Goal: Task Accomplishment & Management: Manage account settings

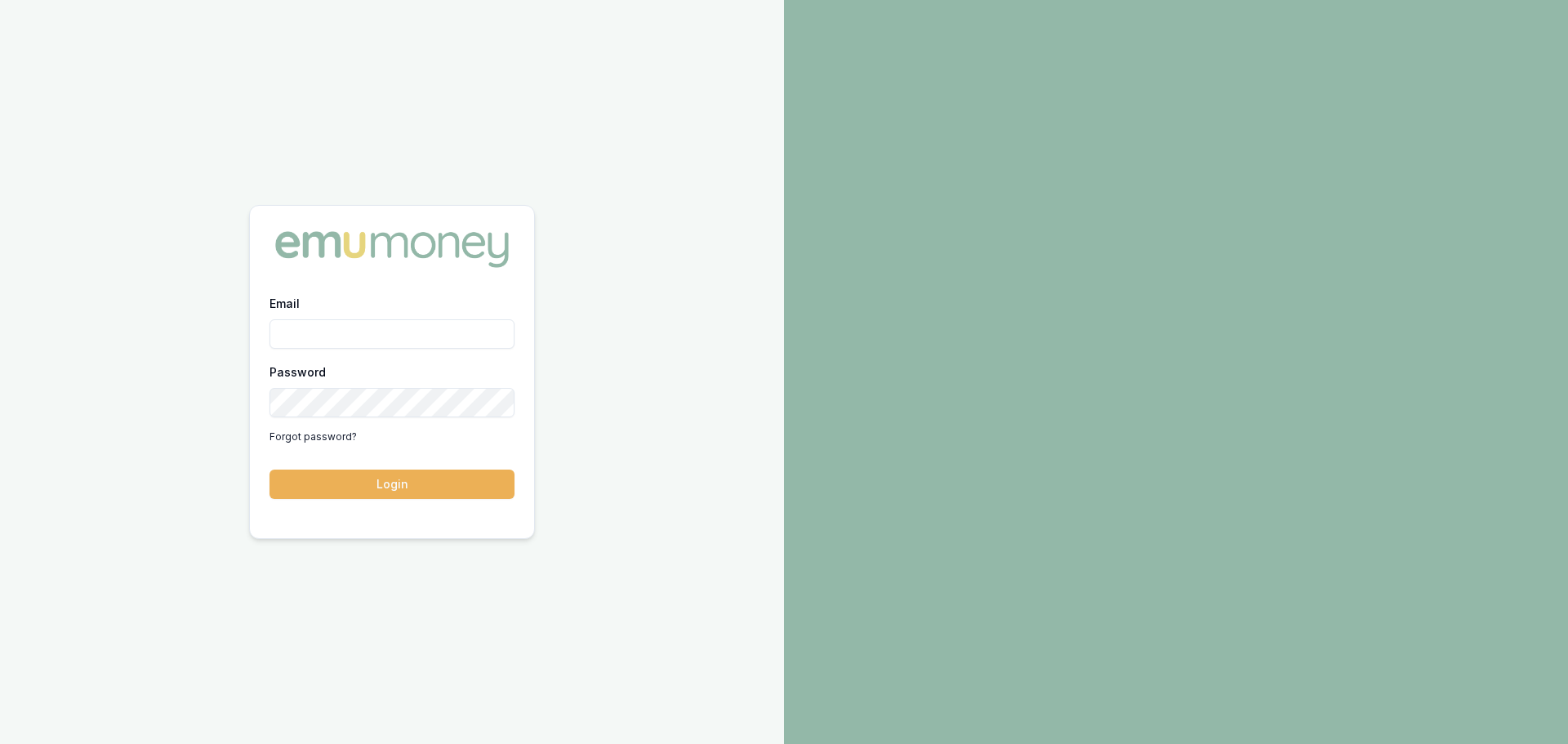
click at [308, 334] on input "Email" at bounding box center [392, 334] width 245 height 30
type input "erin.shield@emumoney.com.au"
click at [269, 470] on button "Login" at bounding box center [392, 485] width 245 height 30
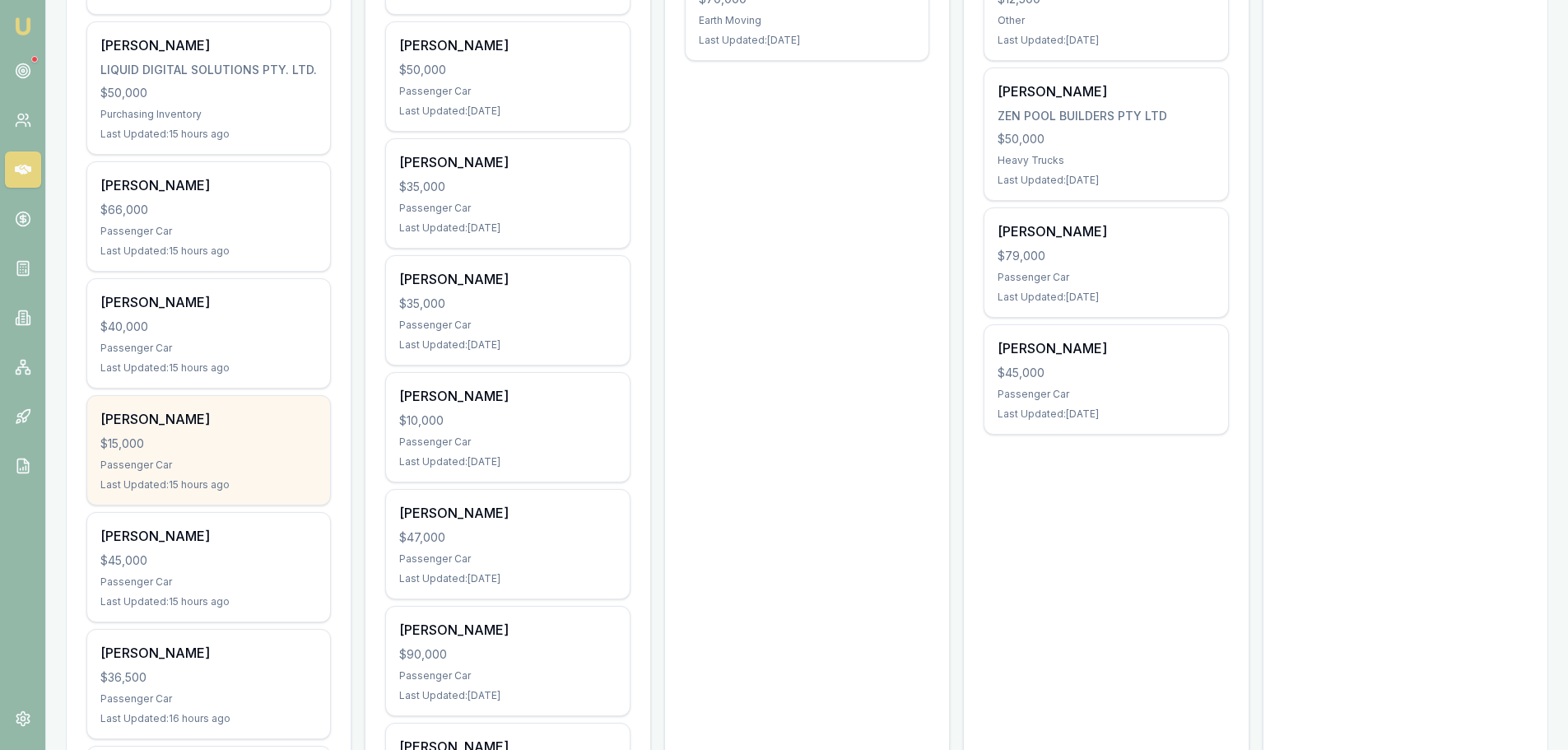
scroll to position [823, 0]
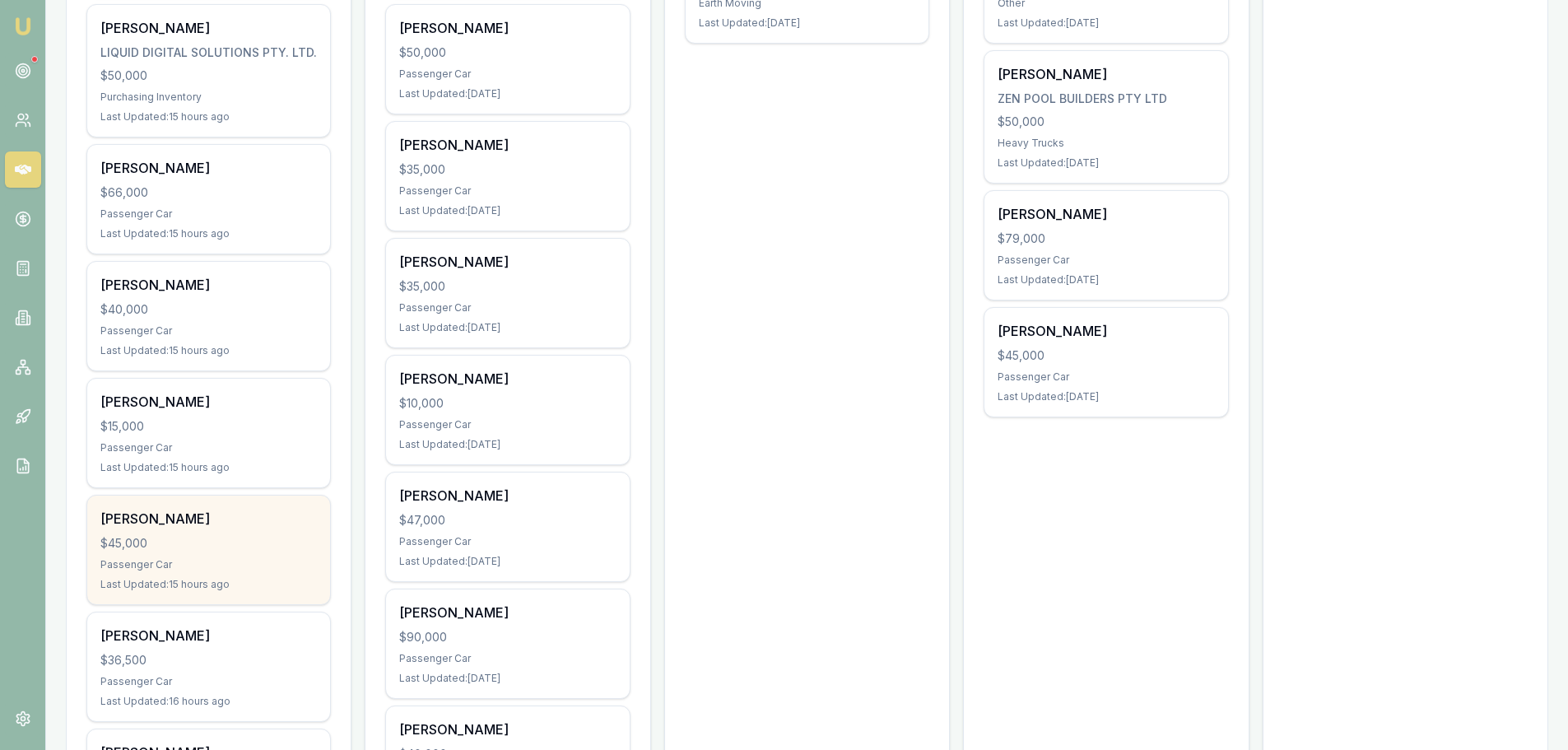
click at [267, 554] on div "Addison Piening $45,000 Passenger Car Last Updated: 15 hours ago" at bounding box center [207, 550] width 242 height 109
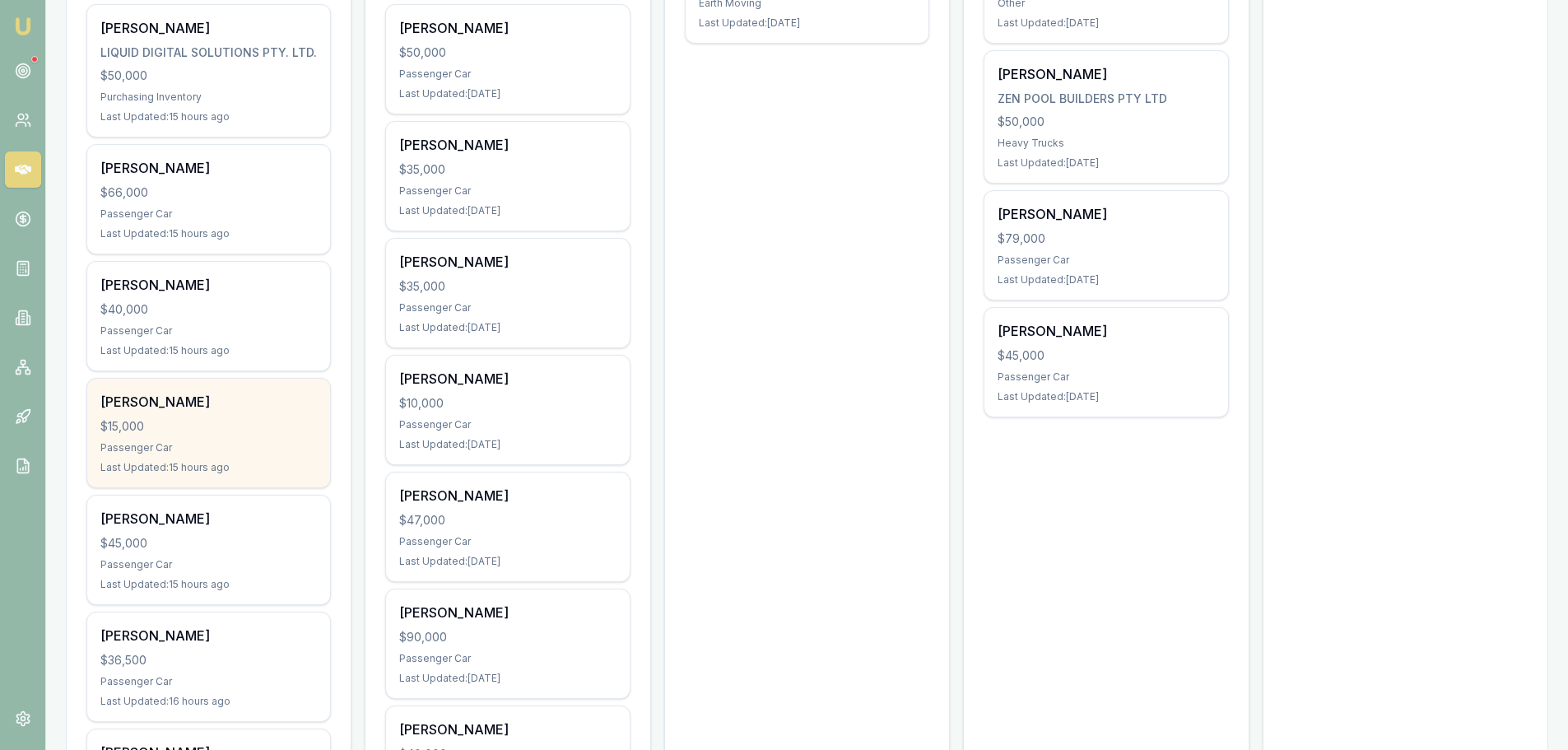
click at [227, 419] on div "$15,000" at bounding box center [208, 426] width 216 height 17
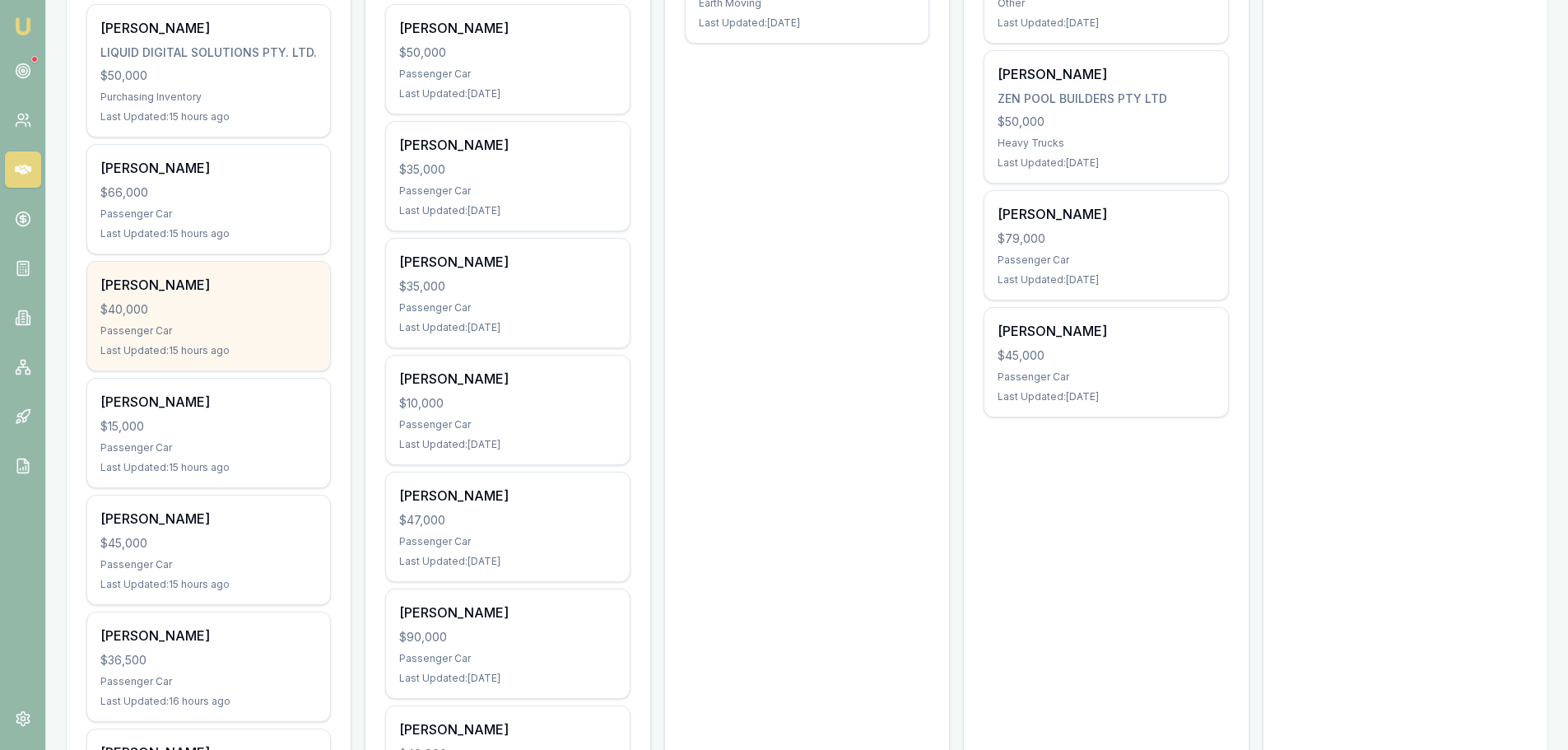
click at [214, 306] on div "$40,000" at bounding box center [208, 309] width 216 height 17
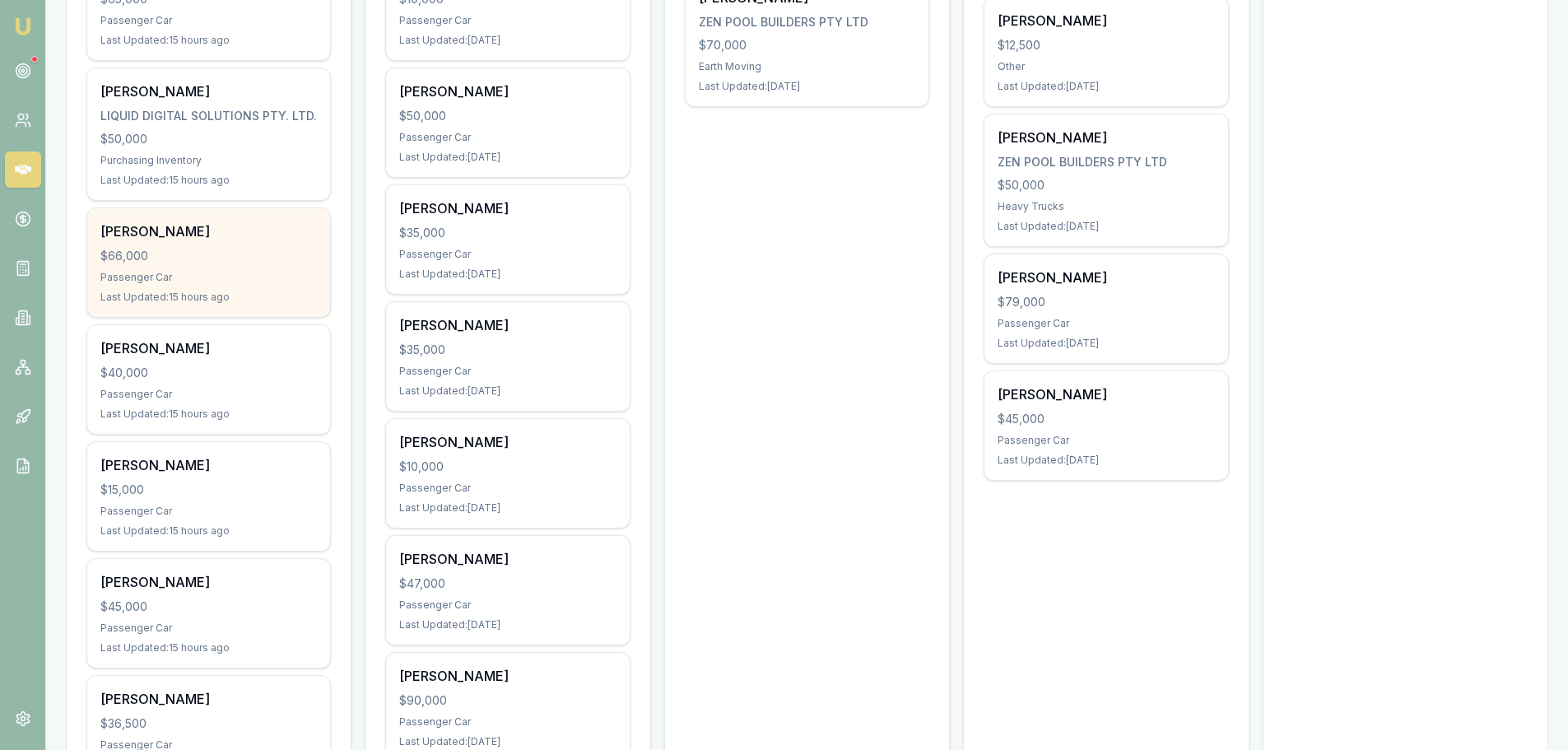
scroll to position [741, 0]
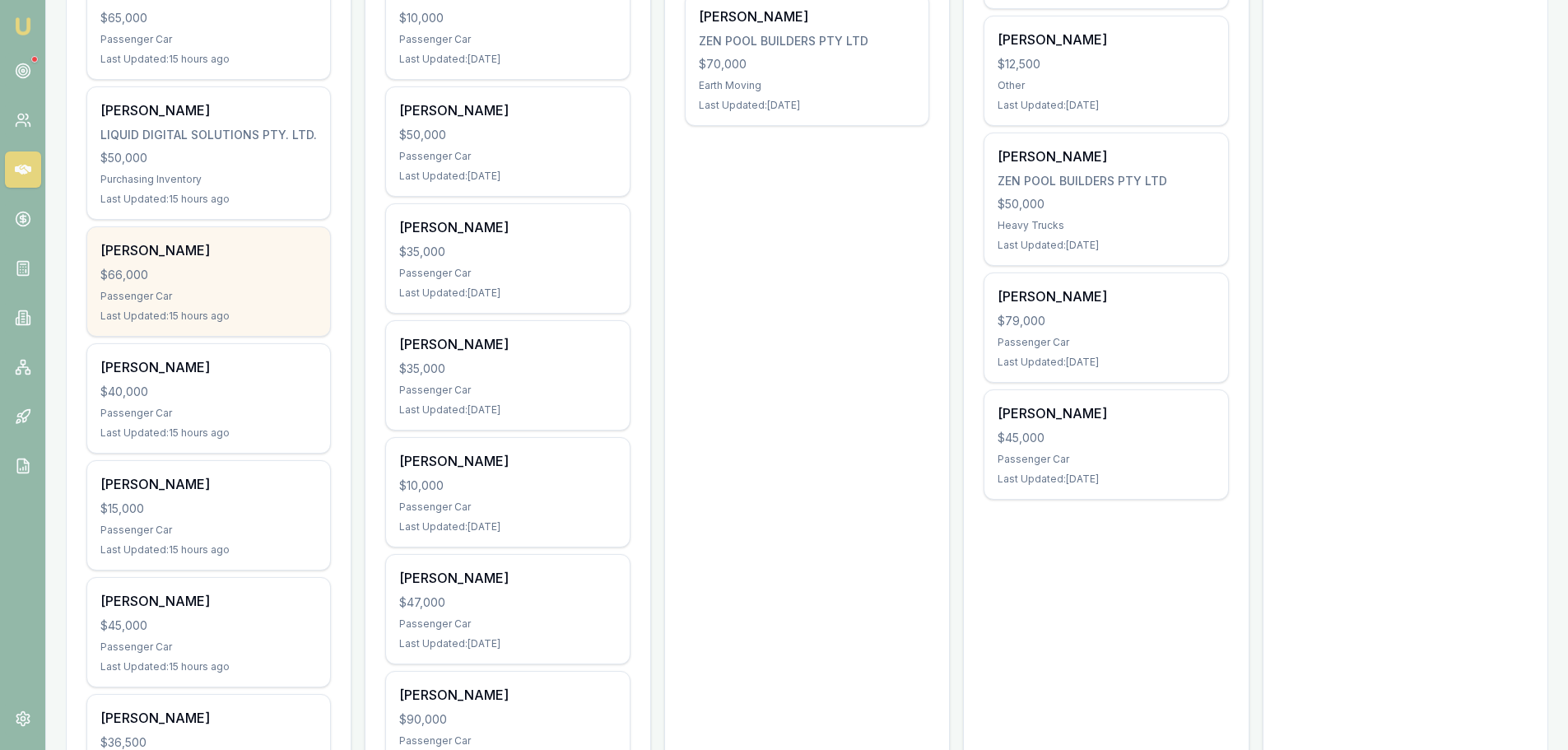
click at [190, 258] on div "[PERSON_NAME]" at bounding box center [208, 250] width 216 height 20
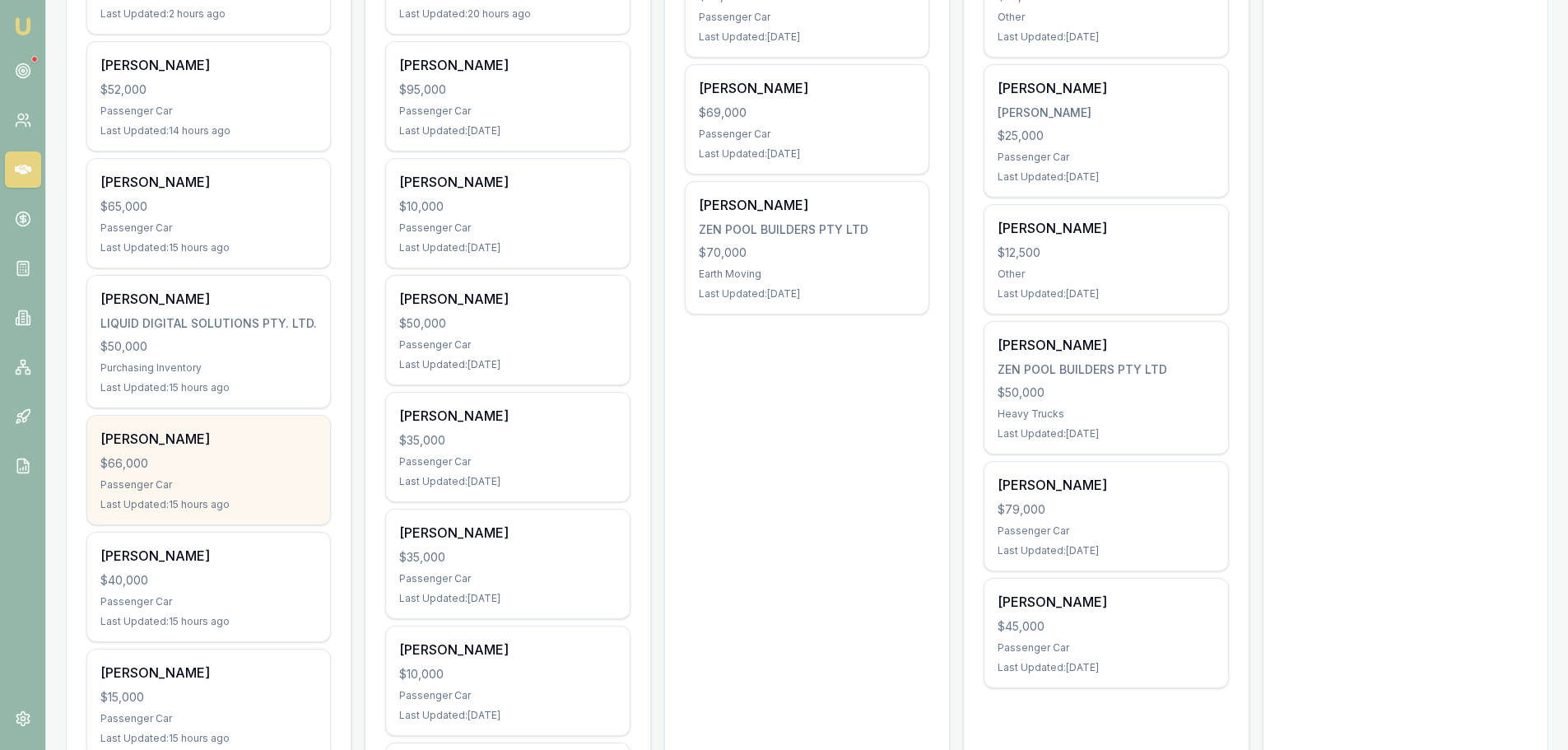
scroll to position [494, 0]
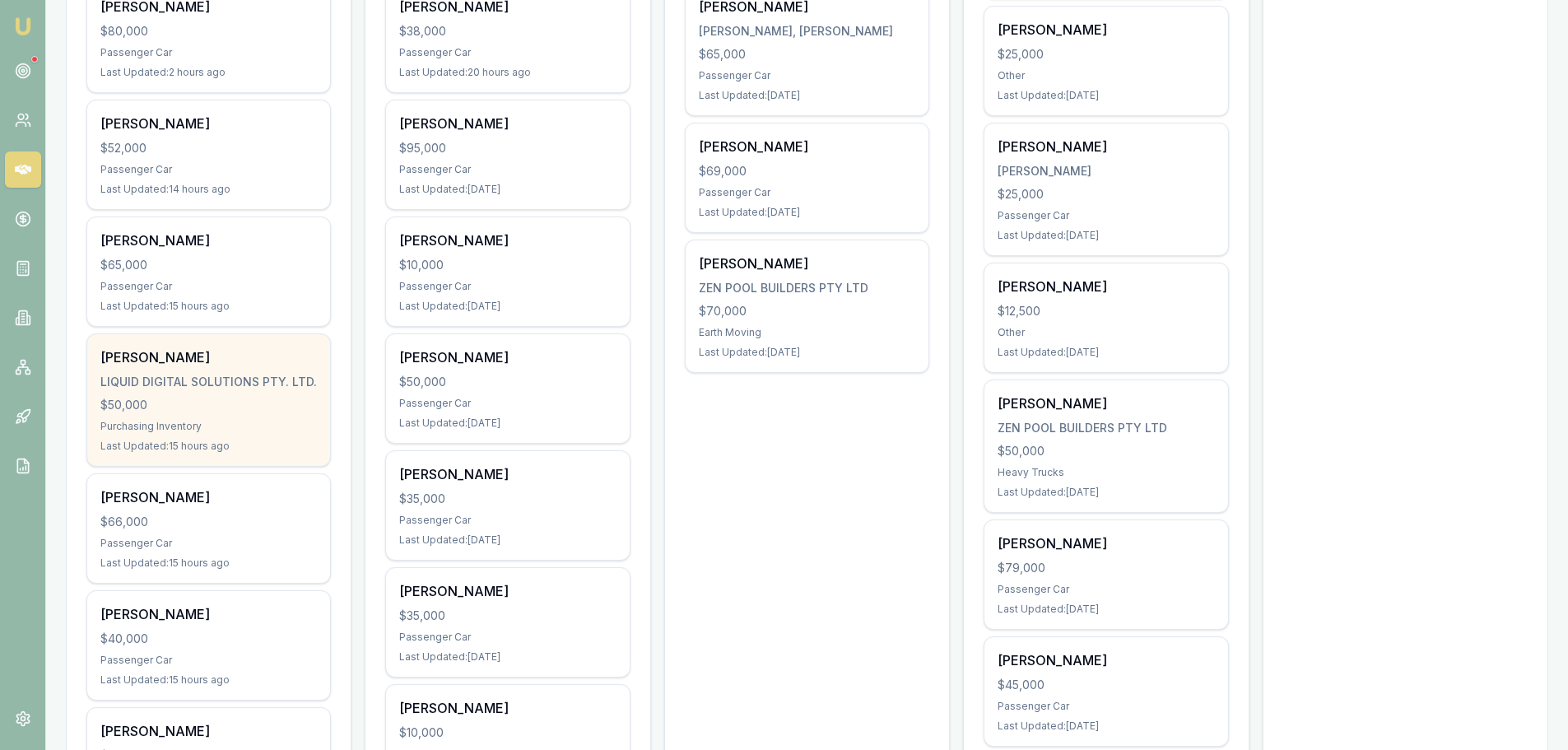
click at [210, 385] on div "LIQUID DIGITAL SOLUTIONS PTY. LTD." at bounding box center [208, 382] width 216 height 17
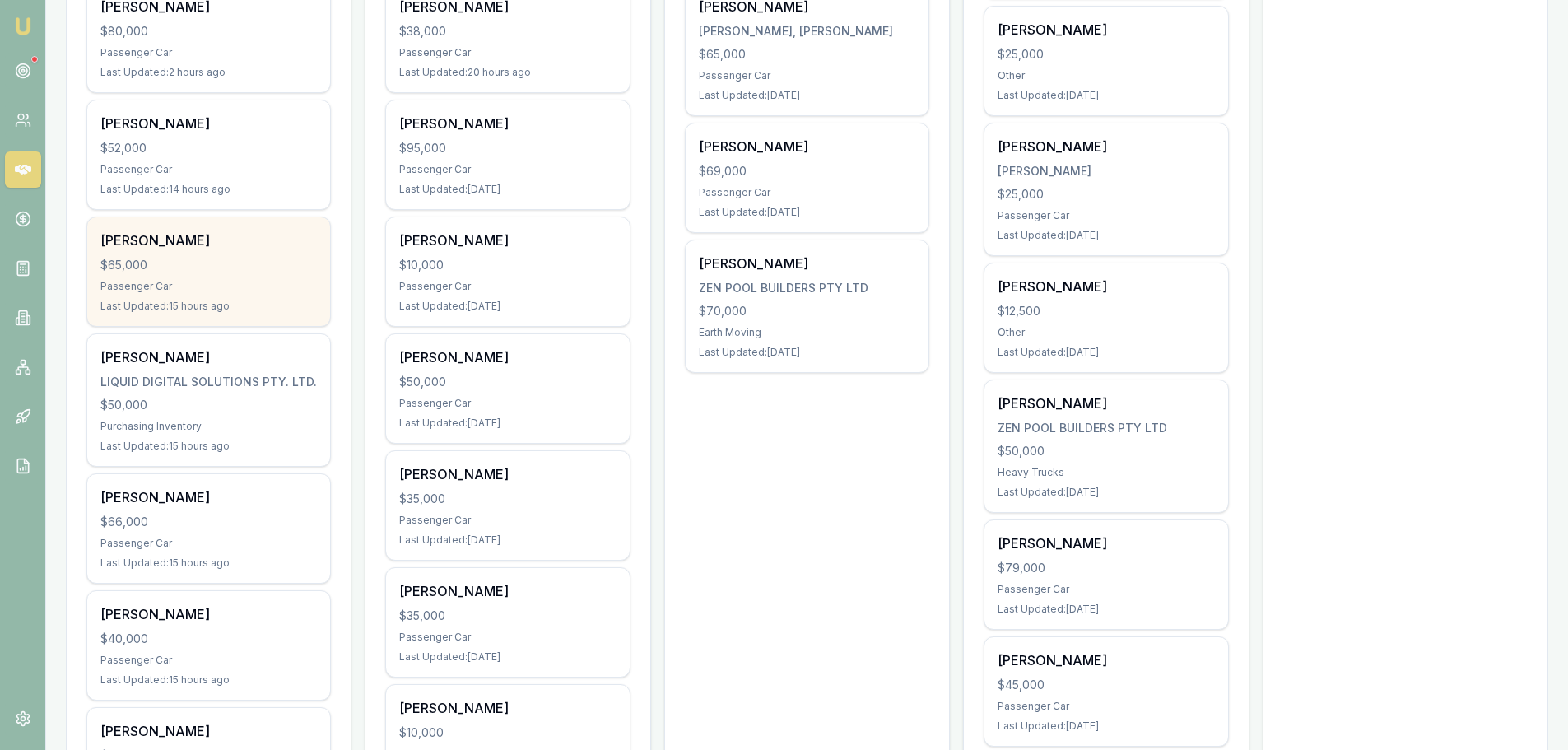
click at [244, 275] on div "Sivayohan Shanmugaratnam $65,000 Passenger Car Last Updated: 15 hours ago" at bounding box center [207, 271] width 242 height 109
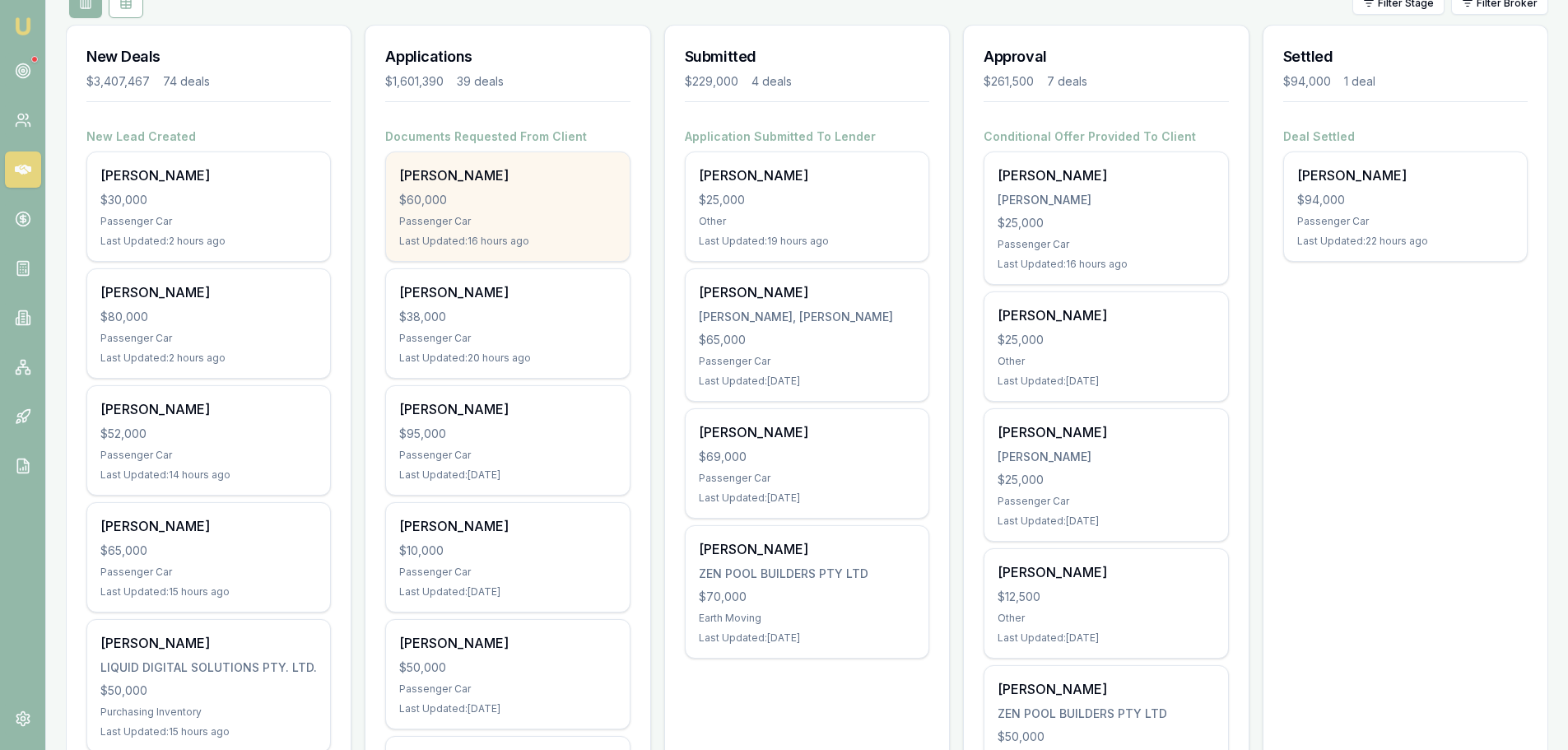
scroll to position [165, 0]
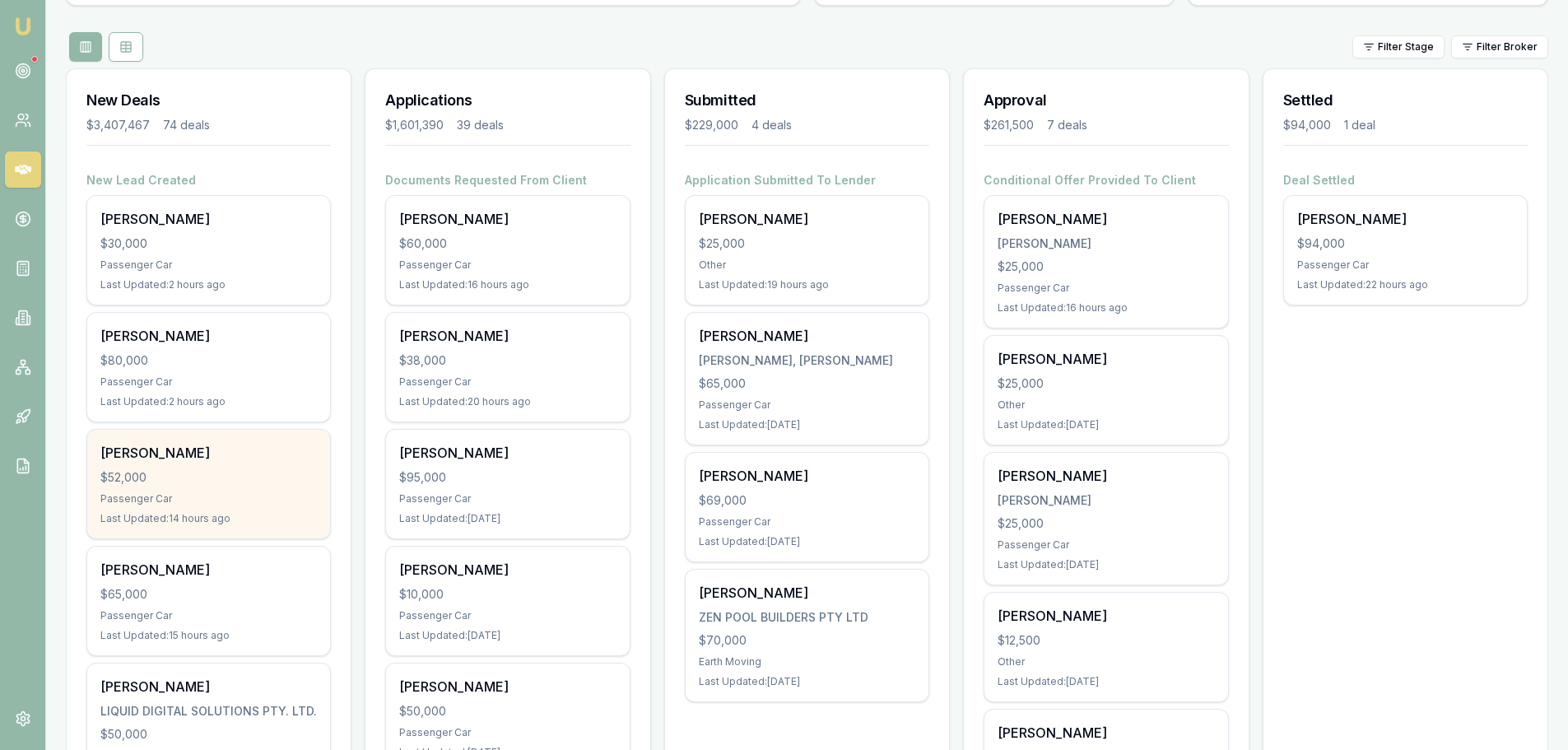
click at [252, 461] on div "Kirsty Millikin" at bounding box center [208, 453] width 216 height 20
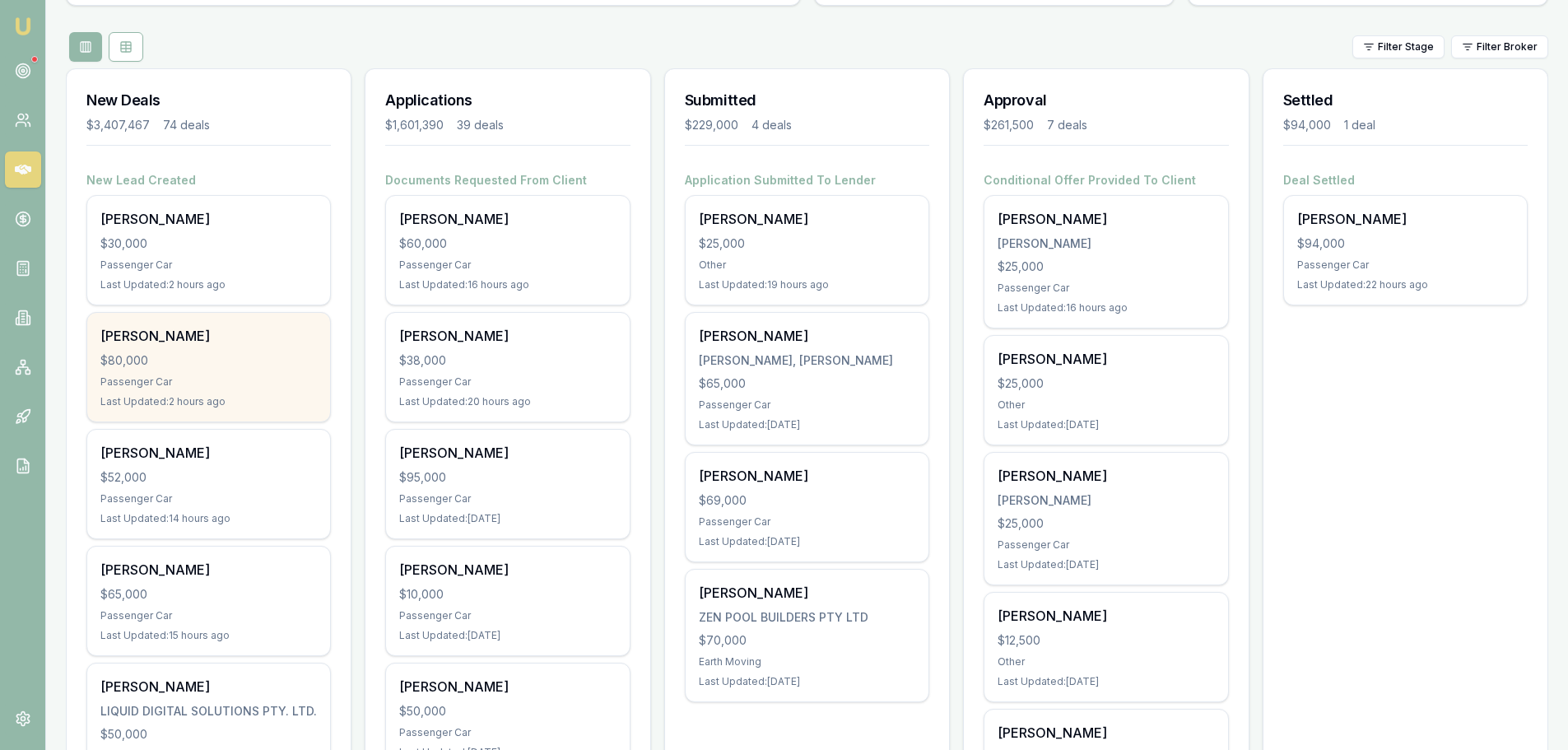
click at [214, 363] on div "$80,000" at bounding box center [208, 360] width 216 height 17
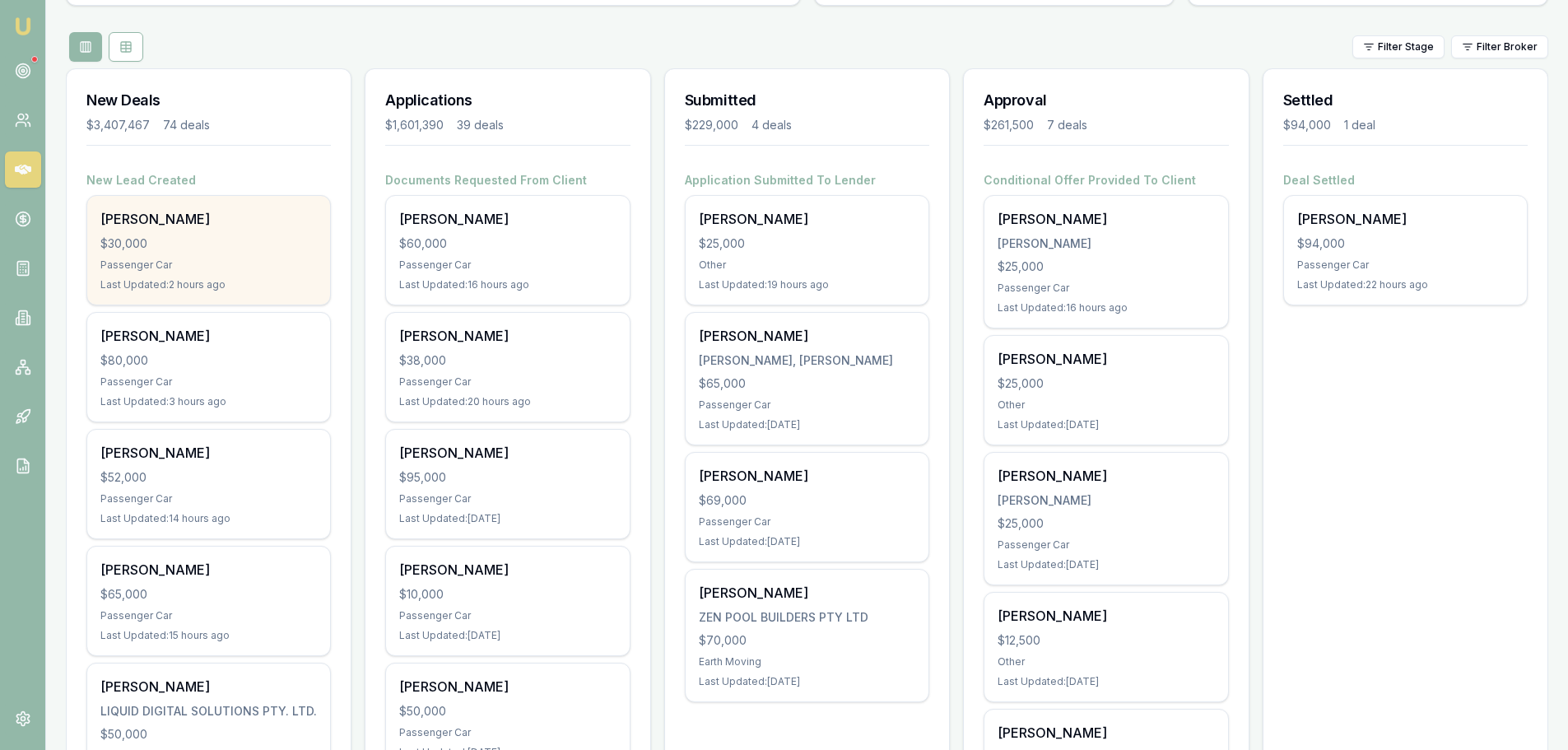
click at [176, 248] on div "$30,000" at bounding box center [208, 243] width 216 height 17
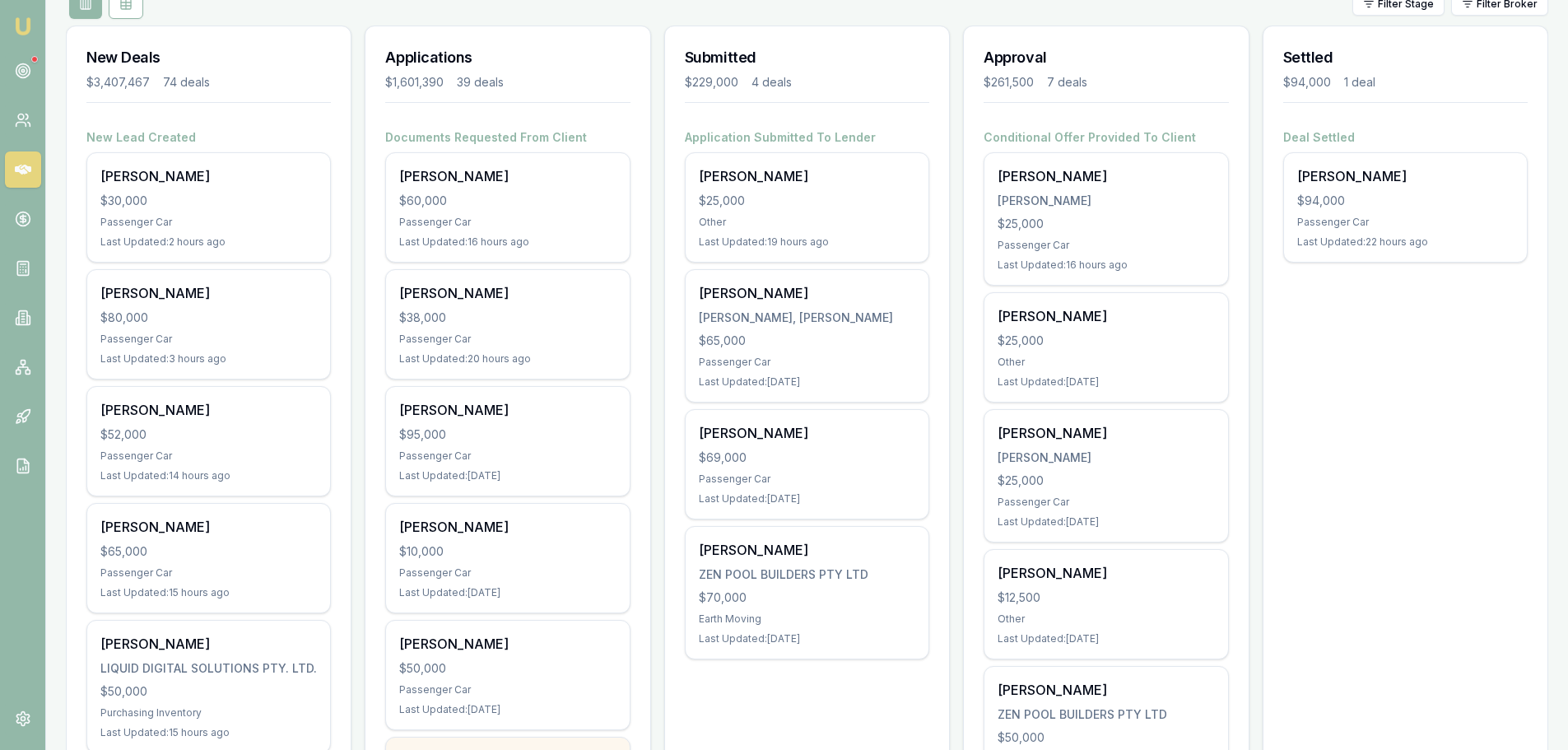
scroll to position [0, 0]
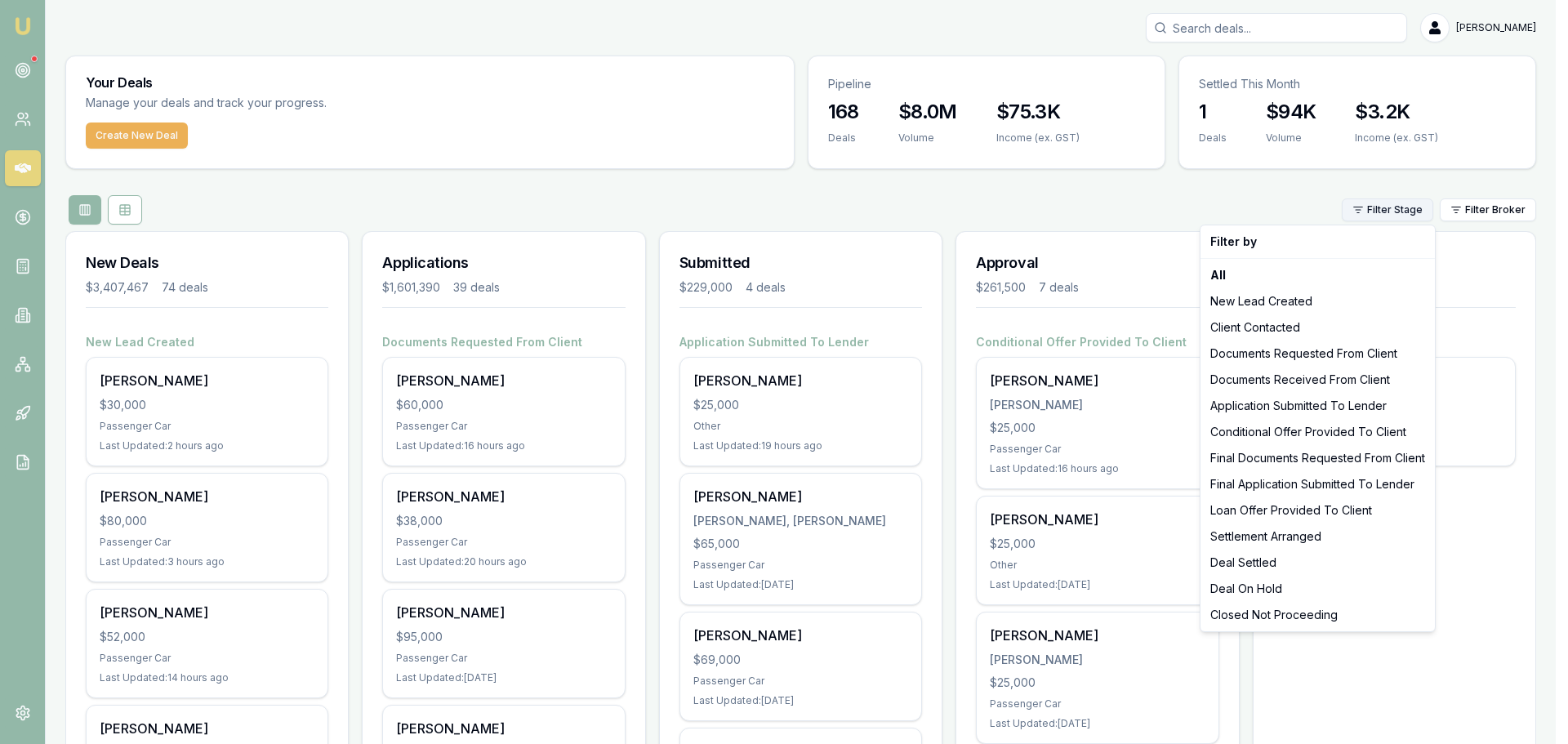
click at [1404, 204] on html "Emu Broker Erin Shield Toggle Menu Your Deals Manage your deals and track your …" at bounding box center [784, 372] width 1568 height 744
click at [1344, 345] on div "Documents Requested From Client" at bounding box center [1318, 353] width 228 height 26
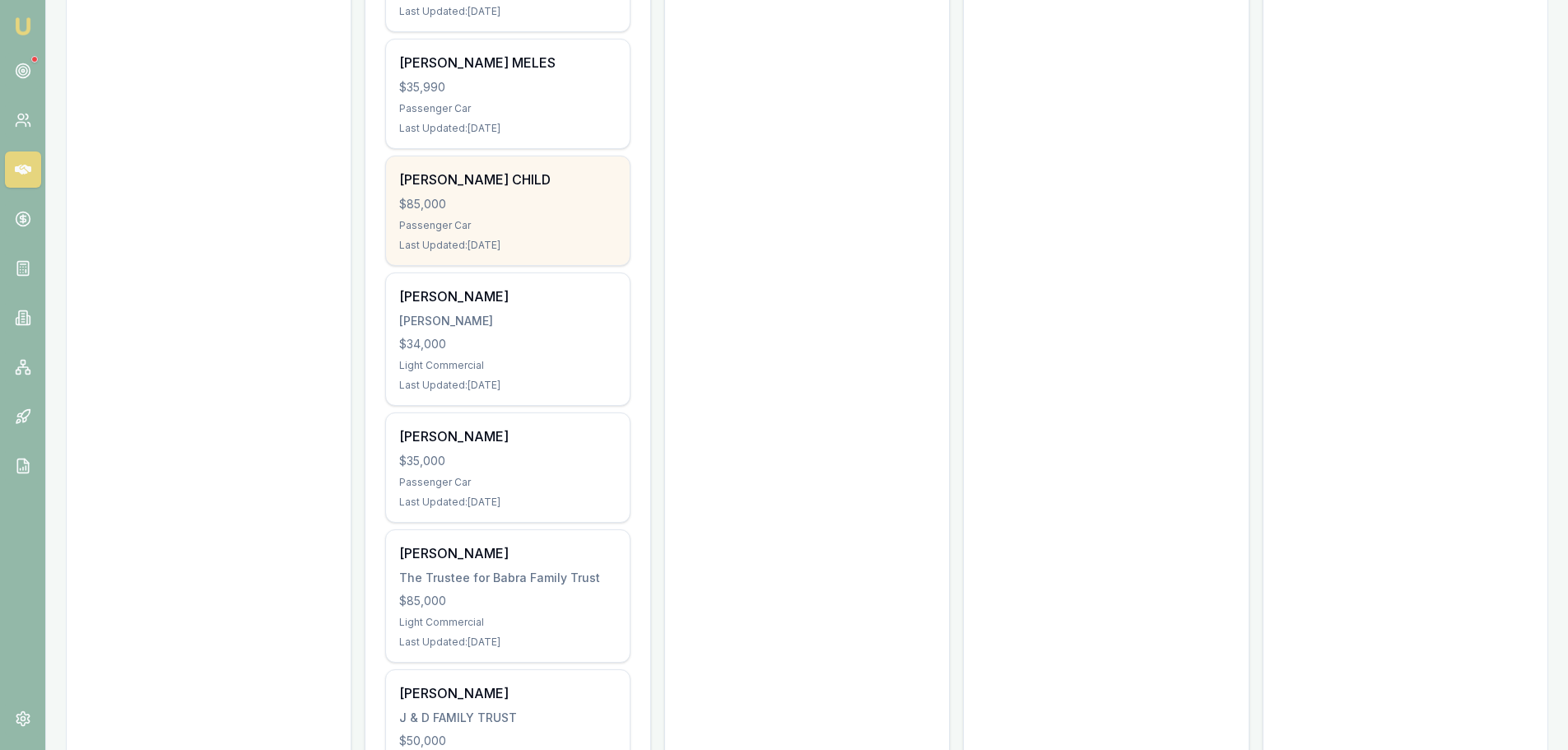
scroll to position [4360, 0]
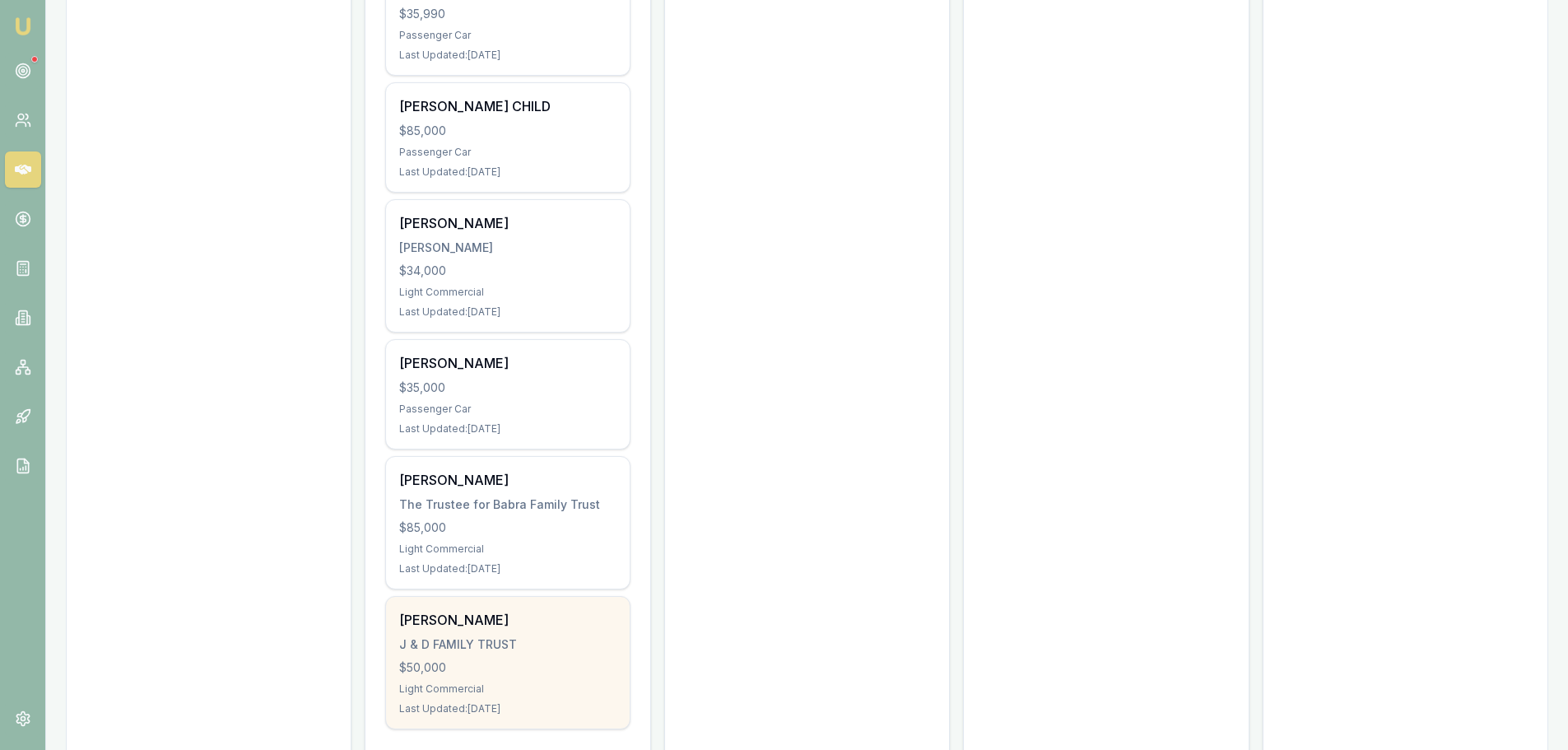
click at [521, 610] on div "DELROY GONSALVES" at bounding box center [507, 620] width 216 height 20
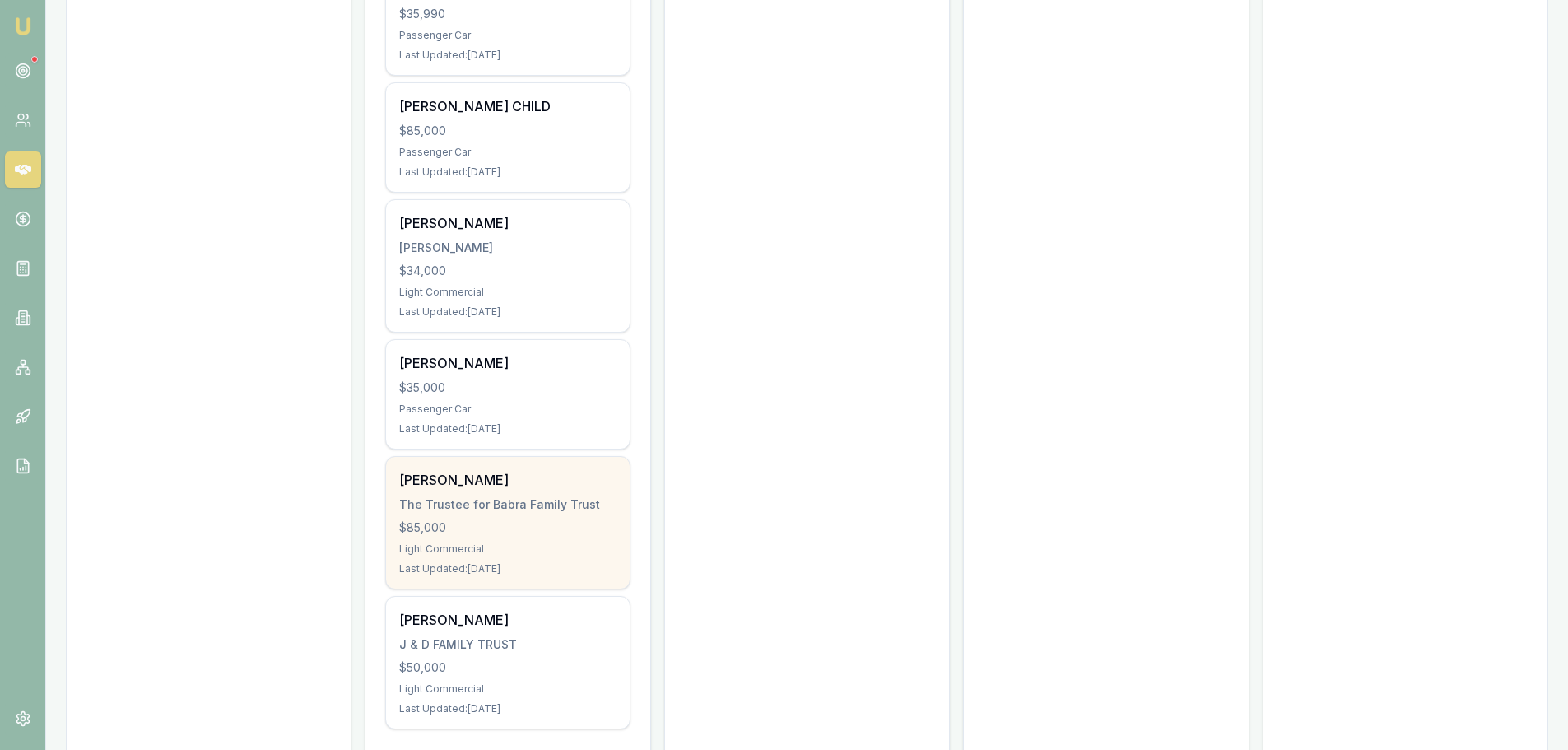
click at [572, 475] on div "GANEEV BABRA The Trustee for Babra Family Trust $85,000 Light Commercial Last U…" at bounding box center [507, 523] width 242 height 132
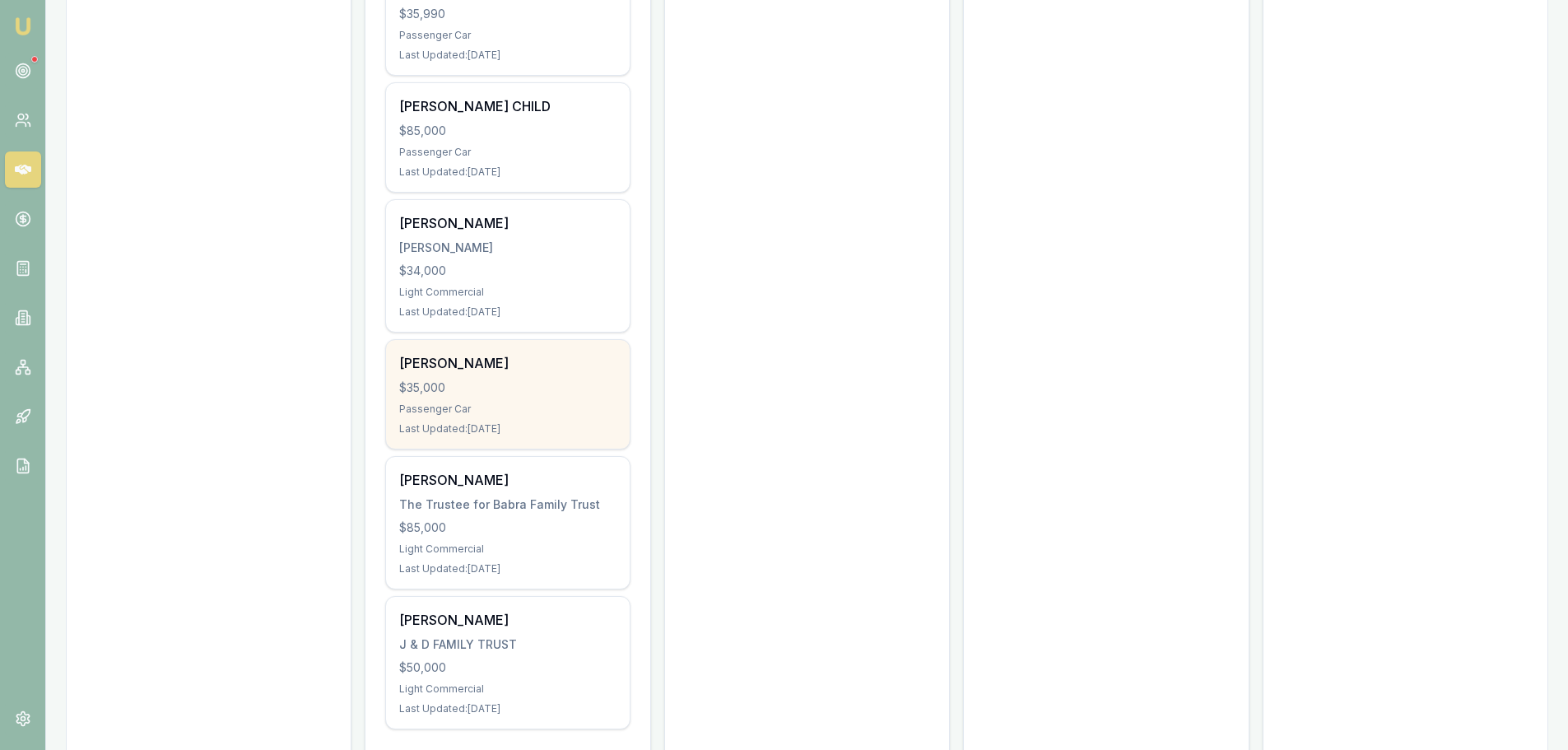
click at [554, 379] on div "$35,000" at bounding box center [507, 387] width 216 height 17
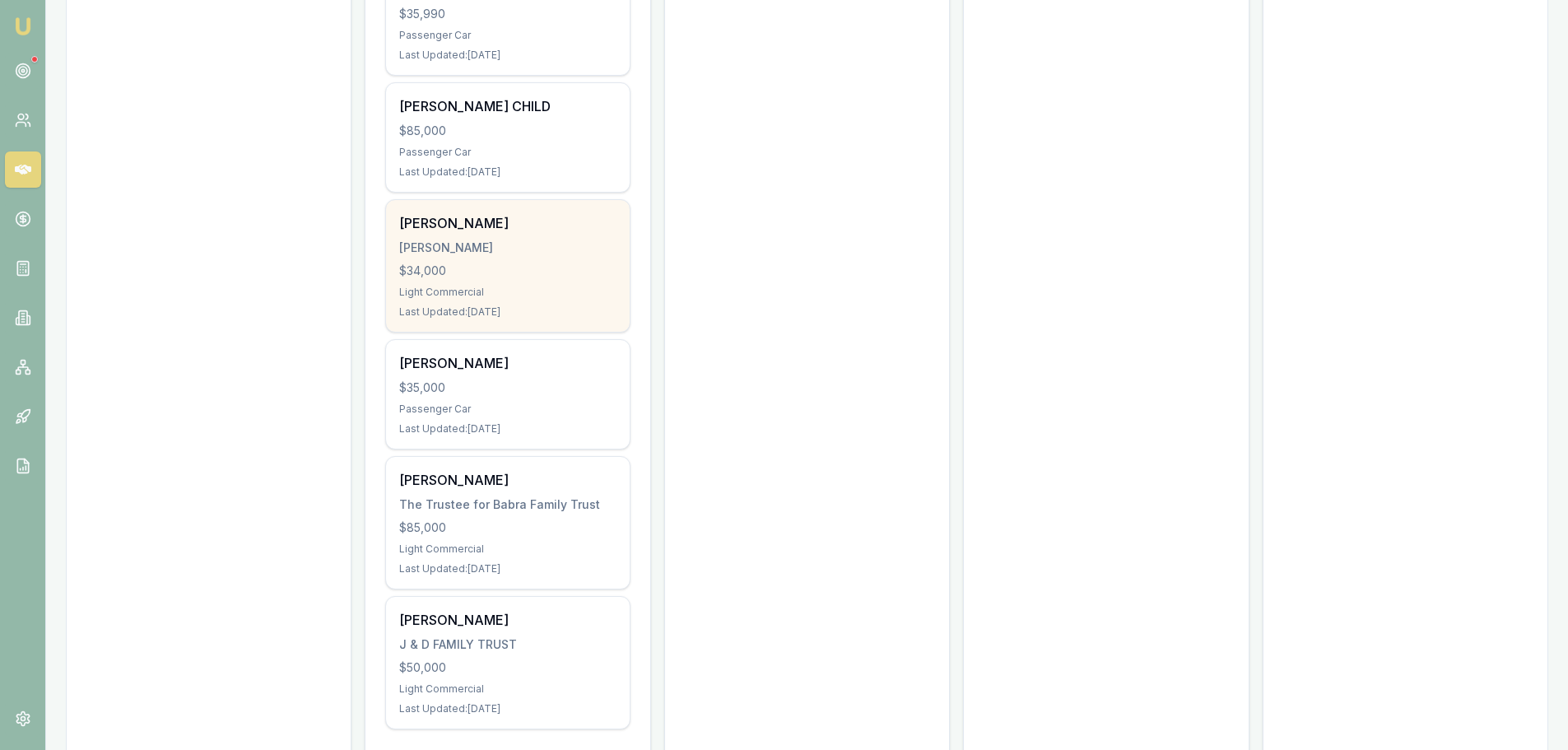
click at [441, 239] on div "BOOTH, HEIDI" at bounding box center [507, 247] width 216 height 17
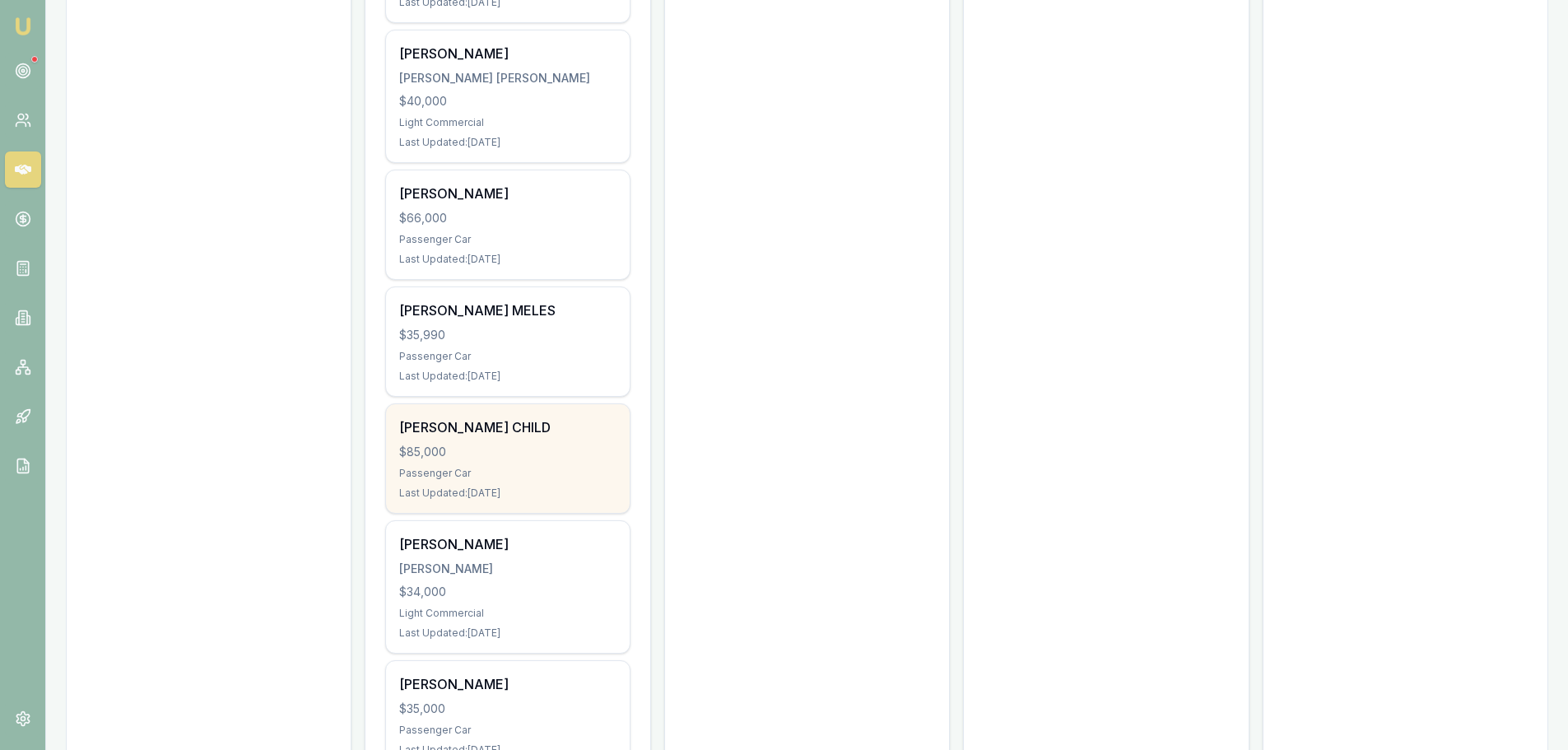
scroll to position [4031, 0]
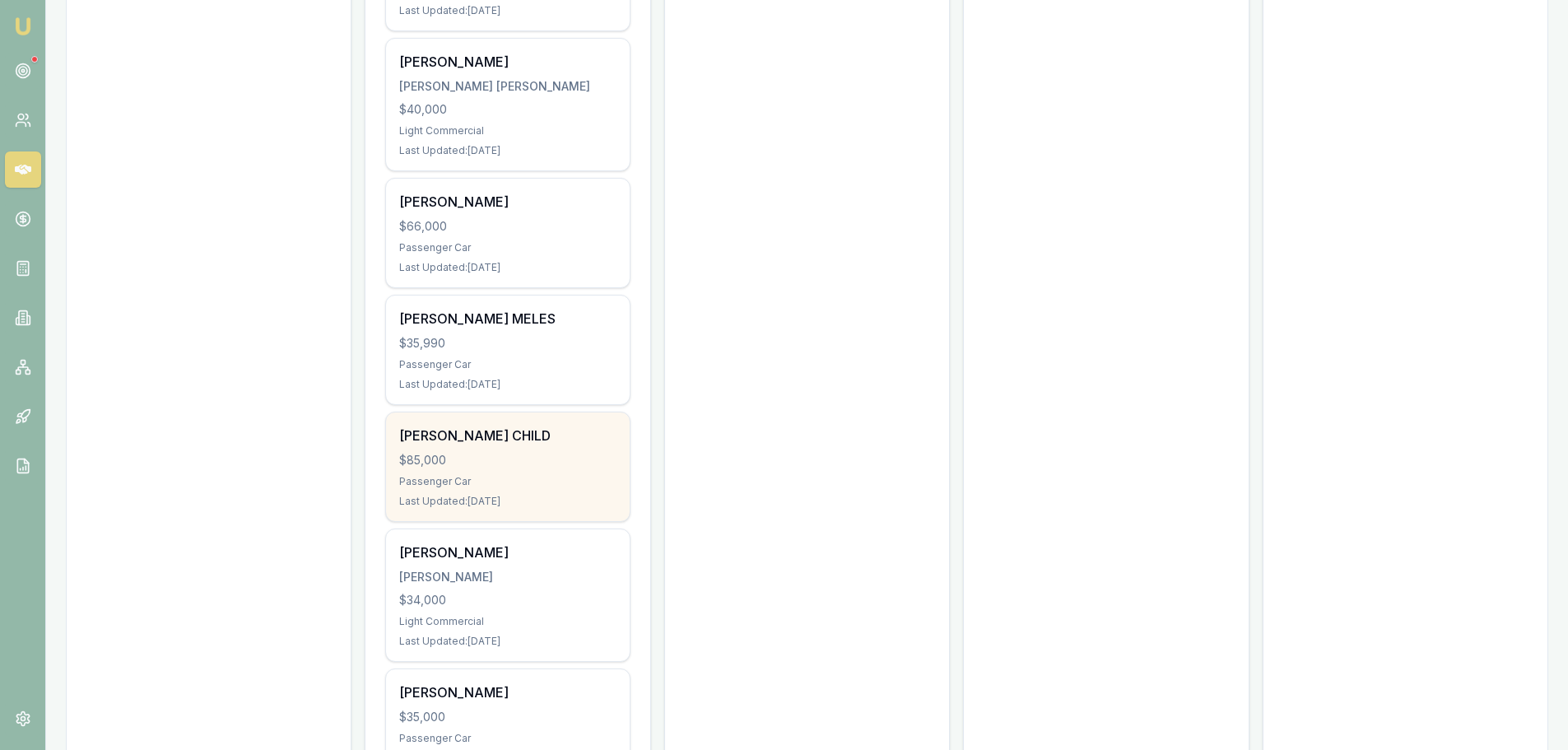
click at [519, 432] on div "CASEY CHILD $85,000 Passenger Car Last Updated: 57 days ago" at bounding box center [507, 466] width 242 height 109
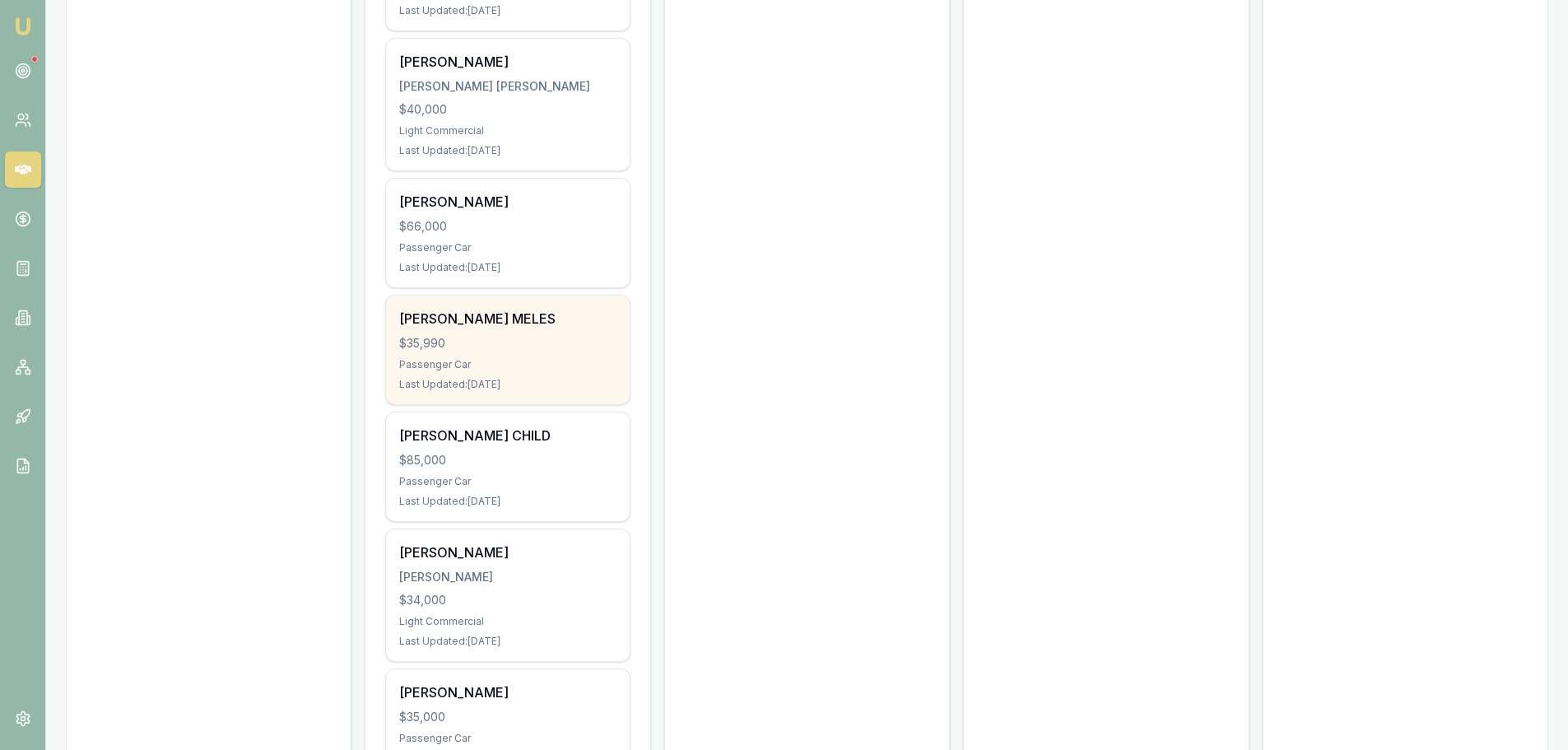
click at [419, 295] on div "FINAN MELES $35,990 Passenger Car Last Updated: 56 days ago" at bounding box center [507, 349] width 242 height 109
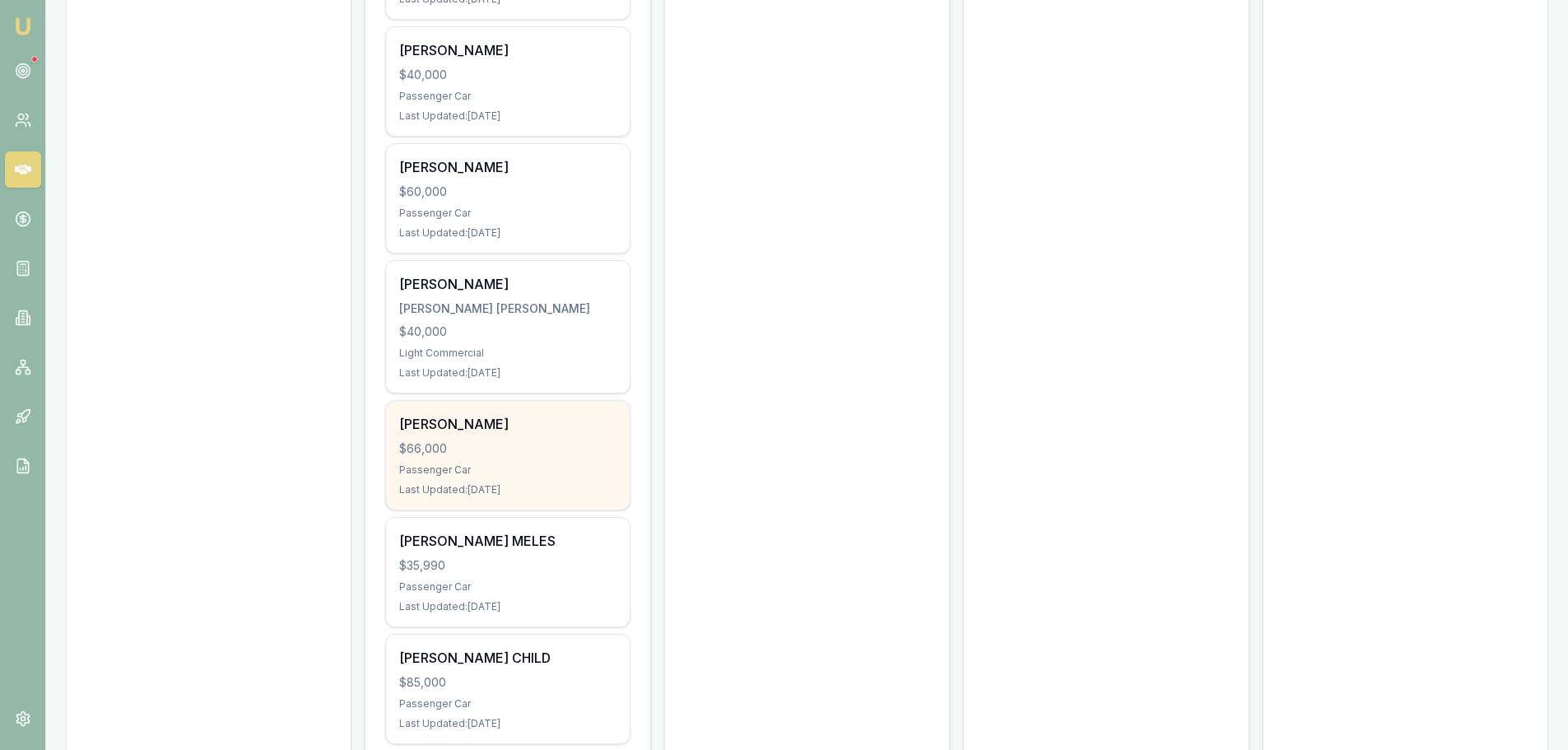
scroll to position [3784, 0]
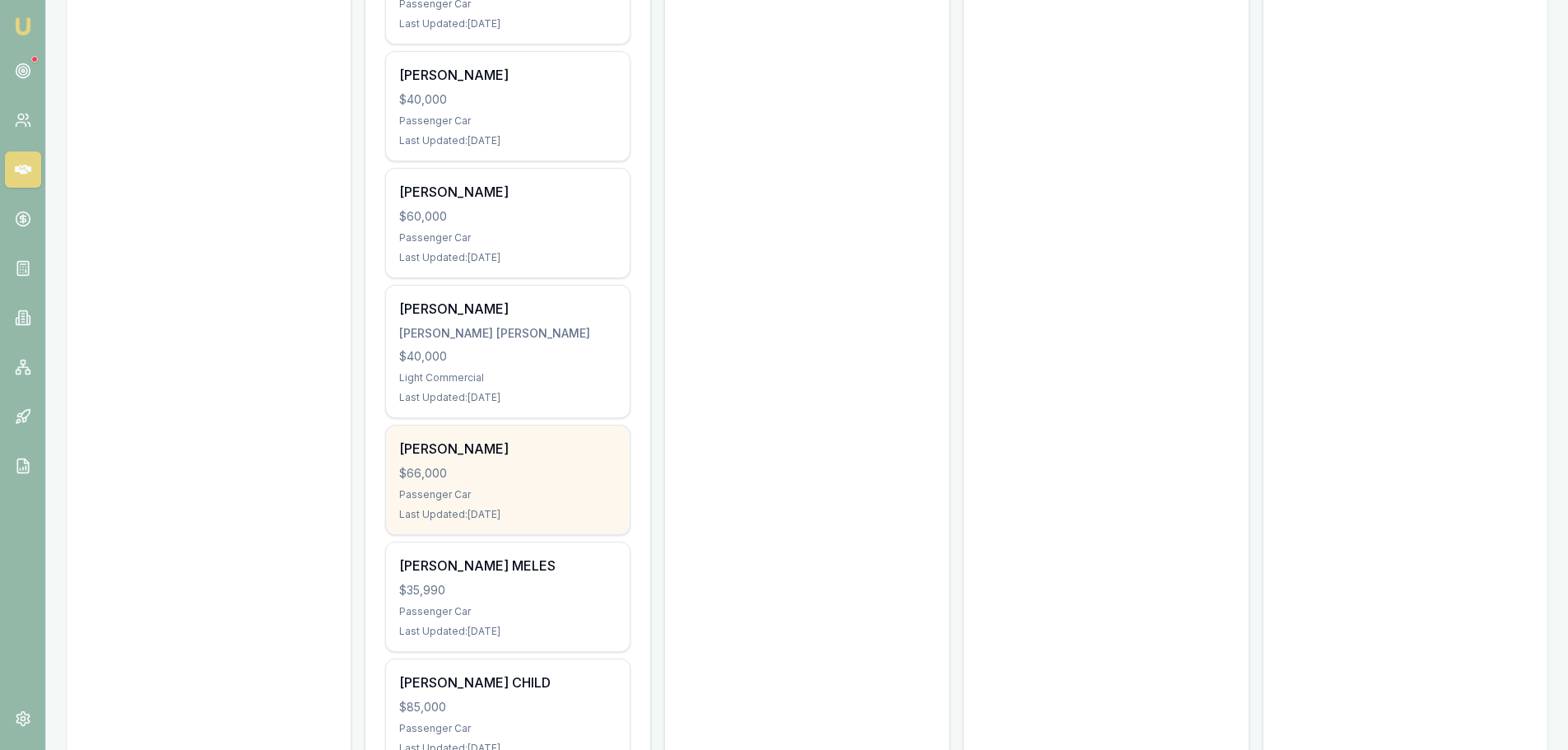
click at [431, 426] on div "DANIEL DODSON $66,000 Passenger Car Last Updated: 56 days ago" at bounding box center [507, 480] width 242 height 109
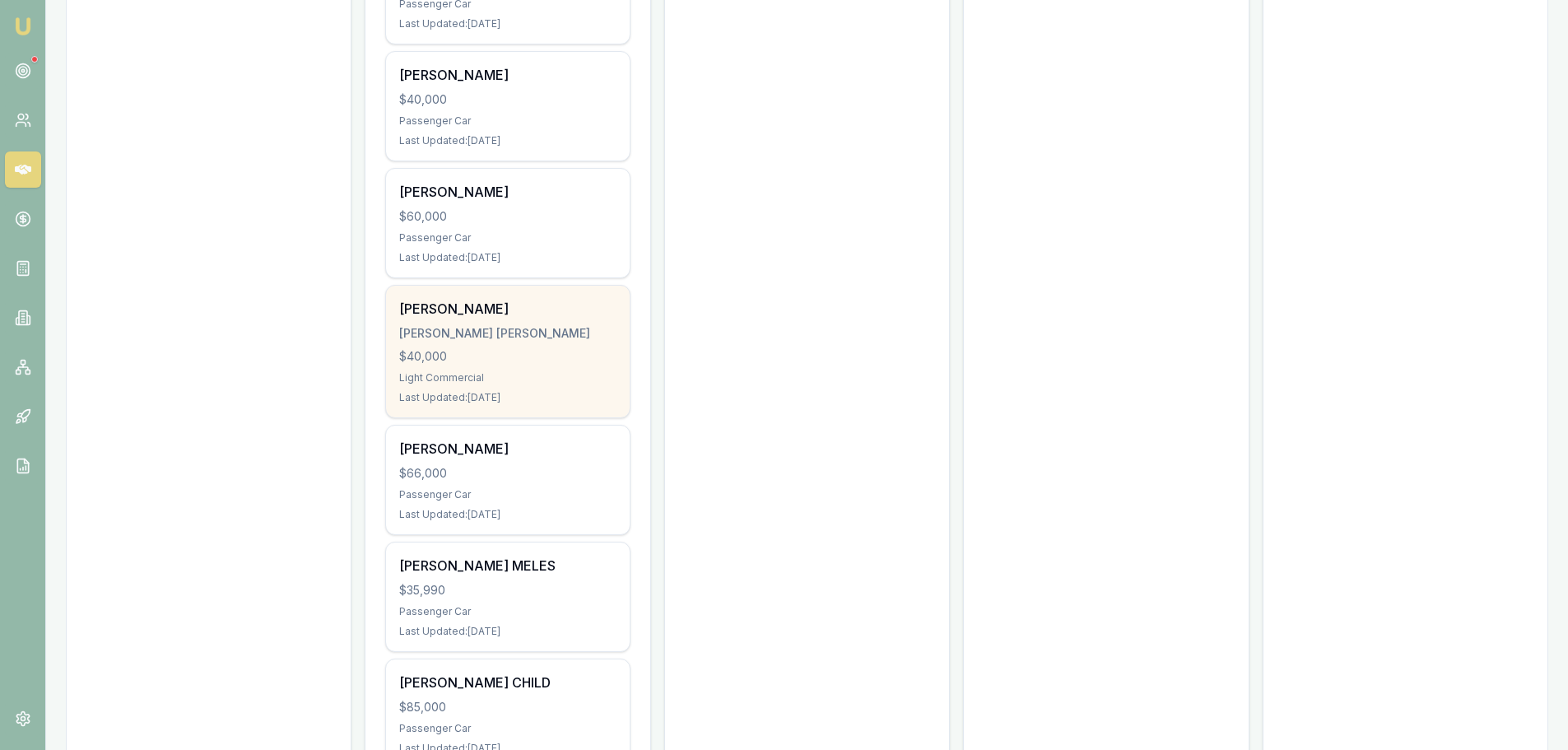
click at [551, 285] on div "KATHLEEN SADLER SADLER, KATHLEEN NOLA $40,000 Light Commercial Last Updated: 55…" at bounding box center [507, 351] width 242 height 132
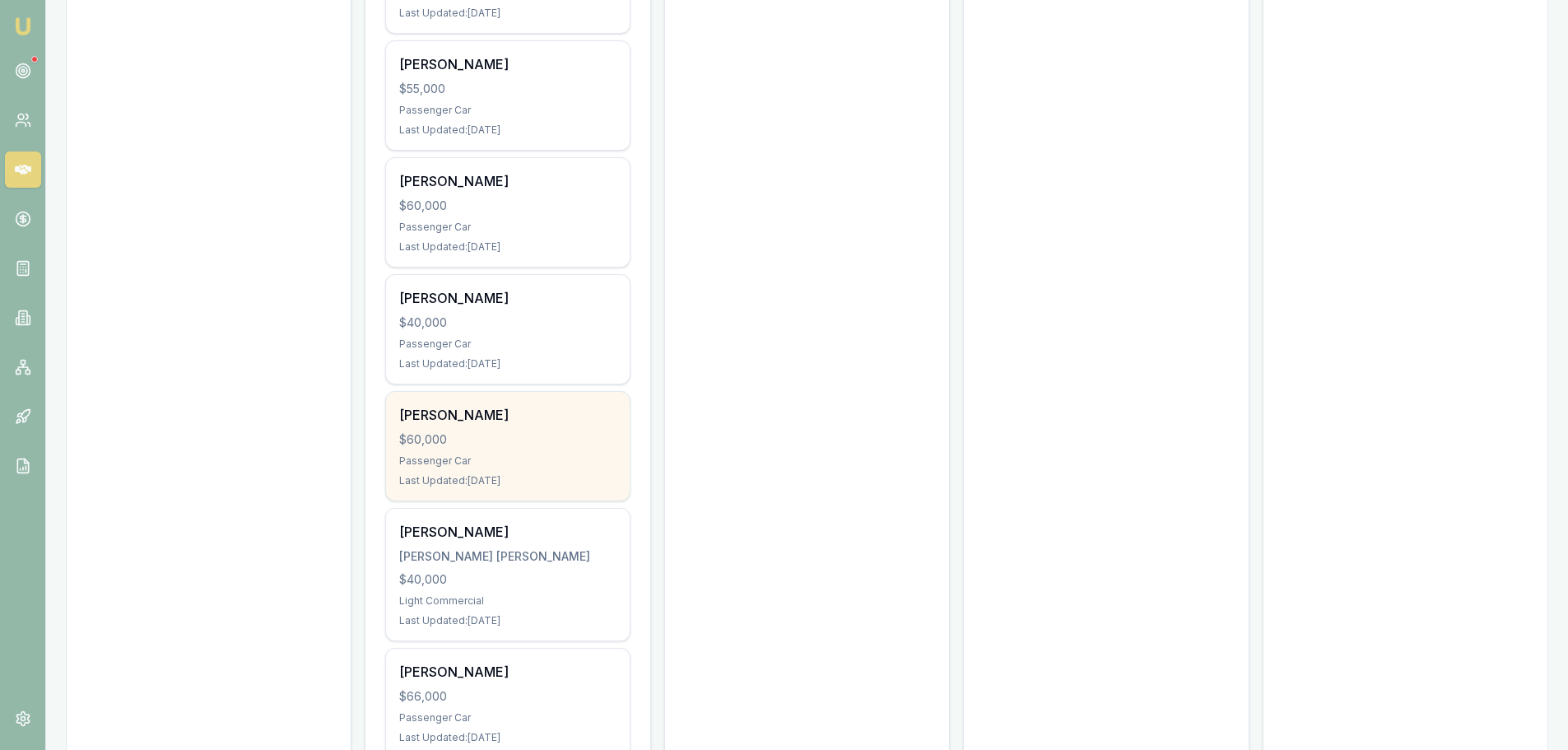
scroll to position [3537, 0]
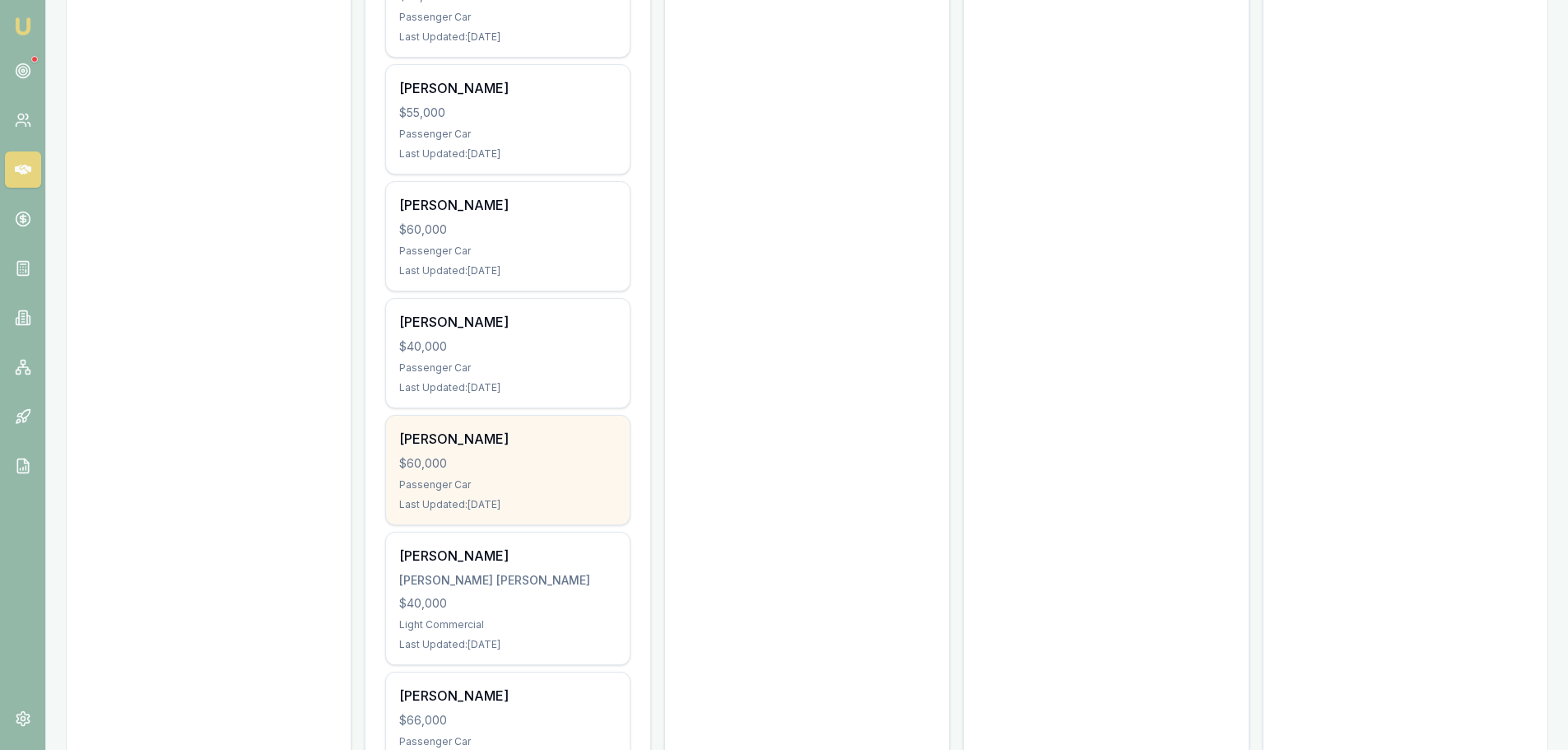
click at [550, 455] on div "$60,000" at bounding box center [507, 463] width 216 height 17
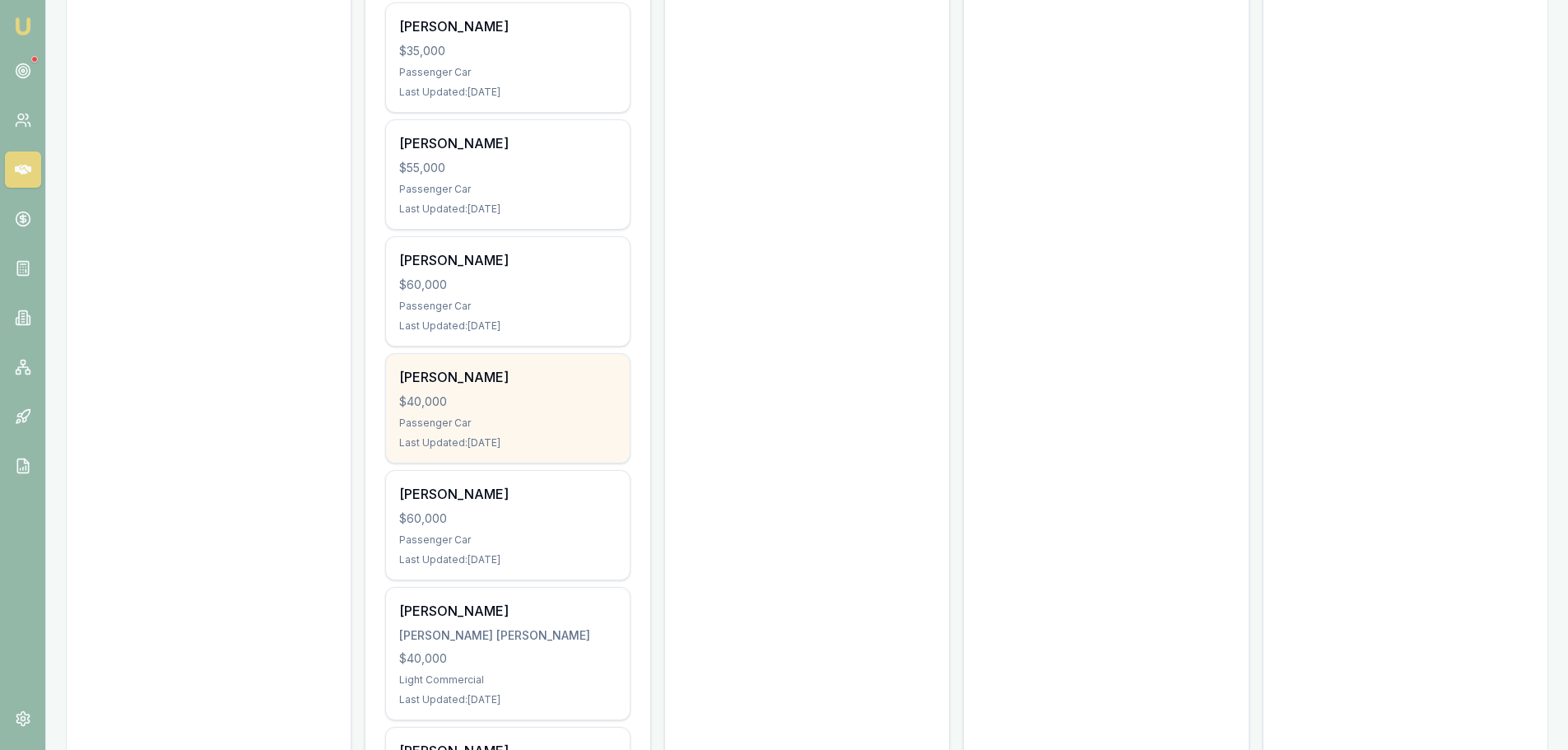
scroll to position [3455, 0]
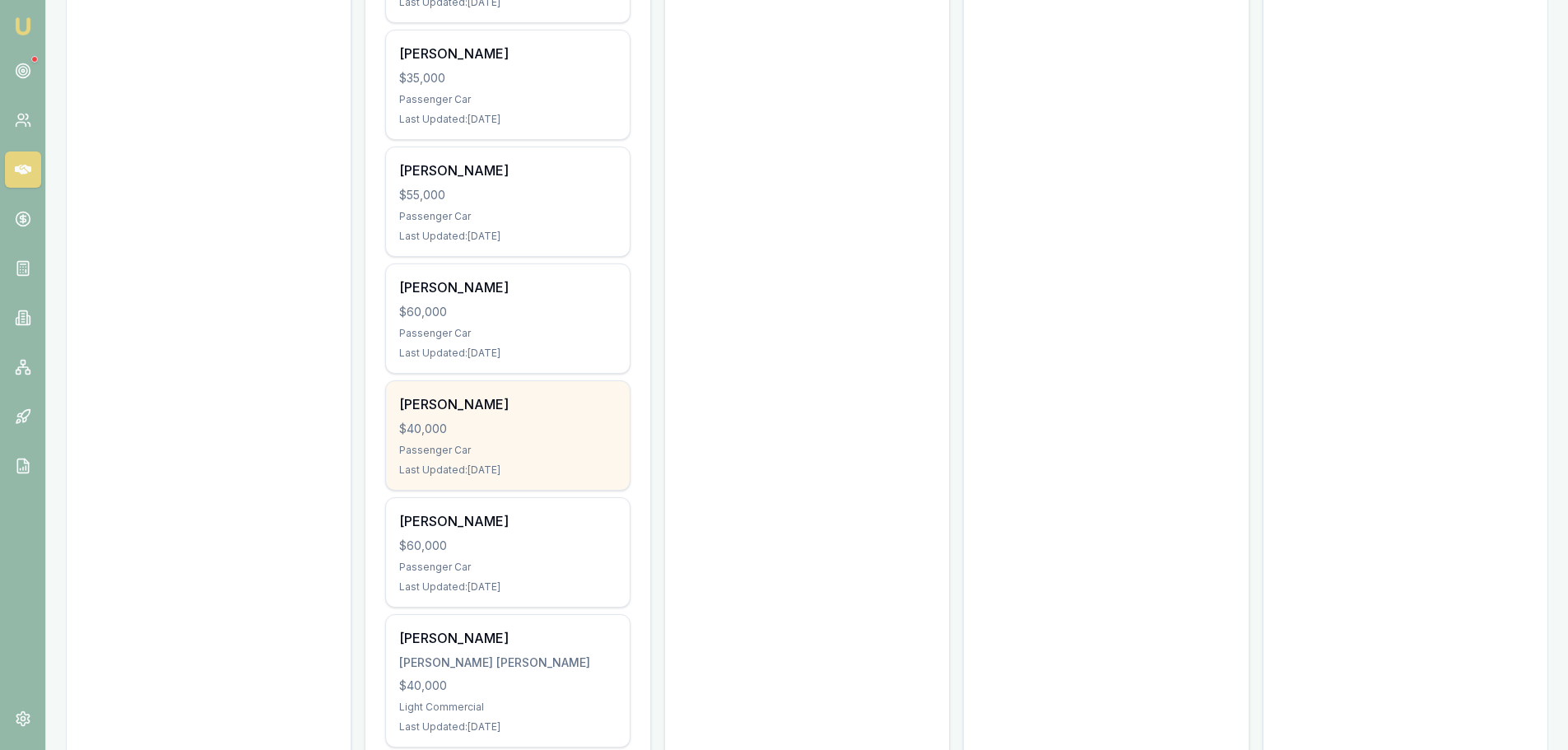
click at [561, 394] on div "ELLY STINSON" at bounding box center [507, 404] width 216 height 20
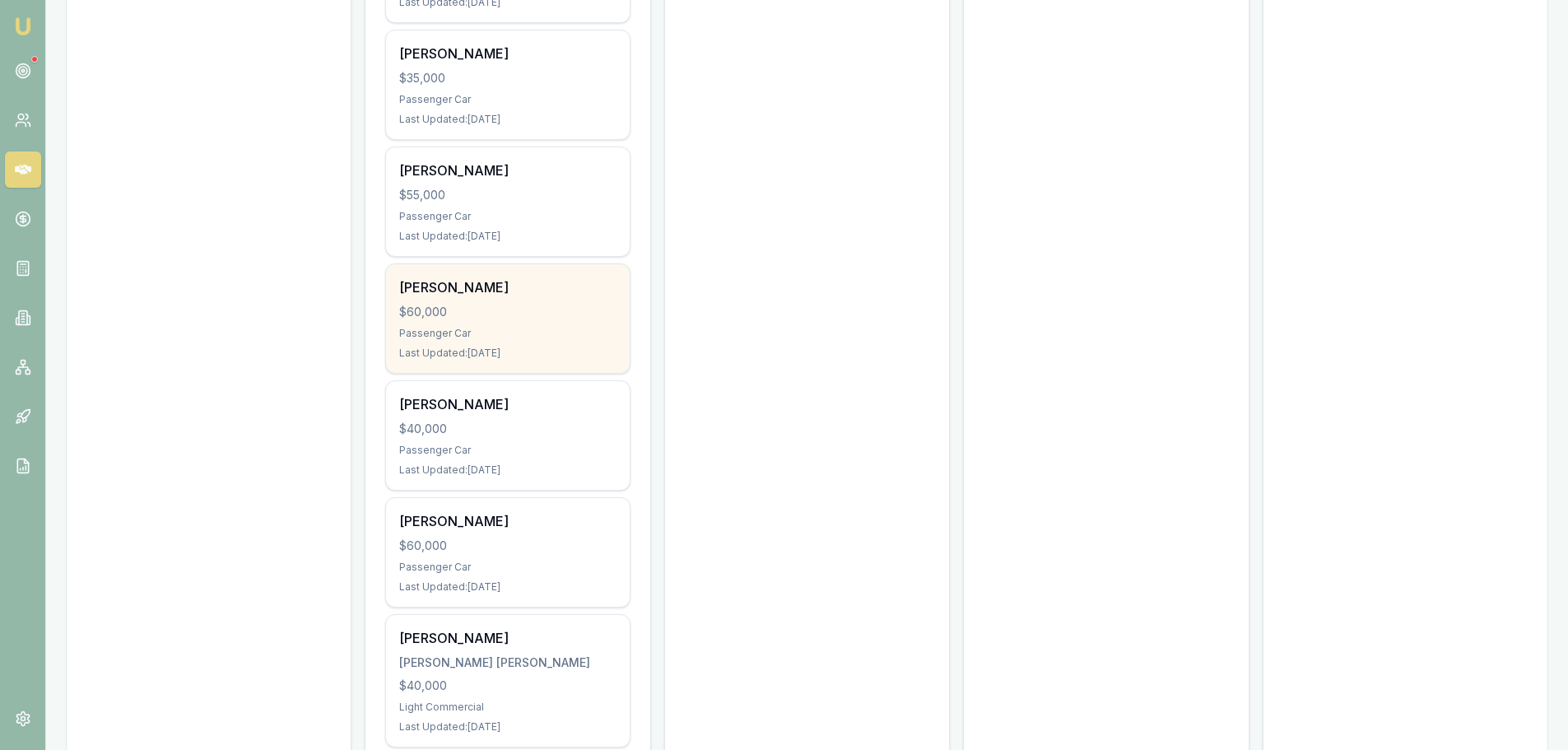
click at [512, 327] on div "Passenger Car" at bounding box center [507, 333] width 216 height 13
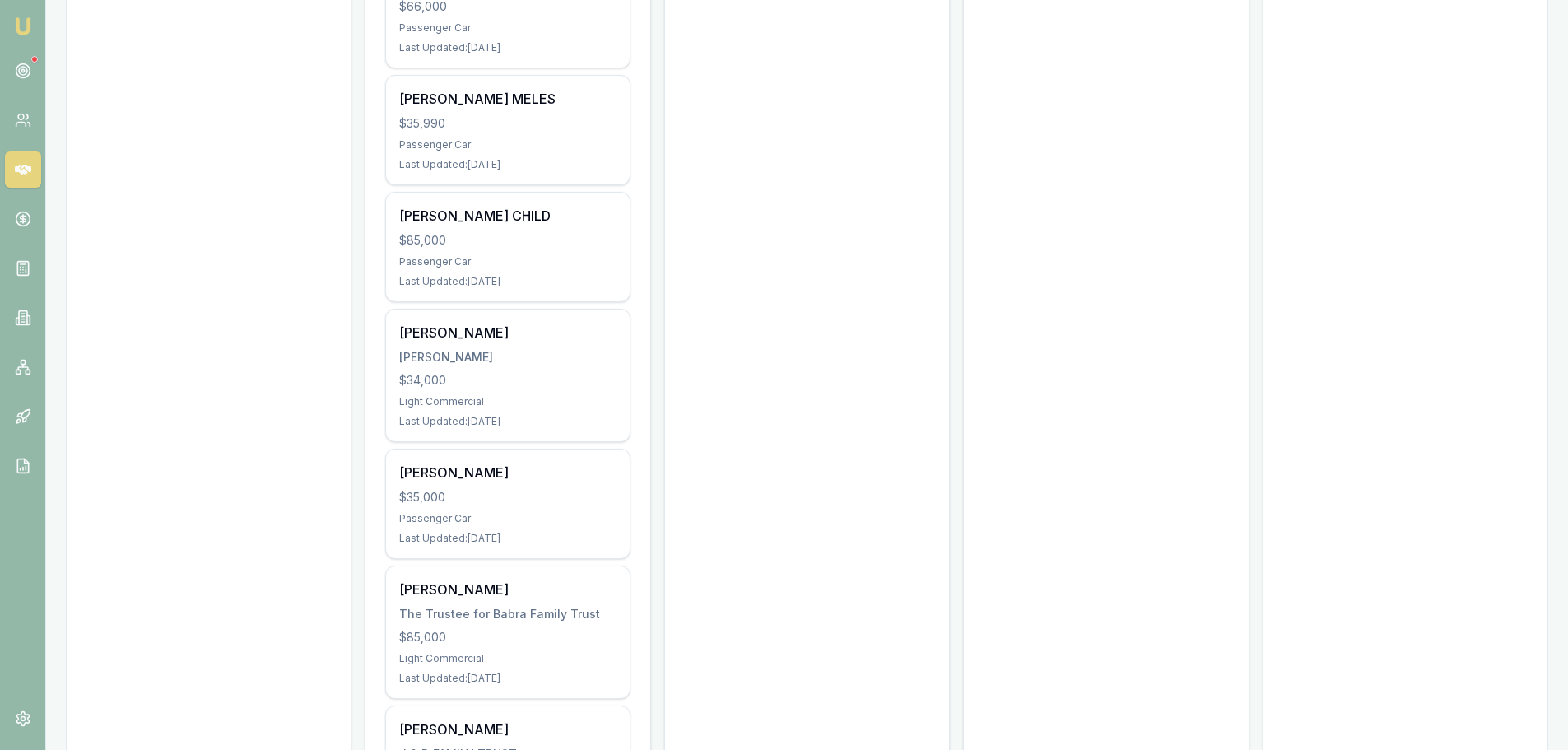
scroll to position [4360, 0]
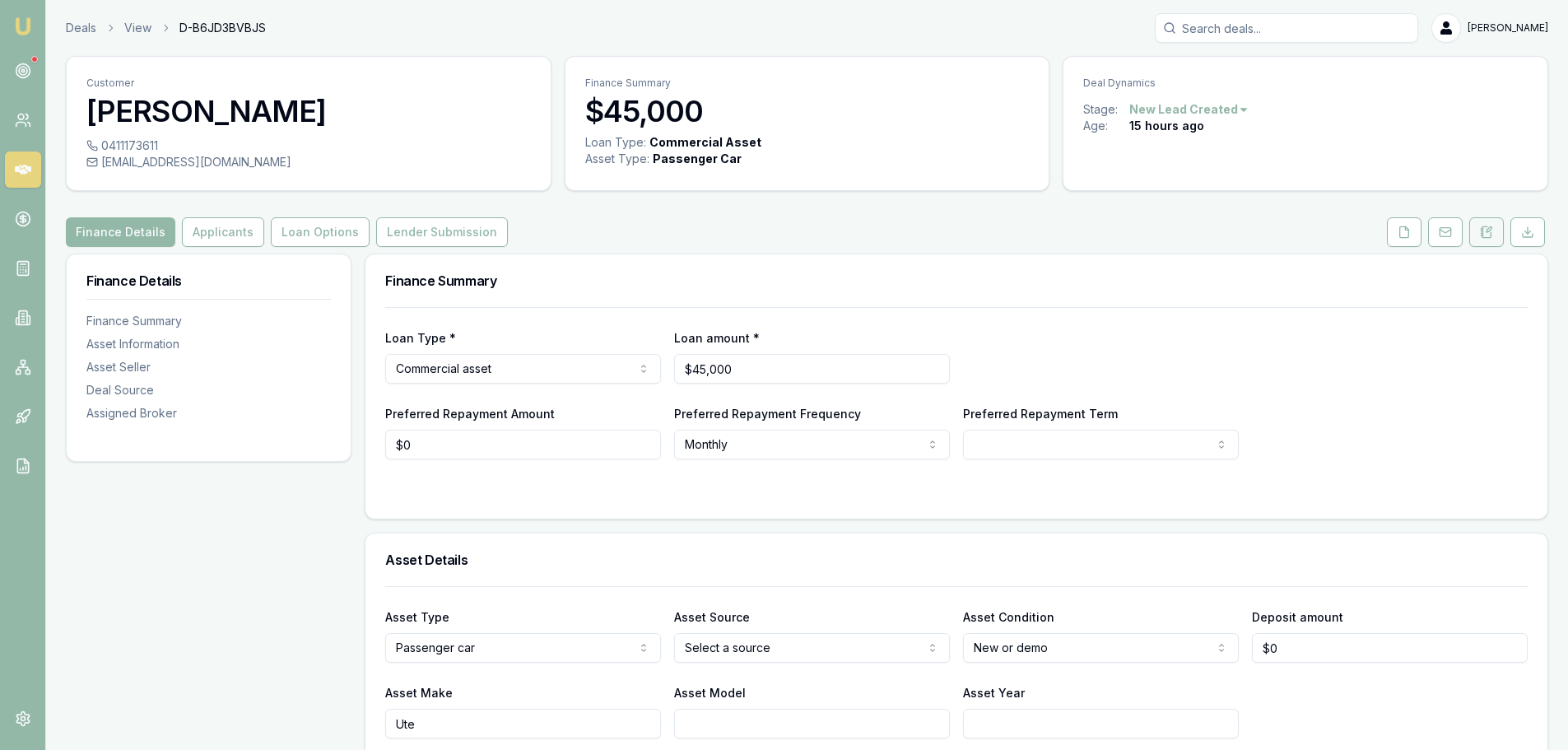
click at [1495, 233] on button at bounding box center [1486, 232] width 35 height 30
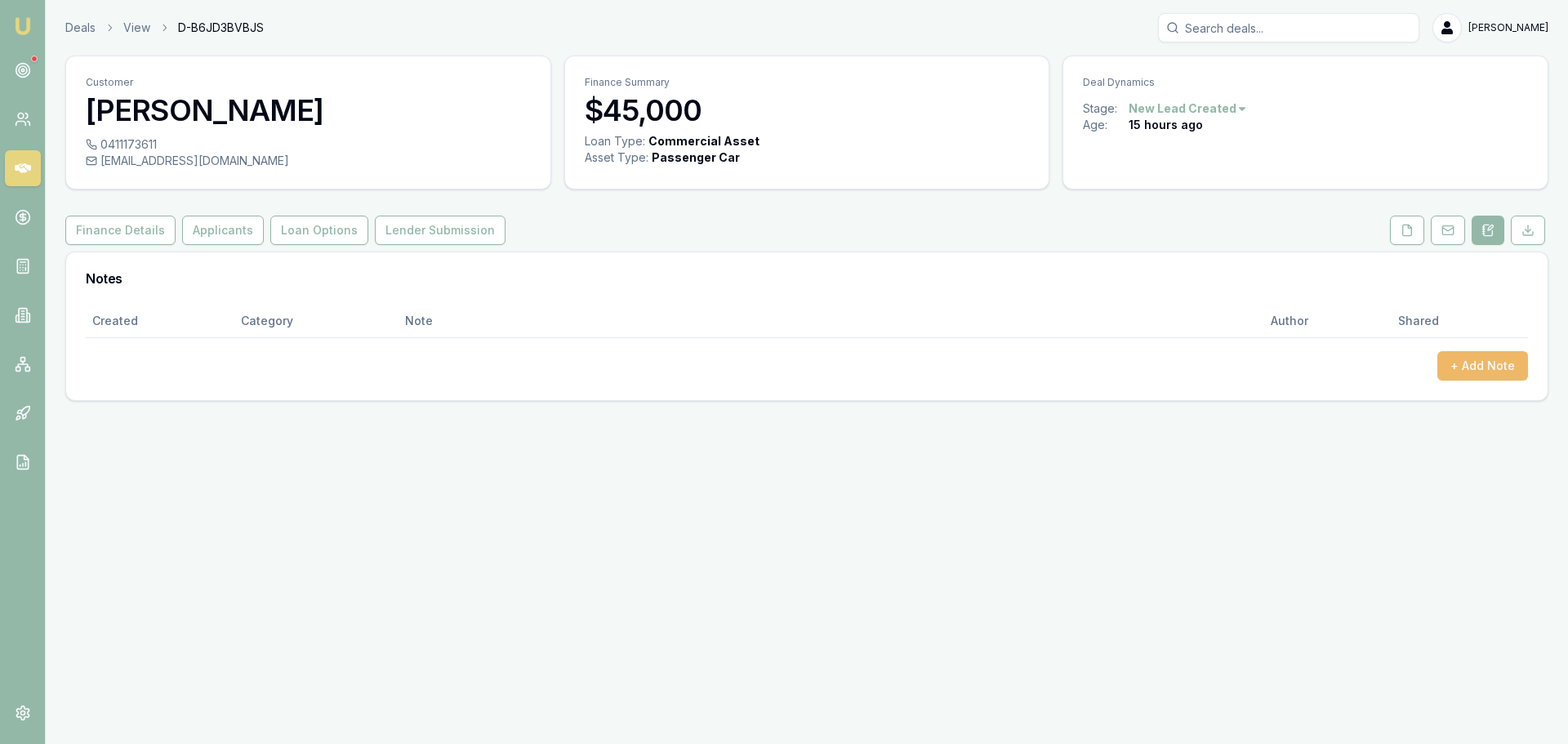
click at [1464, 373] on button "+ Add Note" at bounding box center [1483, 366] width 91 height 30
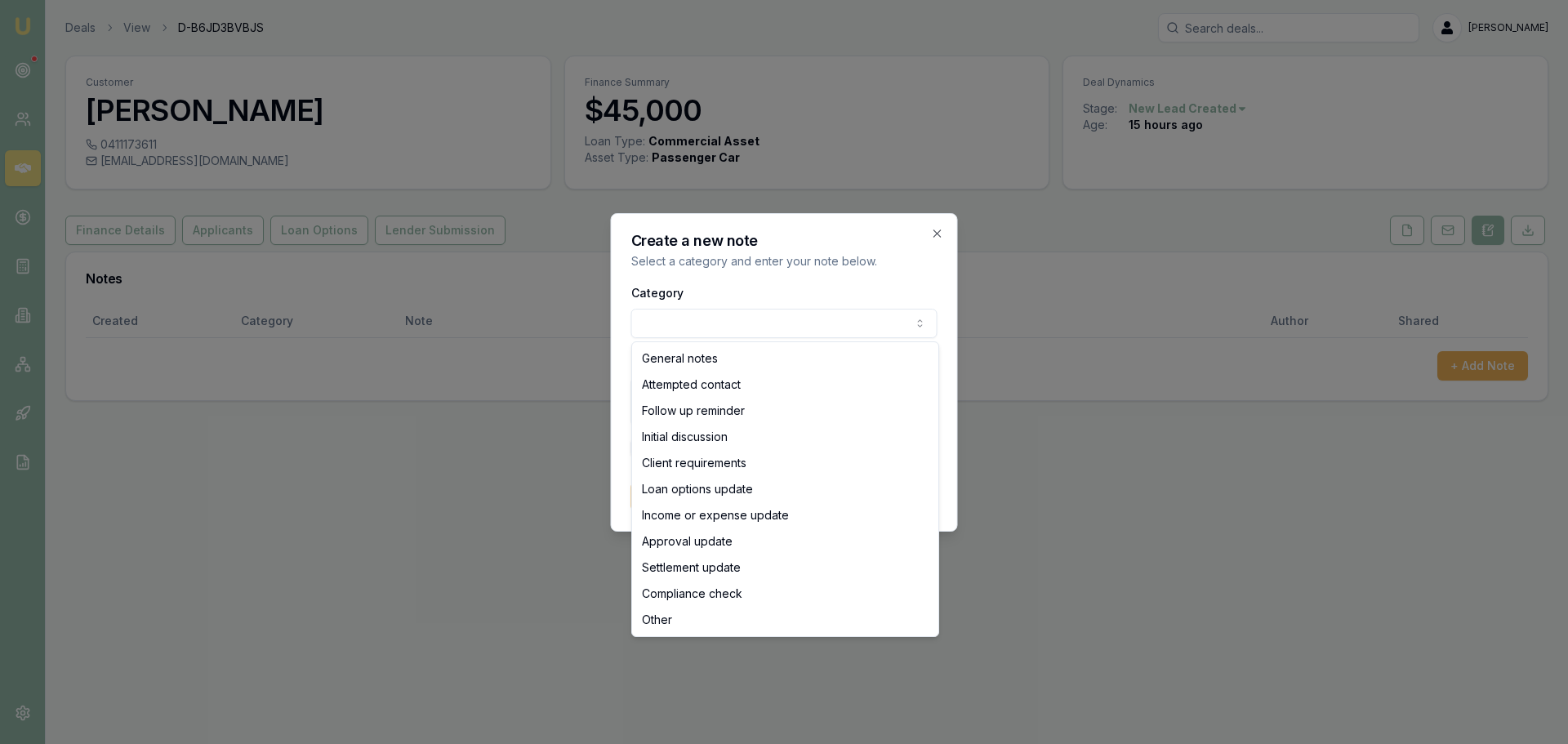
click at [701, 328] on body "Emu Broker Deals View D-B6JD3BVBJS Erin Shield Toggle Menu Customer Addison Pie…" at bounding box center [784, 372] width 1568 height 744
select select "ATTEMPTED_CONTACT"
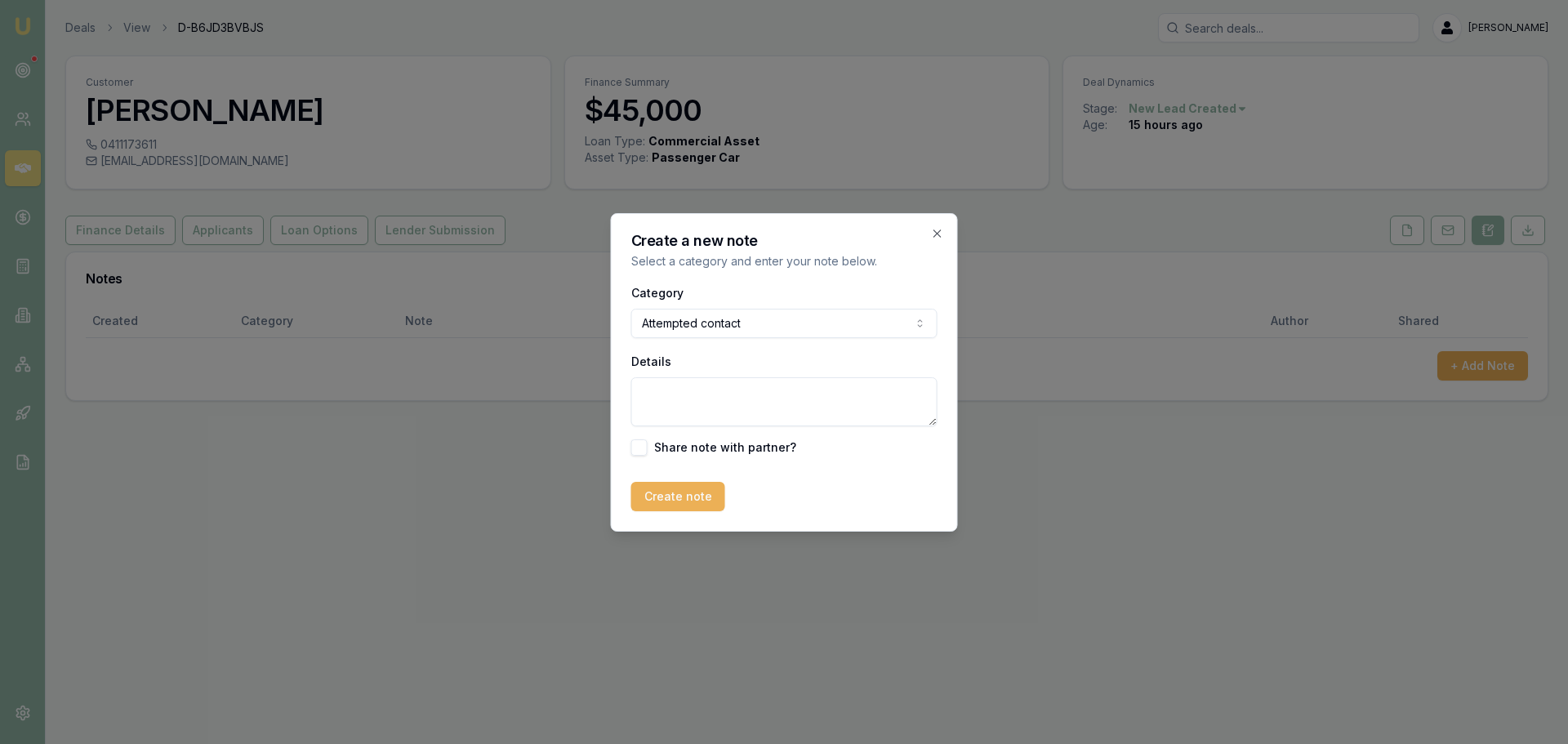
click at [690, 398] on textarea "Details" at bounding box center [784, 402] width 307 height 49
type textarea "sent intro text"
click at [705, 505] on button "Create note" at bounding box center [678, 497] width 94 height 30
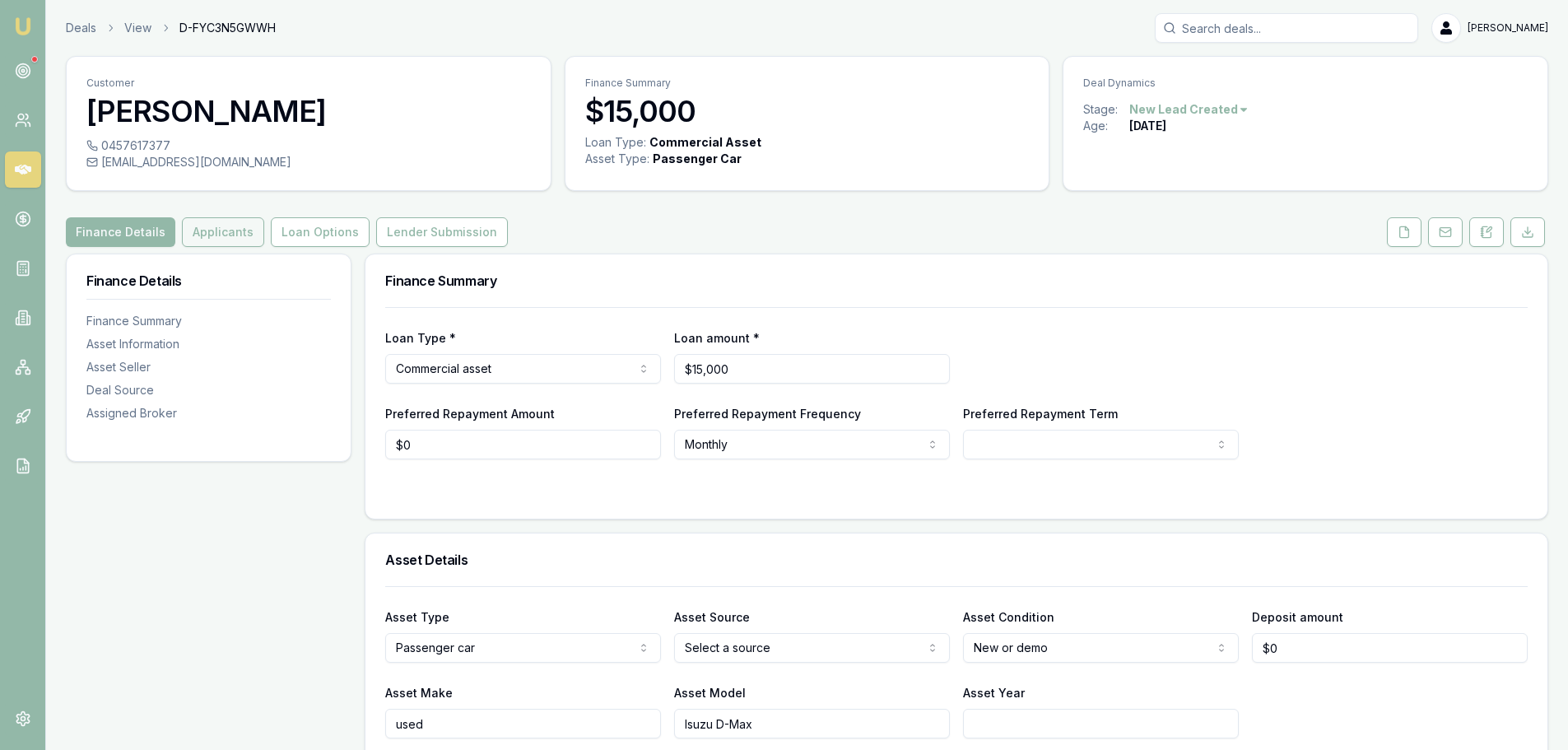
click at [226, 233] on button "Applicants" at bounding box center [222, 232] width 83 height 30
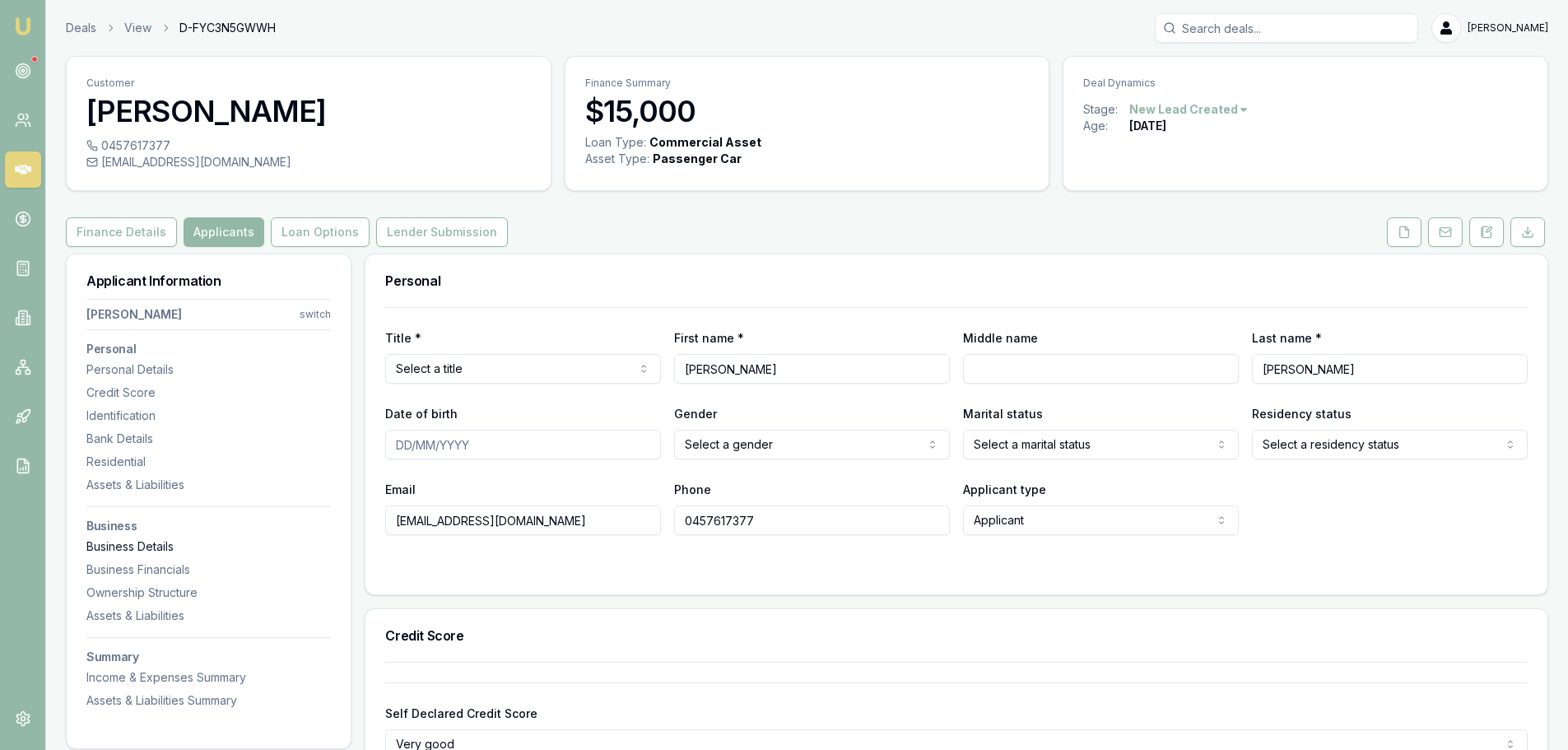
click at [164, 546] on div "Business Details" at bounding box center [208, 547] width 244 height 17
click at [1482, 241] on button at bounding box center [1486, 232] width 35 height 30
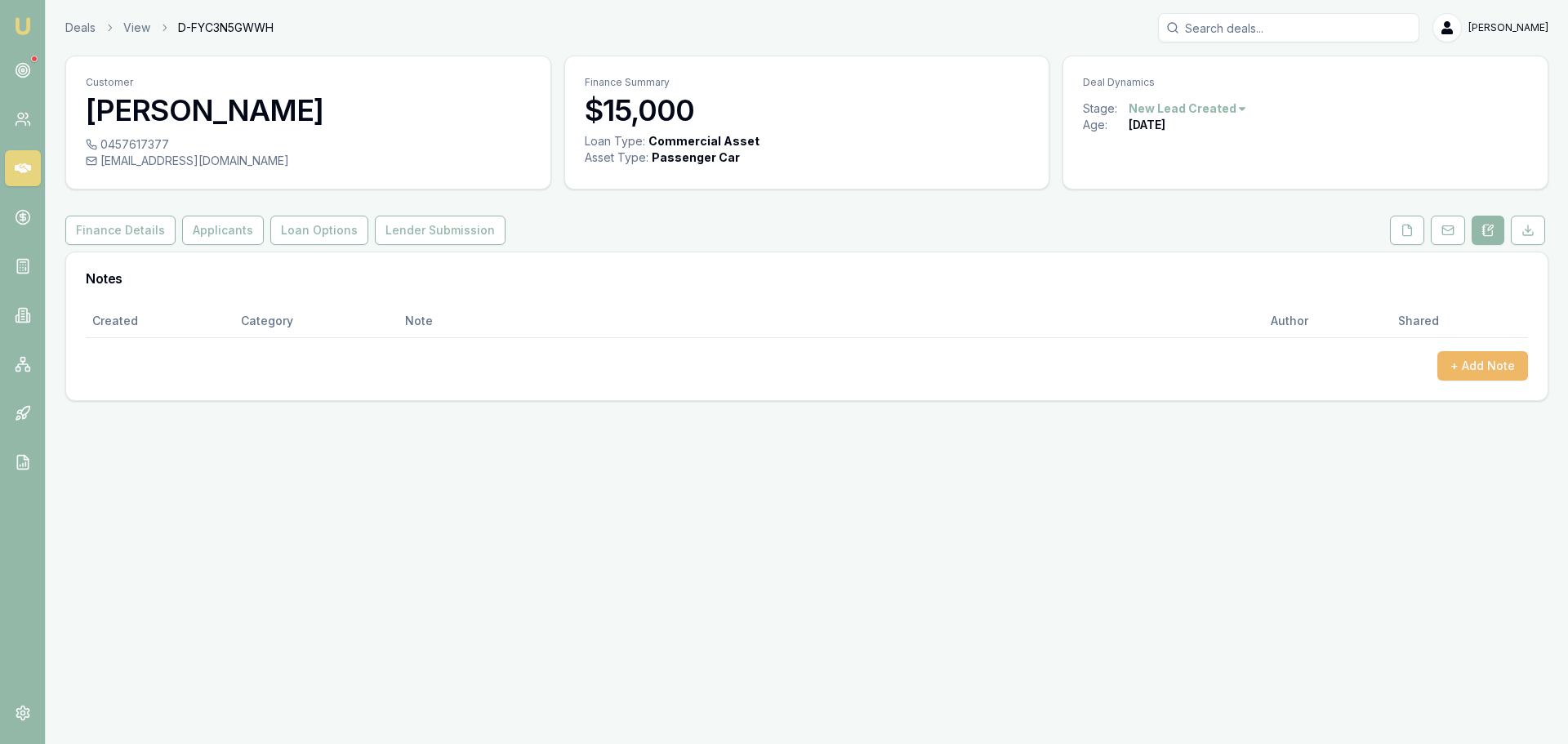
click at [1487, 356] on button "+ Add Note" at bounding box center [1483, 366] width 91 height 30
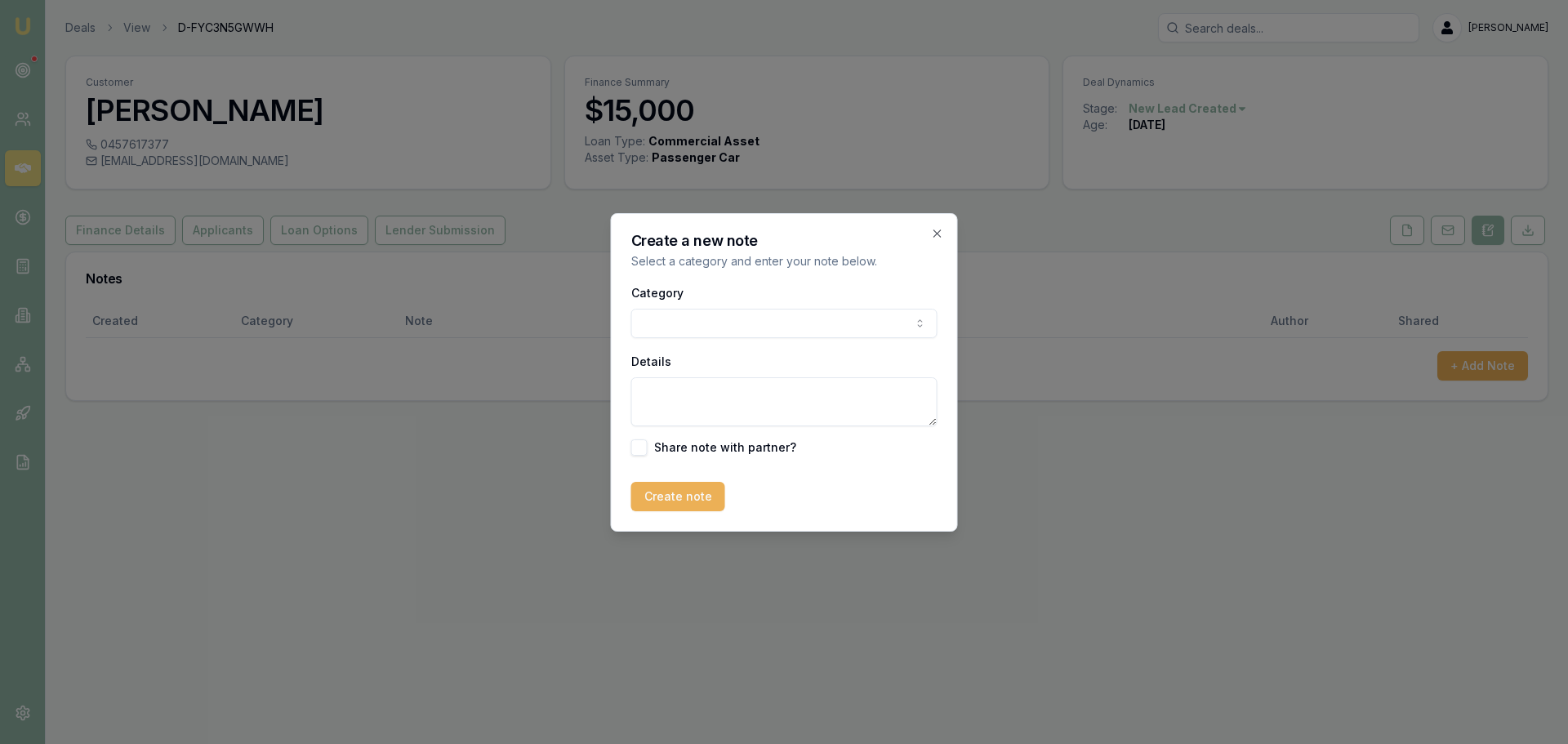
click at [676, 334] on body "Emu Broker Deals View D-FYC3N5GWWH Erin Shield Toggle Menu Customer Toni Grimes…" at bounding box center [784, 372] width 1568 height 744
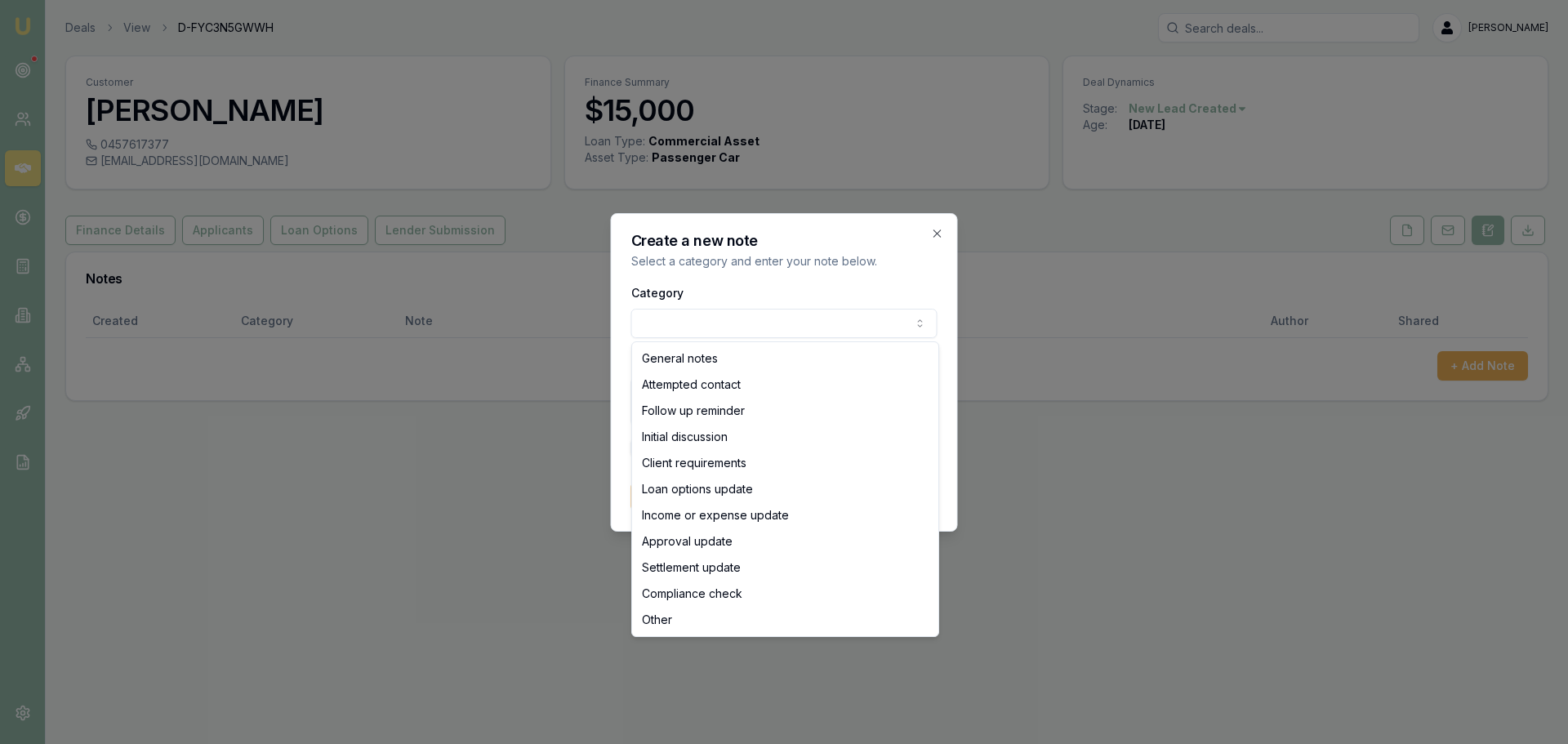
select select "ATTEMPTED_CONTACT"
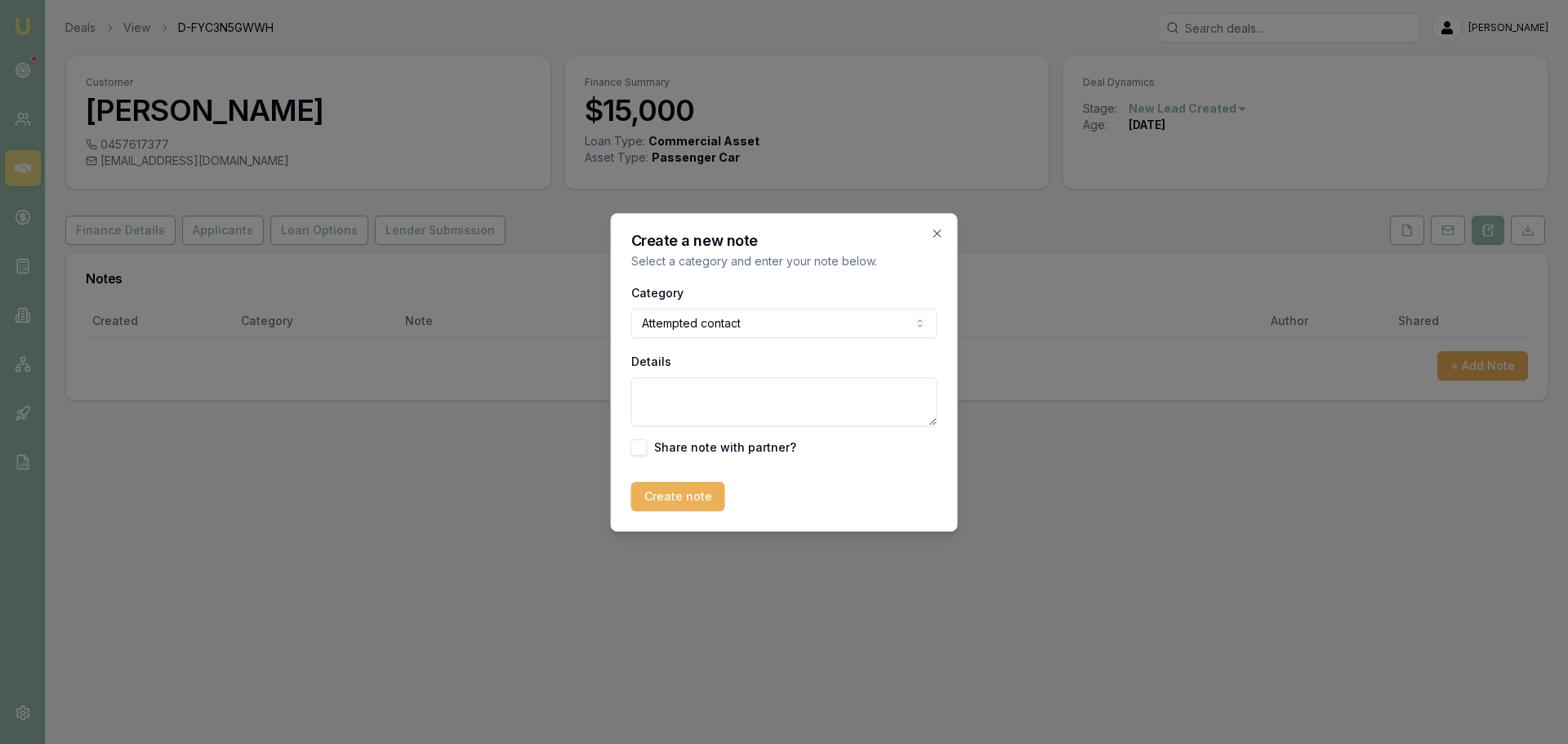
click at [676, 405] on textarea "Details" at bounding box center [784, 402] width 307 height 49
type textarea "sent intro text"
click at [678, 494] on button "Create note" at bounding box center [678, 497] width 94 height 30
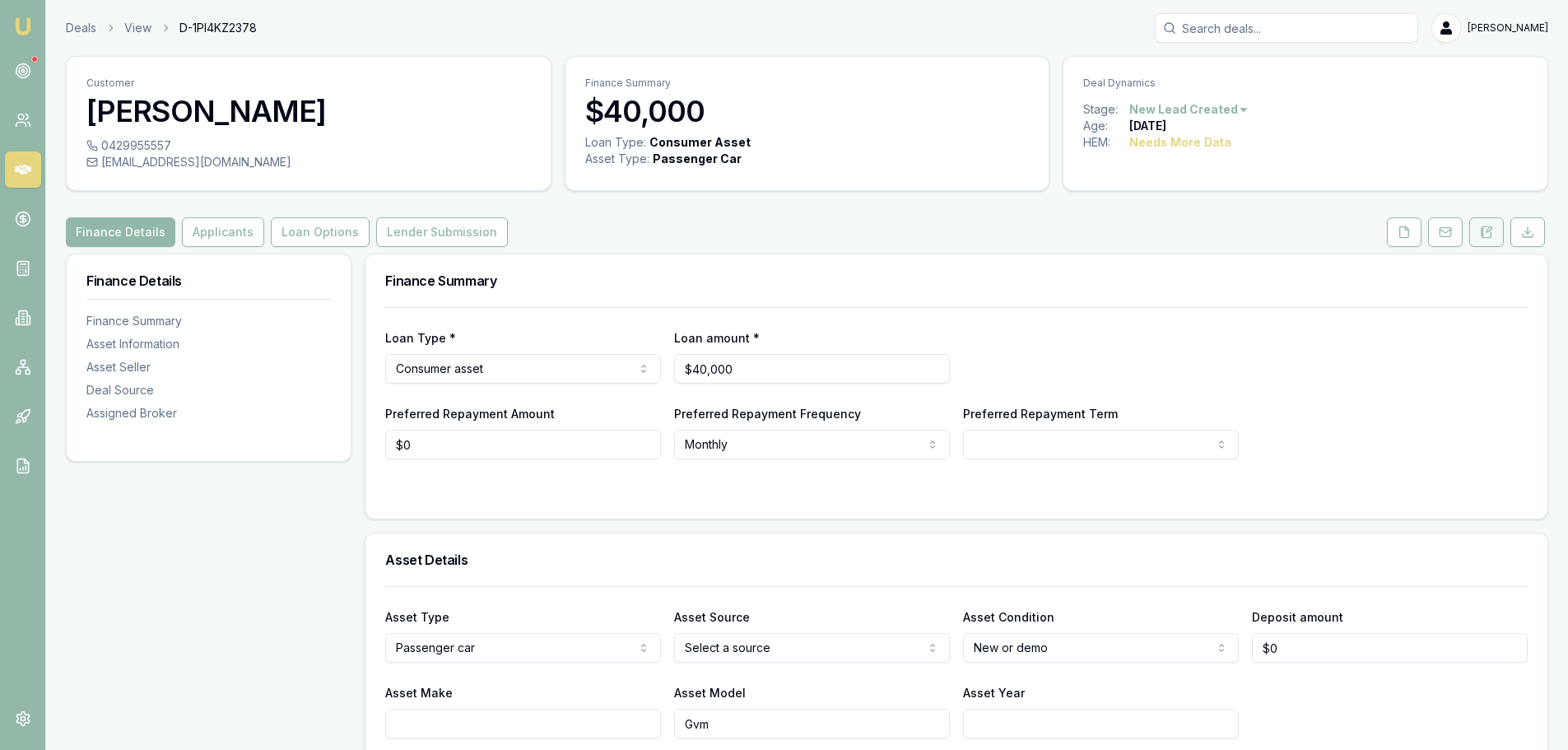
click at [1494, 232] on button at bounding box center [1486, 232] width 35 height 30
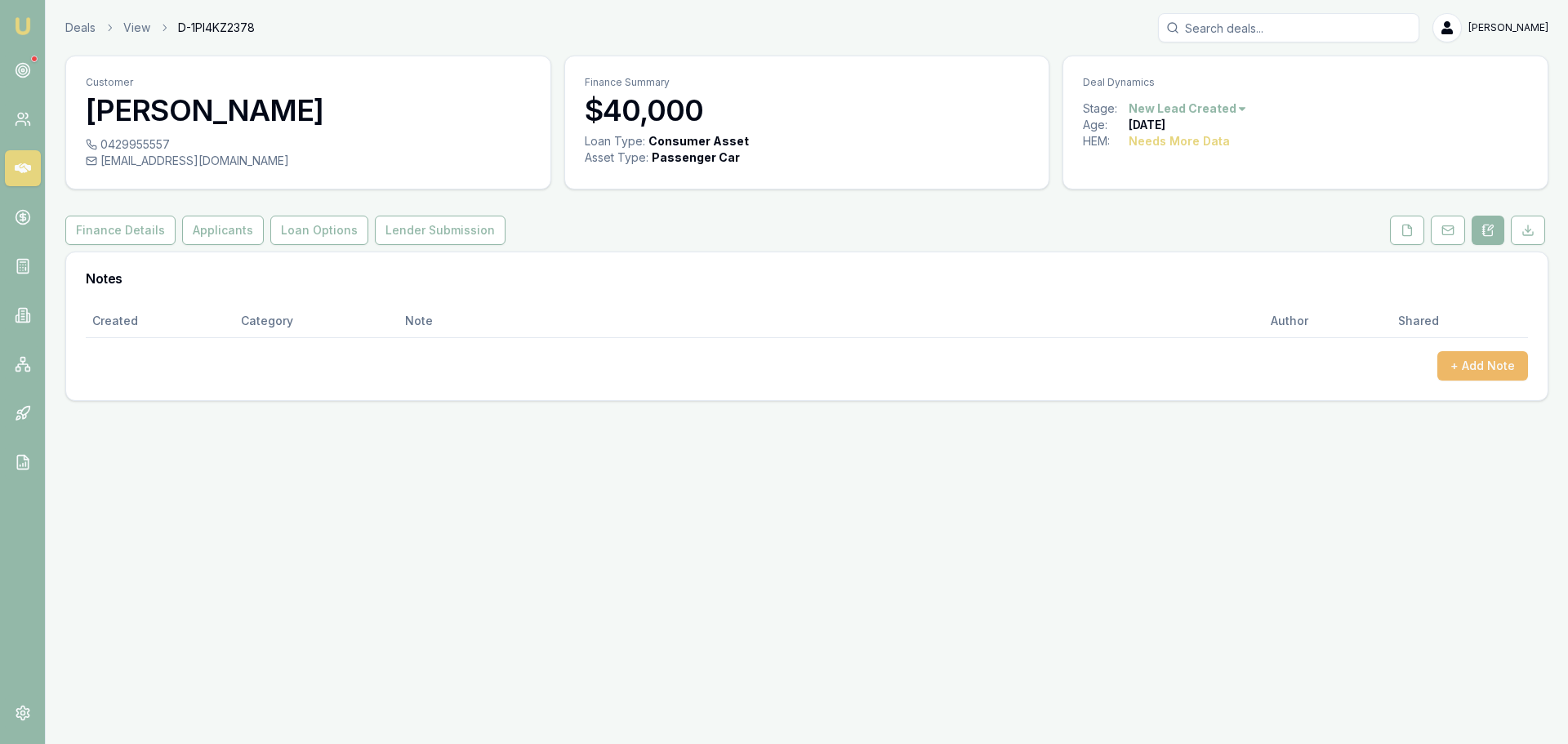
click at [1473, 361] on button "+ Add Note" at bounding box center [1483, 366] width 91 height 30
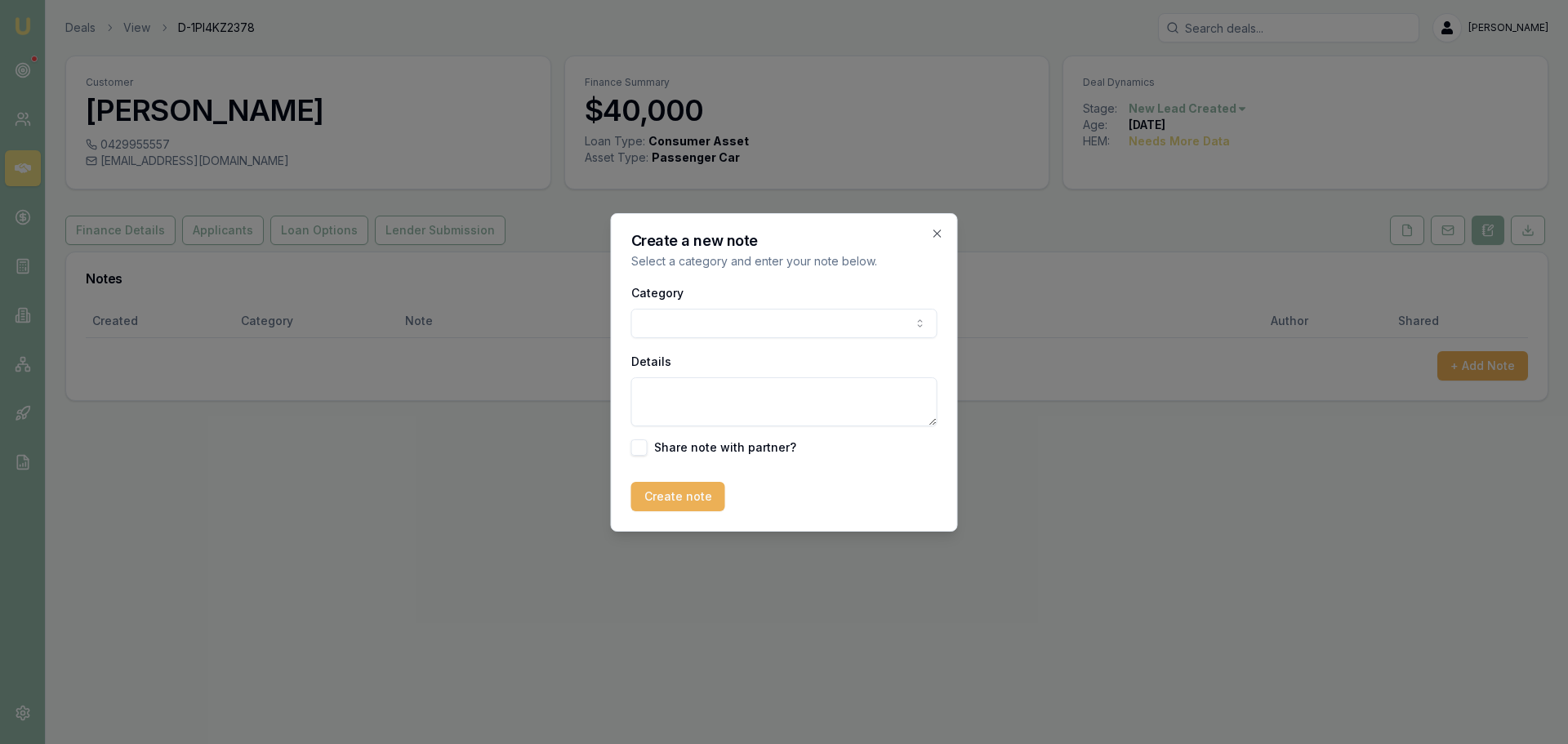
click at [690, 311] on body "Emu Broker Deals View D-1PI4KZ2378 Erin Shield Toggle Menu Customer Thomas Rose…" at bounding box center [784, 372] width 1568 height 744
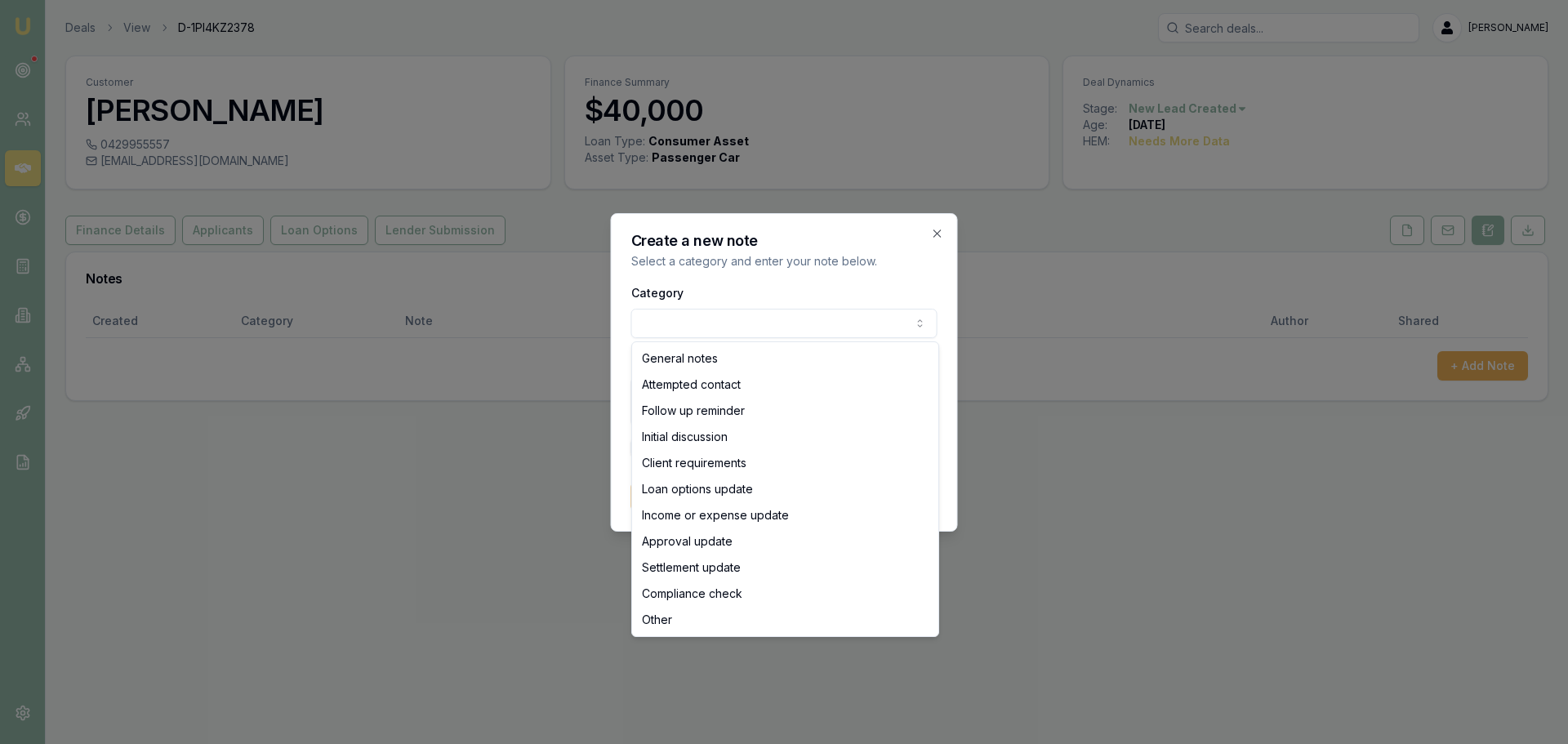
select select "ATTEMPTED_CONTACT"
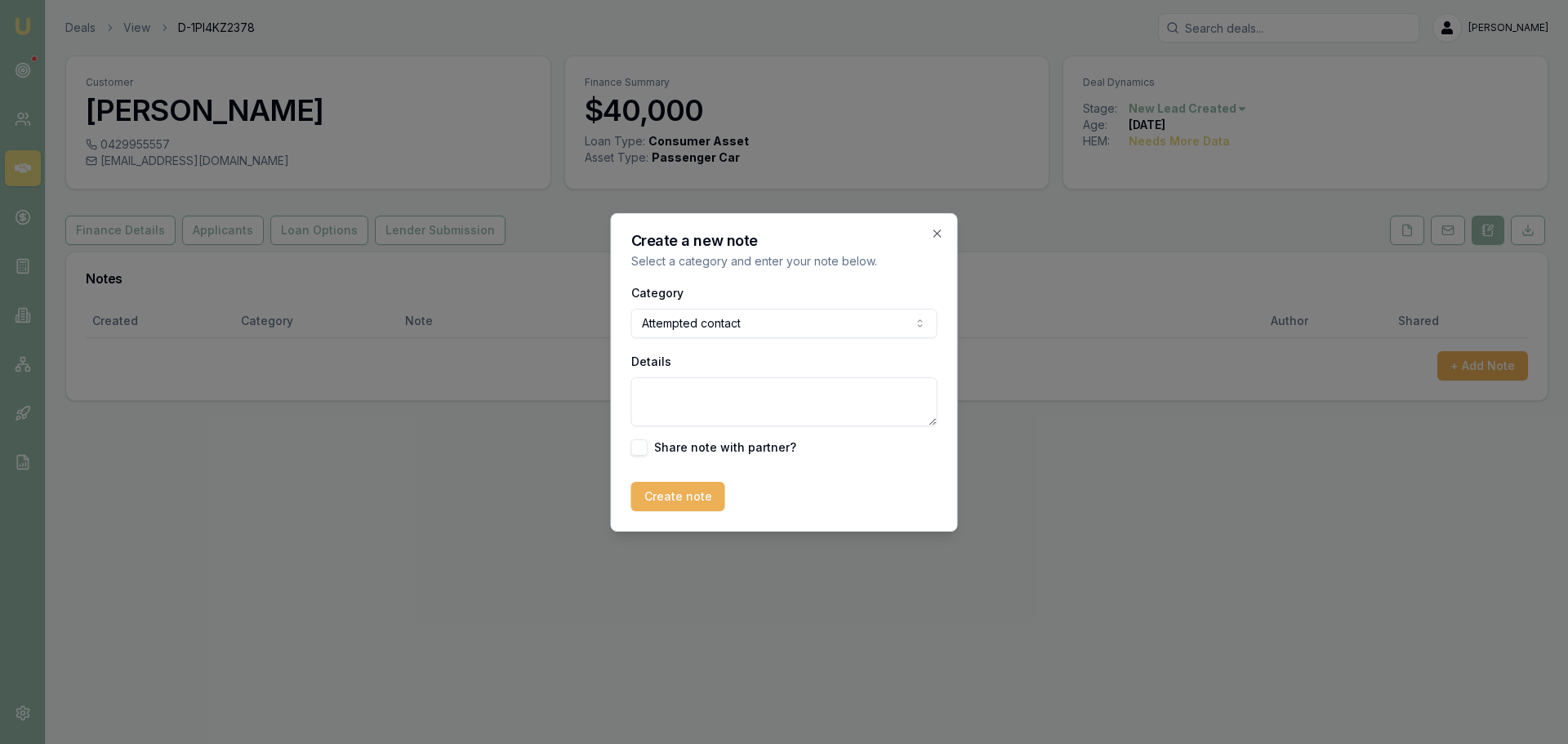
click at [692, 398] on textarea "Details" at bounding box center [784, 402] width 307 height 49
type textarea "sent intro text"
click at [708, 511] on button "Create note" at bounding box center [678, 497] width 94 height 30
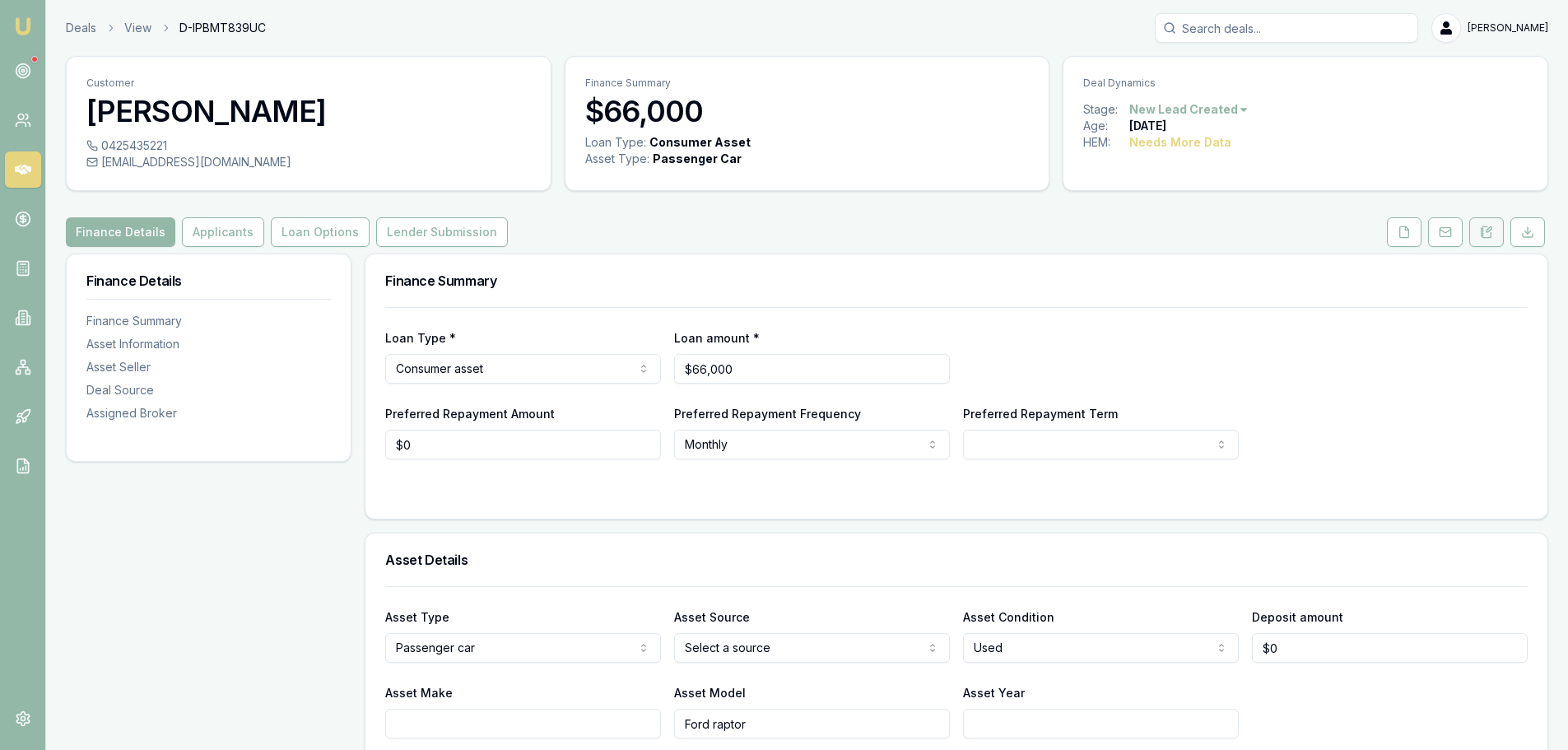
click at [1488, 234] on icon at bounding box center [1486, 231] width 13 height 13
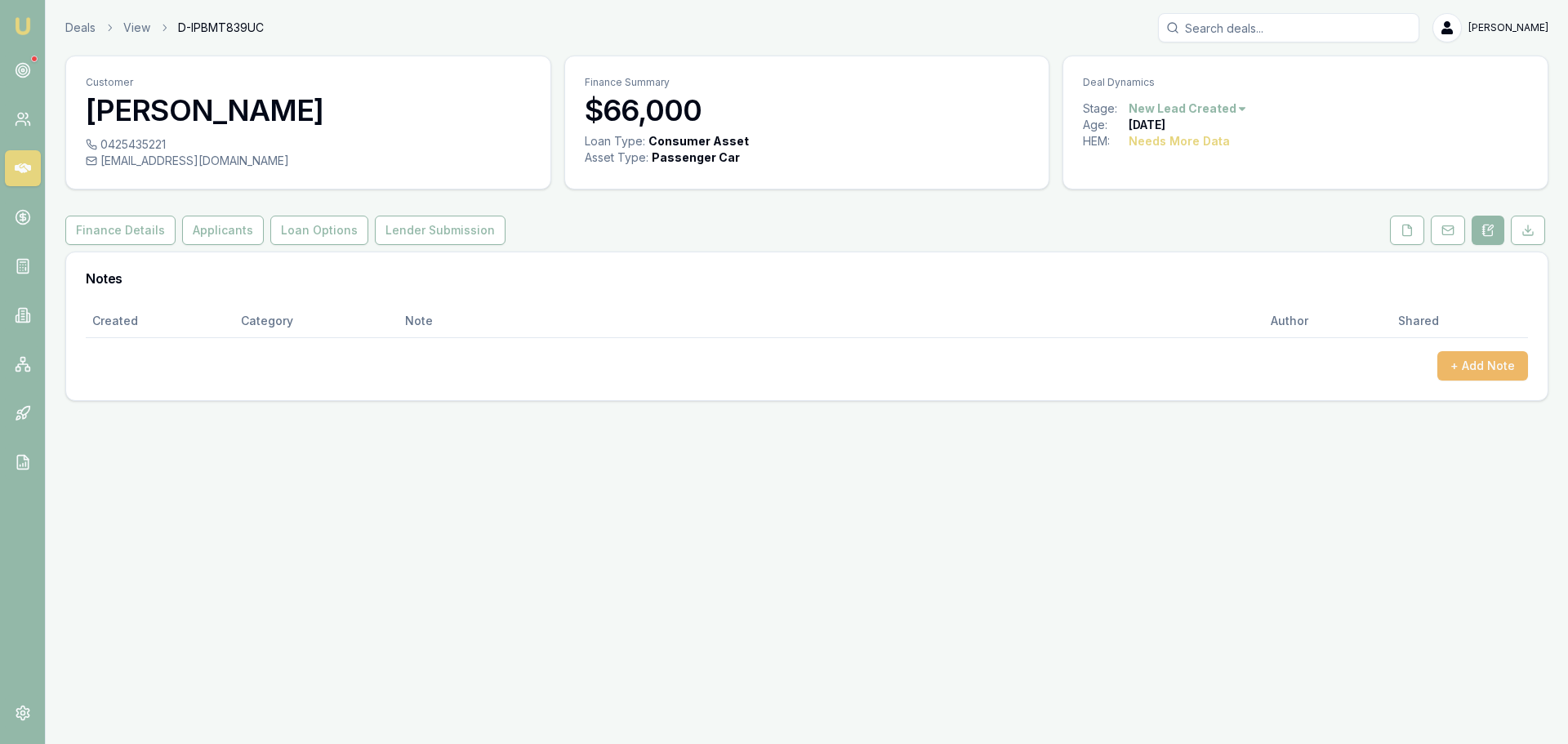
click at [1459, 362] on button "+ Add Note" at bounding box center [1483, 366] width 91 height 30
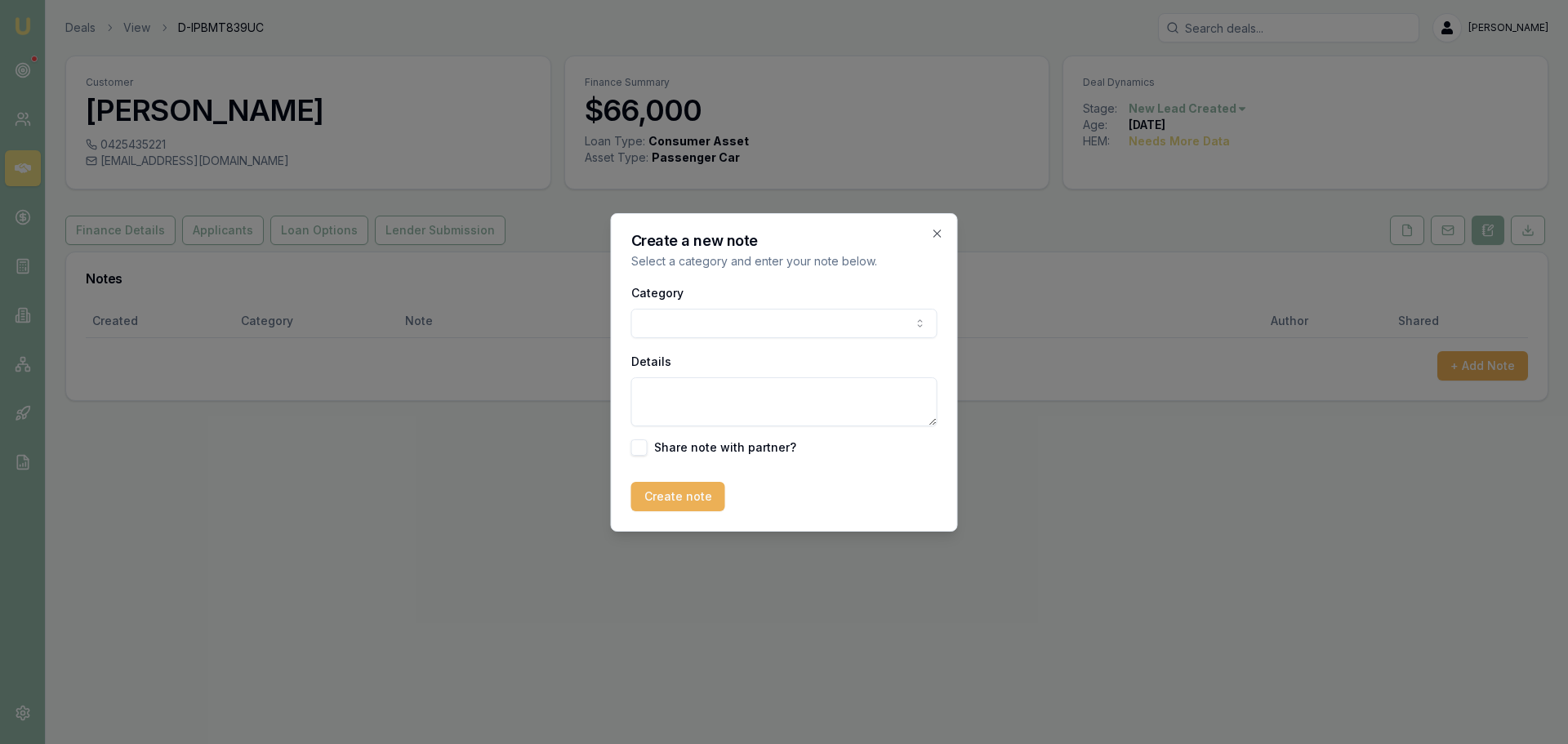
click at [737, 325] on body "Emu Broker Deals View D-IPBMT839UC Erin Shield Toggle Menu Customer Jarrod Rye …" at bounding box center [784, 372] width 1568 height 744
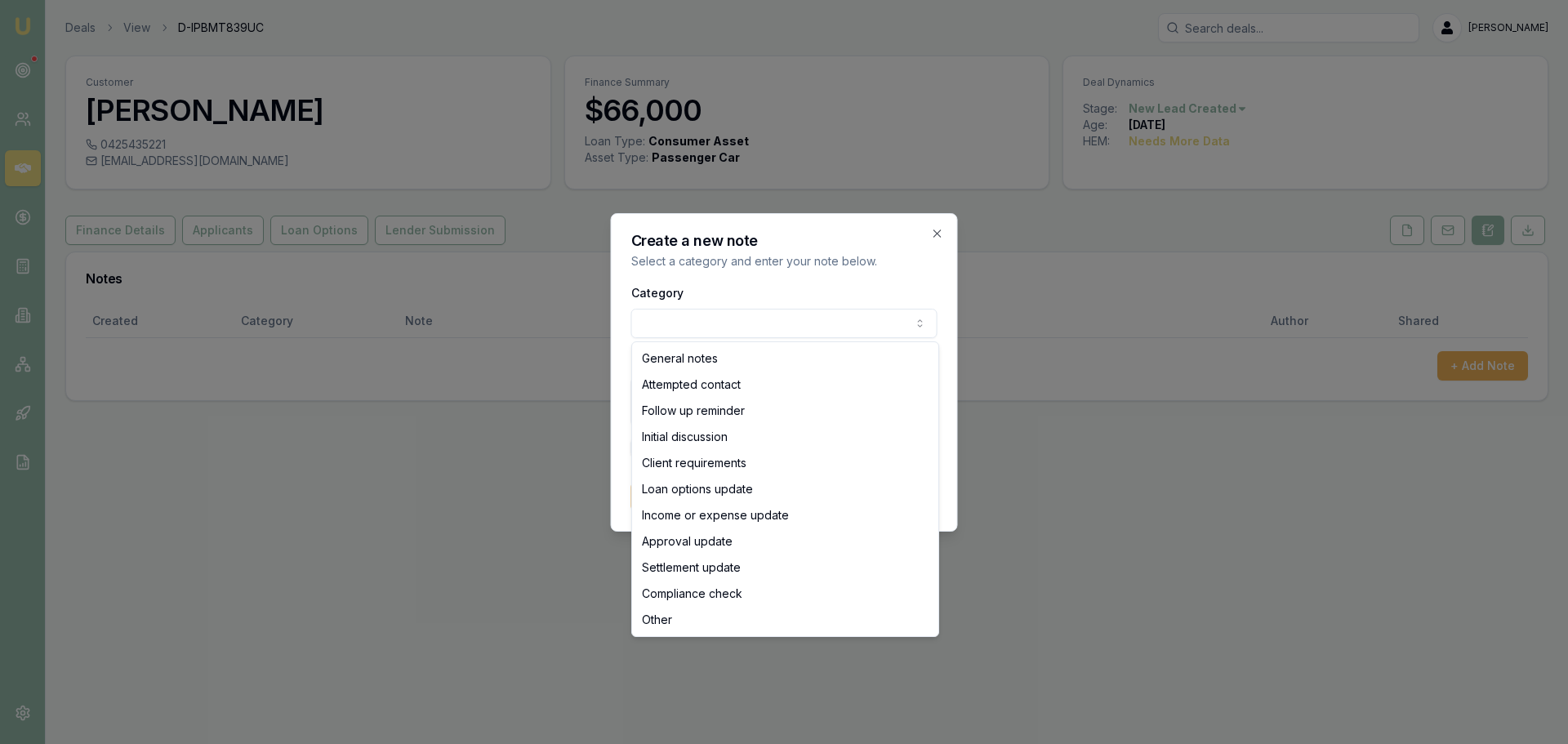
select select "ATTEMPTED_CONTACT"
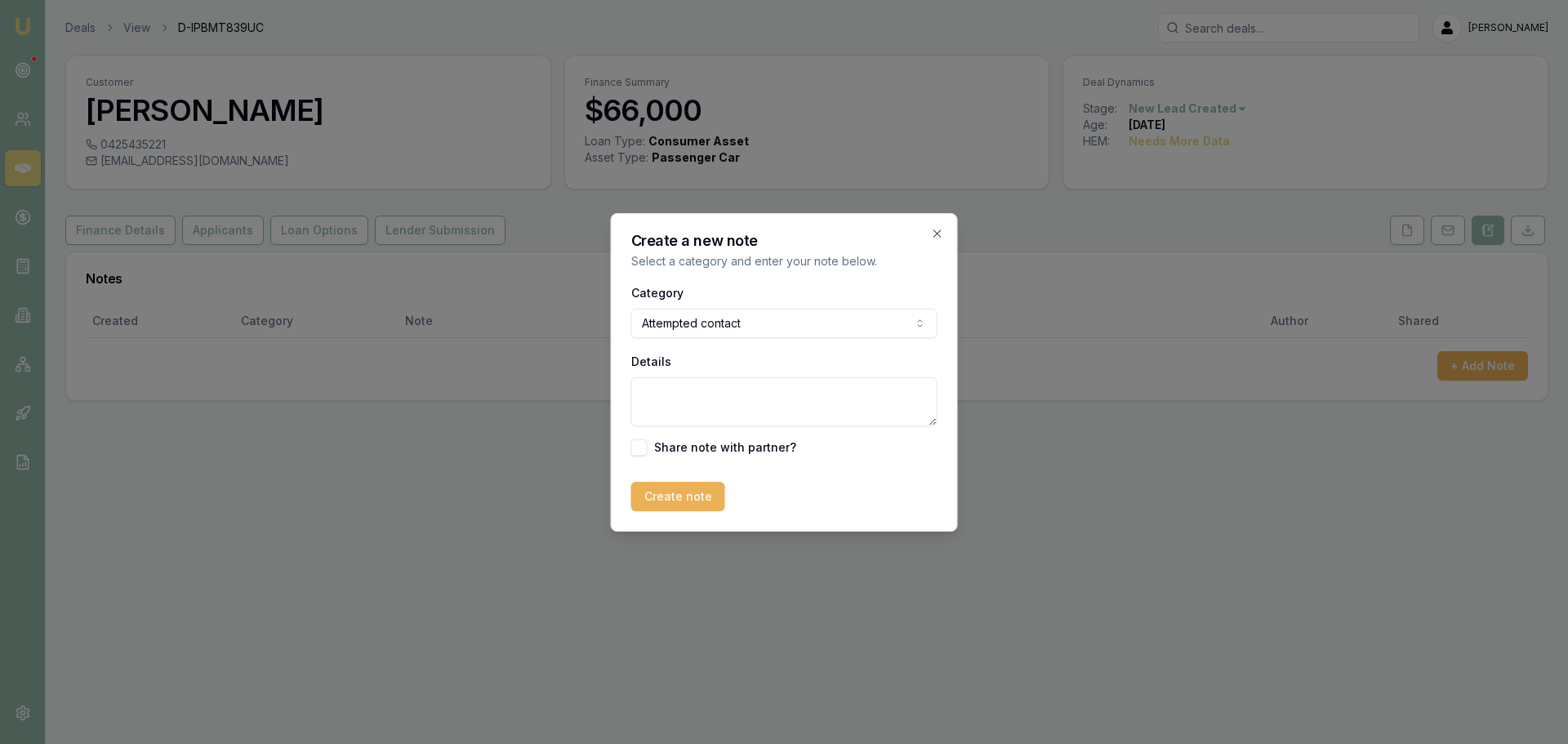
click at [705, 390] on textarea "Details" at bounding box center [784, 402] width 307 height 49
type textarea "sent intro text"
click at [666, 508] on button "Create note" at bounding box center [678, 497] width 94 height 30
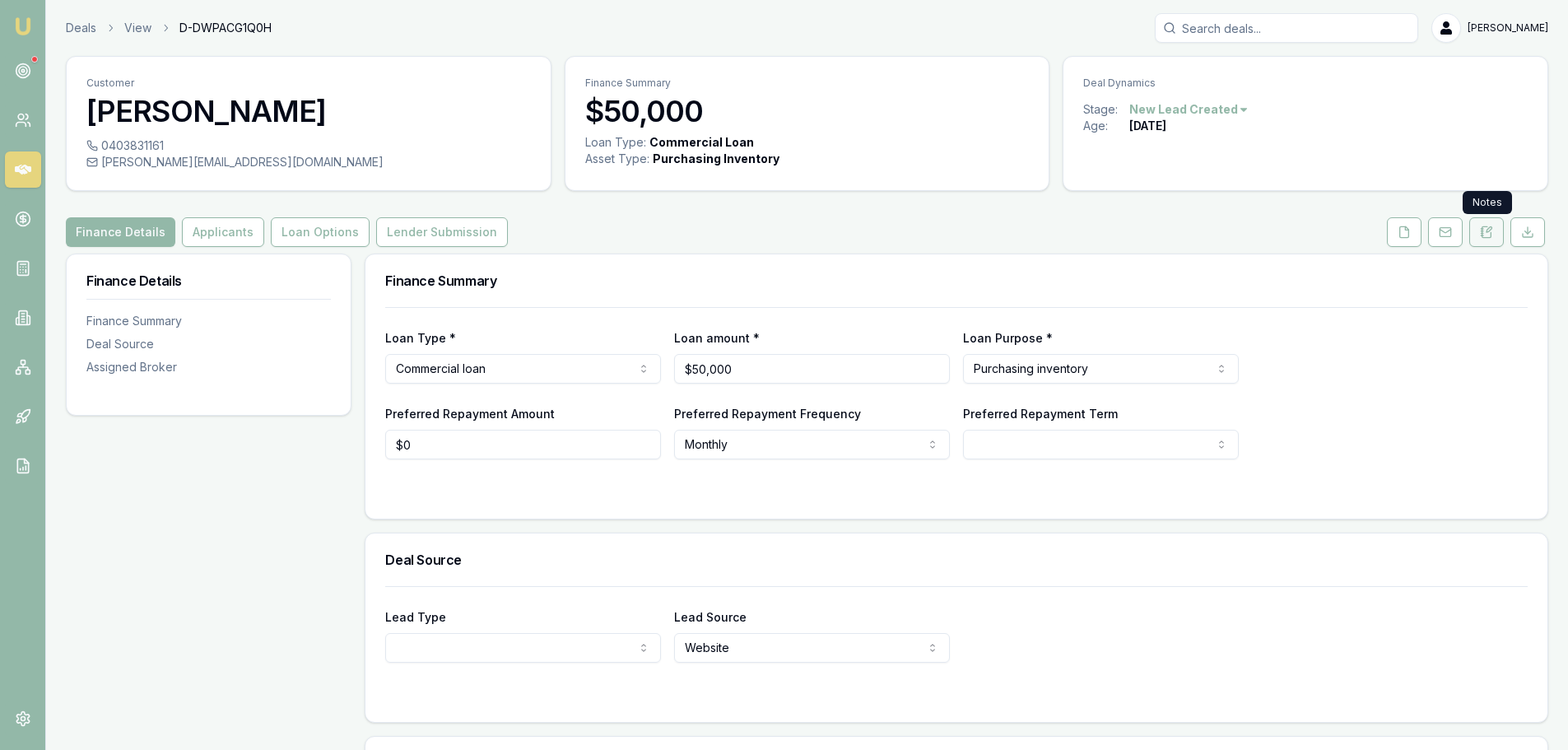
click at [1487, 233] on icon at bounding box center [1486, 231] width 13 height 13
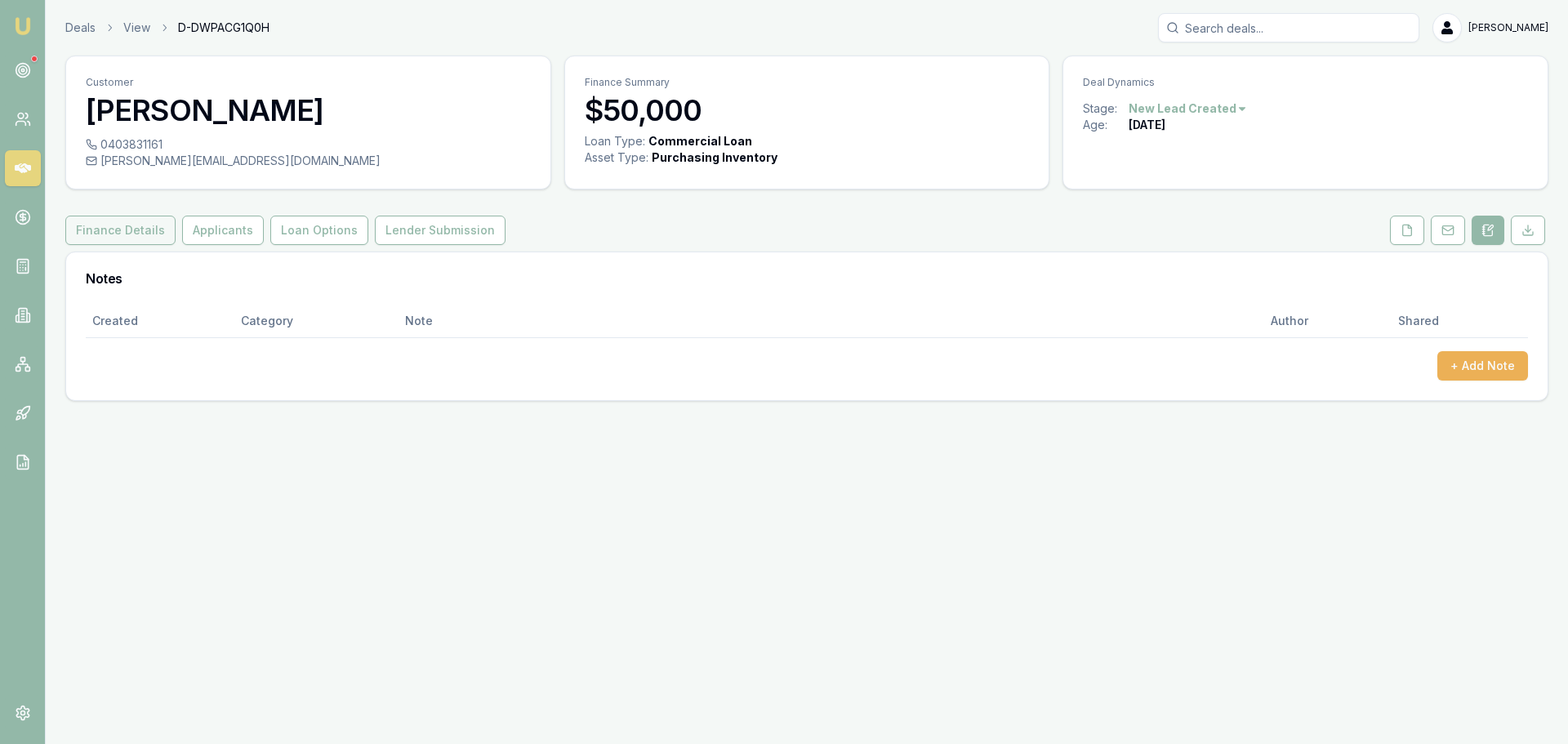
click at [124, 232] on button "Finance Details" at bounding box center [120, 231] width 110 height 30
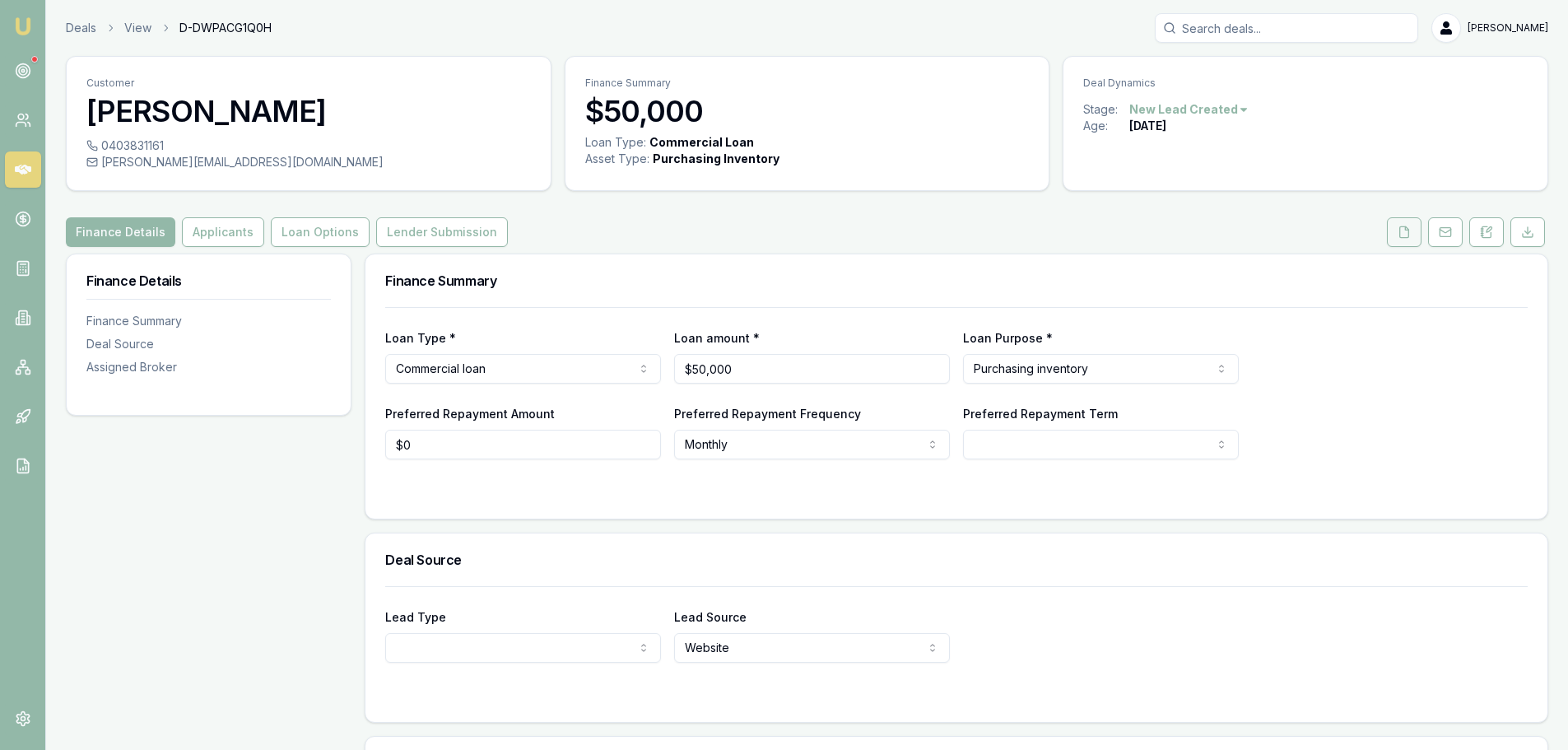
click at [1416, 233] on button at bounding box center [1404, 232] width 35 height 30
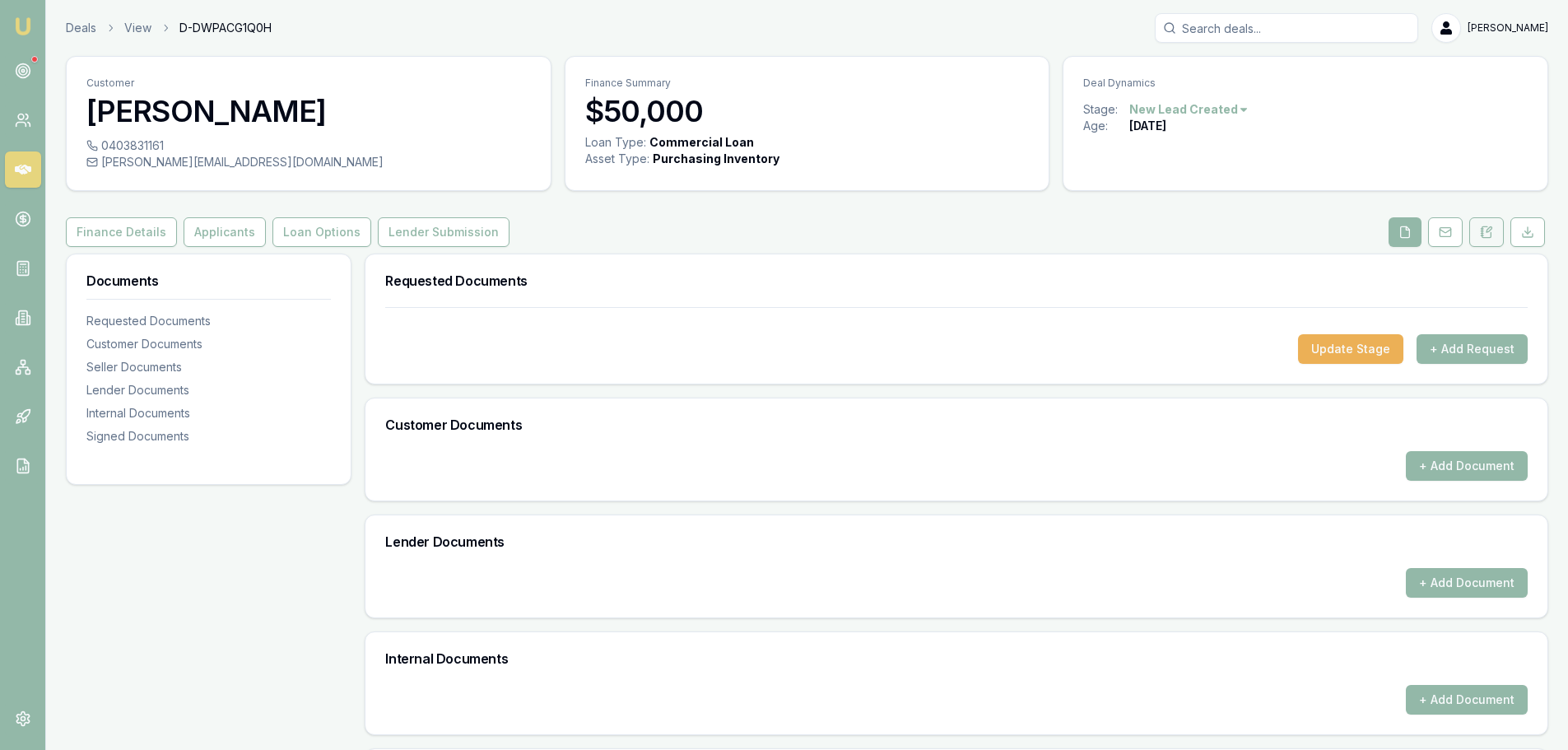
click at [1491, 236] on icon at bounding box center [1486, 231] width 9 height 11
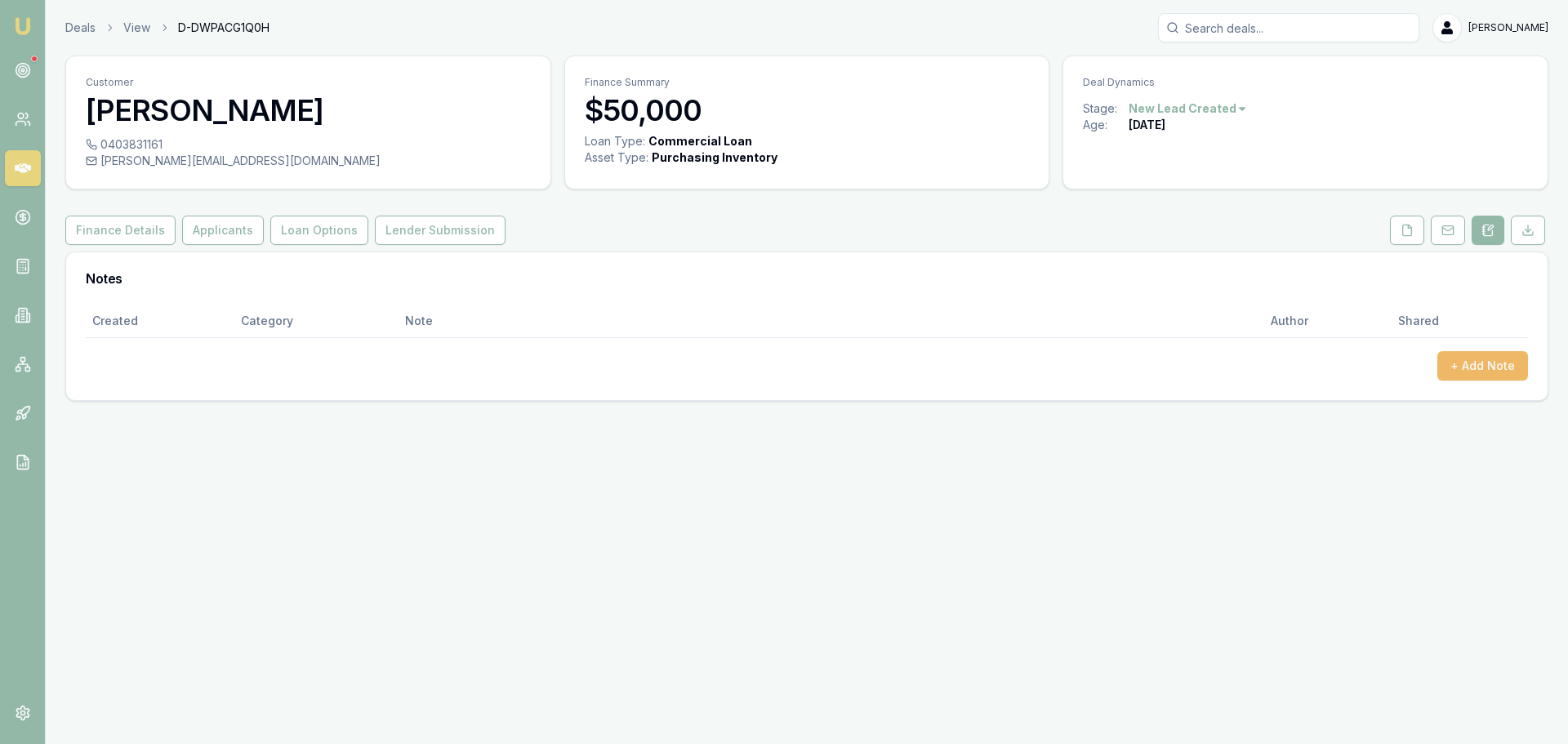
click at [1479, 362] on button "+ Add Note" at bounding box center [1483, 366] width 91 height 30
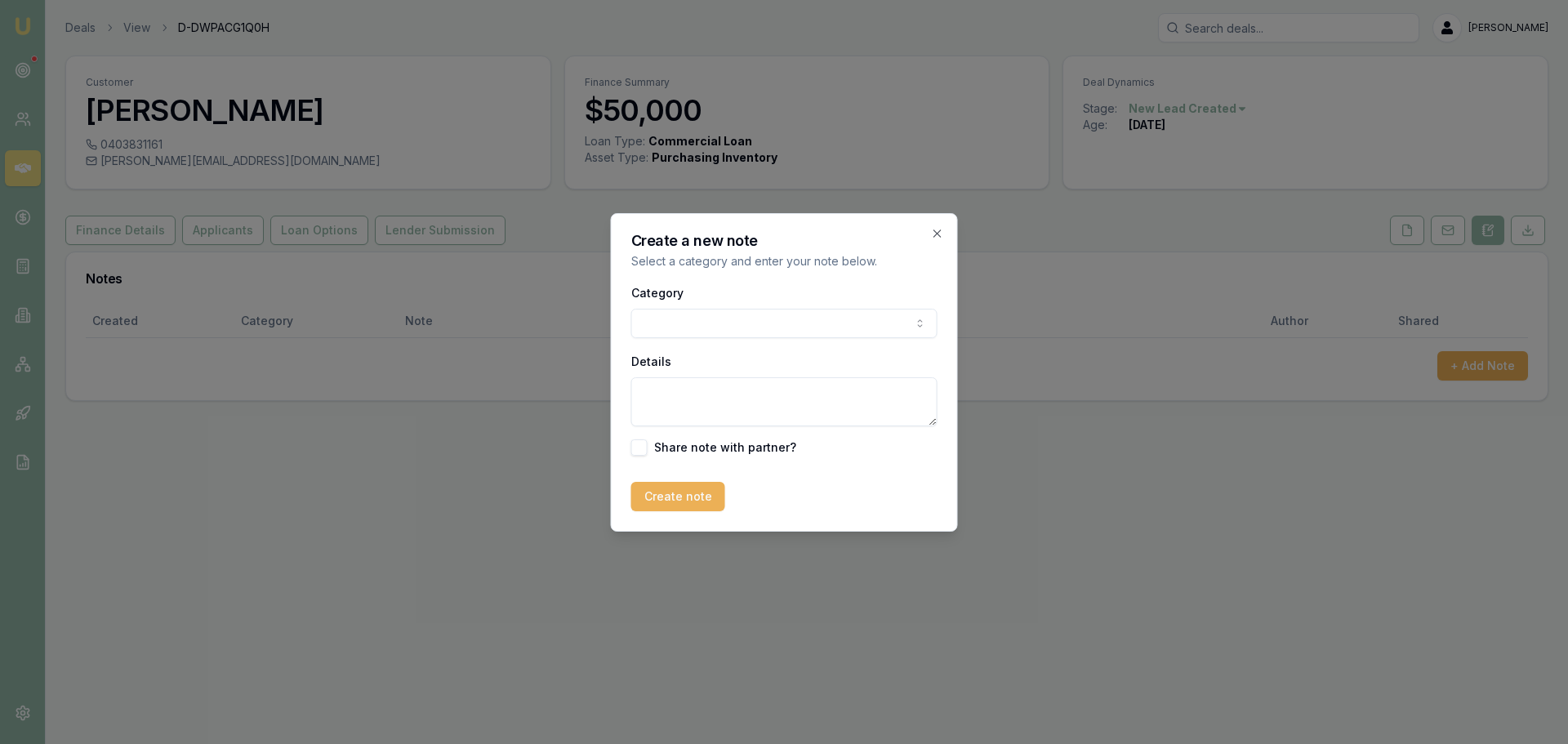
click at [684, 319] on body "Emu Broker Deals View D-DWPACG1Q0H Erin Shield Toggle Menu Customer James Cross…" at bounding box center [784, 372] width 1568 height 744
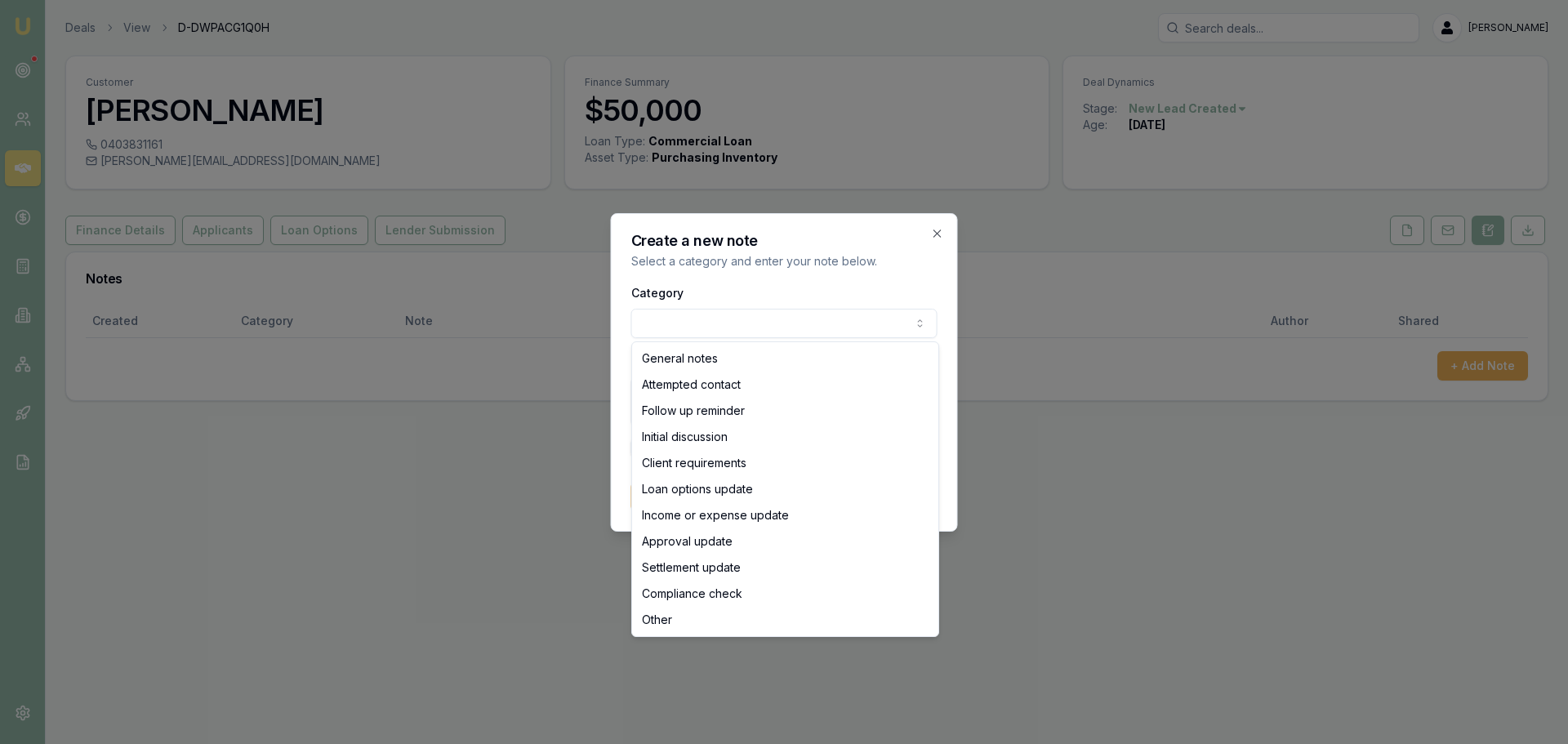
select select "ATTEMPTED_CONTACT"
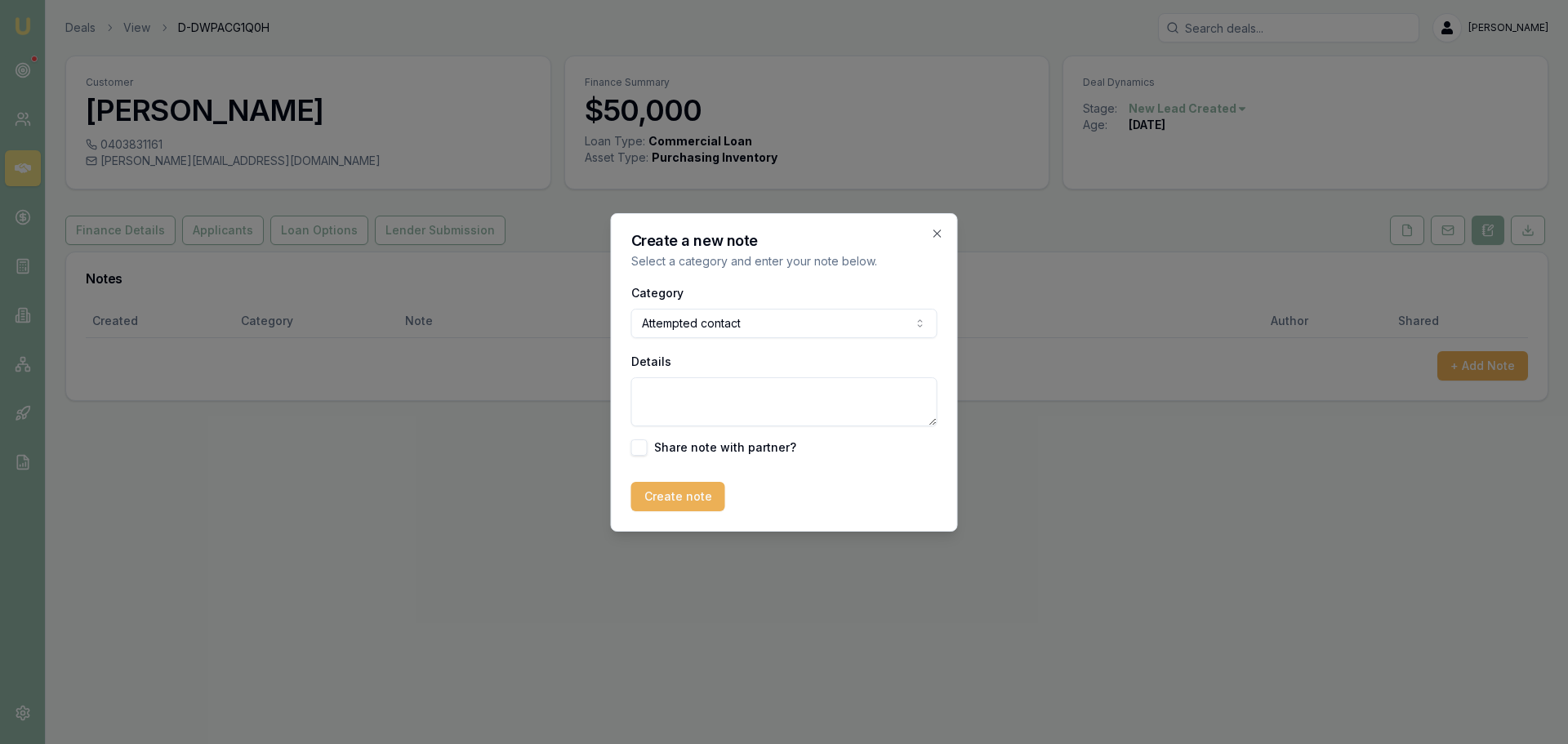
click at [688, 400] on textarea "Details" at bounding box center [784, 402] width 307 height 49
type textarea "sent intro text"
click at [677, 497] on button "Create note" at bounding box center [678, 497] width 94 height 30
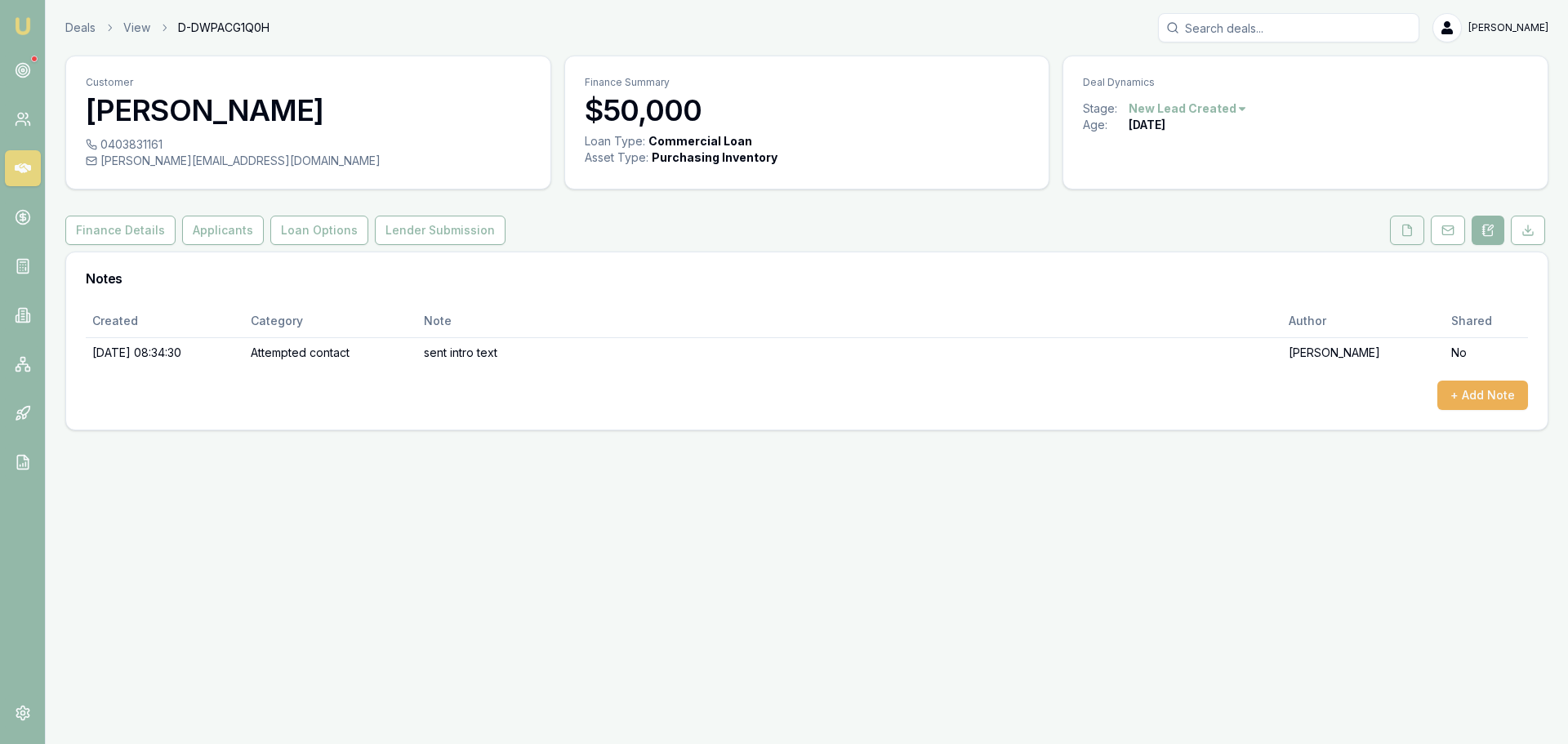
click at [1400, 228] on icon at bounding box center [1406, 230] width 13 height 13
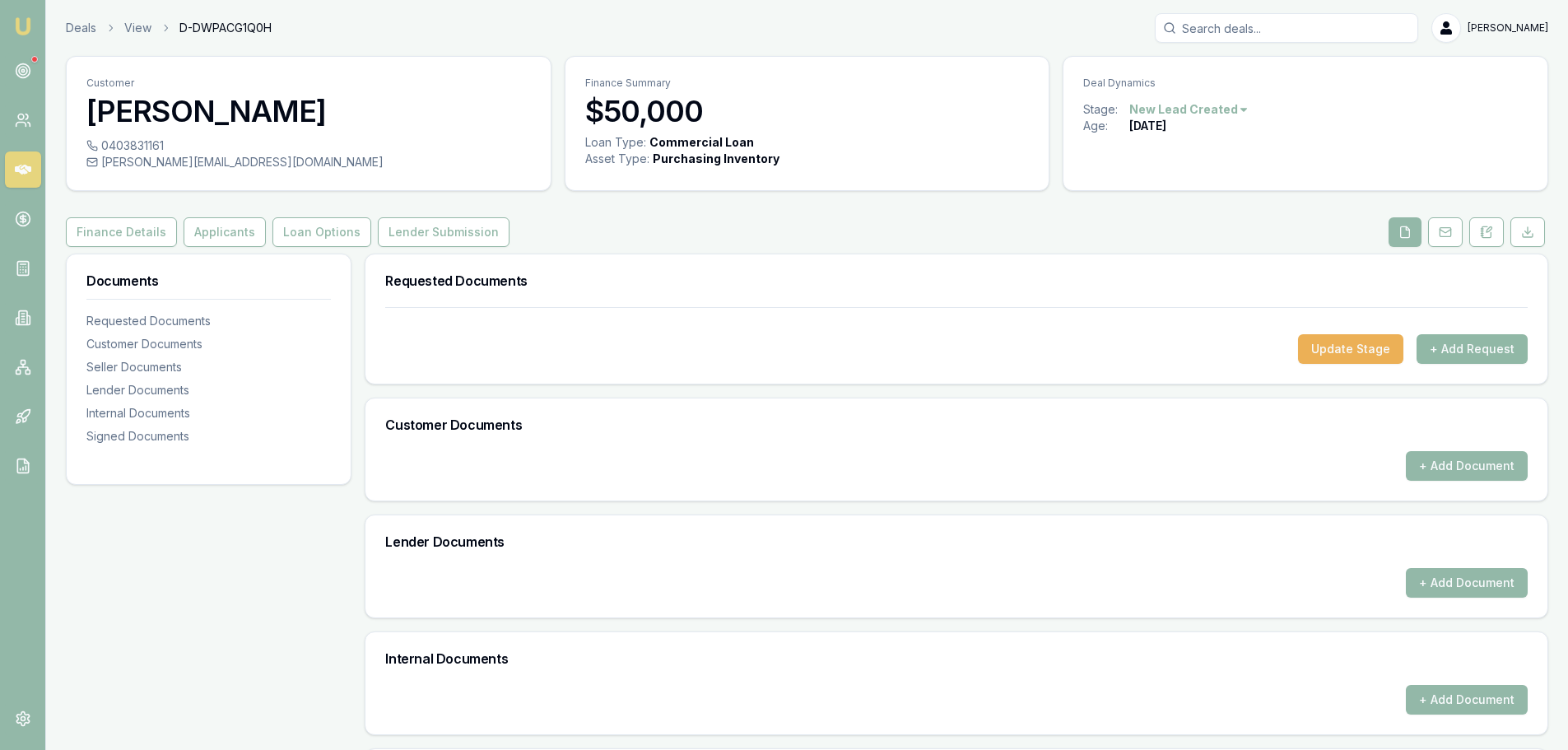
click at [1465, 343] on button "+ Add Request" at bounding box center [1471, 349] width 111 height 30
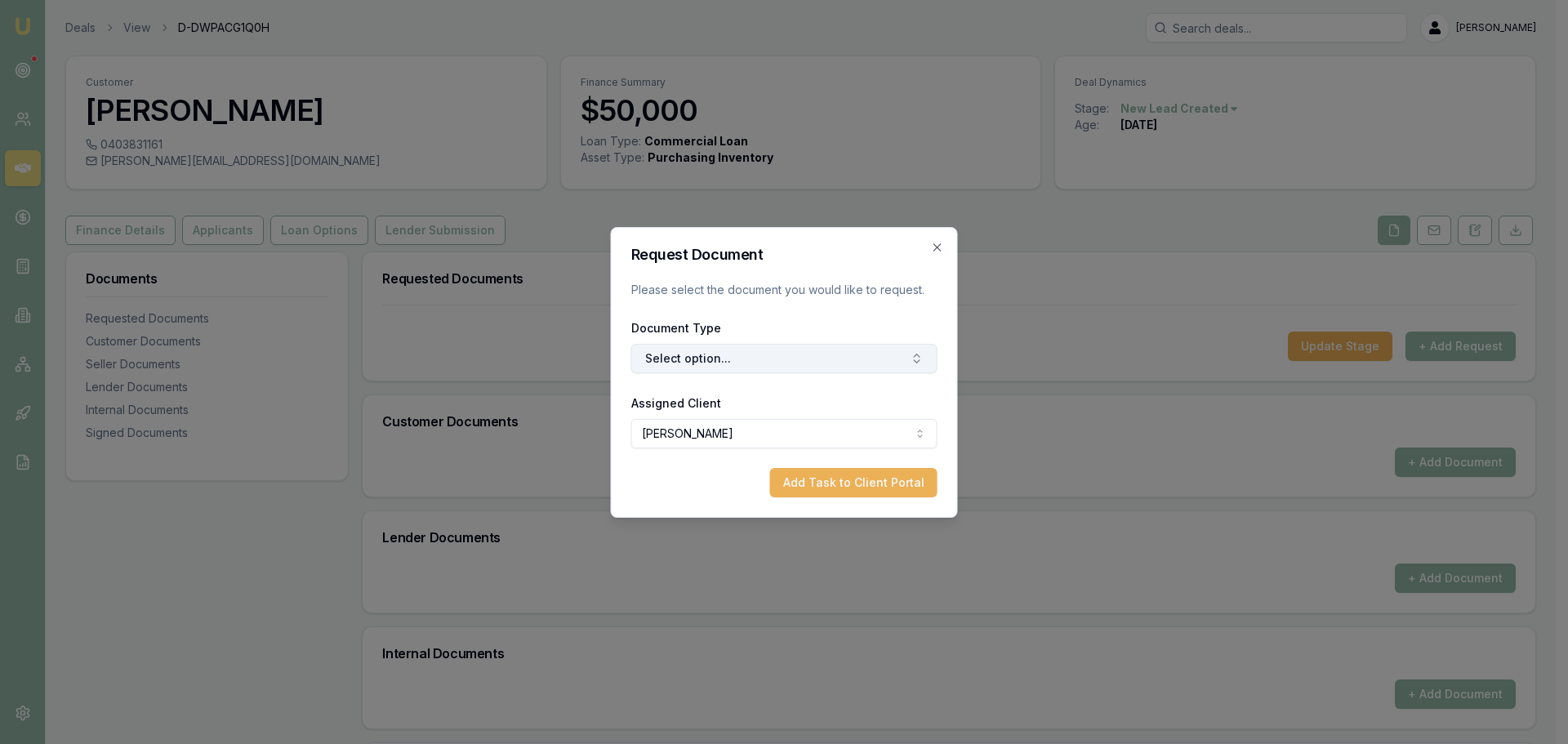
click at [682, 359] on button "Select option..." at bounding box center [784, 358] width 307 height 30
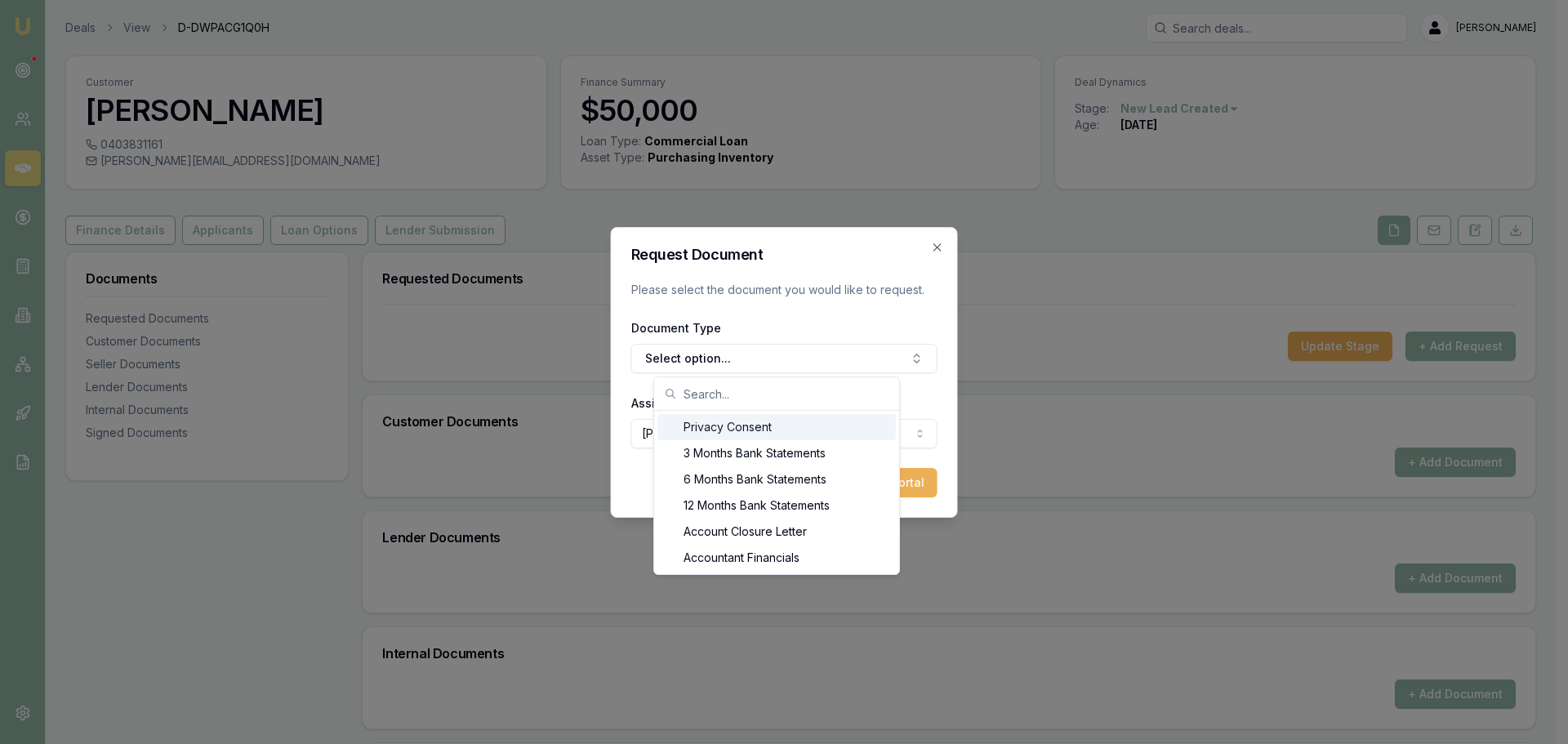
drag, startPoint x: 703, startPoint y: 429, endPoint x: 716, endPoint y: 446, distance: 21.4
click at [703, 430] on div "Privacy Consent" at bounding box center [776, 426] width 238 height 26
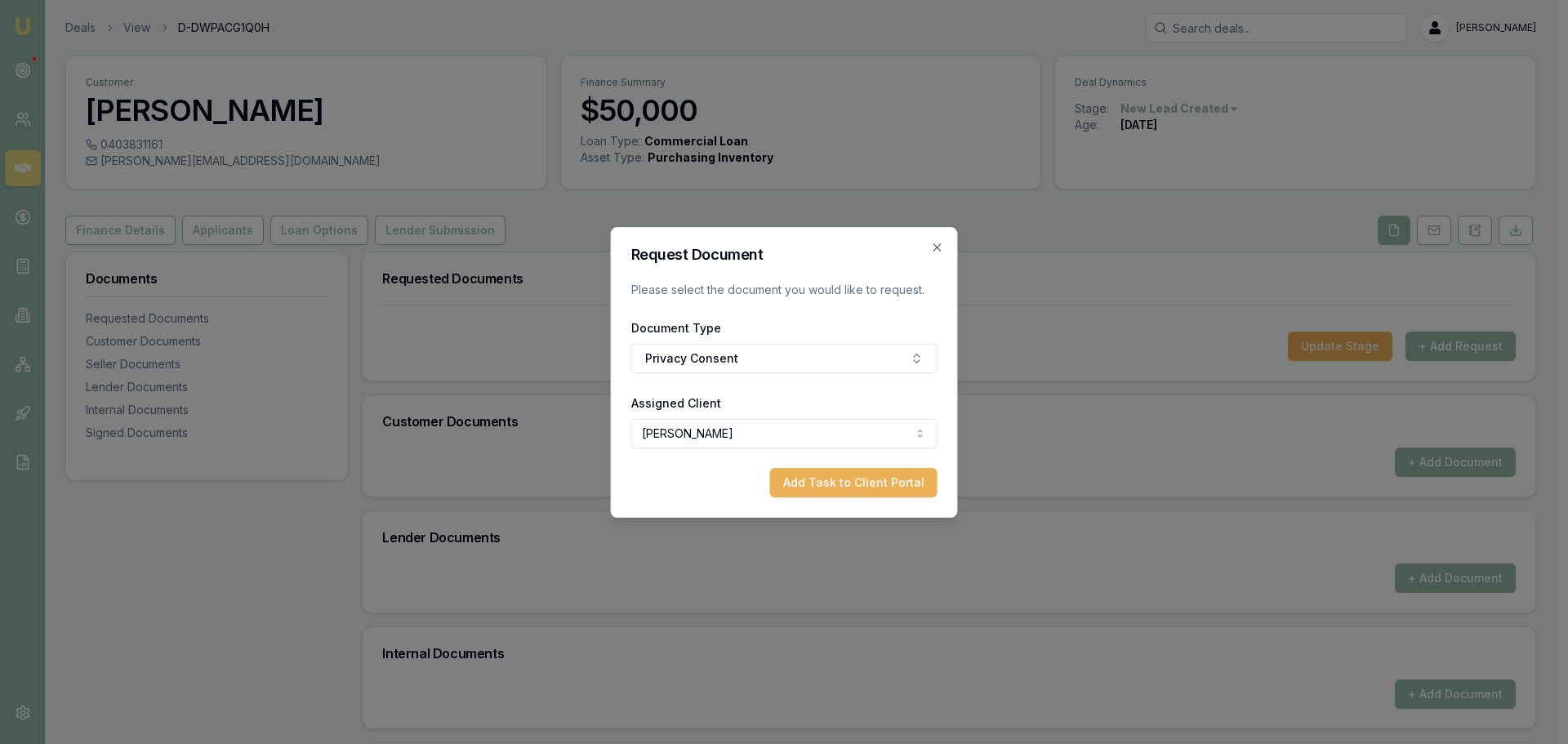
click at [788, 487] on button "Add Task to Client Portal" at bounding box center [853, 483] width 167 height 30
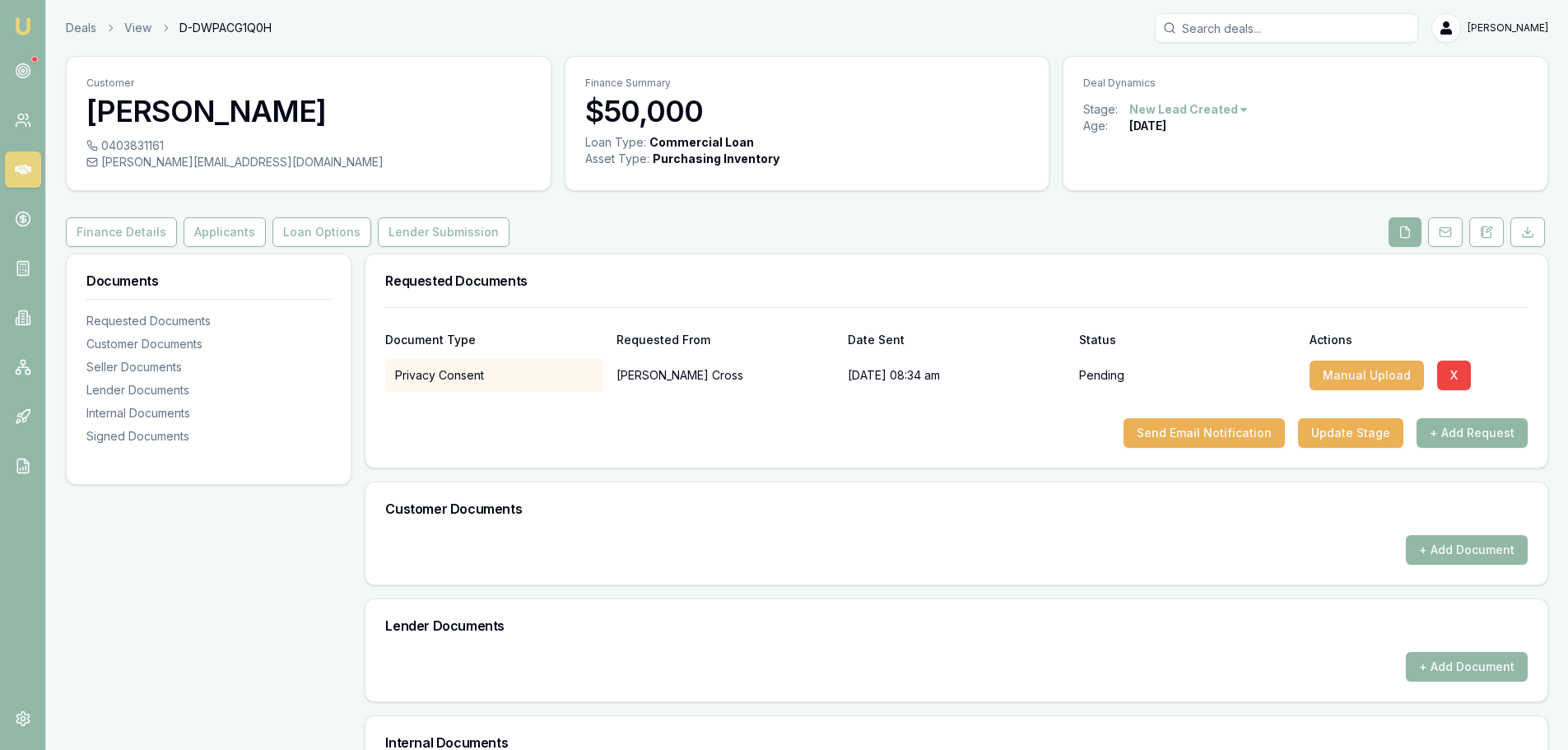
click at [1503, 437] on button "+ Add Request" at bounding box center [1471, 433] width 111 height 30
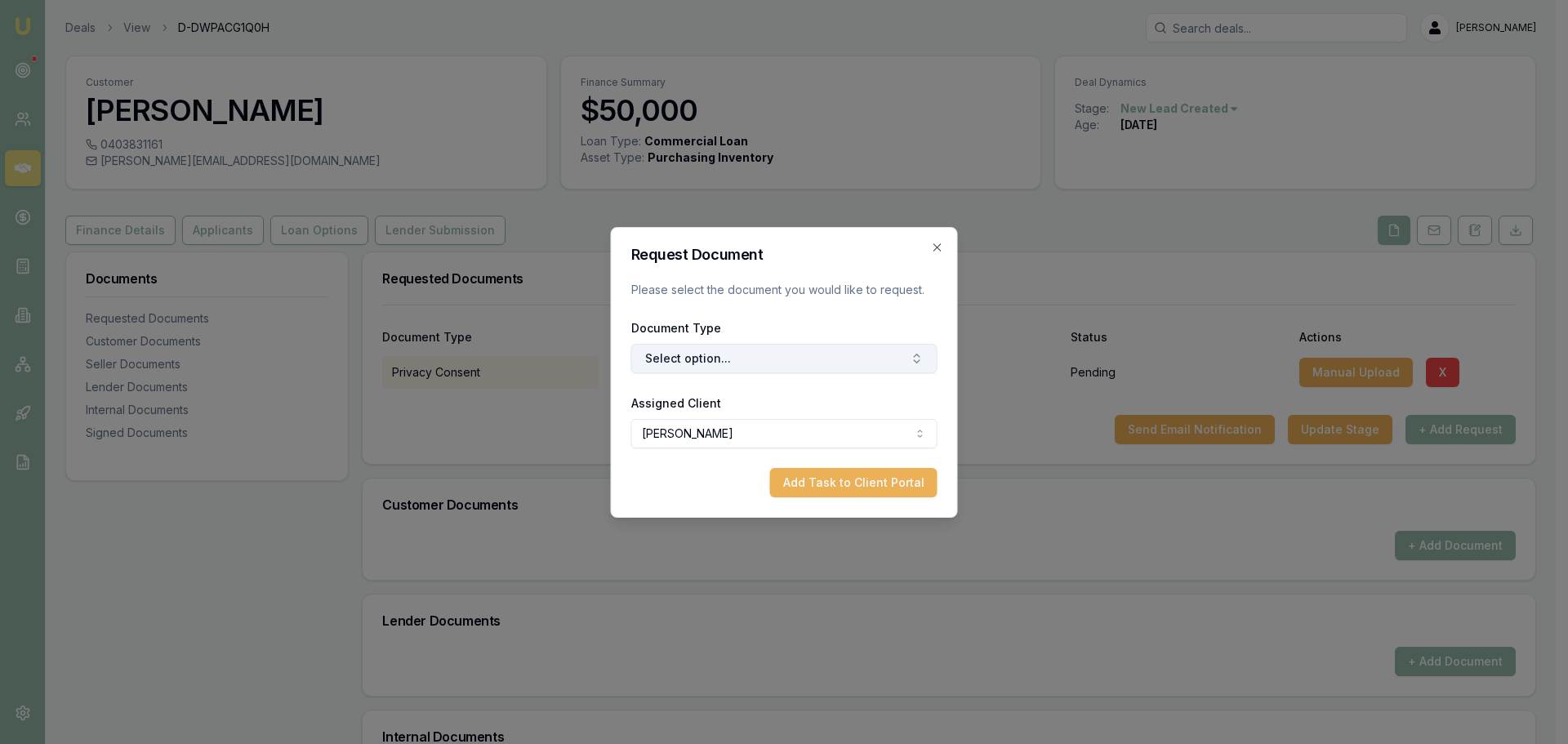
click at [808, 362] on button "Select option..." at bounding box center [784, 358] width 307 height 30
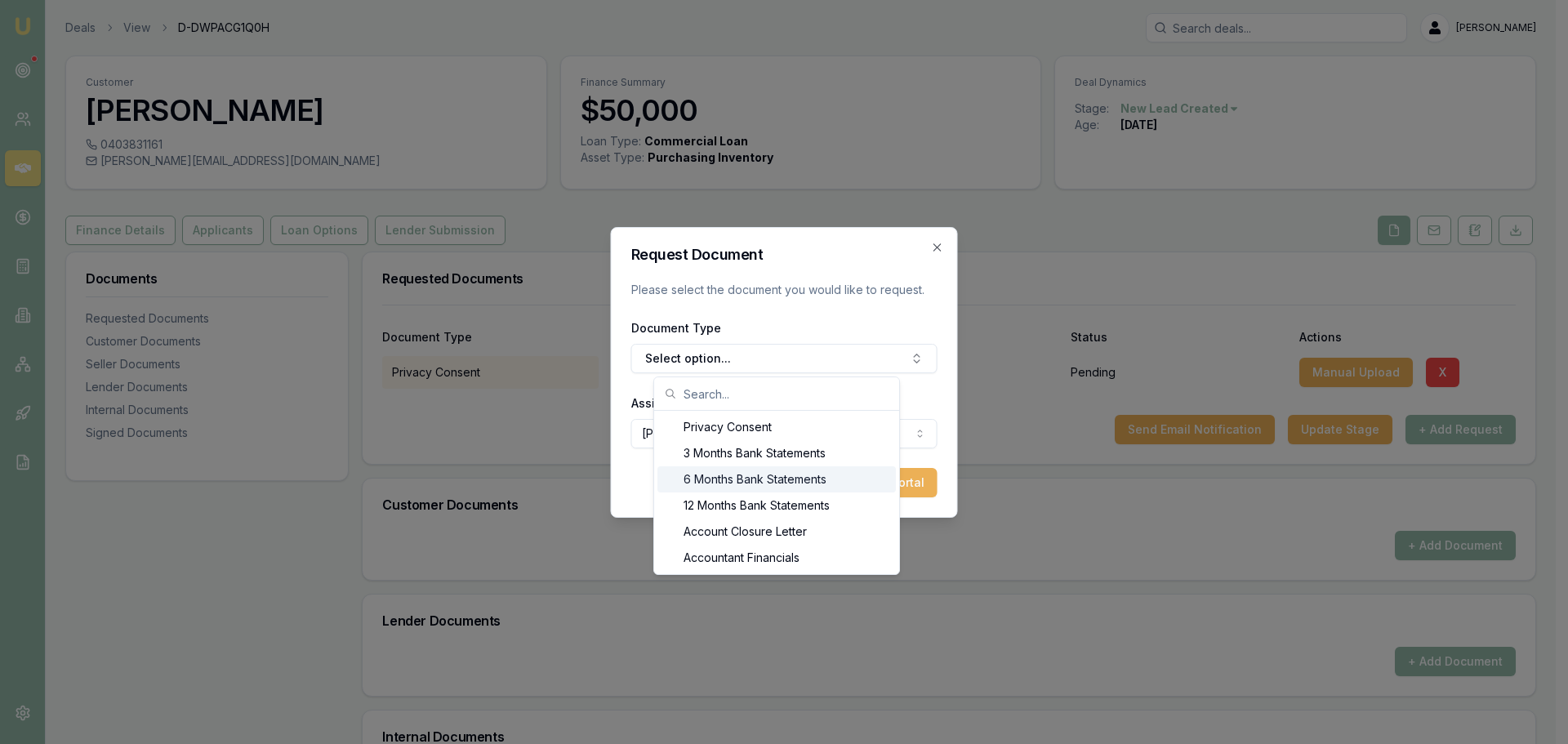
click at [736, 484] on div "6 Months Bank Statements" at bounding box center [776, 479] width 238 height 26
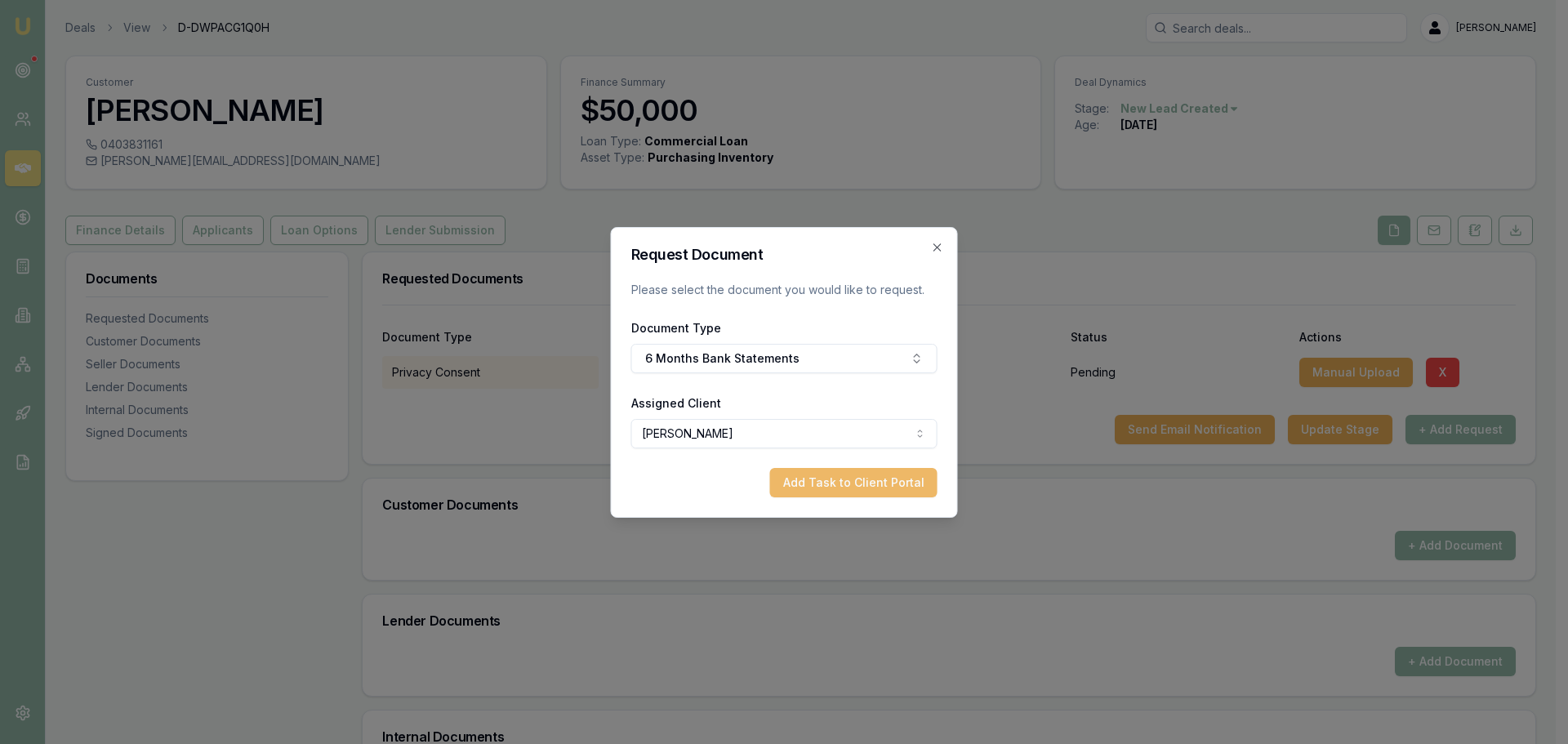
click at [878, 477] on button "Add Task to Client Portal" at bounding box center [853, 483] width 167 height 30
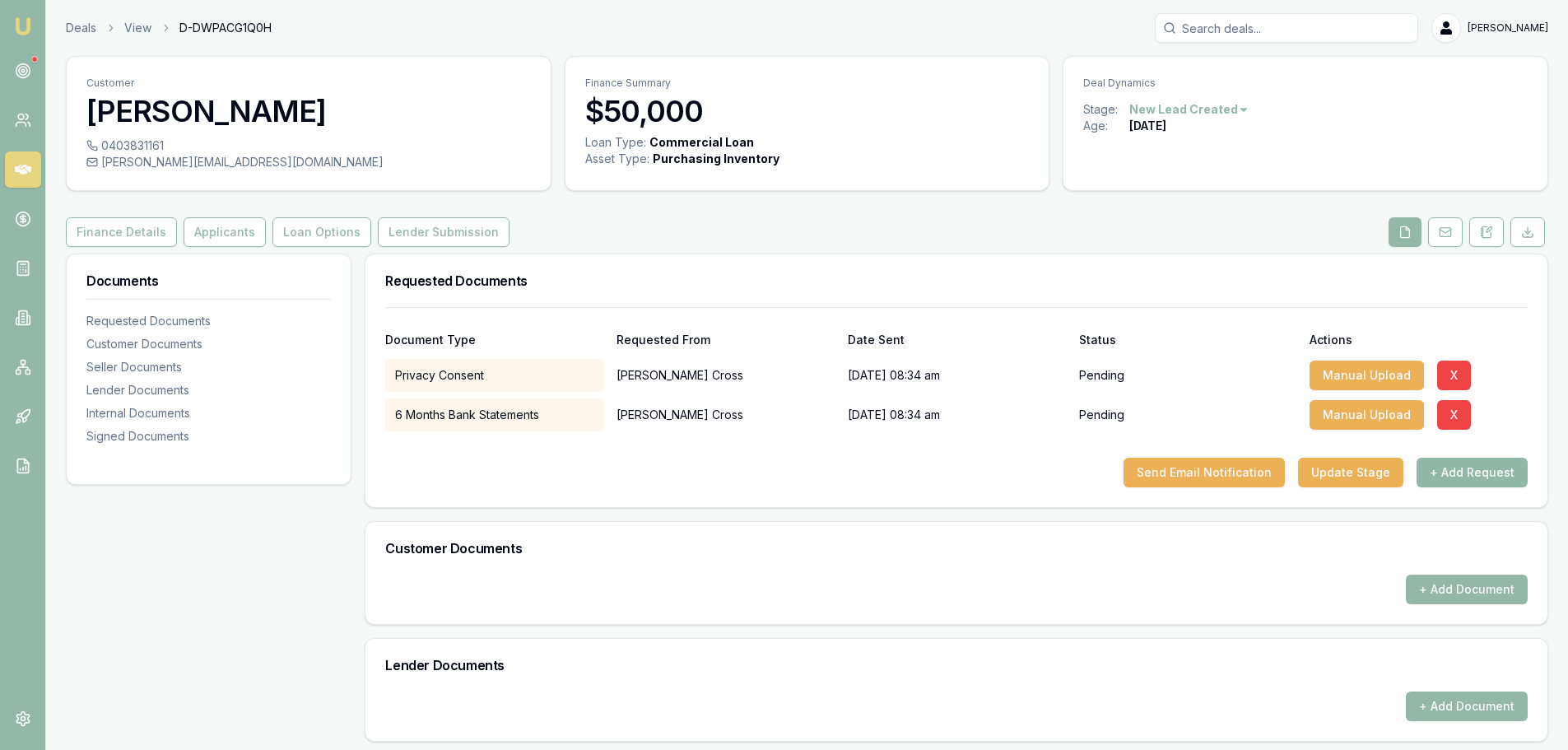
click at [1475, 482] on button "+ Add Request" at bounding box center [1471, 473] width 111 height 30
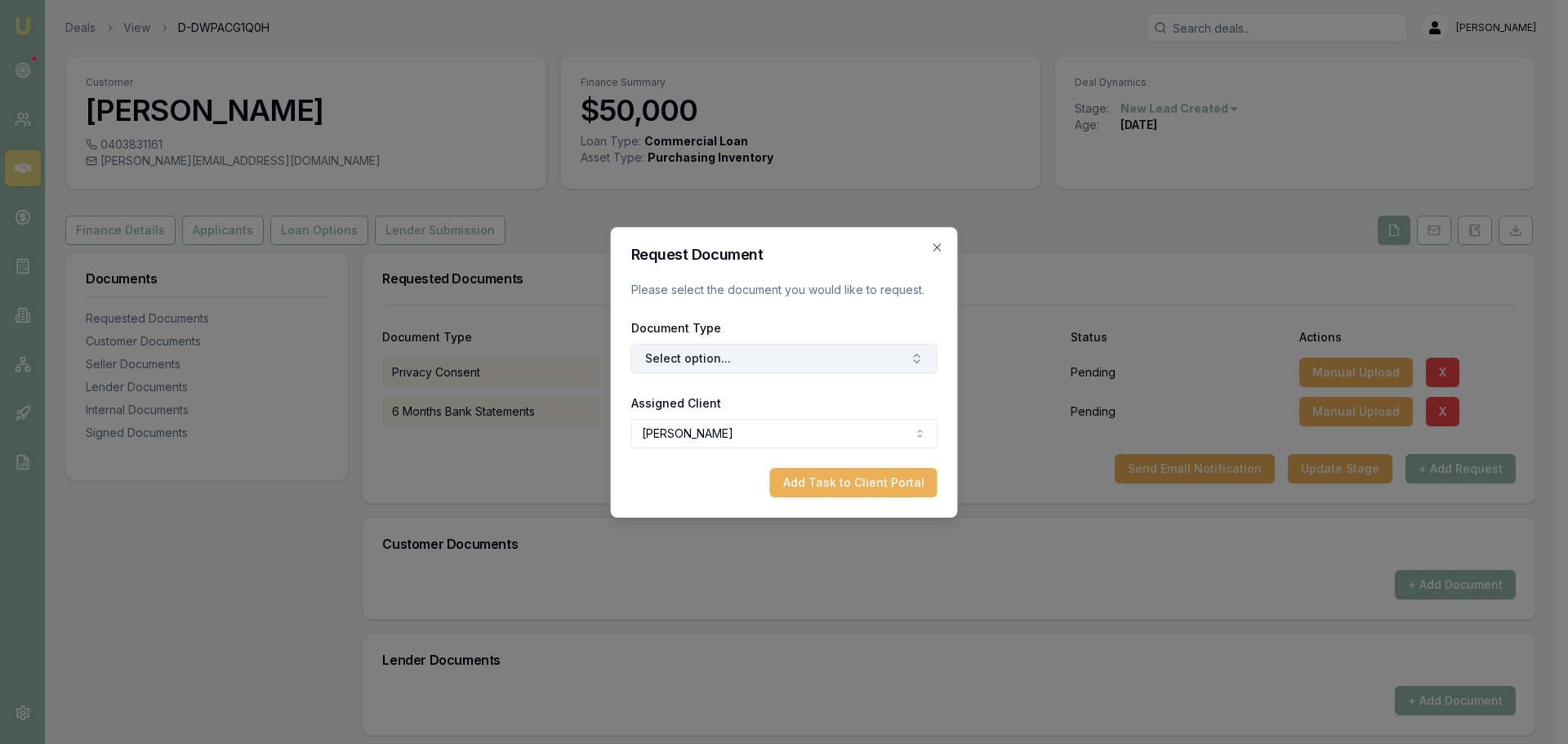
click at [853, 348] on button "Select option..." at bounding box center [784, 358] width 307 height 30
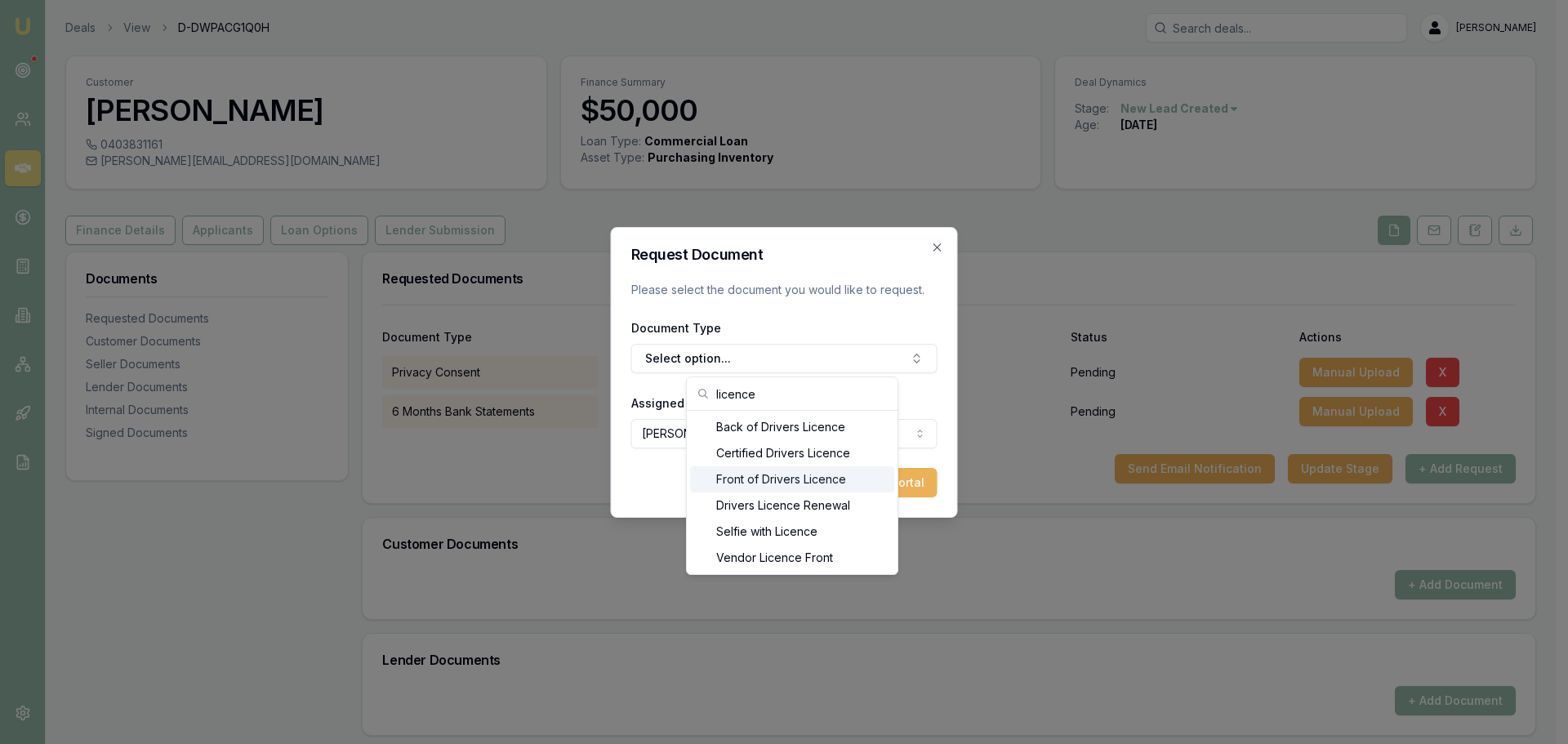
type input "licence"
click at [812, 477] on div "Front of Drivers Licence" at bounding box center [791, 479] width 204 height 26
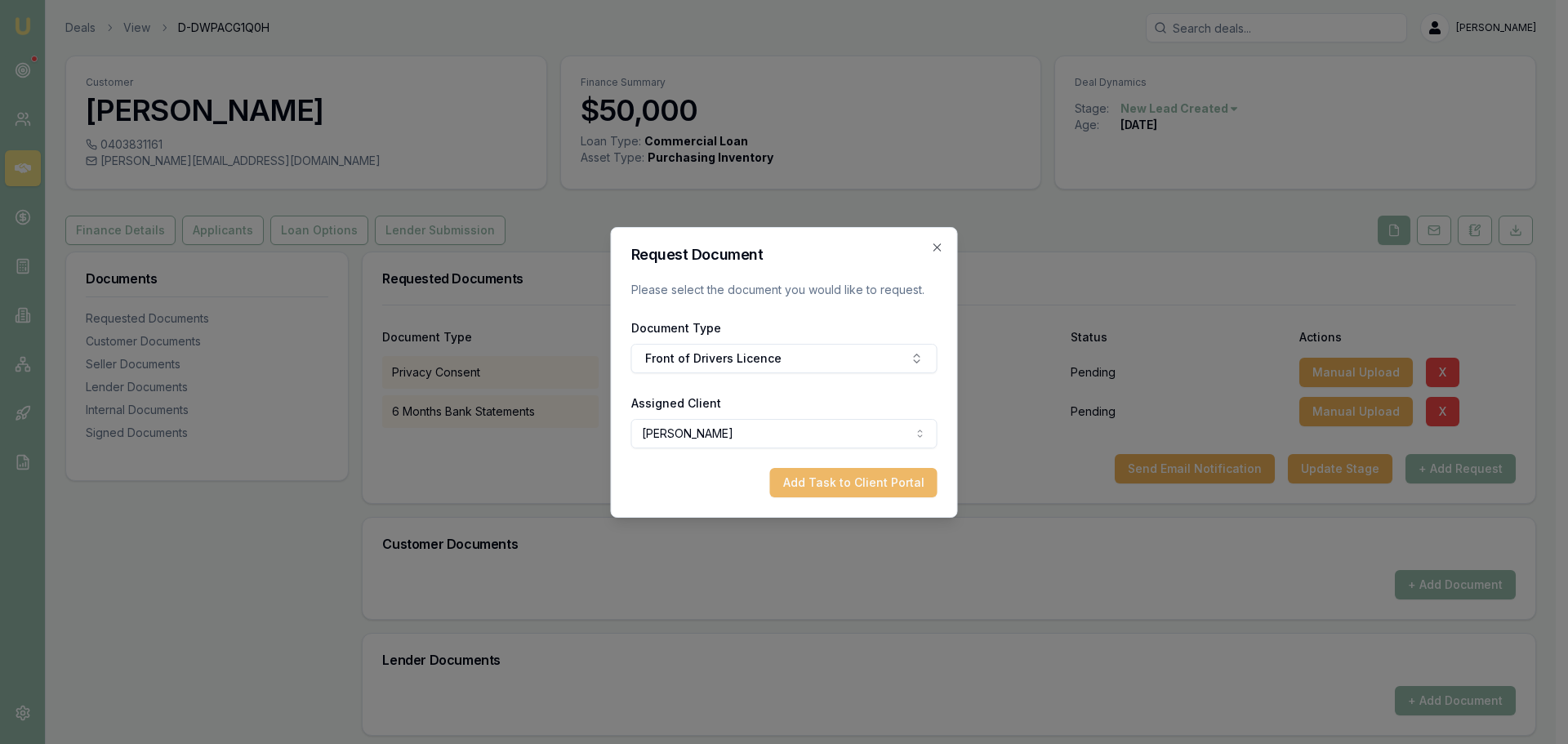
click at [839, 477] on button "Add Task to Client Portal" at bounding box center [853, 483] width 167 height 30
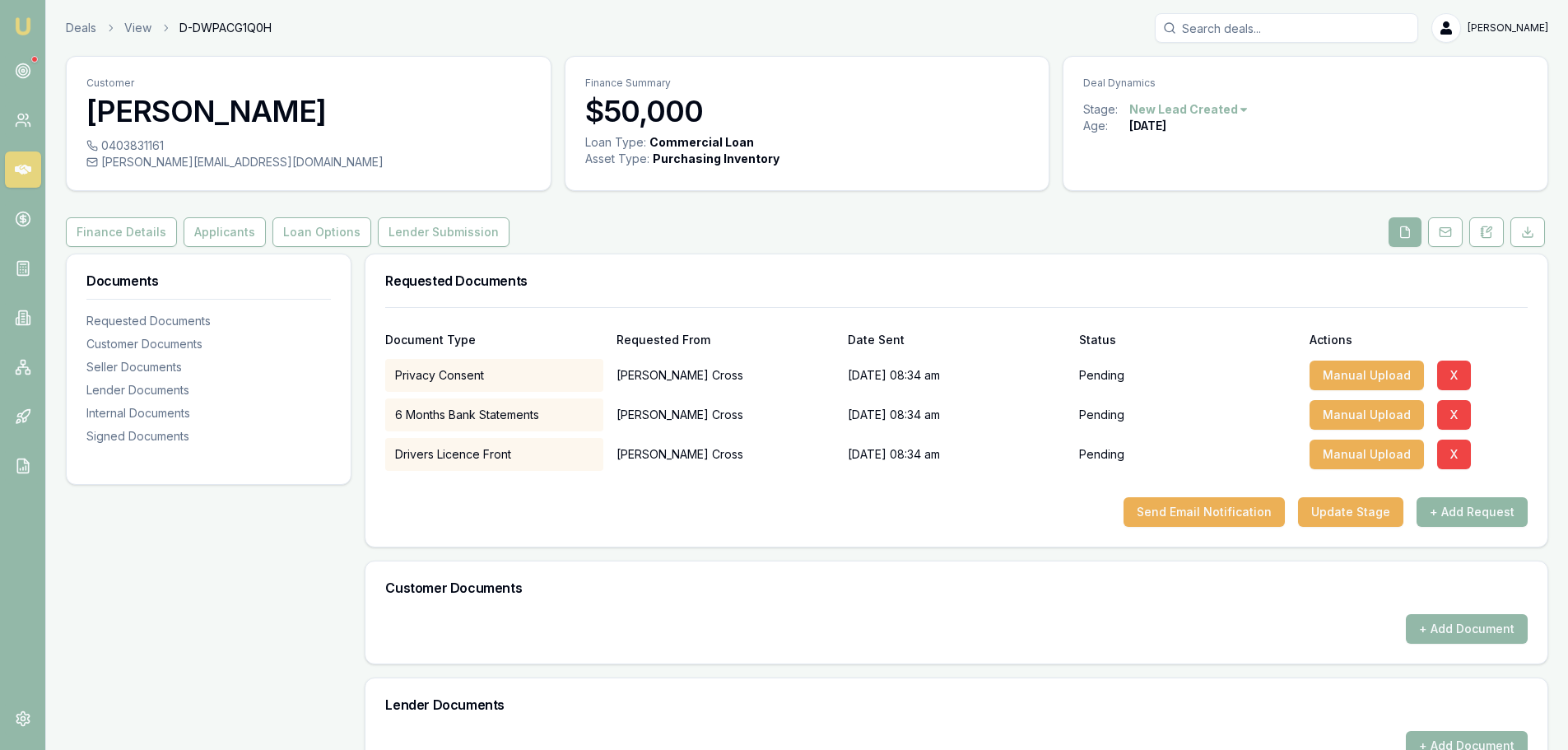
click at [1449, 512] on button "+ Add Request" at bounding box center [1471, 513] width 111 height 30
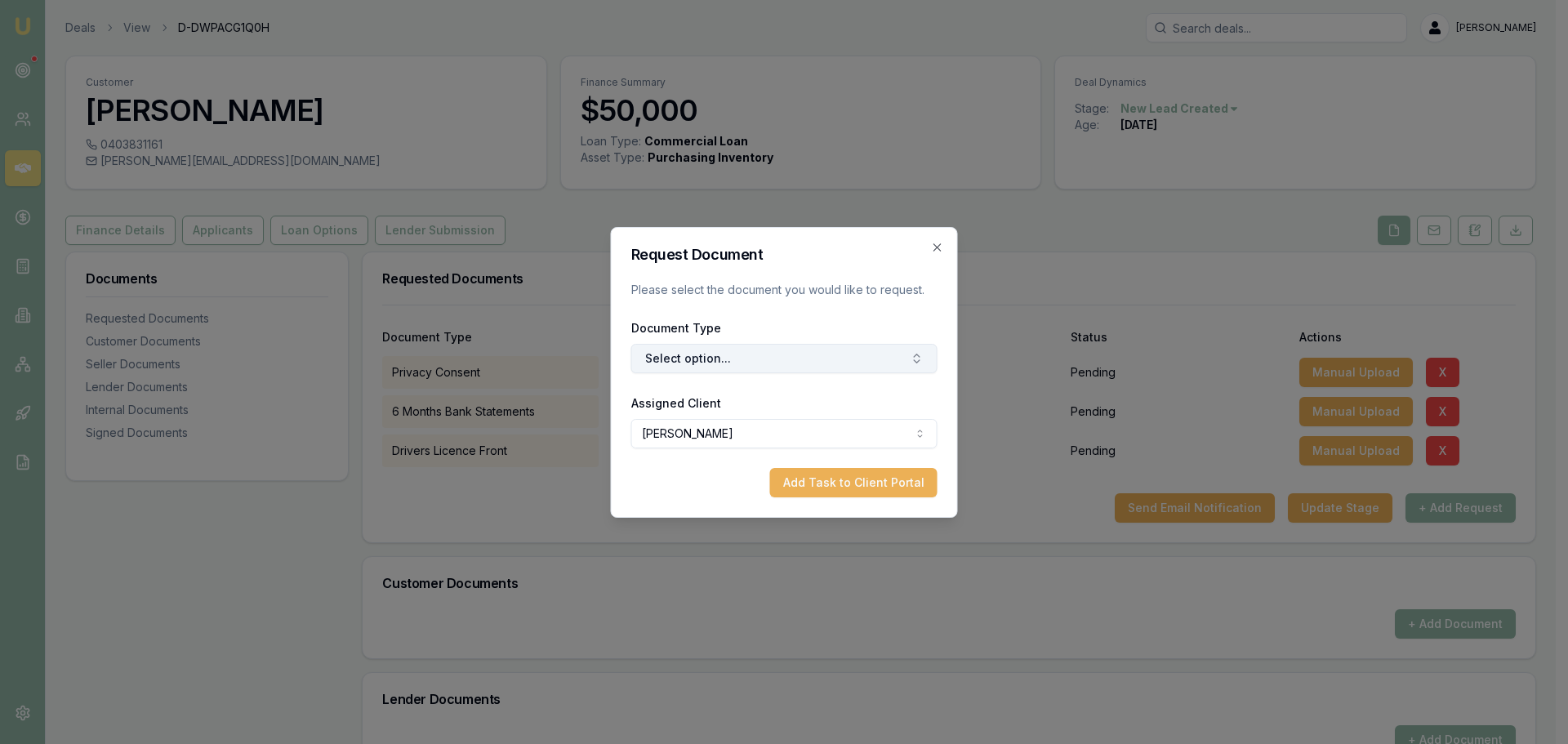
click at [726, 351] on button "Select option..." at bounding box center [784, 358] width 307 height 30
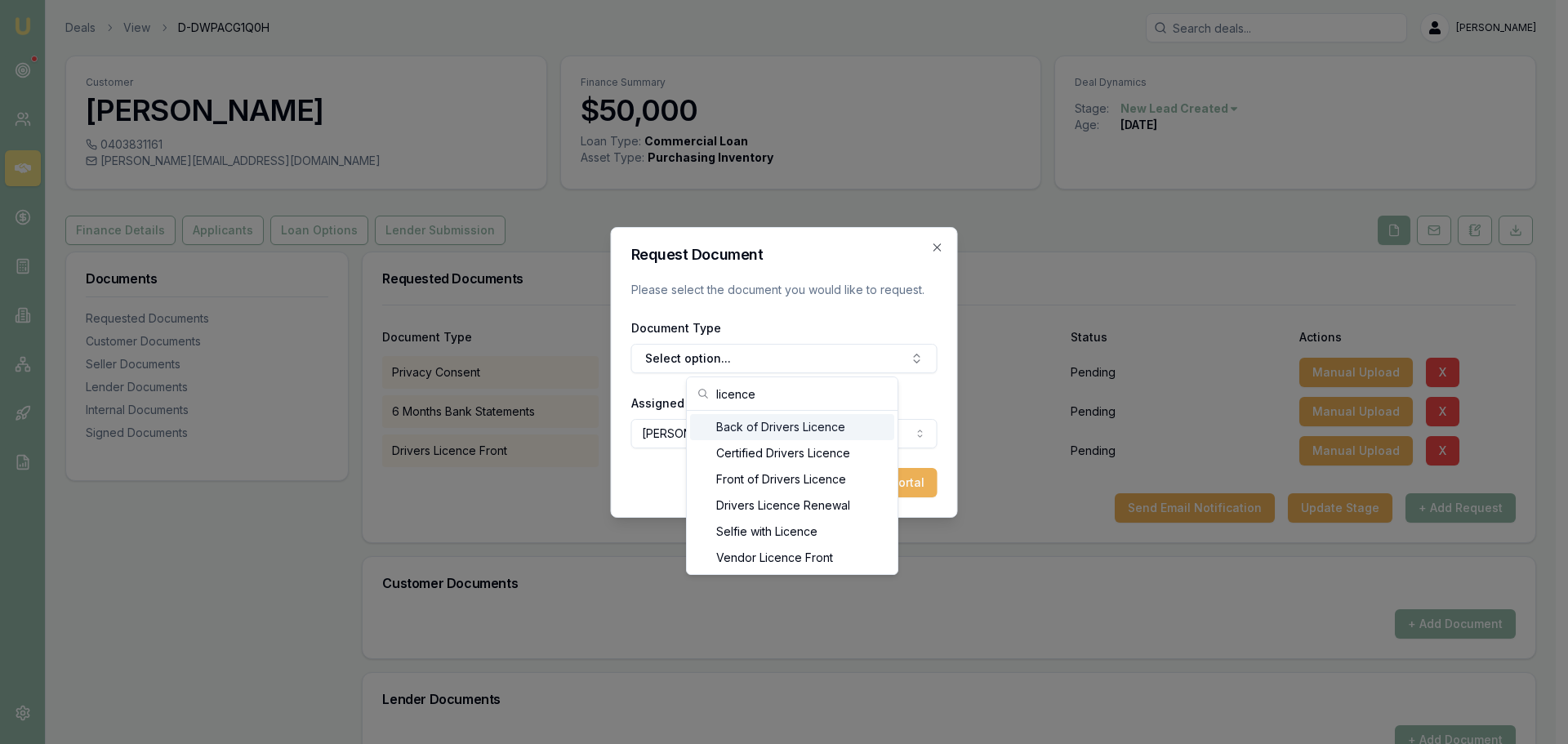
type input "licence"
click at [762, 429] on div "Back of Drivers Licence" at bounding box center [791, 426] width 204 height 26
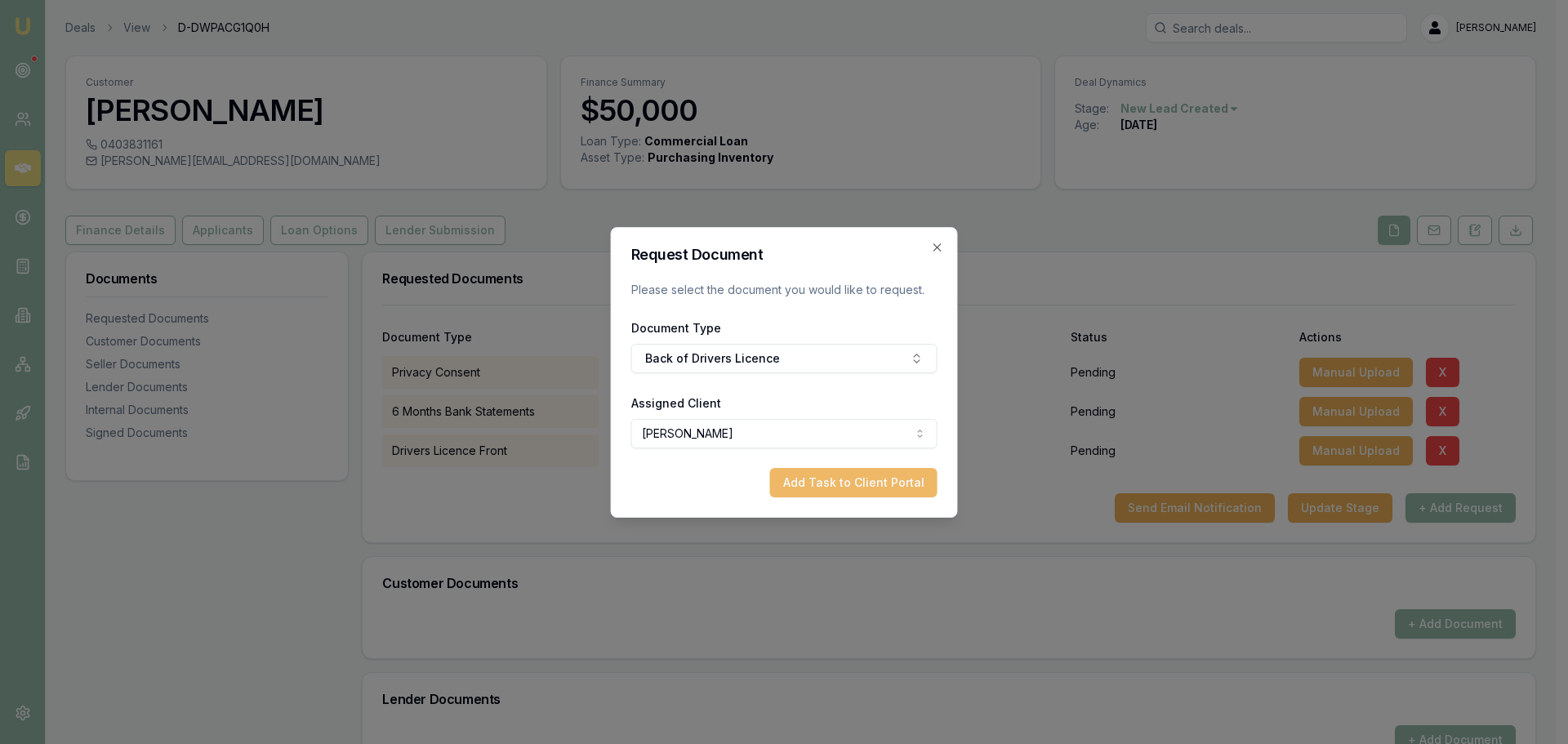
click at [845, 484] on button "Add Task to Client Portal" at bounding box center [853, 483] width 167 height 30
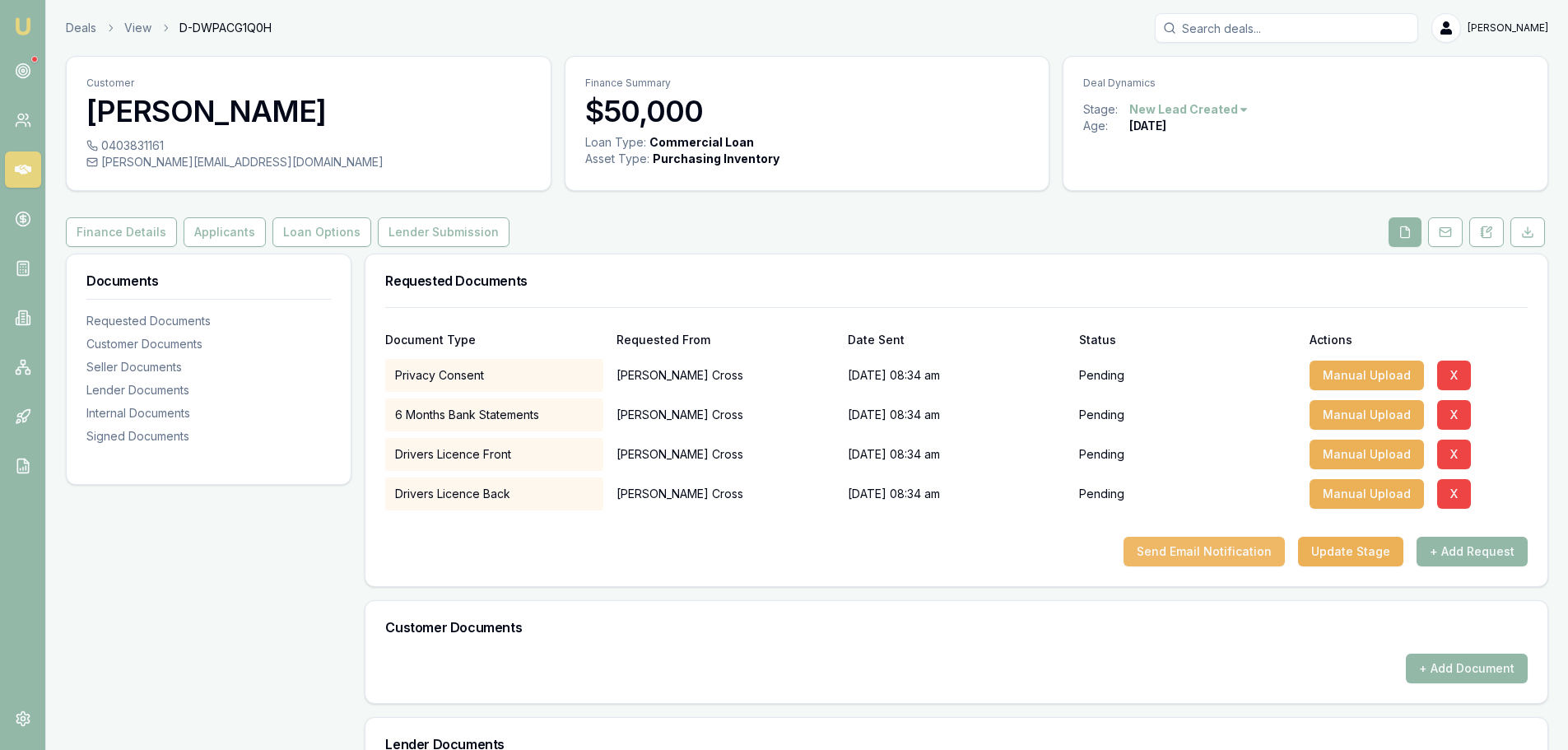
click at [1270, 550] on button "Send Email Notification" at bounding box center [1205, 552] width 162 height 30
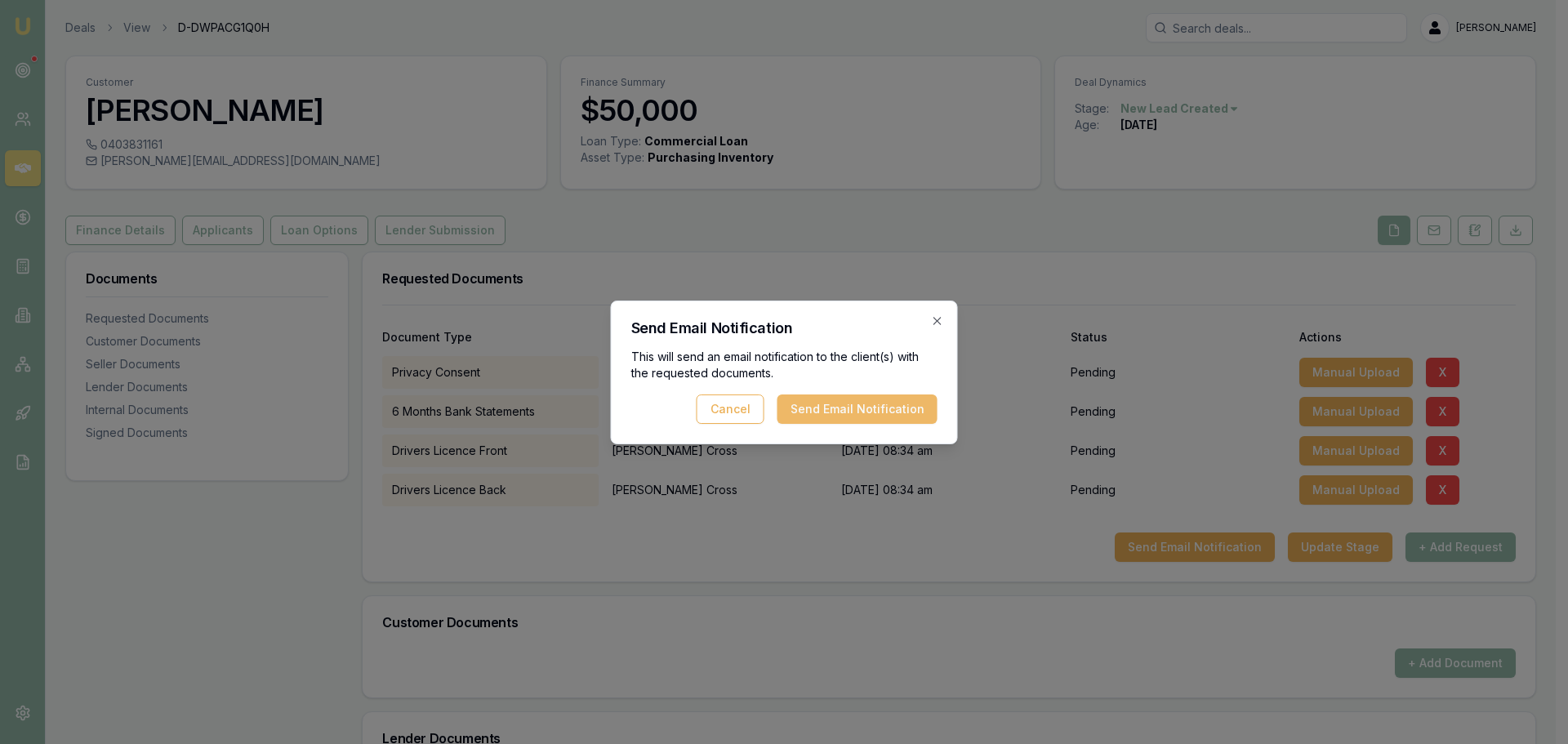
click at [849, 413] on button "Send Email Notification" at bounding box center [858, 410] width 160 height 30
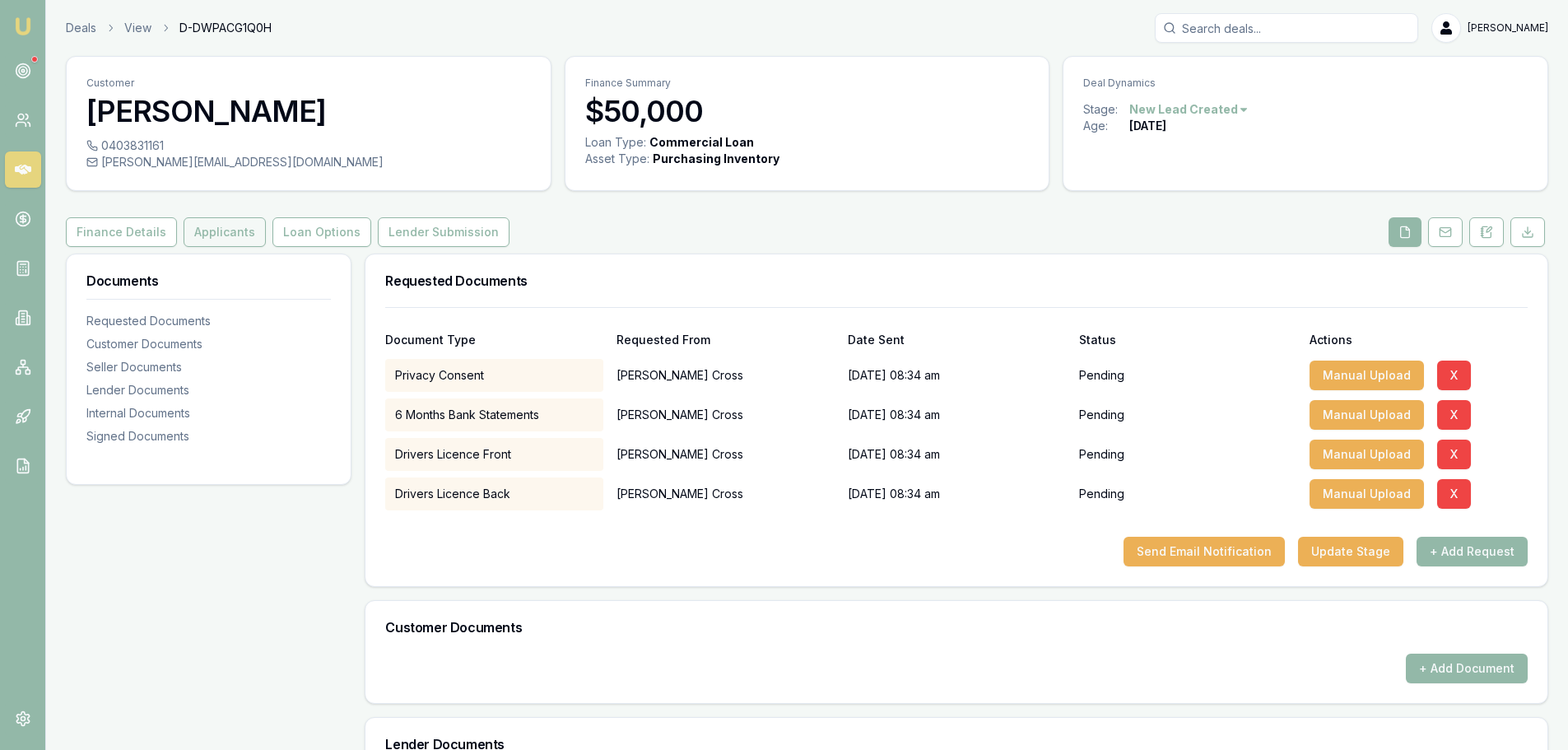
click at [215, 228] on button "Applicants" at bounding box center [224, 232] width 83 height 30
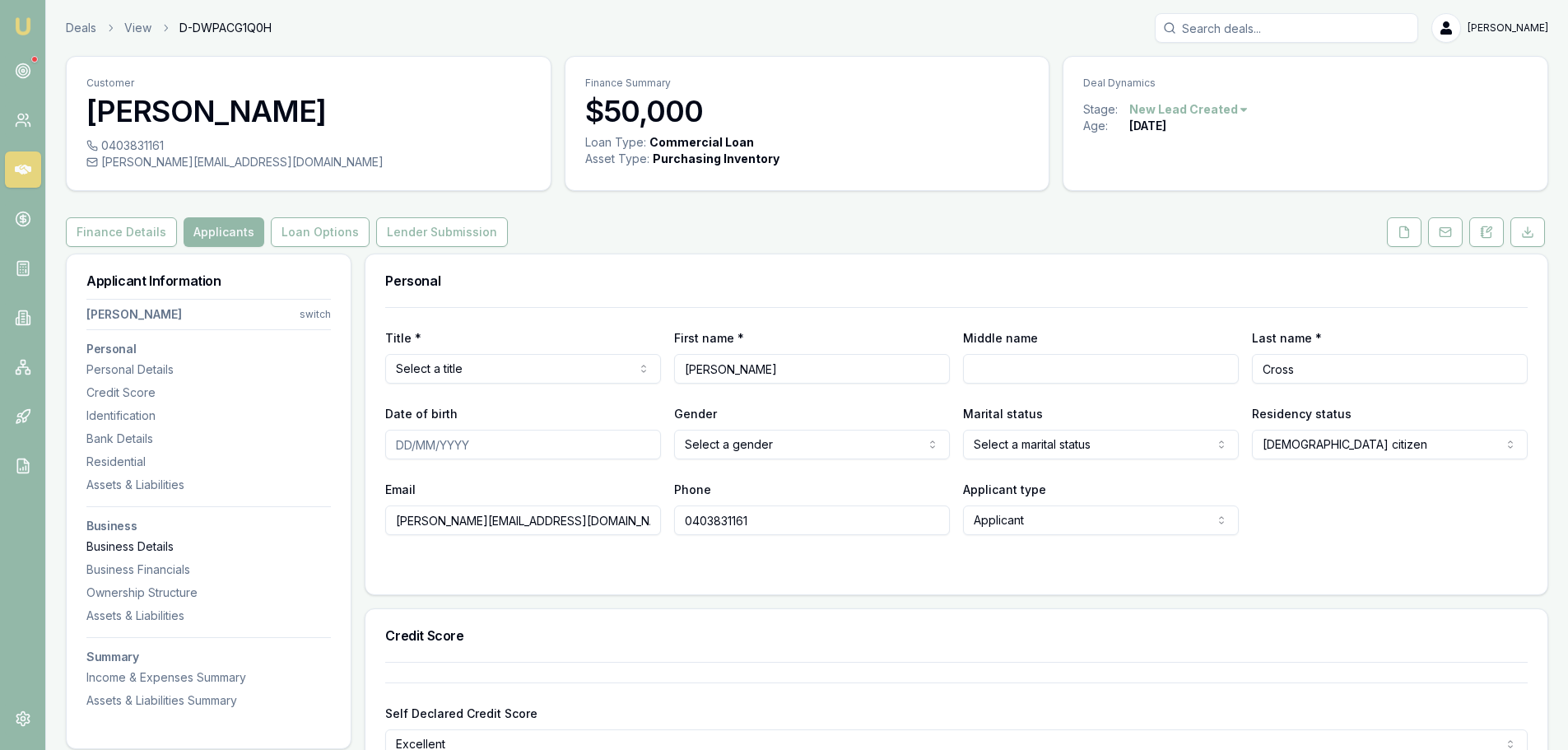
click at [163, 545] on div "Business Details" at bounding box center [208, 547] width 244 height 17
click at [1494, 238] on button at bounding box center [1486, 232] width 35 height 30
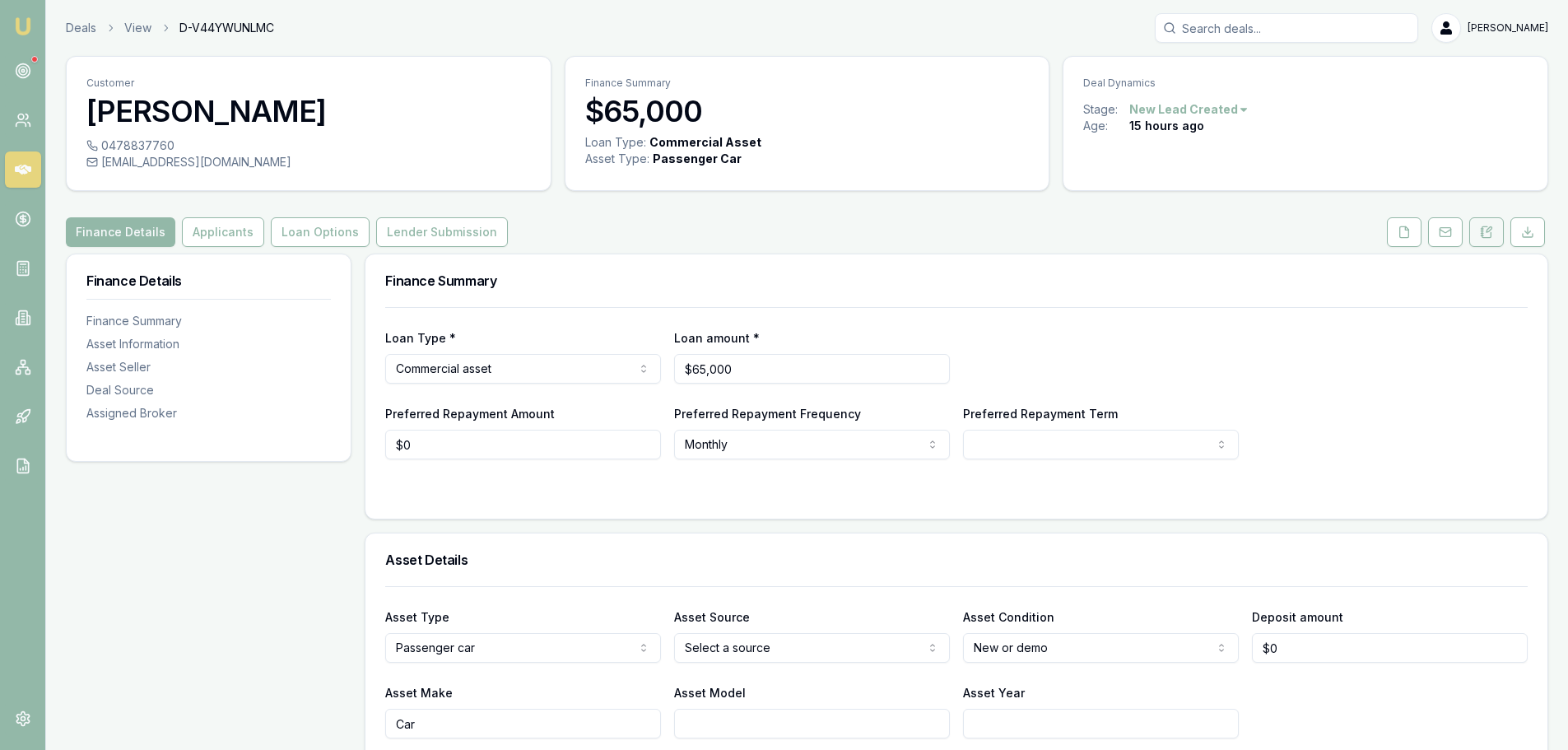
click at [1496, 231] on button at bounding box center [1486, 232] width 35 height 30
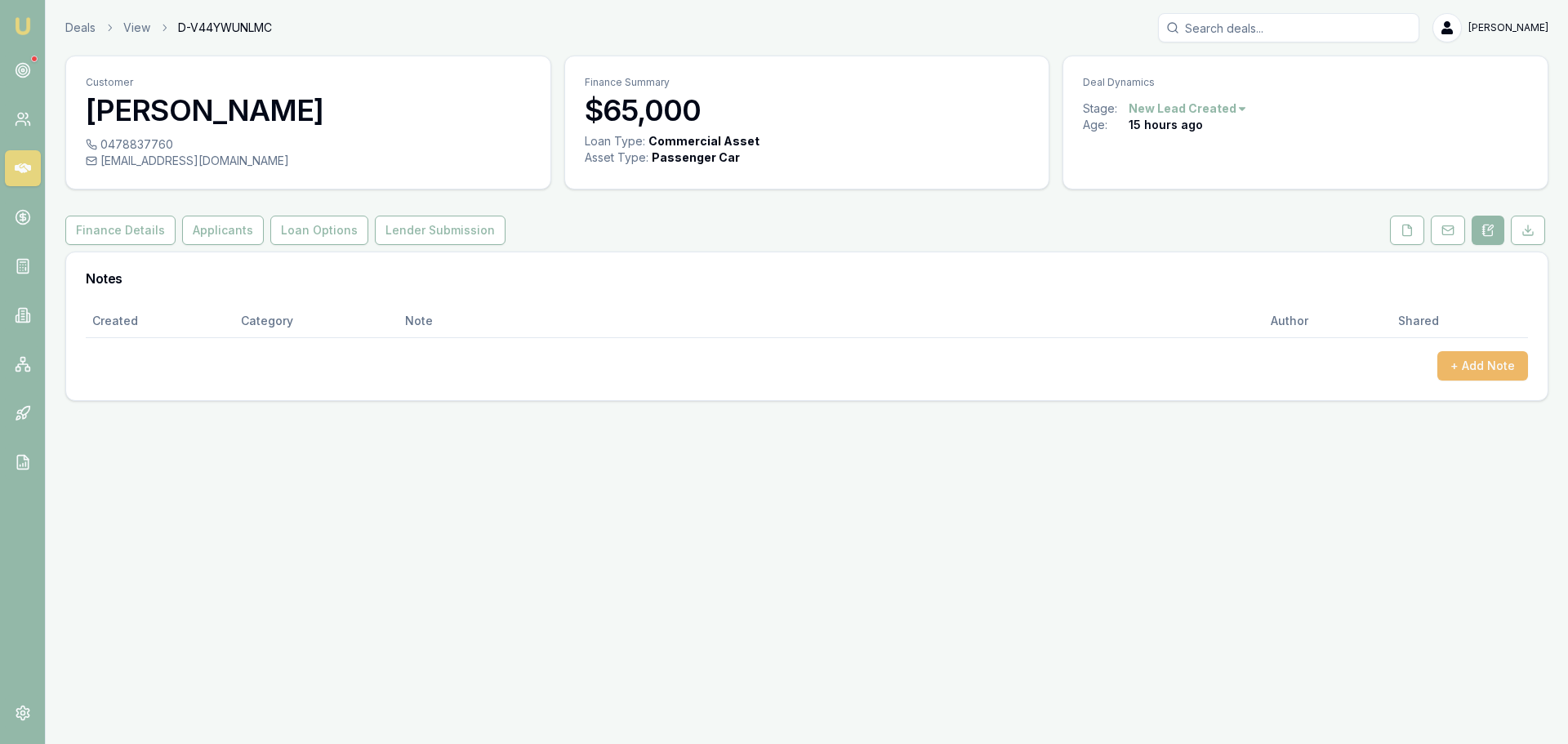
click at [1469, 368] on button "+ Add Note" at bounding box center [1483, 366] width 91 height 30
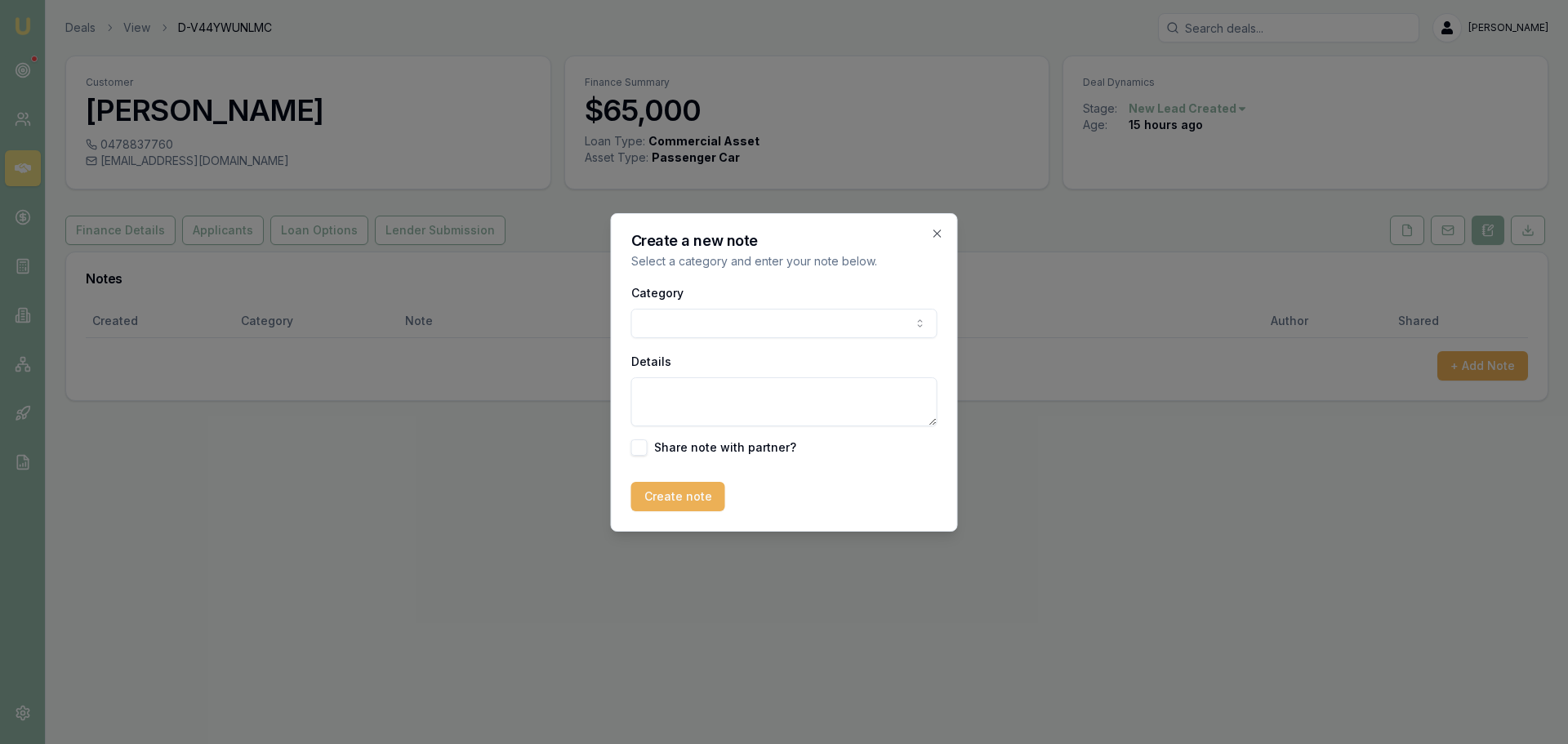
click at [685, 327] on body "Emu Broker Deals View D-V44YWUNLMC [PERSON_NAME] Toggle Menu Customer Sivayohan…" at bounding box center [784, 372] width 1568 height 744
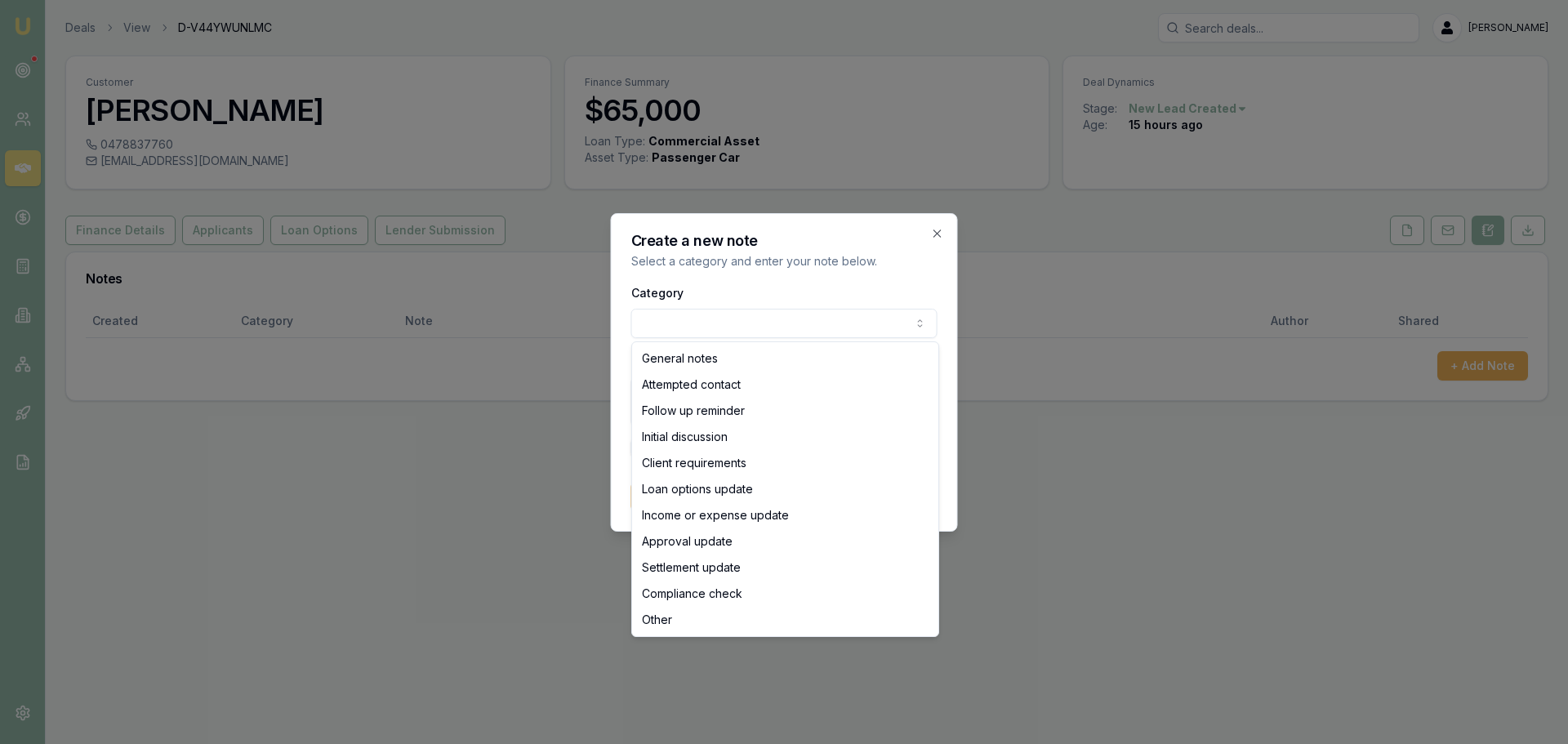
select select "ATTEMPTED_CONTACT"
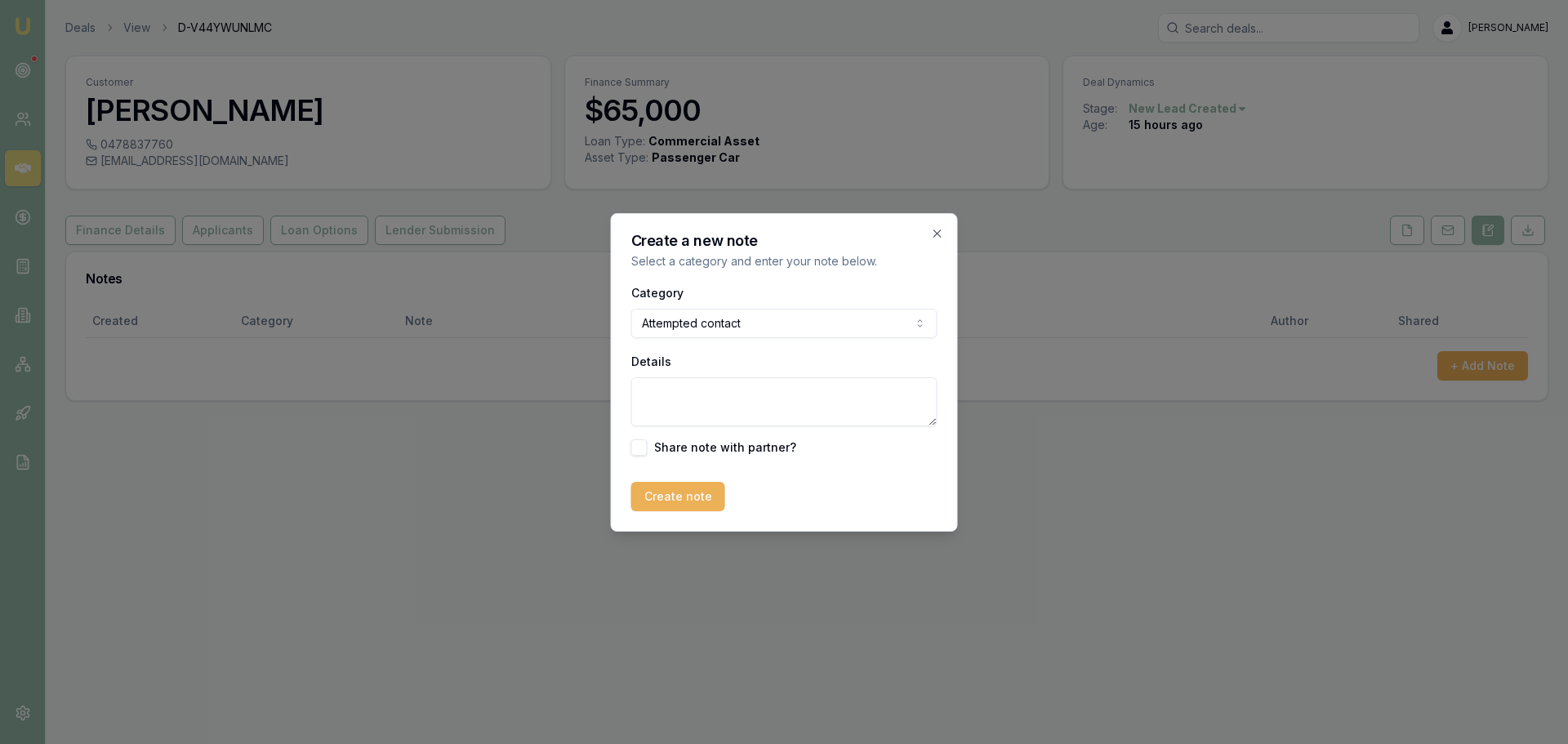
click at [681, 404] on textarea "Details" at bounding box center [784, 402] width 307 height 49
type textarea "w"
type textarea "sent intro text"
click at [666, 494] on button "Create note" at bounding box center [678, 497] width 94 height 30
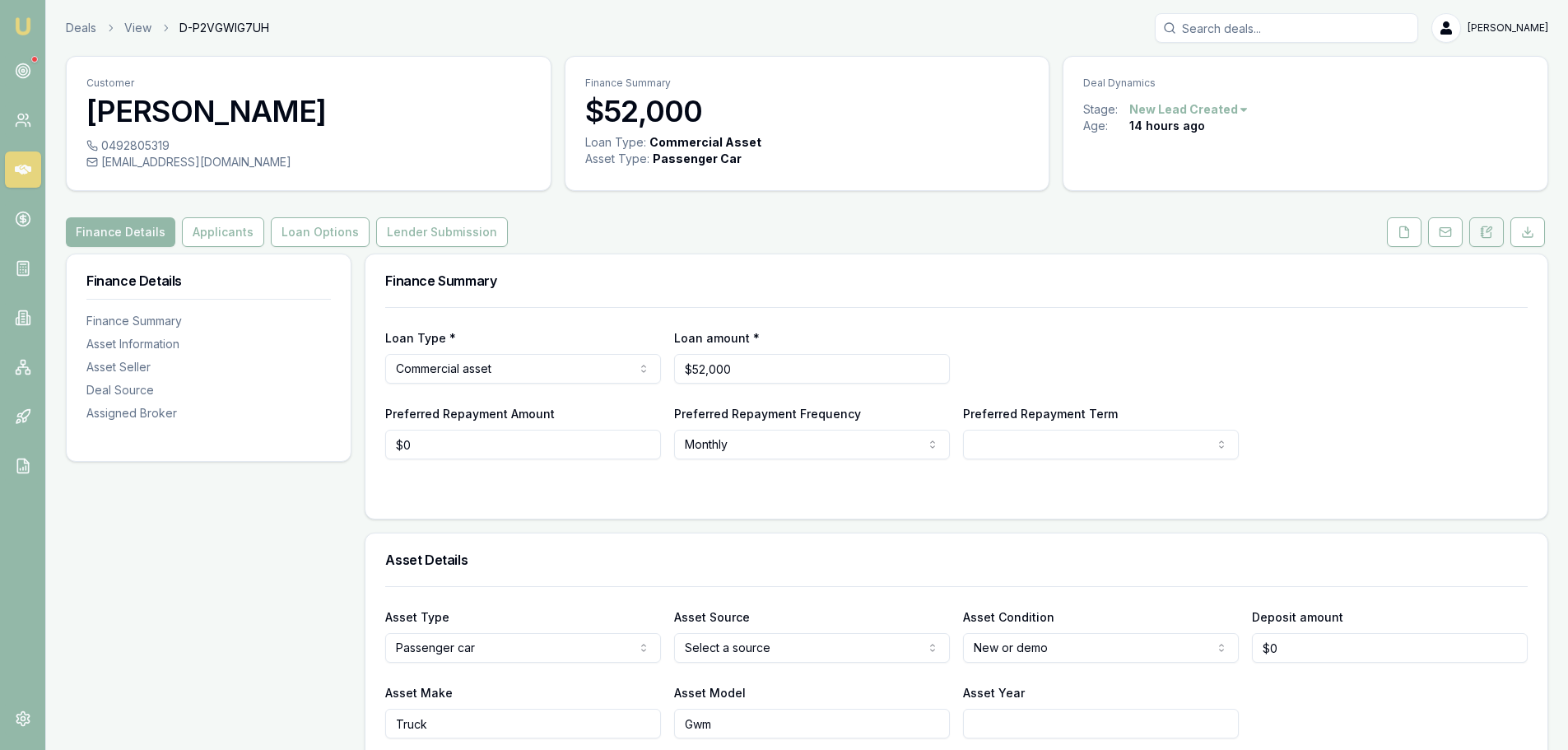
click at [1483, 234] on icon at bounding box center [1486, 231] width 13 height 13
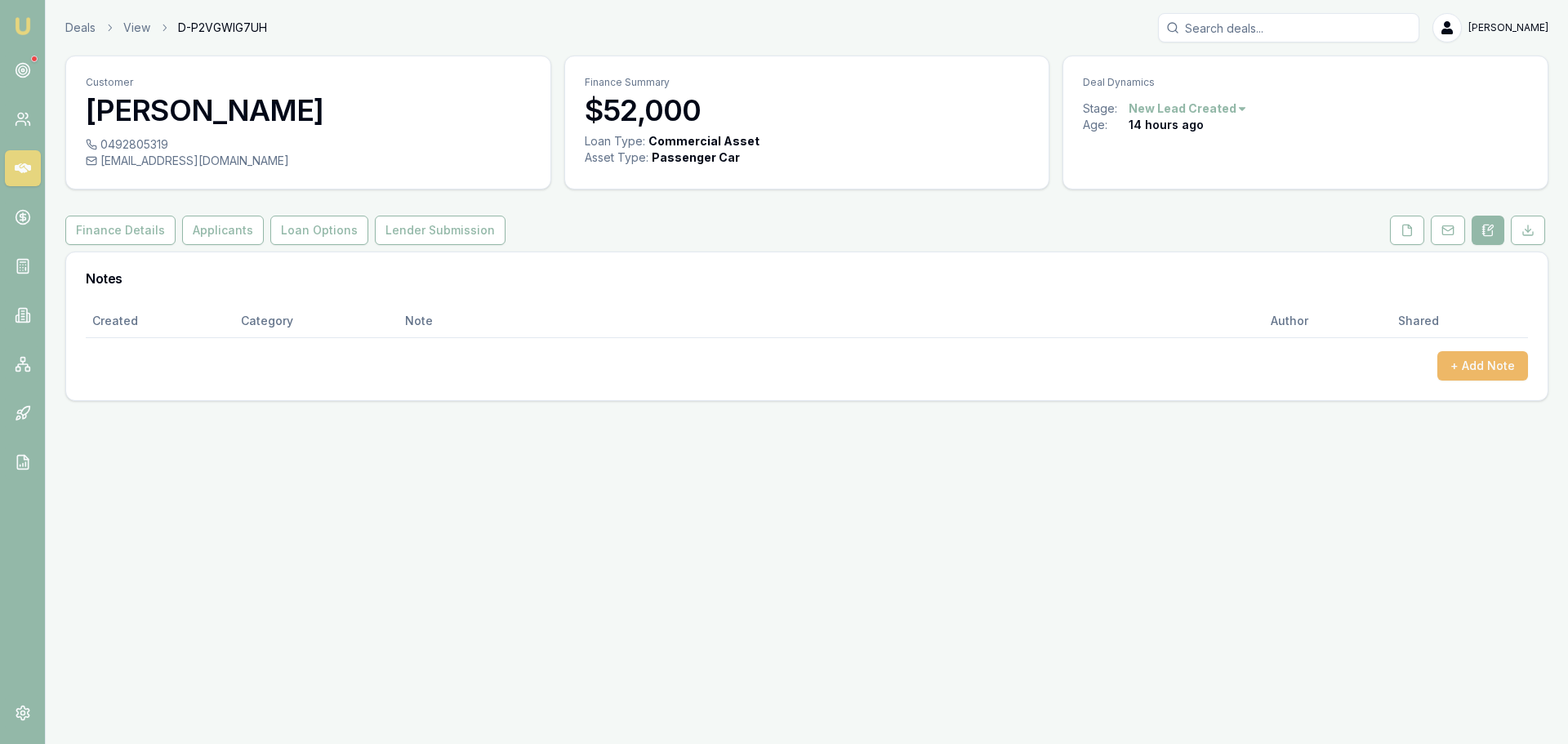
click at [1471, 360] on button "+ Add Note" at bounding box center [1483, 366] width 91 height 30
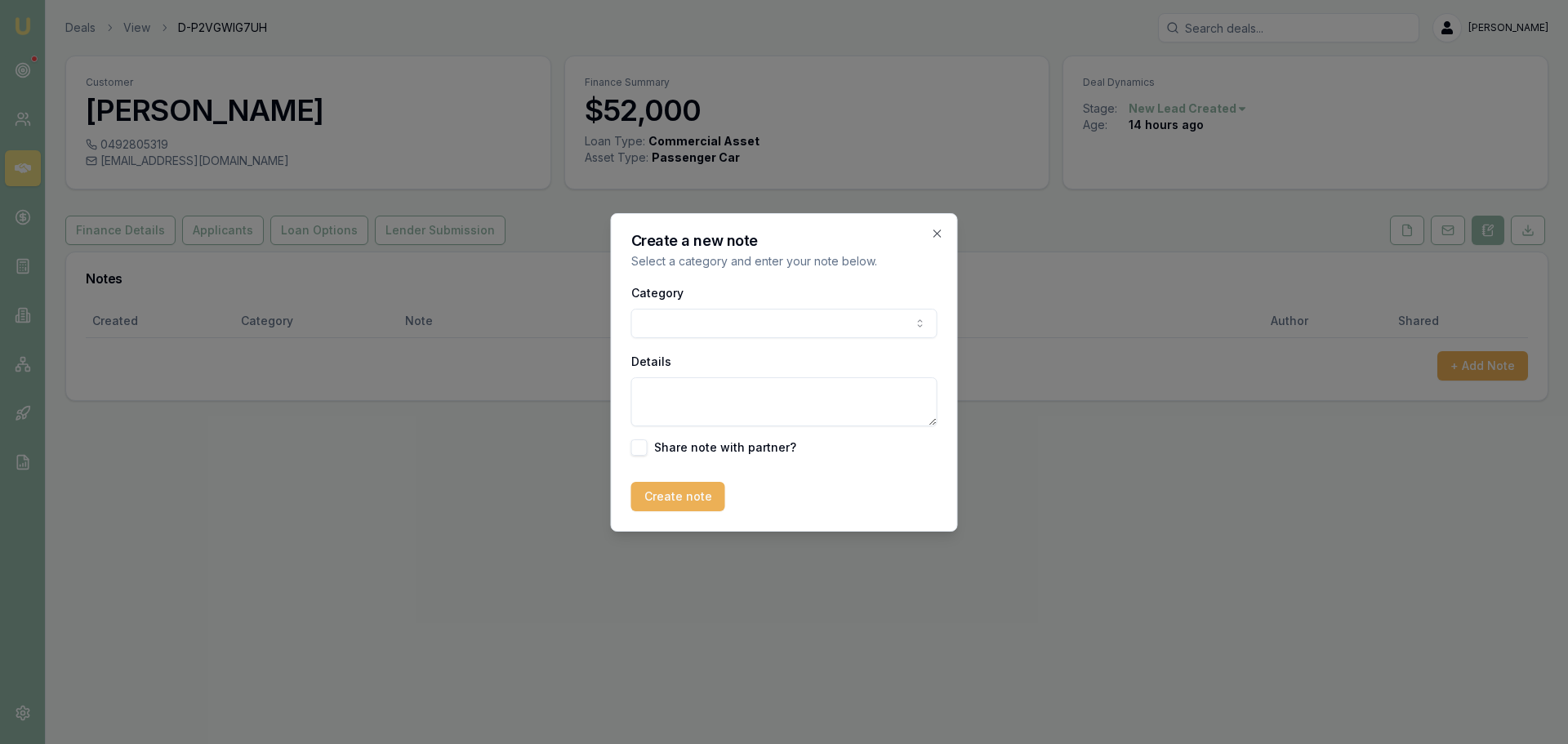
click at [866, 316] on body "Emu Broker Deals View D-P2VGWIG7UH Erin Shield Toggle Menu Customer Kirsty Mill…" at bounding box center [784, 372] width 1568 height 744
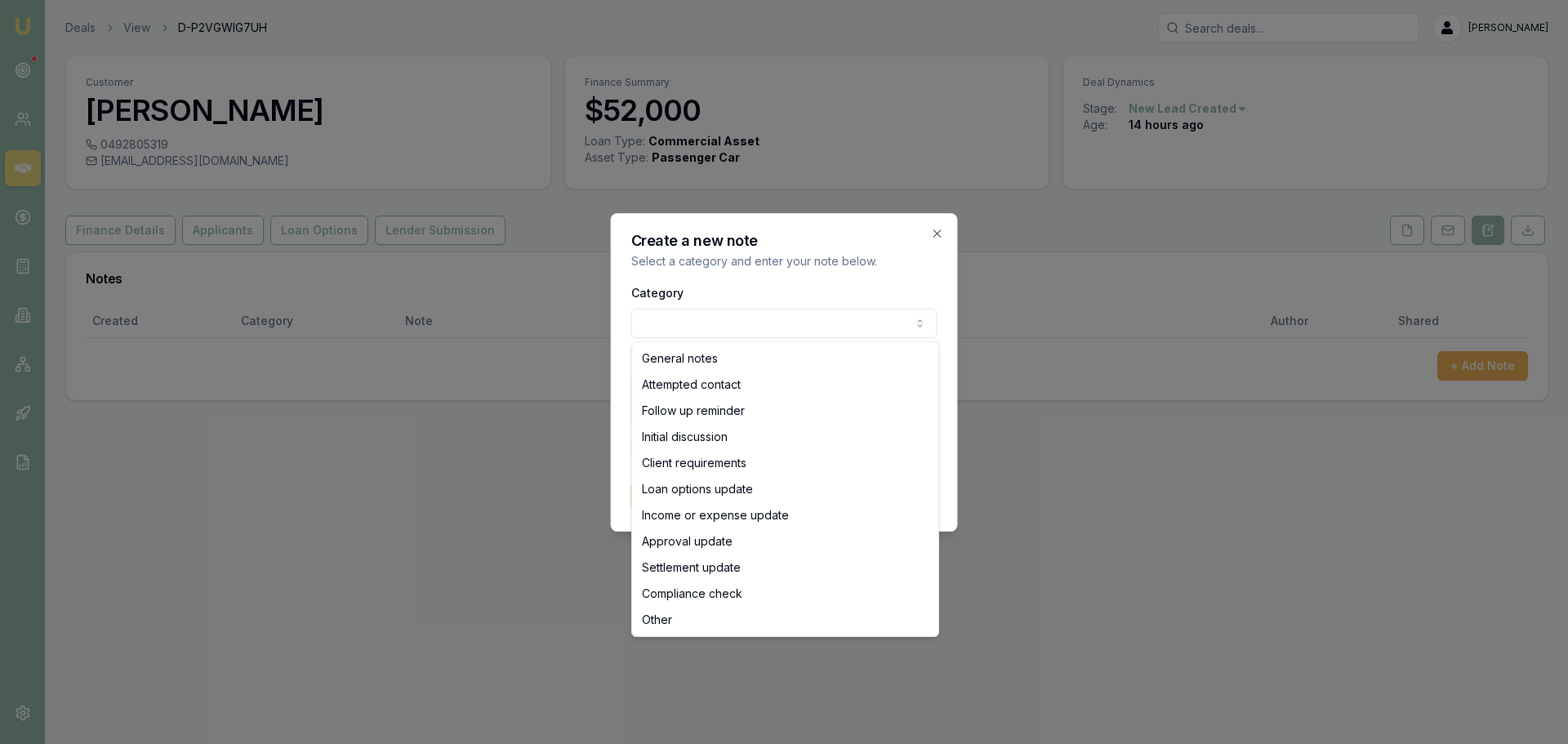
select select "ATTEMPTED_CONTACT"
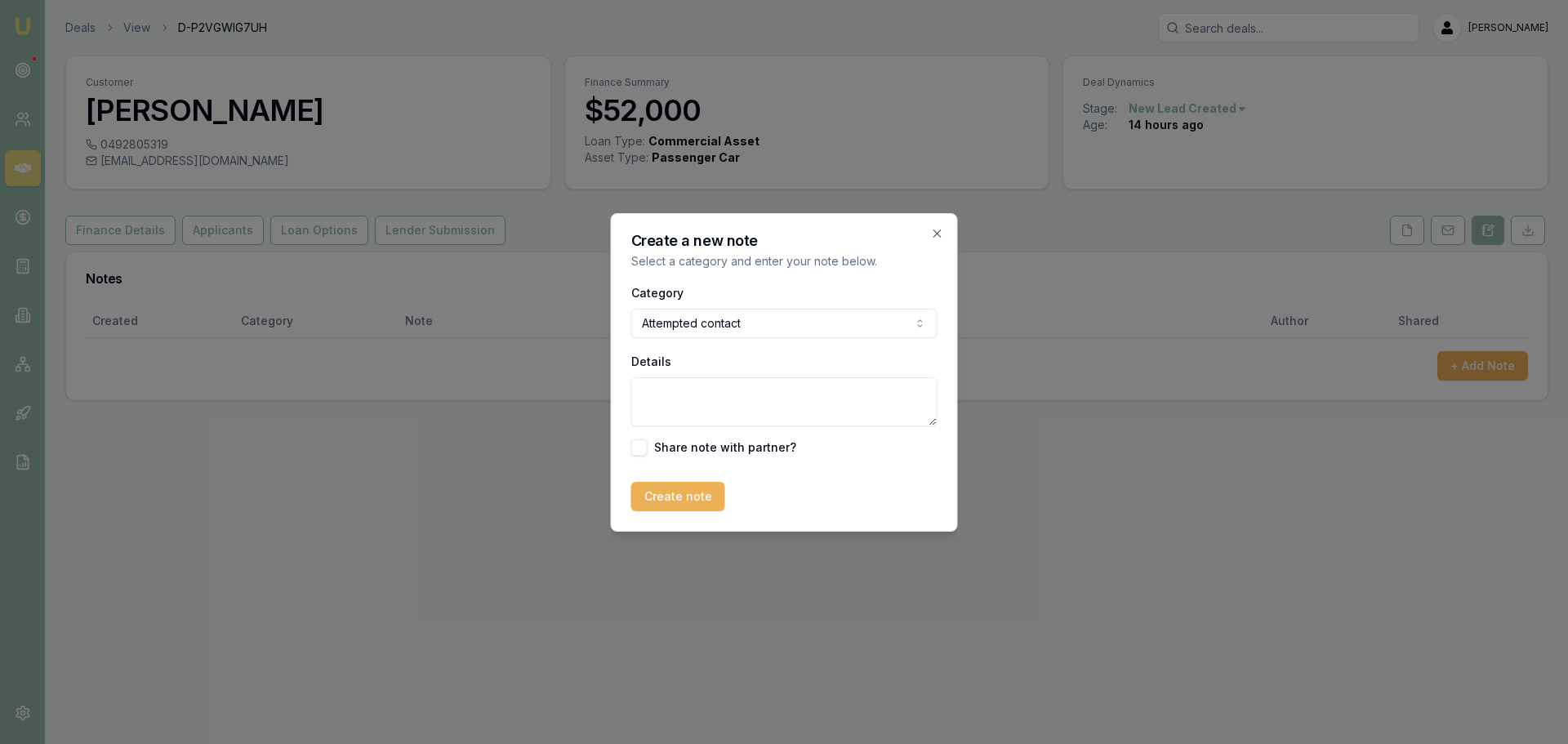
click at [806, 399] on textarea "Details" at bounding box center [784, 402] width 307 height 49
type textarea "sent intro text"
click at [694, 501] on button "Create note" at bounding box center [678, 497] width 94 height 30
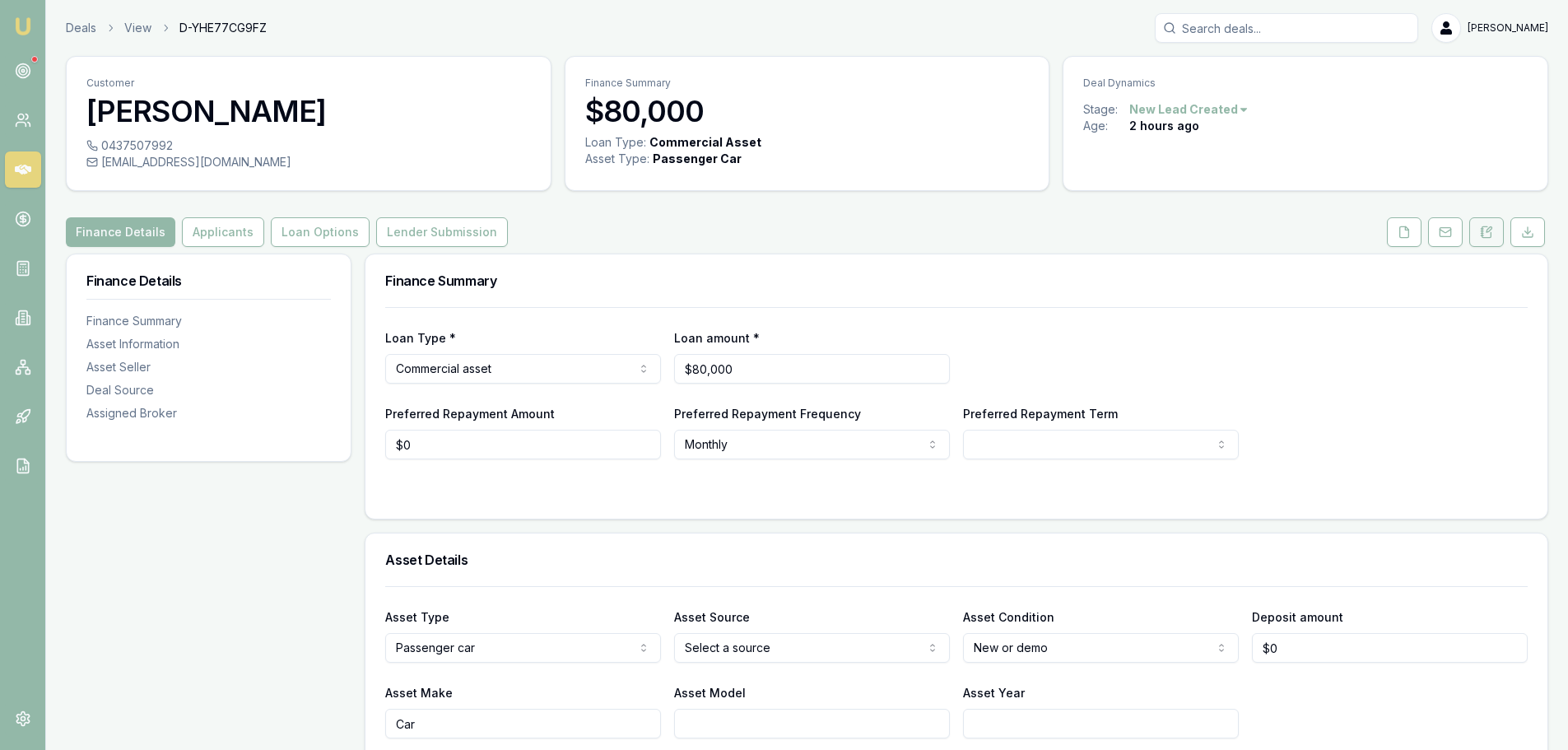
click at [1494, 230] on button at bounding box center [1486, 232] width 35 height 30
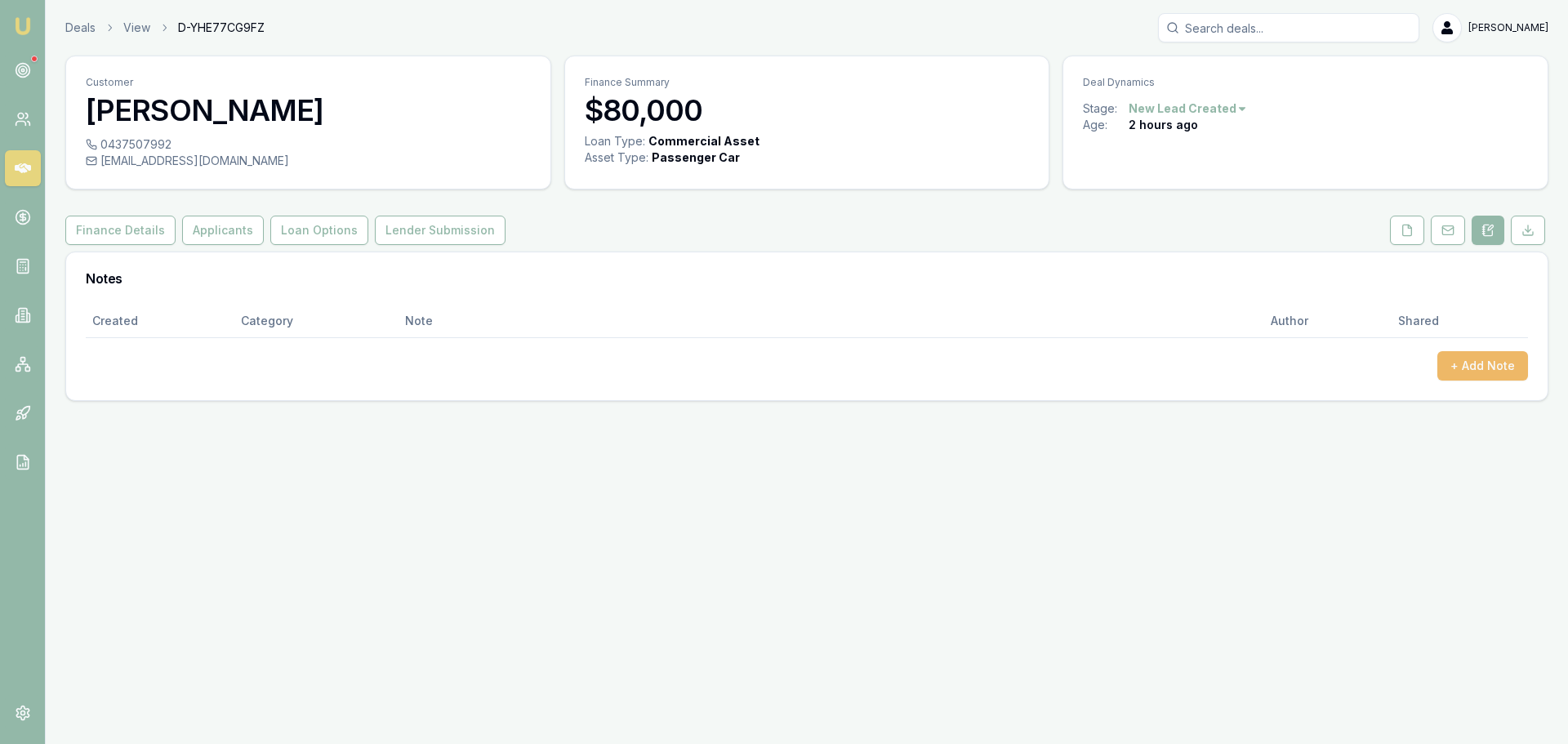
click at [1487, 363] on button "+ Add Note" at bounding box center [1483, 366] width 91 height 30
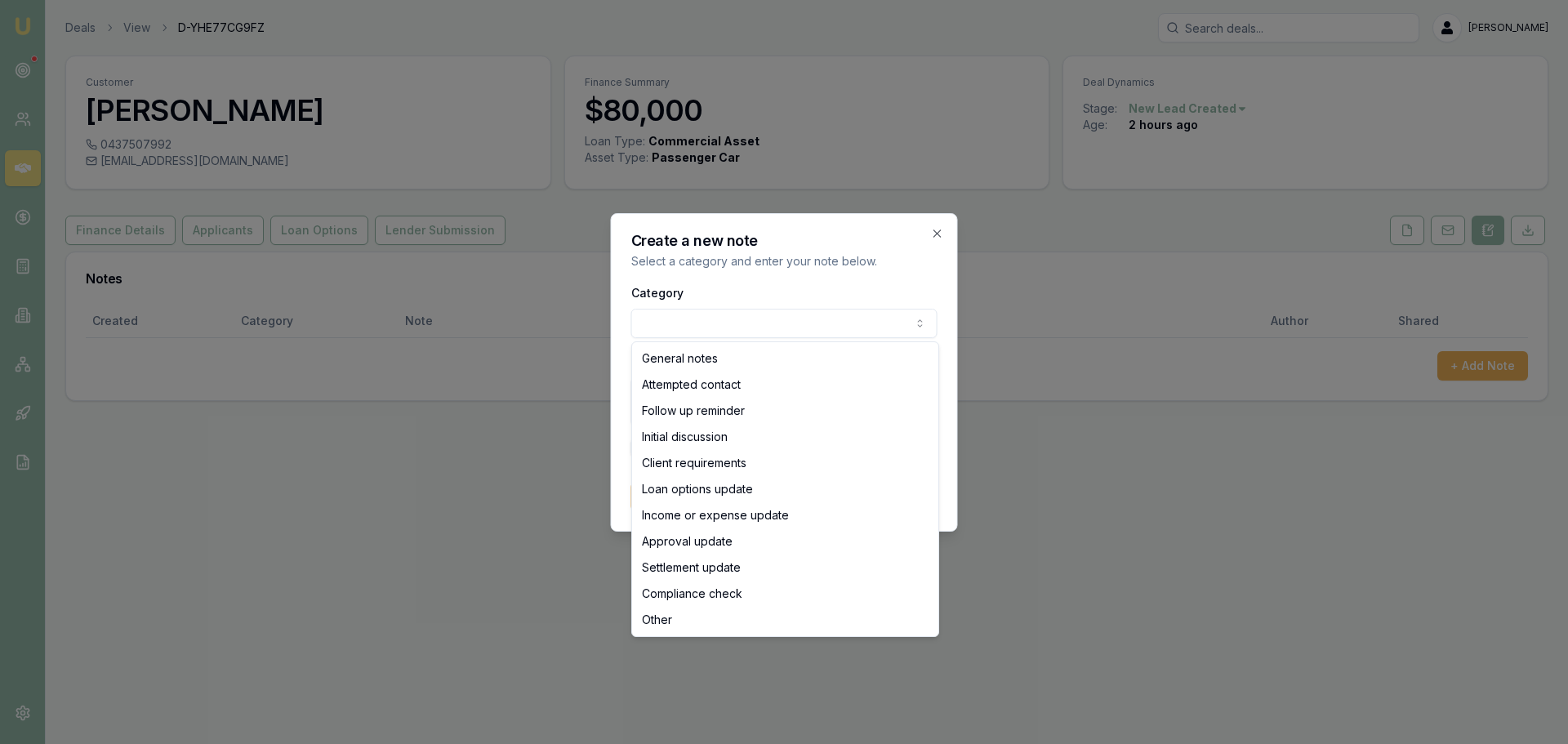
click at [888, 325] on body "Emu Broker Deals View D-YHE77CG9FZ [PERSON_NAME] Toggle Menu Customer [PERSON_N…" at bounding box center [784, 372] width 1568 height 744
select select "ATTEMPTED_CONTACT"
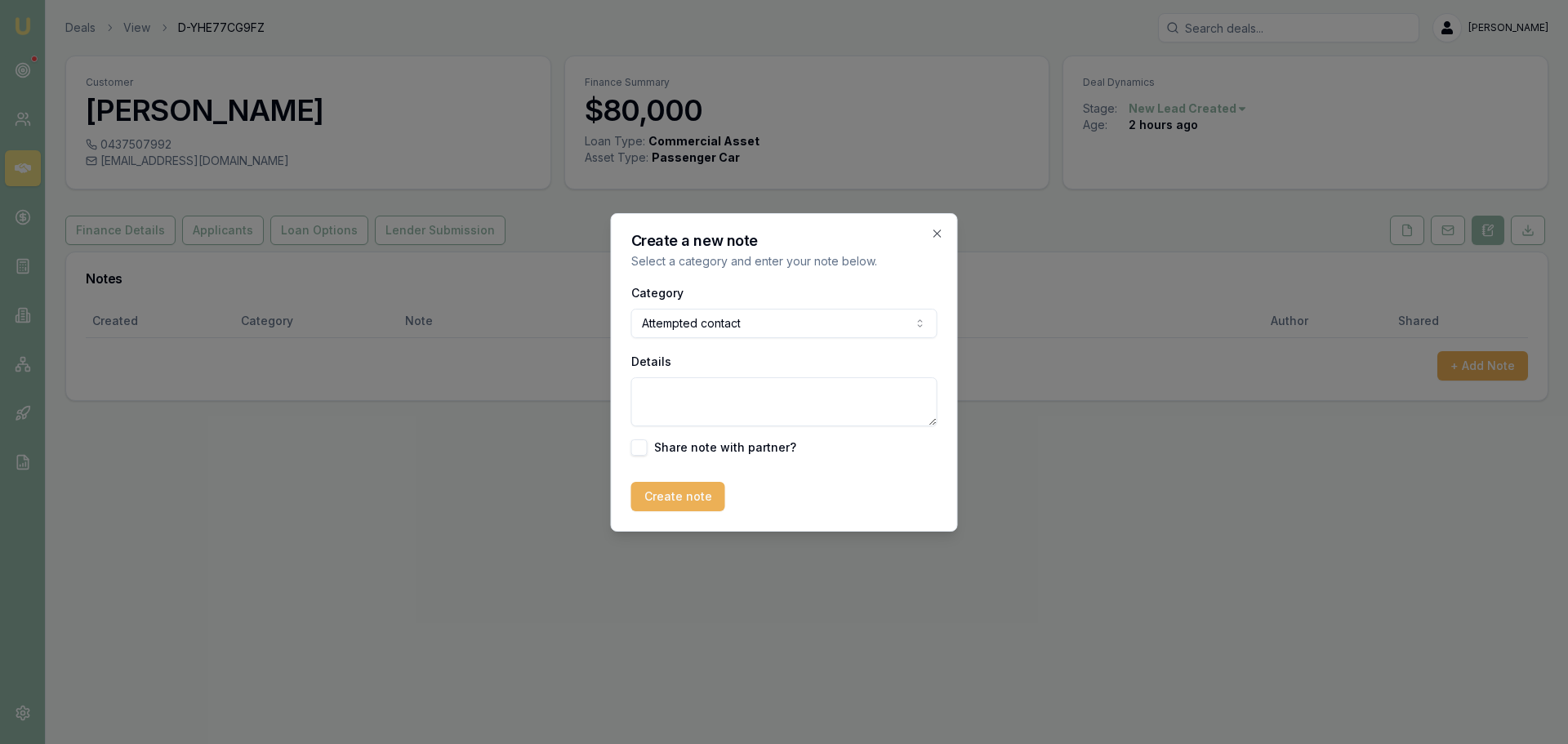
click at [736, 391] on textarea "Details" at bounding box center [784, 402] width 307 height 49
type textarea "sent intro text"
click at [662, 499] on button "Create note" at bounding box center [678, 497] width 94 height 30
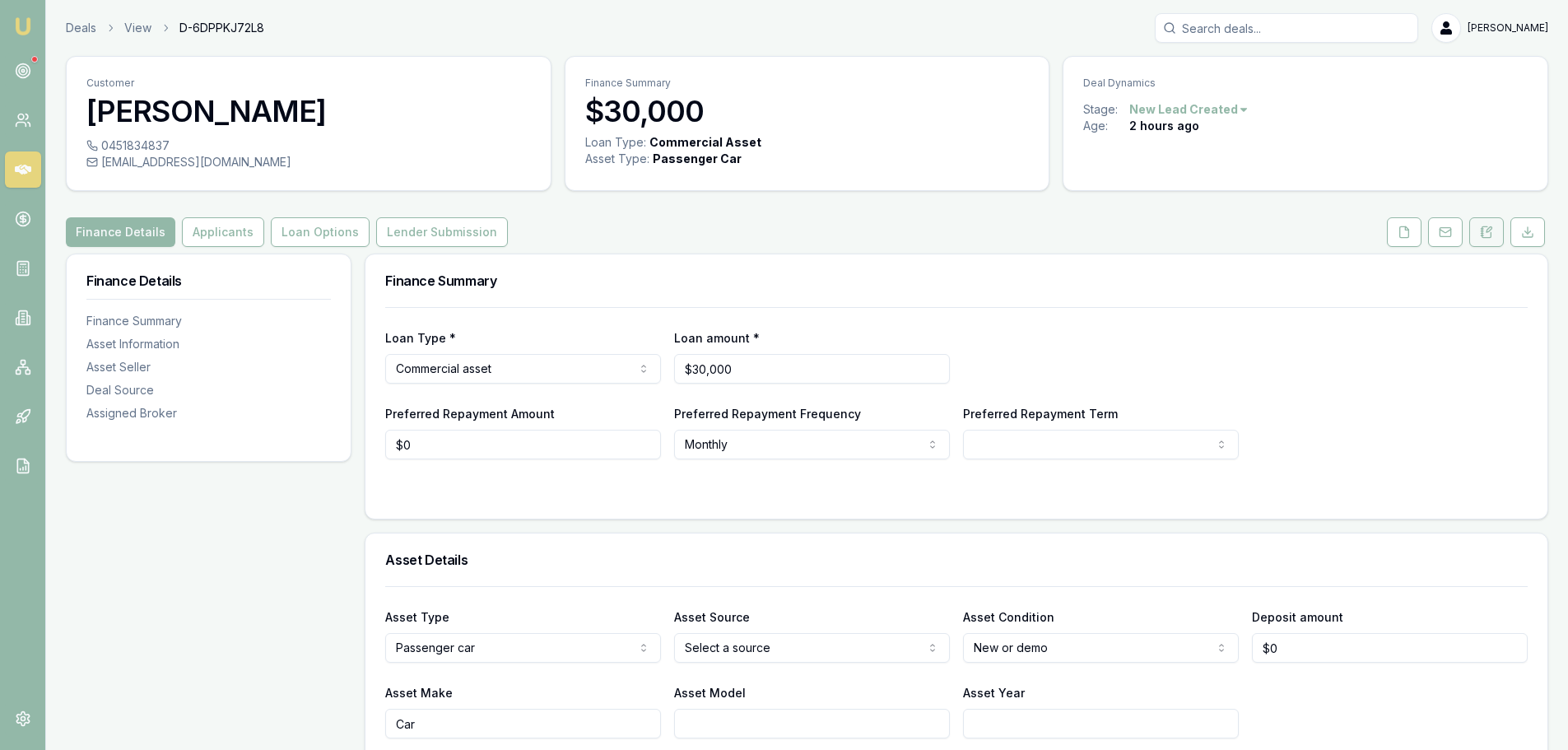
click at [1494, 226] on button at bounding box center [1486, 232] width 35 height 30
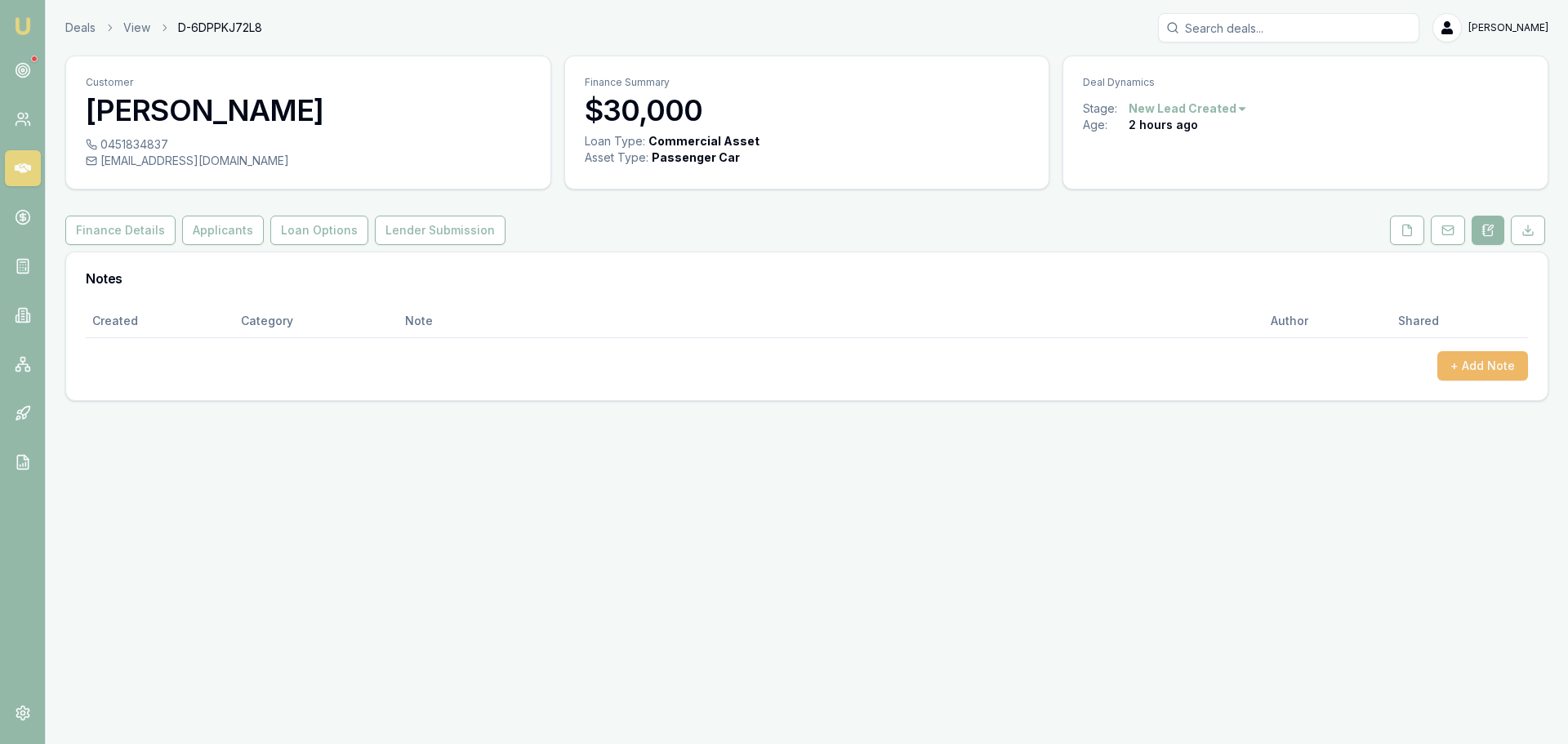
click at [1484, 372] on button "+ Add Note" at bounding box center [1483, 366] width 91 height 30
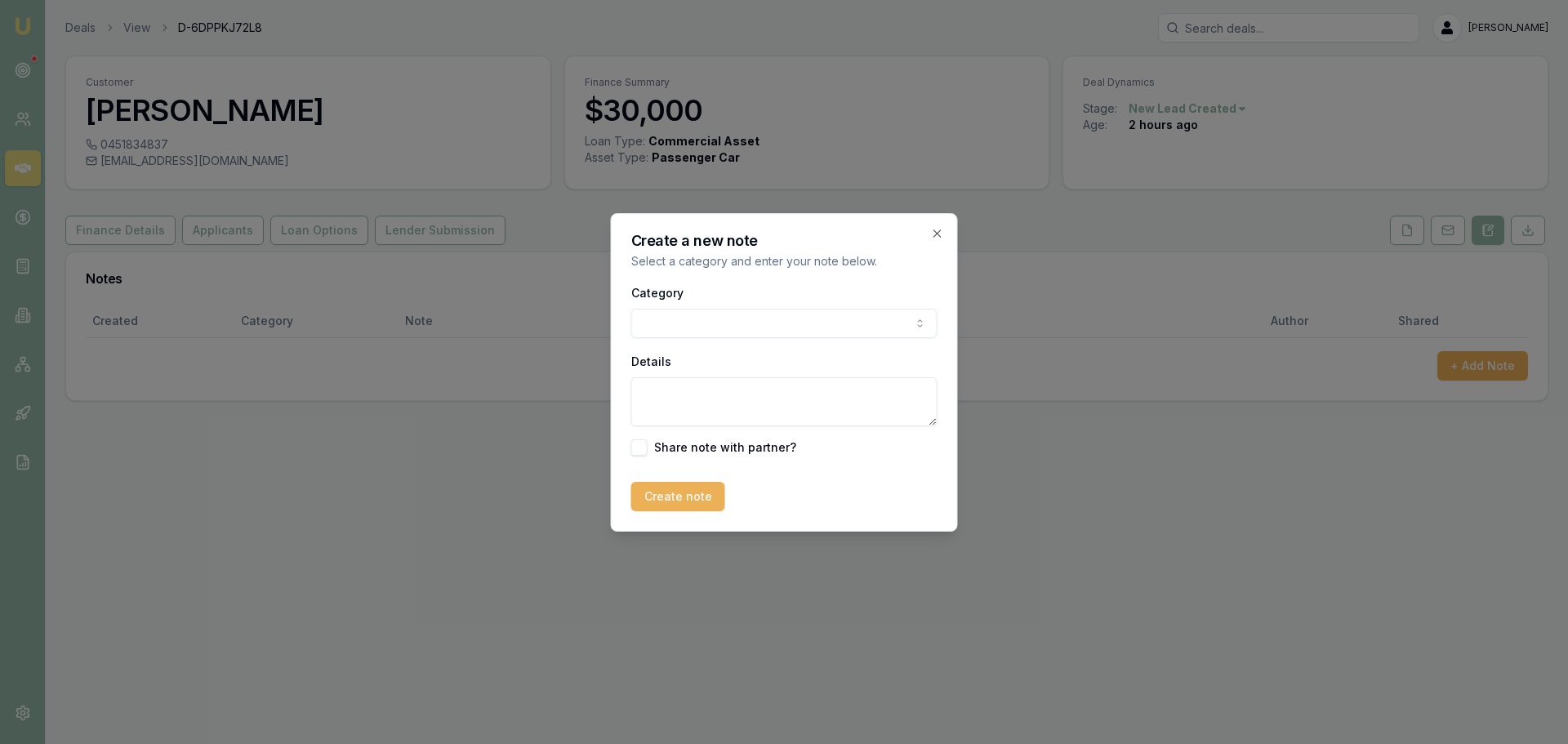
click at [867, 325] on body "Emu Broker Deals View D-6DPPKJ72L8 Erin Shield Toggle Menu Customer Owen Evans …" at bounding box center [784, 372] width 1568 height 744
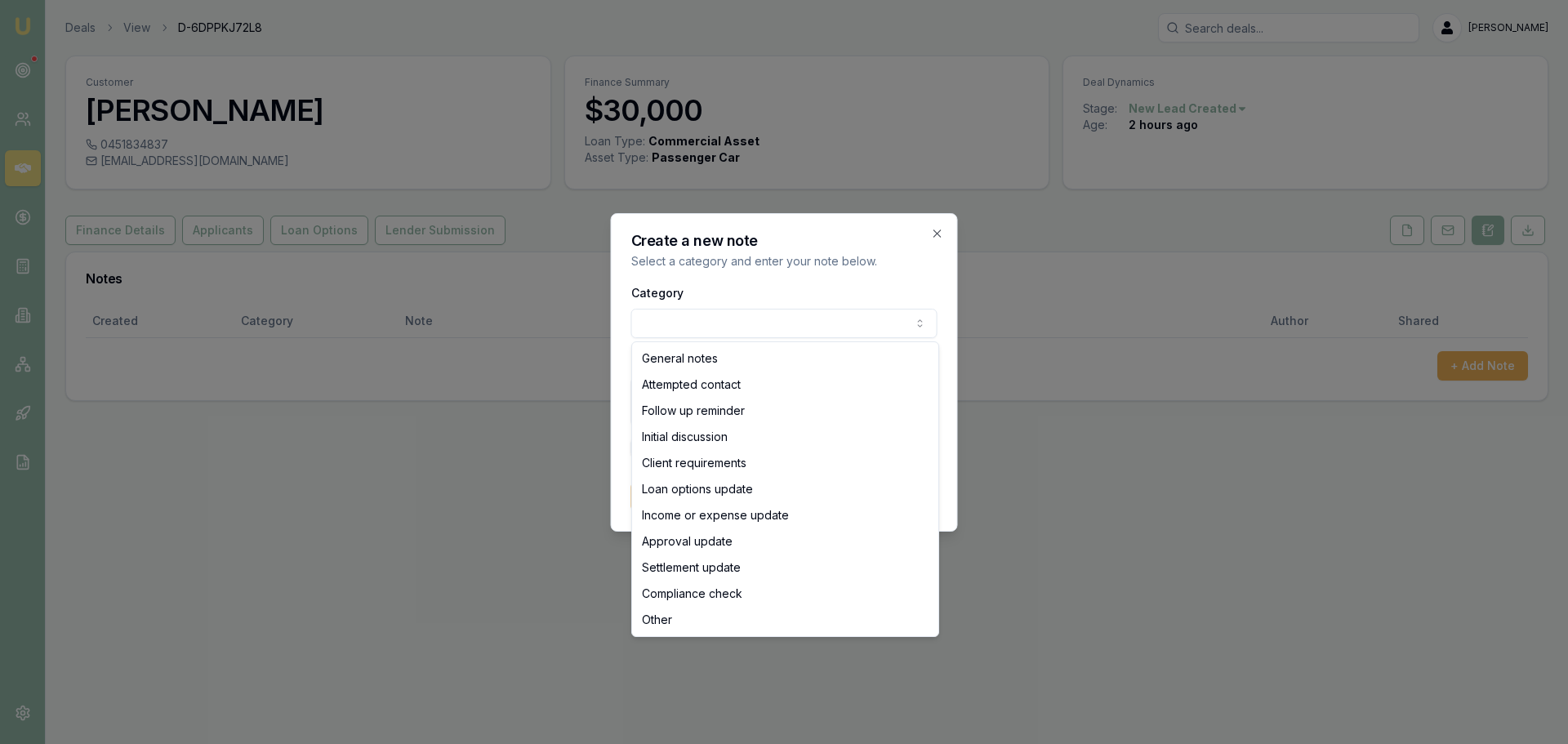
select select "ATTEMPTED_CONTACT"
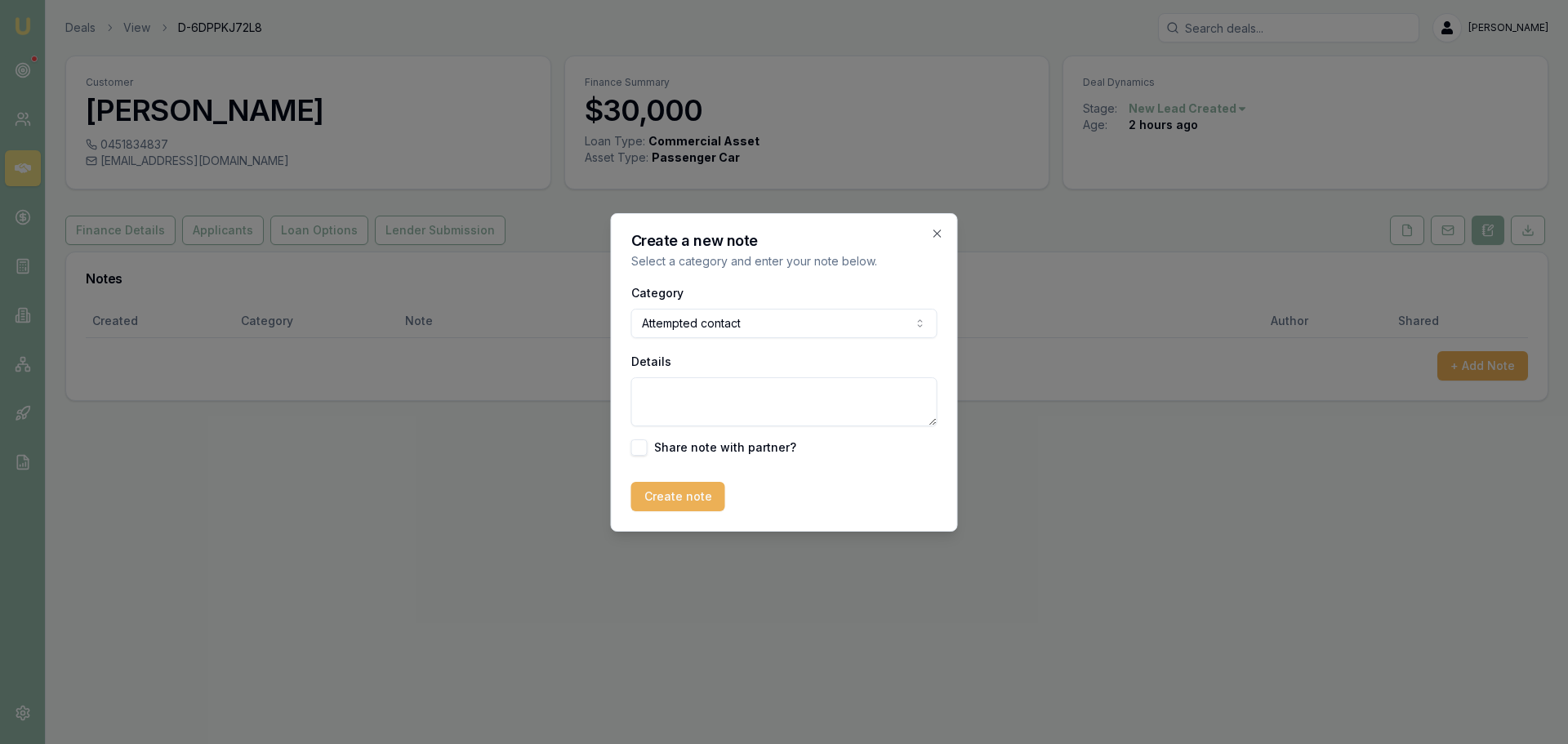
click at [711, 394] on textarea "Details" at bounding box center [784, 402] width 307 height 49
type textarea "sent intro text"
click at [676, 496] on button "Create note" at bounding box center [678, 497] width 94 height 30
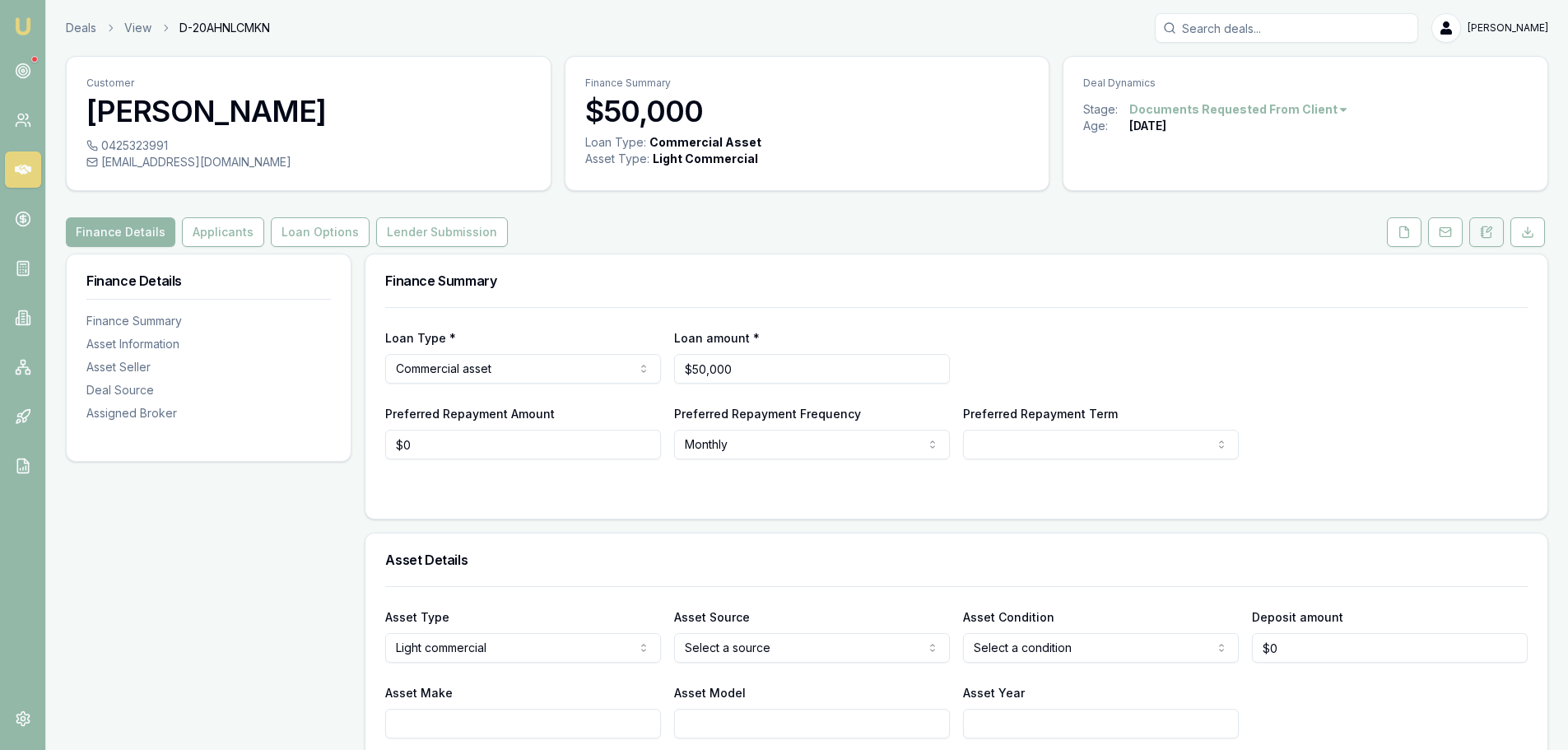
click at [1492, 233] on icon at bounding box center [1486, 231] width 9 height 11
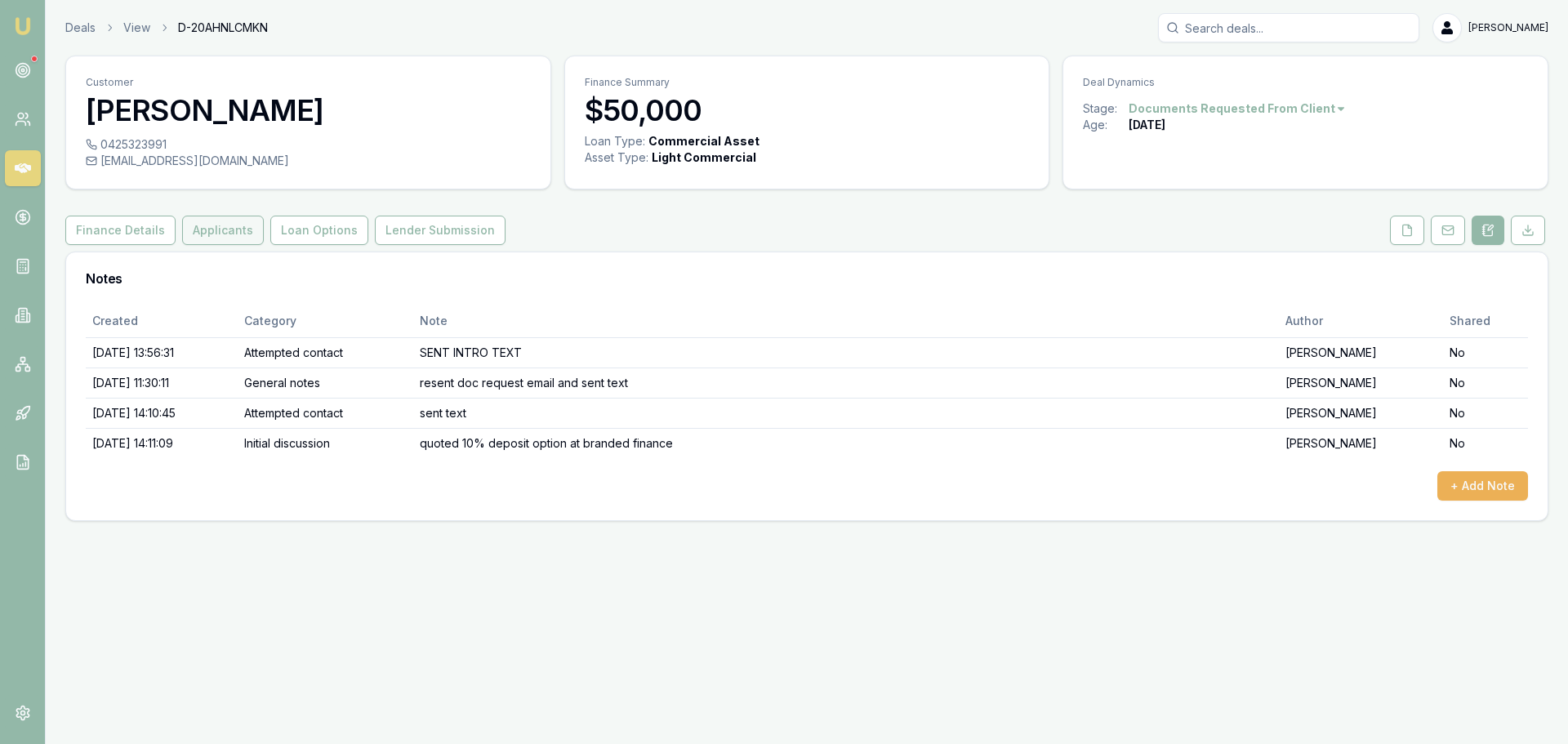
click at [218, 239] on button "Applicants" at bounding box center [223, 231] width 82 height 30
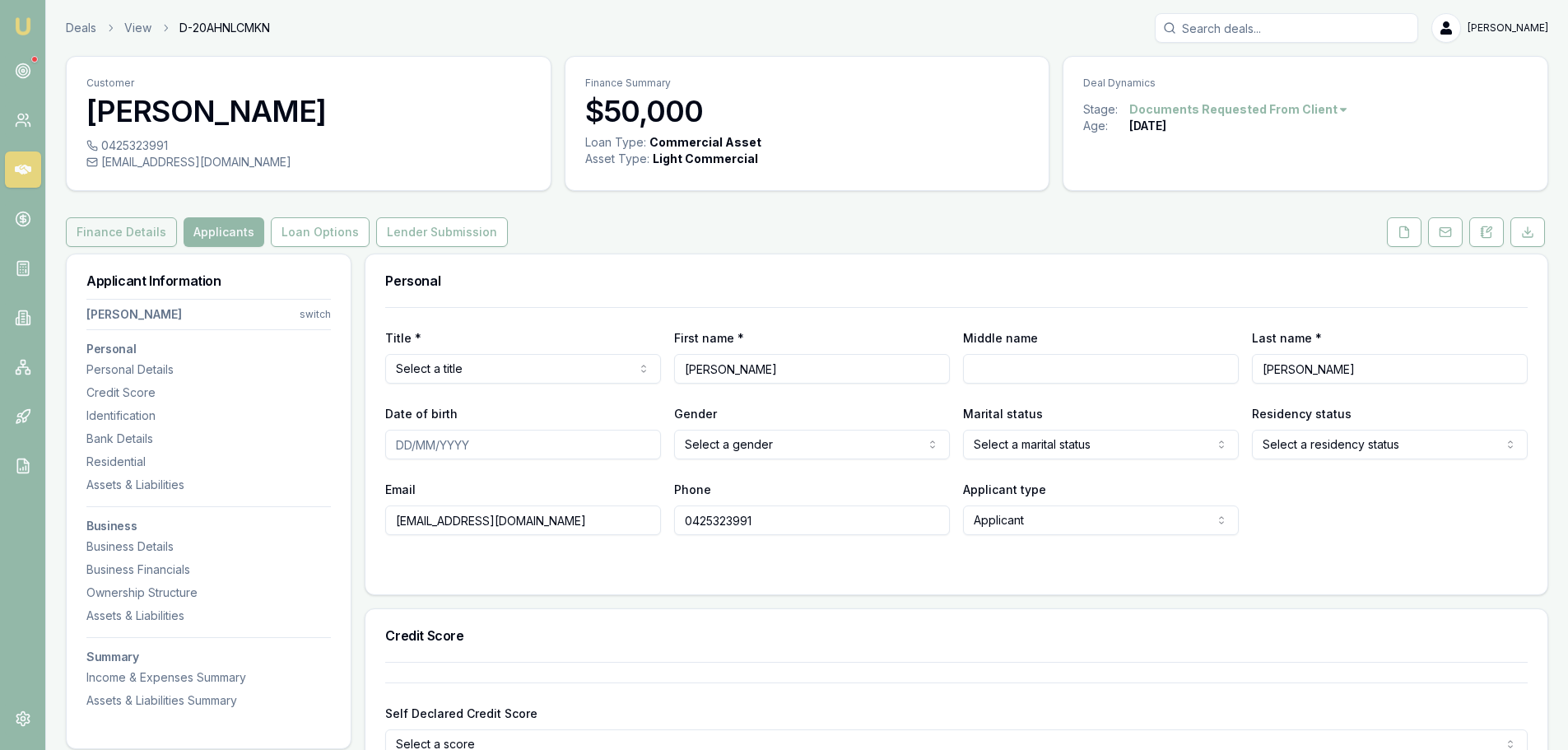
click at [130, 233] on button "Finance Details" at bounding box center [121, 232] width 111 height 30
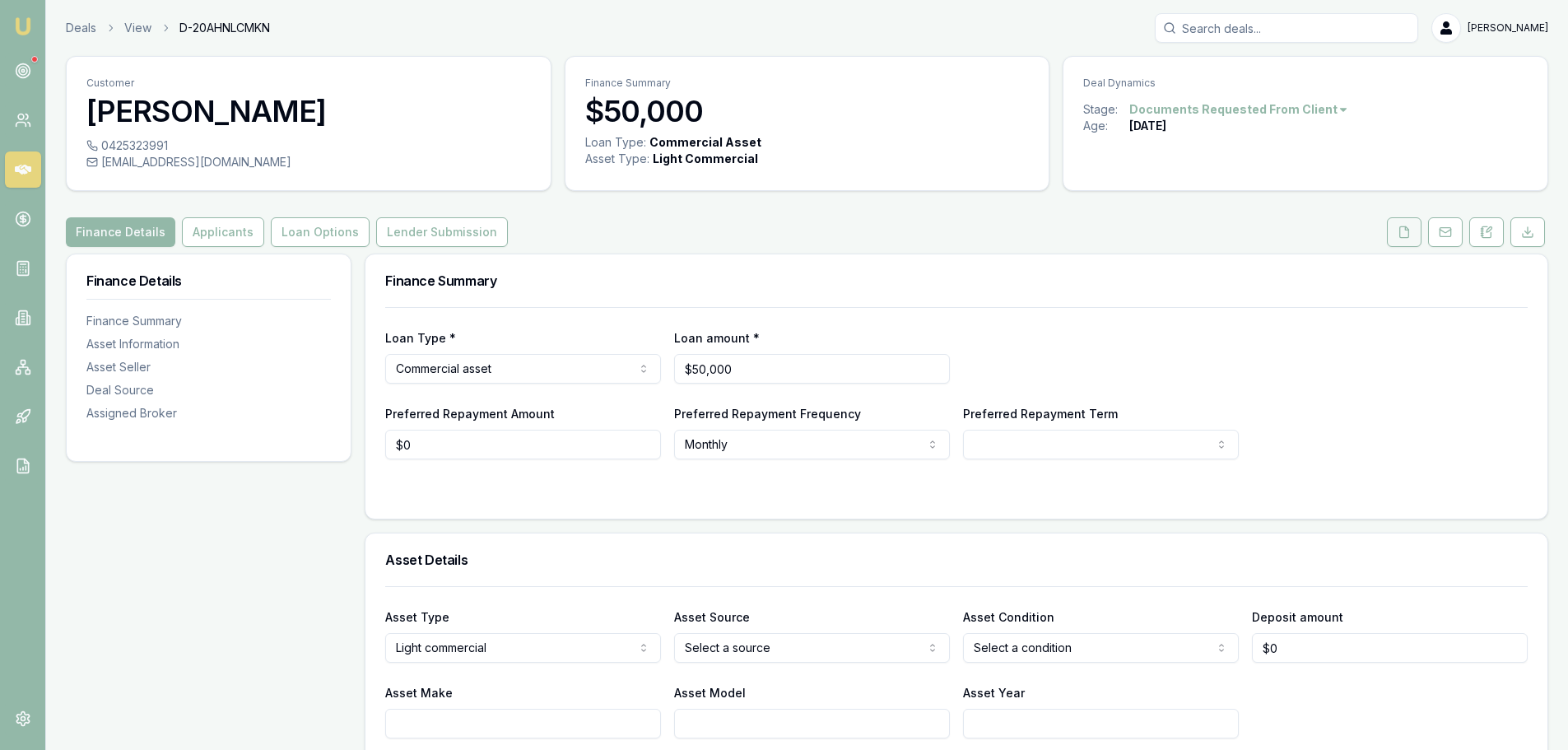
click at [1400, 233] on icon at bounding box center [1404, 231] width 9 height 11
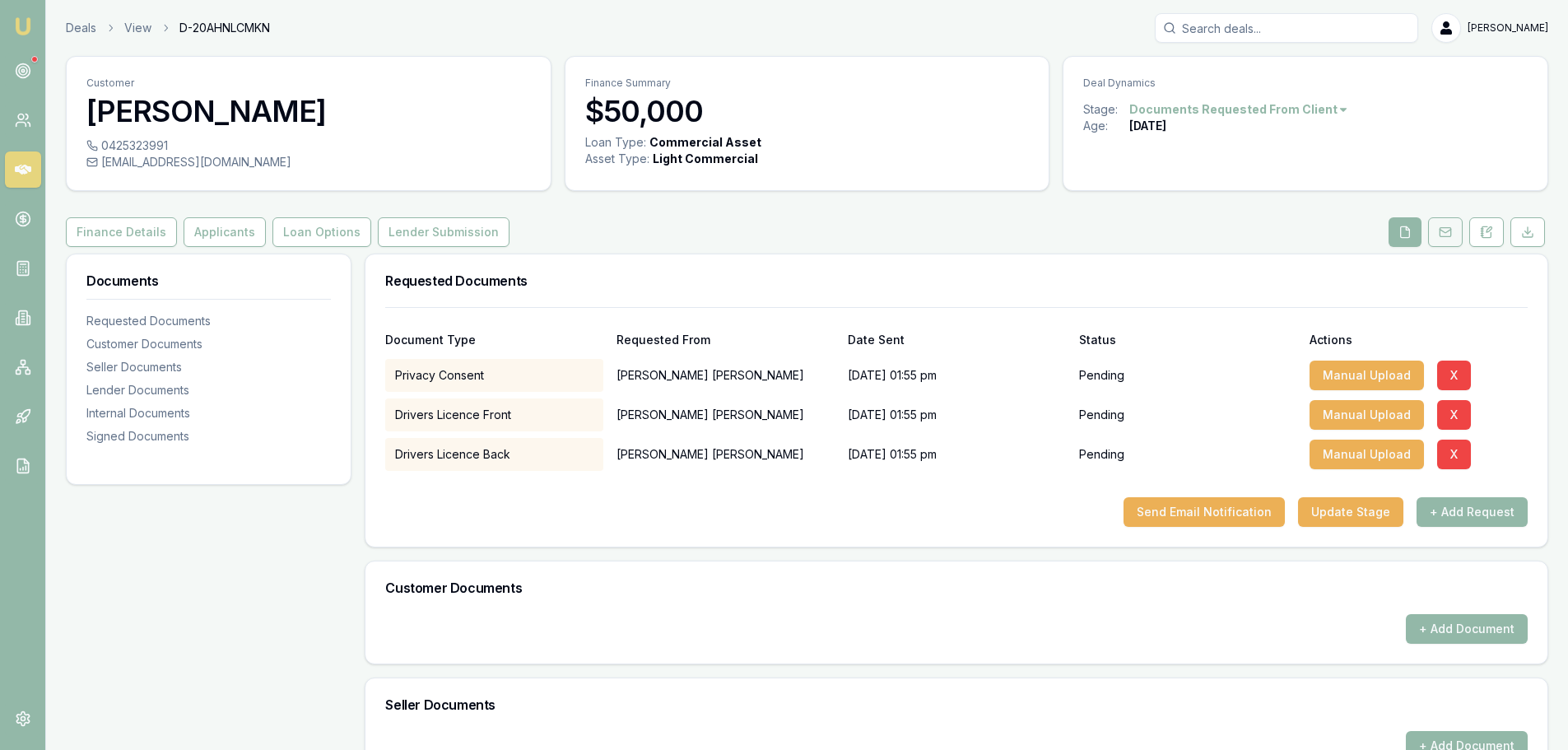
click at [1442, 232] on icon at bounding box center [1445, 231] width 13 height 13
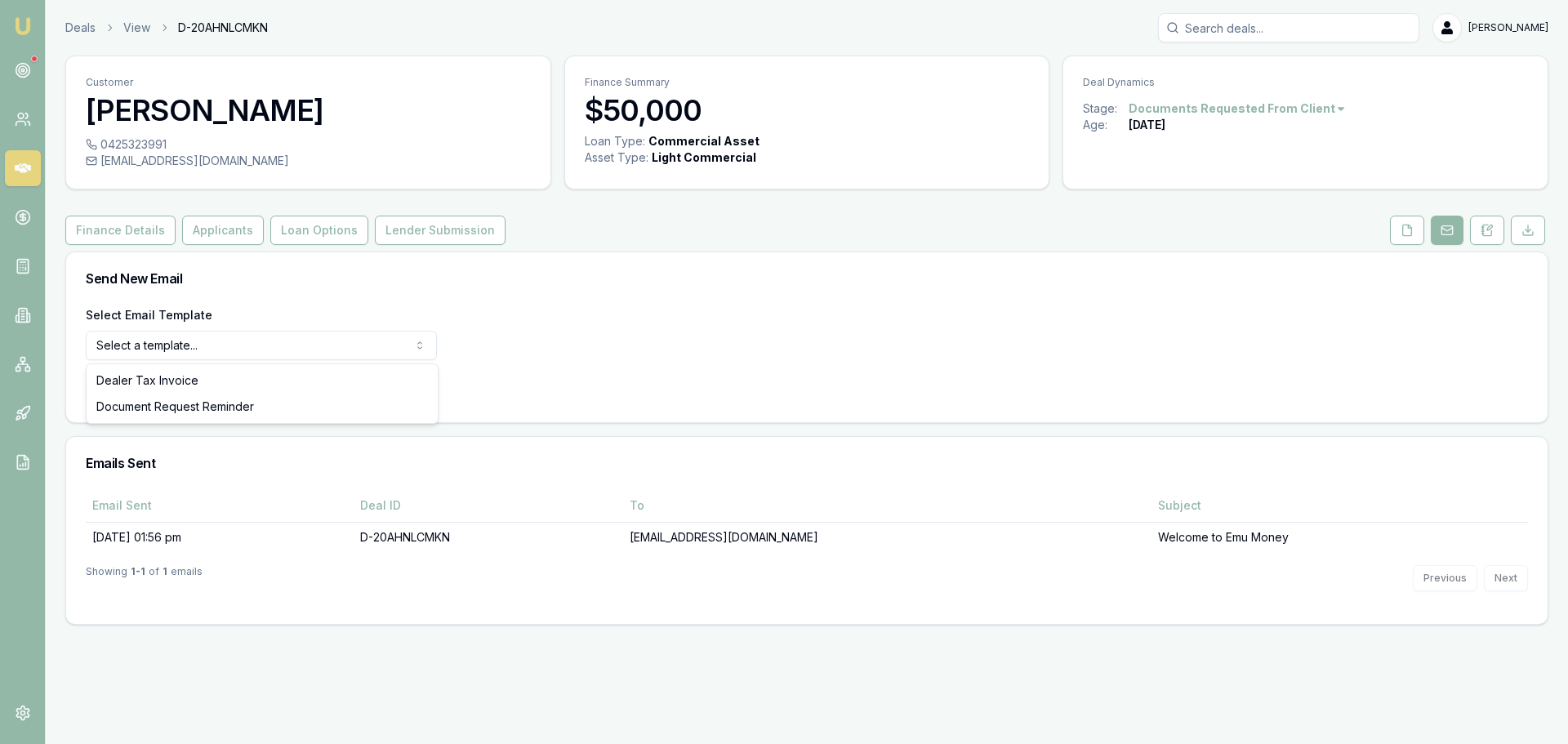
click at [172, 353] on html "Emu Broker Deals View D-20AHNLCMKN [PERSON_NAME] Shield Toggle Menu Customer [P…" at bounding box center [784, 372] width 1568 height 744
select select "document-request-reminder"
click at [146, 391] on button "Use Email Template" at bounding box center [155, 388] width 138 height 30
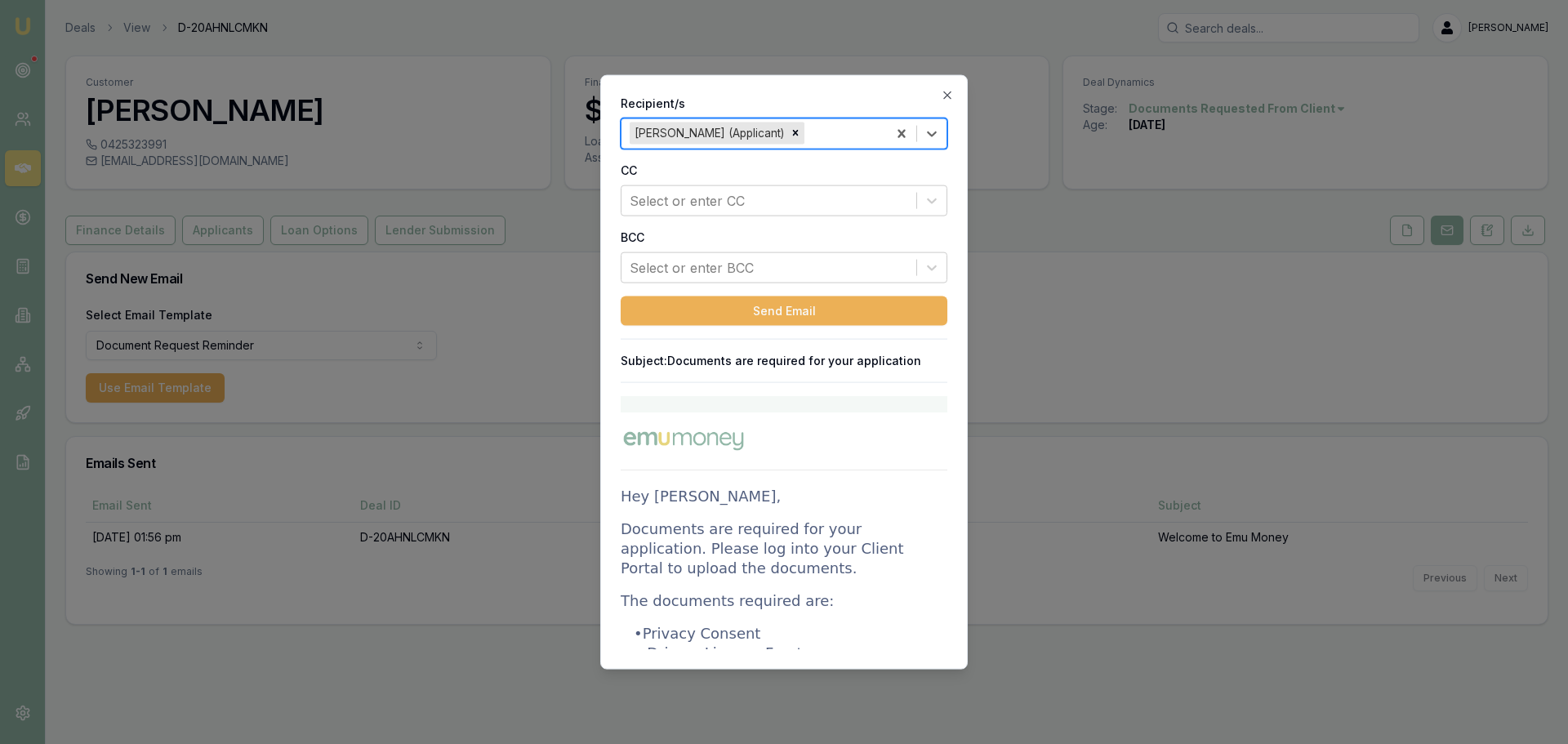
click at [787, 525] on p "Documents are required for your application. Please log into your Client Portal…" at bounding box center [784, 547] width 326 height 58
click at [787, 526] on p "Documents are required for your application. Please log into your Client Portal…" at bounding box center [784, 547] width 326 height 58
click at [788, 526] on p "Documents are required for your application. Please log into your Client Portal…" at bounding box center [784, 547] width 326 height 58
click at [947, 93] on icon "button" at bounding box center [947, 94] width 13 height 13
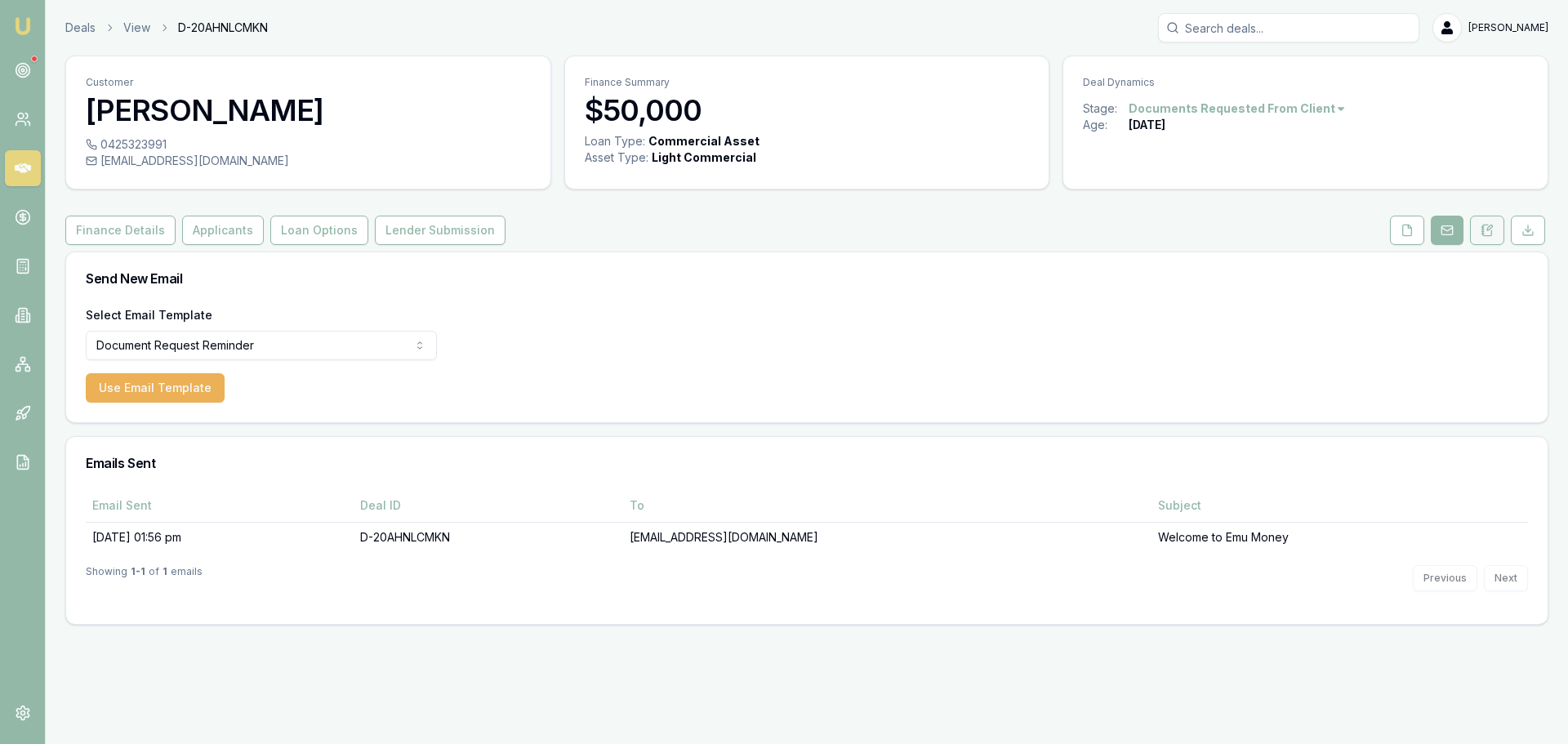
click at [1480, 236] on button at bounding box center [1487, 231] width 35 height 30
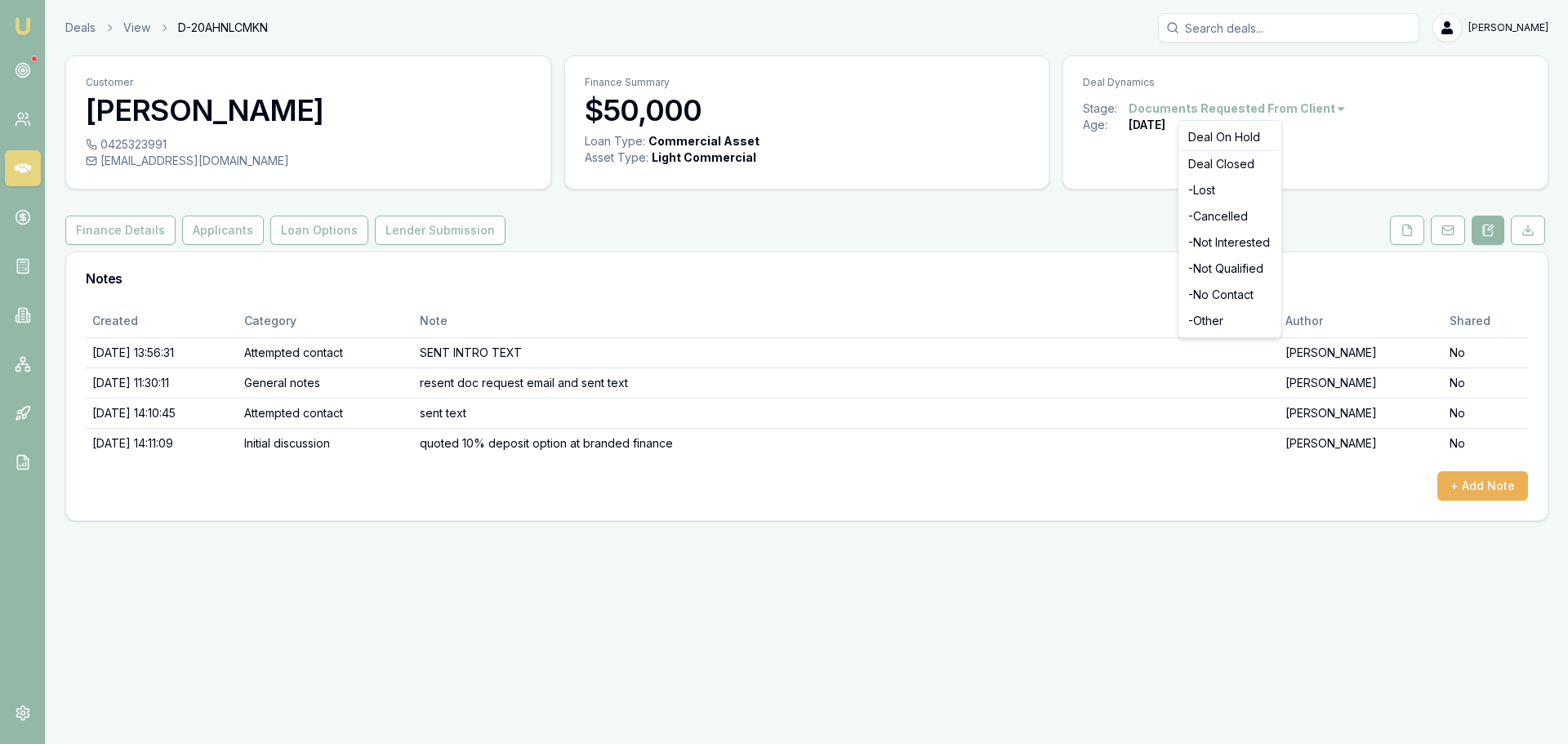
click at [1314, 111] on html "Emu Broker Deals View D-20AHNLCMKN Erin Shield Toggle Menu Customer DELROY GONS…" at bounding box center [784, 372] width 1568 height 744
click at [1247, 303] on div "- No Contact" at bounding box center [1229, 295] width 96 height 26
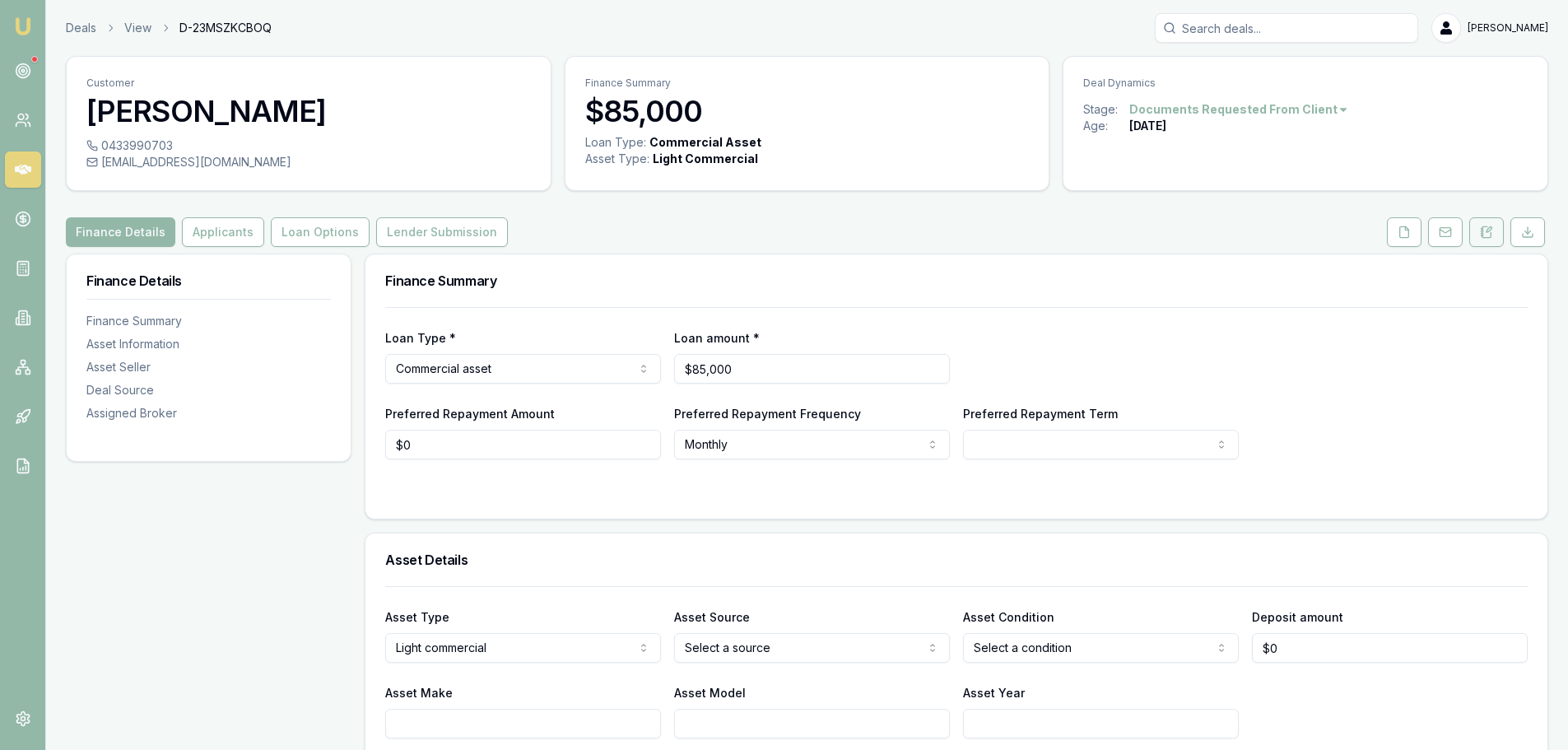
click at [1491, 244] on button at bounding box center [1486, 232] width 35 height 30
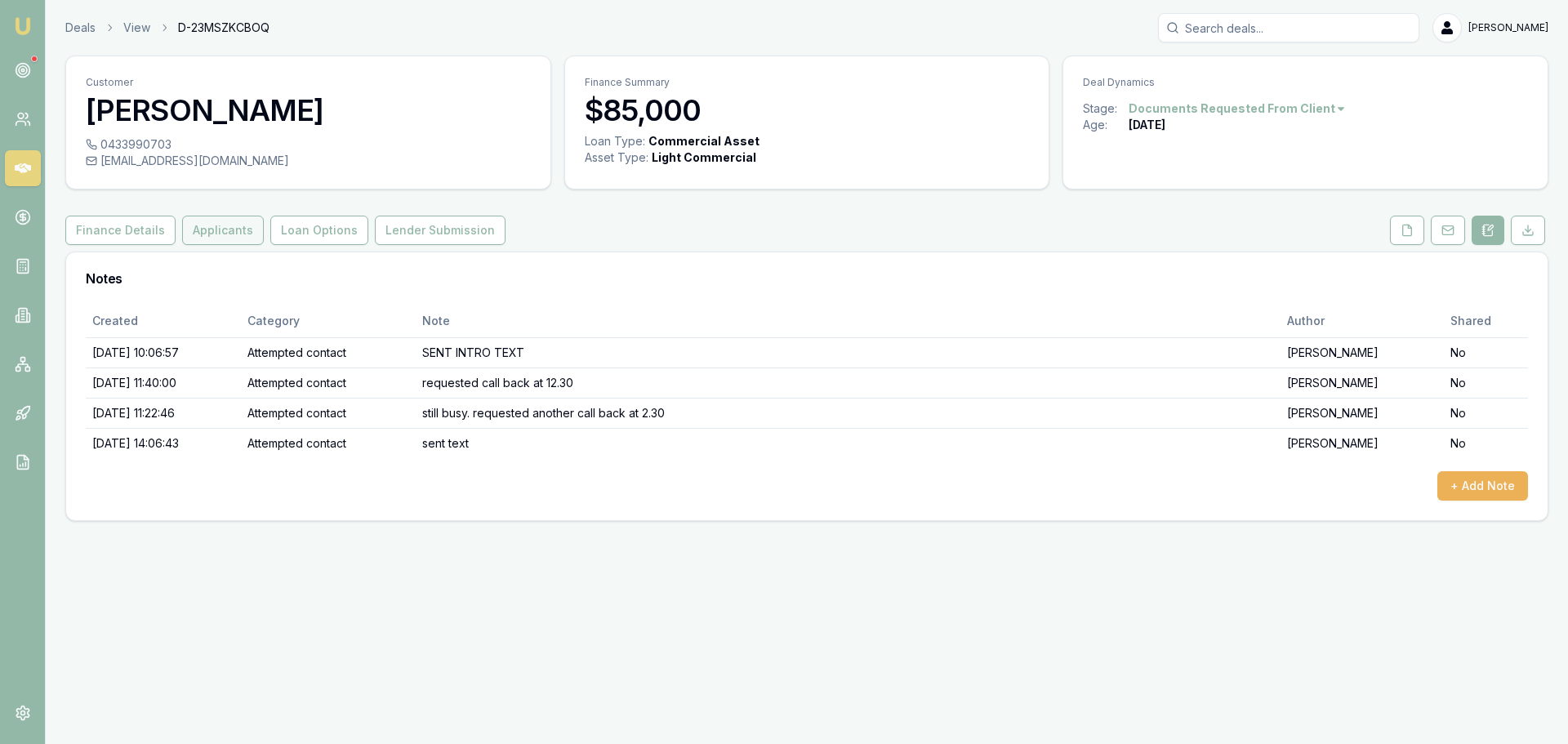
click at [208, 233] on button "Applicants" at bounding box center [223, 231] width 82 height 30
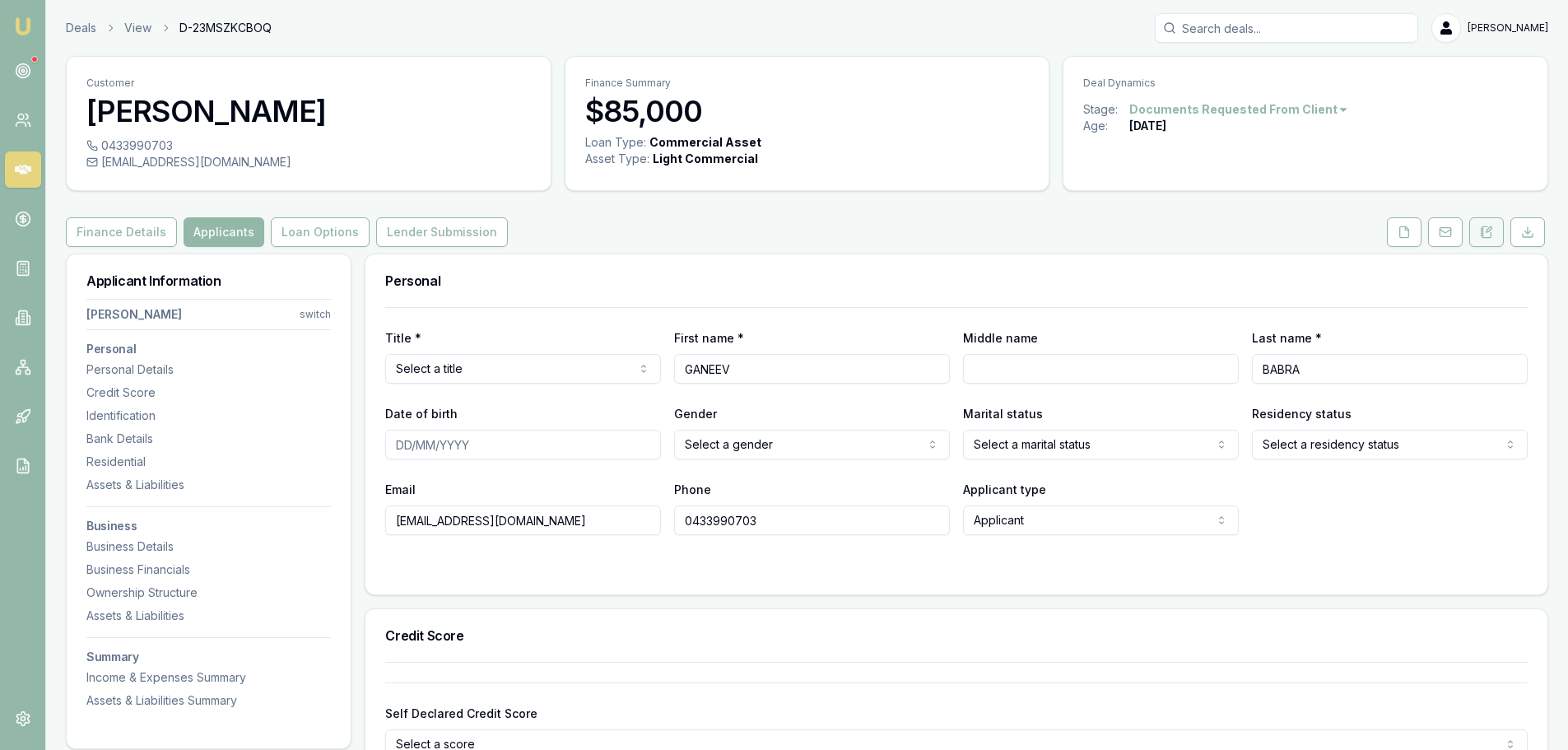
click at [1490, 227] on icon at bounding box center [1489, 229] width 5 height 5
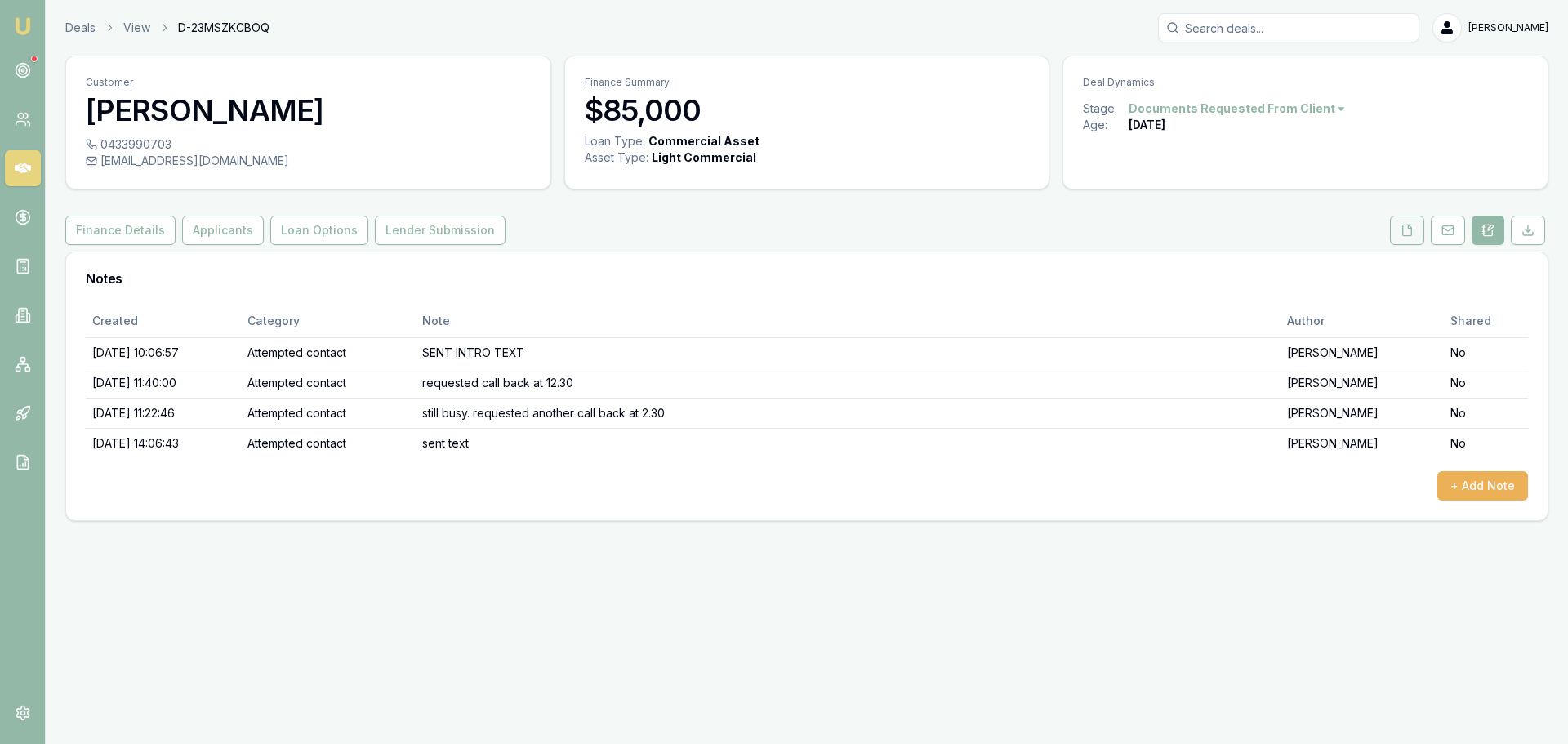
click at [1415, 235] on button at bounding box center [1407, 231] width 35 height 30
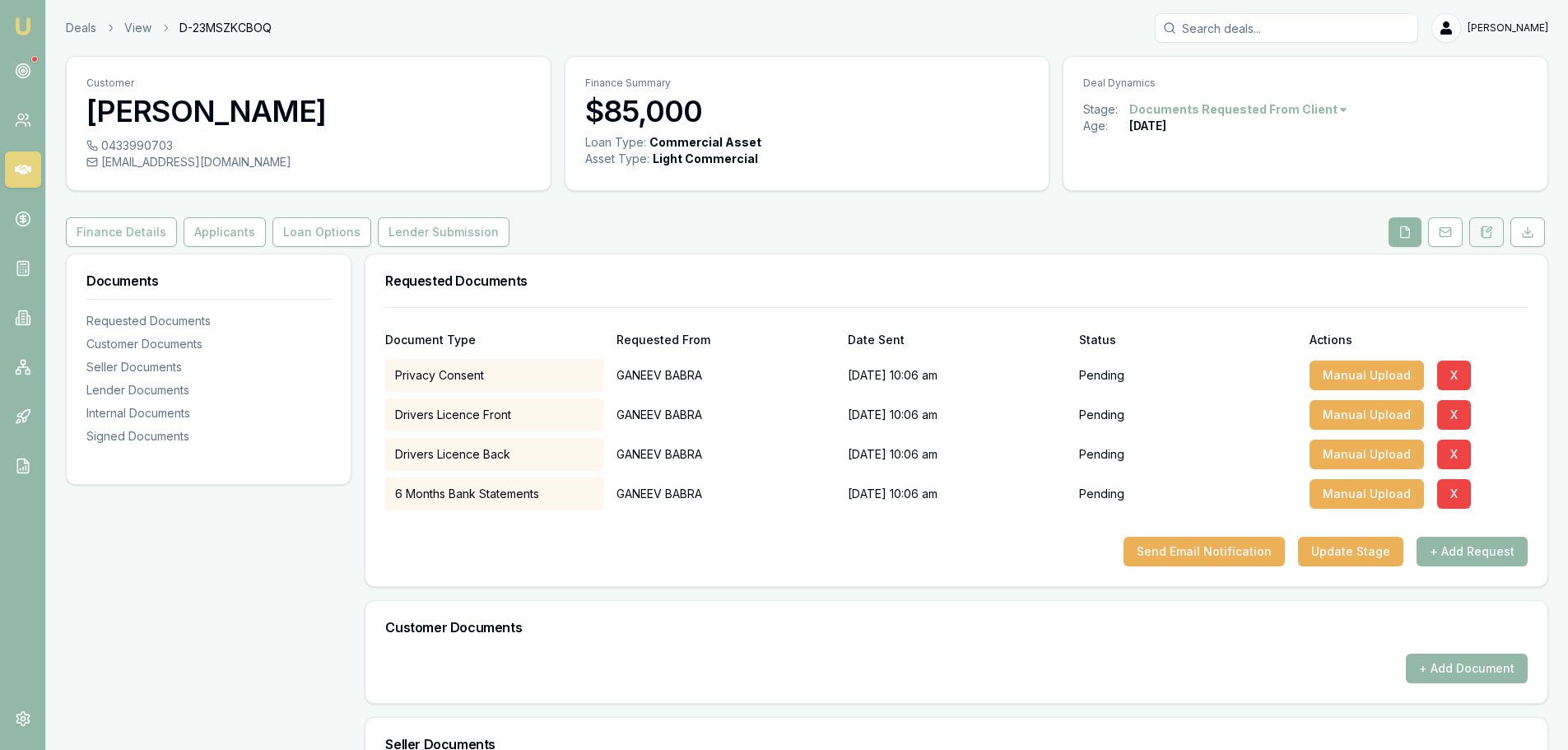
click at [1487, 240] on button at bounding box center [1486, 232] width 35 height 30
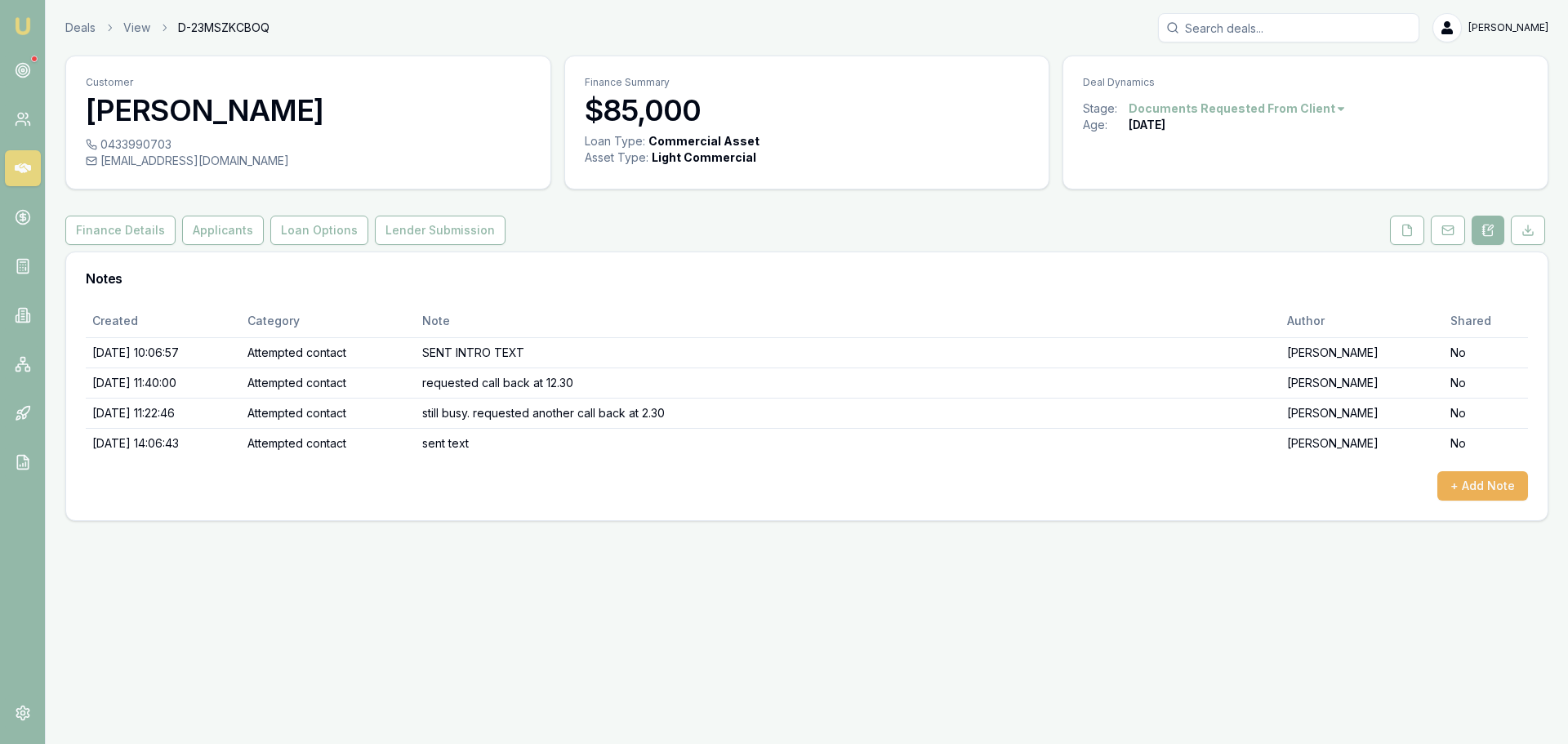
click at [1279, 109] on html "Emu Broker Deals View D-23MSZKCBOQ [PERSON_NAME] Shield Toggle Menu Customer [P…" at bounding box center [784, 372] width 1568 height 744
click at [1232, 297] on div "- No Contact" at bounding box center [1229, 295] width 96 height 26
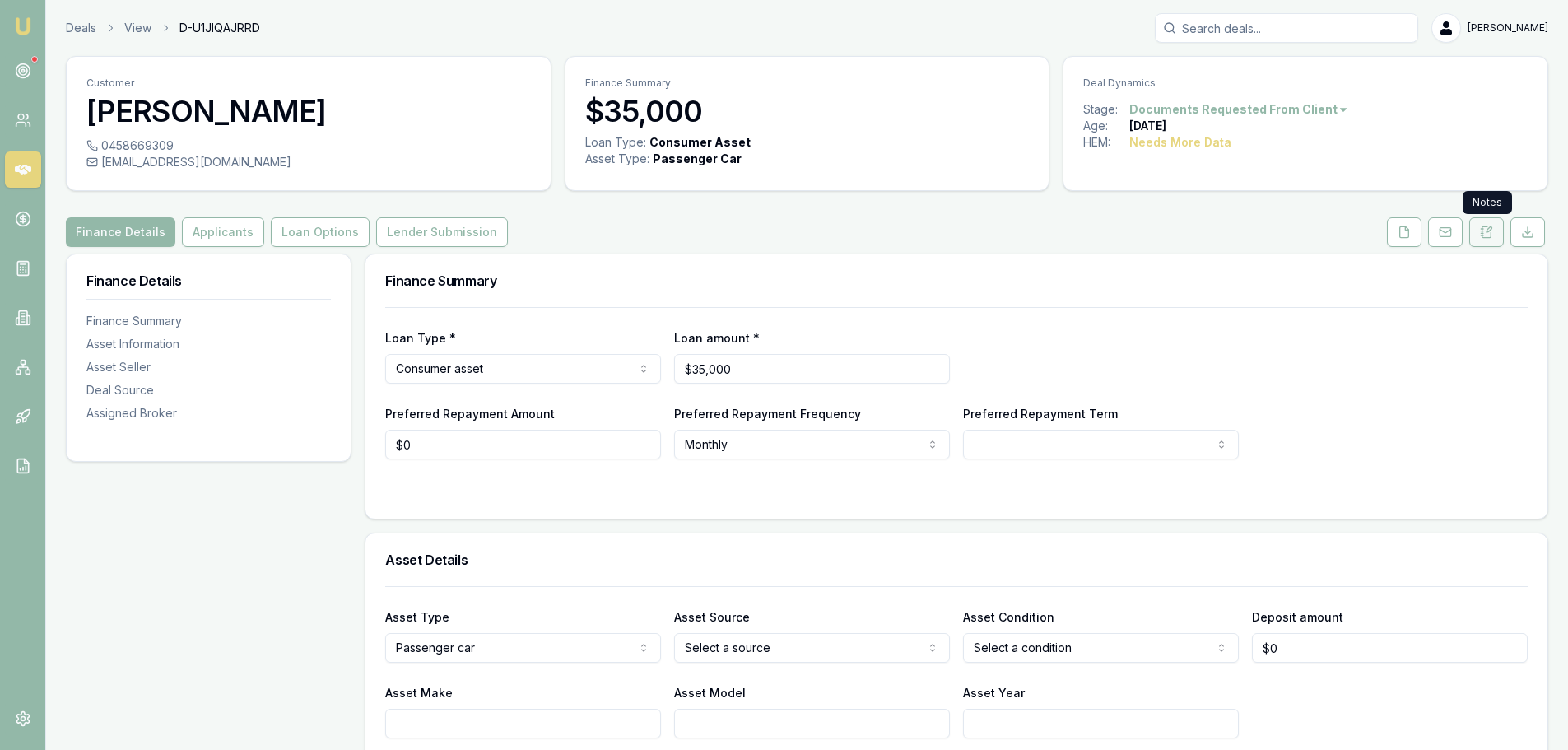
click at [1488, 232] on icon at bounding box center [1489, 229] width 5 height 5
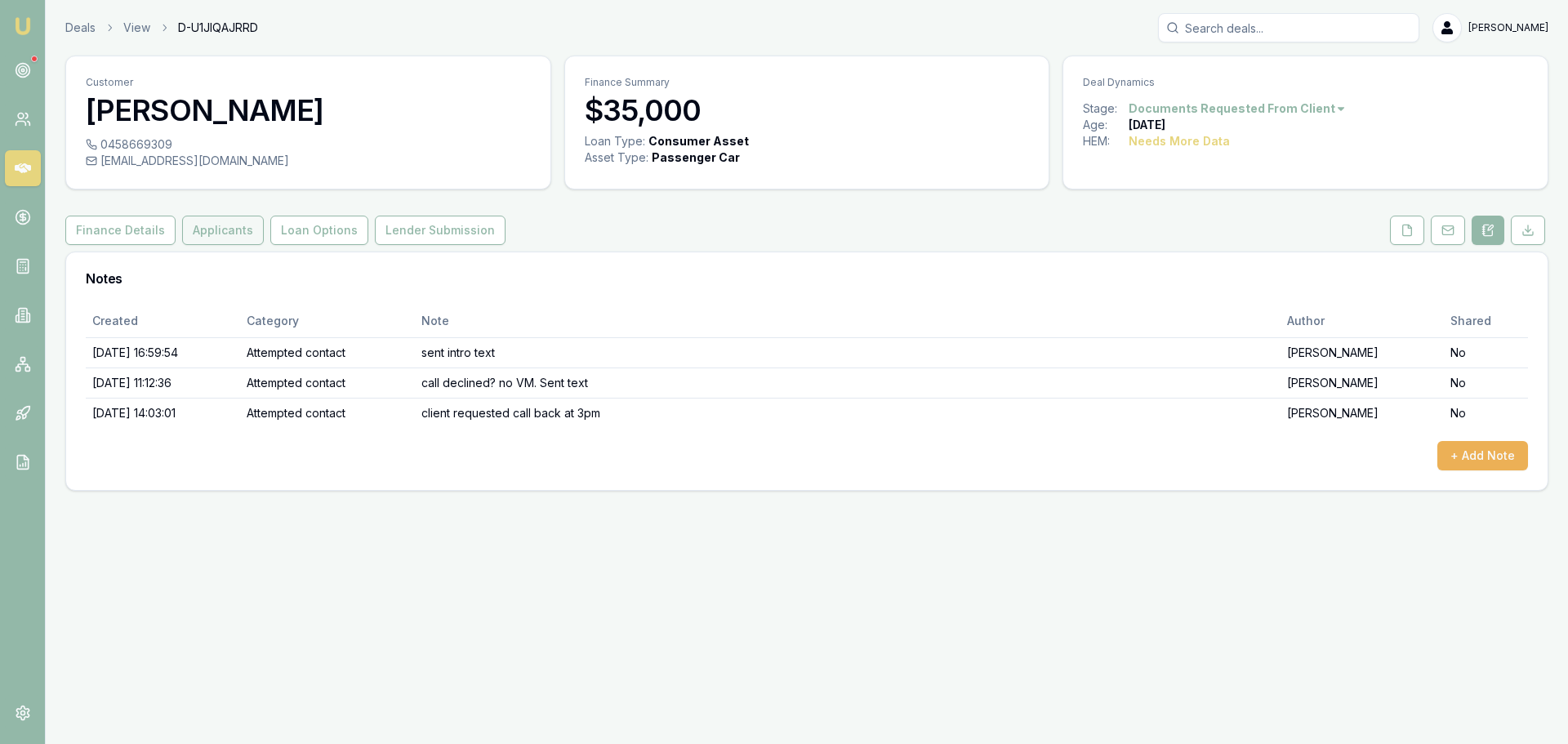
click at [221, 232] on button "Applicants" at bounding box center [223, 231] width 82 height 30
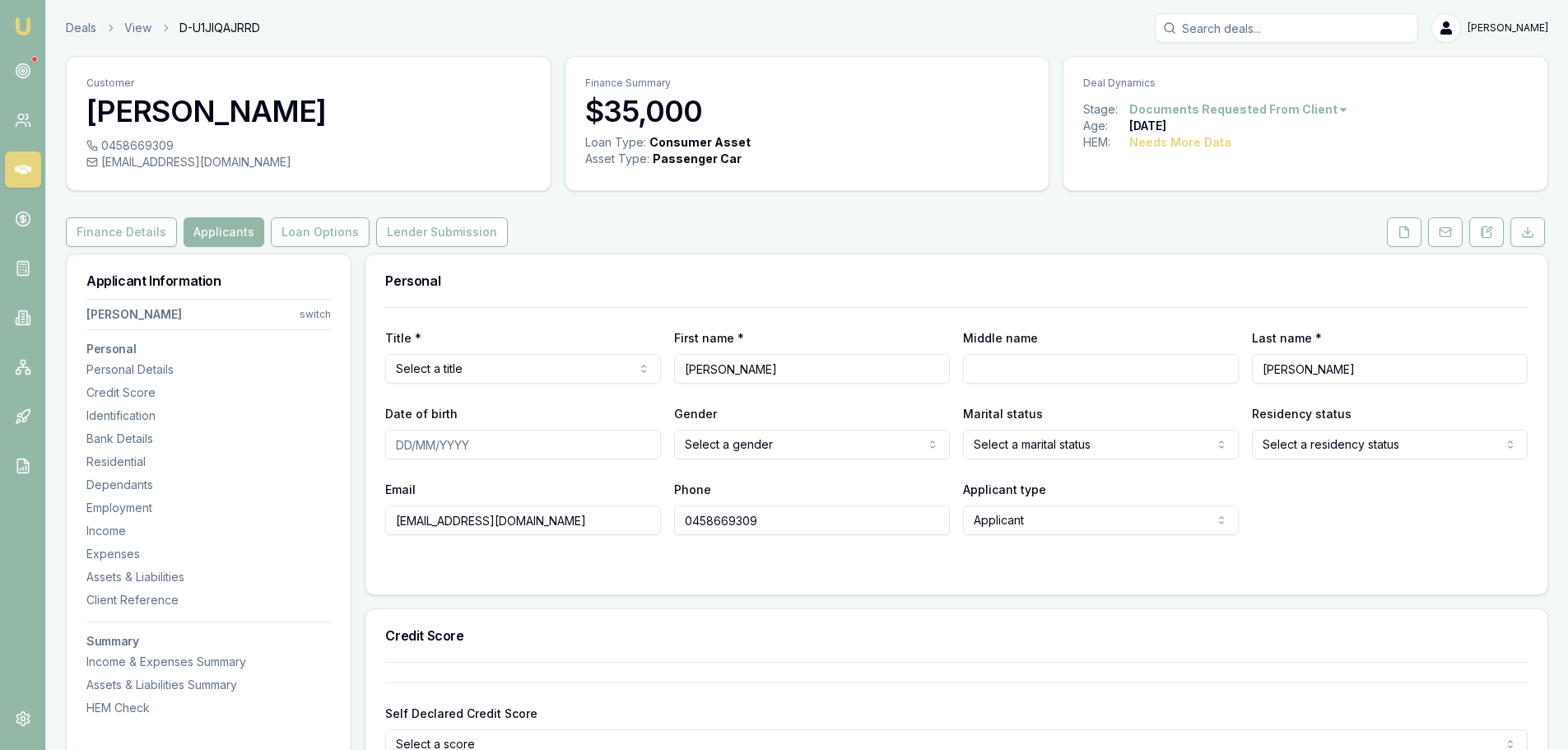
click at [1281, 115] on html "Emu Broker Deals View D-U1JIQAJRRD Erin Shield Toggle Menu Customer JAMES MORRI…" at bounding box center [784, 375] width 1568 height 750
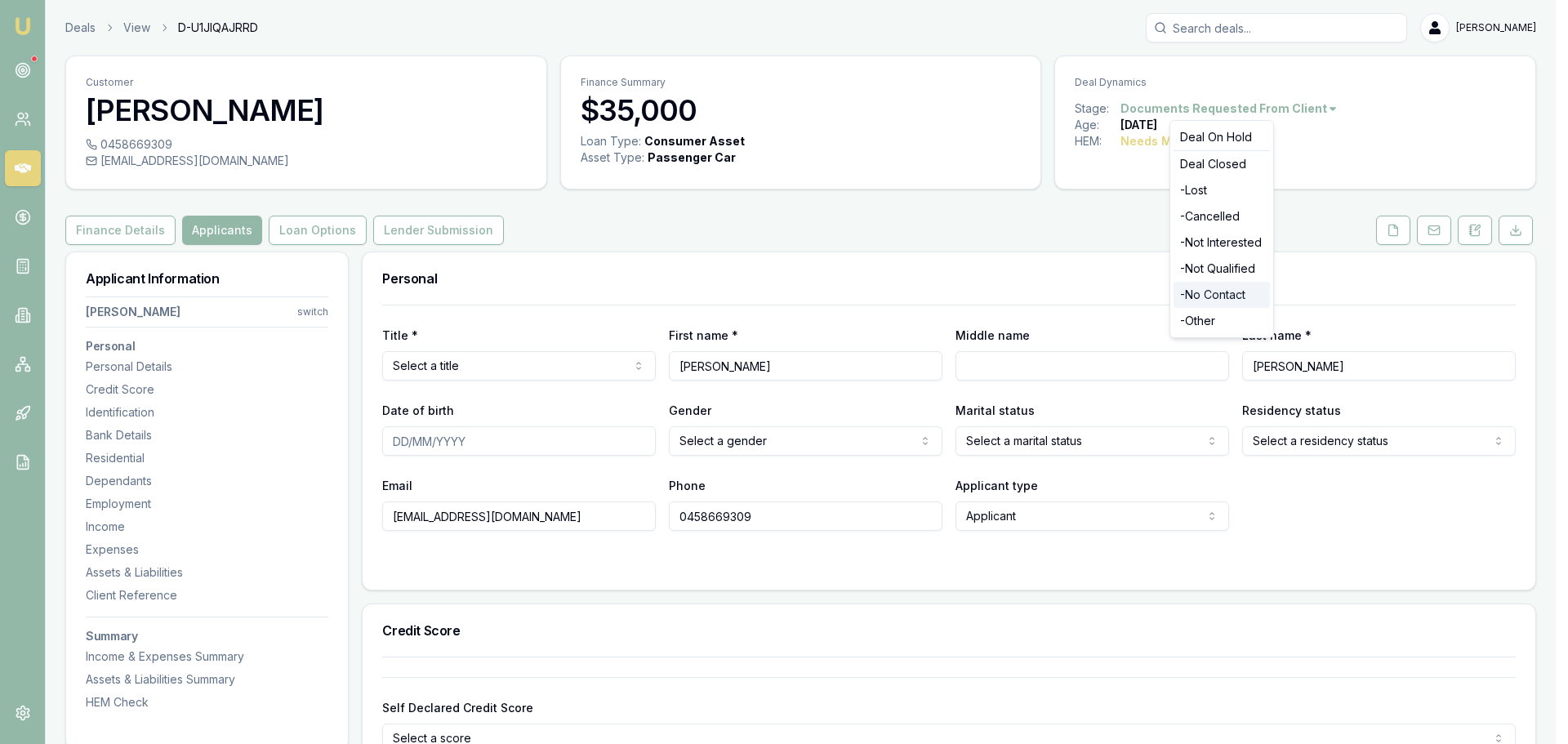
click at [1239, 299] on div "- No Contact" at bounding box center [1221, 295] width 96 height 26
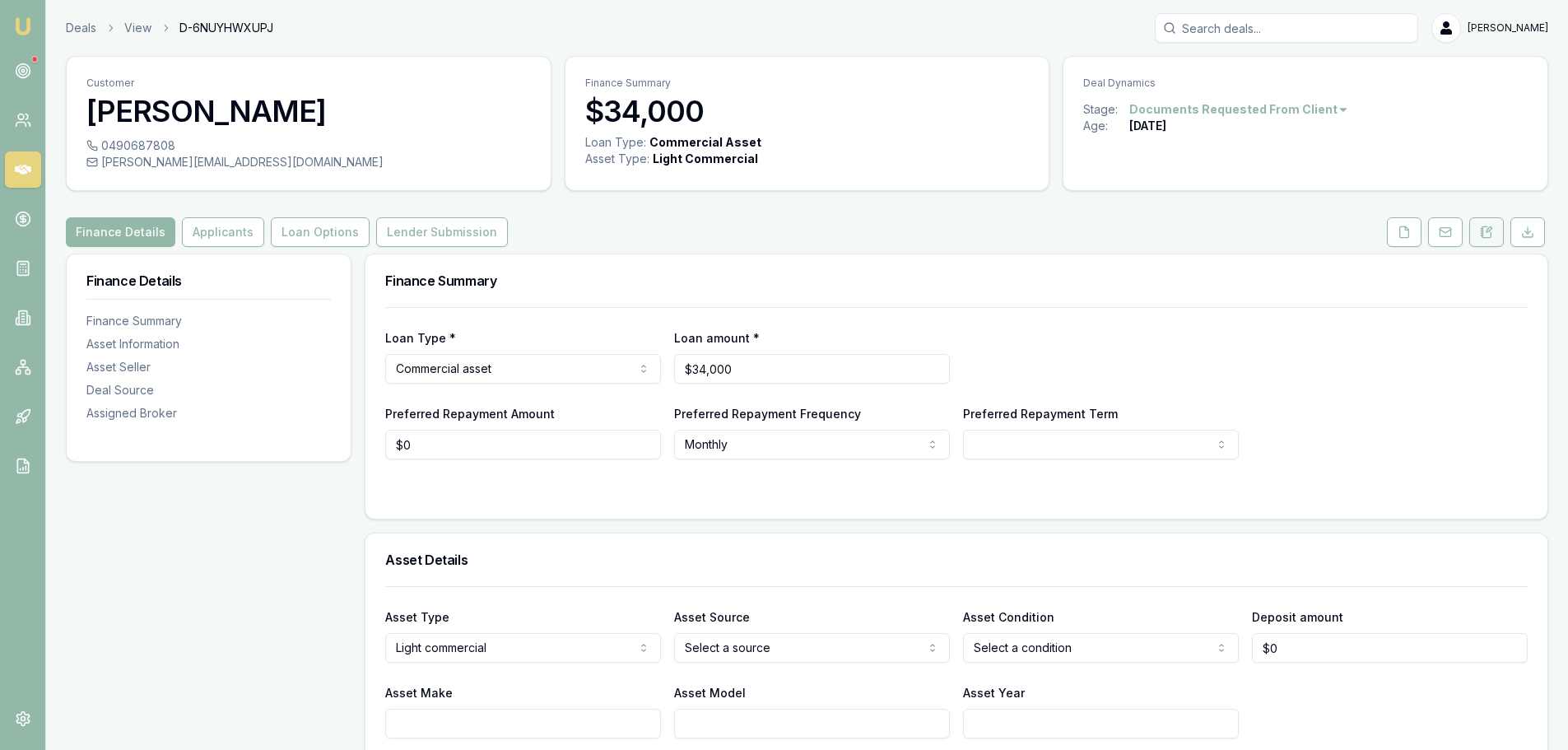
click at [1480, 240] on button at bounding box center [1486, 232] width 35 height 30
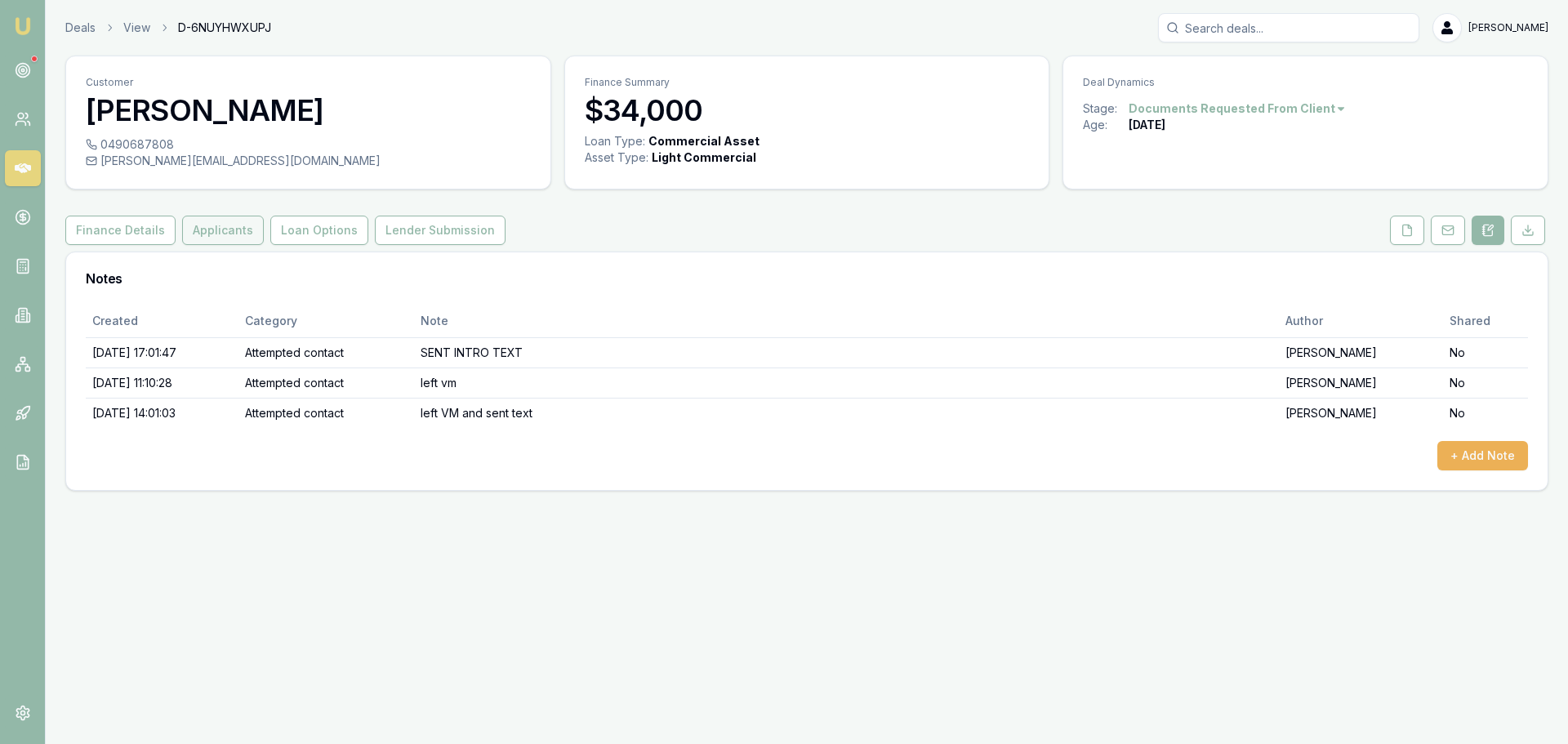
click at [237, 228] on button "Applicants" at bounding box center [223, 231] width 82 height 30
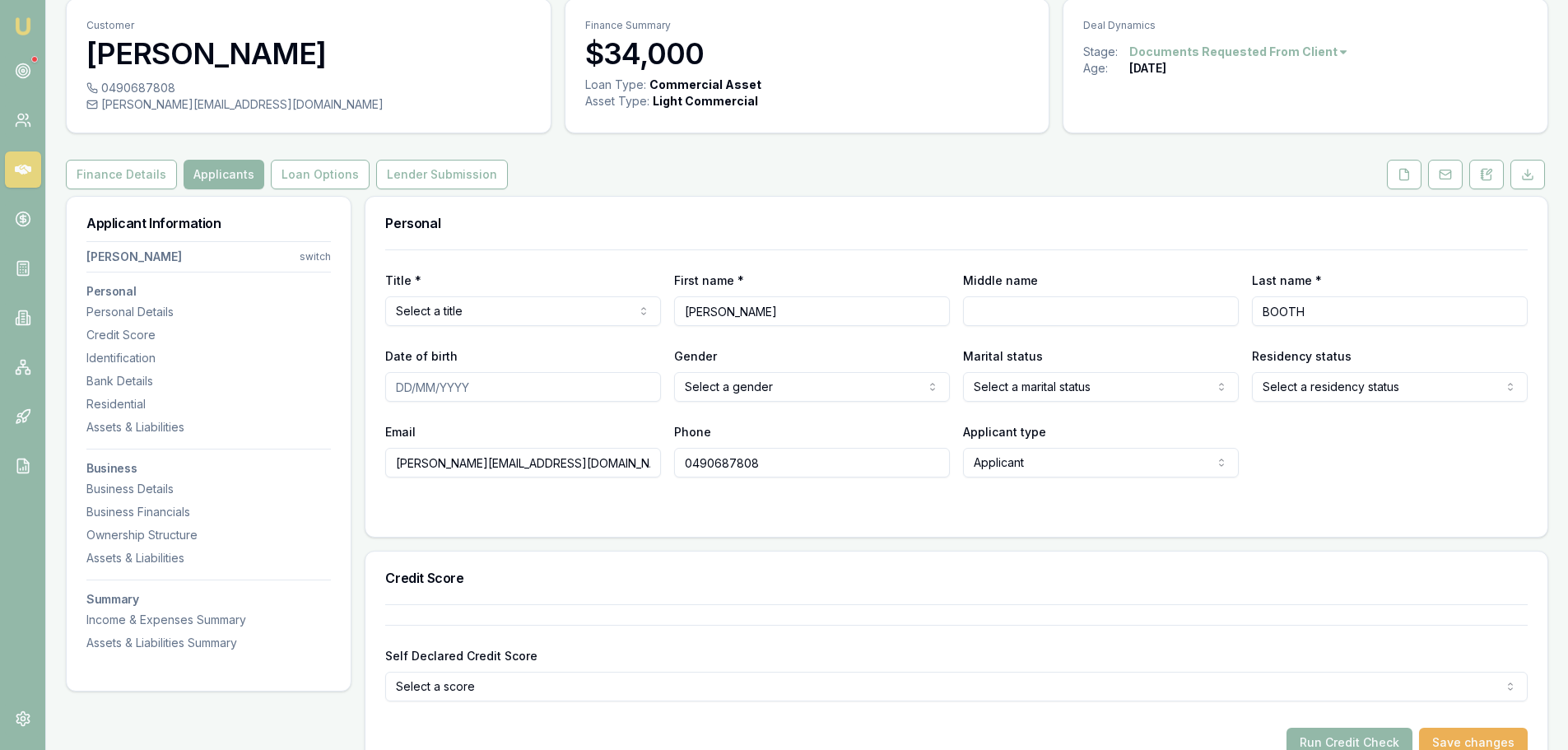
scroll to position [83, 0]
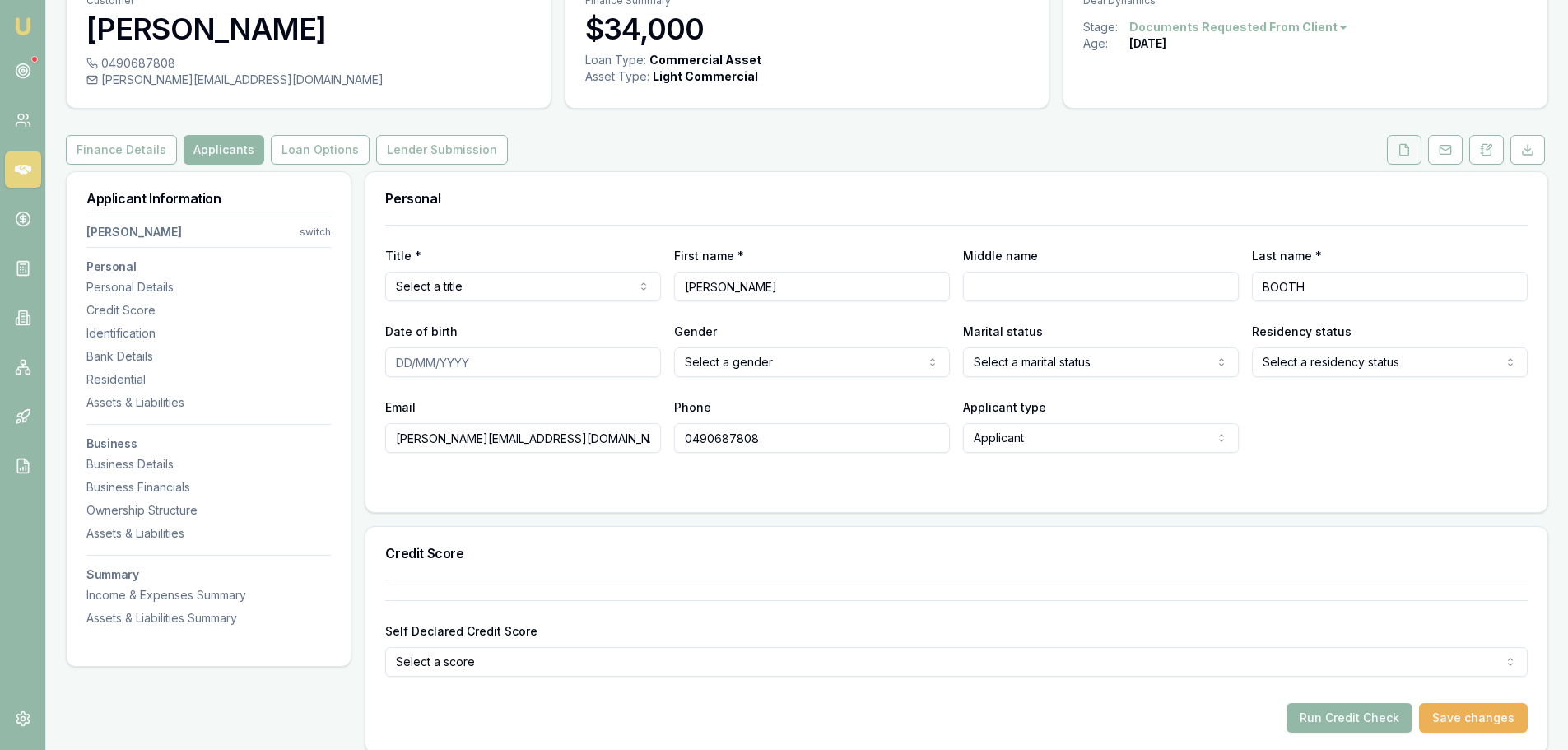
click at [1409, 157] on button at bounding box center [1404, 150] width 35 height 30
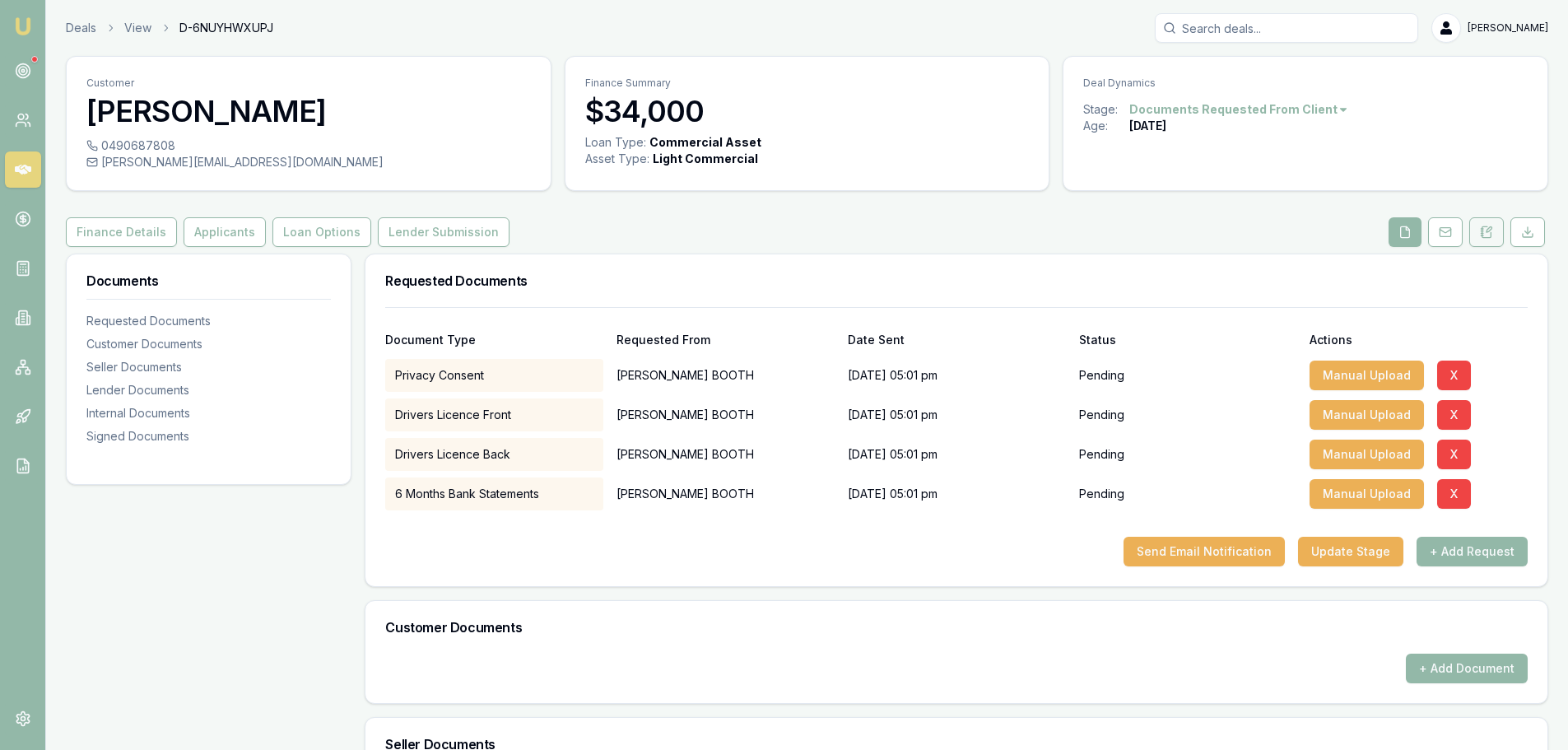
click at [1489, 233] on icon at bounding box center [1486, 231] width 13 height 13
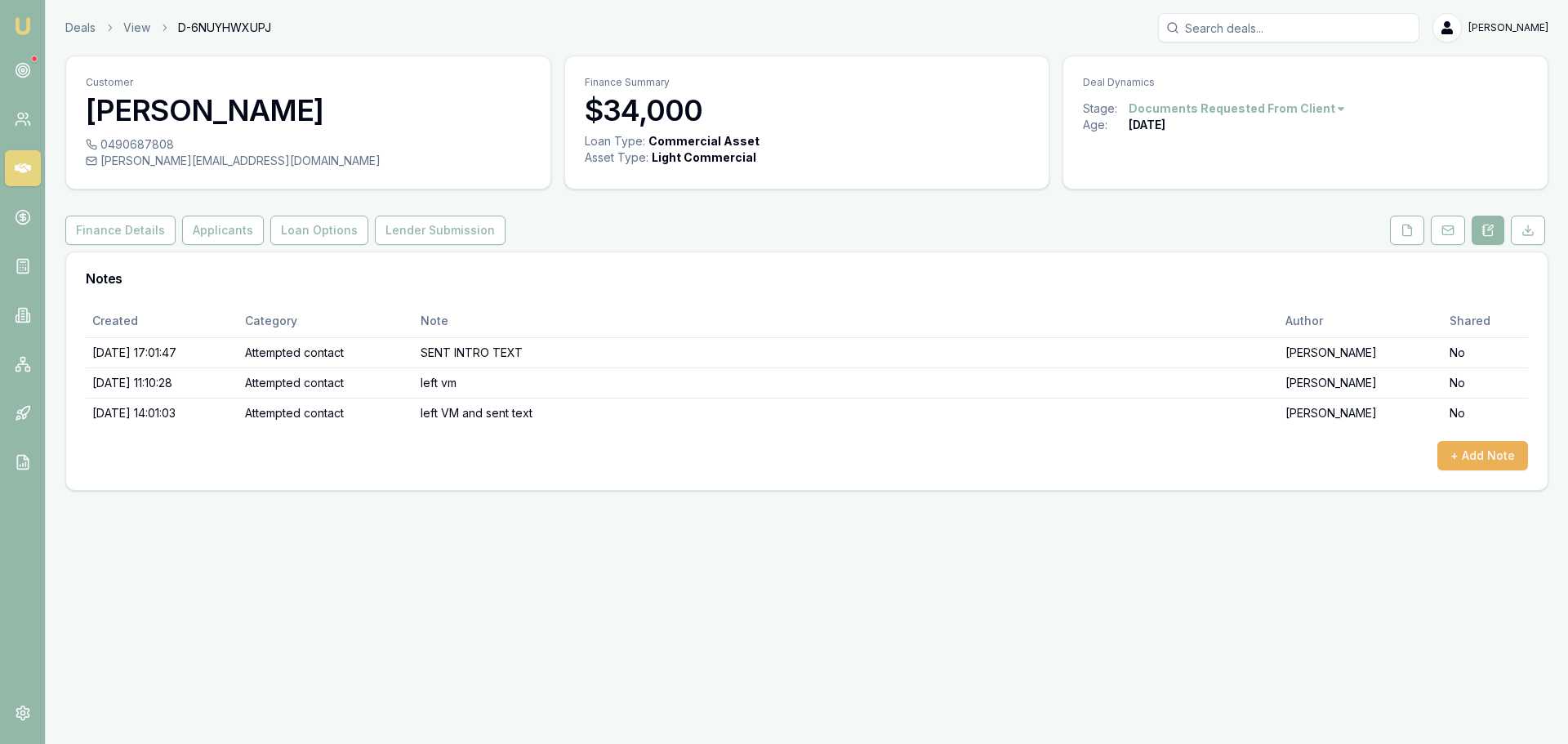
click at [1196, 109] on html "Emu Broker Deals View D-6NUYHWXUPJ Erin Shield Toggle Menu Customer HEIDI BOOTH…" at bounding box center [784, 372] width 1568 height 744
click at [1245, 297] on div "- No Contact" at bounding box center [1229, 295] width 96 height 26
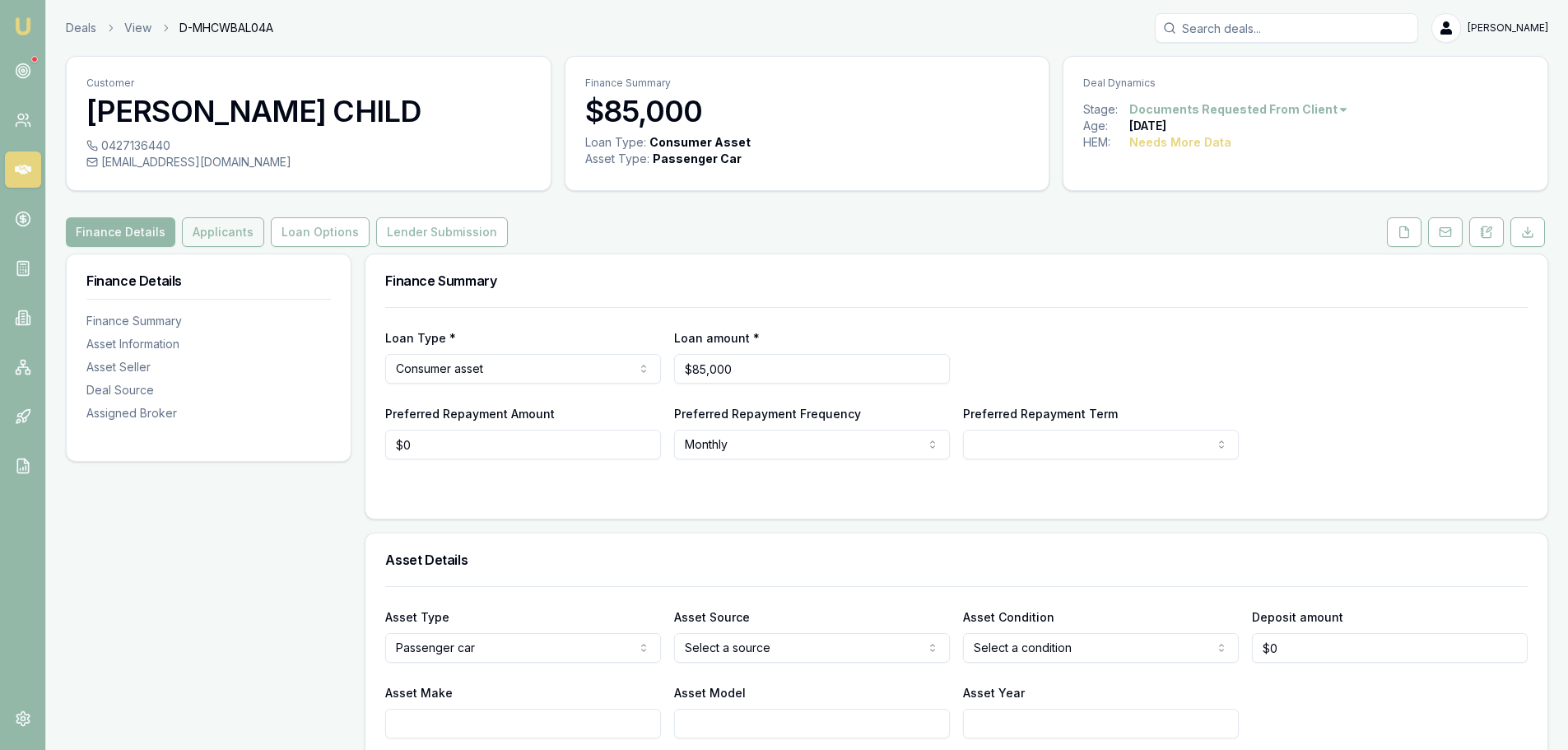
click at [233, 239] on button "Applicants" at bounding box center [222, 232] width 83 height 30
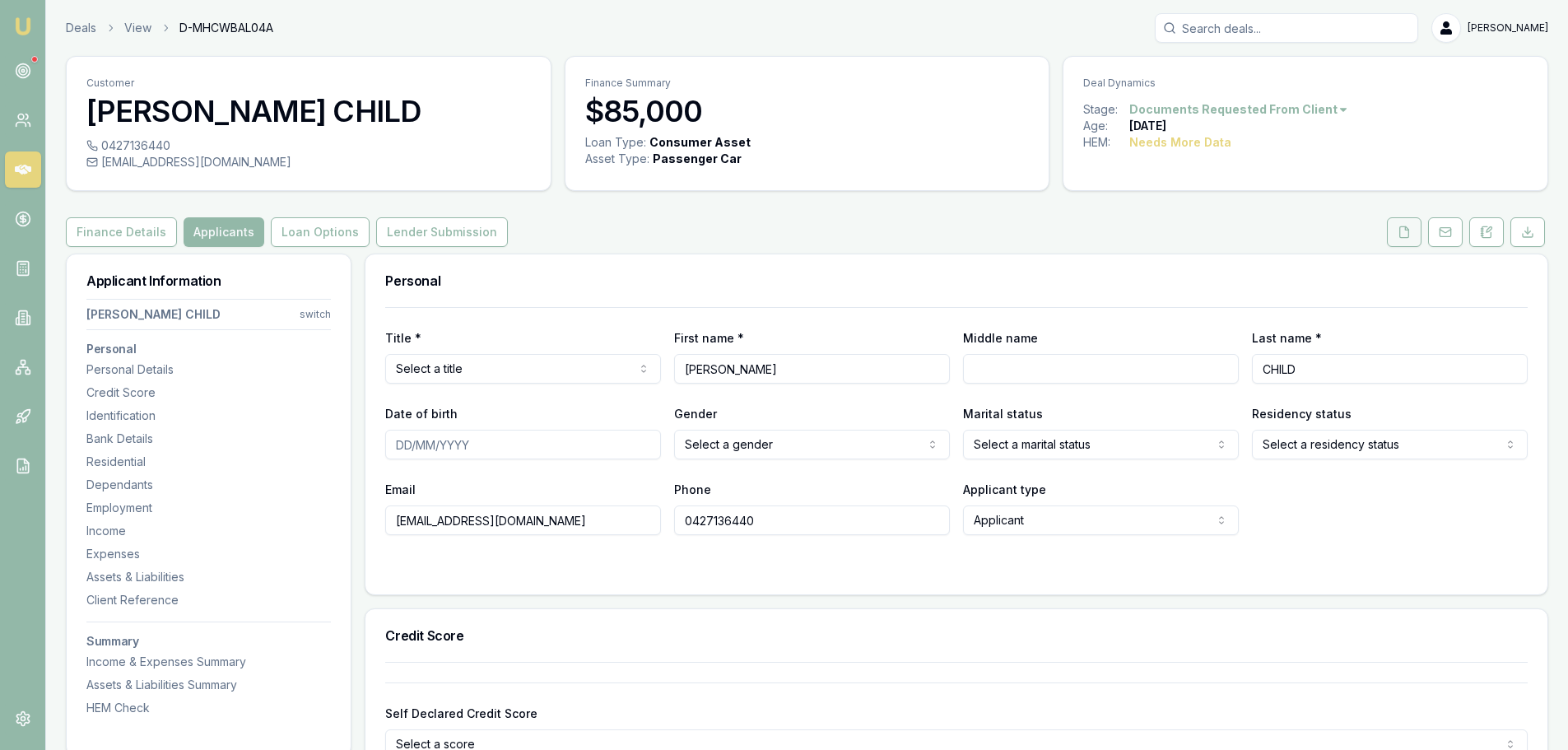
click at [1403, 229] on icon at bounding box center [1403, 231] width 13 height 13
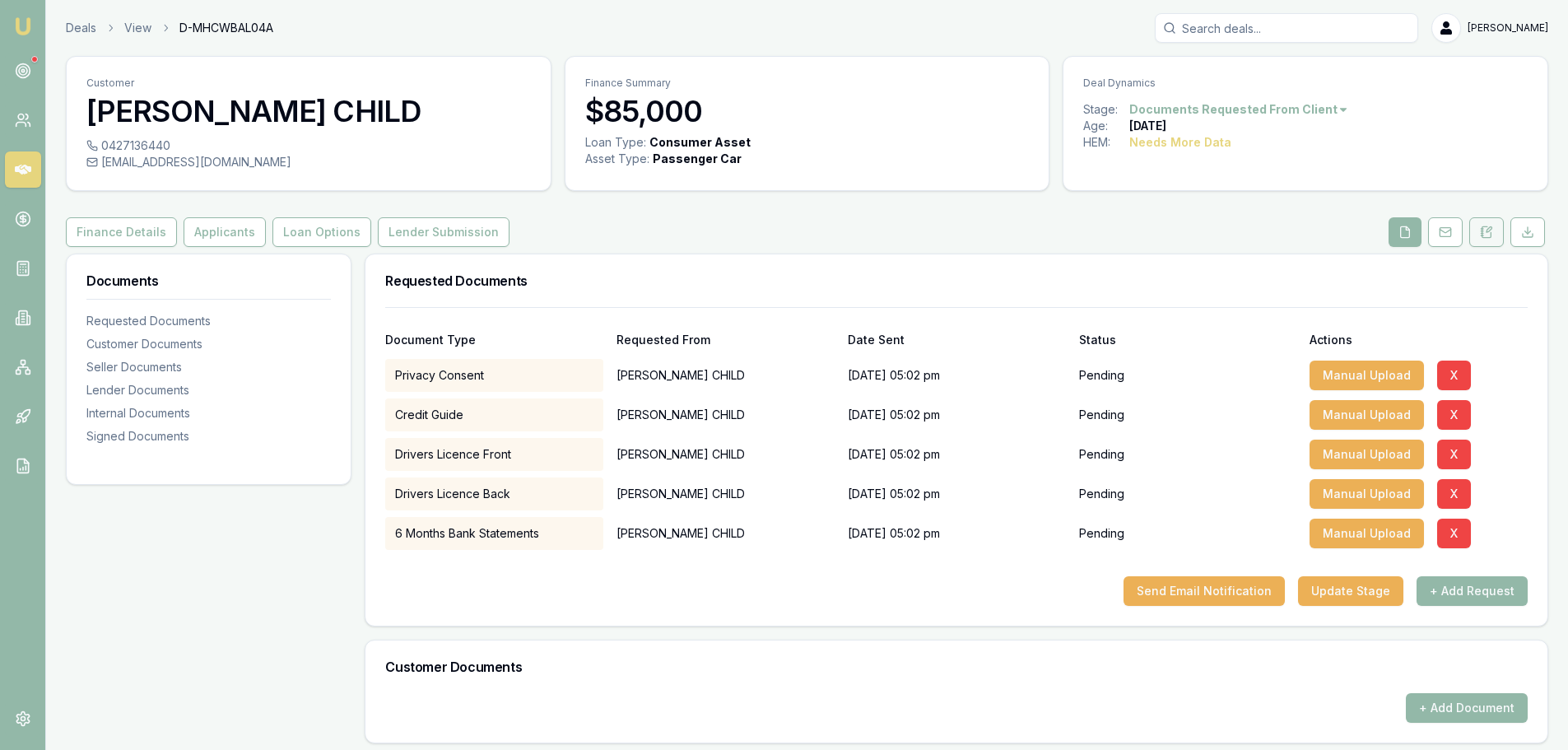
click at [1490, 230] on icon at bounding box center [1489, 229] width 5 height 5
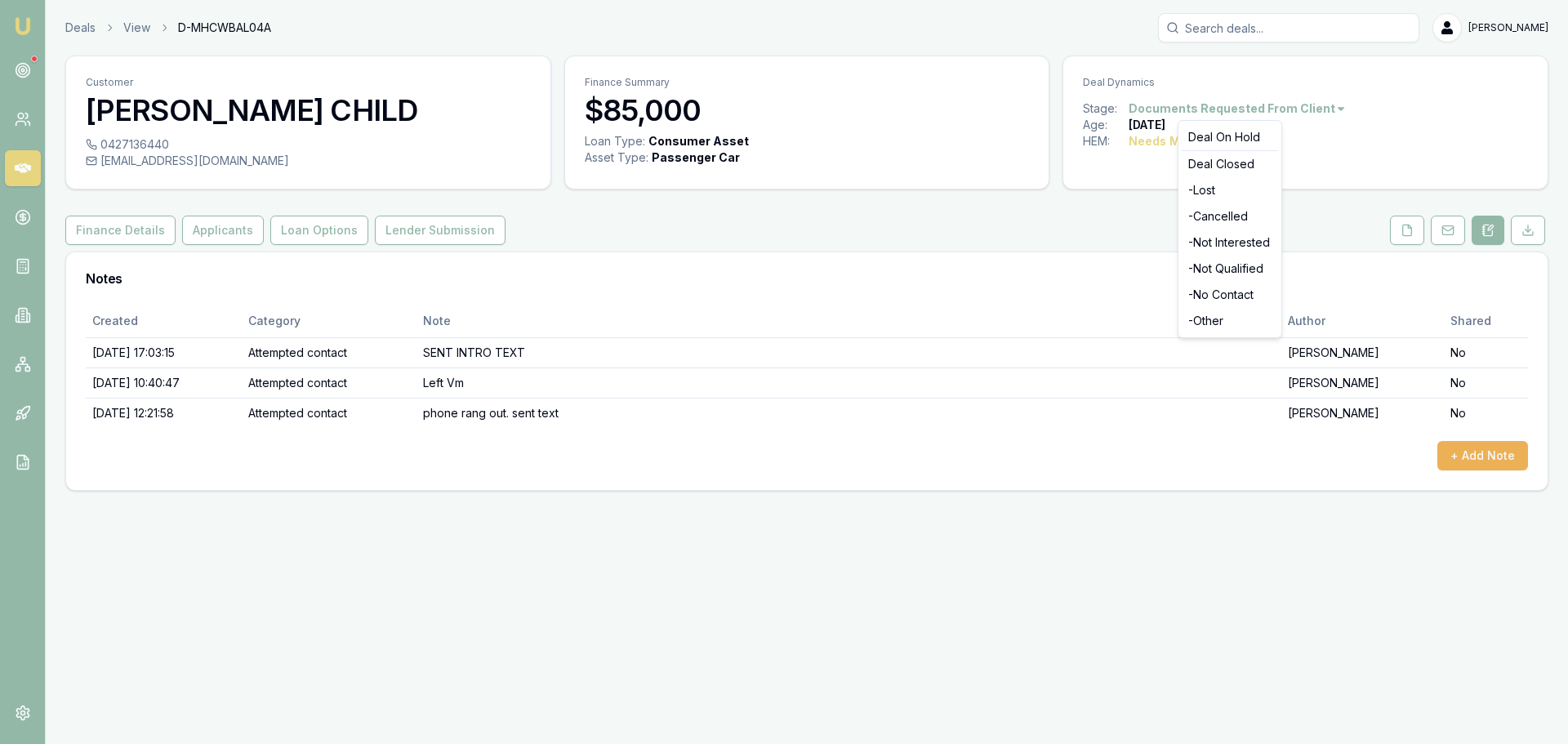
click at [1209, 106] on html "Emu Broker Deals View D-MHCWBAL04A Erin Shield Toggle Menu Customer CASEY CHILD…" at bounding box center [784, 372] width 1568 height 744
click at [1206, 292] on div "- No Contact" at bounding box center [1229, 295] width 96 height 26
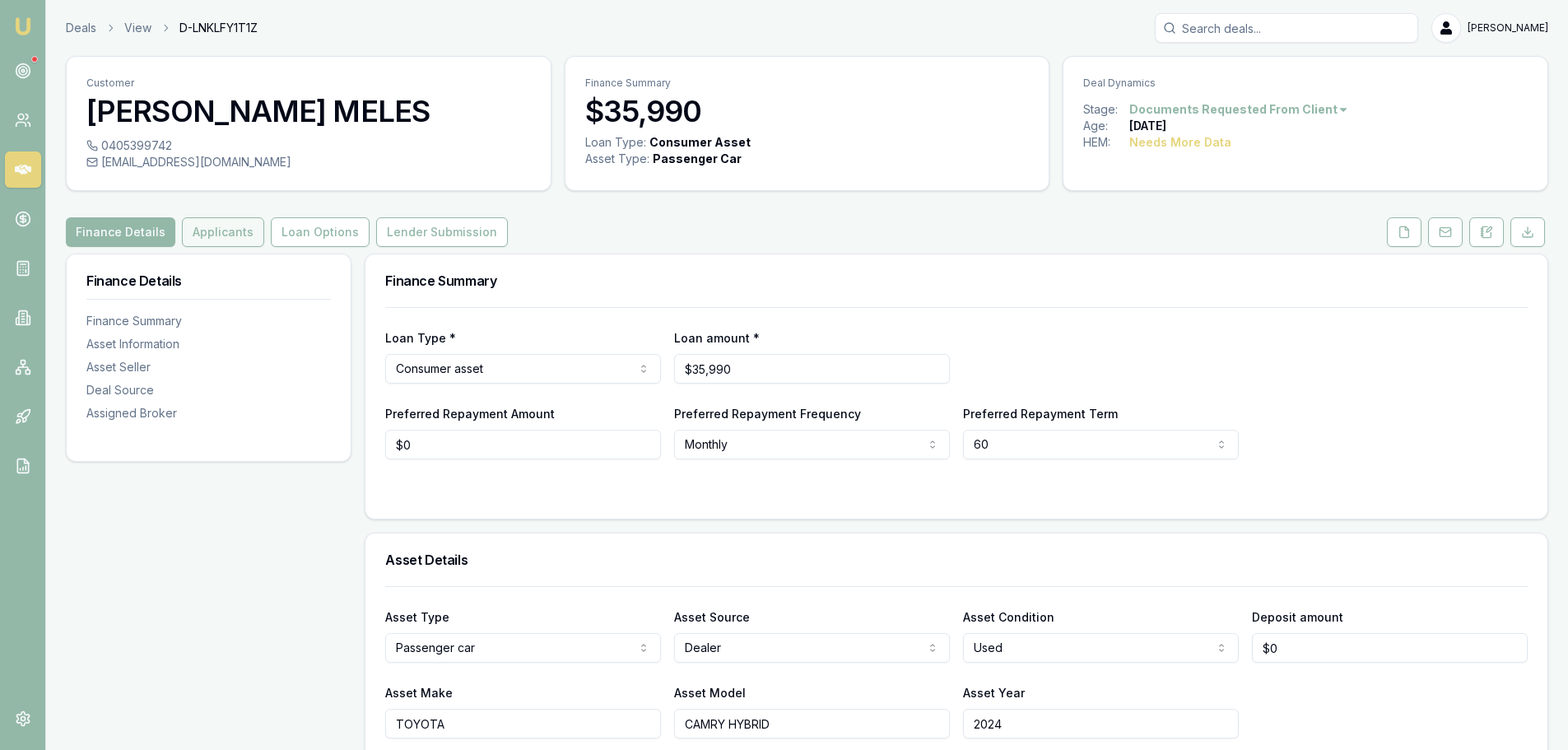
click at [214, 230] on button "Applicants" at bounding box center [222, 232] width 83 height 30
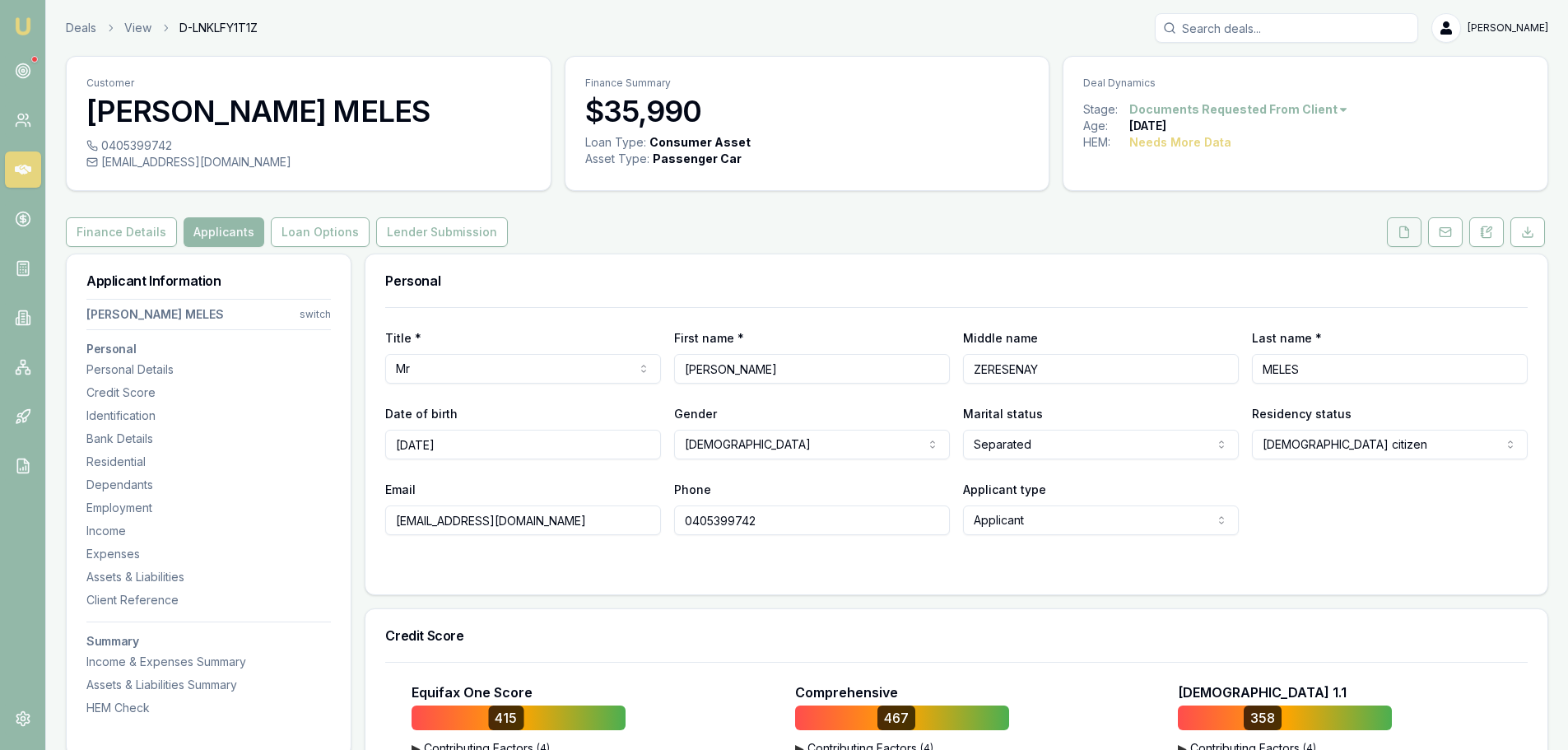
click at [1395, 239] on button at bounding box center [1404, 232] width 35 height 30
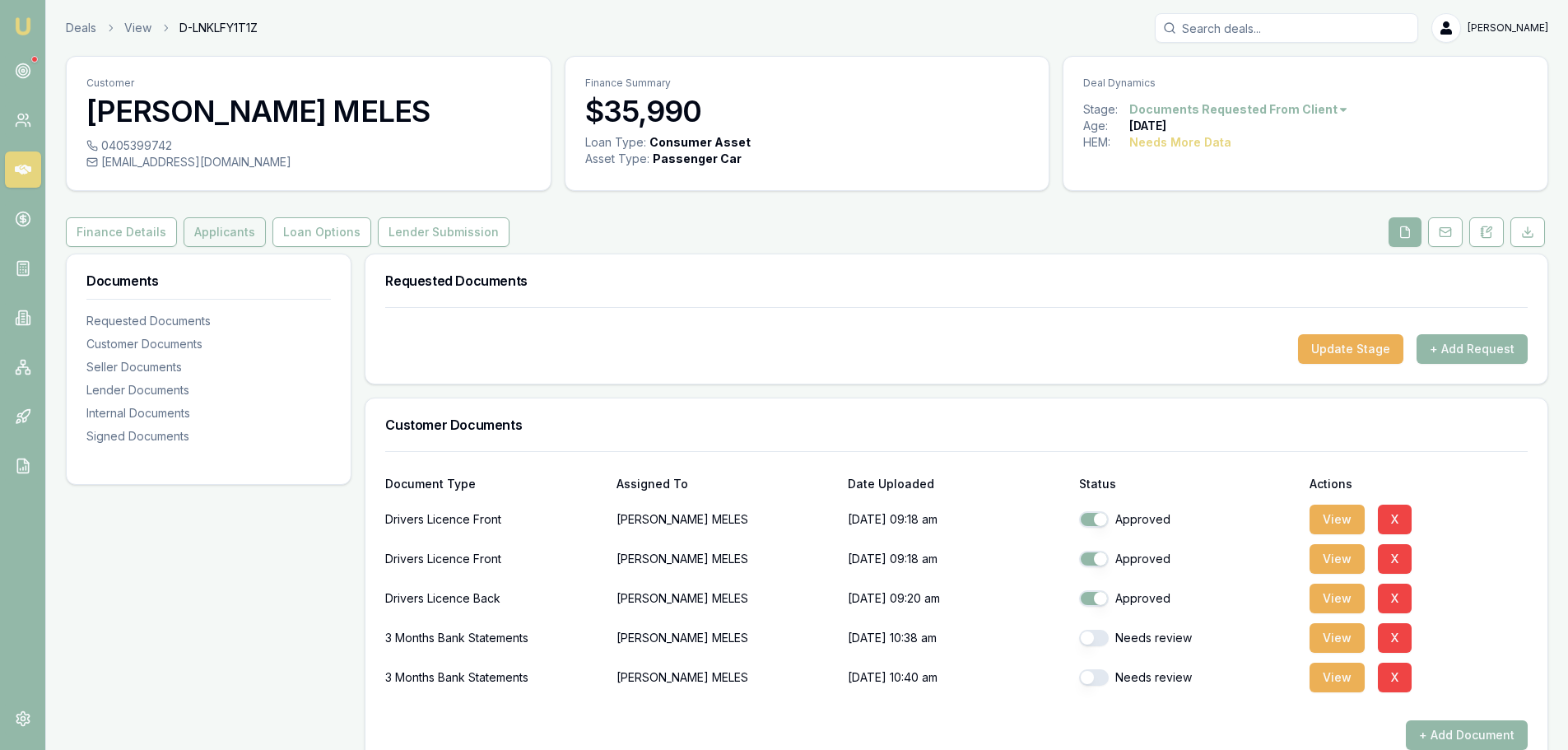
click at [218, 235] on button "Applicants" at bounding box center [224, 232] width 83 height 30
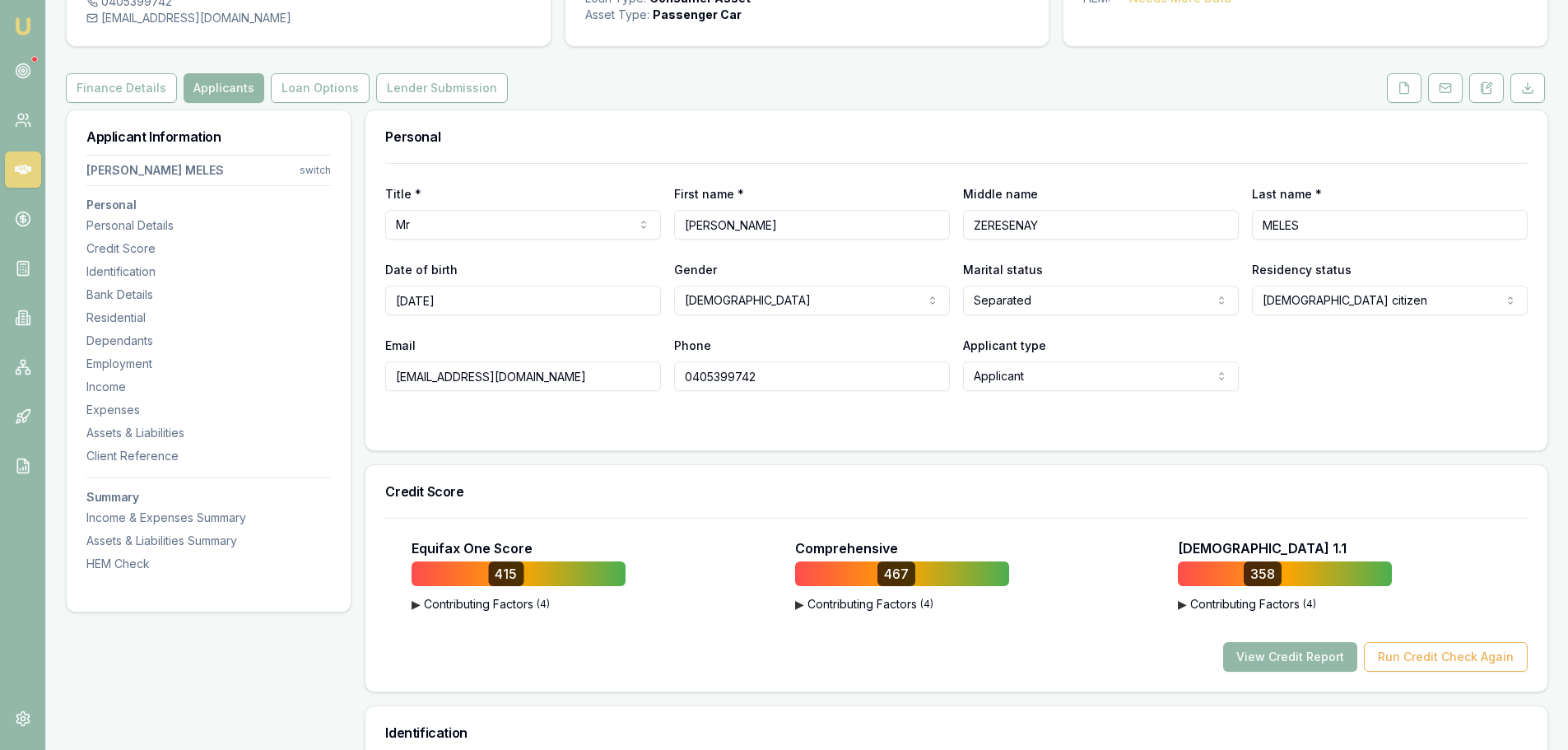
scroll to position [412, 0]
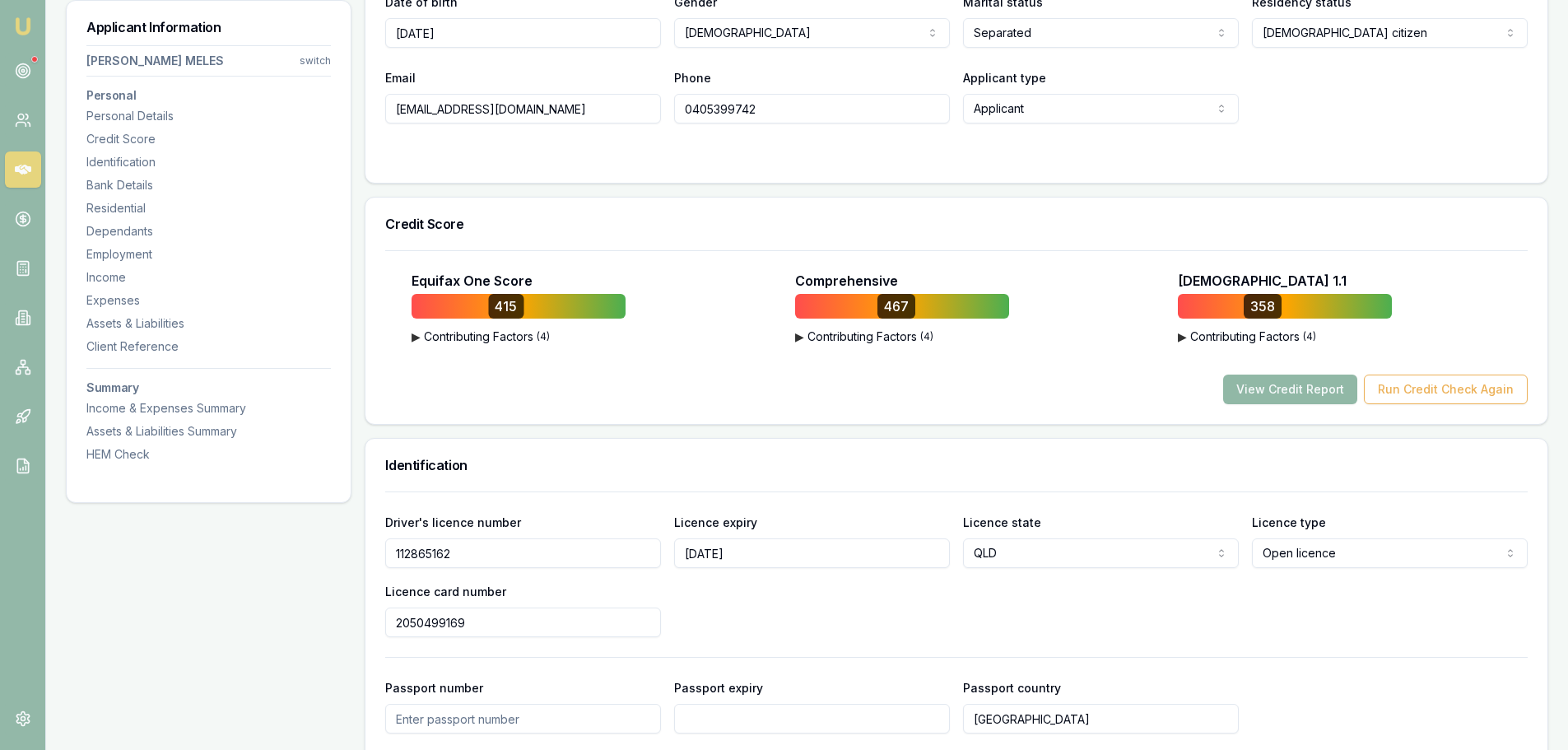
click at [1299, 393] on button "View Credit Report" at bounding box center [1290, 390] width 135 height 30
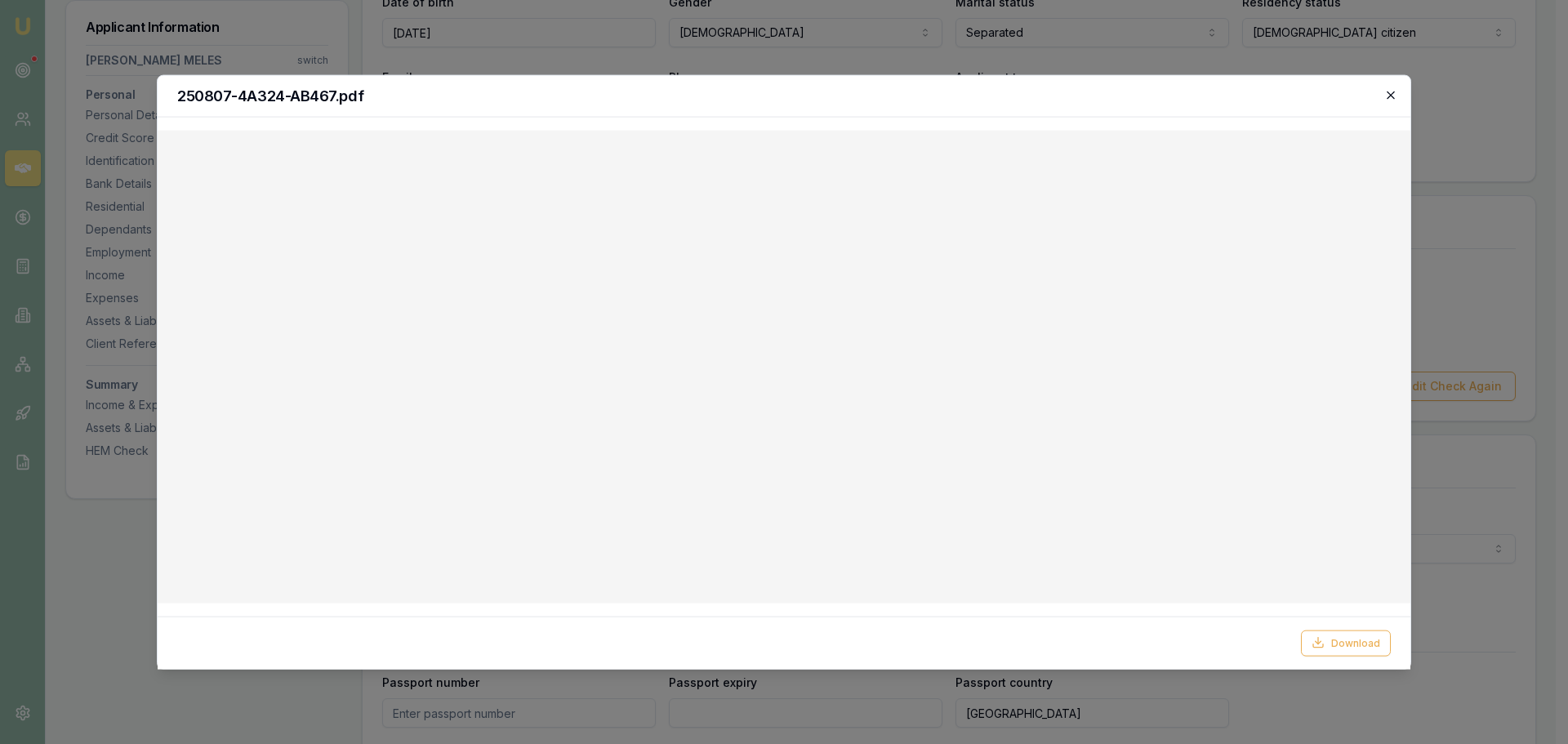
click at [1389, 91] on icon "button" at bounding box center [1390, 94] width 13 height 13
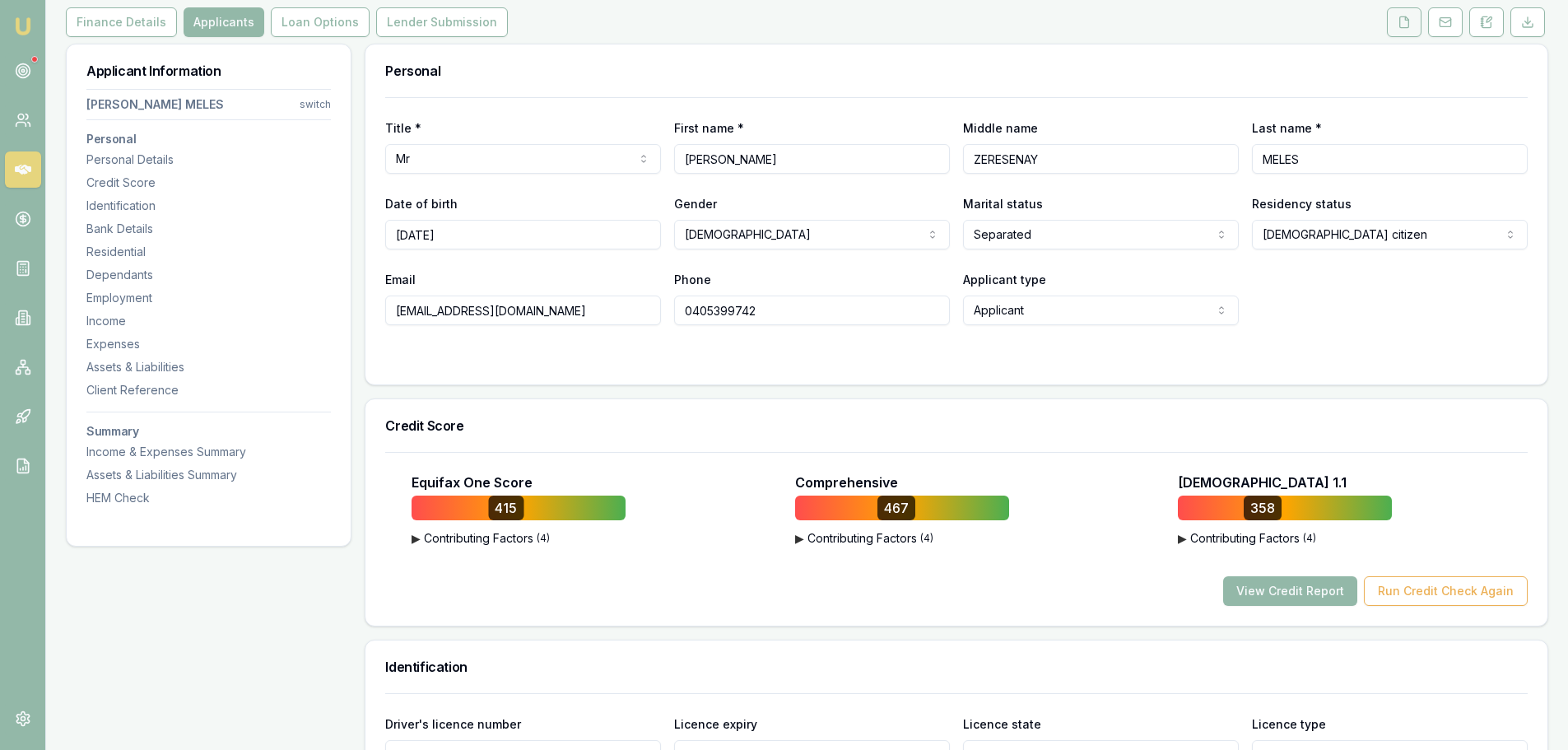
scroll to position [0, 0]
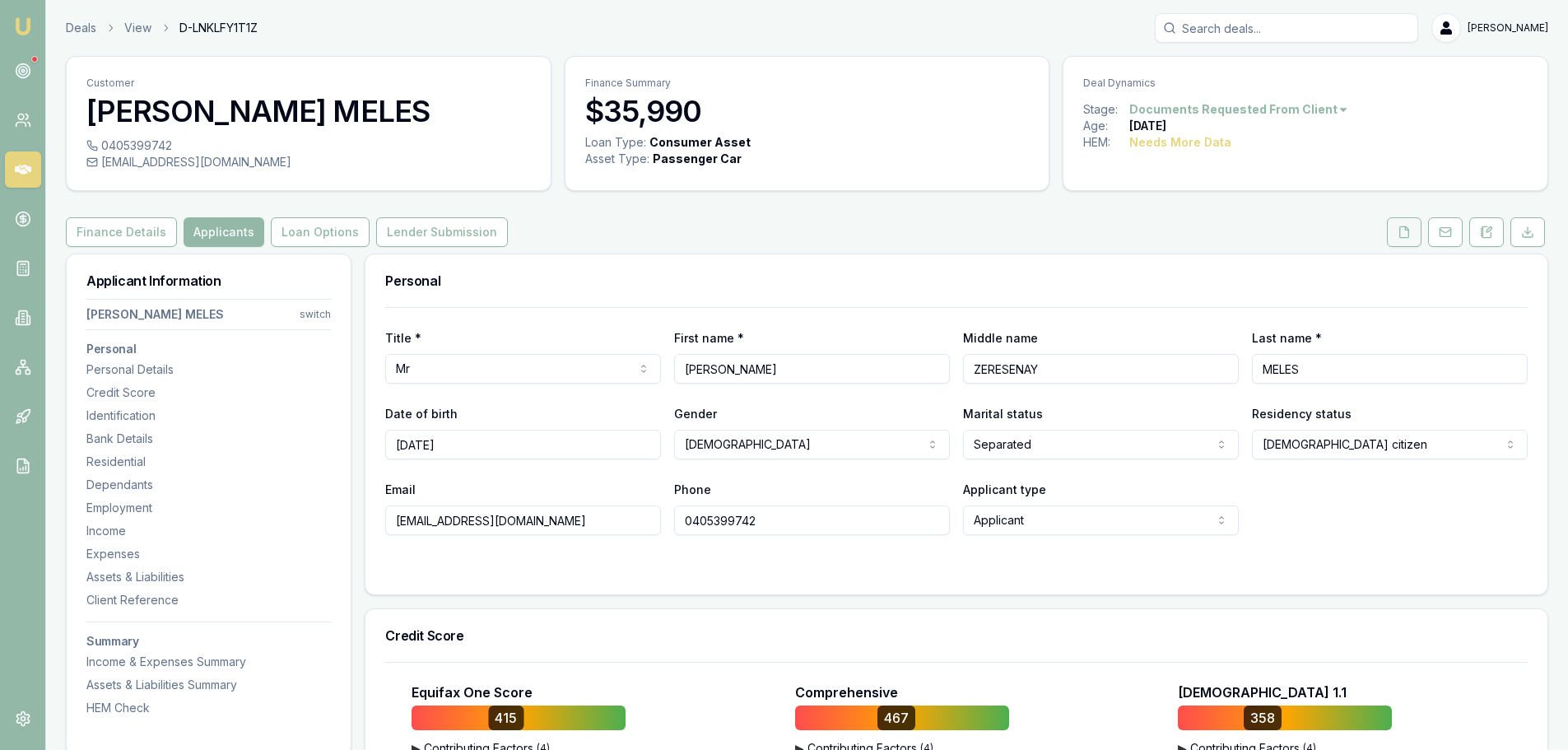
click at [1412, 228] on button at bounding box center [1404, 232] width 35 height 30
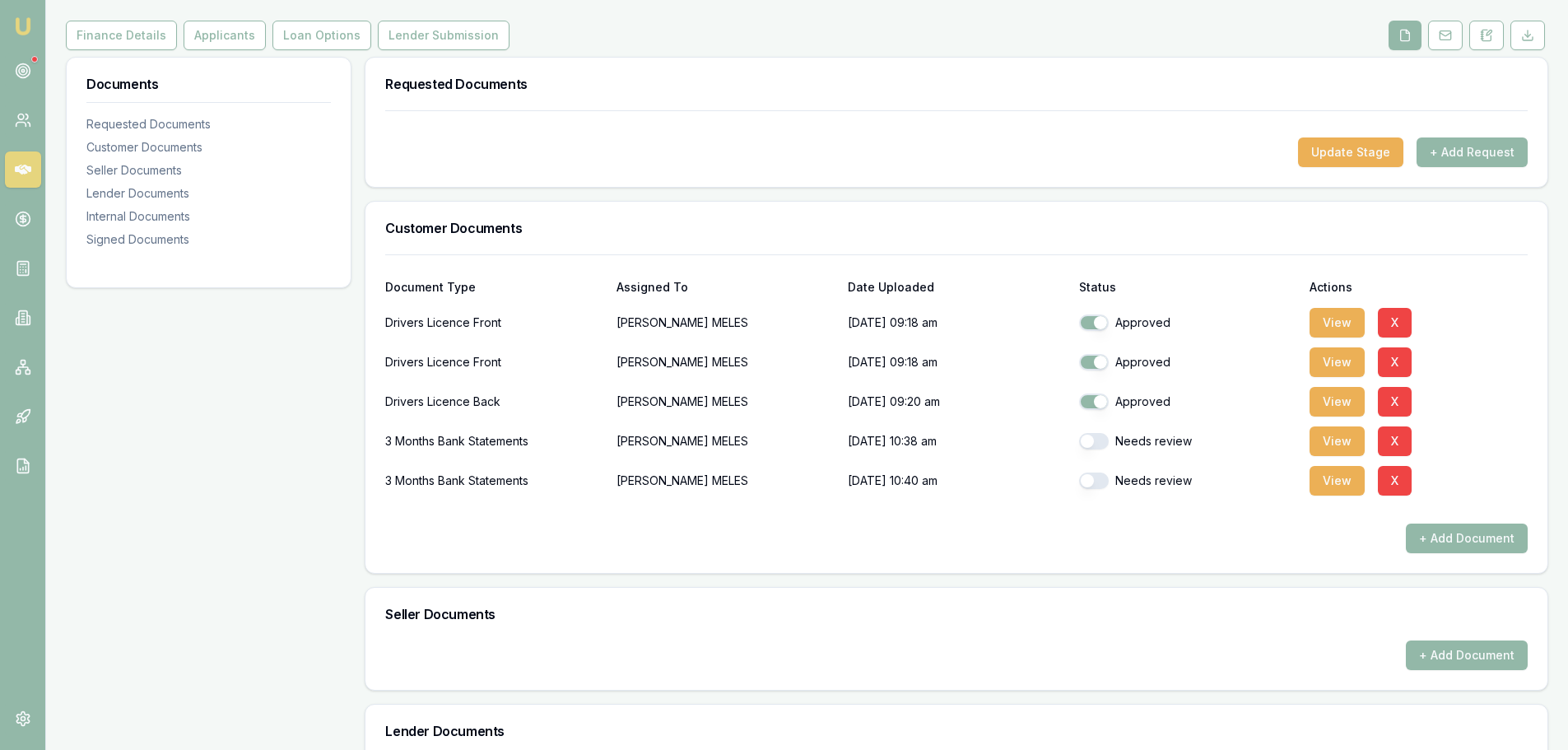
scroll to position [247, 0]
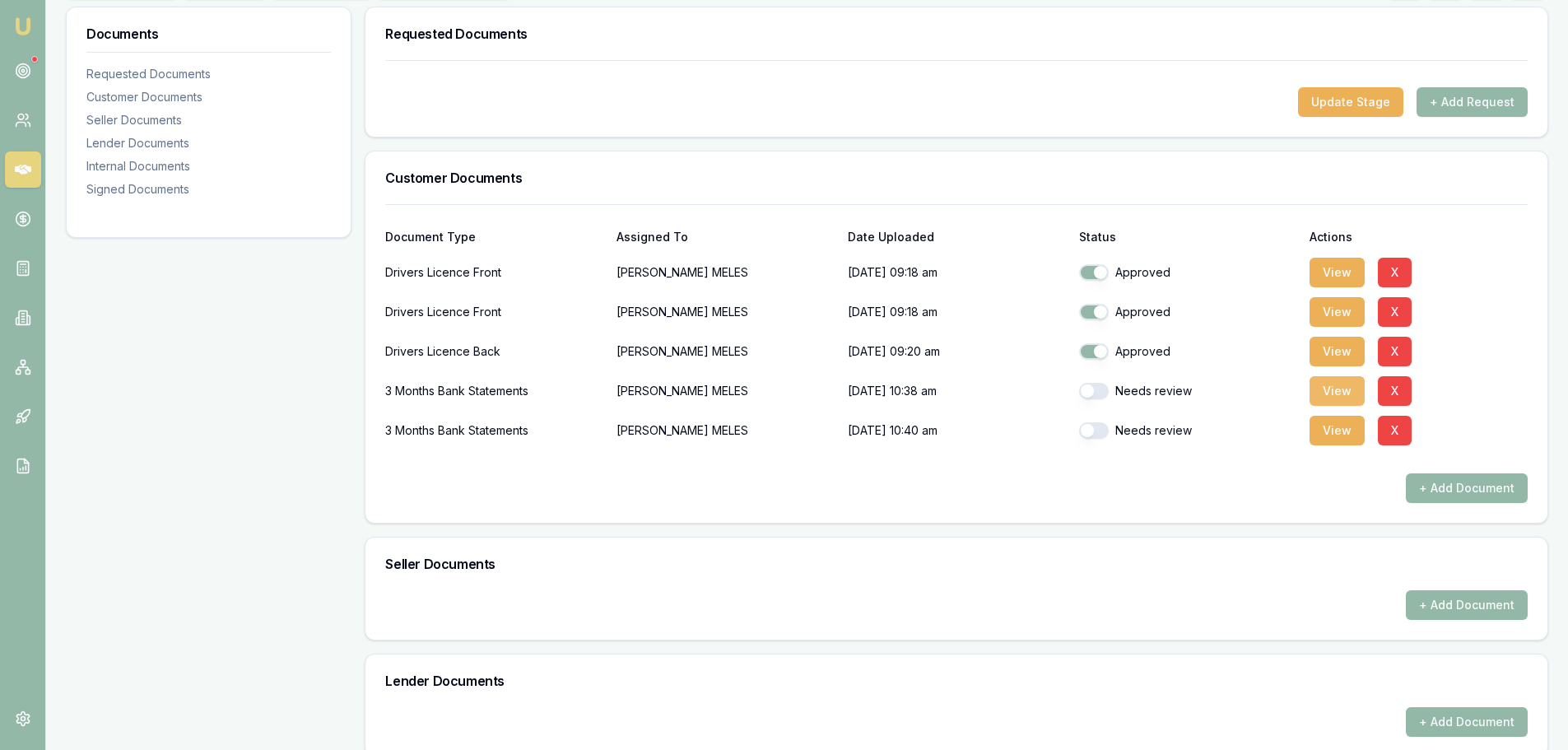
click at [1339, 387] on button "View" at bounding box center [1337, 391] width 55 height 30
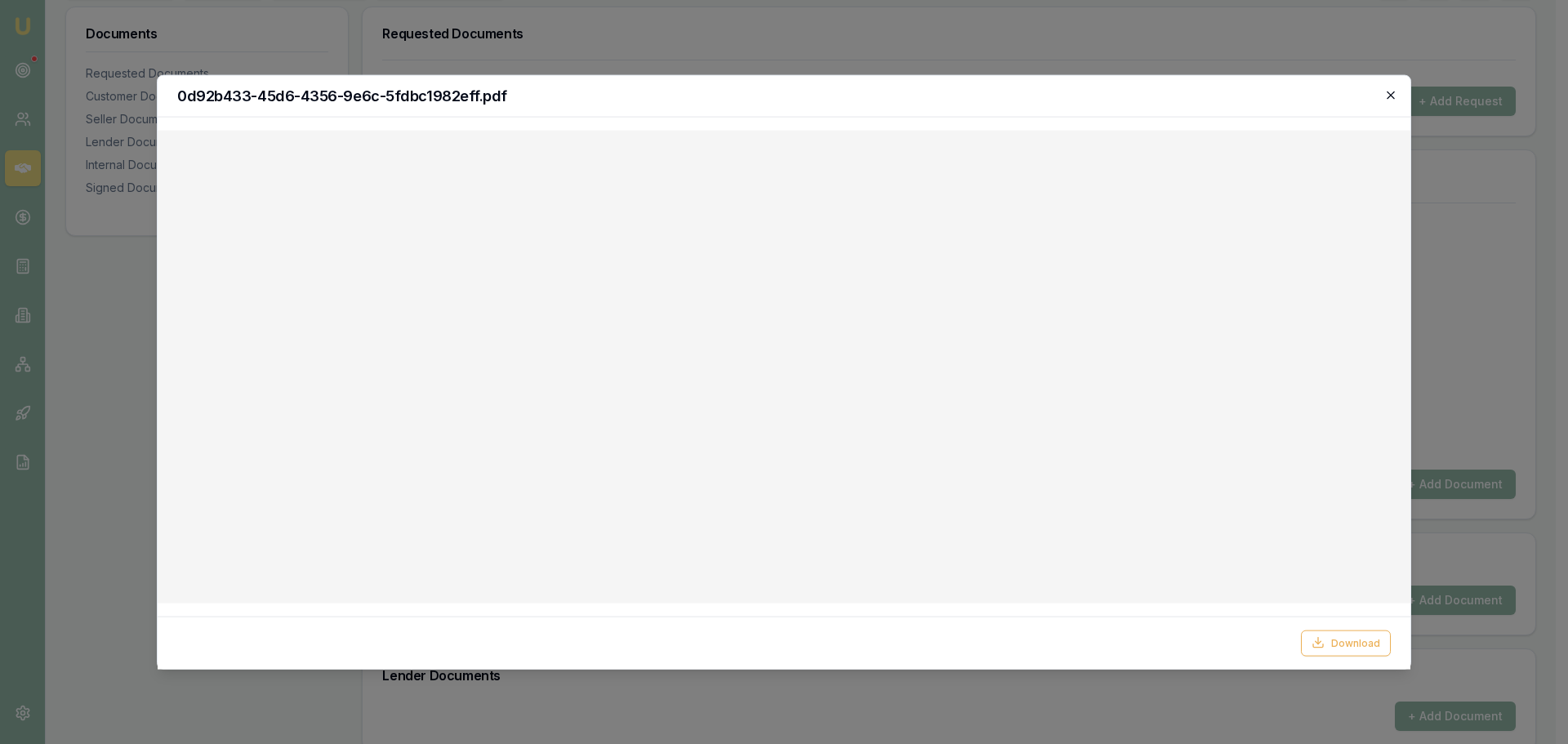
click at [1395, 96] on icon "button" at bounding box center [1390, 94] width 13 height 13
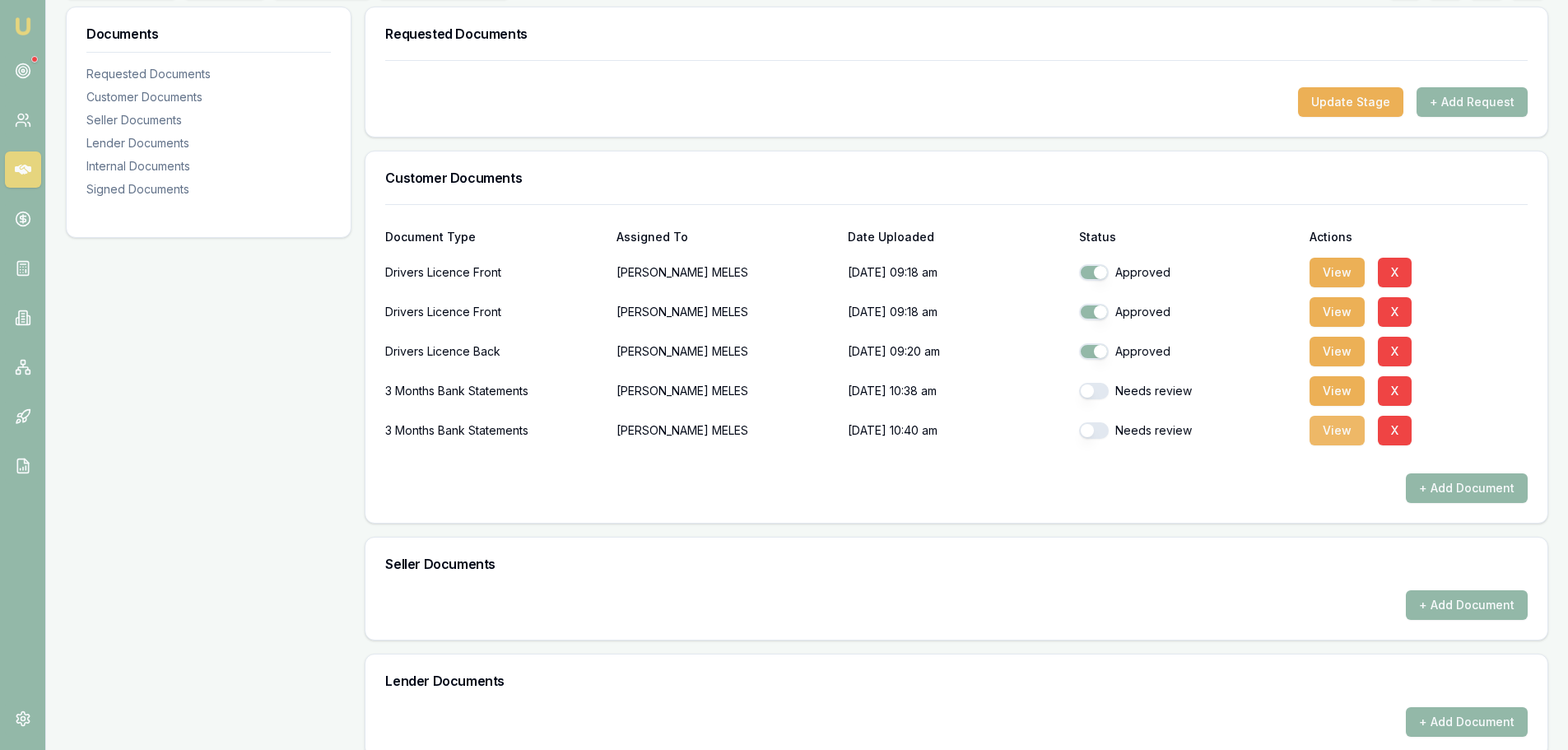
click at [1342, 436] on button "View" at bounding box center [1337, 431] width 55 height 30
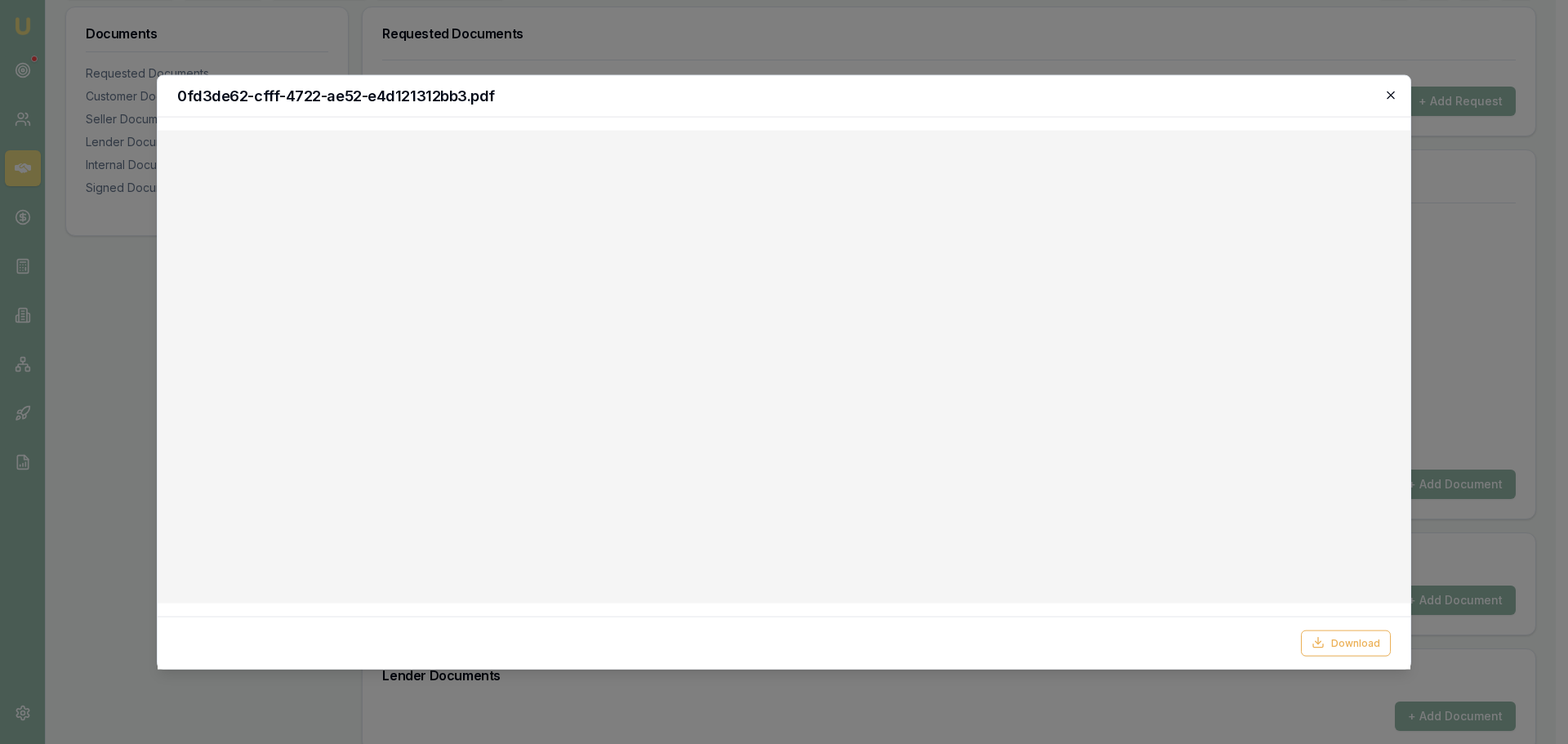
click at [1385, 96] on icon "button" at bounding box center [1390, 94] width 13 height 13
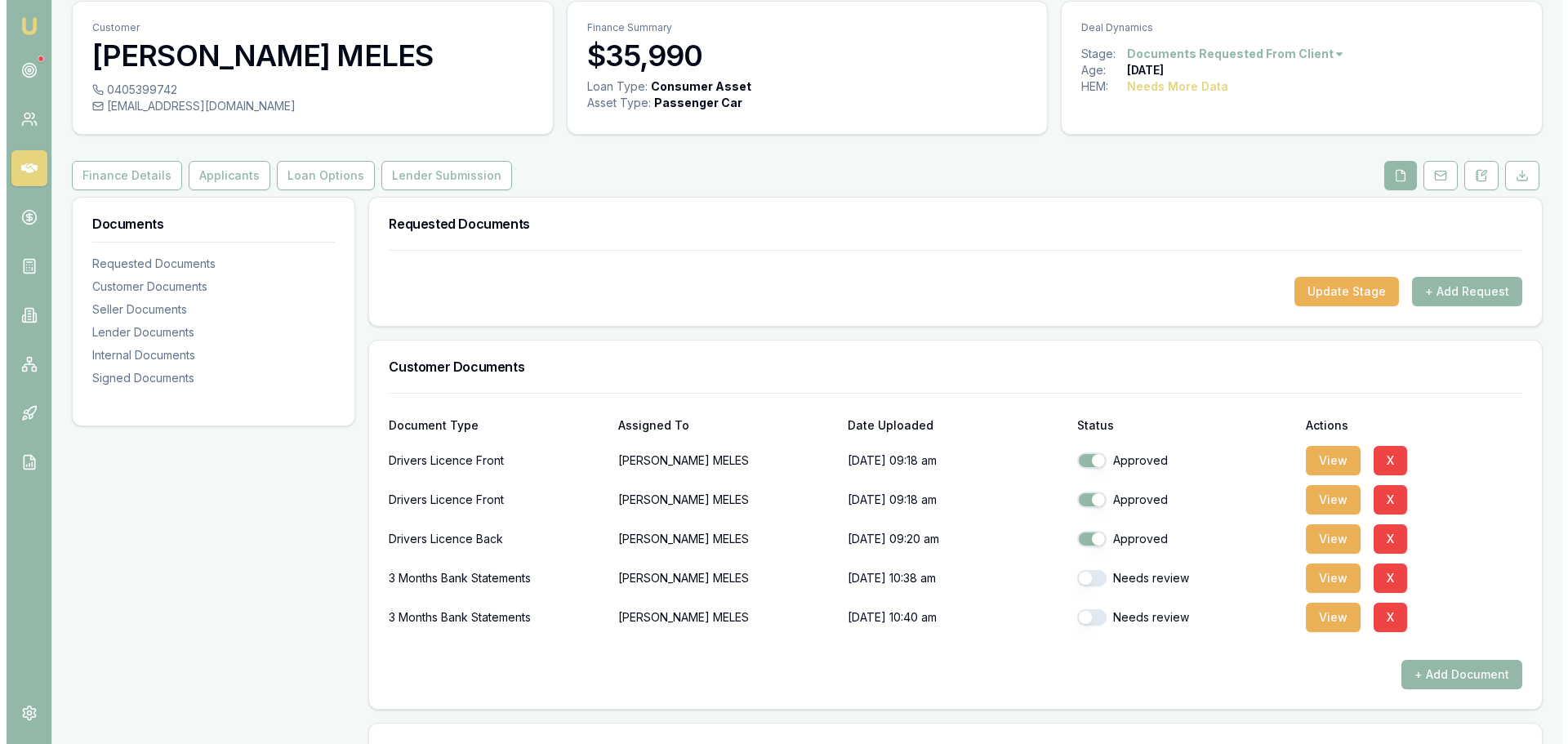
scroll to position [0, 0]
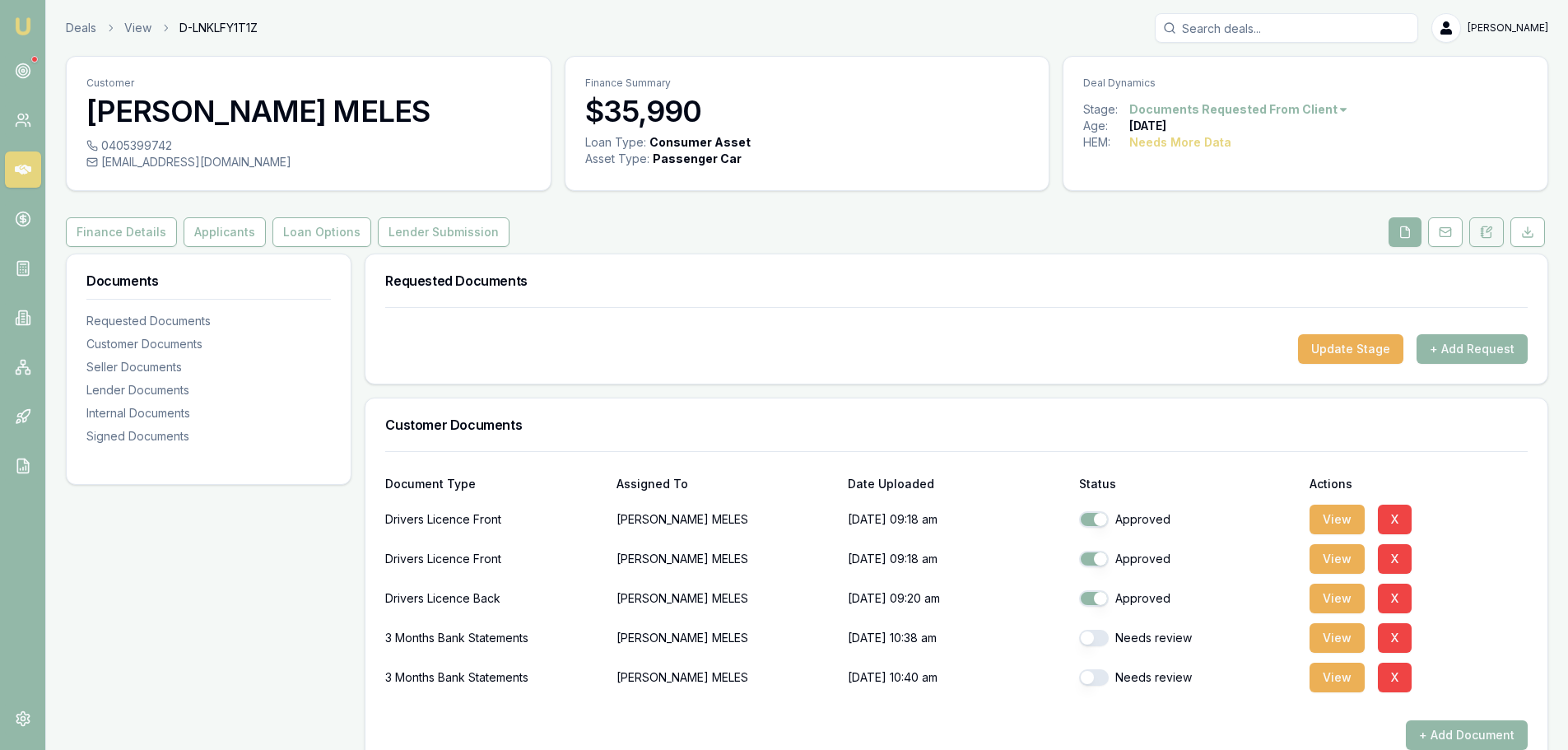
click at [1486, 231] on icon at bounding box center [1486, 231] width 13 height 13
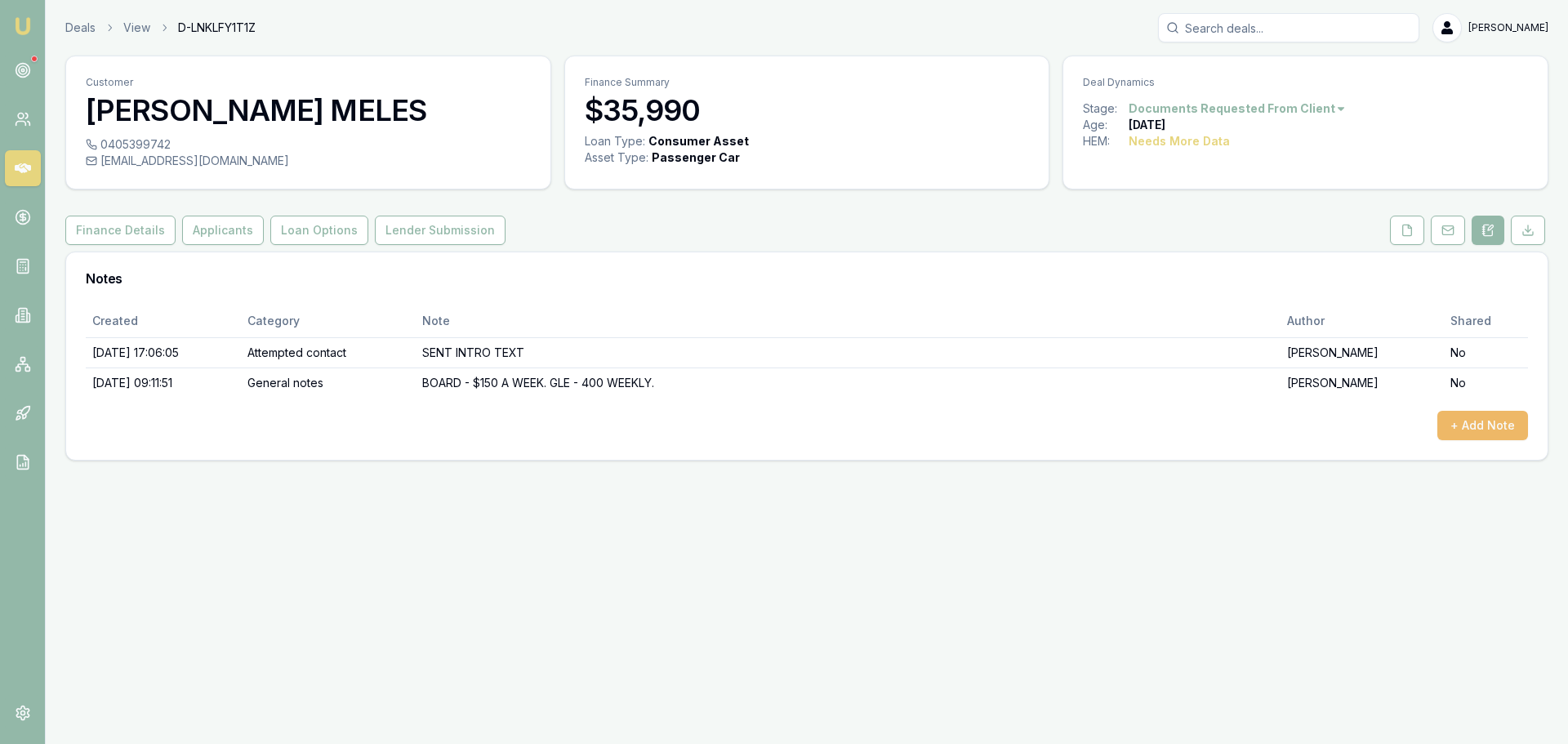
click at [1493, 426] on button "+ Add Note" at bounding box center [1483, 425] width 91 height 30
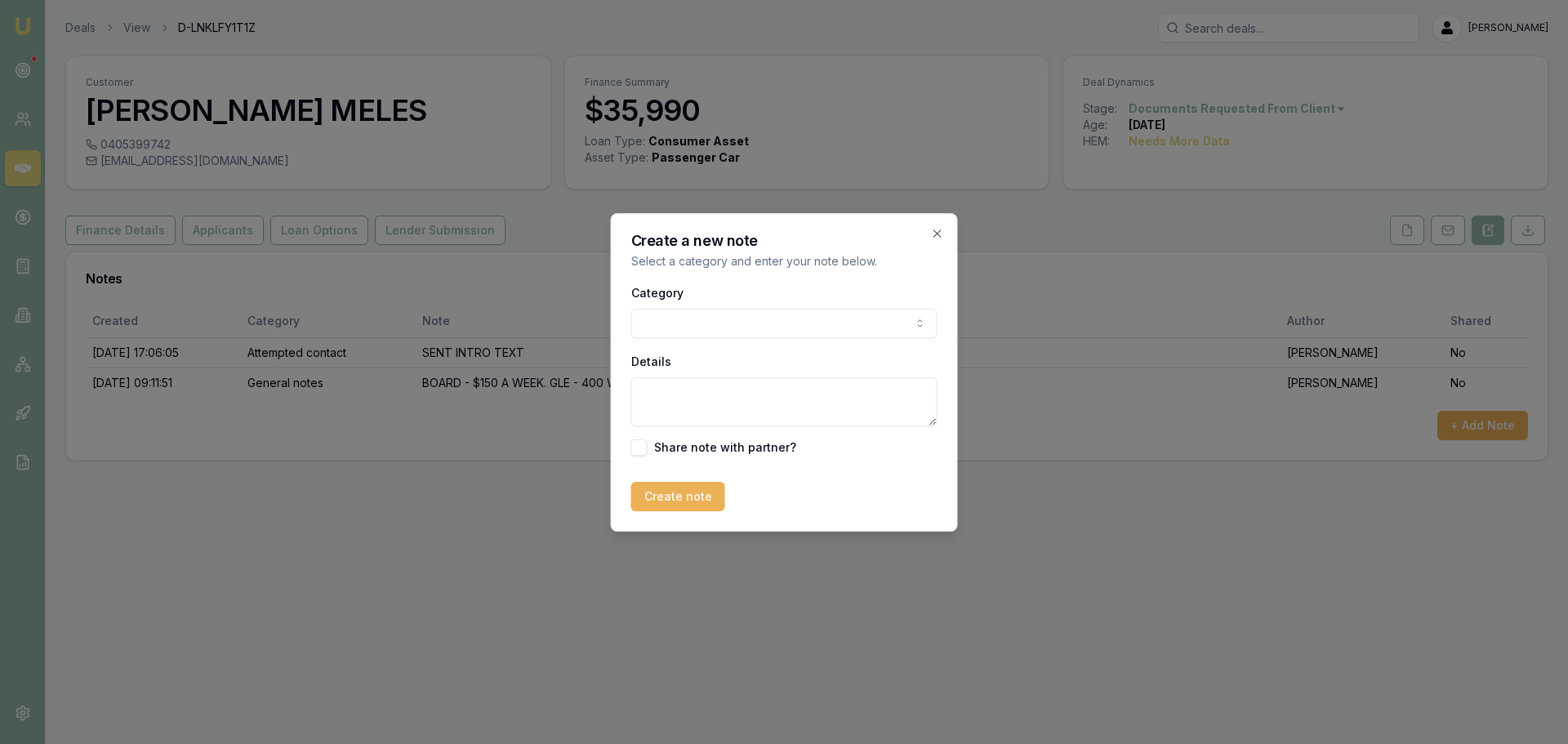
click at [788, 329] on body "Emu Broker Deals View D-LNKLFY1T1Z Erin Shield Toggle Menu Customer FINAN MELES…" at bounding box center [784, 372] width 1568 height 744
click at [736, 412] on textarea "Details" at bounding box center [784, 402] width 307 height 49
type textarea "deal was declined due to banking conduct"
click at [702, 498] on button "Create note" at bounding box center [678, 497] width 94 height 30
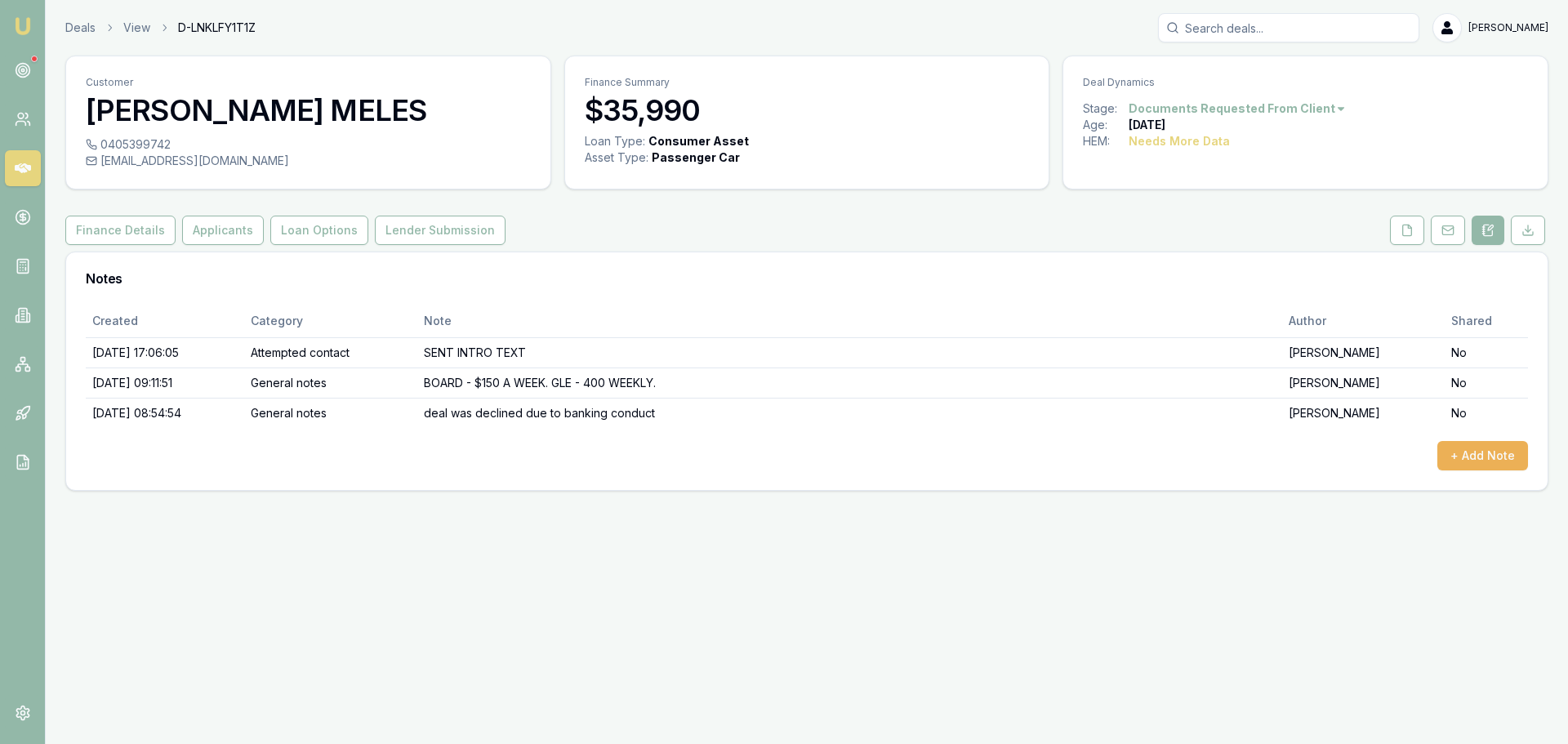
click at [1286, 103] on html "Emu Broker Deals View D-LNKLFY1T1Z Erin Shield Toggle Menu Customer FINAN MELES…" at bounding box center [784, 372] width 1568 height 744
click at [1205, 190] on div "- Lost" at bounding box center [1229, 190] width 96 height 26
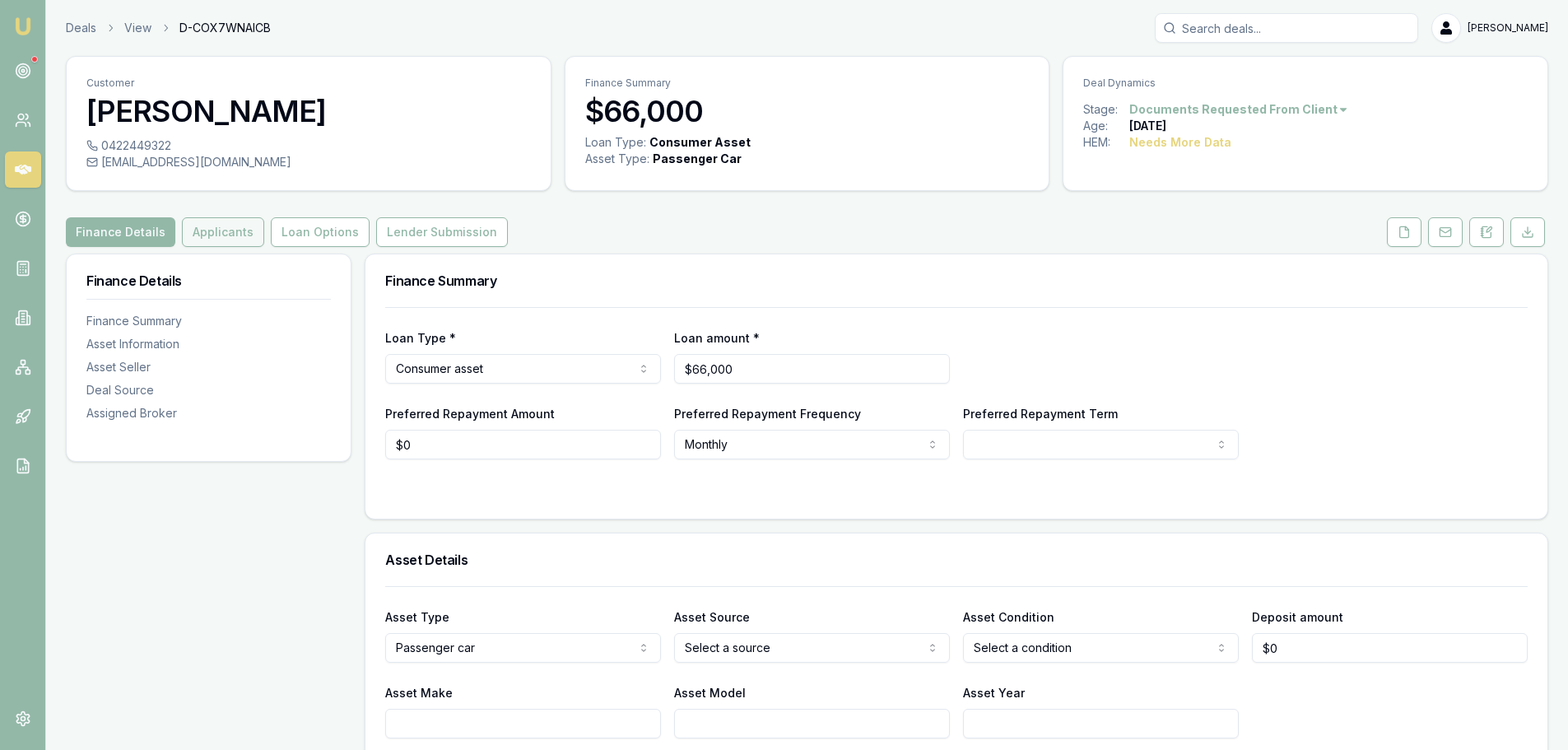
click at [201, 234] on button "Applicants" at bounding box center [222, 232] width 83 height 30
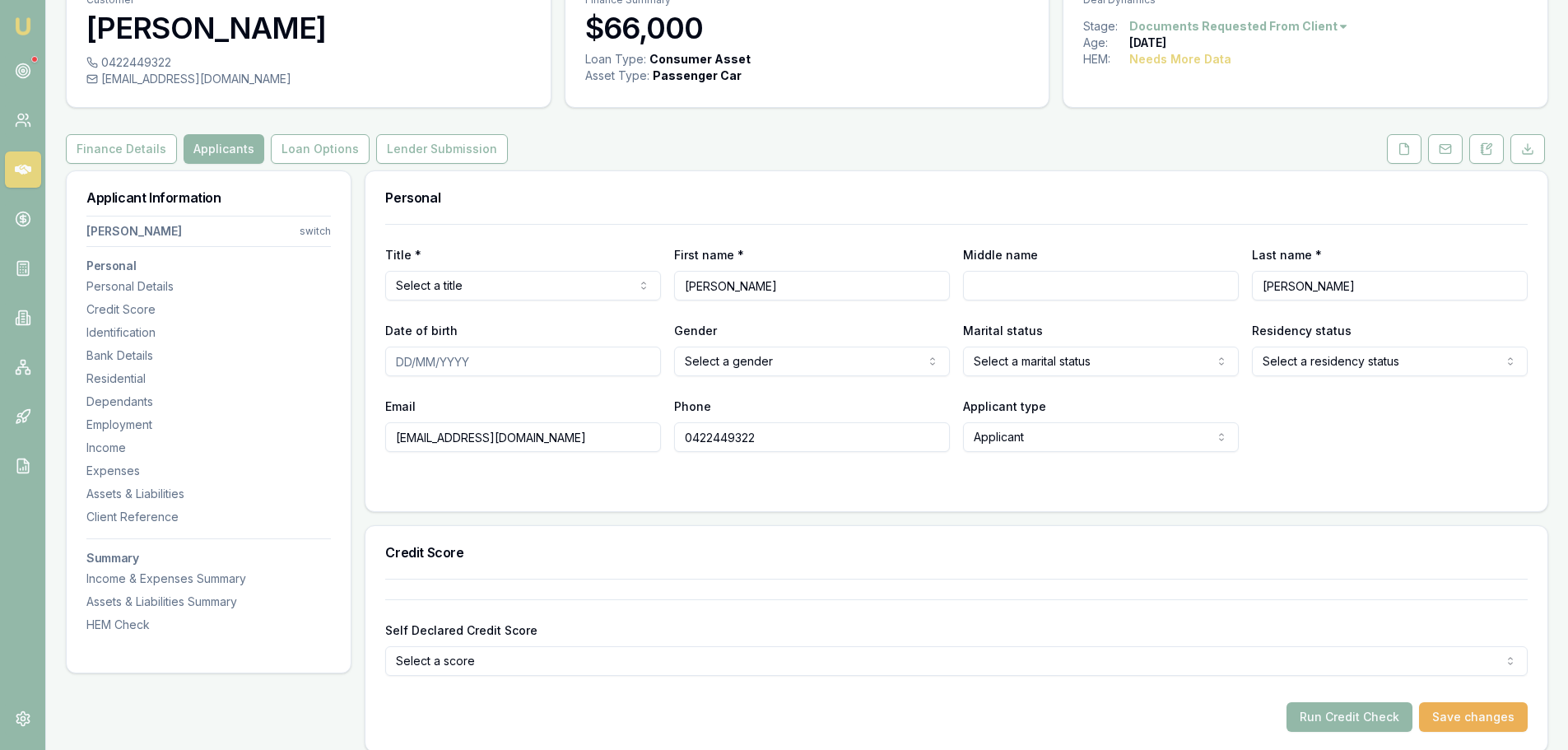
scroll to position [83, 0]
click at [1399, 157] on button at bounding box center [1404, 150] width 35 height 30
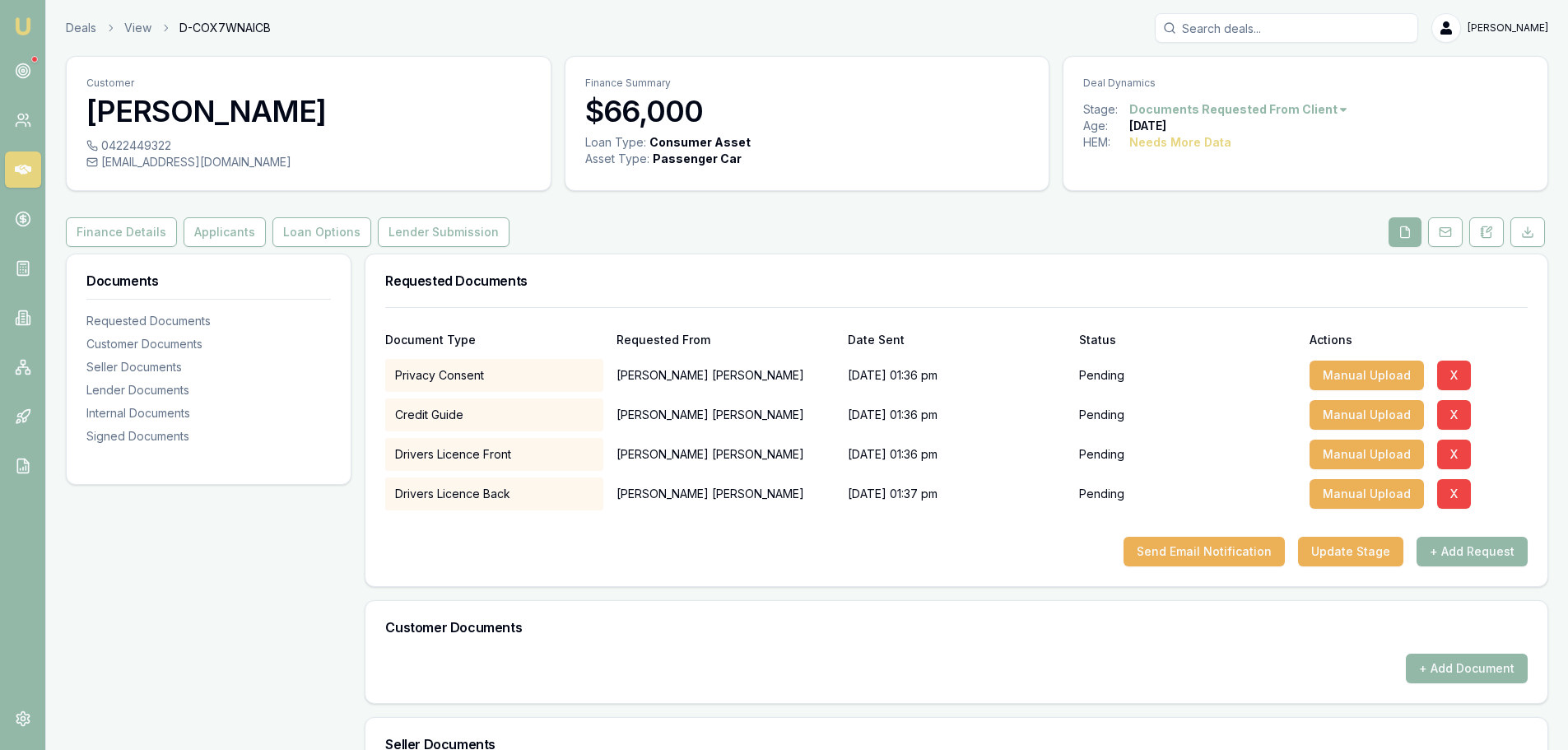
click at [1273, 111] on html "Emu Broker Deals View D-COX7WNAICB Erin Shield Toggle Menu Customer DANIEL DODS…" at bounding box center [784, 375] width 1568 height 750
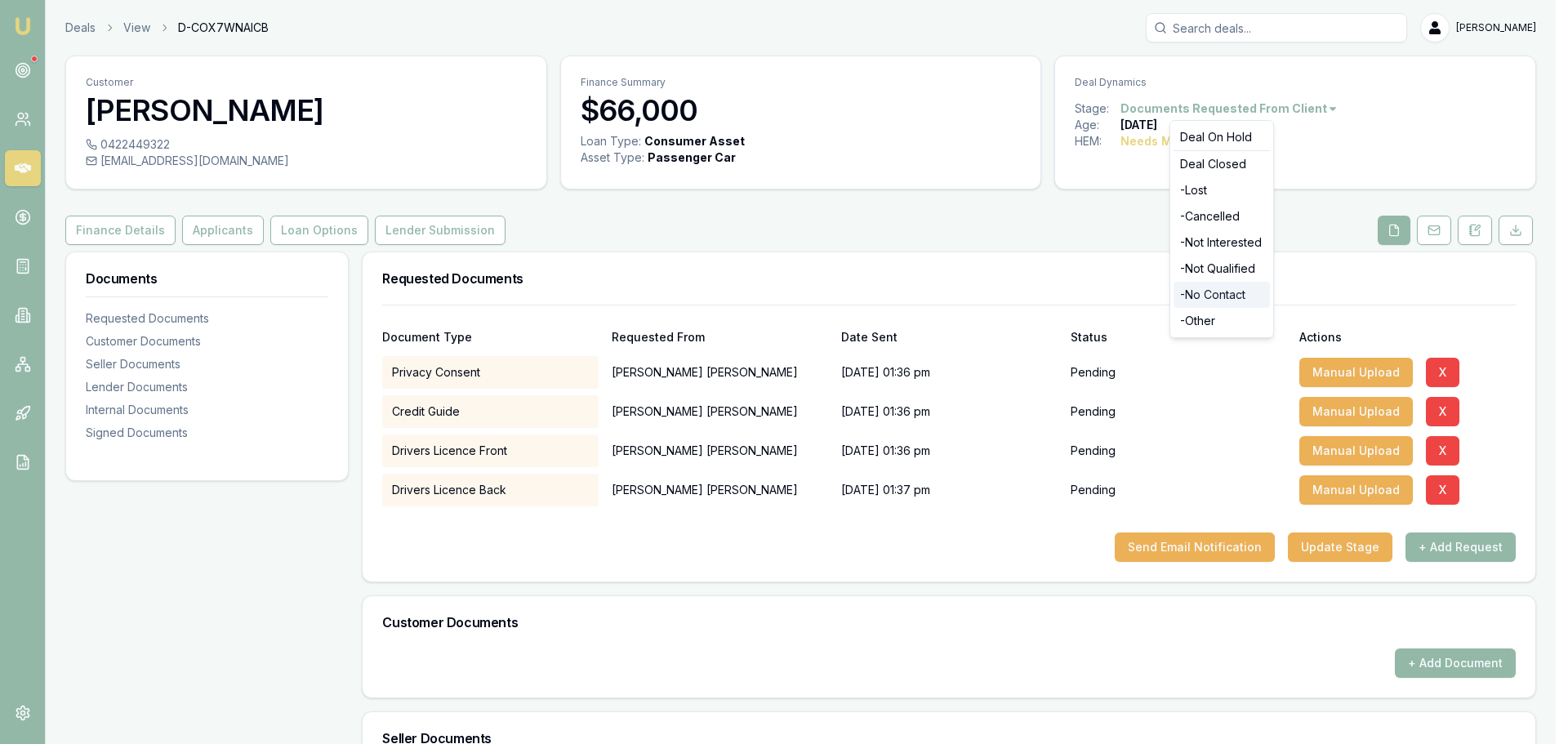
click at [1230, 295] on div "- No Contact" at bounding box center [1221, 295] width 96 height 26
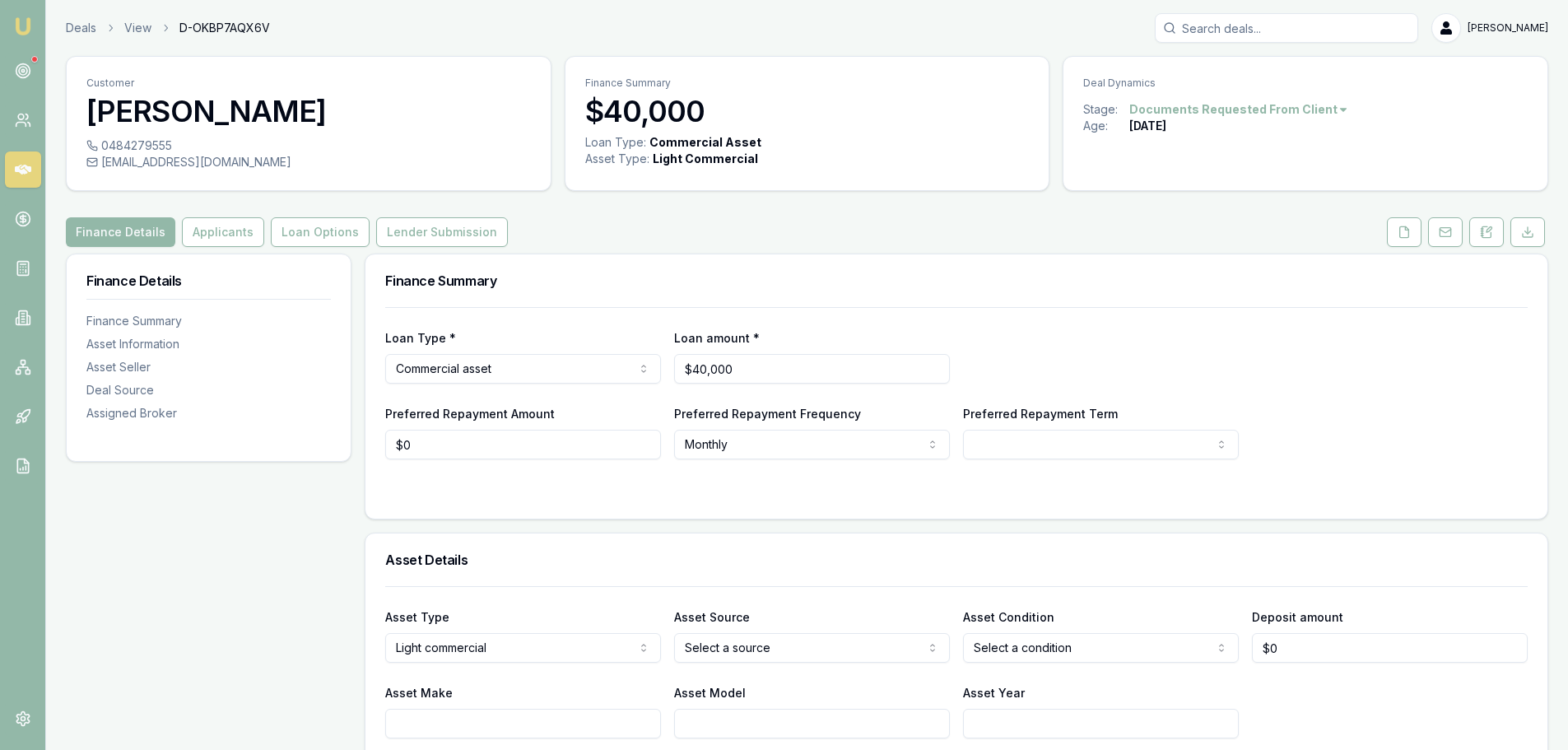
click at [236, 226] on button "Applicants" at bounding box center [222, 232] width 83 height 30
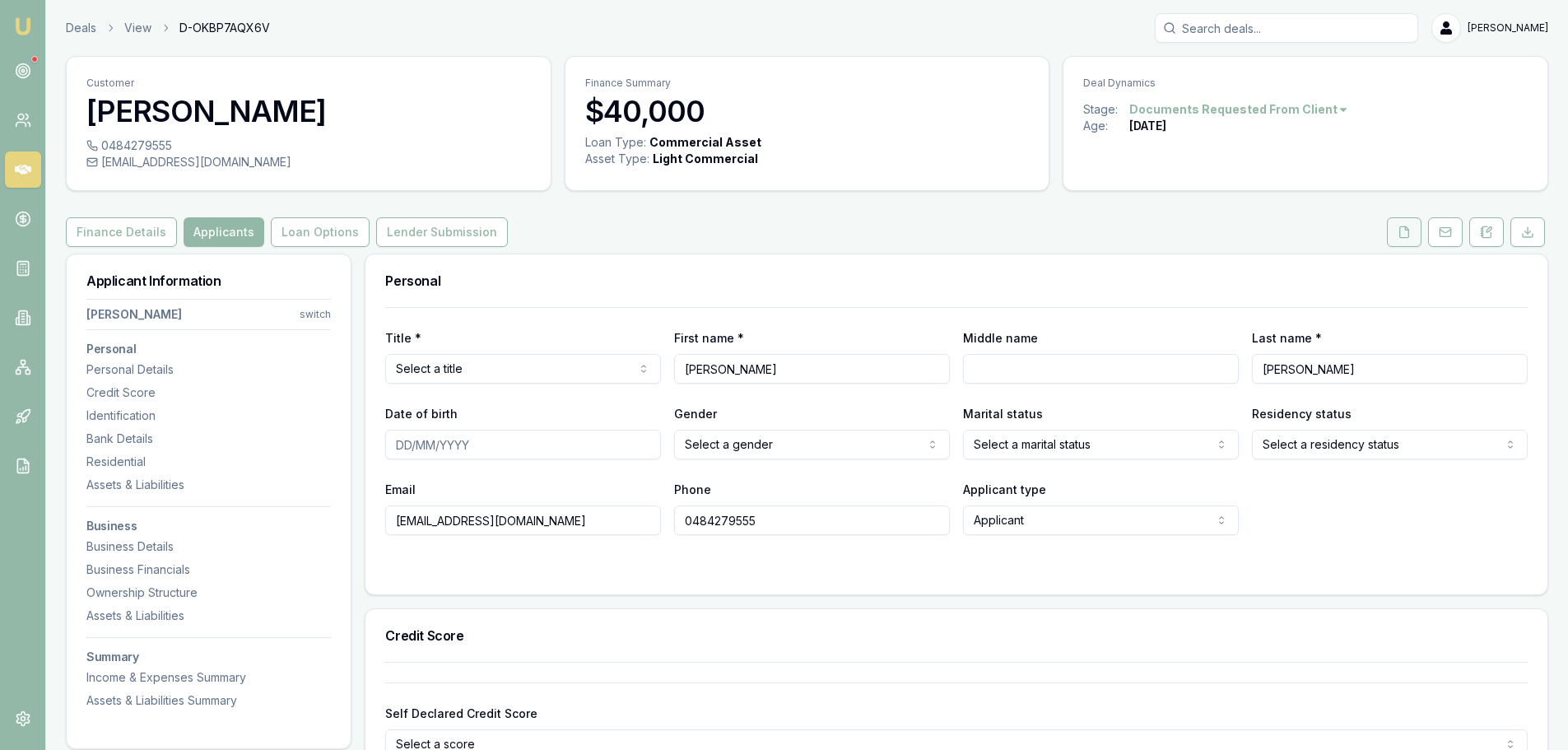
click at [1393, 231] on button at bounding box center [1404, 232] width 35 height 30
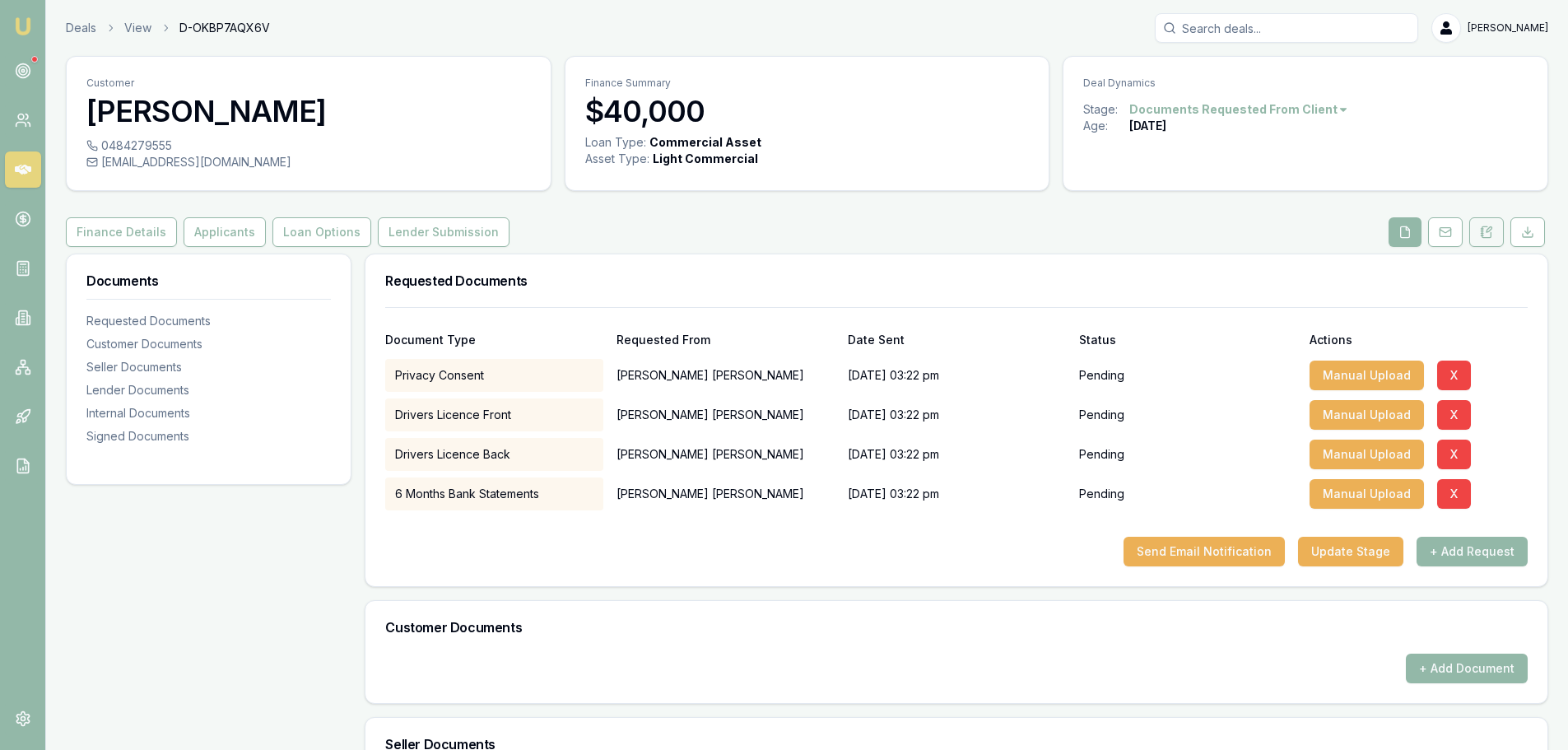
click at [1492, 233] on icon at bounding box center [1486, 231] width 9 height 11
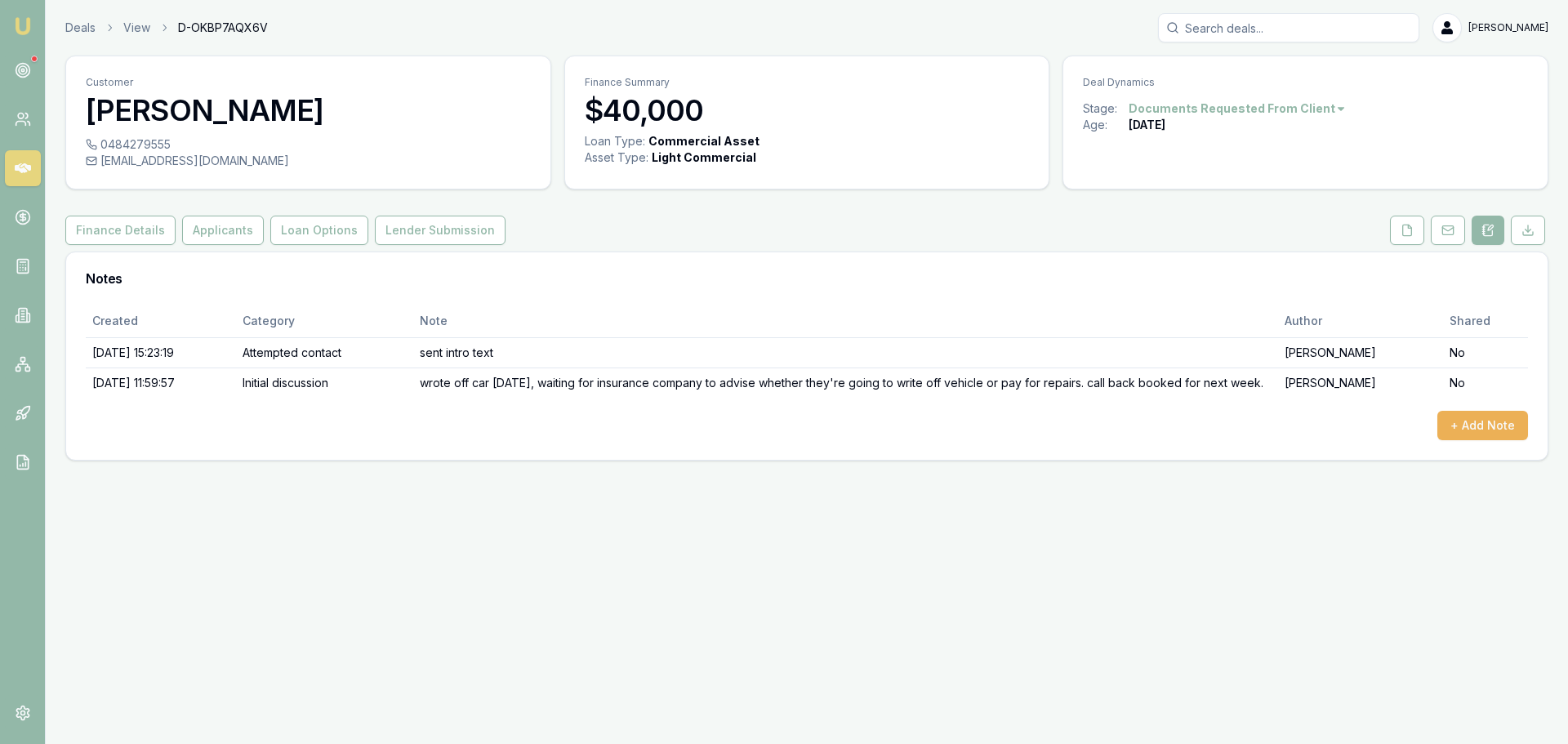
click at [1206, 110] on html "Emu Broker Deals View D-OKBP7AQX6V Erin Shield Toggle Menu Customer KATHLEEN SA…" at bounding box center [784, 372] width 1568 height 744
click at [1231, 325] on div "- Other" at bounding box center [1229, 321] width 96 height 26
click at [1486, 457] on div "Created Category Note Author Shared 08/08/2025, 15:23:19 Attempted contact sent…" at bounding box center [806, 382] width 1481 height 155
click at [1483, 440] on button "+ Add Note" at bounding box center [1483, 425] width 91 height 30
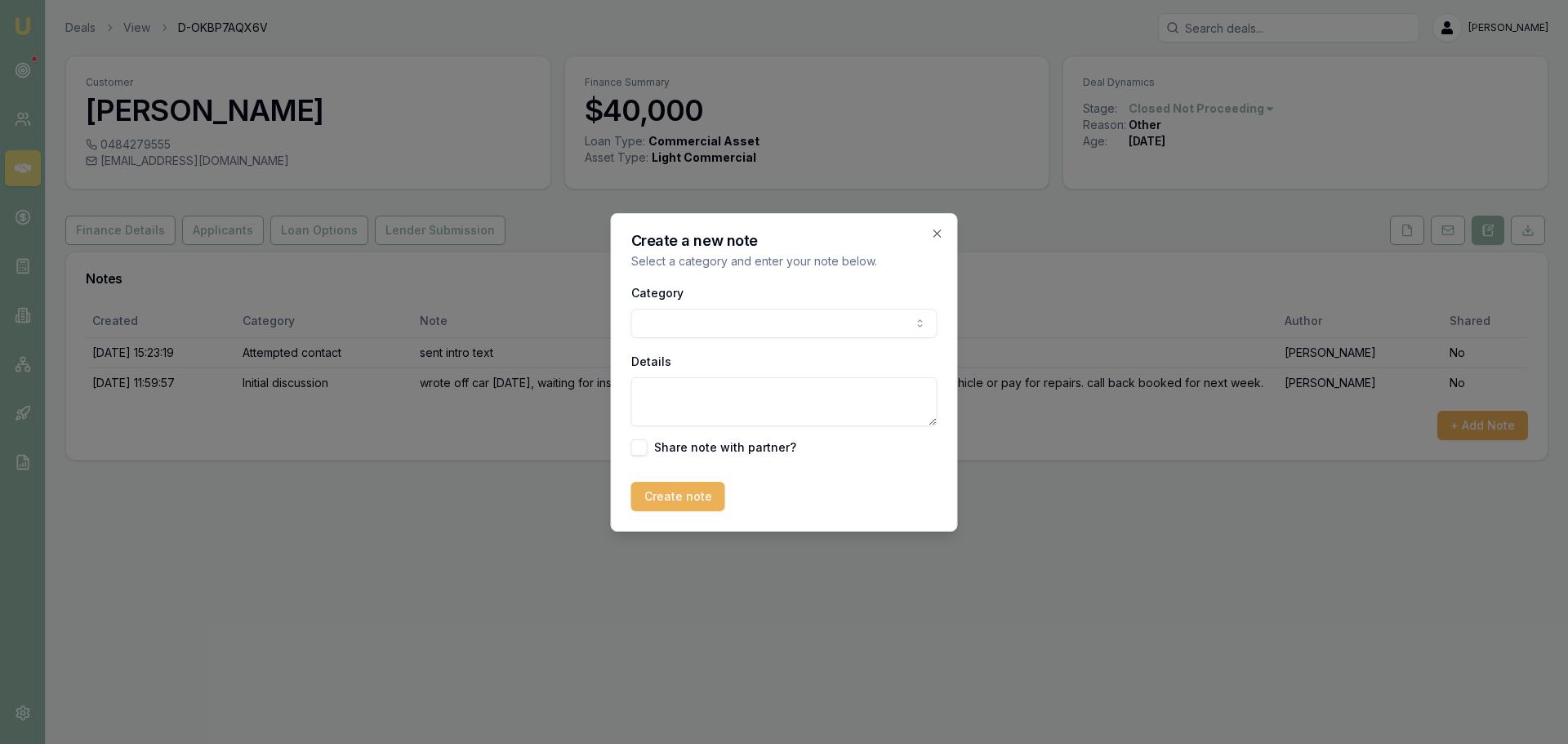
click at [850, 316] on body "Emu Broker Deals View D-OKBP7AQX6V Erin Shield Toggle Menu Customer KATHLEEN SA…" at bounding box center [784, 372] width 1568 height 744
click at [706, 390] on textarea "Details" at bounding box center [784, 402] width 307 height 49
type textarea "had car replaced under insurance policy"
click at [675, 498] on button "Create note" at bounding box center [678, 497] width 94 height 30
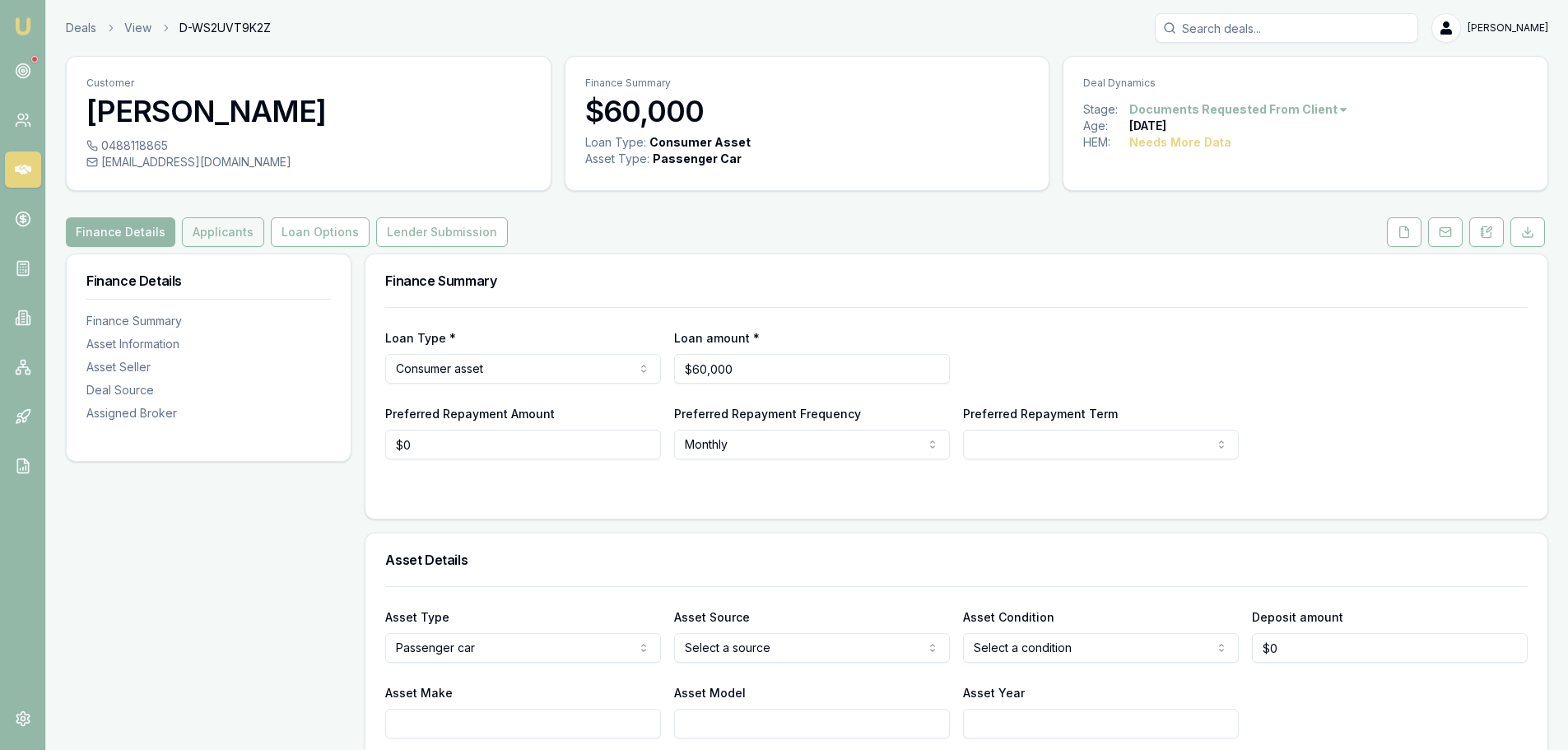
click at [216, 234] on button "Applicants" at bounding box center [222, 232] width 83 height 30
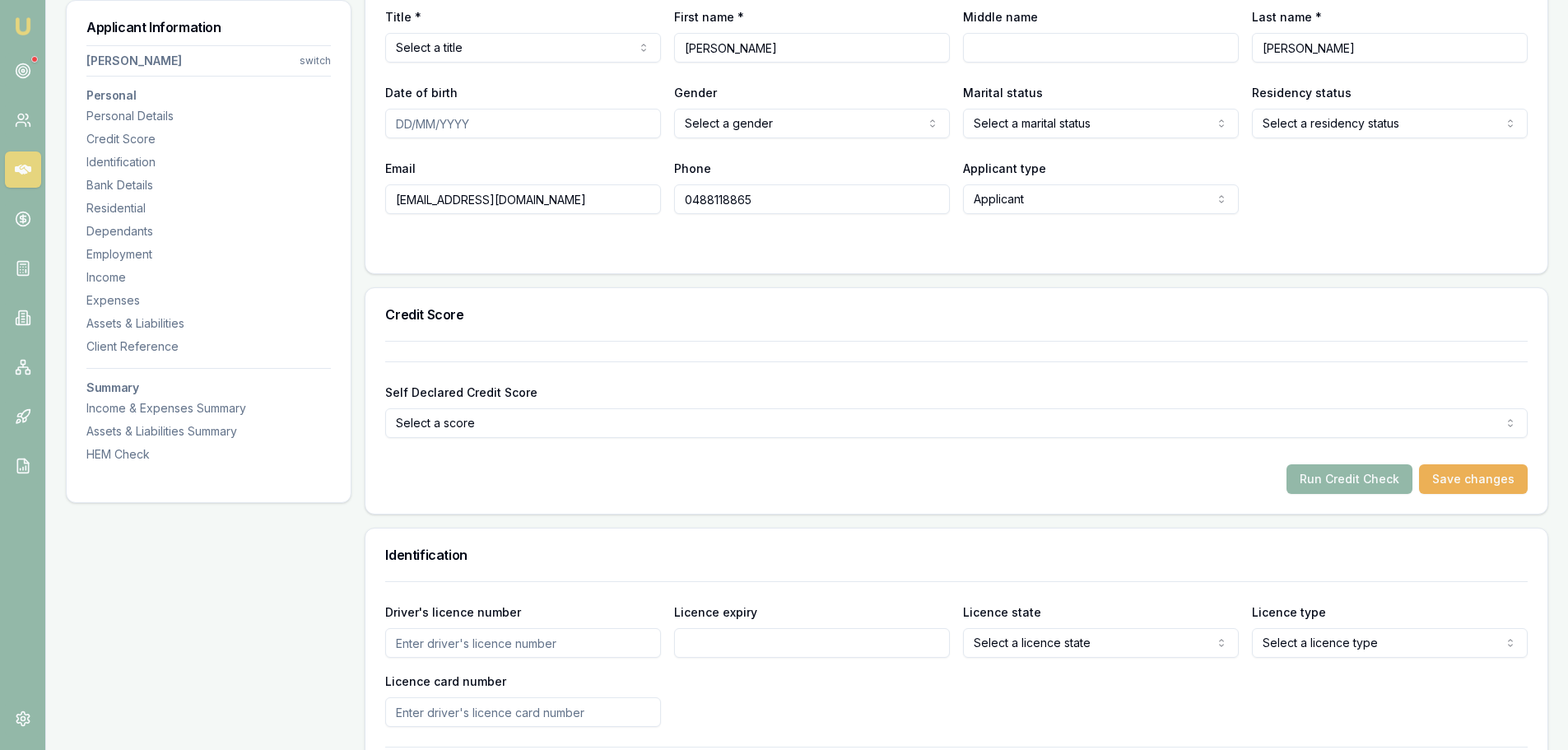
scroll to position [83, 0]
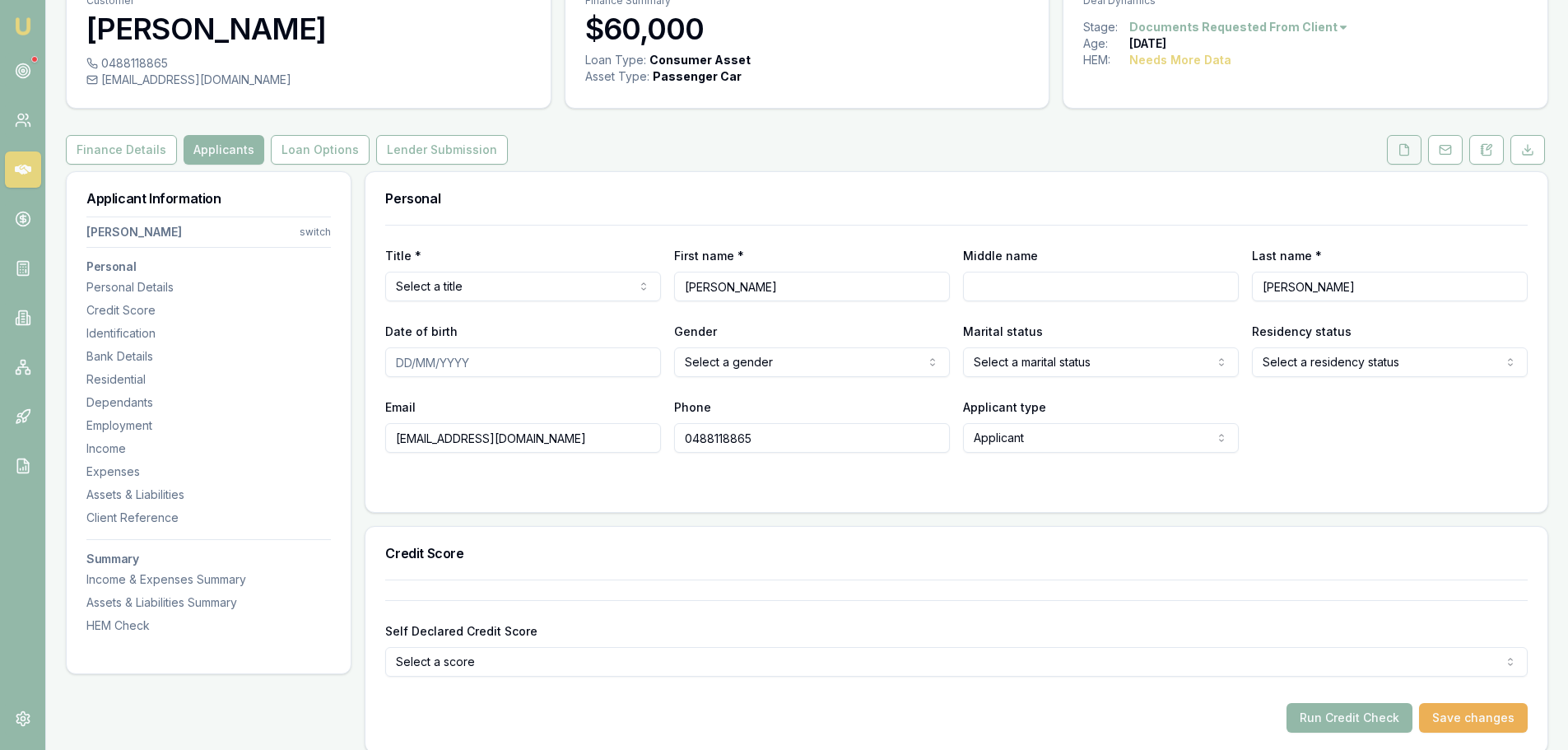
click at [1397, 141] on button at bounding box center [1404, 150] width 35 height 30
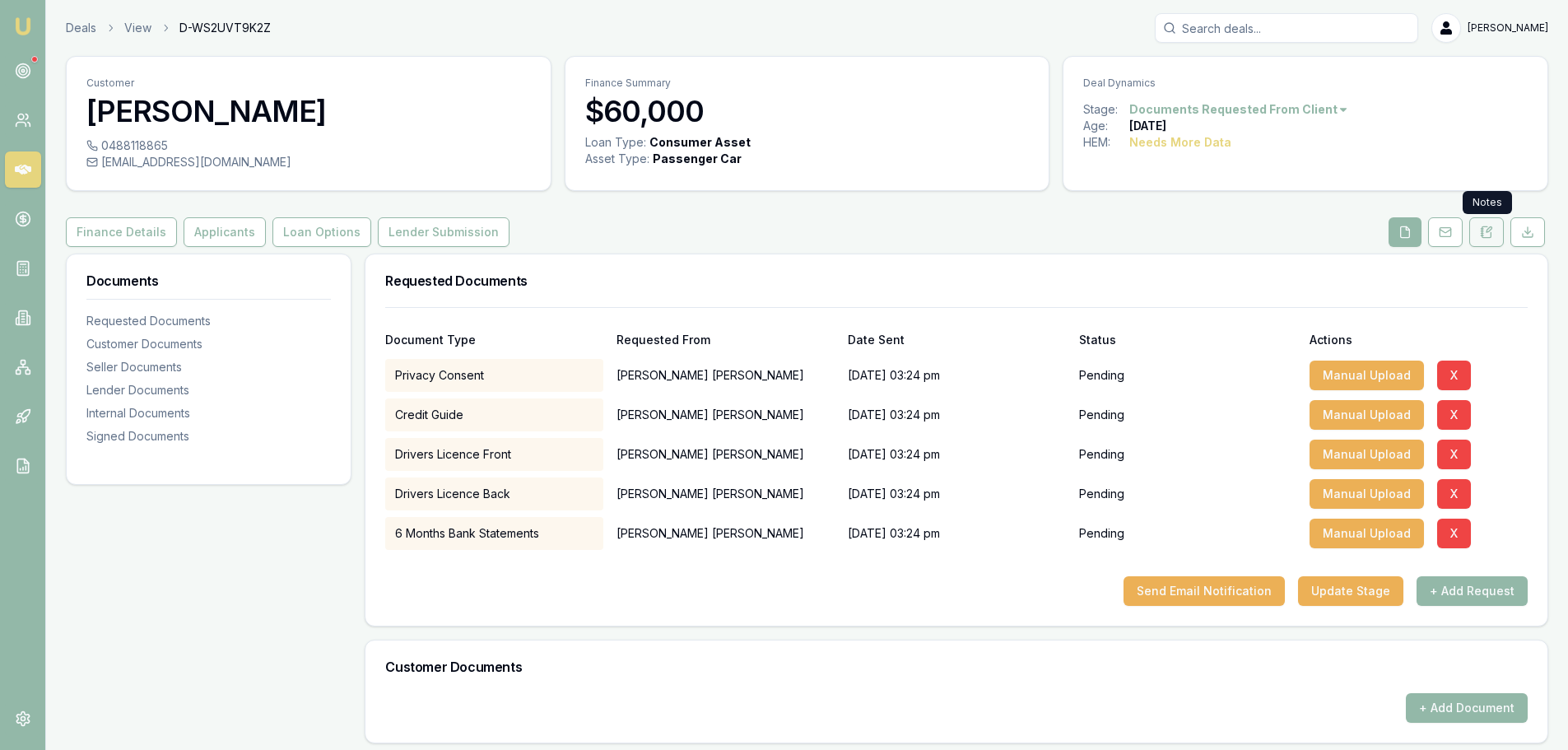
click at [1477, 227] on button at bounding box center [1486, 232] width 35 height 30
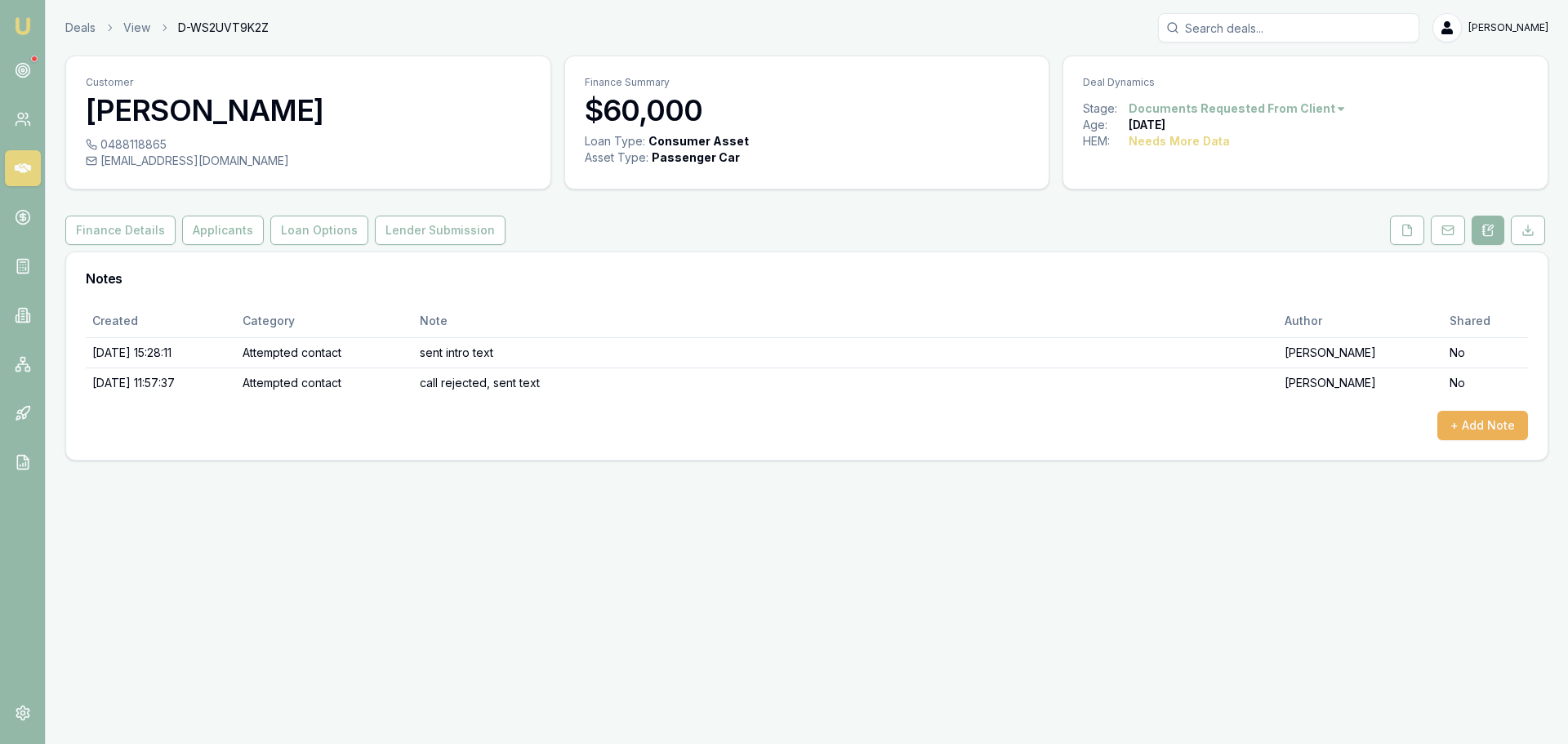
click at [1293, 107] on html "Emu Broker Deals View D-WS2UVT9K2Z Erin Shield Toggle Menu Customer BAILEY NOAK…" at bounding box center [784, 372] width 1568 height 744
click at [1242, 297] on div "- No Contact" at bounding box center [1229, 295] width 96 height 26
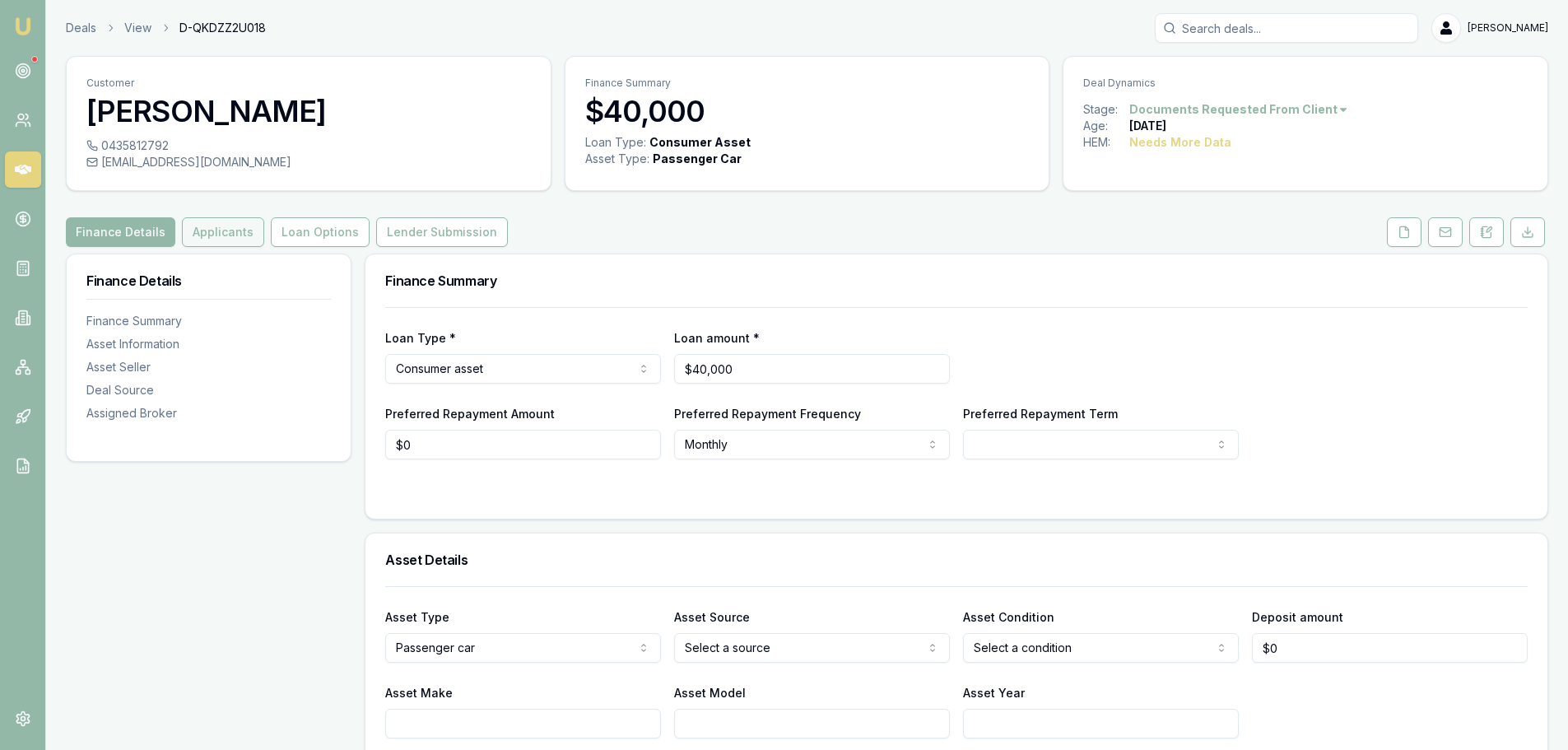
click at [219, 229] on button "Applicants" at bounding box center [222, 232] width 83 height 30
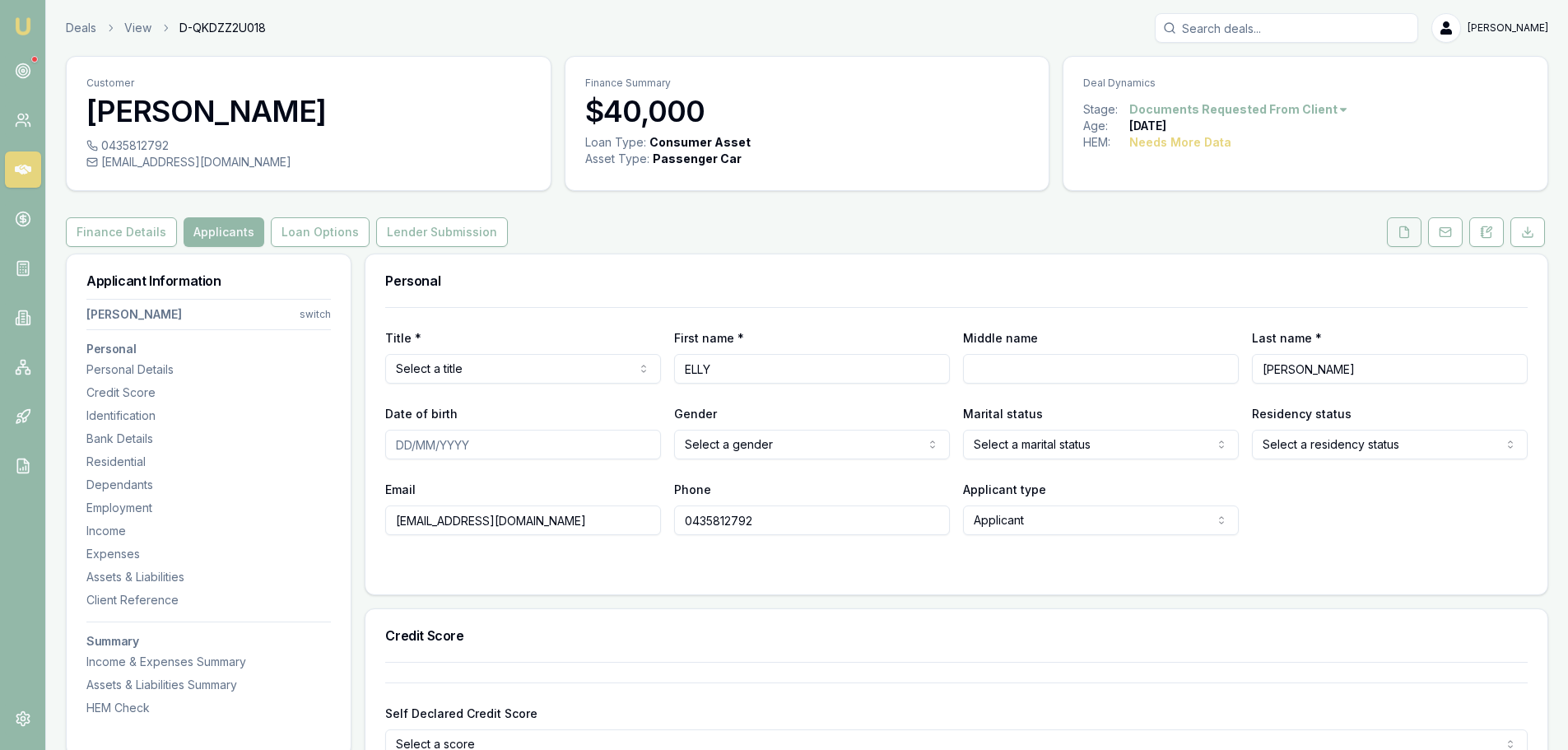
click at [1405, 226] on polyline at bounding box center [1406, 227] width 3 height 3
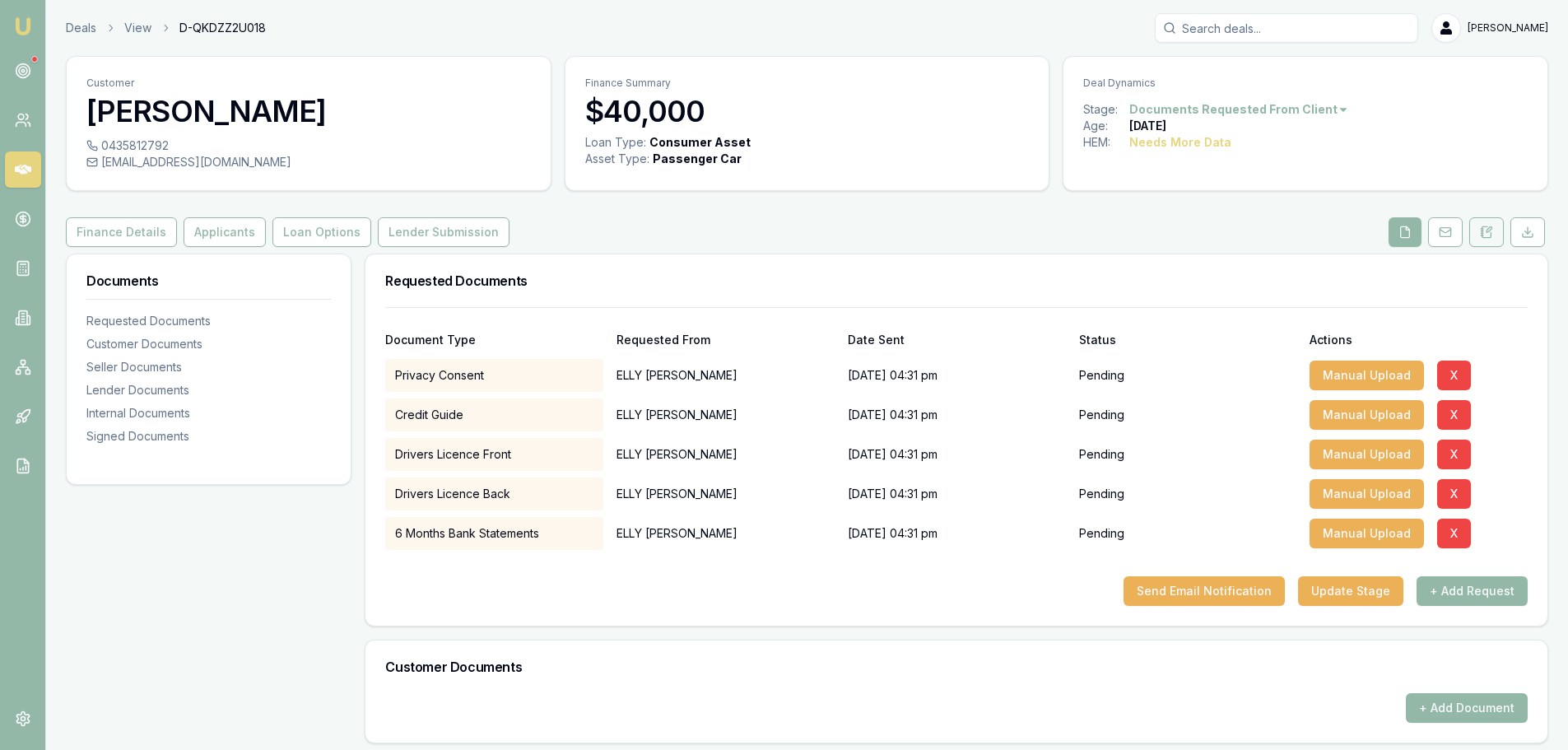
click at [1491, 231] on icon at bounding box center [1486, 231] width 13 height 13
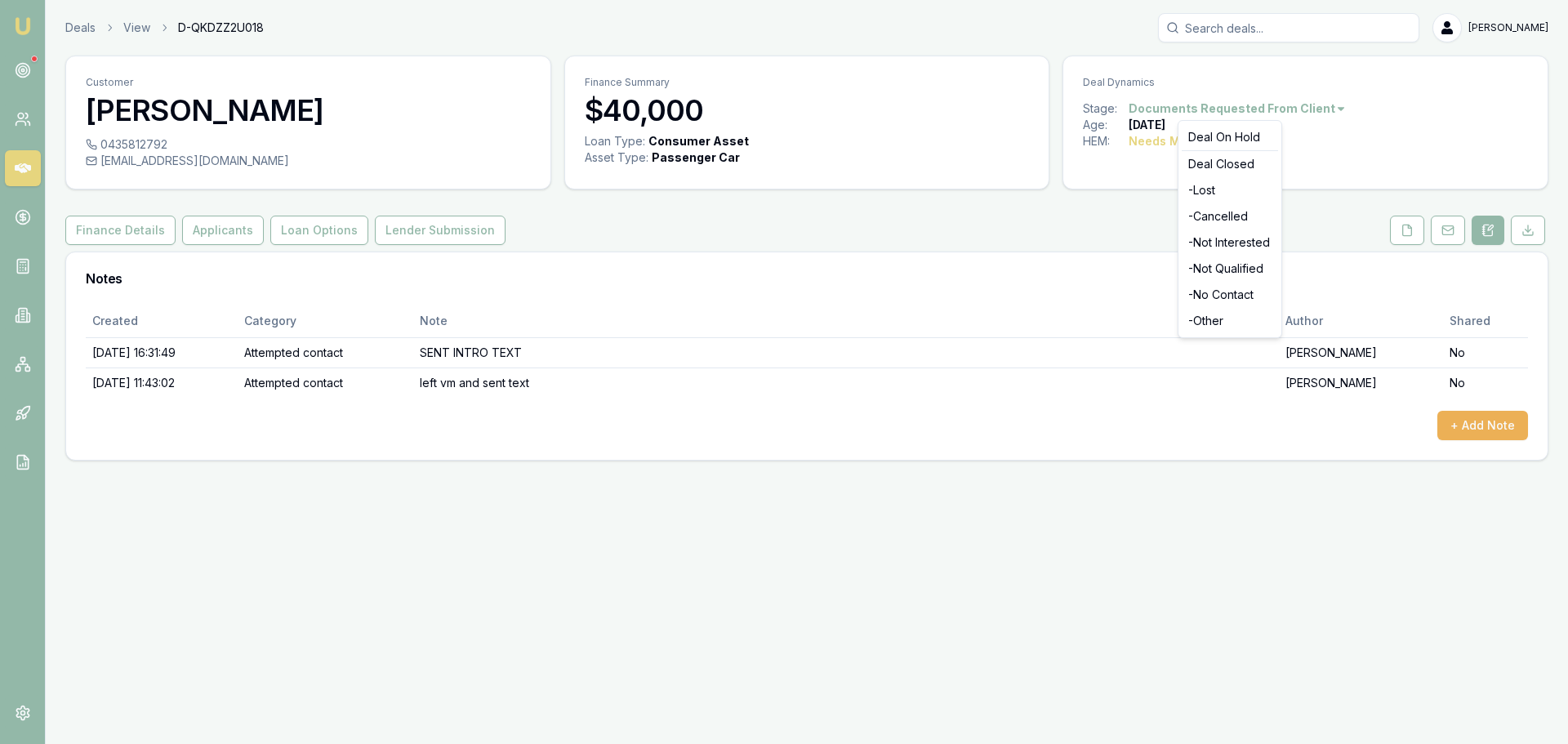
click at [1269, 113] on html "Emu Broker Deals View D-QKDZZ2U018 [PERSON_NAME] Toggle Menu Customer [PERSON_N…" at bounding box center [784, 372] width 1568 height 744
click at [1245, 293] on div "- No Contact" at bounding box center [1229, 295] width 96 height 26
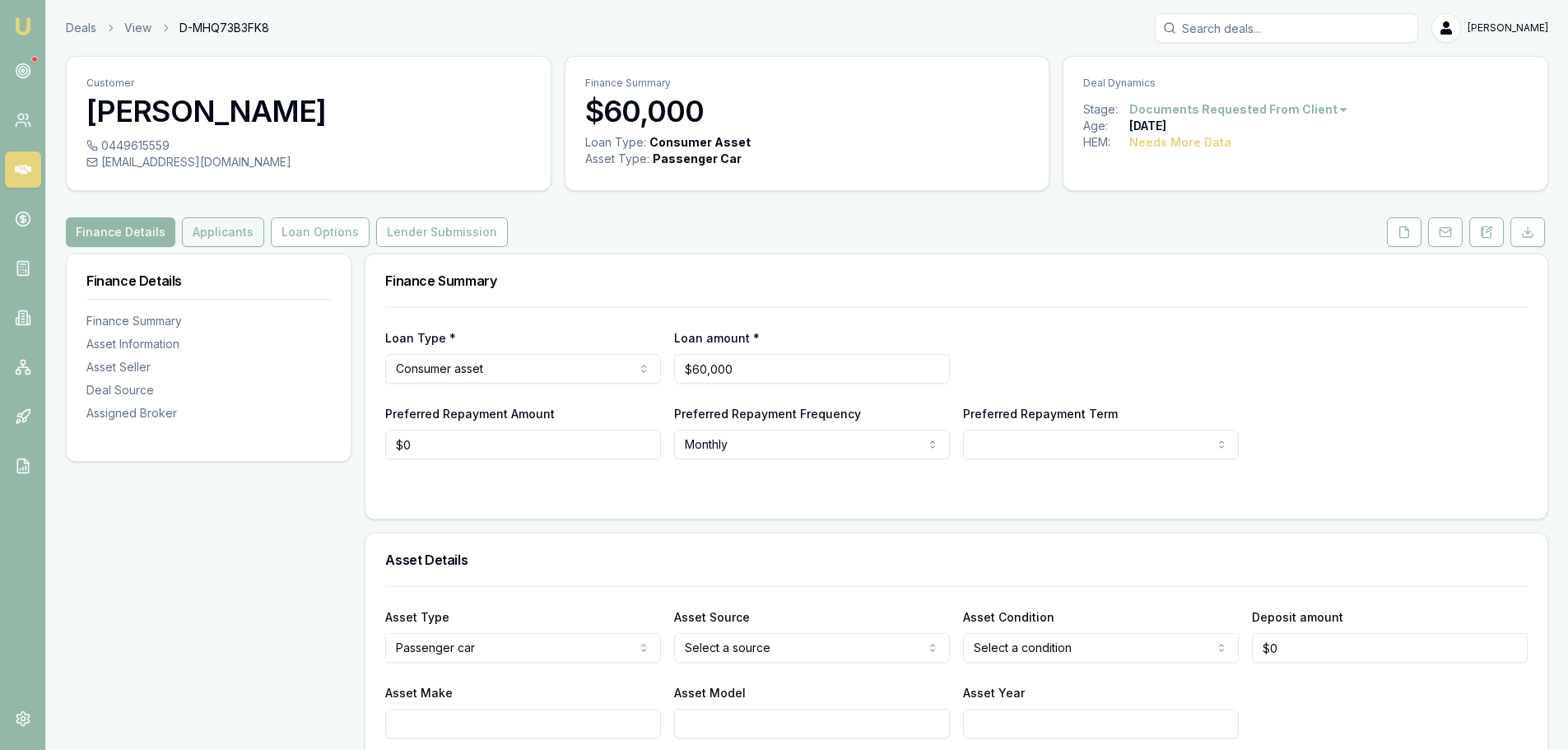
click at [224, 229] on button "Applicants" at bounding box center [222, 232] width 83 height 30
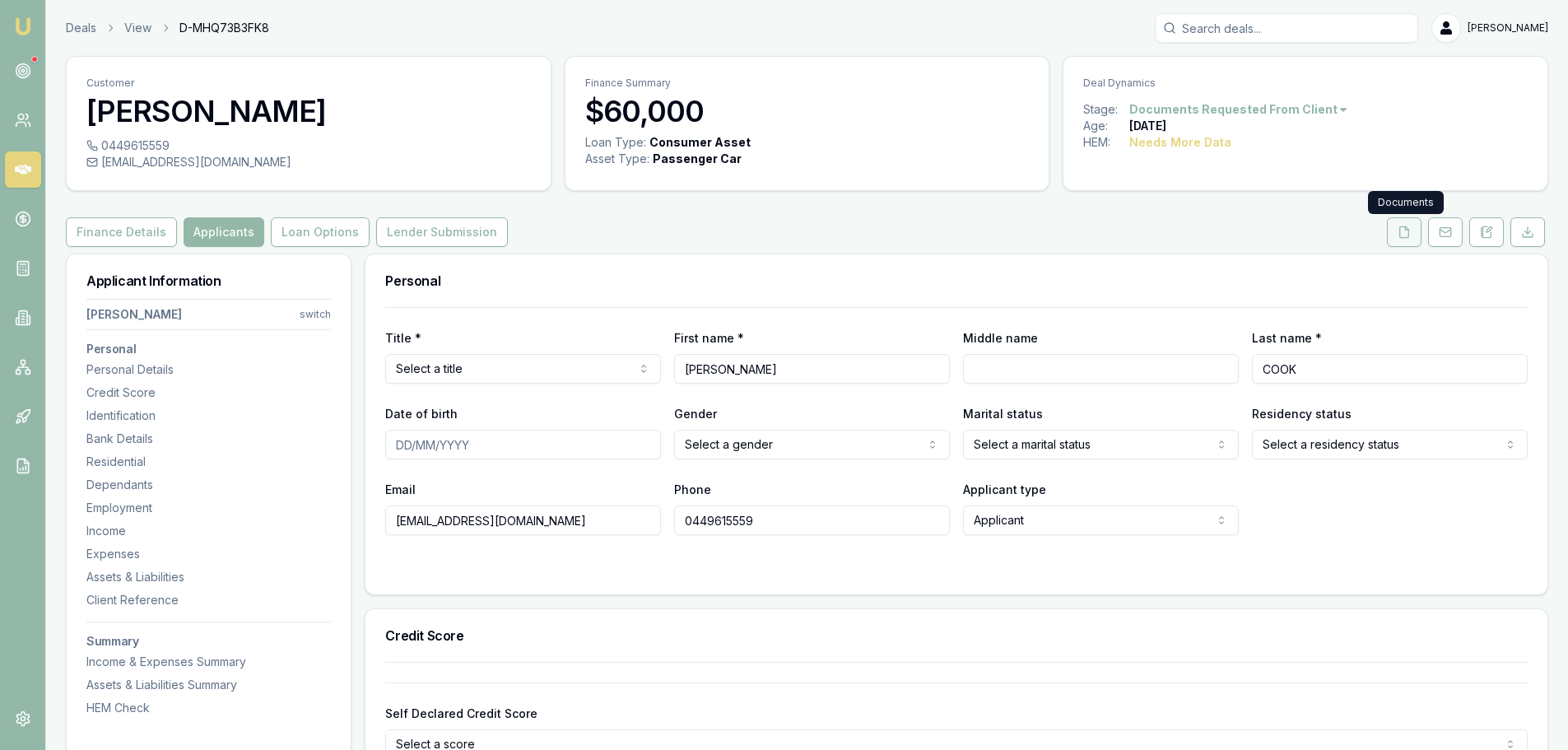
click at [1420, 233] on button at bounding box center [1404, 232] width 35 height 30
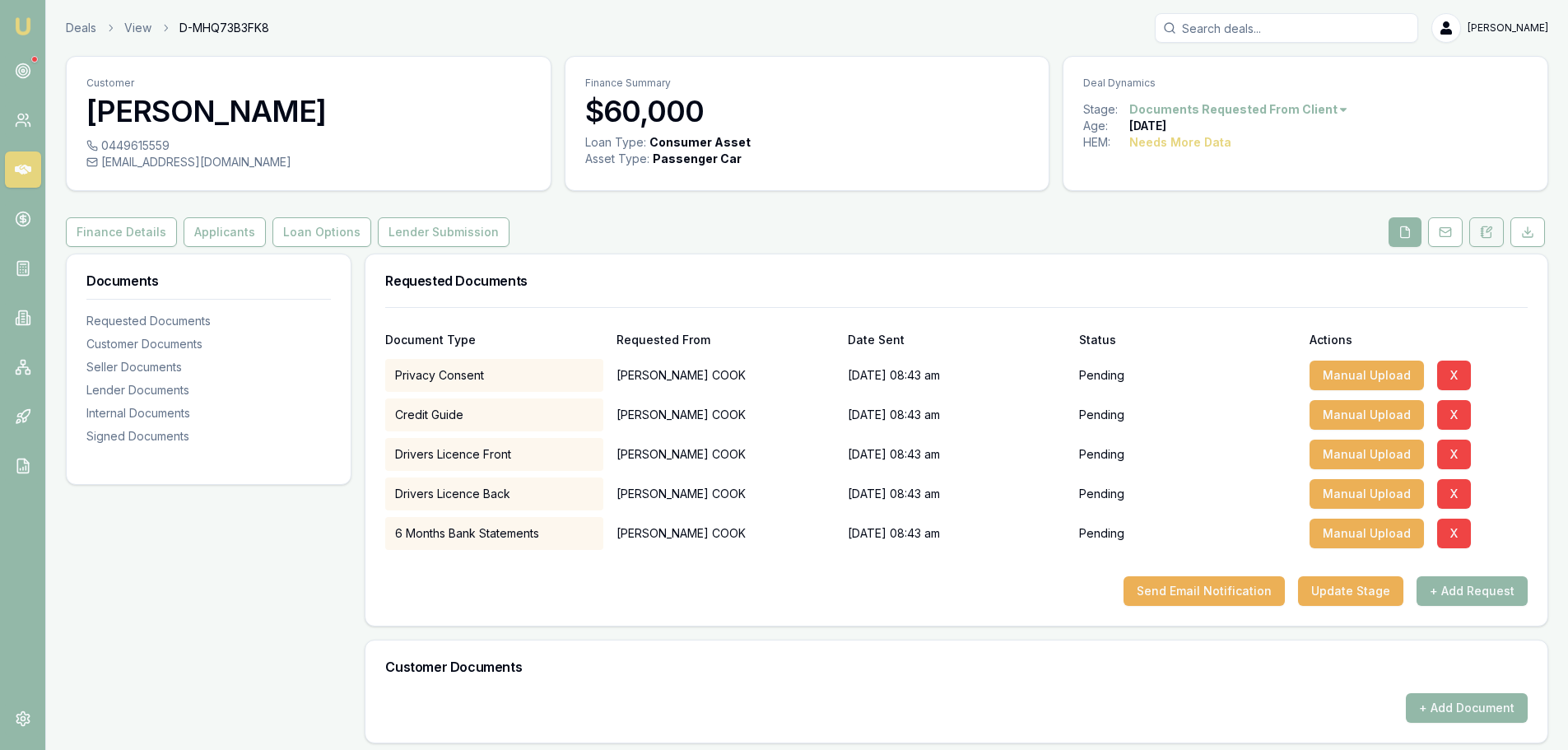
click at [1488, 232] on icon at bounding box center [1489, 229] width 5 height 5
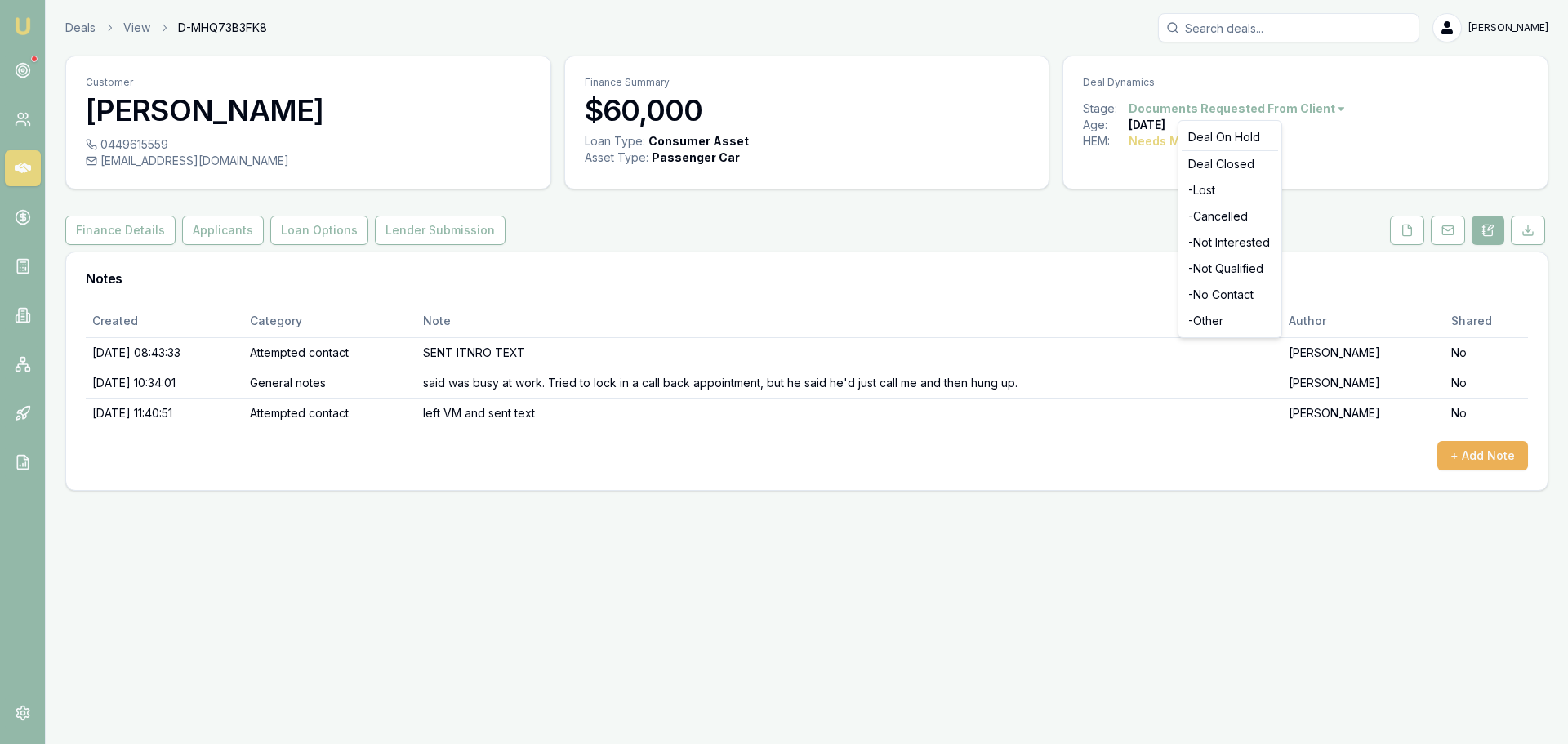
click at [1236, 111] on html "Emu Broker Deals View D-MHQ73B3FK8 Erin Shield Toggle Menu Customer STEWART COO…" at bounding box center [784, 372] width 1568 height 744
click at [1232, 242] on div "- Not Interested" at bounding box center [1229, 242] width 96 height 26
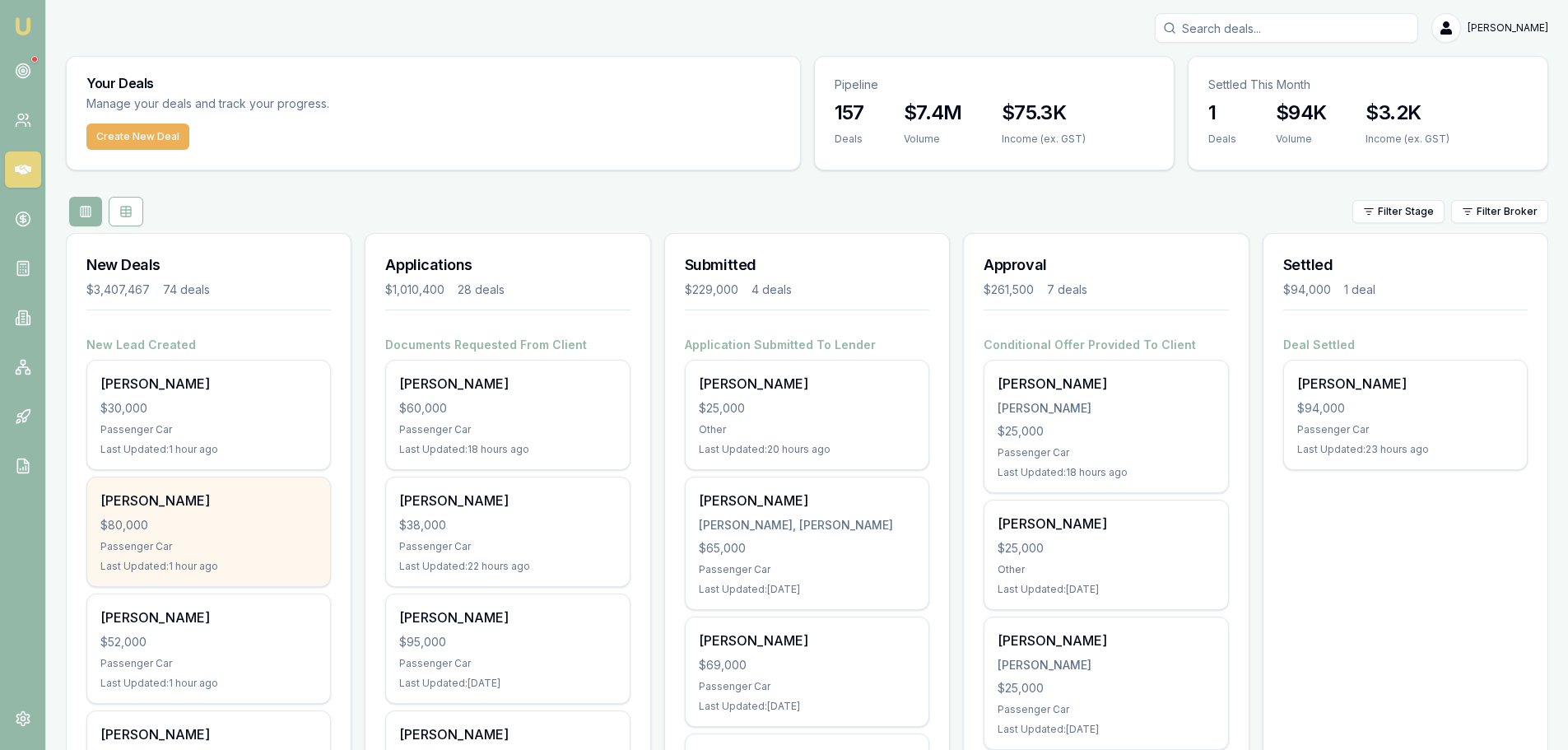
click at [162, 521] on div "$80,000" at bounding box center [208, 525] width 216 height 17
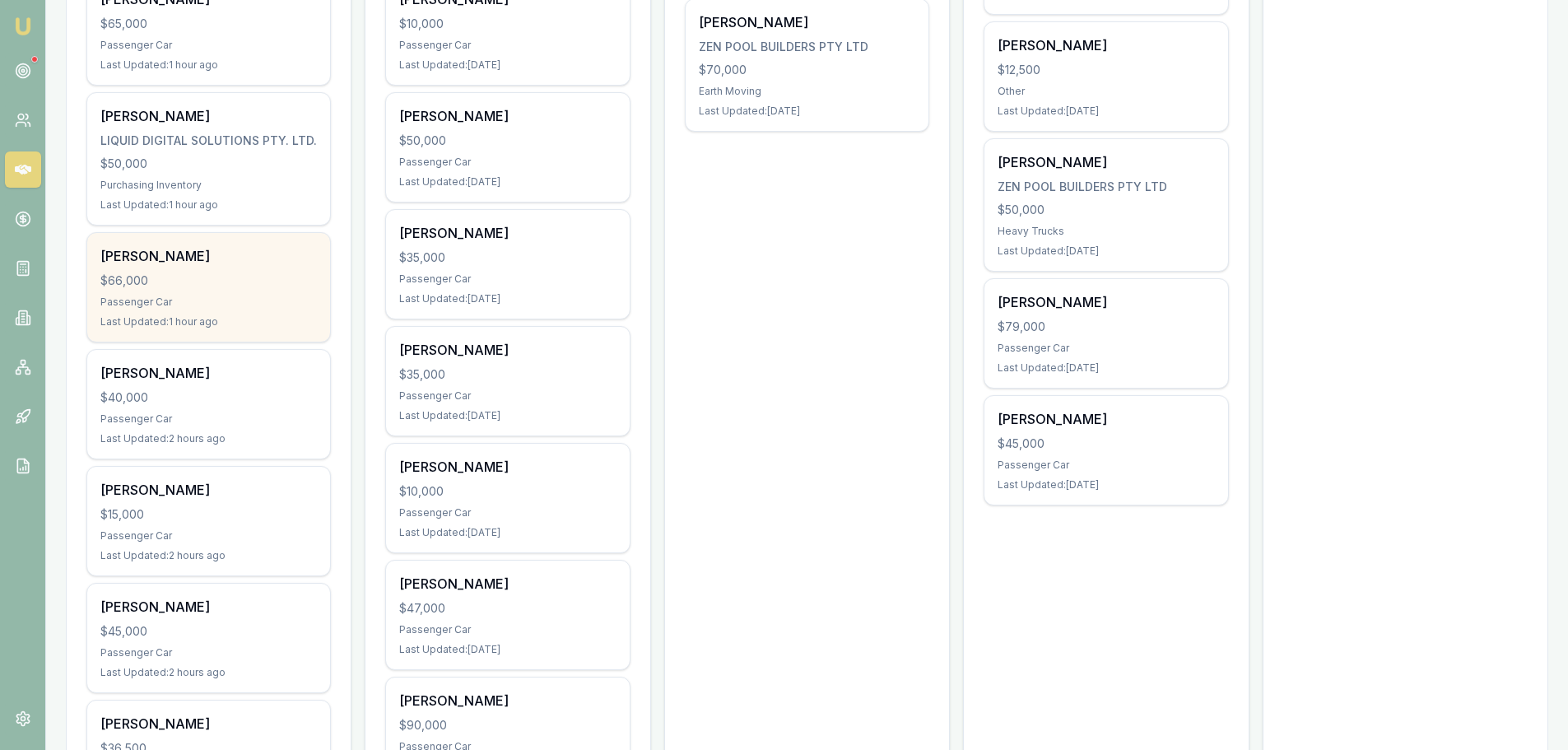
scroll to position [823, 0]
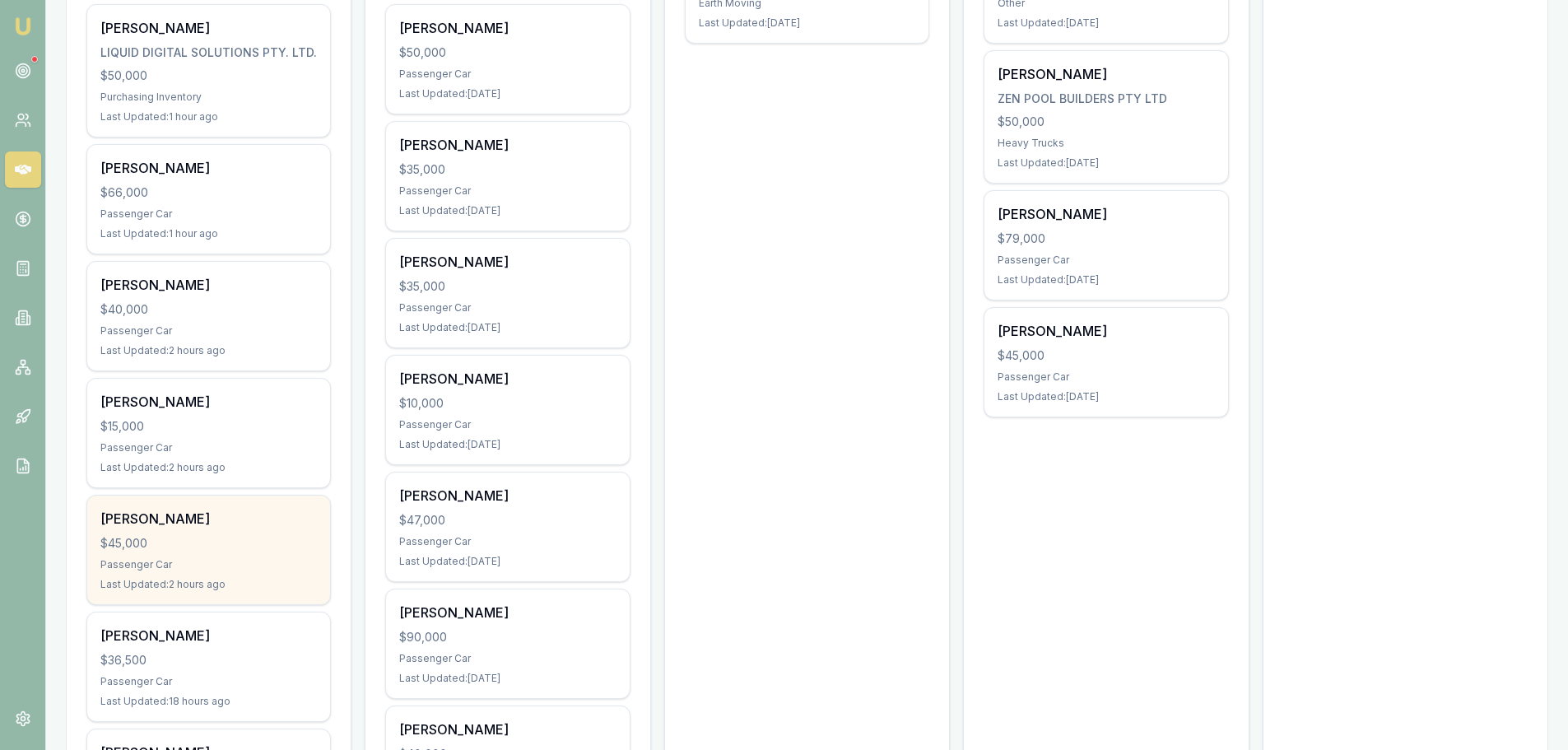
click at [222, 554] on div "Addison Piening $45,000 Passenger Car Last Updated: 2 hours ago" at bounding box center [207, 550] width 242 height 109
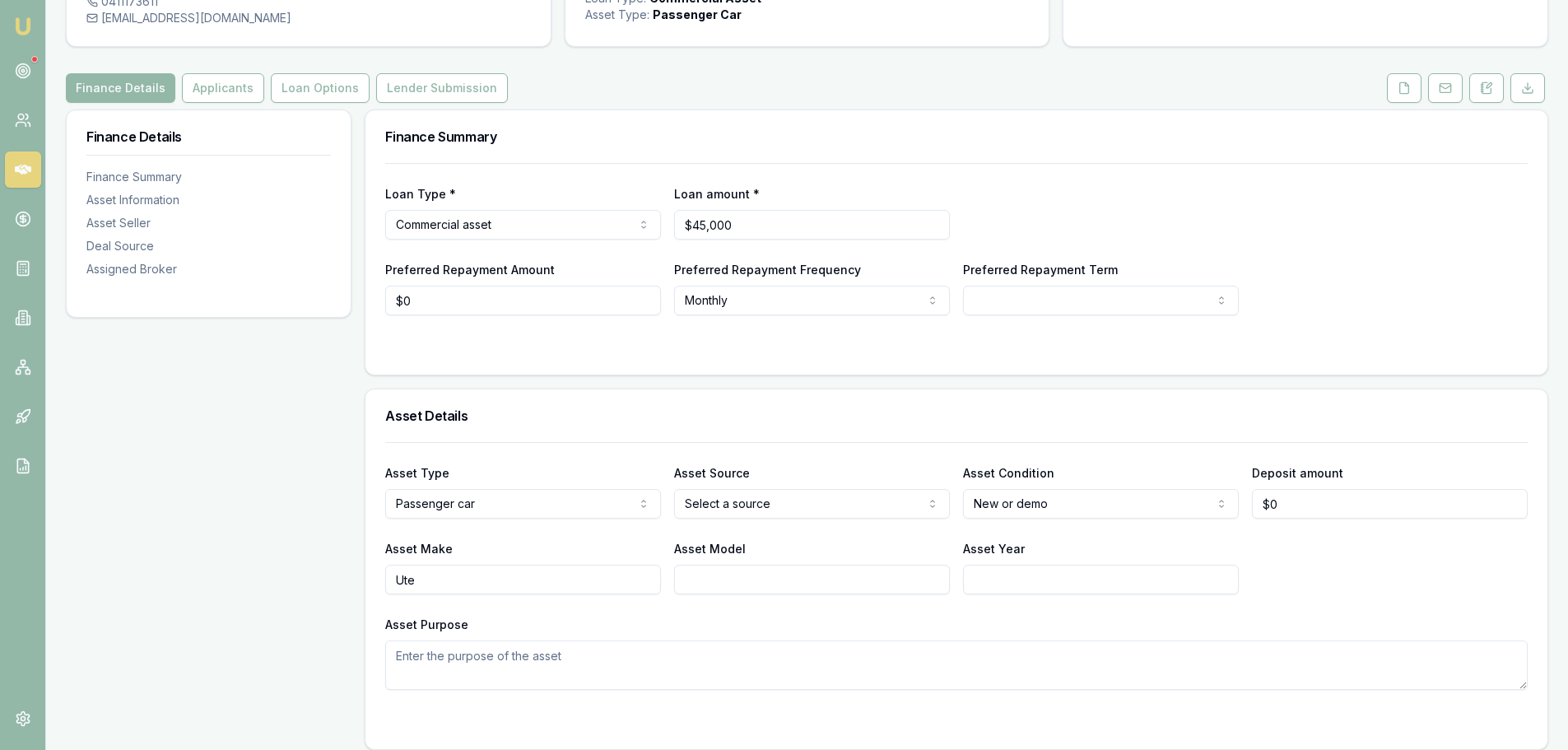
scroll to position [165, 0]
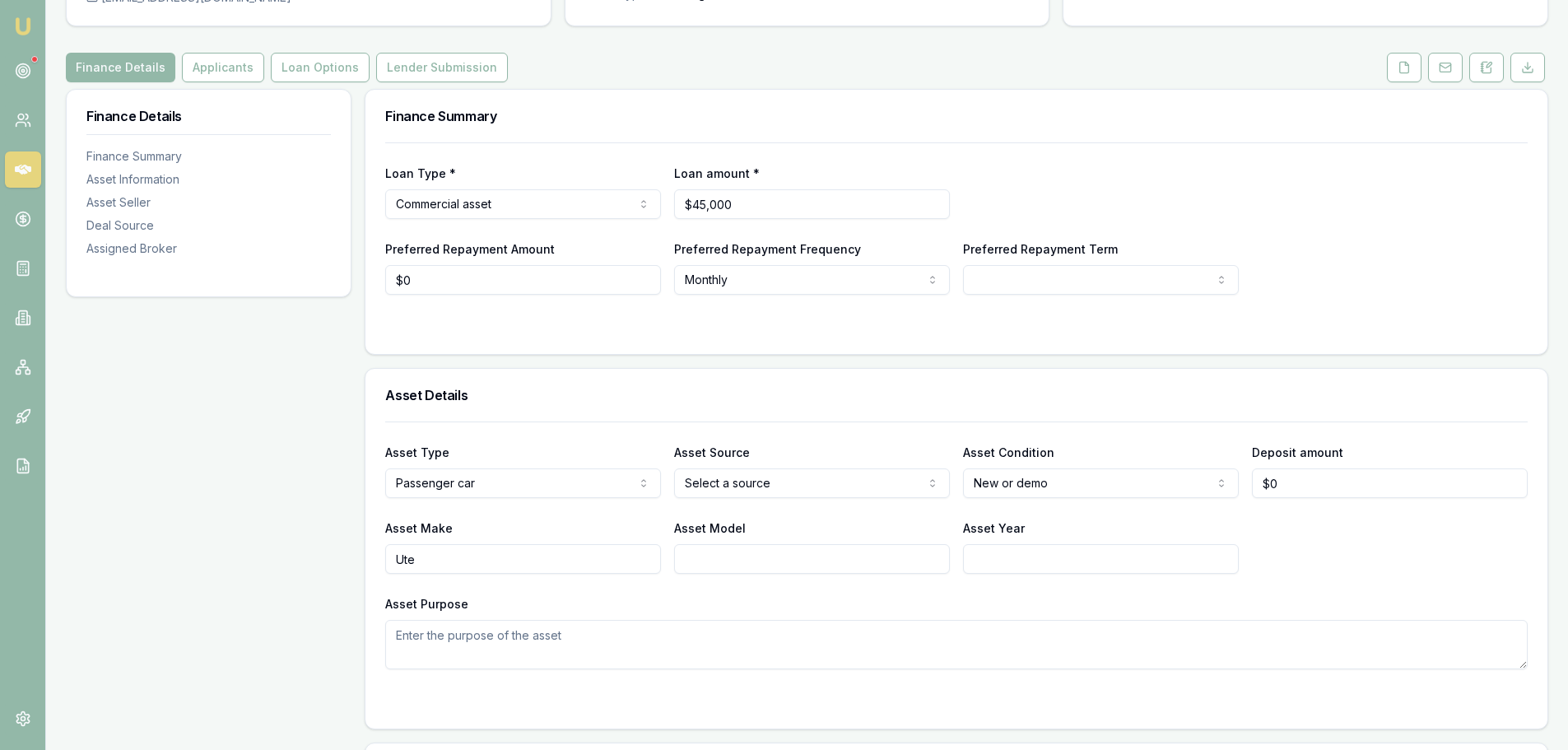
drag, startPoint x: 428, startPoint y: 563, endPoint x: 247, endPoint y: 563, distance: 181.0
type input "Ford"
type input "Ranger"
click at [760, 484] on html "Emu Broker Deals View D-B6JD3BVBJS Erin Shield Toggle Menu Customer Addison Pie…" at bounding box center [784, 210] width 1568 height 750
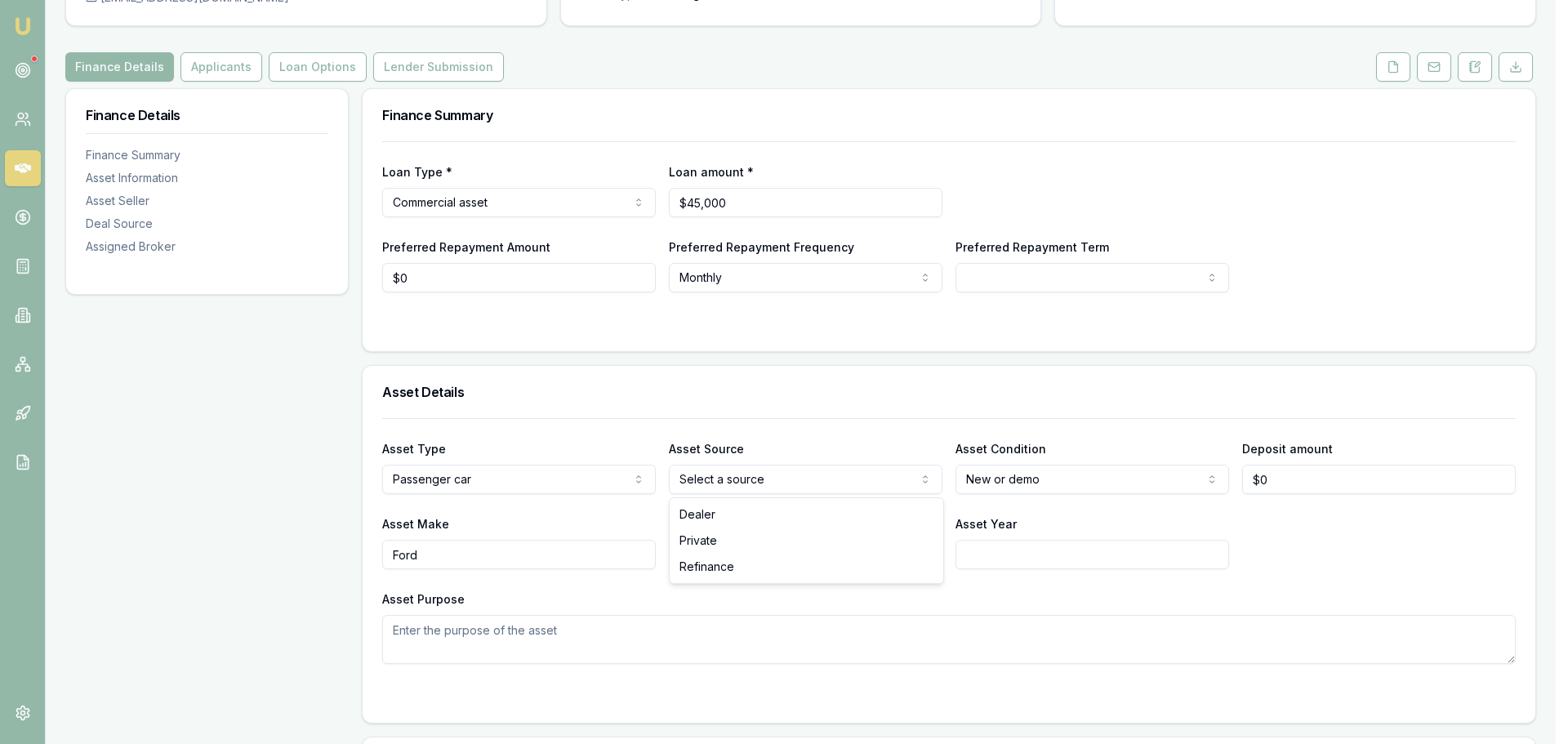
select select "PRIVATE"
click at [816, 392] on h3 "Asset Details" at bounding box center [949, 392] width 1134 height 13
click at [1044, 558] on input "Asset Year" at bounding box center [1092, 555] width 273 height 30
type input "2022"
click at [861, 387] on h3 "Asset Details" at bounding box center [949, 392] width 1134 height 13
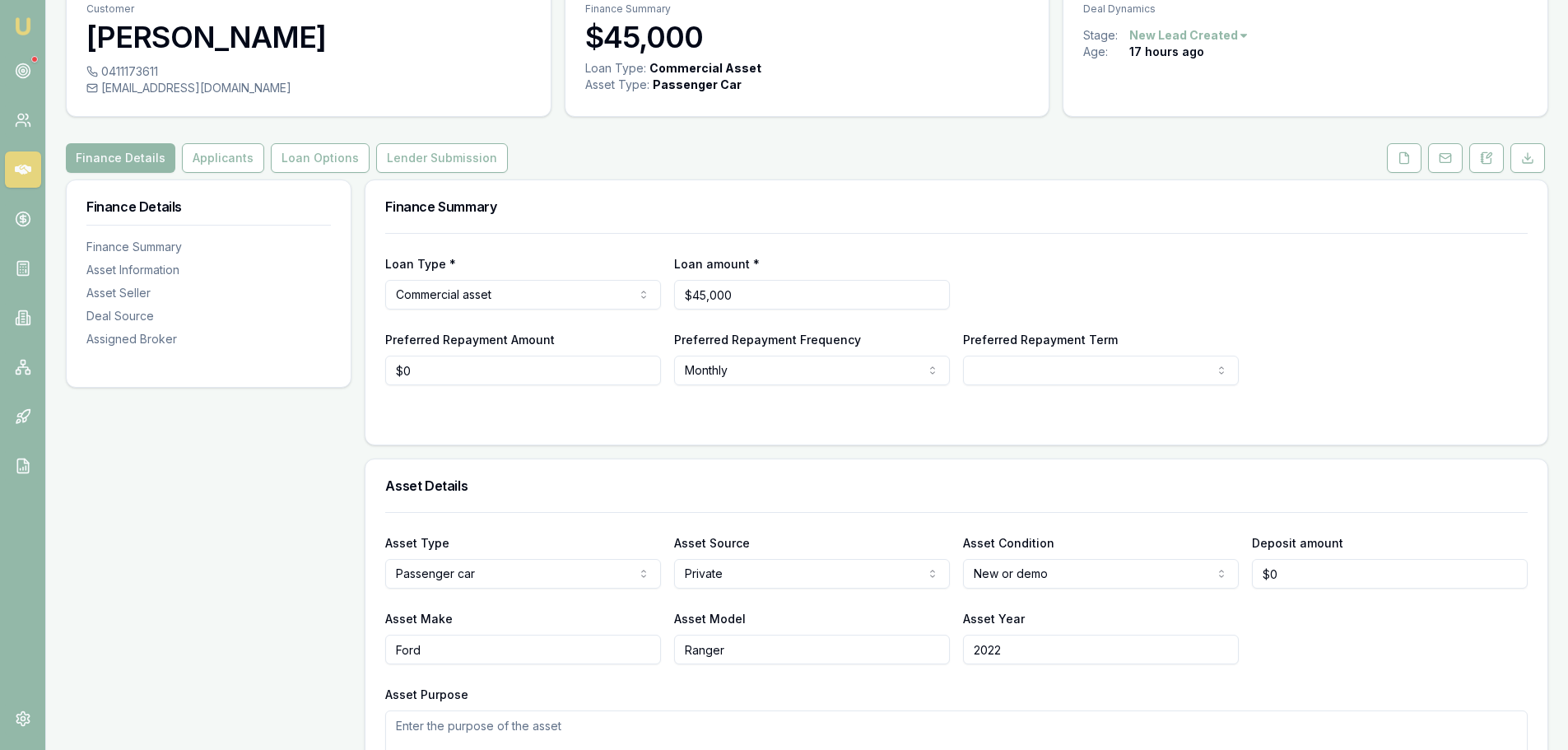
scroll to position [0, 0]
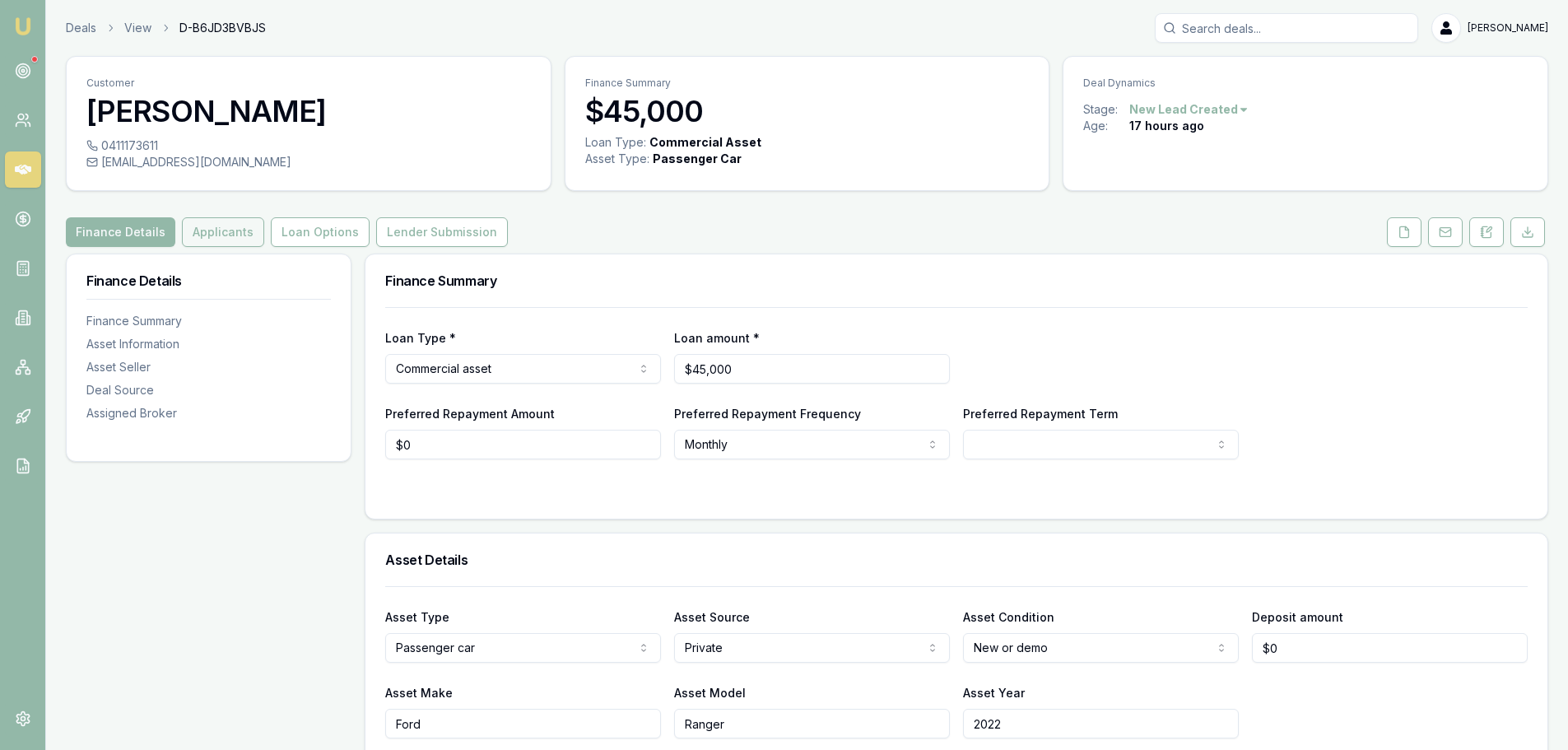
click at [226, 233] on button "Applicants" at bounding box center [222, 232] width 83 height 30
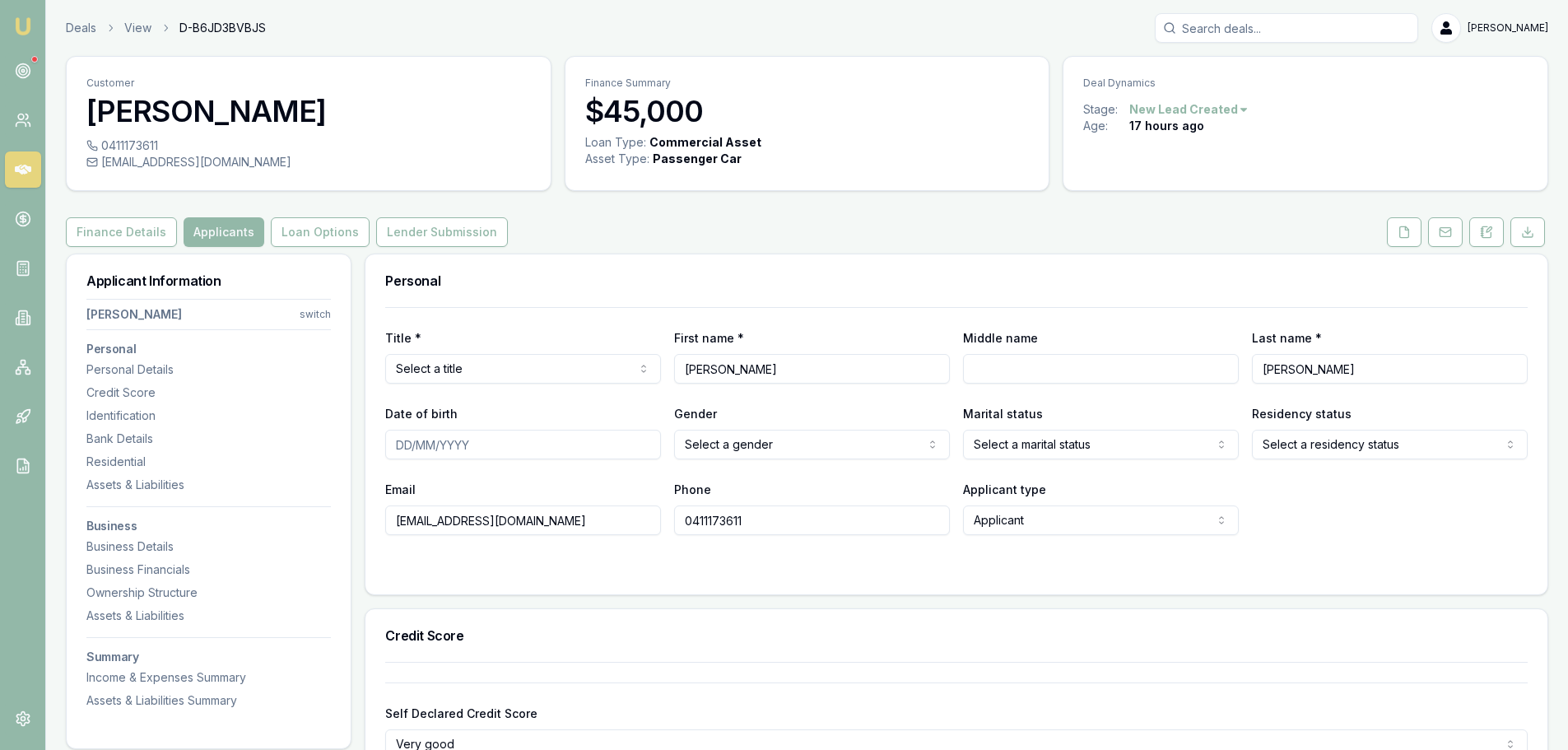
click at [721, 245] on div "Finance Details Applicants Loan Options Lender Submission" at bounding box center [807, 232] width 1482 height 30
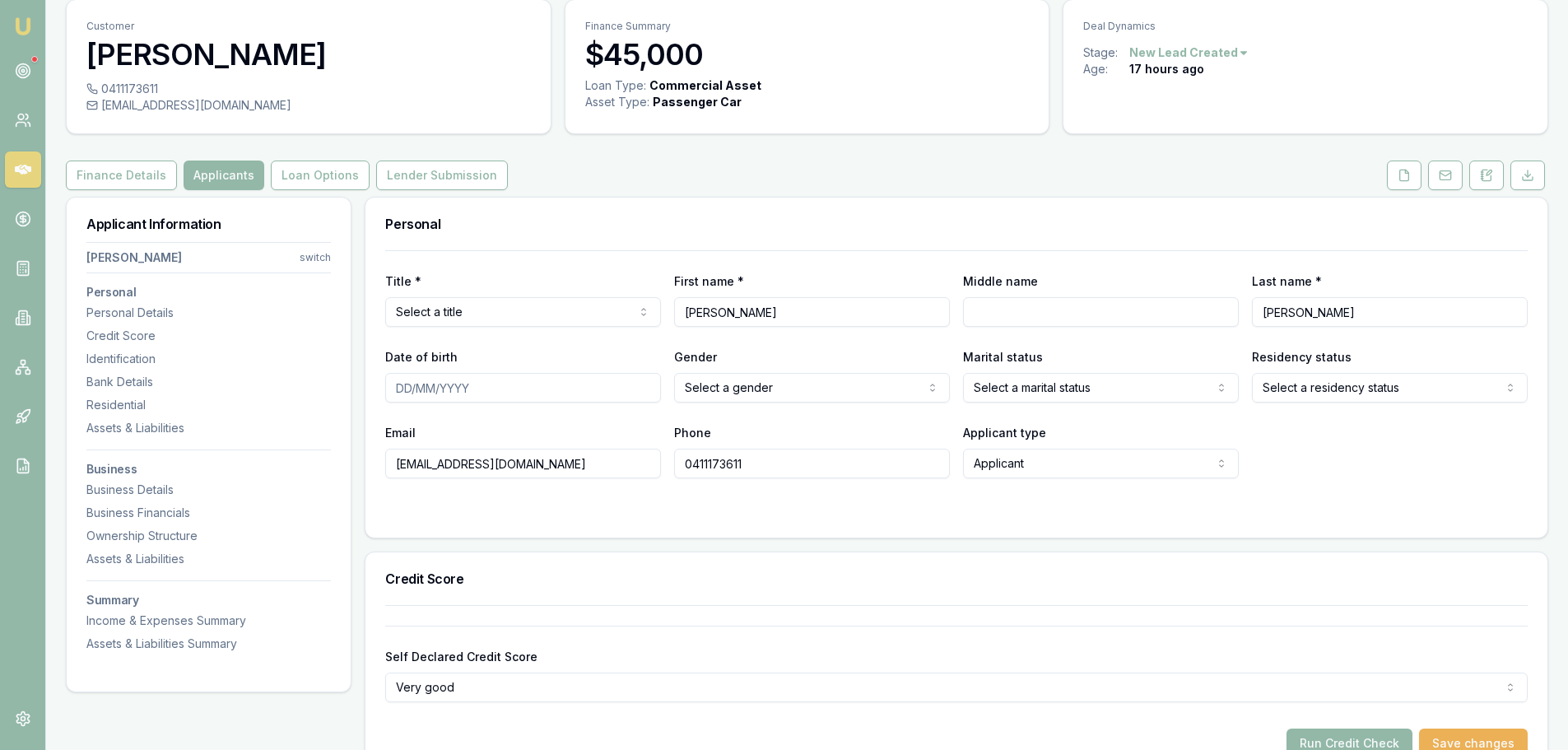
scroll to position [83, 0]
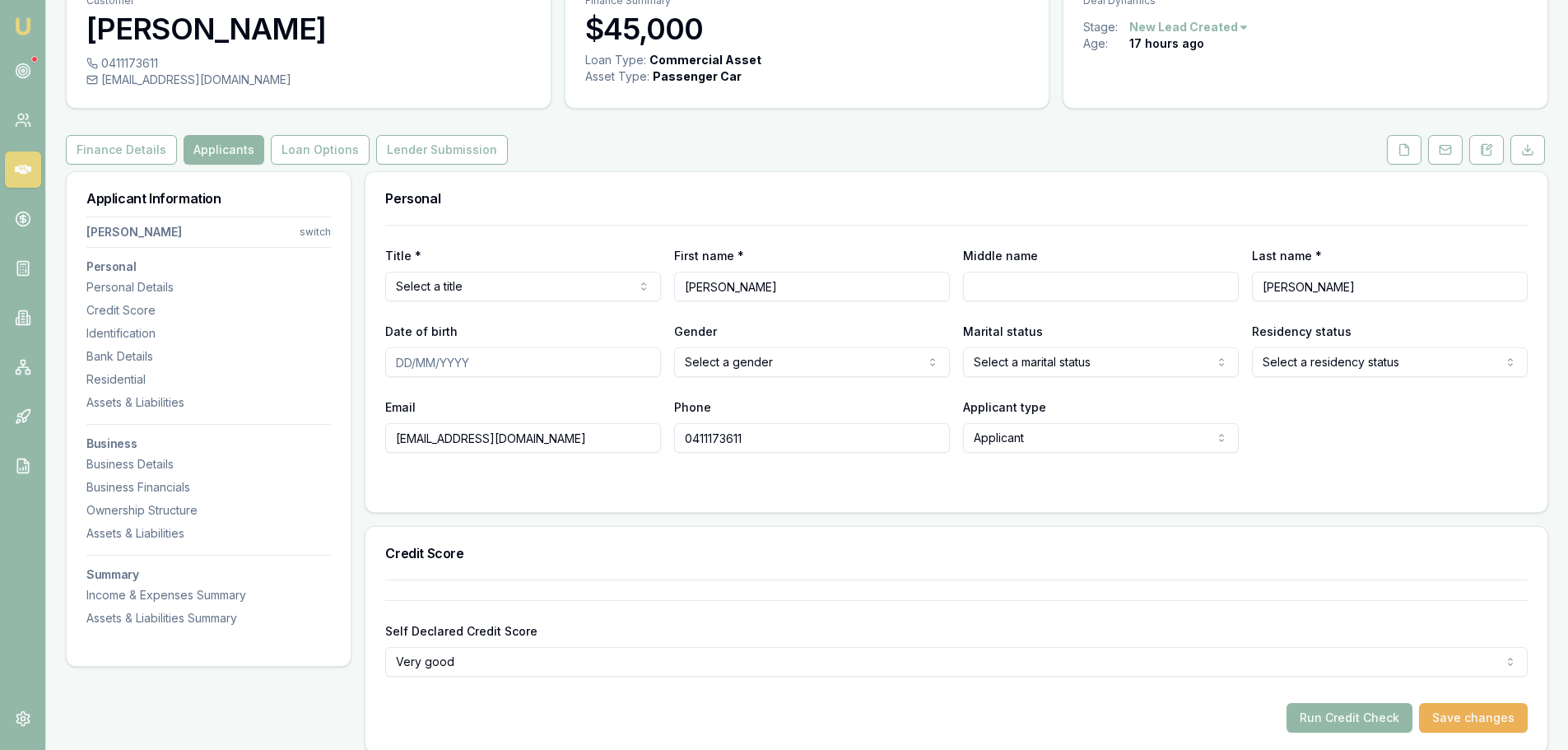
click at [535, 286] on html "Emu Broker Deals View D-B6JD3BVBJS Erin Shield Toggle Menu Customer Addison Pie…" at bounding box center [784, 292] width 1568 height 750
click at [1011, 182] on div "Personal" at bounding box center [956, 197] width 1182 height 53
click at [1039, 286] on input "Middle name" at bounding box center [1101, 286] width 275 height 30
type input "Joshua"
click at [510, 357] on input "Date of birth" at bounding box center [523, 362] width 275 height 30
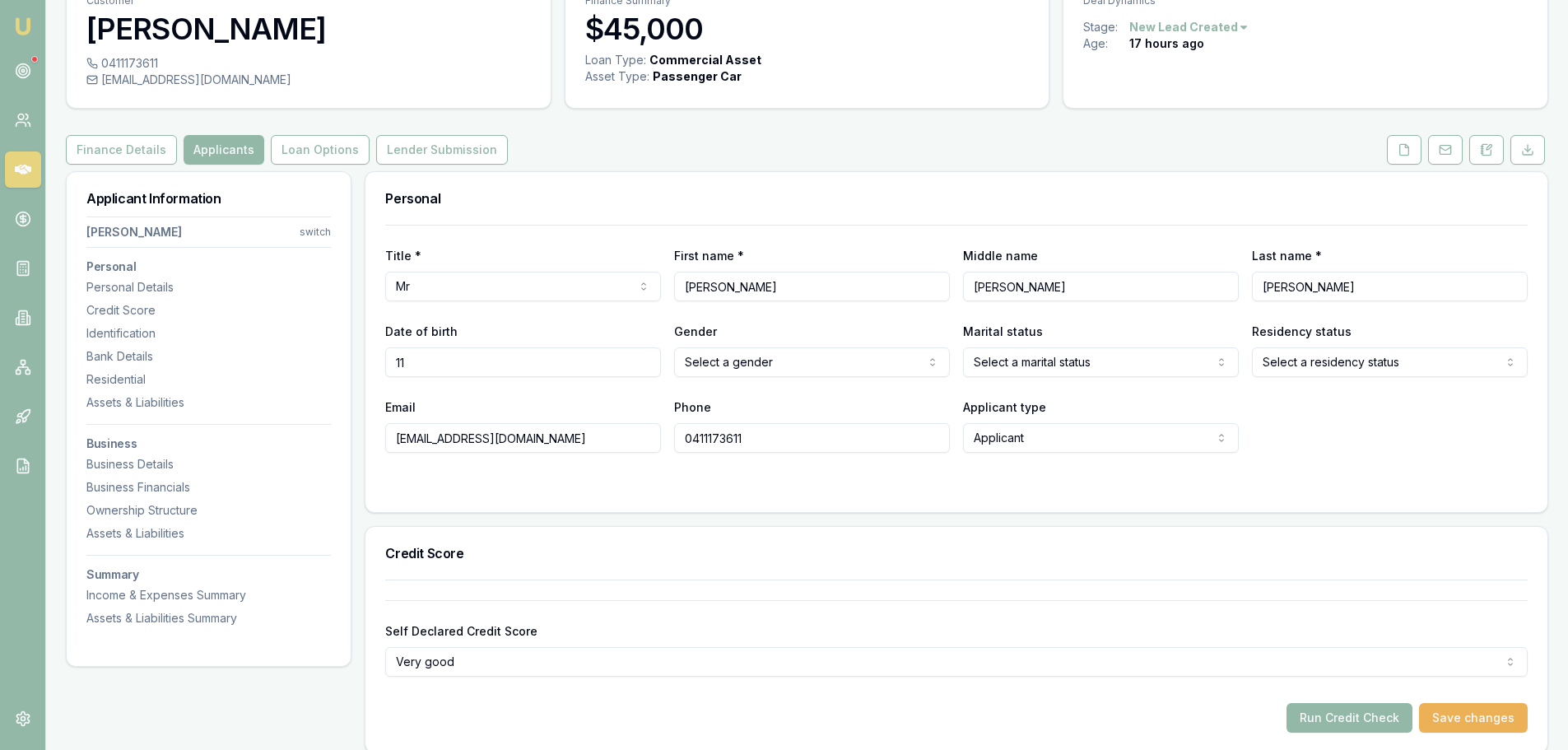
type input "1"
type input "21/09/1993"
click at [730, 353] on html "Emu Broker Deals View D-B6JD3BVBJS Erin Shield Toggle Menu Customer Addison Pie…" at bounding box center [784, 292] width 1568 height 750
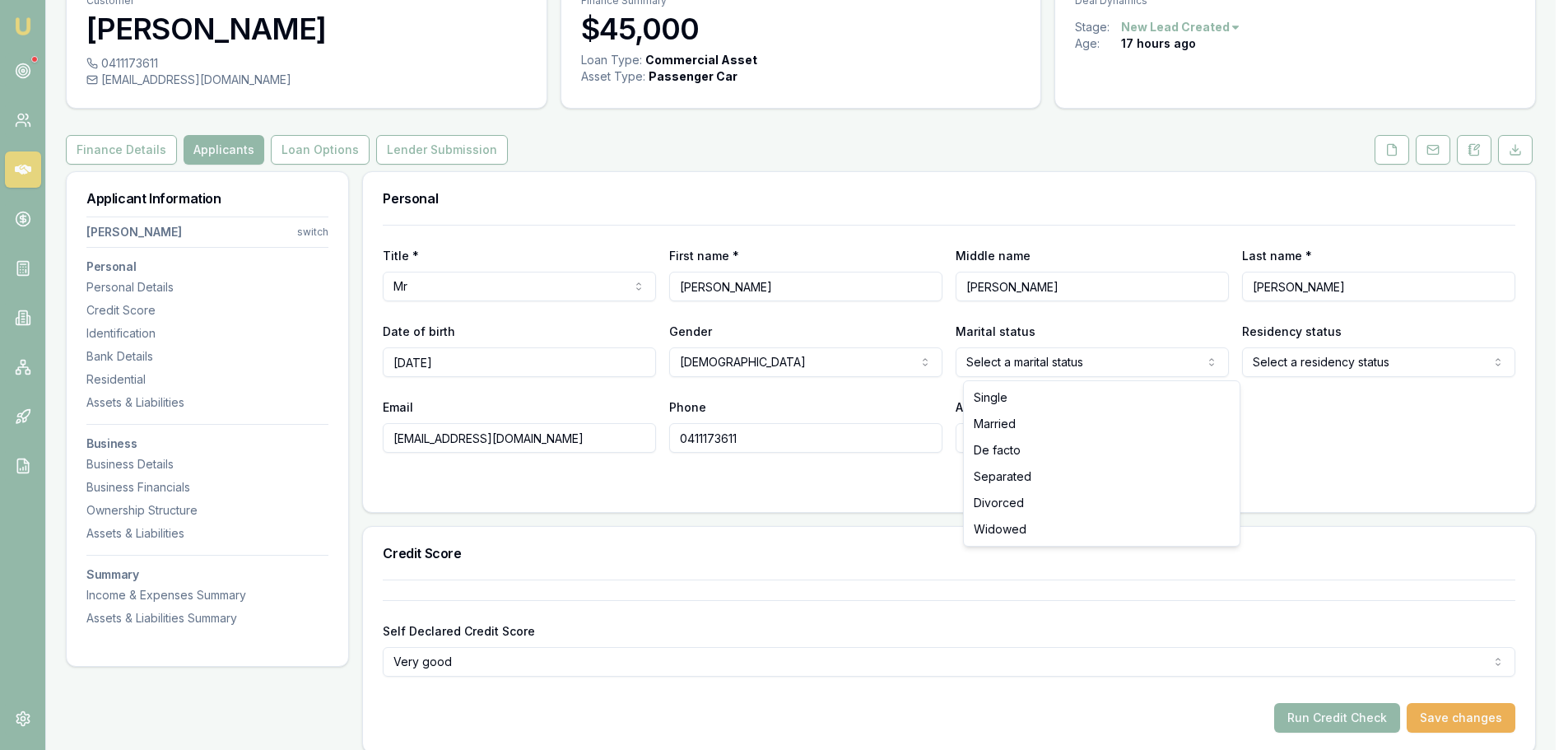
click at [1076, 358] on html "Emu Broker Deals View D-B6JD3BVBJS Erin Shield Toggle Menu Customer Addison Pie…" at bounding box center [784, 292] width 1568 height 750
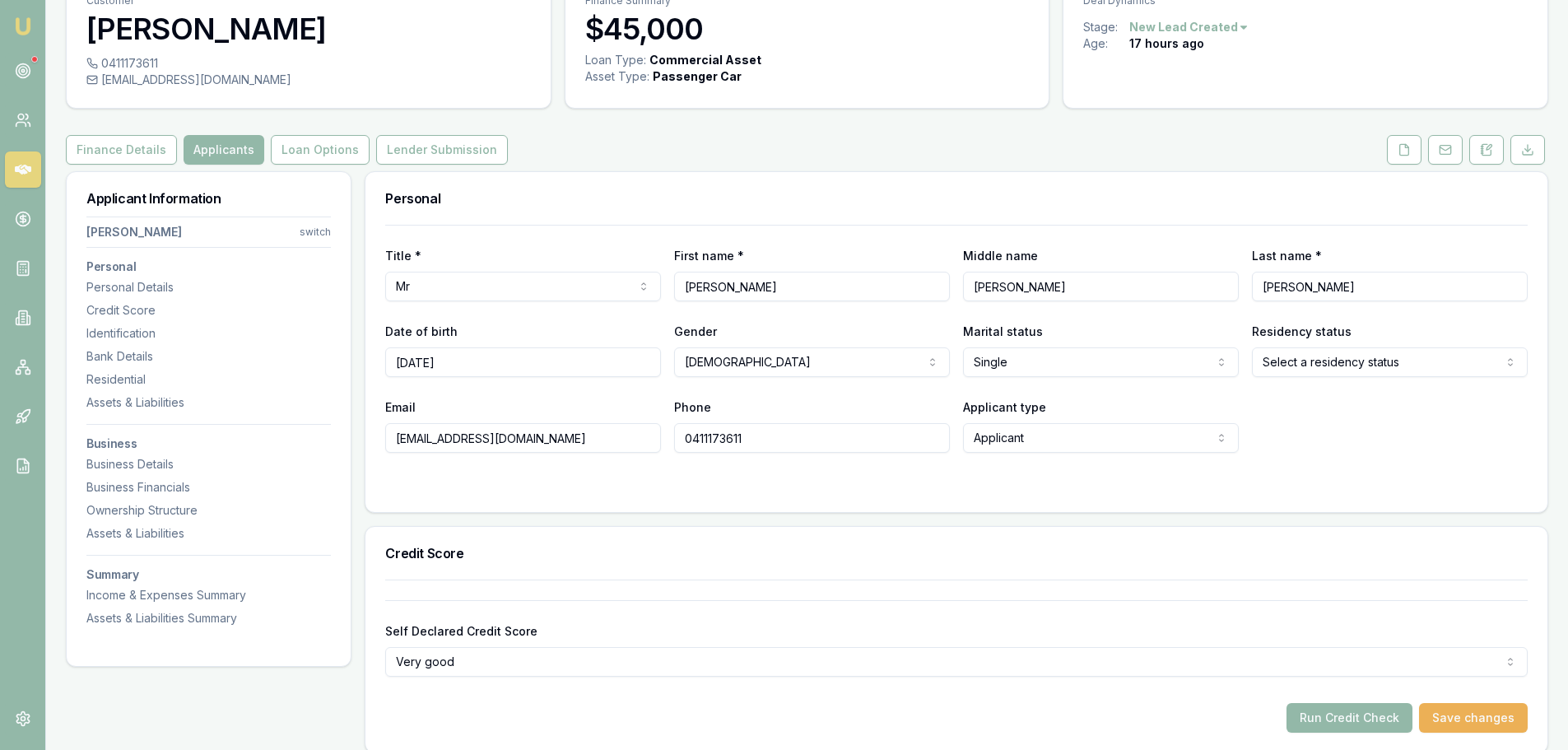
click at [1364, 359] on html "Emu Broker Deals View D-B6JD3BVBJS Erin Shield Toggle Menu Customer Addison Pie…" at bounding box center [784, 292] width 1568 height 750
click at [1013, 363] on html "Emu Broker Deals View D-B6JD3BVBJS Erin Shield Toggle Menu Customer Addison Pie…" at bounding box center [784, 292] width 1568 height 750
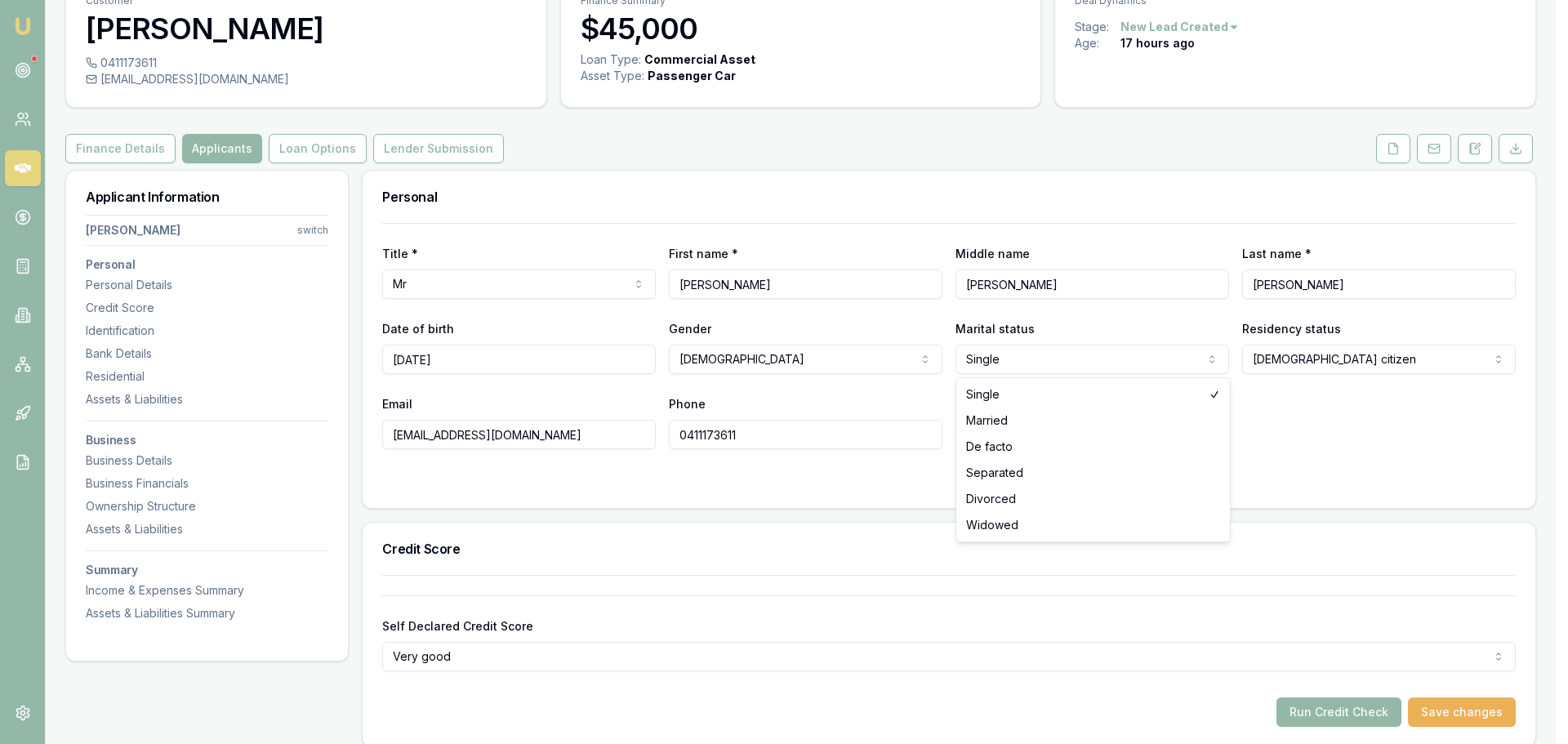
select select "MARRIED"
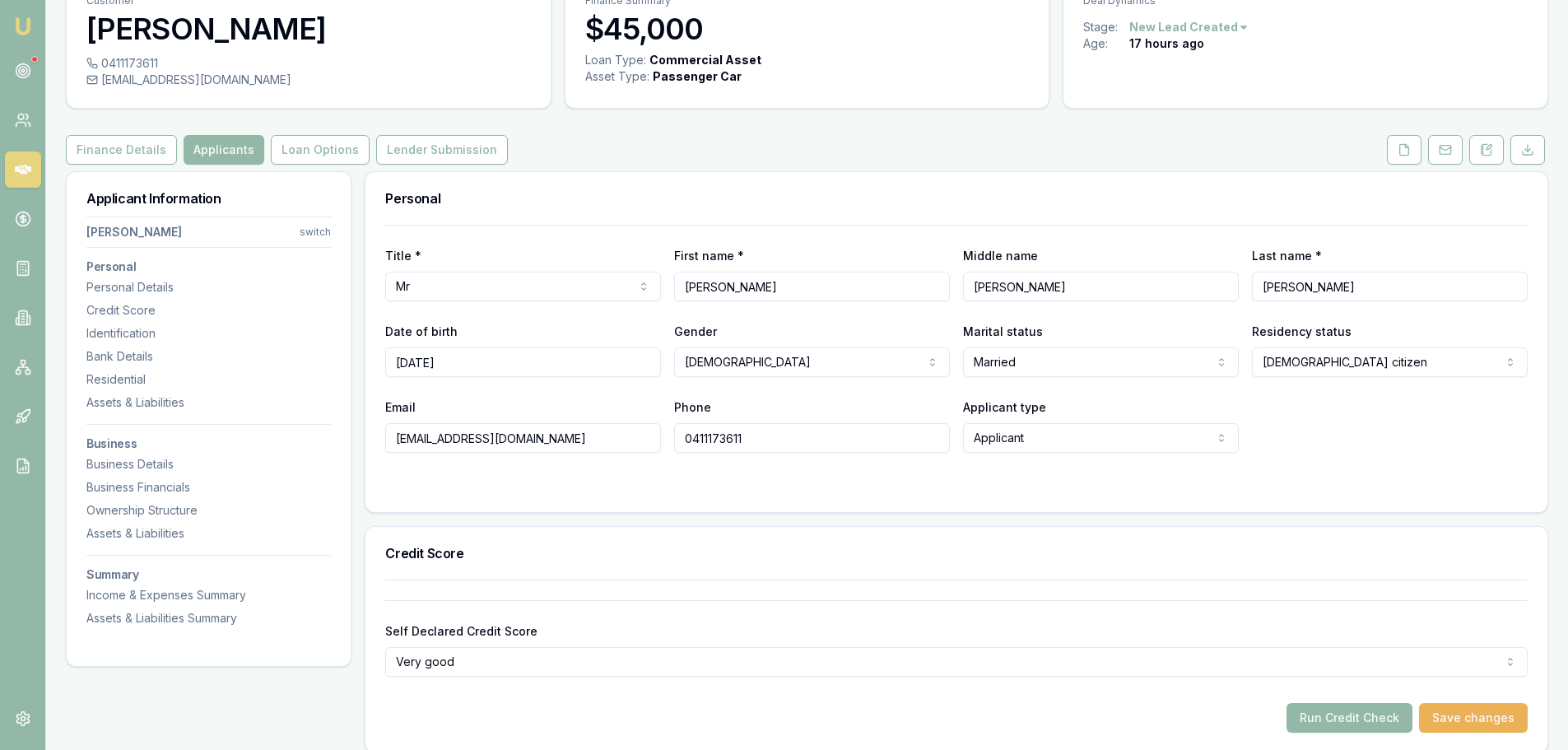
click at [772, 406] on div "Phone 0411173611" at bounding box center [812, 425] width 275 height 56
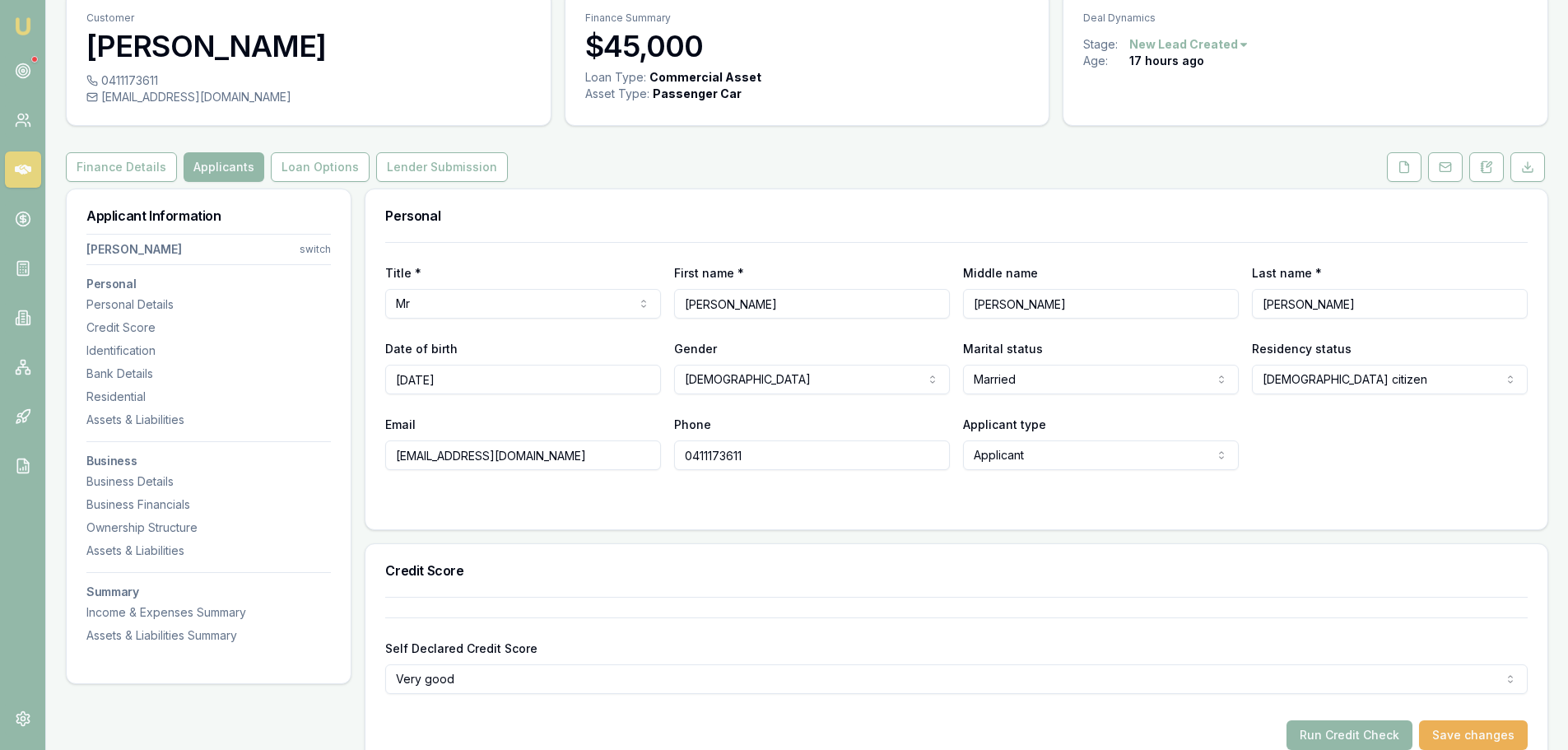
scroll to position [0, 0]
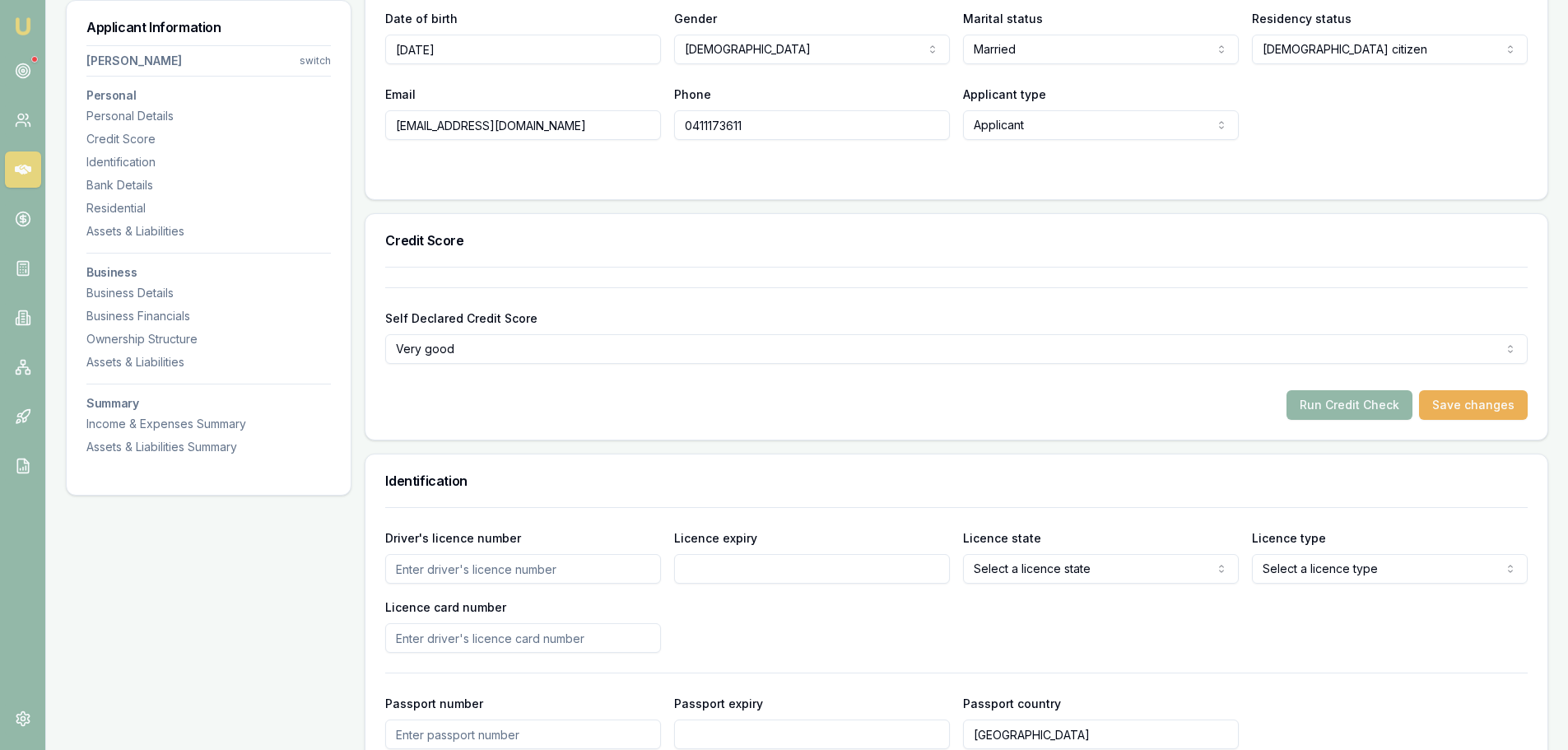
scroll to position [576, 0]
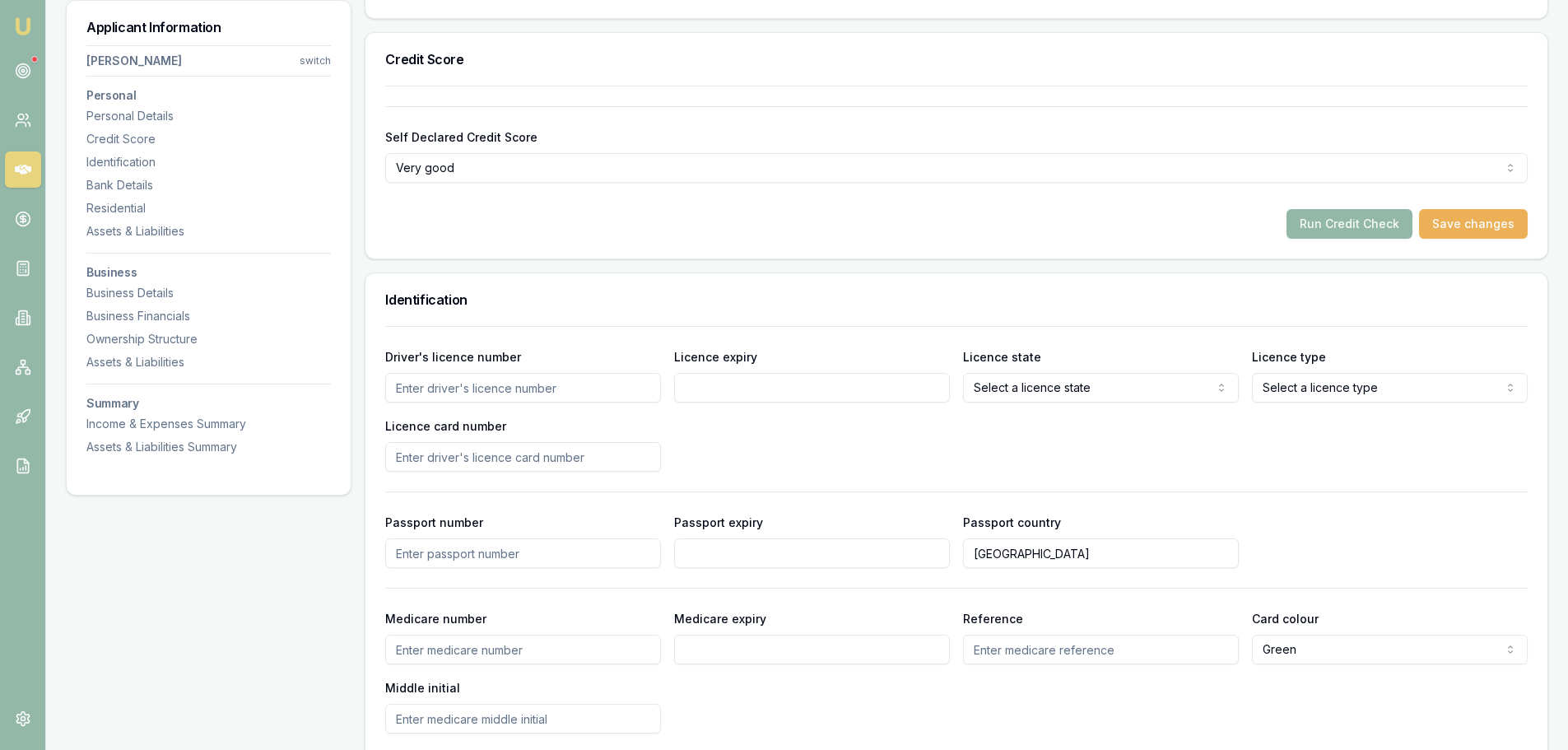
click at [607, 400] on input "Driver's licence number" at bounding box center [523, 388] width 275 height 30
click at [804, 301] on h3 "Identification" at bounding box center [957, 299] width 1143 height 13
click at [807, 300] on h3 "Identification" at bounding box center [957, 299] width 1143 height 13
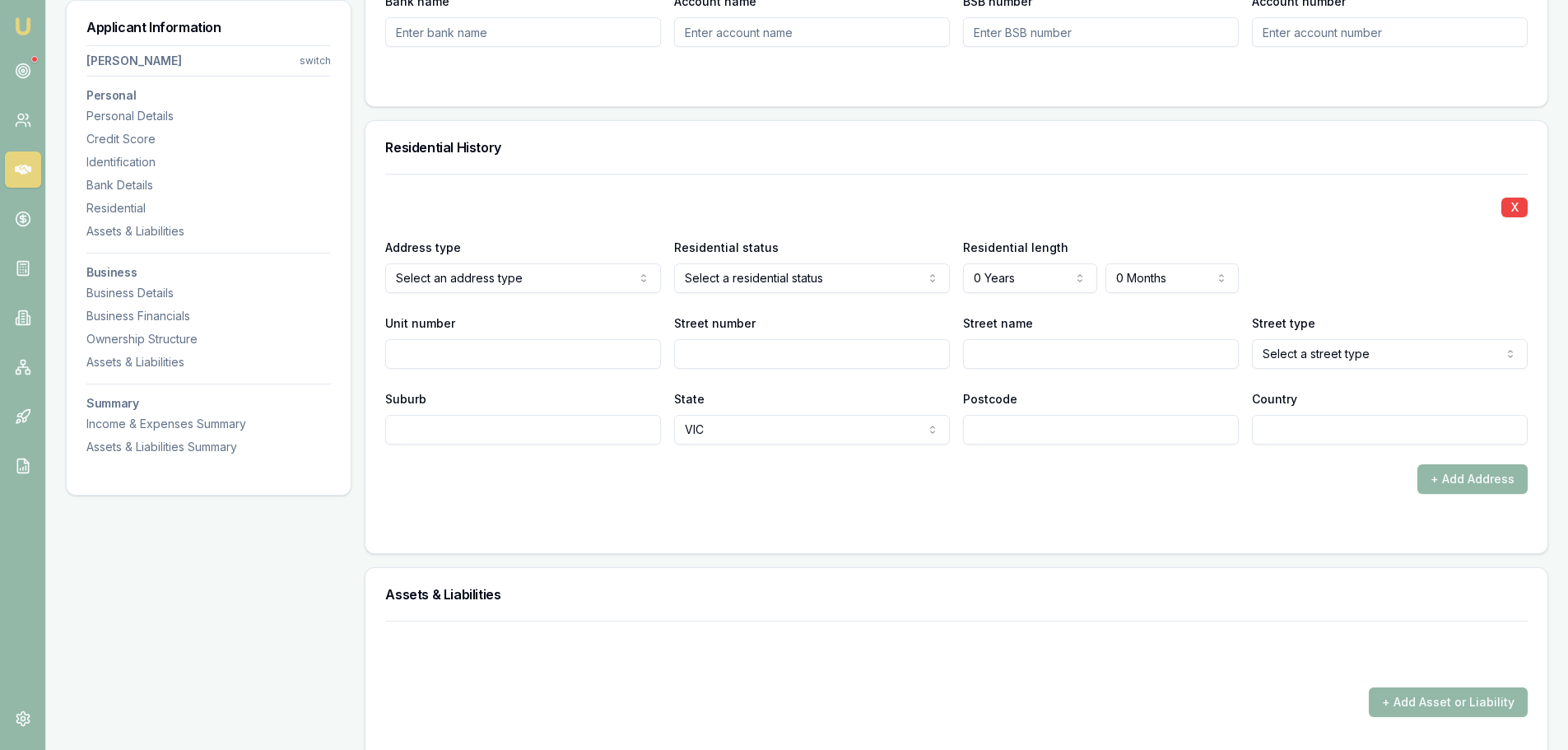
scroll to position [1482, 0]
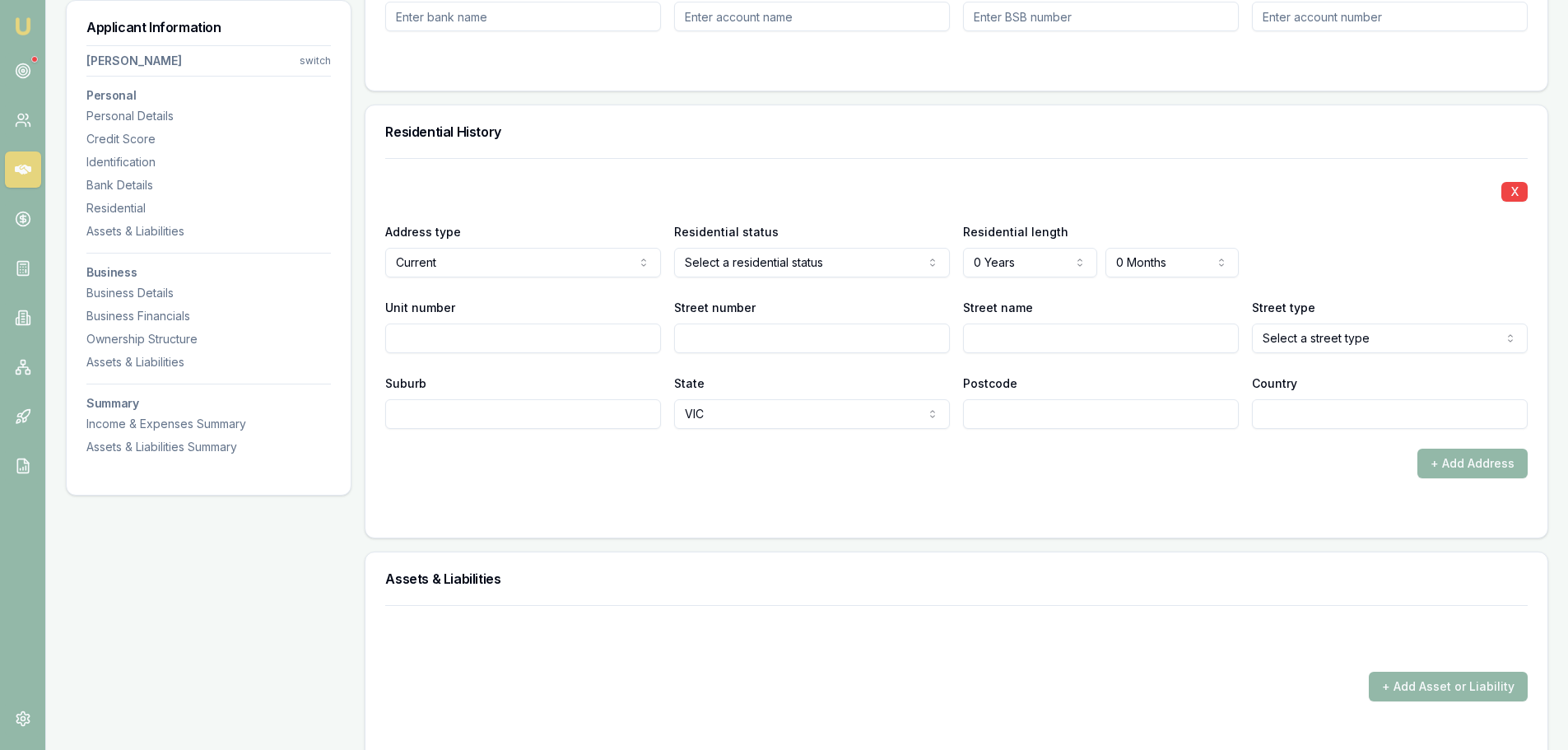
click at [741, 334] on input "Street number" at bounding box center [812, 338] width 275 height 30
type input "27"
type input "b"
type input "BRIMFIRE"
select select "Avenue"
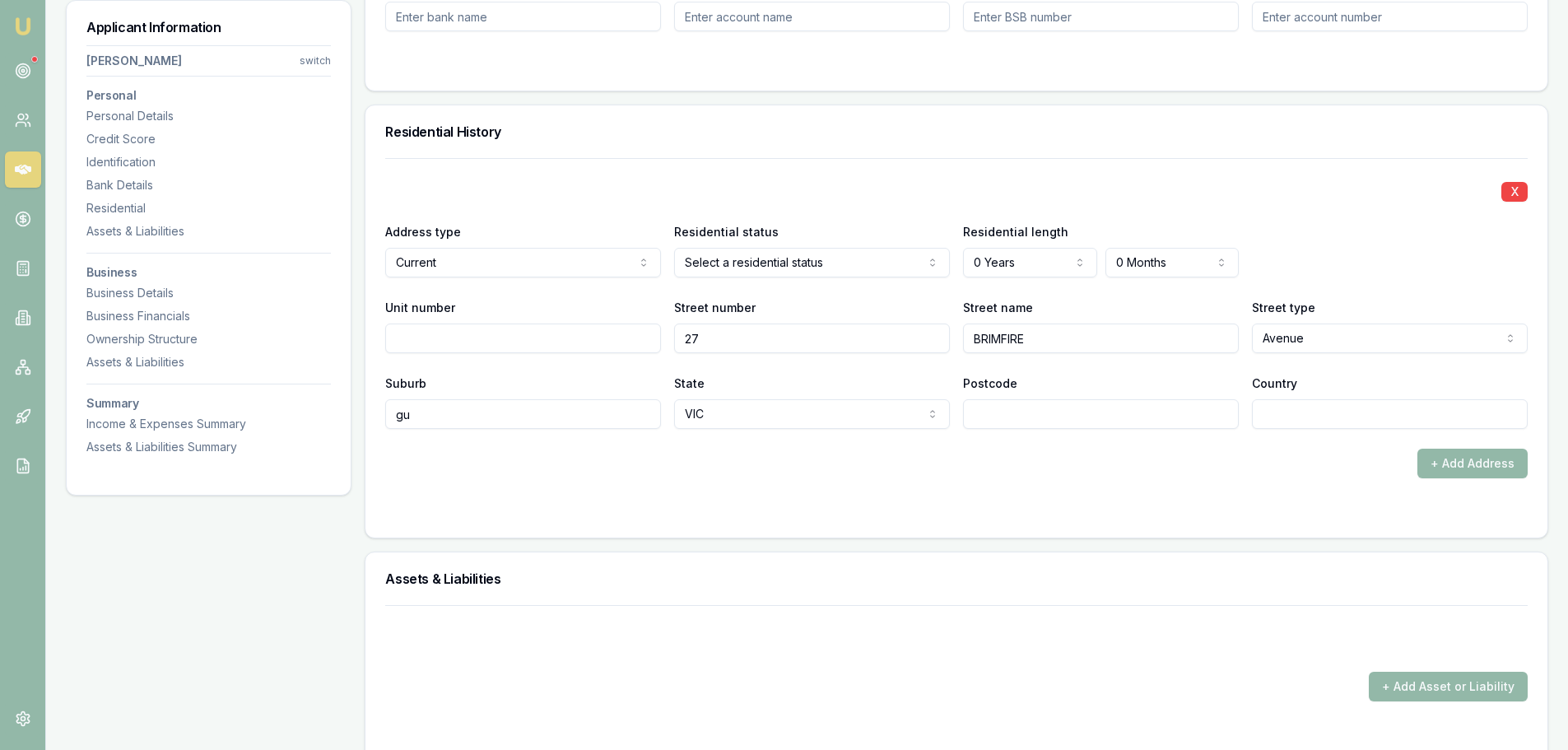
type input "g"
type input "Druen"
click at [1281, 411] on input "Country" at bounding box center [1389, 414] width 275 height 30
type input "a"
type input "[GEOGRAPHIC_DATA]"
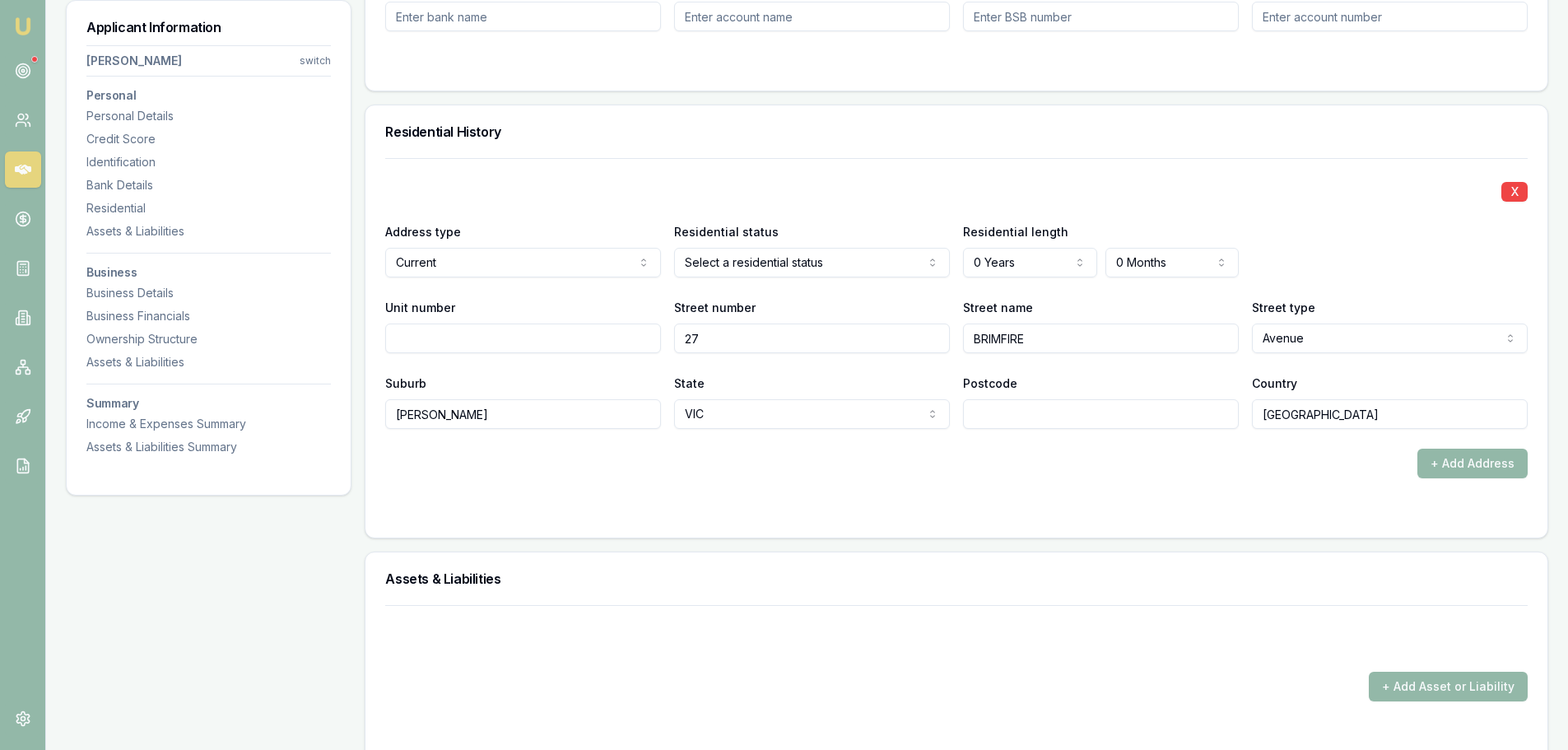
click at [1015, 280] on div "X Address type Current Current Previous Residential status Select a residential…" at bounding box center [957, 293] width 1143 height 271
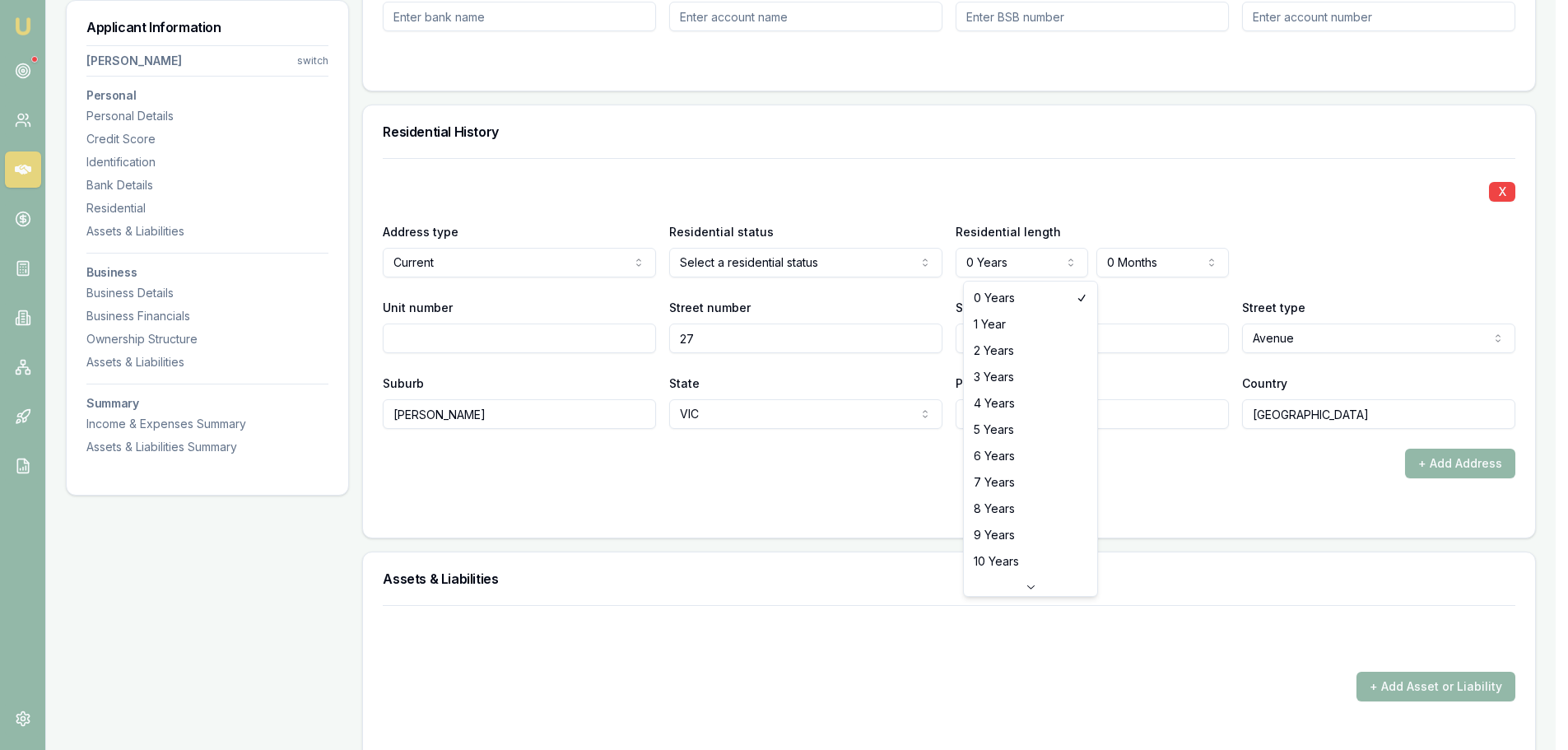
select select "8"
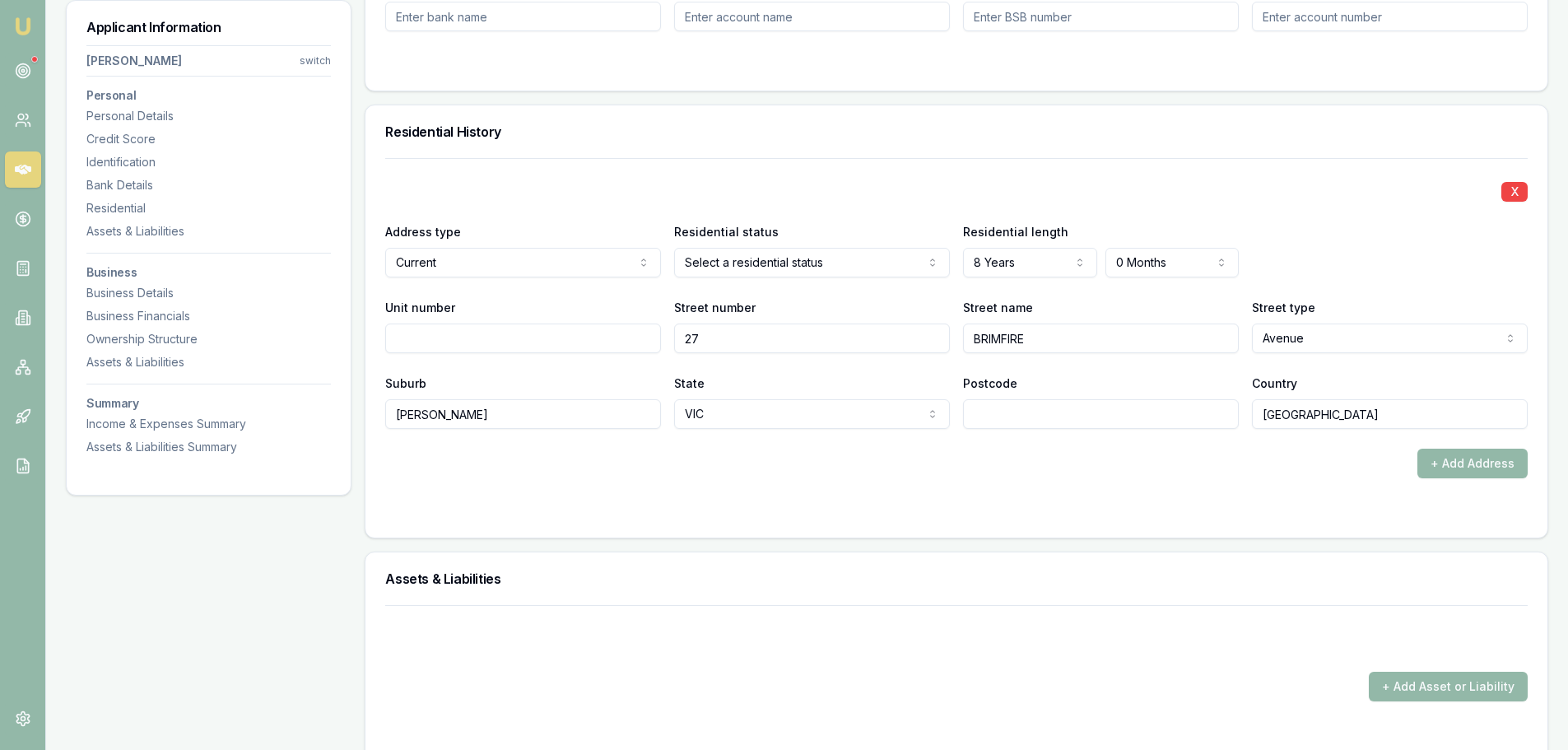
click at [827, 170] on div "X Address type Current Current Previous Residential status Owner with mortgage …" at bounding box center [957, 293] width 1143 height 271
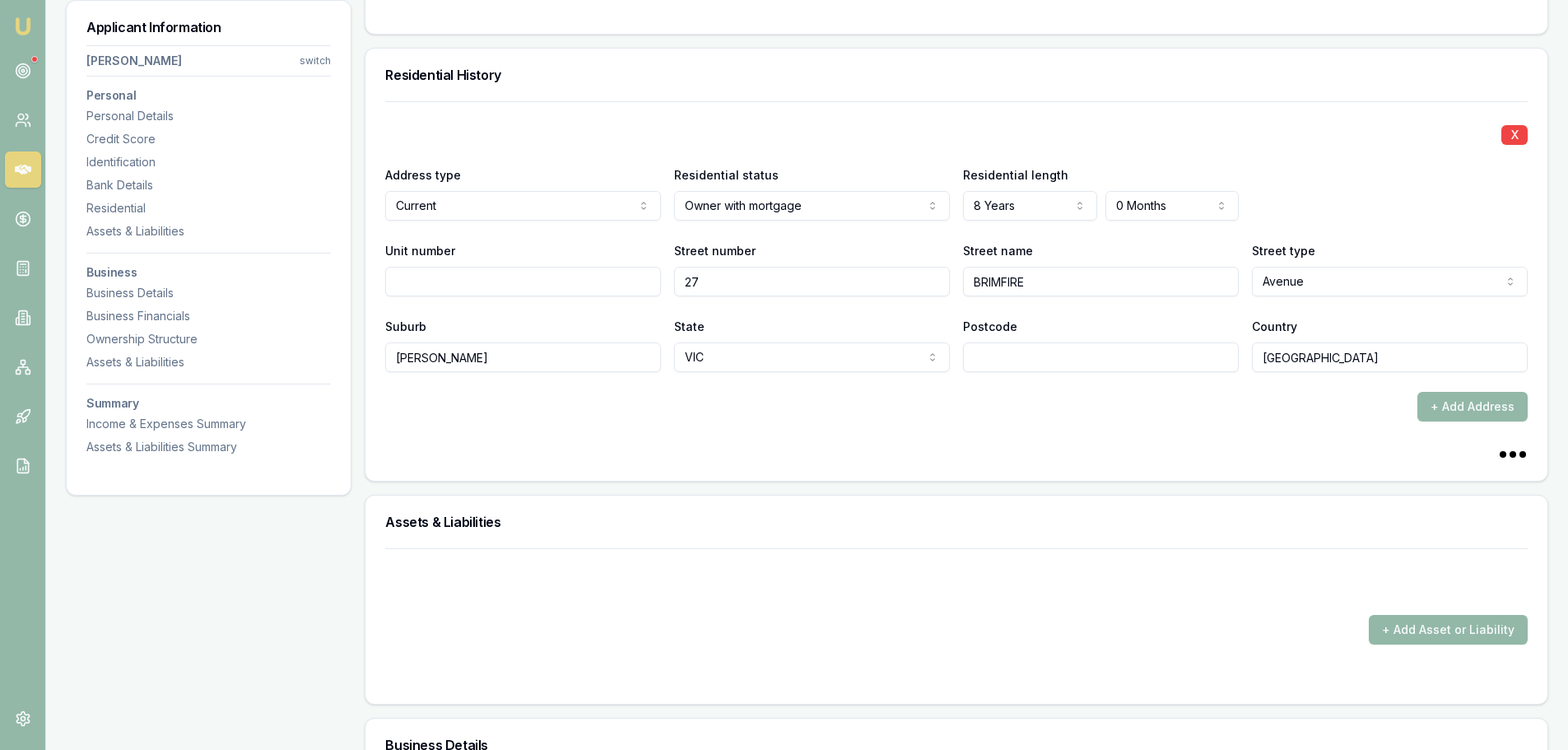
scroll to position [1728, 0]
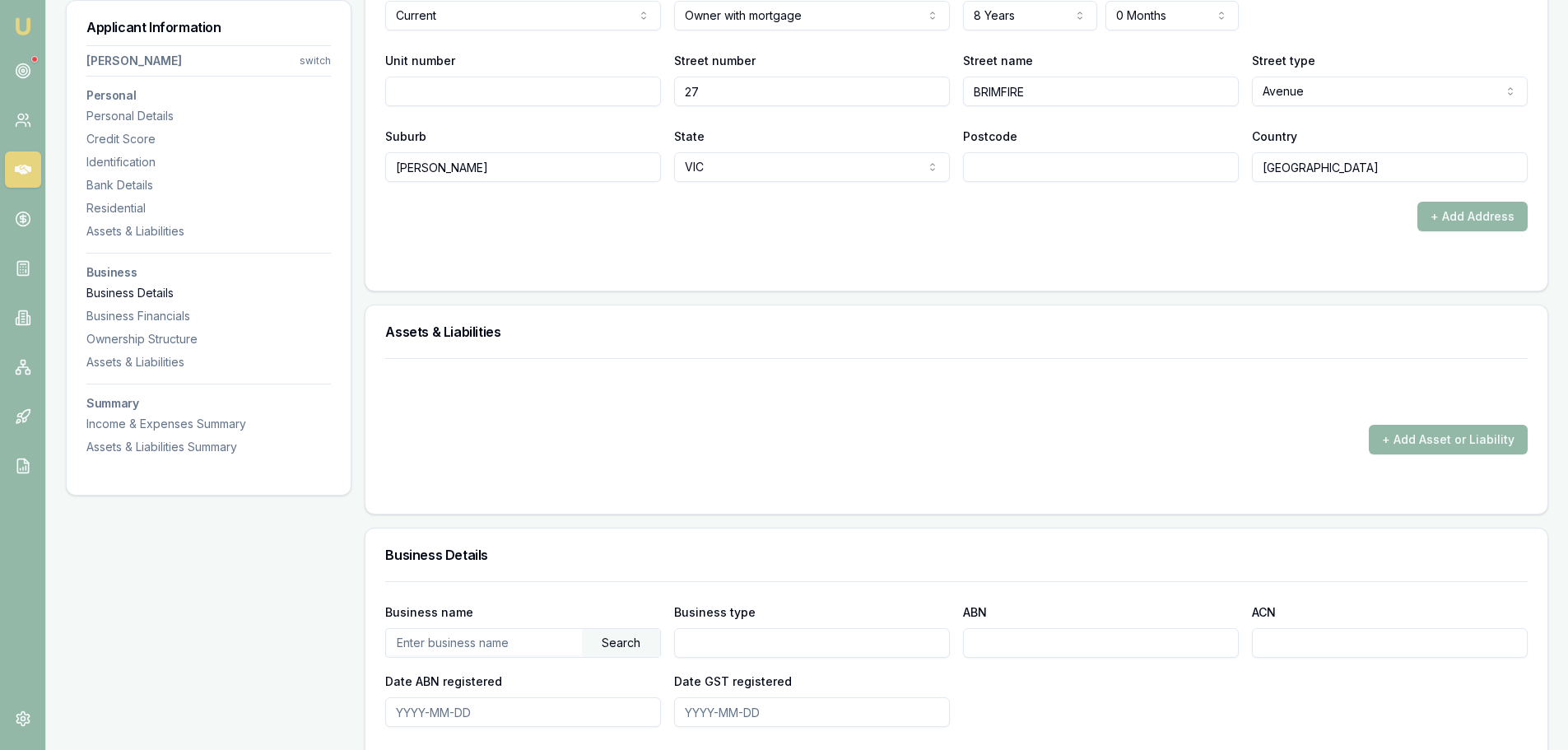
click at [111, 295] on div "Business Details" at bounding box center [208, 293] width 244 height 17
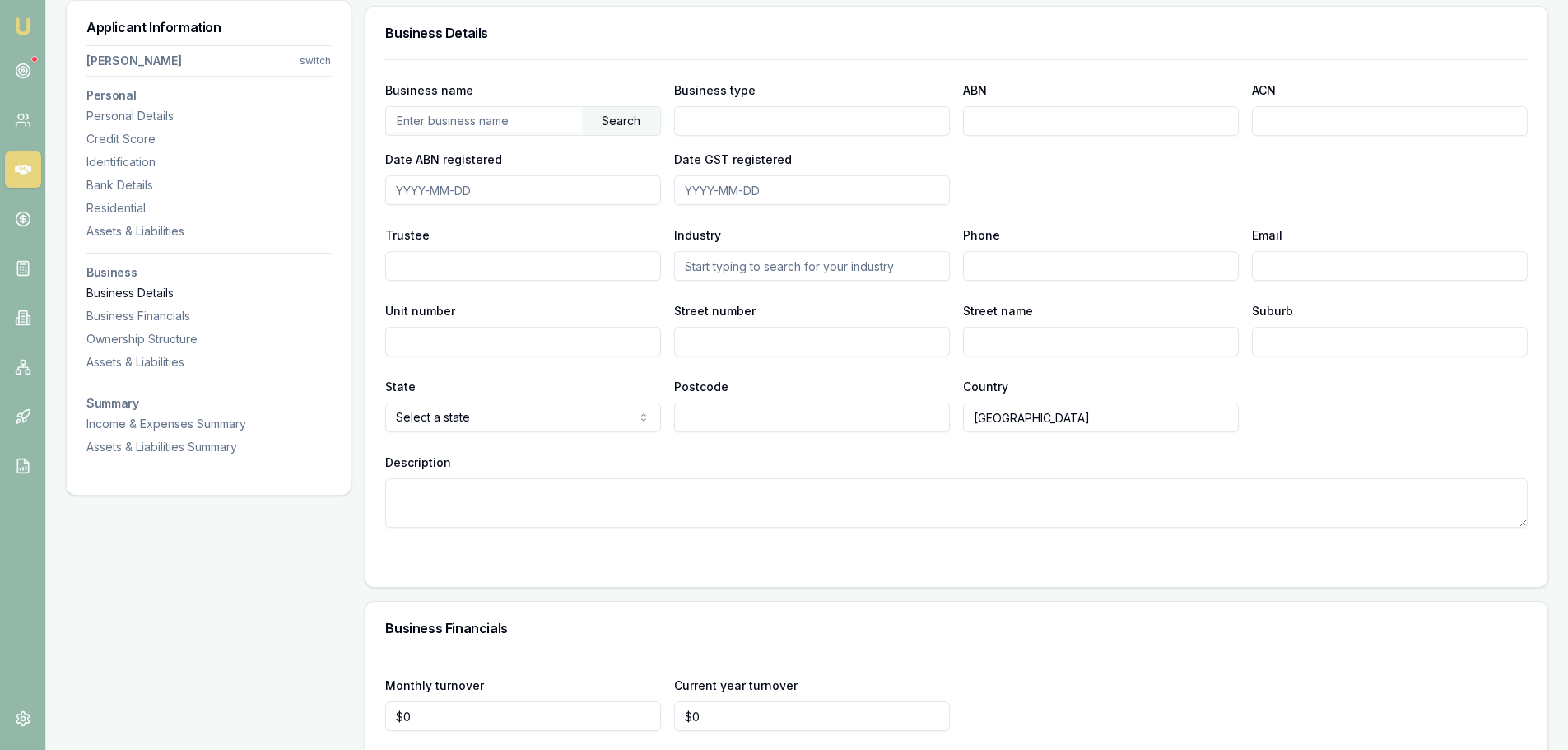
scroll to position [2256, 0]
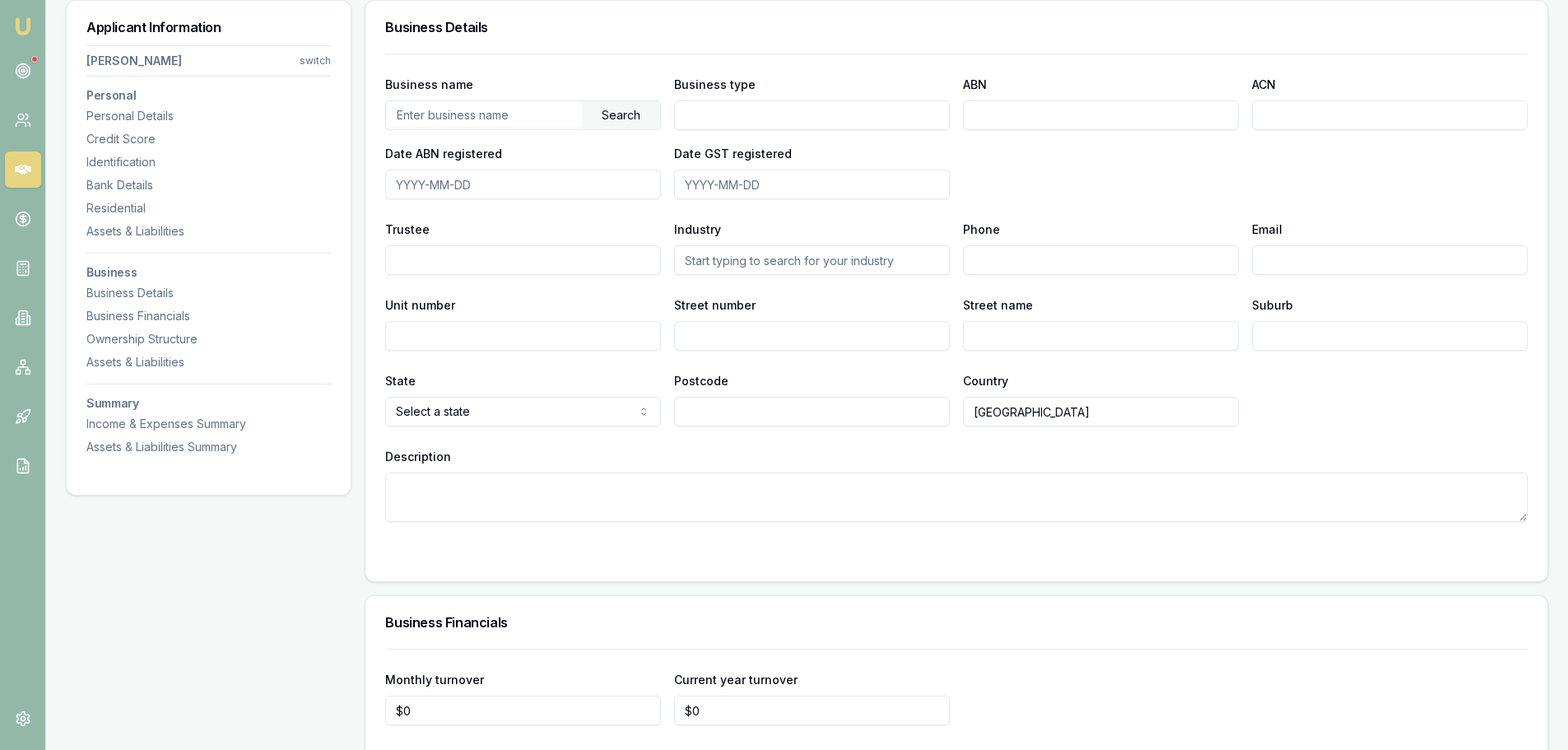
click at [572, 439] on div "Business name Search Business type ABN ACN Date ABN registered Date GST registe…" at bounding box center [957, 288] width 1143 height 469
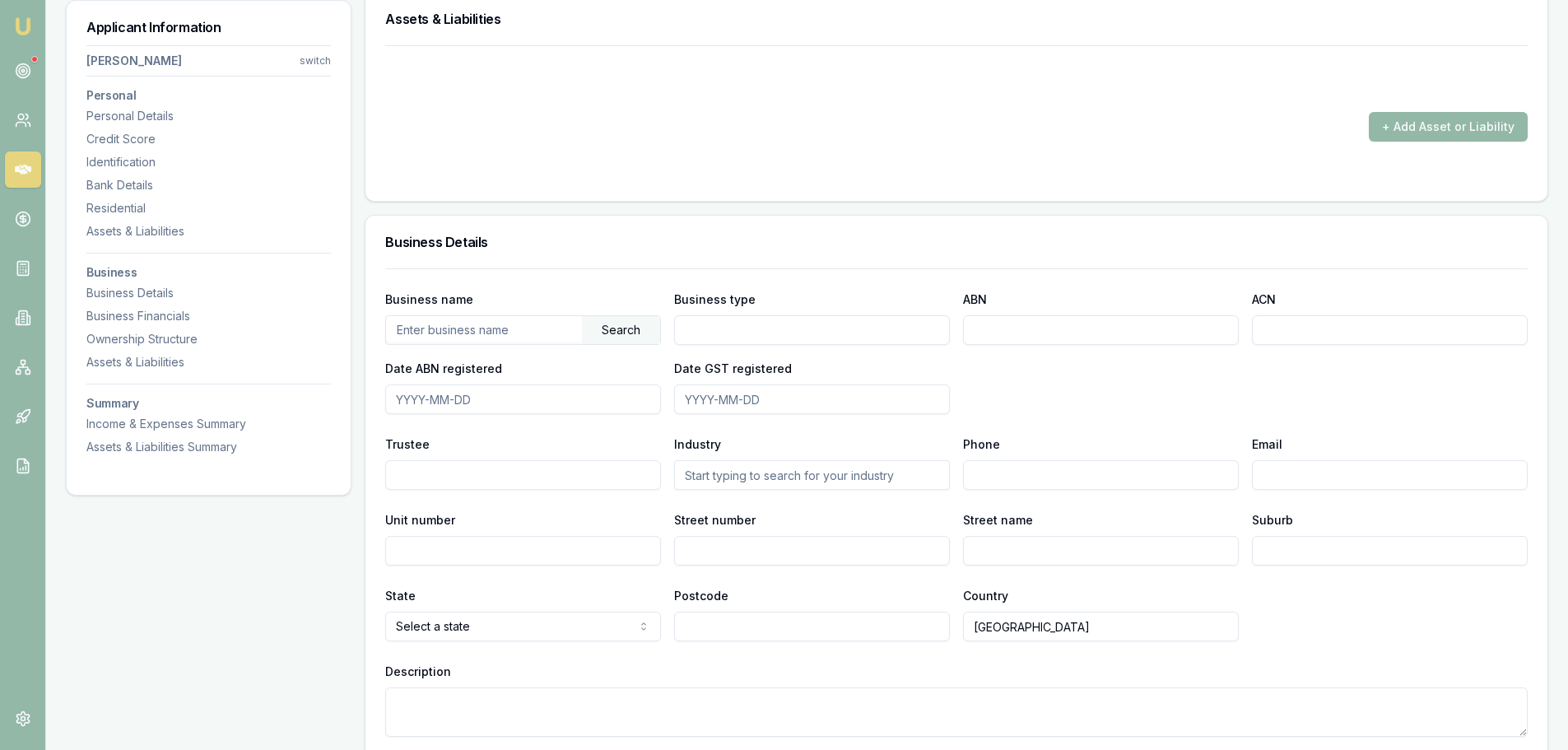
scroll to position [1927, 0]
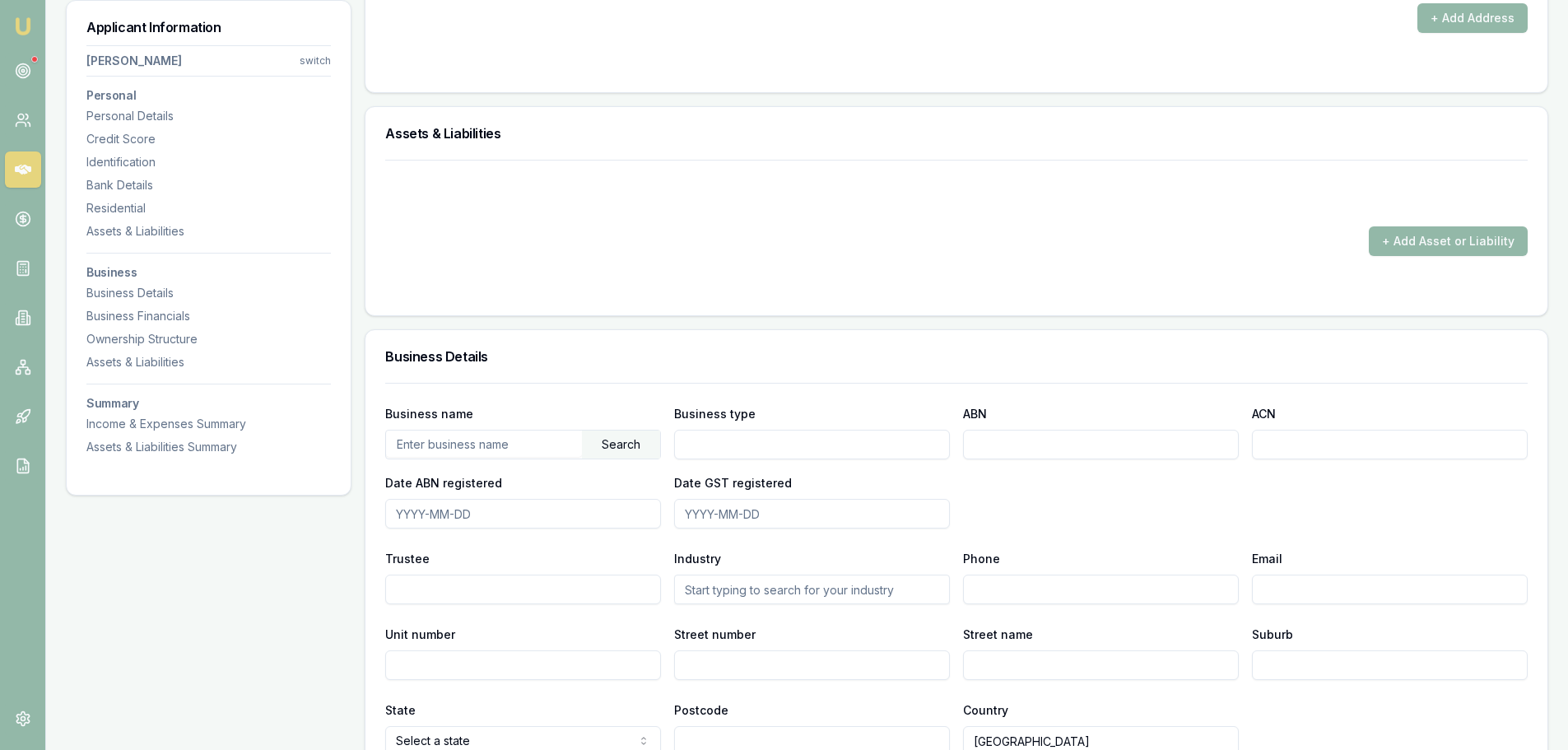
paste input "PIENING, ADDISON"
type input "PIENING, ADDISON"
click at [634, 436] on div "Search" at bounding box center [621, 445] width 78 height 28
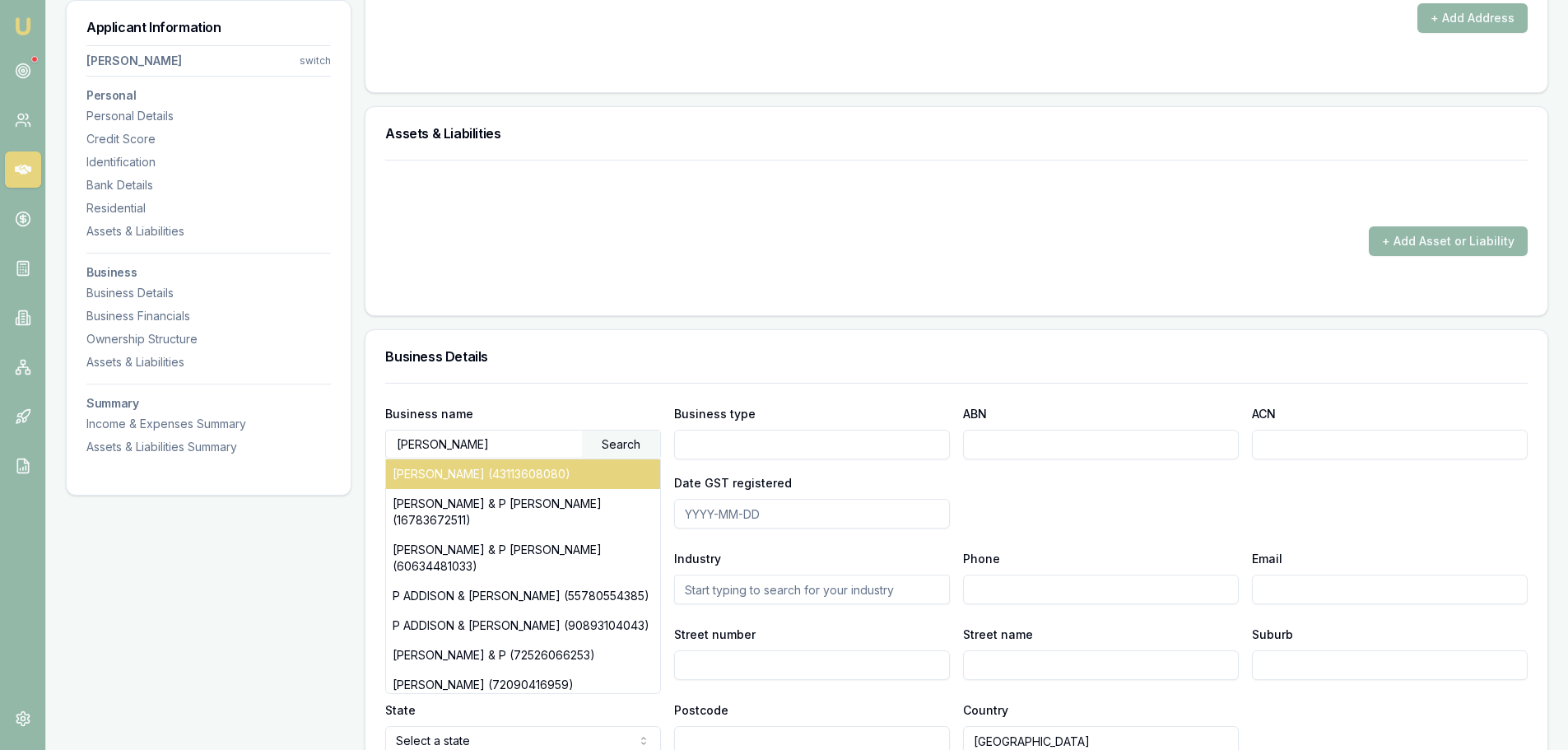
click at [552, 478] on div "ADDISON PIENING (43113608080)" at bounding box center [523, 475] width 274 height 30
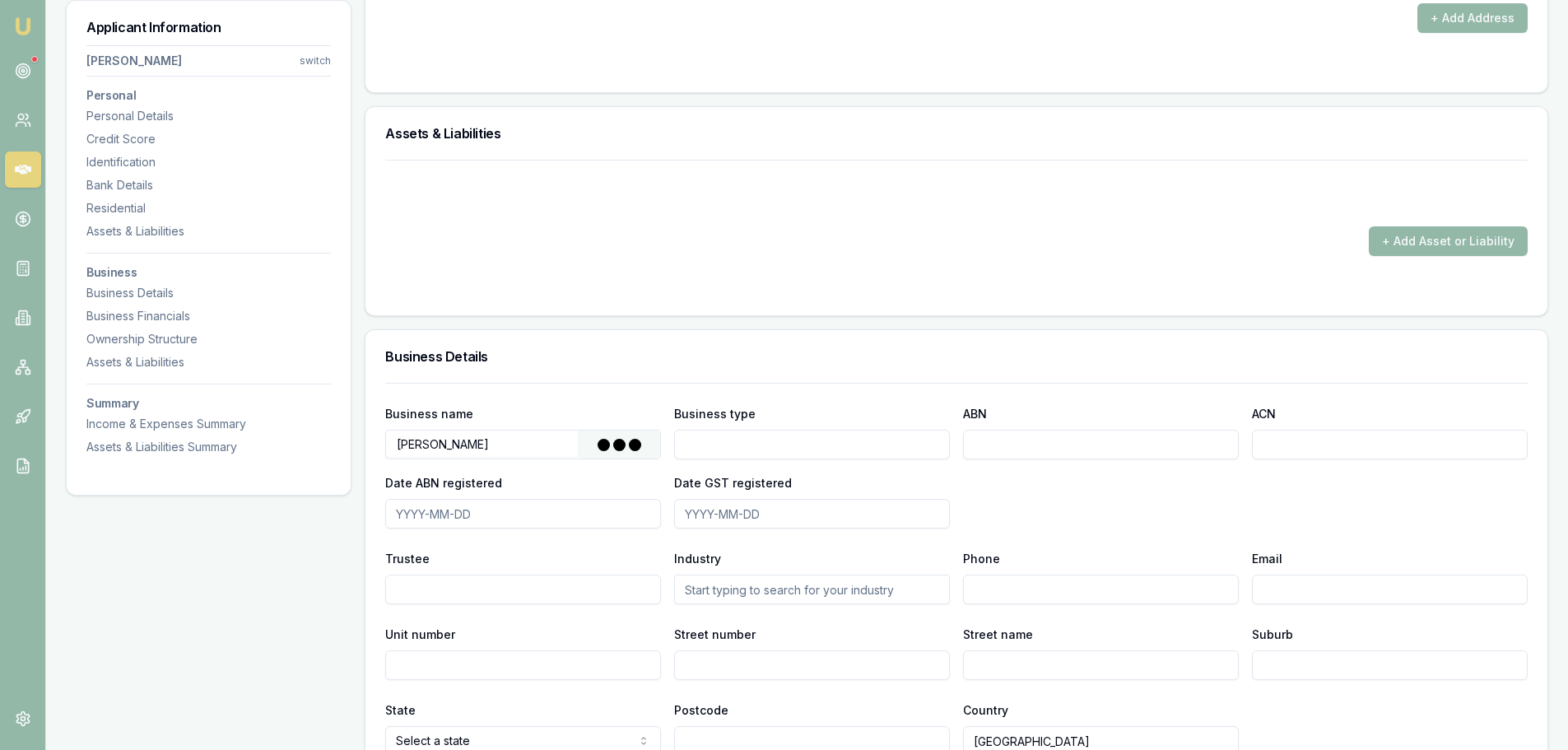
type input "Individual/Sole Trader"
type input "43113608080"
type input "2025-06-19"
click at [856, 261] on form "+ Add Asset or Liability" at bounding box center [957, 227] width 1143 height 136
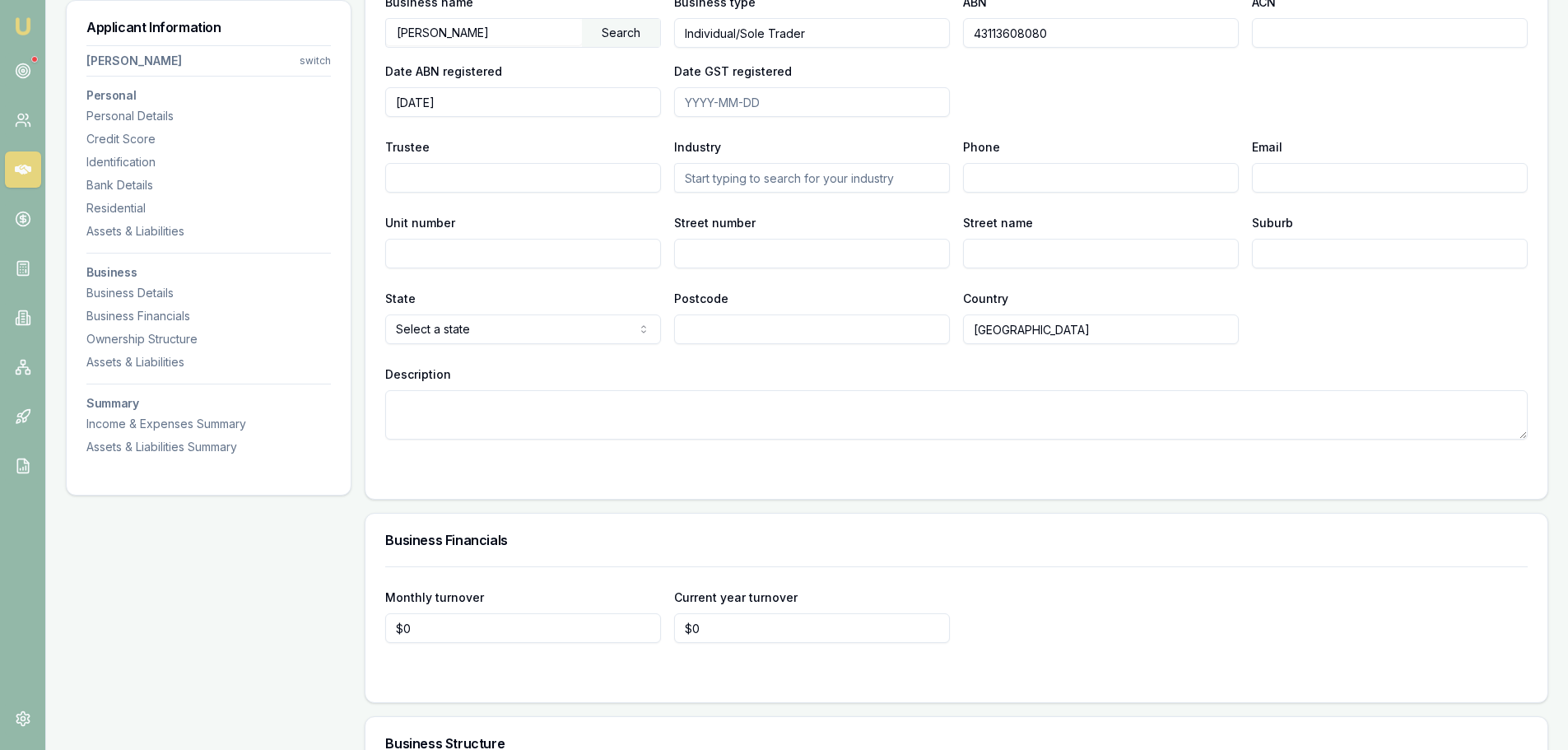
click at [714, 408] on textarea "Description" at bounding box center [957, 415] width 1143 height 50
click at [707, 411] on textarea "Description" at bounding box center [957, 415] width 1143 height 50
type textarea "PREVIOUS EMPLOYMENT JETTA PLUMBING - 6 YEARS FULL TIME, NOW SUBCONTRACTING BACK."
click at [1076, 367] on div "Description PREVIOUS EMPLOYMENT JETTA PLUMBING - 6 YEARS FULL TIME, NOW SUBCONT…" at bounding box center [957, 402] width 1143 height 76
drag, startPoint x: 450, startPoint y: 626, endPoint x: 299, endPoint y: 619, distance: 151.2
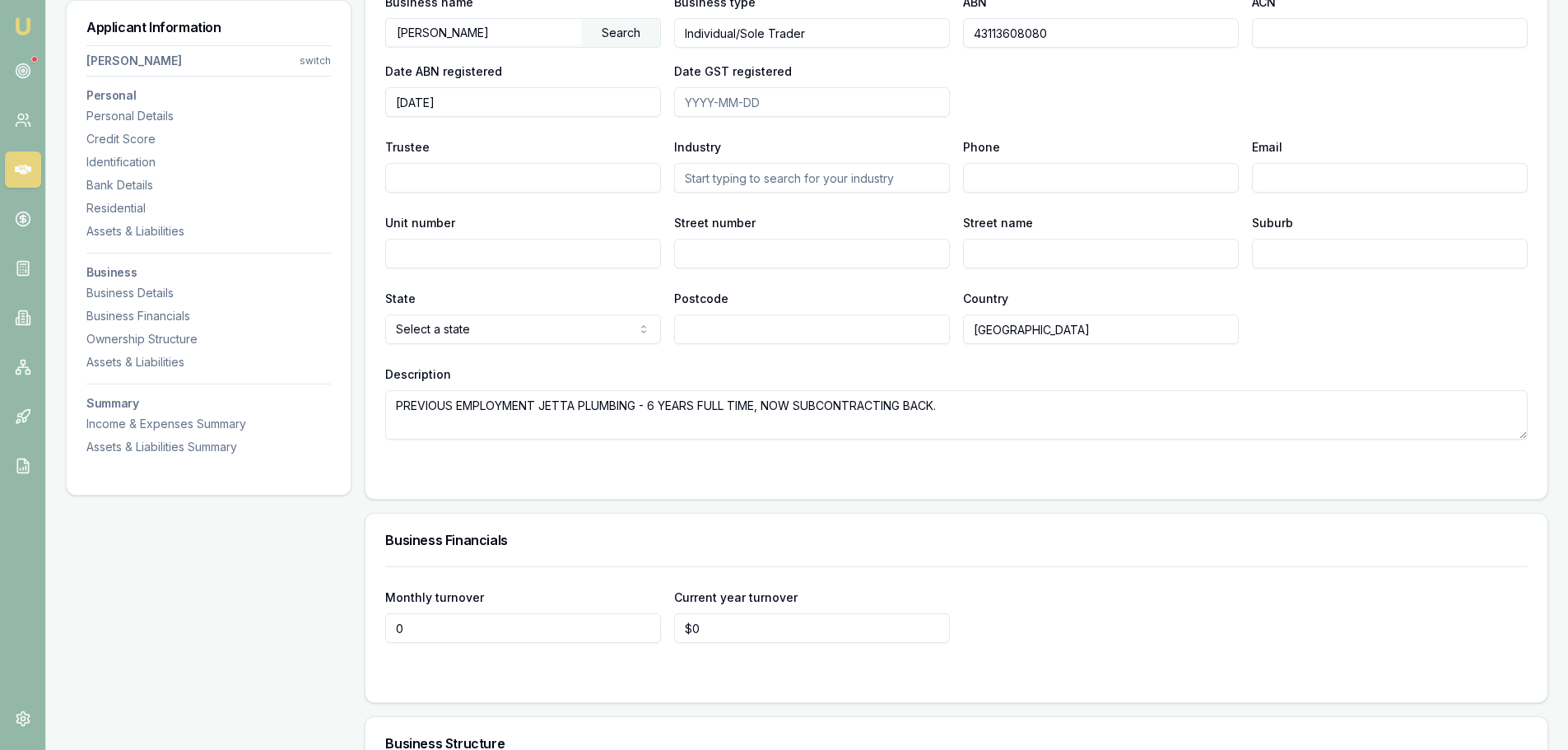
type input "$11,260"
click at [957, 463] on form "Business name PIENING, ADDISON Search Business type Individual/Sole Trader ABN …" at bounding box center [957, 224] width 1143 height 508
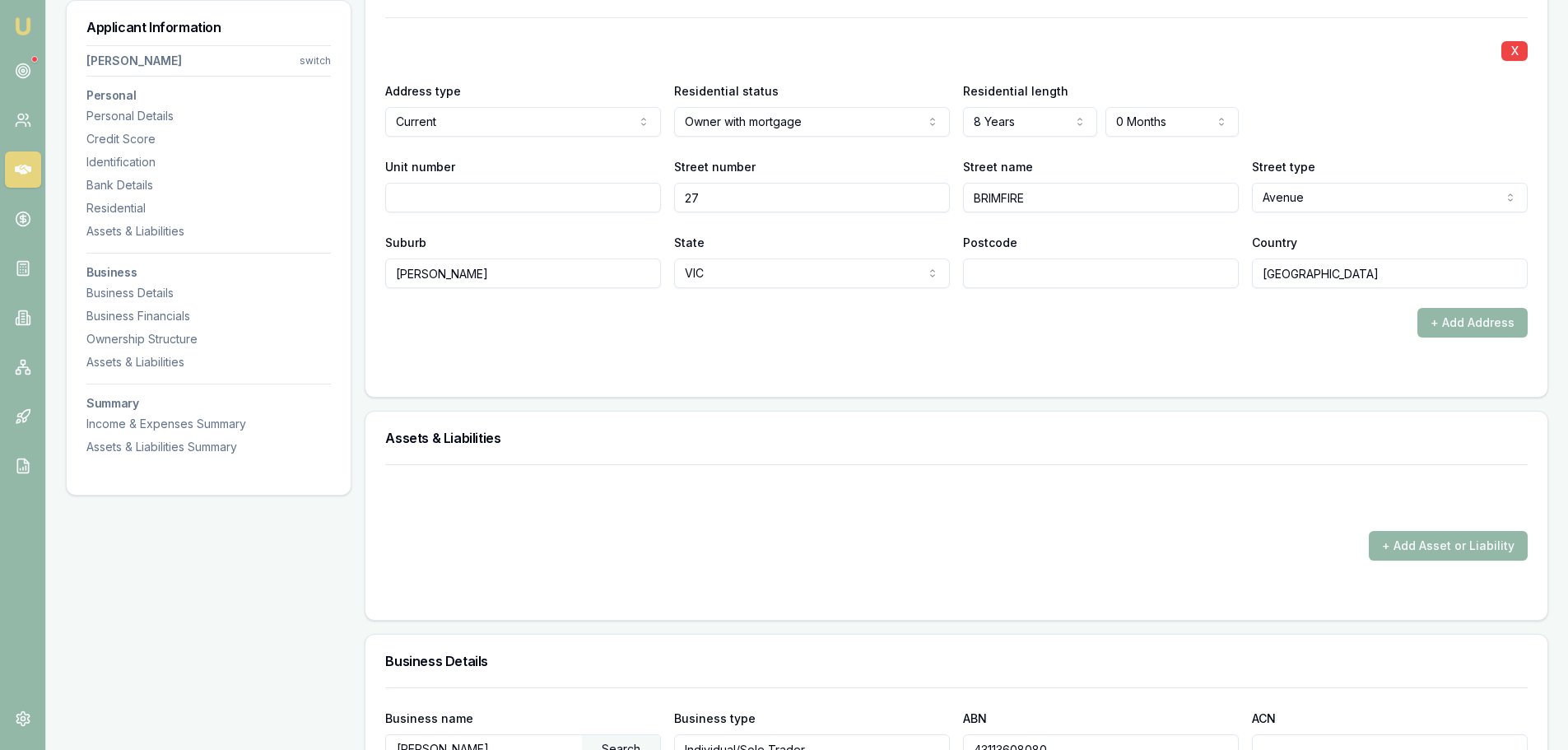
scroll to position [1515, 0]
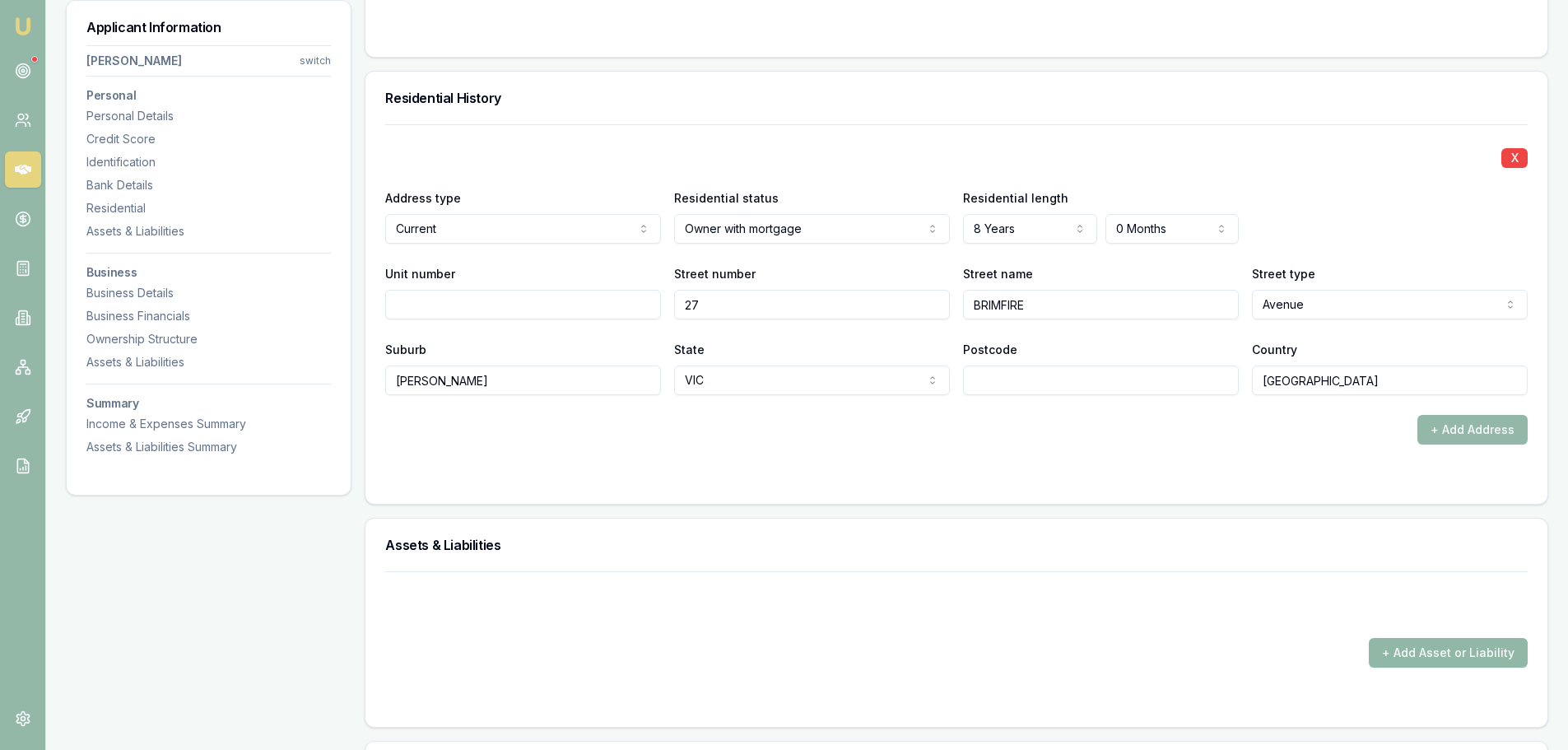
click at [1435, 650] on button "+ Add Asset or Liability" at bounding box center [1448, 653] width 159 height 30
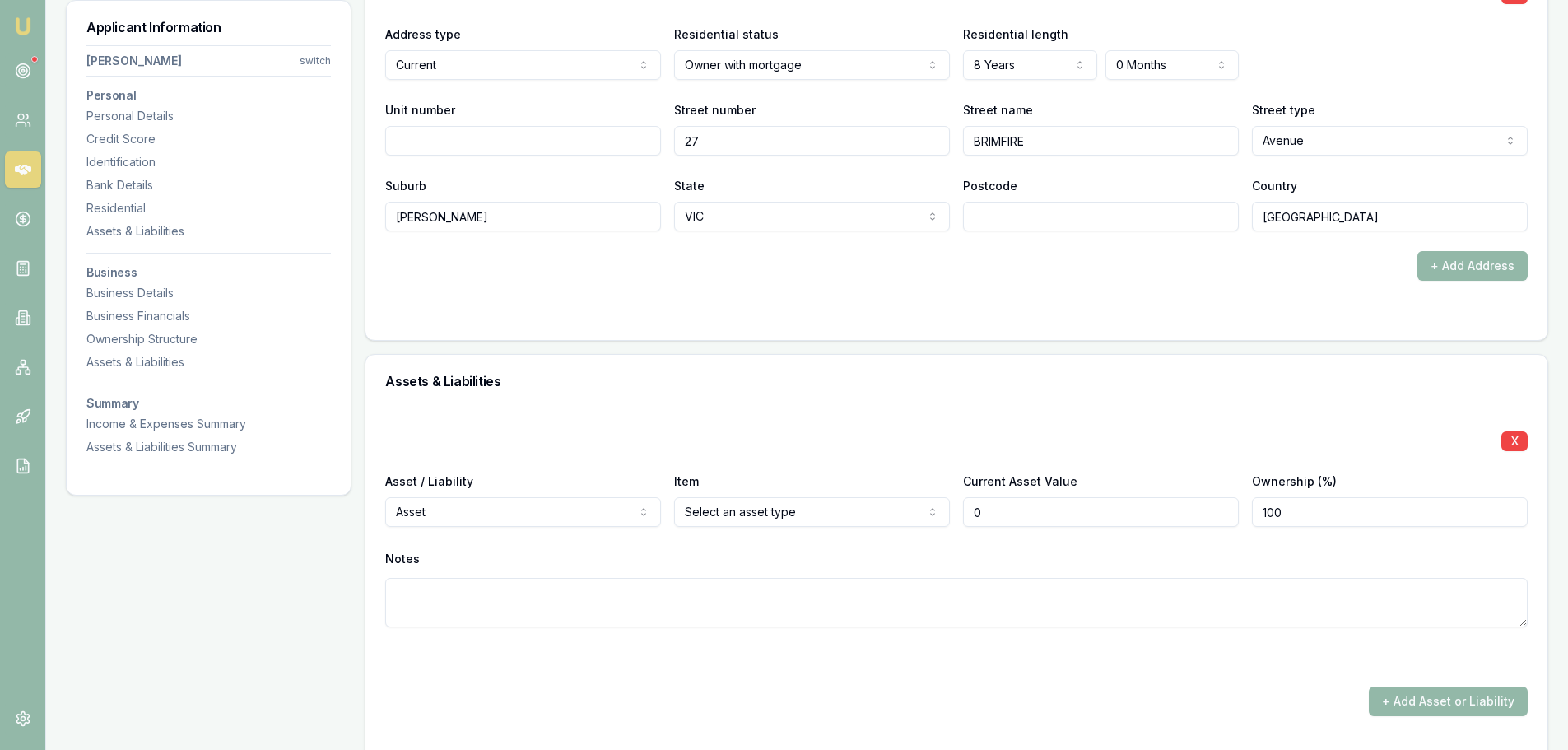
scroll to position [1681, 0]
type input "$0"
click at [504, 455] on div "X Asset / Liability Asset Asset Liability Item Select an asset type Home Car Bo…" at bounding box center [957, 537] width 1143 height 259
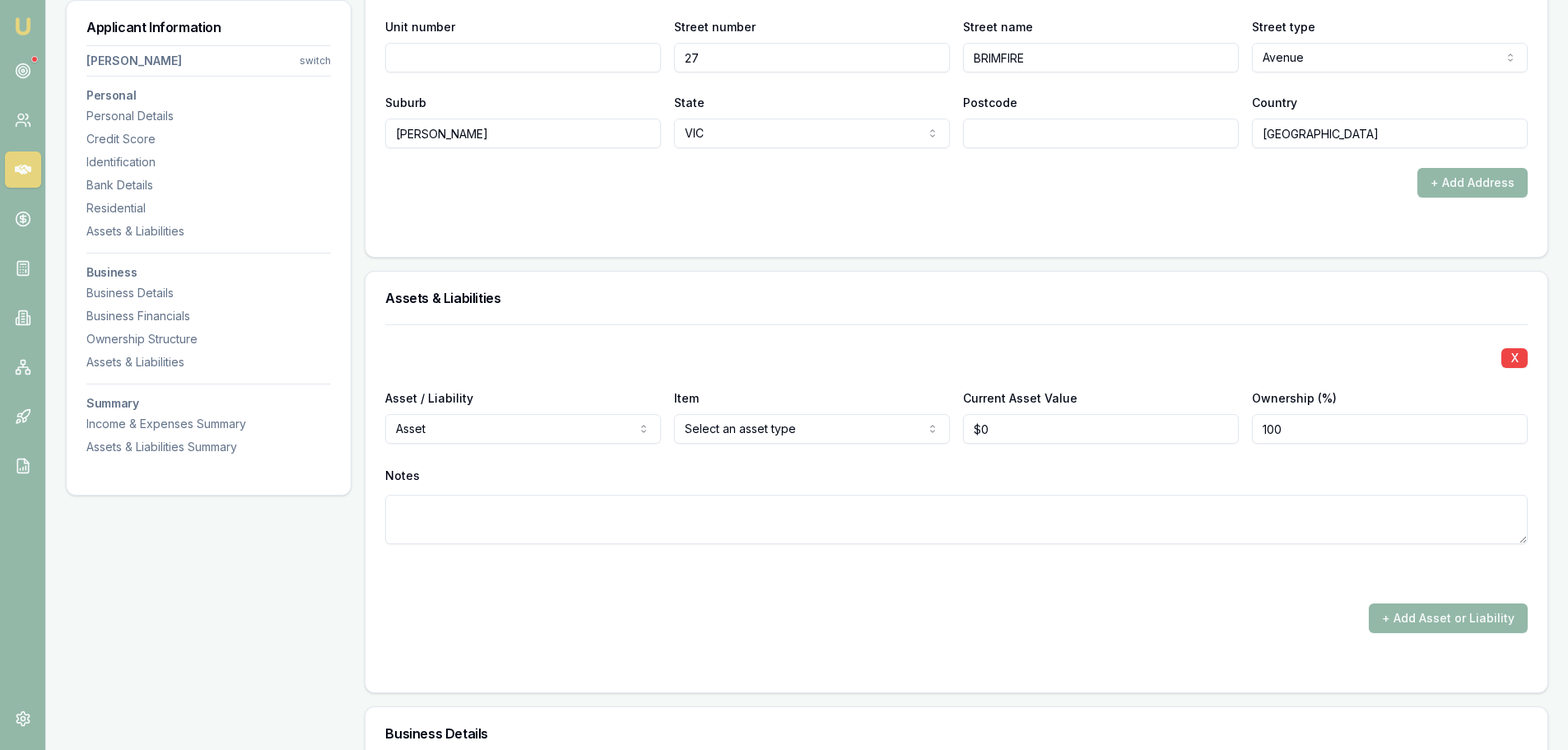
select select "LIABILITY"
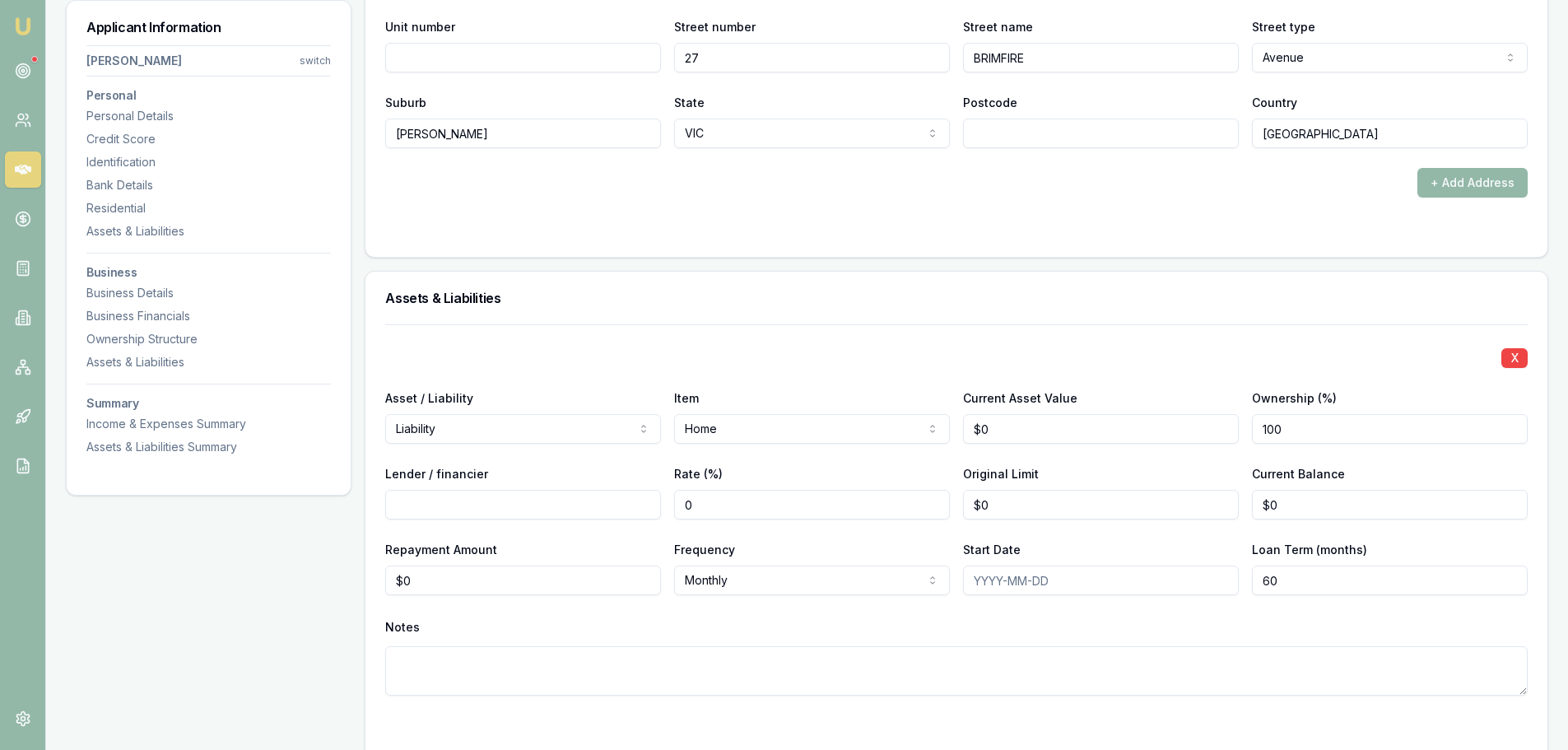
click at [584, 507] on input "Lender / financier" at bounding box center [523, 505] width 275 height 30
type input "CBA"
drag, startPoint x: 1317, startPoint y: 505, endPoint x: 1160, endPoint y: 479, distance: 159.1
click at [1162, 480] on div "Lender / financier CBA Rate (%) 0 Original Limit $0 Current Balance 0" at bounding box center [957, 492] width 1143 height 56
type input "$0"
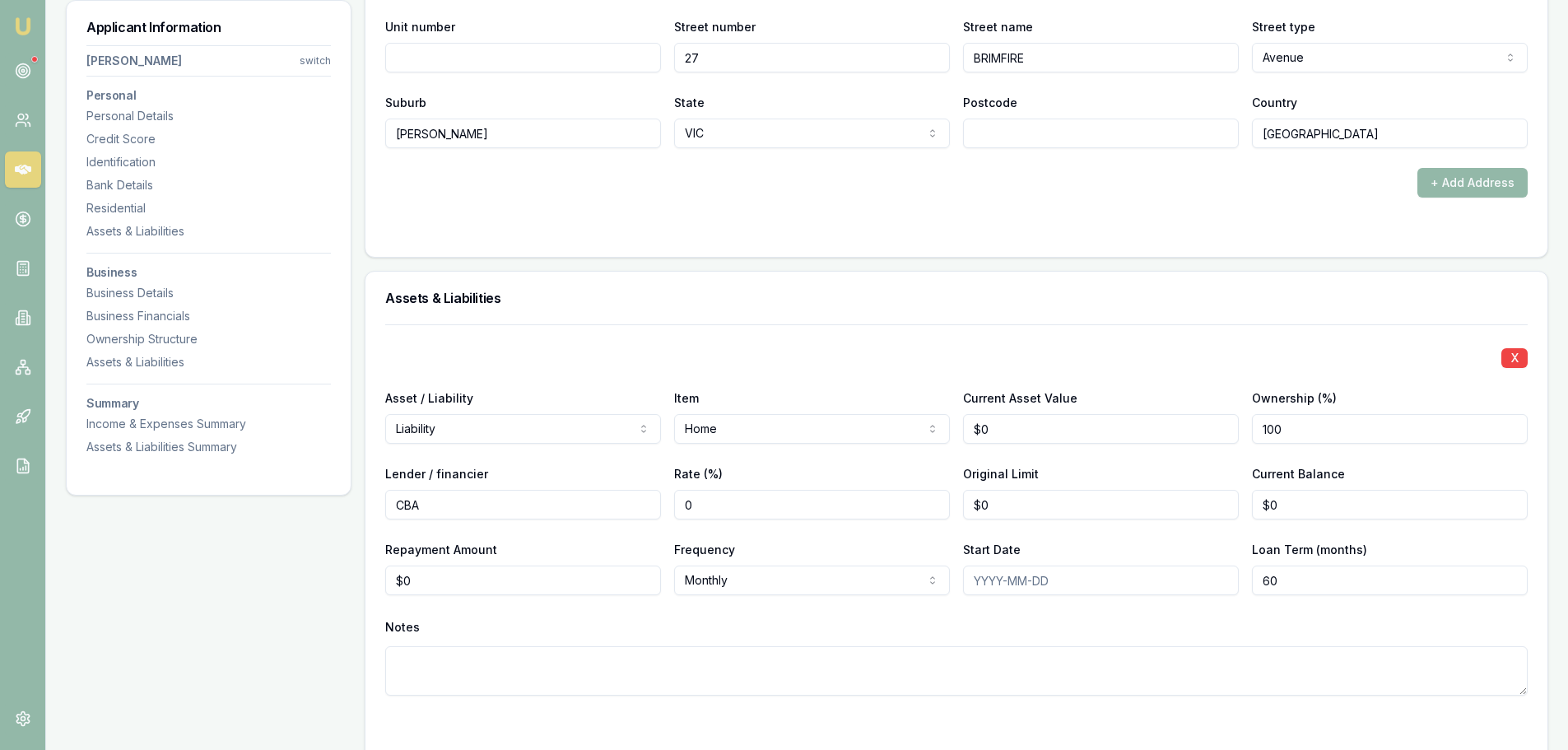
click at [950, 300] on h3 "Assets & Liabilities" at bounding box center [957, 297] width 1143 height 13
drag, startPoint x: 450, startPoint y: 578, endPoint x: 344, endPoint y: 585, distance: 106.2
click at [360, 585] on div "Applicant Information Addison Piening switch Personal Personal Details Credit S…" at bounding box center [807, 582] width 1482 height 4183
type input "$3,000"
click at [589, 611] on div "X Asset / Liability Liability Asset Liability Item Home Home Car Boat Bike Cara…" at bounding box center [957, 530] width 1143 height 411
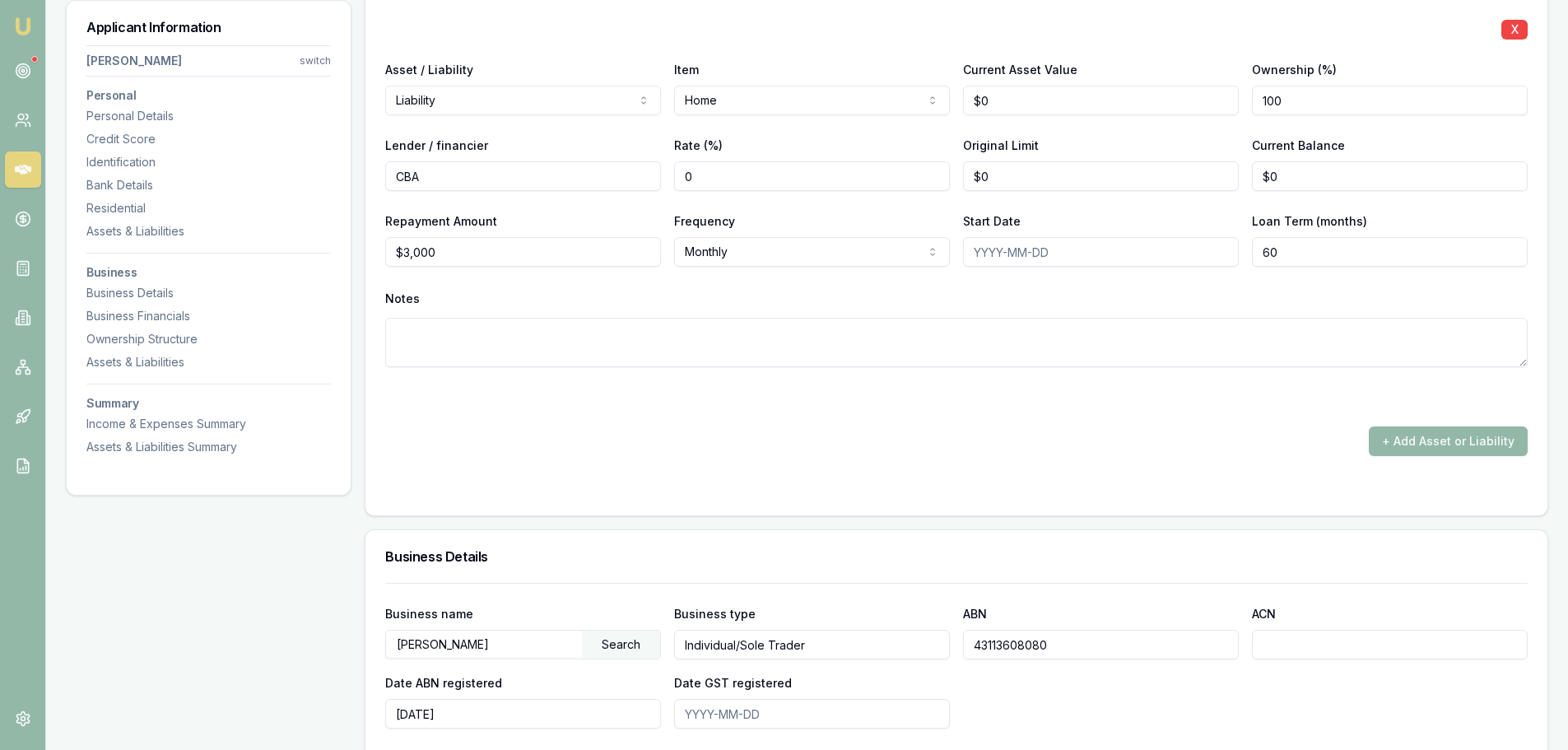
scroll to position [2091, 0]
click at [1468, 432] on button "+ Add Asset or Liability" at bounding box center [1448, 441] width 159 height 30
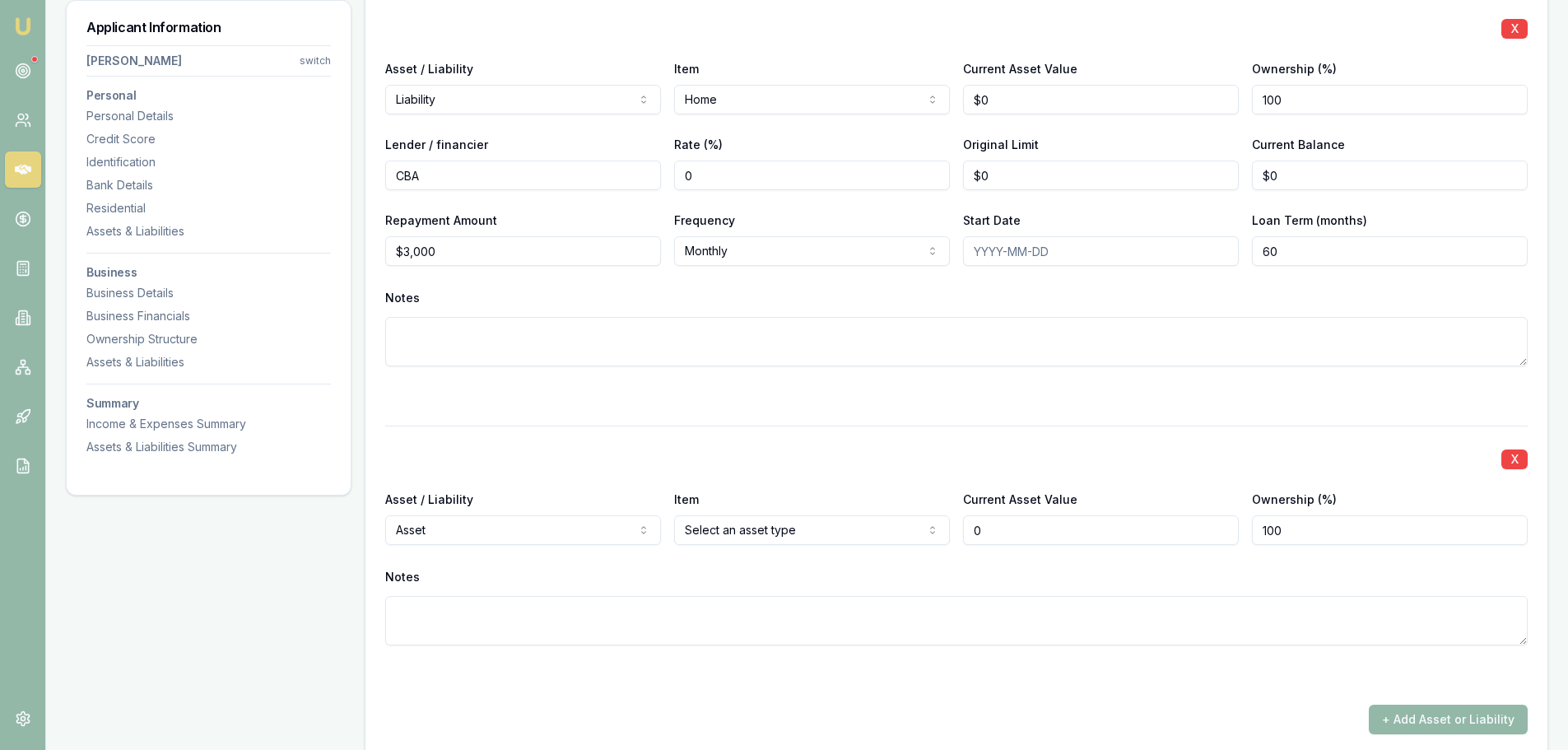
type input "$0"
select select "LIABILITY"
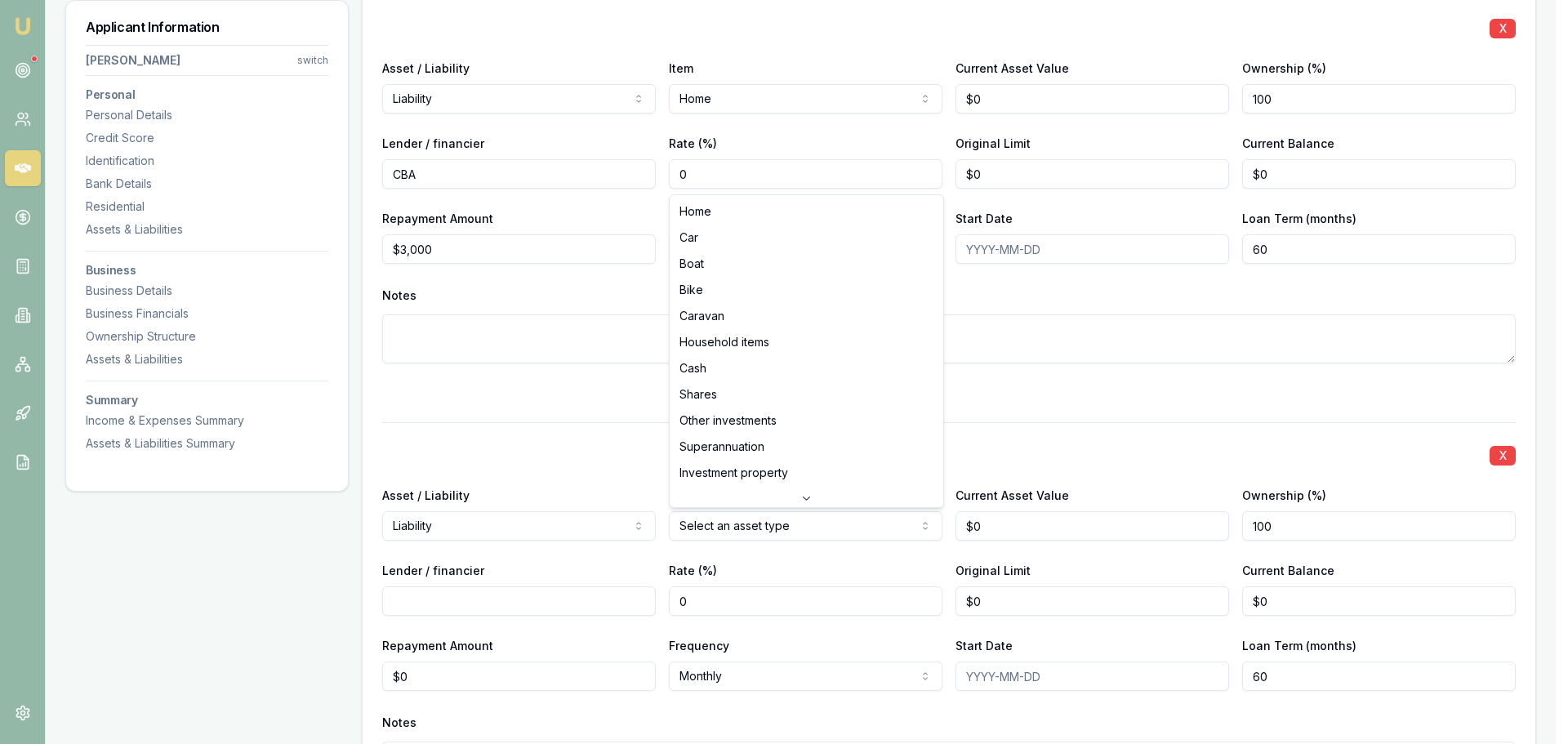
select select "CAR"
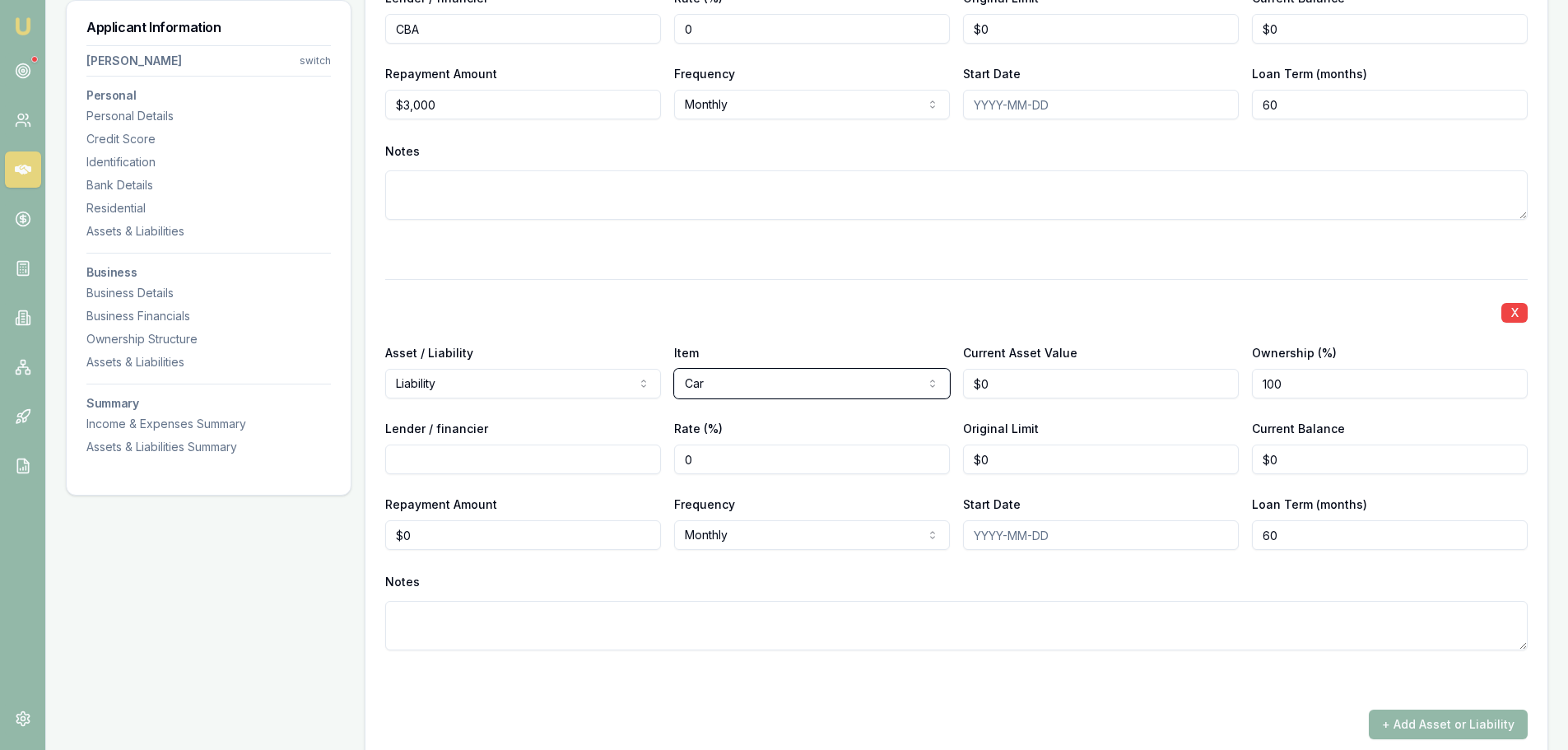
scroll to position [2256, 0]
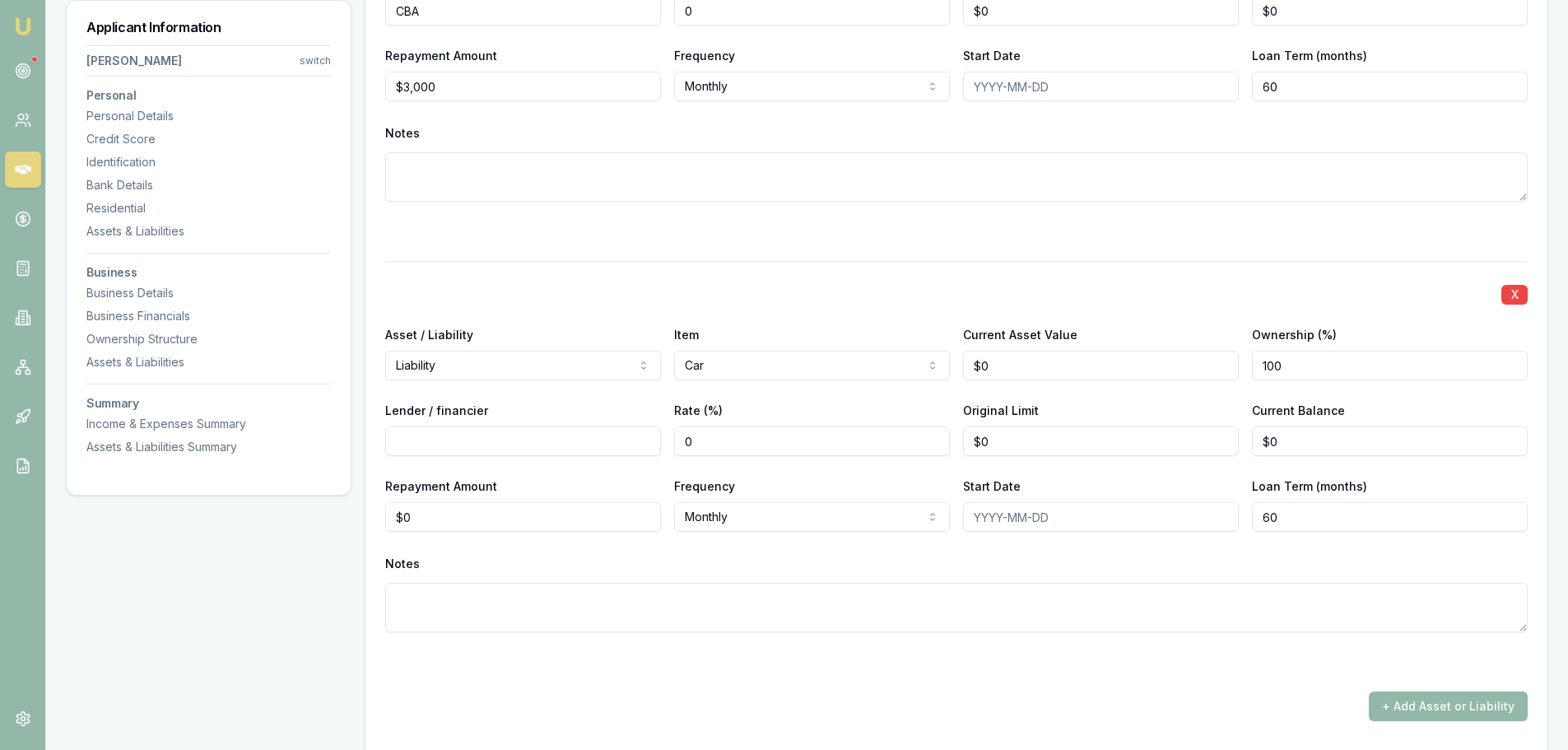
click at [535, 442] on input "Lender / financier" at bounding box center [523, 442] width 275 height 30
type input "FIRSTMAC"
drag, startPoint x: 507, startPoint y: 514, endPoint x: 301, endPoint y: 516, distance: 206.0
click at [318, 516] on div "Applicant Information Addison Piening switch Personal Personal Details Credit S…" at bounding box center [807, 304] width 1482 height 4614
type input "$1,100"
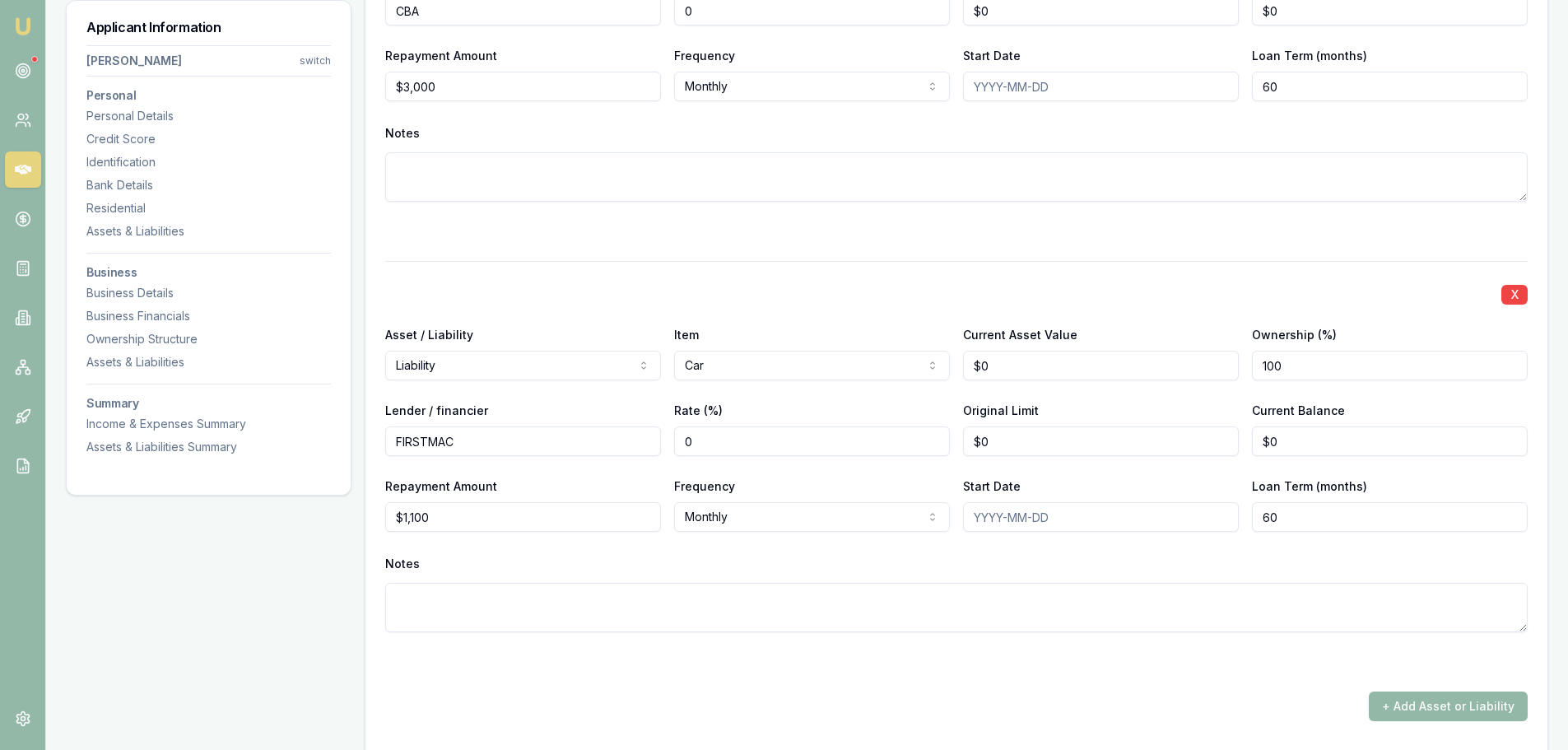
click at [827, 571] on div "Notes" at bounding box center [957, 563] width 1143 height 25
drag, startPoint x: 1334, startPoint y: 436, endPoint x: 1073, endPoint y: 431, distance: 261.0
click at [1152, 431] on div "Lender / financier FIRSTMAC Rate (%) 0 Original Limit $0 Current Balance 0" at bounding box center [957, 428] width 1143 height 56
type input "$0"
click at [1091, 237] on div at bounding box center [957, 231] width 1143 height 20
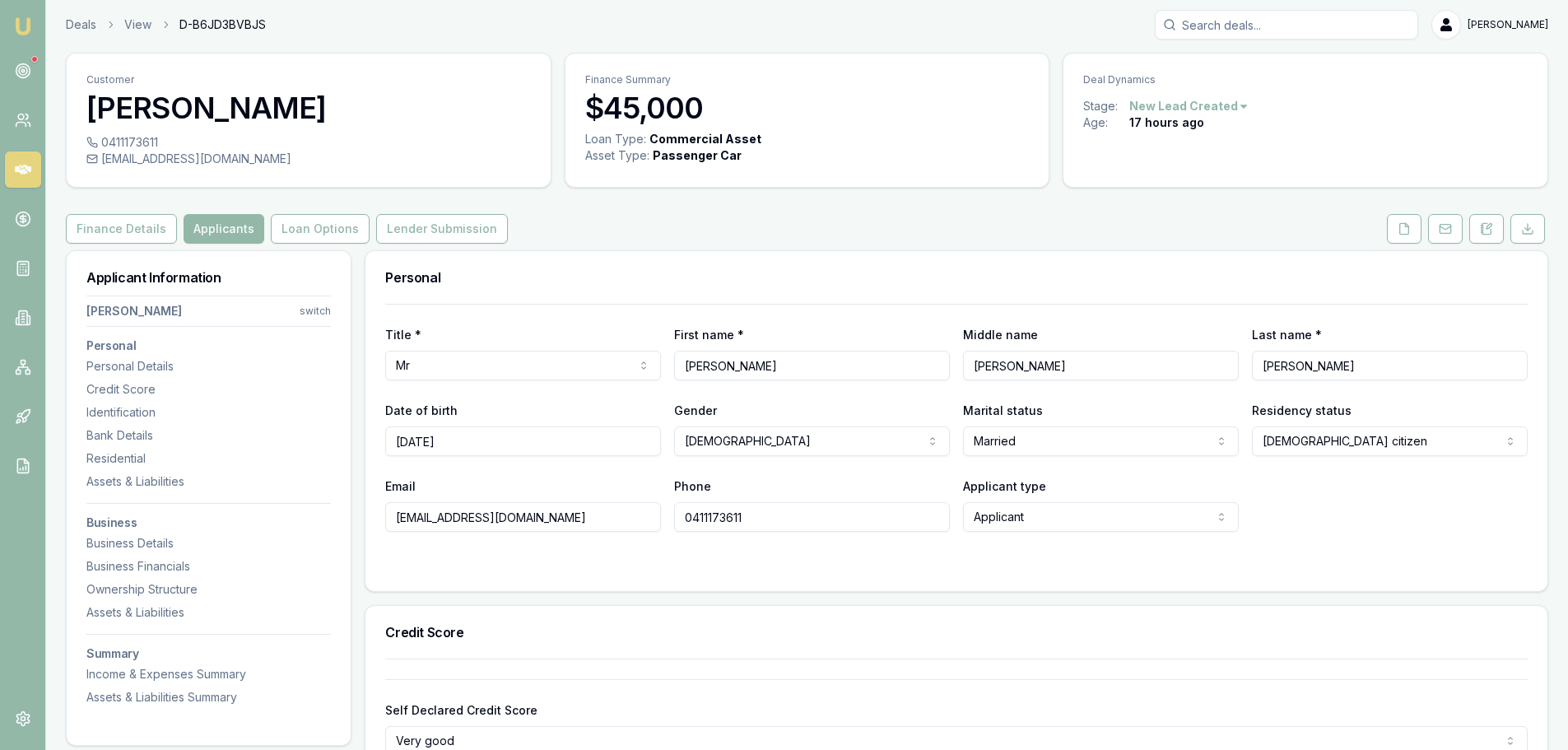
scroll to position [0, 0]
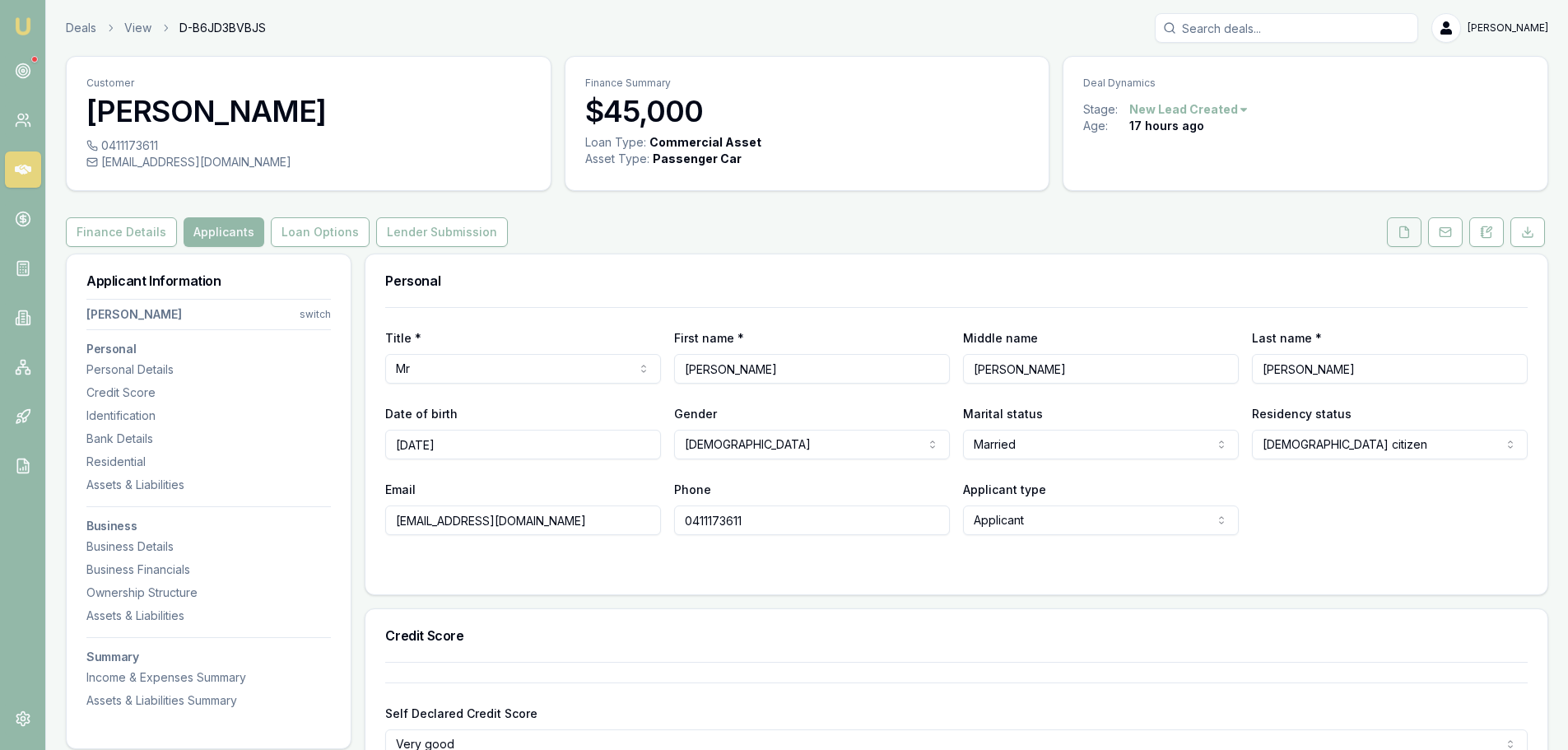
click at [1406, 238] on button at bounding box center [1404, 232] width 35 height 30
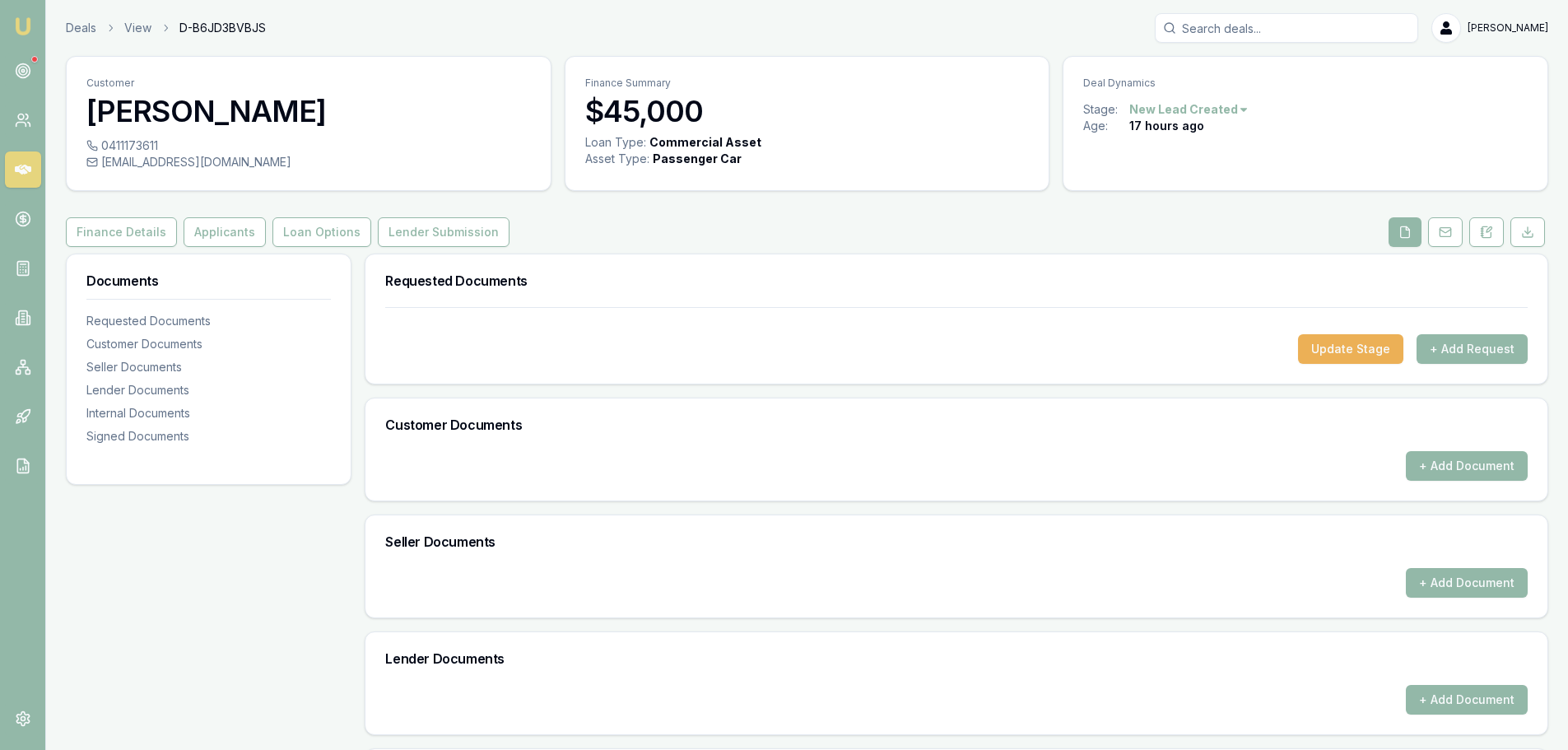
click at [610, 233] on div "Finance Details Applicants Loan Options Lender Submission" at bounding box center [807, 232] width 1482 height 30
click at [620, 226] on div "Finance Details Applicants Loan Options Lender Submission" at bounding box center [807, 232] width 1482 height 30
click at [648, 221] on div "Finance Details Applicants Loan Options Lender Submission" at bounding box center [807, 232] width 1482 height 30
click at [1474, 346] on button "+ Add Request" at bounding box center [1471, 349] width 111 height 30
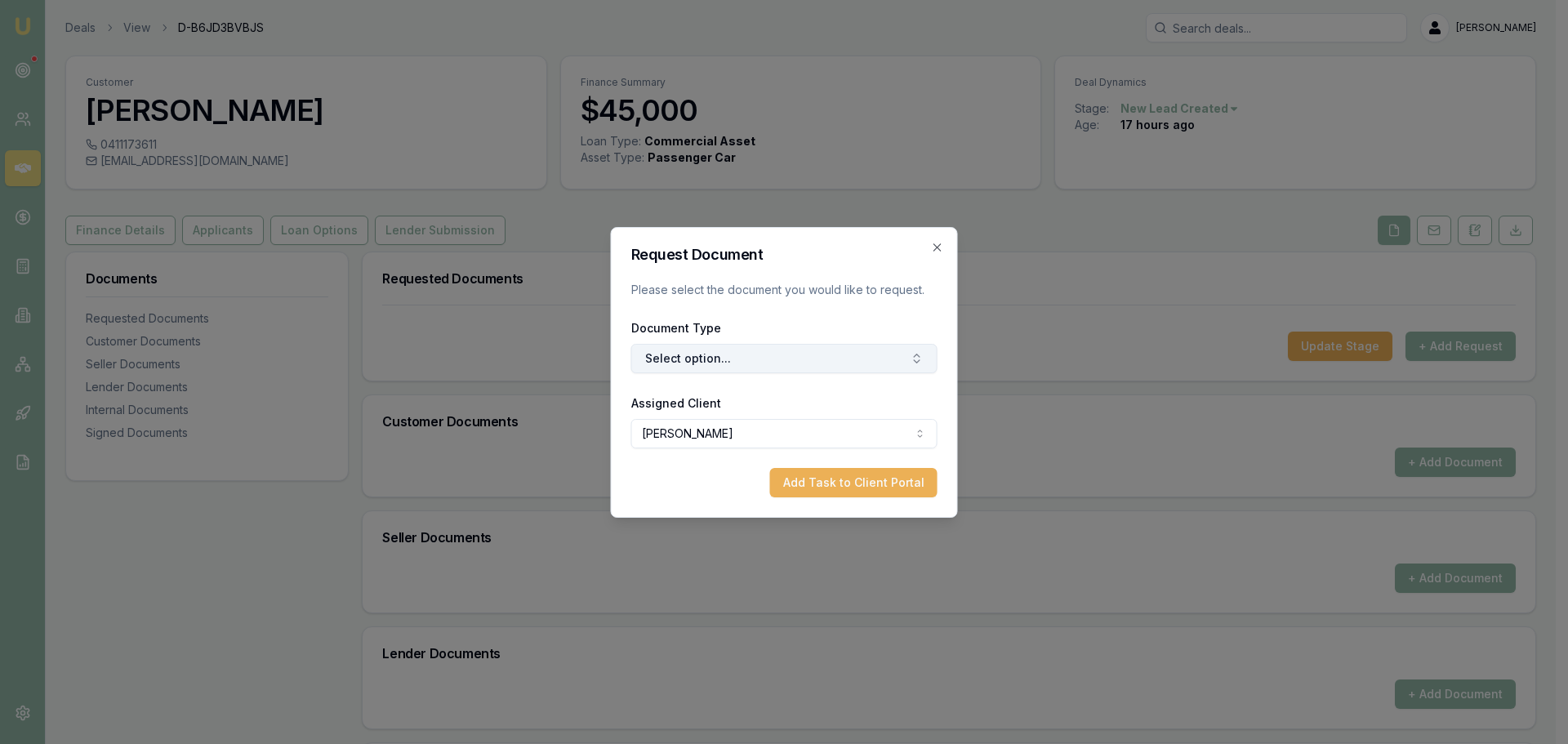
click at [847, 358] on button "Select option..." at bounding box center [784, 358] width 307 height 30
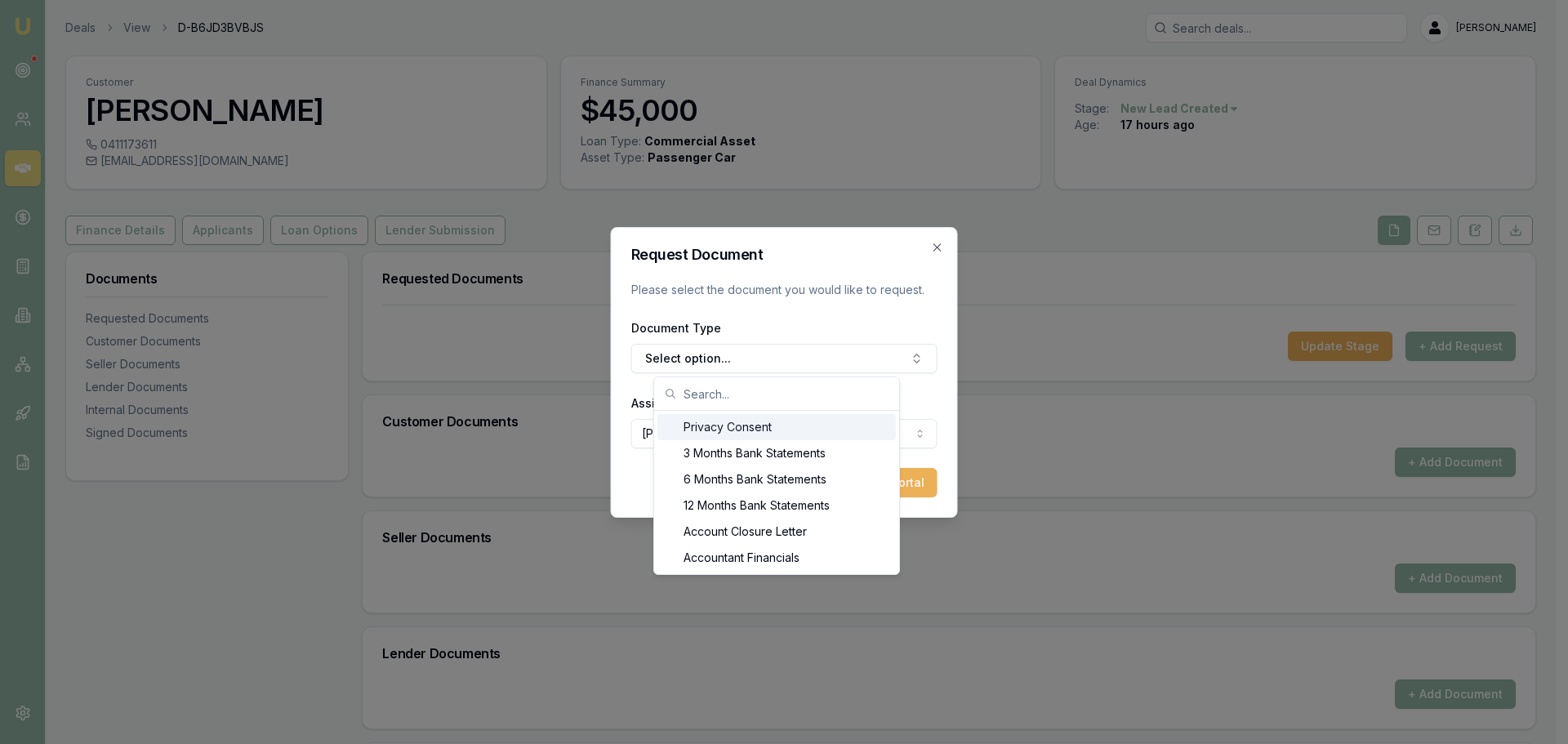
click at [778, 432] on div "Privacy Consent" at bounding box center [776, 426] width 238 height 26
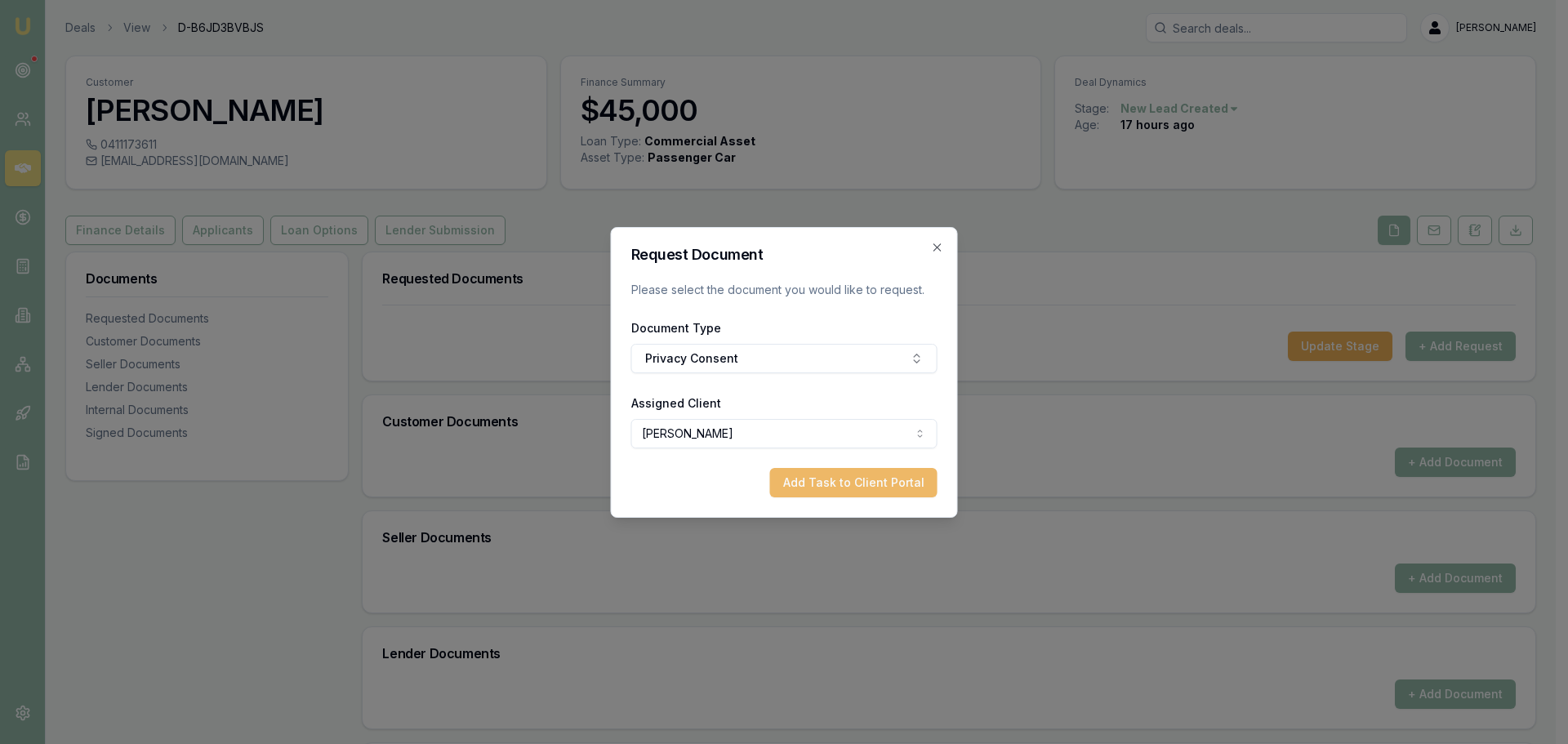
click at [844, 478] on button "Add Task to Client Portal" at bounding box center [853, 483] width 167 height 30
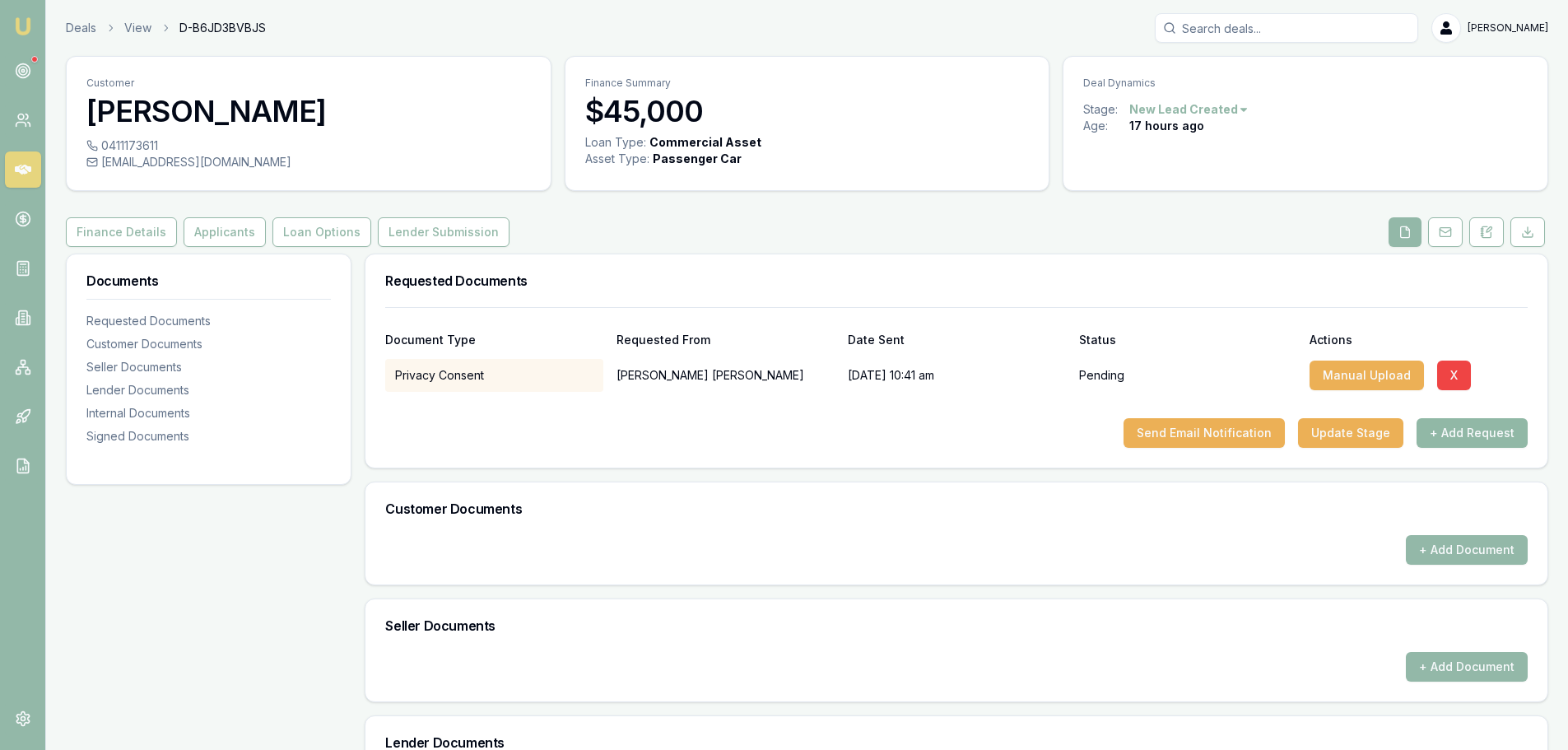
click at [1461, 423] on button "+ Add Request" at bounding box center [1471, 433] width 111 height 30
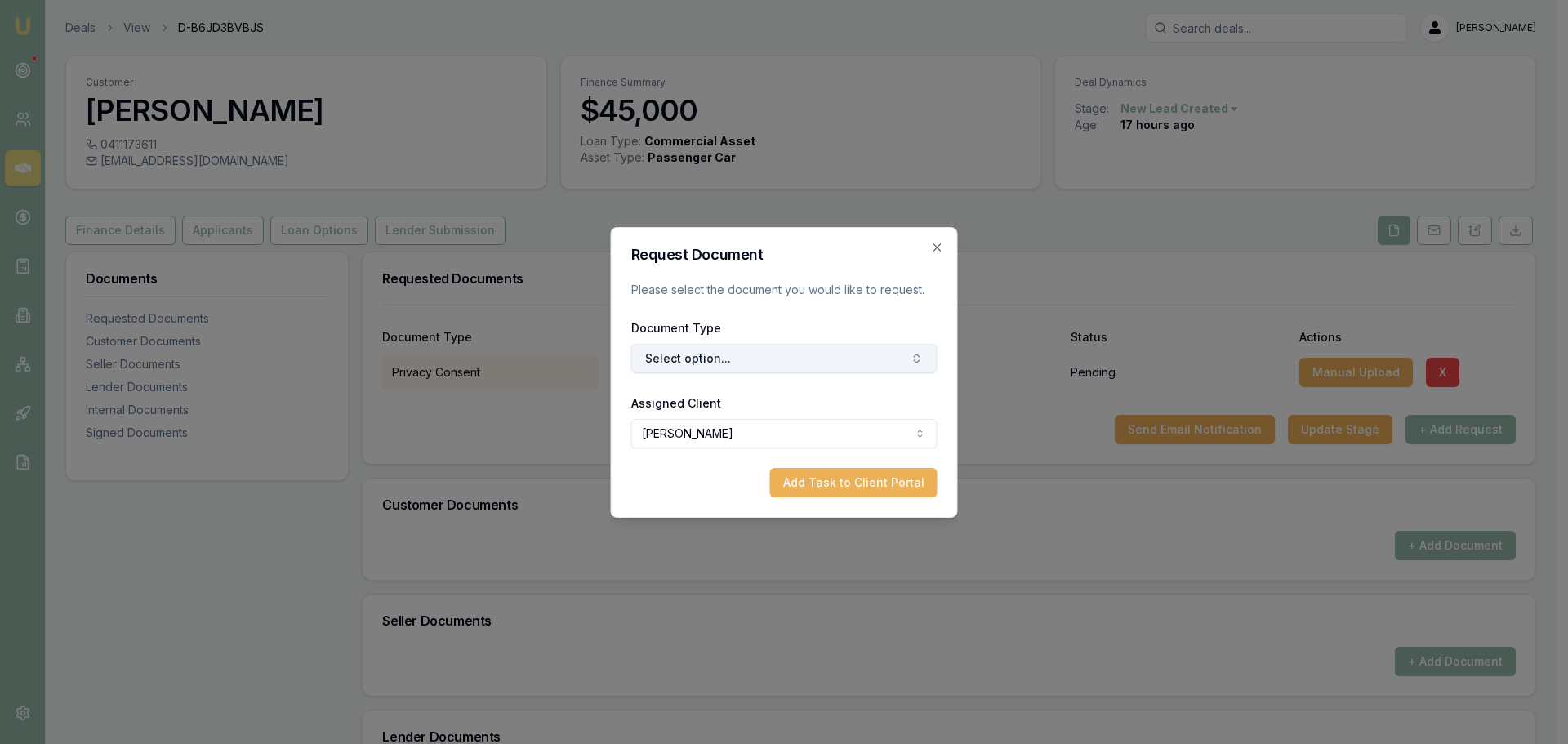
click at [715, 352] on button "Select option..." at bounding box center [784, 358] width 307 height 30
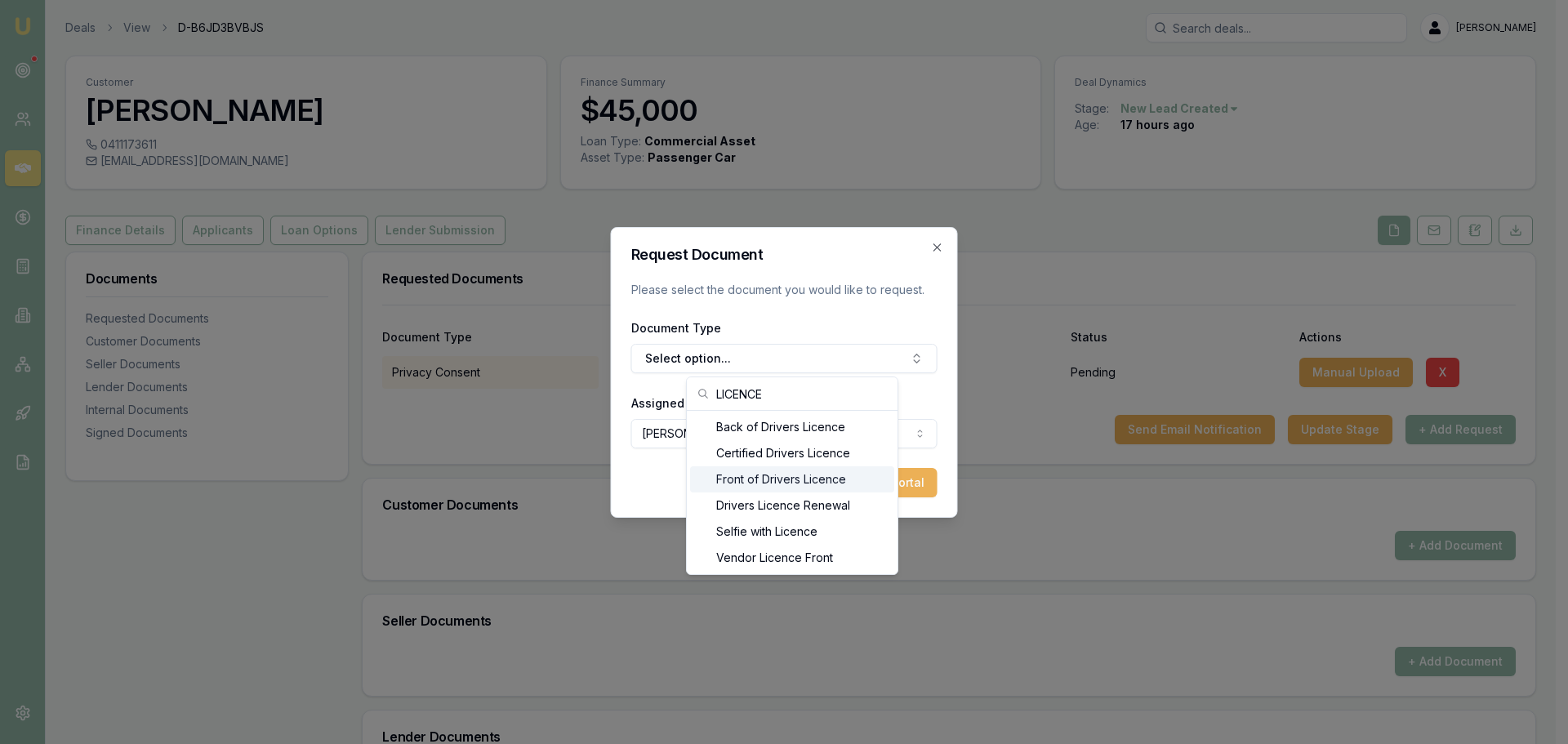
type input "LICENCE"
click at [762, 479] on div "Front of Drivers Licence" at bounding box center [791, 479] width 204 height 26
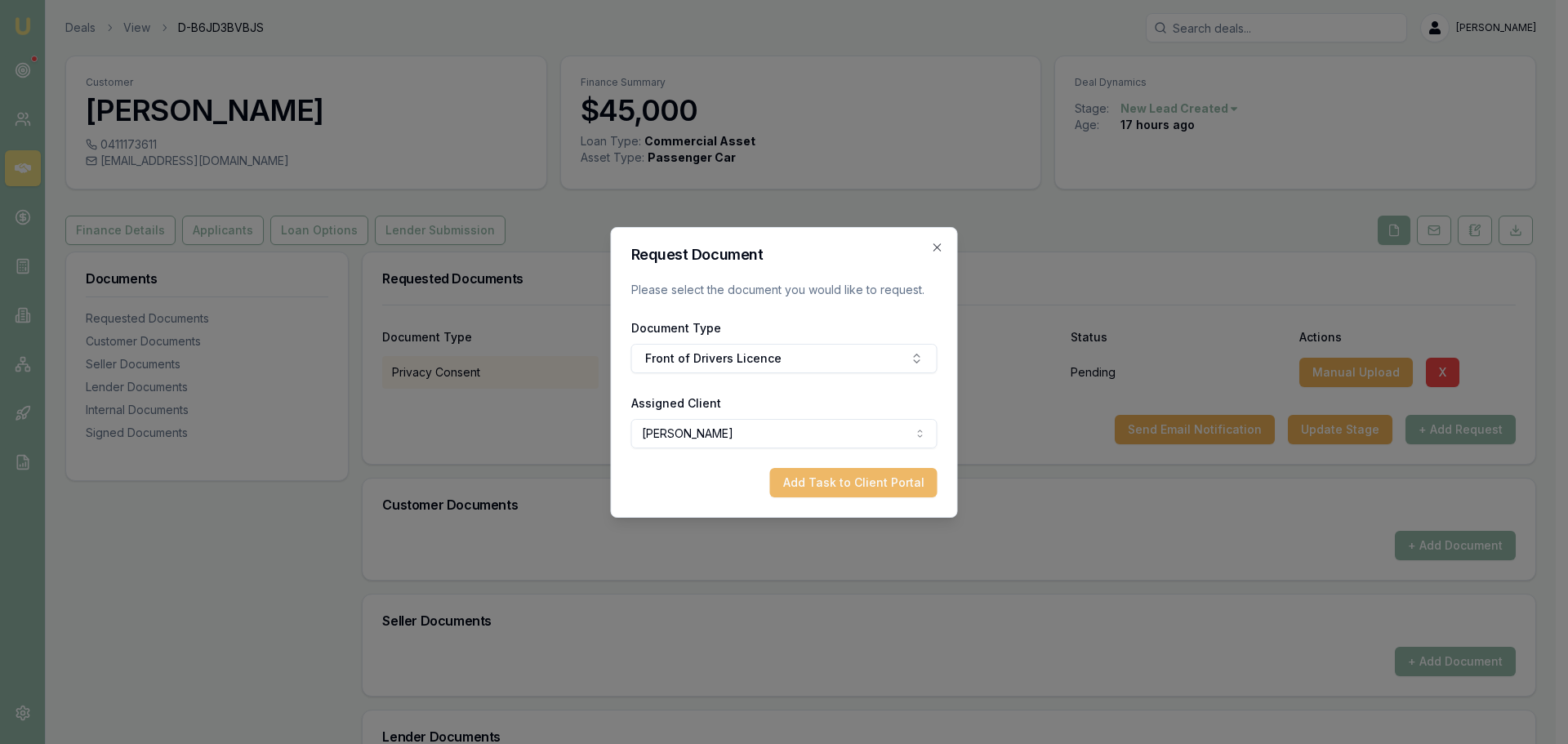
click at [875, 480] on button "Add Task to Client Portal" at bounding box center [853, 483] width 167 height 30
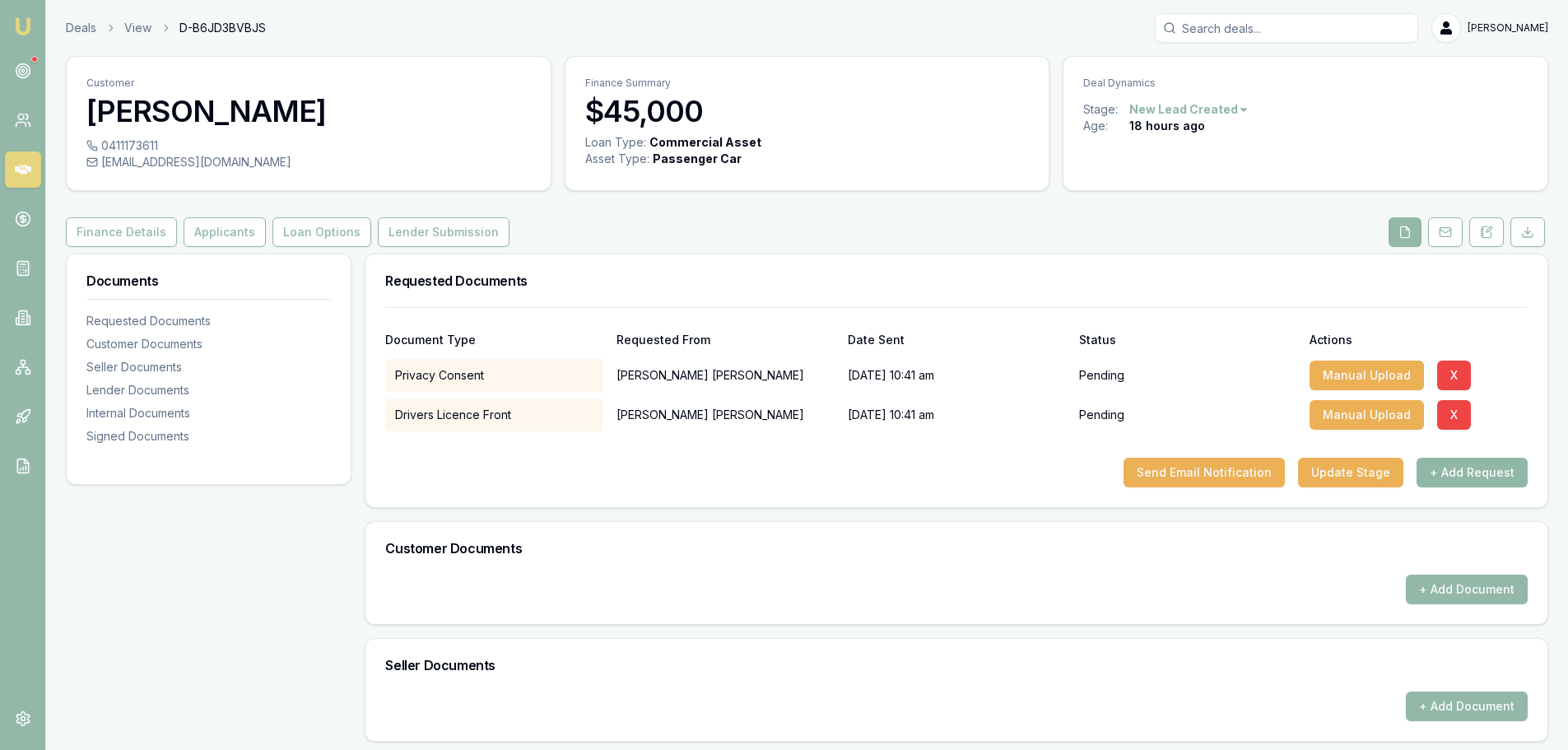
click at [1490, 469] on button "+ Add Request" at bounding box center [1471, 473] width 111 height 30
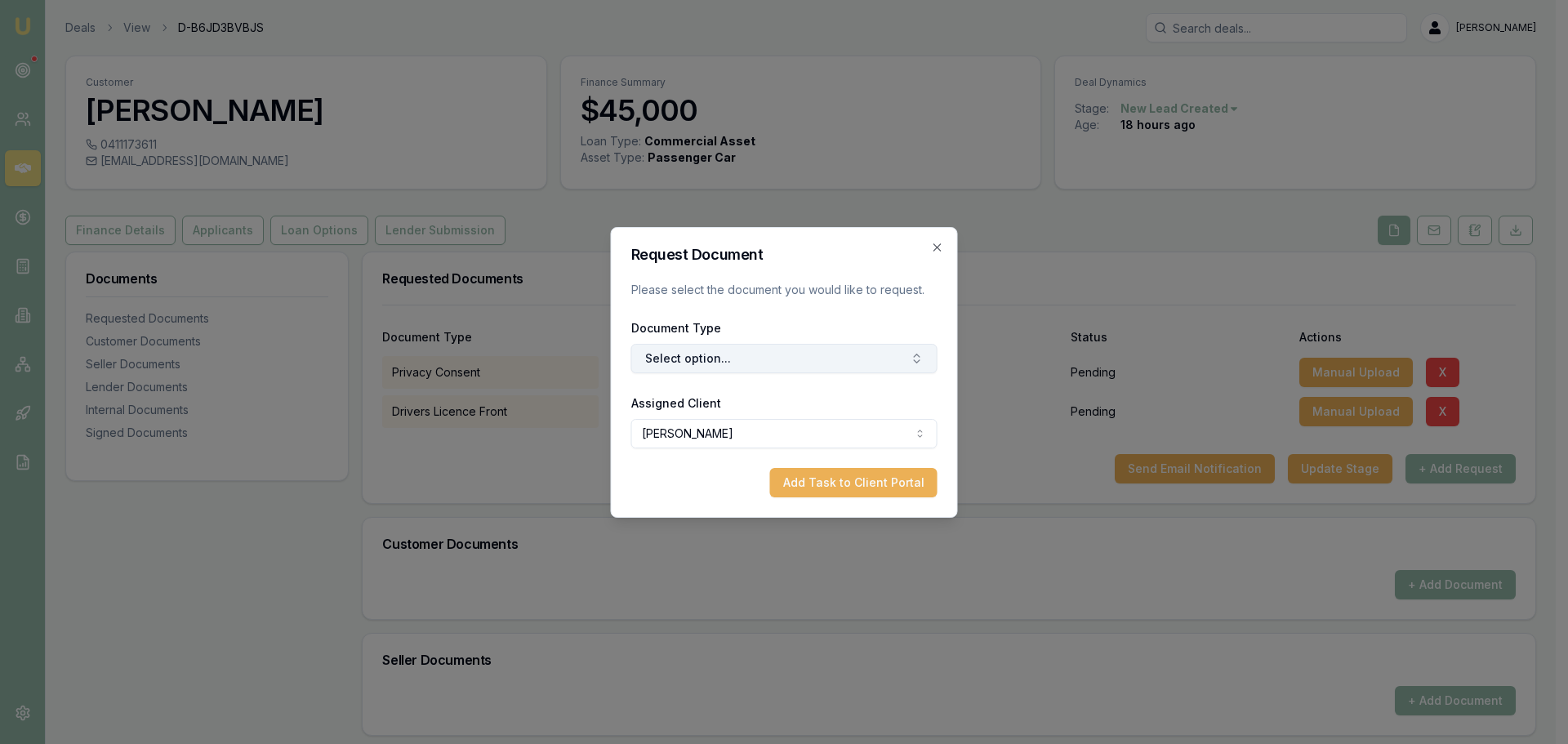
click at [734, 348] on button "Select option..." at bounding box center [784, 358] width 307 height 30
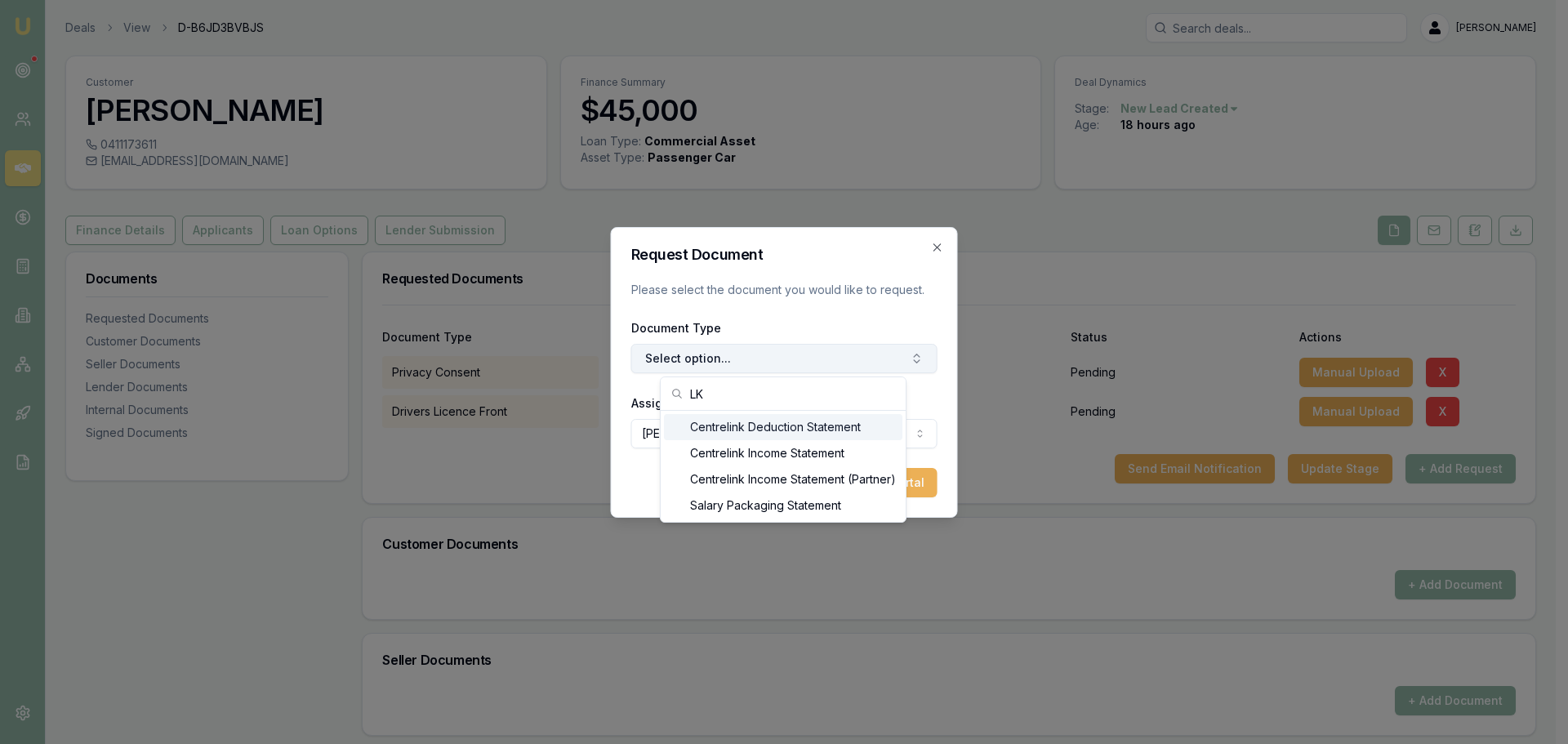
type input "L"
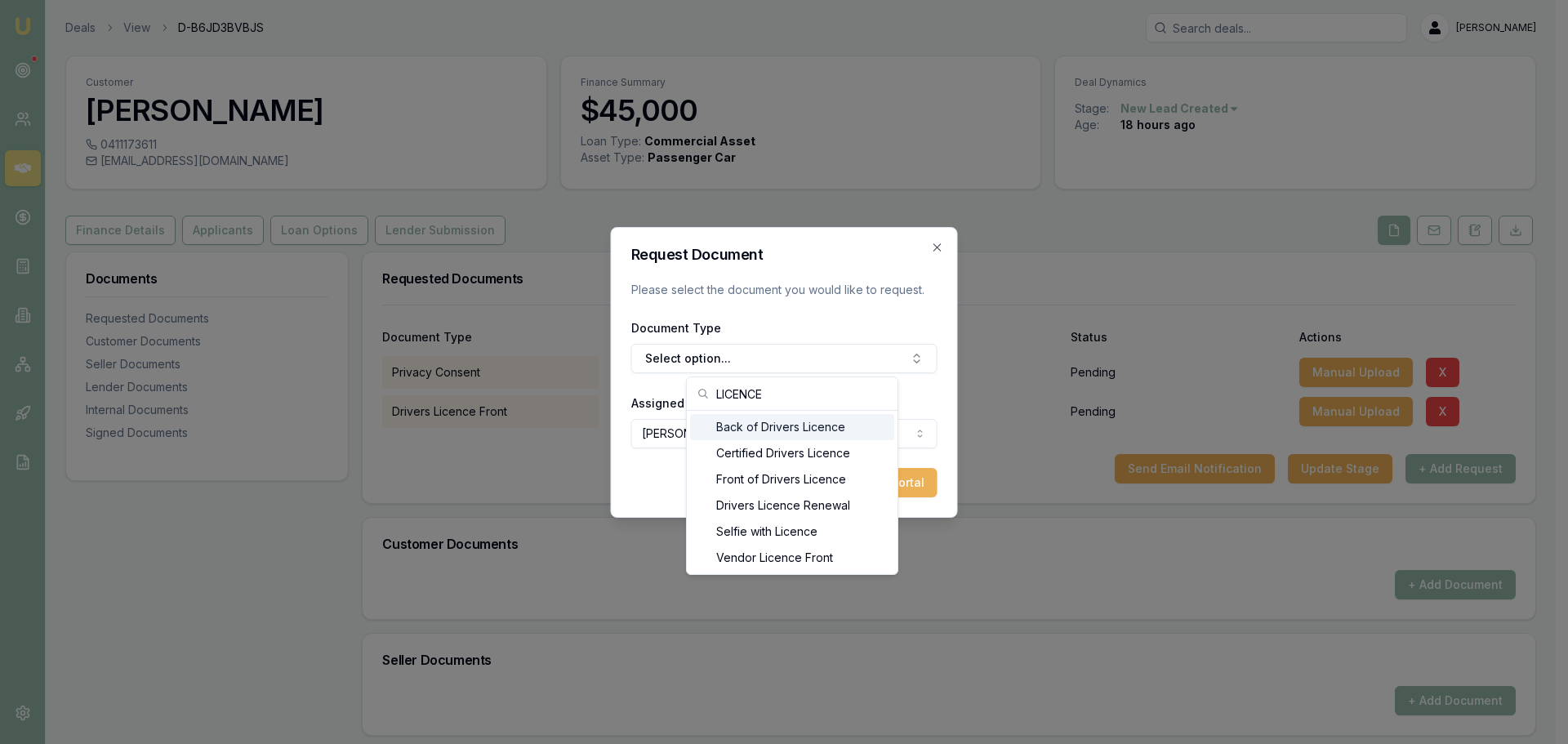
type input "LICENCE"
click at [769, 423] on div "Back of Drivers Licence" at bounding box center [791, 426] width 204 height 26
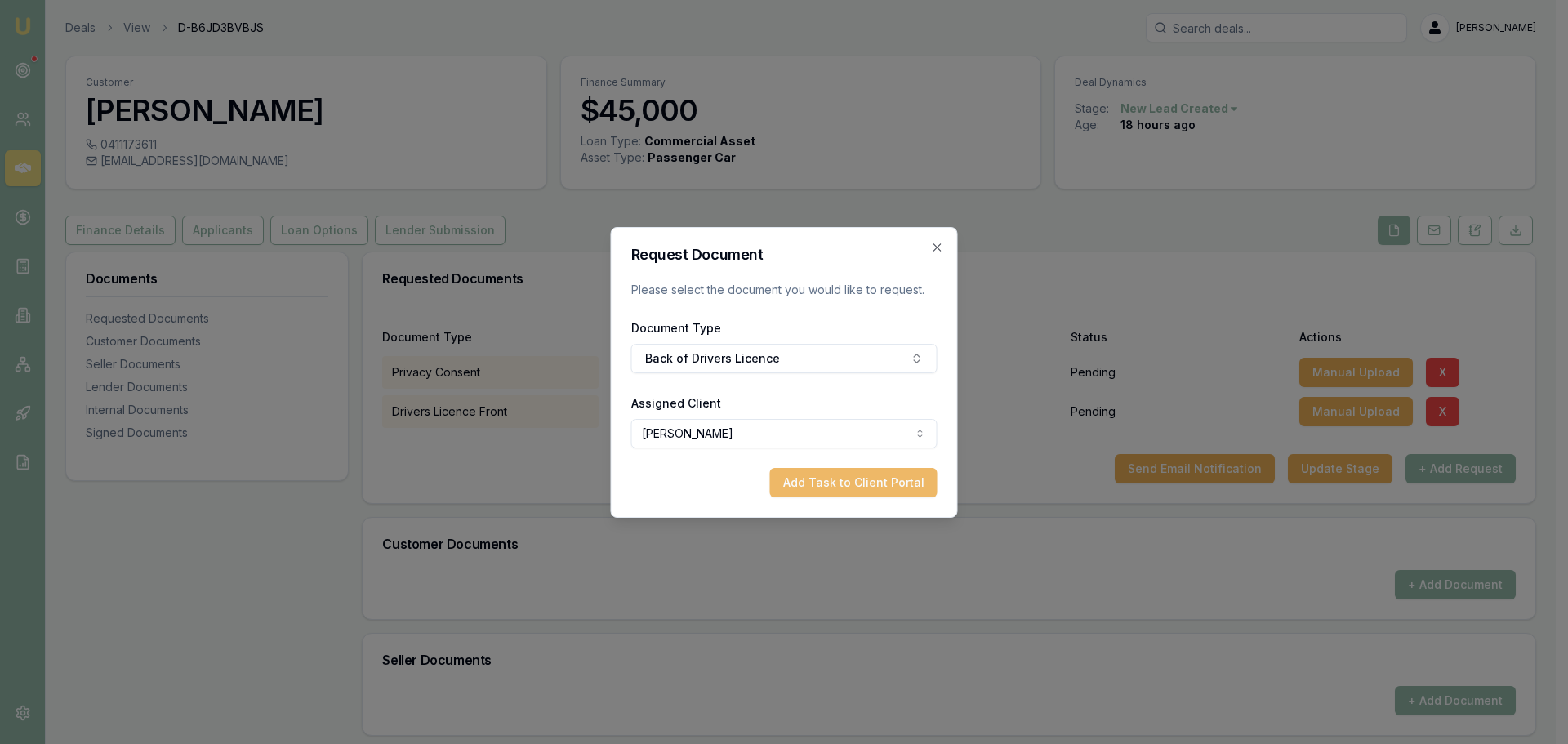
click at [877, 494] on button "Add Task to Client Portal" at bounding box center [853, 483] width 167 height 30
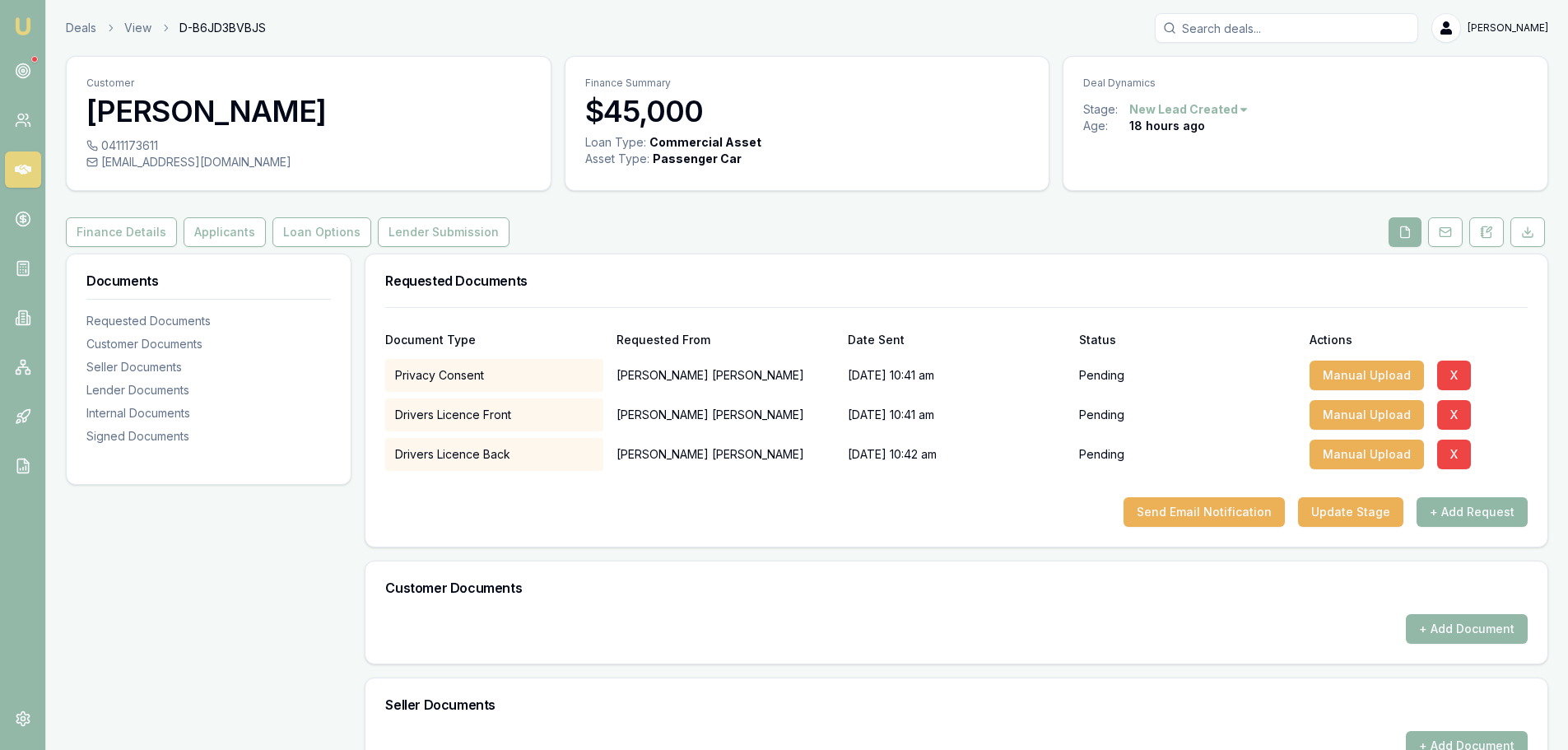
click at [1476, 525] on button "+ Add Request" at bounding box center [1471, 513] width 111 height 30
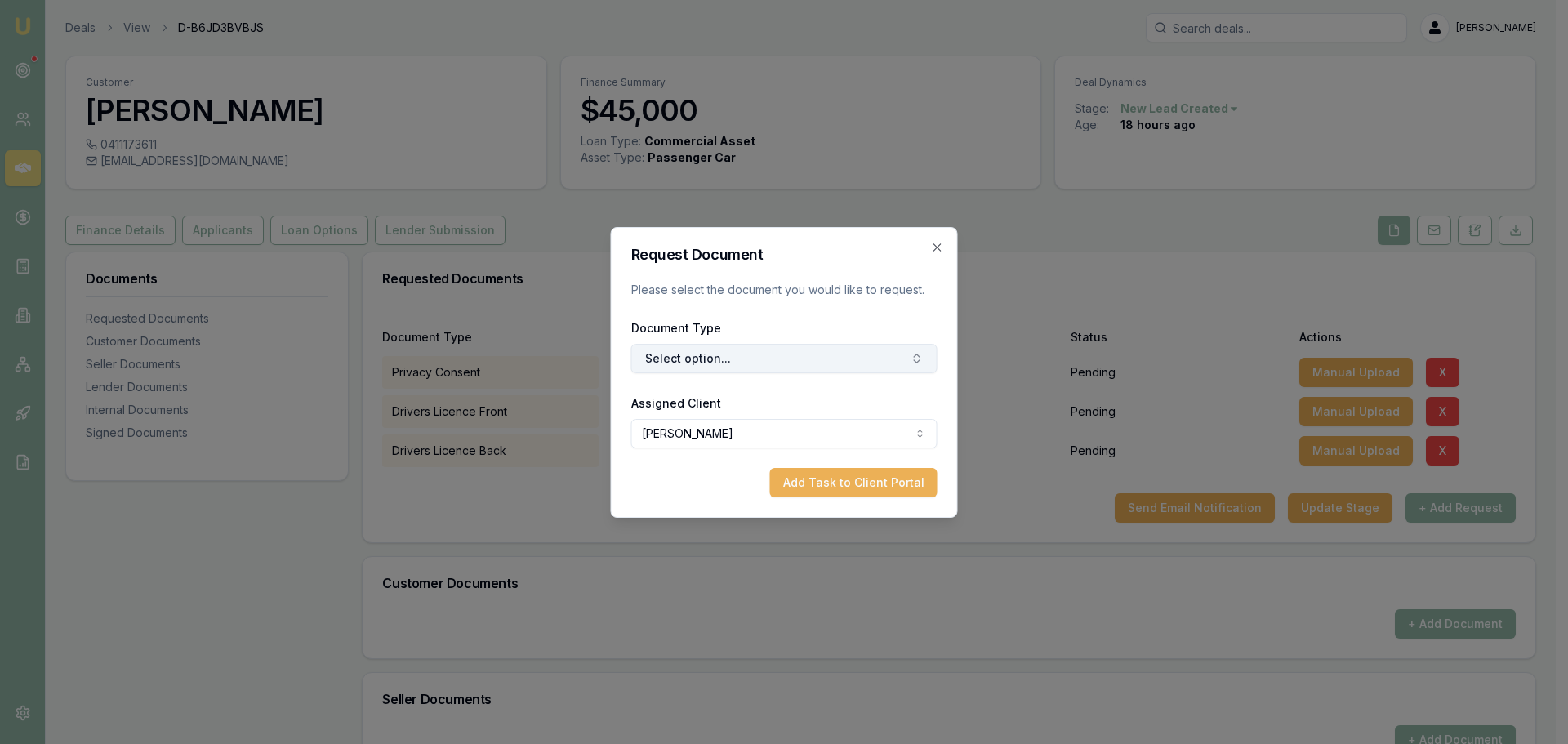
click at [794, 360] on button "Select option..." at bounding box center [784, 358] width 307 height 30
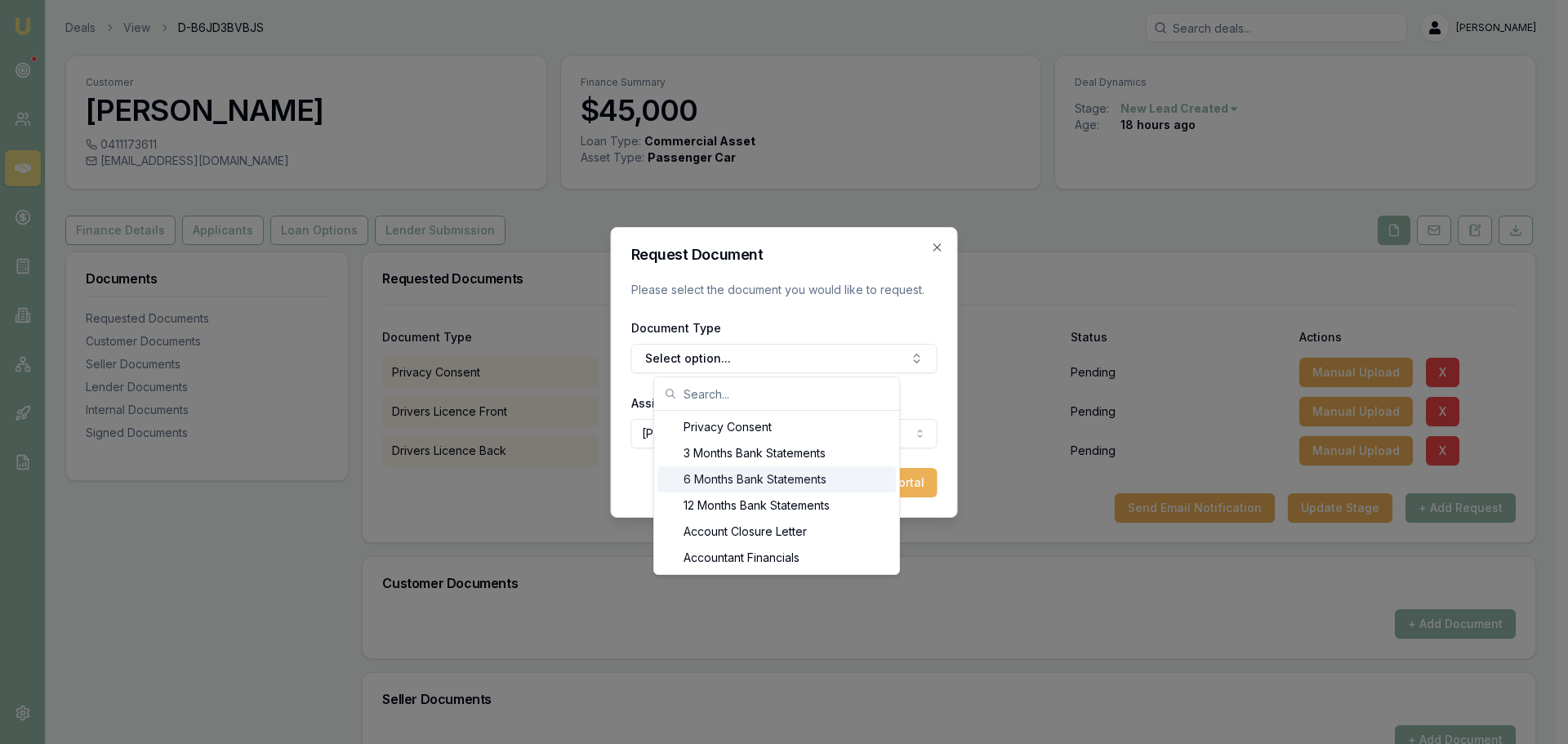
click at [771, 473] on div "6 Months Bank Statements" at bounding box center [776, 479] width 238 height 26
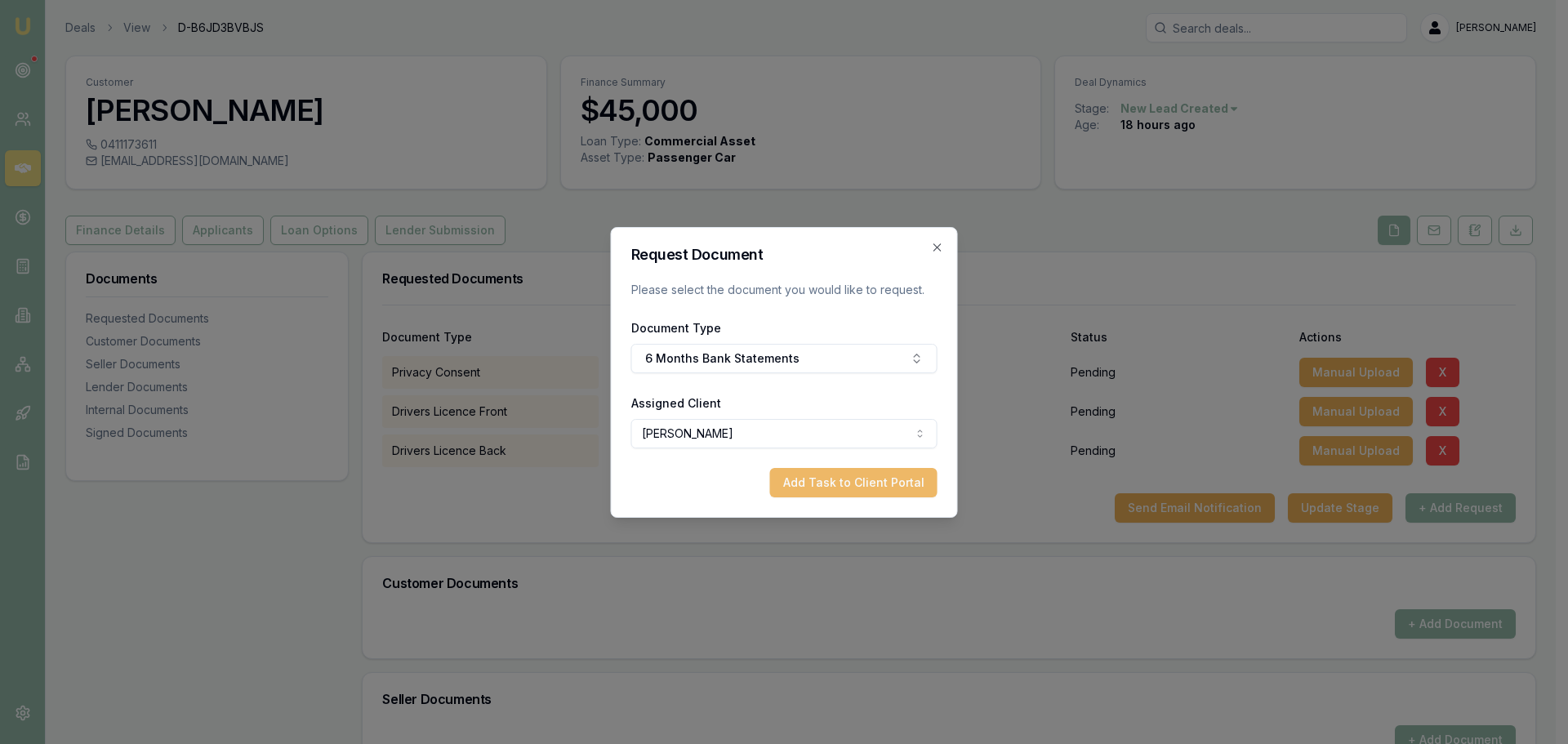
click at [850, 479] on button "Add Task to Client Portal" at bounding box center [853, 483] width 167 height 30
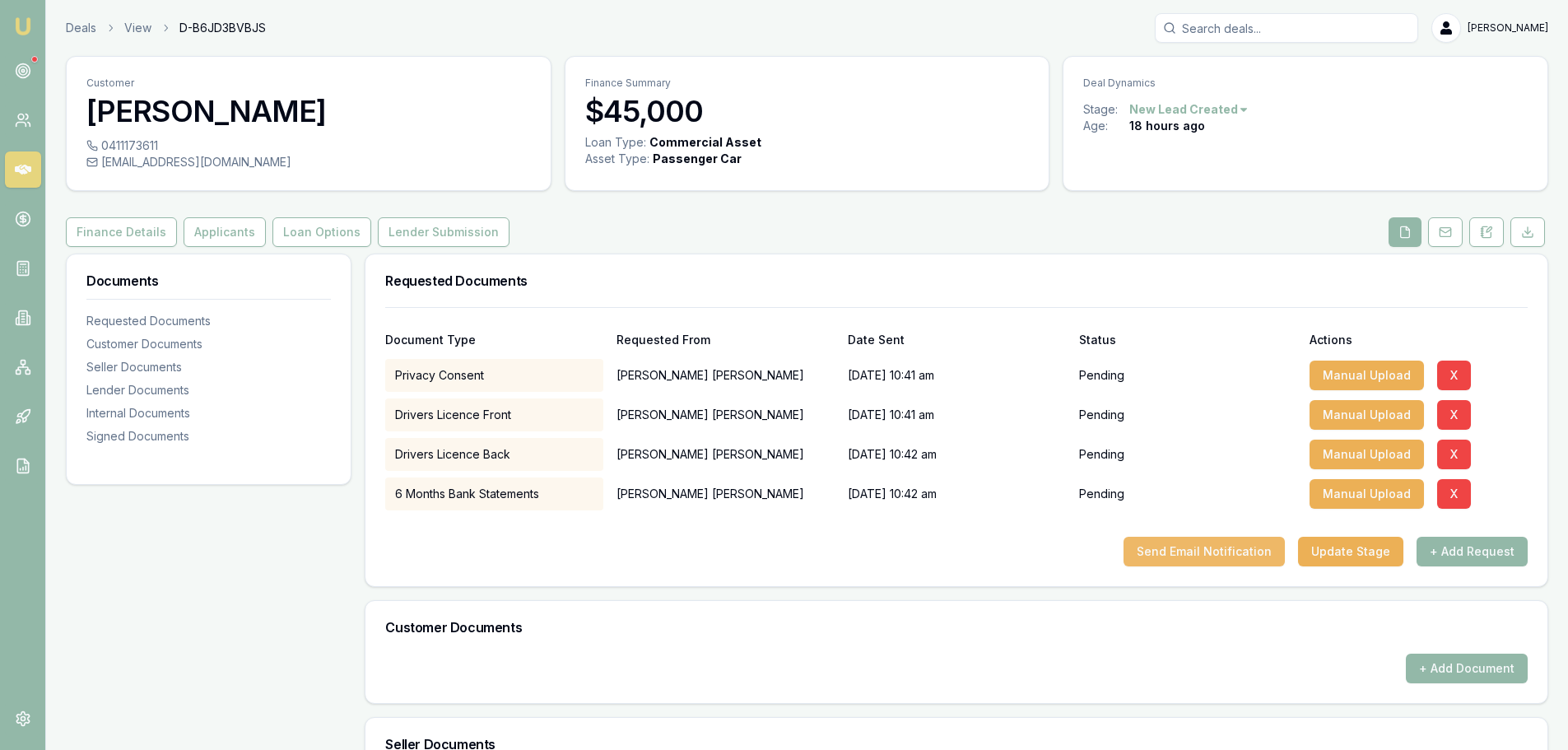
click at [1177, 544] on button "Send Email Notification" at bounding box center [1205, 552] width 162 height 30
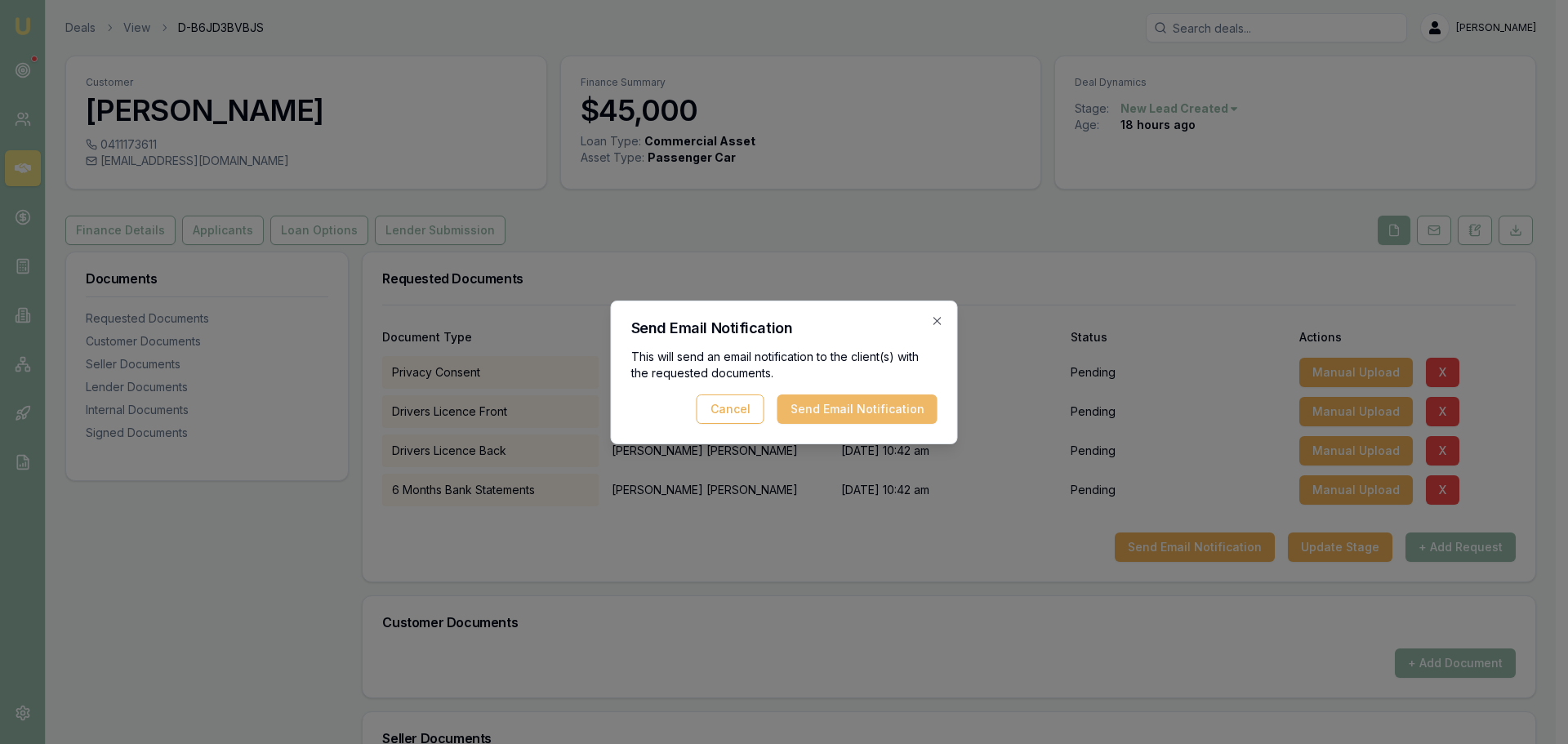
click at [888, 411] on button "Send Email Notification" at bounding box center [858, 410] width 160 height 30
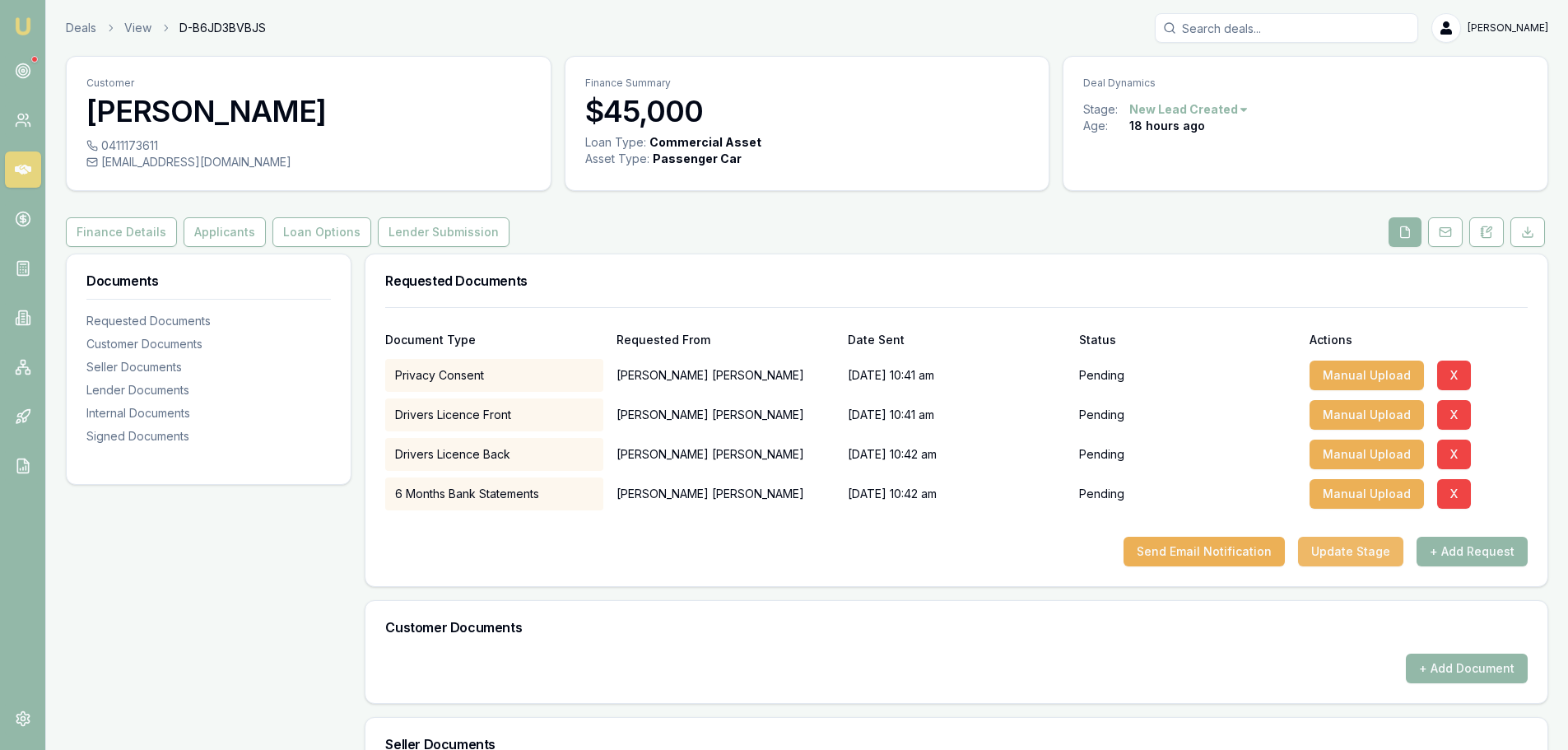
click at [1369, 563] on button "Update Stage" at bounding box center [1352, 552] width 106 height 30
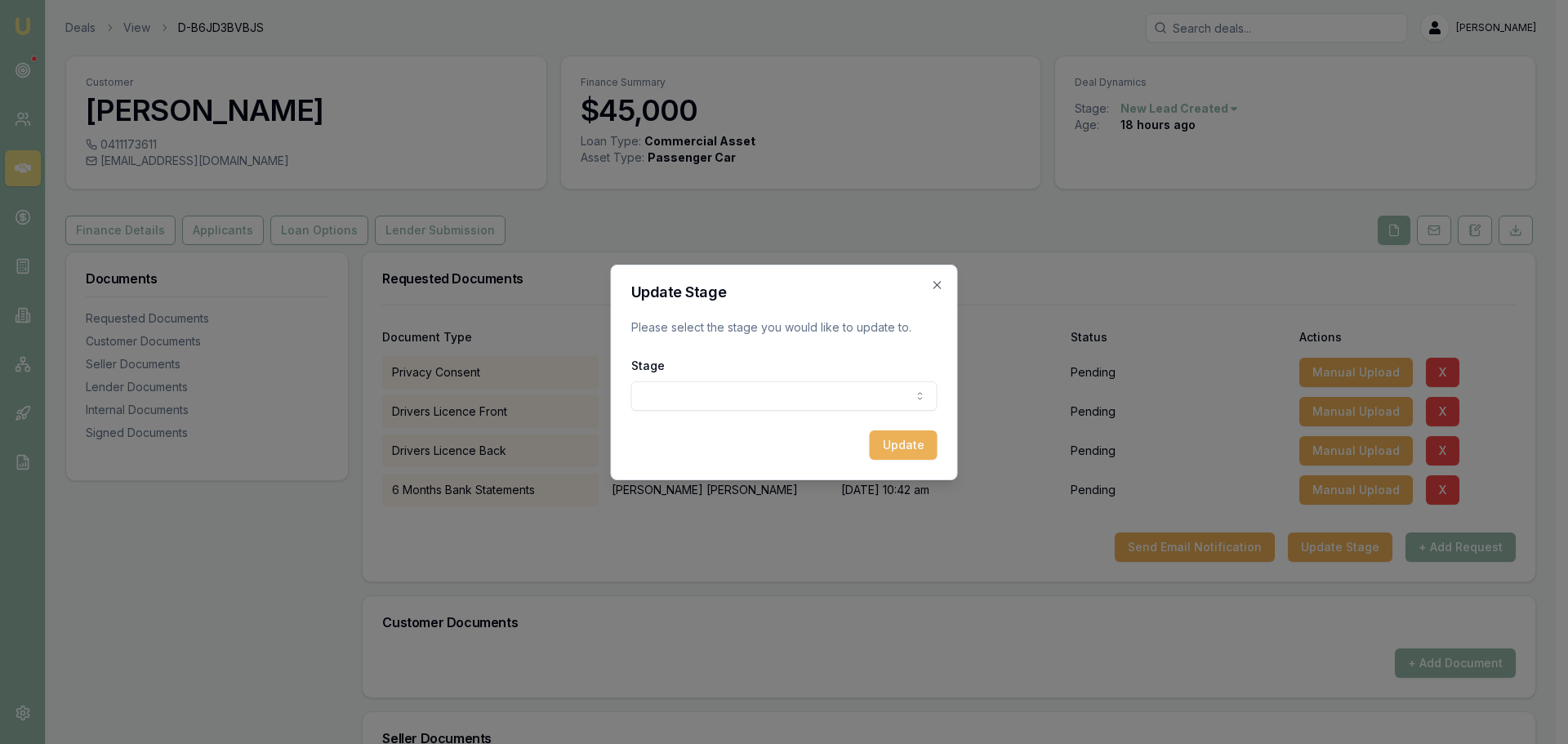
click at [779, 385] on body "Emu Broker Deals View D-B6JD3BVBJS Erin Shield Toggle Menu Customer Addison Pie…" at bounding box center [778, 372] width 1555 height 744
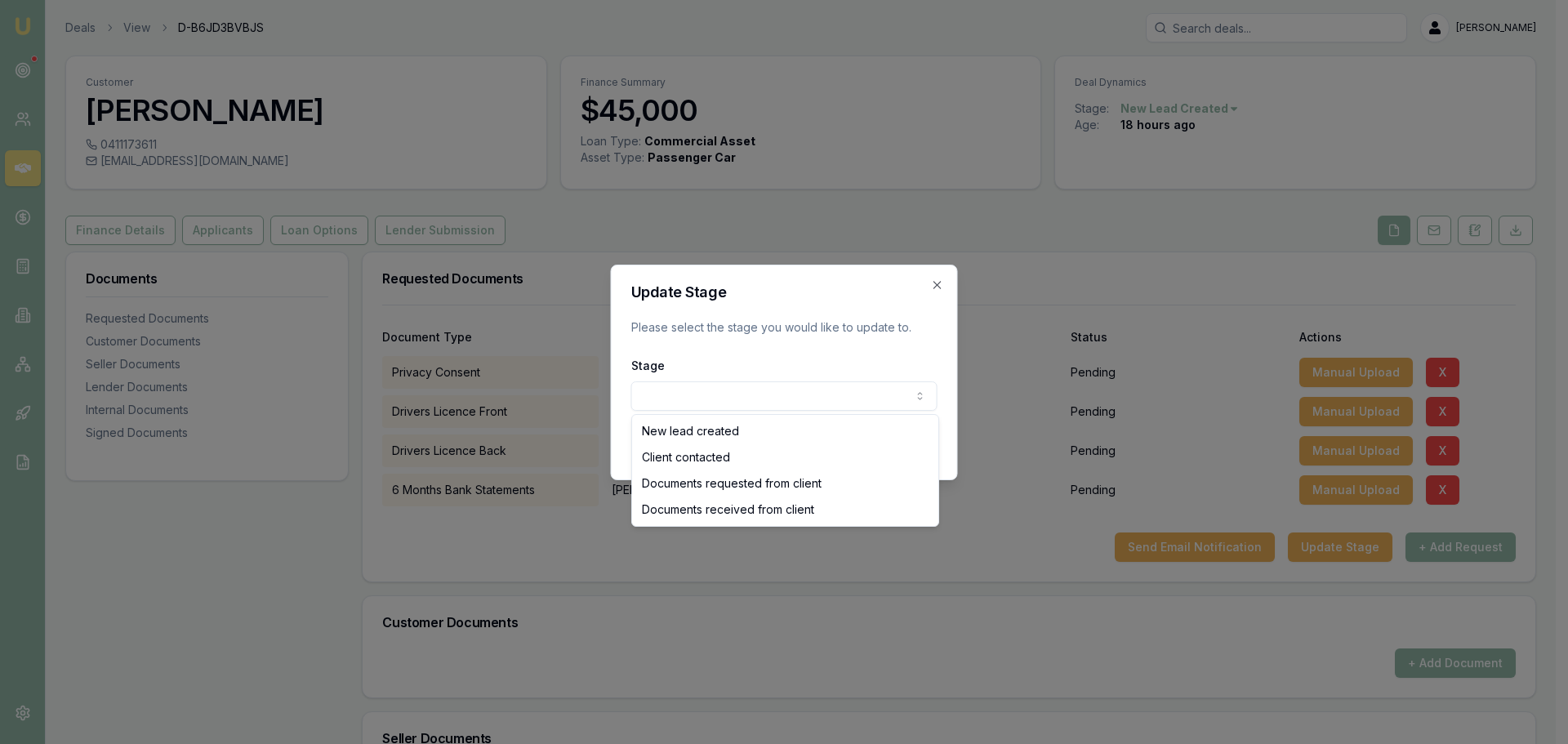
select select "DOCUMENTS_REQUESTED_FROM_CLIENT"
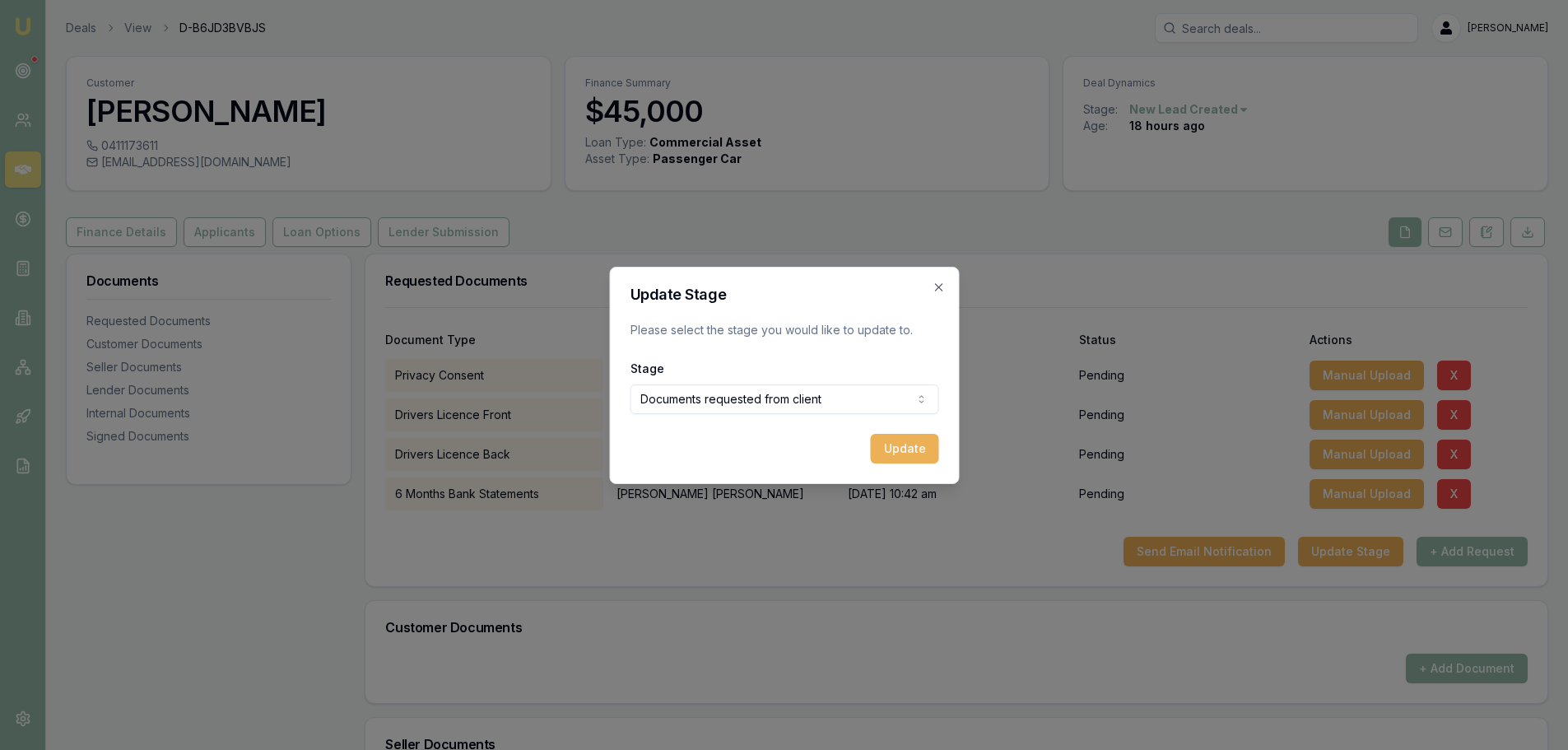
click at [906, 455] on button "Update" at bounding box center [904, 449] width 69 height 30
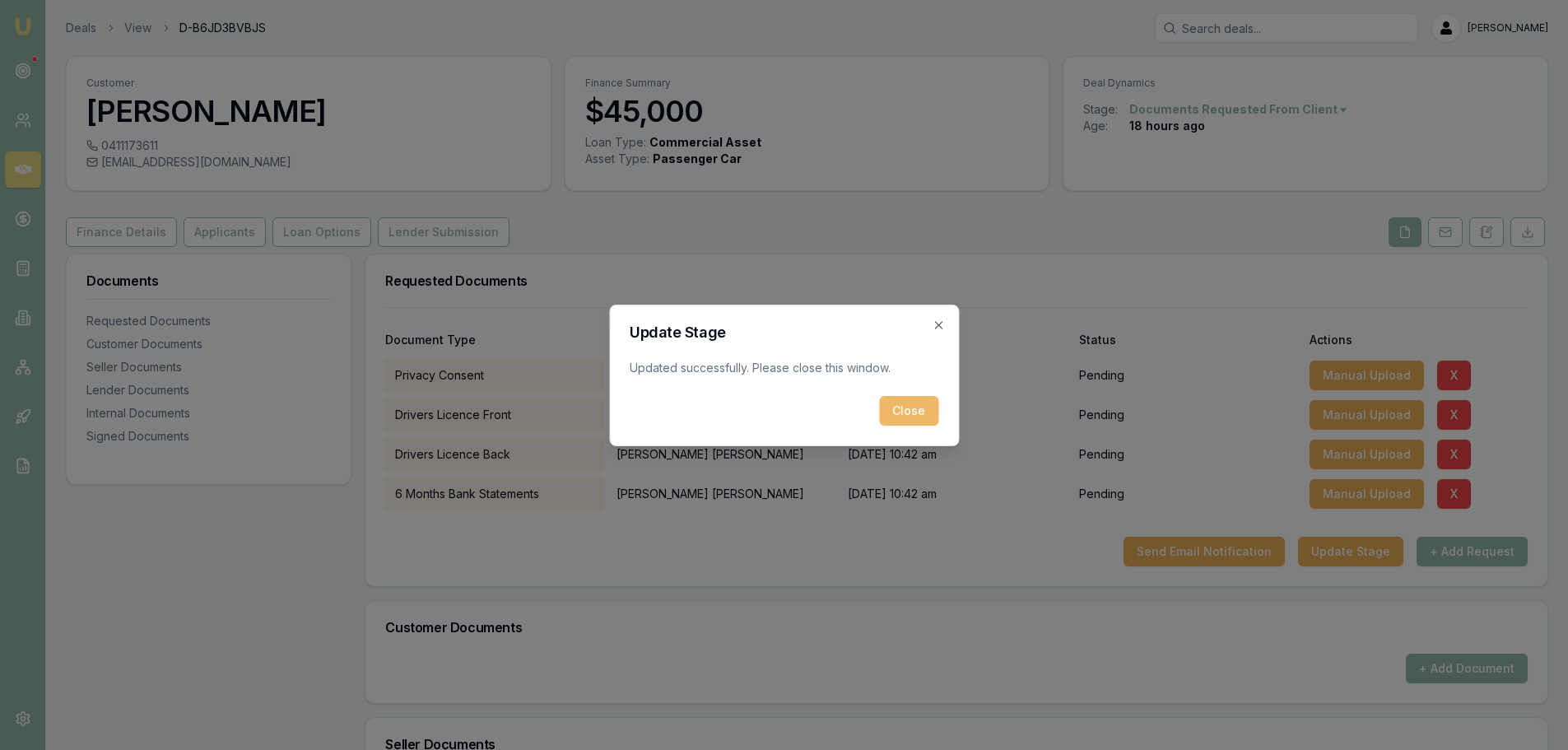
click at [902, 412] on button "Close" at bounding box center [908, 411] width 59 height 30
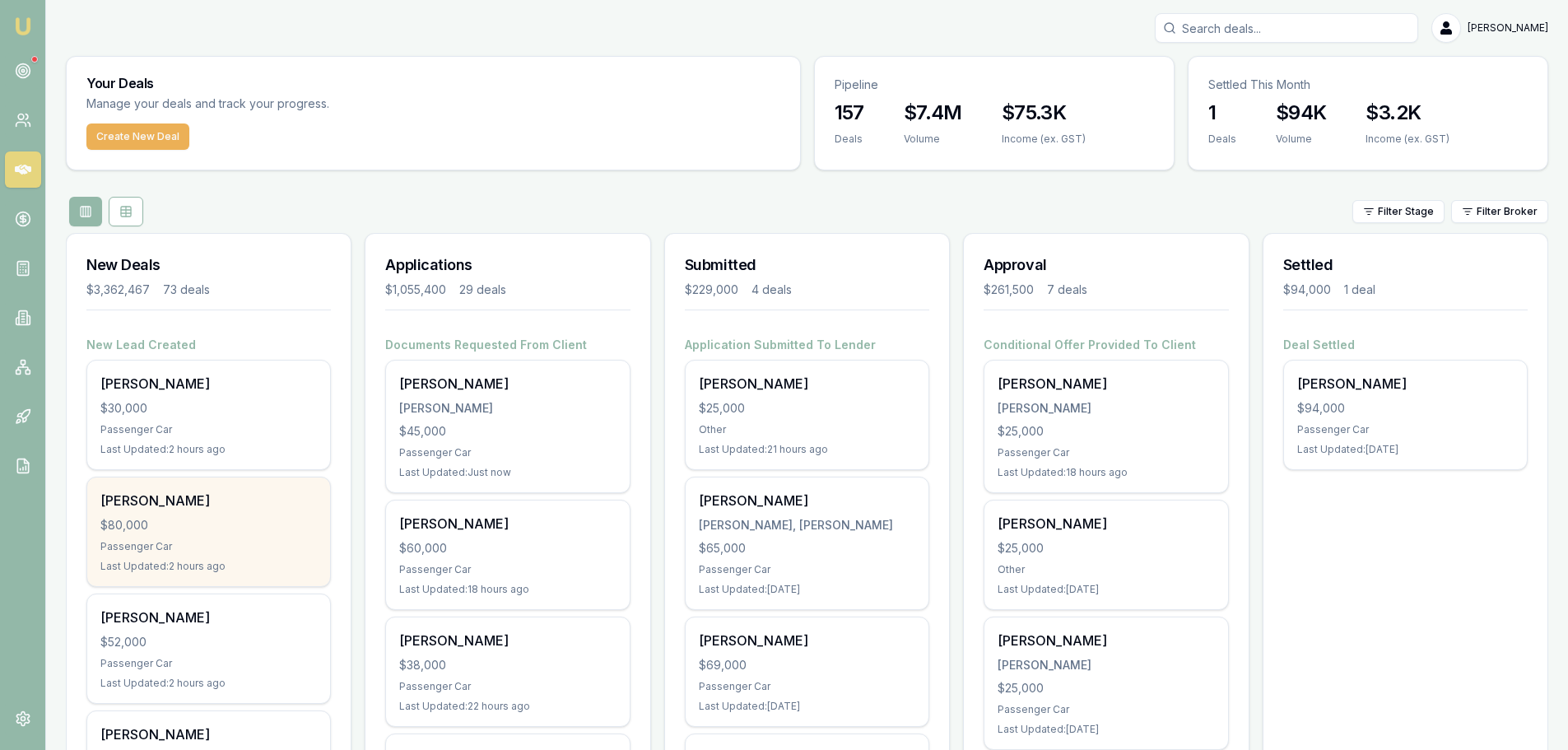
click at [154, 525] on div "$80,000" at bounding box center [208, 525] width 216 height 17
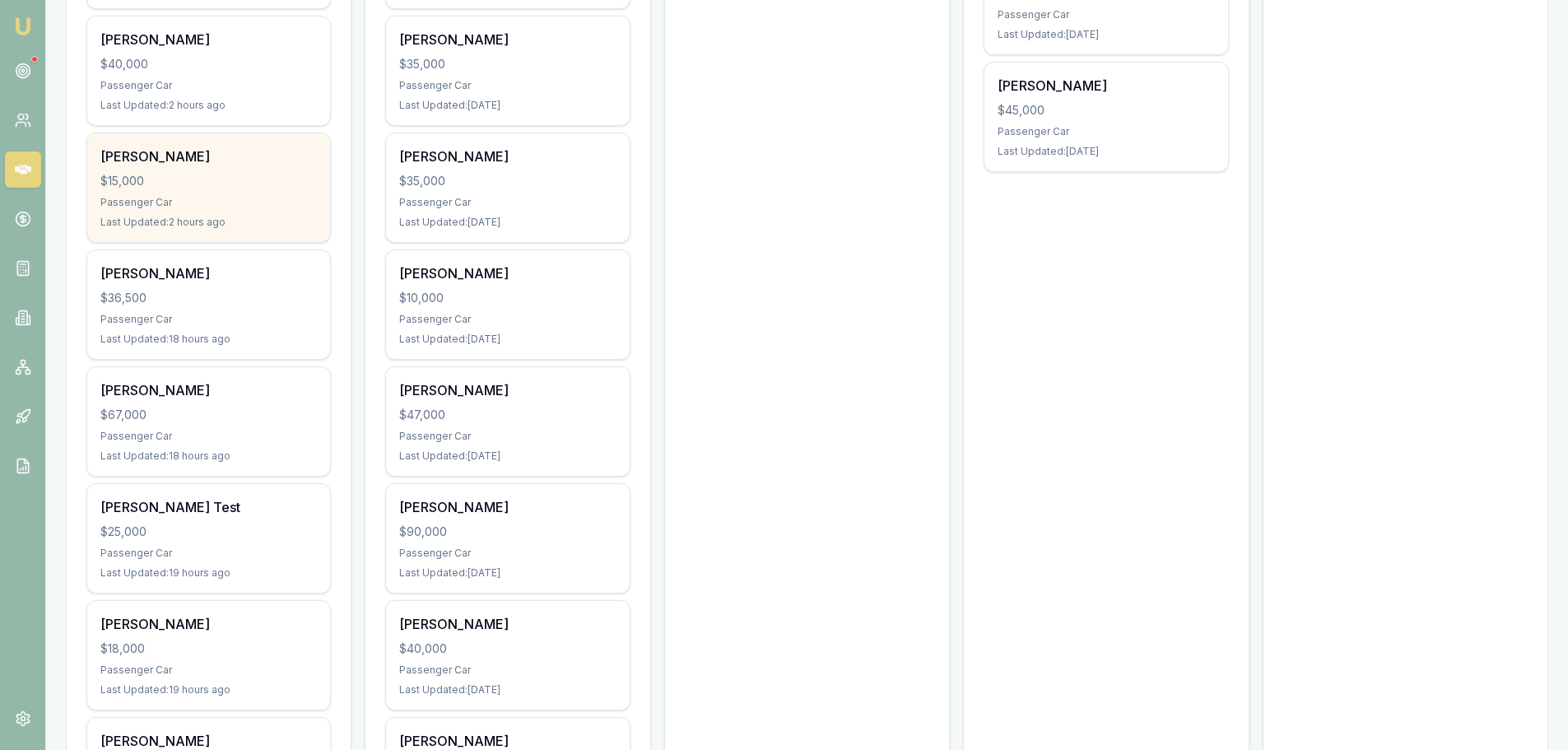
scroll to position [1070, 0]
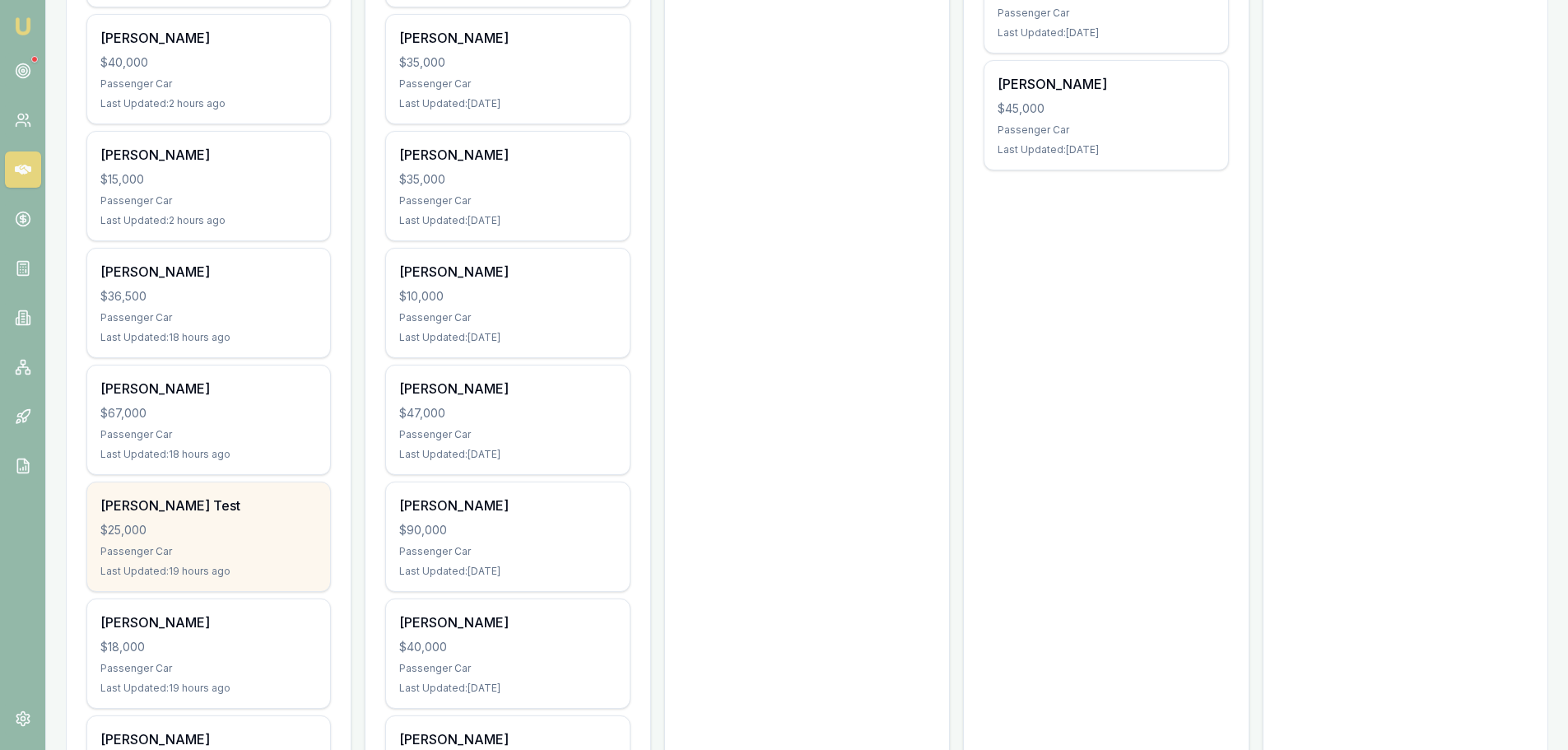
click at [209, 531] on div "$25,000" at bounding box center [208, 530] width 216 height 17
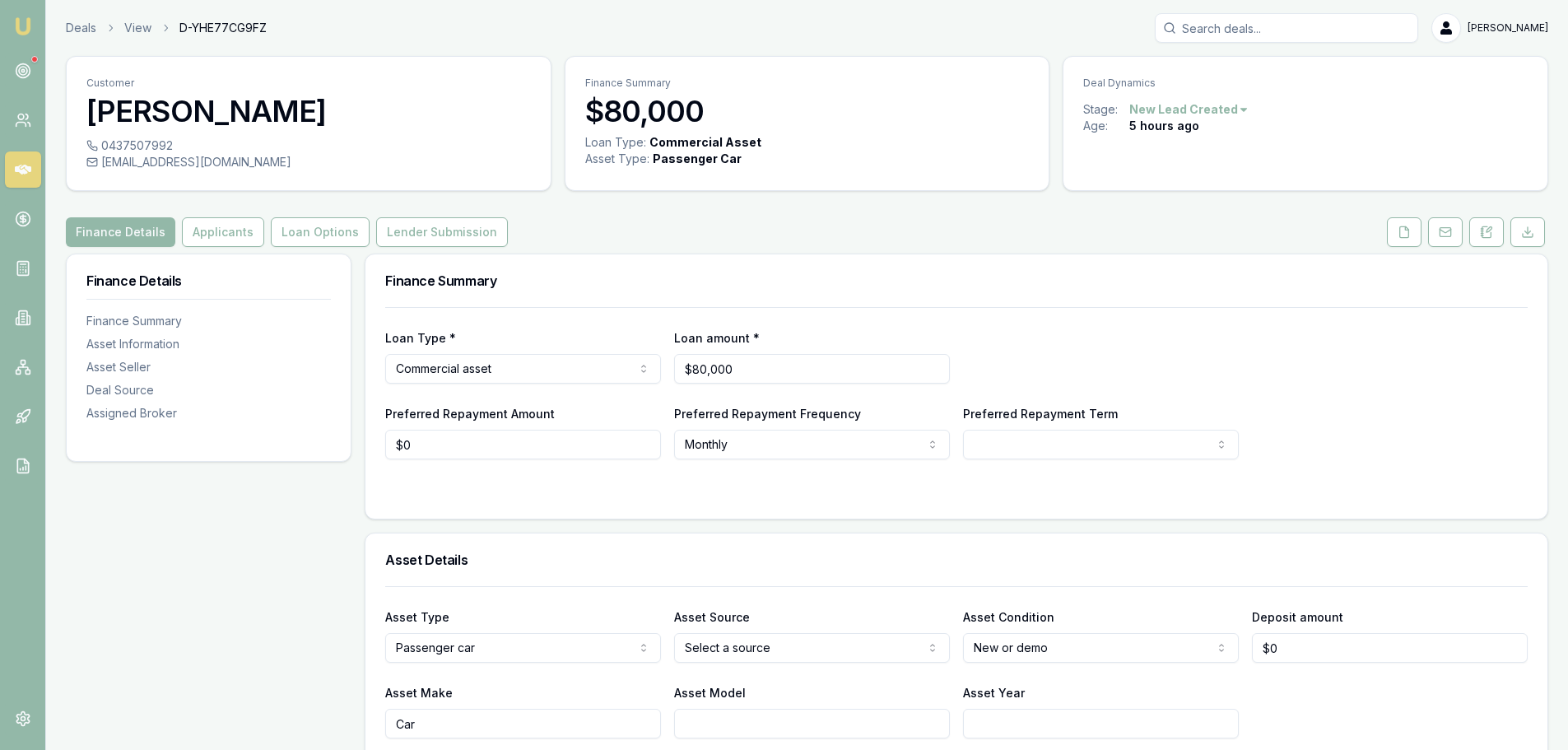
drag, startPoint x: 1477, startPoint y: 238, endPoint x: 1465, endPoint y: 282, distance: 45.6
click at [1477, 238] on button at bounding box center [1486, 232] width 35 height 30
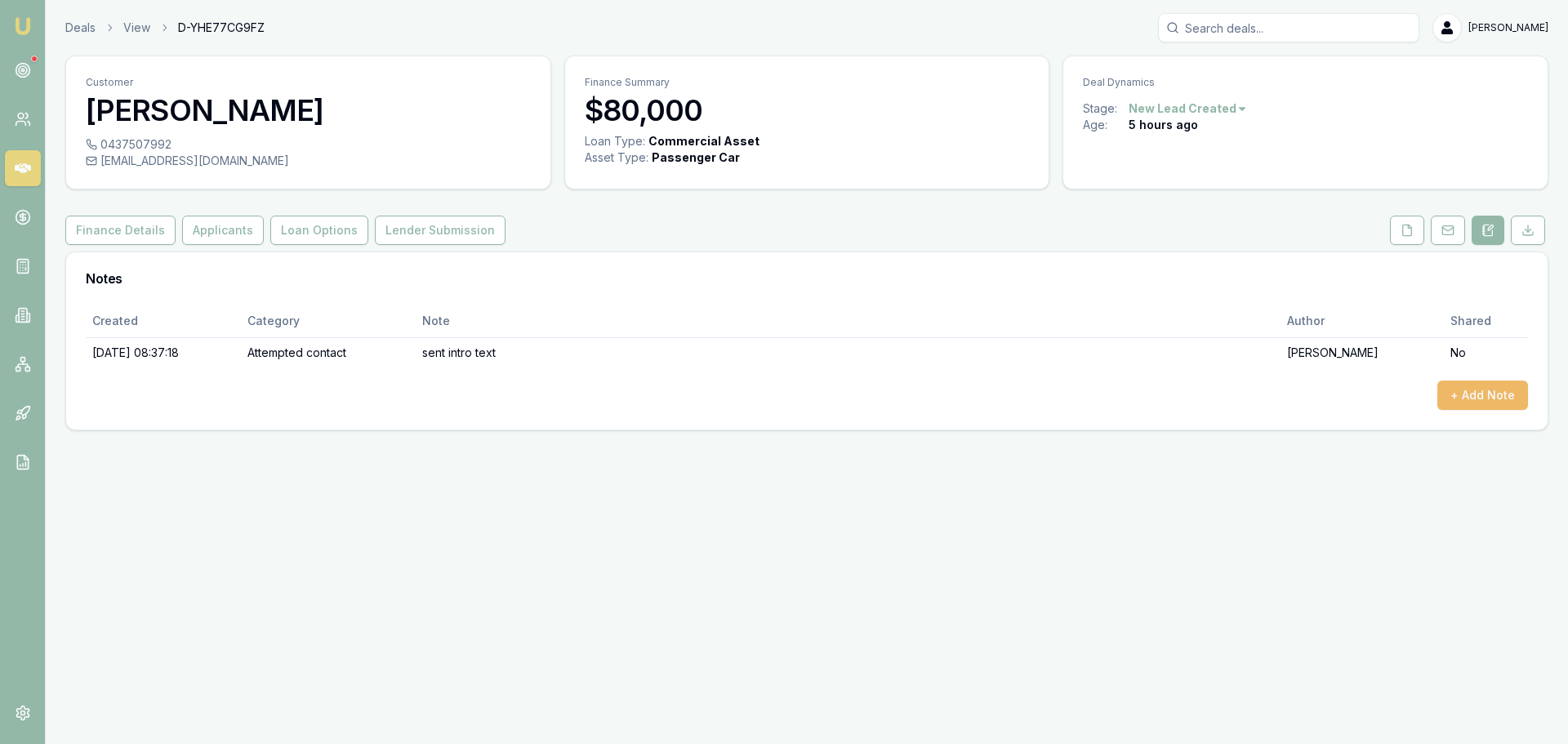
click at [1470, 401] on button "+ Add Note" at bounding box center [1483, 396] width 91 height 30
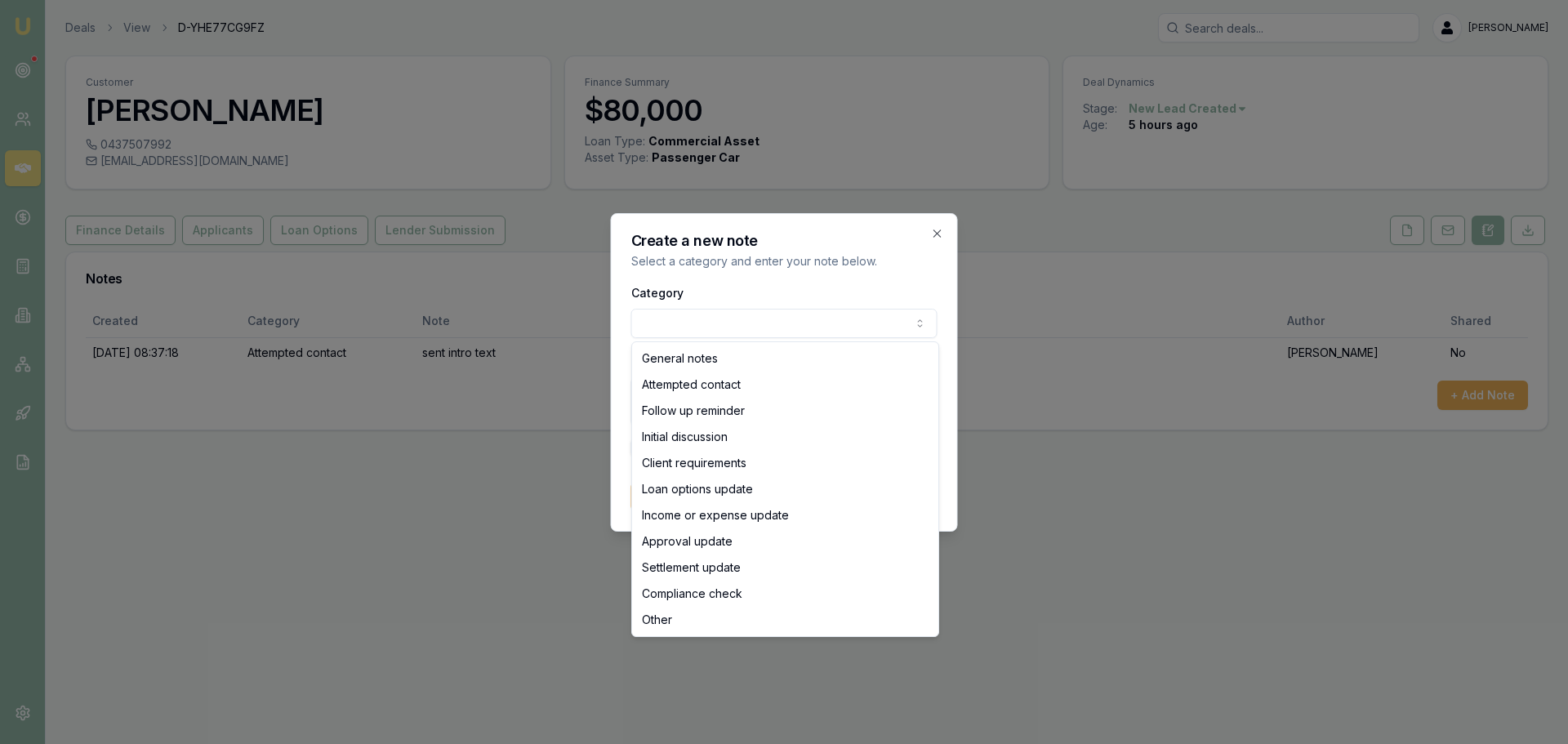
click at [906, 326] on body "Emu Broker Deals View D-YHE77CG9FZ Erin Shield Toggle Menu Customer Edwin Bruce…" at bounding box center [784, 372] width 1568 height 744
select select "ATTEMPTED_CONTACT"
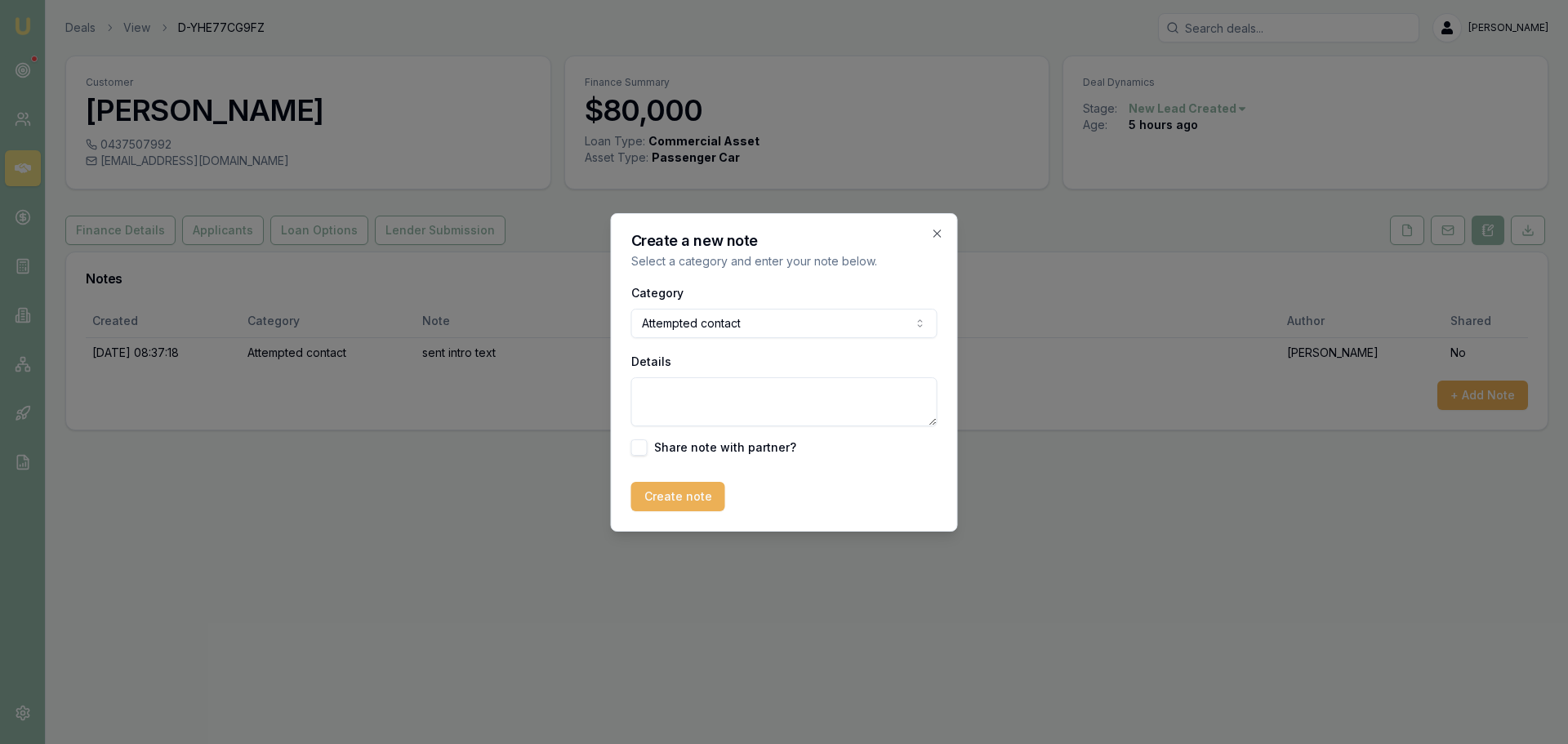
click at [763, 395] on textarea "Details" at bounding box center [784, 402] width 307 height 49
type textarea "REQUESTED CALL BACK BETWEEN 12 AND 1PM TODAY WHILE ON LUNCH BREAK."
click at [691, 490] on button "Create note" at bounding box center [678, 497] width 94 height 30
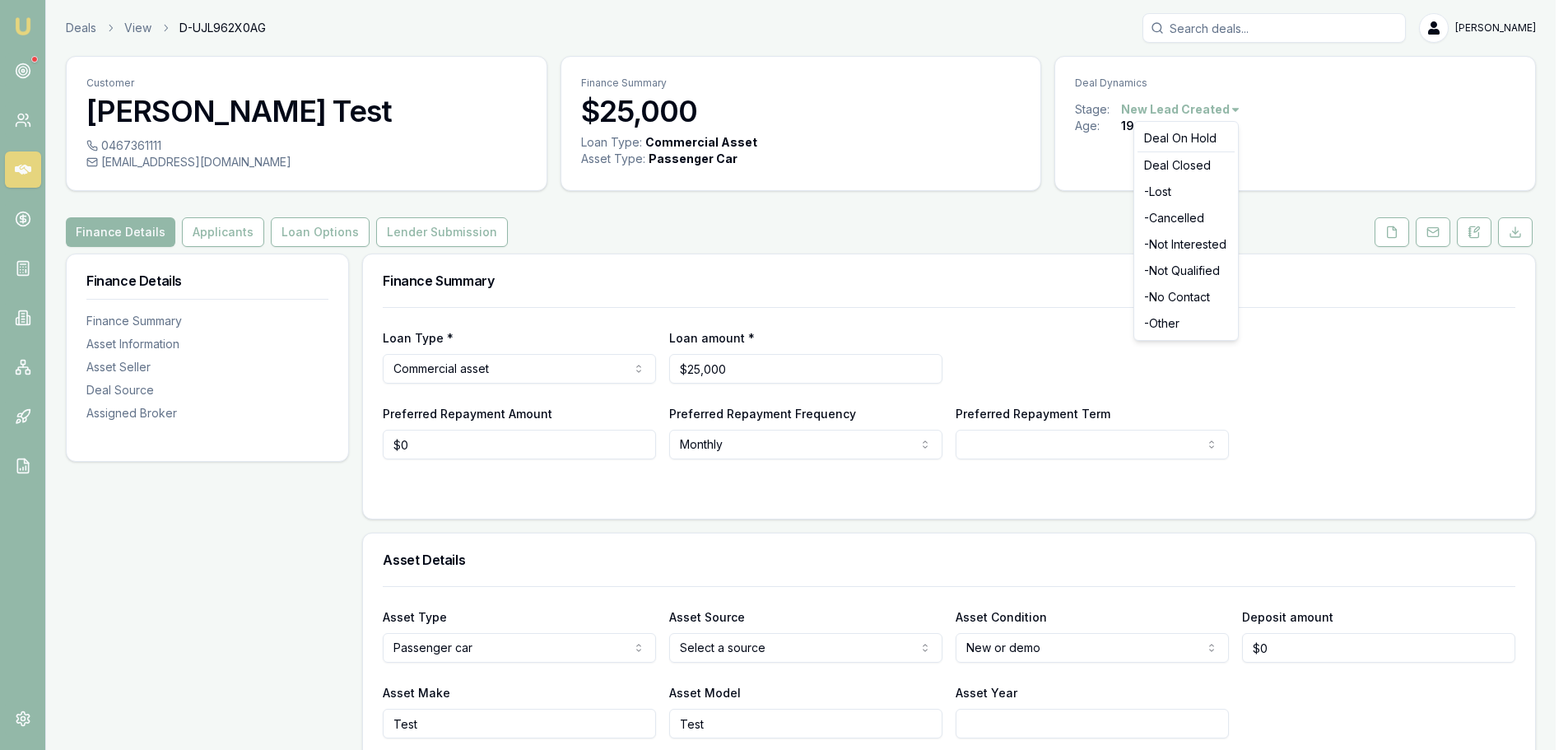
click at [1236, 107] on html "Emu Broker Deals View D-UJL962X0AG [PERSON_NAME] Shield Toggle Menu Customer [P…" at bounding box center [784, 375] width 1568 height 750
click at [1197, 273] on div "- Not Qualified" at bounding box center [1186, 270] width 97 height 26
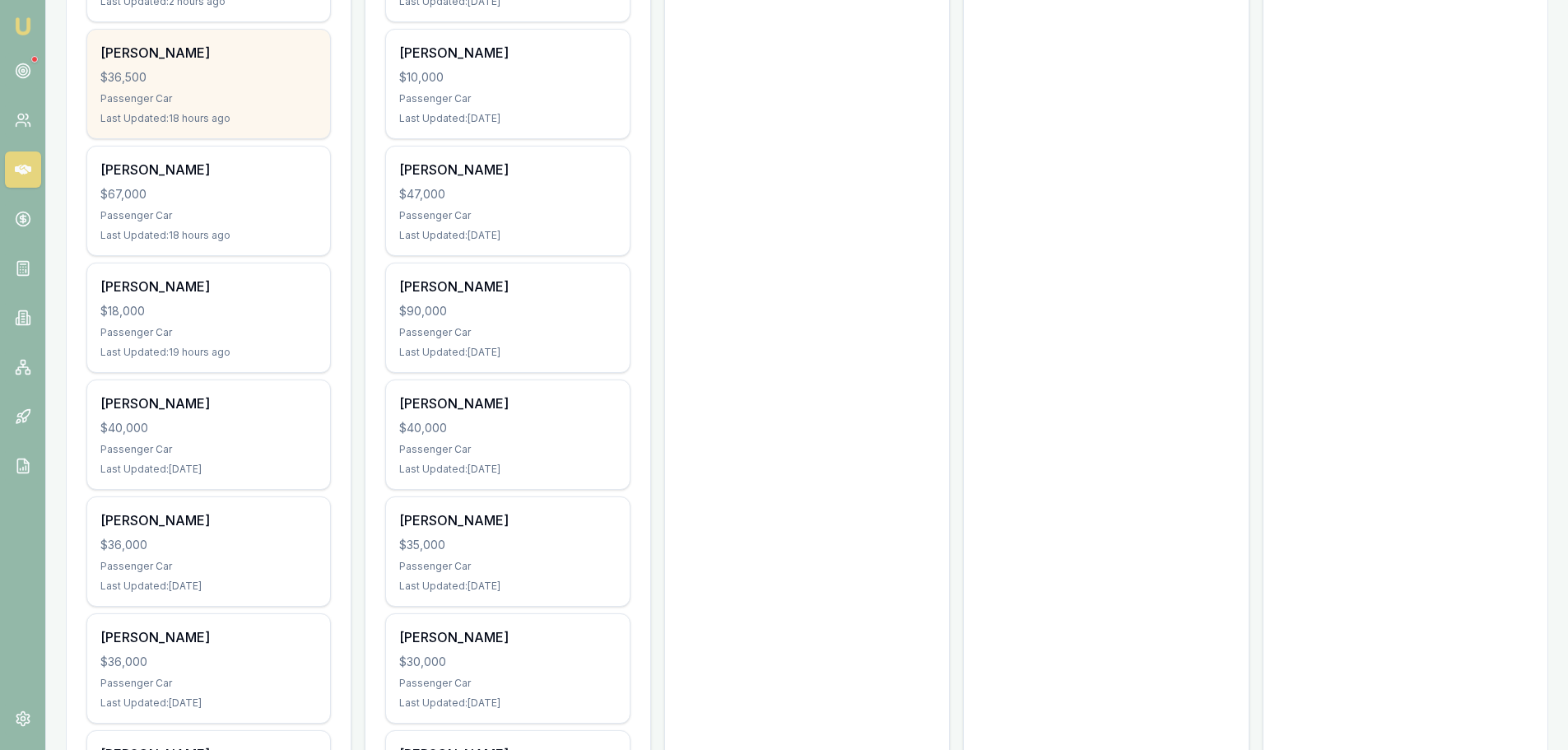
scroll to position [1317, 0]
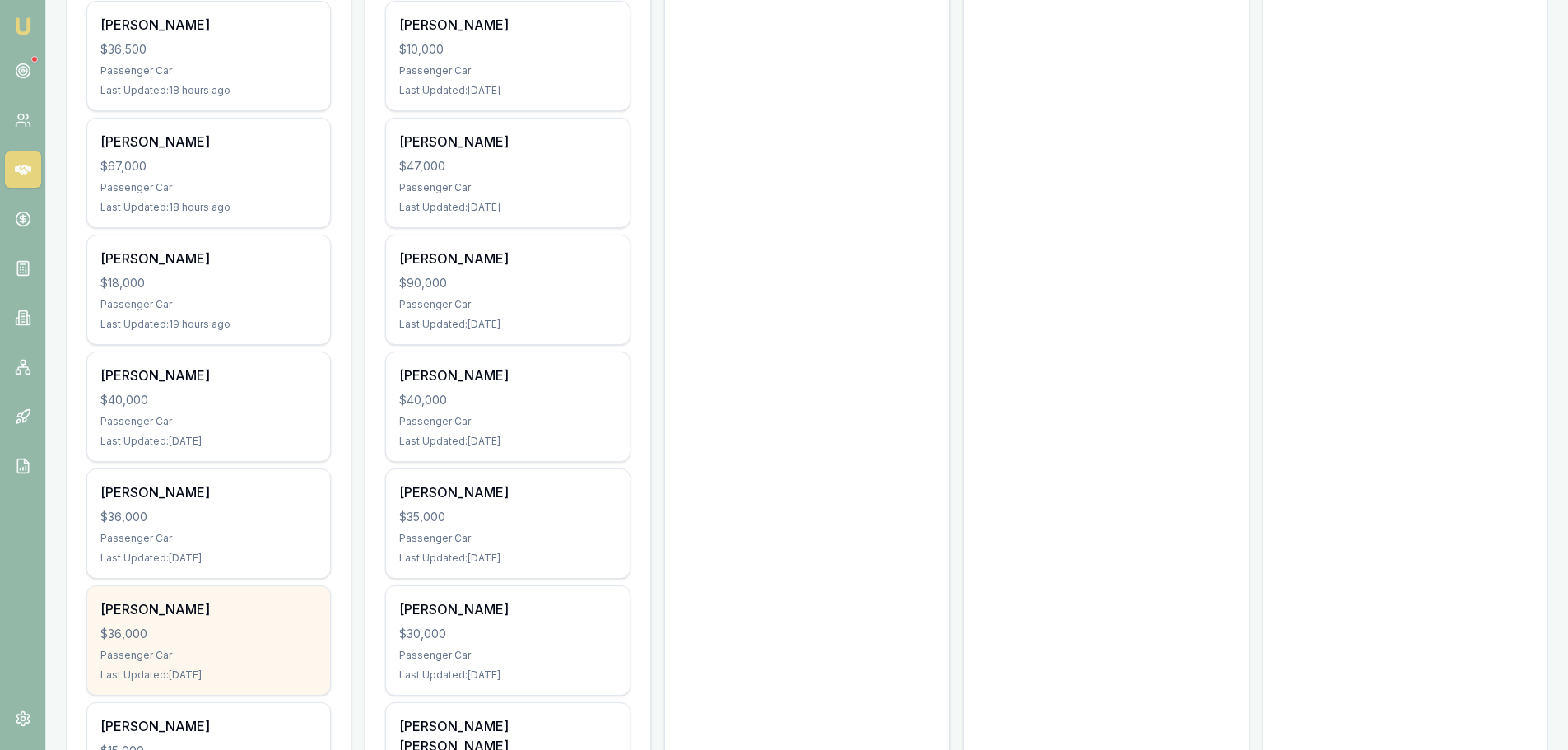
click at [209, 625] on div "$36,000" at bounding box center [208, 633] width 216 height 17
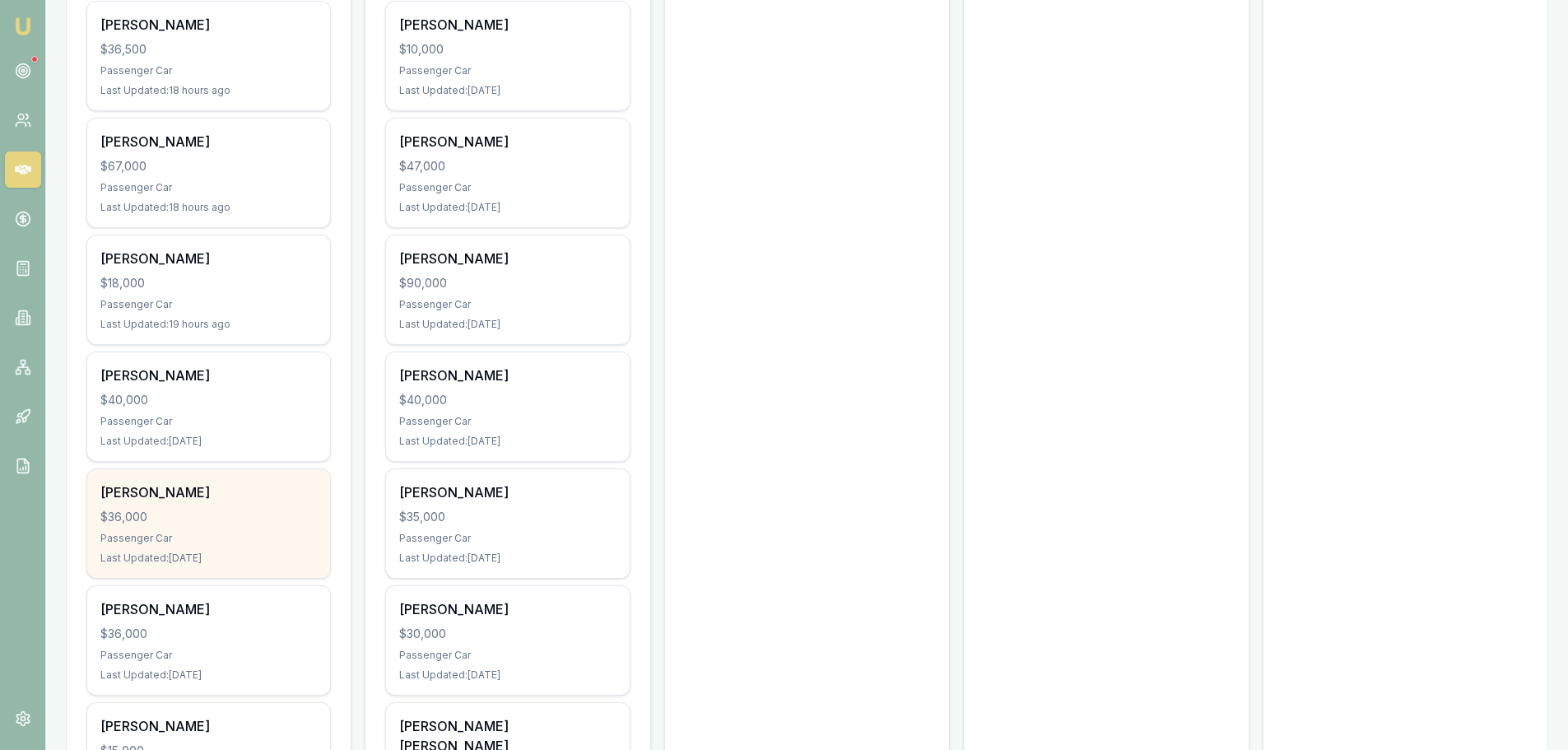
click at [199, 541] on div "Passenger Car" at bounding box center [208, 538] width 216 height 13
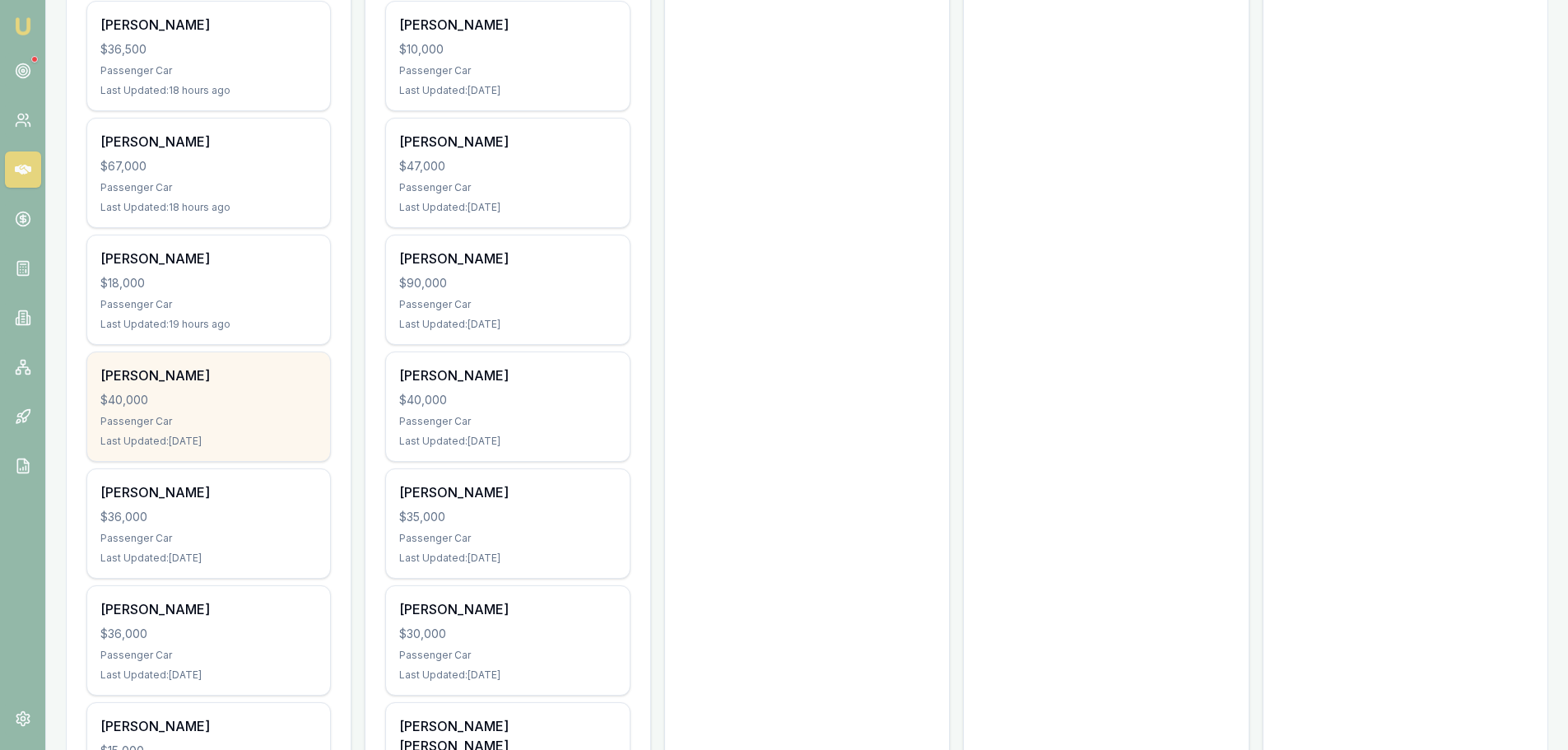
click at [201, 408] on div "$40,000" at bounding box center [208, 400] width 216 height 17
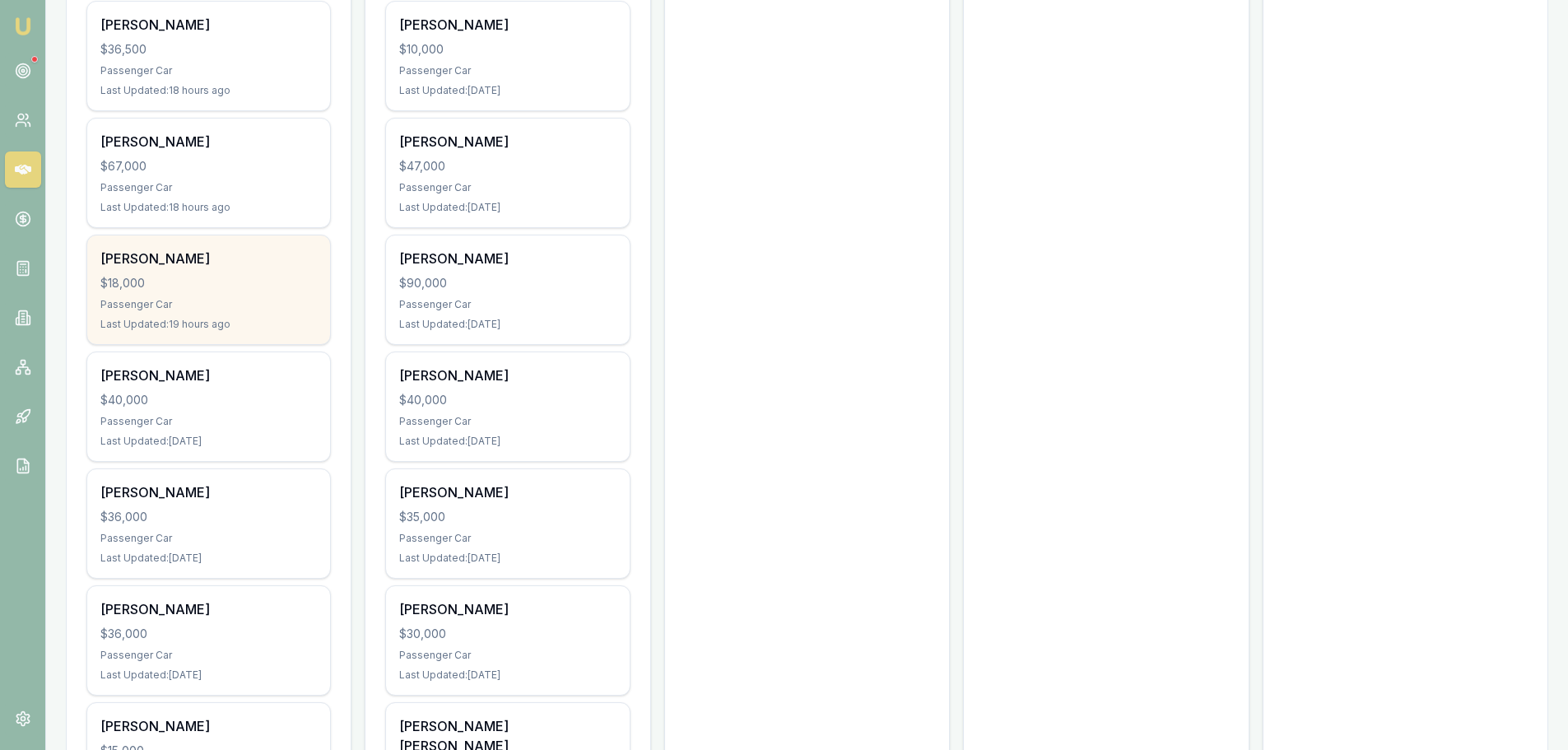
click at [209, 276] on div "$18,000" at bounding box center [208, 283] width 216 height 17
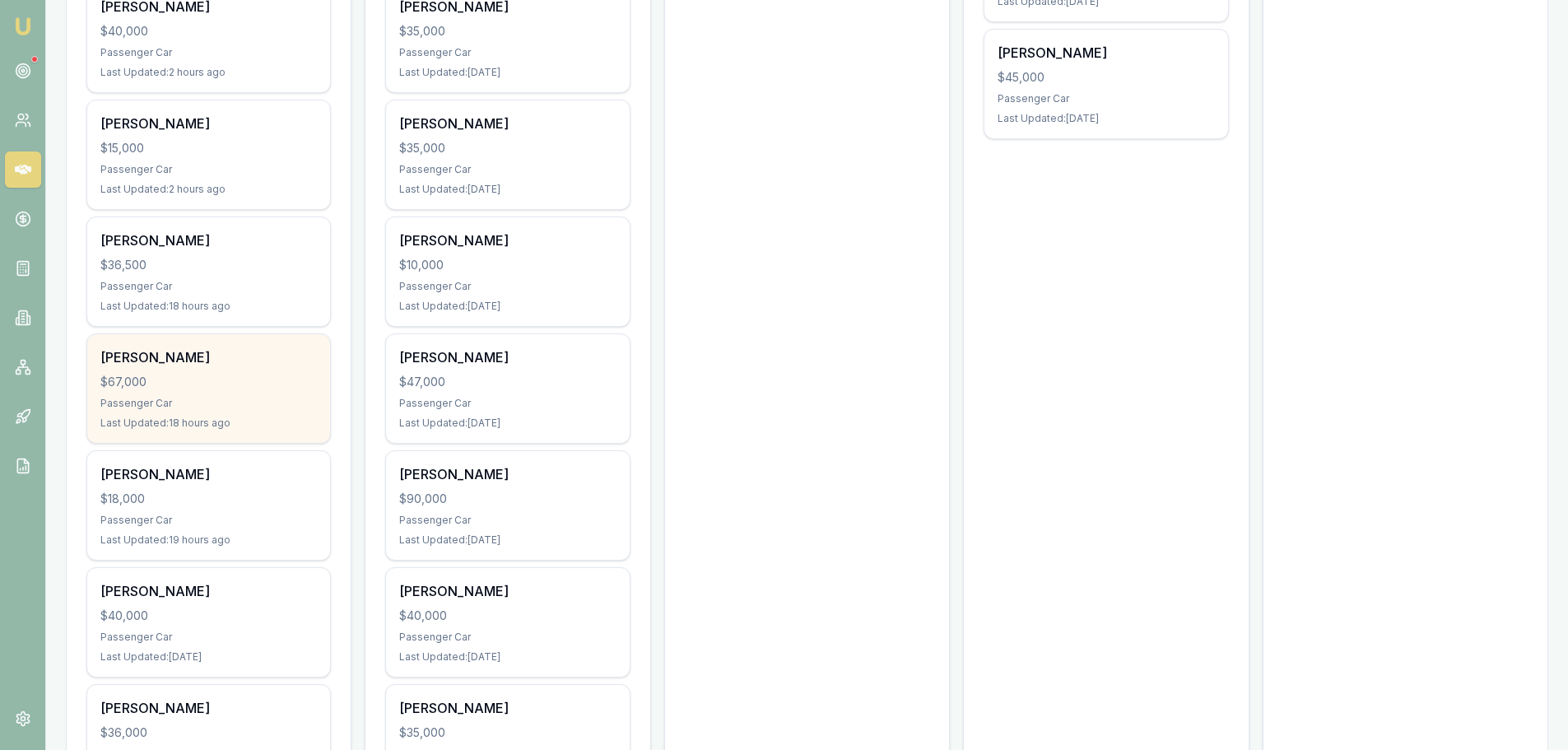
scroll to position [1070, 0]
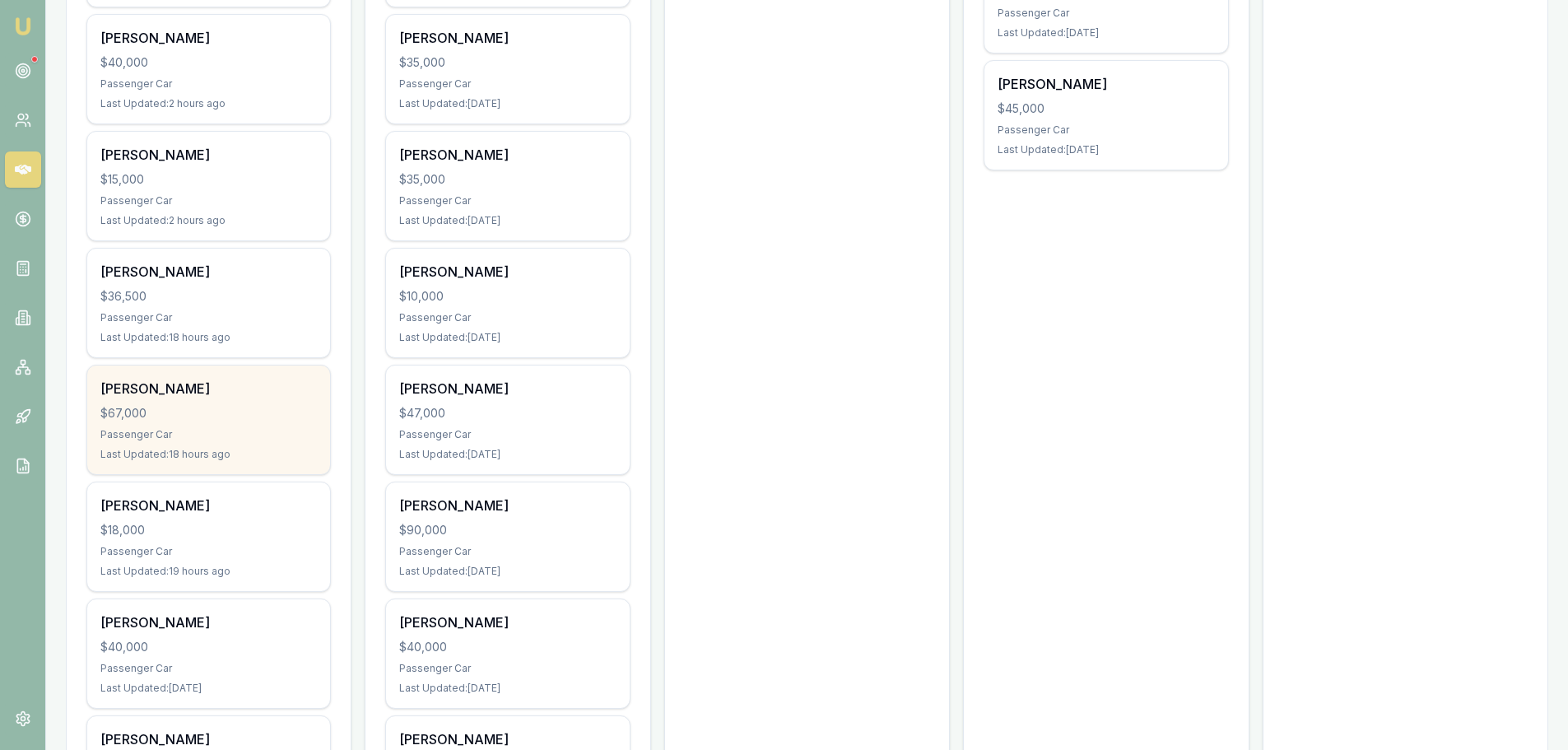
click at [235, 414] on div "$67,000" at bounding box center [208, 413] width 216 height 17
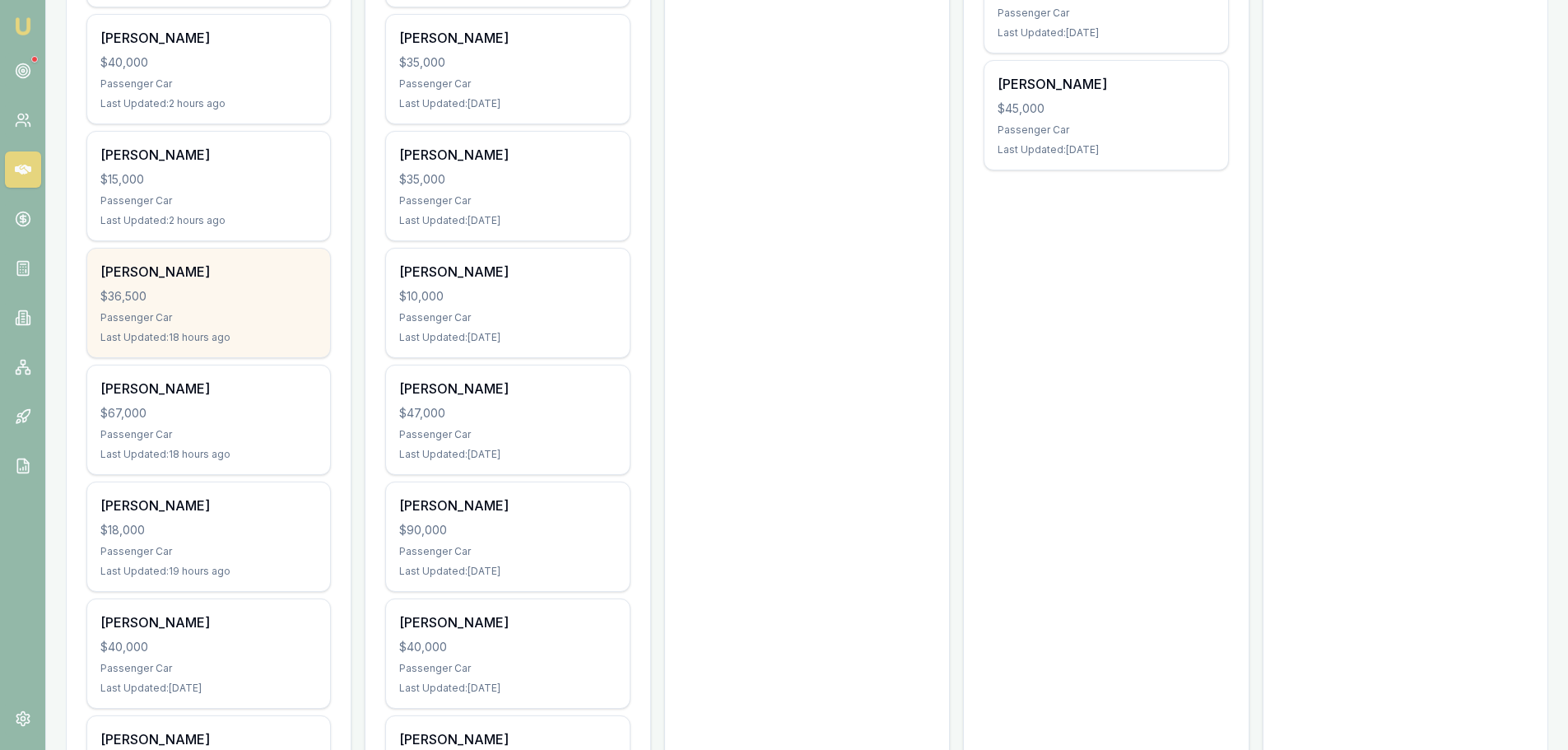
click at [290, 297] on div "$36,500" at bounding box center [208, 296] width 216 height 17
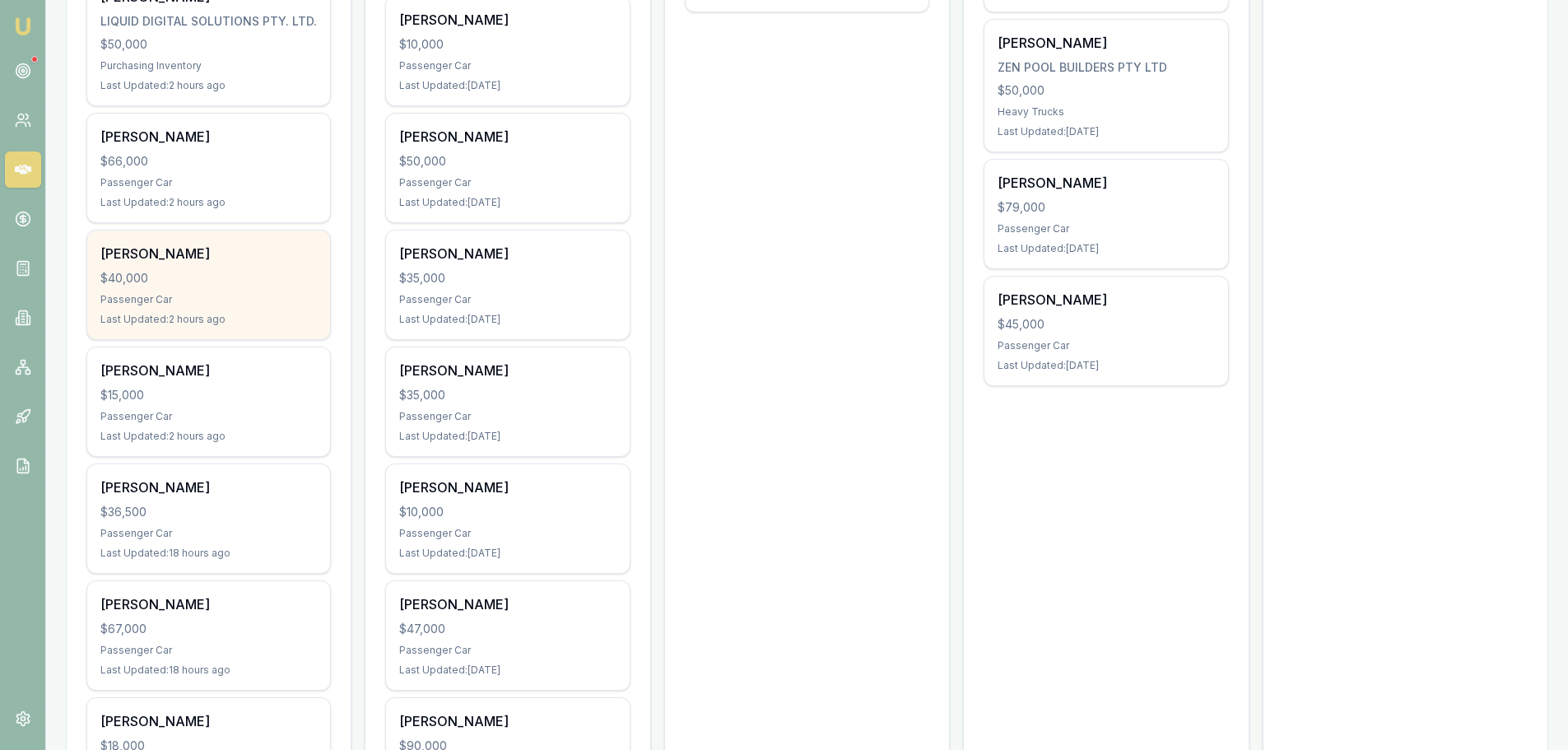
scroll to position [823, 0]
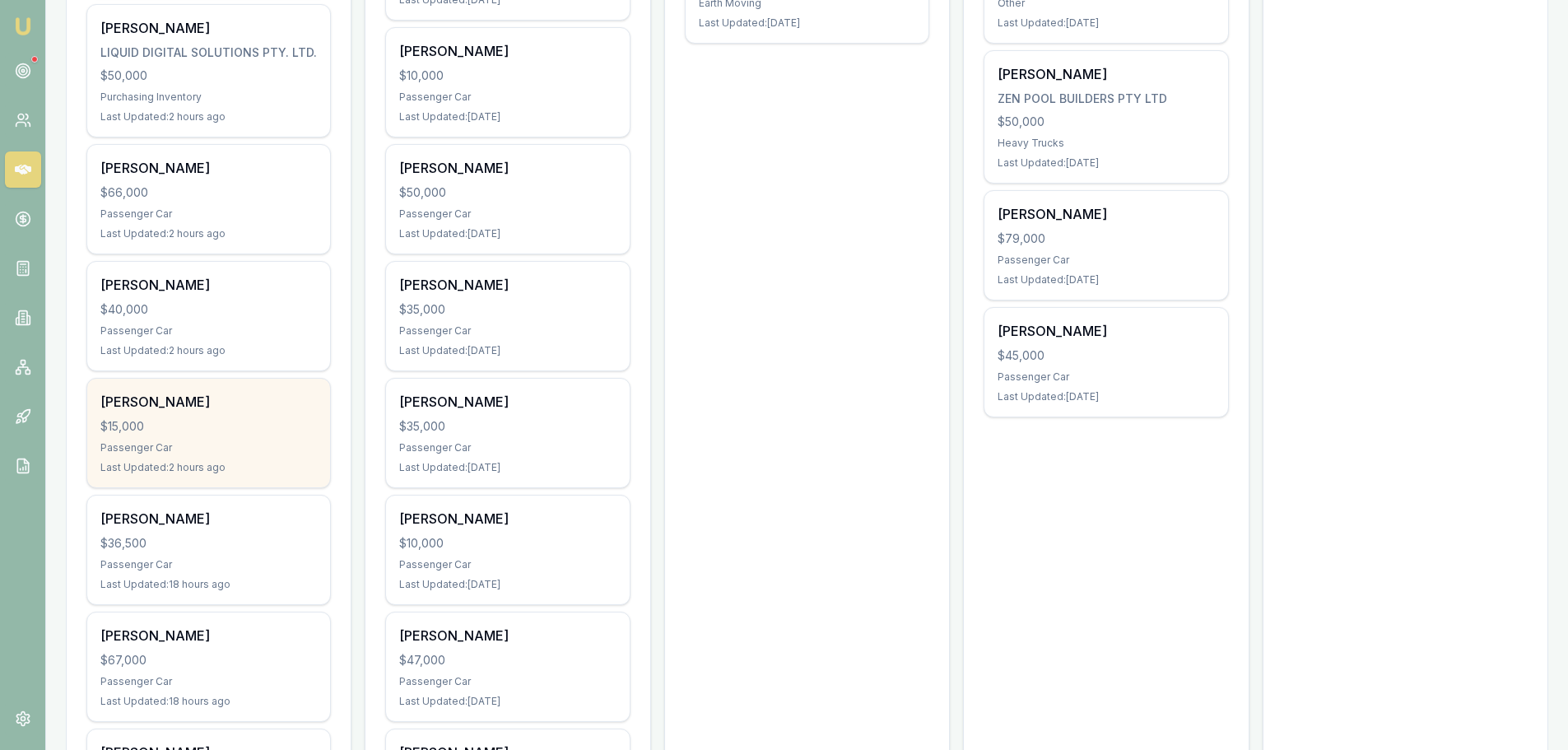
click at [157, 433] on div "$15,000" at bounding box center [208, 426] width 216 height 17
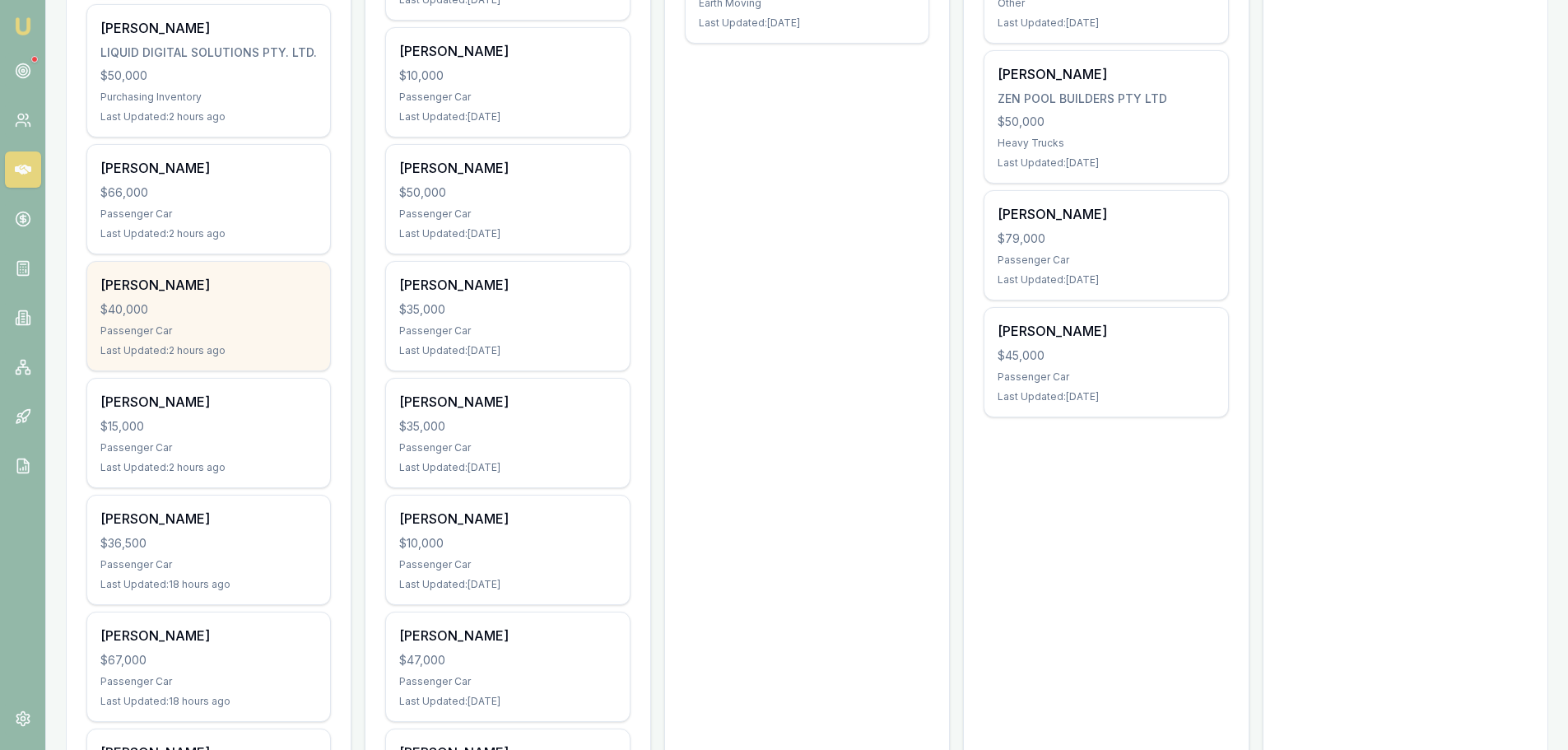
click at [268, 313] on div "$40,000" at bounding box center [208, 309] width 216 height 17
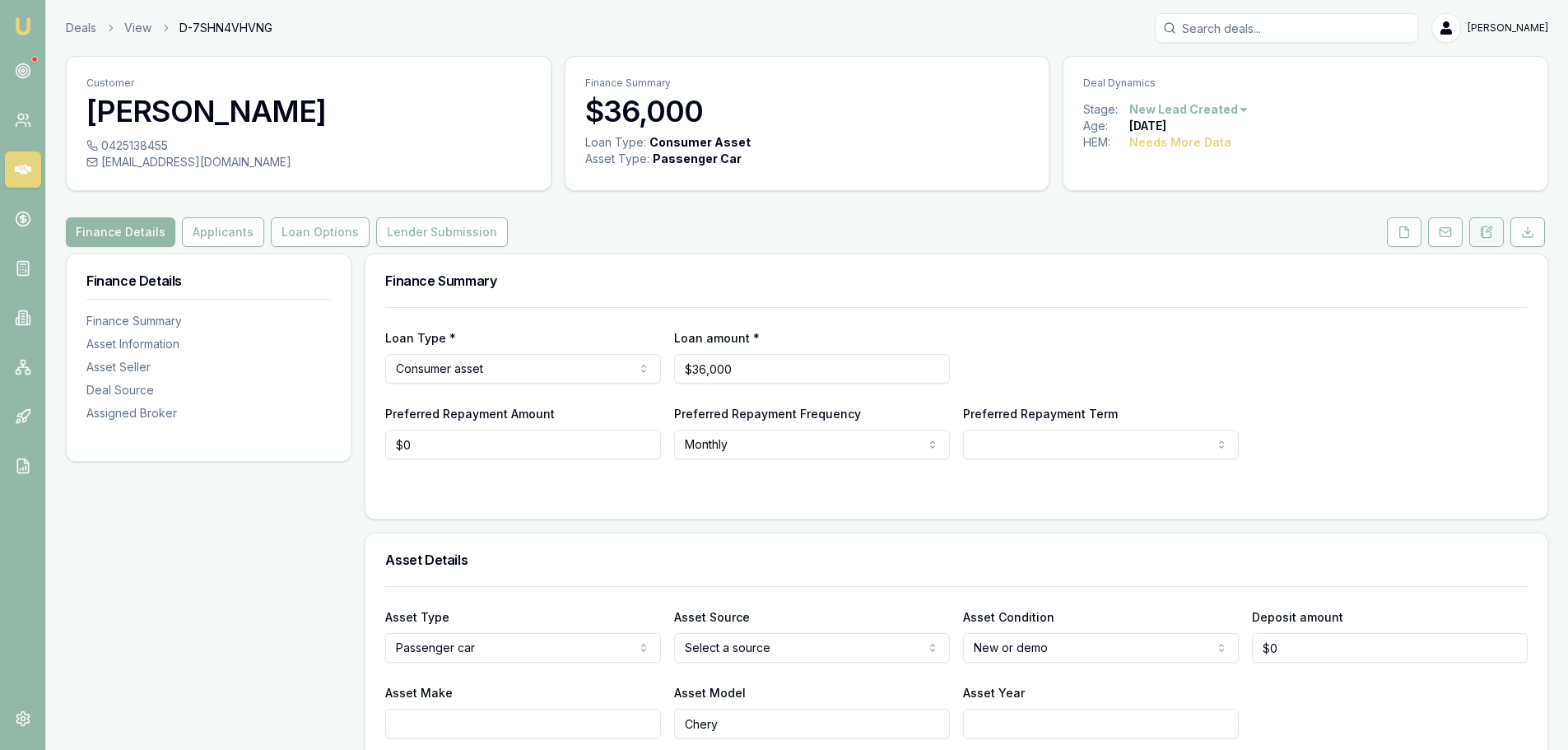
click at [1487, 242] on button at bounding box center [1486, 232] width 35 height 30
click at [1491, 237] on icon at bounding box center [1486, 231] width 9 height 11
click at [1492, 233] on icon at bounding box center [1486, 231] width 9 height 11
click at [1481, 219] on button at bounding box center [1486, 232] width 35 height 30
click at [1493, 233] on button at bounding box center [1486, 232] width 35 height 30
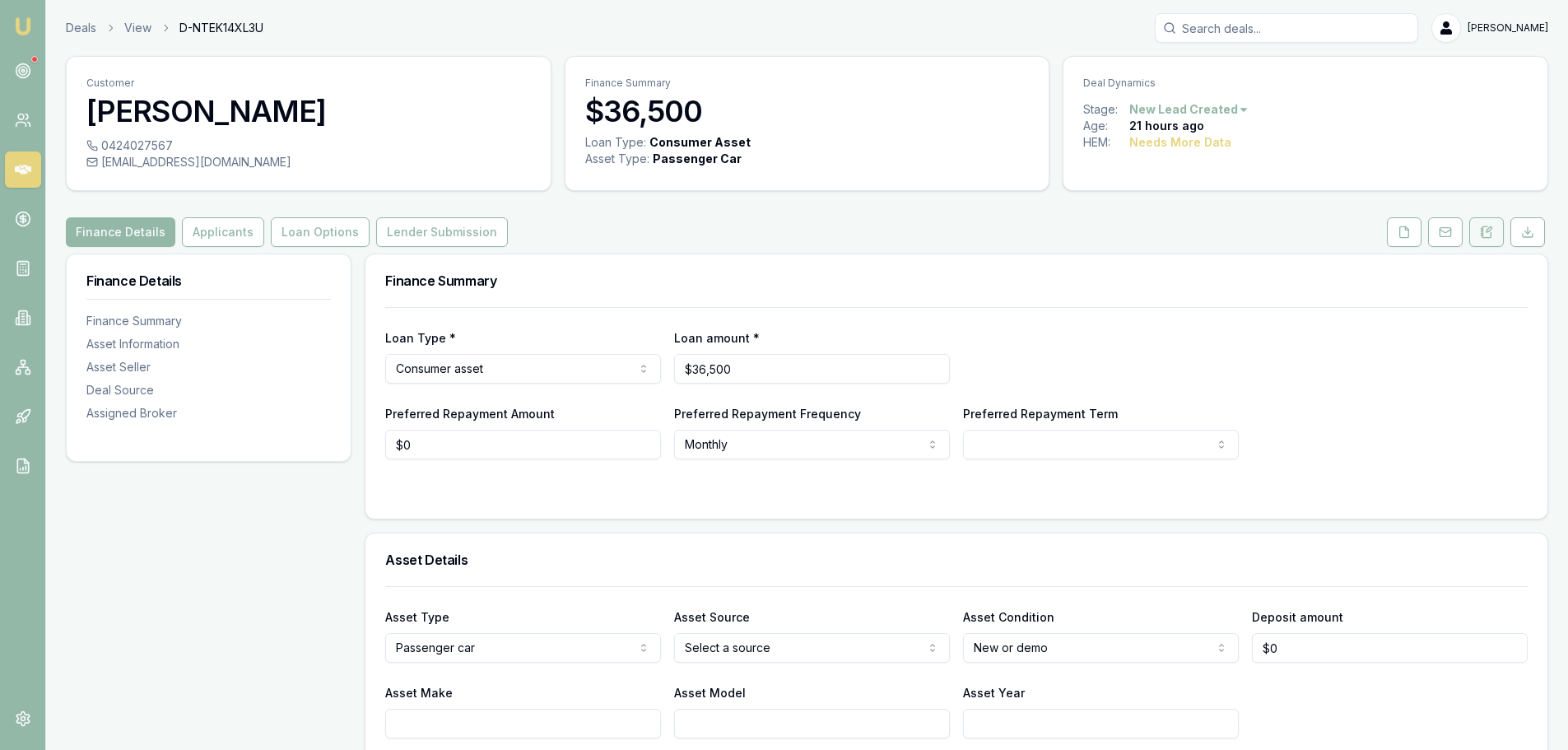
click at [1497, 243] on button at bounding box center [1486, 232] width 35 height 30
click at [1496, 242] on button at bounding box center [1486, 232] width 35 height 30
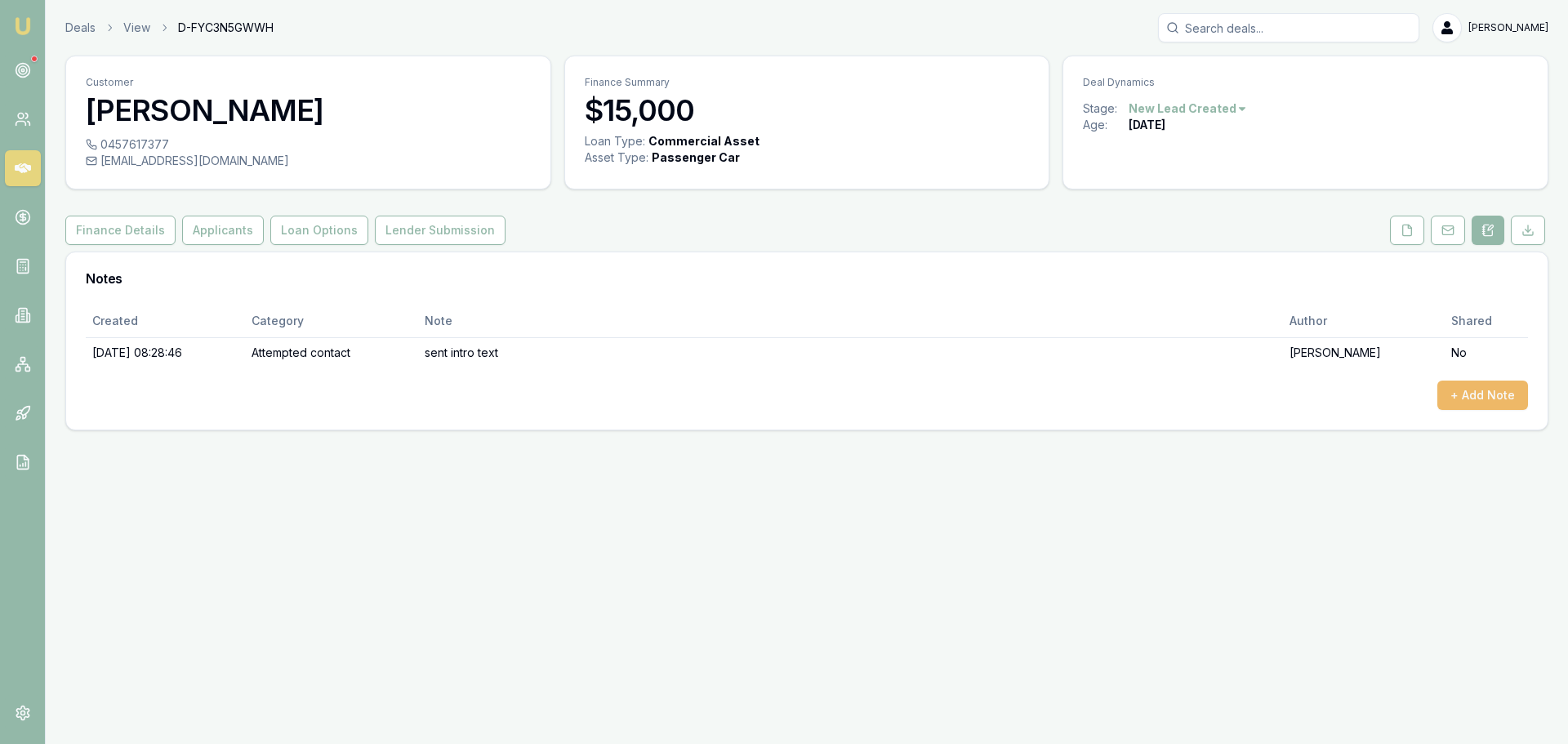
click at [1494, 390] on button "+ Add Note" at bounding box center [1483, 396] width 91 height 30
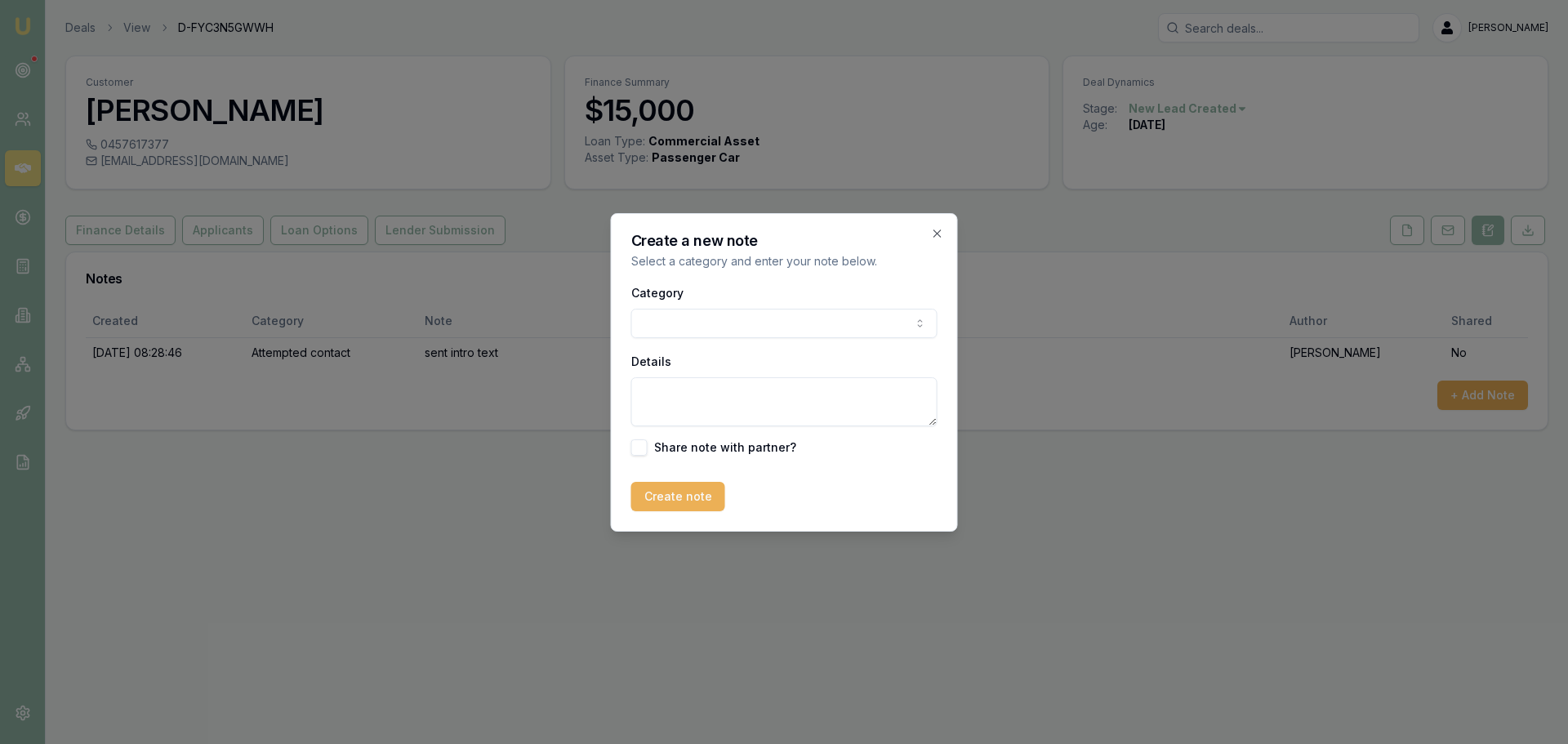
click at [807, 323] on body "Emu Broker Deals View D-FYC3N5GWWH Erin Shield Toggle Menu Customer Toni Grimes…" at bounding box center [784, 372] width 1568 height 744
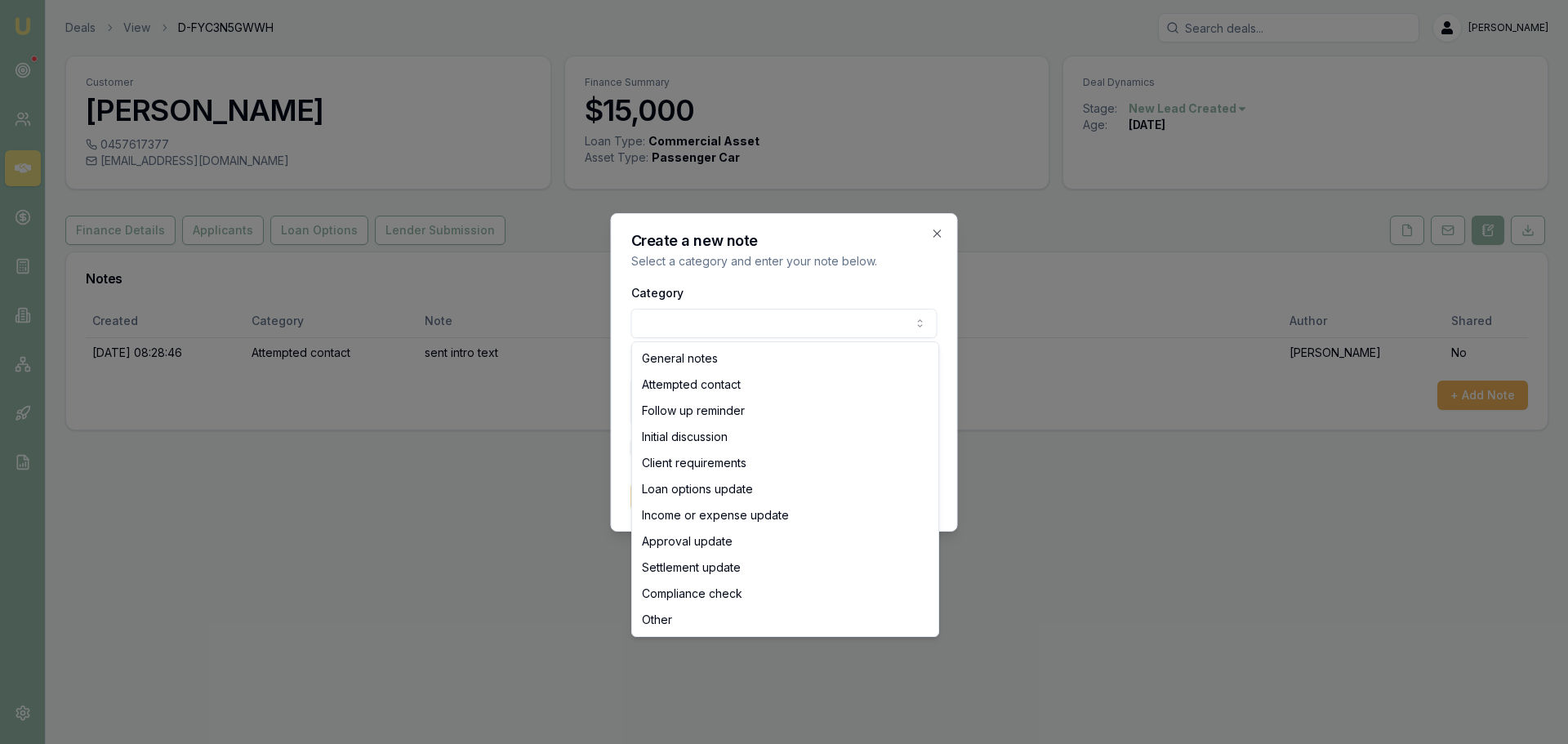
select select "ATTEMPTED_CONTACT"
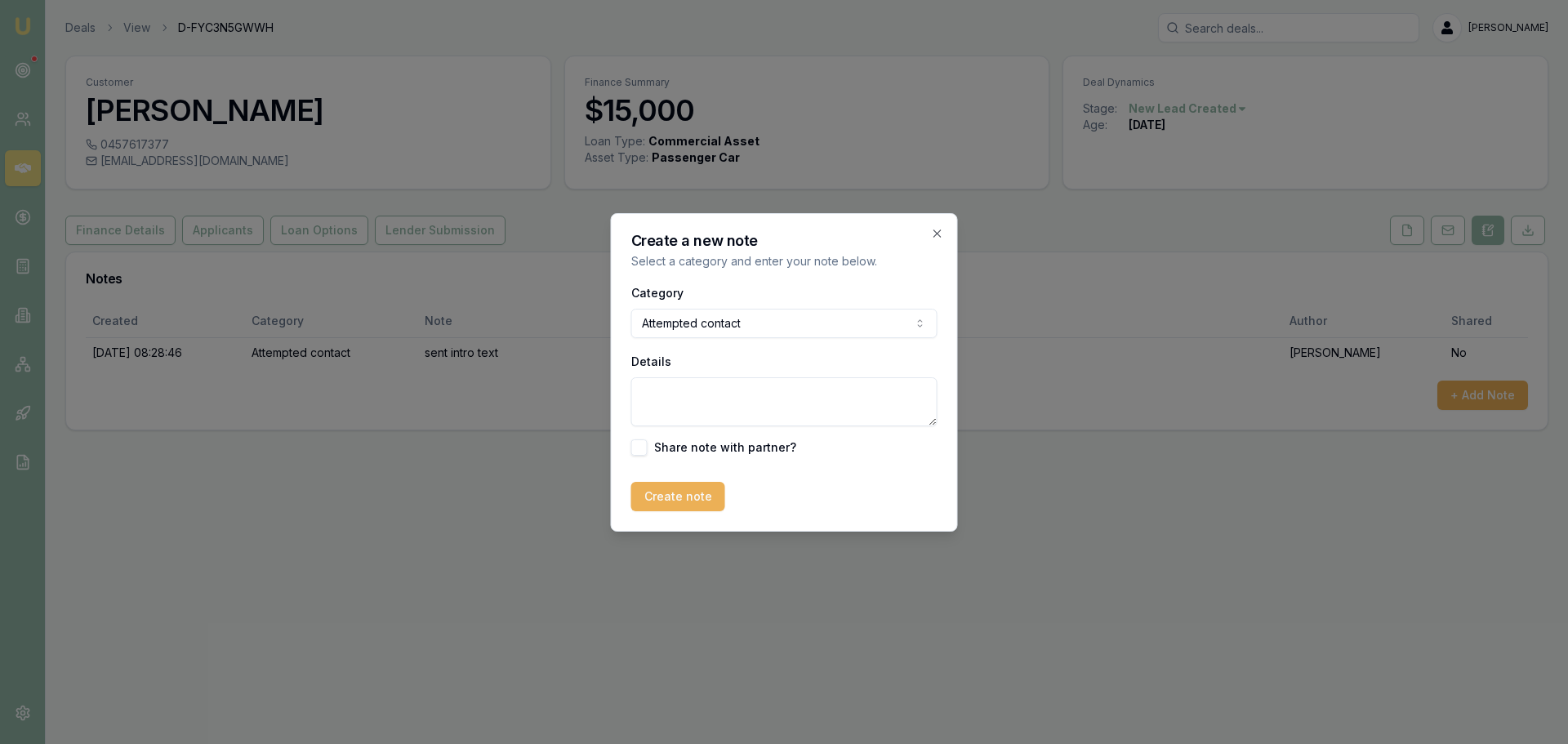
click at [697, 398] on textarea "Details" at bounding box center [784, 402] width 307 height 49
type textarea "LEFT vm"
click at [666, 515] on div "Create a new note Select a category and enter your note below. Category Attempt…" at bounding box center [784, 372] width 347 height 319
click at [680, 497] on button "Create note" at bounding box center [678, 497] width 94 height 30
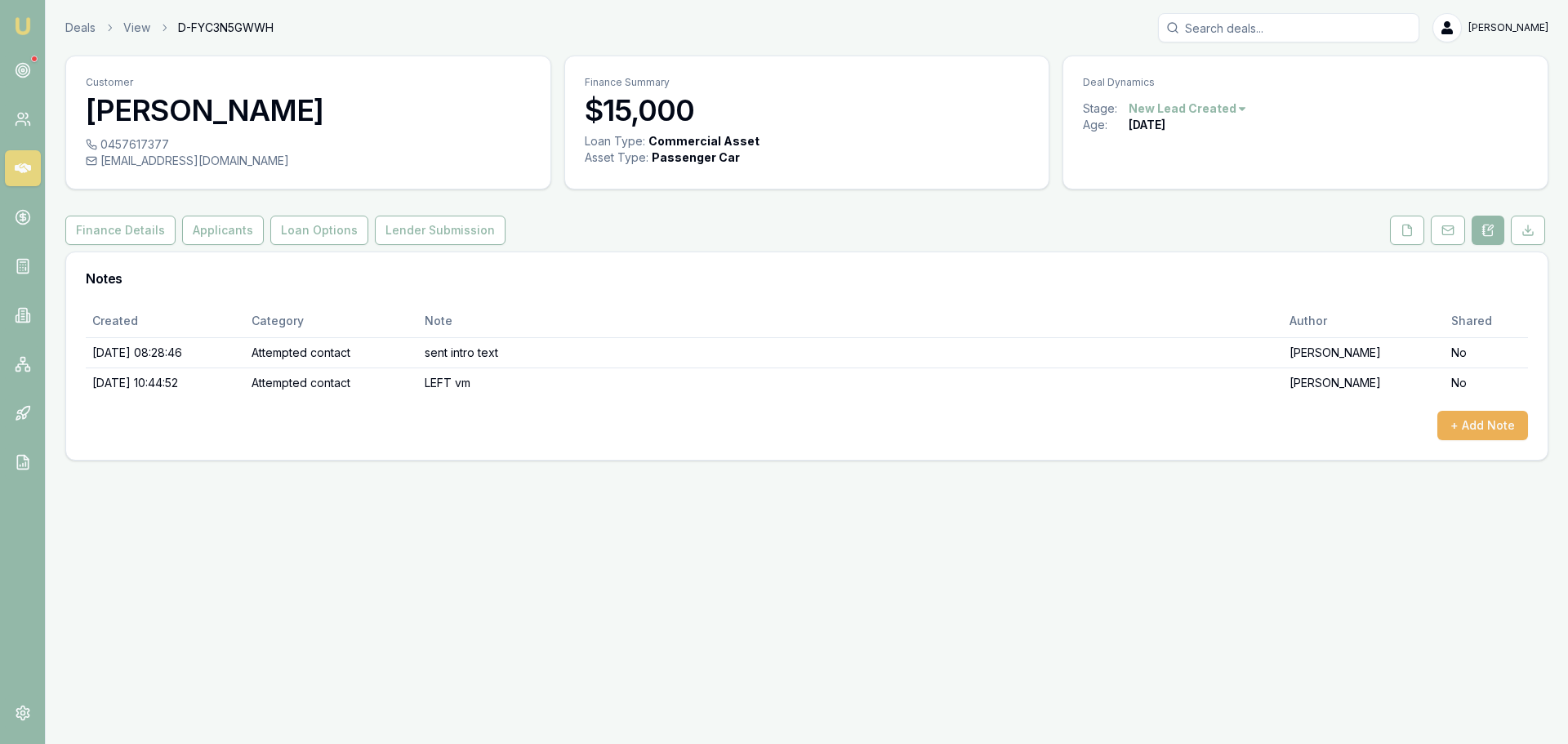
click at [750, 214] on div "Customer Toni Grimes 0457617377 grimesysa71@gmail.com Finance Summary $15,000 L…" at bounding box center [806, 257] width 1483 height 405
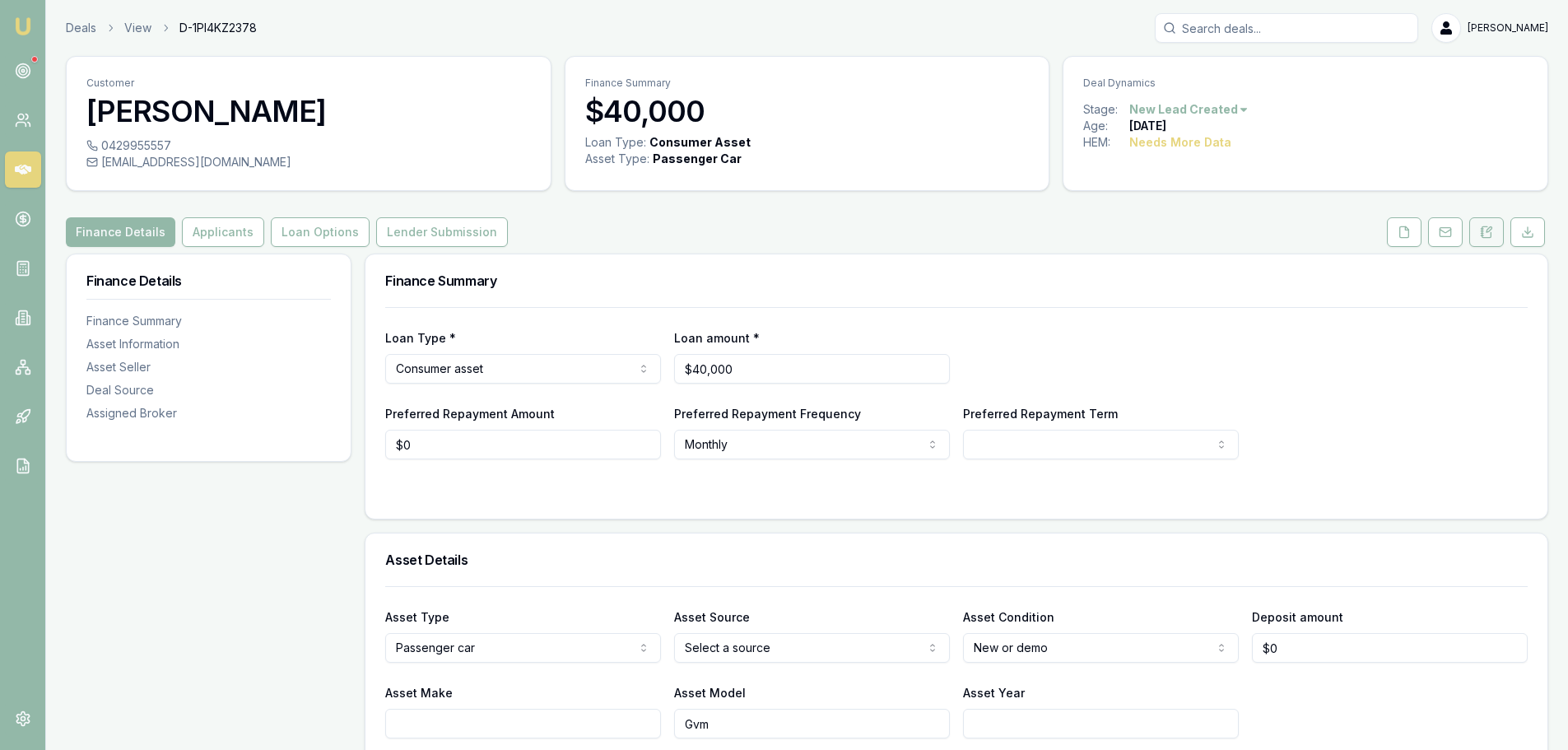
click at [1496, 227] on button at bounding box center [1486, 232] width 35 height 30
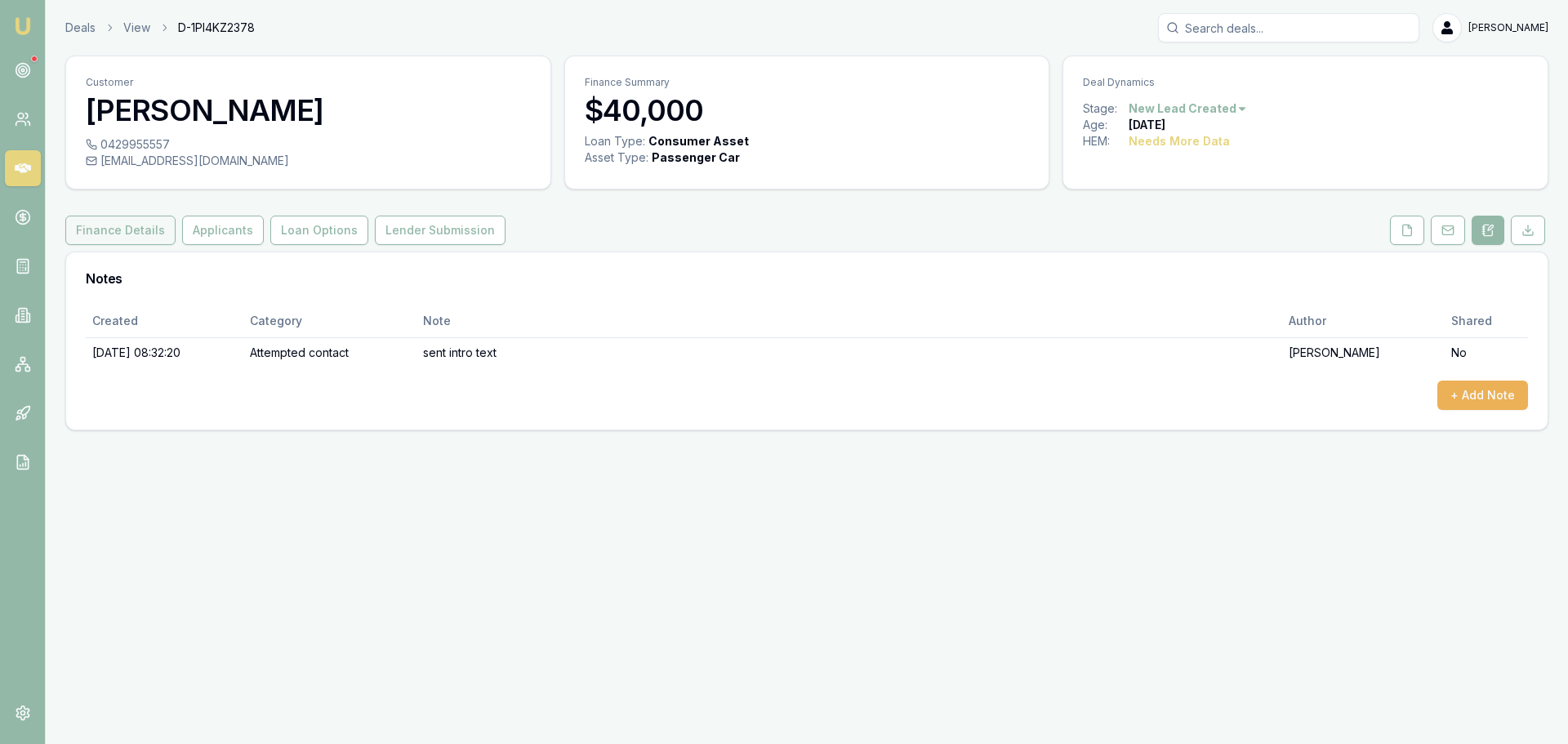
click at [144, 229] on button "Finance Details" at bounding box center [120, 231] width 110 height 30
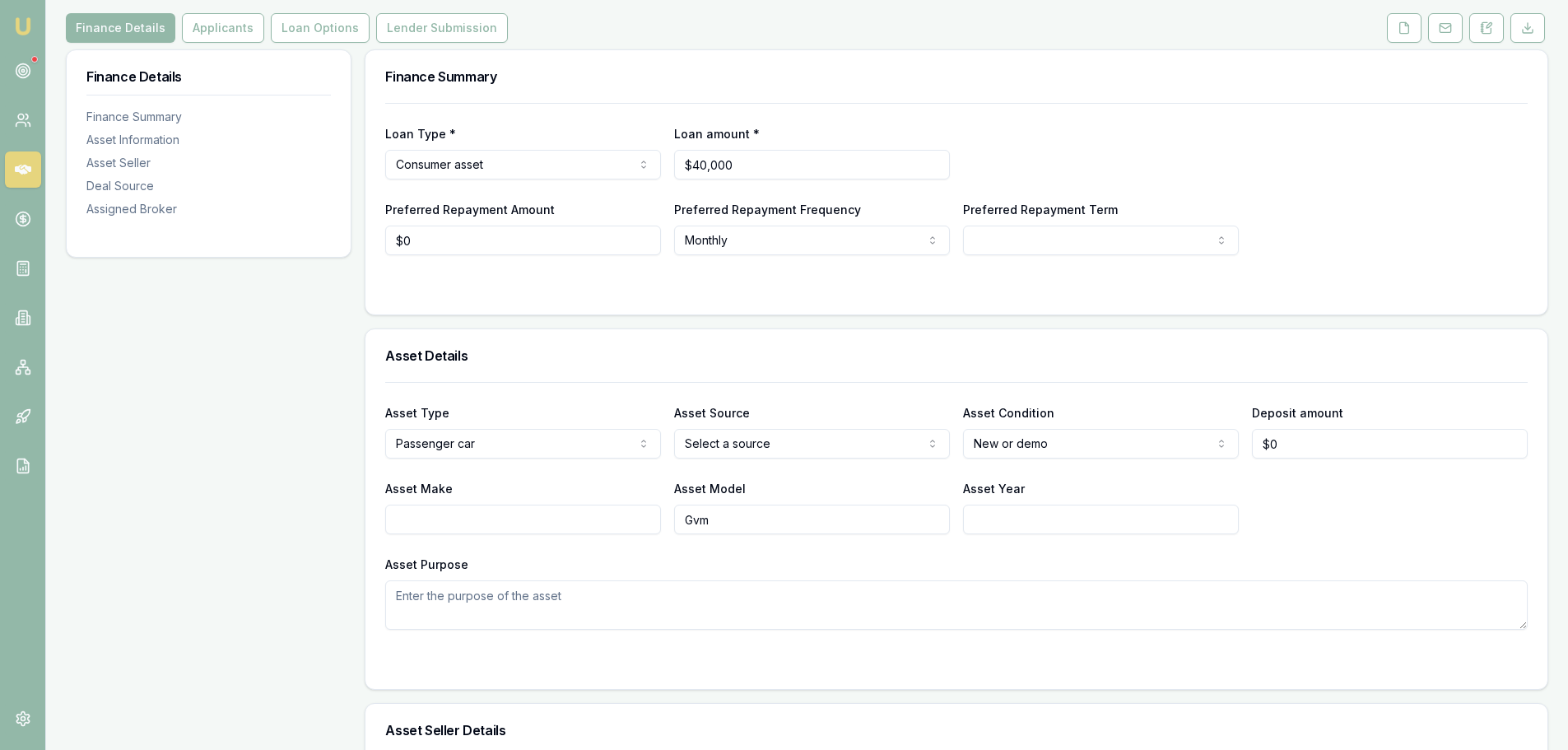
scroll to position [247, 0]
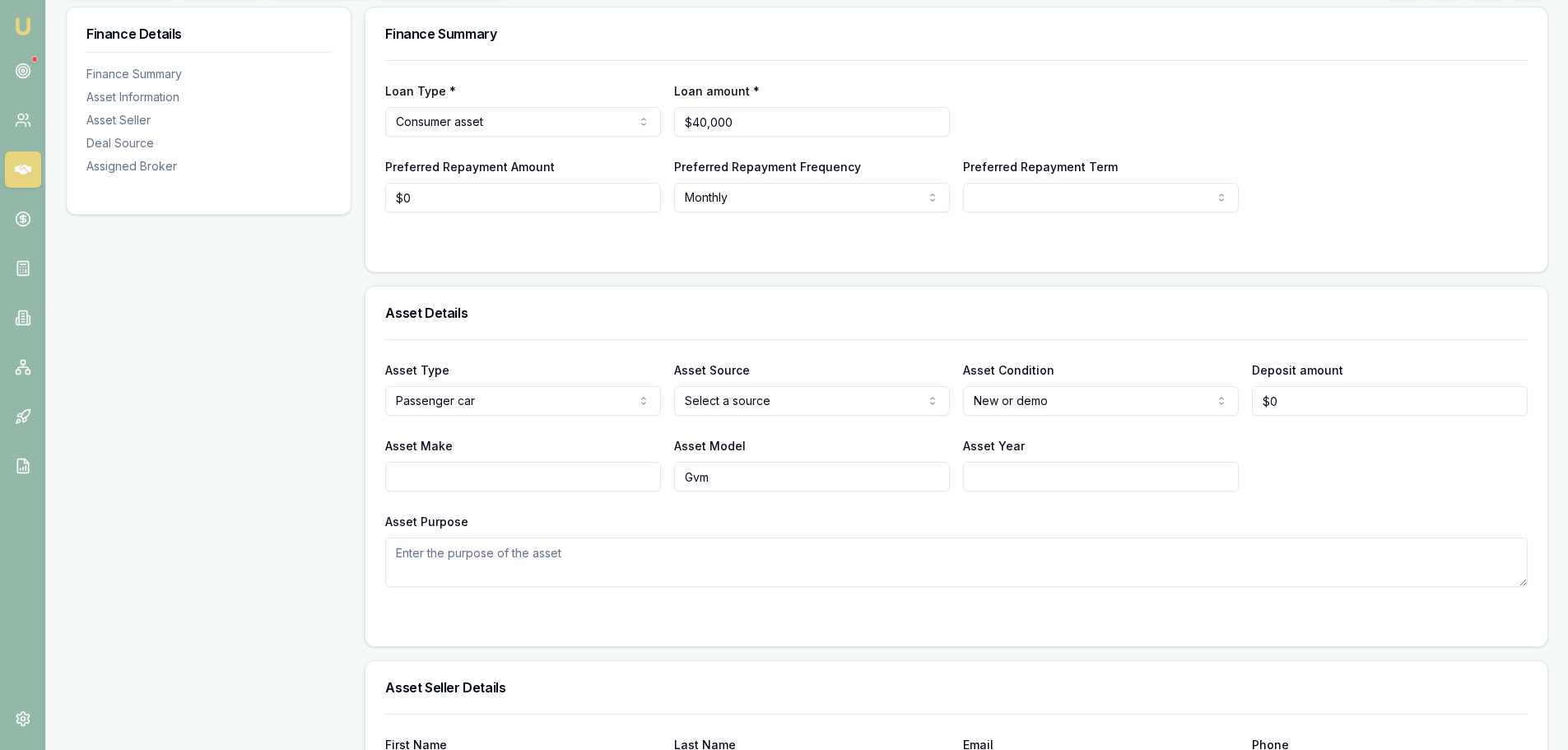
click at [610, 480] on input "Asset Make" at bounding box center [523, 477] width 275 height 30
type input "g"
type input "G"
type input "GWM"
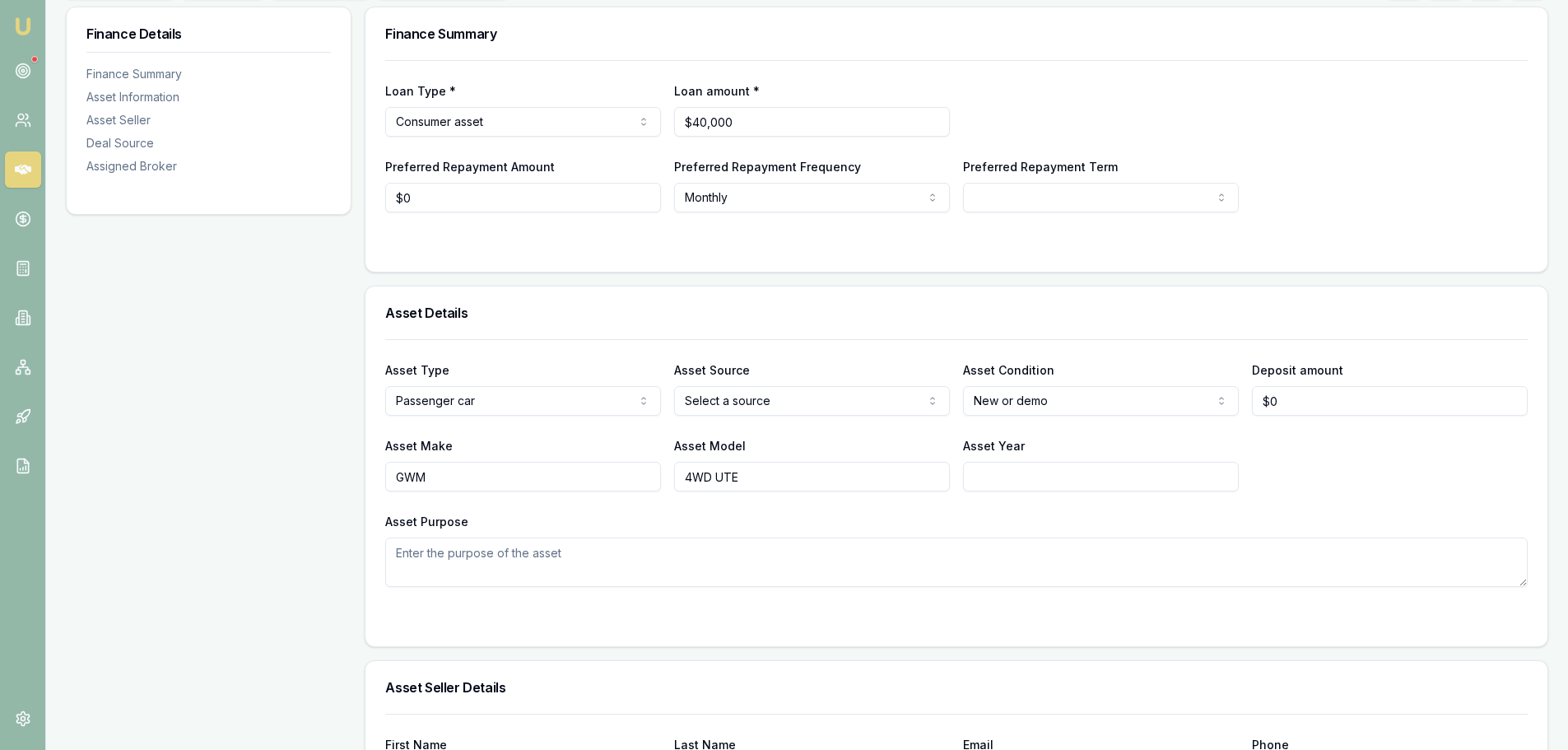
type input "4WD UTE"
click at [1002, 475] on input "Asset Year" at bounding box center [1101, 477] width 275 height 30
type input "2025"
click at [770, 396] on html "Emu Broker Deals View D-1PI4KZ2378 Erin Shield Toggle Menu Customer Thomas Rose…" at bounding box center [784, 128] width 1568 height 750
click at [752, 365] on div "Asset Source Dealer Dealer Private Refinance" at bounding box center [812, 388] width 275 height 56
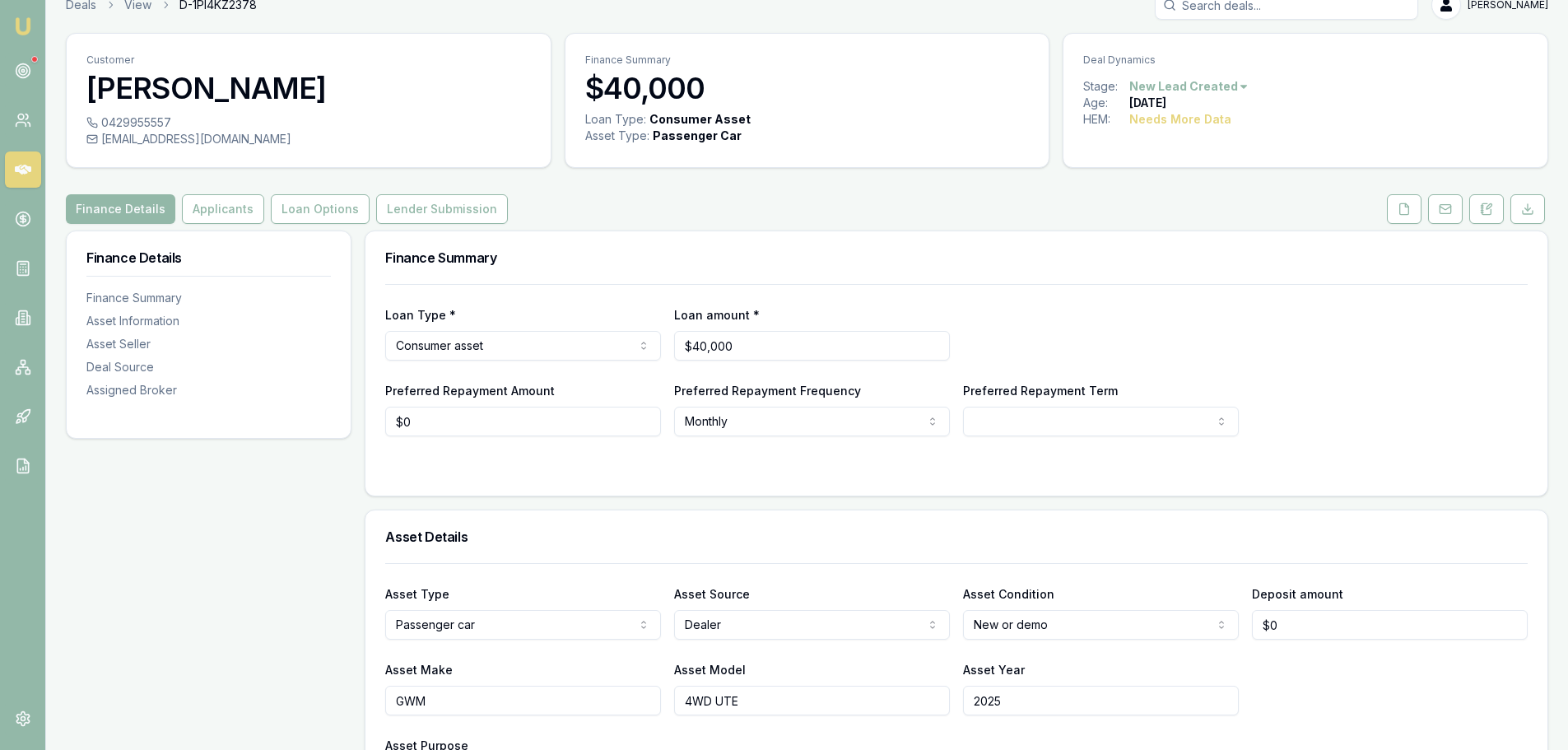
scroll to position [0, 0]
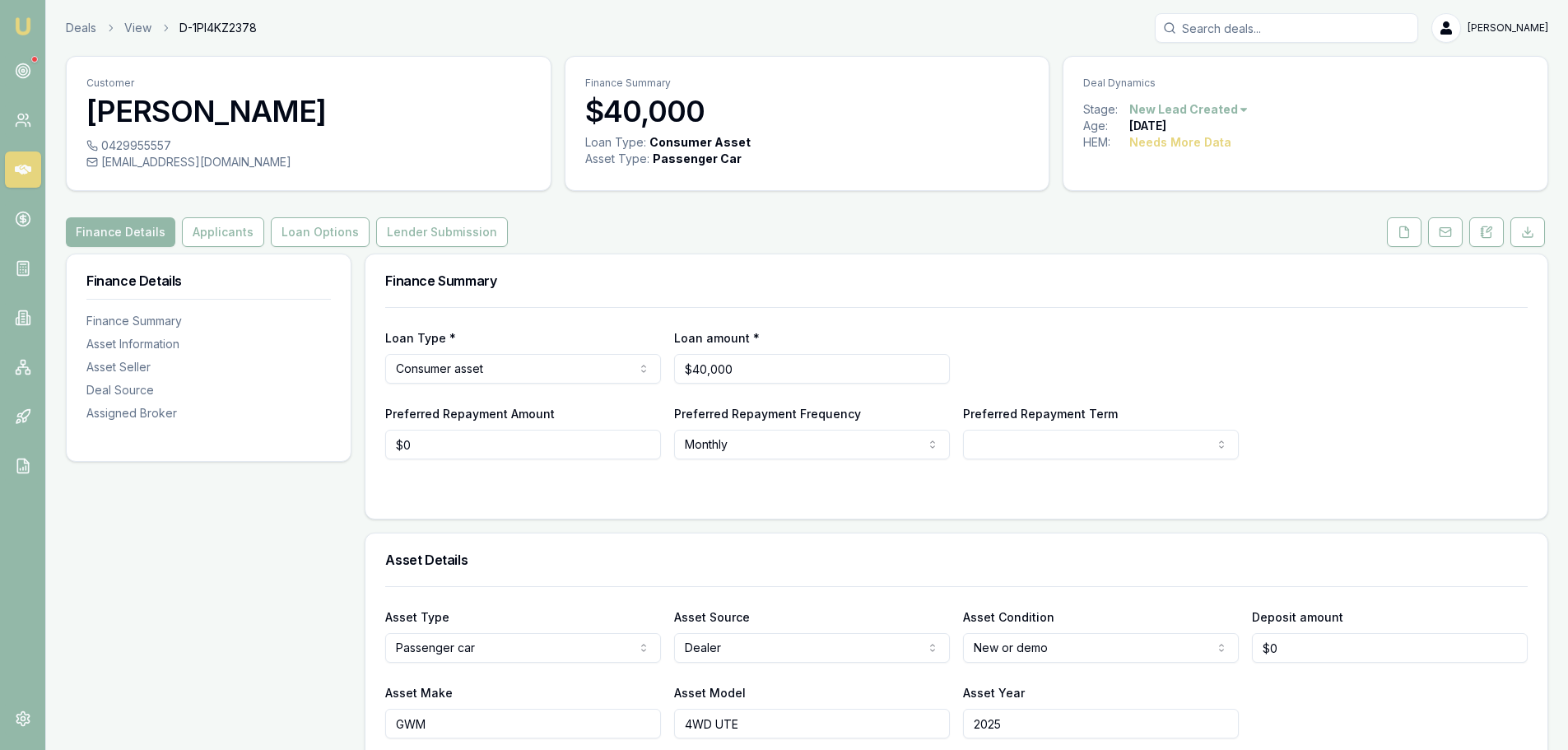
click at [865, 246] on div "Finance Details Applicants Loan Options Lender Submission" at bounding box center [807, 232] width 1482 height 30
click at [829, 289] on div "Finance Summary" at bounding box center [956, 280] width 1182 height 53
click at [972, 273] on div "Finance Summary" at bounding box center [956, 280] width 1182 height 53
click at [780, 217] on div "Finance Details Applicants Loan Options Lender Submission" at bounding box center [807, 232] width 1482 height 30
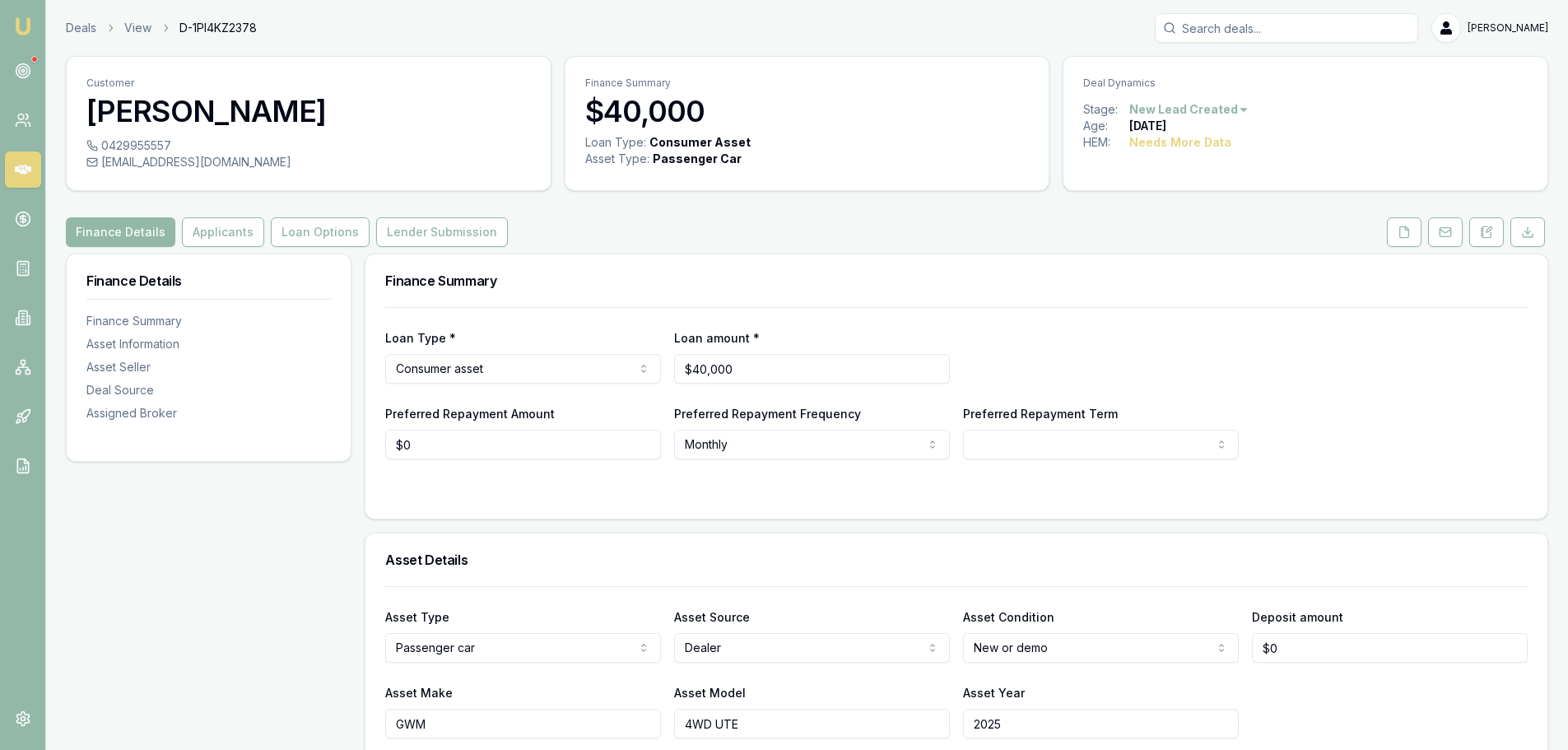
click at [778, 288] on div "Finance Summary" at bounding box center [956, 280] width 1182 height 53
click at [591, 224] on div "Finance Details Applicants Loan Options Lender Submission" at bounding box center [807, 232] width 1482 height 30
click at [593, 225] on div "Finance Details Applicants Loan Options Lender Submission" at bounding box center [807, 232] width 1482 height 30
click at [903, 256] on div "Finance Summary" at bounding box center [956, 280] width 1182 height 53
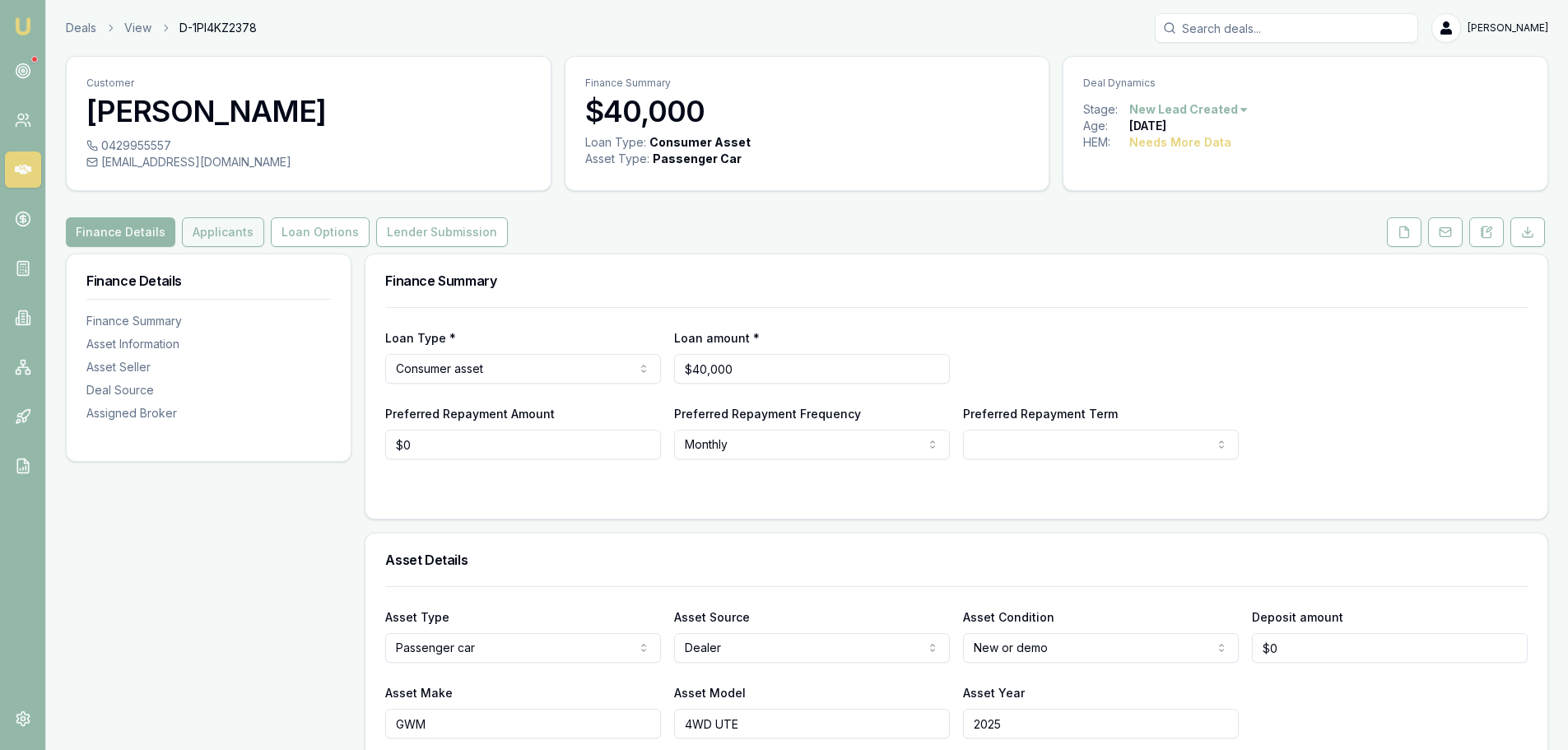
click at [231, 233] on button "Applicants" at bounding box center [222, 232] width 83 height 30
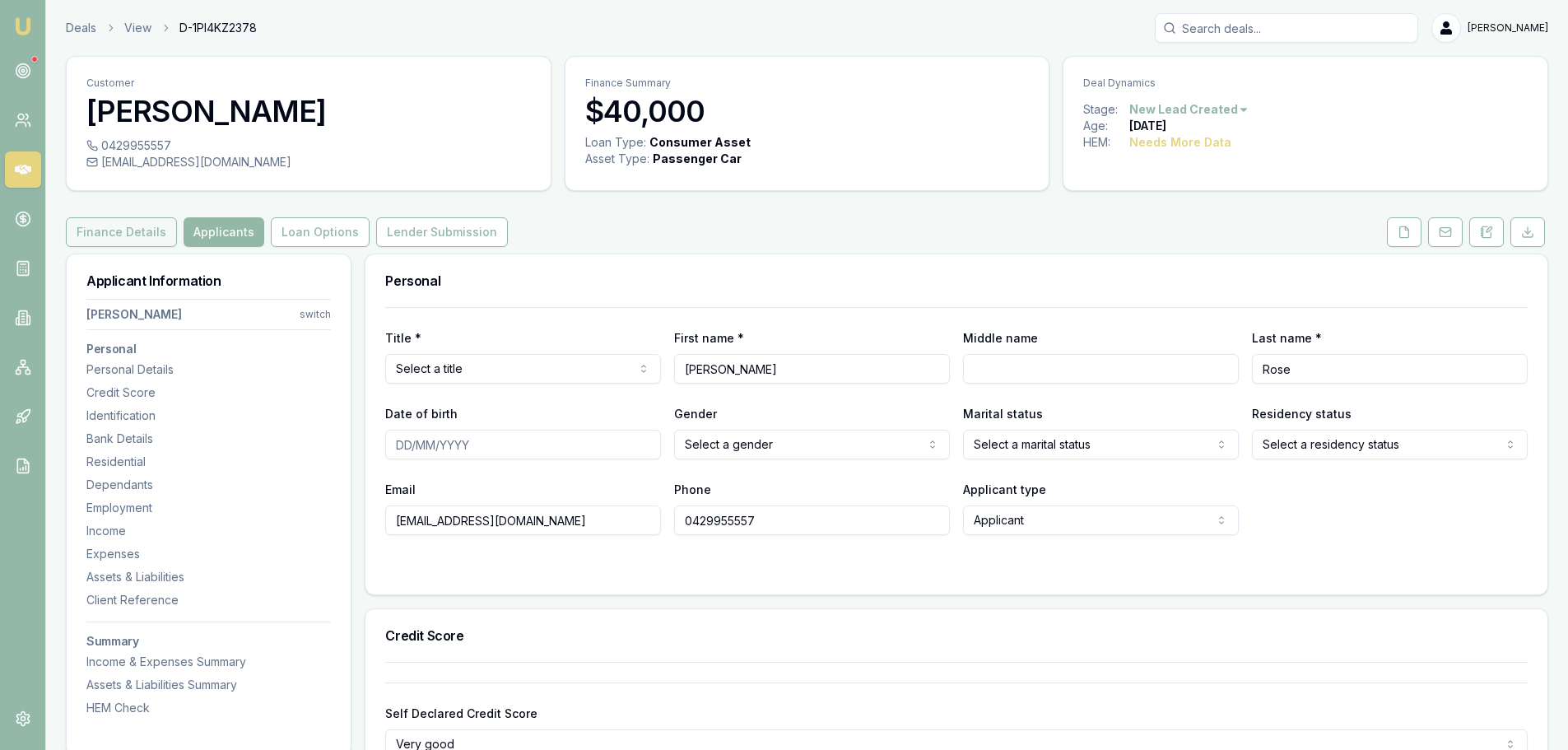
click at [113, 238] on button "Finance Details" at bounding box center [121, 232] width 111 height 30
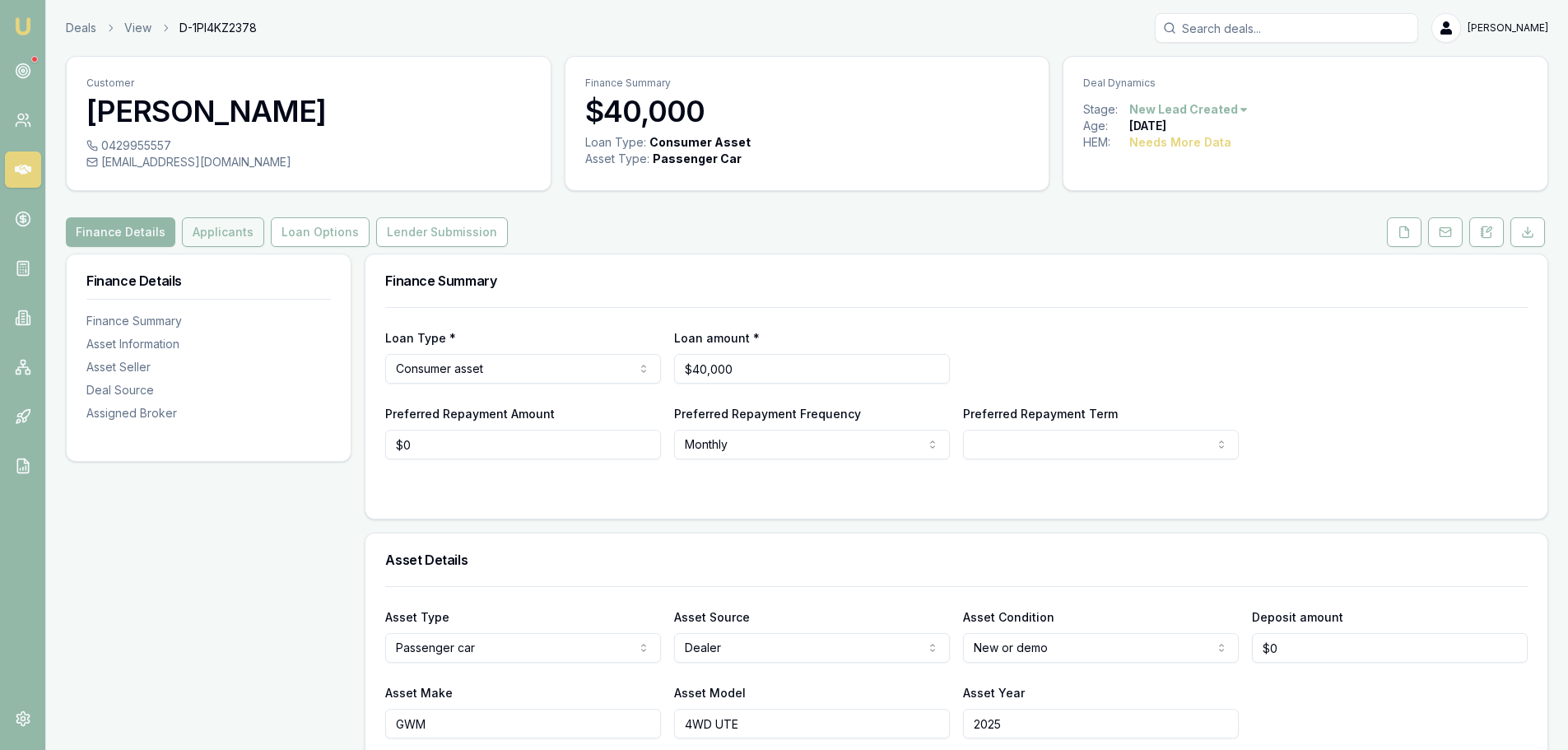
click at [217, 226] on button "Applicants" at bounding box center [222, 232] width 83 height 30
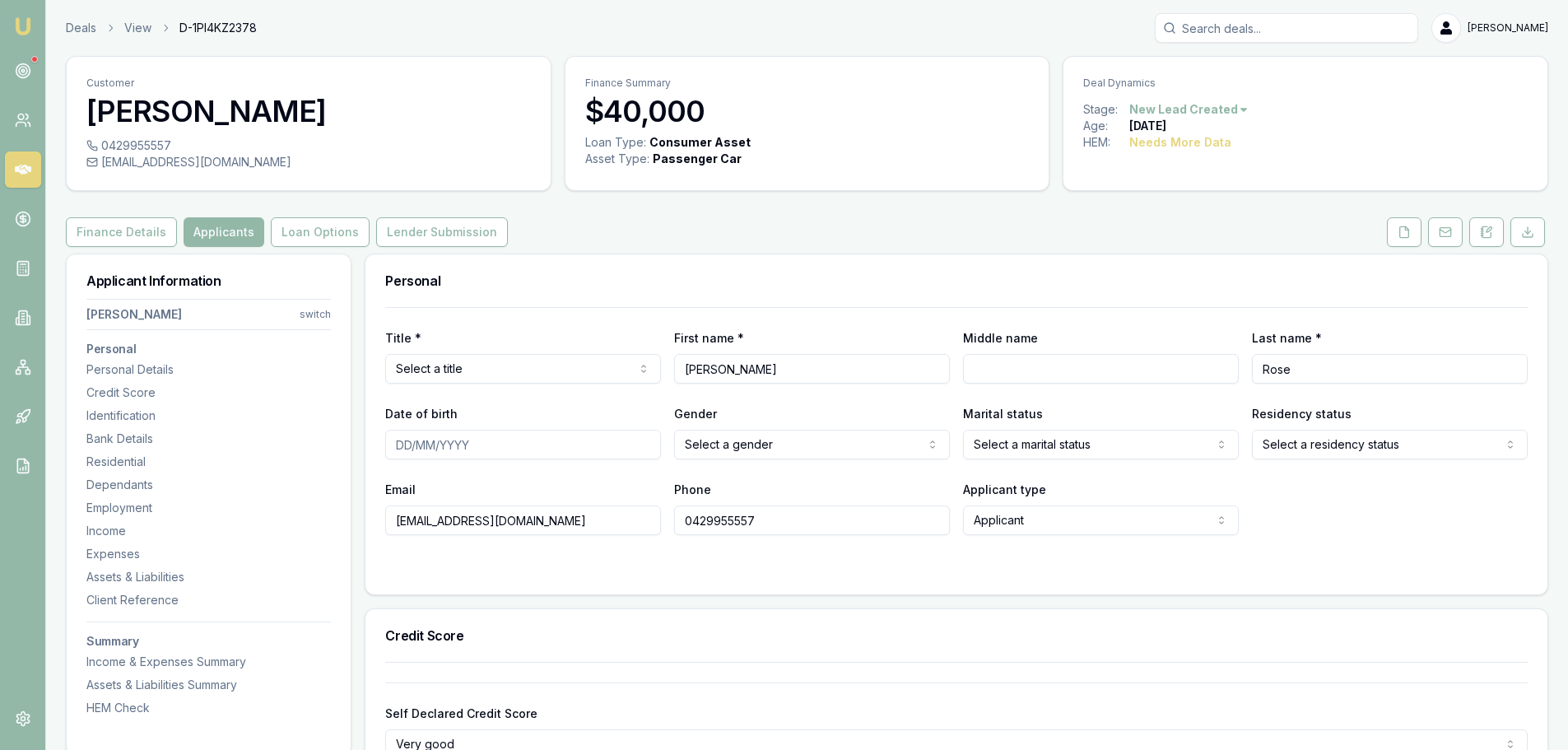
click at [585, 224] on div "Finance Details Applicants Loan Options Lender Submission" at bounding box center [807, 232] width 1482 height 30
click at [583, 361] on html "Emu Broker Deals View D-1PI4KZ2378 Erin Shield Toggle Menu Customer Thomas Rose…" at bounding box center [784, 375] width 1568 height 750
click at [635, 263] on div "Personal" at bounding box center [956, 280] width 1182 height 53
click at [1053, 355] on input "Middle name" at bounding box center [1101, 369] width 275 height 30
click at [928, 275] on h3 "Personal" at bounding box center [957, 280] width 1143 height 13
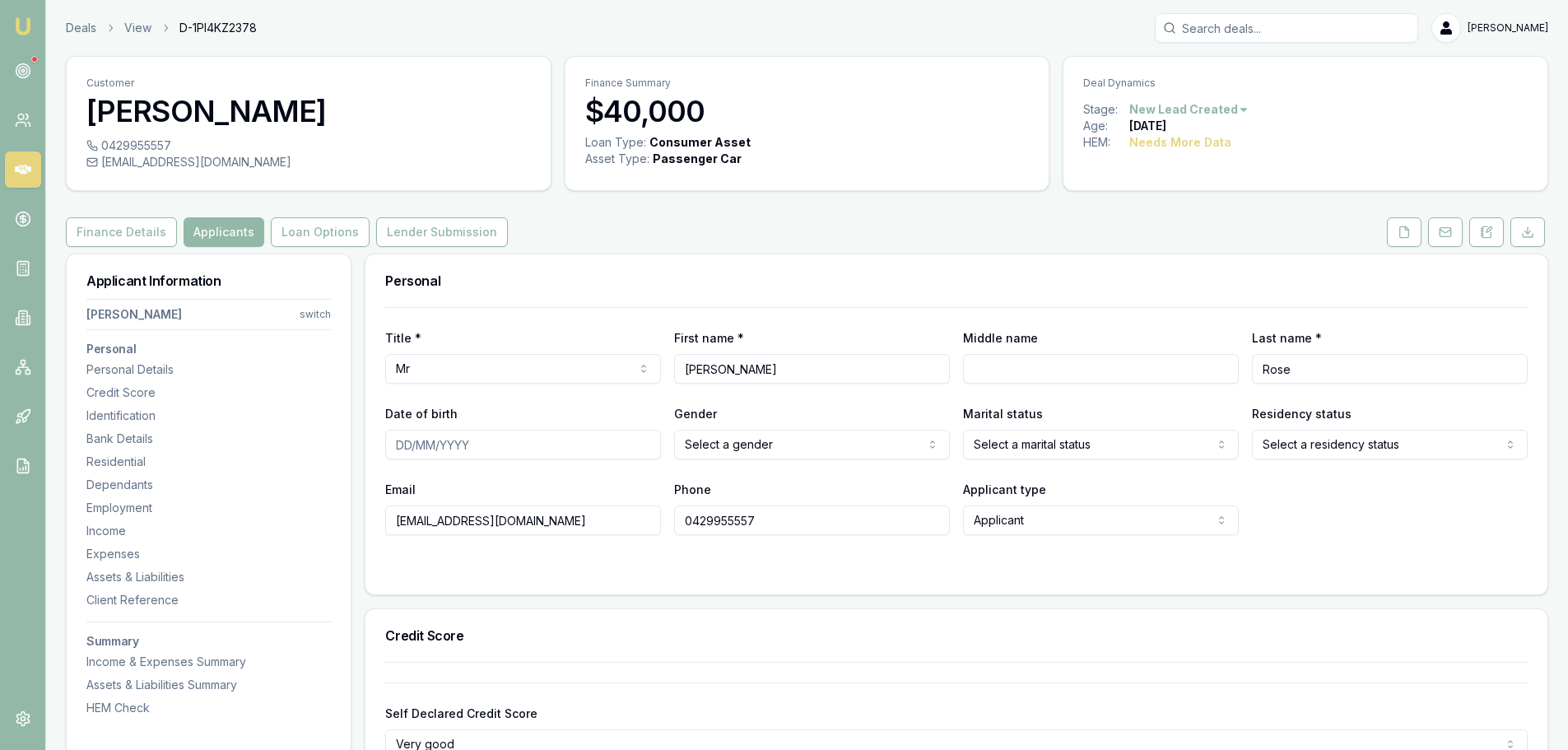
click at [1040, 365] on input "Middle name" at bounding box center [1101, 369] width 275 height 30
type input "CHARLES"
type input "27/05/1988"
click at [761, 447] on html "Emu Broker Deals View D-1PI4KZ2378 Erin Shield Toggle Menu Customer Thomas Rose…" at bounding box center [784, 375] width 1568 height 750
click at [1123, 448] on html "Emu Broker Deals View D-1PI4KZ2378 Erin Shield Toggle Menu Customer Thomas Rose…" at bounding box center [784, 375] width 1568 height 750
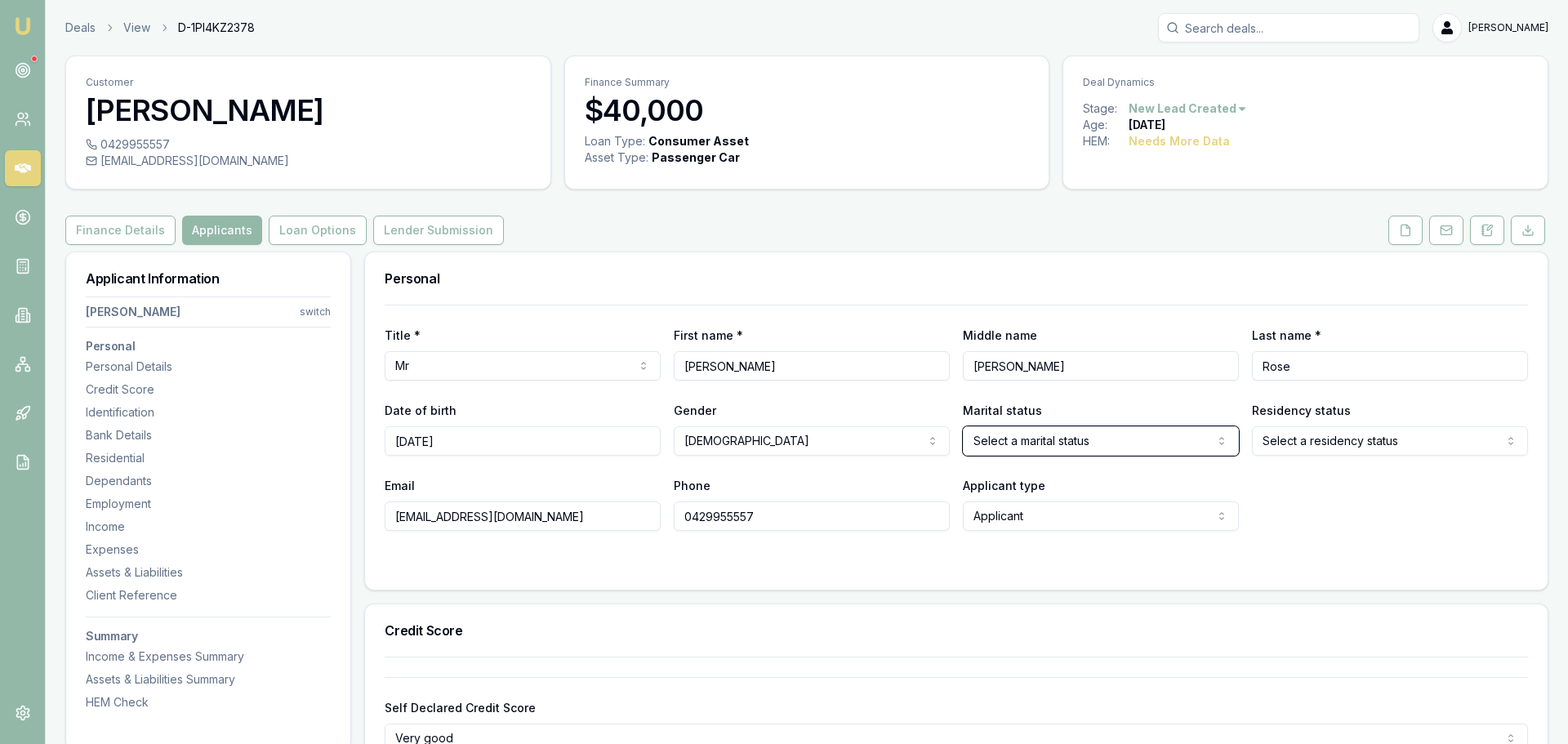
click at [1325, 443] on html "Emu Broker Deals View D-1PI4KZ2378 Erin Shield Toggle Menu Customer Thomas Rose…" at bounding box center [784, 372] width 1568 height 744
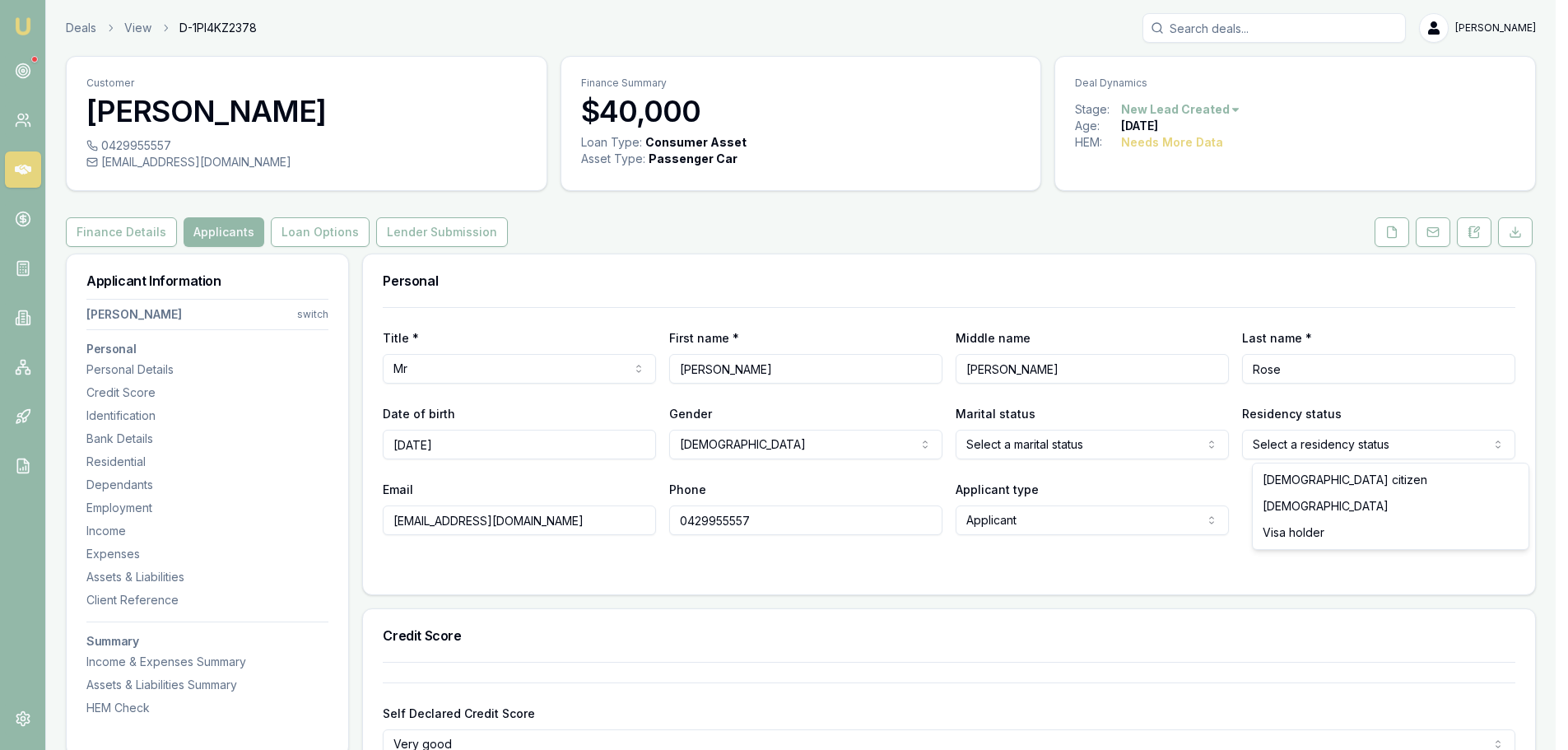
click at [1337, 446] on html "Emu Broker Deals View D-1PI4KZ2378 Erin Shield Toggle Menu Customer Thomas Rose…" at bounding box center [784, 375] width 1568 height 750
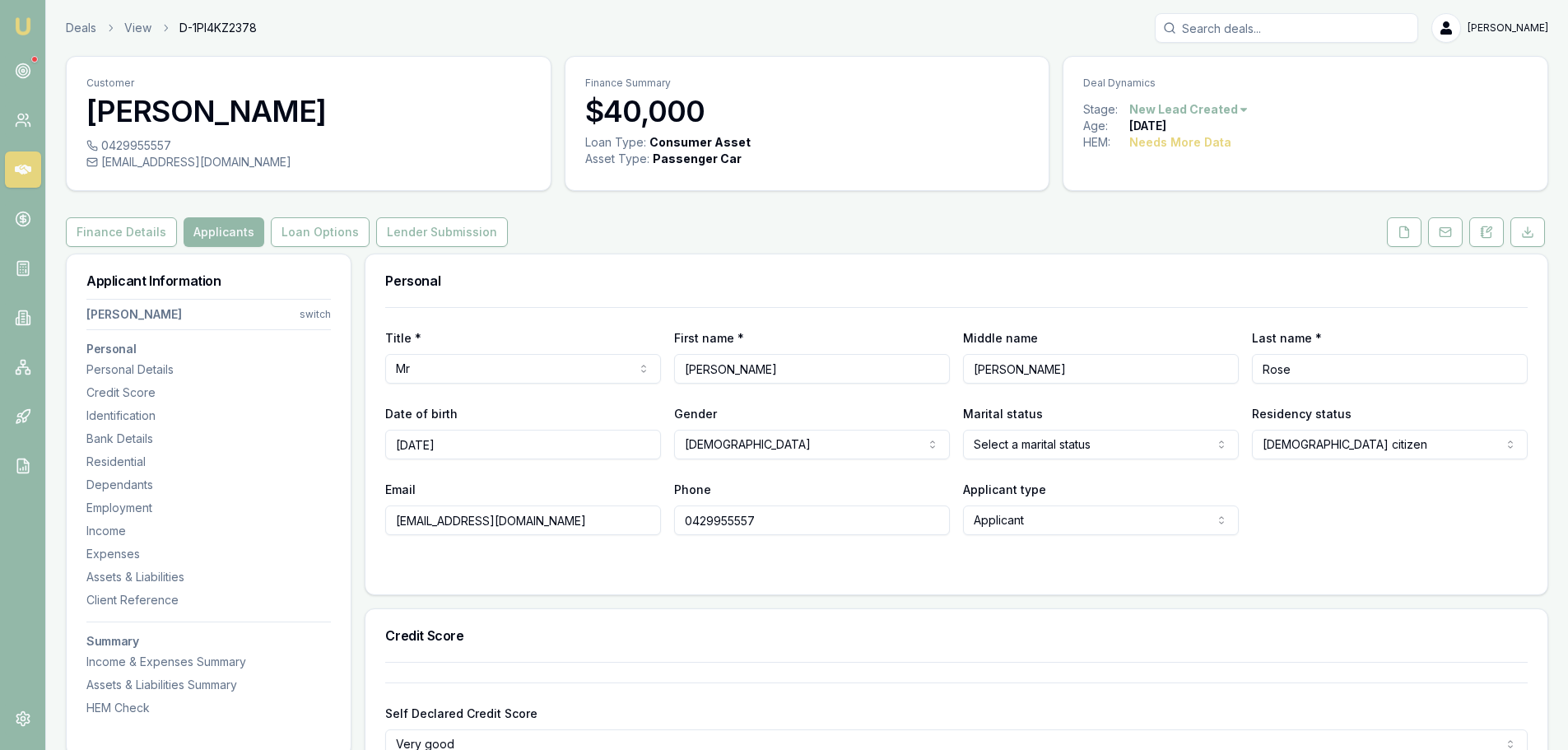
click at [1125, 456] on html "Emu Broker Deals View D-1PI4KZ2378 Erin Shield Toggle Menu Customer Thomas Rose…" at bounding box center [784, 375] width 1568 height 750
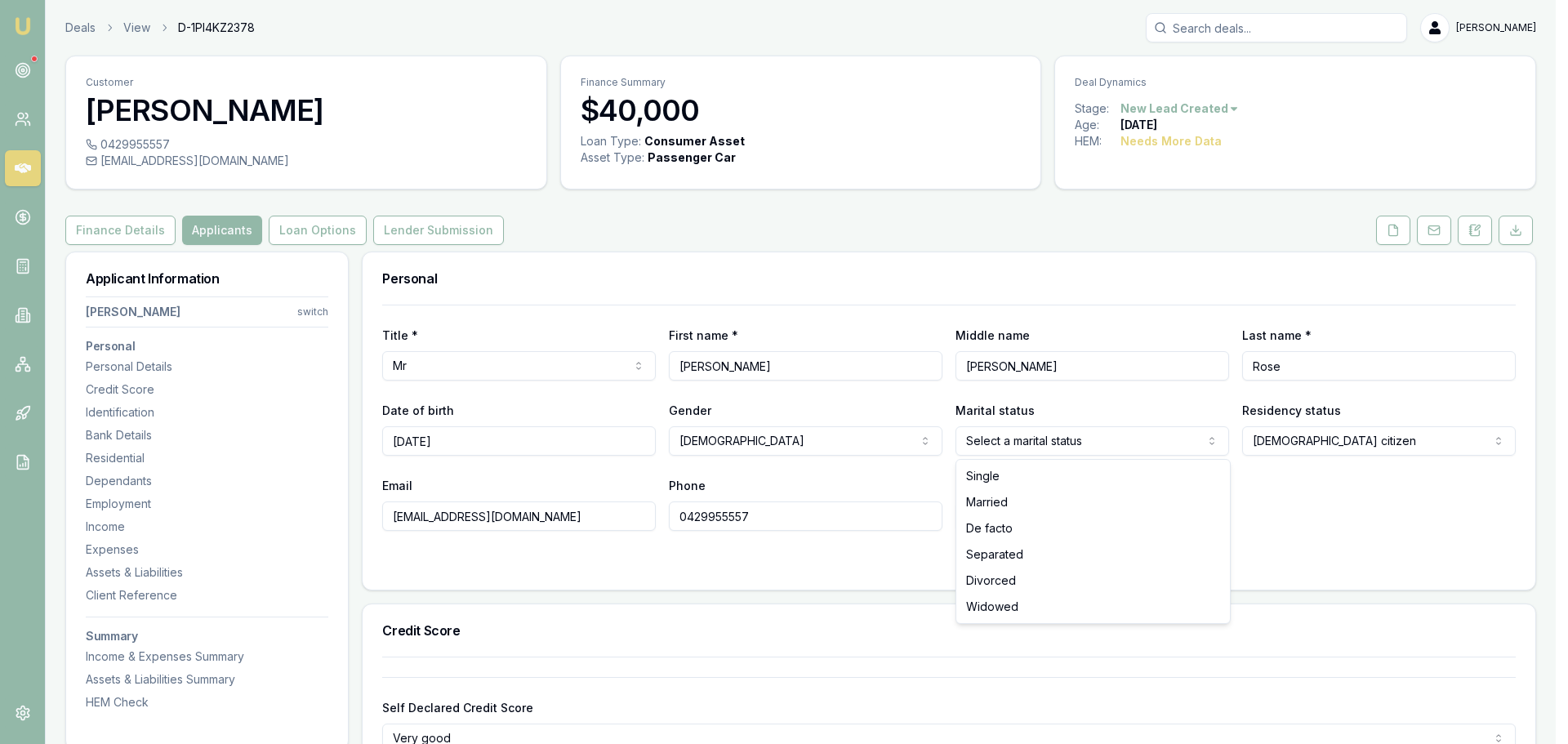
select select "MARRIED"
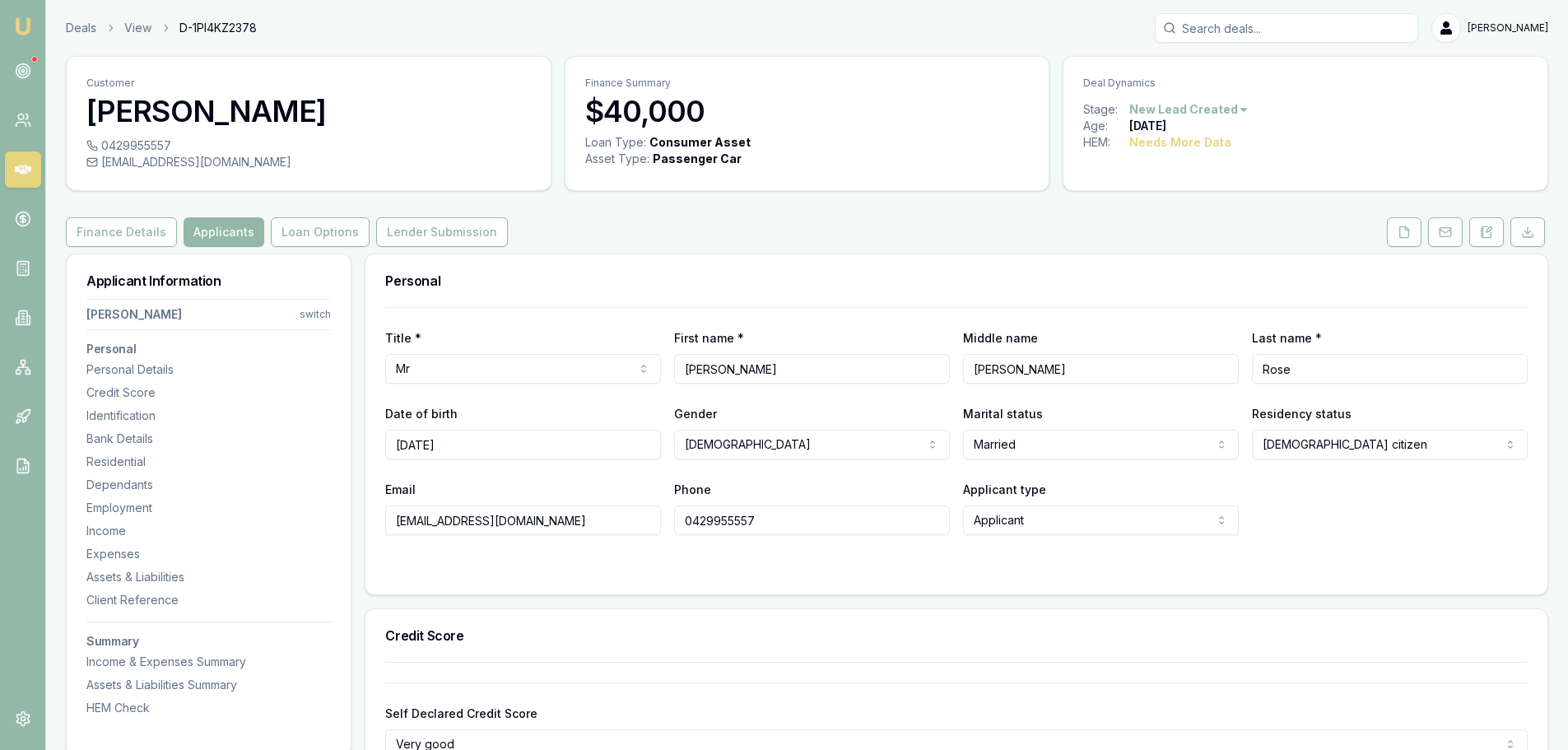
click at [1461, 513] on div "Email taco42045@gmail.com Phone 0429955557 Applicant type Applicant Applicant N…" at bounding box center [957, 507] width 1143 height 56
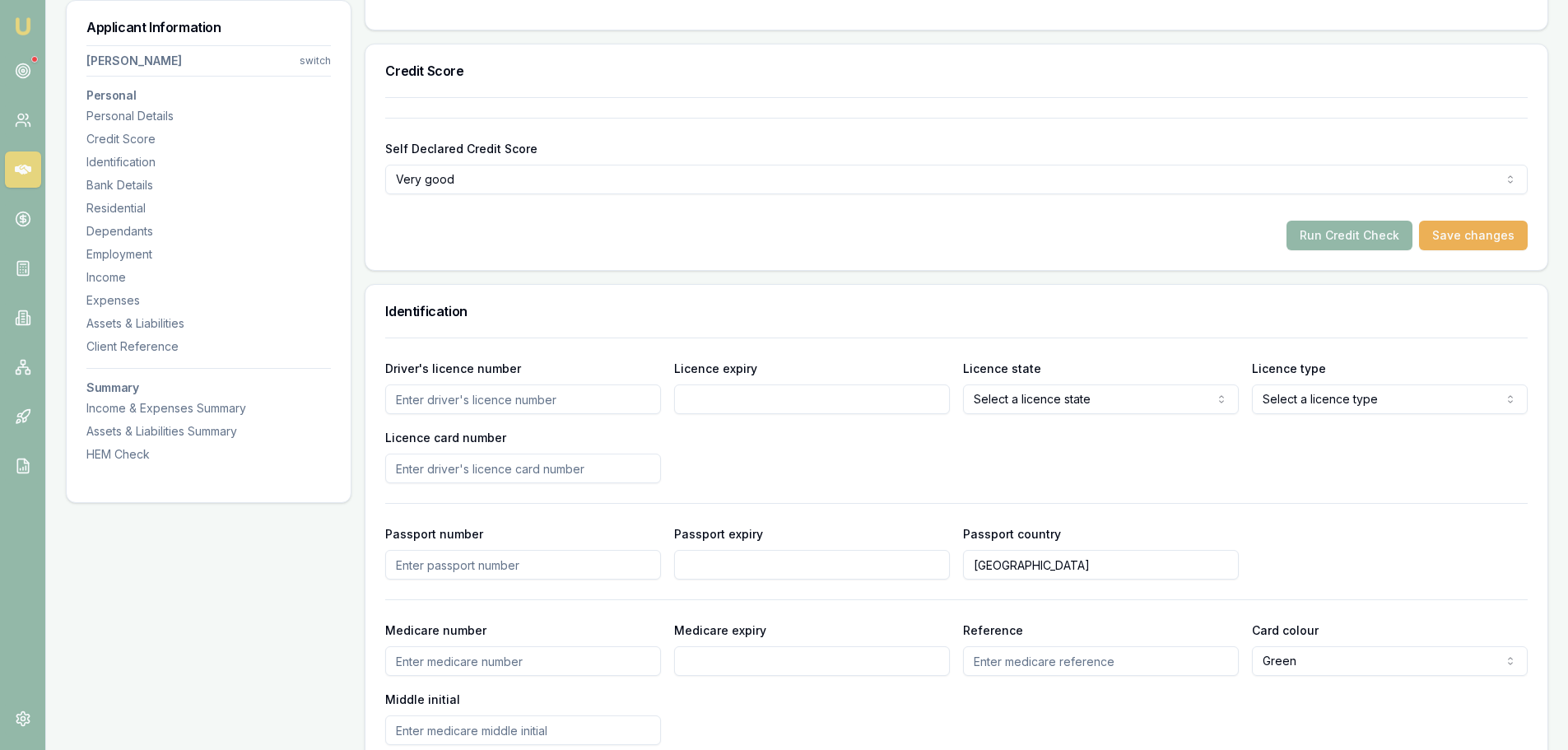
scroll to position [741, 0]
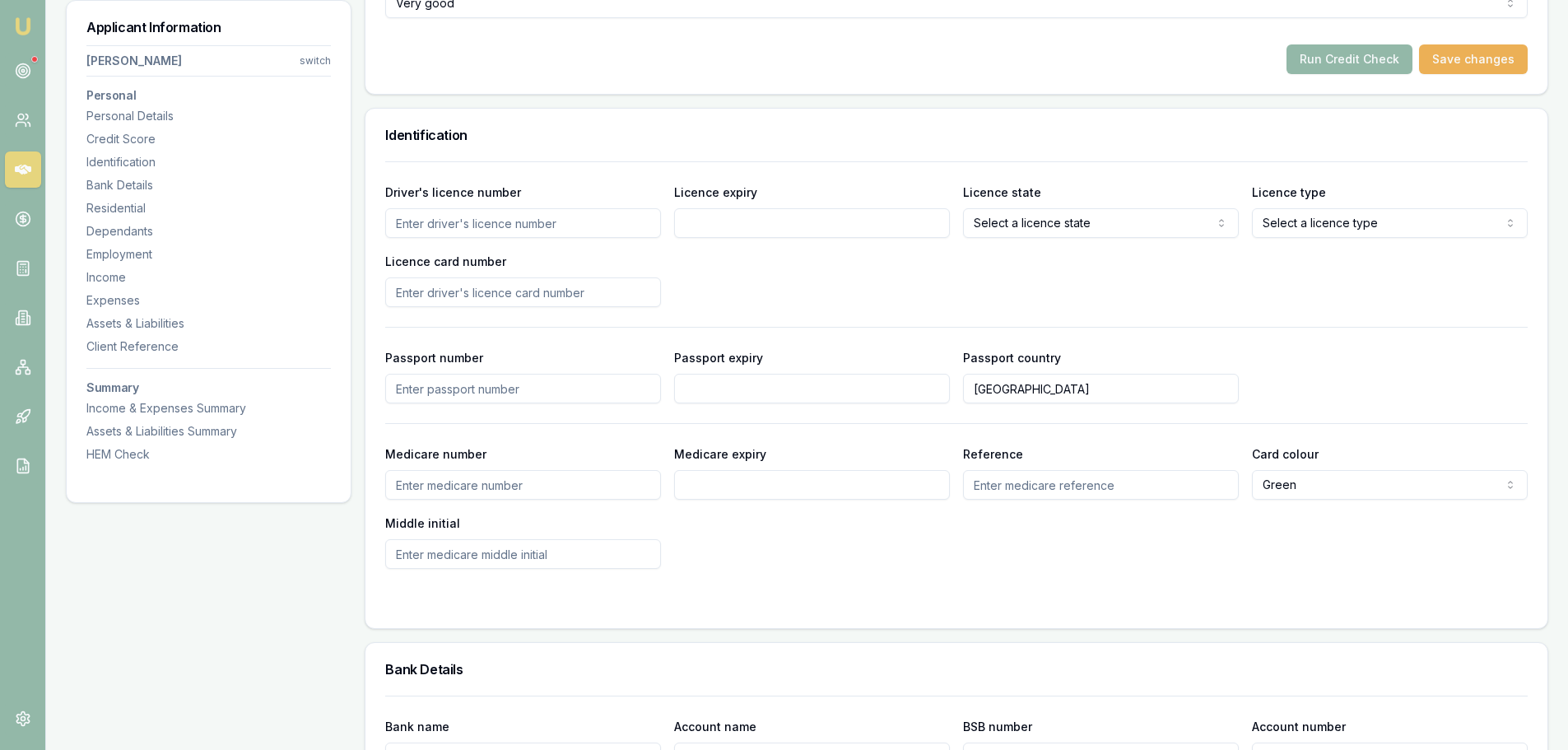
click at [490, 226] on input "Driver's licence number" at bounding box center [523, 223] width 275 height 30
type input "D12092"
click at [720, 227] on input "Licence expiry" at bounding box center [812, 223] width 275 height 30
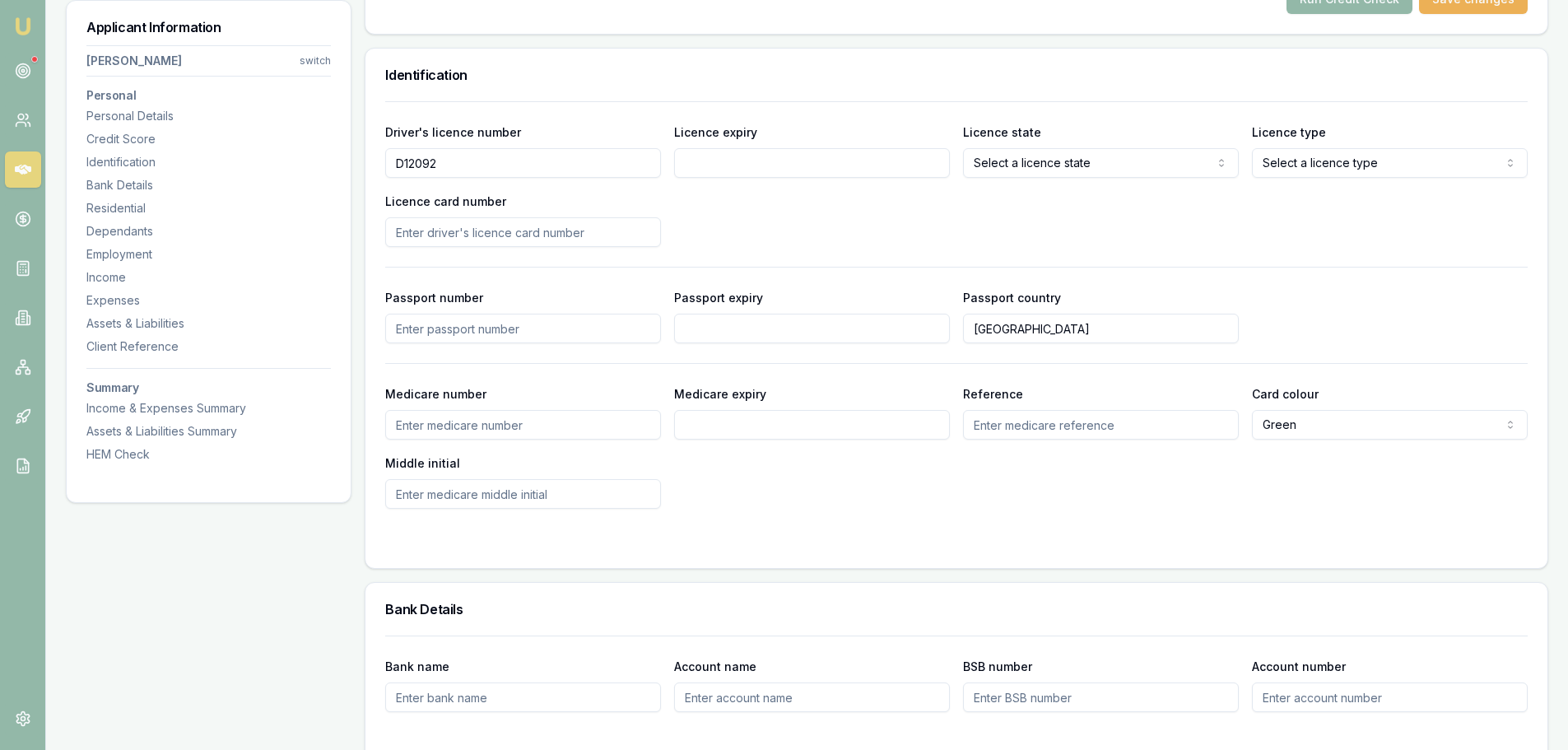
scroll to position [494, 0]
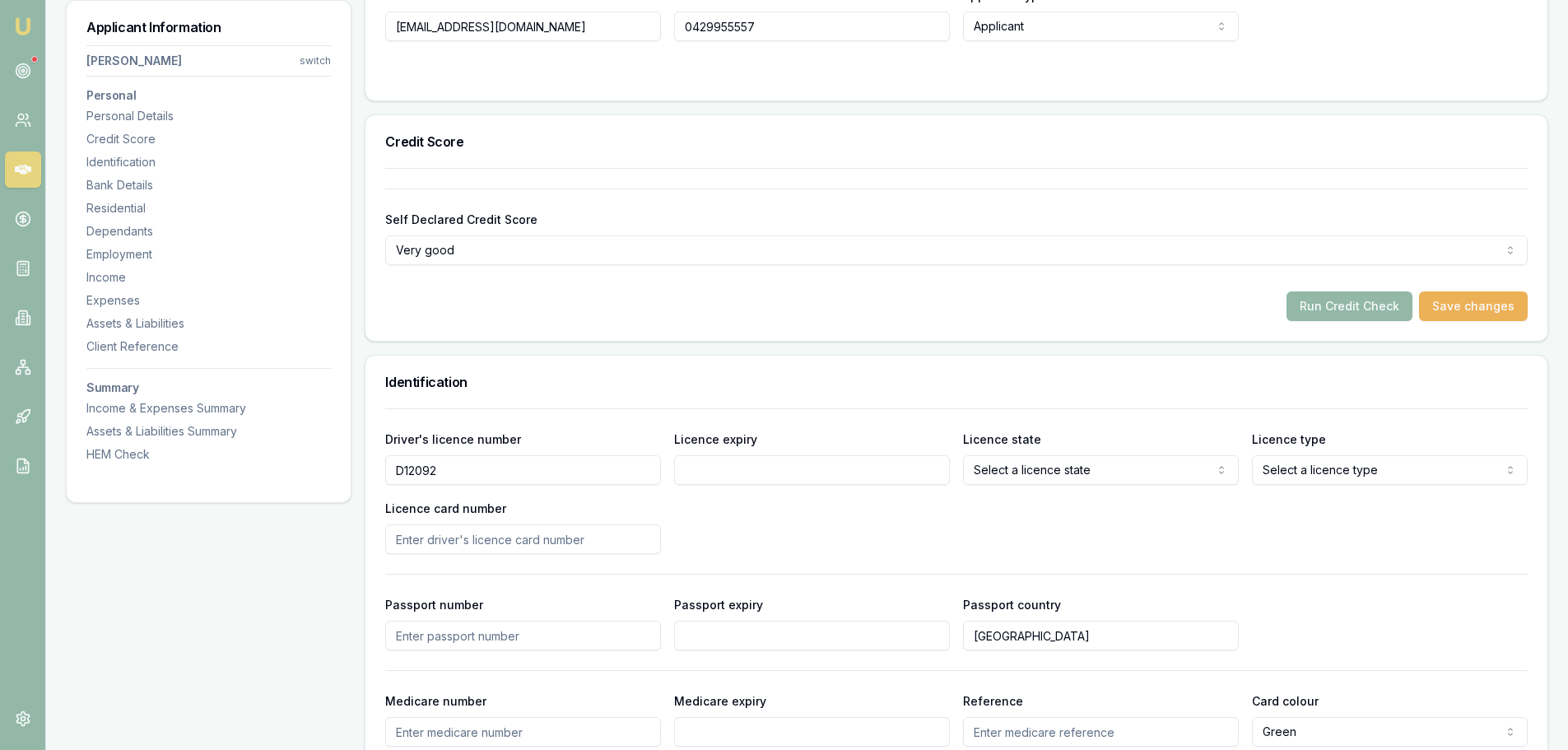
click at [766, 466] on input "Licence expiry" at bounding box center [812, 470] width 275 height 30
type input "11/03/2026"
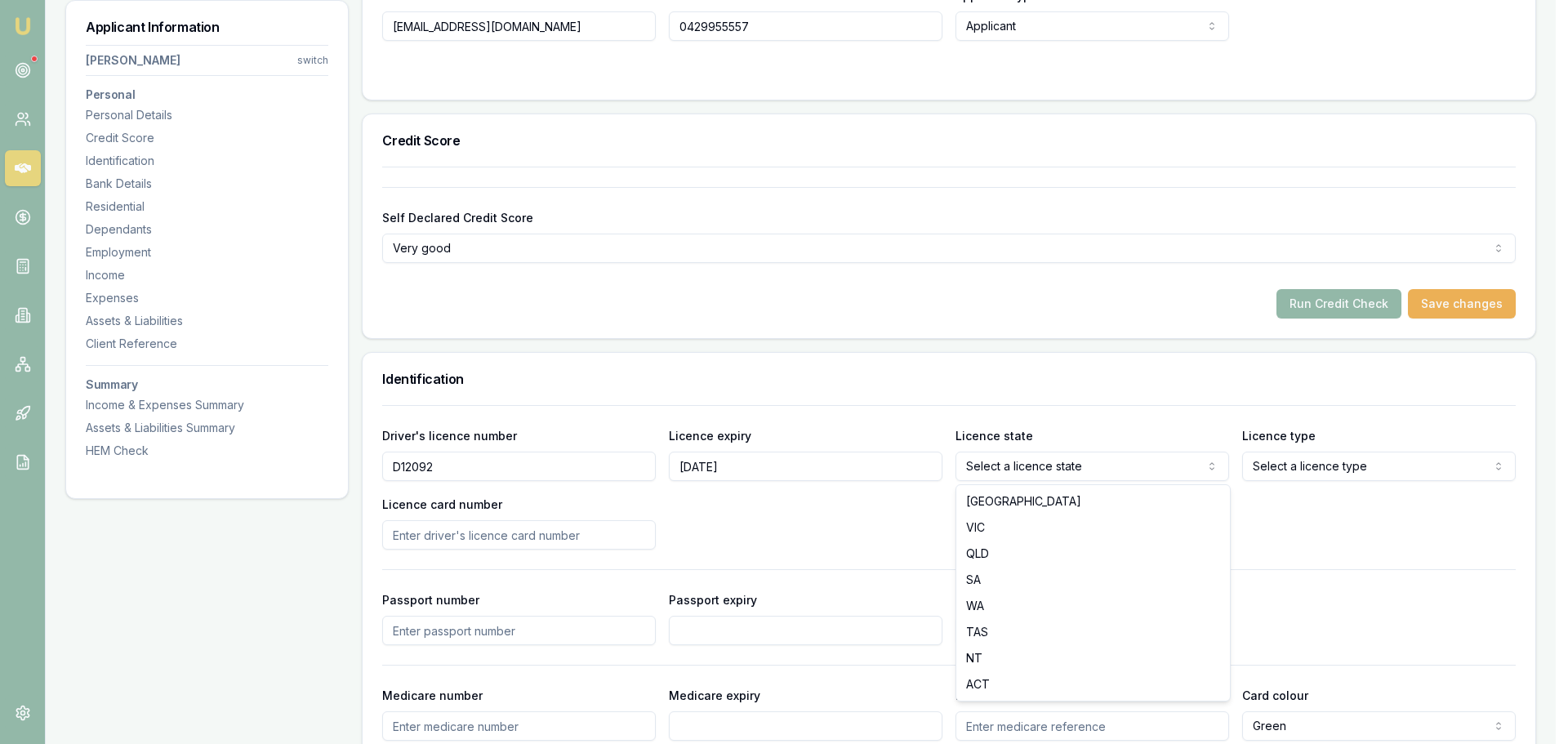
select select "TAS"
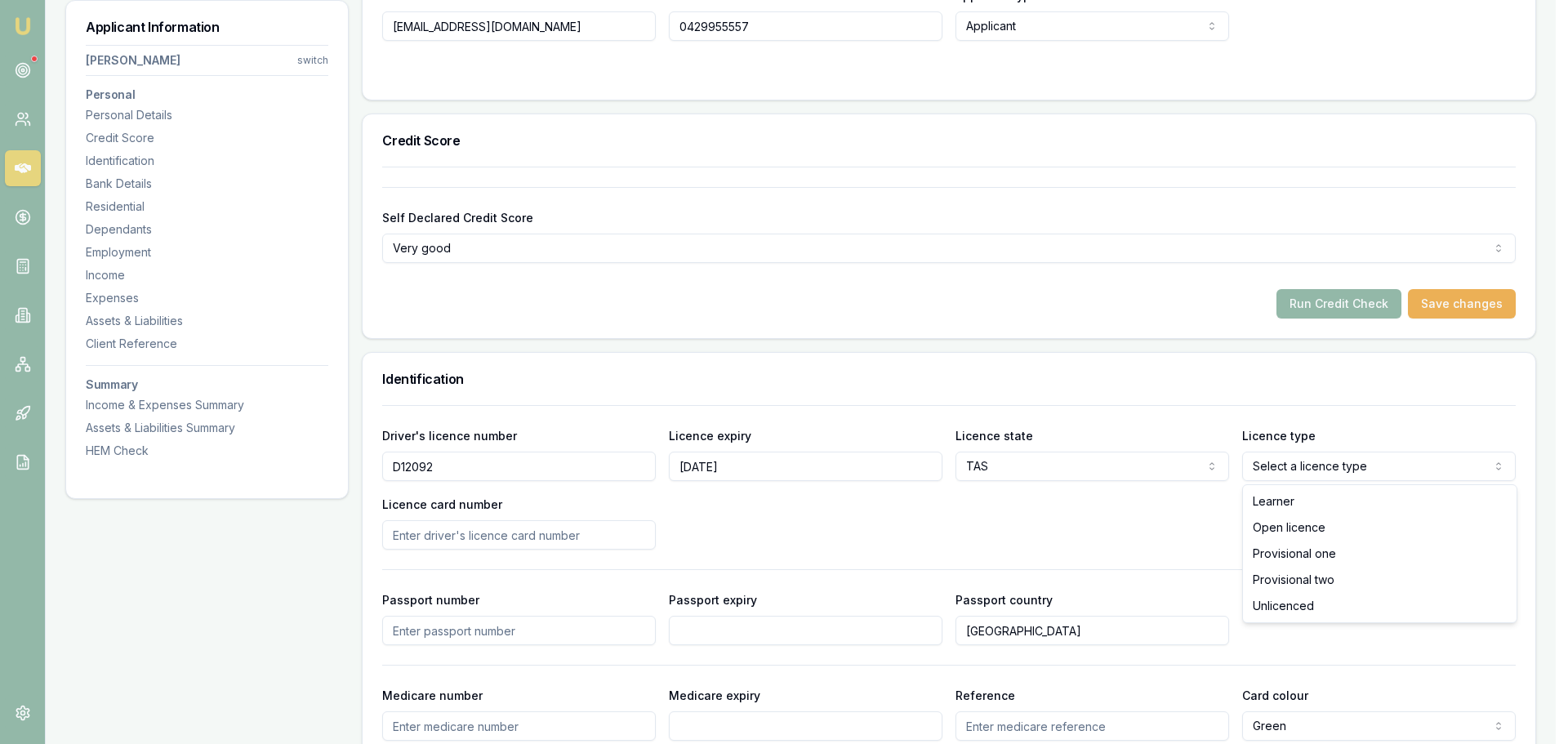
select select "OPEN_LICENCE"
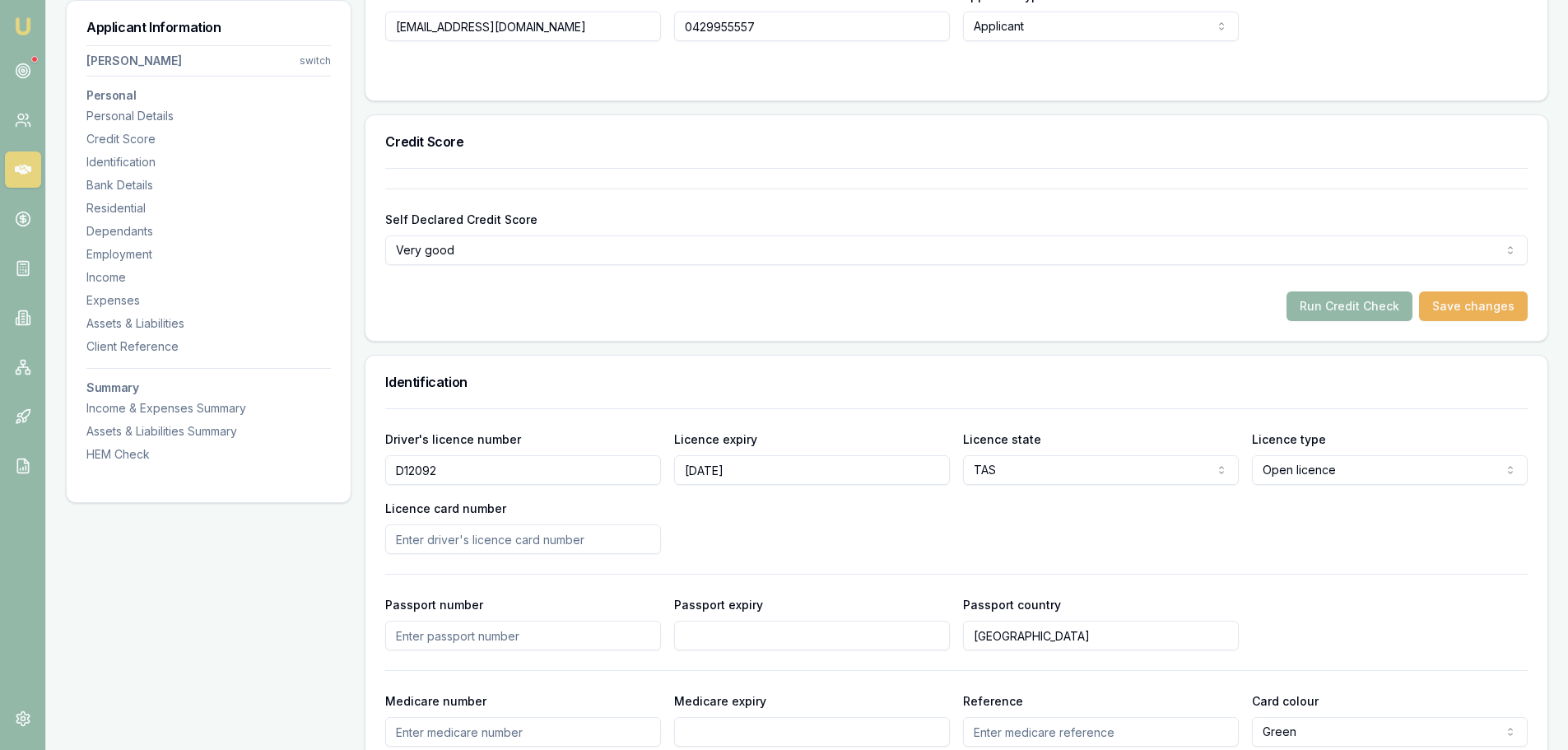
click at [598, 541] on input "Licence card number" at bounding box center [523, 540] width 275 height 30
click at [752, 532] on div "Driver's licence number D12092 Licence expiry 11/03/2026 Licence state TAS NSW …" at bounding box center [957, 491] width 1143 height 125
click at [568, 536] on input "Licence card number" at bounding box center [523, 540] width 275 height 30
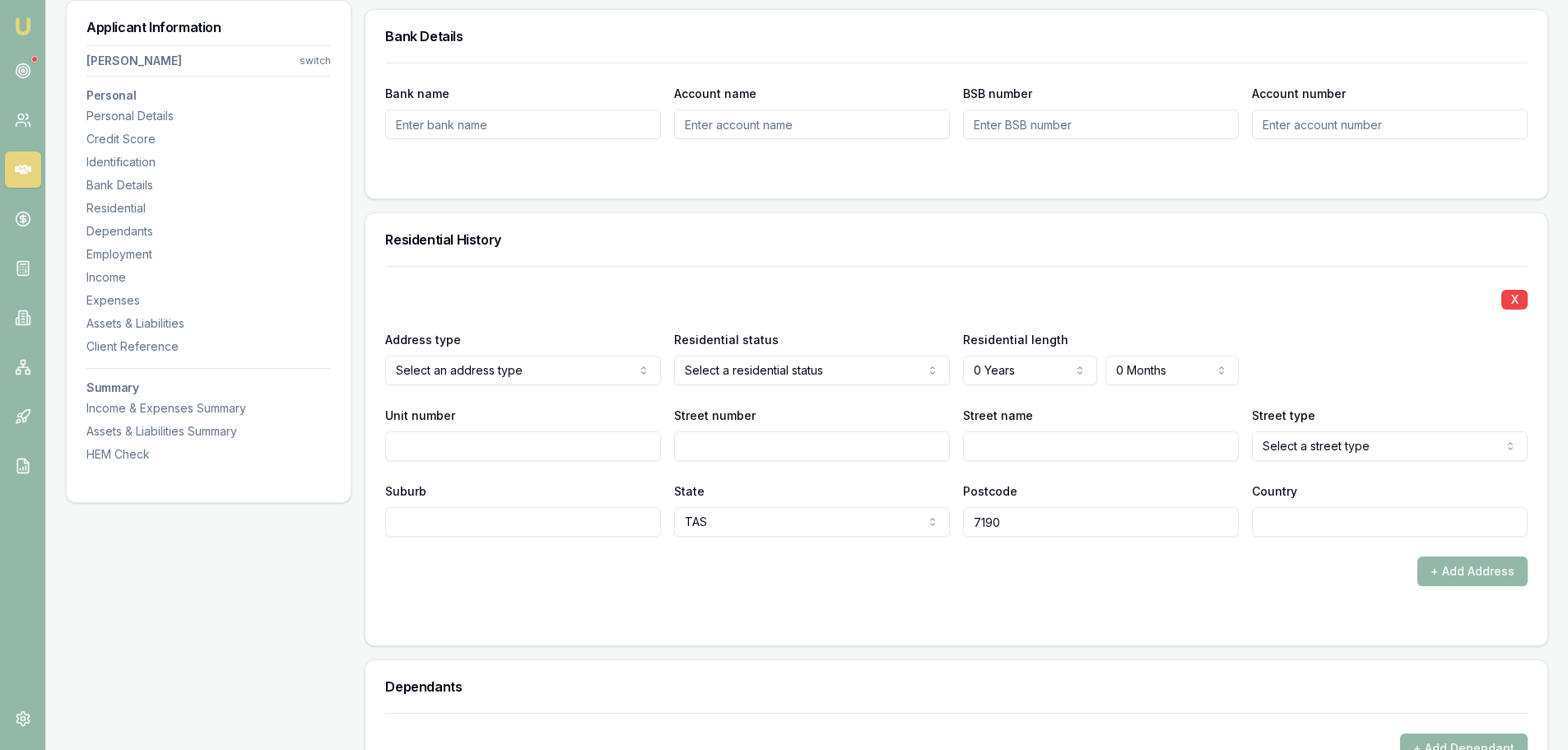
scroll to position [1399, 0]
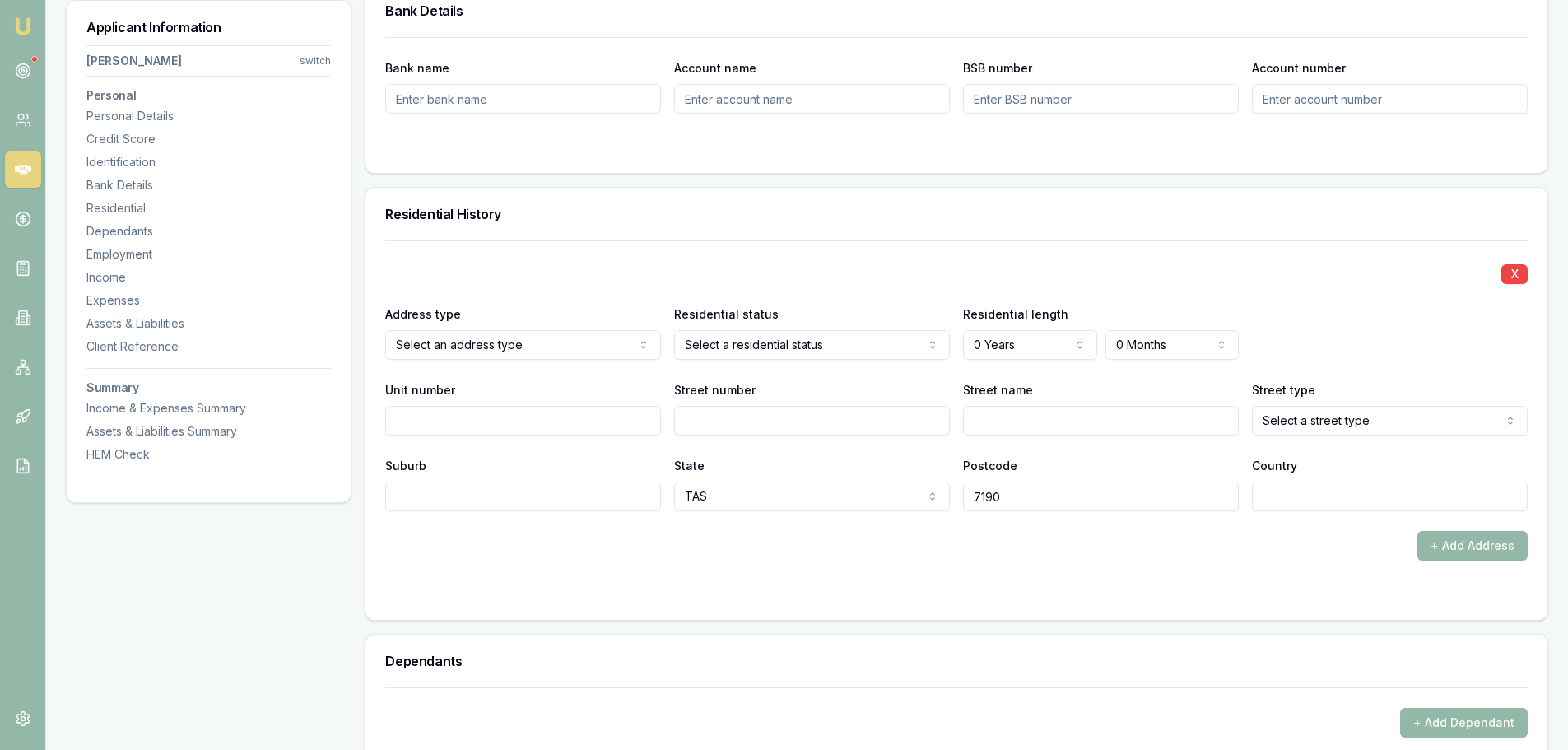
click at [748, 435] on input "Street number" at bounding box center [812, 421] width 275 height 30
type input "7"
type input "CHARLS"
click at [1076, 419] on input "CHARLS" at bounding box center [1101, 421] width 275 height 30
type input "CHARLES"
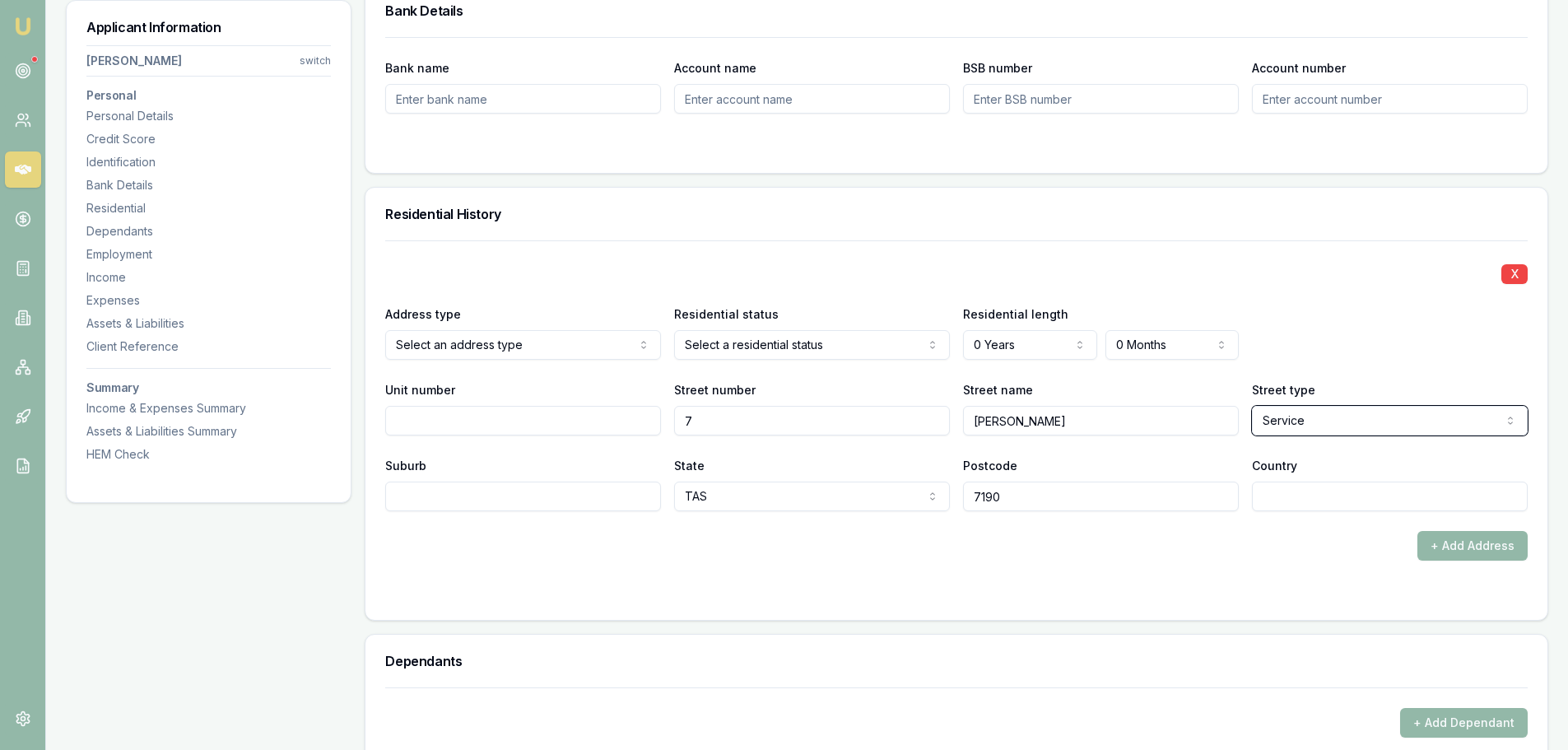
select select "Street"
type input "ORFORD"
type input "AUSTRALIA"
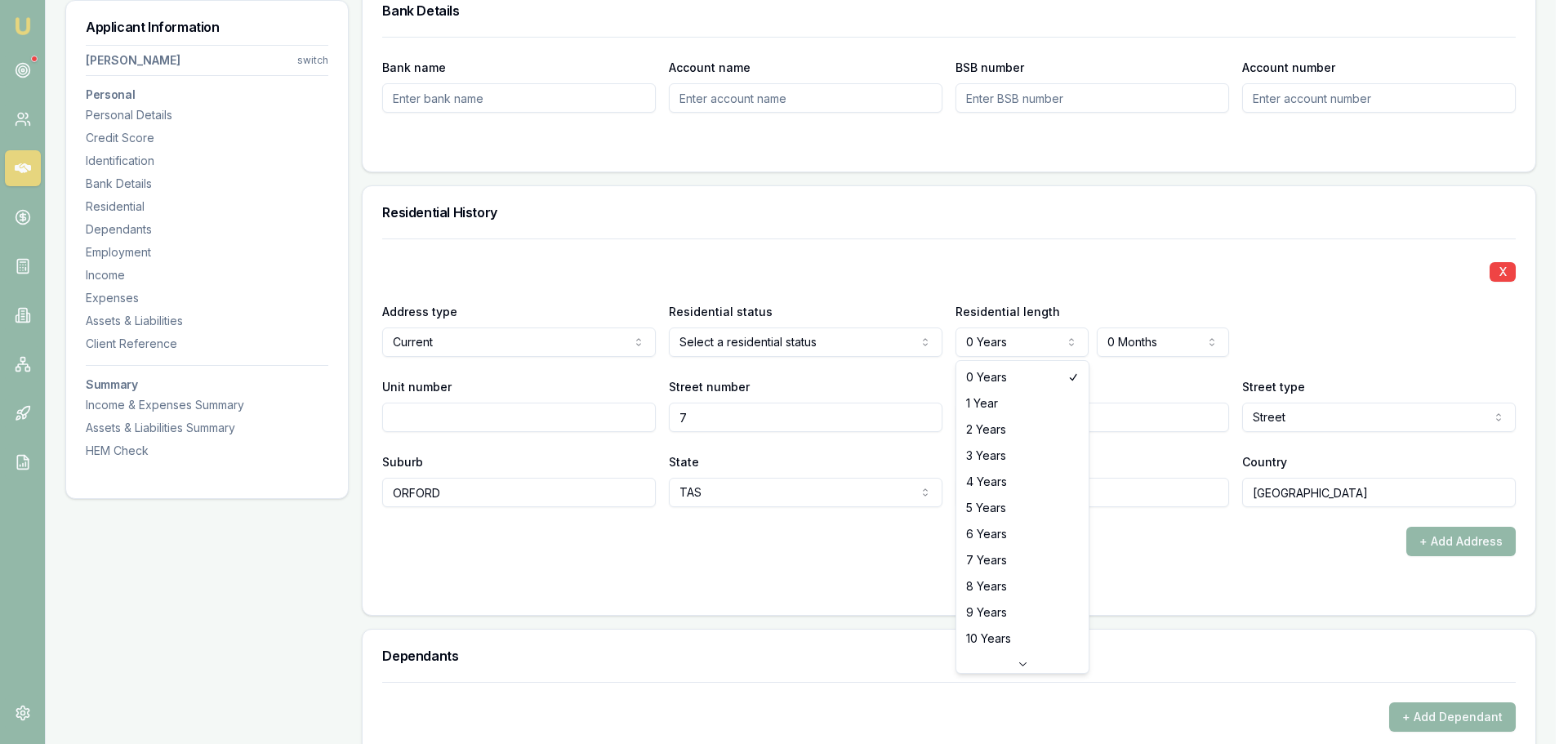
select select "2"
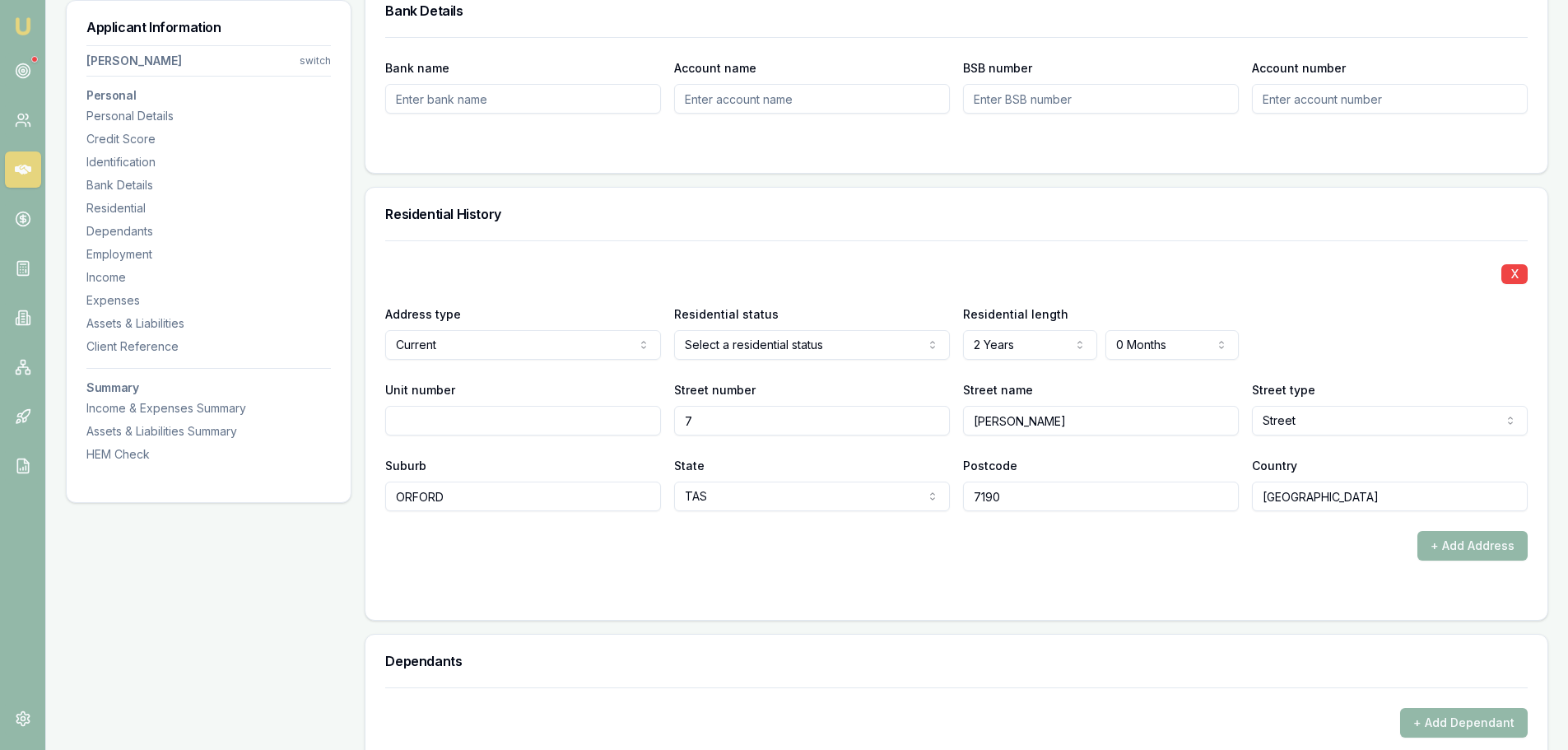
click at [1035, 252] on div "X Address type Current Current Previous Residential status Select a residential…" at bounding box center [957, 376] width 1143 height 271
click at [775, 252] on div "X Address type Current Current Previous Residential status Owner with mortgage …" at bounding box center [957, 376] width 1143 height 271
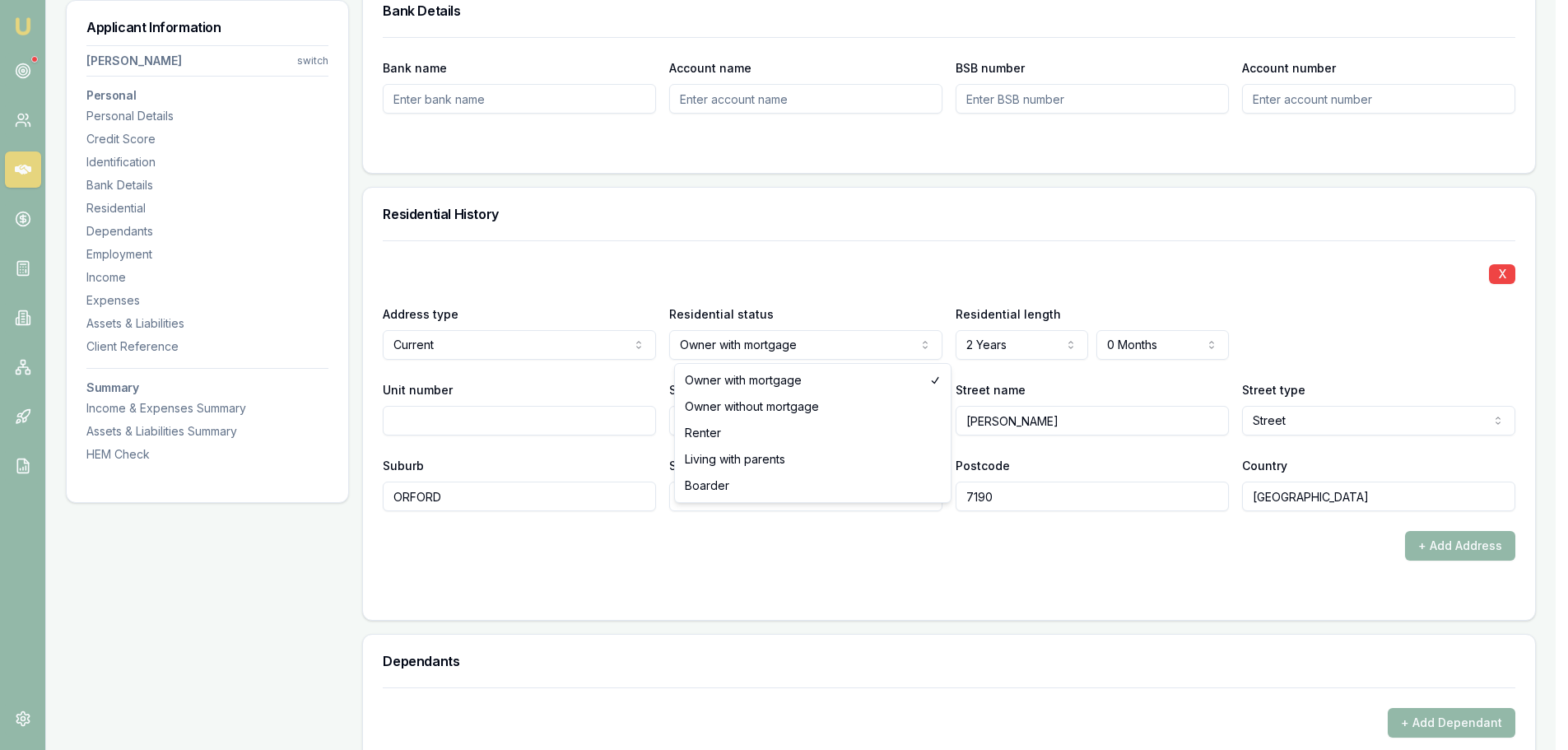
select select "RENTER"
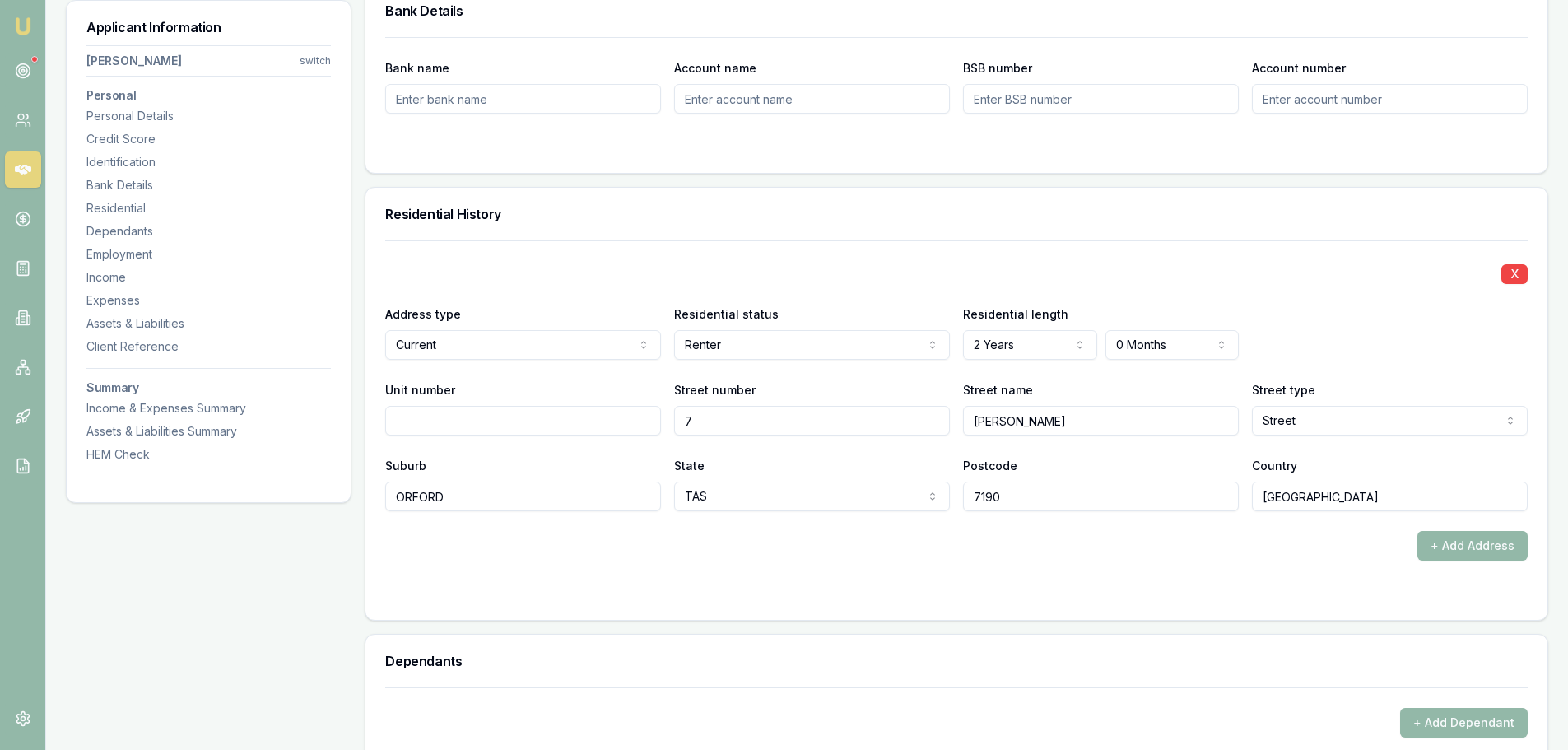
click at [782, 253] on div "X Address type Current Current Previous Residential status Renter Owner with mo…" at bounding box center [957, 376] width 1143 height 271
click at [1438, 536] on button "+ Add Address" at bounding box center [1472, 546] width 111 height 30
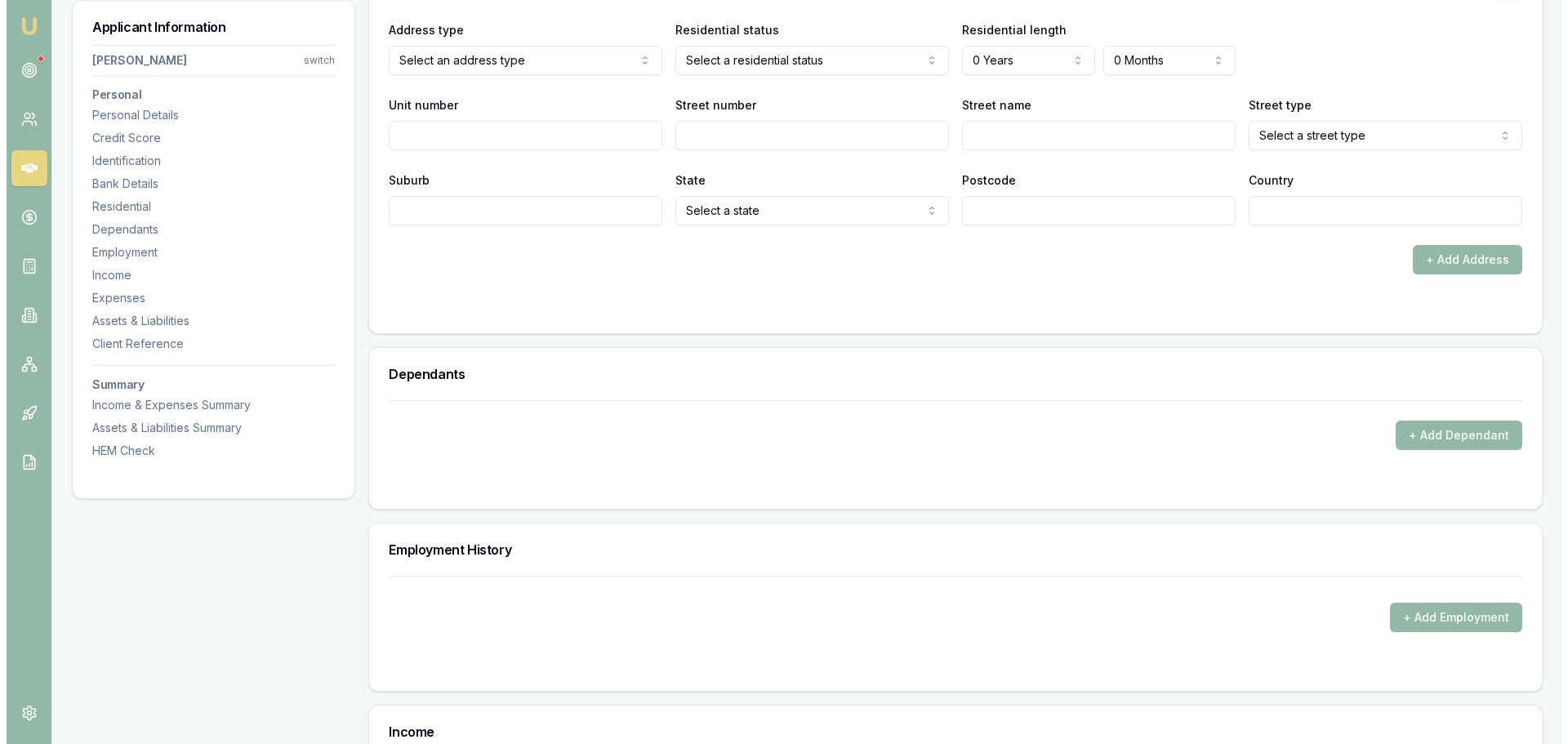
scroll to position [1960, 0]
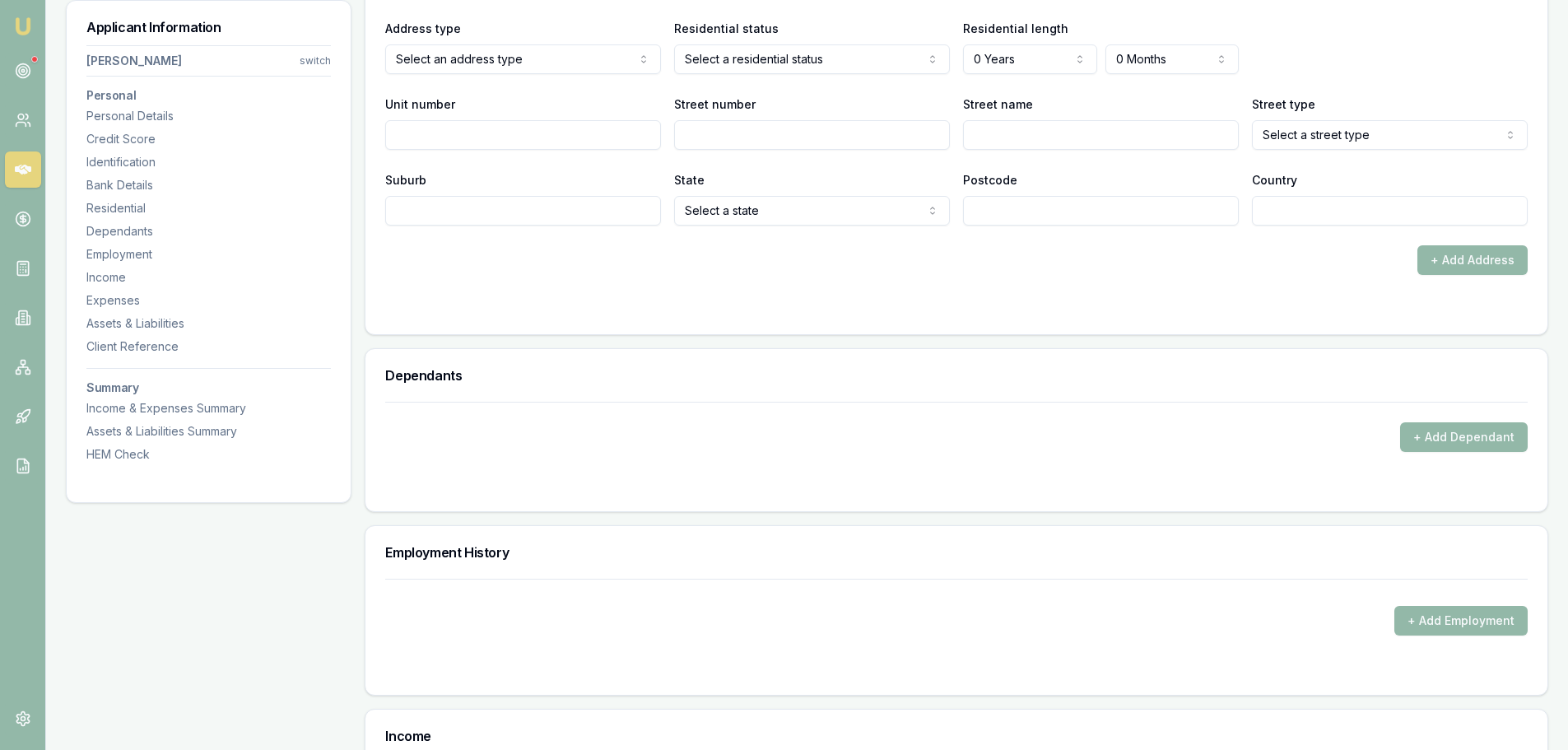
select select "PREVIOUS"
click at [751, 136] on input "Street number" at bounding box center [812, 135] width 275 height 30
type input "29"
type input "INKERMAN"
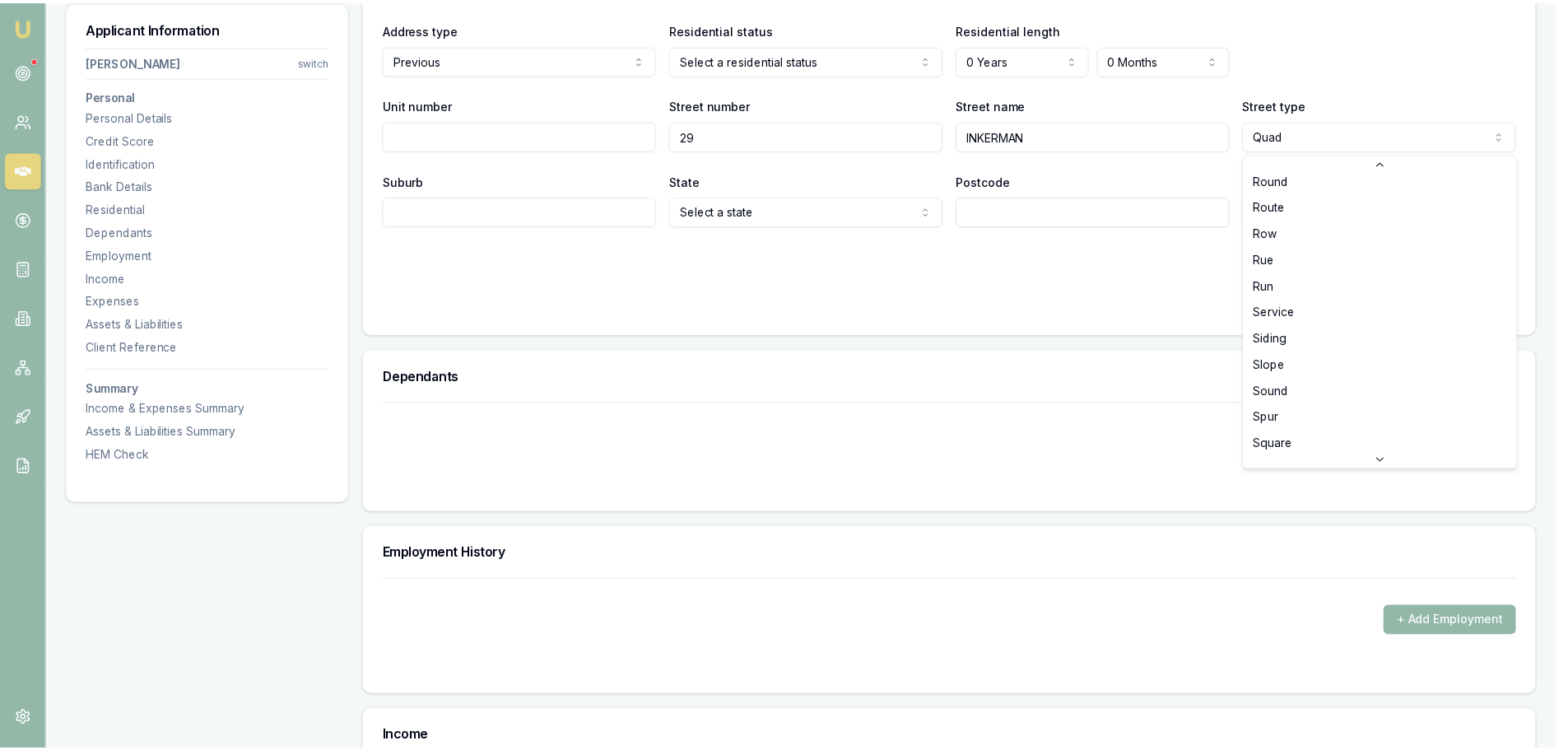
scroll to position [4304, 0]
select select "Street"
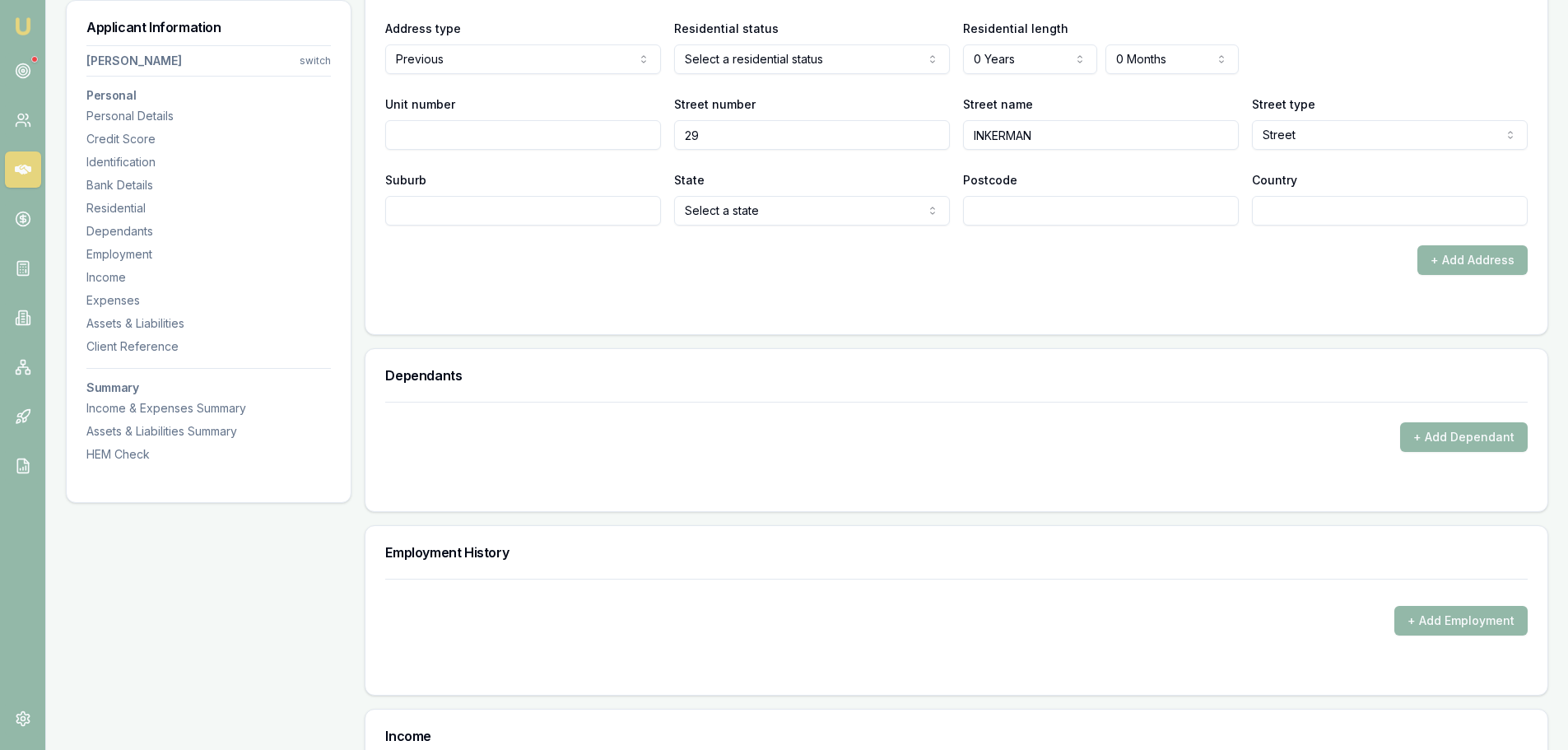
click at [599, 209] on input "Suburb" at bounding box center [523, 210] width 275 height 30
type input "TRIABUNNA"
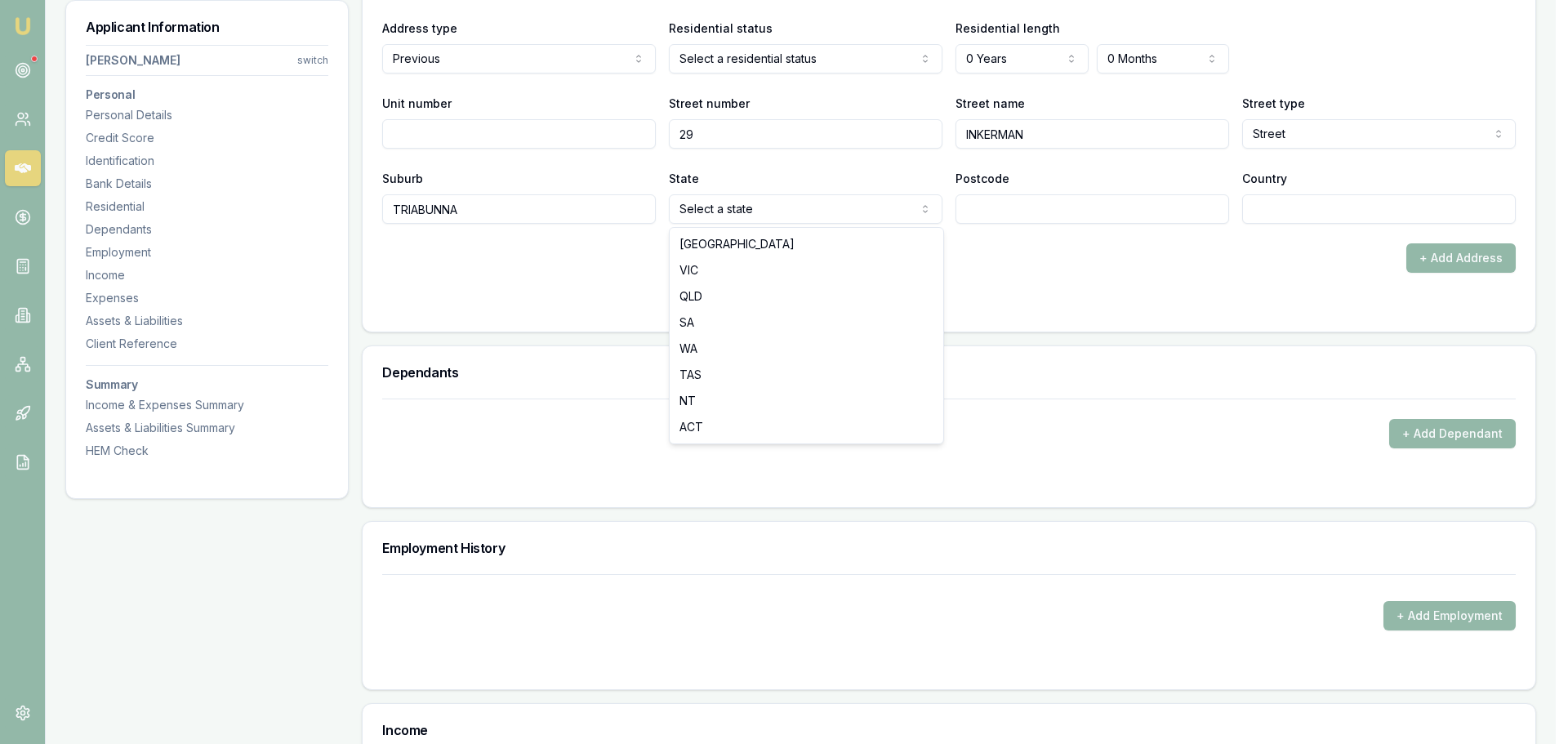
select select "TAS"
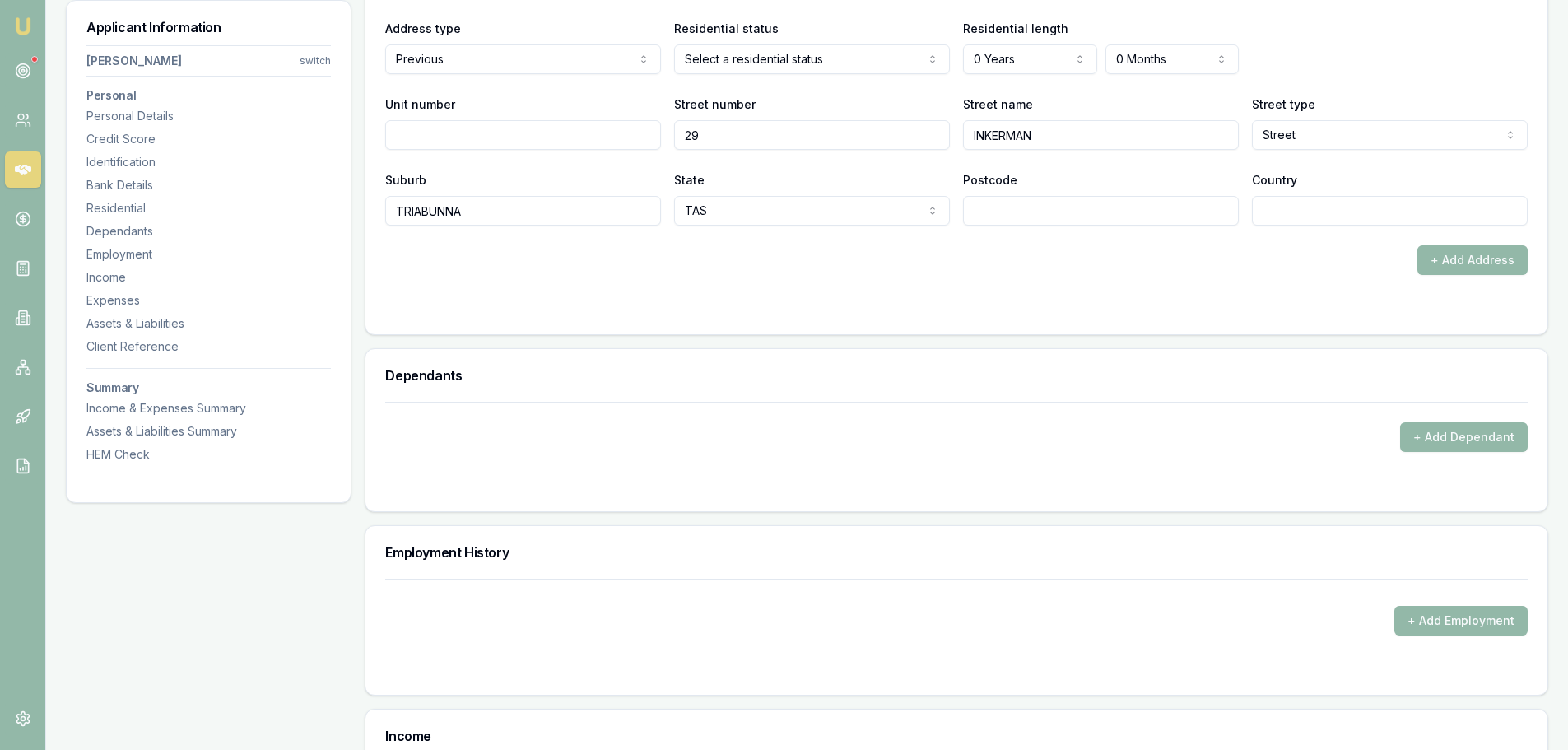
drag, startPoint x: 1289, startPoint y: 205, endPoint x: 1308, endPoint y: 212, distance: 20.2
click at [1290, 205] on input "Country" at bounding box center [1389, 210] width 275 height 30
type input "AUSTRALIA"
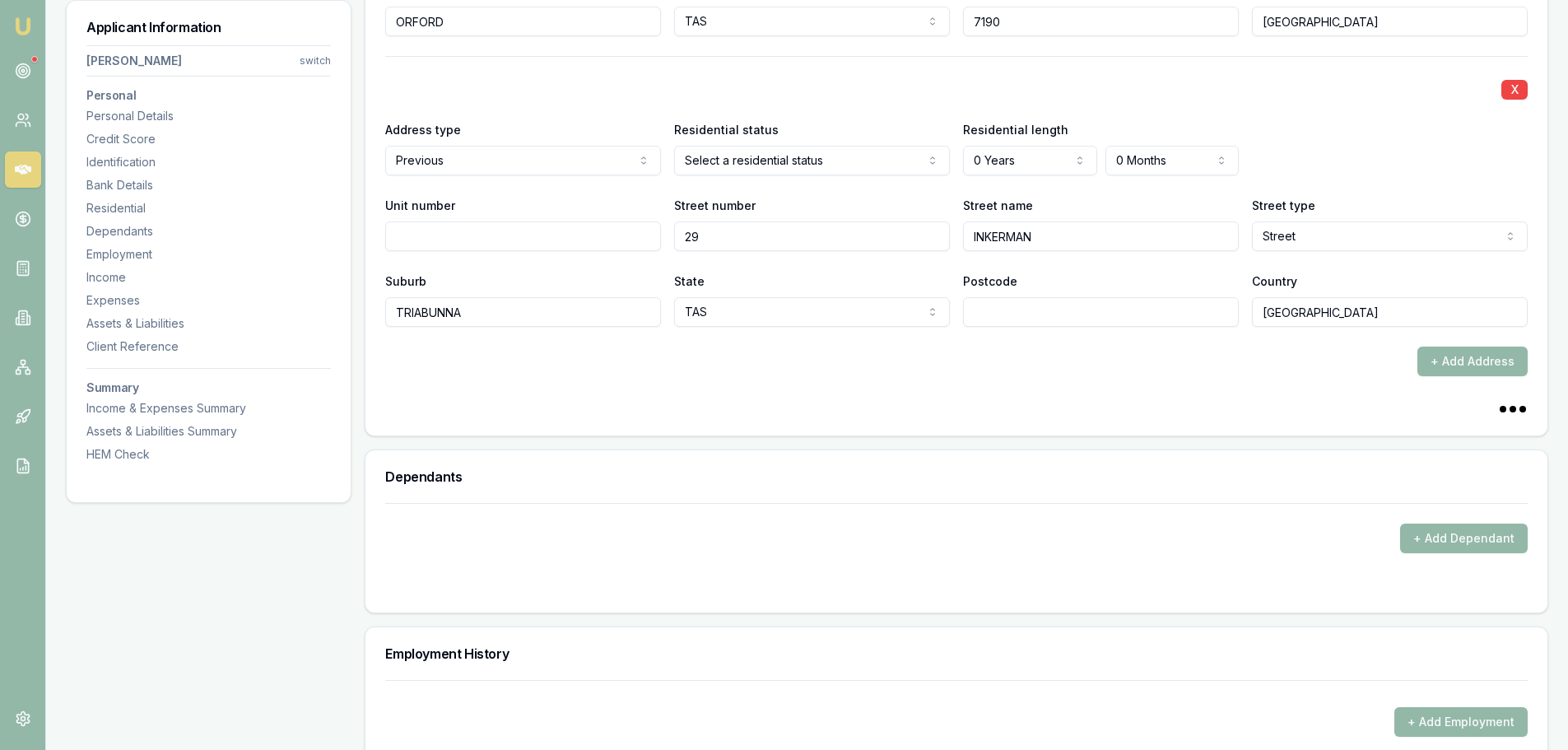
scroll to position [1728, 0]
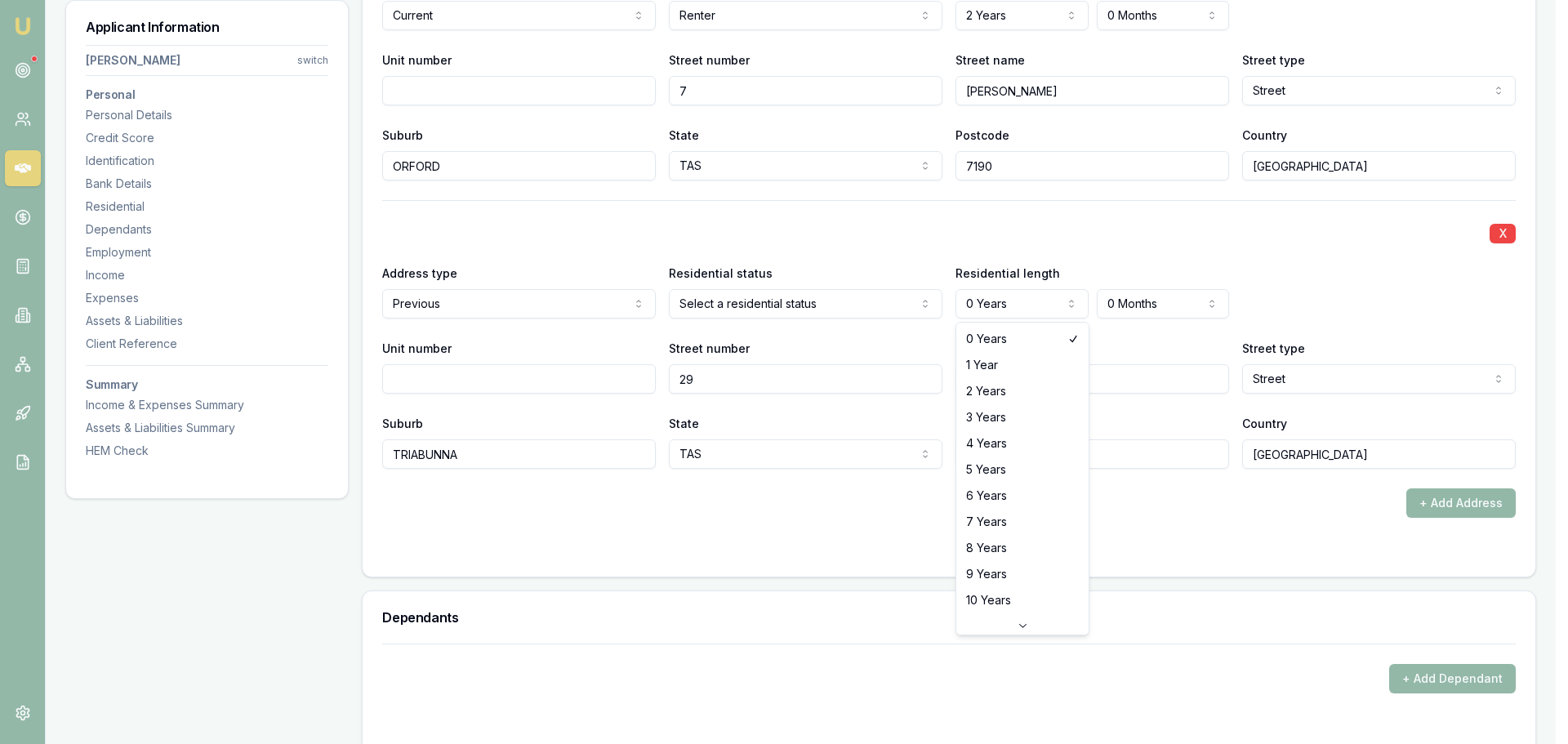
select select "6"
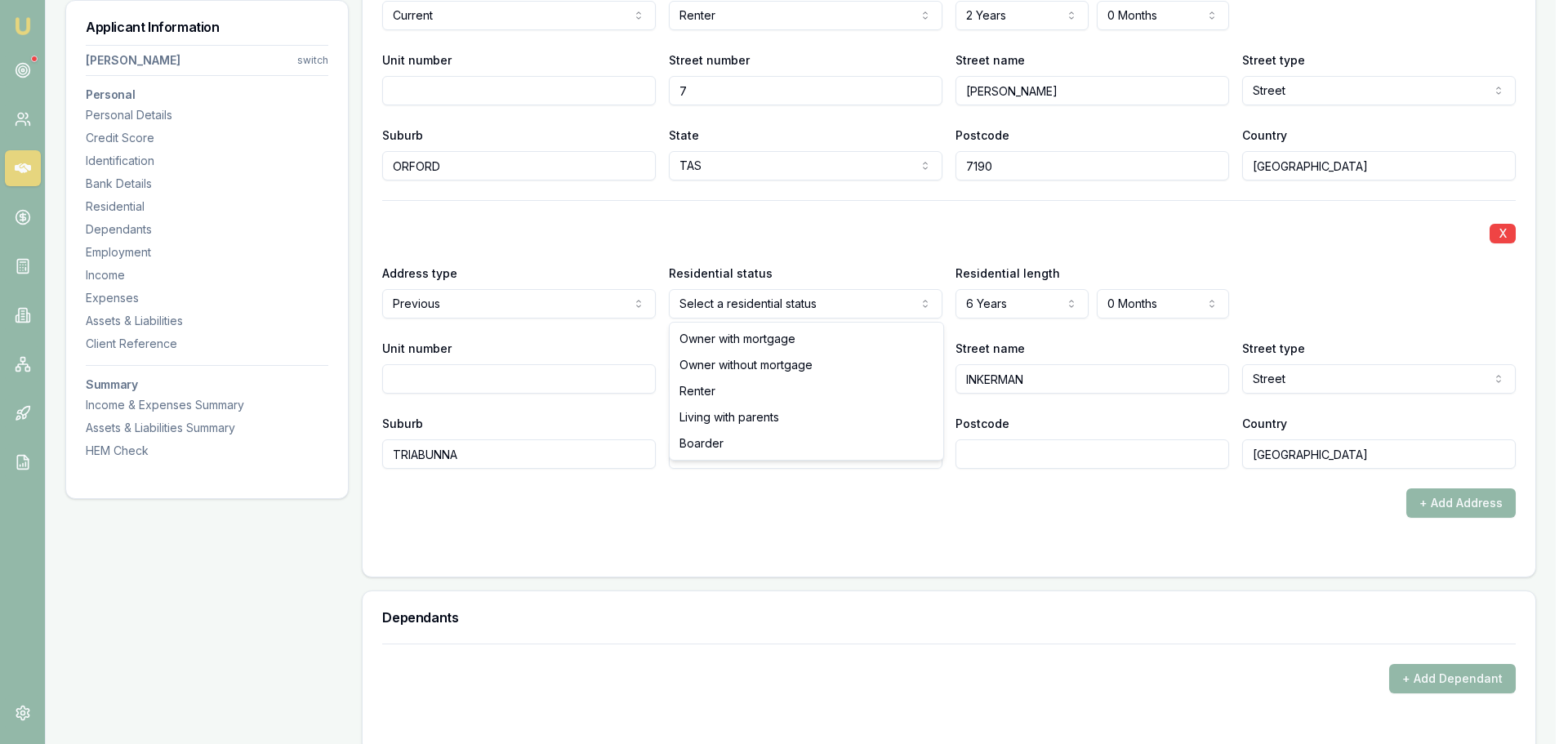
select select "RENTER"
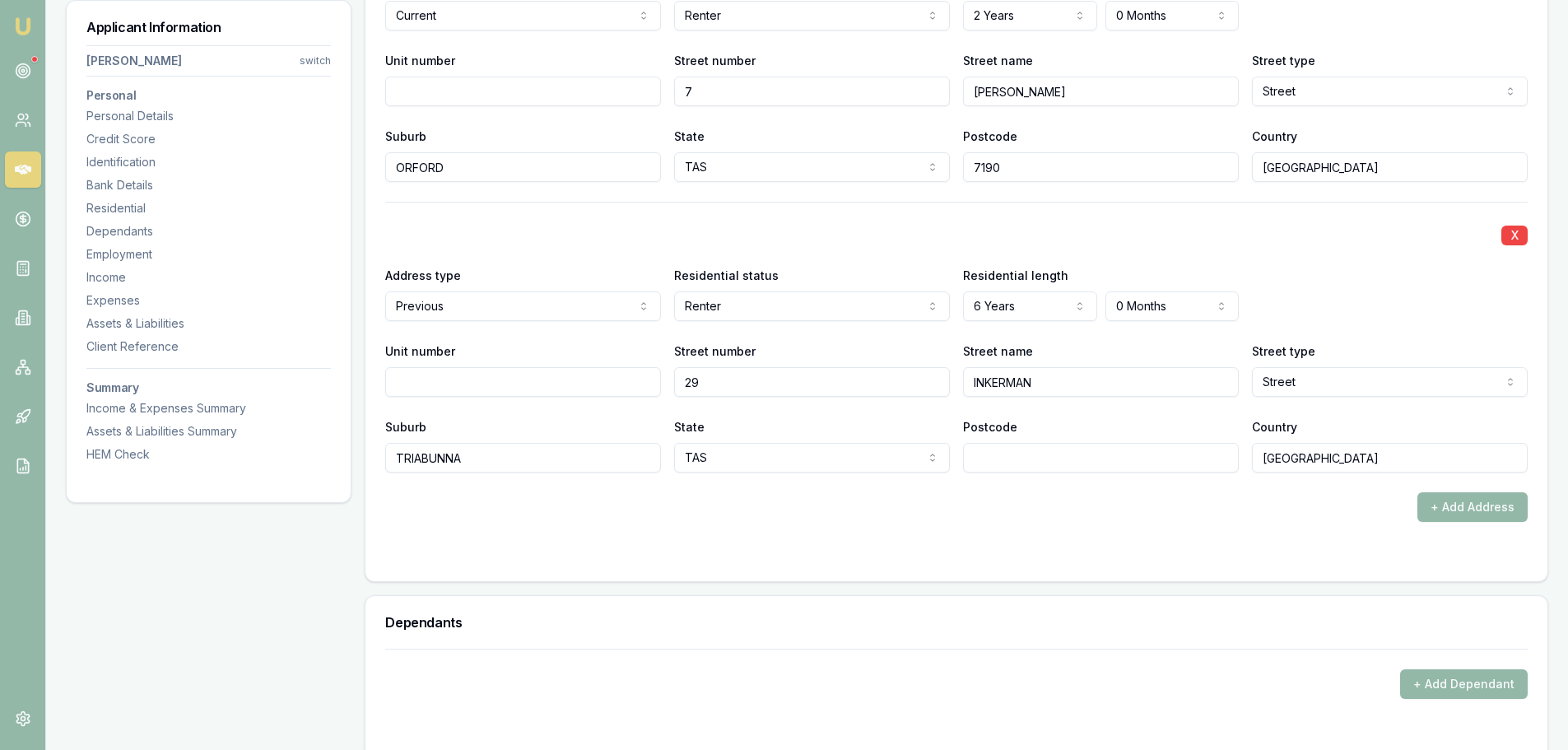
click at [791, 512] on div "+ Add Address" at bounding box center [957, 508] width 1143 height 30
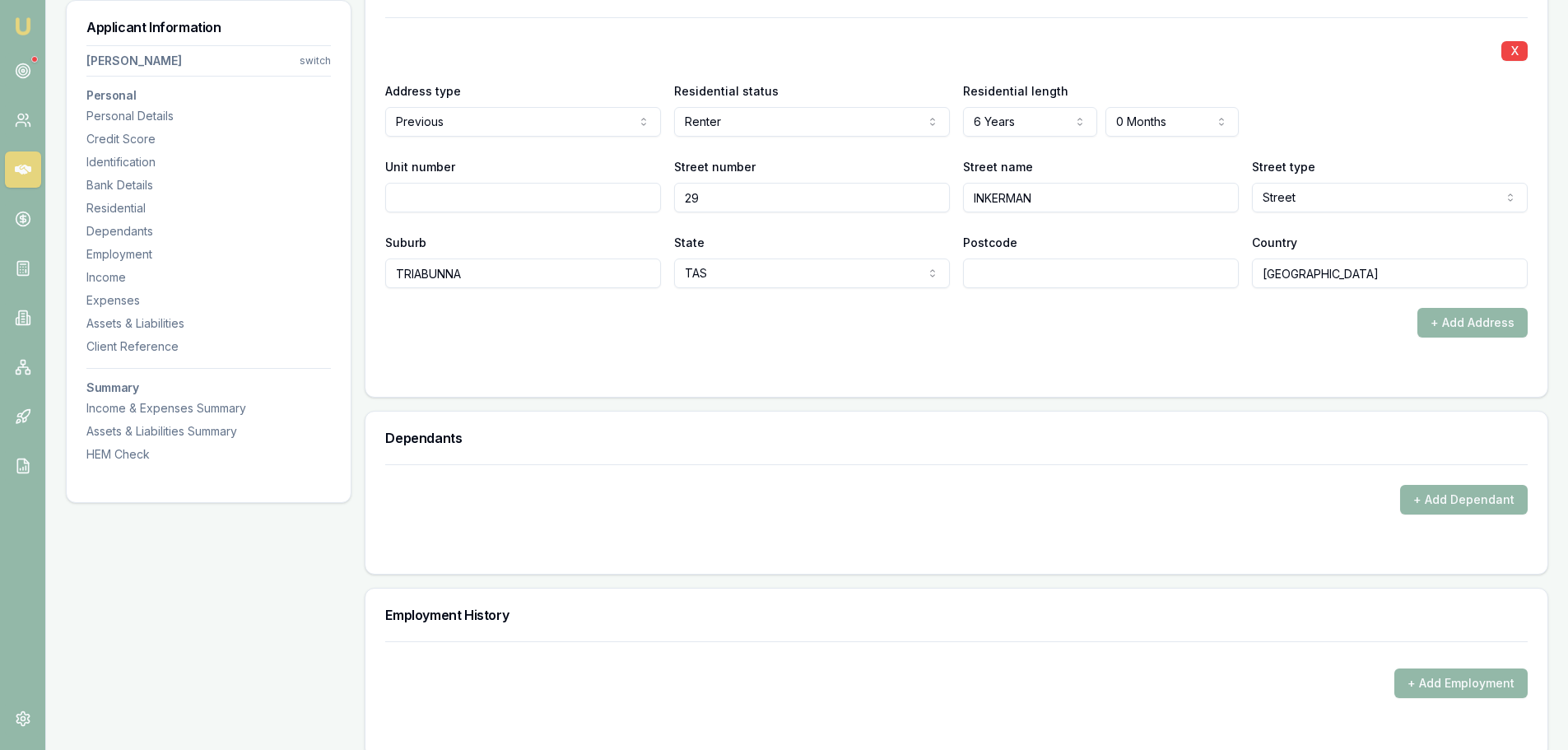
scroll to position [2058, 0]
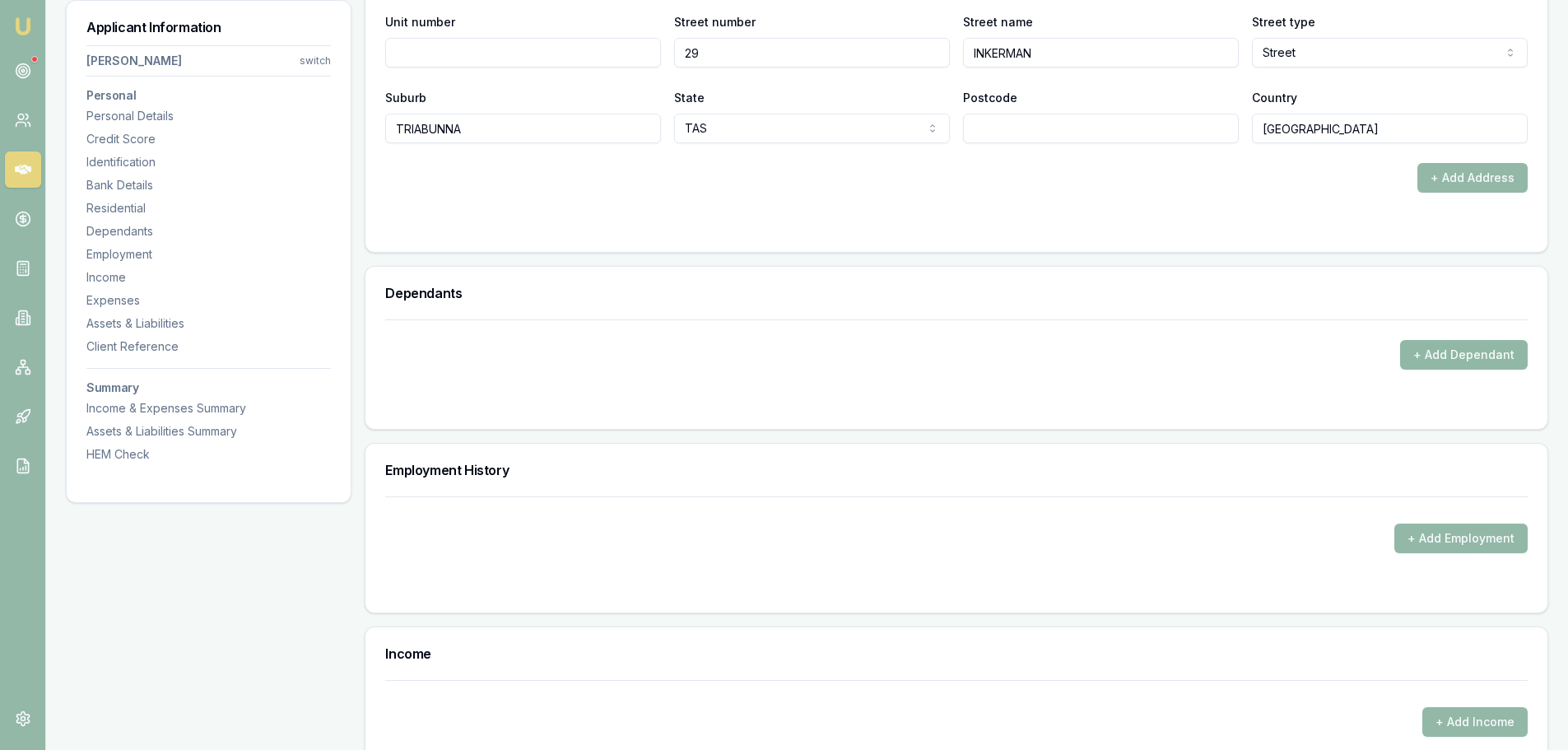
click at [1452, 356] on button "+ Add Dependant" at bounding box center [1464, 355] width 128 height 30
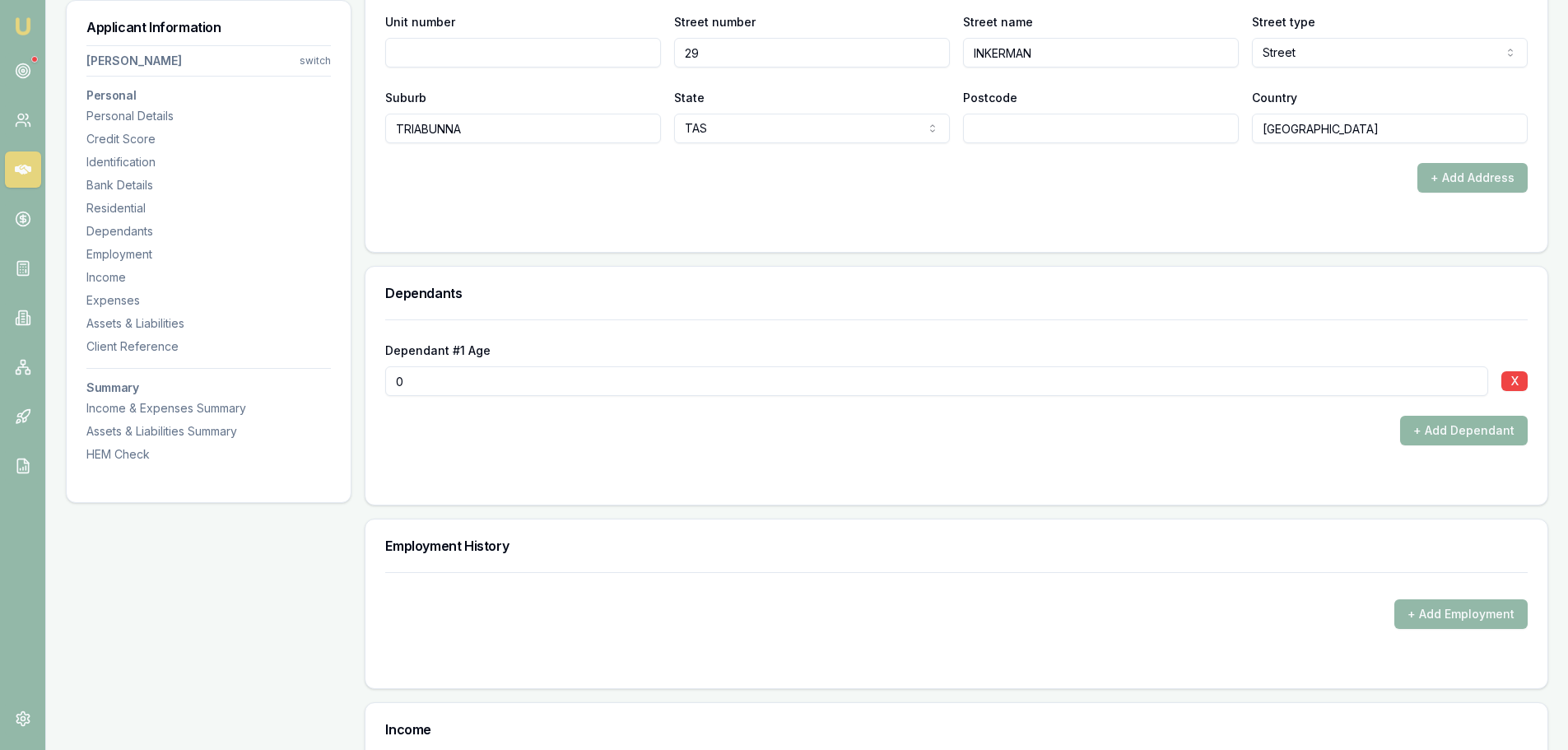
click at [1428, 433] on button "+ Add Dependant" at bounding box center [1464, 431] width 128 height 30
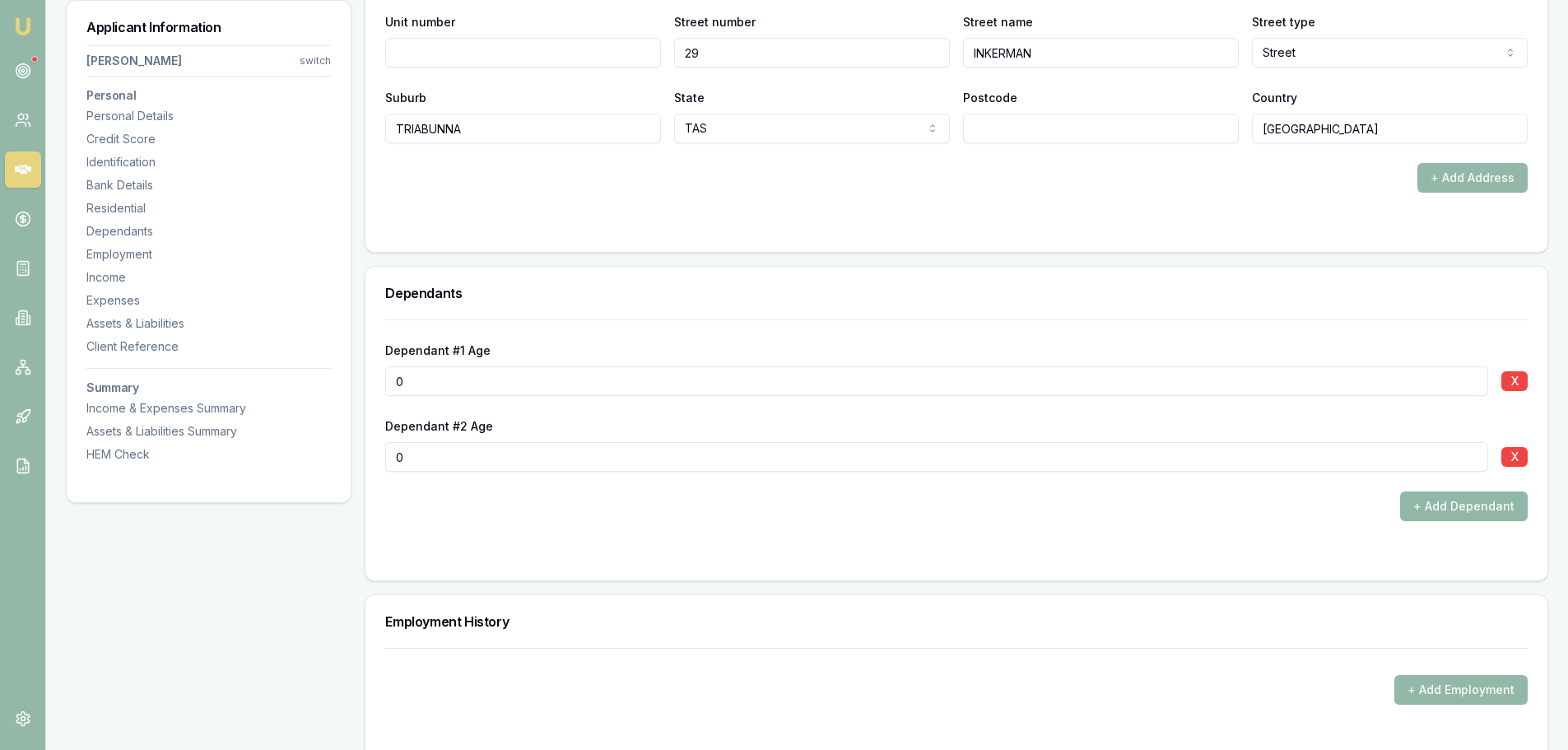
click at [1450, 514] on button "+ Add Dependant" at bounding box center [1464, 507] width 128 height 30
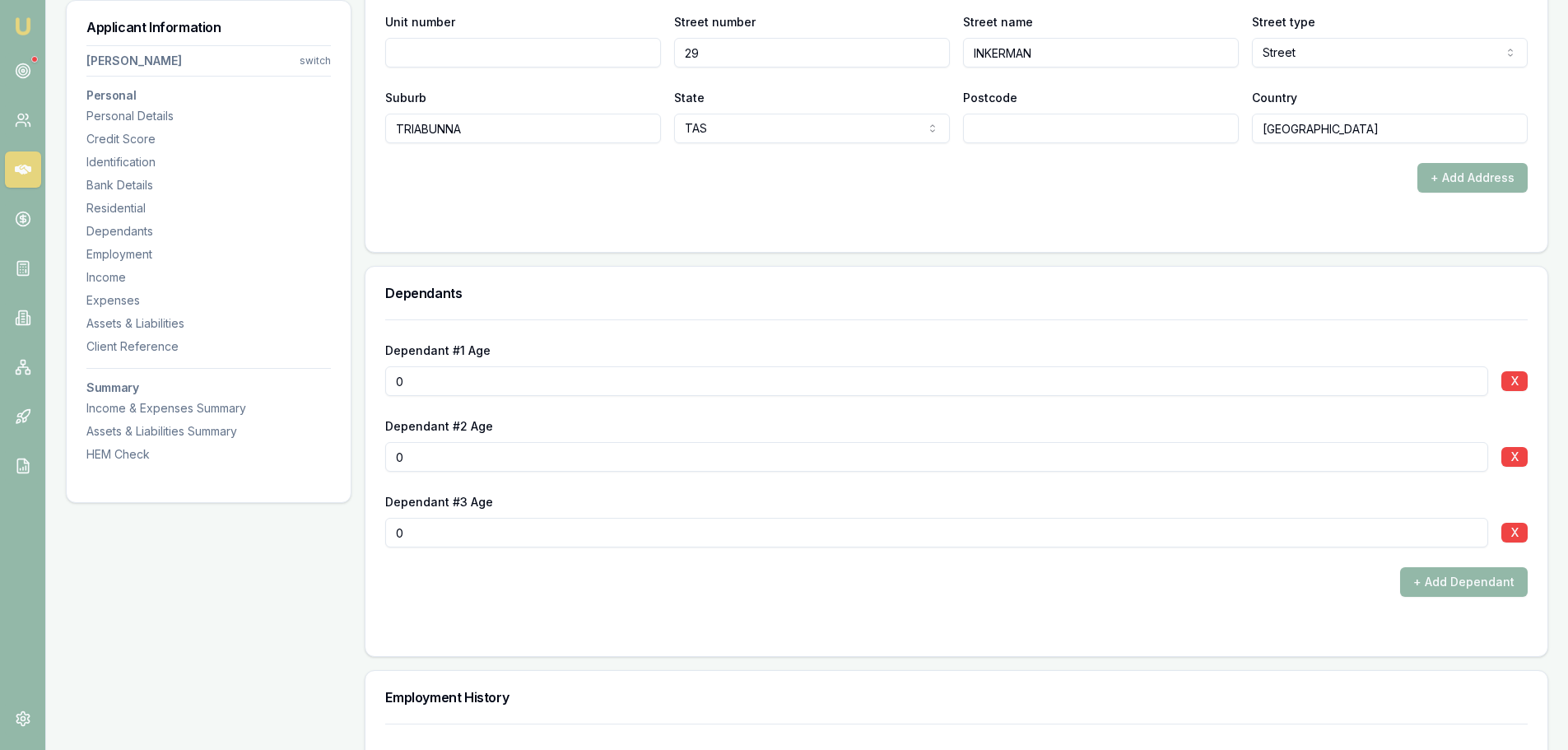
drag, startPoint x: 422, startPoint y: 388, endPoint x: 327, endPoint y: 376, distance: 95.8
click at [335, 377] on div "Applicant Information Thomas Rose switch Personal Personal Details Credit Score…" at bounding box center [807, 242] width 1482 height 4093
type input "9"
drag, startPoint x: 400, startPoint y: 456, endPoint x: 214, endPoint y: 461, distance: 186.1
click at [366, 459] on div "Dependant #1 Age 9 X Dependant #2 Age 0 X Dependant #3 Age 0 X + Add Dependant" at bounding box center [956, 488] width 1182 height 337
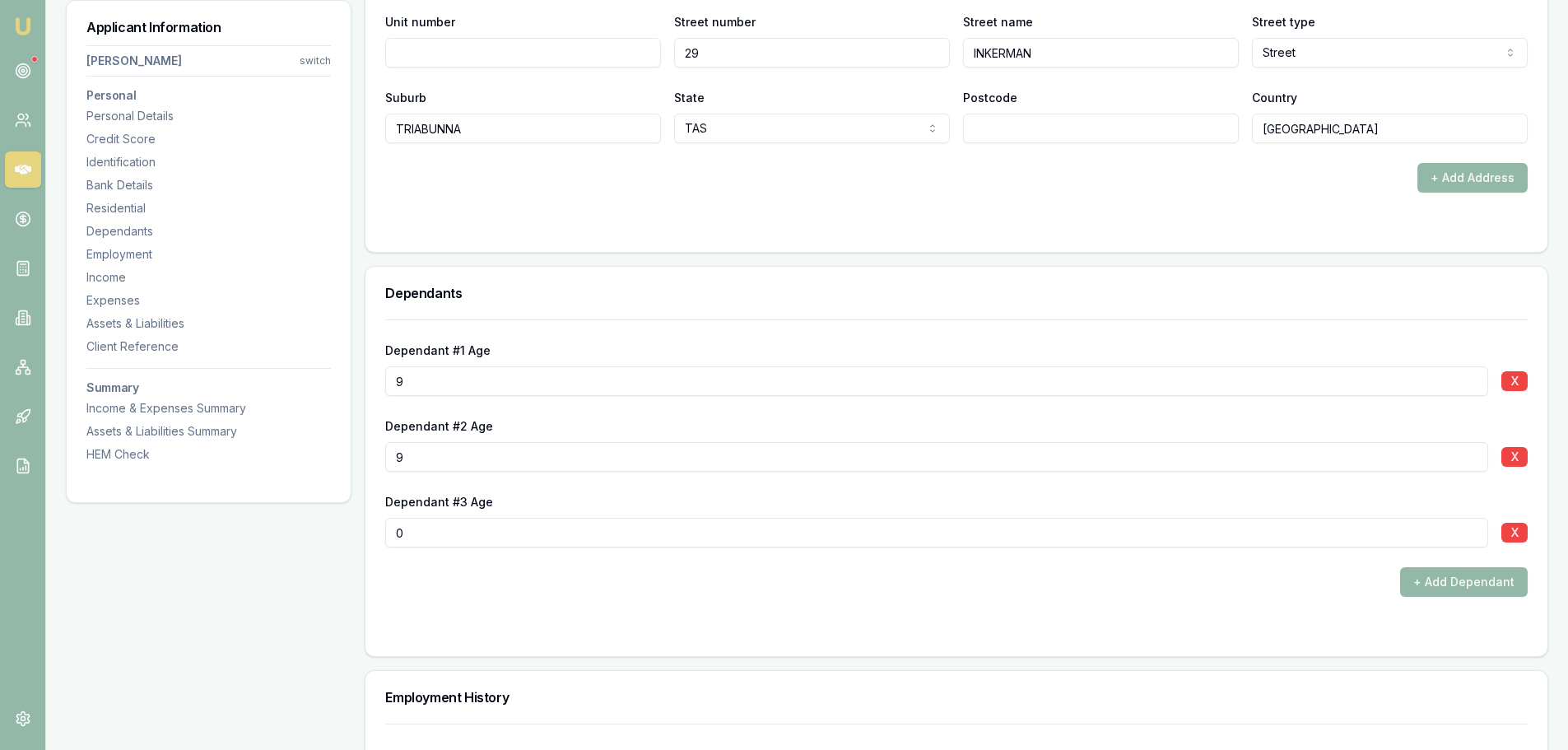
type input "9"
drag, startPoint x: 417, startPoint y: 533, endPoint x: 282, endPoint y: 544, distance: 135.4
click at [294, 544] on div "Applicant Information Thomas Rose switch Personal Personal Details Credit Score…" at bounding box center [807, 242] width 1482 height 4093
type input "7"
click at [578, 583] on div "+ Add Dependant" at bounding box center [957, 582] width 1143 height 30
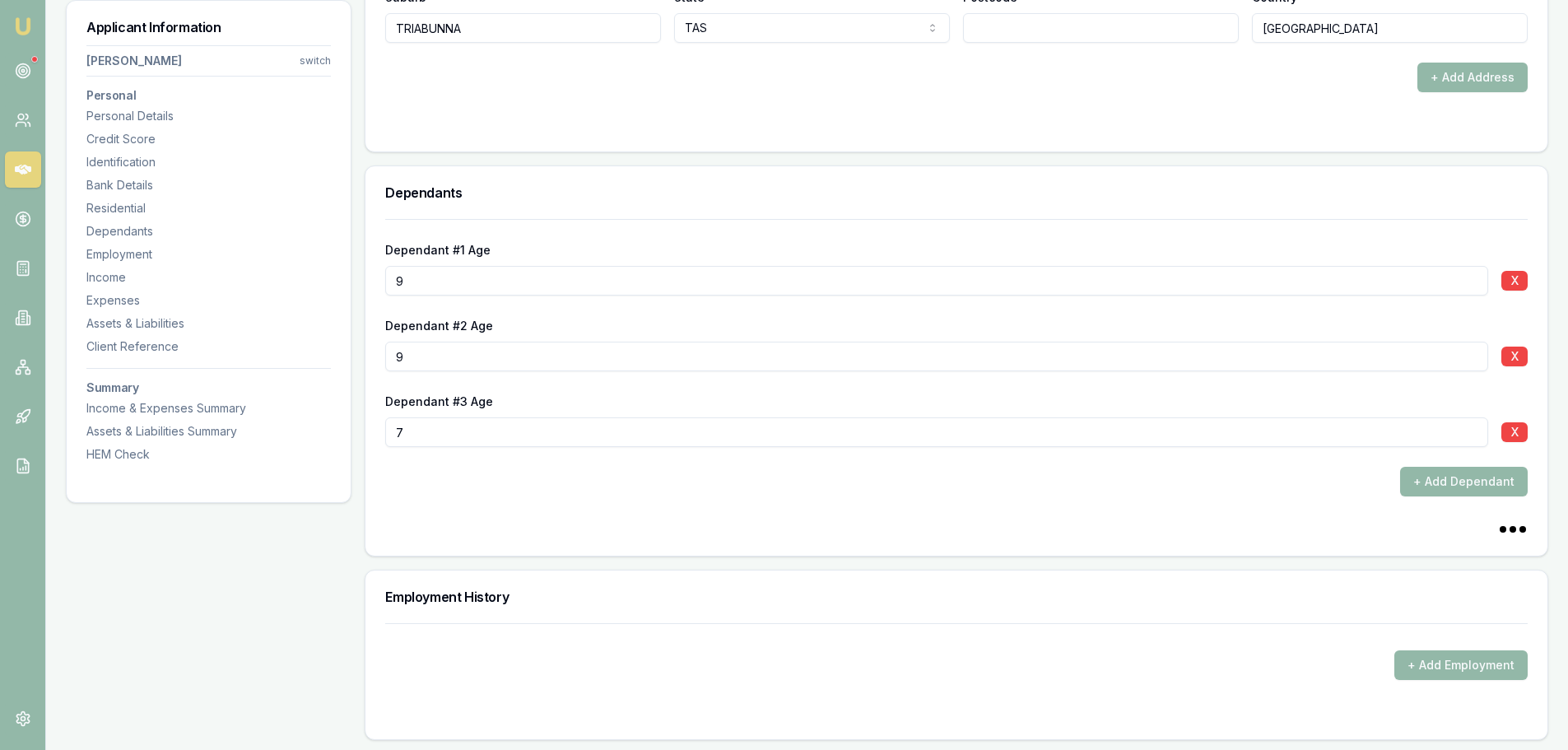
scroll to position [2387, 0]
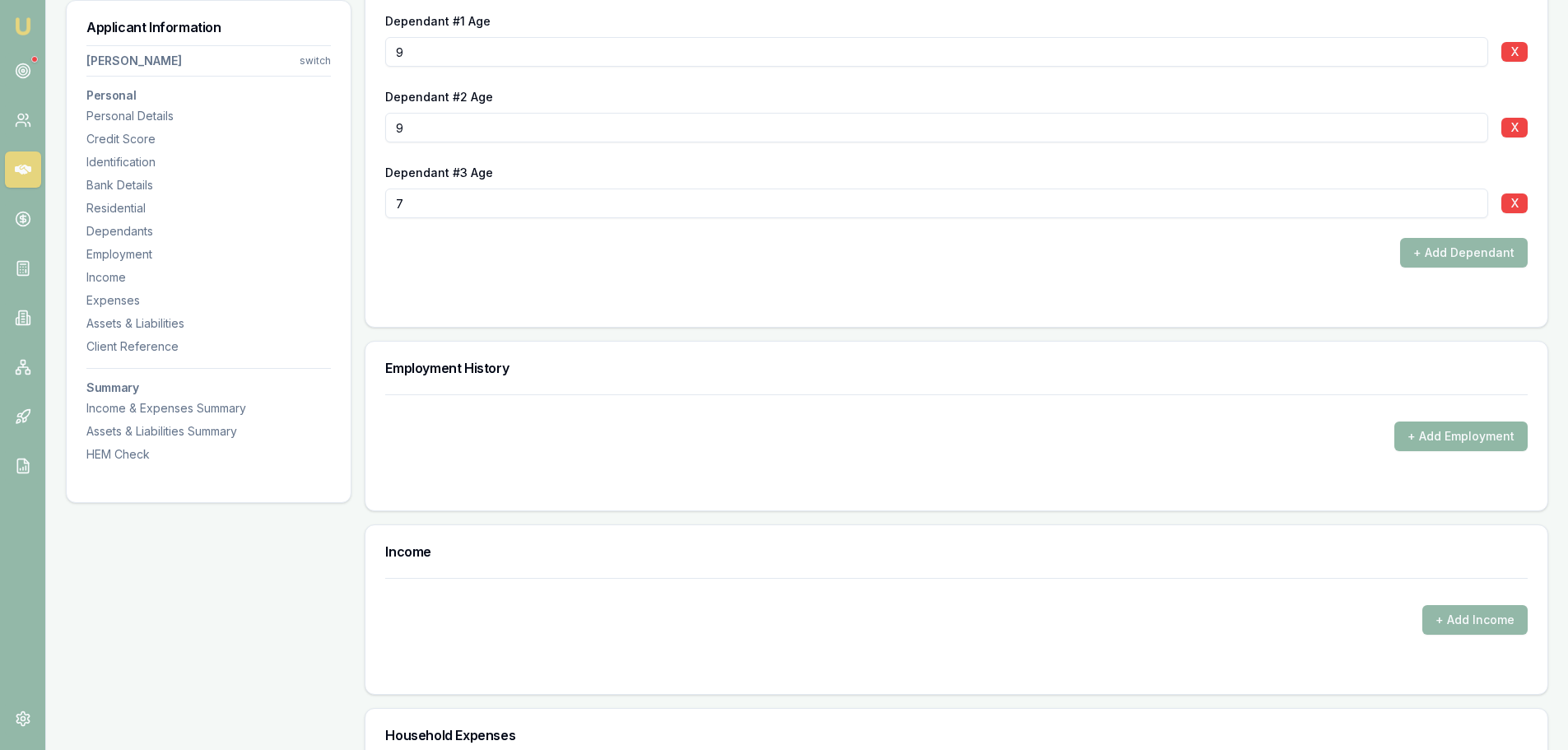
click at [1503, 446] on button "+ Add Employment" at bounding box center [1461, 437] width 134 height 30
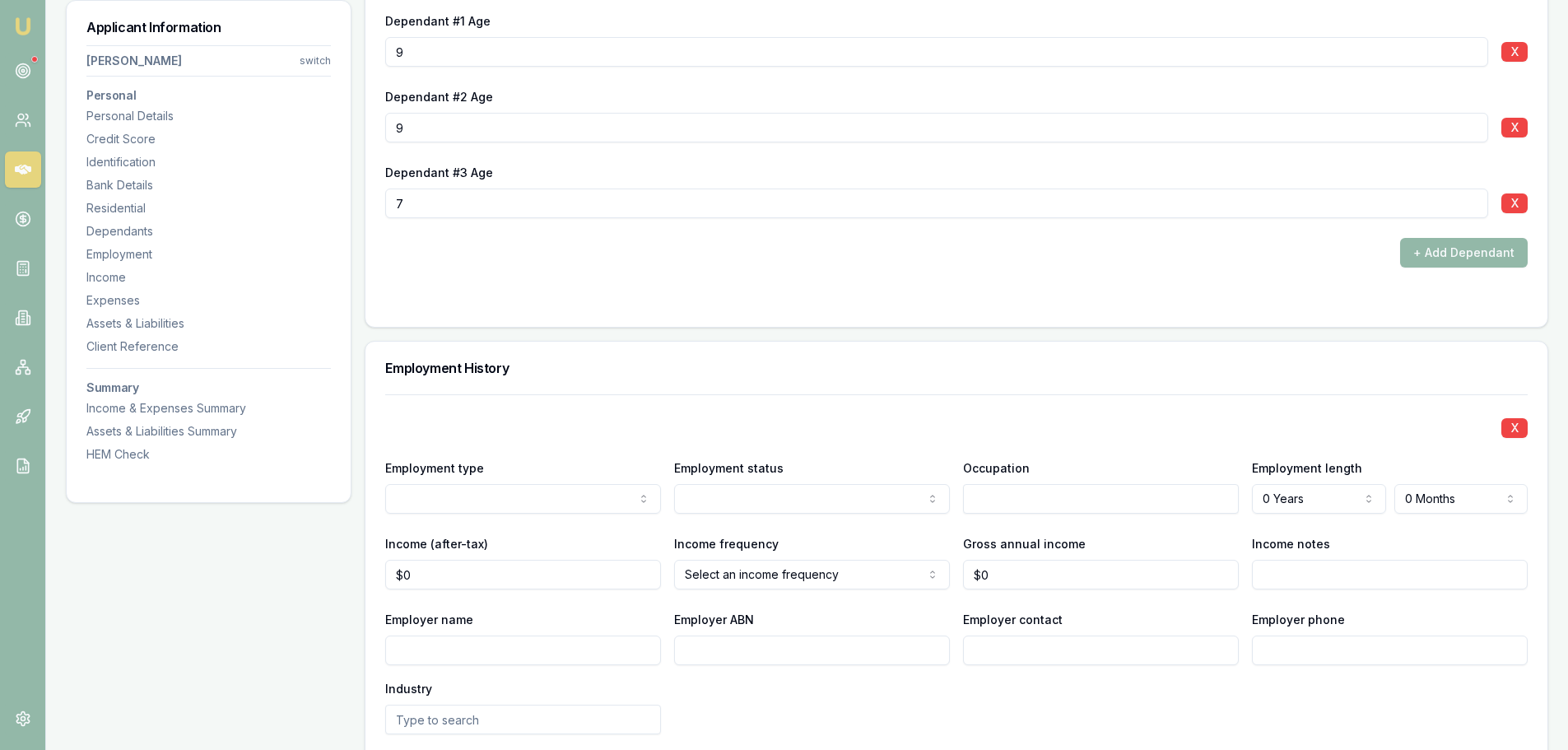
click at [875, 311] on div "Dependant #1 Age 9 X Dependant #2 Age 9 X Dependant #3 Age 7 X + Add Dependant" at bounding box center [956, 159] width 1182 height 337
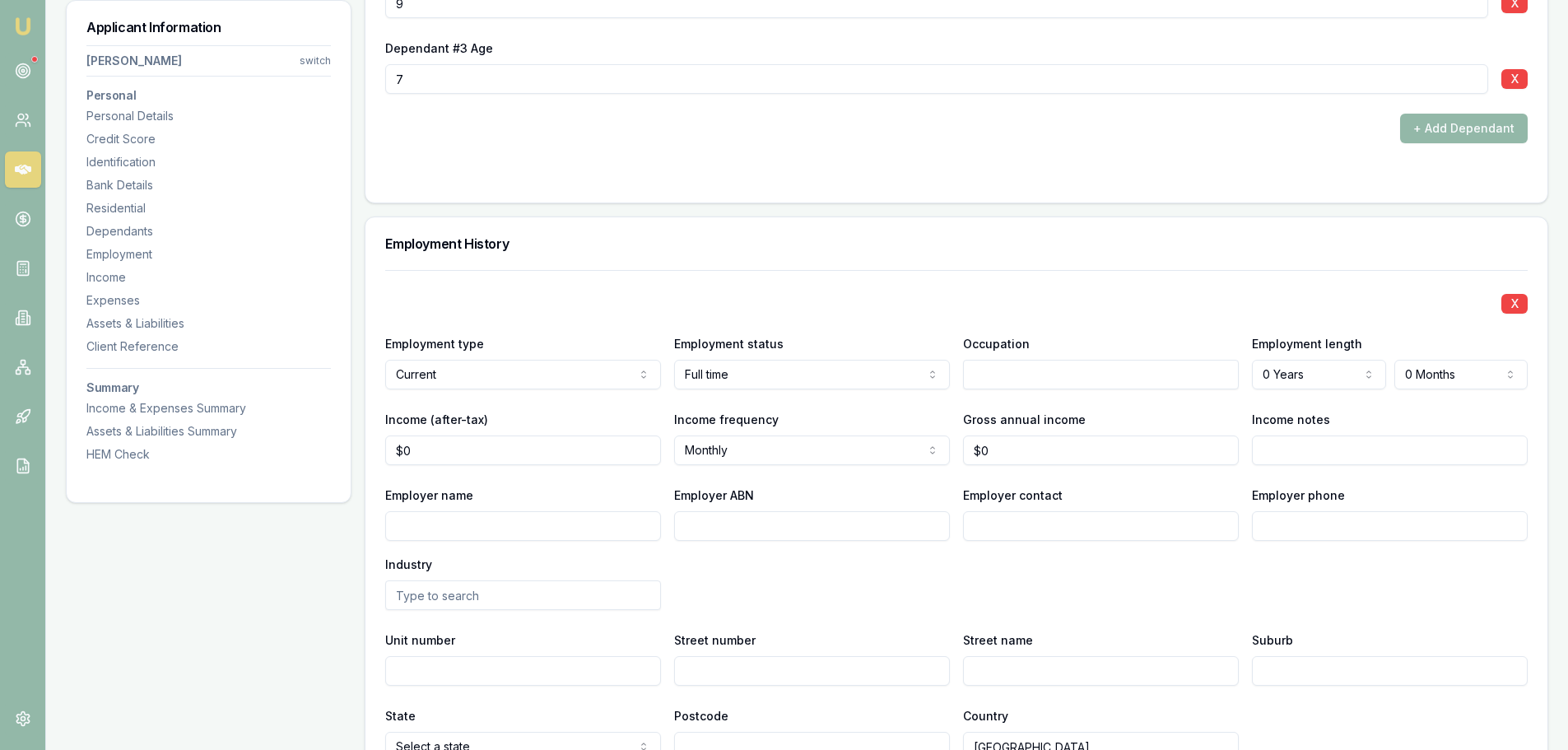
scroll to position [2799, 0]
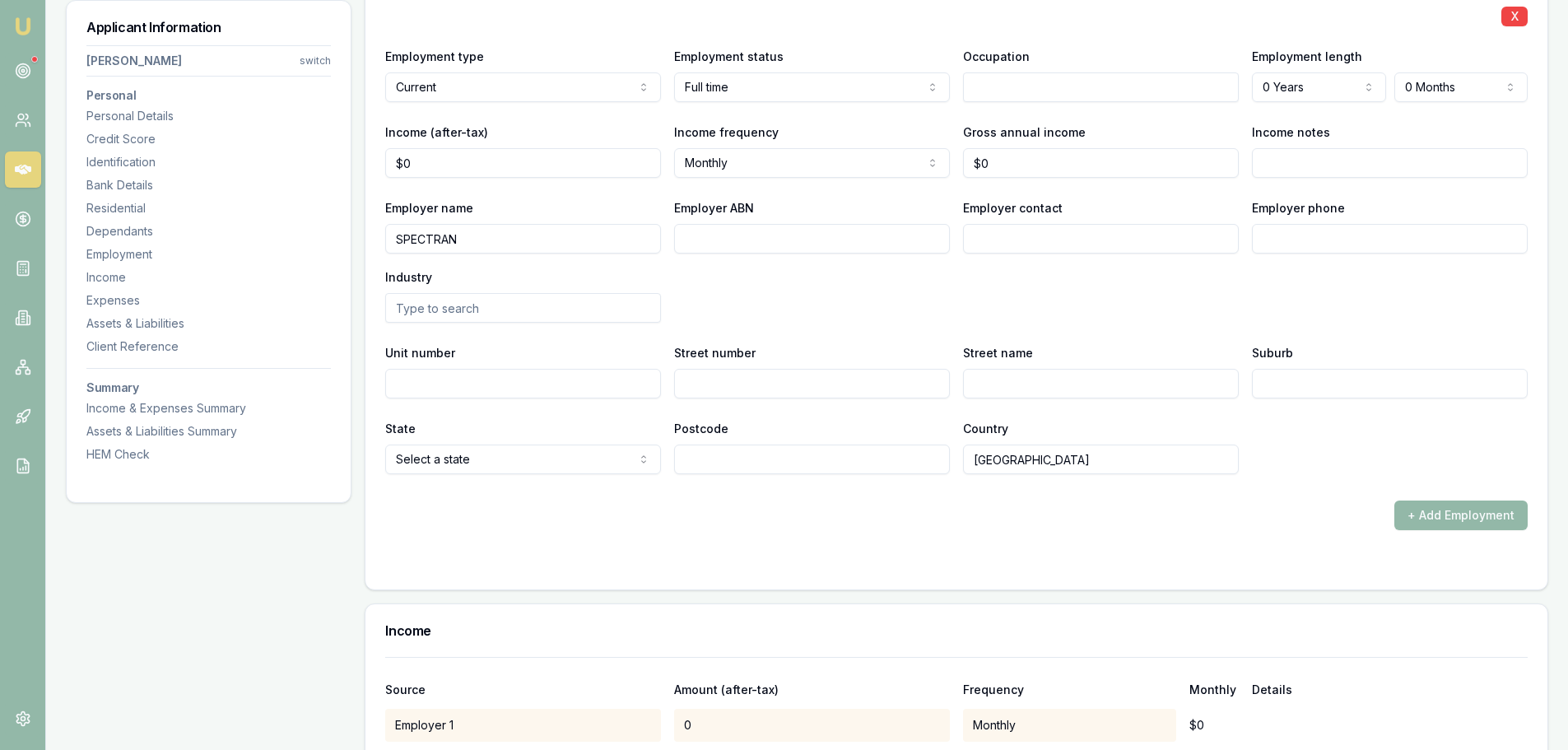
type input "SPECTRAN"
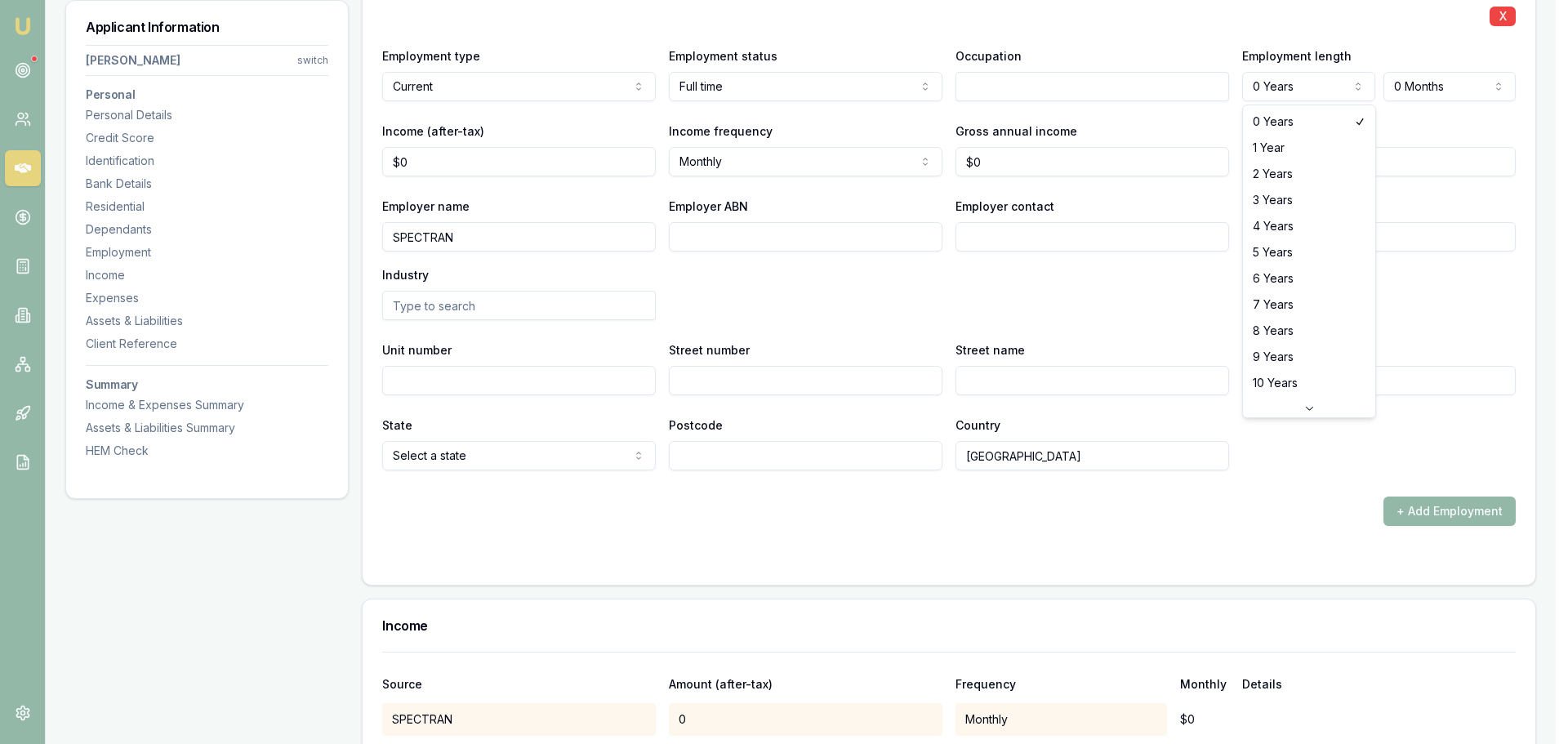
select select "3"
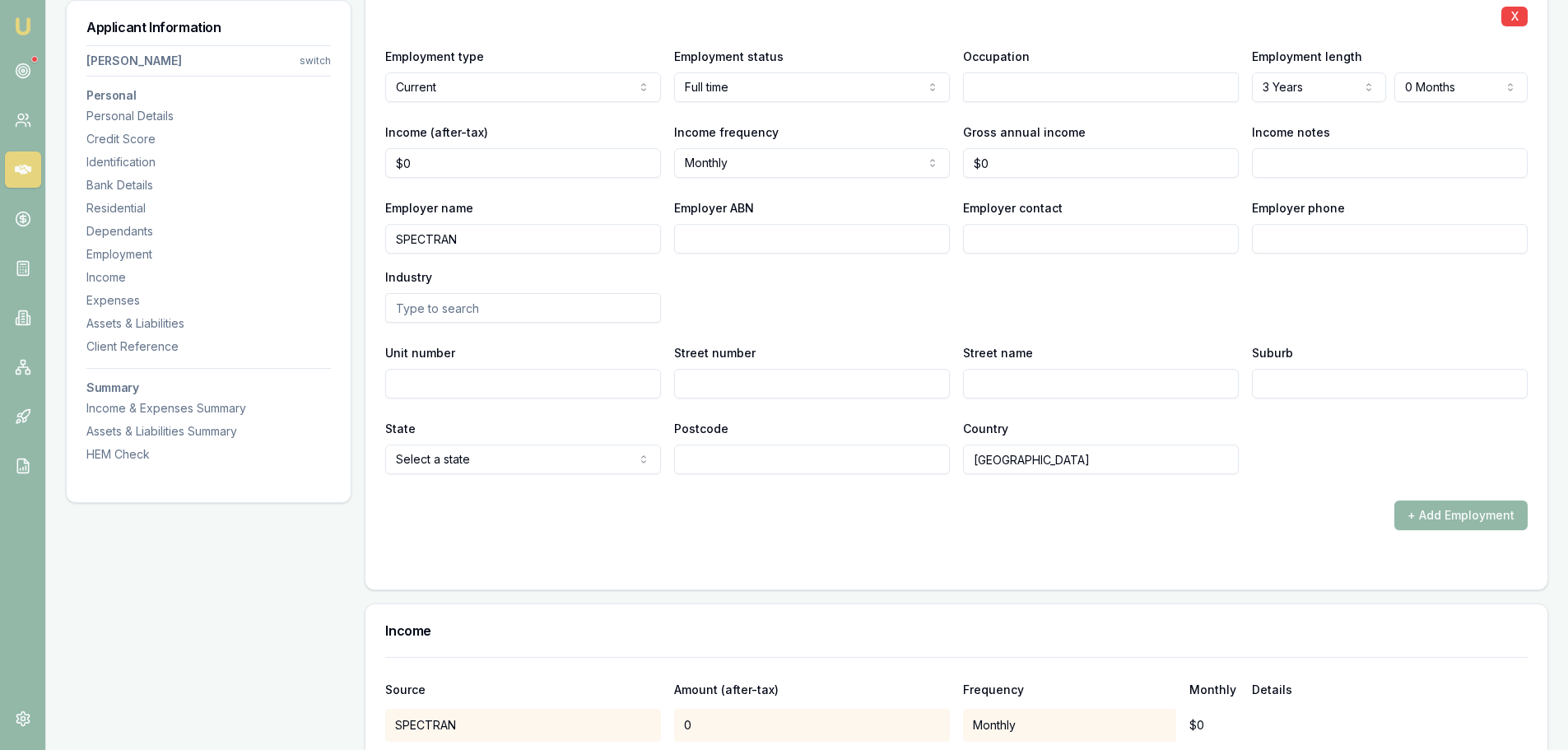
click at [1027, 95] on input "text" at bounding box center [1101, 88] width 275 height 30
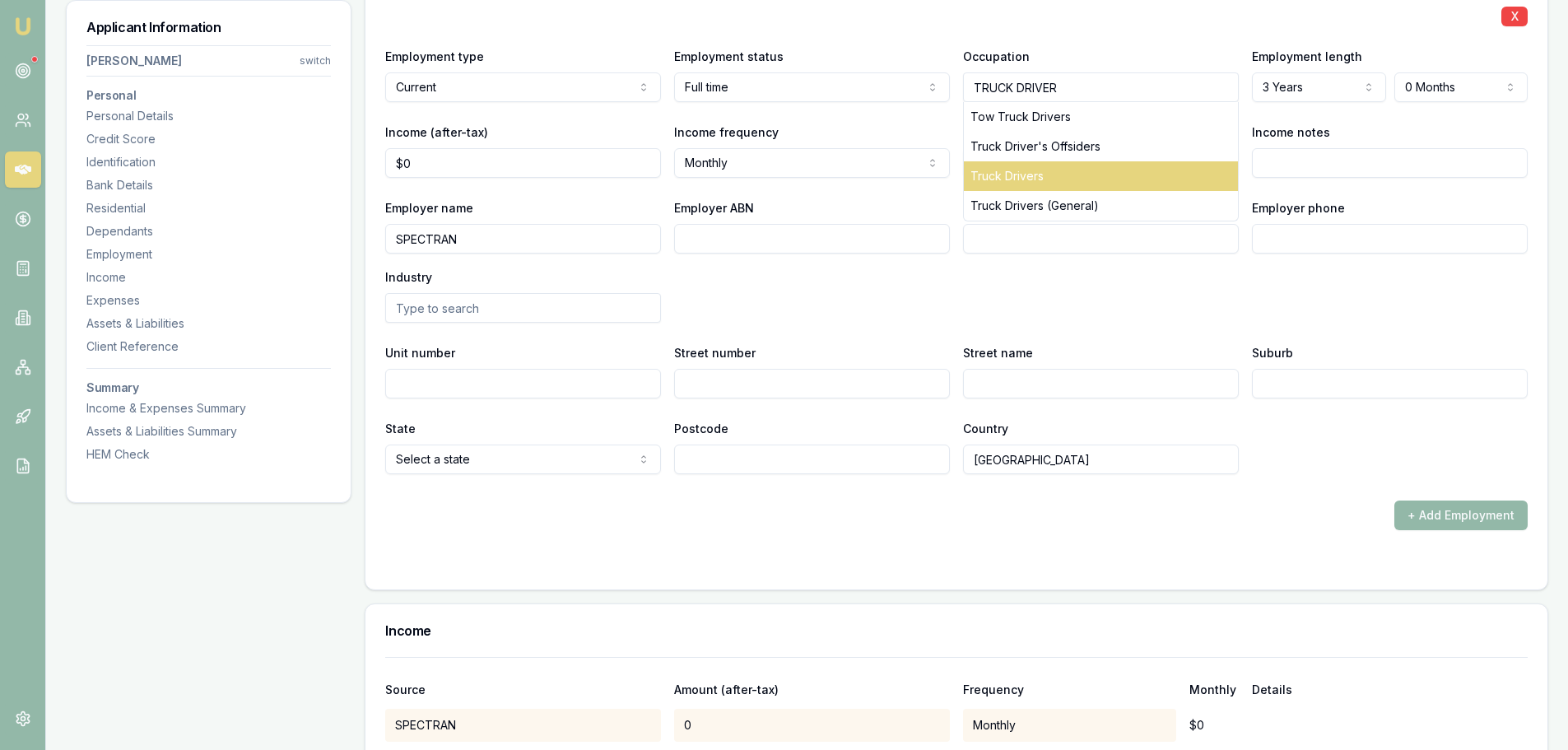
click at [1020, 175] on div "Truck Drivers" at bounding box center [1100, 177] width 274 height 30
type input "Truck Drivers"
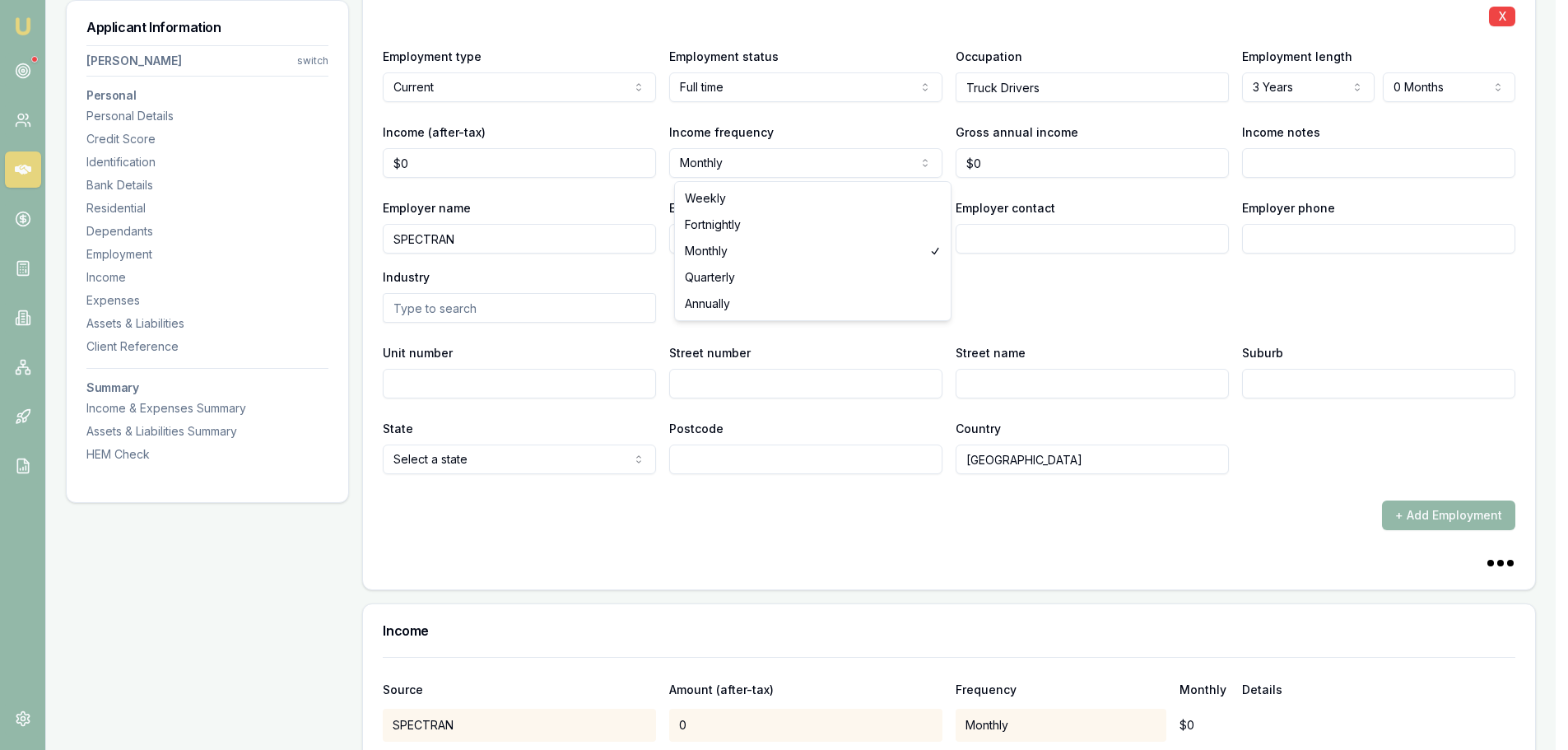
select select "WEEKLY"
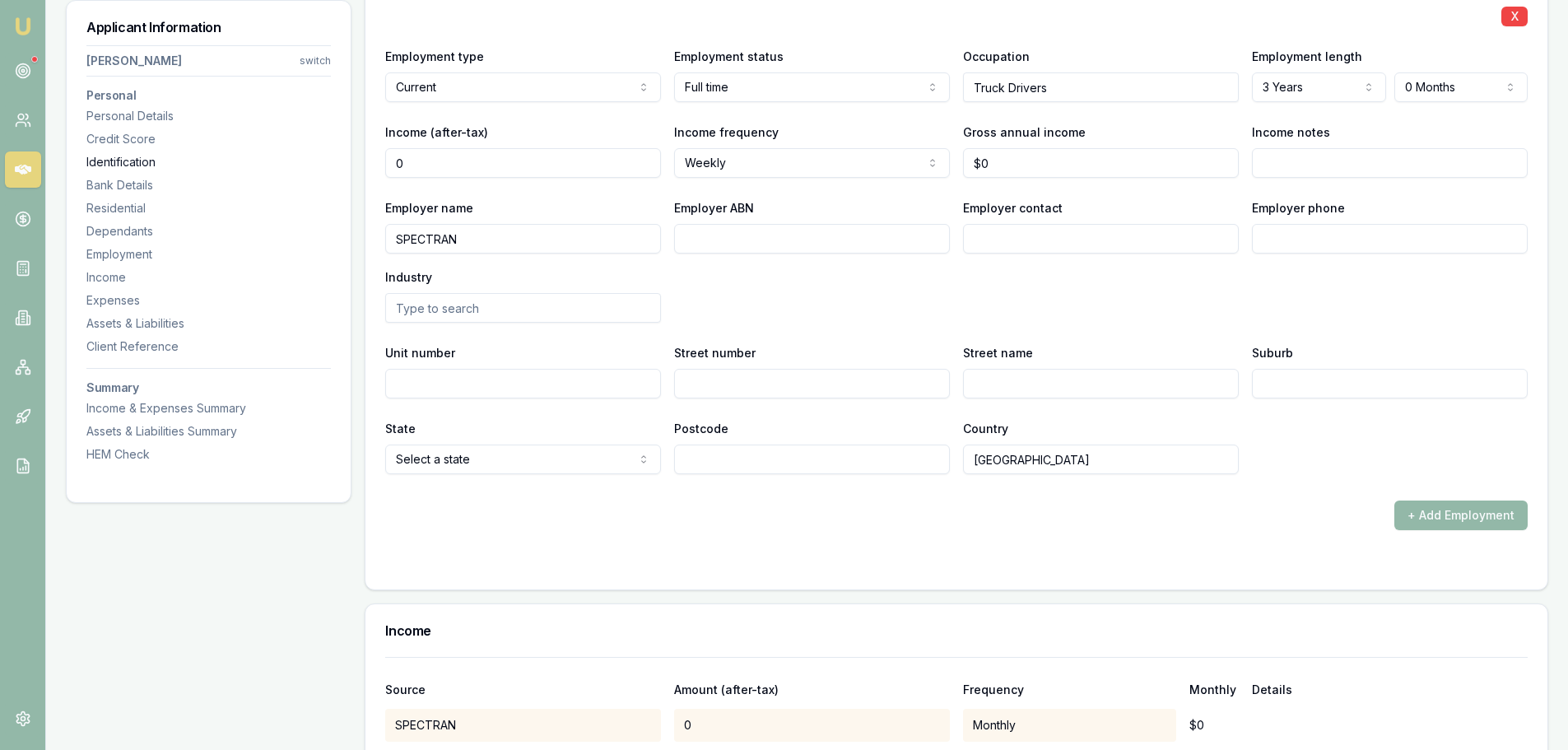
drag, startPoint x: 452, startPoint y: 168, endPoint x: 327, endPoint y: 157, distance: 125.5
type input "1"
type input "$1,100"
click at [757, 498] on div "X Employment type Current Current Previous Employment status Full time Full tim…" at bounding box center [957, 256] width 1143 height 548
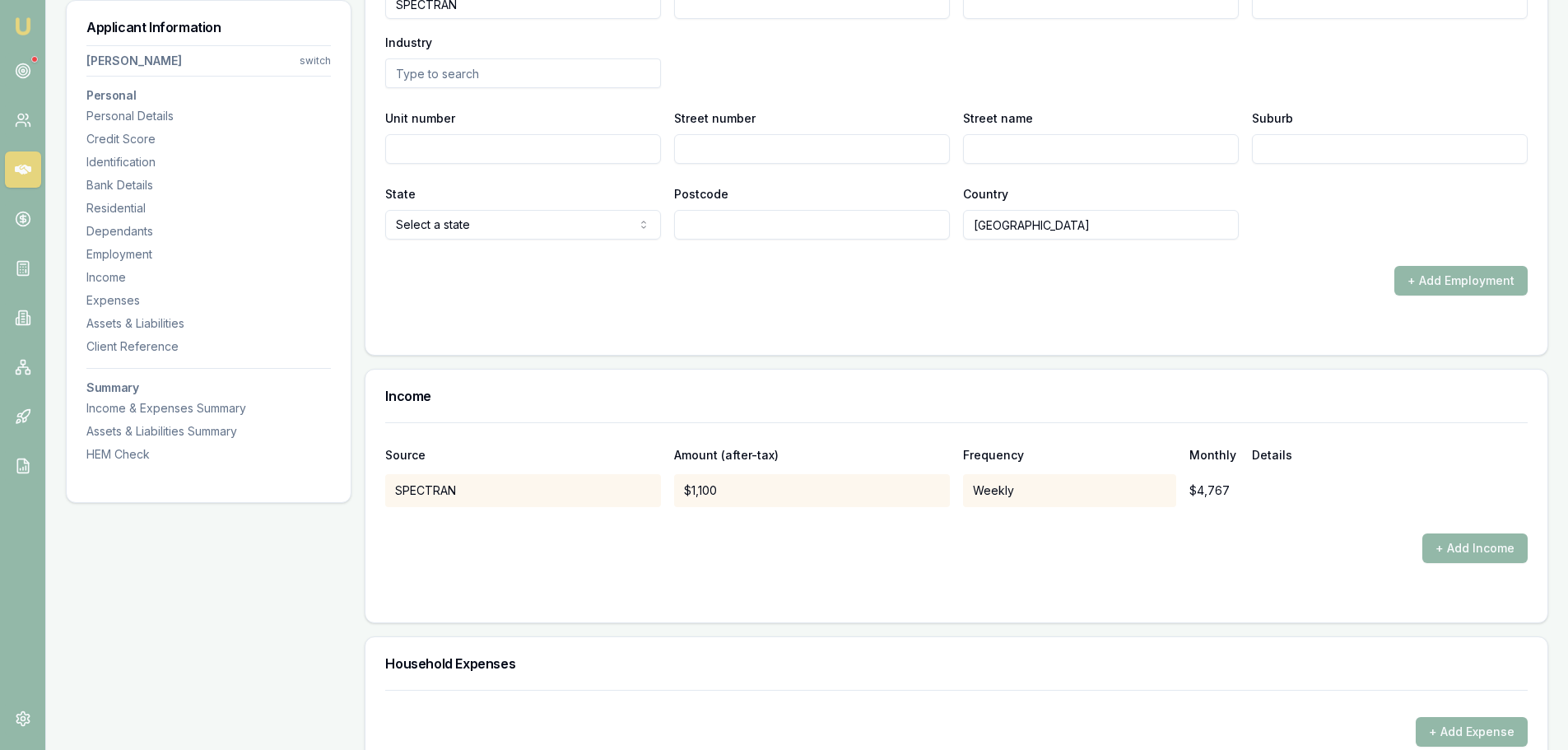
scroll to position [3046, 0]
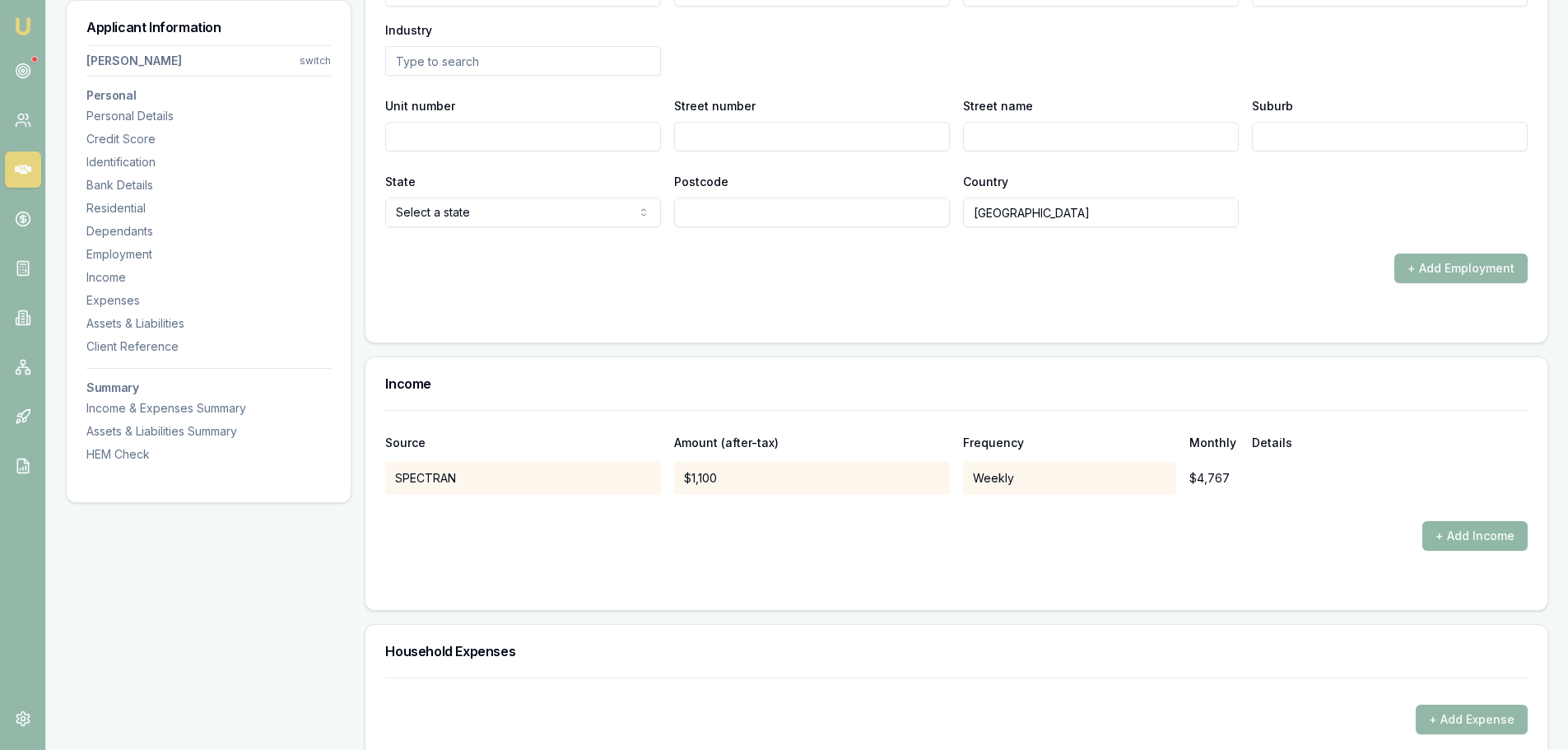
click at [1456, 526] on button "+ Add Income" at bounding box center [1475, 536] width 106 height 30
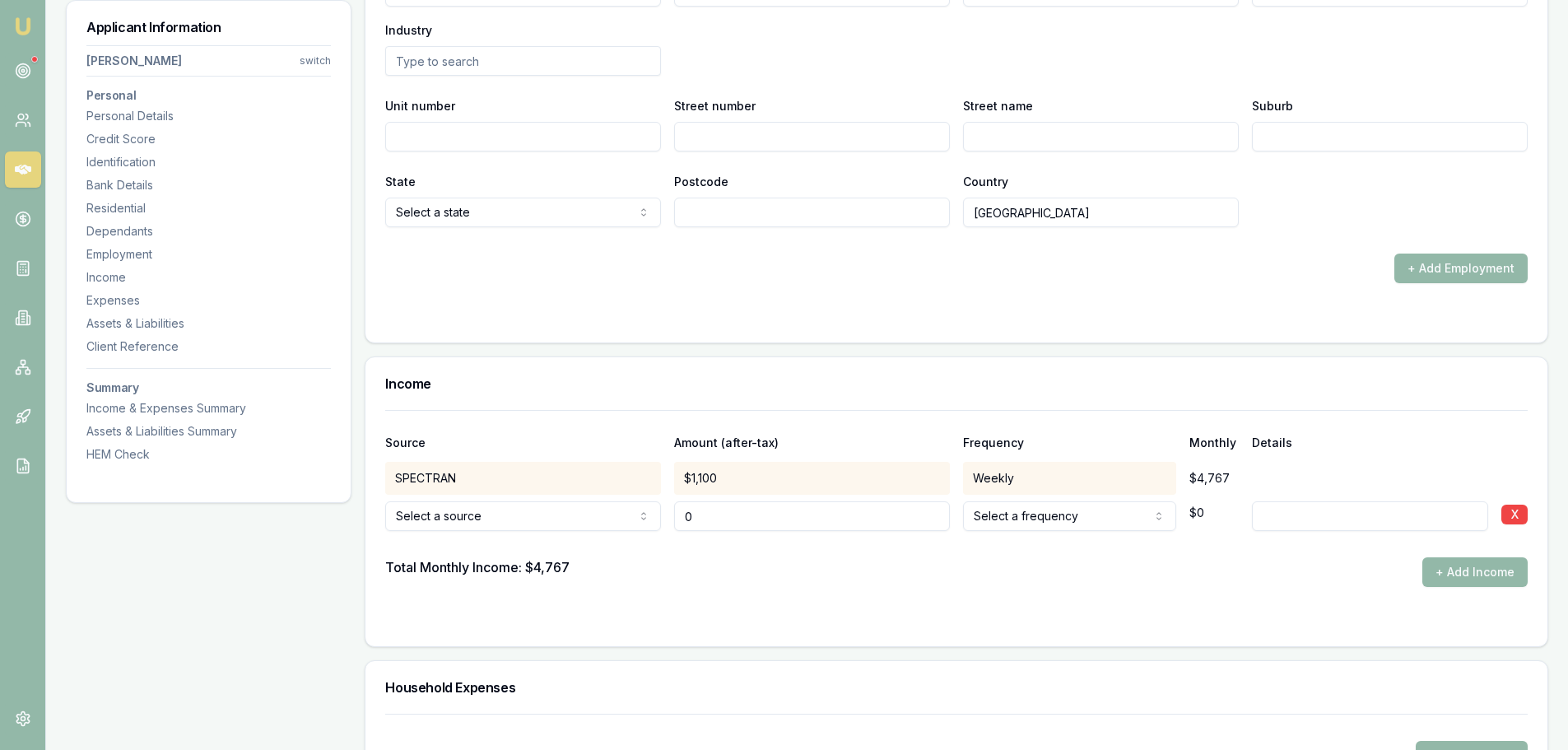
click at [811, 507] on input "0" at bounding box center [812, 517] width 275 height 30
drag, startPoint x: 789, startPoint y: 519, endPoint x: 585, endPoint y: 520, distance: 204.0
click at [634, 521] on div "Spousal offset income Spousal offset income Rental Shares Interest Centrelink F…" at bounding box center [957, 513] width 1143 height 36
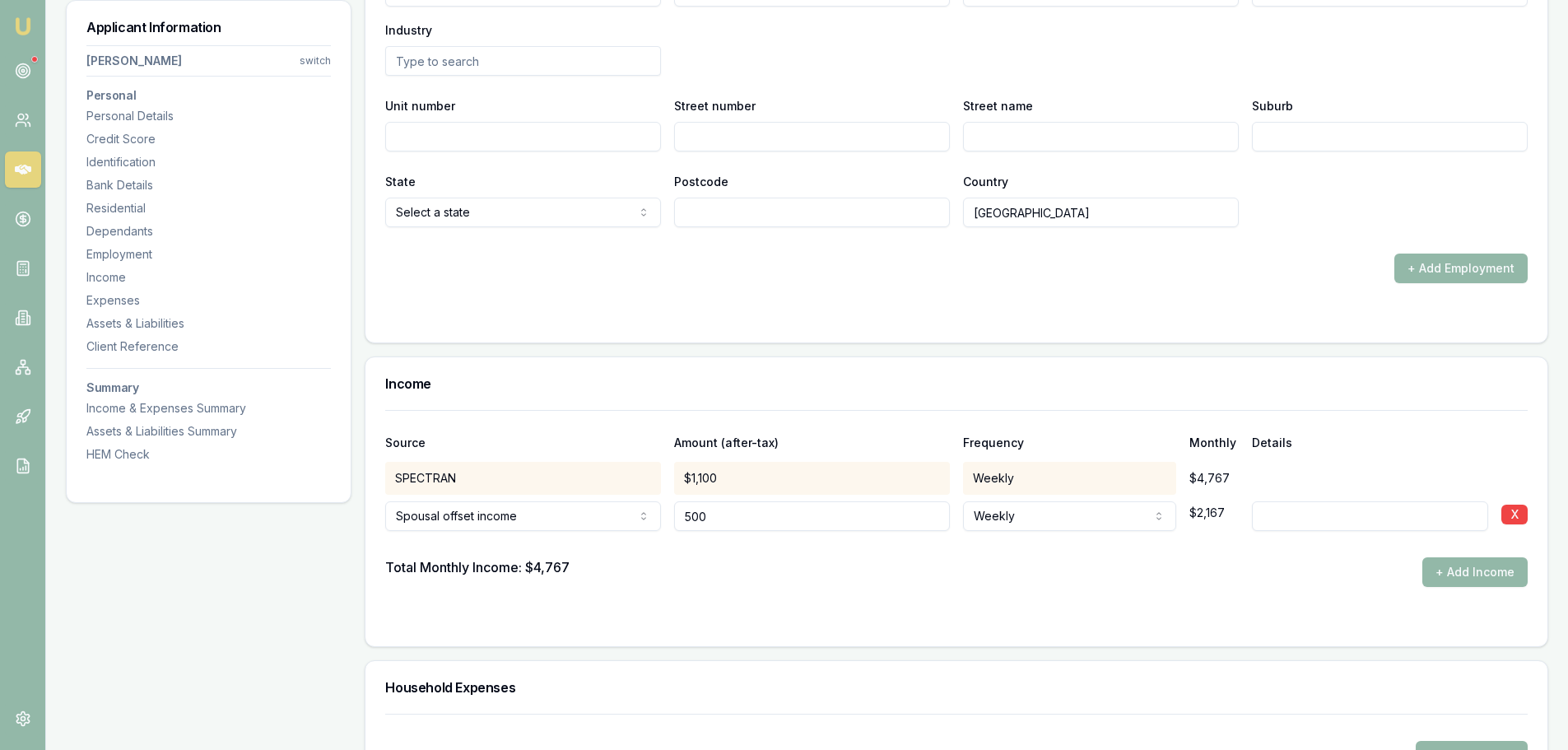
type input "$500"
click at [946, 586] on form "Source Amount (after-tax) Frequency Monthly Details SPECTRAN $1,100 Weekly $4,7…" at bounding box center [957, 518] width 1143 height 216
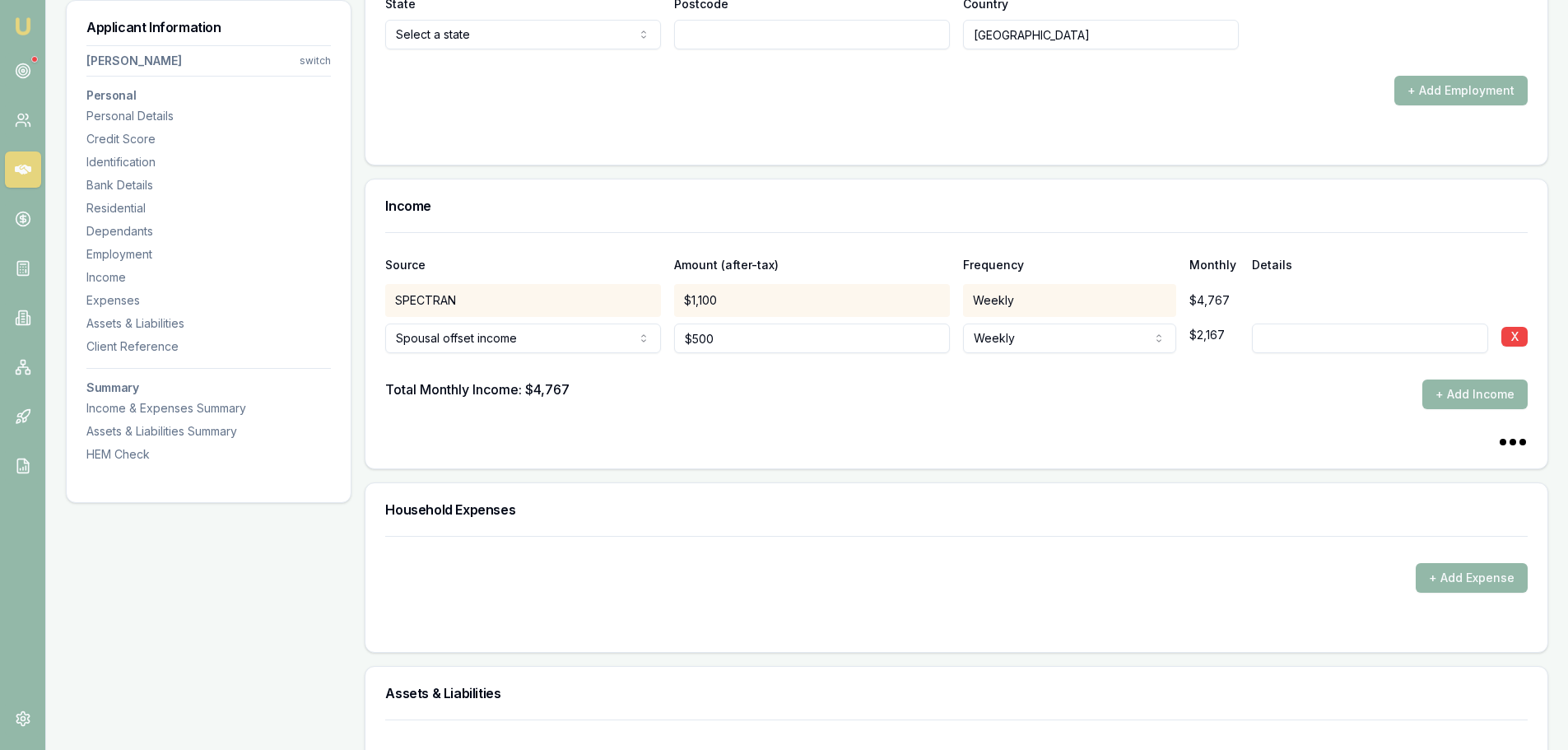
scroll to position [3457, 0]
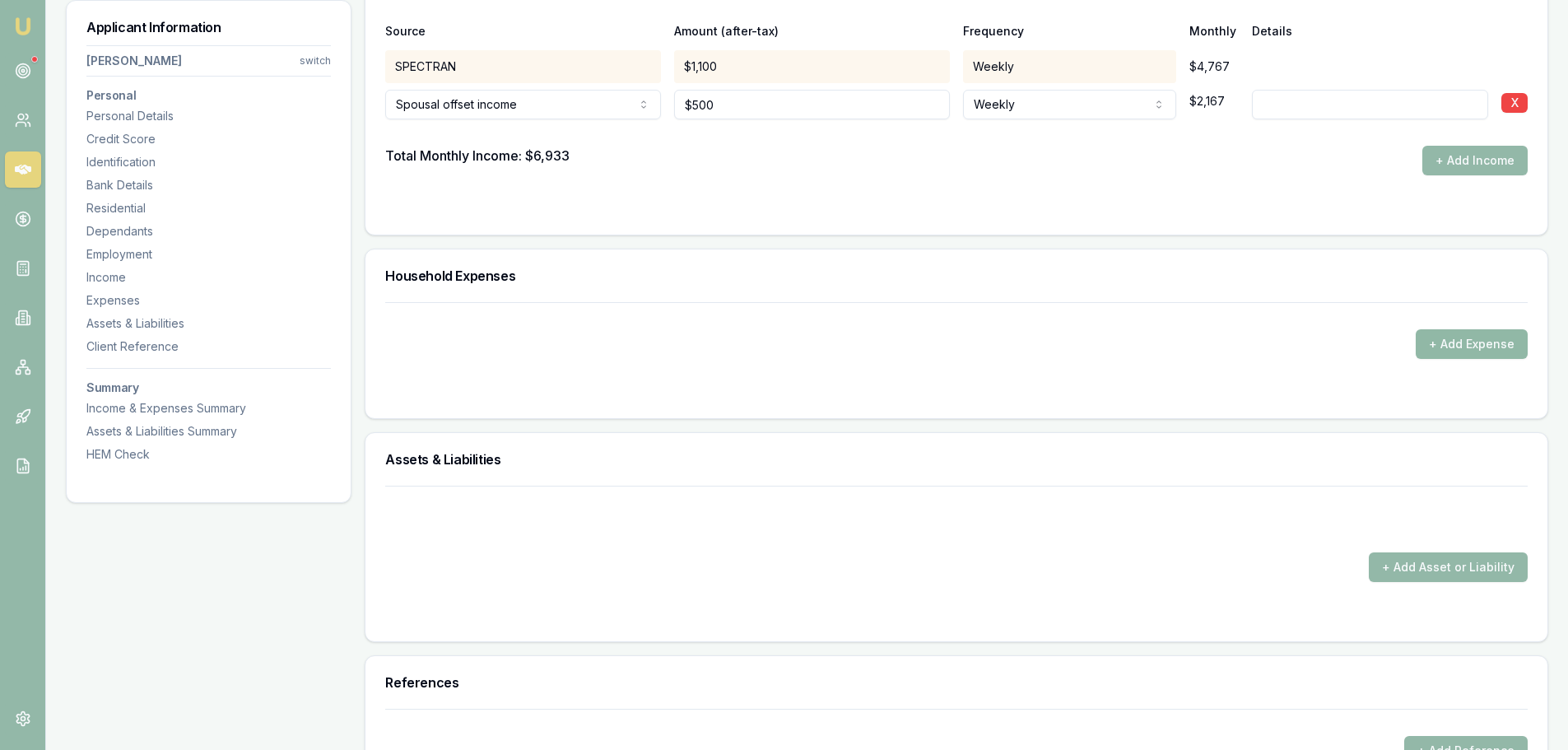
click at [1483, 345] on button "+ Add Expense" at bounding box center [1472, 344] width 112 height 30
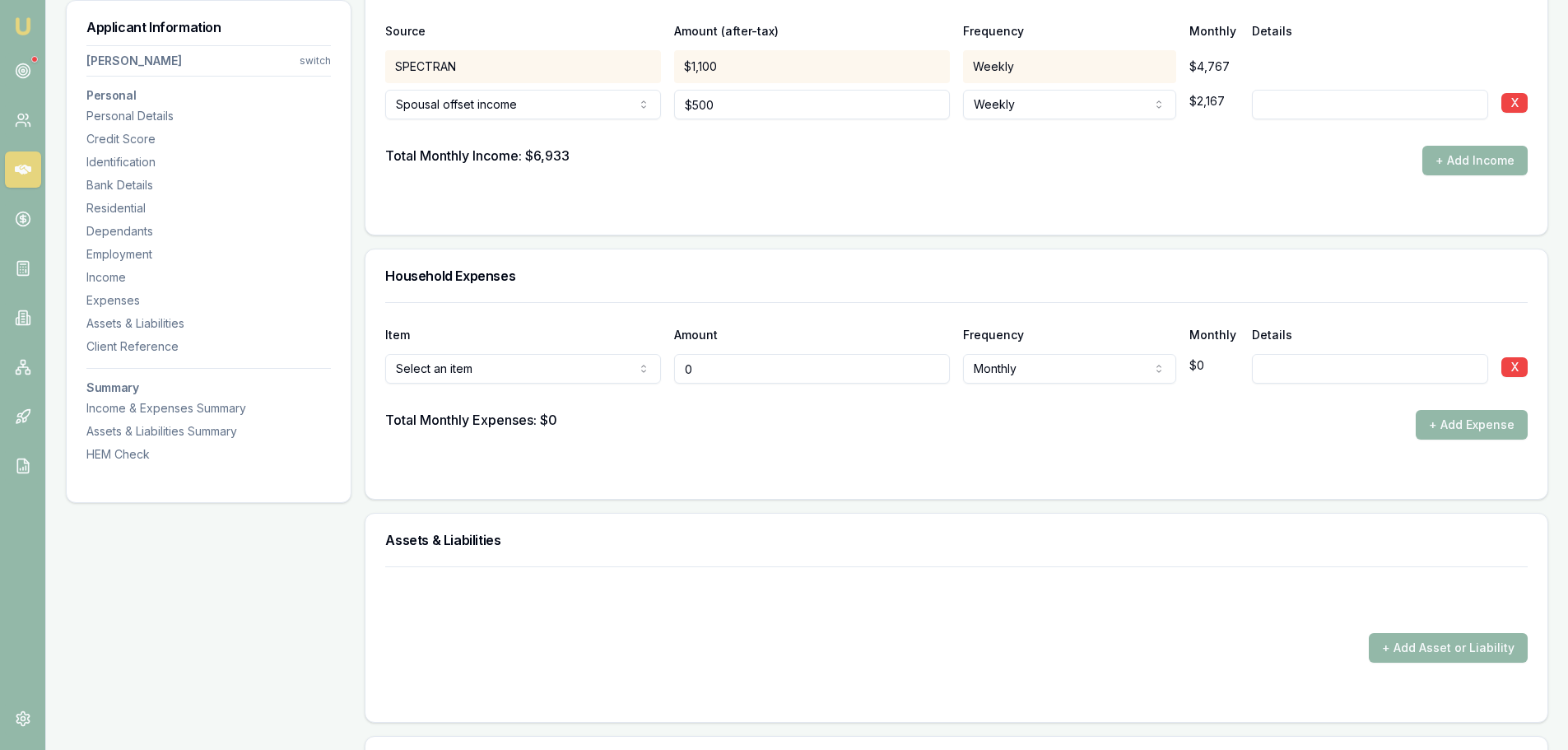
drag, startPoint x: 732, startPoint y: 375, endPoint x: 612, endPoint y: 375, distance: 120.0
click at [614, 375] on div "Rent or board Rent or board Food and groceries Utilities Insurance Transport He…" at bounding box center [957, 365] width 1143 height 36
type input "$375"
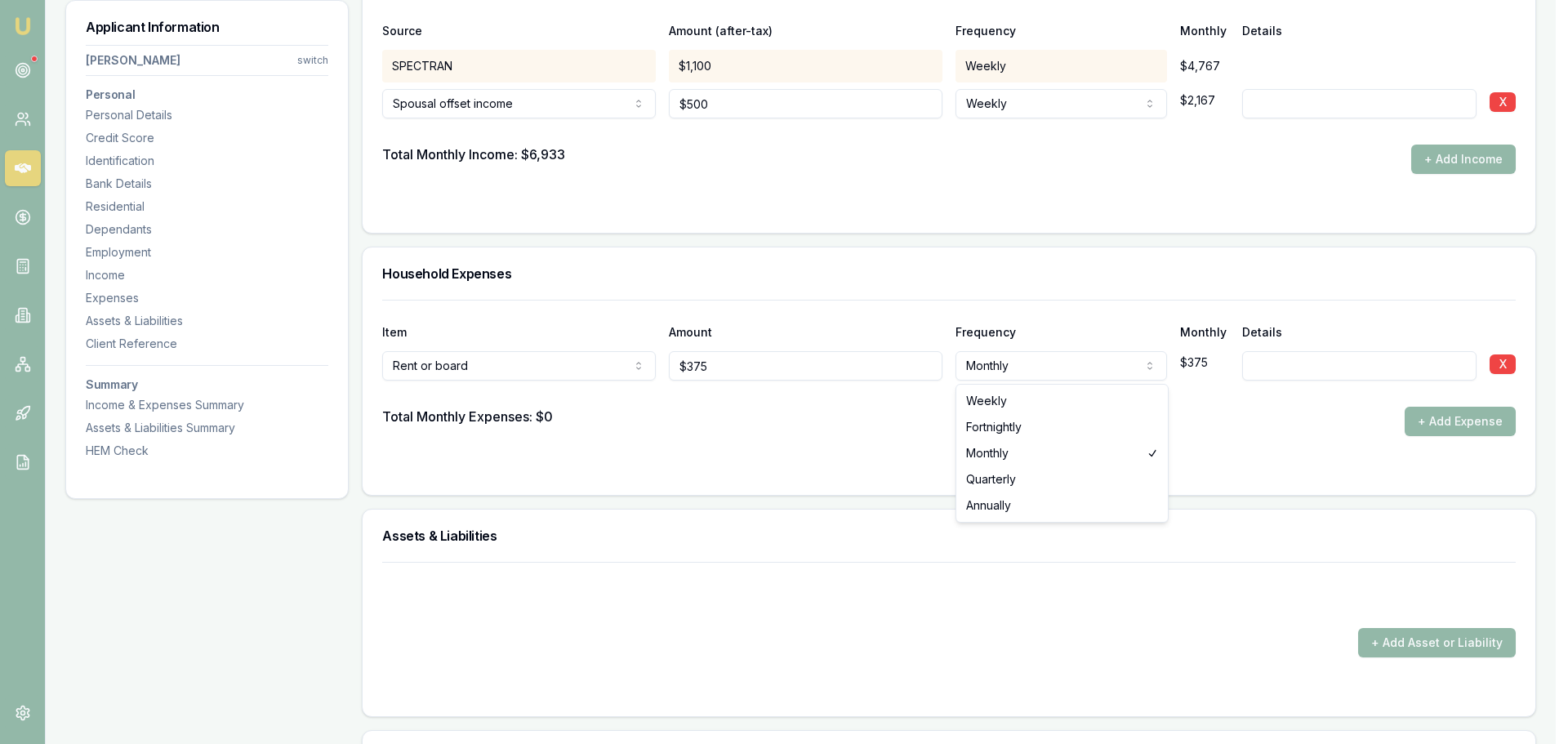
select select "WEEKLY"
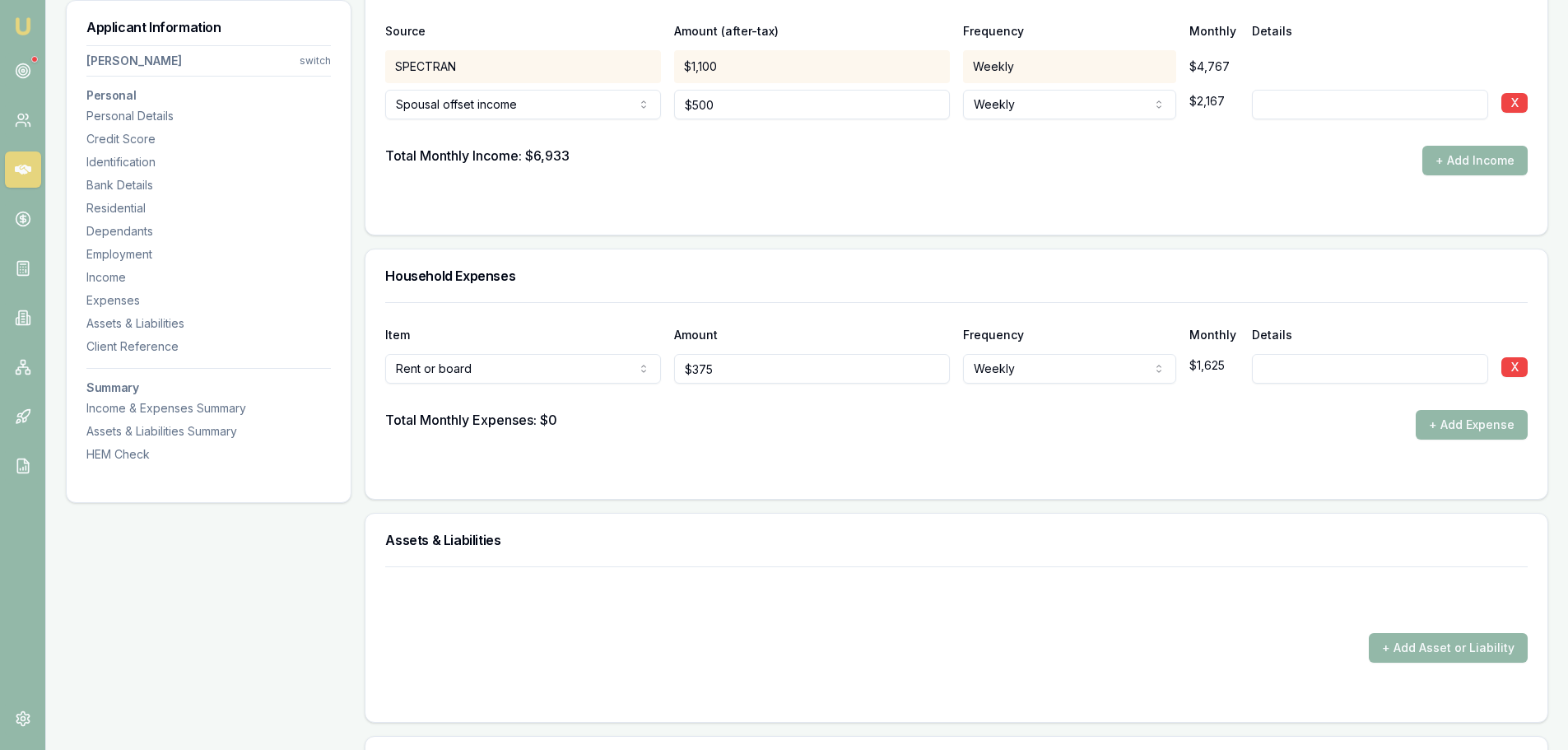
click at [1443, 425] on button "+ Add Expense" at bounding box center [1472, 425] width 112 height 30
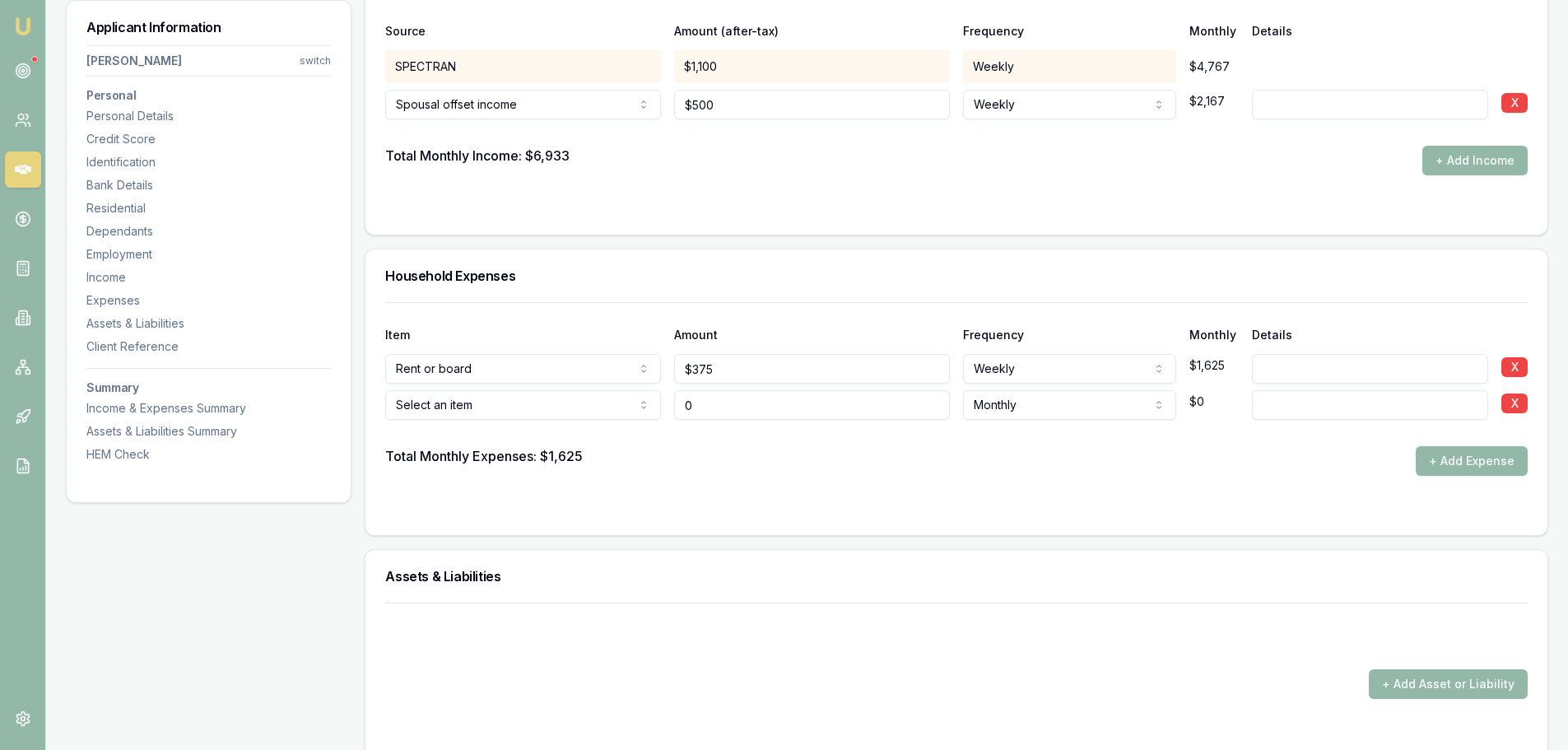
type input "$0"
click at [738, 456] on div "Total Monthly Expenses: $1,625 + Add Expense" at bounding box center [957, 461] width 1143 height 30
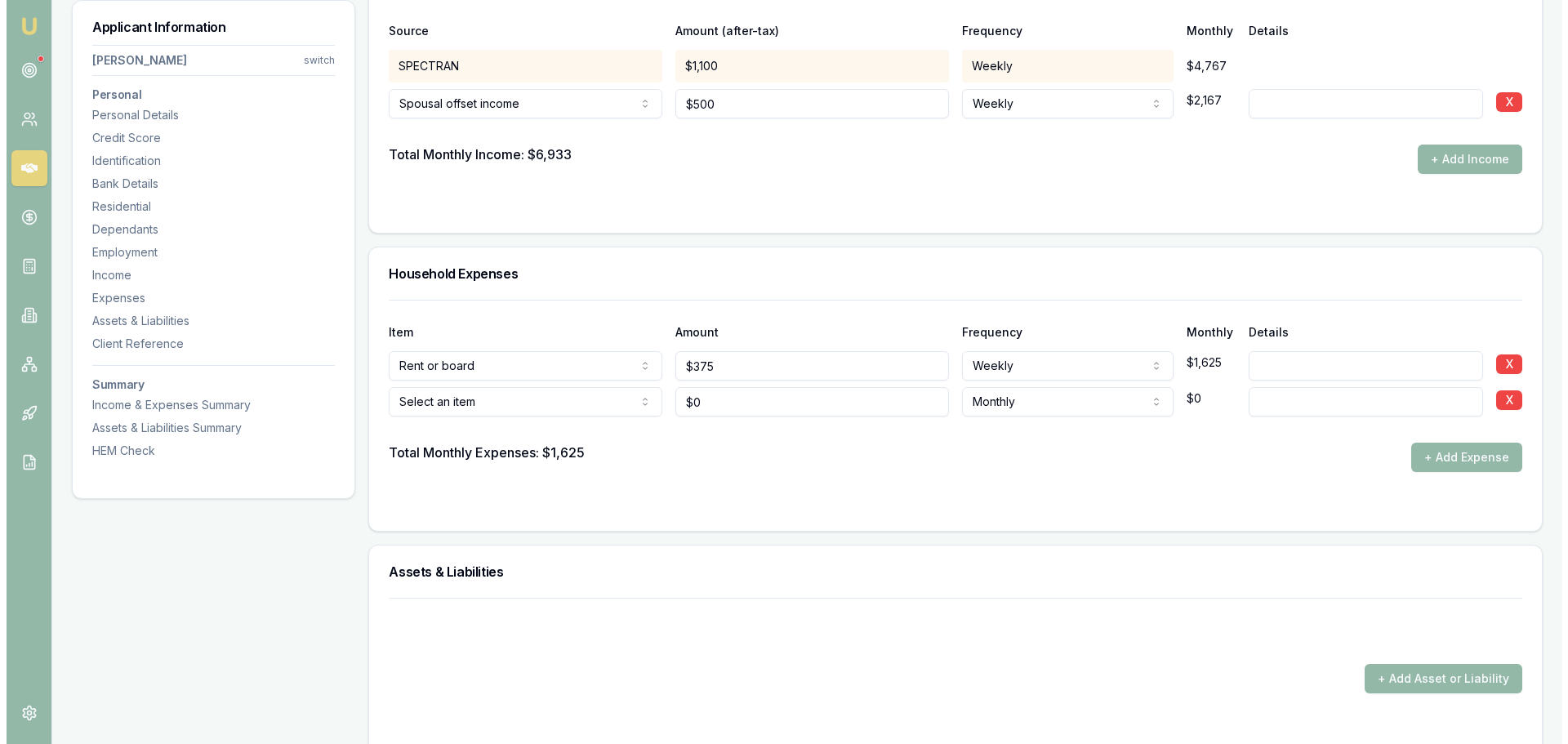
scroll to position [3757, 0]
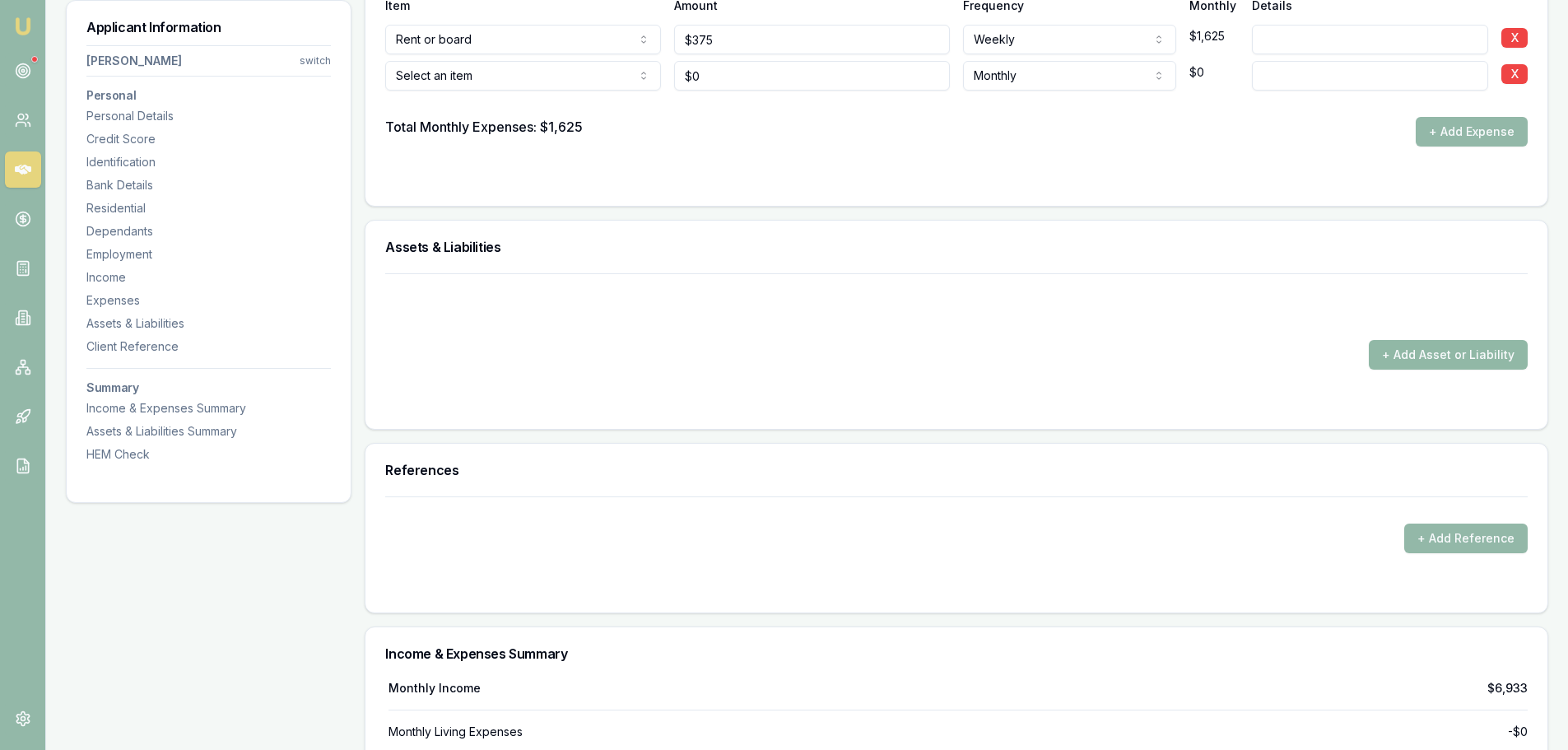
click at [1421, 351] on button "+ Add Asset or Liability" at bounding box center [1448, 355] width 159 height 30
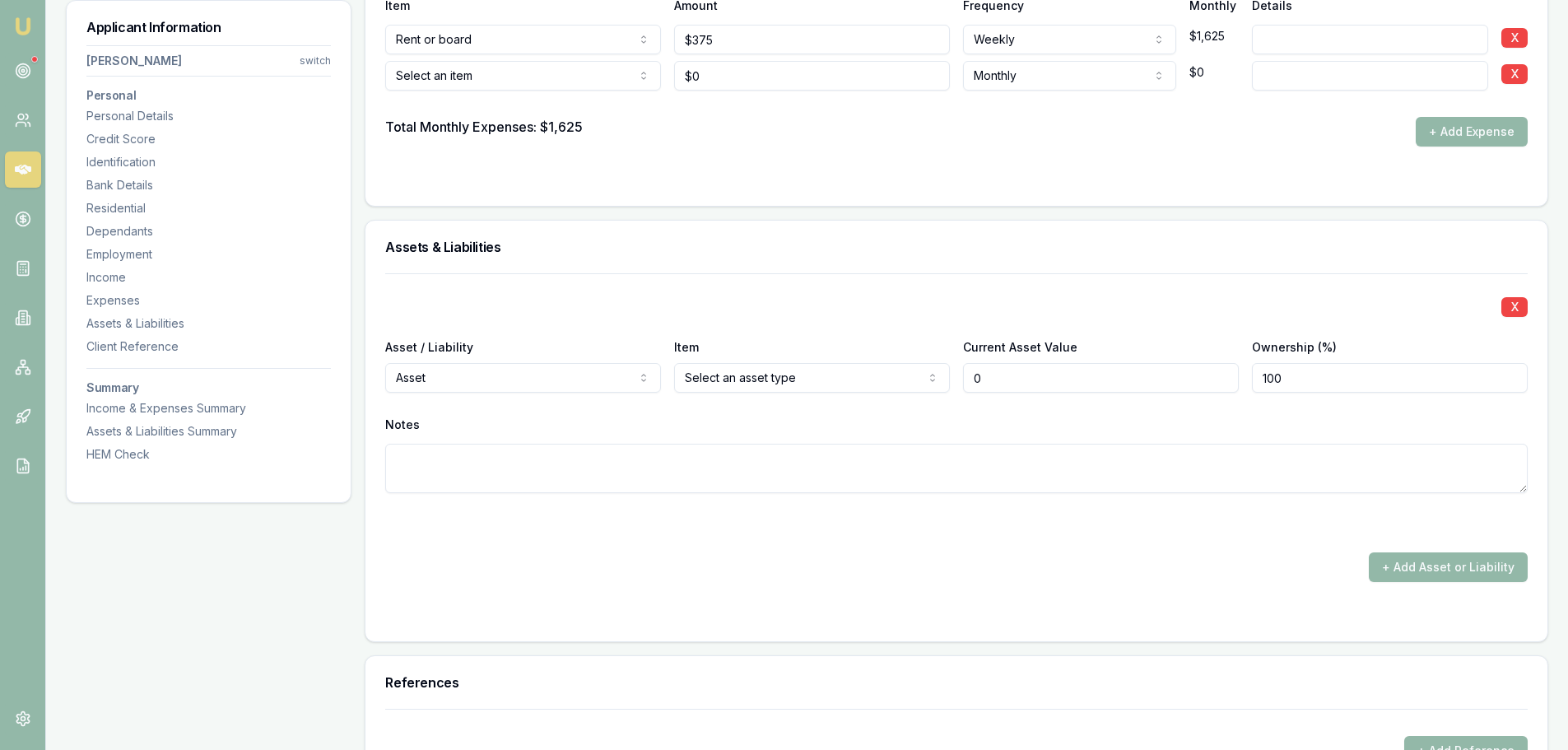
type input "$0"
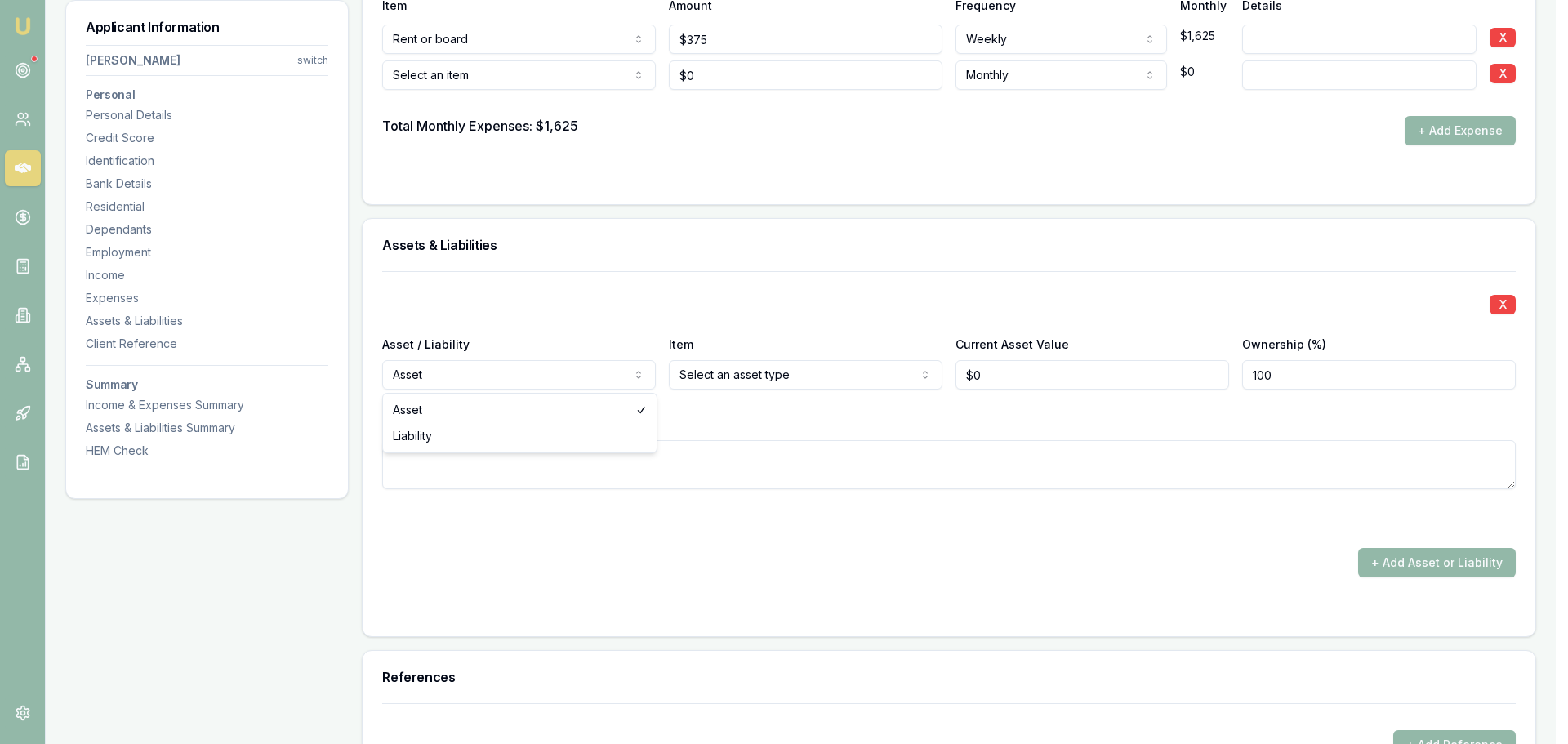
select select "LIABILITY"
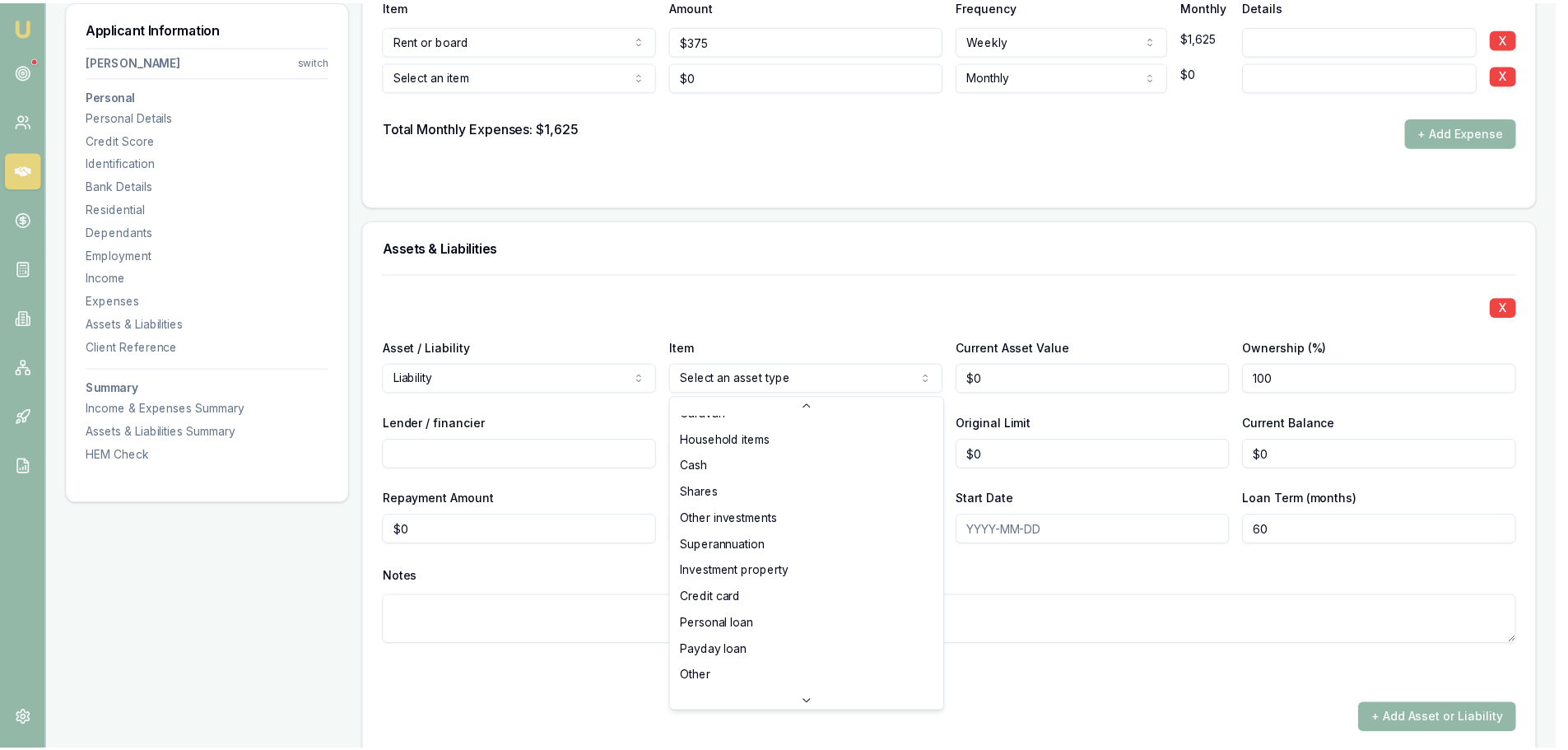
scroll to position [106, 0]
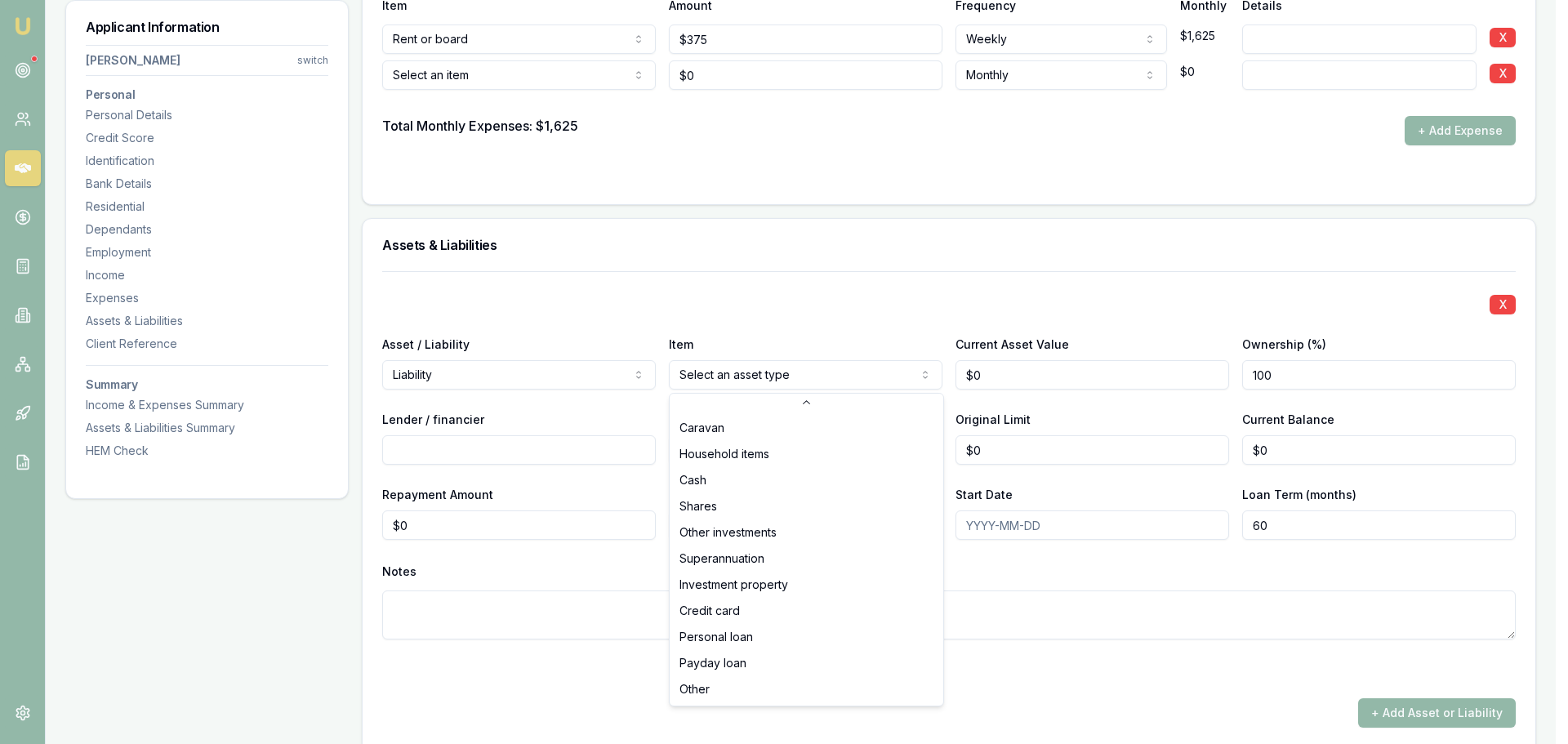
select select "PERSONAL_LOAN"
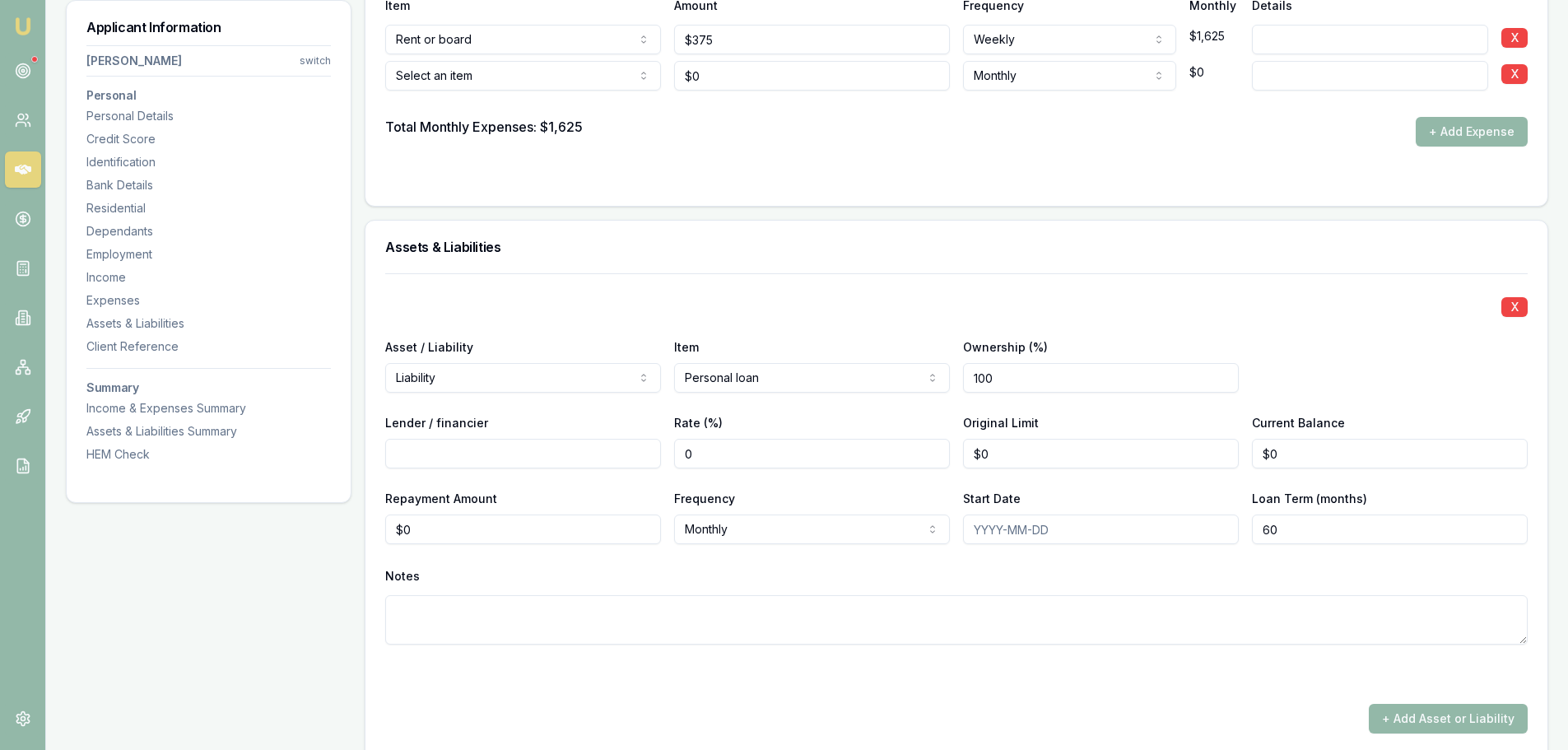
click at [523, 450] on input "Lender / financier" at bounding box center [523, 454] width 275 height 30
type input "JACARANDA"
drag, startPoint x: 1291, startPoint y: 459, endPoint x: 1216, endPoint y: 451, distance: 75.4
click at [1226, 451] on div "Lender / financier JACARANDA Rate (%) 0 Original Limit $0 Current Balance 0" at bounding box center [957, 440] width 1143 height 56
type input "2500"
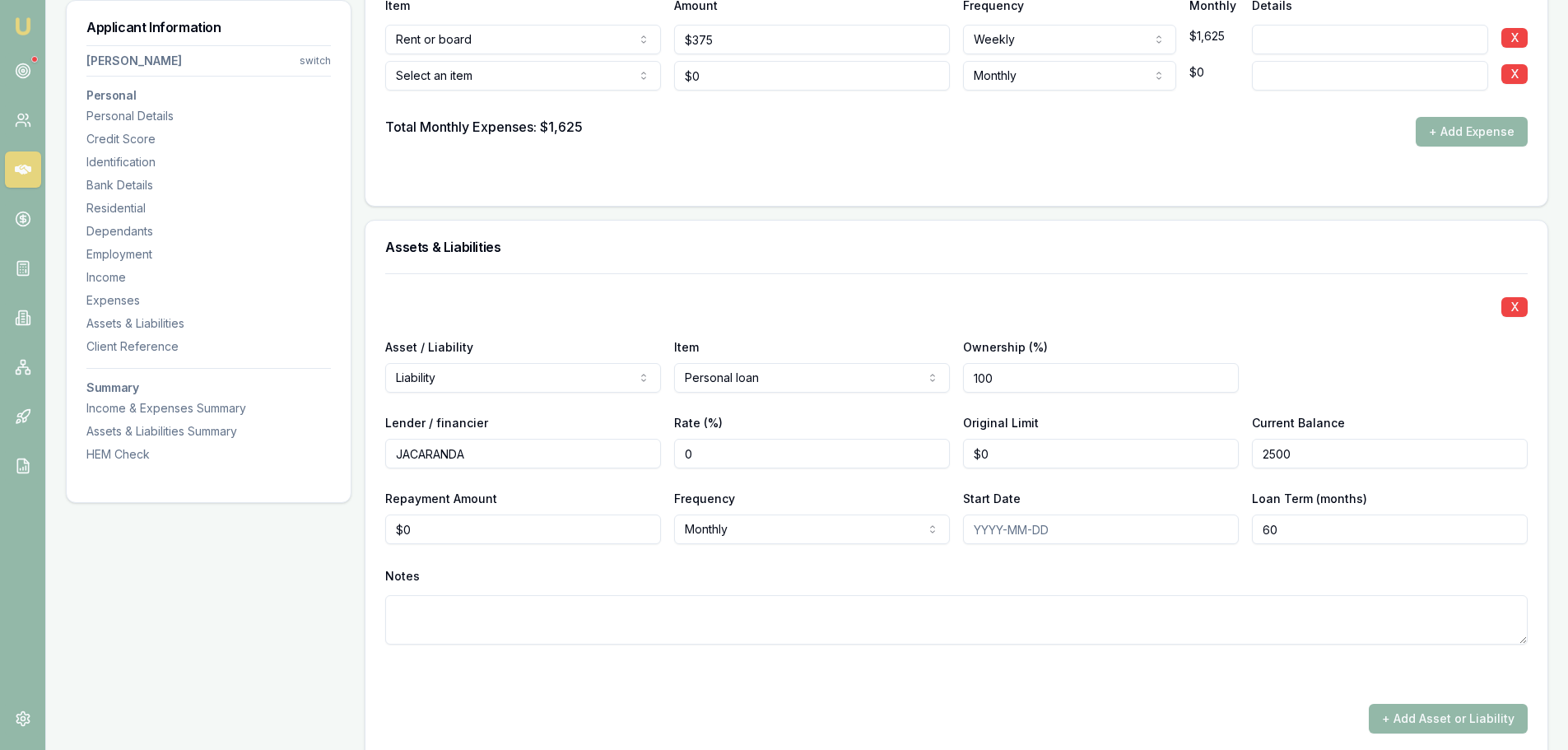
type input "0"
type input "$2,500"
drag, startPoint x: 1043, startPoint y: 451, endPoint x: 926, endPoint y: 451, distance: 117.0
click at [982, 451] on input "0" at bounding box center [1101, 454] width 275 height 30
type input "$8,000"
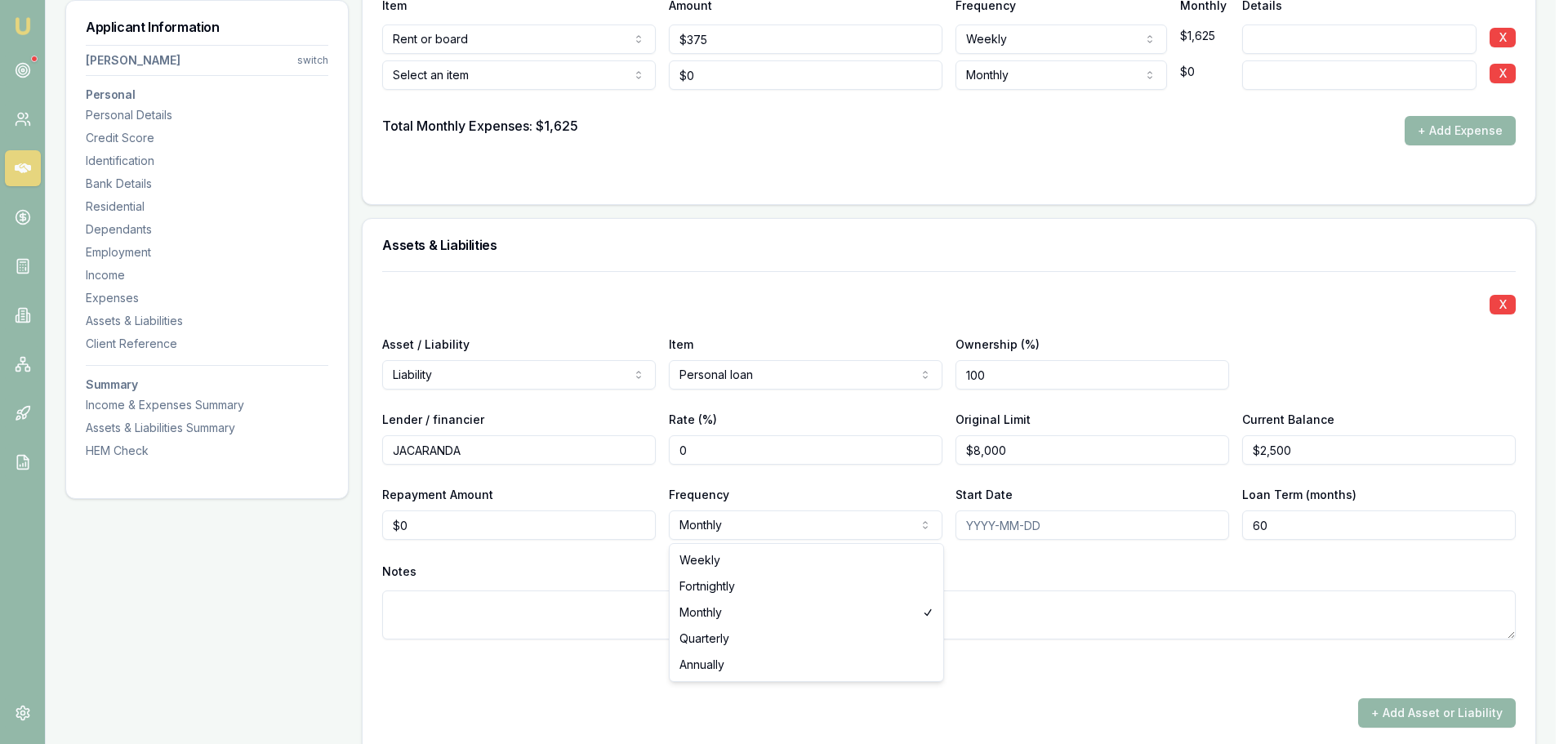
select select "WEEKLY"
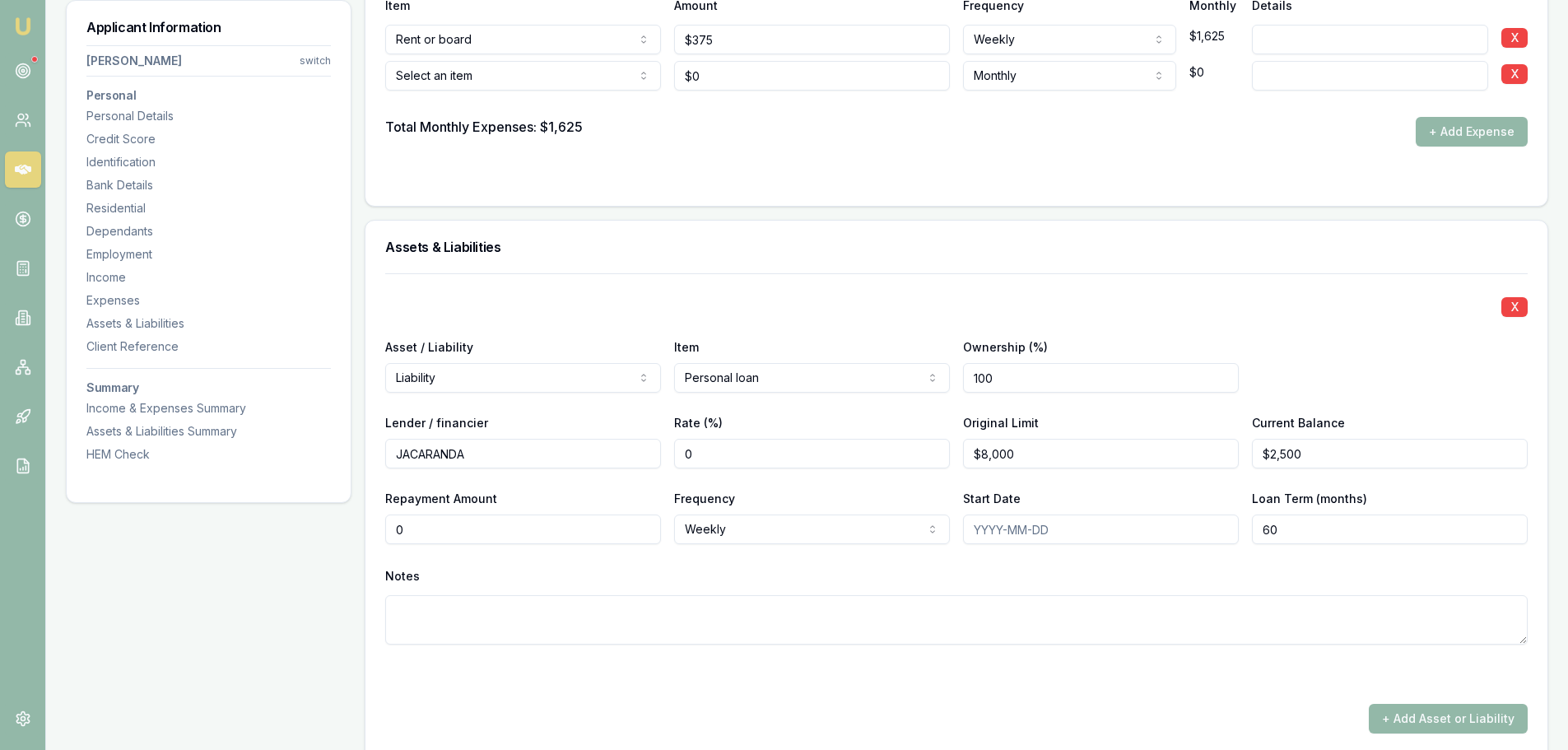
drag, startPoint x: 446, startPoint y: 531, endPoint x: 301, endPoint y: 527, distance: 145.1
type input "$150"
click at [622, 299] on div "X" at bounding box center [957, 305] width 1143 height 23
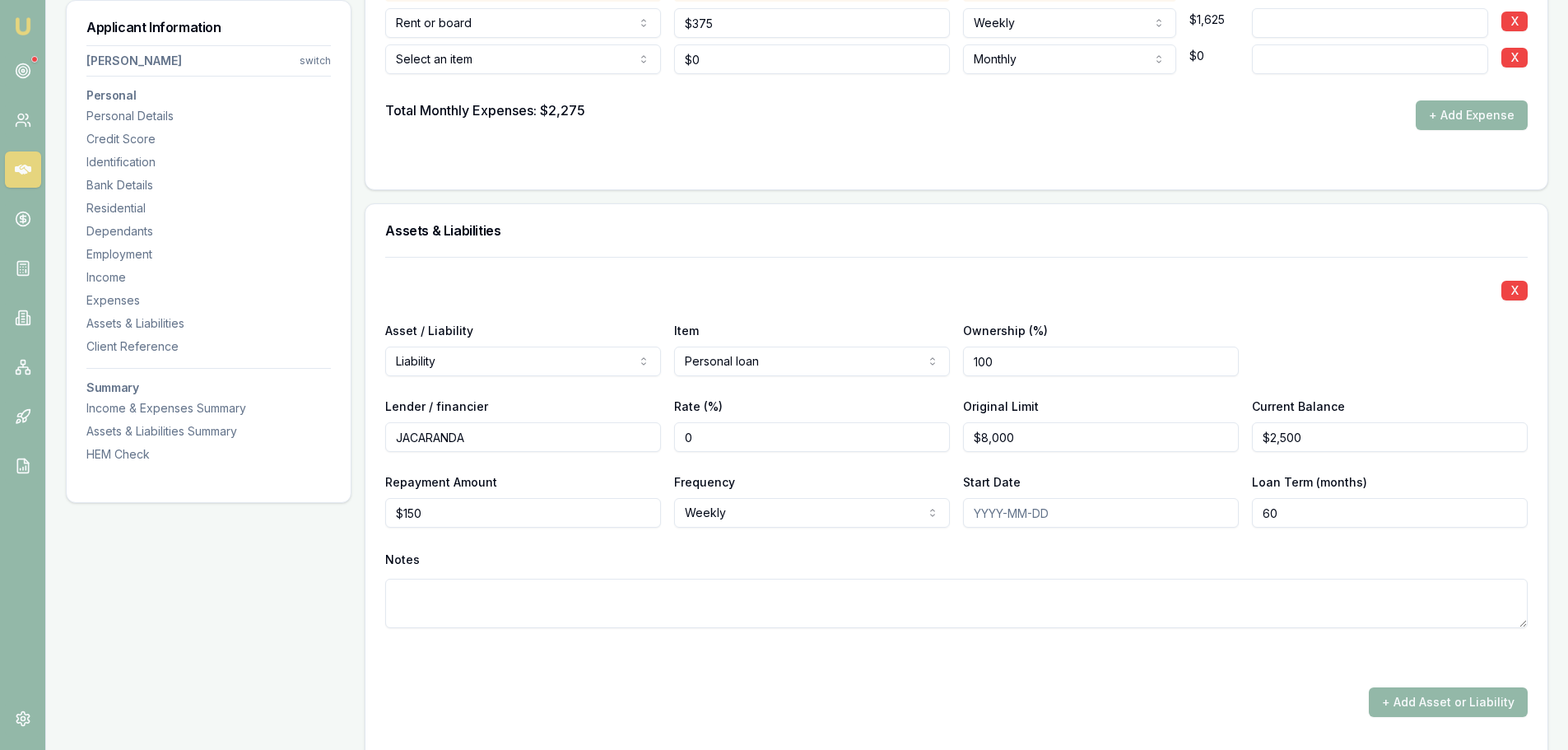
scroll to position [3869, 0]
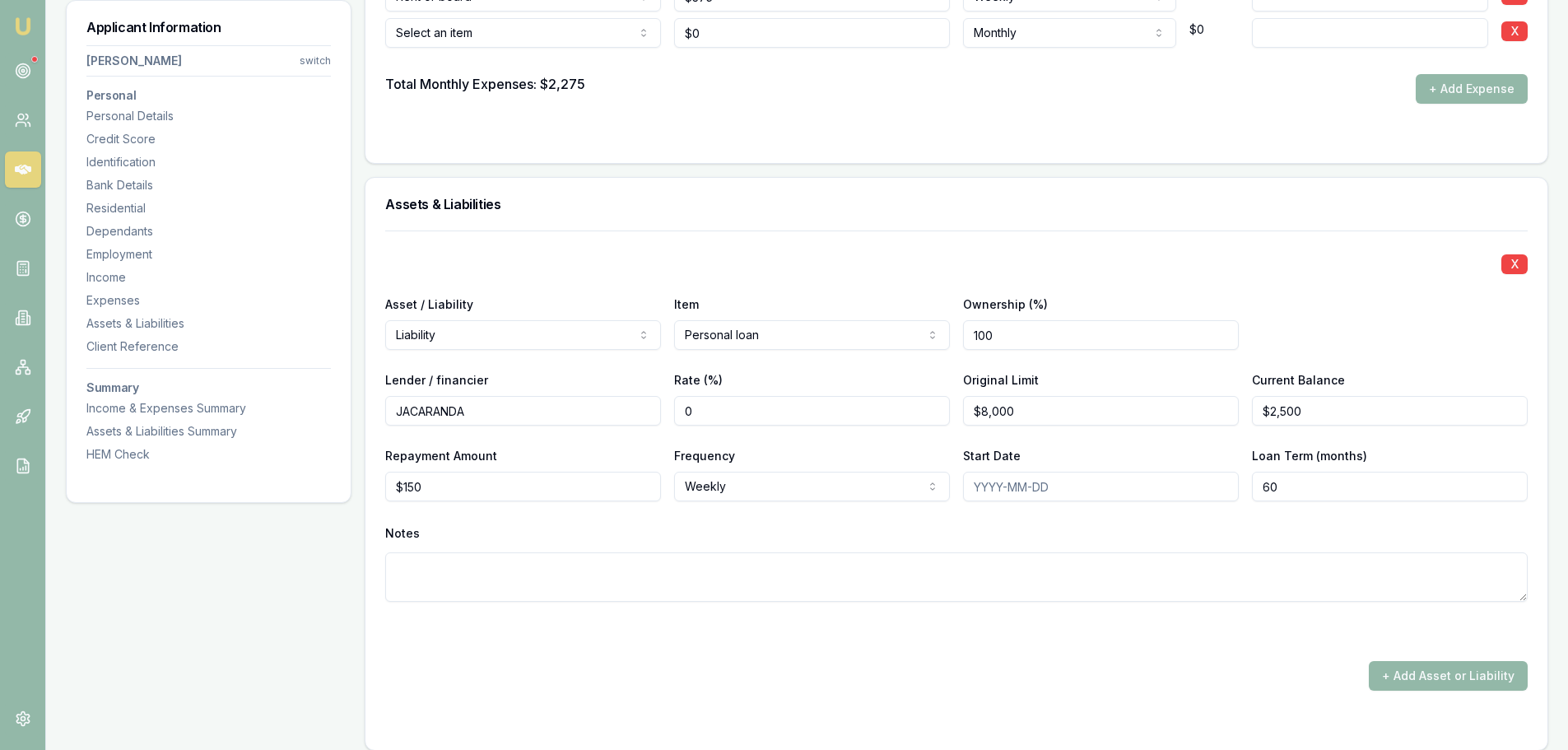
click at [713, 261] on div "X" at bounding box center [957, 262] width 1143 height 23
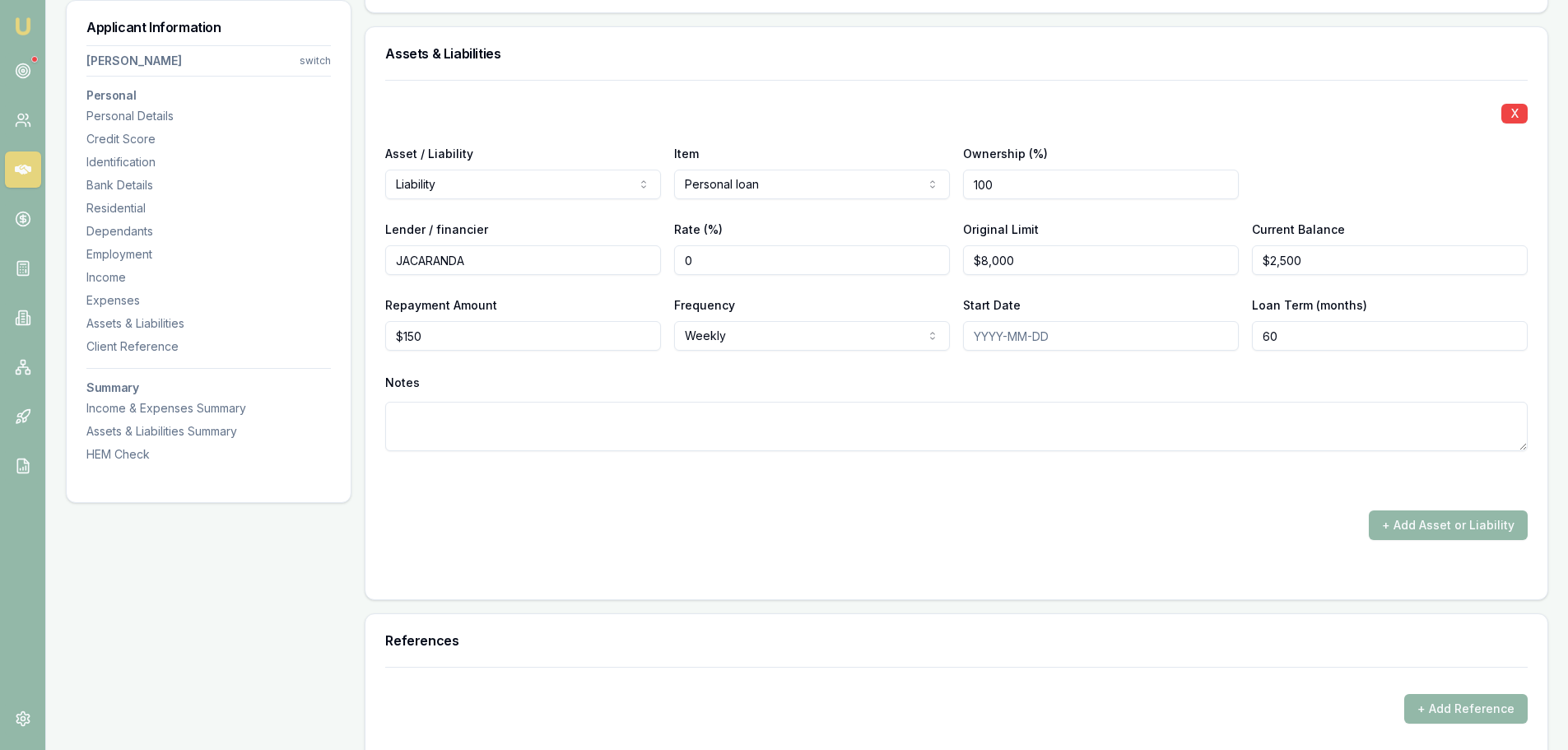
scroll to position [4033, 0]
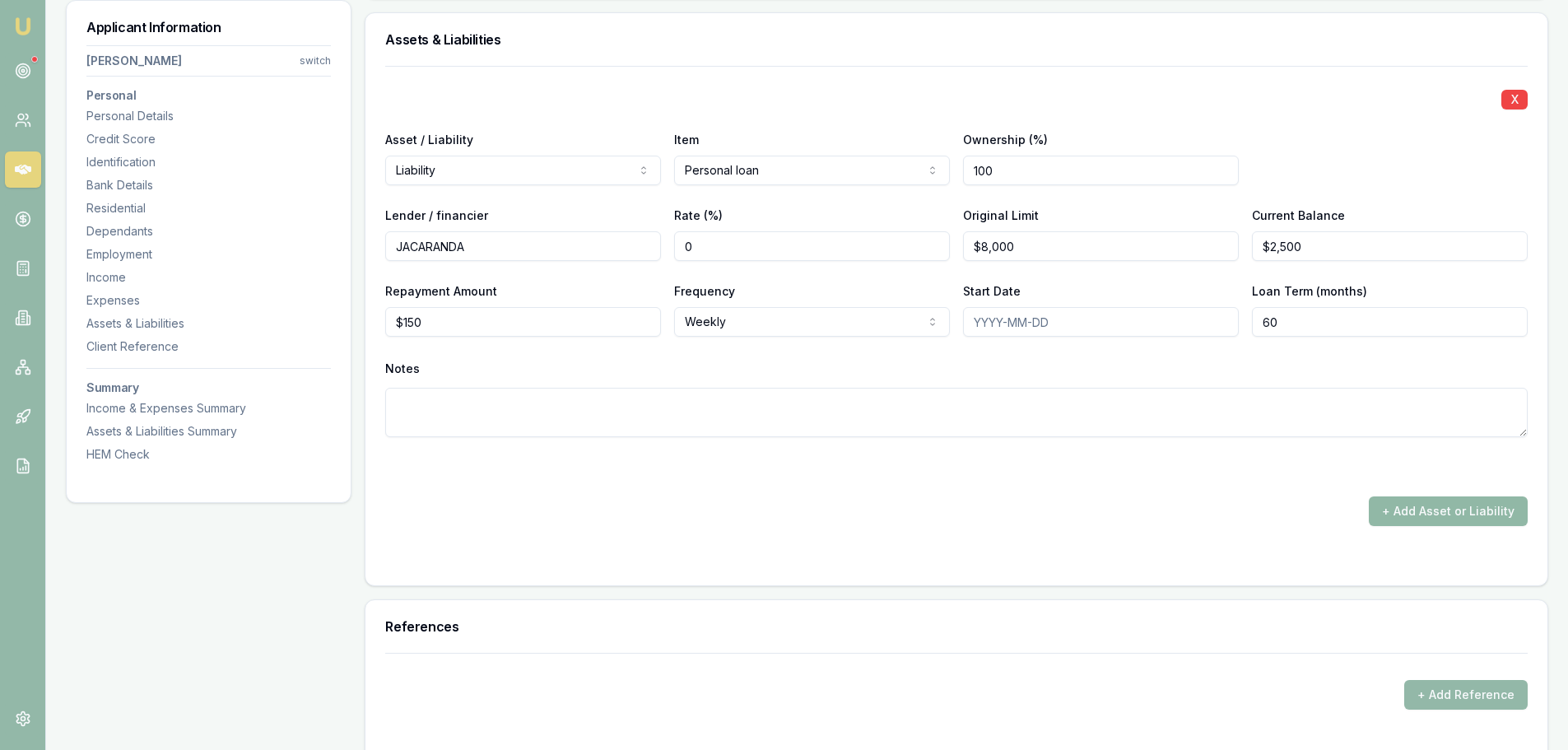
click at [1492, 509] on button "+ Add Asset or Liability" at bounding box center [1448, 512] width 159 height 30
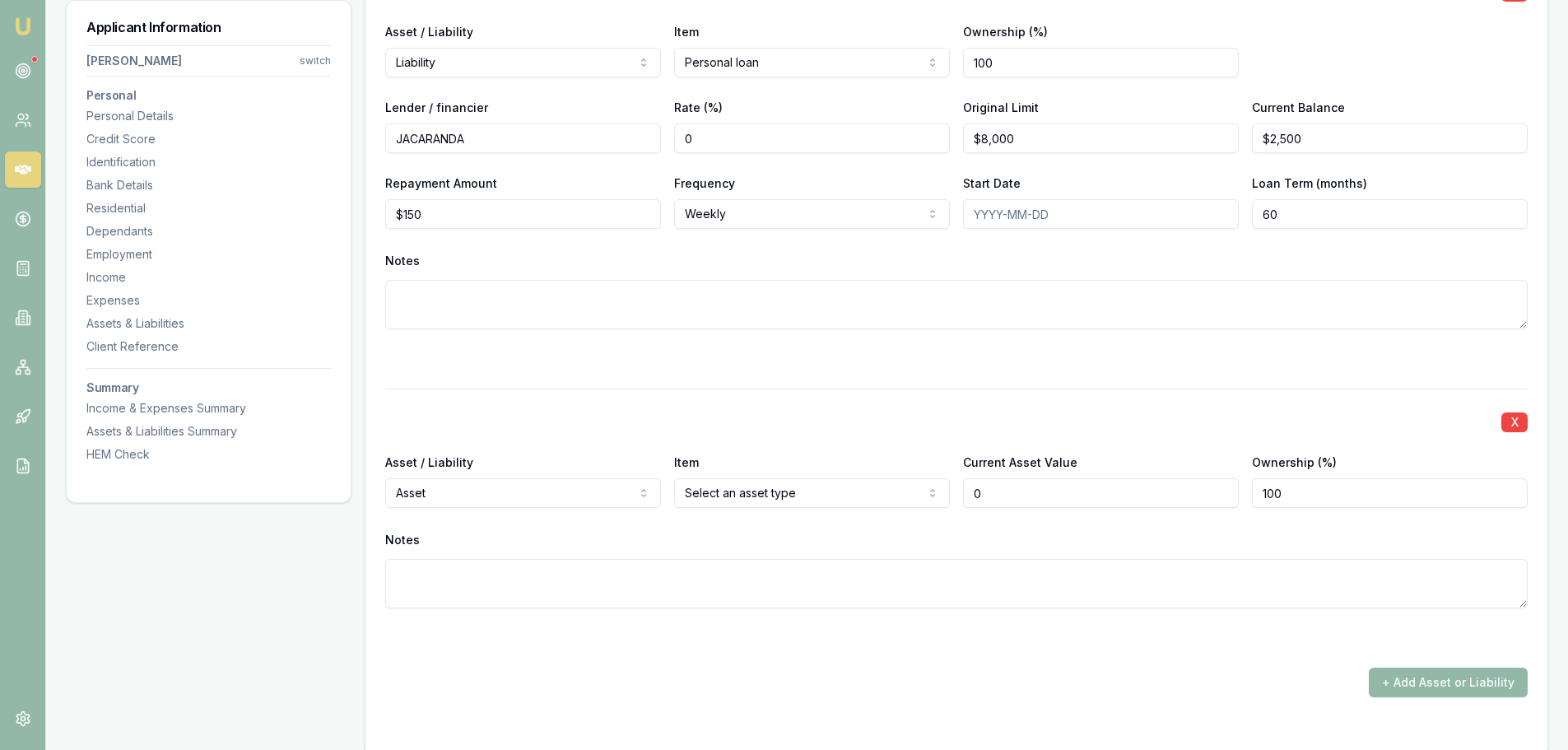
scroll to position [4281, 0]
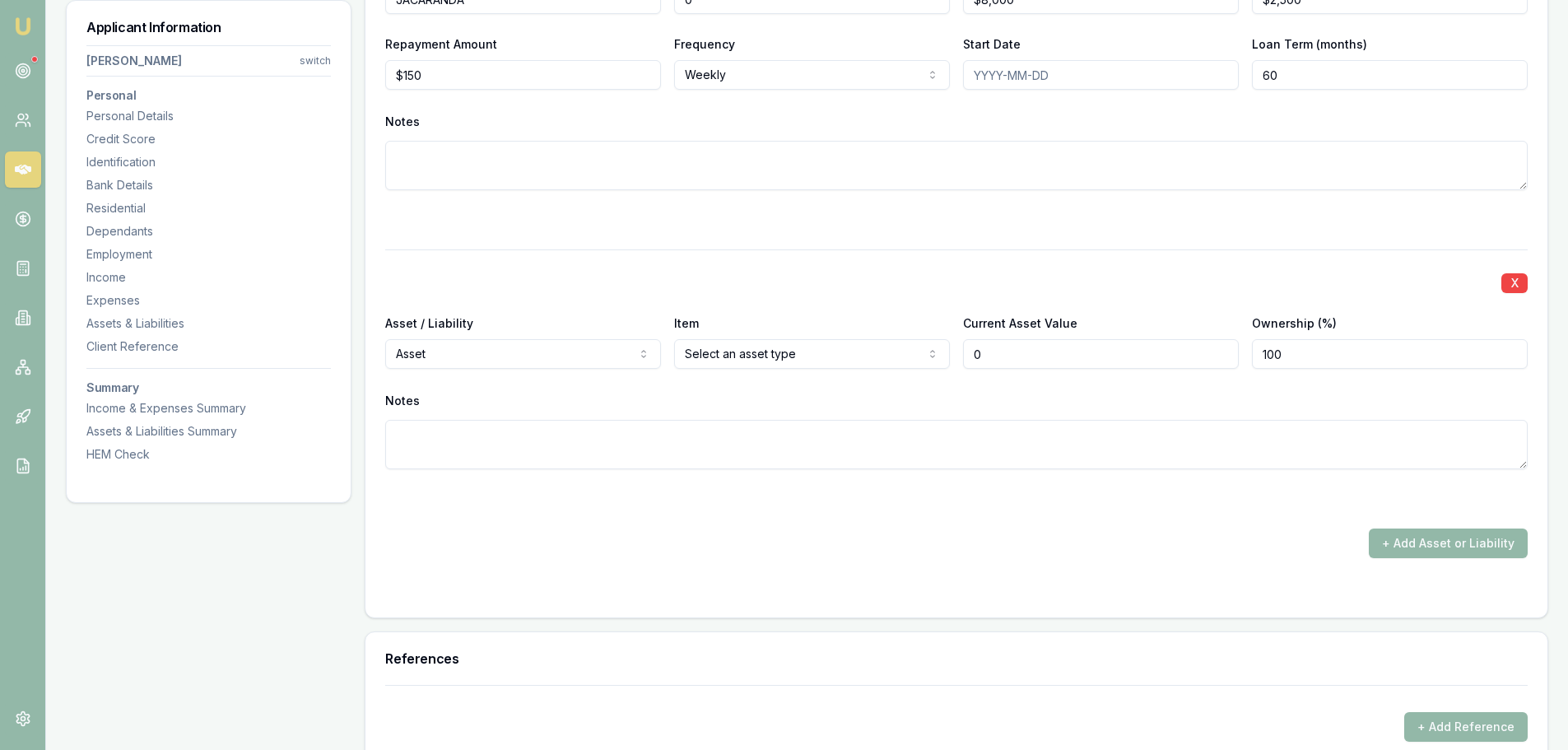
type input "$0"
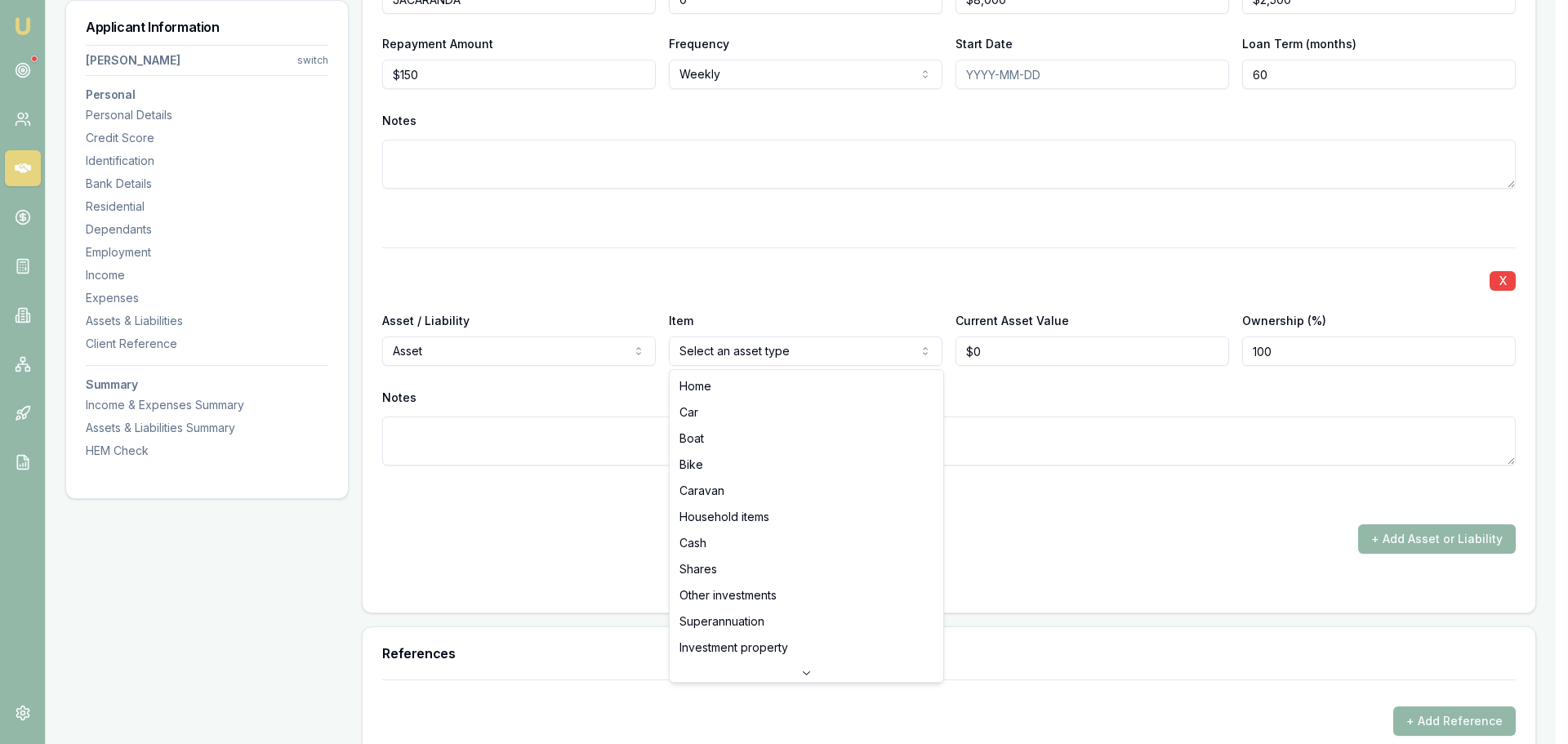
select select "CASH"
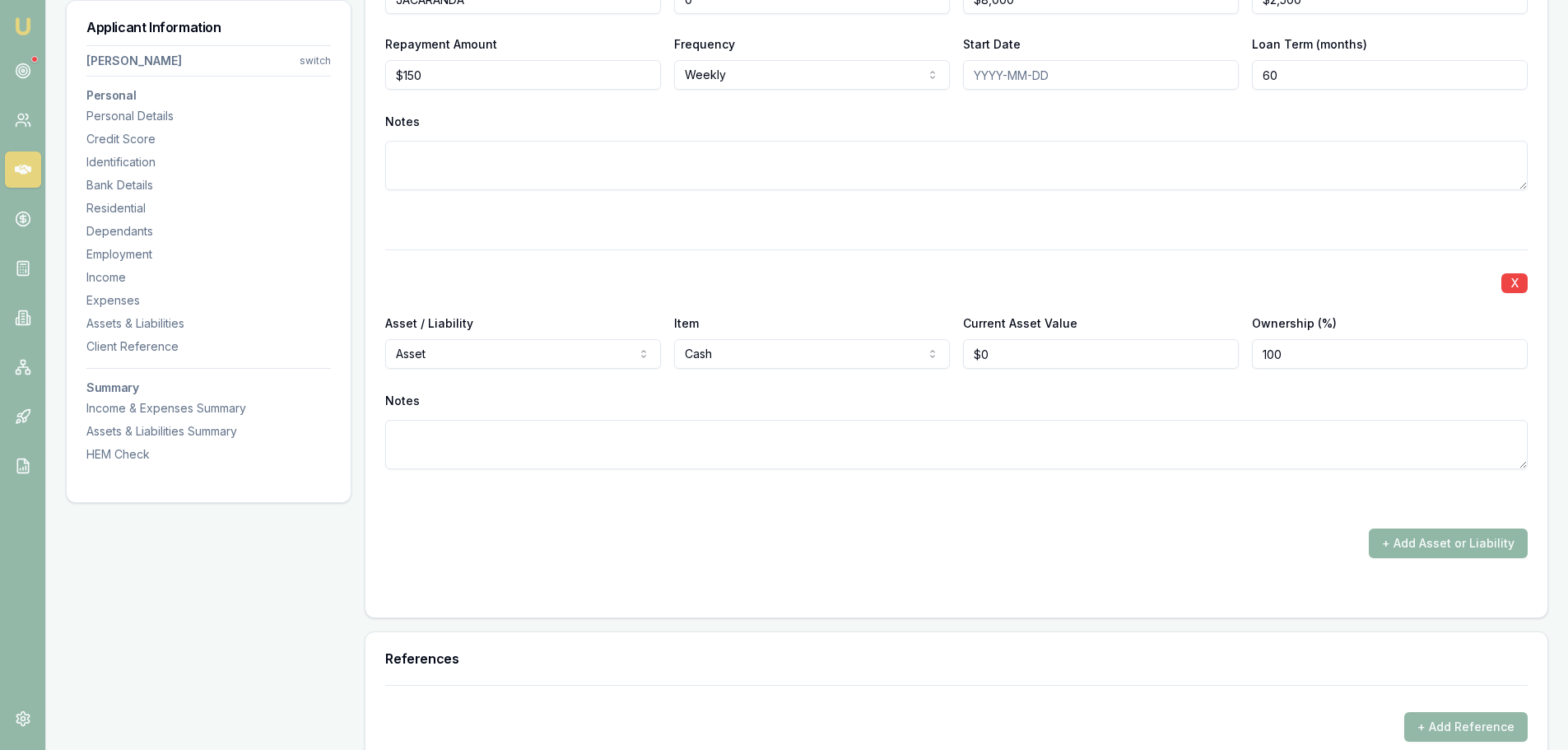
click at [1462, 545] on button "+ Add Asset or Liability" at bounding box center [1448, 544] width 159 height 30
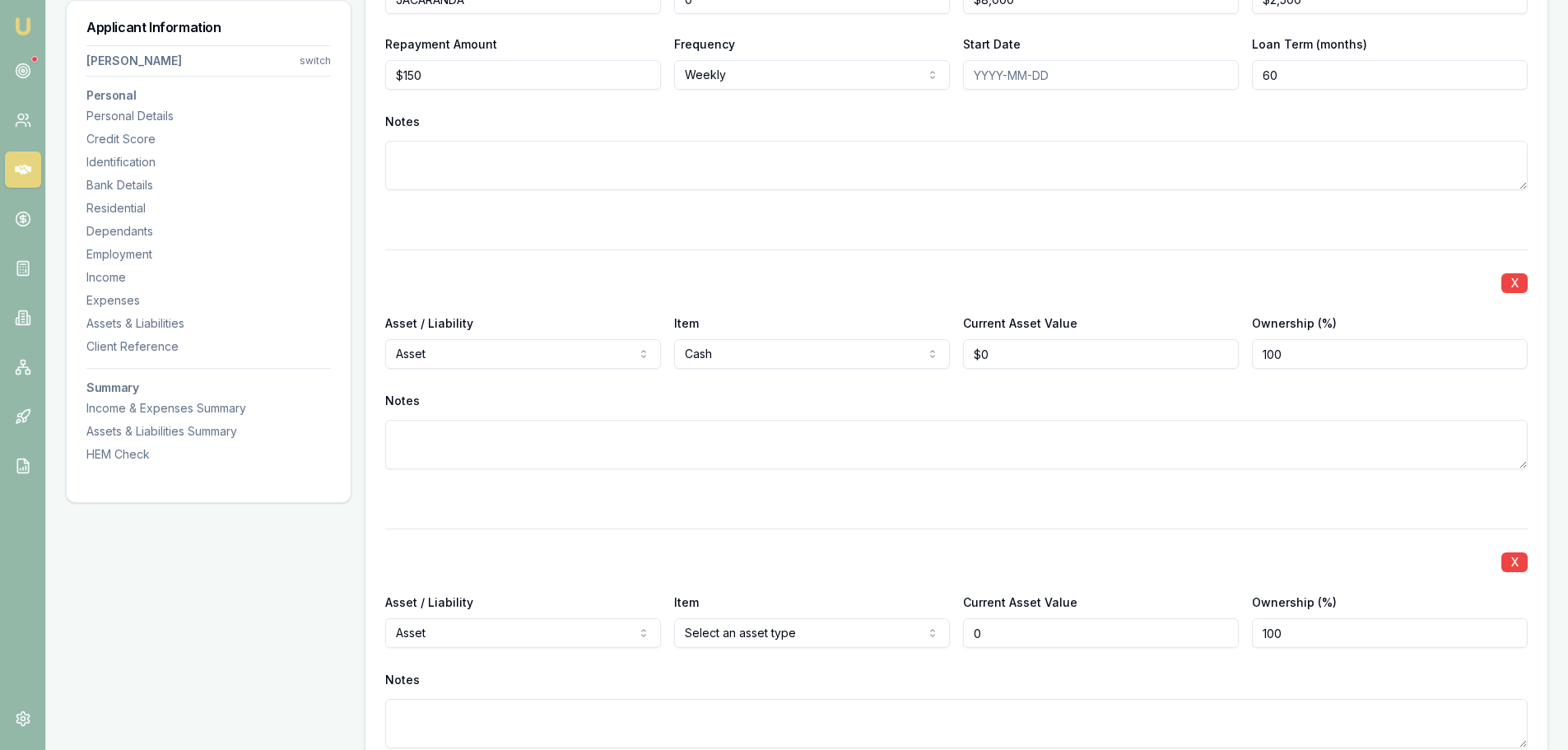
scroll to position [4362, 0]
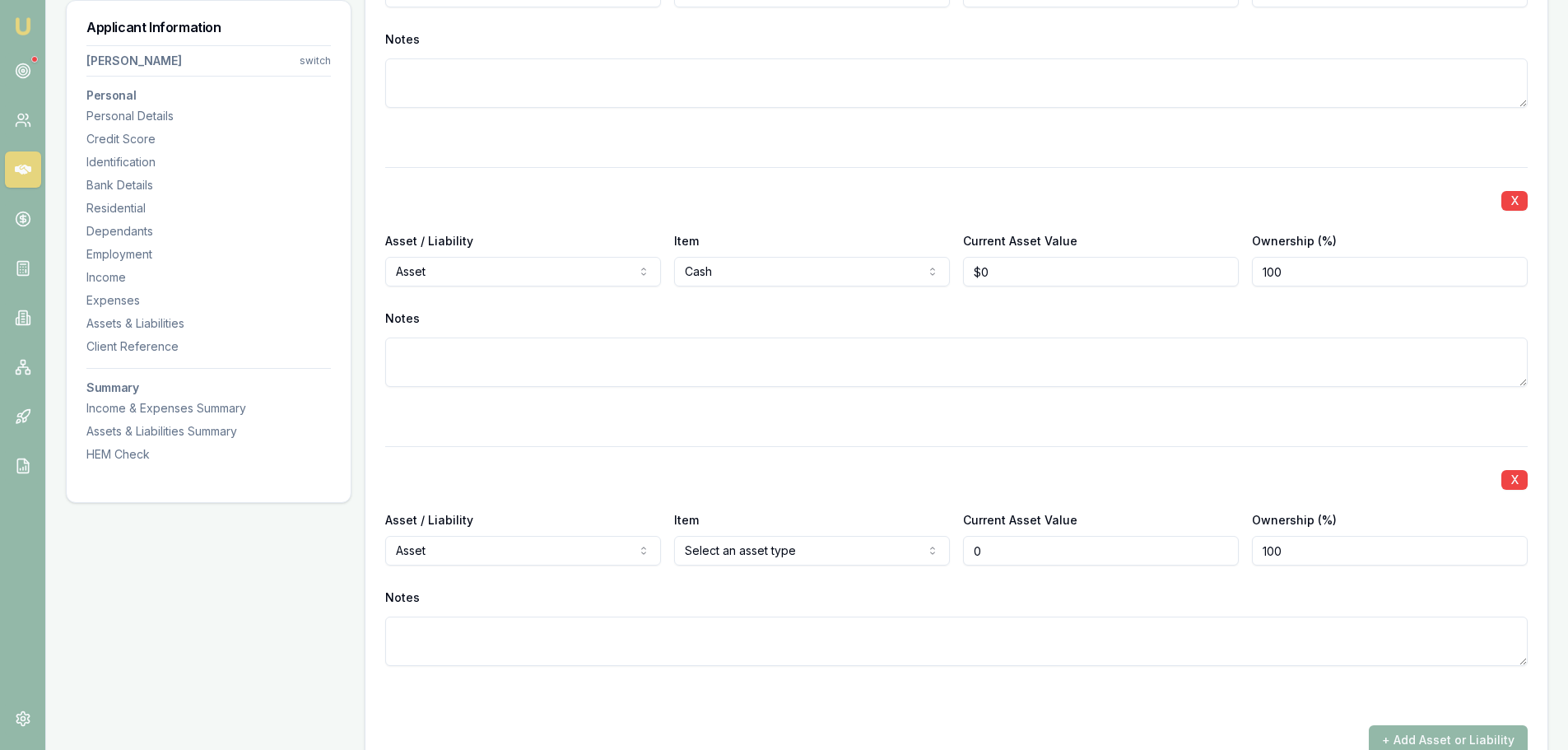
type input "$0"
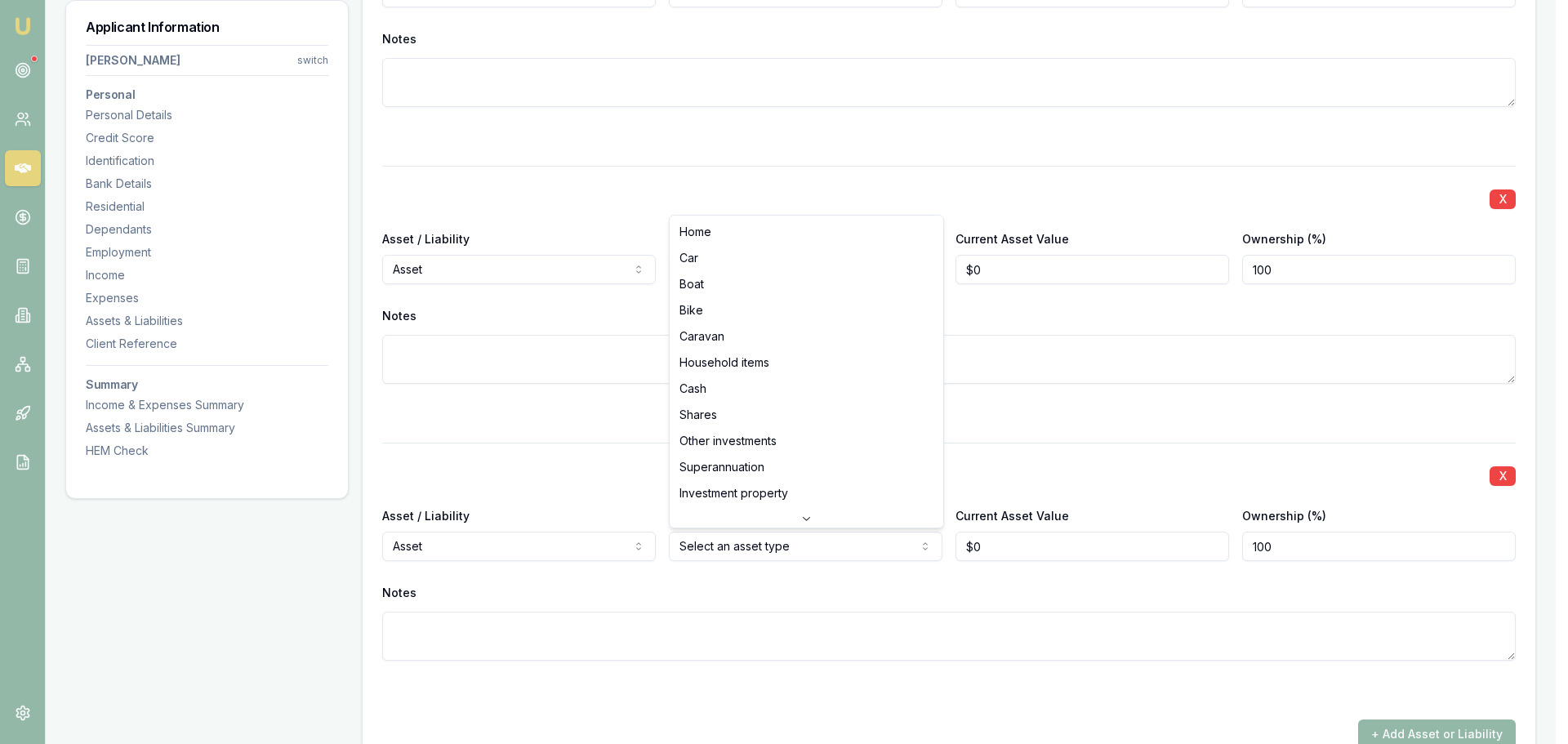
select select "HOUSEHOLD_ITEMS"
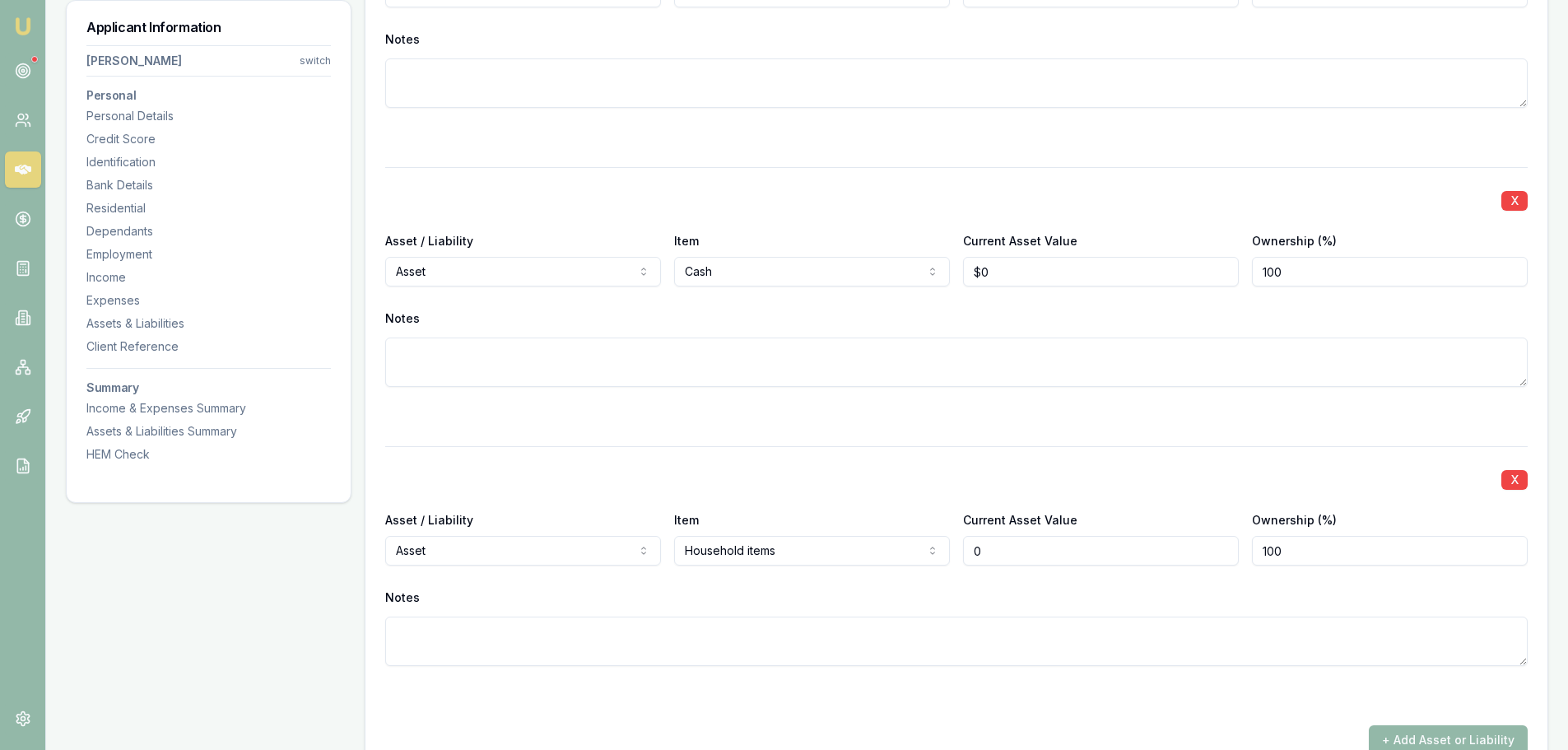
drag, startPoint x: 1065, startPoint y: 557, endPoint x: 908, endPoint y: 550, distance: 157.2
click at [909, 550] on div "Asset / Liability Asset Asset Liability Item Household items Home Car Boat Bike…" at bounding box center [957, 538] width 1143 height 56
type input "$10,000"
click at [898, 487] on div "X" at bounding box center [957, 478] width 1143 height 23
click at [1078, 559] on input "10000" at bounding box center [1101, 551] width 275 height 30
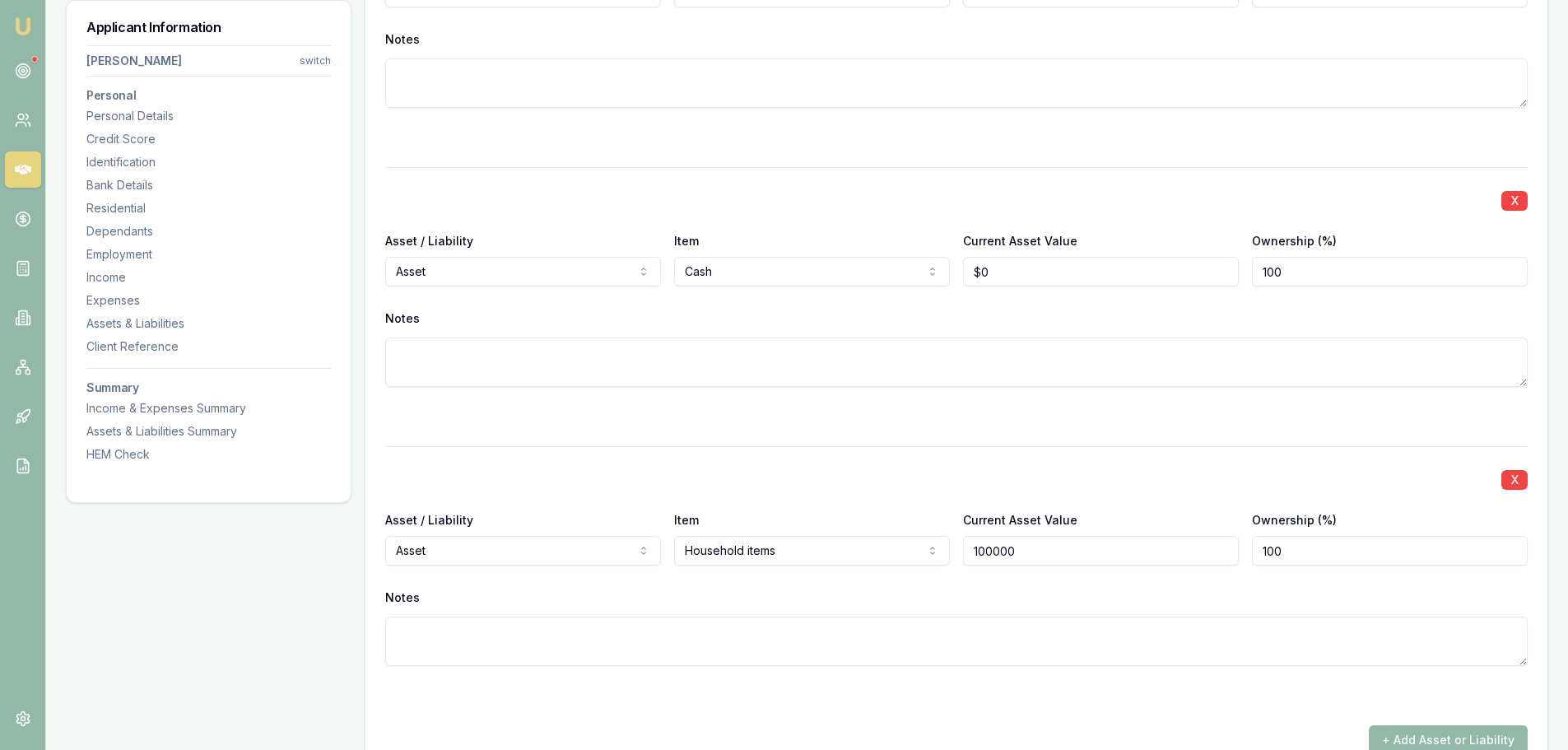
type input "$100,000"
click at [917, 446] on div "X Asset / Liability Liability Asset Liability Item Personal loan Home Car Boat …" at bounding box center [957, 245] width 1143 height 1018
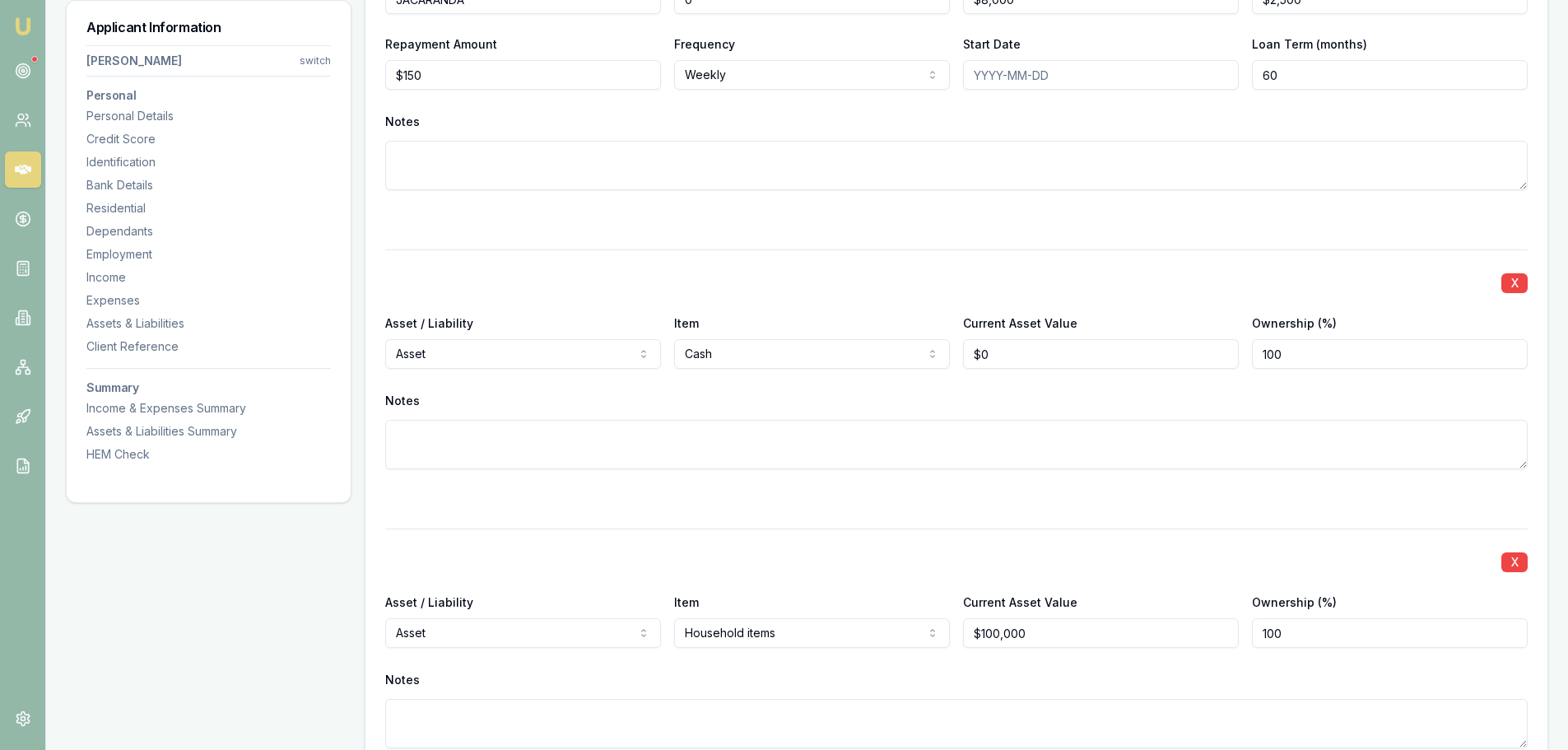
scroll to position [4691, 0]
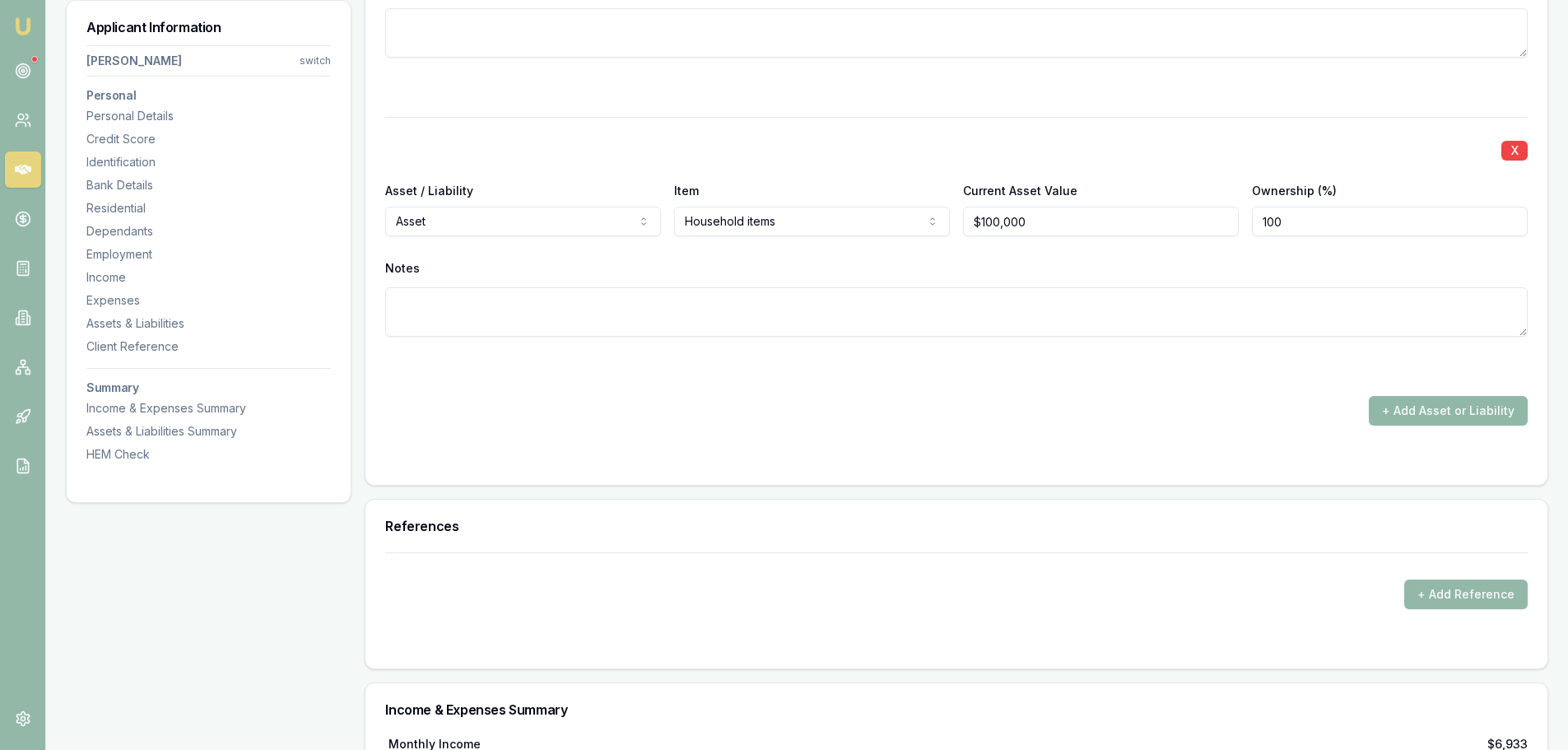
click at [1471, 412] on button "+ Add Asset or Liability" at bounding box center [1448, 411] width 159 height 30
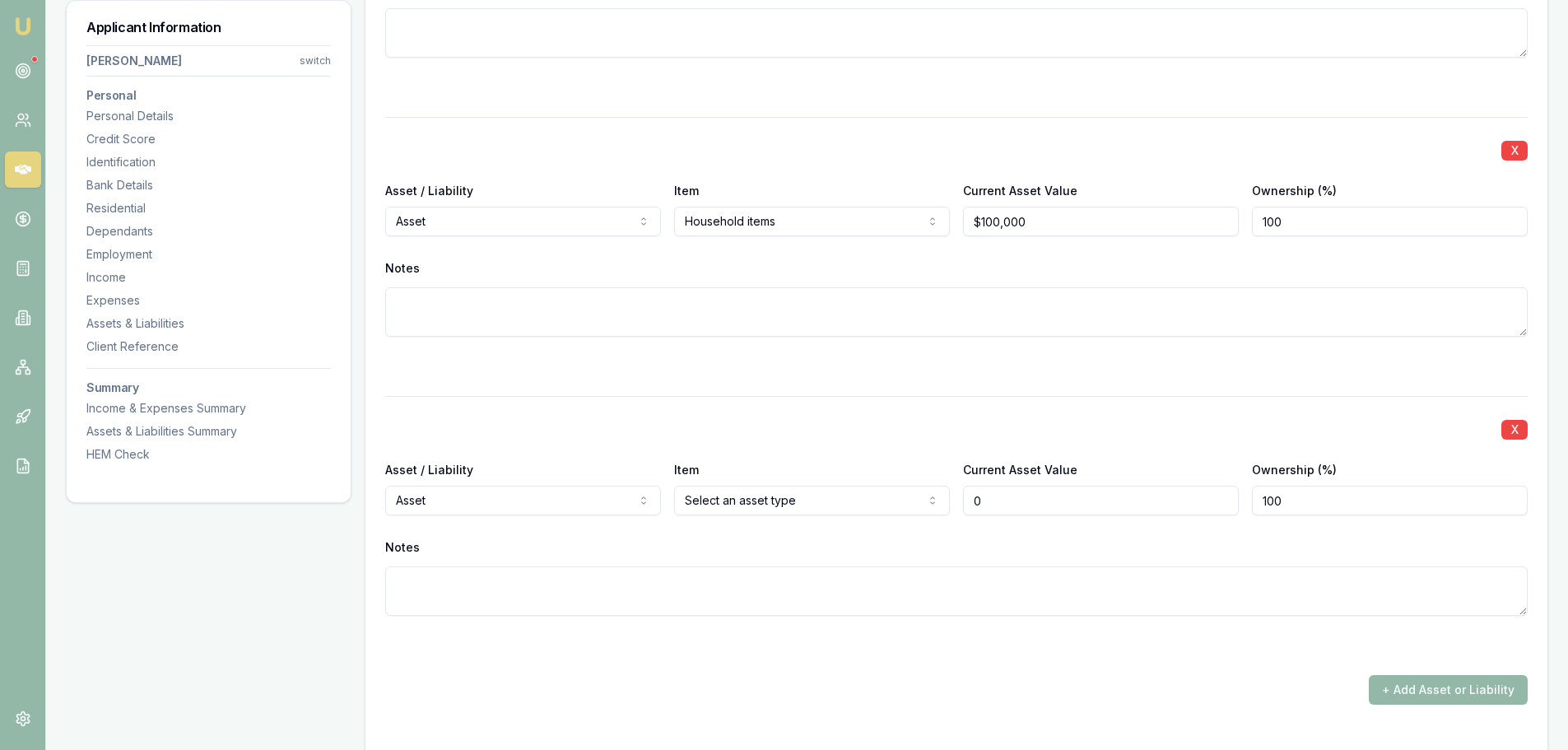
type input "$0"
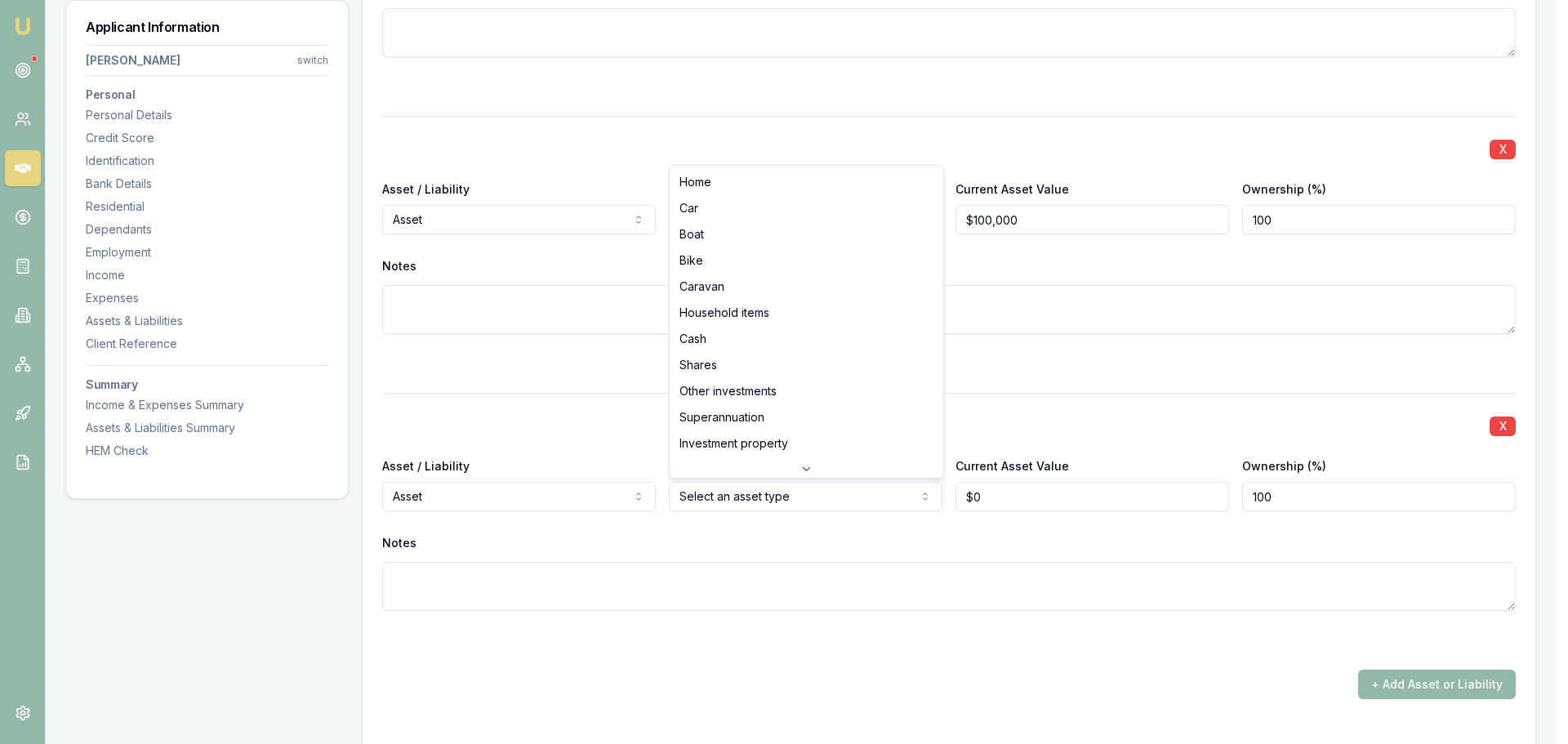
select select "CAR"
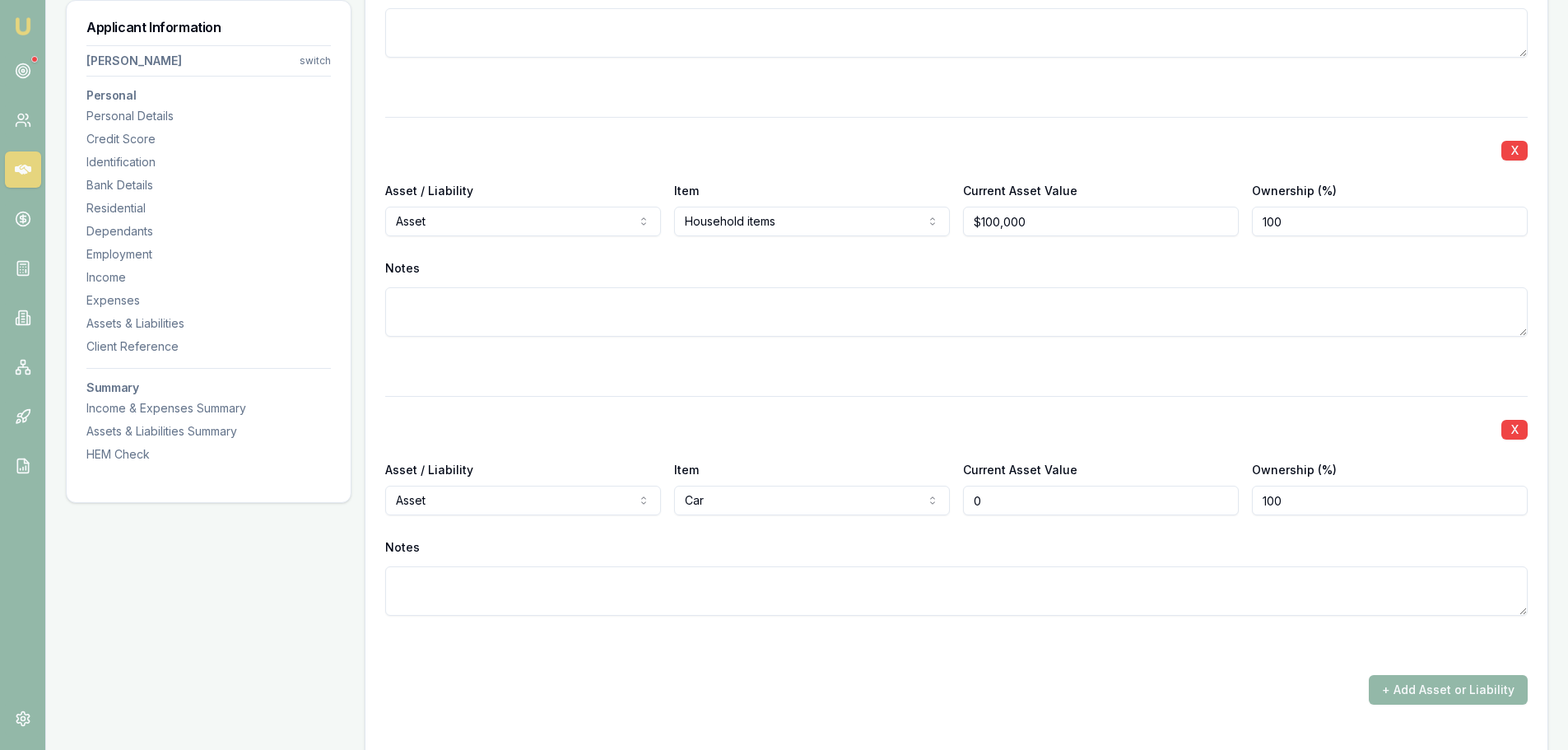
drag, startPoint x: 1039, startPoint y: 511, endPoint x: 870, endPoint y: 491, distance: 170.2
click at [894, 492] on div "Asset / Liability Asset Asset Liability Item Car Home Car Boat Bike Caravan Hou…" at bounding box center [957, 488] width 1143 height 56
type input "$15,000"
click at [798, 343] on div "X Asset / Liability Asset Asset Liability Item Household items Home Car Boat Bi…" at bounding box center [957, 246] width 1143 height 259
click at [802, 351] on div "X Asset / Liability Asset Asset Liability Item Household items Home Car Boat Bi…" at bounding box center [957, 246] width 1143 height 259
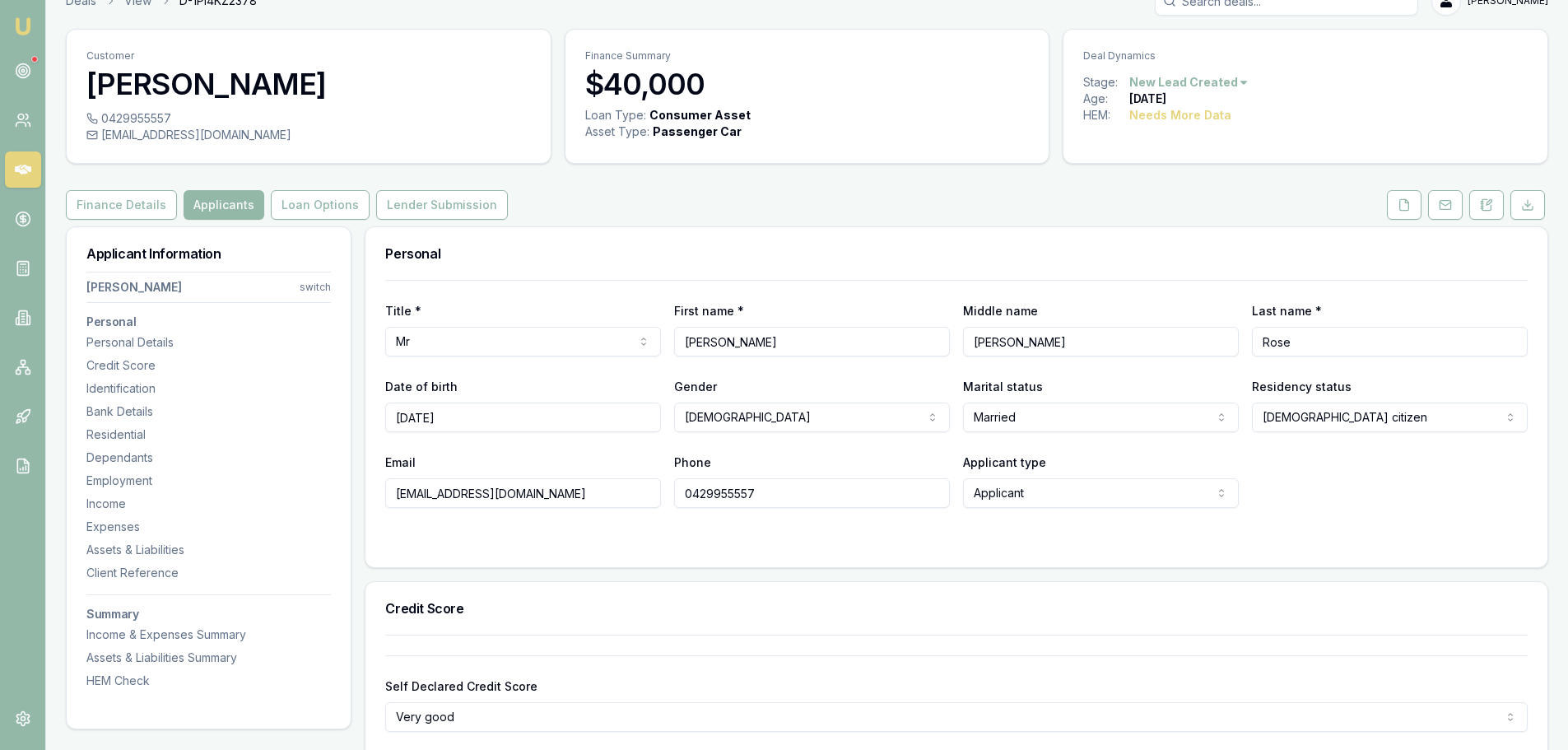
scroll to position [0, 0]
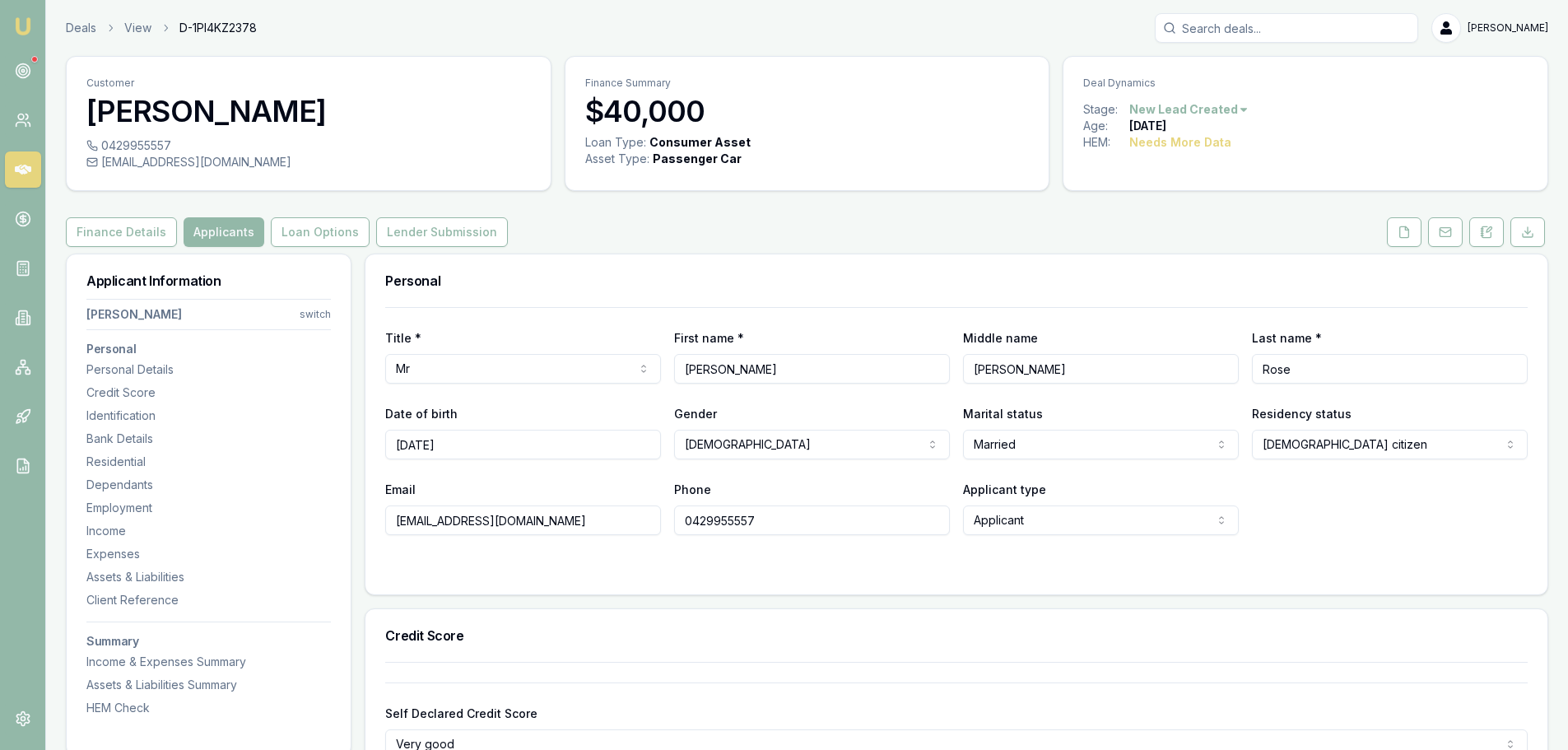
click at [1400, 230] on icon at bounding box center [1404, 231] width 9 height 11
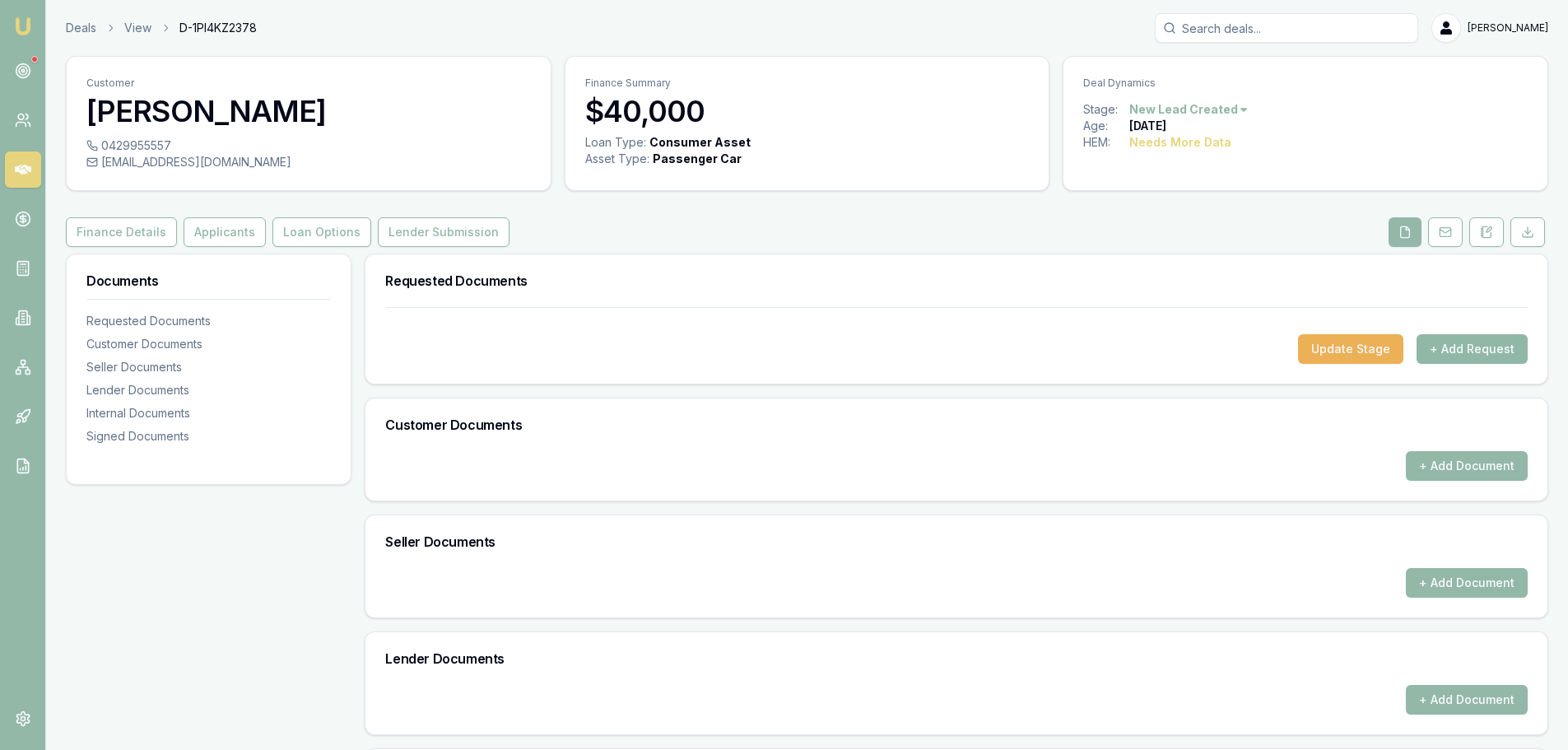
click at [1475, 345] on button "+ Add Request" at bounding box center [1471, 349] width 111 height 30
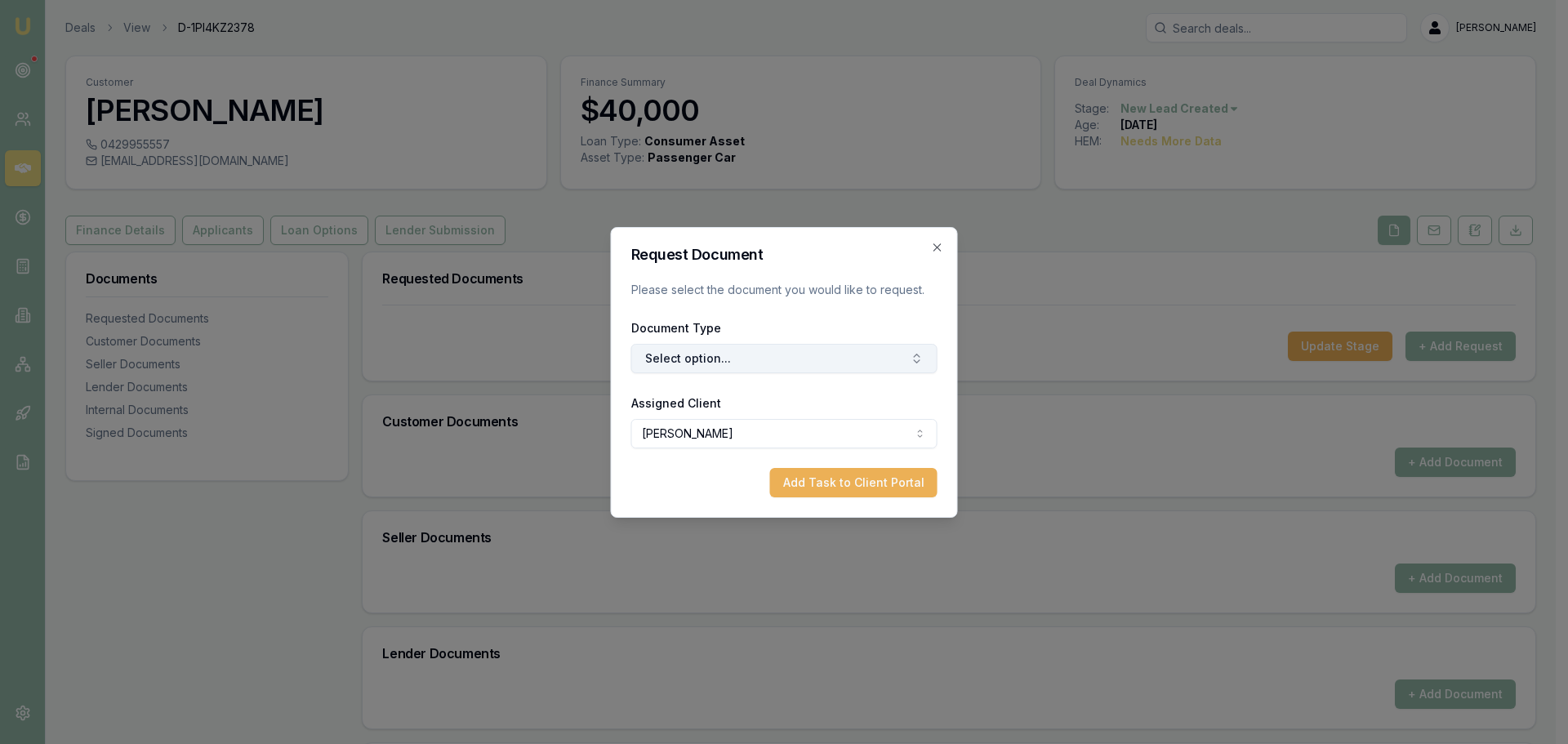
click at [715, 367] on button "Select option..." at bounding box center [784, 358] width 307 height 30
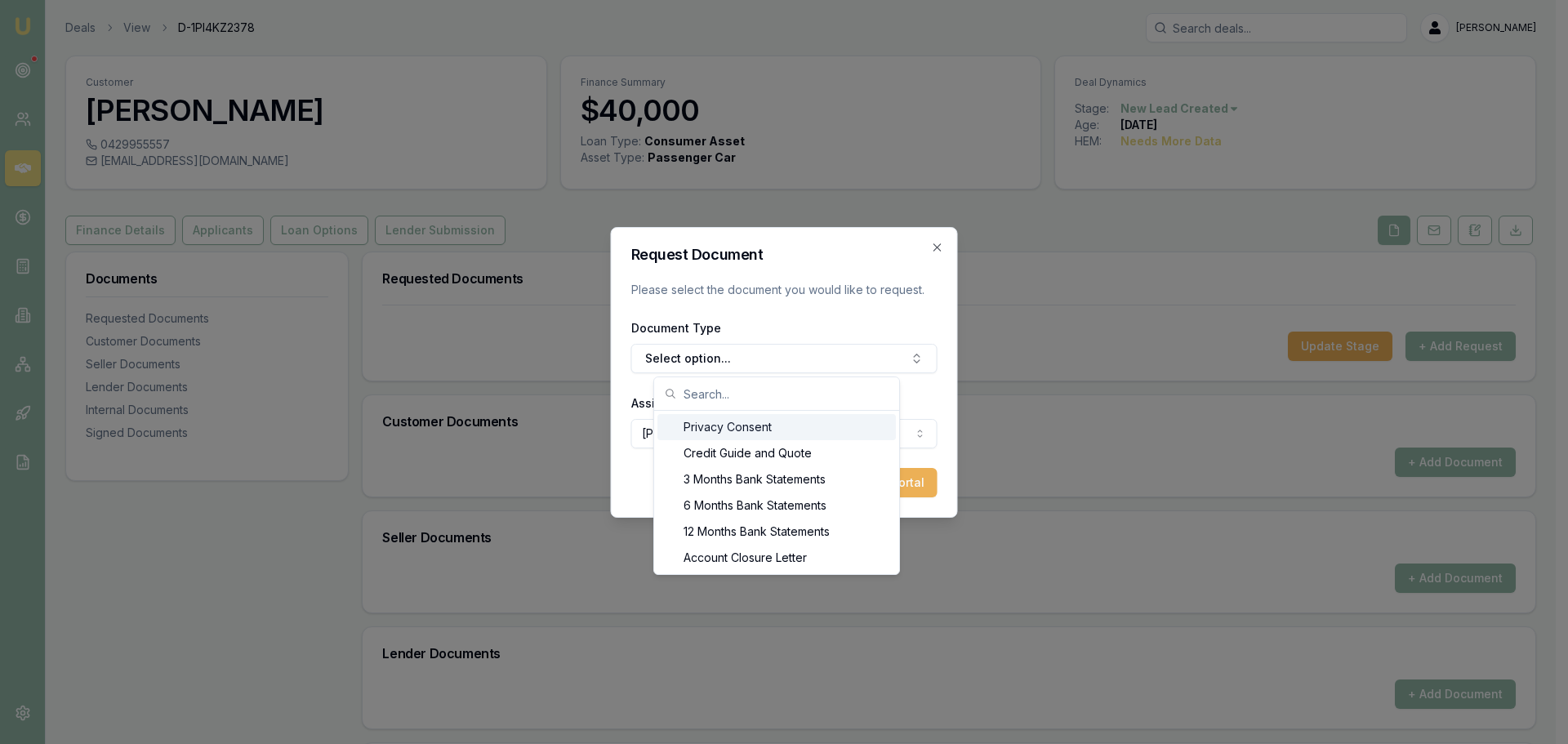
click at [702, 427] on div "Privacy Consent" at bounding box center [776, 426] width 238 height 26
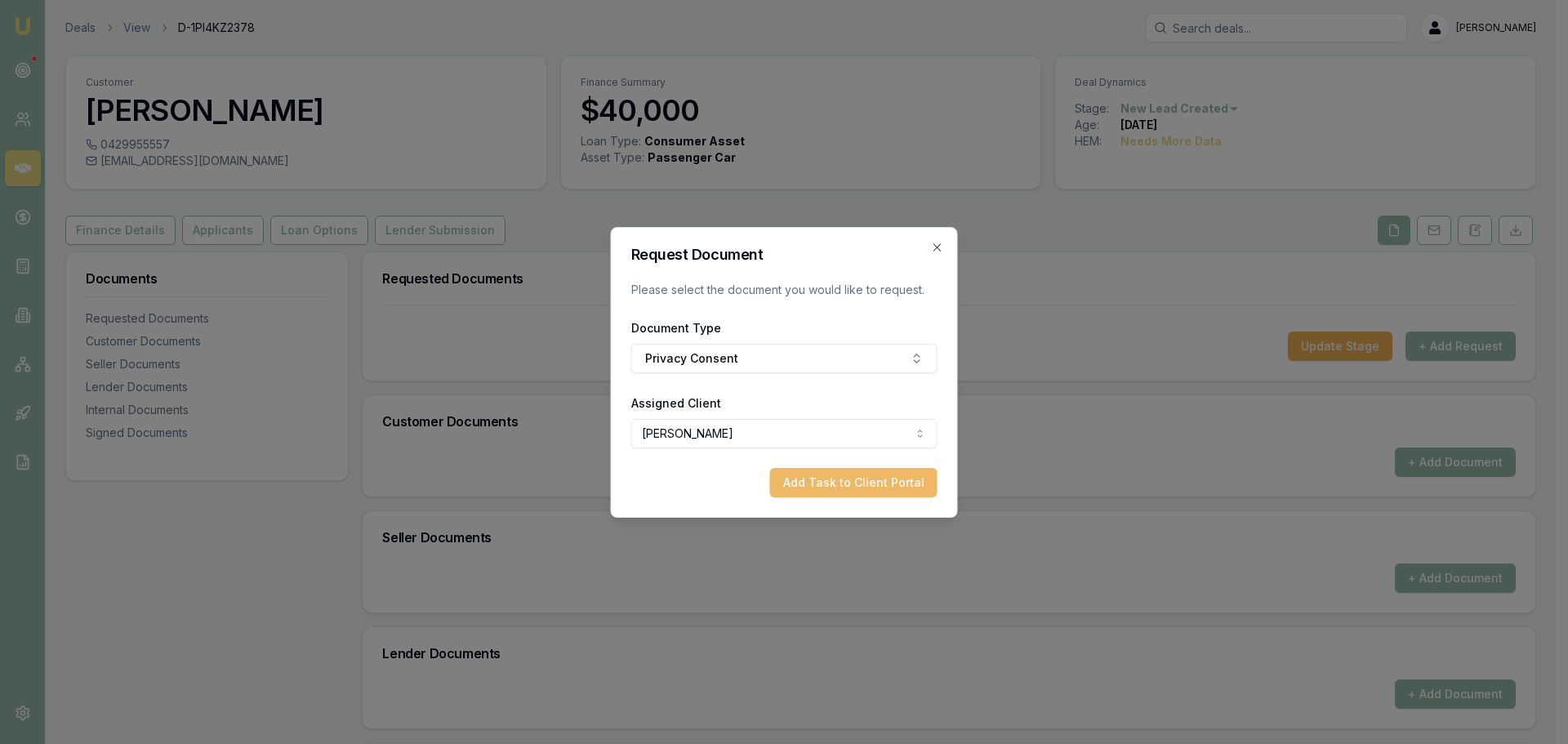
click at [854, 485] on button "Add Task to Client Portal" at bounding box center [853, 483] width 167 height 30
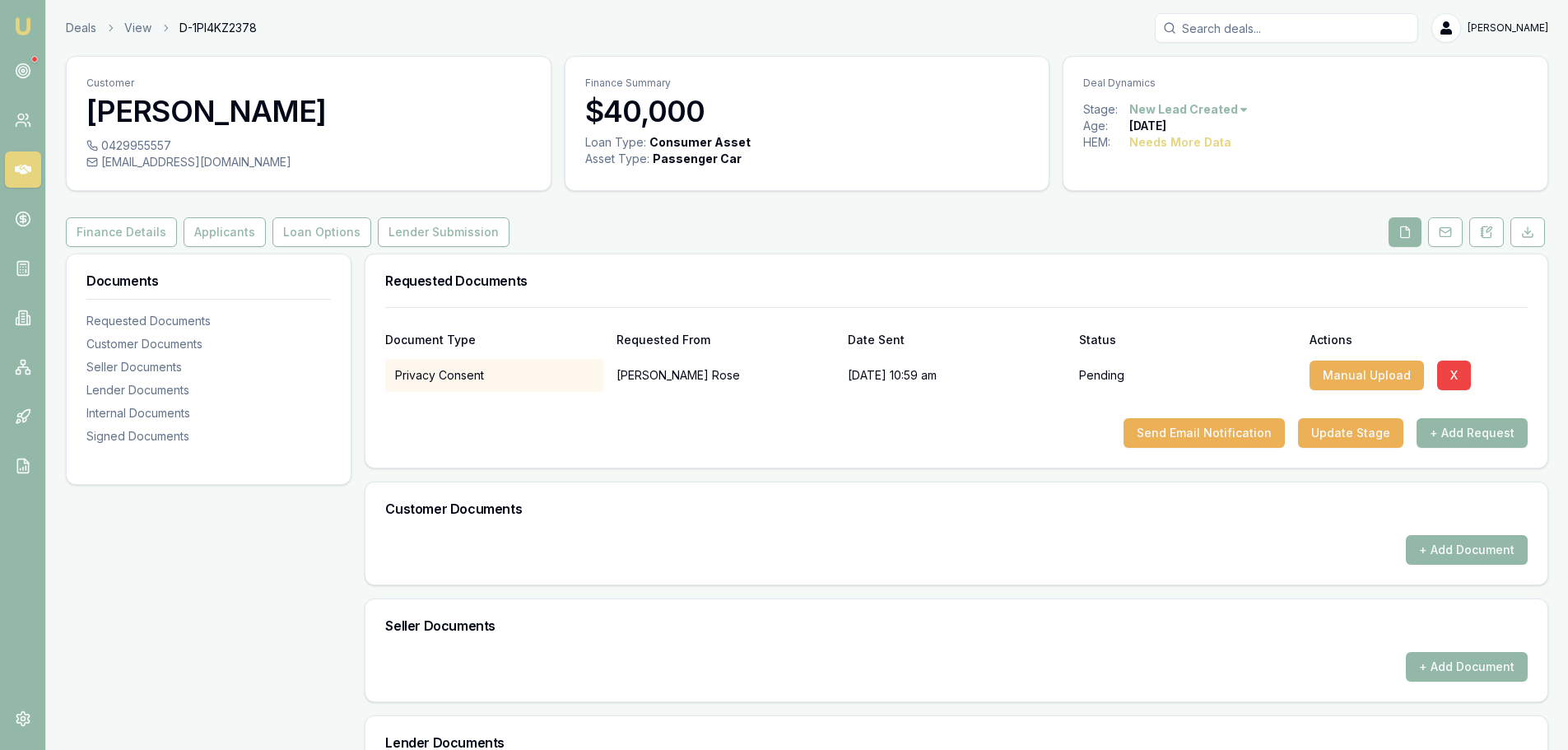
click at [730, 225] on div "Finance Details Applicants Loan Options Lender Submission" at bounding box center [807, 232] width 1482 height 30
click at [728, 223] on div "Finance Details Applicants Loan Options Lender Submission" at bounding box center [807, 232] width 1482 height 30
click at [882, 247] on div "Customer Thomas Rose 0429955557 taco42045@gmail.com Finance Summary $40,000 Loa…" at bounding box center [807, 554] width 1482 height 996
click at [847, 233] on div "Finance Details Applicants Loan Options Lender Submission" at bounding box center [807, 232] width 1482 height 30
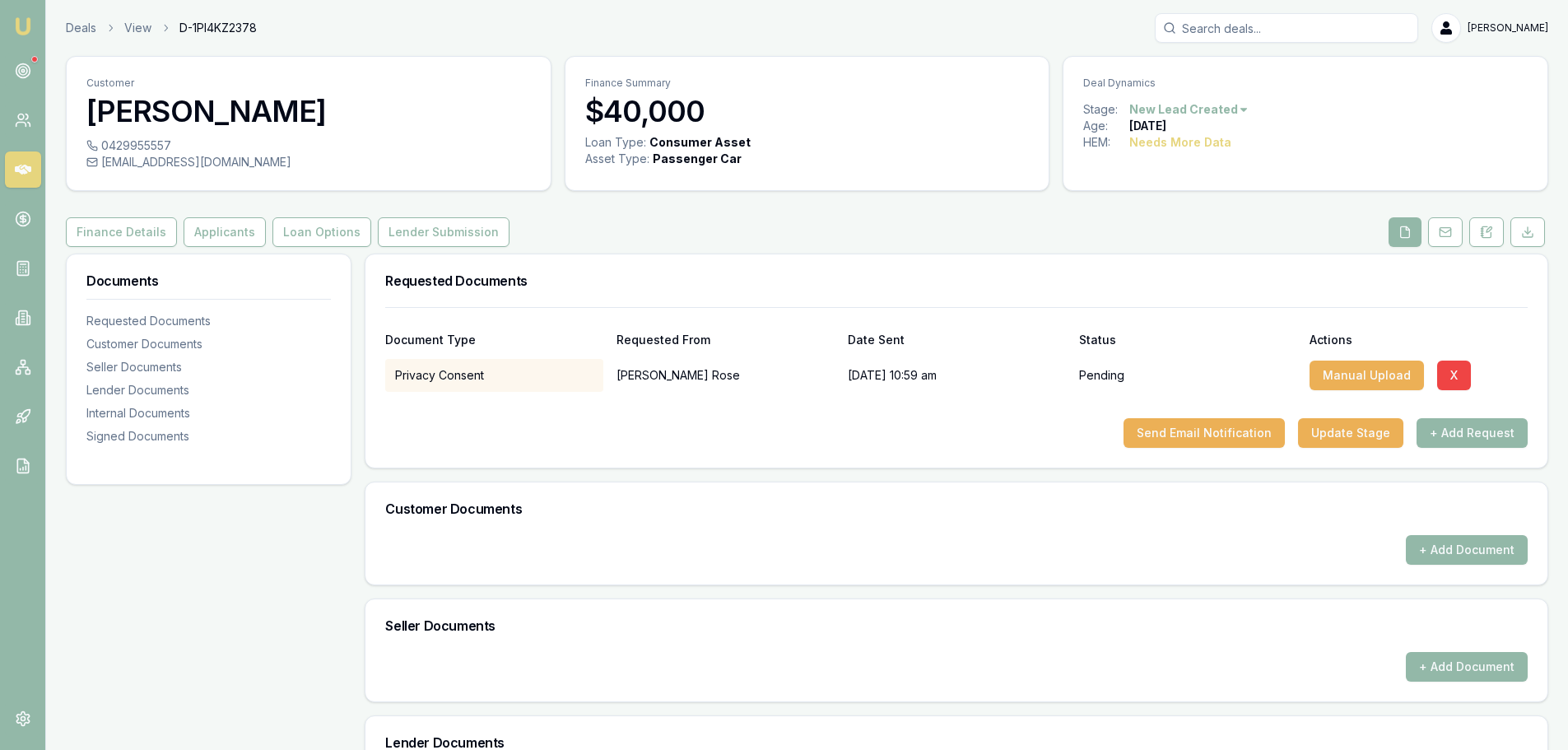
click at [862, 235] on div "Finance Details Applicants Loan Options Lender Submission" at bounding box center [807, 232] width 1482 height 30
click at [778, 227] on div "Finance Details Applicants Loan Options Lender Submission" at bounding box center [807, 232] width 1482 height 30
click at [983, 270] on div "Requested Documents" at bounding box center [956, 280] width 1182 height 53
click at [1496, 440] on button "+ Add Request" at bounding box center [1471, 433] width 111 height 30
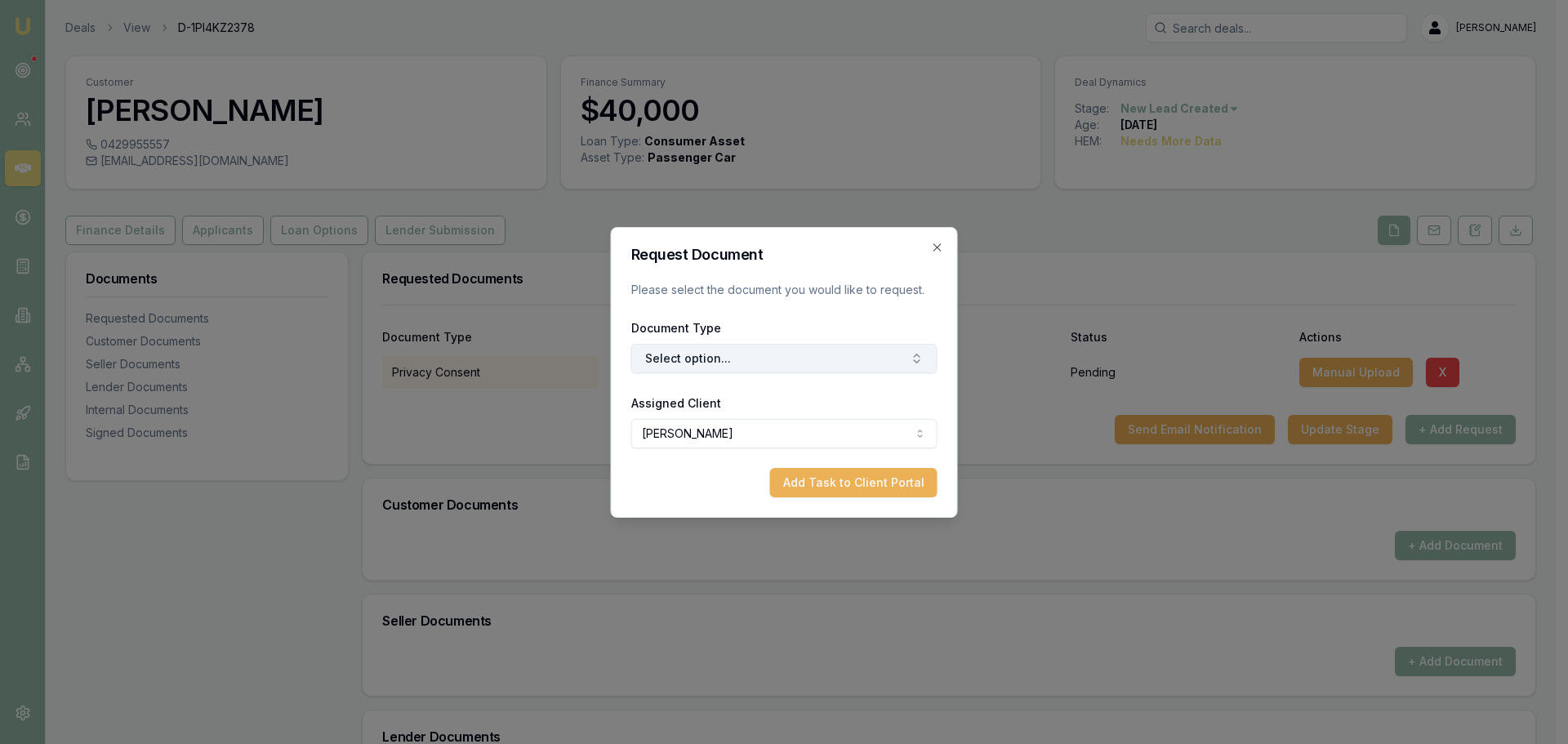
click at [688, 358] on button "Select option..." at bounding box center [784, 358] width 307 height 30
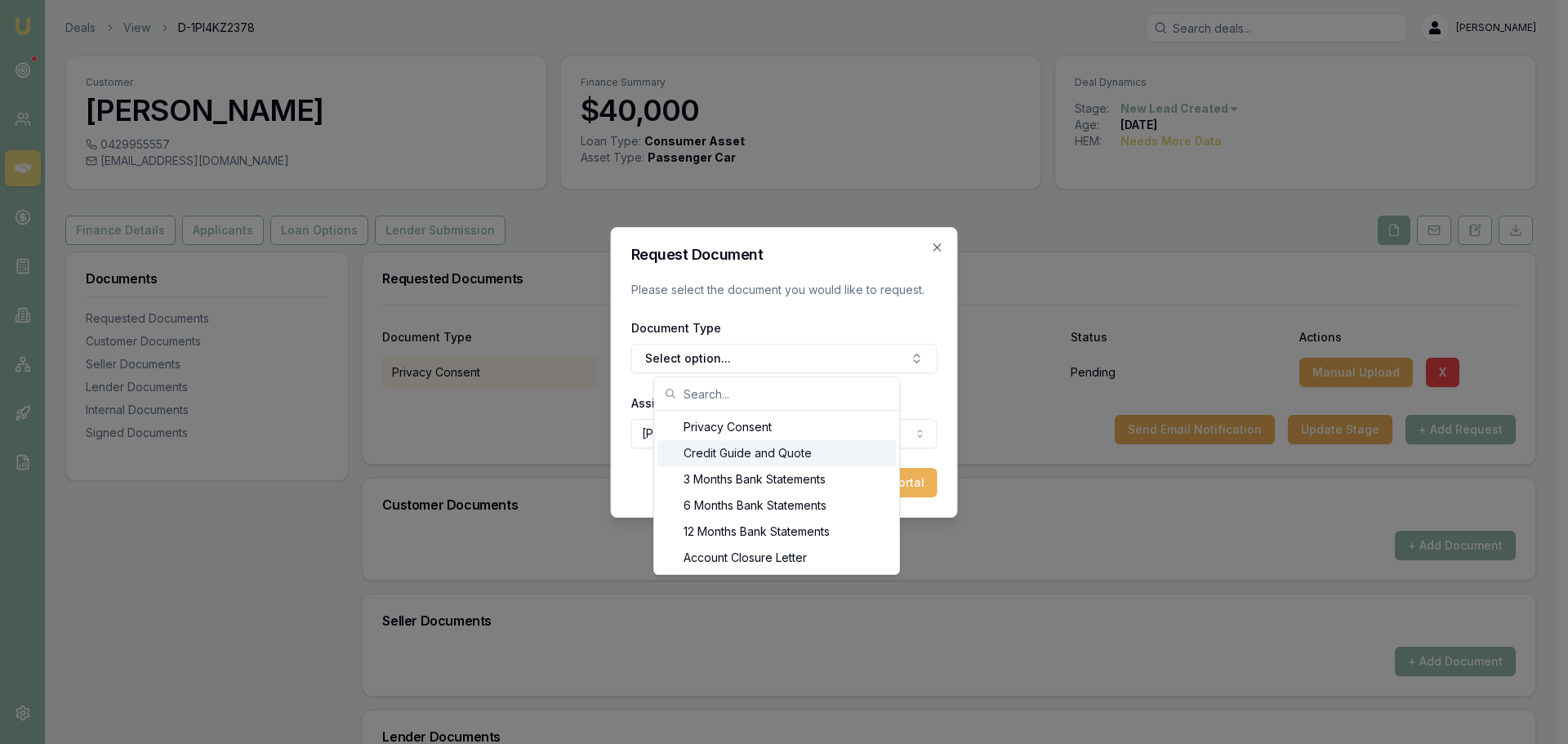
click at [691, 451] on div "Credit Guide and Quote" at bounding box center [776, 453] width 238 height 26
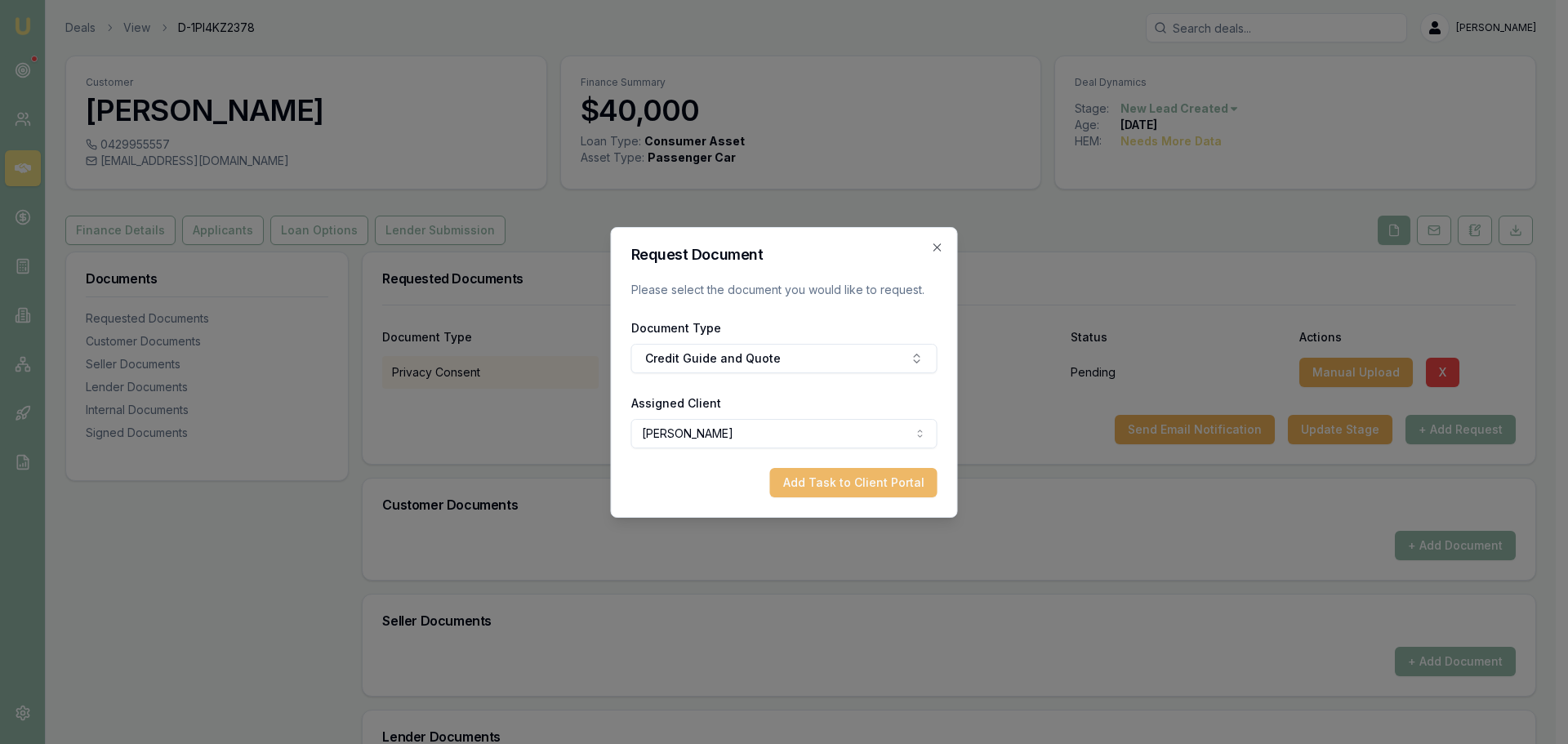
click at [816, 486] on button "Add Task to Client Portal" at bounding box center [853, 483] width 167 height 30
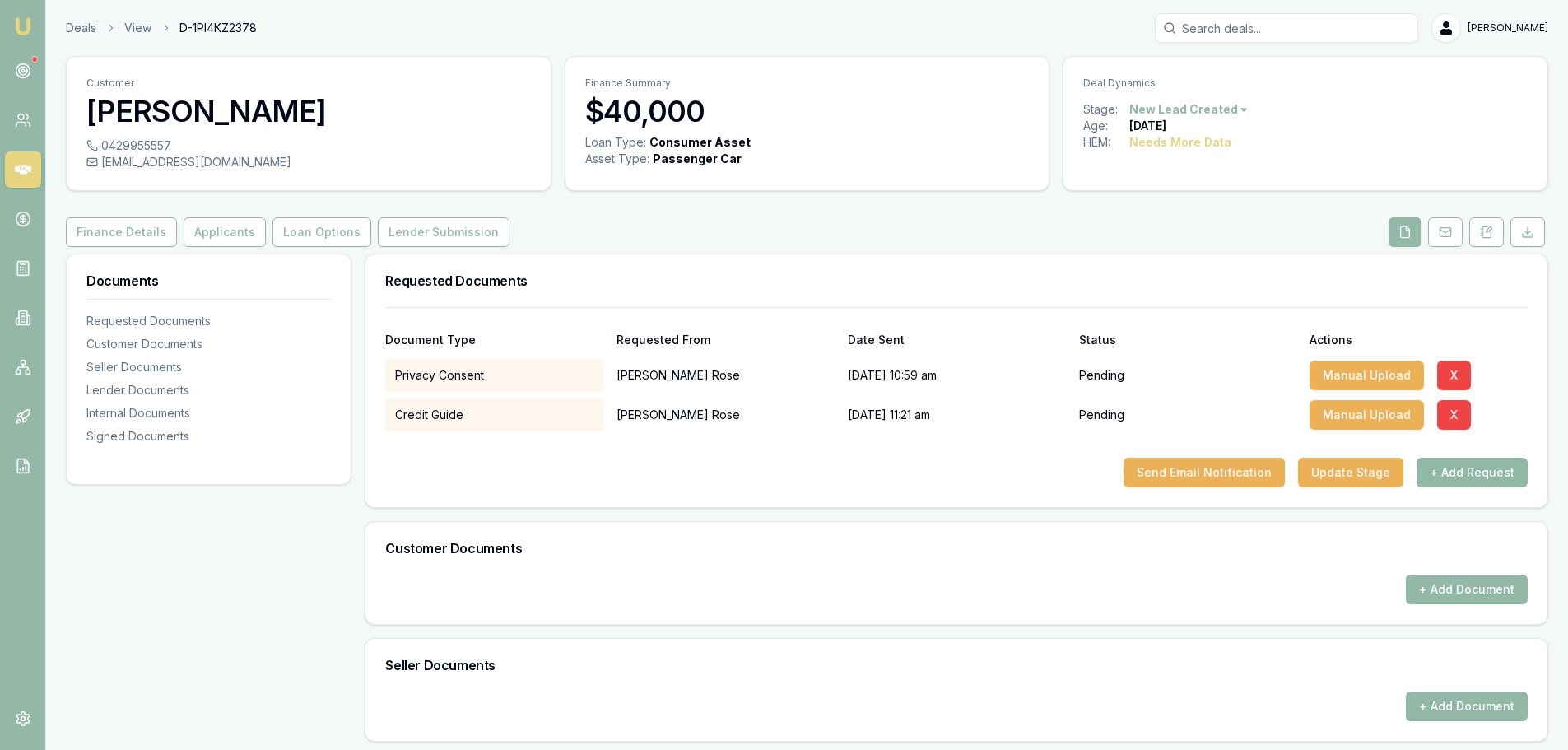
click at [1516, 476] on button "+ Add Request" at bounding box center [1471, 473] width 111 height 30
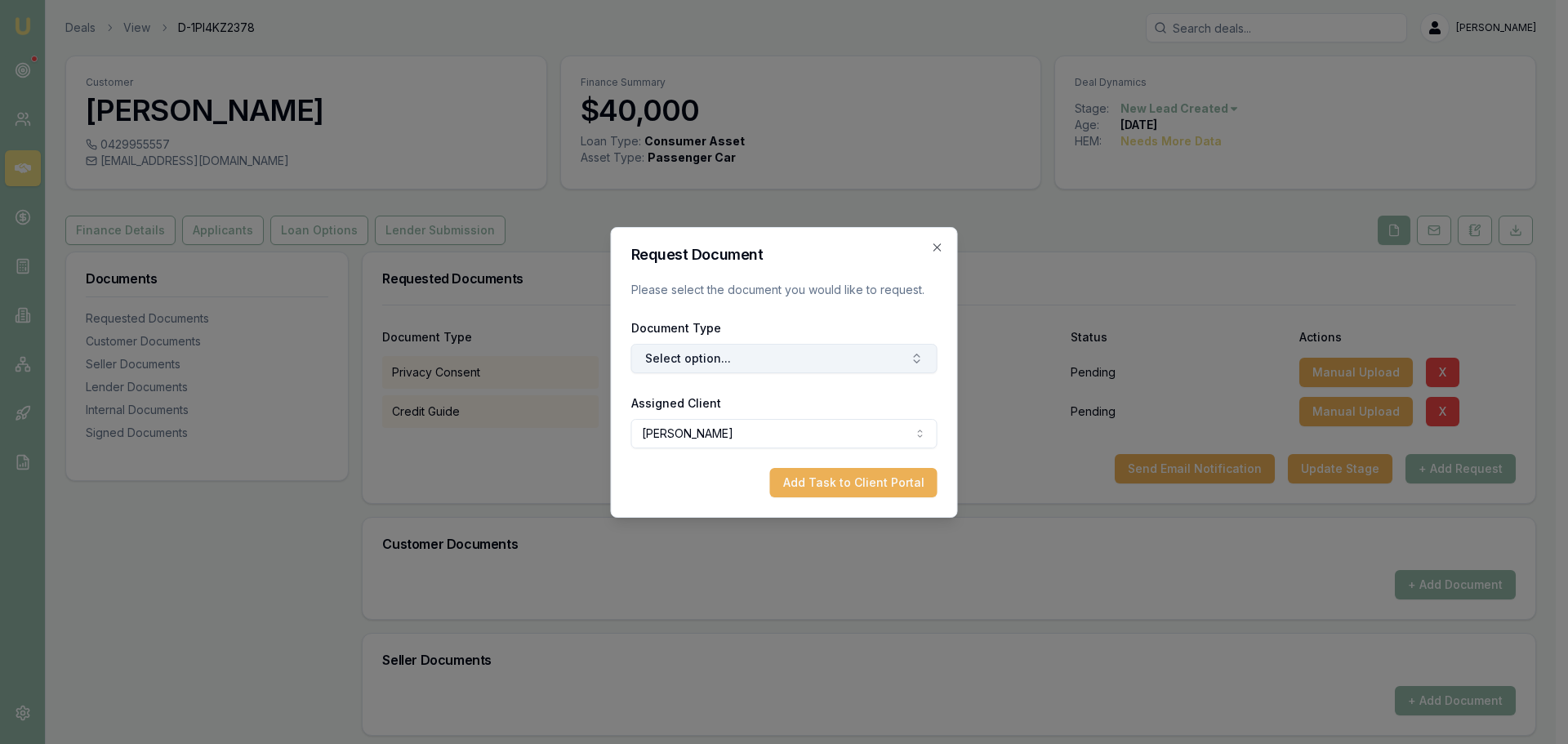
click at [858, 355] on button "Select option..." at bounding box center [784, 358] width 307 height 30
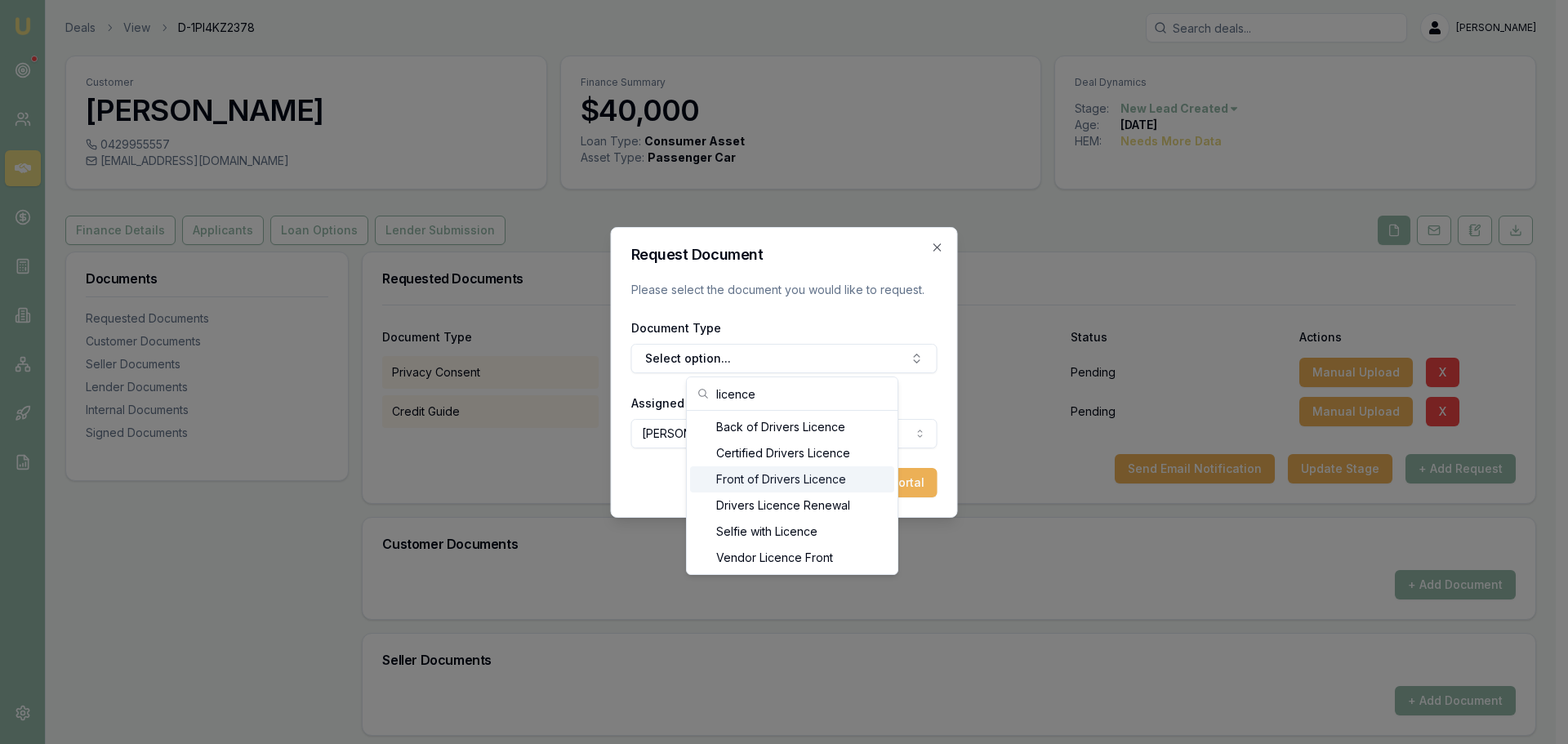
type input "licence"
click at [809, 476] on div "Front of Drivers Licence" at bounding box center [791, 479] width 204 height 26
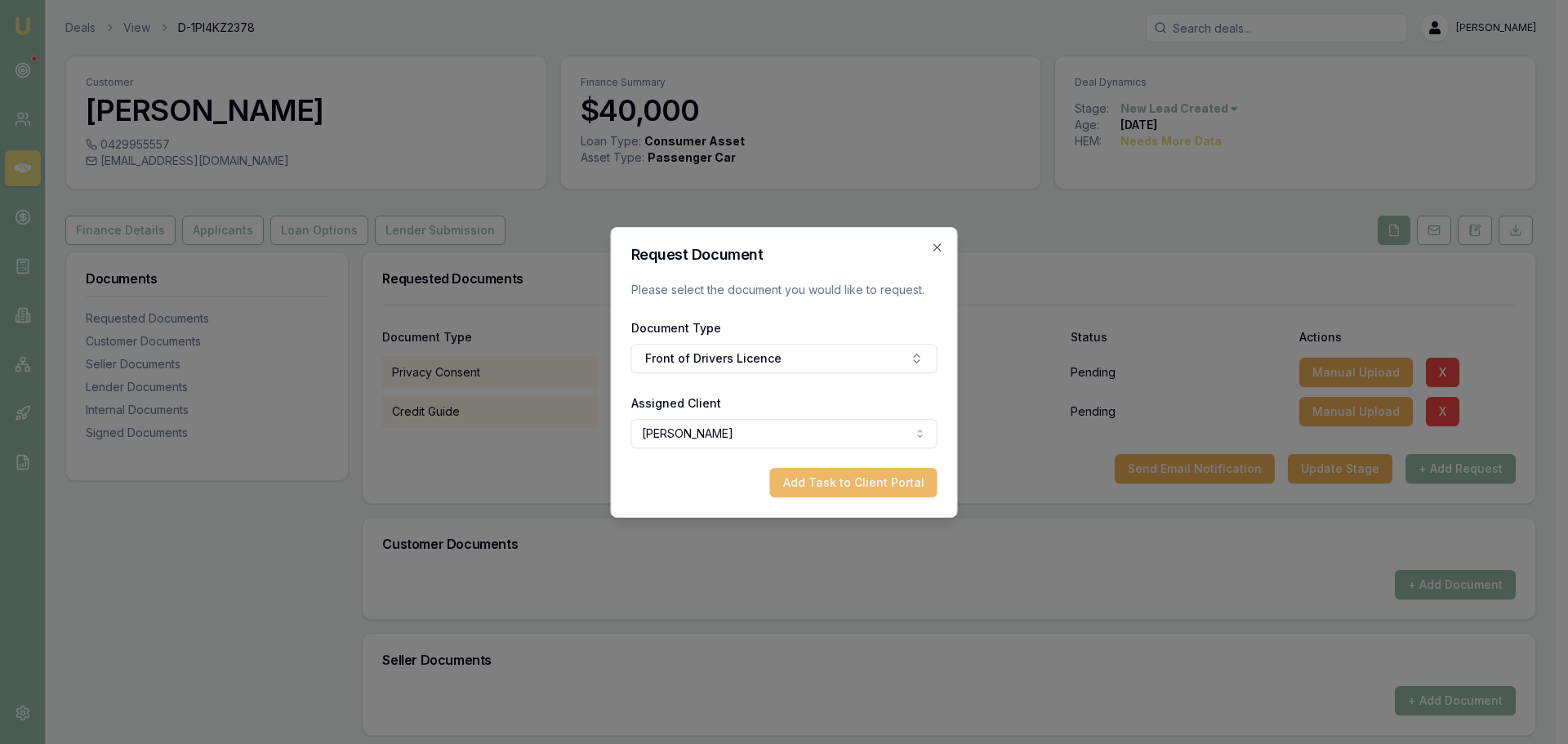
click at [888, 485] on button "Add Task to Client Portal" at bounding box center [853, 483] width 167 height 30
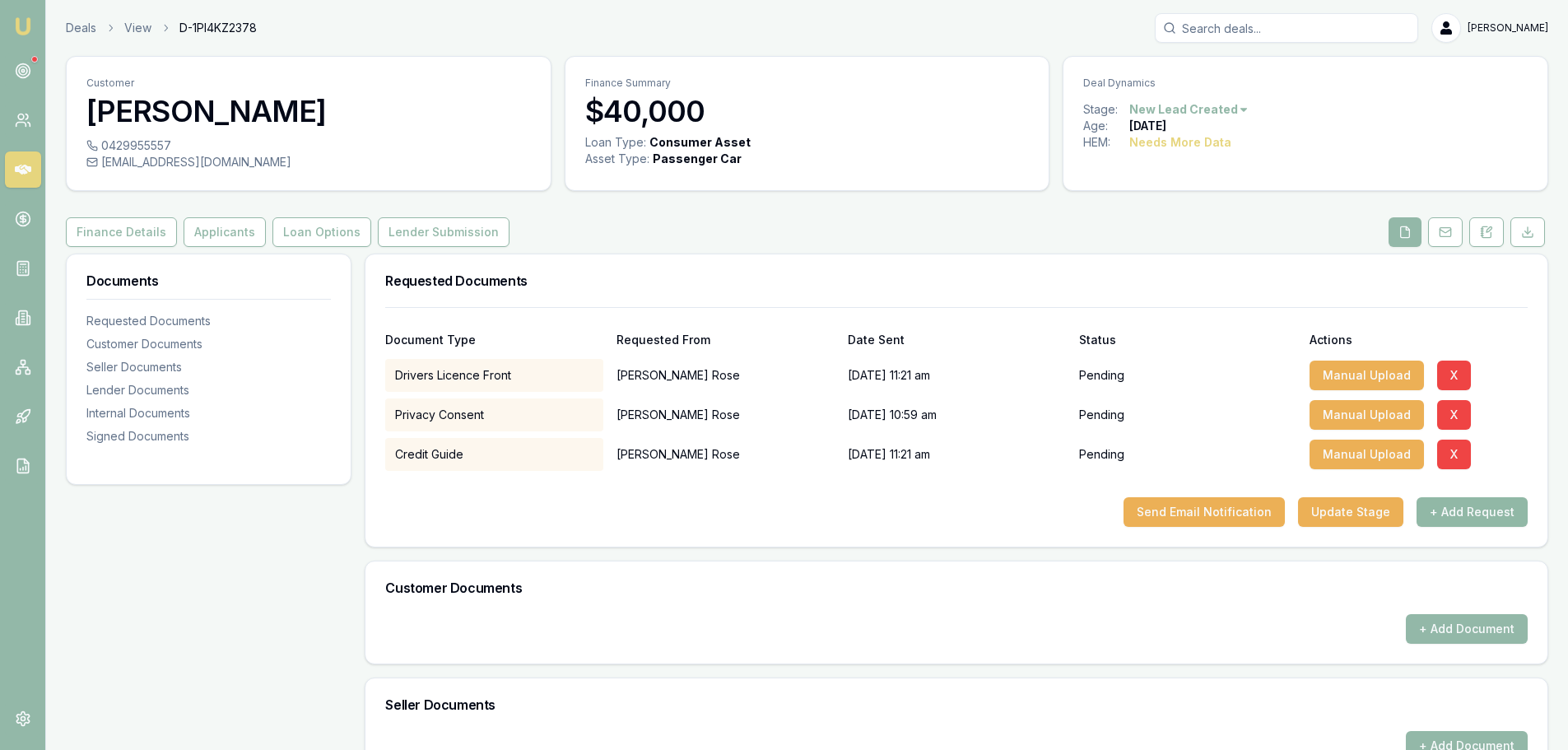
click at [1516, 507] on button "+ Add Request" at bounding box center [1471, 513] width 111 height 30
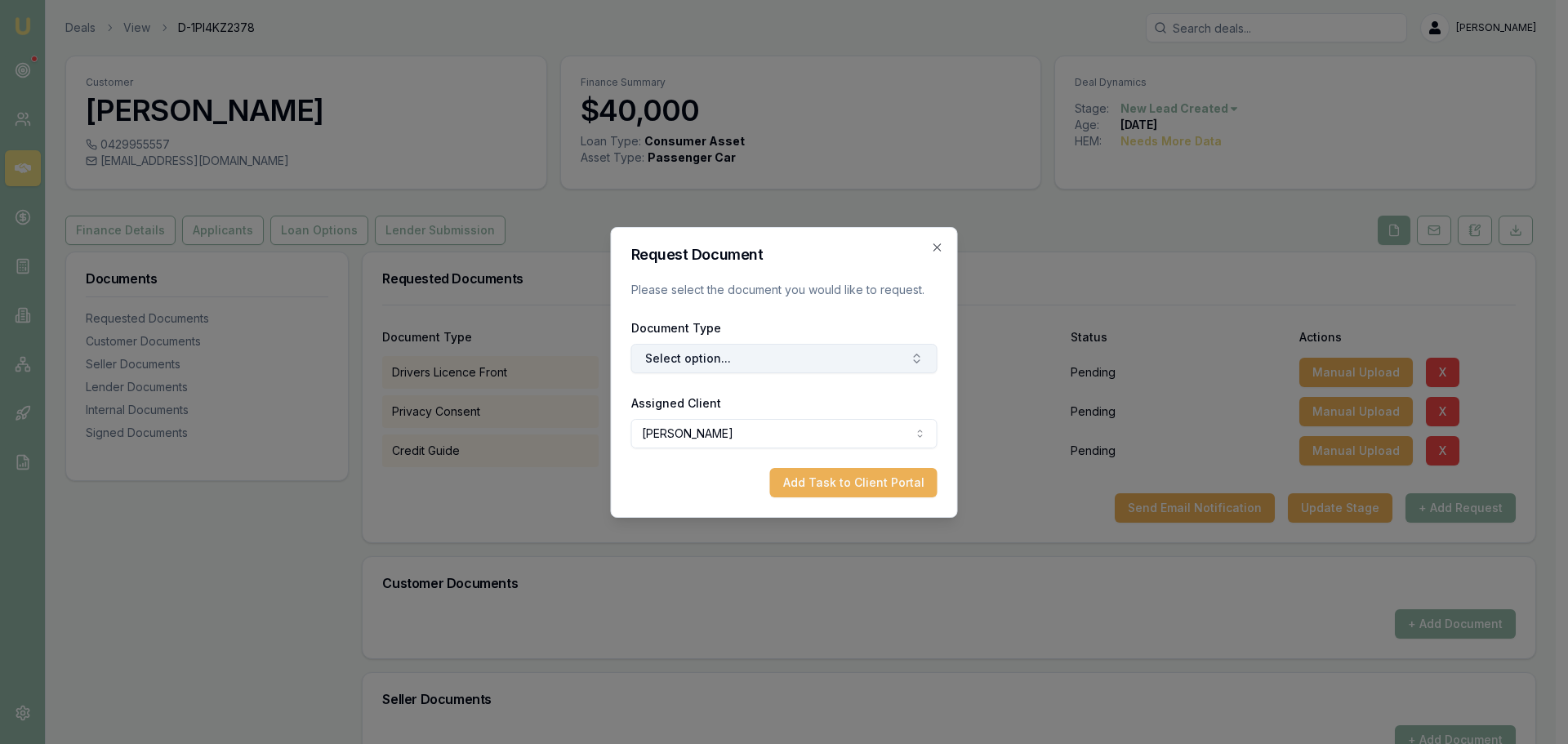
click at [774, 360] on button "Select option..." at bounding box center [784, 358] width 307 height 30
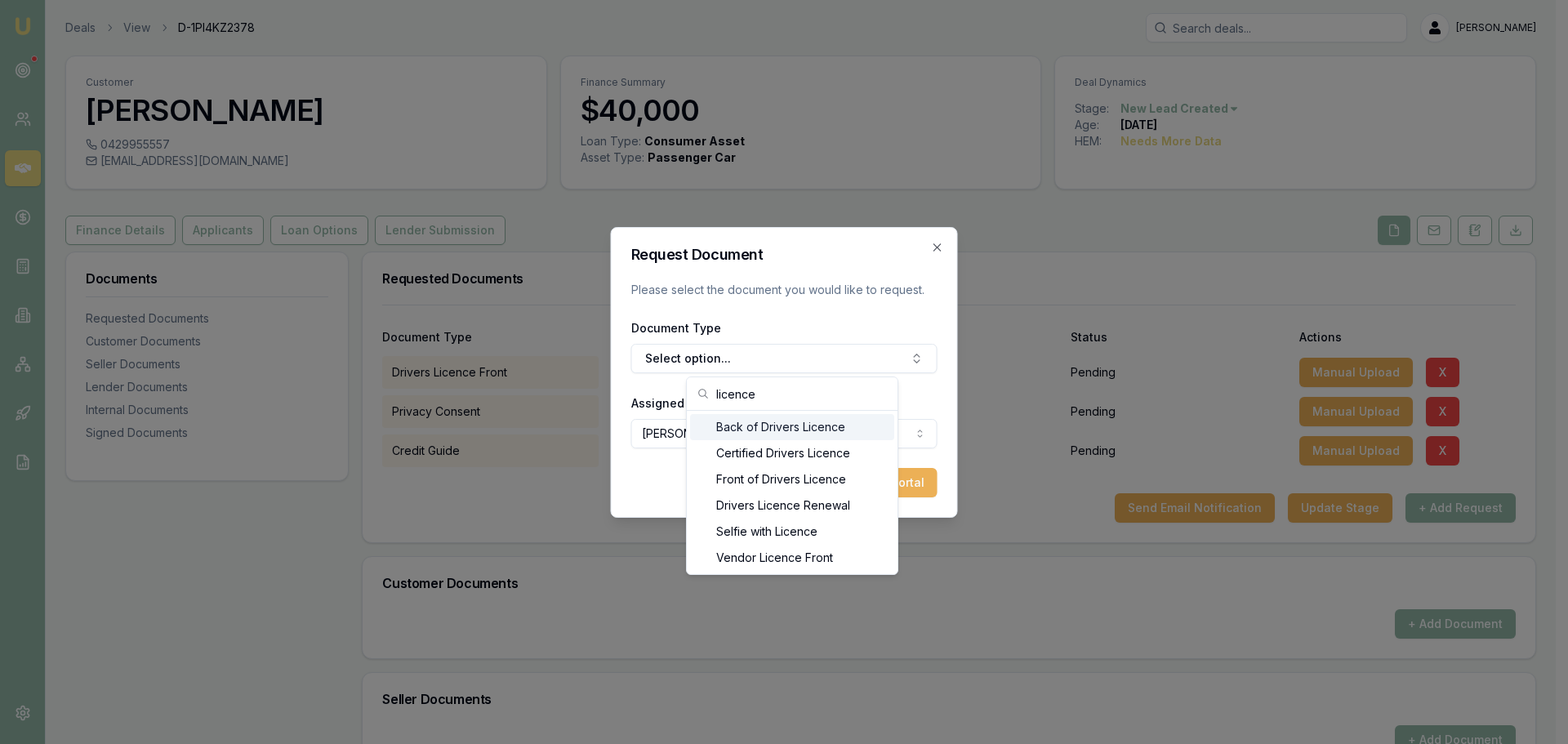
type input "licence"
click at [775, 428] on div "Back of Drivers Licence" at bounding box center [791, 426] width 204 height 26
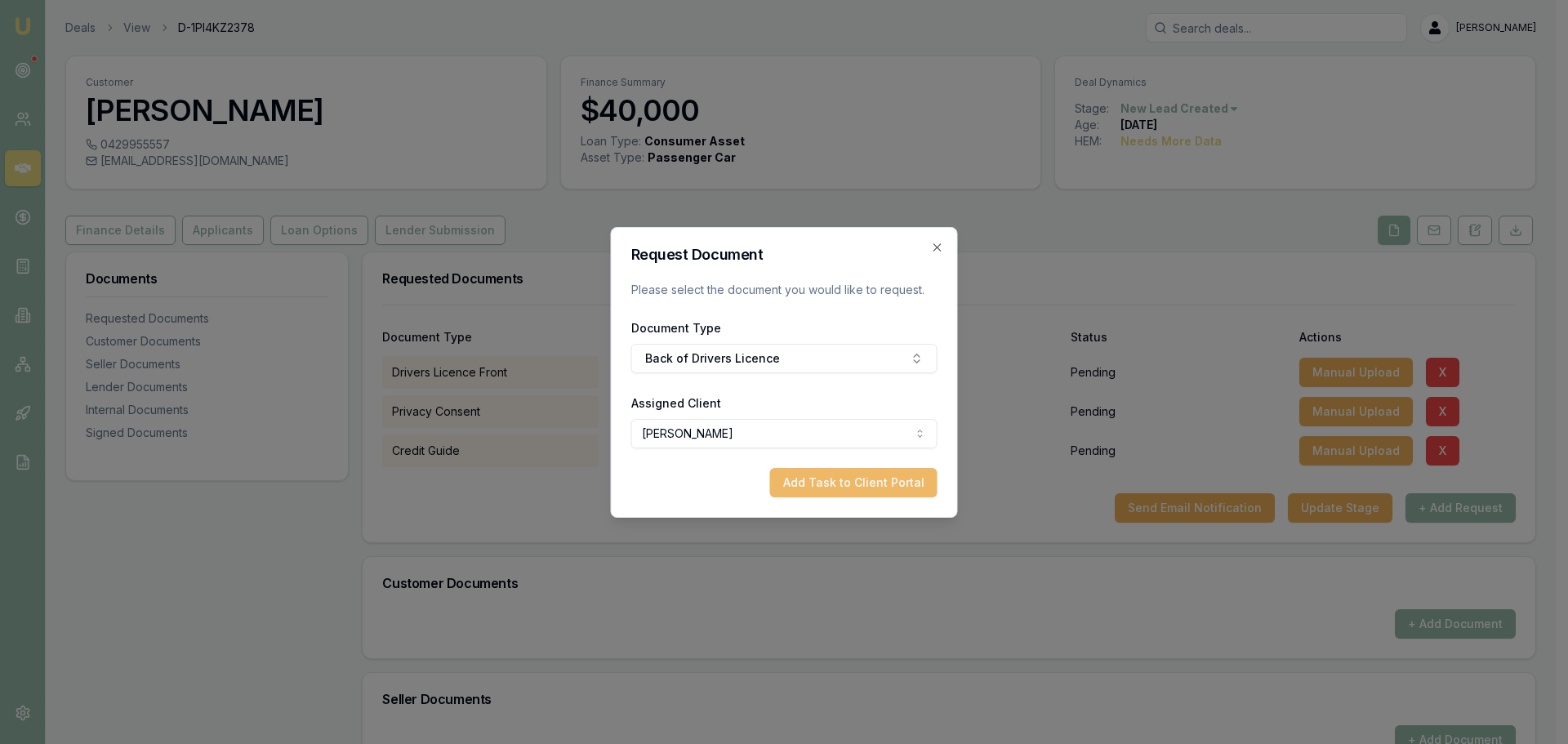
click at [856, 478] on button "Add Task to Client Portal" at bounding box center [853, 483] width 167 height 30
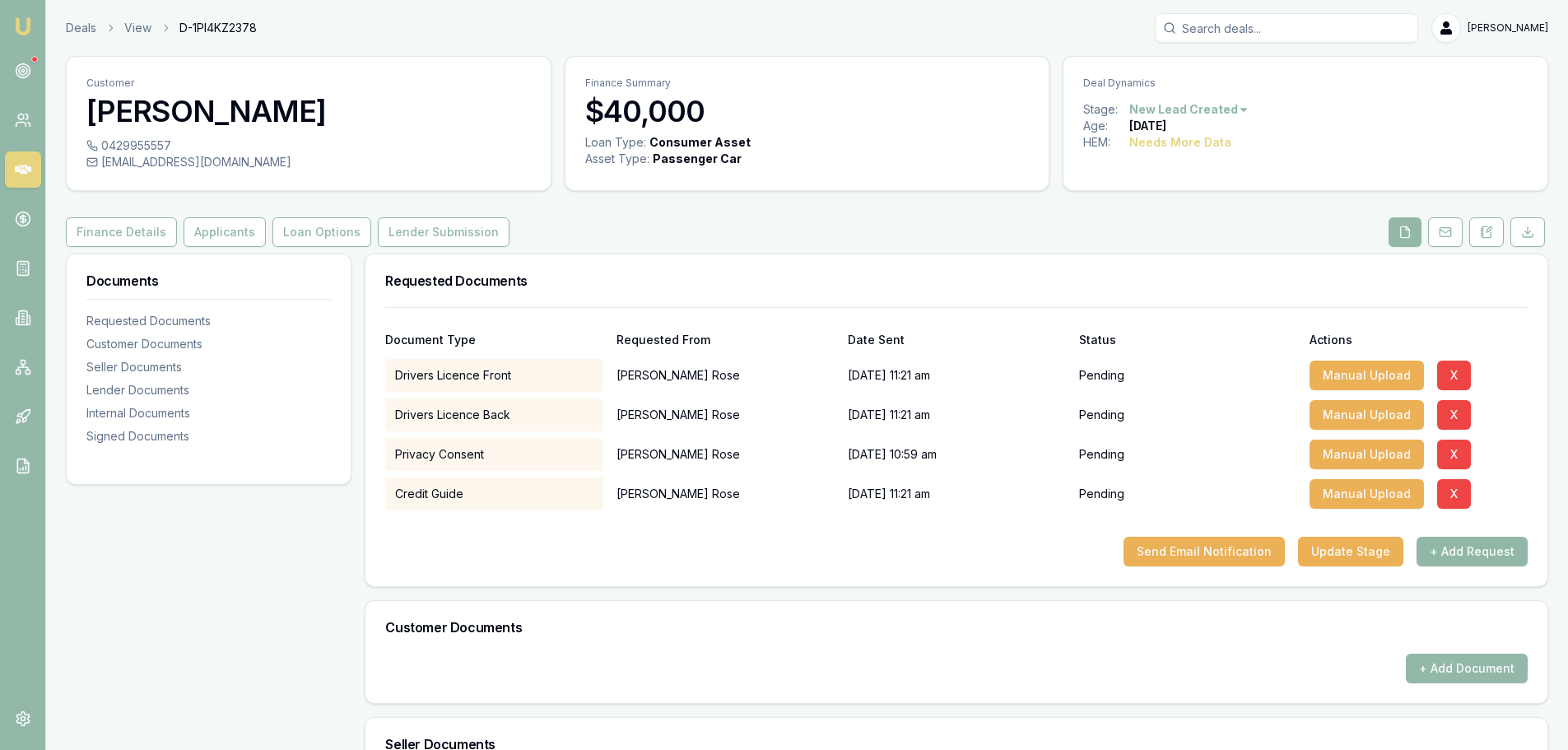
click at [1441, 554] on button "+ Add Request" at bounding box center [1471, 552] width 111 height 30
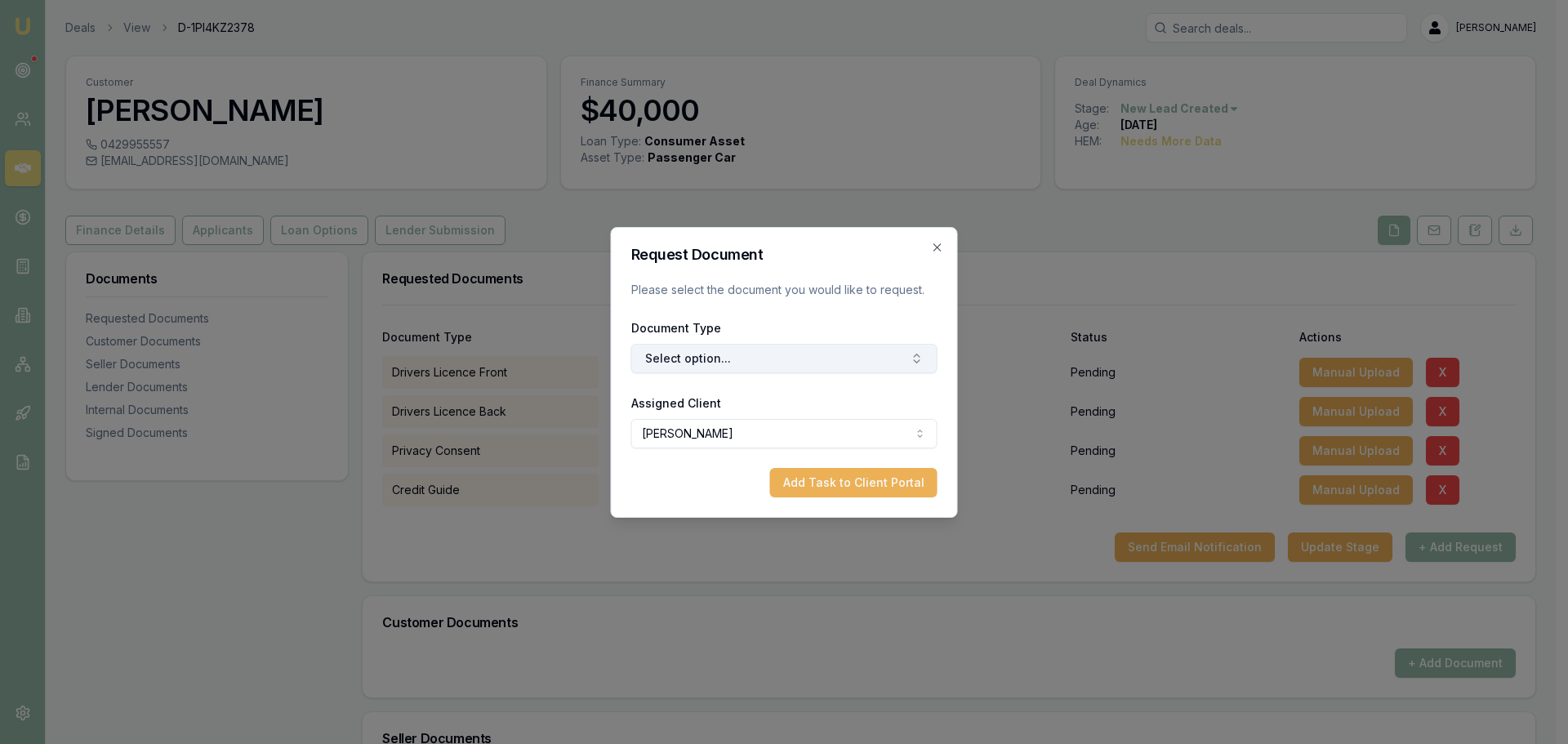
click at [771, 359] on button "Select option..." at bounding box center [784, 358] width 307 height 30
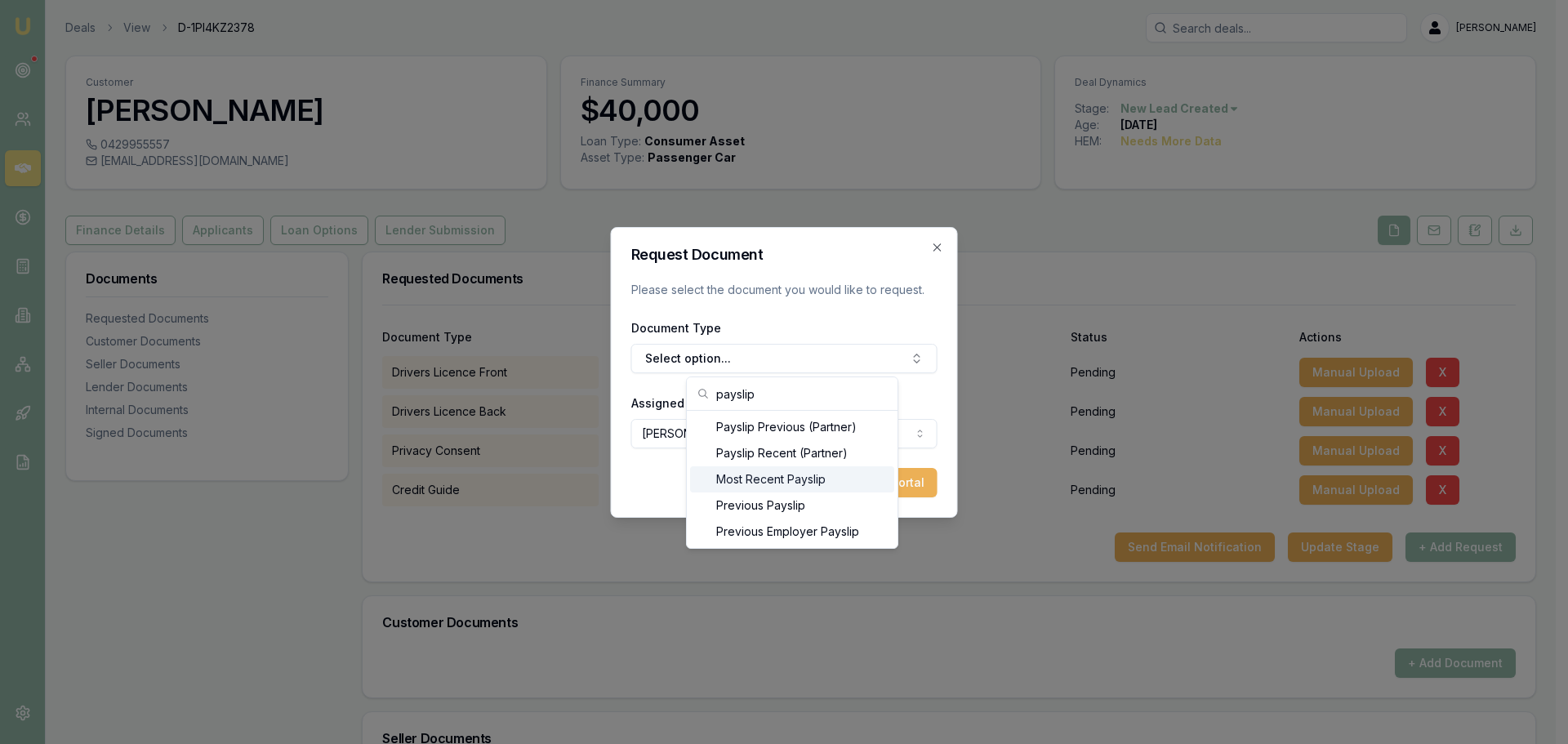
type input "payslip"
click at [769, 478] on div "Most Recent Payslip" at bounding box center [791, 479] width 204 height 26
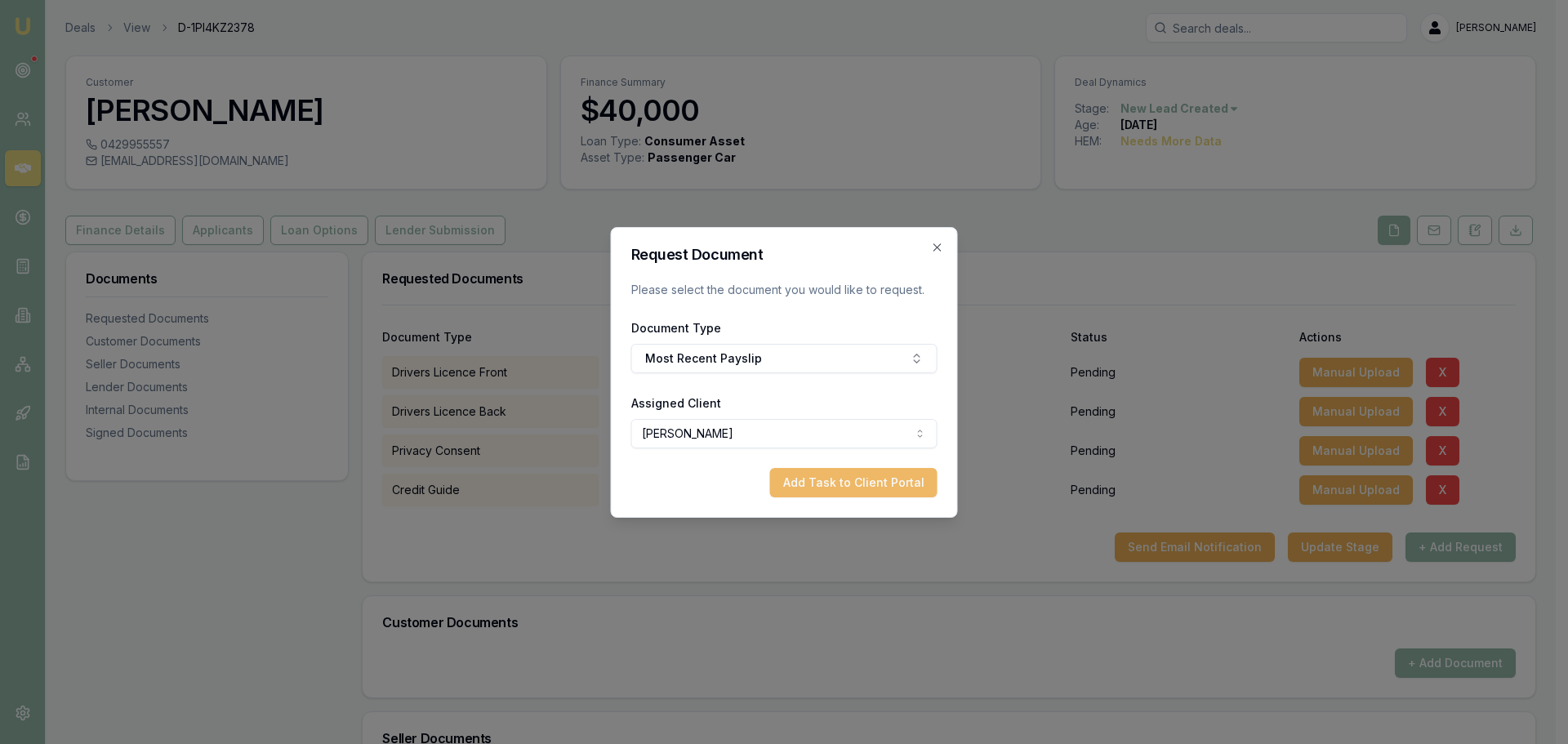
click at [820, 479] on button "Add Task to Client Portal" at bounding box center [853, 483] width 167 height 30
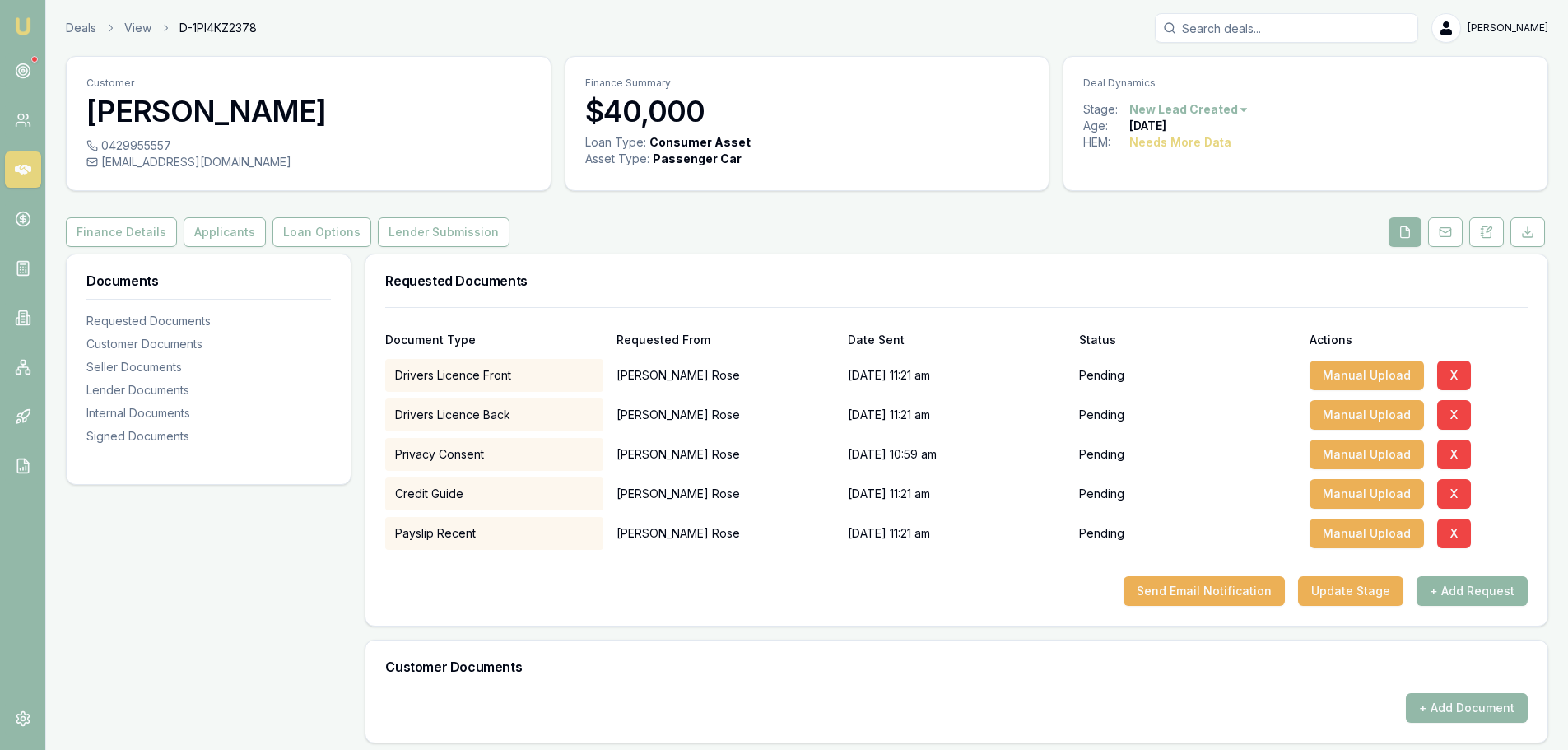
click at [1456, 586] on button "+ Add Request" at bounding box center [1471, 591] width 111 height 30
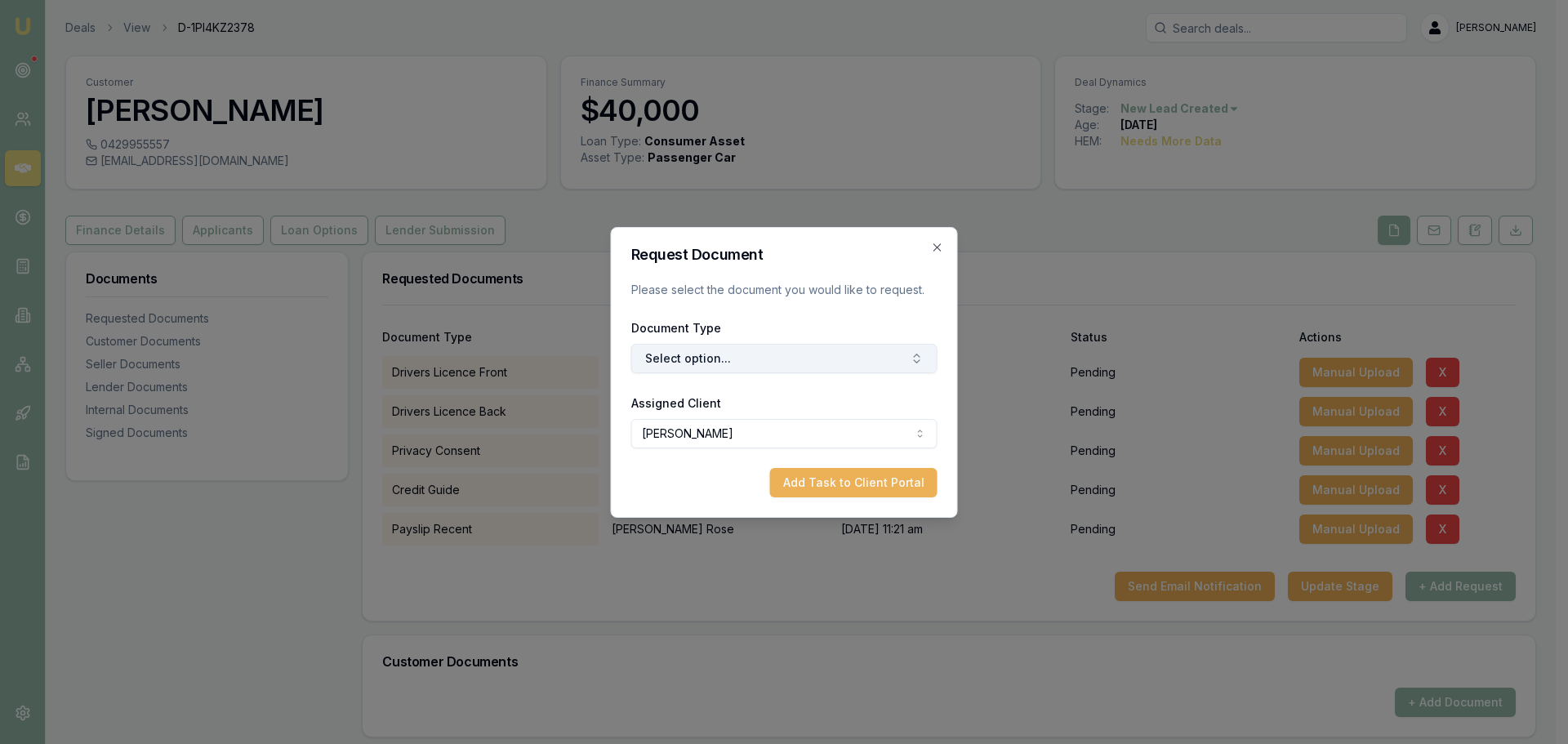
click at [872, 354] on button "Select option..." at bounding box center [784, 358] width 307 height 30
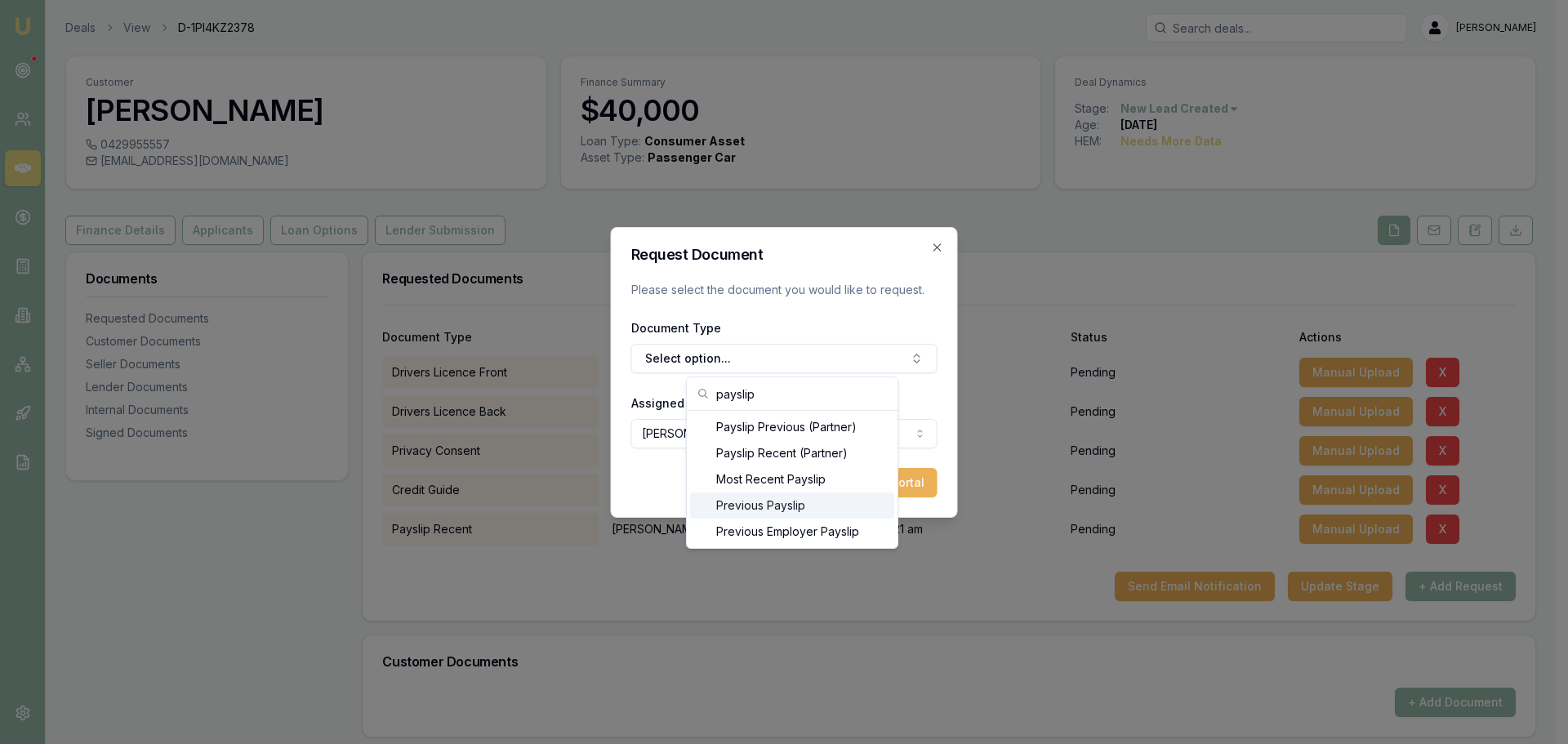
type input "payslip"
click at [794, 503] on div "Previous Payslip" at bounding box center [791, 506] width 204 height 26
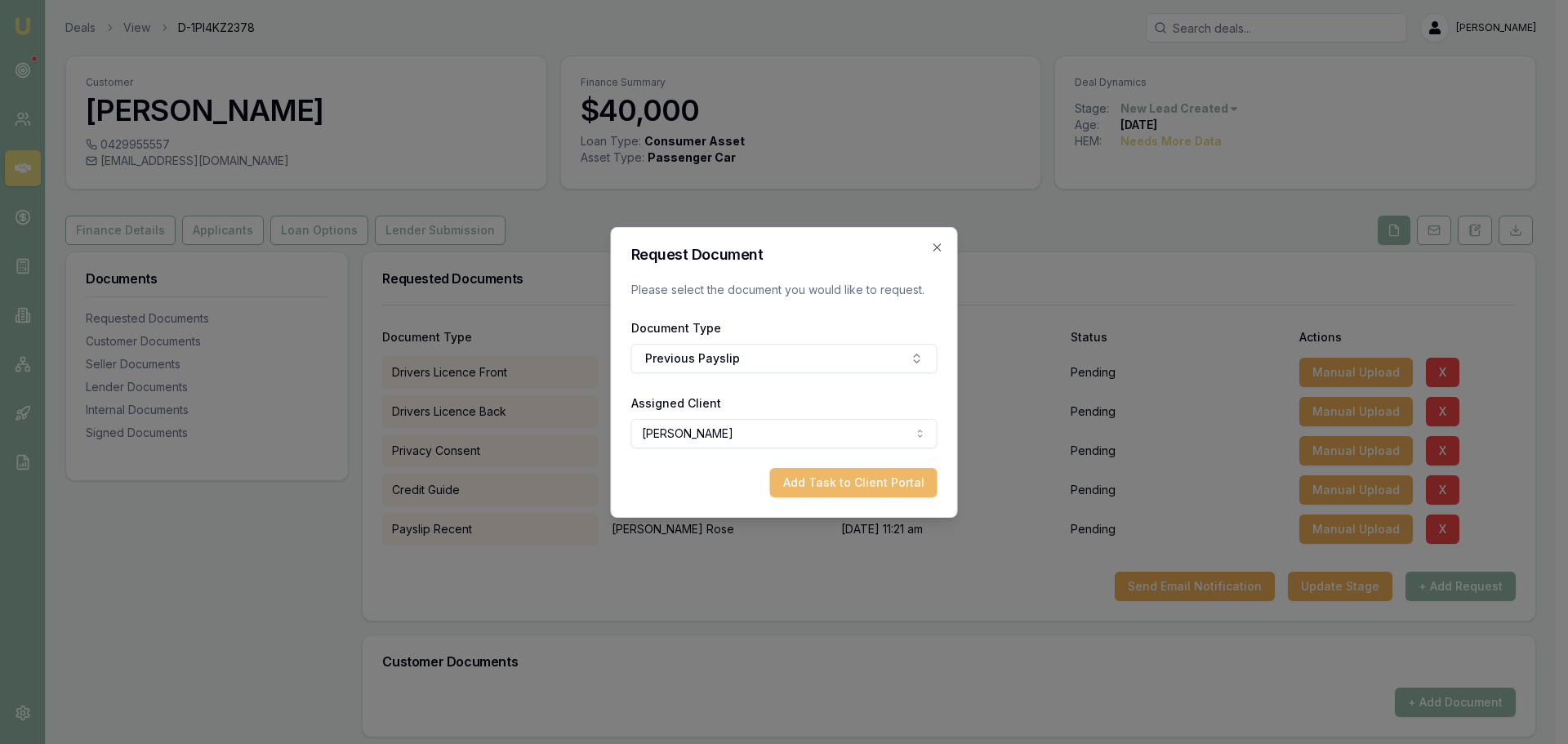
click at [861, 478] on button "Add Task to Client Portal" at bounding box center [853, 483] width 167 height 30
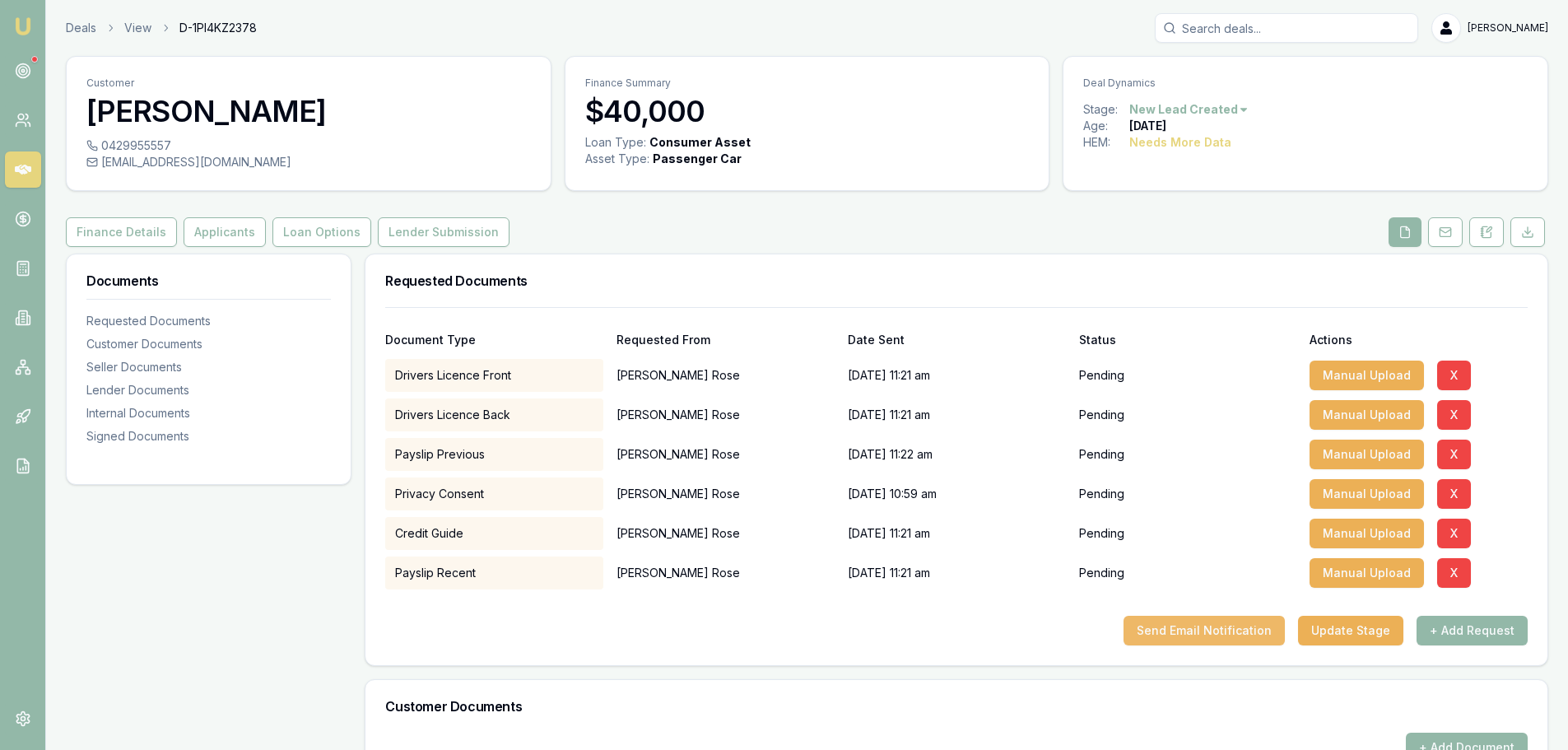
click at [1162, 637] on button "Send Email Notification" at bounding box center [1205, 630] width 162 height 30
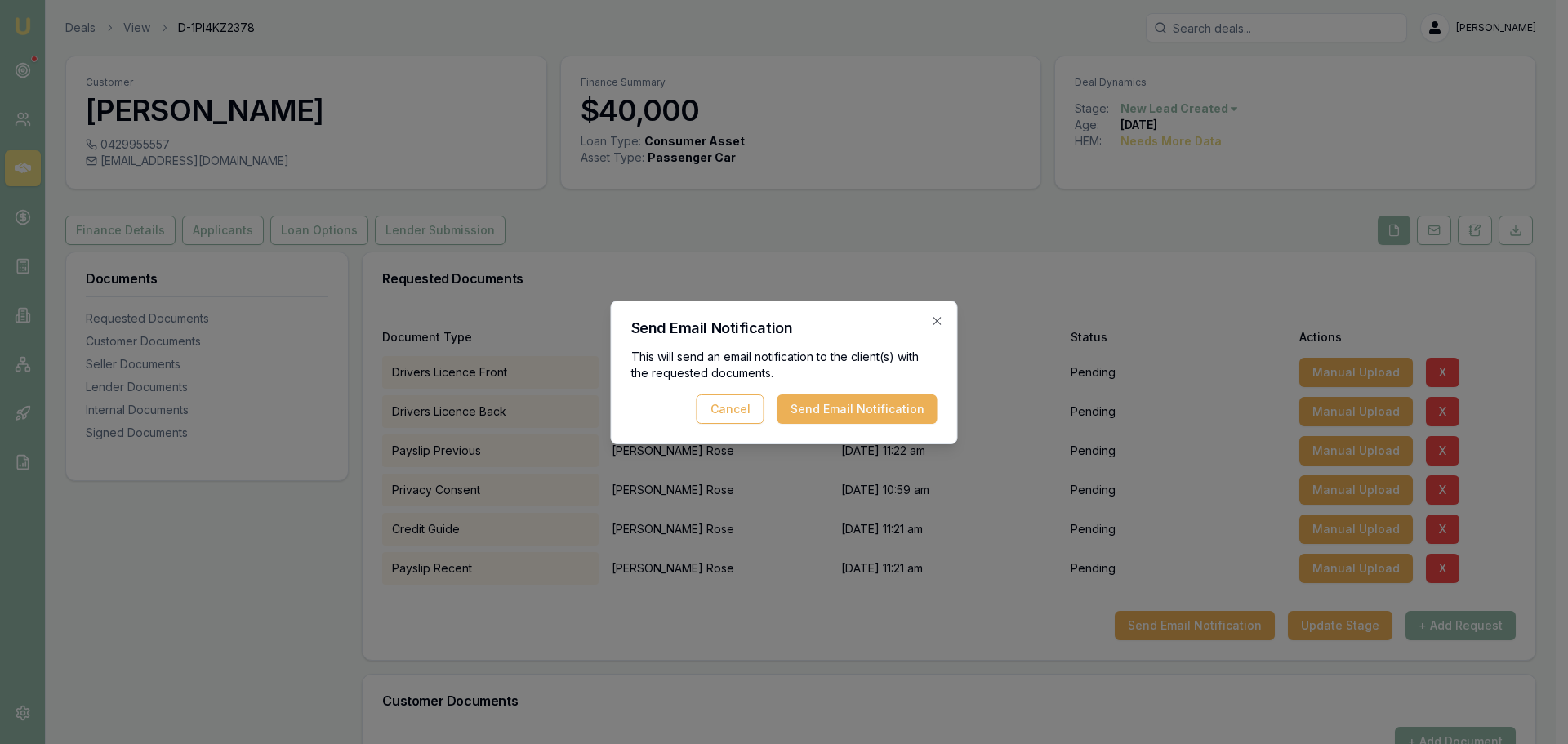
drag, startPoint x: 864, startPoint y: 405, endPoint x: 811, endPoint y: 376, distance: 60.4
click at [864, 405] on button "Send Email Notification" at bounding box center [858, 410] width 160 height 30
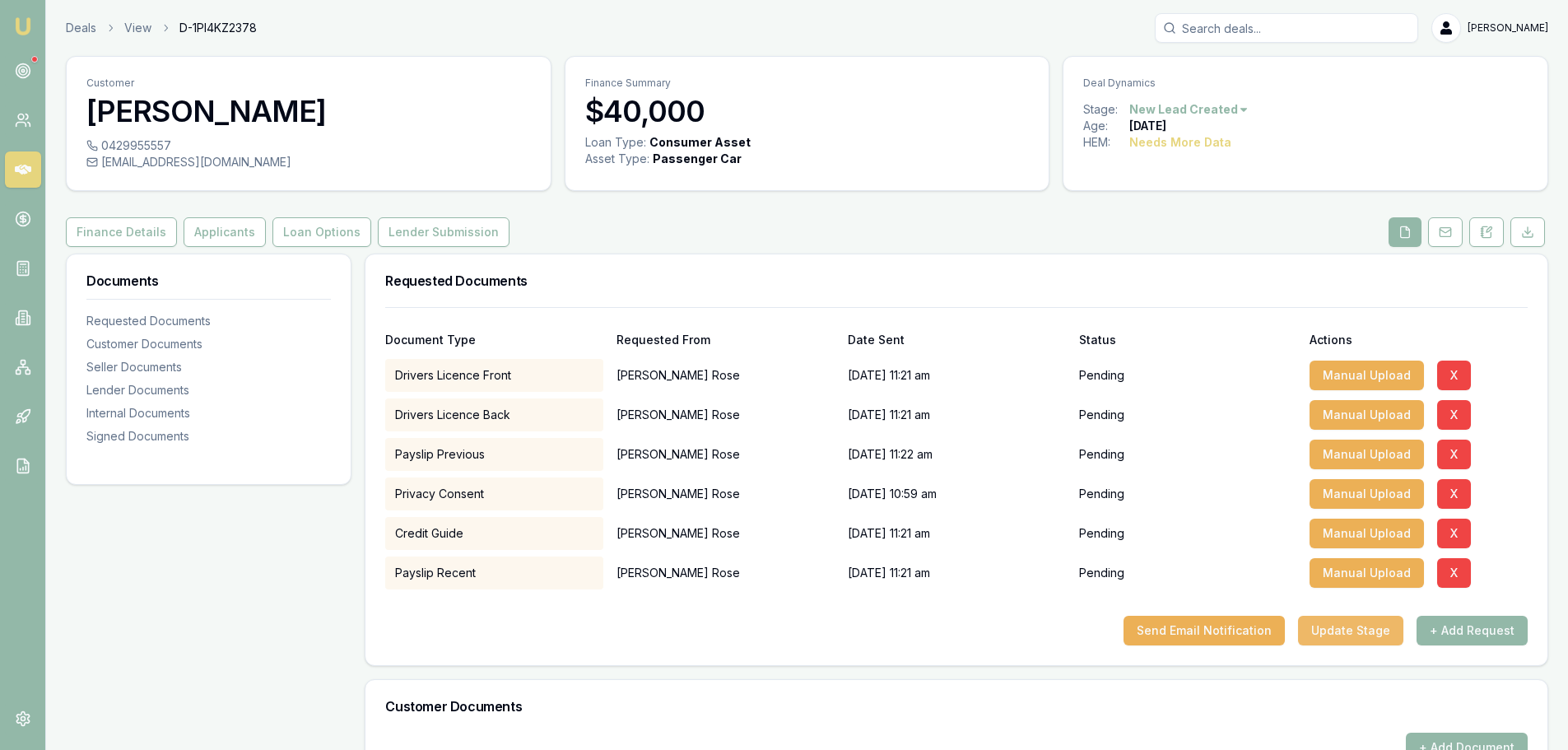
click at [1373, 624] on button "Update Stage" at bounding box center [1352, 630] width 106 height 30
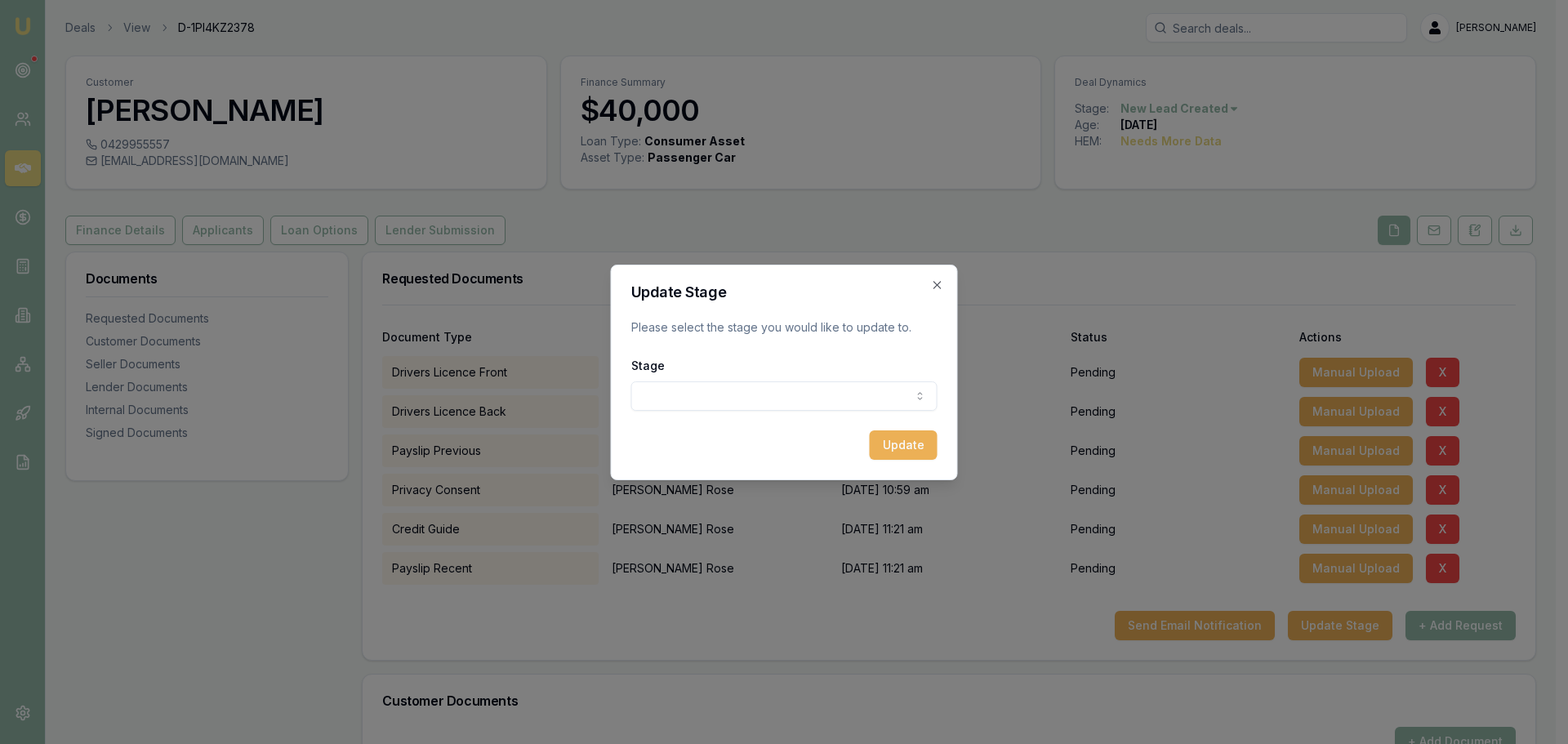
click at [784, 410] on body "Emu Broker Deals View D-1PI4KZ2378 Erin Shield Toggle Menu Customer Thomas Rose…" at bounding box center [778, 372] width 1555 height 744
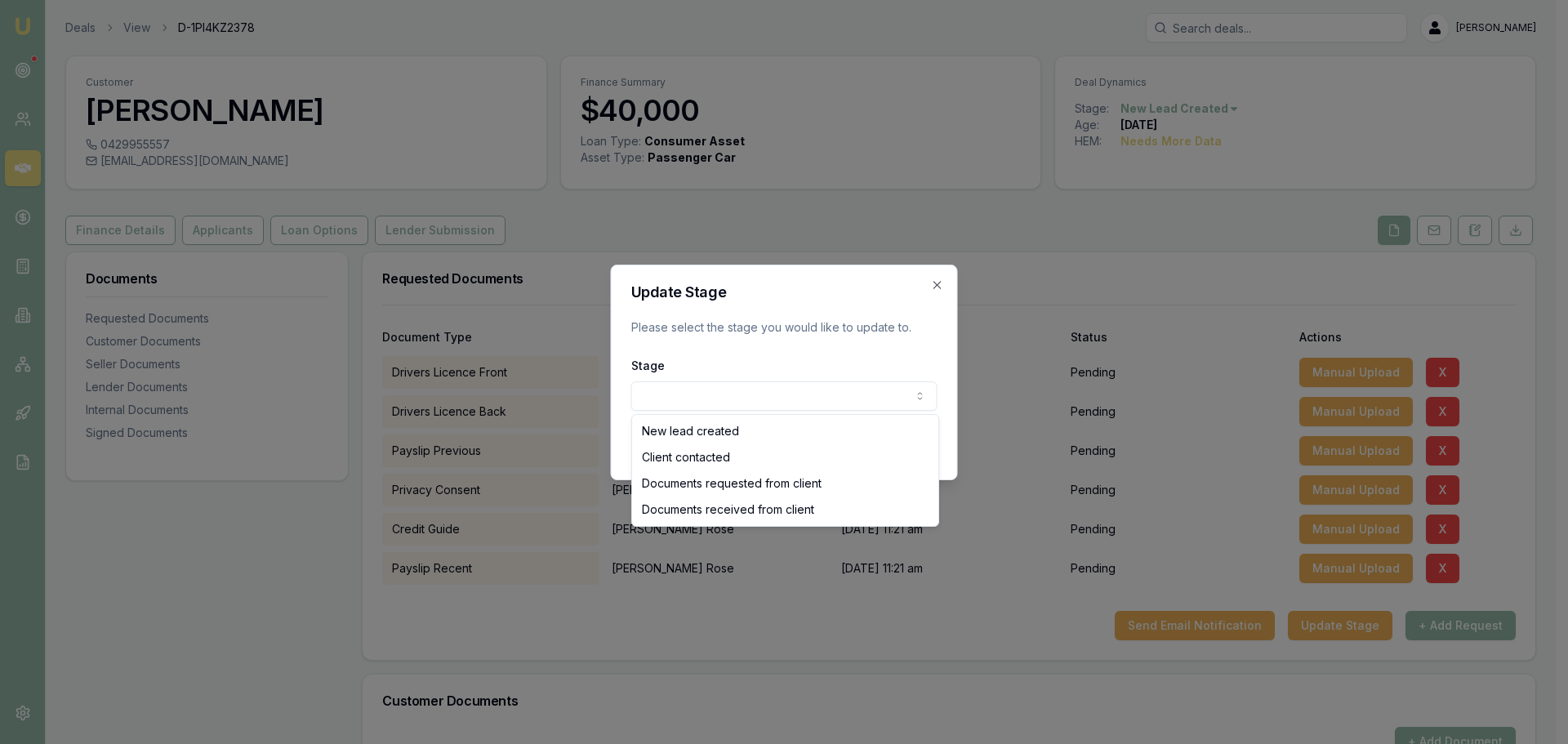
select select "DOCUMENTS_REQUESTED_FROM_CLIENT"
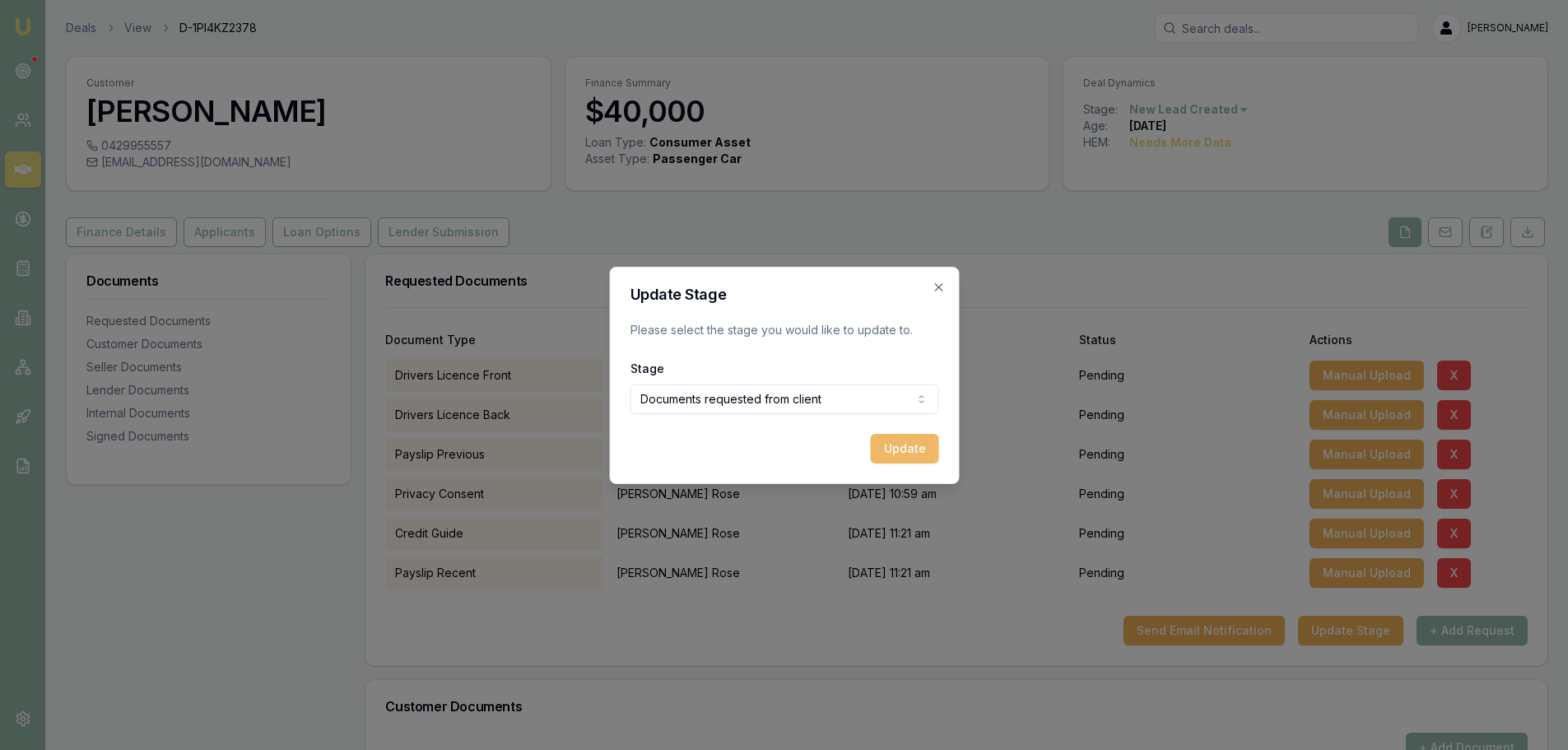
click at [901, 461] on button "Update" at bounding box center [904, 449] width 69 height 30
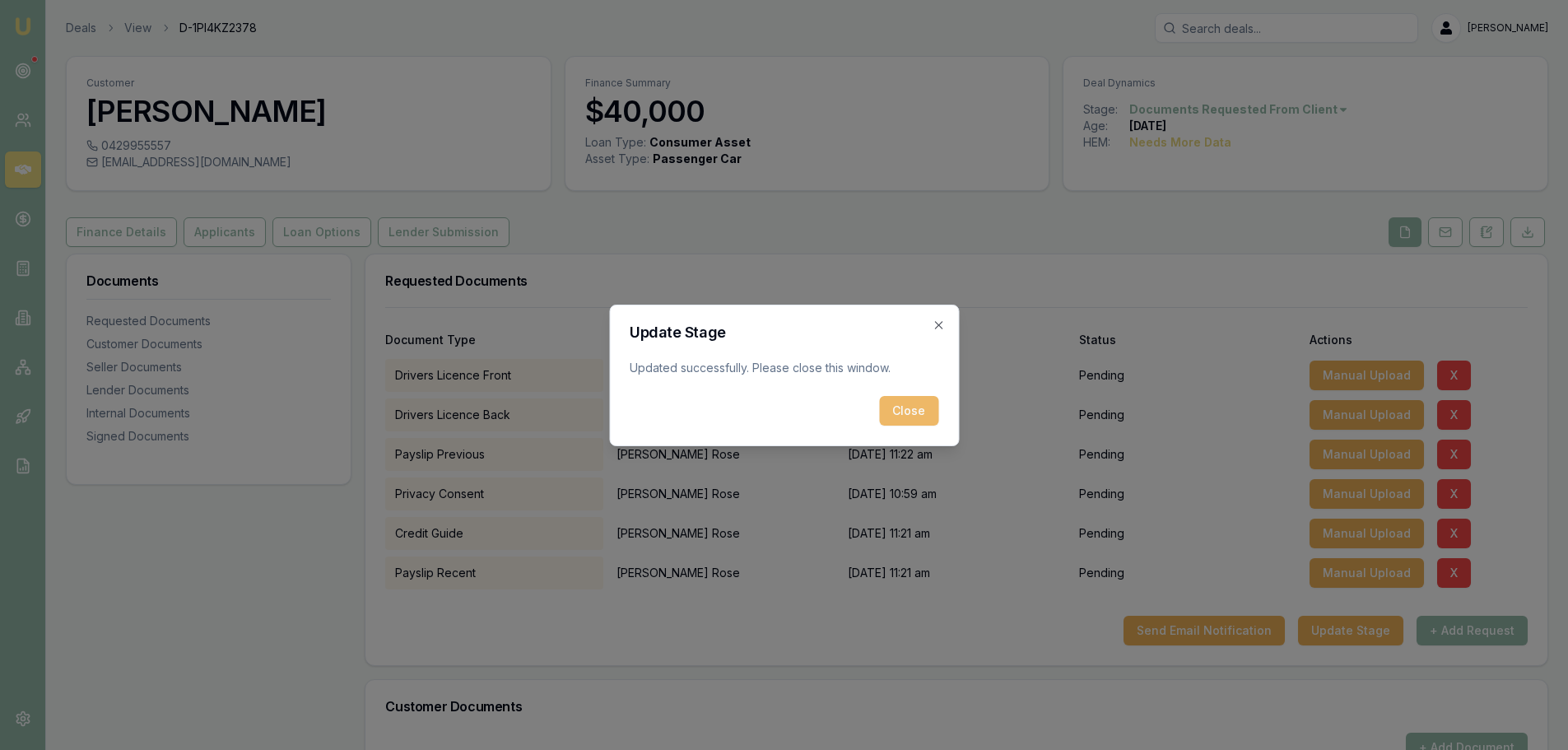
click at [914, 409] on button "Close" at bounding box center [908, 411] width 59 height 30
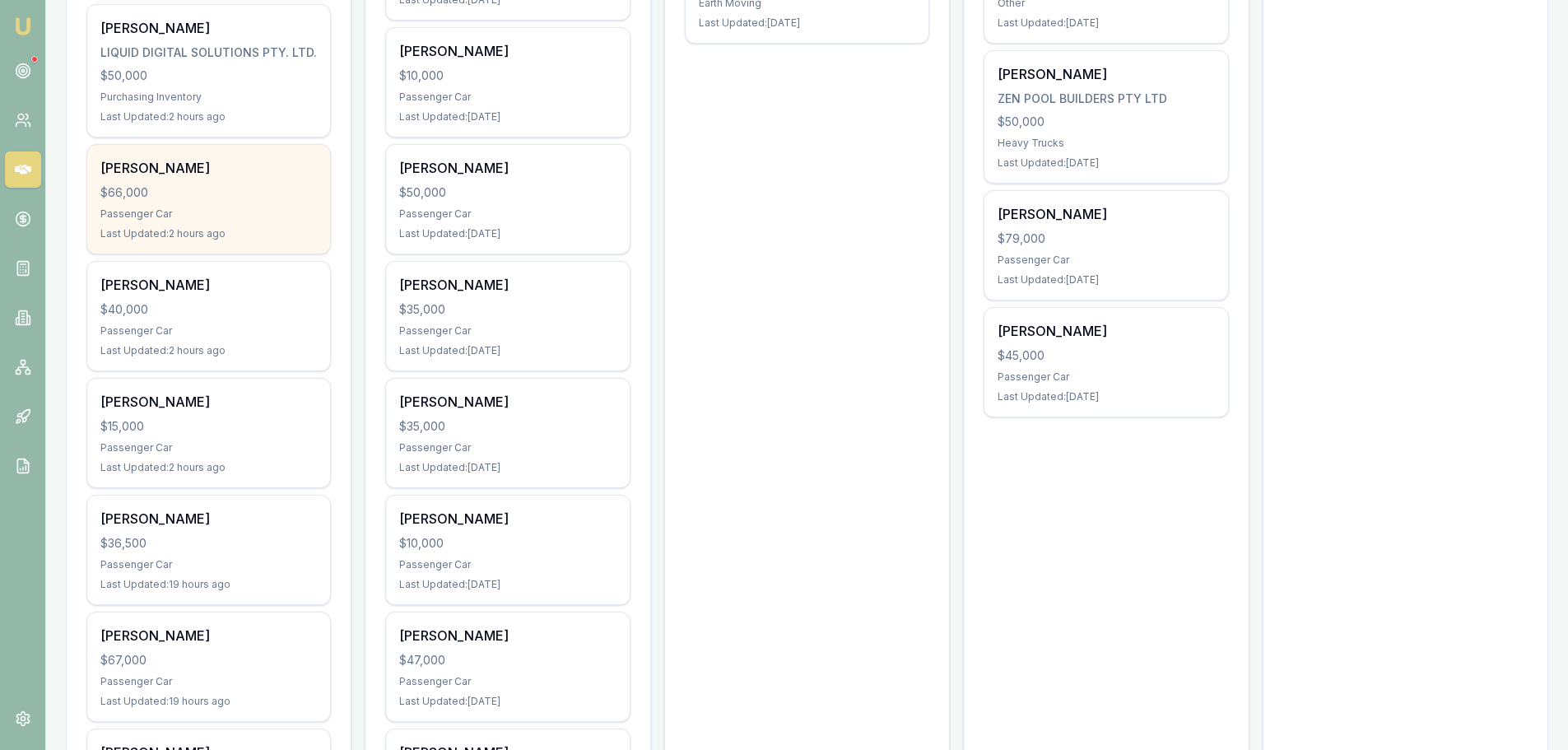
click at [219, 190] on div "$66,000" at bounding box center [208, 192] width 216 height 17
click at [247, 215] on div "Passenger Car" at bounding box center [208, 213] width 216 height 13
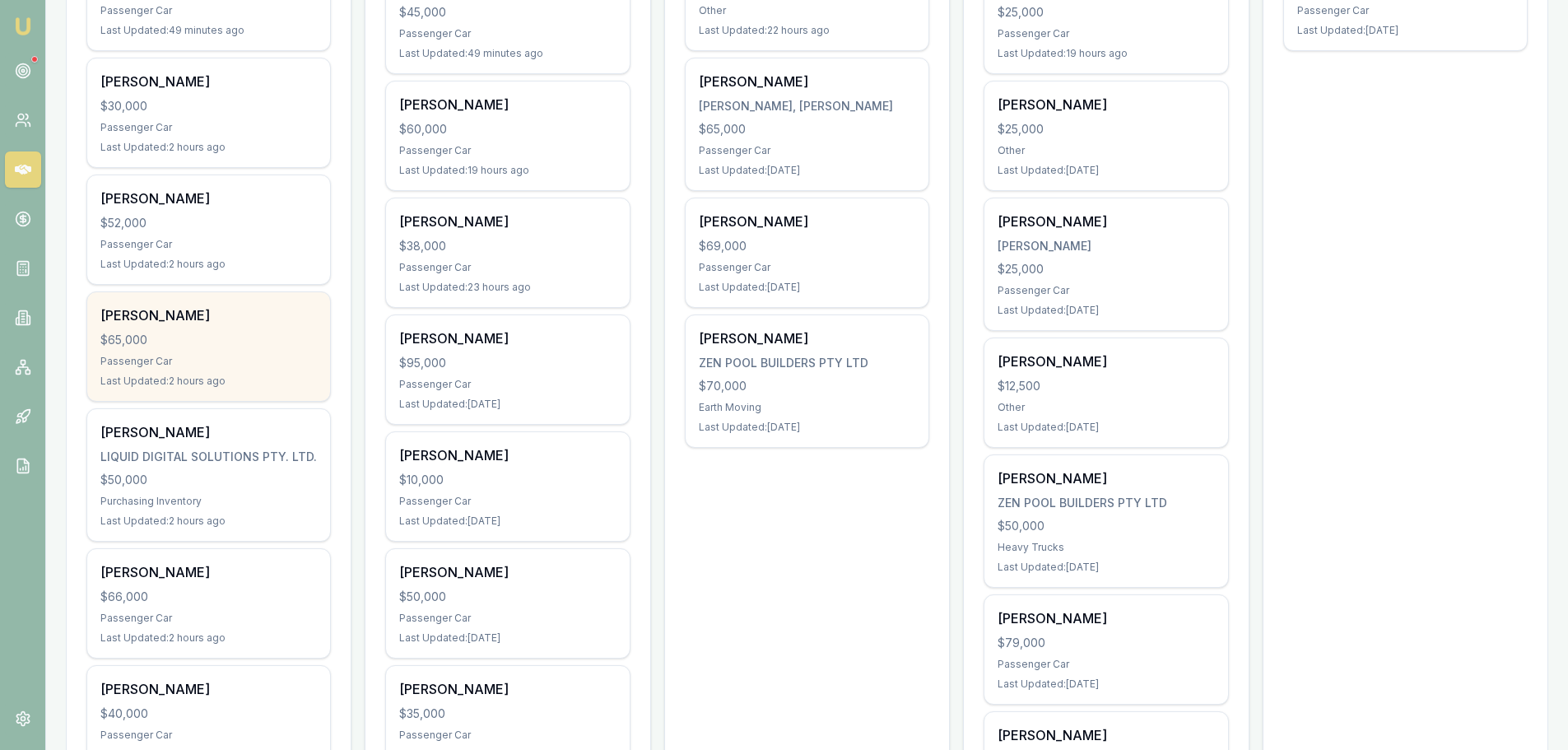
scroll to position [412, 0]
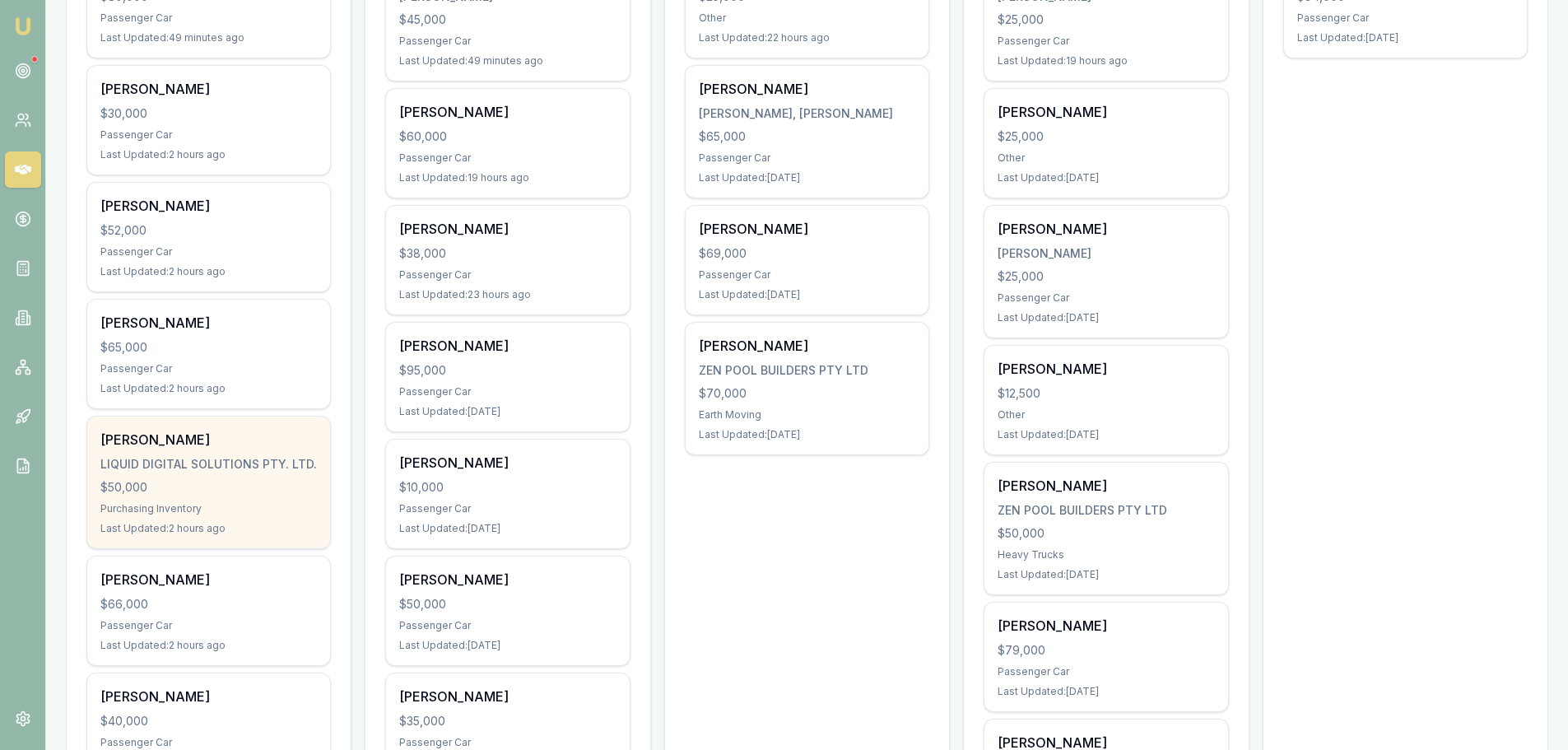
click at [184, 459] on div "LIQUID DIGITAL SOLUTIONS PTY. LTD." at bounding box center [208, 464] width 216 height 17
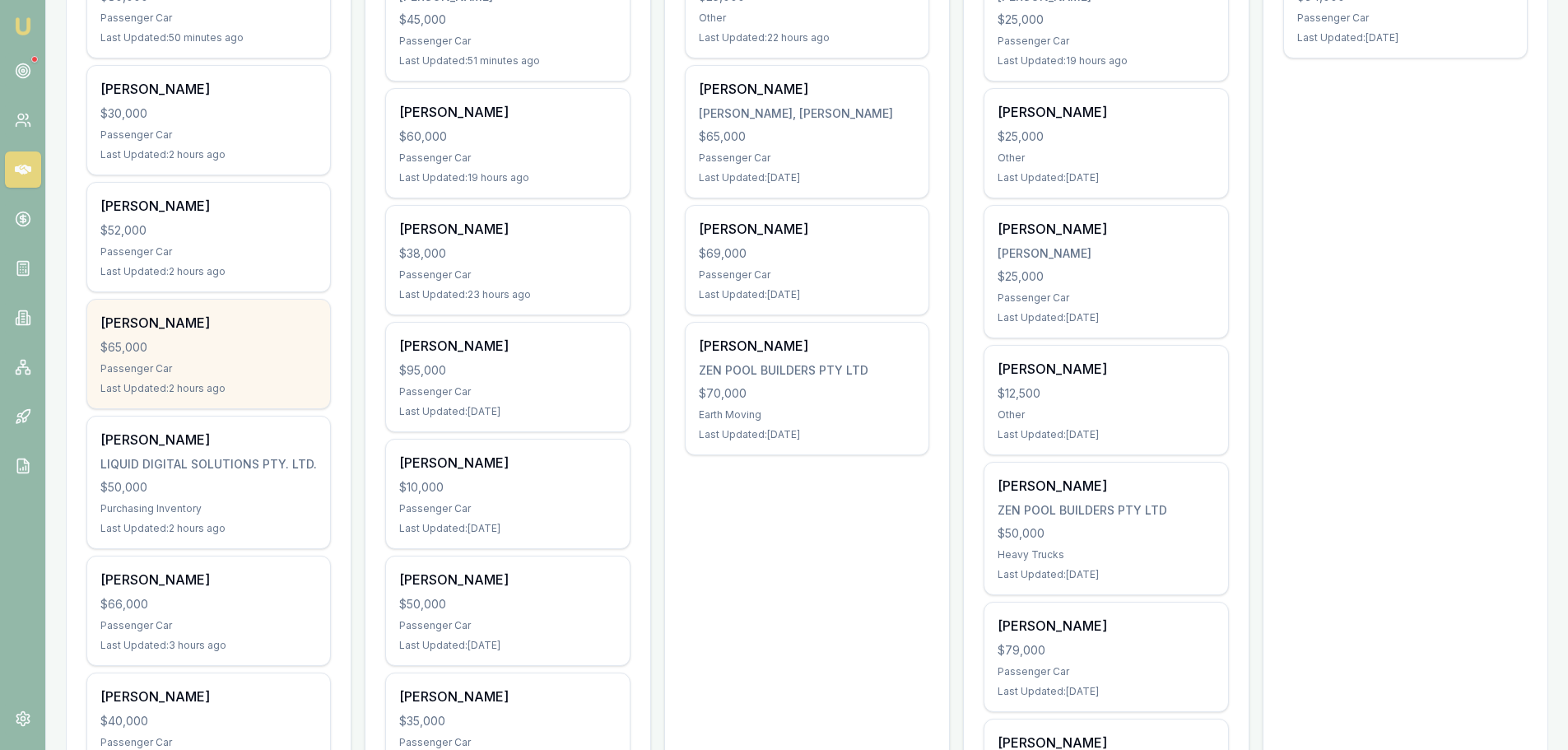
click at [287, 314] on div "Sivayohan Shanmugaratnam" at bounding box center [208, 323] width 216 height 20
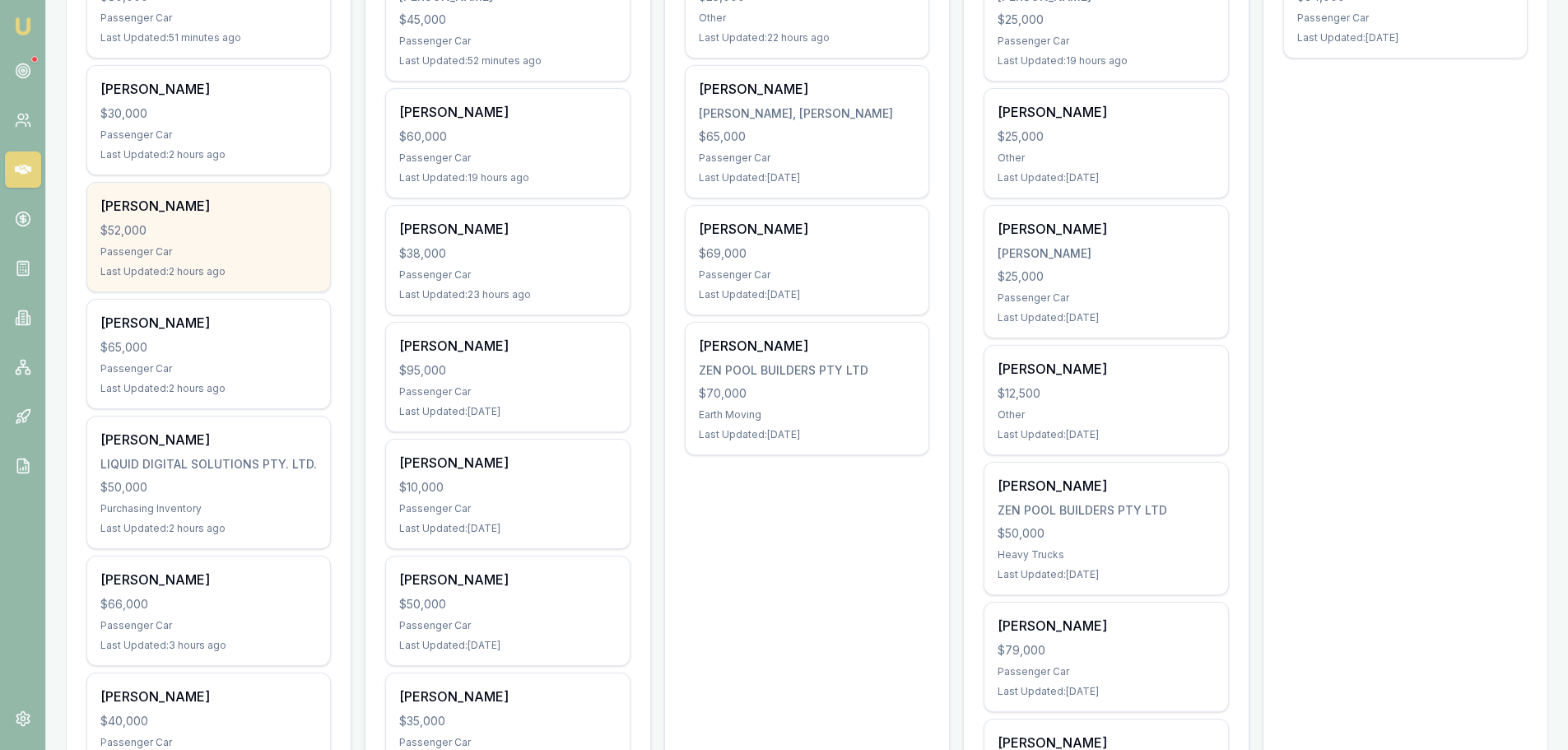
click at [241, 255] on div "Passenger Car" at bounding box center [208, 251] width 216 height 13
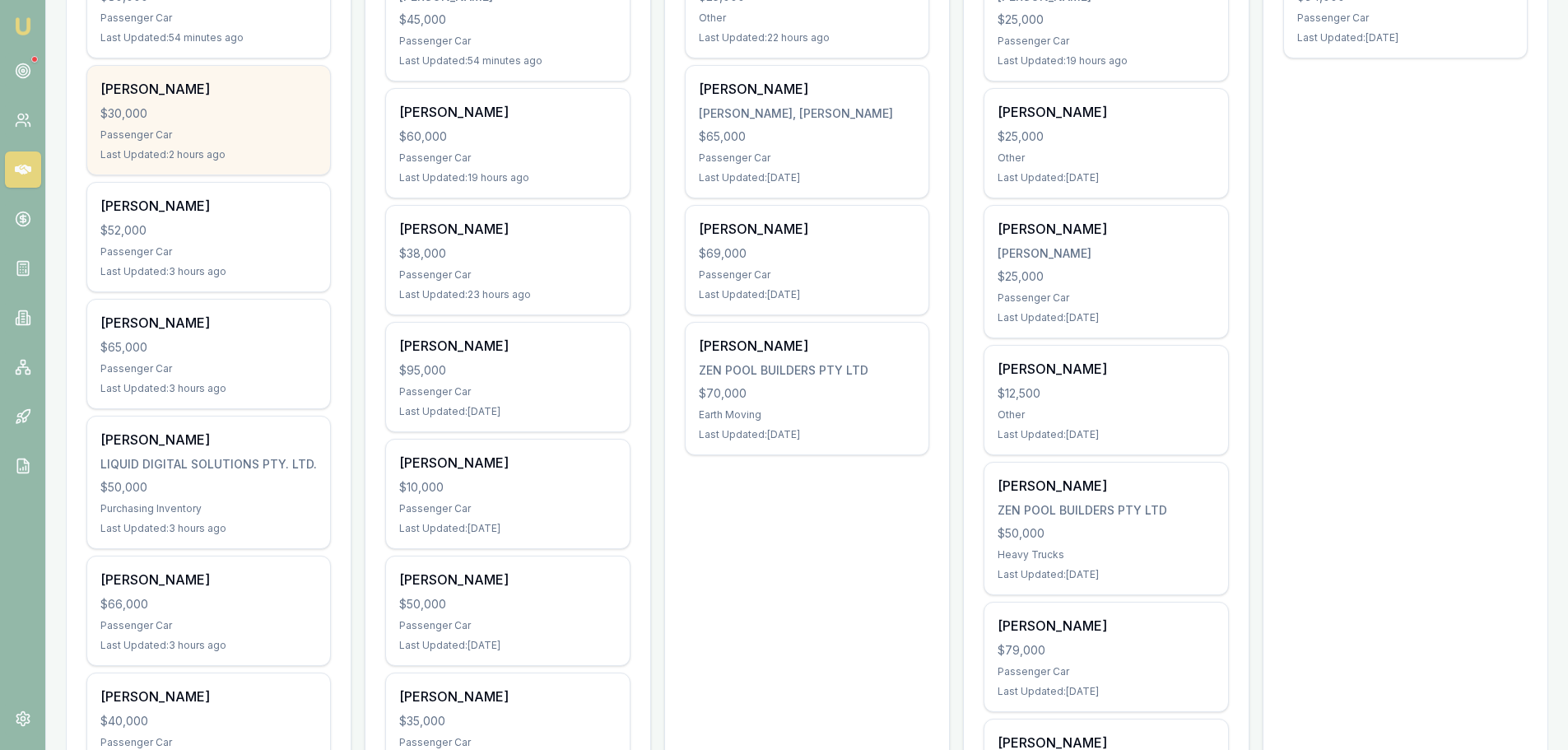
click at [246, 116] on div "$30,000" at bounding box center [208, 114] width 216 height 17
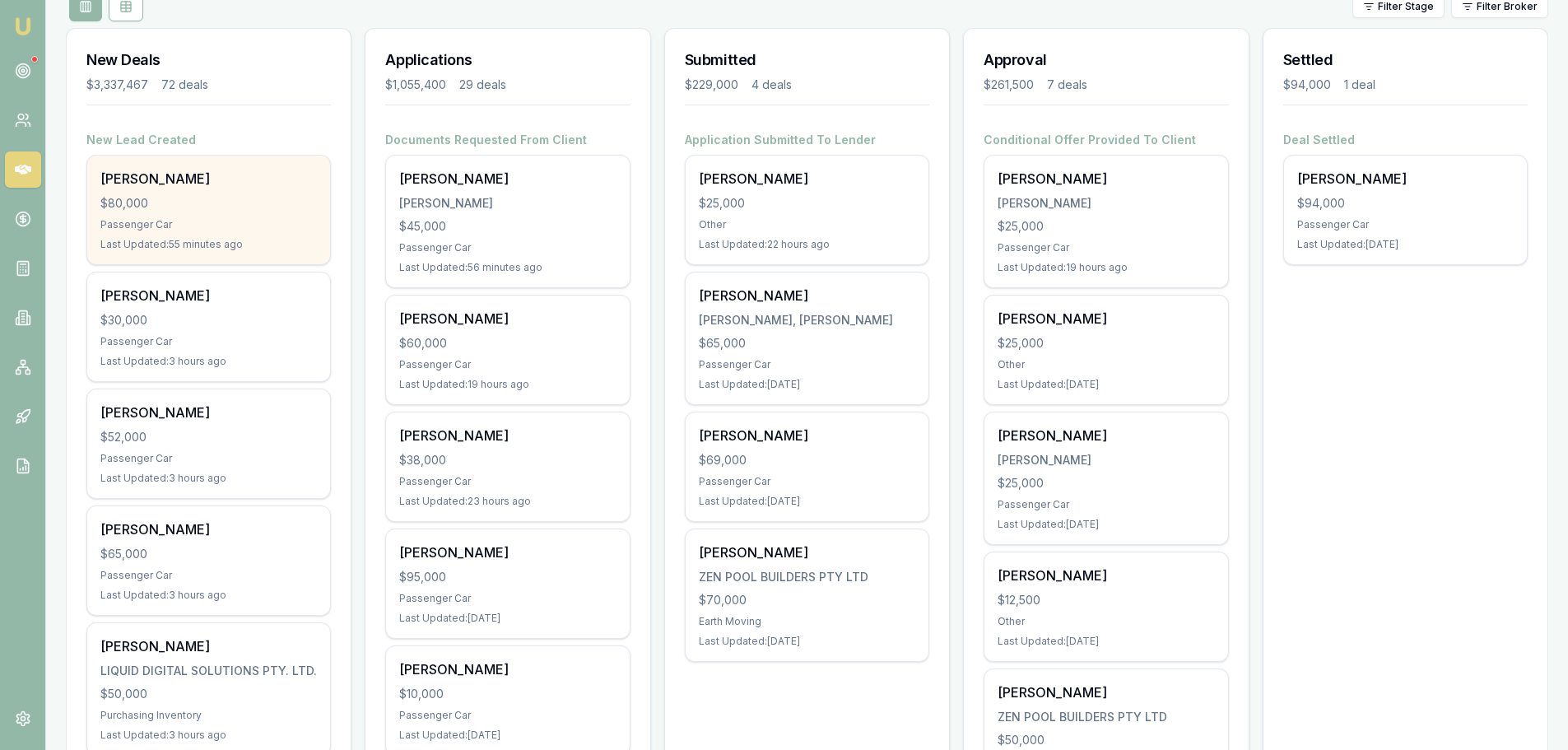
scroll to position [165, 0]
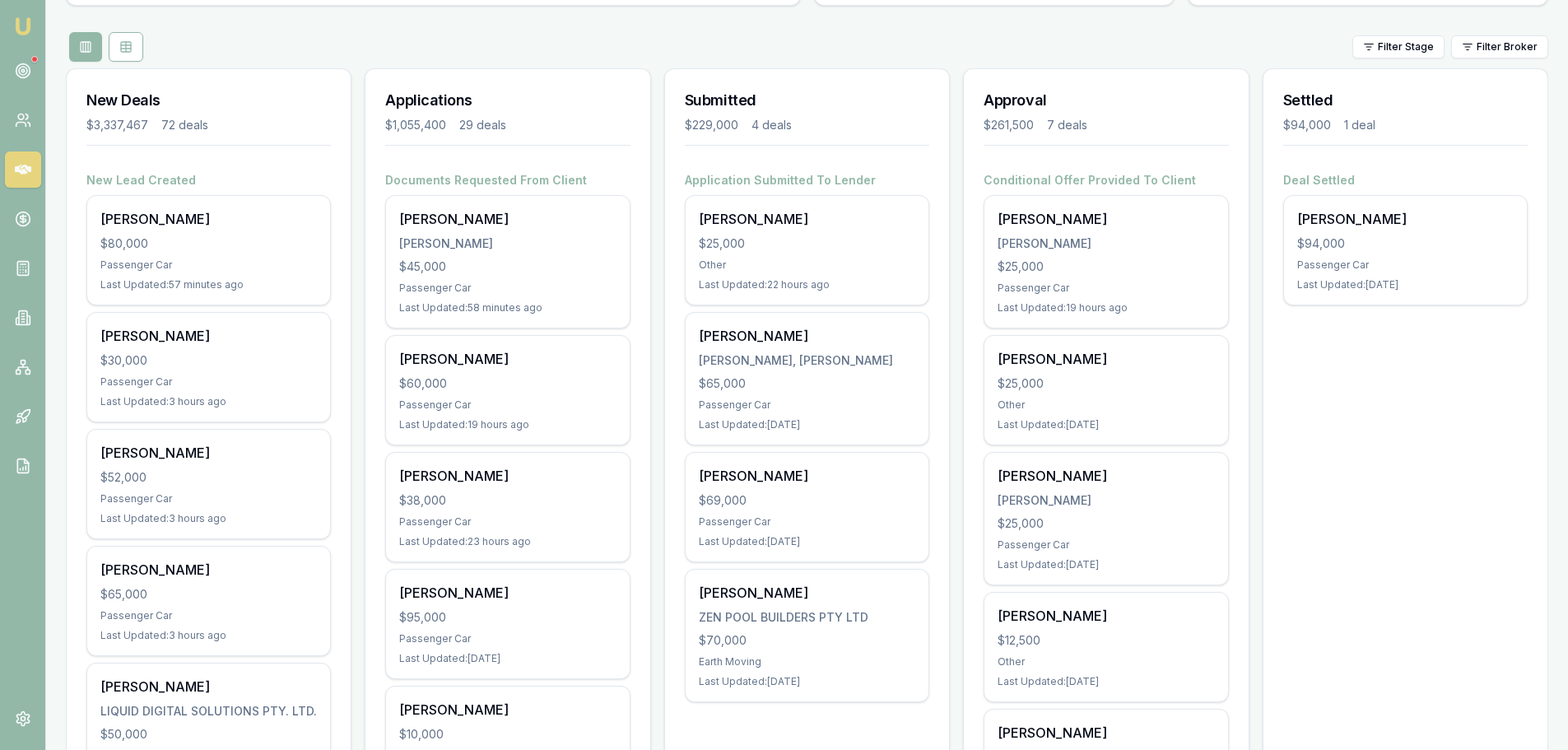
click at [410, 39] on div "Filter Stage Filter Broker" at bounding box center [807, 47] width 1482 height 30
click at [575, 42] on div "Filter Stage Filter Broker" at bounding box center [807, 47] width 1482 height 30
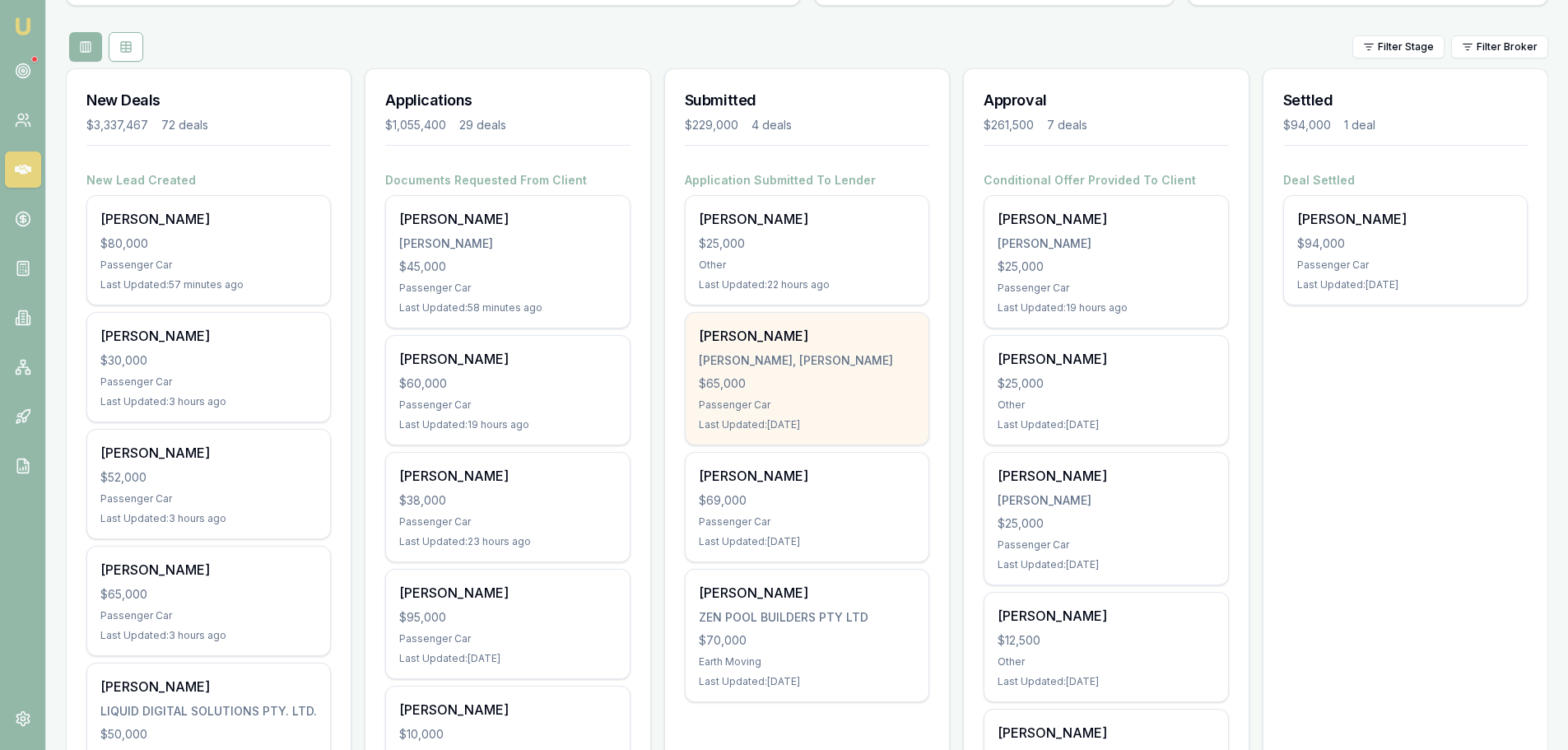
click at [808, 352] on div "JOHAN, AYDEN JOHNATHON" at bounding box center [807, 360] width 216 height 17
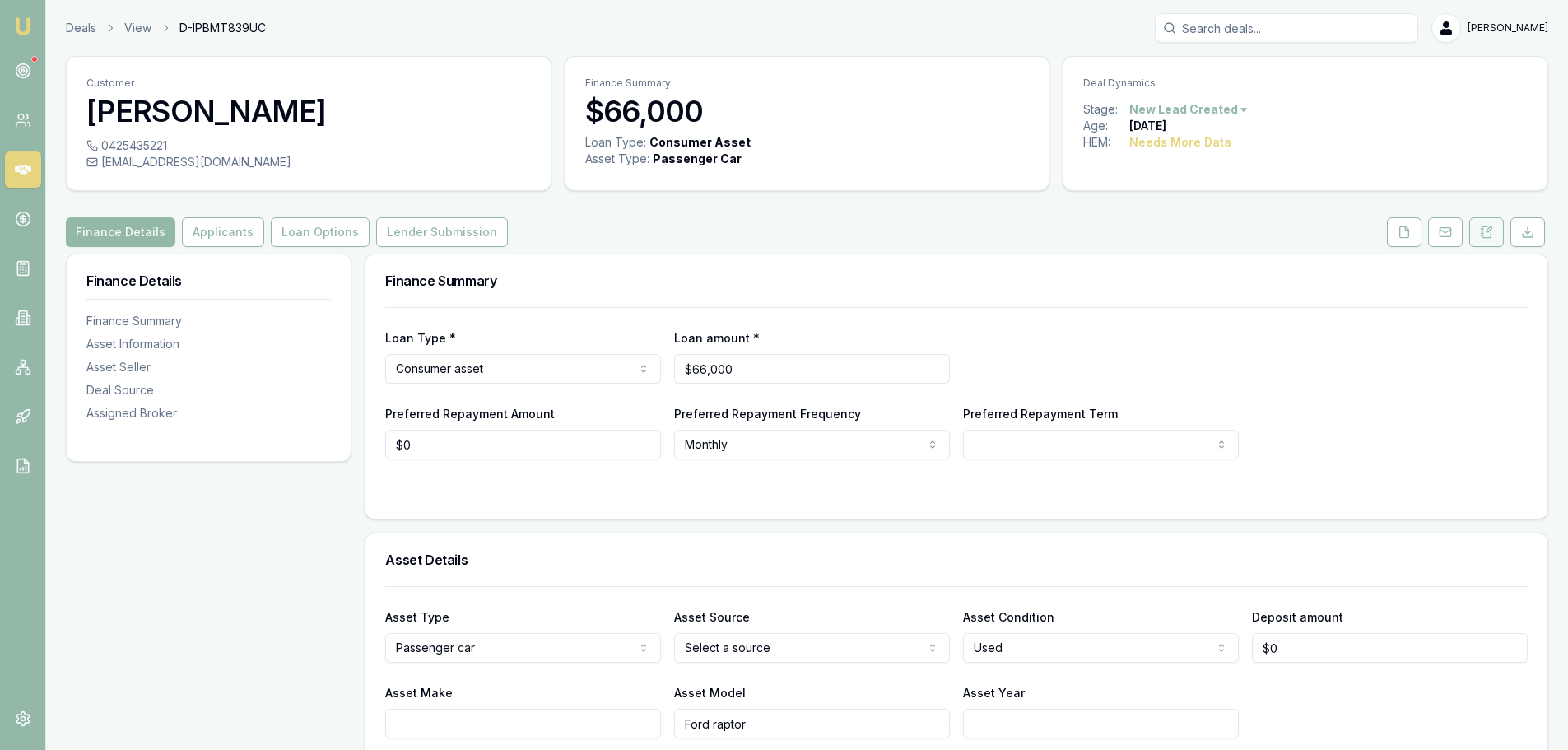
click at [1485, 225] on icon at bounding box center [1486, 231] width 13 height 13
click at [1485, 227] on icon at bounding box center [1486, 231] width 9 height 11
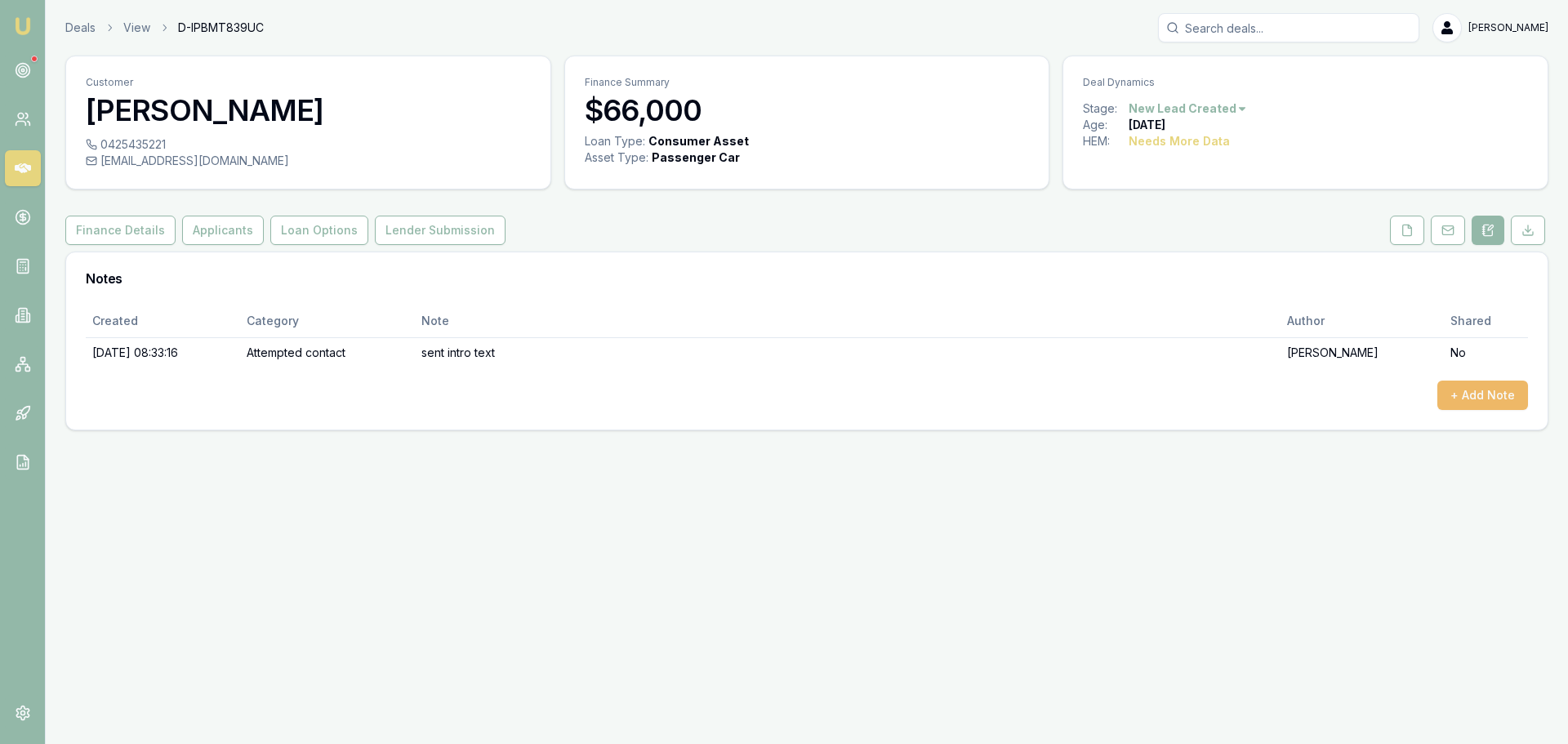
click at [1465, 402] on button "+ Add Note" at bounding box center [1483, 396] width 91 height 30
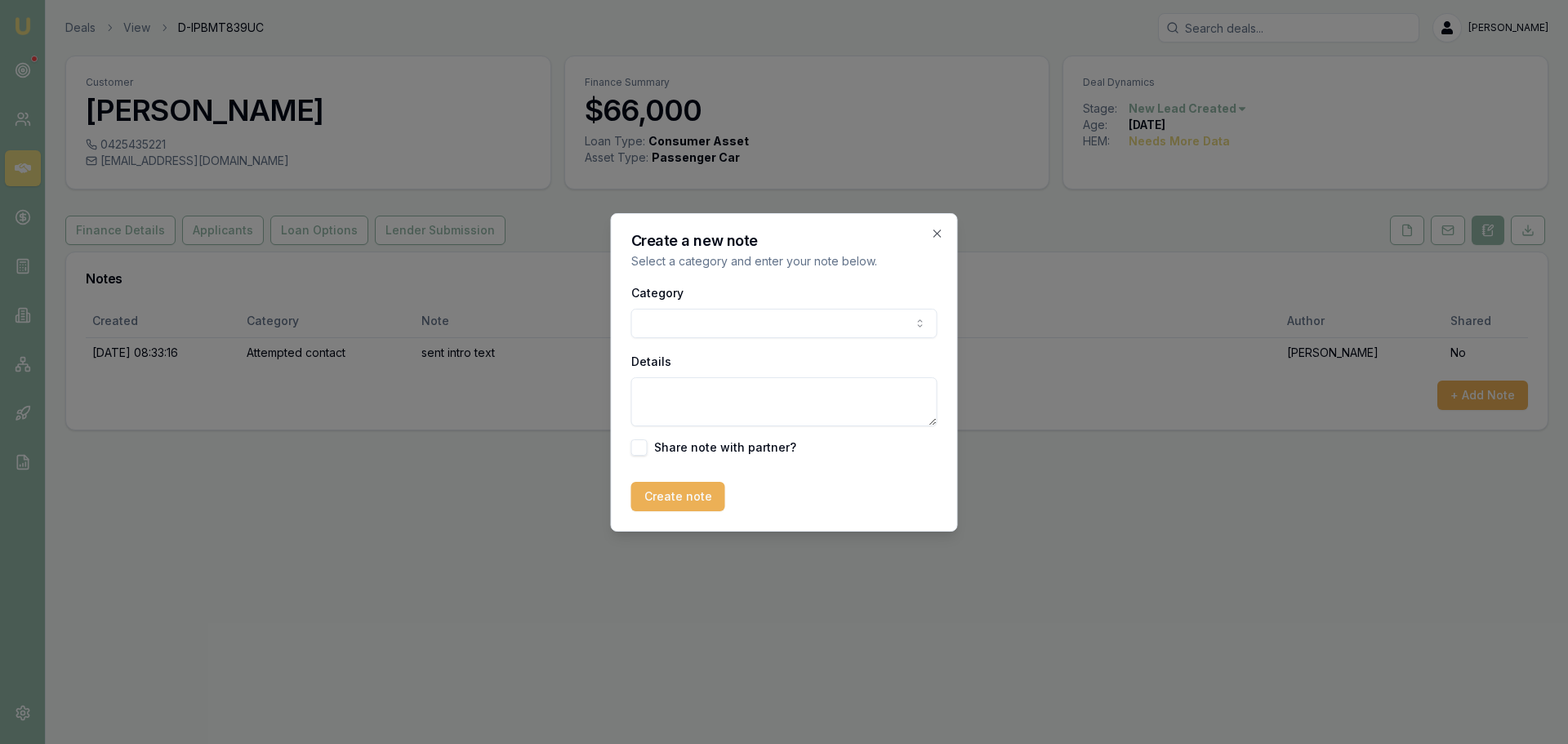
click at [710, 326] on body "Emu Broker Deals View D-IPBMT839UC [PERSON_NAME] Toggle Menu Customer [PERSON_N…" at bounding box center [784, 372] width 1568 height 744
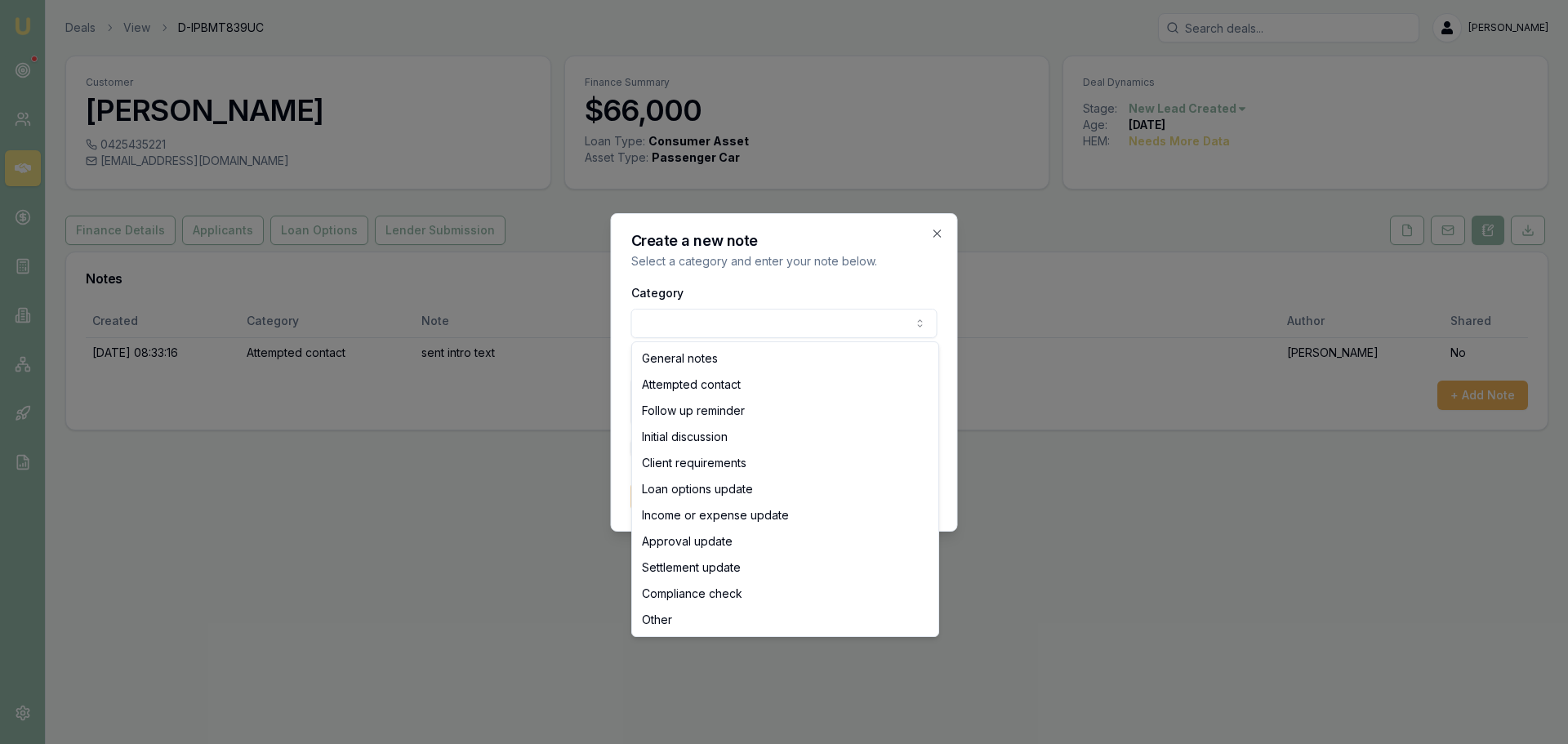
select select "ATTEMPTED_CONTACT"
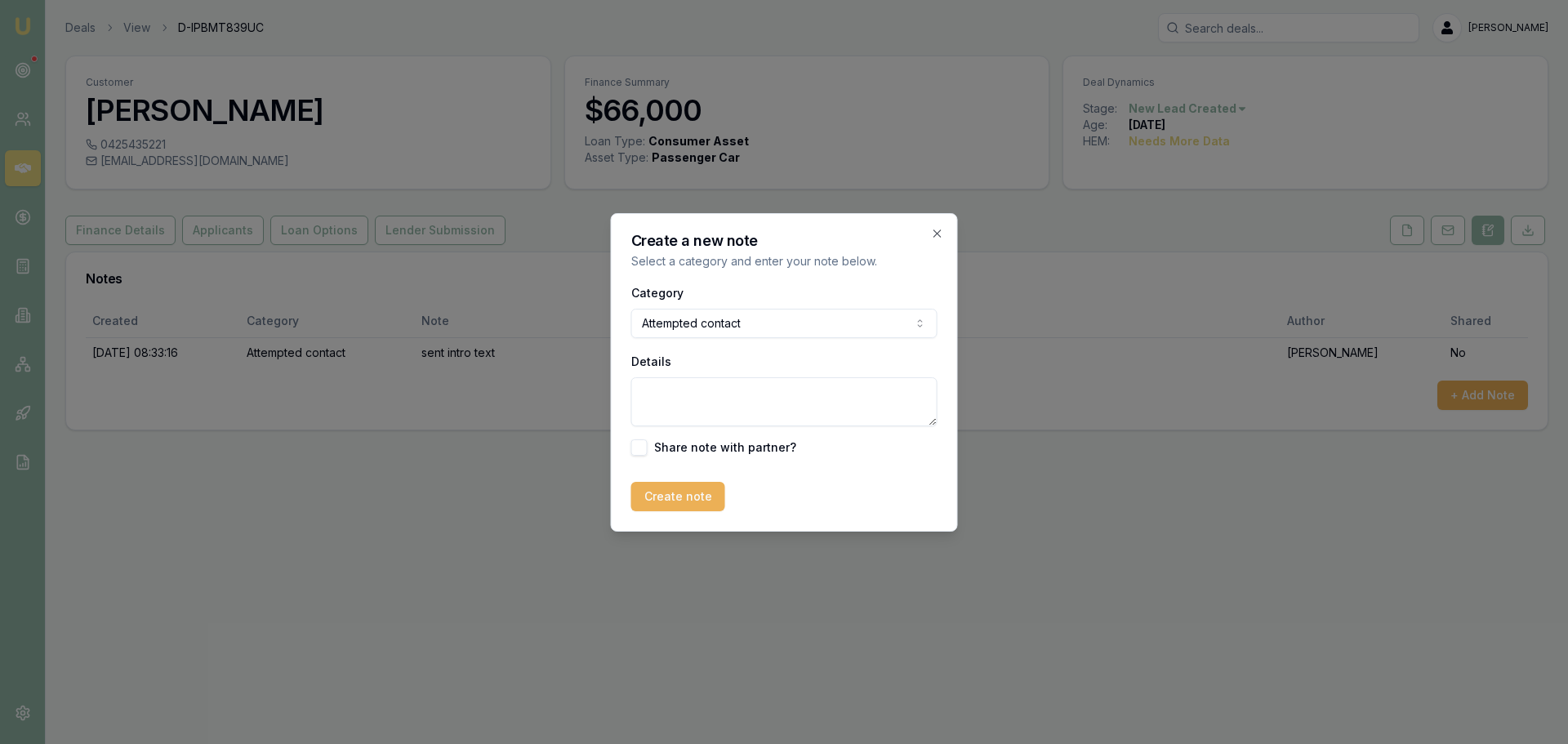
click at [668, 384] on textarea "Details" at bounding box center [784, 402] width 307 height 49
type textarea "requested call back monday afternoon after 5pm"
click at [673, 497] on button "Create note" at bounding box center [678, 497] width 94 height 30
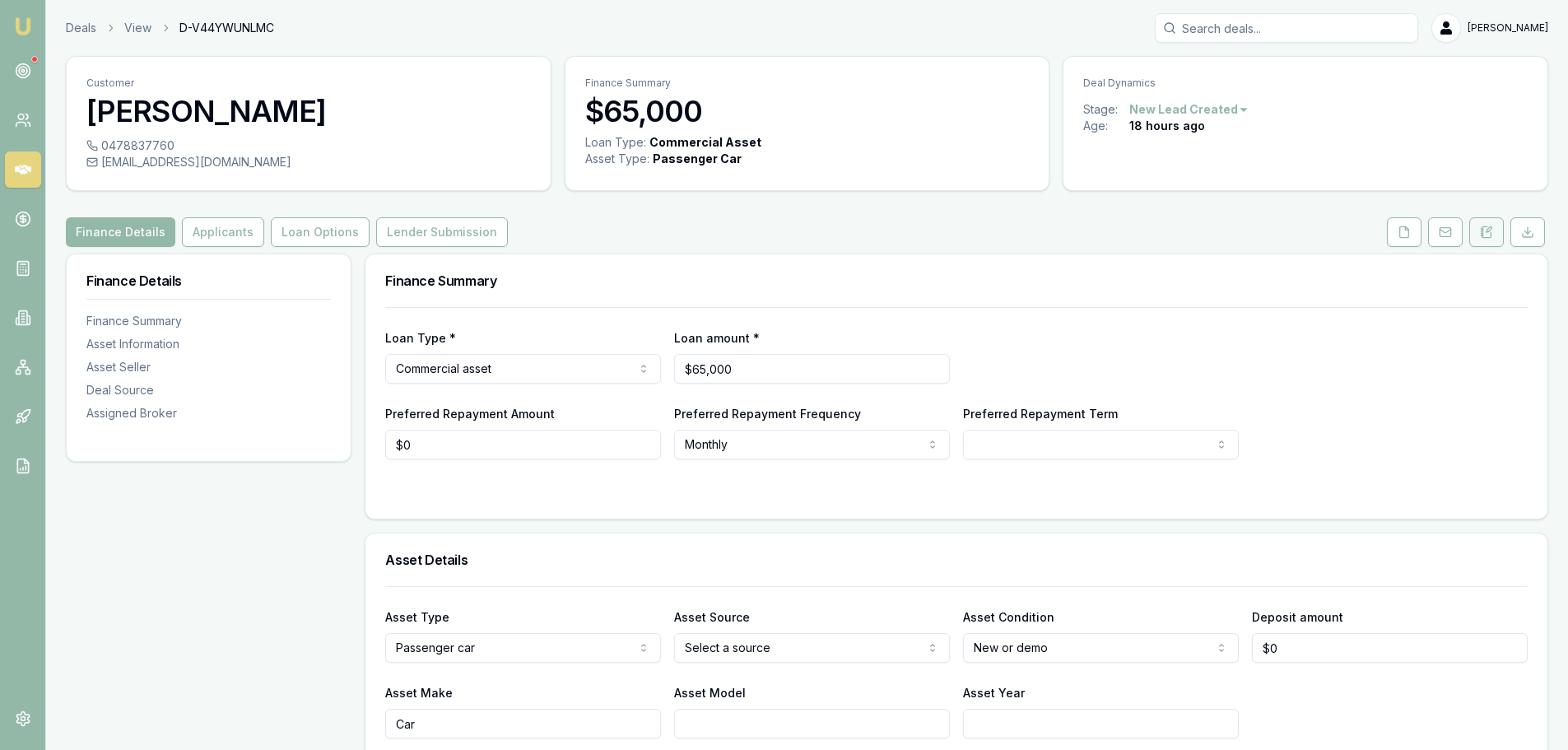
click at [1478, 239] on button at bounding box center [1486, 232] width 35 height 30
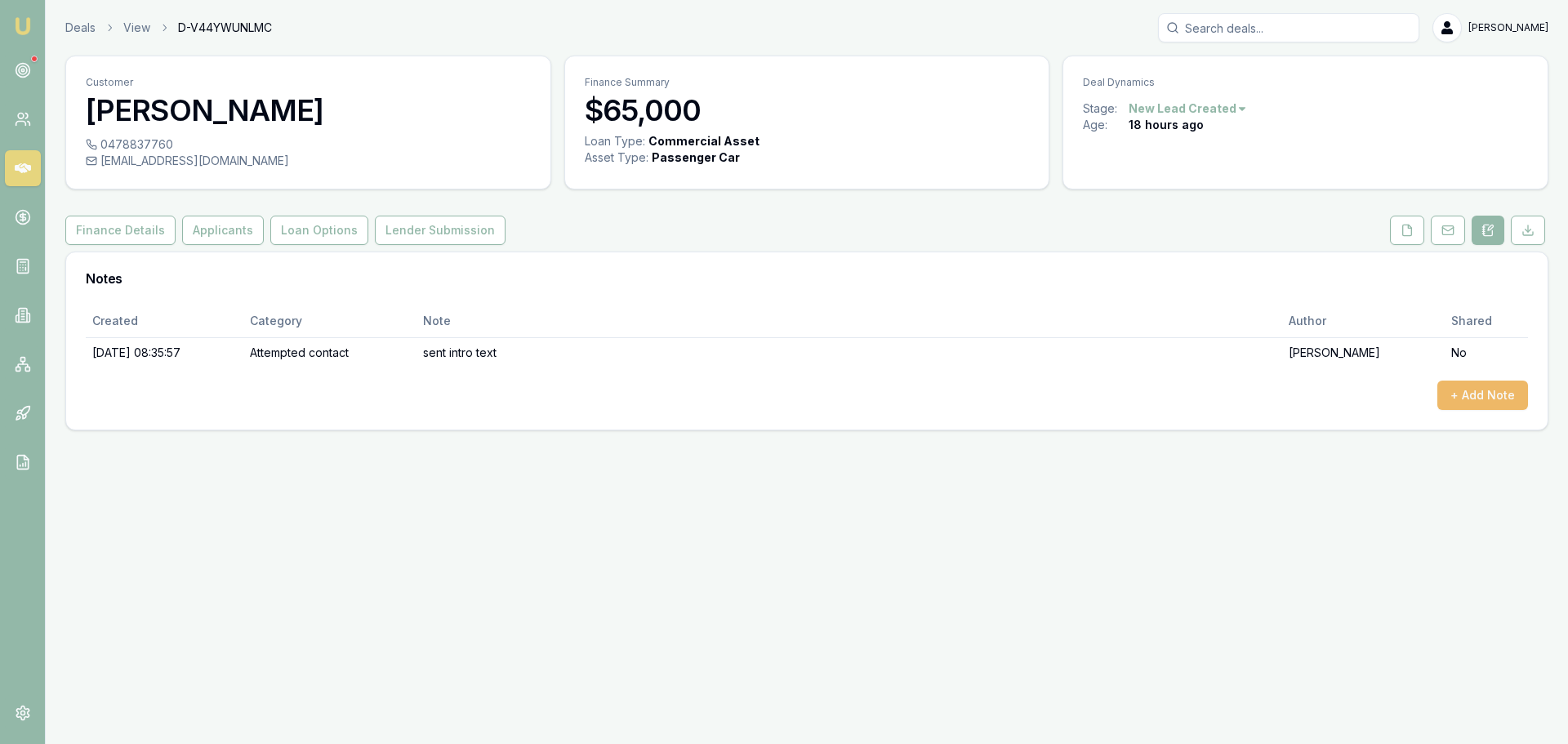
click at [1514, 395] on button "+ Add Note" at bounding box center [1483, 396] width 91 height 30
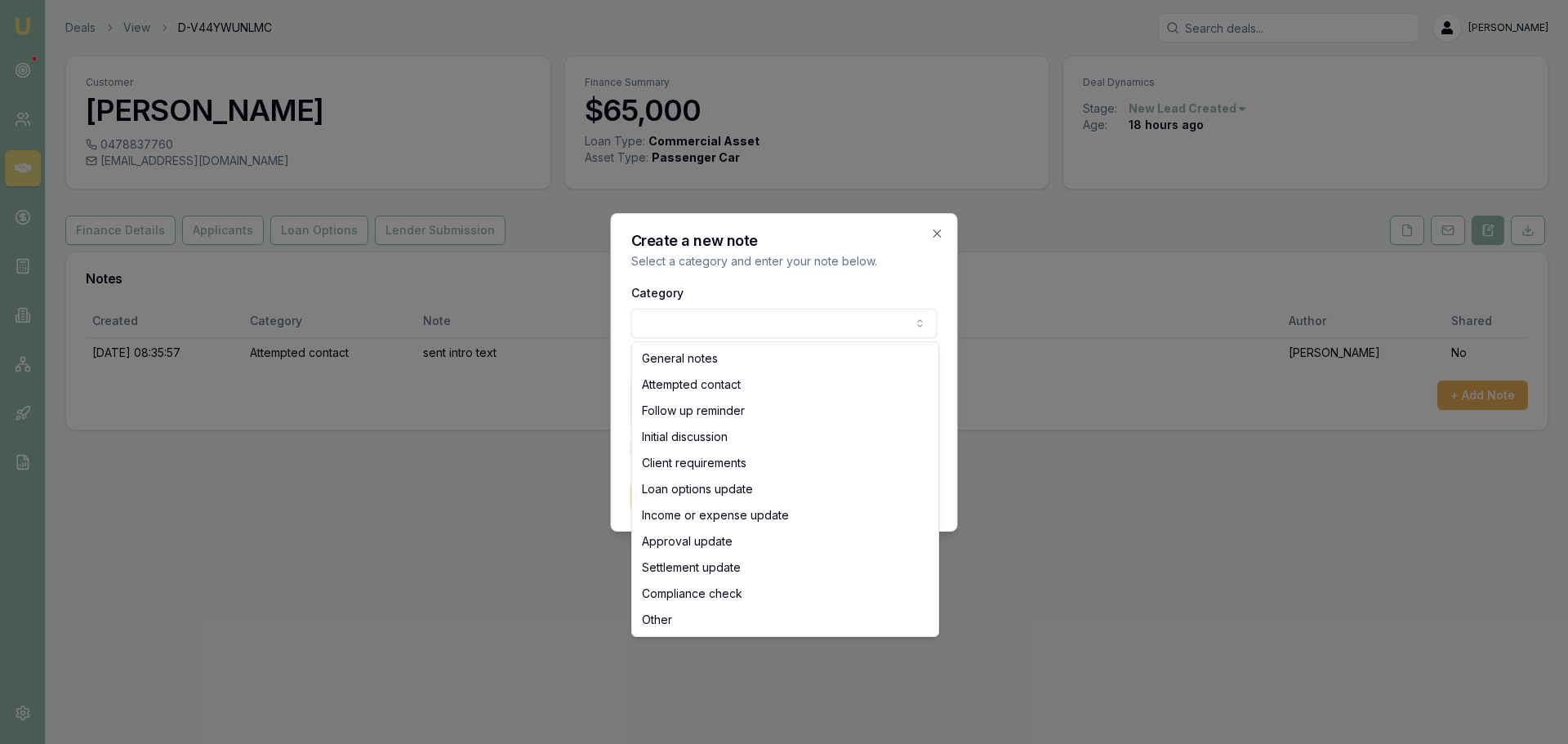
click at [826, 321] on body "Emu Broker Deals View D-V44YWUNLMC [PERSON_NAME] Toggle Menu Customer Sivayohan…" at bounding box center [784, 372] width 1568 height 744
select select "ATTEMPTED_CONTACT"
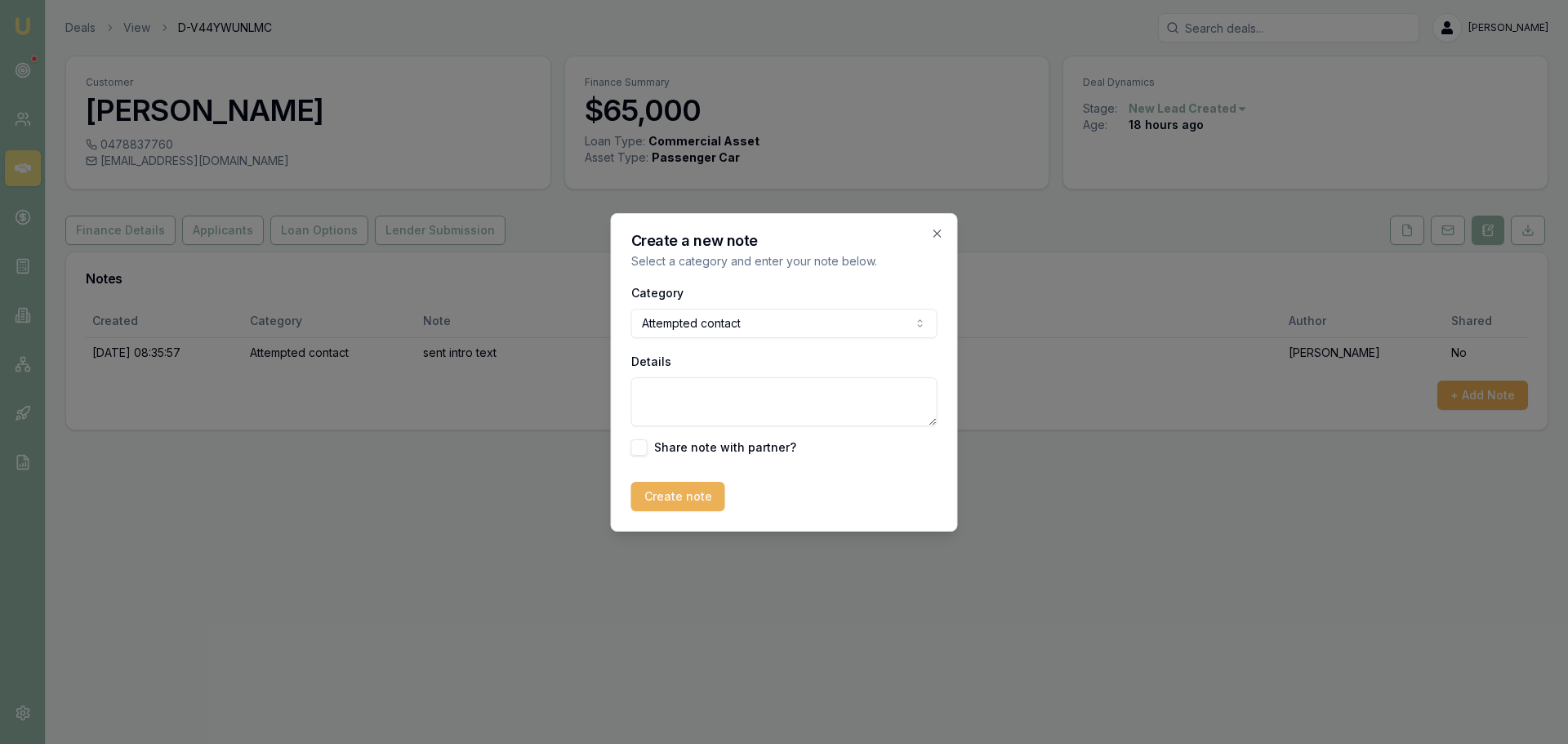
click at [717, 394] on textarea "Details" at bounding box center [784, 402] width 307 height 49
type textarea "E"
click at [688, 411] on textarea "Details" at bounding box center [784, 402] width 307 height 49
type textarea "Left VM"
click at [690, 501] on button "Create note" at bounding box center [678, 497] width 94 height 30
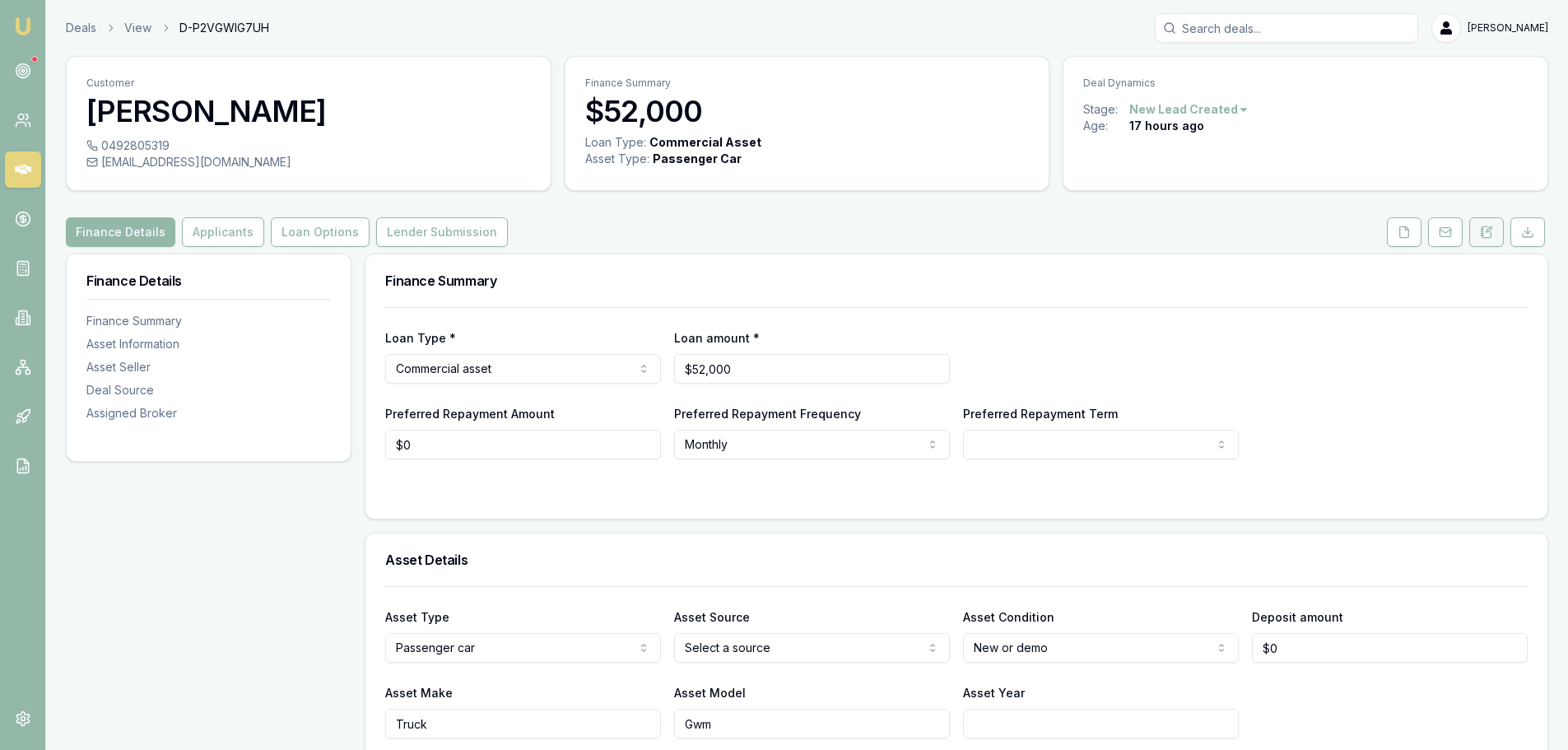
click at [1492, 233] on icon at bounding box center [1486, 231] width 13 height 13
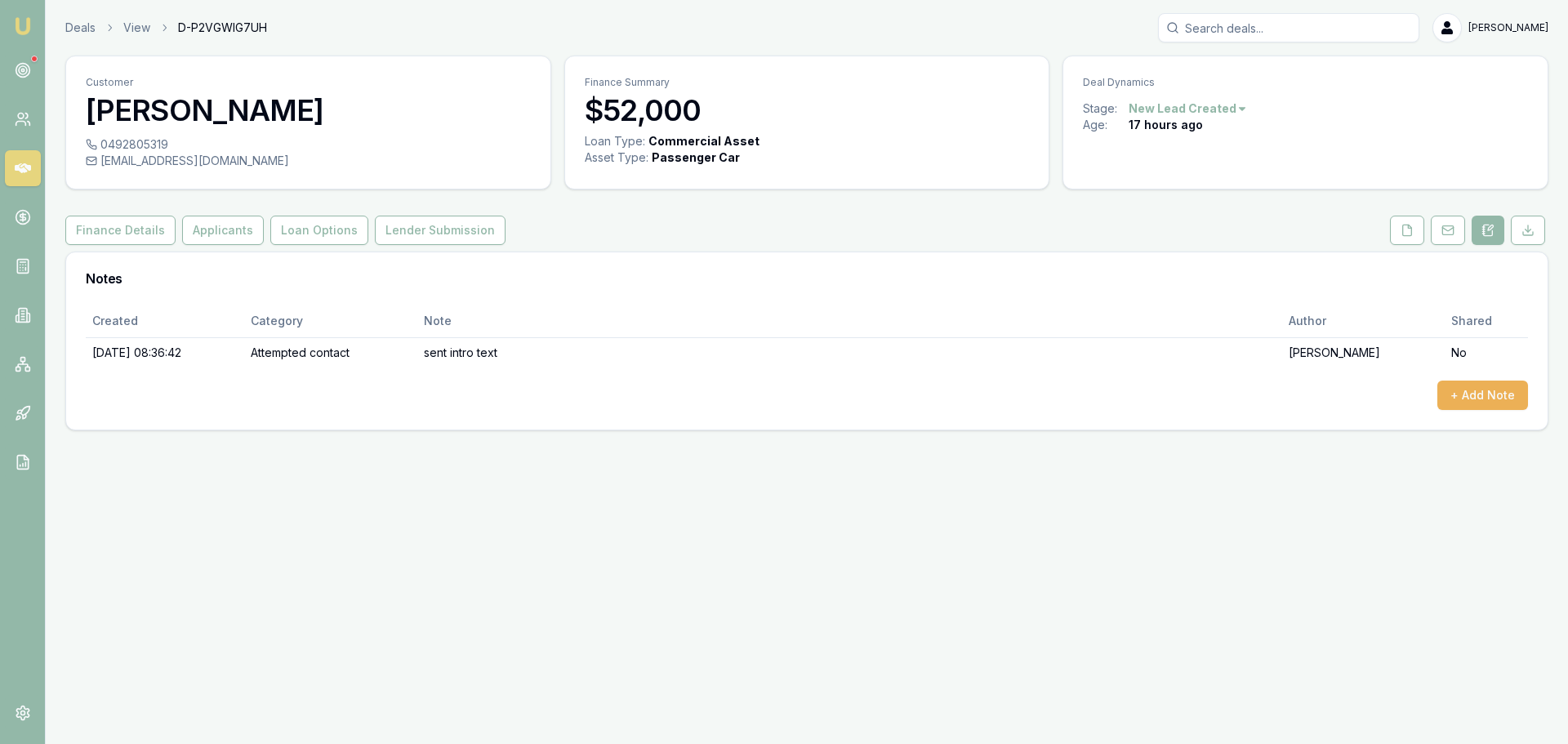
click at [681, 227] on div "Finance Details Applicants Loan Options Lender Submission" at bounding box center [806, 231] width 1483 height 30
click at [1465, 398] on button "+ Add Note" at bounding box center [1483, 396] width 91 height 30
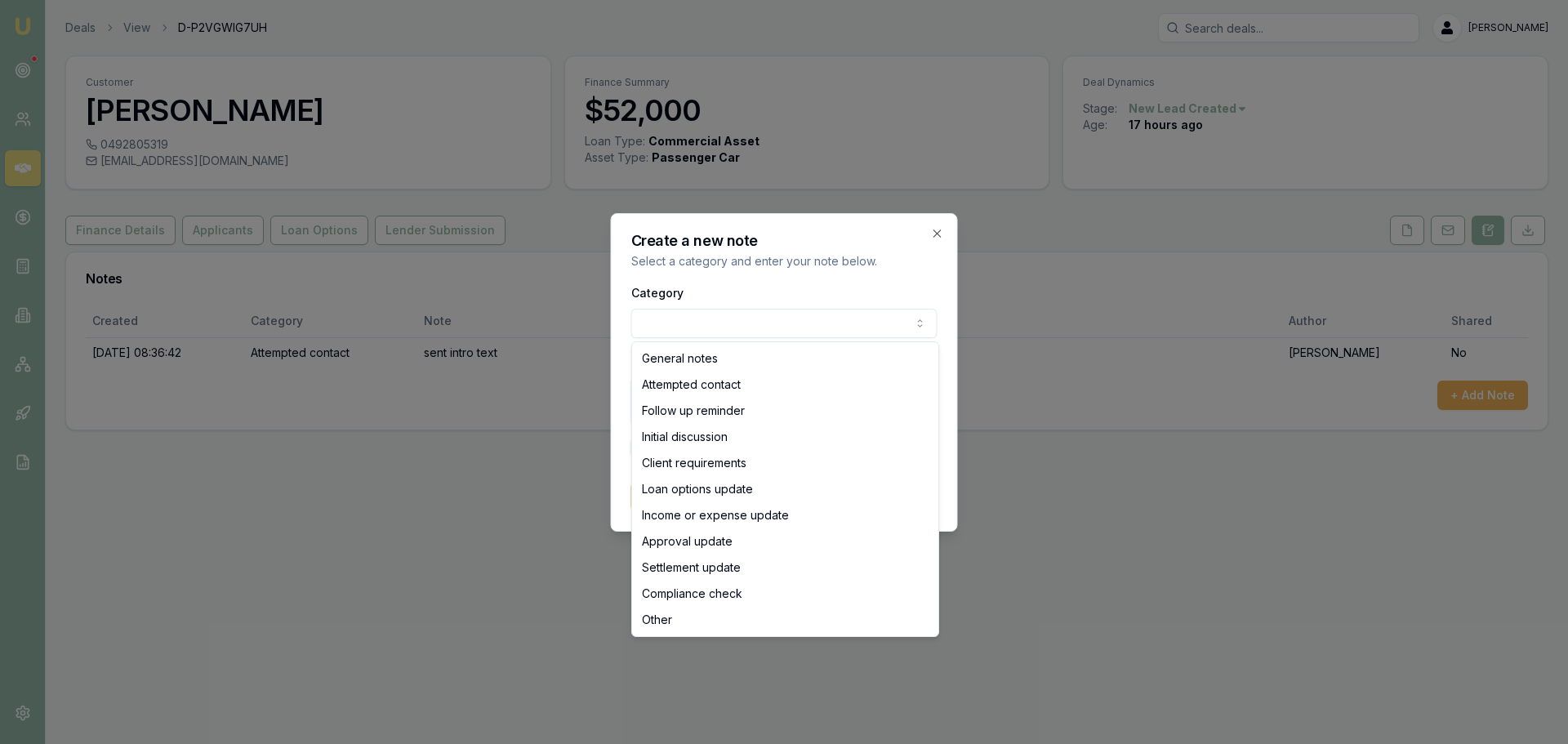
click at [757, 318] on body "Emu Broker Deals View D-P2VGWIG7UH Erin Shield Toggle Menu Customer Kirsty Mill…" at bounding box center [784, 372] width 1568 height 744
select select "ATTEMPTED_CONTACT"
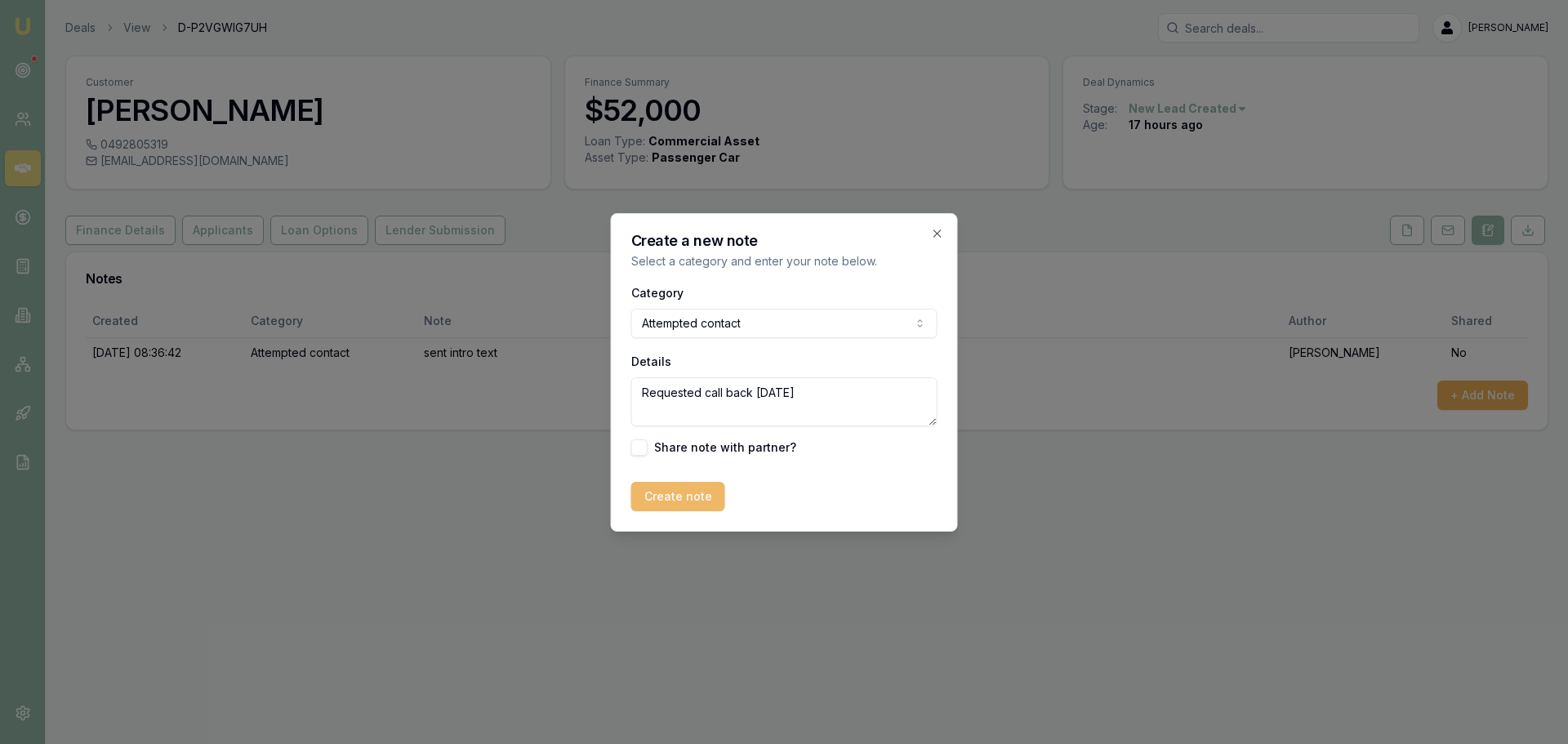
type textarea "Requested call back wednesday"
click at [685, 490] on button "Create note" at bounding box center [678, 497] width 94 height 30
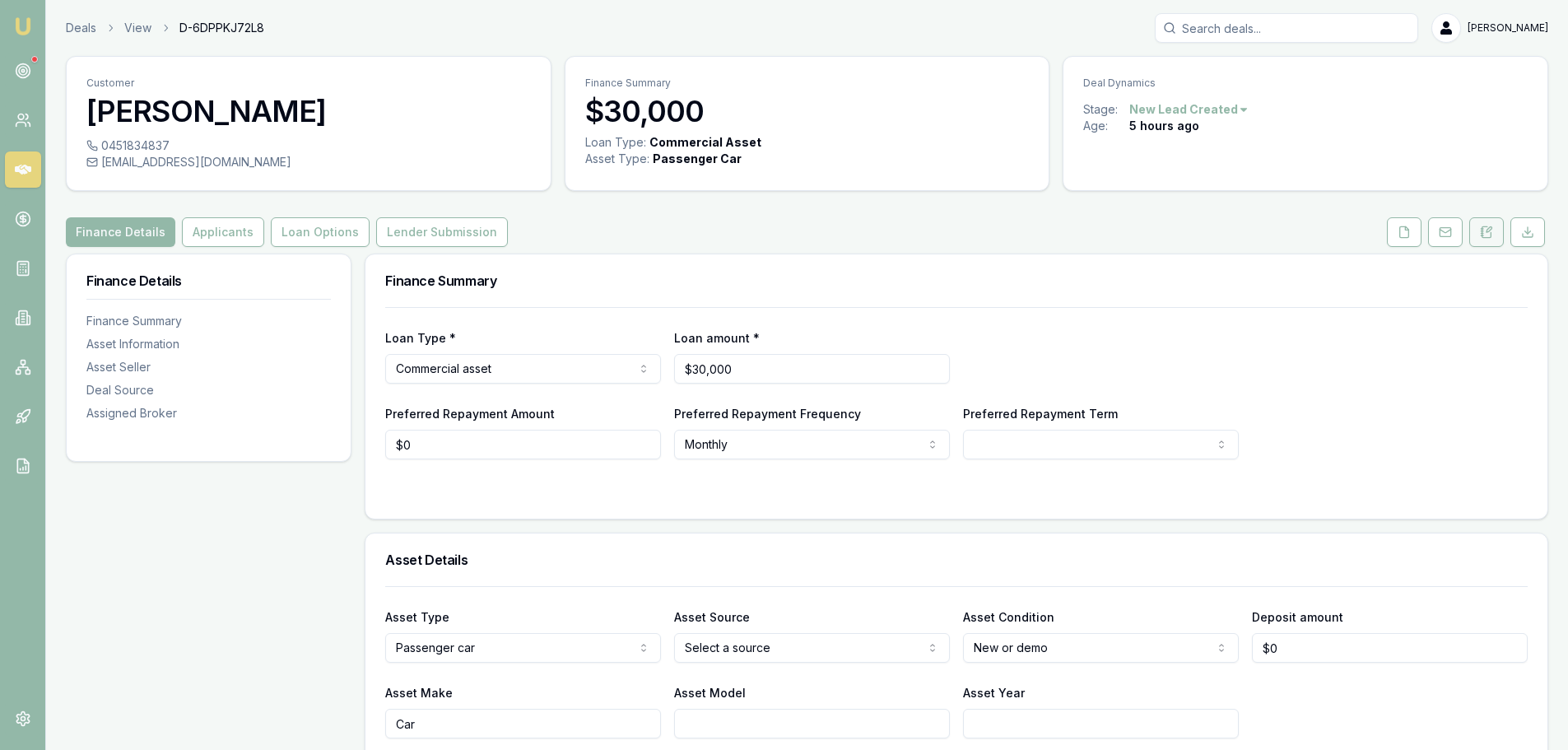
click at [1491, 236] on icon at bounding box center [1486, 231] width 9 height 11
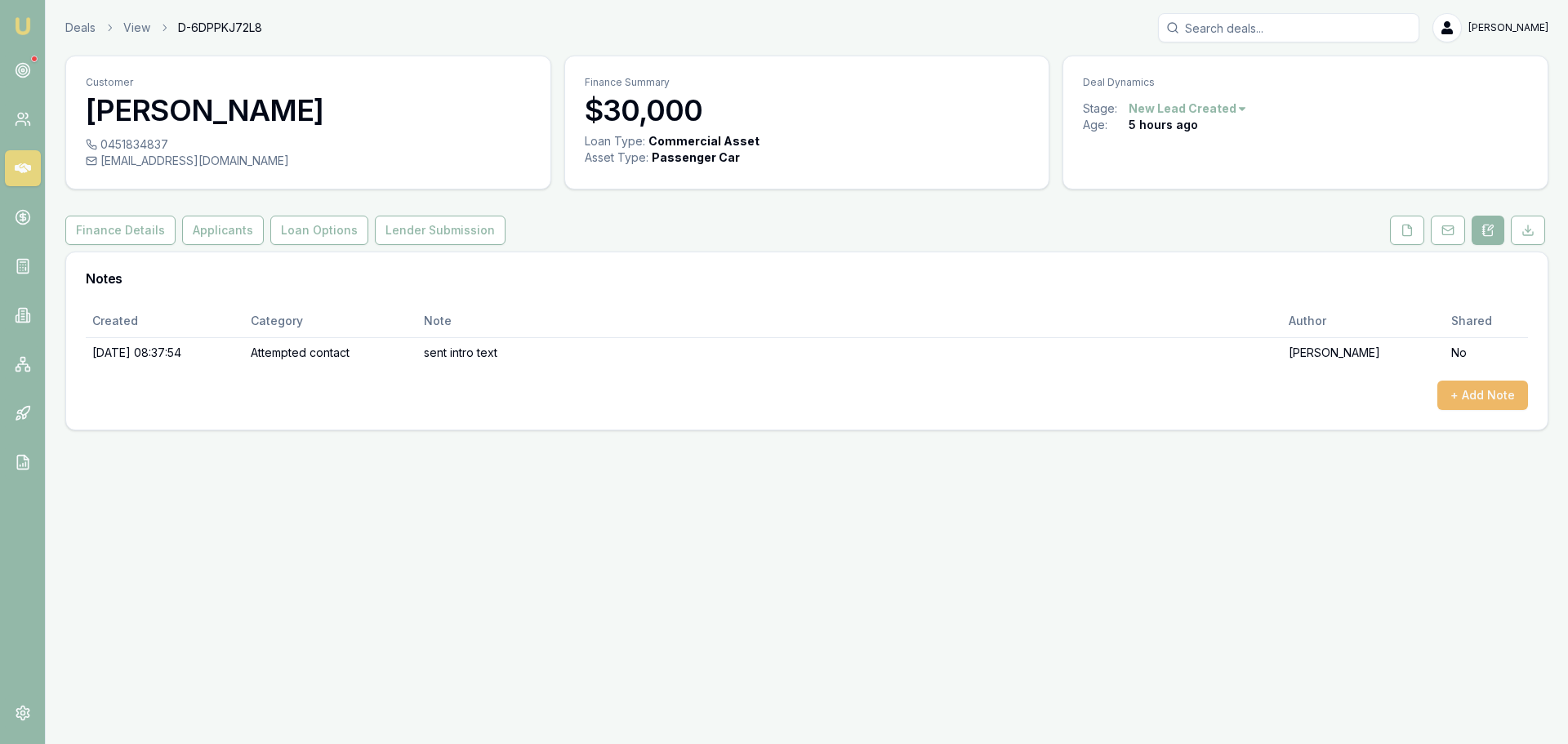
click at [1483, 391] on button "+ Add Note" at bounding box center [1483, 396] width 91 height 30
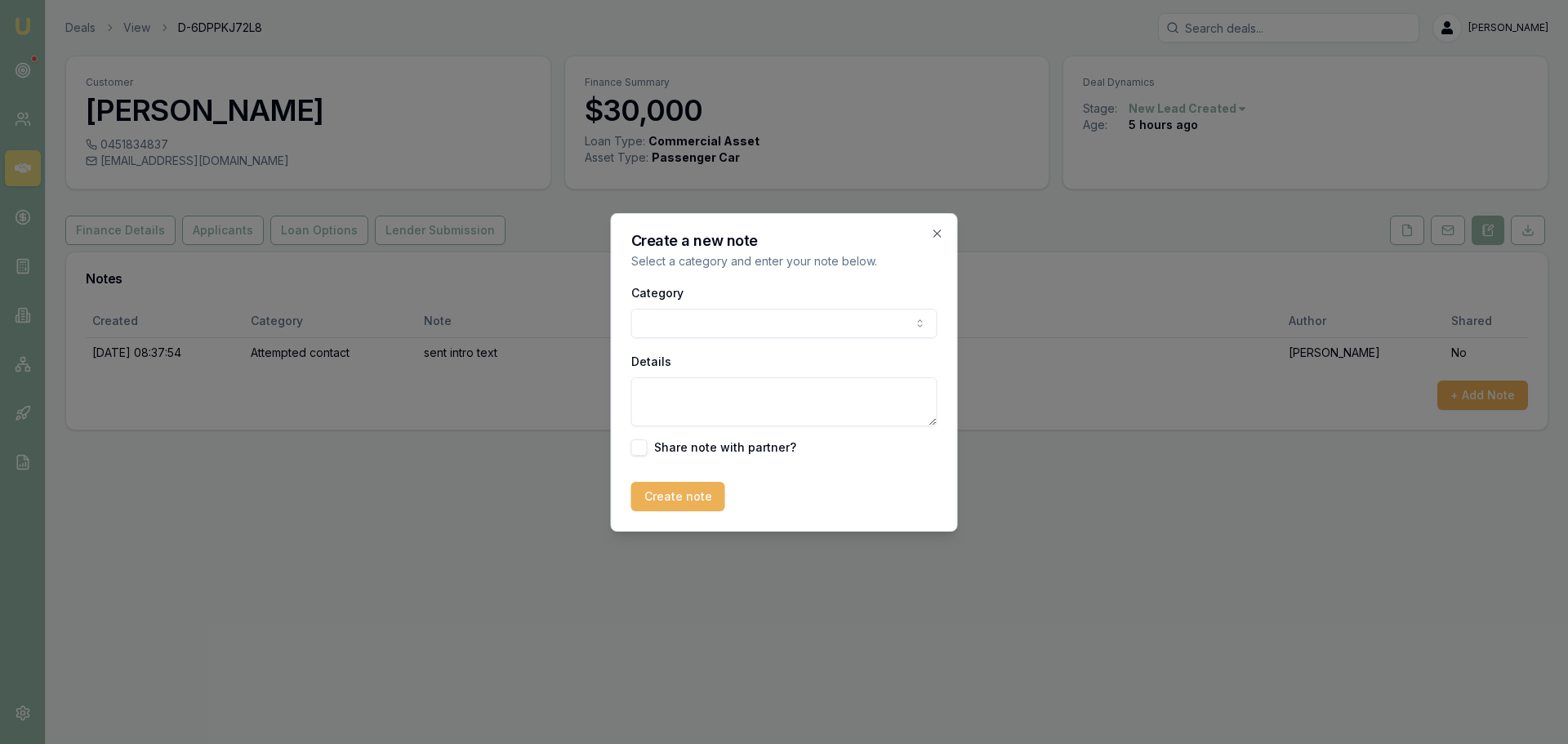
click at [661, 316] on body "Emu Broker Deals View D-6DPPKJ72L8 [PERSON_NAME] Toggle Menu Customer [PERSON_N…" at bounding box center [784, 372] width 1568 height 744
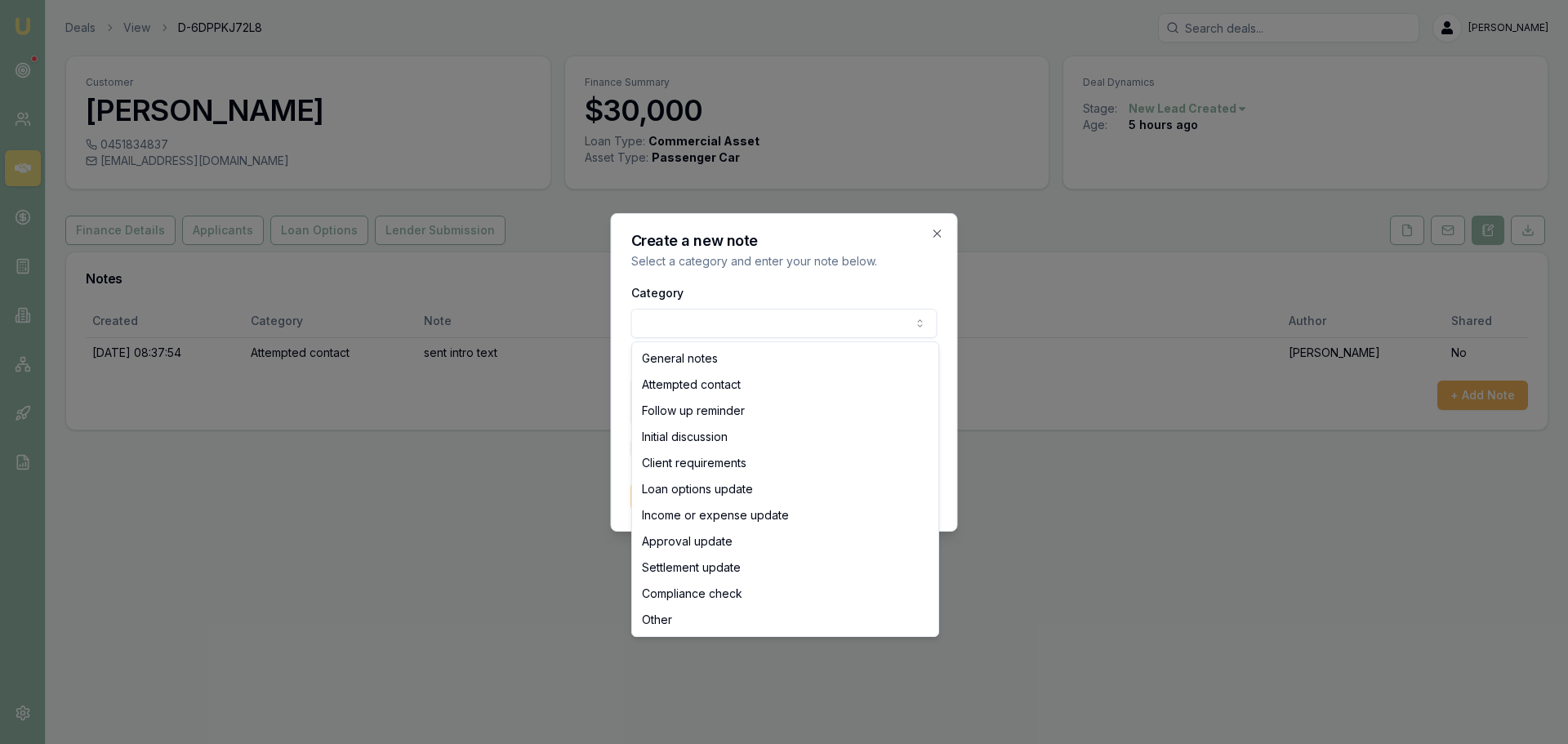
select select "ATTEMPTED_CONTACT"
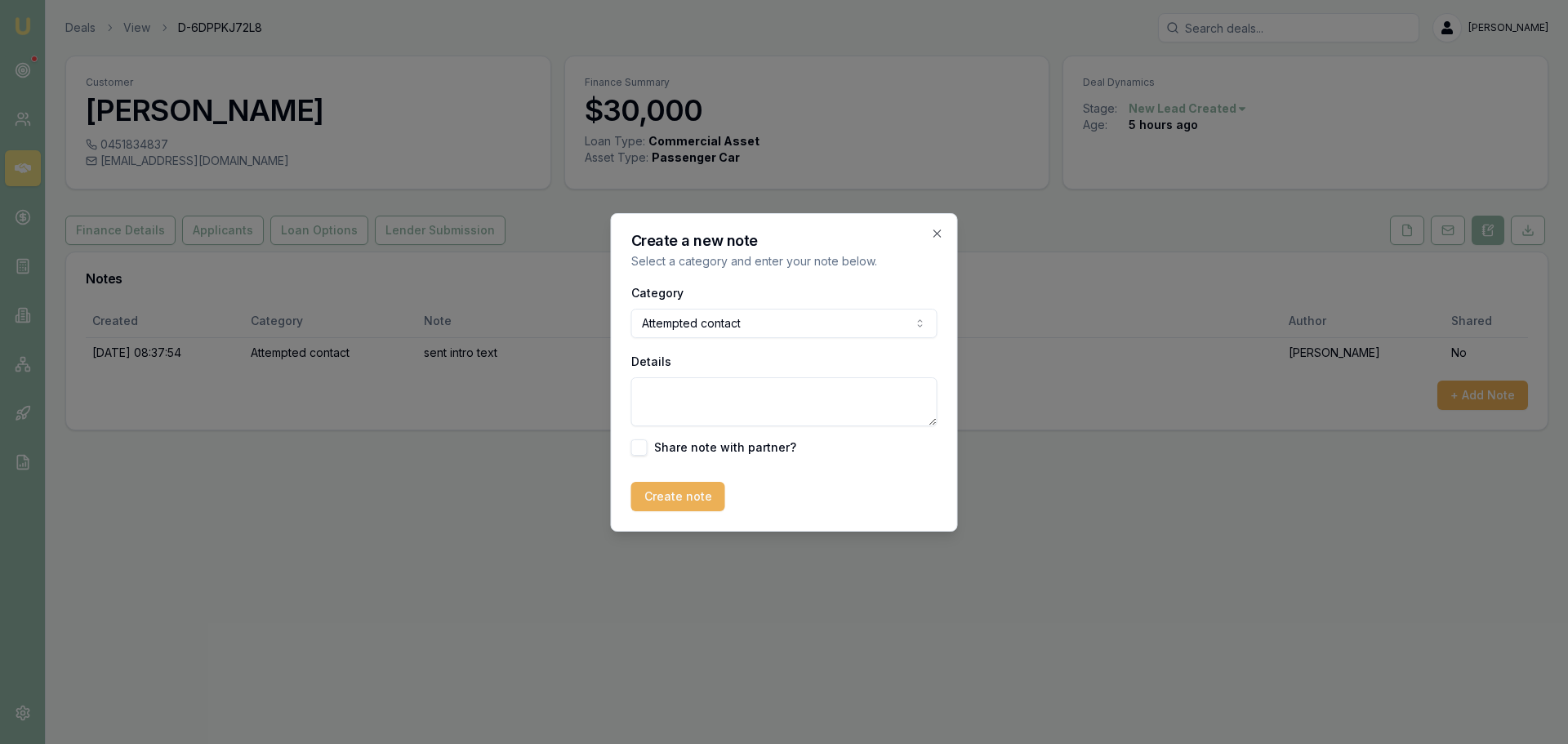
drag, startPoint x: 684, startPoint y: 394, endPoint x: 630, endPoint y: 423, distance: 61.3
click at [683, 394] on textarea "Details" at bounding box center [784, 402] width 307 height 49
type textarea "left VM"
click at [671, 494] on button "Create note" at bounding box center [678, 497] width 94 height 30
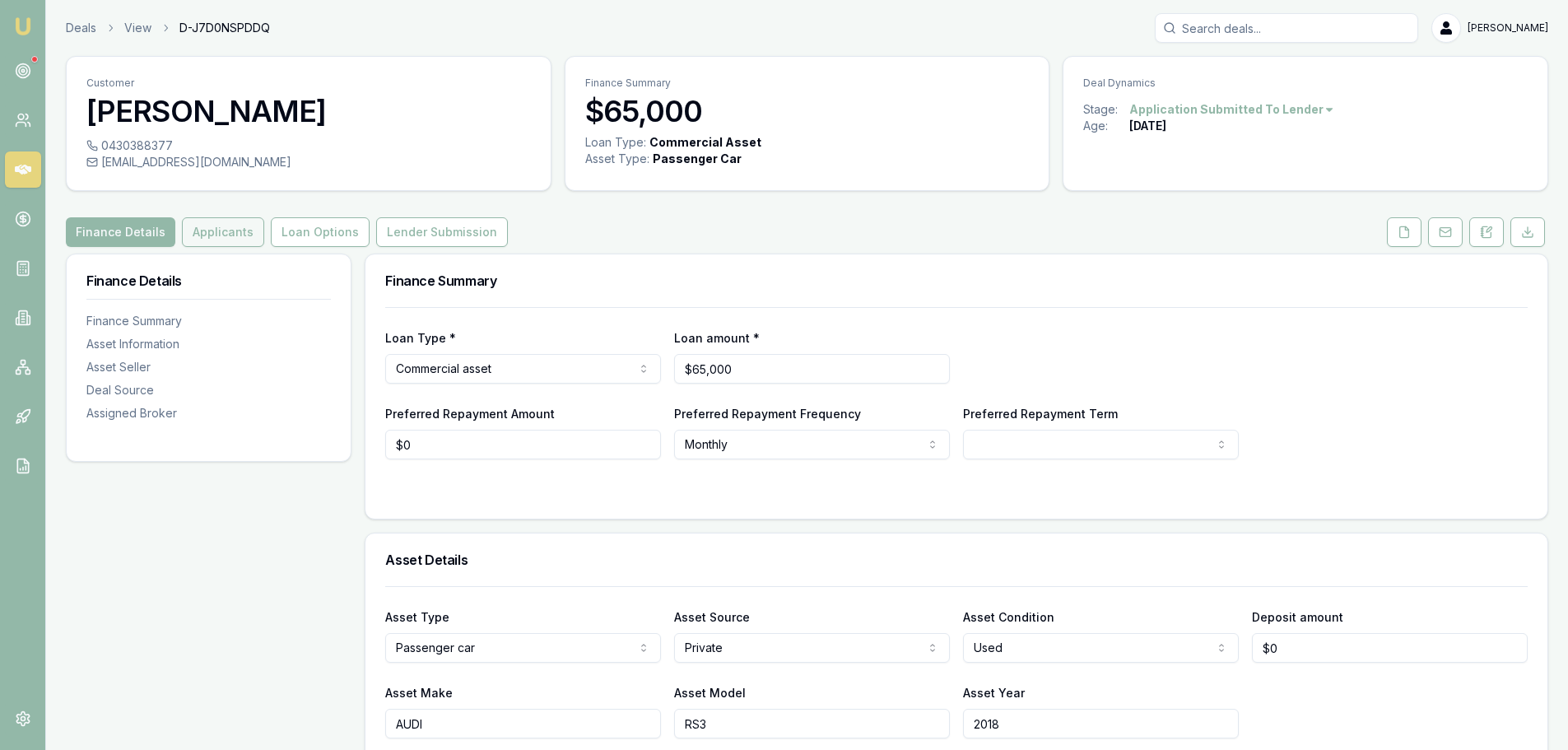
click at [209, 233] on button "Applicants" at bounding box center [222, 232] width 83 height 30
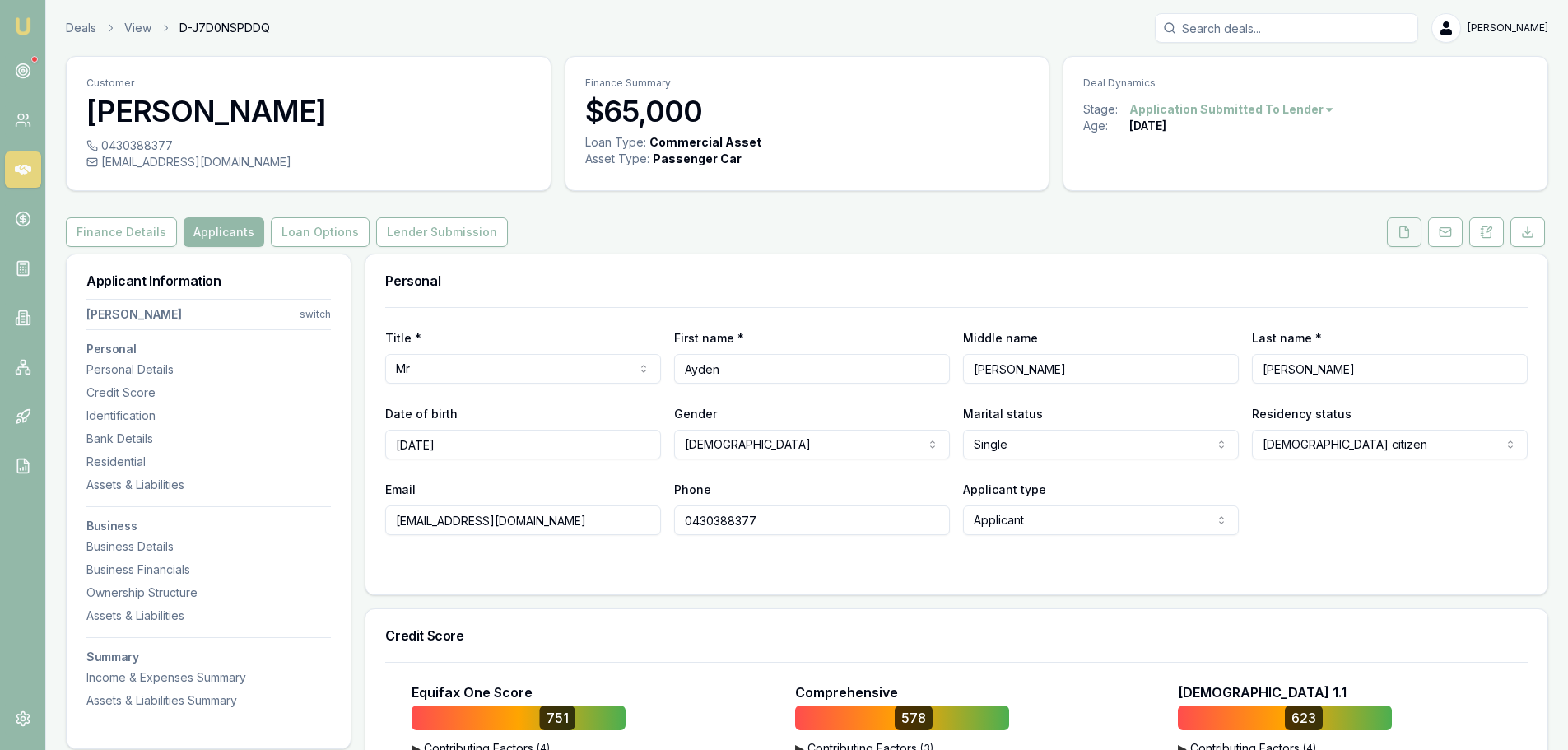
click at [1401, 235] on icon at bounding box center [1403, 231] width 13 height 13
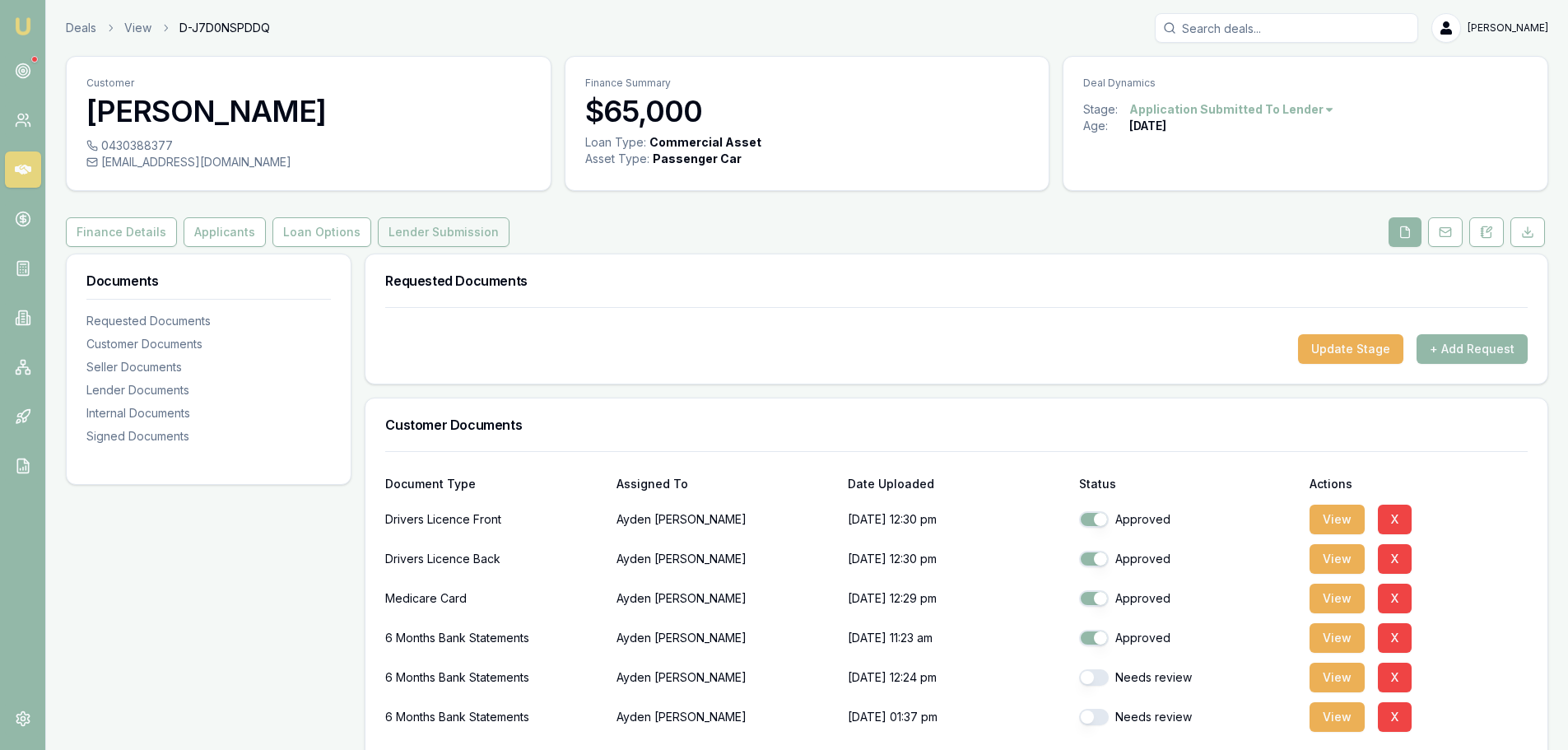
click at [378, 242] on button "Lender Submission" at bounding box center [444, 232] width 132 height 30
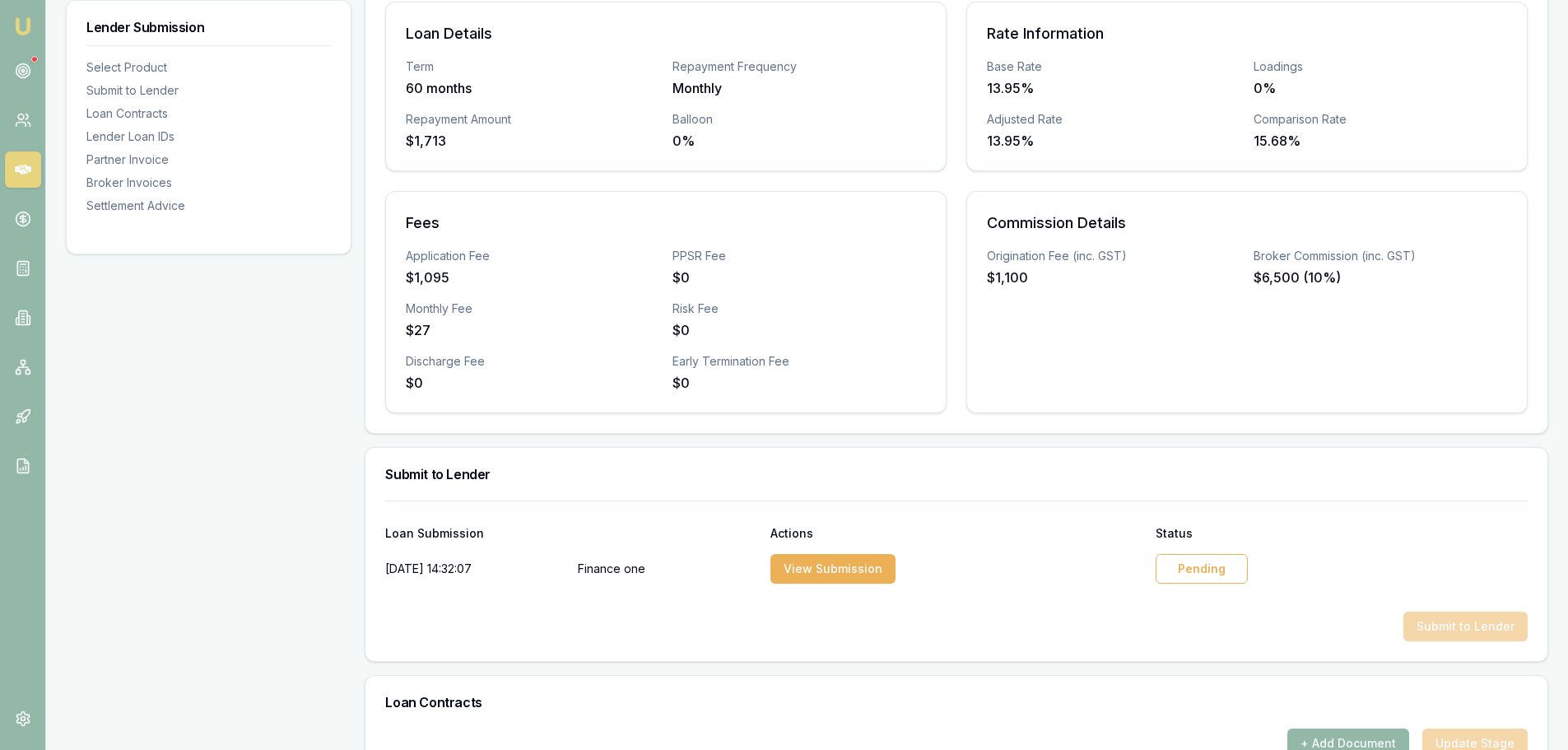
scroll to position [412, 0]
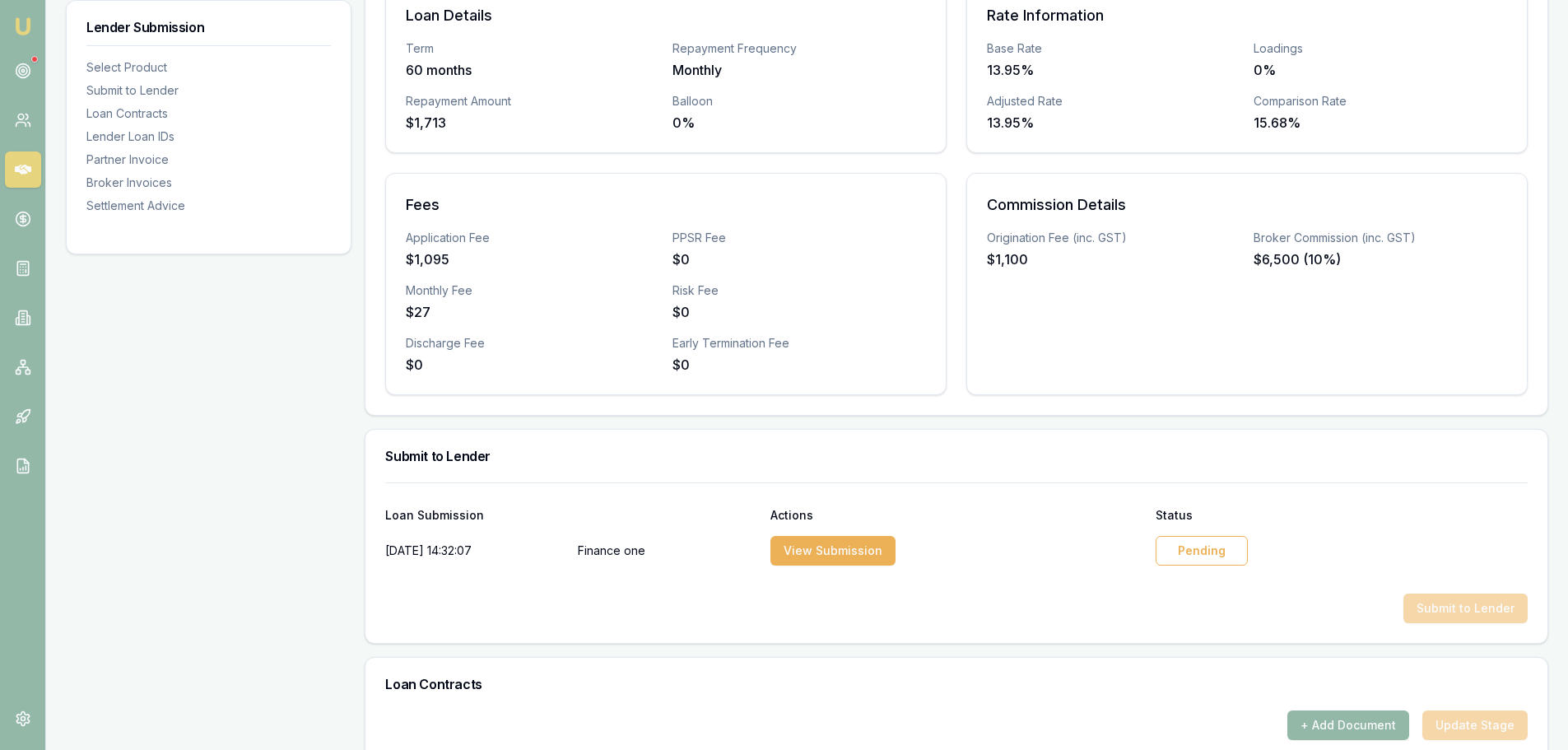
click at [1182, 556] on div "Pending" at bounding box center [1202, 551] width 92 height 30
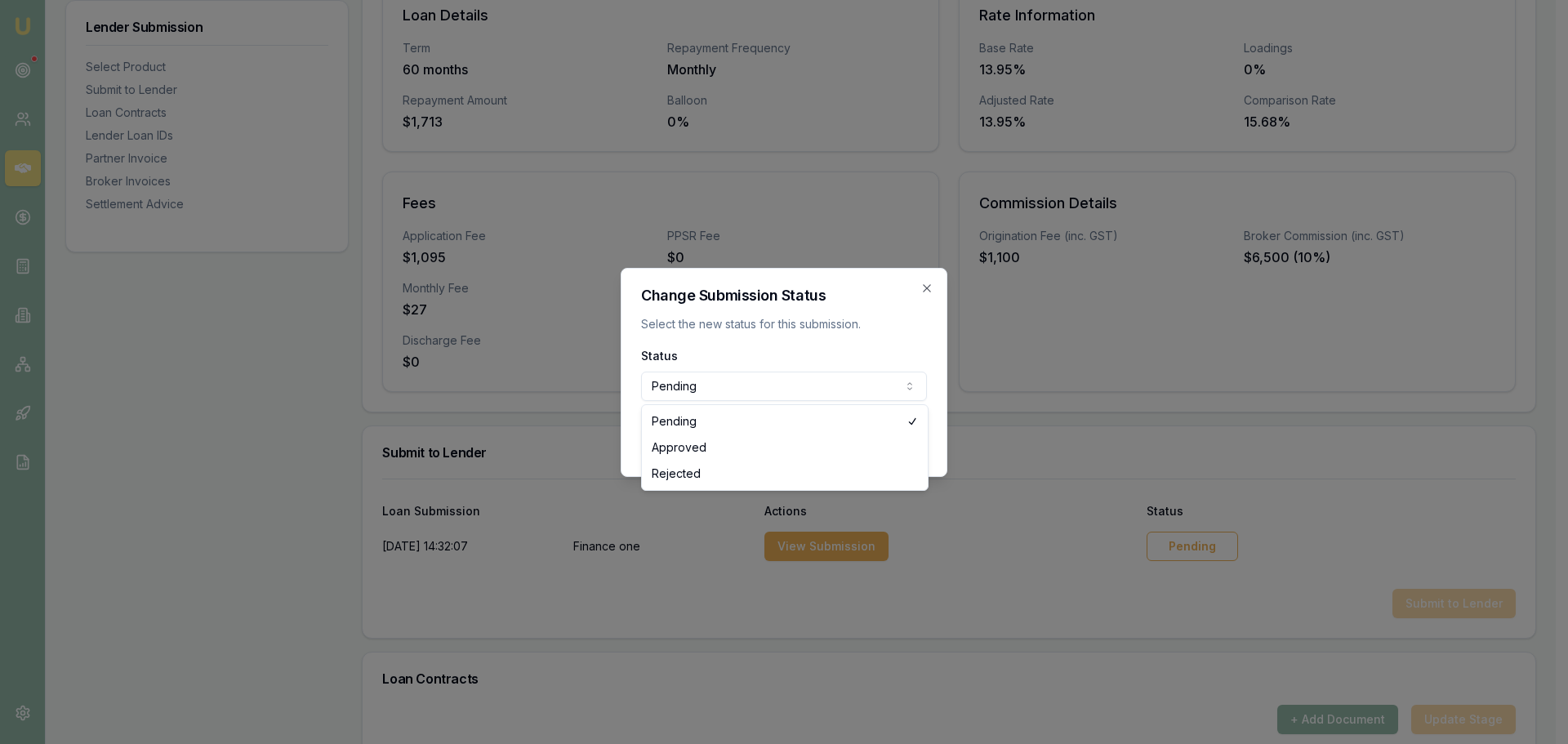
select select "APPROVED"
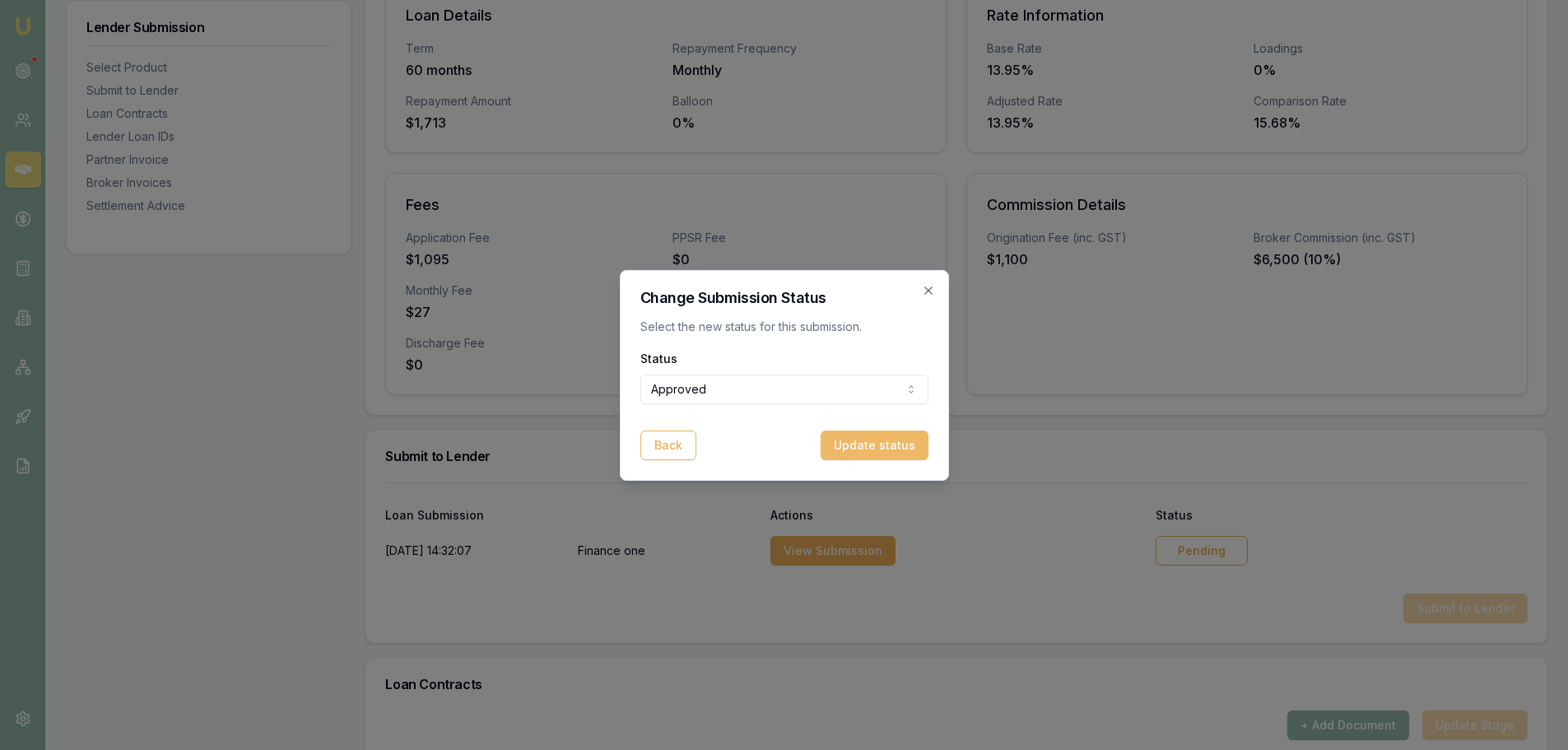
click at [908, 449] on button "Update status" at bounding box center [875, 446] width 108 height 30
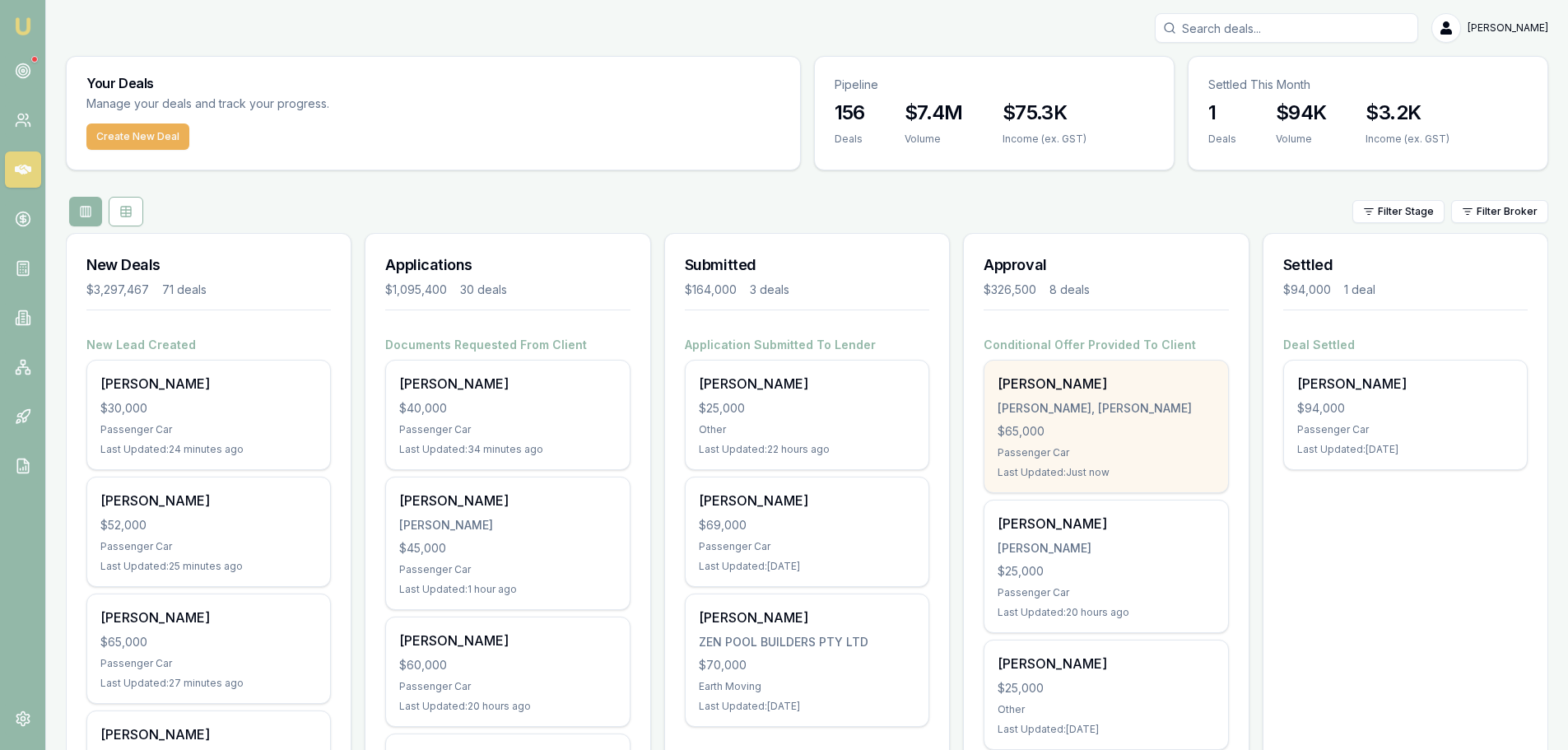
click at [1086, 432] on div "$65,000" at bounding box center [1105, 431] width 216 height 17
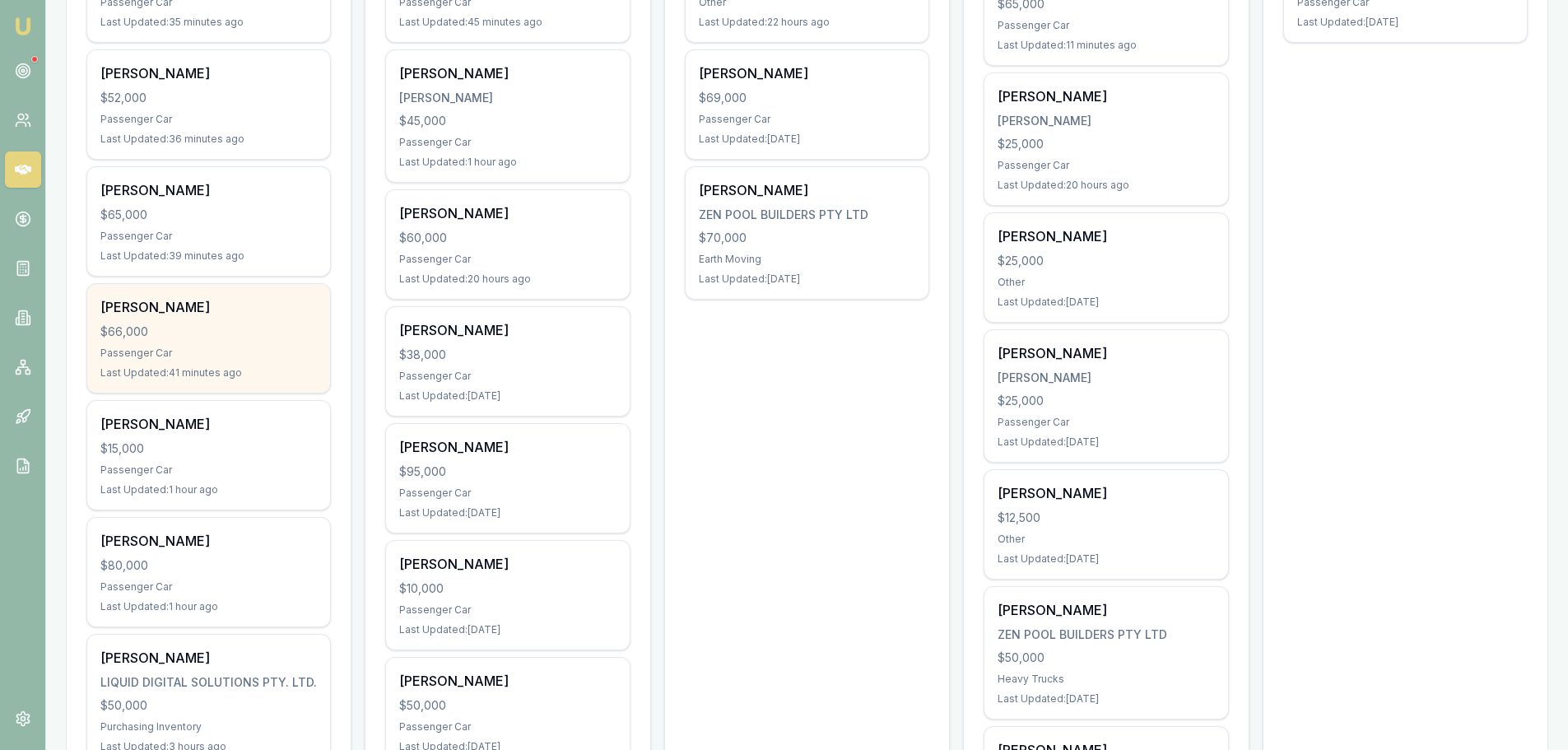
scroll to position [576, 0]
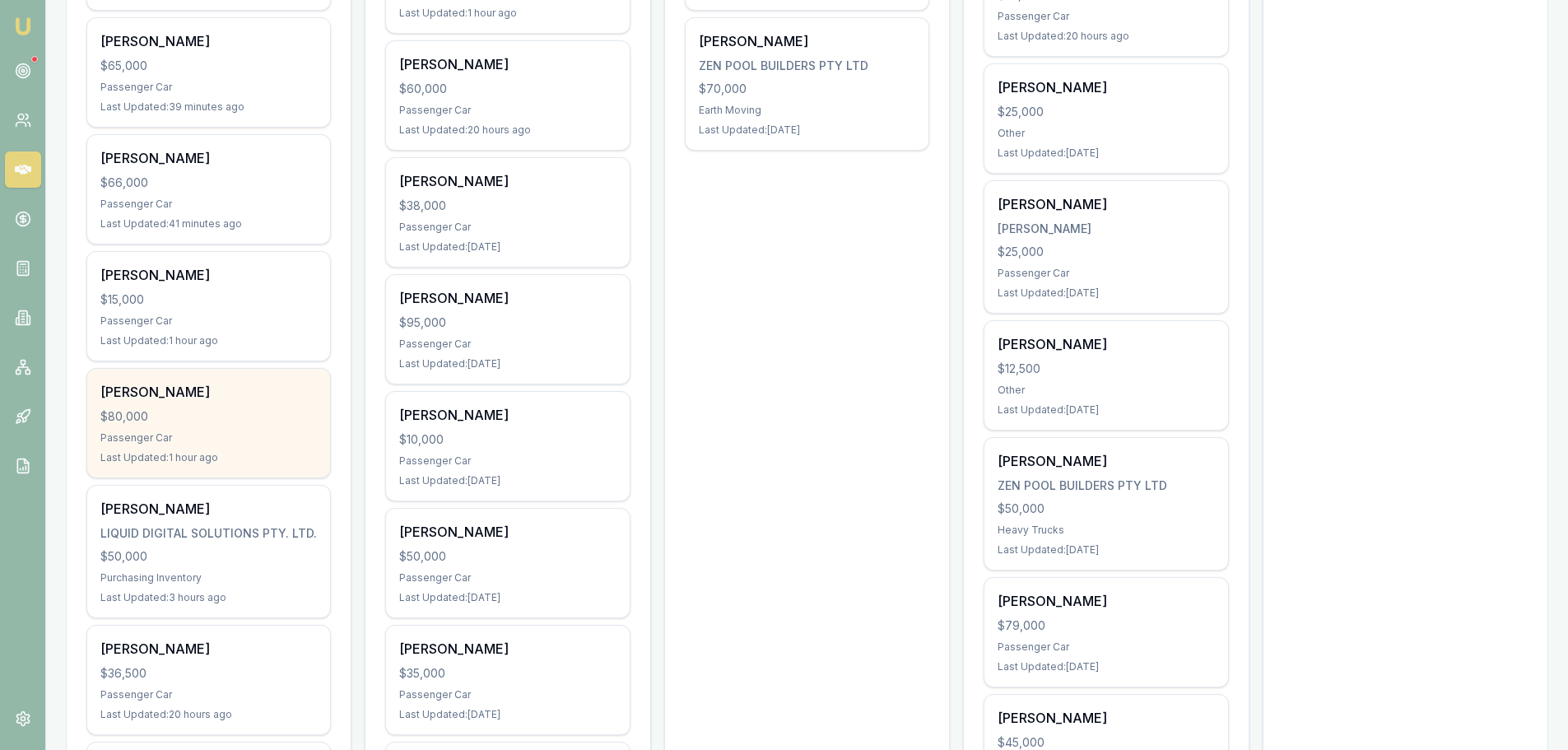
click at [216, 416] on div "$80,000" at bounding box center [208, 416] width 216 height 17
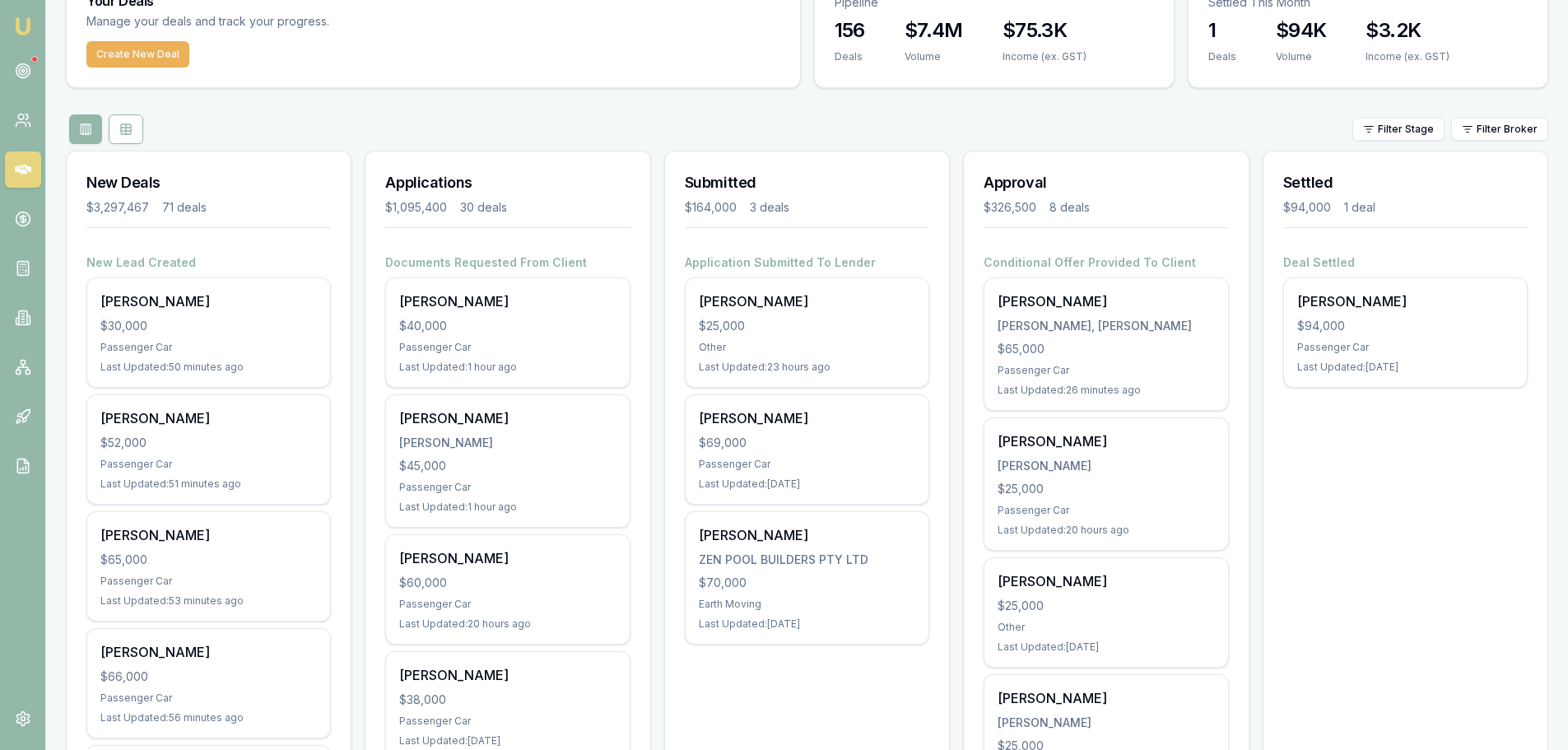
scroll to position [0, 0]
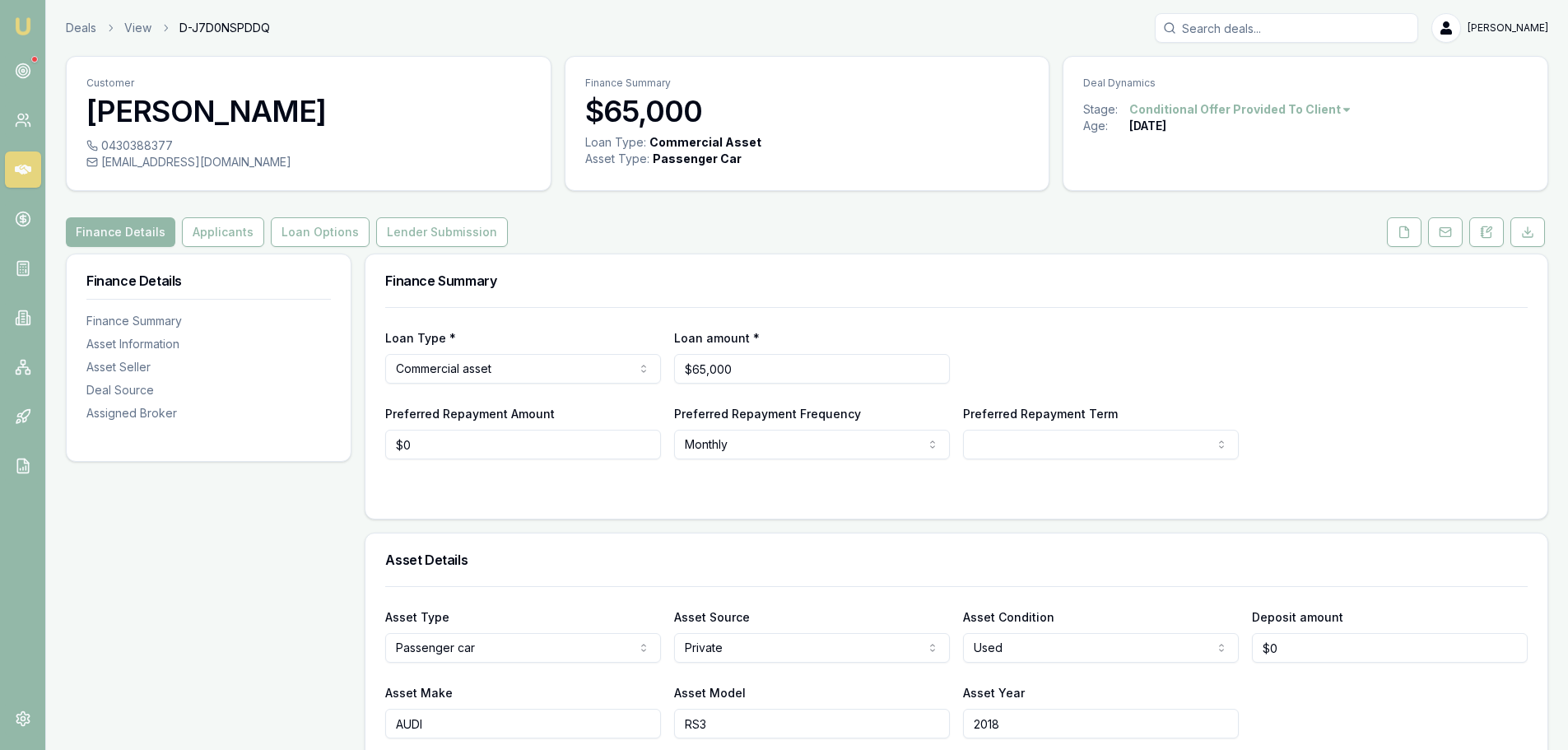
scroll to position [83, 0]
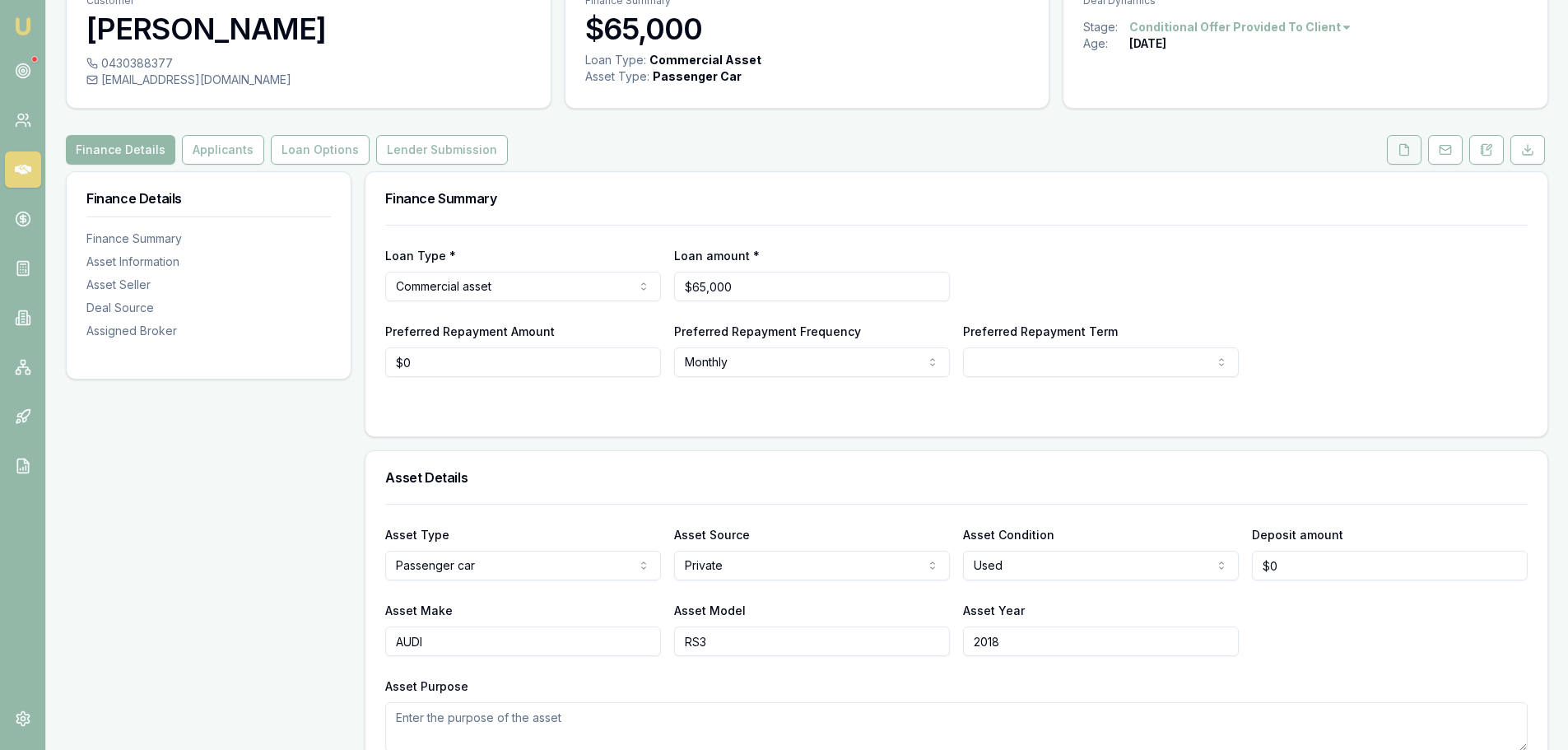
click at [1419, 157] on button at bounding box center [1404, 150] width 35 height 30
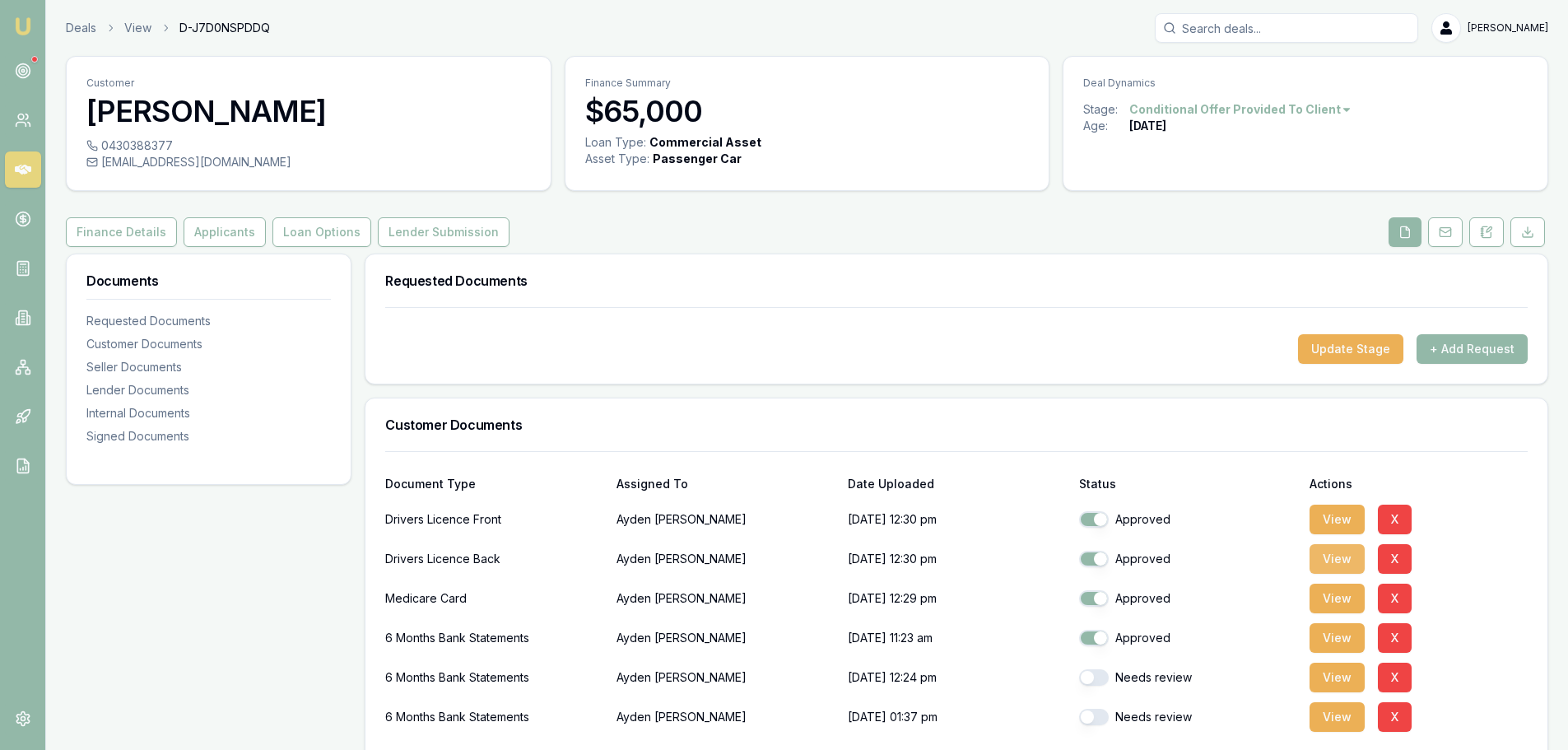
click at [1337, 556] on button "View" at bounding box center [1337, 560] width 55 height 30
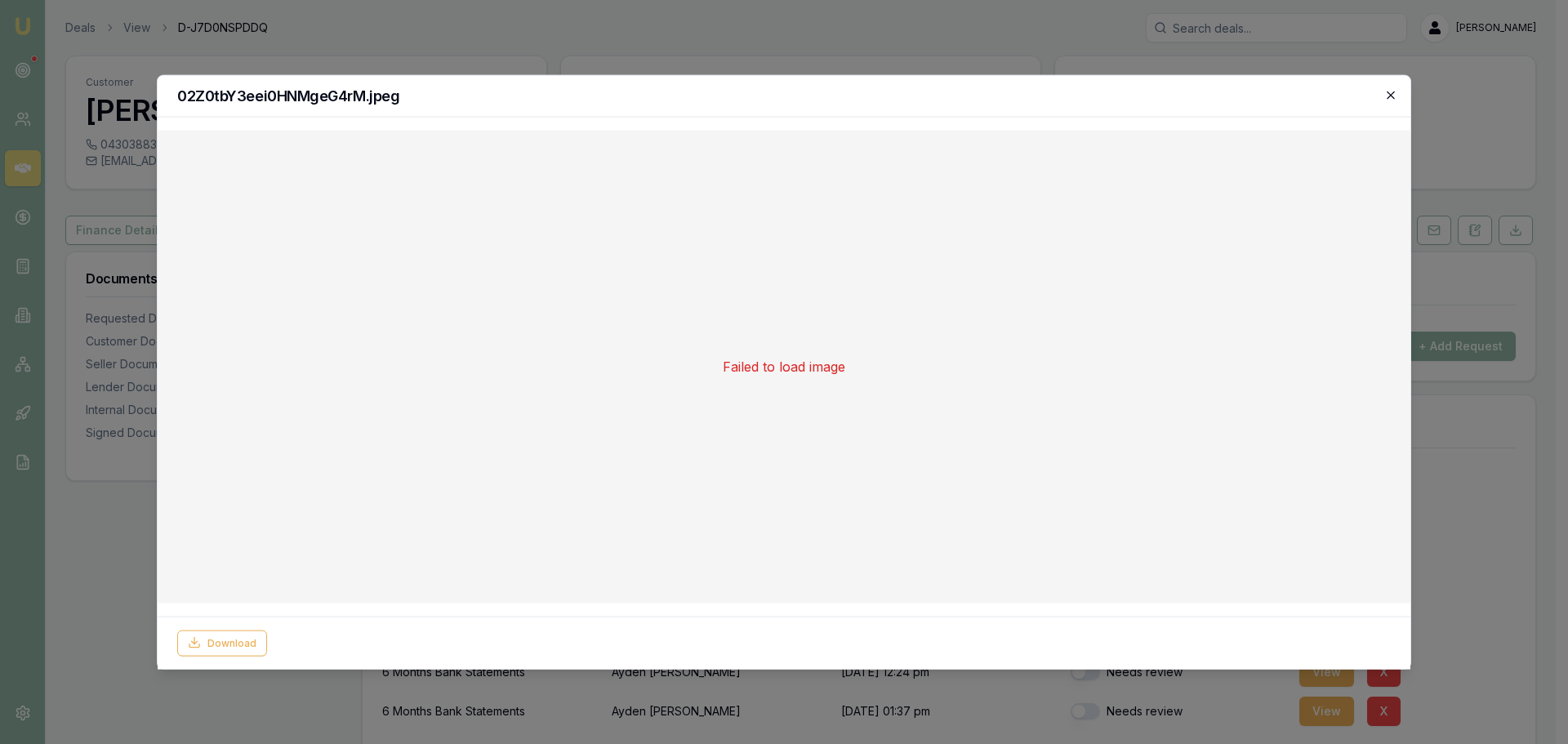
click at [1390, 91] on icon "button" at bounding box center [1390, 94] width 13 height 13
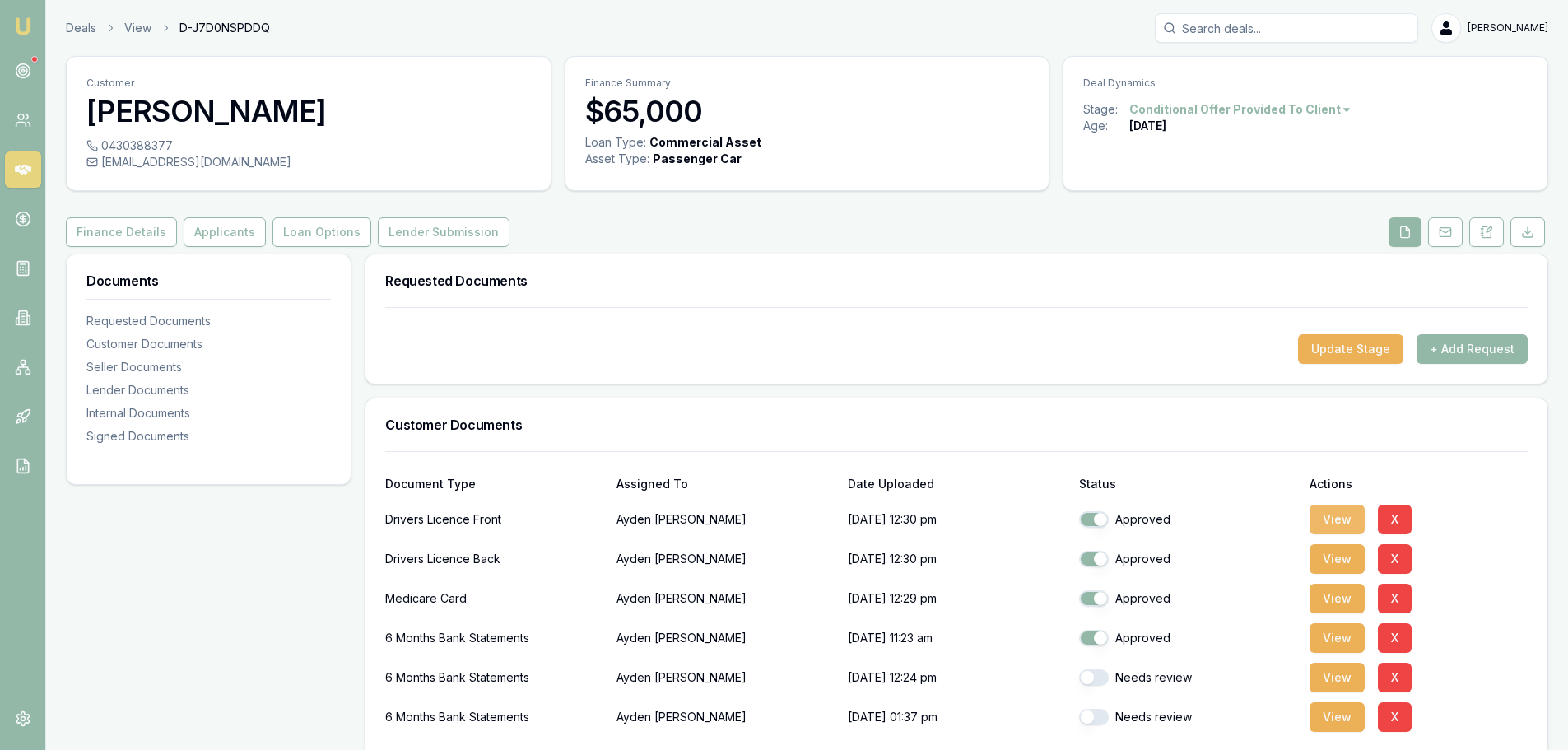
click at [1337, 518] on button "View" at bounding box center [1337, 520] width 55 height 30
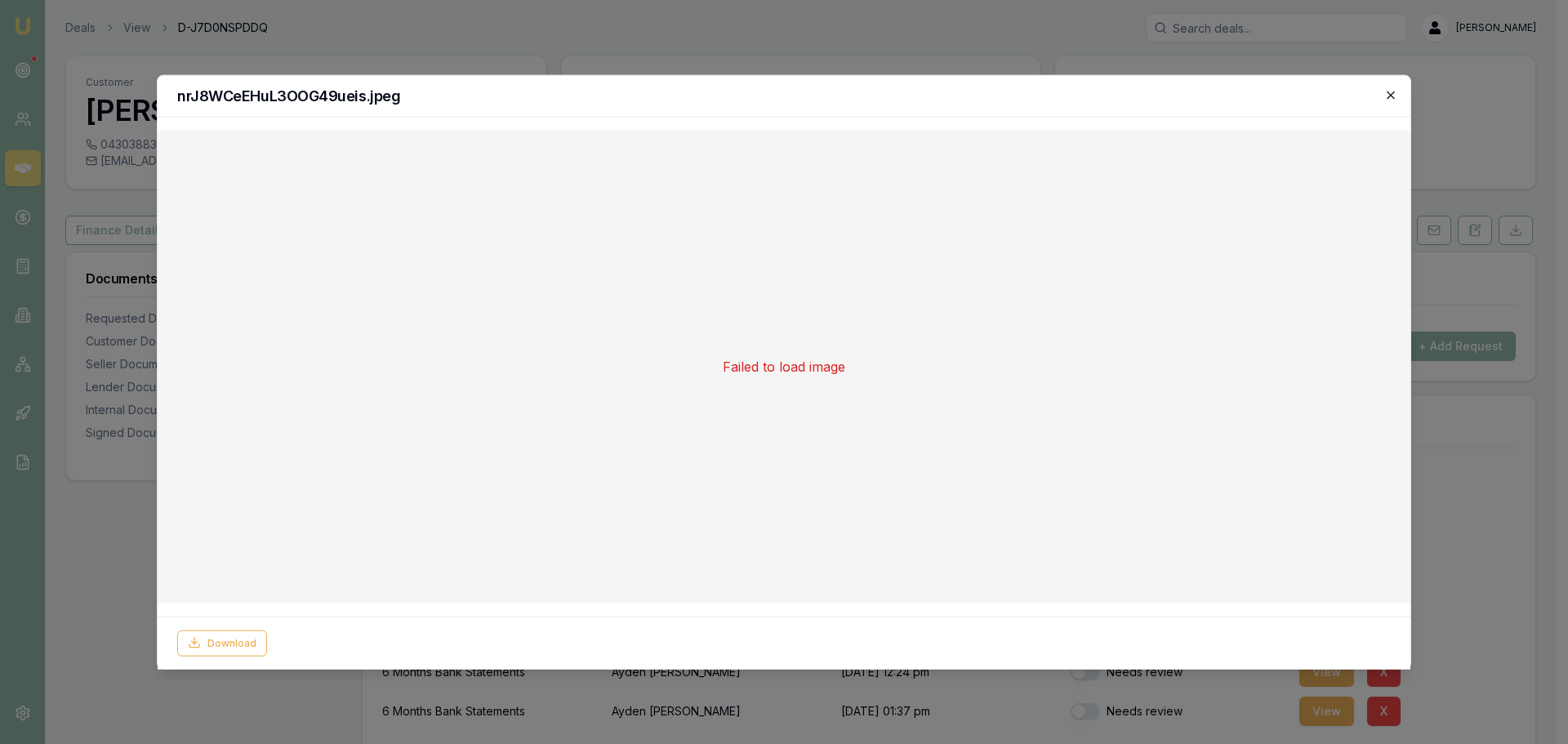
click at [1385, 101] on icon "button" at bounding box center [1390, 94] width 13 height 13
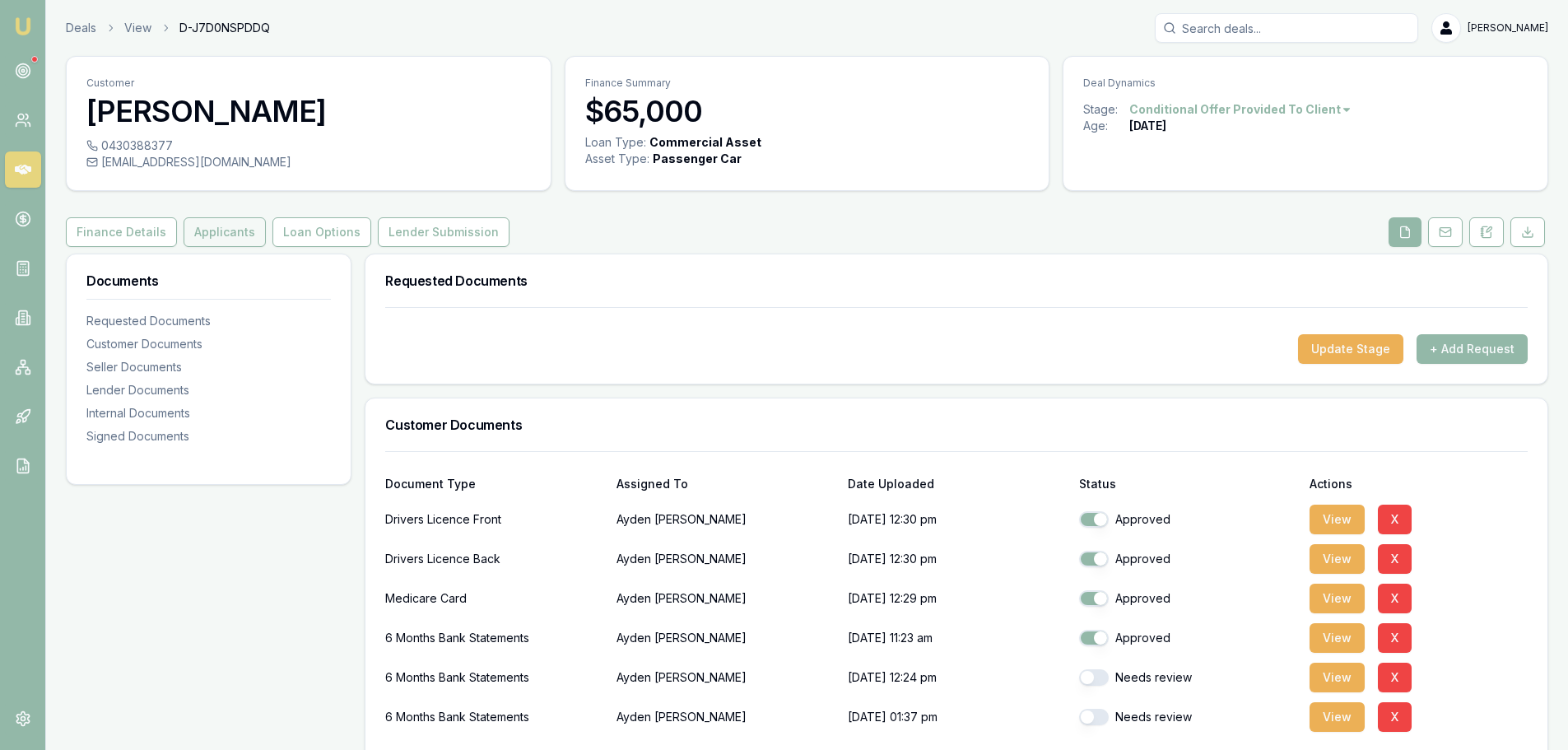
click at [197, 230] on button "Applicants" at bounding box center [224, 232] width 83 height 30
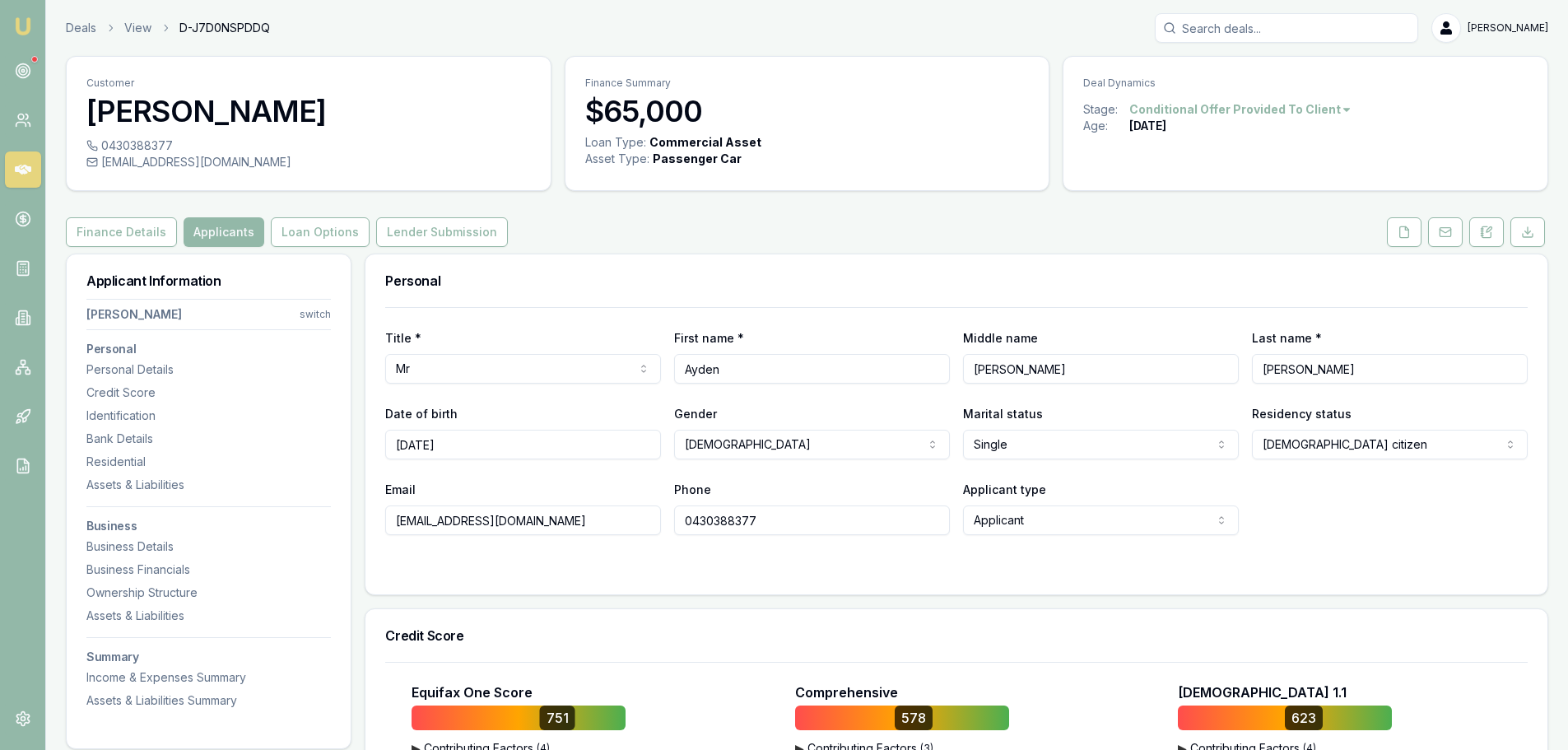
click at [970, 219] on div "Finance Details Applicants Loan Options Lender Submission" at bounding box center [807, 232] width 1482 height 30
click at [709, 270] on div "Personal" at bounding box center [956, 280] width 1182 height 53
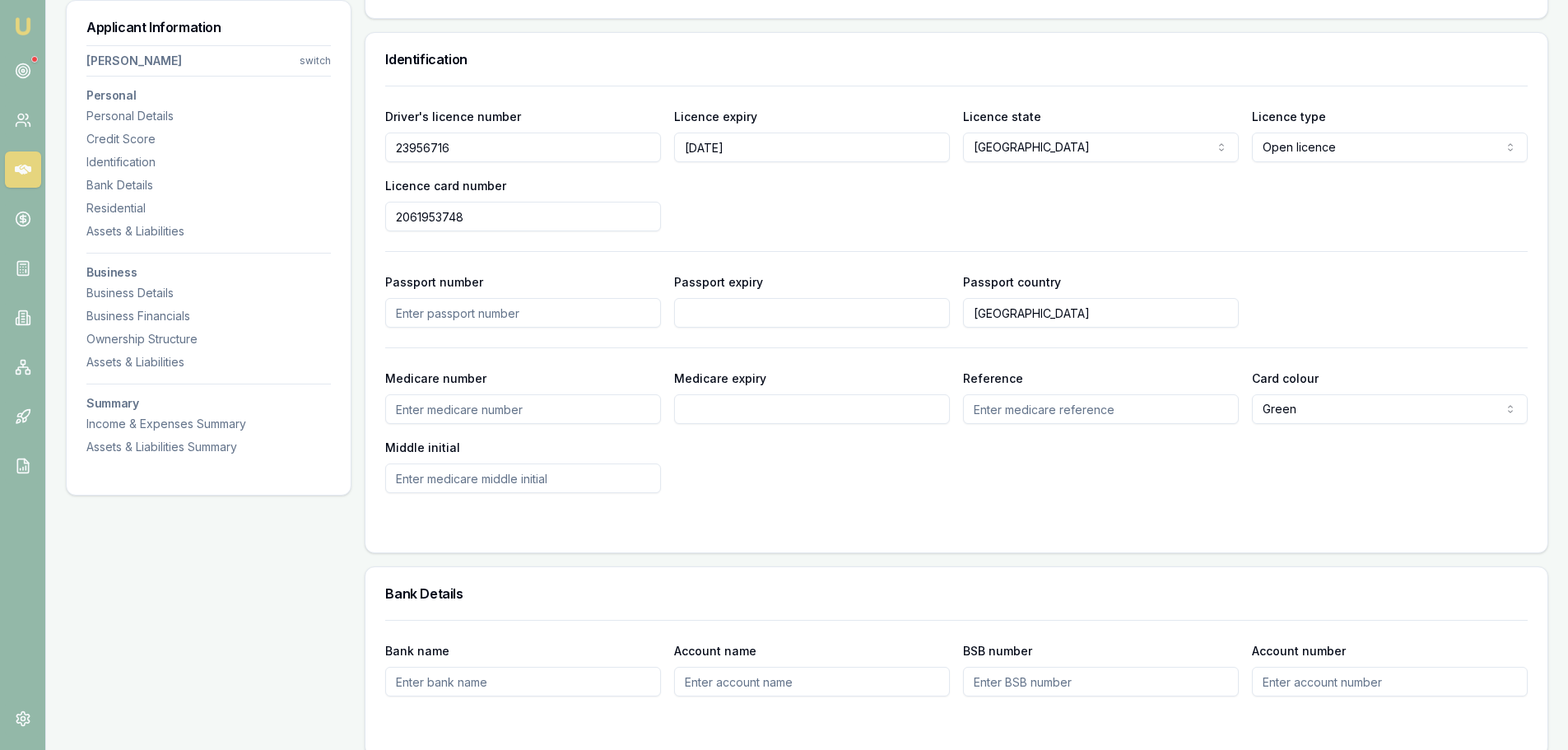
scroll to position [1235, 0]
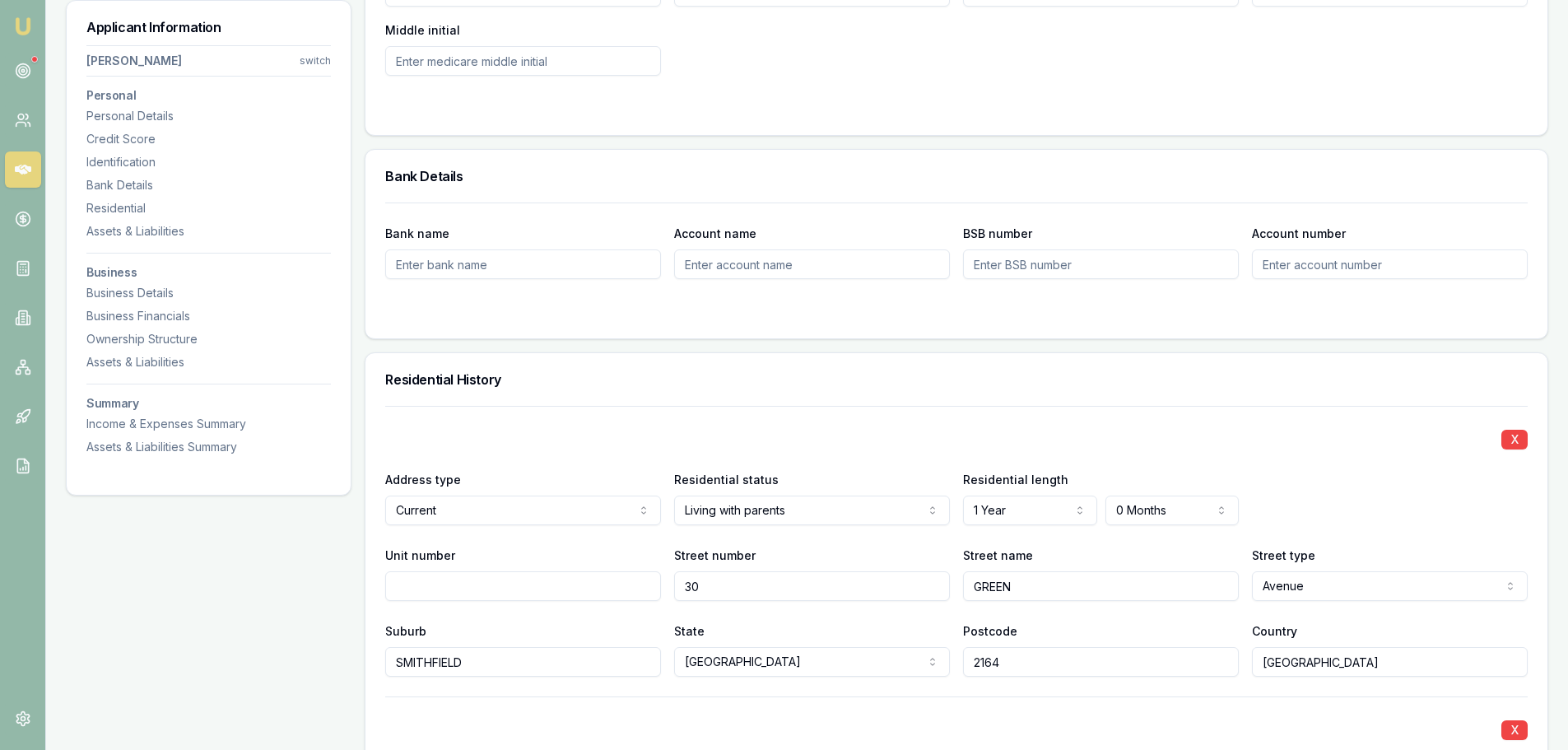
click at [669, 386] on div "Residential History" at bounding box center [956, 379] width 1182 height 53
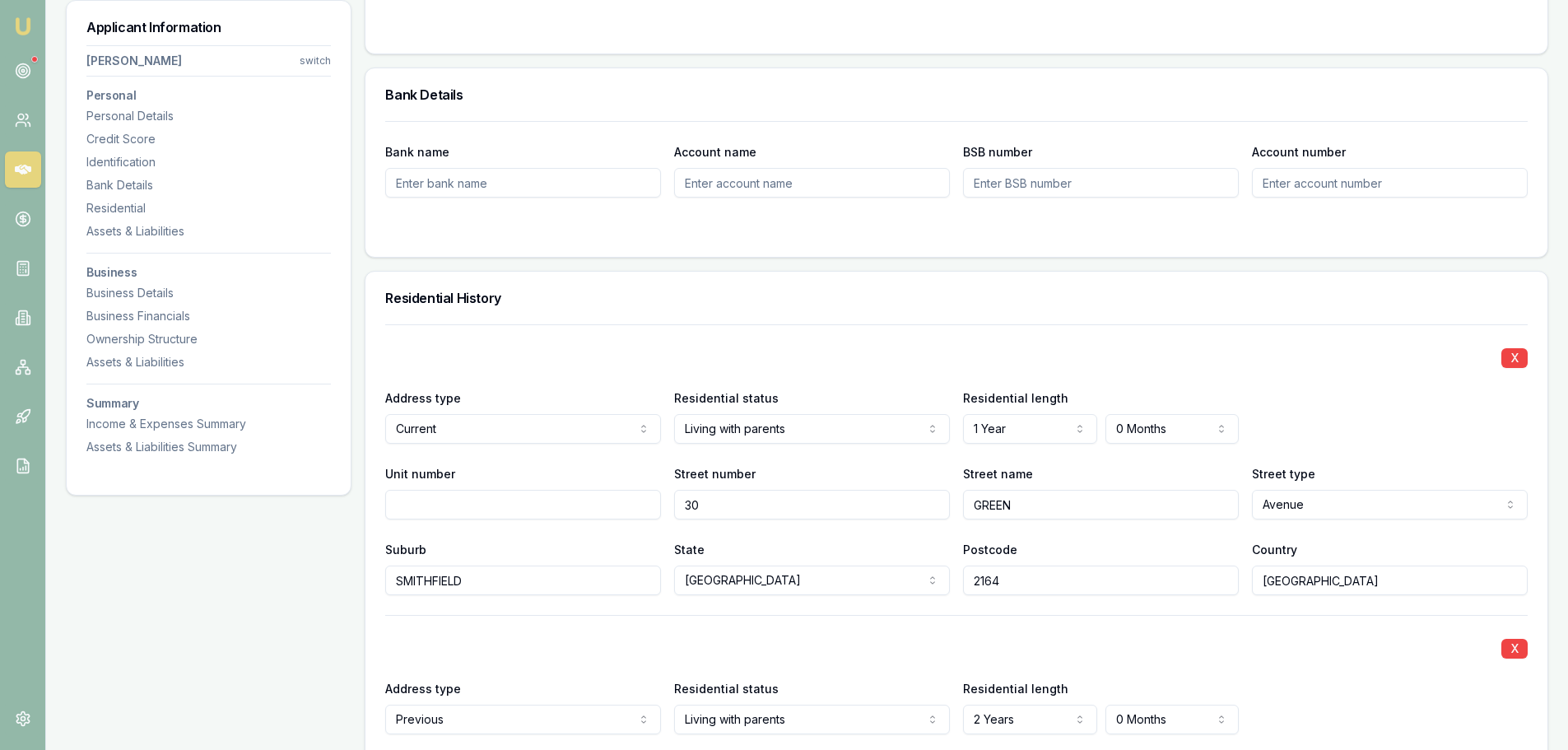
scroll to position [1317, 0]
click at [616, 304] on div "Residential History" at bounding box center [956, 297] width 1182 height 53
click at [617, 304] on div "Residential History" at bounding box center [956, 297] width 1182 height 53
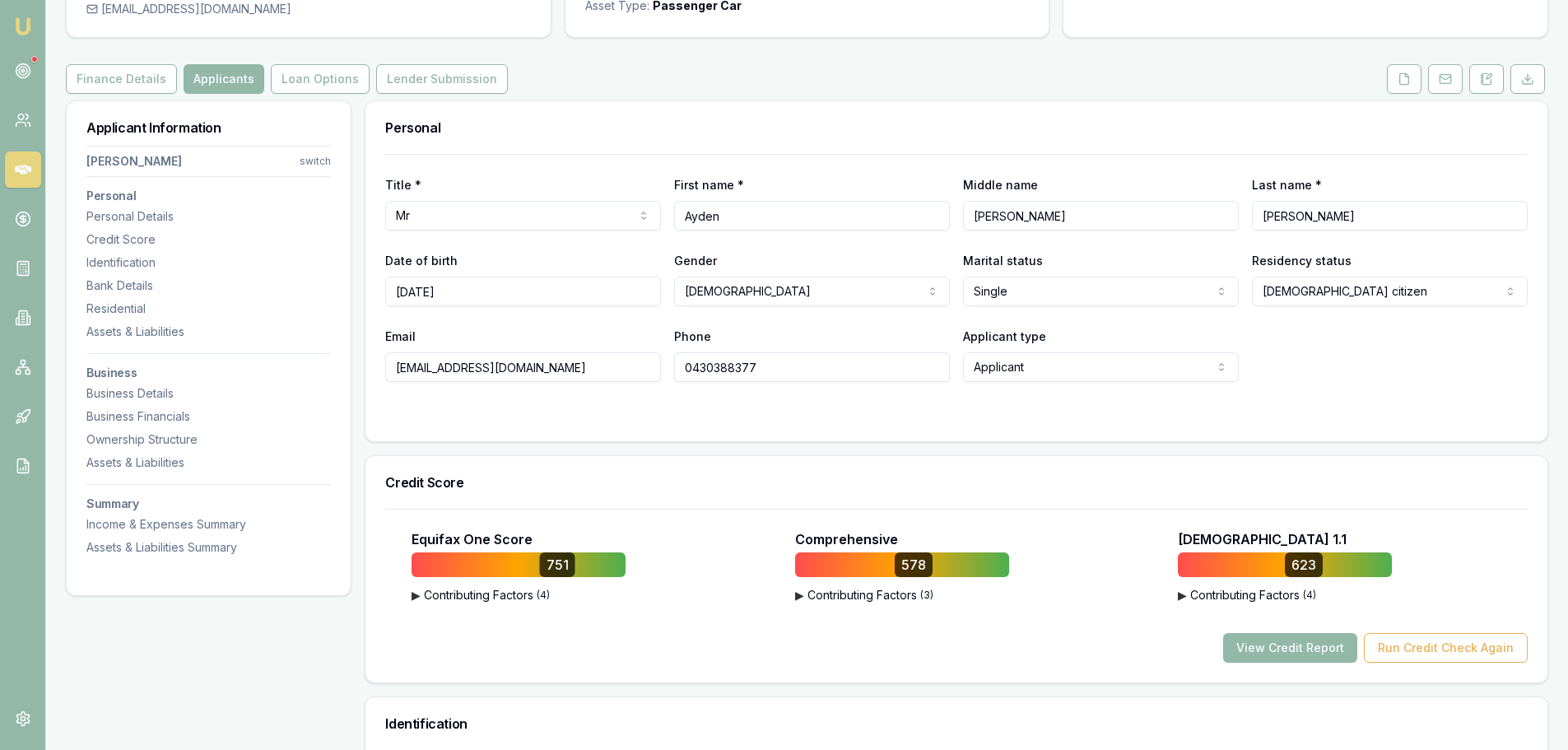
scroll to position [0, 0]
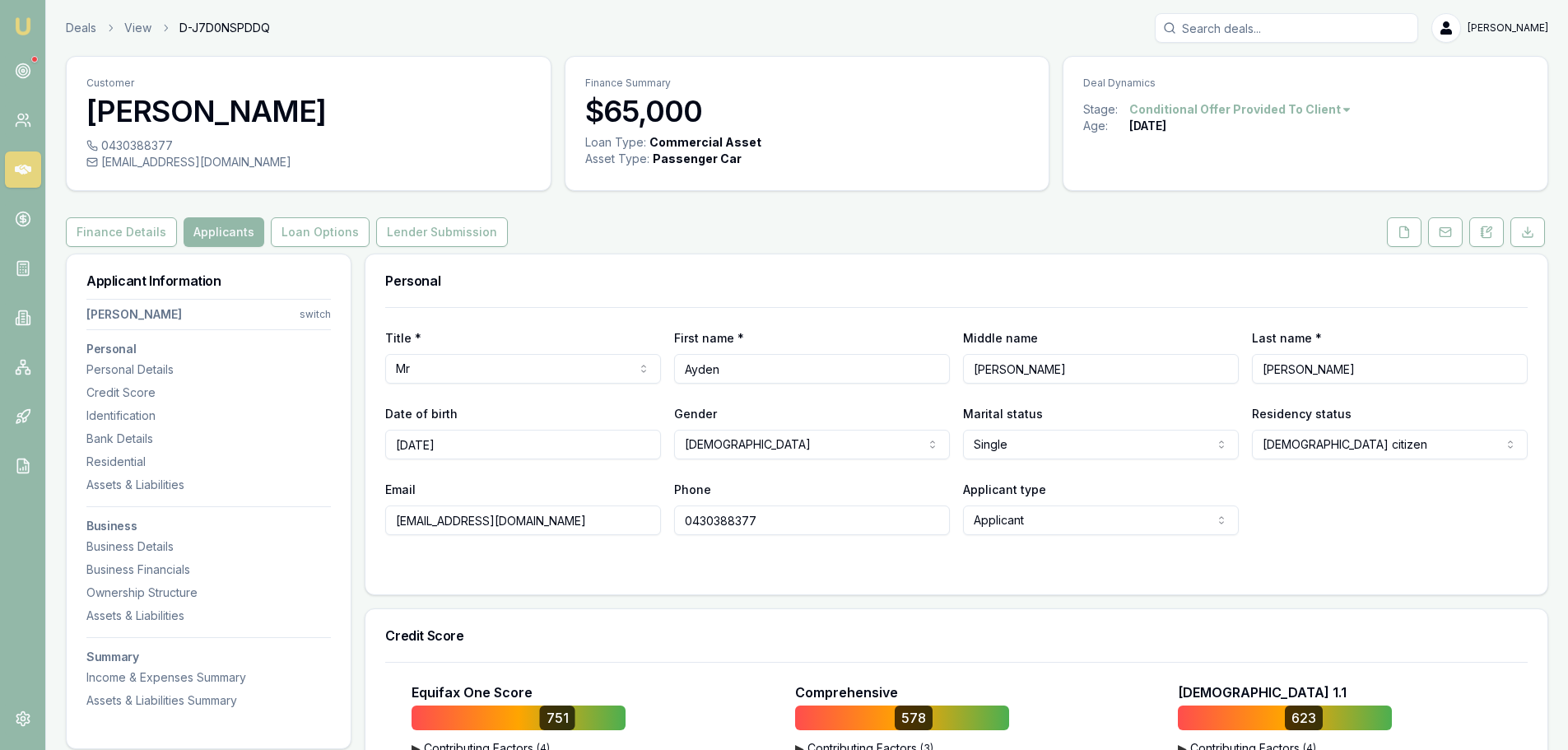
click at [653, 233] on div "Finance Details Applicants Loan Options Lender Submission" at bounding box center [807, 232] width 1482 height 30
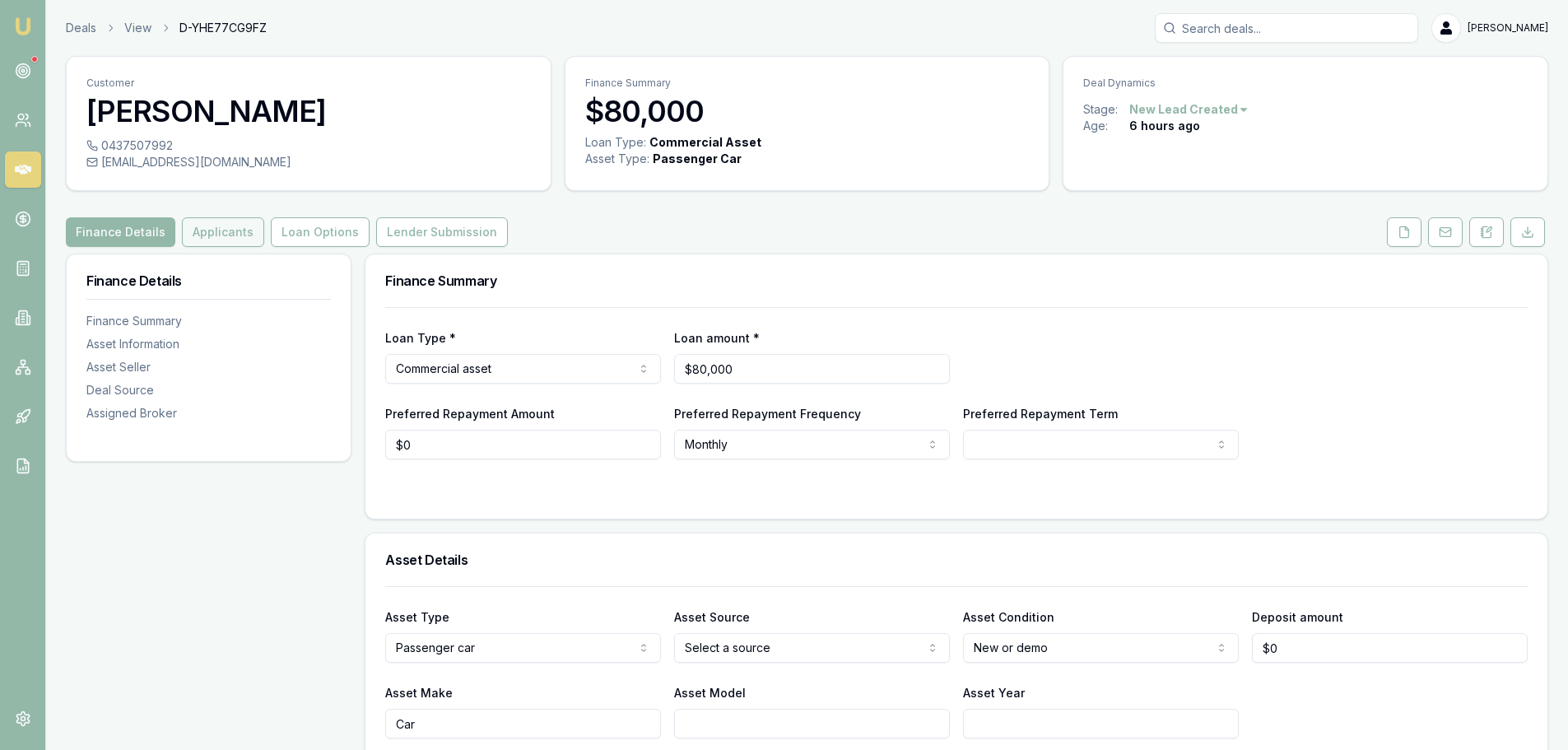
click at [212, 224] on button "Applicants" at bounding box center [222, 232] width 83 height 30
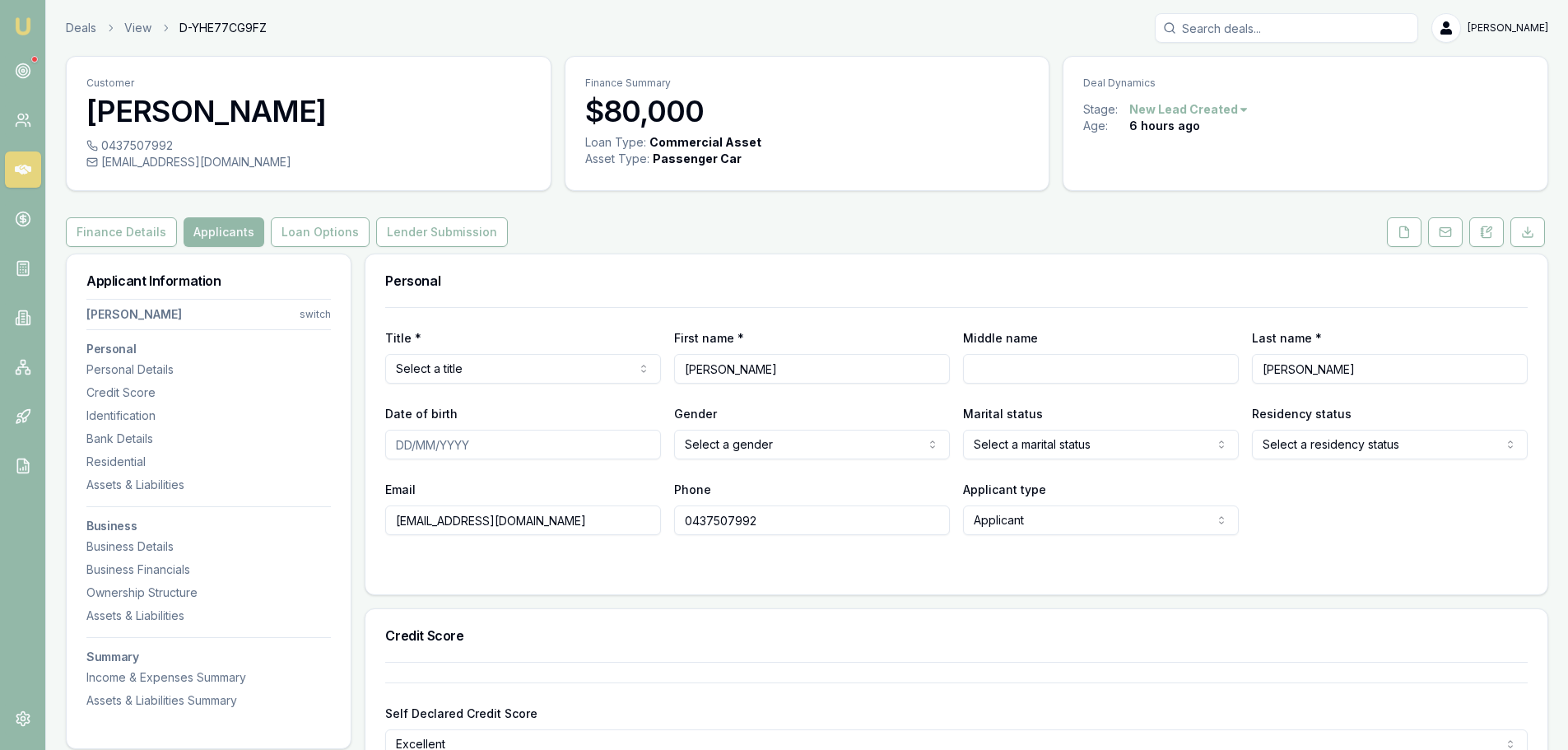
click at [696, 228] on div "Finance Details Applicants Loan Options Lender Submission" at bounding box center [807, 232] width 1482 height 30
click at [1248, 220] on div "Finance Details Applicants Loan Options Lender Submission" at bounding box center [807, 232] width 1482 height 30
click at [722, 218] on div "Finance Details Applicants Loan Options Lender Submission" at bounding box center [807, 232] width 1482 height 30
click at [709, 226] on div "Finance Details Applicants Loan Options Lender Submission" at bounding box center [807, 232] width 1482 height 30
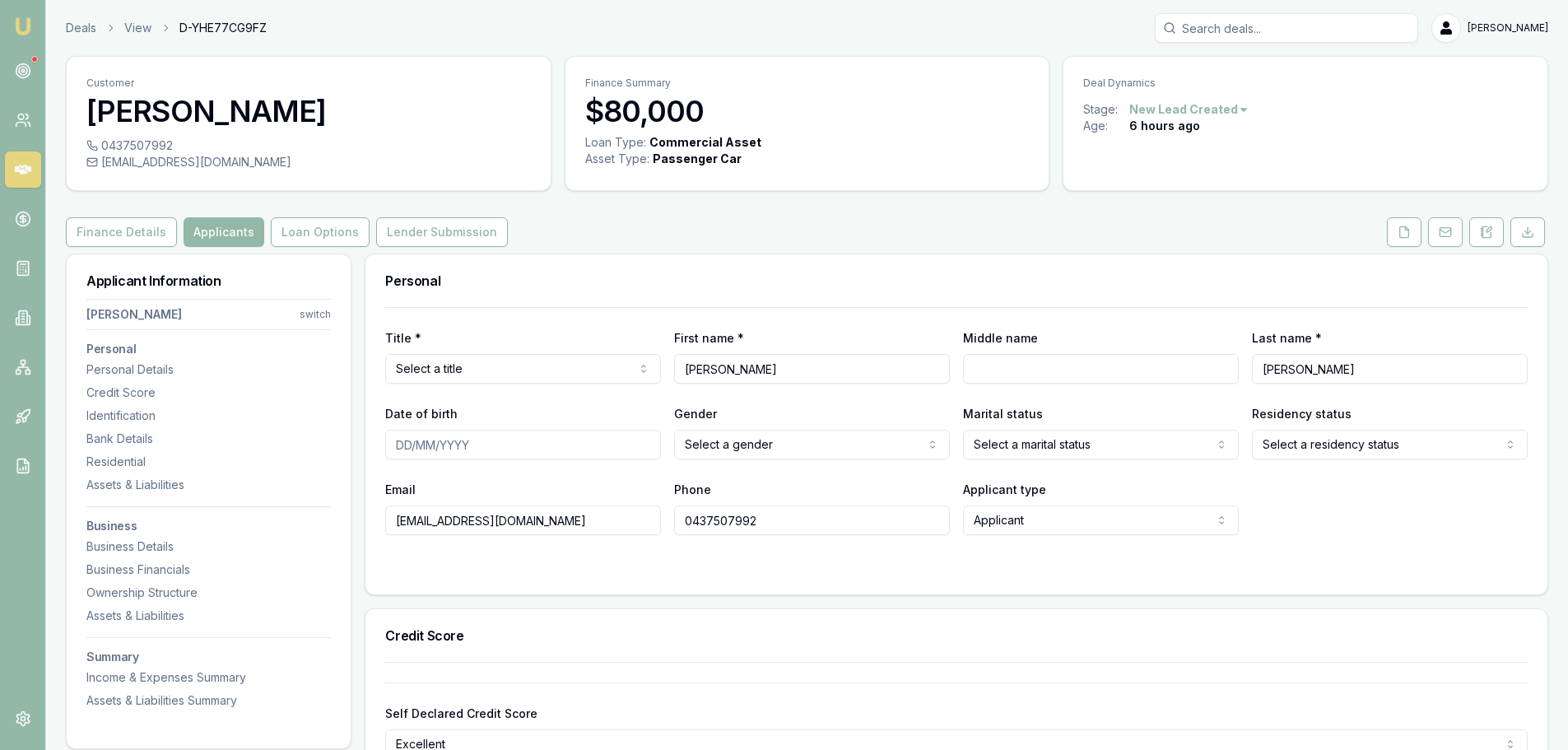
click at [564, 367] on html "Emu Broker Deals View D-YHE77CG9FZ [PERSON_NAME] Shield Toggle Menu Customer [P…" at bounding box center [784, 375] width 1568 height 750
click at [645, 228] on div "Finance Details Applicants Loan Options Lender Submission" at bounding box center [807, 232] width 1482 height 30
click at [686, 222] on div "Finance Details Applicants Loan Options Lender Submission" at bounding box center [807, 232] width 1482 height 30
click at [502, 444] on input "Date of birth" at bounding box center [523, 445] width 275 height 30
type input "09/12/1969"
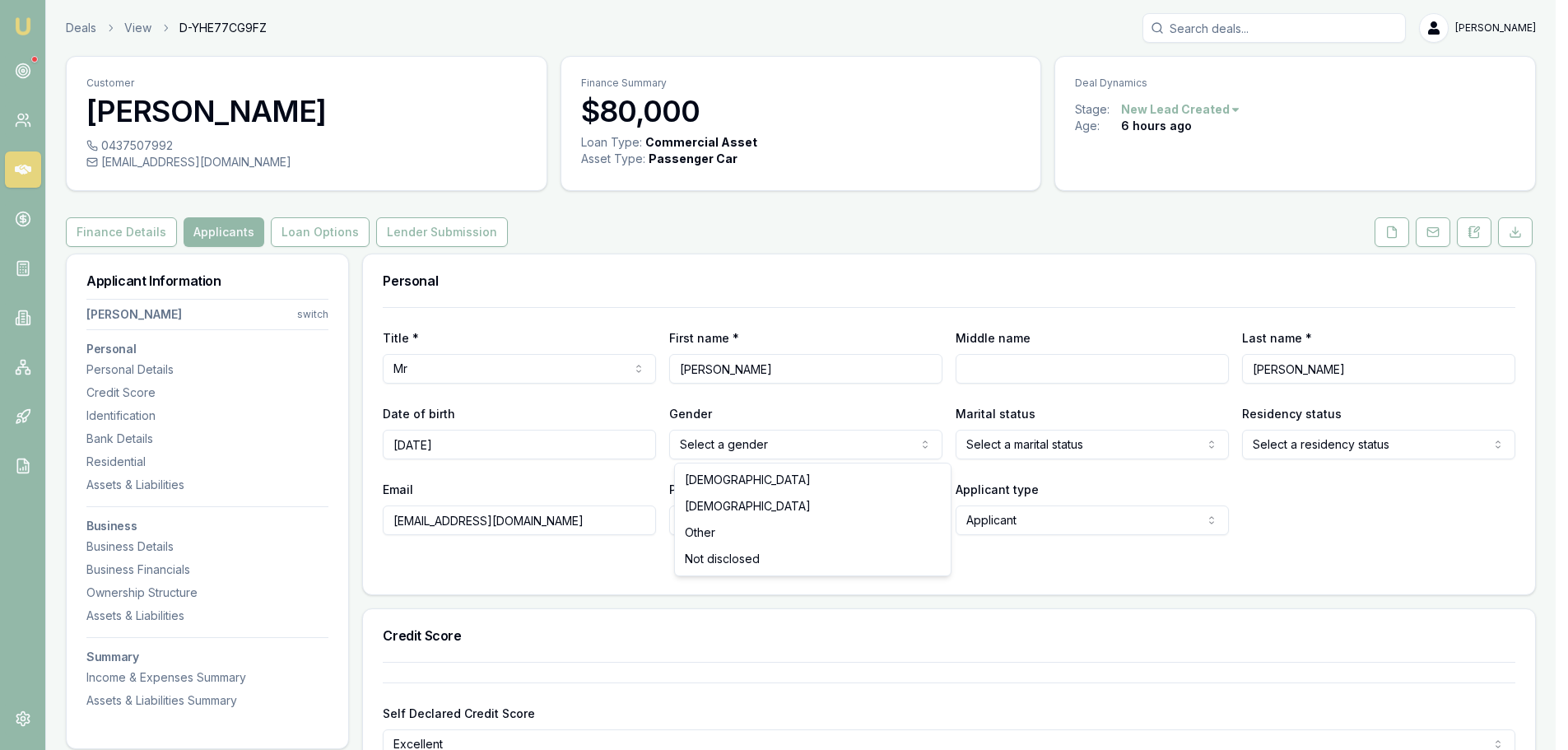
click at [915, 437] on html "Emu Broker Deals View D-YHE77CG9FZ Erin Shield Toggle Menu Customer Edwin Bruce…" at bounding box center [784, 375] width 1568 height 750
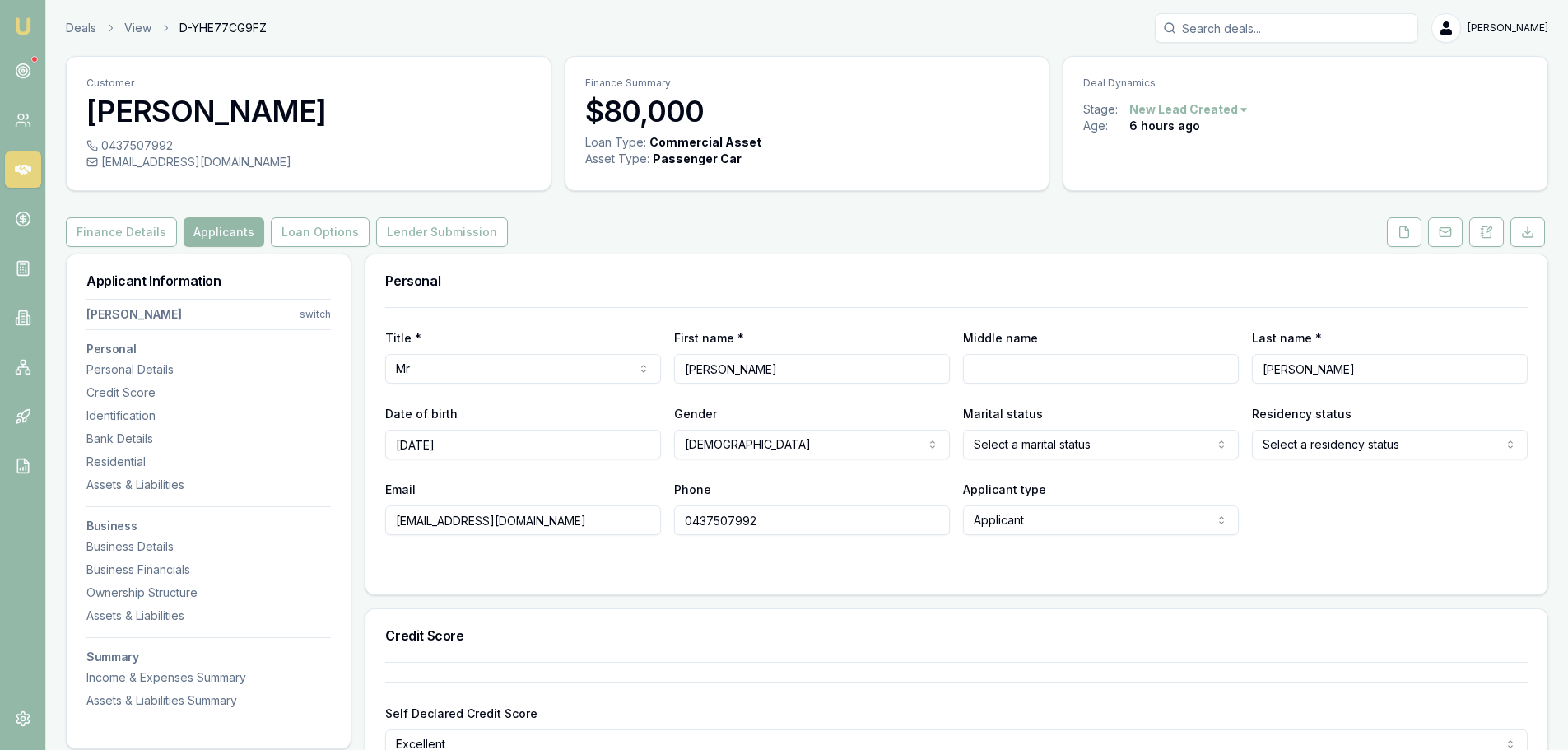
click at [1392, 552] on form "Title * Mr Mr Mrs Miss Ms Dr Prof First name * Edwin Middle name Last name * Br…" at bounding box center [957, 441] width 1143 height 267
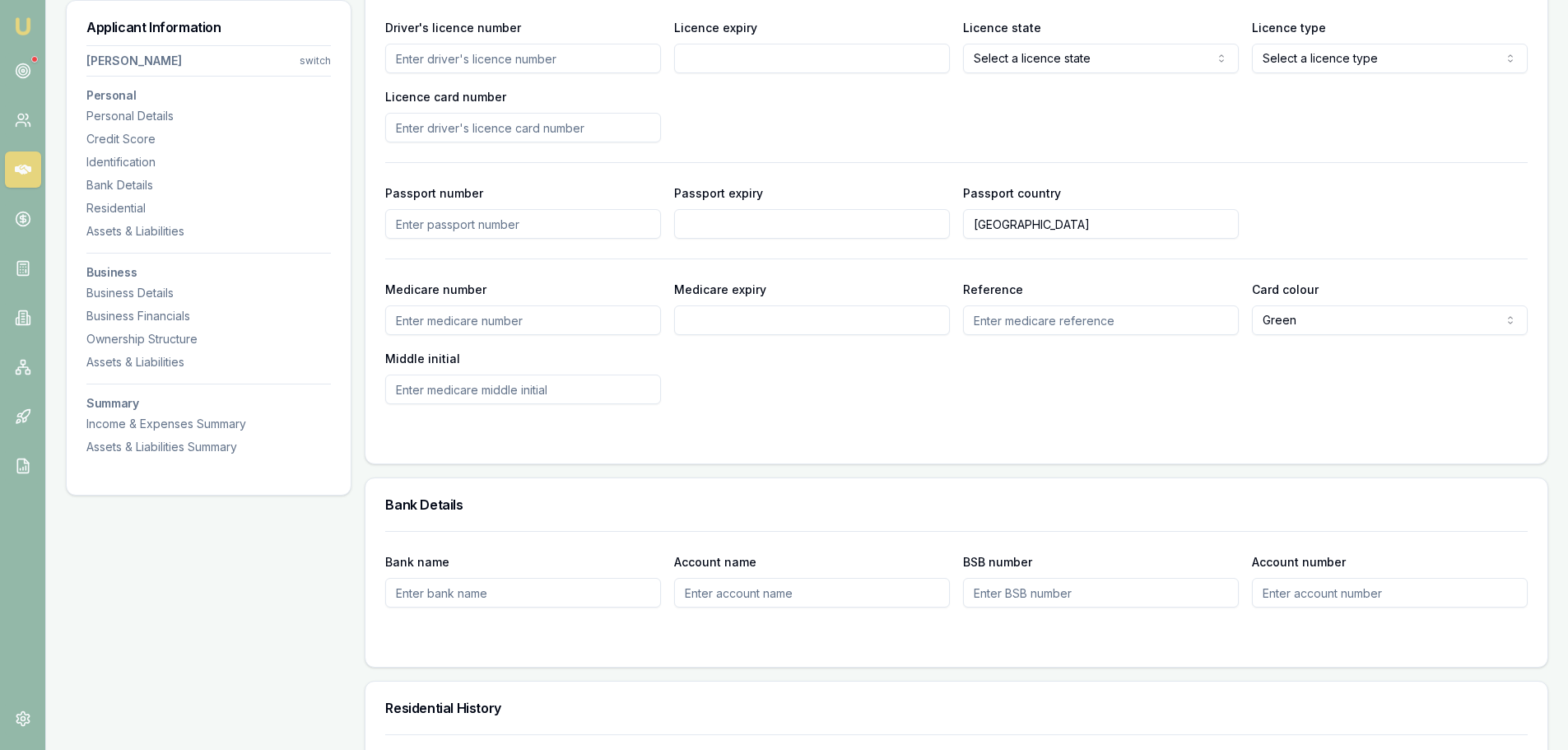
scroll to position [494, 0]
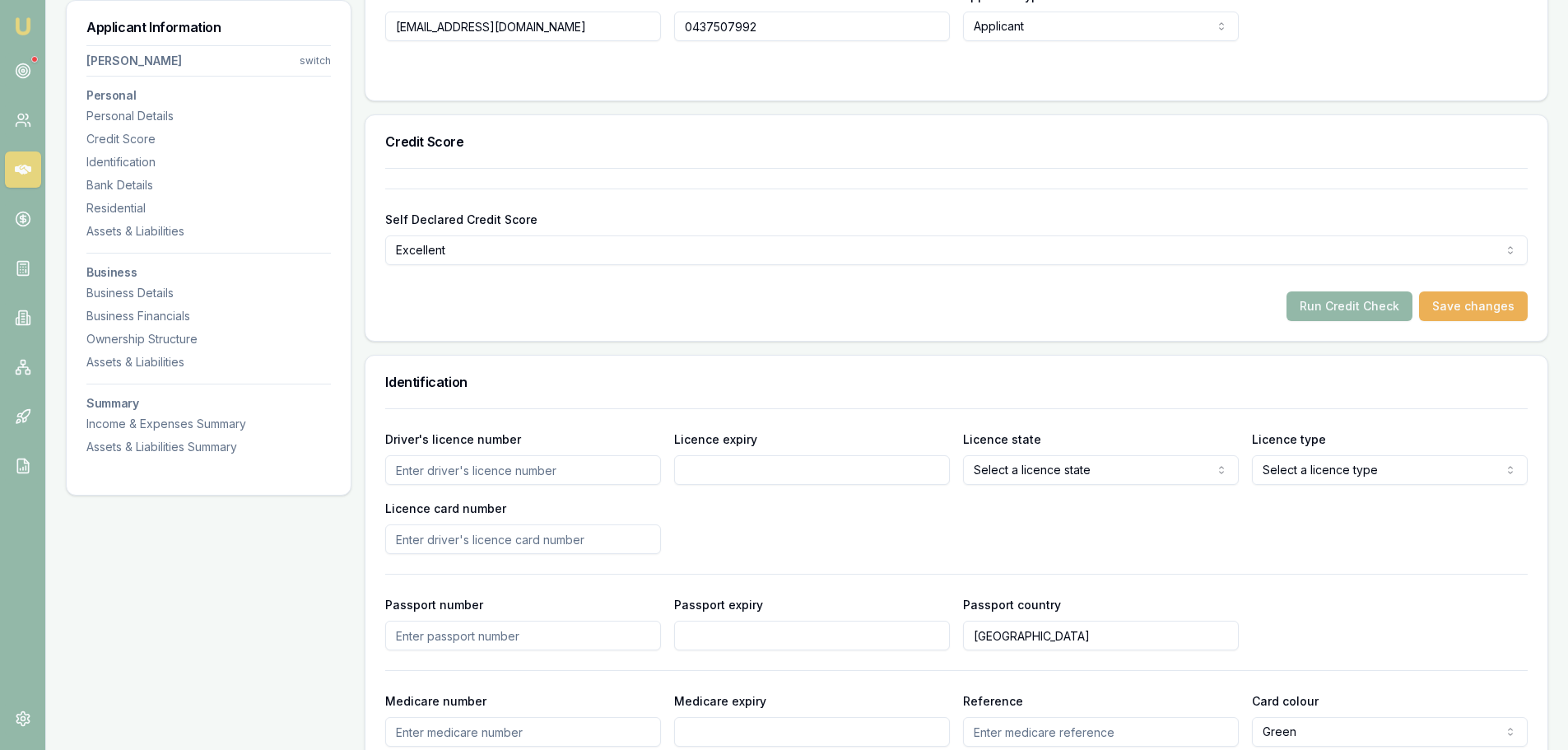
click at [493, 473] on input "Driver's licence number" at bounding box center [523, 470] width 275 height 30
type input "09023604"
drag, startPoint x: 708, startPoint y: 466, endPoint x: 750, endPoint y: 473, distance: 42.6
click at [708, 466] on input "Licence expiry" at bounding box center [812, 470] width 275 height 30
type input "01/03/2029"
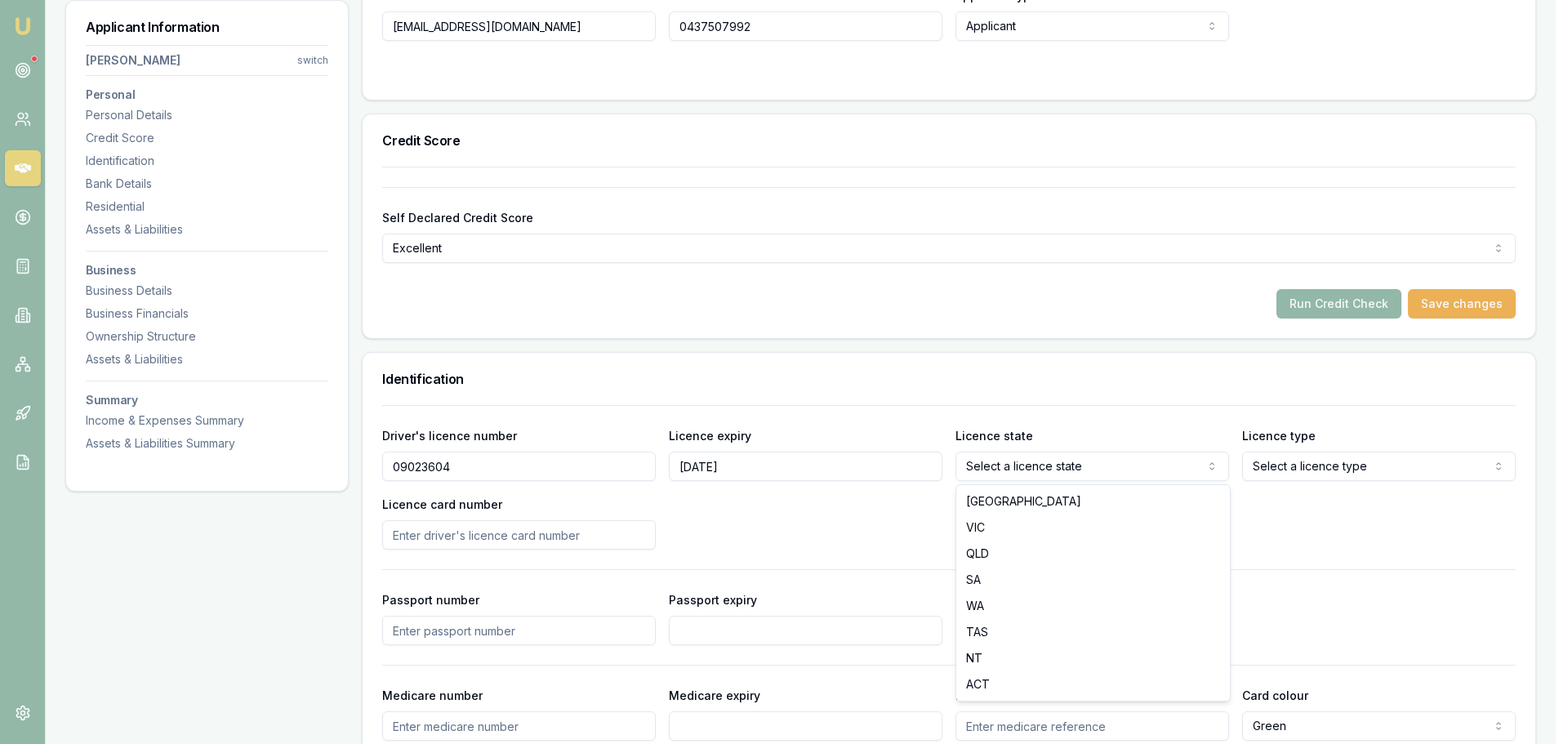
select select "QLD"
drag, startPoint x: 1009, startPoint y: 557, endPoint x: 1347, endPoint y: 461, distance: 351.4
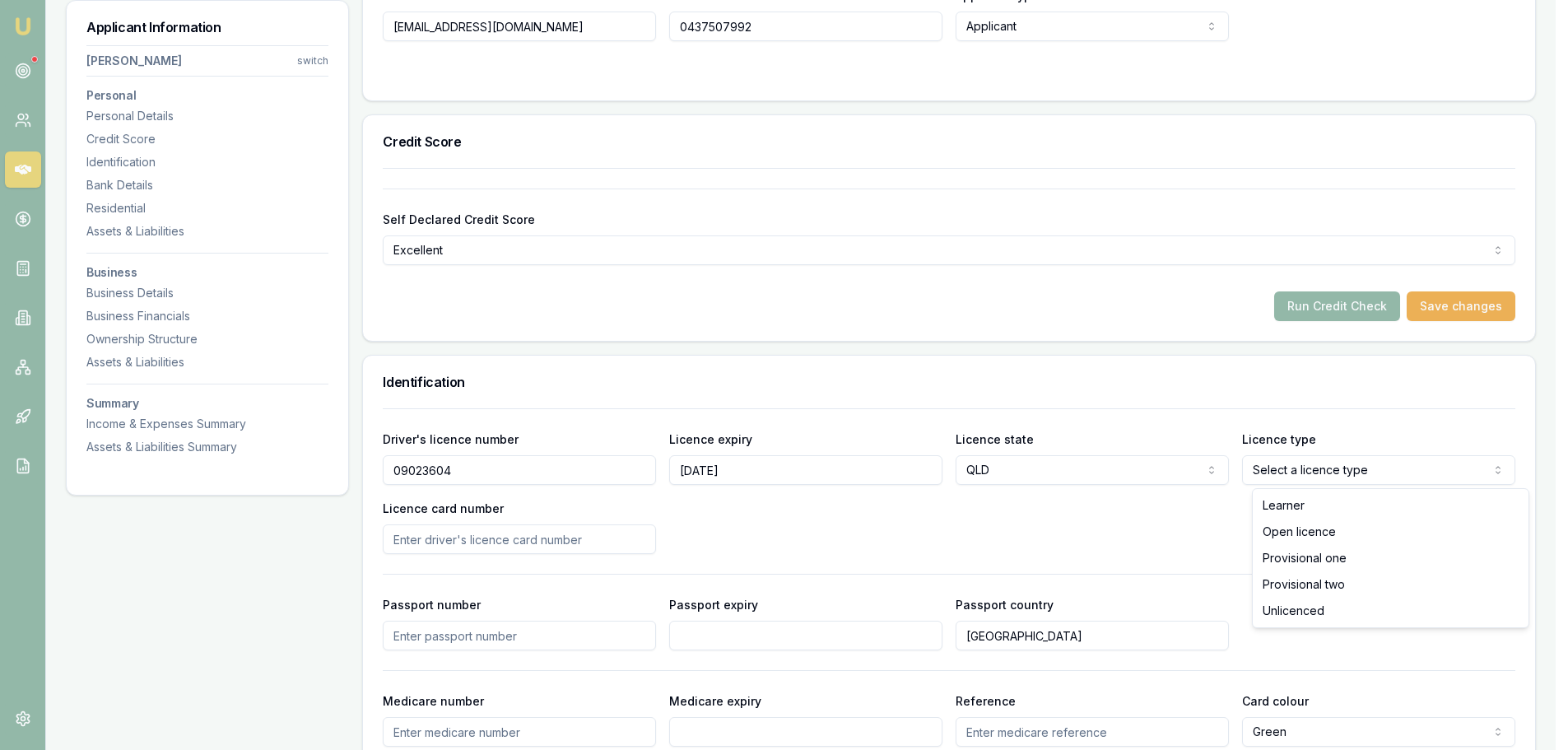
select select "OPEN_LICENCE"
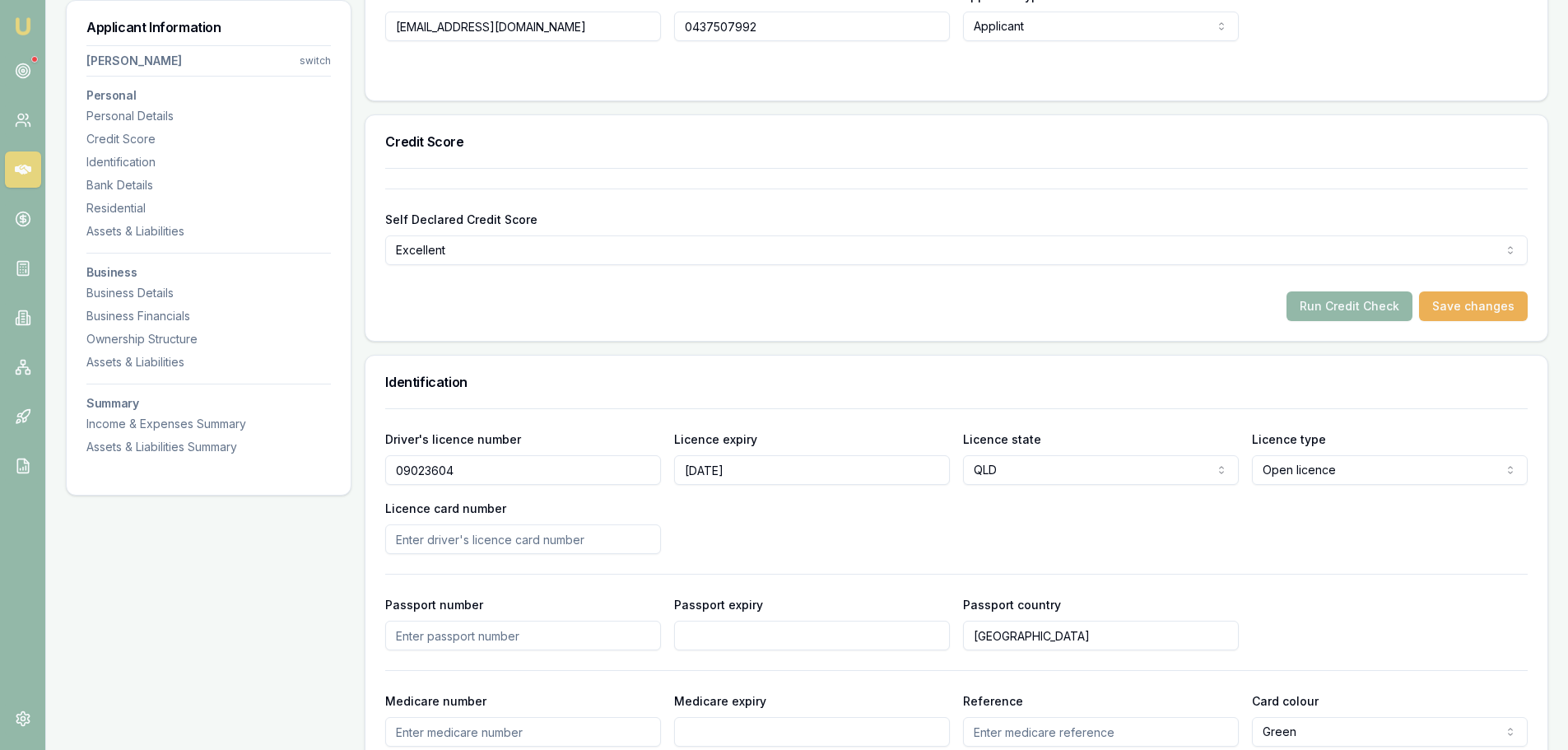
click at [592, 540] on input "Licence card number" at bounding box center [523, 540] width 275 height 30
click at [599, 538] on input "Licence card number" at bounding box center [523, 540] width 275 height 30
click at [765, 538] on div "Driver's licence number 09023604 Licence expiry 01/03/2029 Licence state QLD NS…" at bounding box center [957, 491] width 1143 height 125
click at [960, 516] on div "Driver's licence number 09023604 Licence expiry 01/03/2029 Licence state QLD NS…" at bounding box center [957, 491] width 1143 height 125
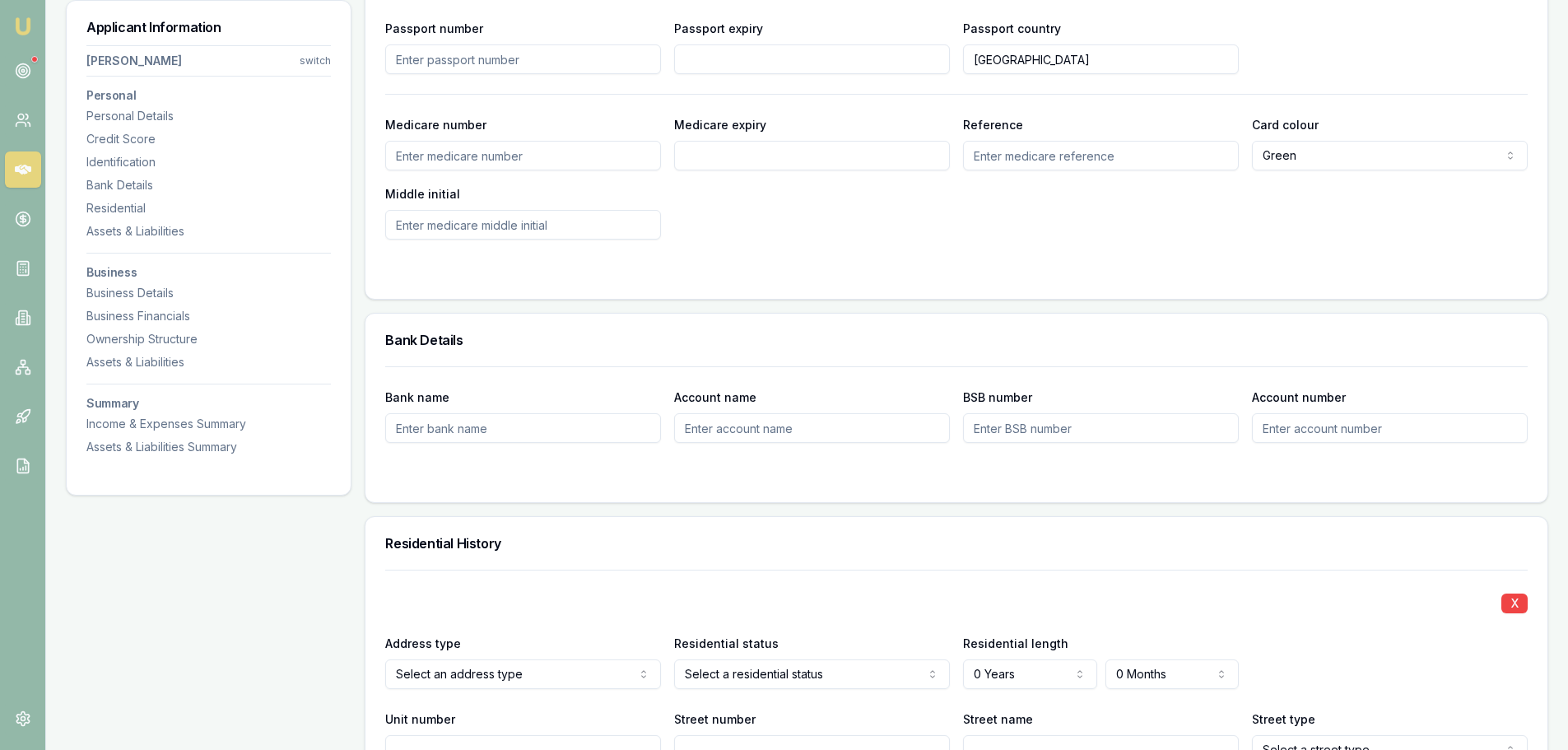
scroll to position [1399, 0]
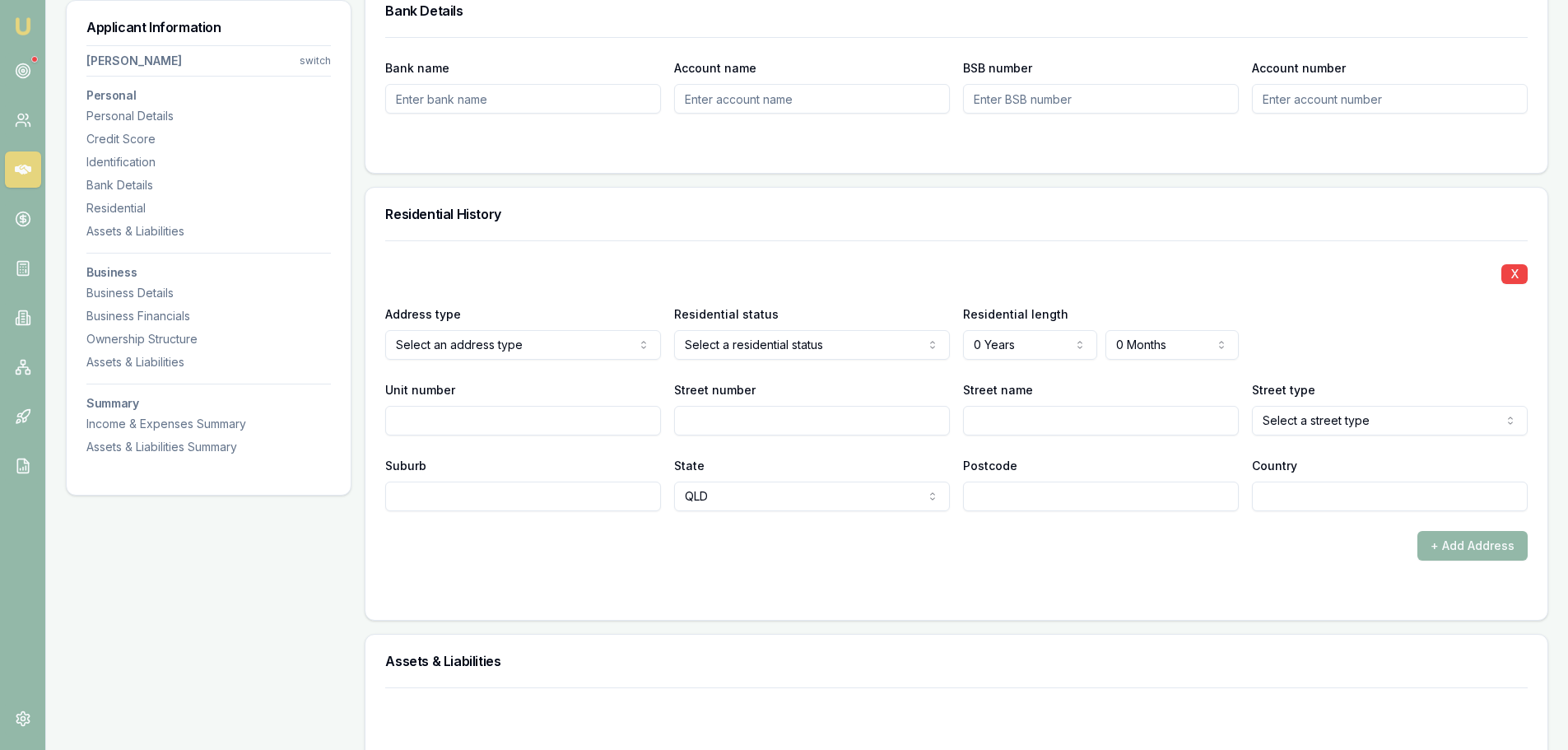
click at [609, 223] on div "Residential History" at bounding box center [956, 213] width 1182 height 53
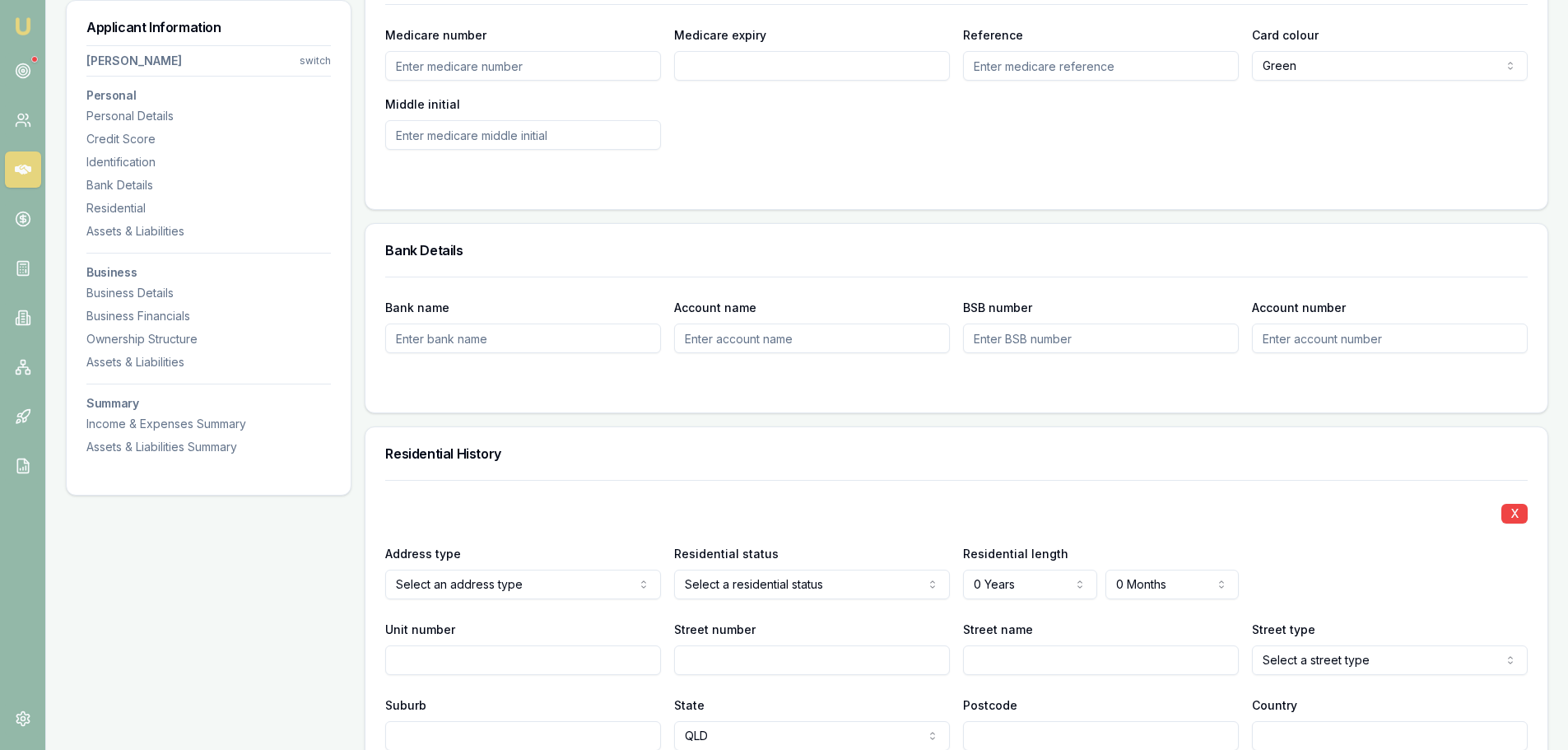
scroll to position [1152, 0]
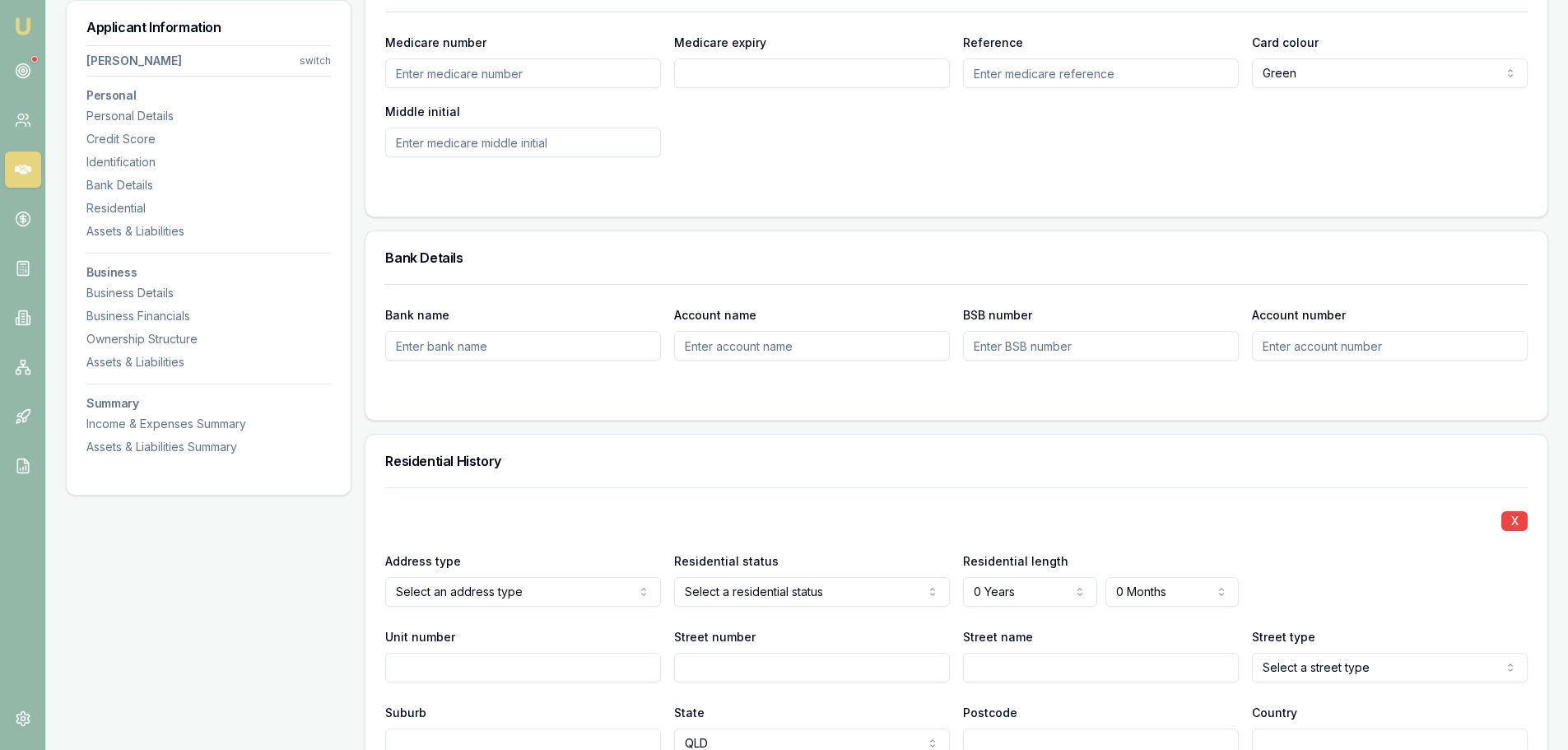
click at [552, 262] on h3 "Bank Details" at bounding box center [957, 257] width 1143 height 13
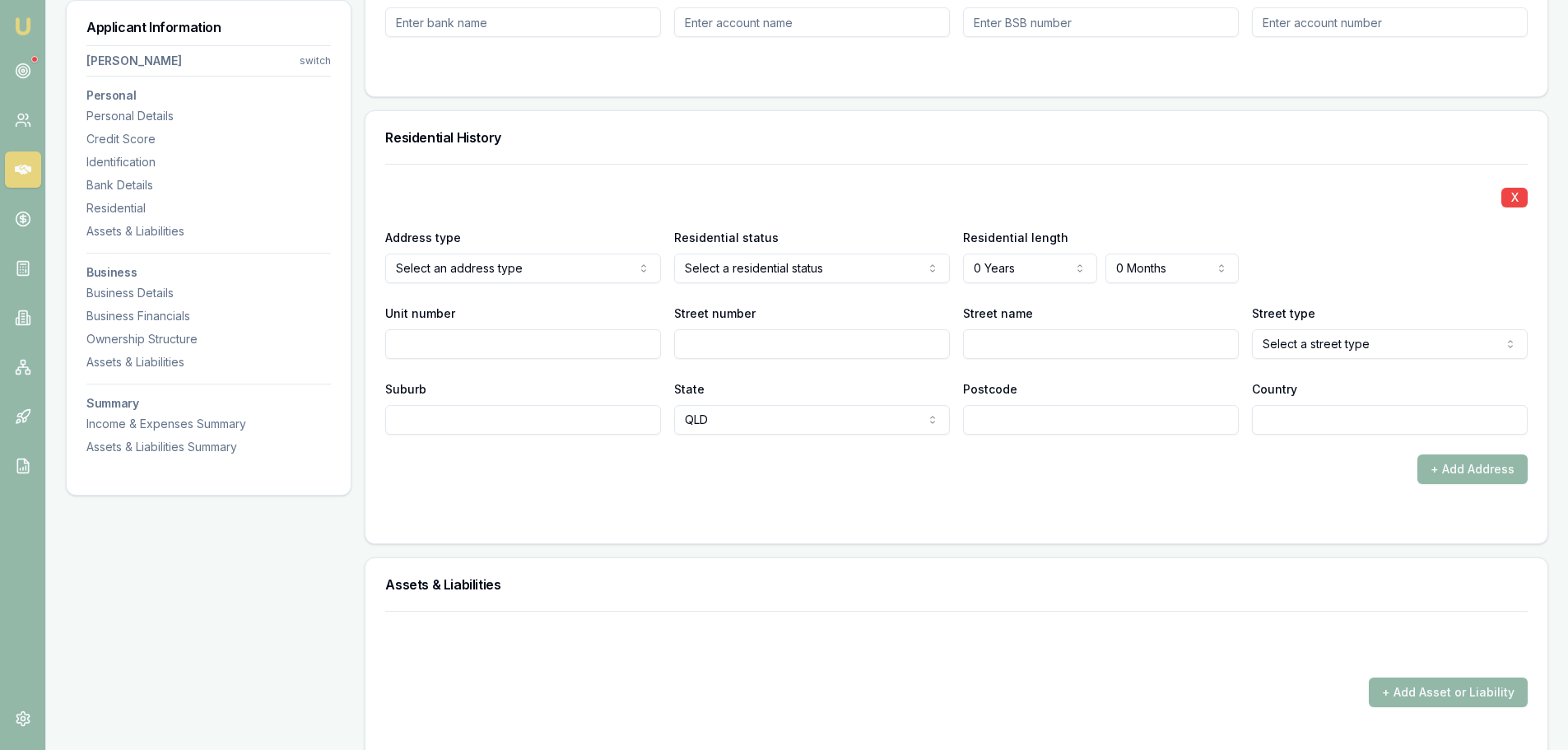
scroll to position [1482, 0]
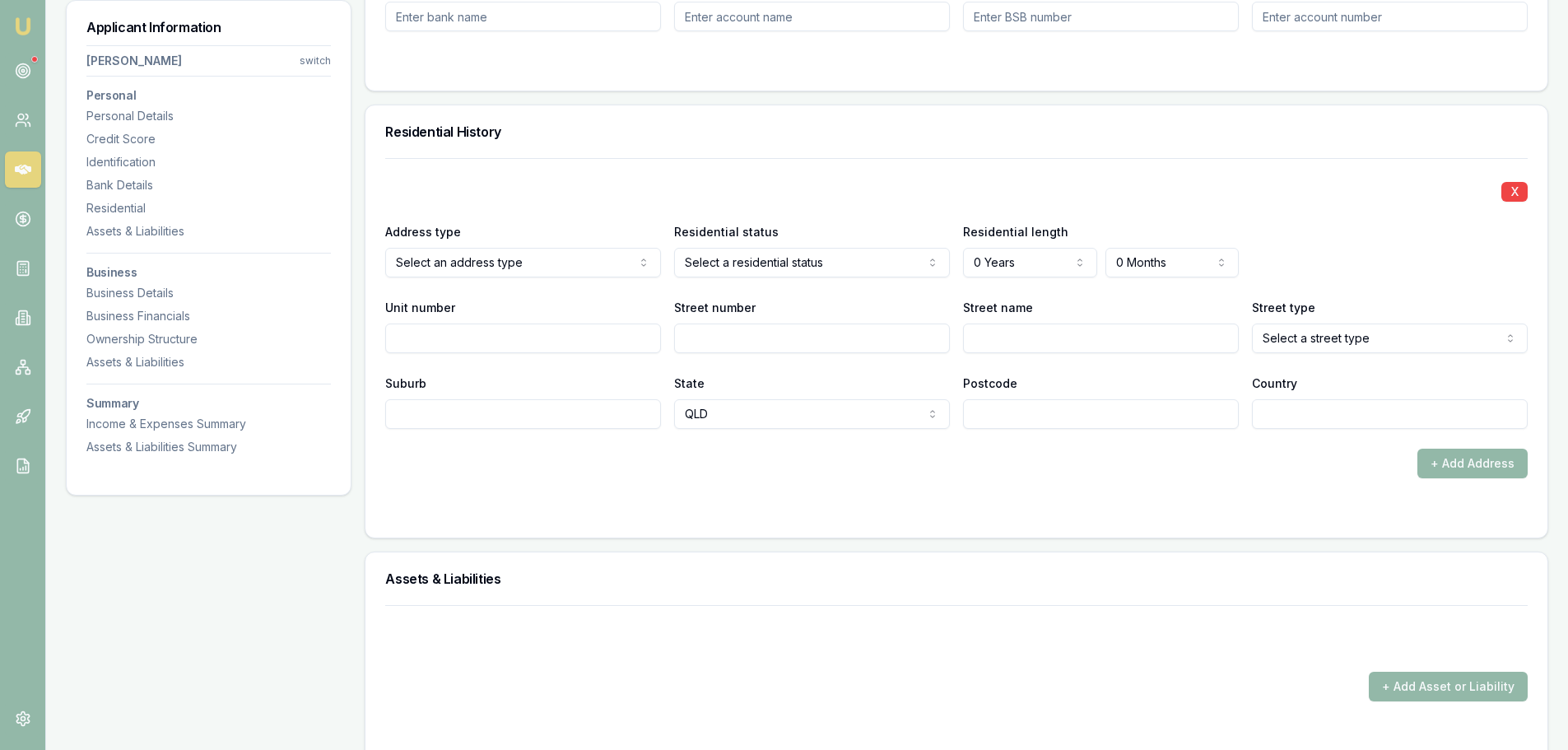
drag, startPoint x: 838, startPoint y: 334, endPoint x: 822, endPoint y: 359, distance: 29.7
click at [839, 334] on input "Street number" at bounding box center [812, 338] width 275 height 30
type input "167"
type input "t"
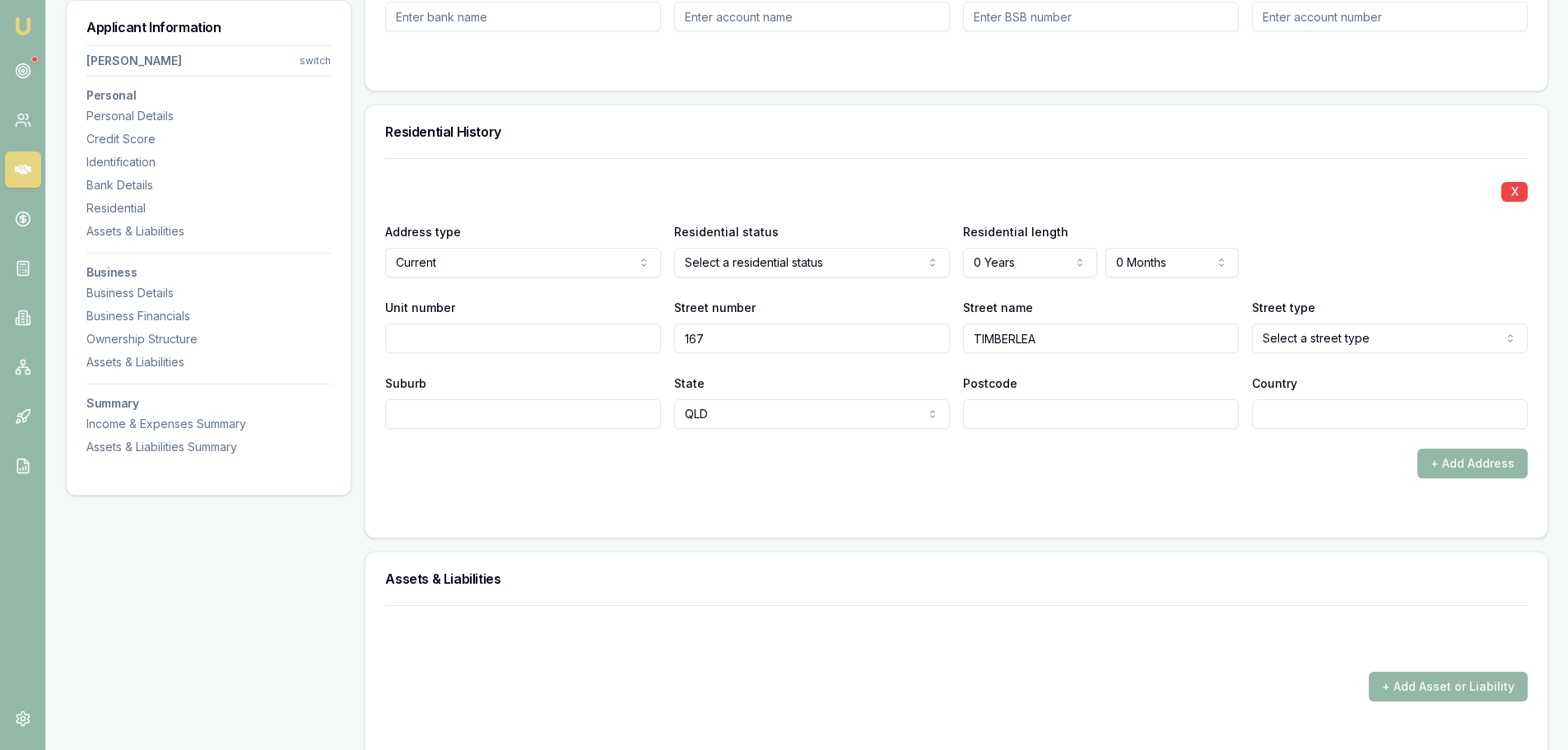
type input "TIMBERLEA"
select select "Drive"
type input "BENTLEIGH PARK"
type input "AUSTRALIA"
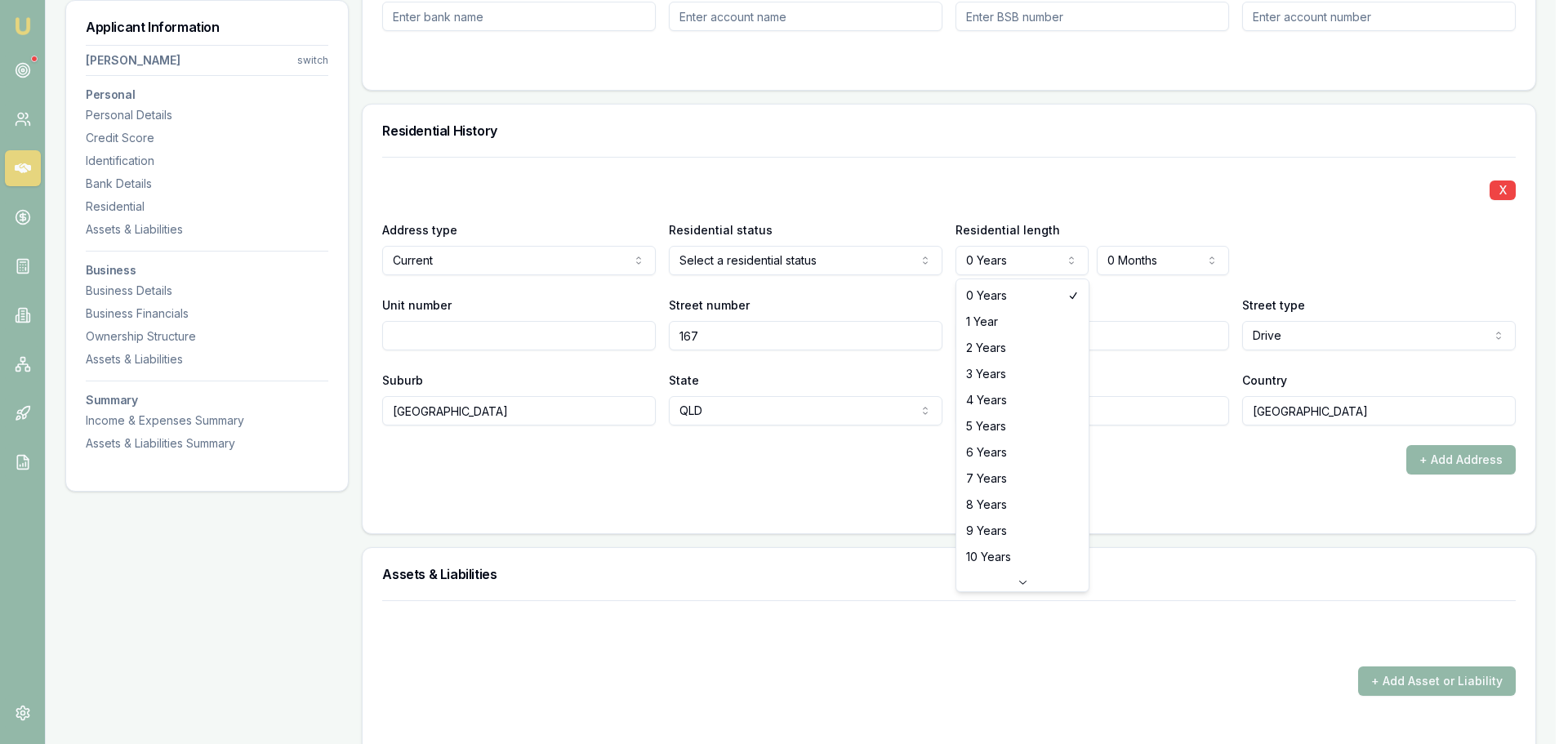
select select "6"
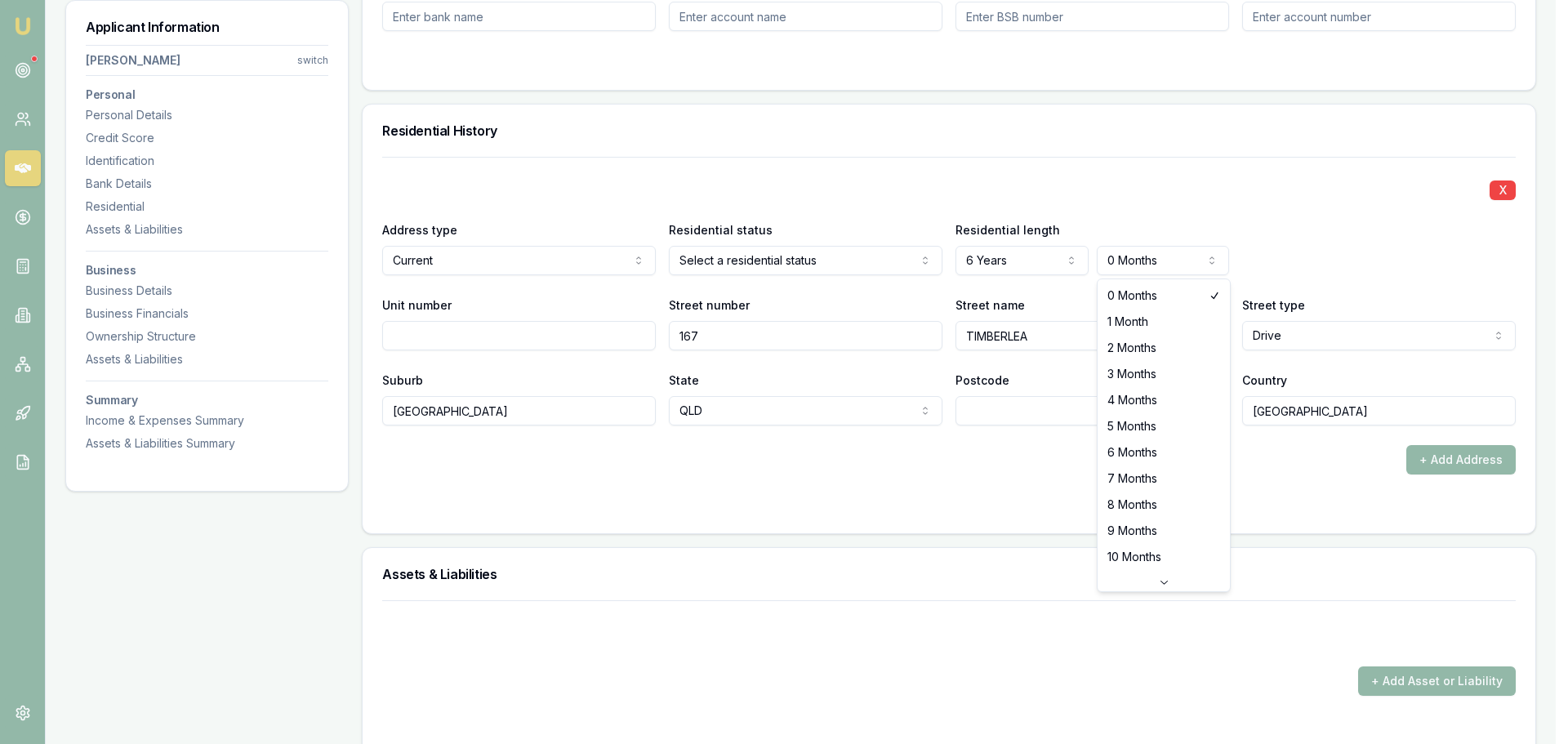
select select "6"
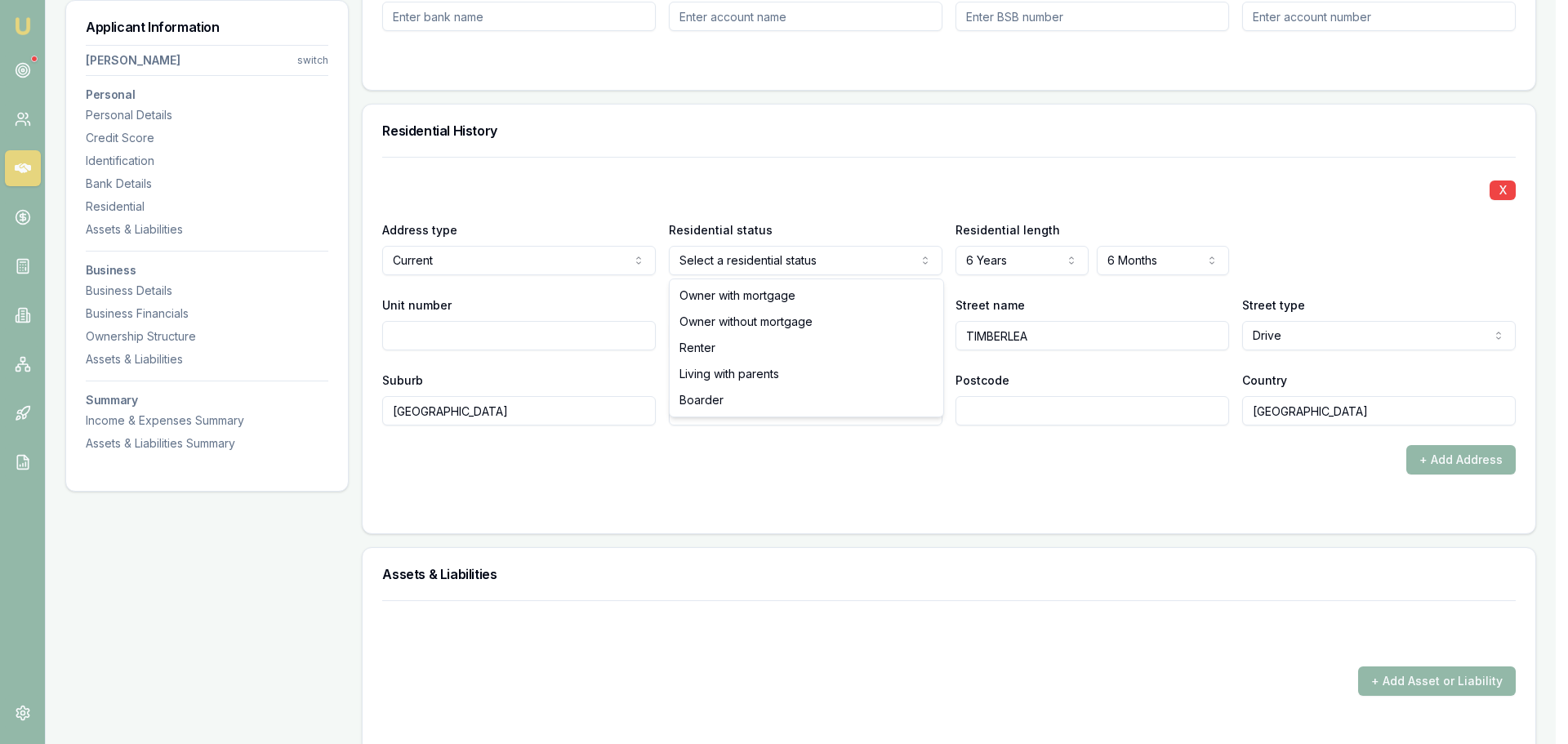
select select "RENTER"
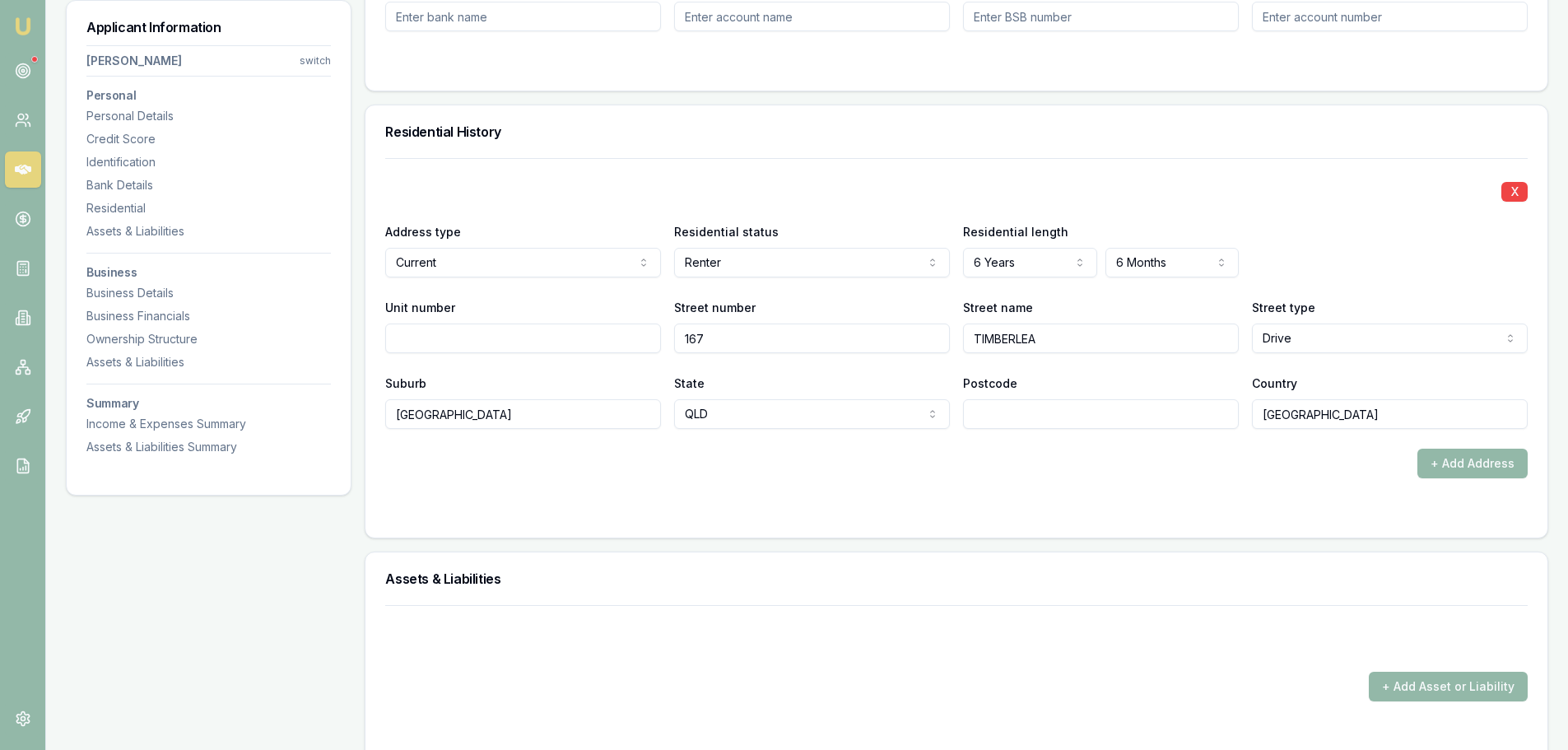
click at [832, 150] on div "Residential History" at bounding box center [956, 132] width 1182 height 53
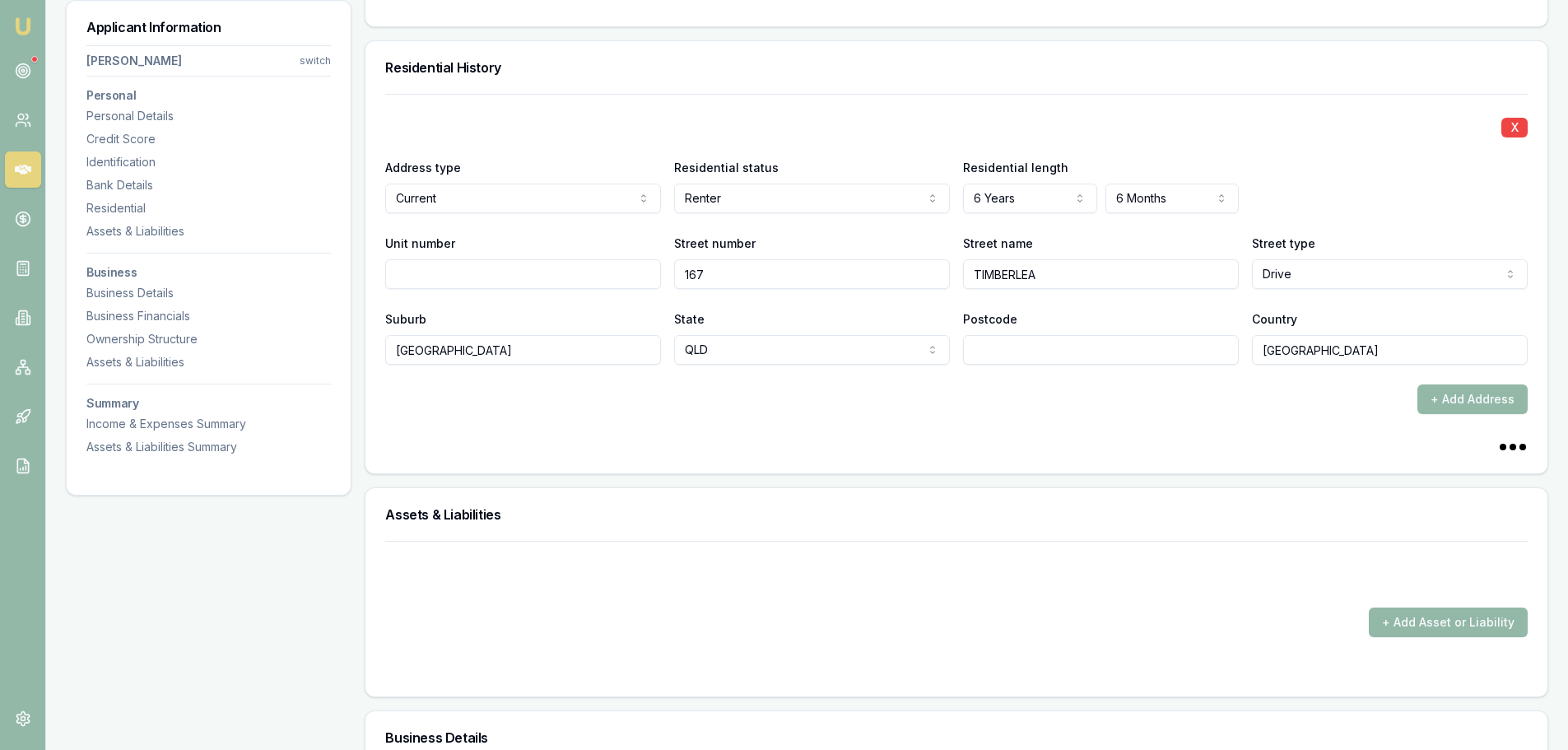
scroll to position [1728, 0]
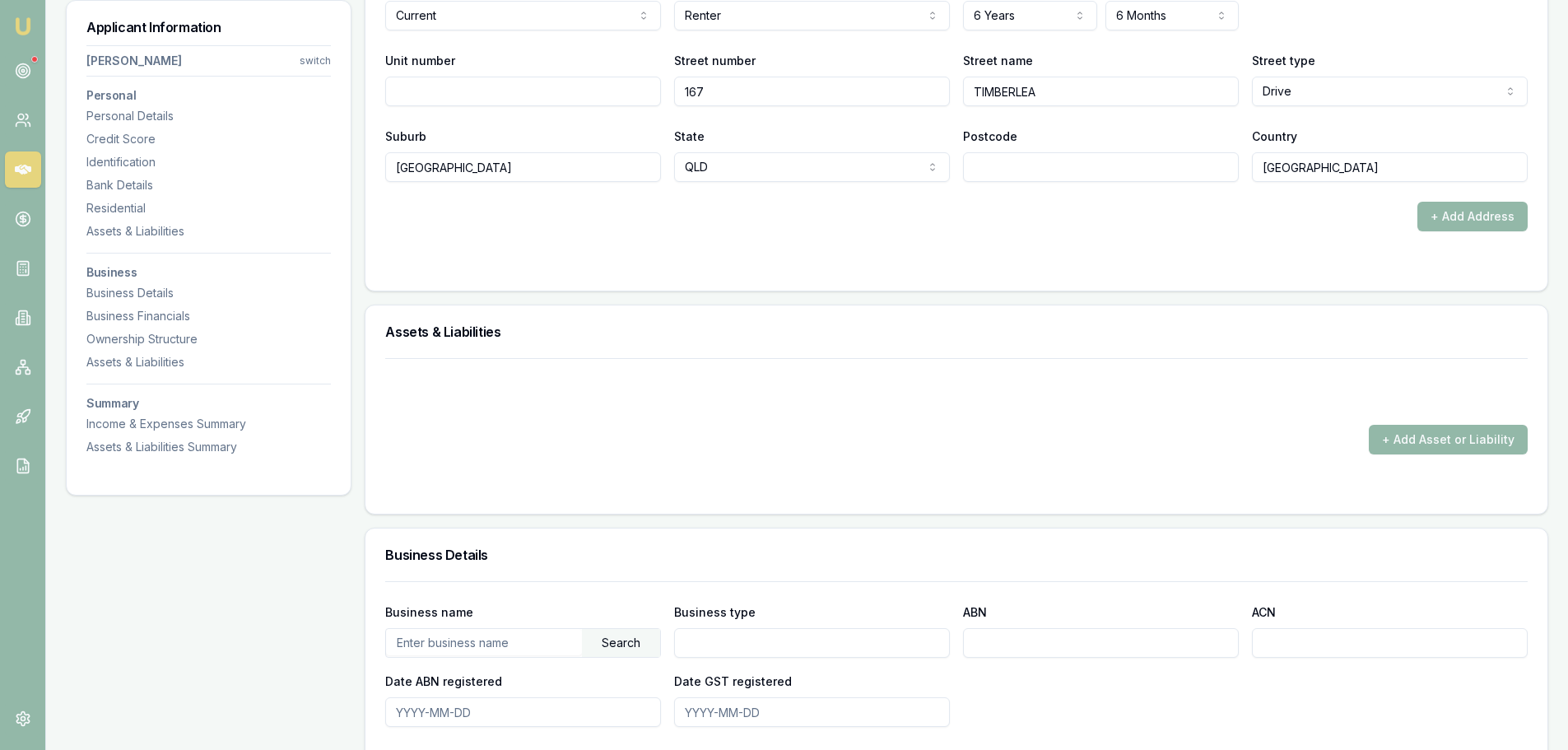
click at [878, 229] on form "X Address type Current Current Previous Residential status Renter Owner with mo…" at bounding box center [957, 91] width 1143 height 360
click at [891, 250] on form "X Address type Current Current Previous Residential status Renter Owner with mo…" at bounding box center [957, 91] width 1143 height 360
click at [882, 274] on div "X Address type Current Current Previous Residential status Renter Owner with mo…" at bounding box center [956, 101] width 1182 height 379
click at [876, 242] on form "X Address type Current Current Previous Residential status Renter Owner with mo…" at bounding box center [957, 91] width 1143 height 360
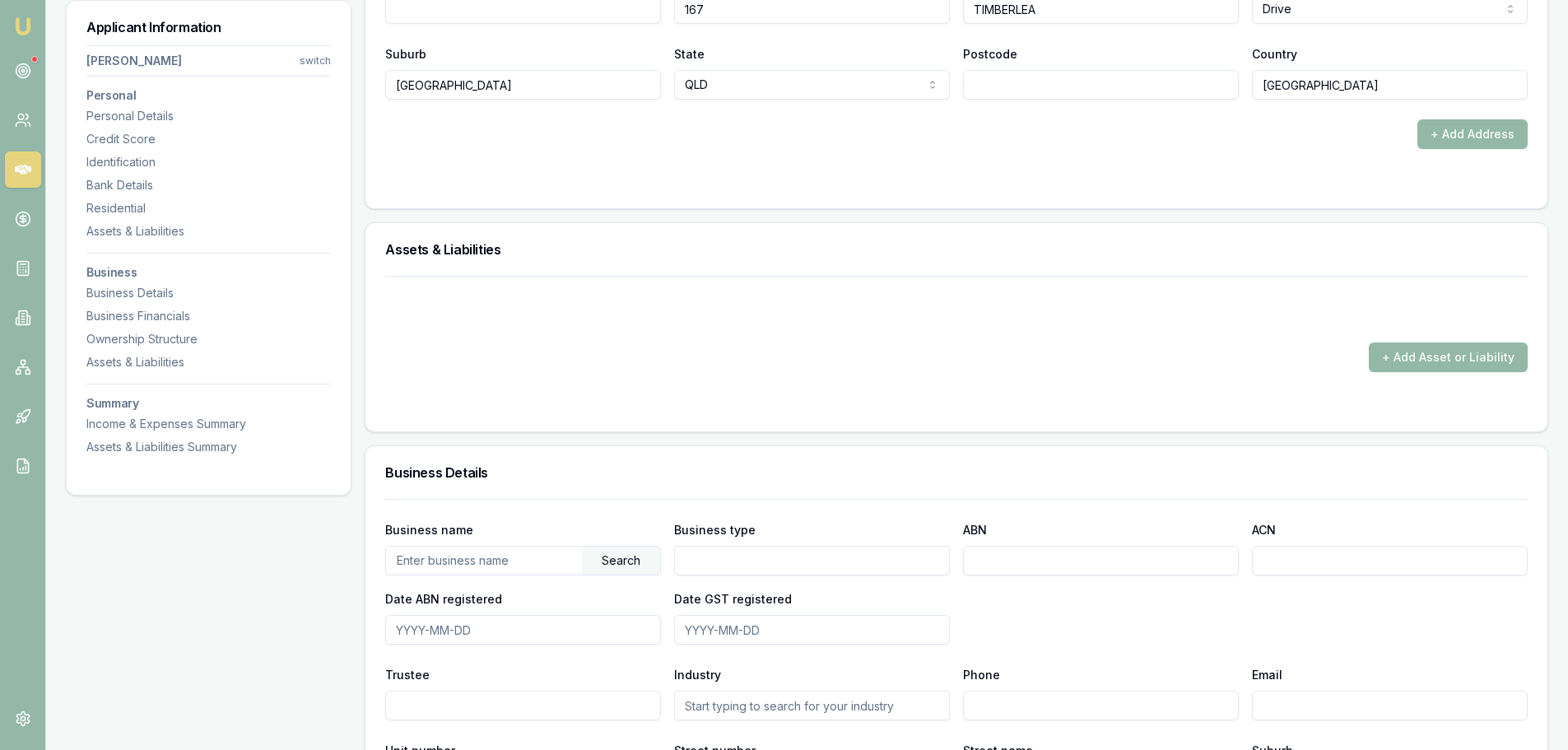
click at [428, 568] on input "text" at bounding box center [484, 560] width 196 height 26
paste input "[PERSON_NAME], [PERSON_NAME]"
type input "[PERSON_NAME], [PERSON_NAME]"
click at [607, 558] on div "Search" at bounding box center [621, 561] width 78 height 28
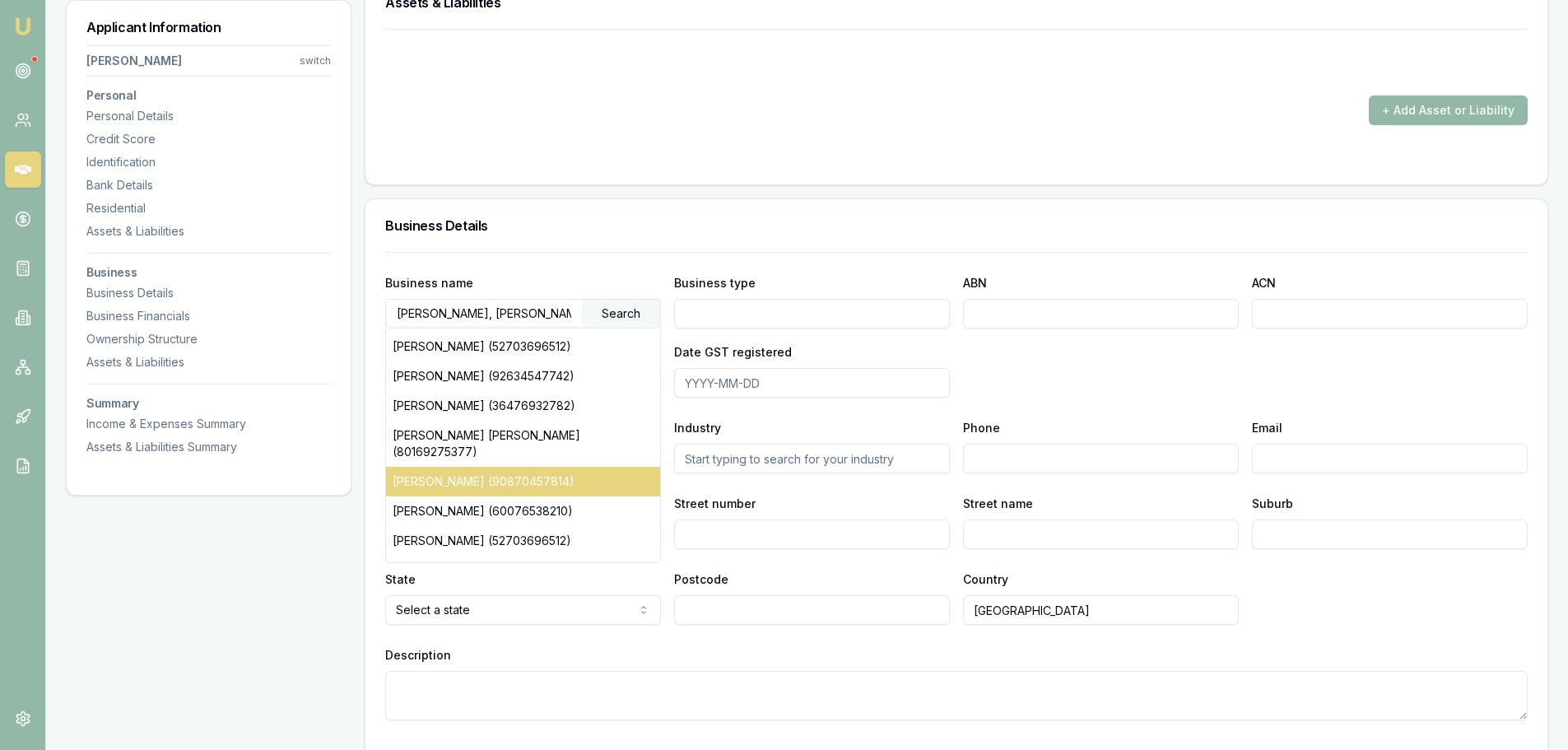
scroll to position [0, 0]
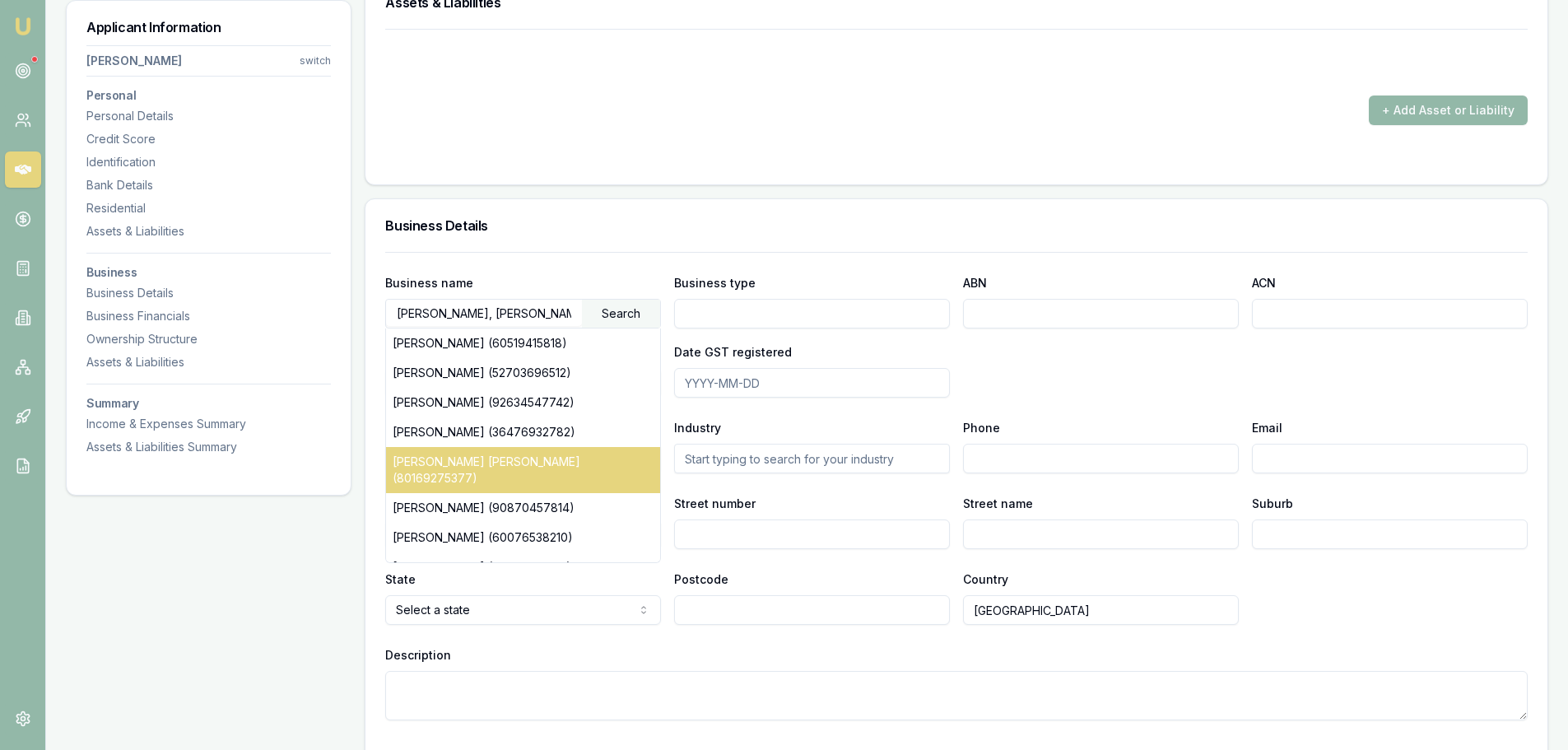
click at [543, 469] on div "EDWIN KENNEDY SLATER BRUCE (80169275377)" at bounding box center [523, 470] width 274 height 46
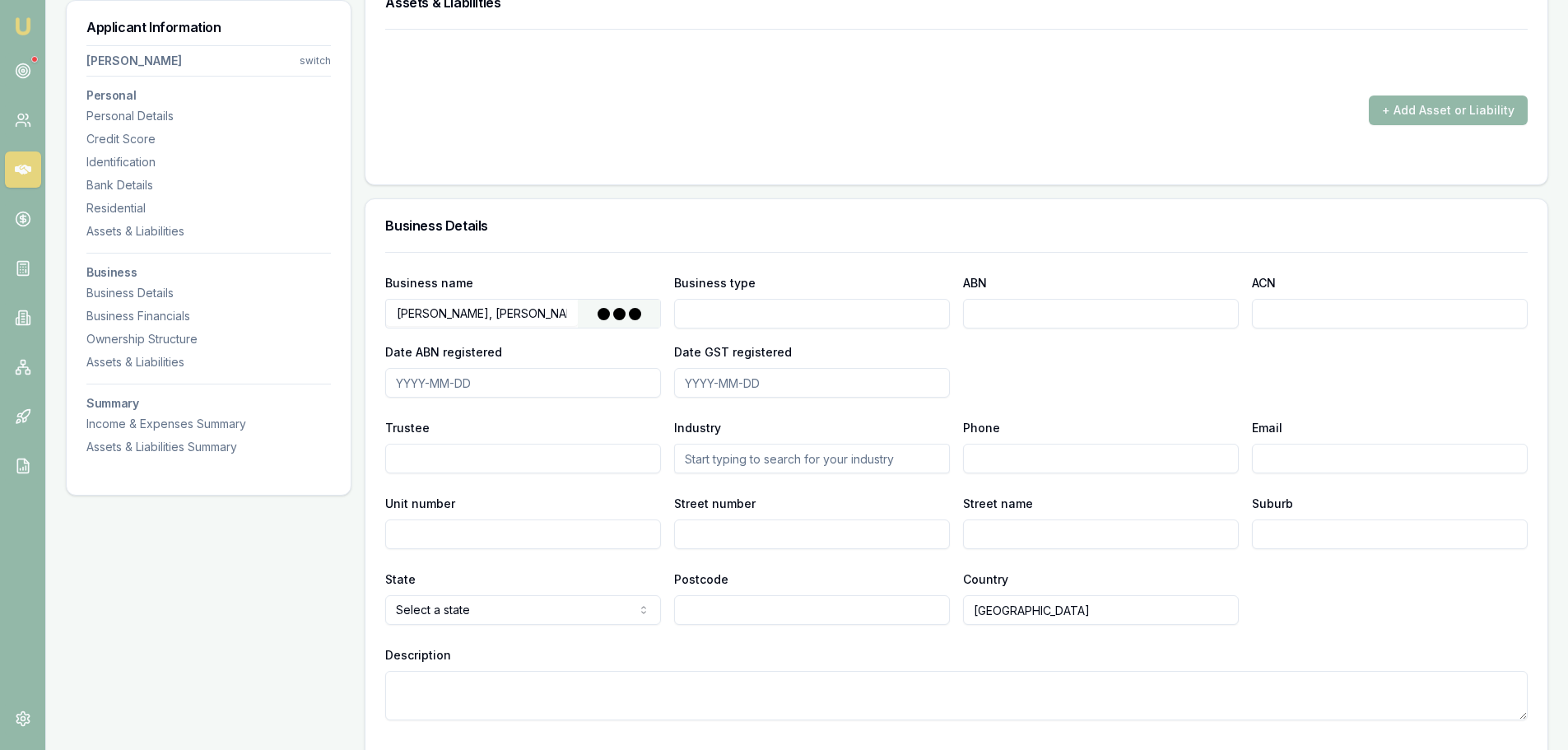
type input "Individual/Sole Trader"
type input "80169275377"
type input "2017-07-17"
click at [1335, 376] on div "Business name BRUCE, EDWIN KENNEDY SLATER Search Business type Individual/Sole …" at bounding box center [957, 334] width 1143 height 125
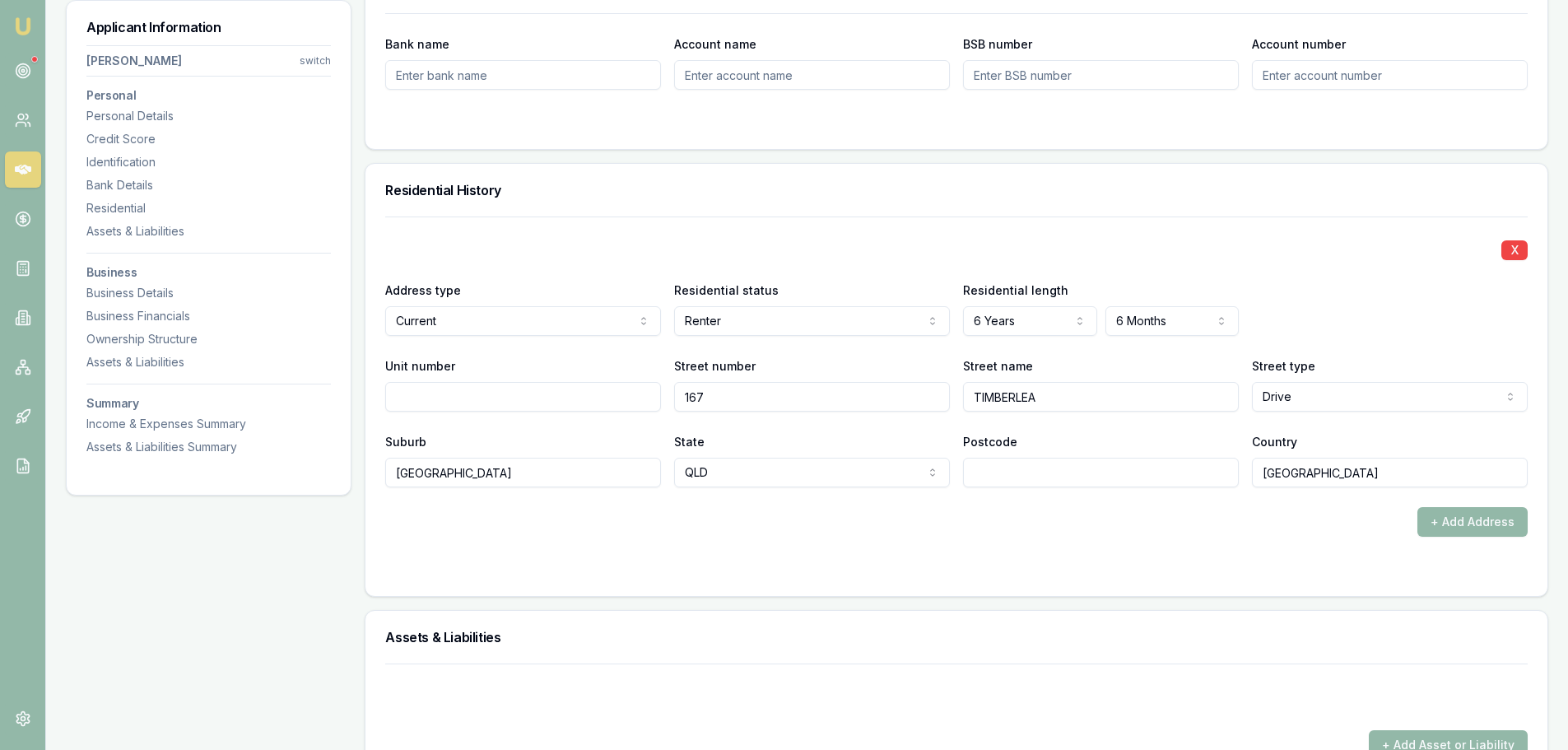
scroll to position [1564, 0]
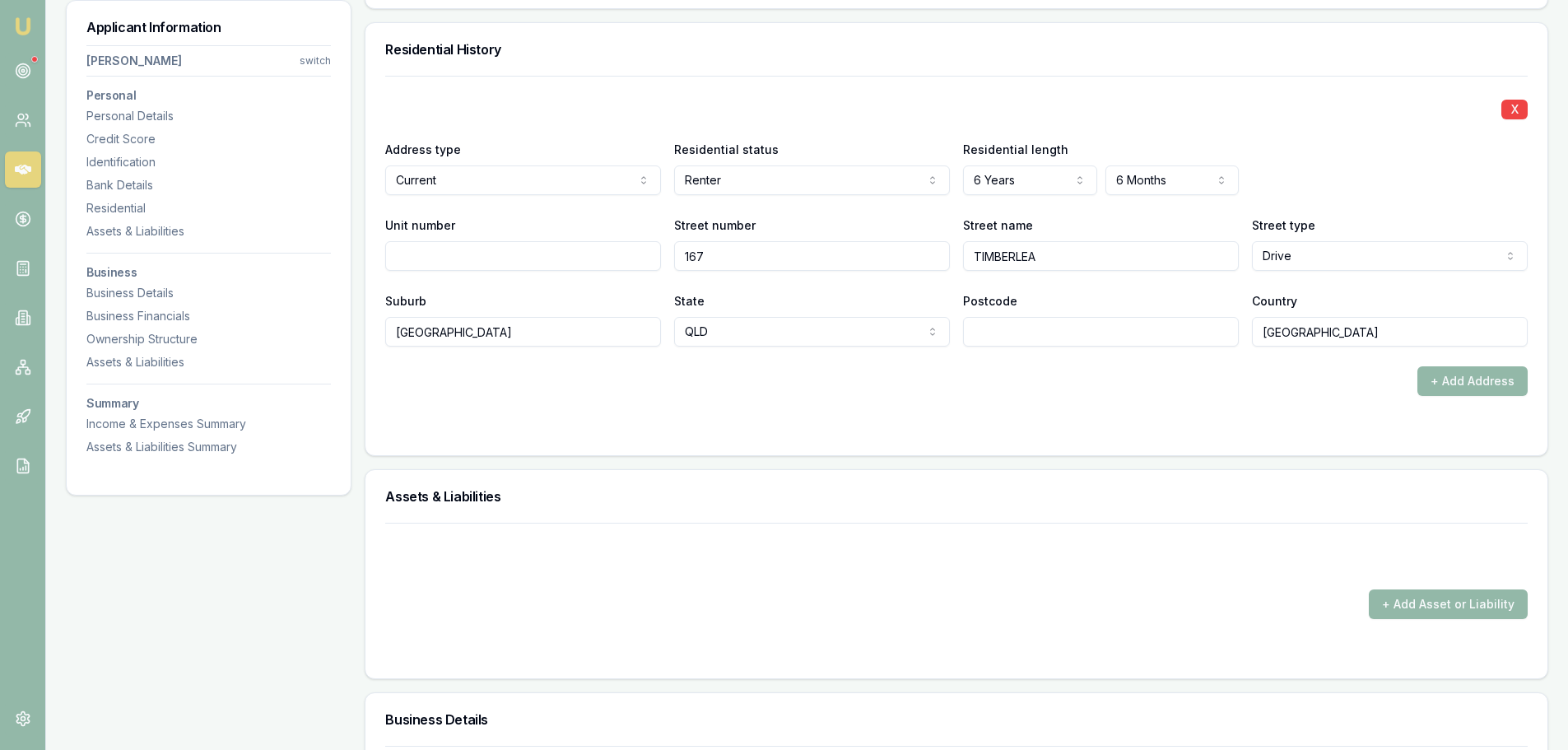
click at [846, 412] on form "X Address type Current Current Previous Residential status Renter Owner with mo…" at bounding box center [957, 255] width 1143 height 360
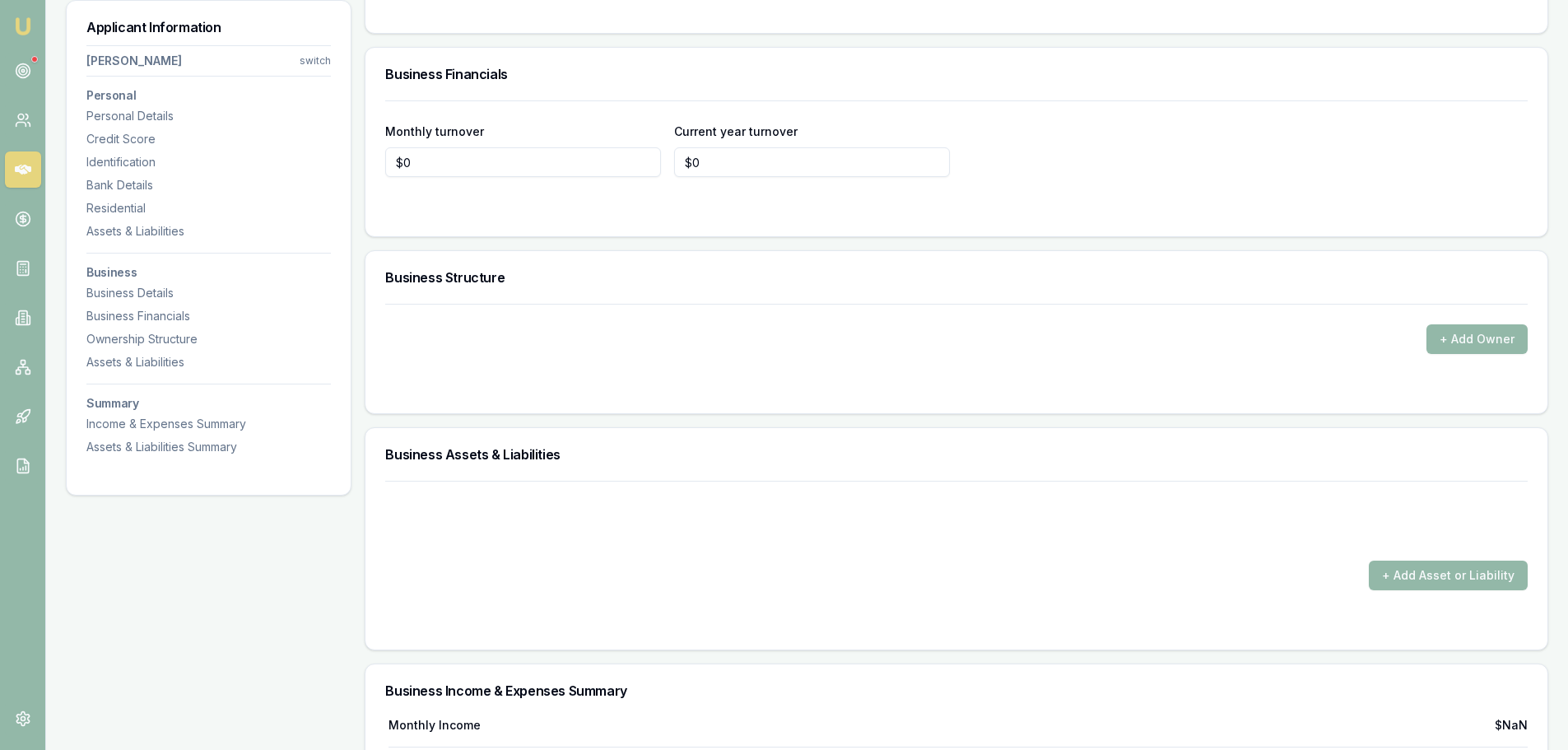
scroll to position [2881, 0]
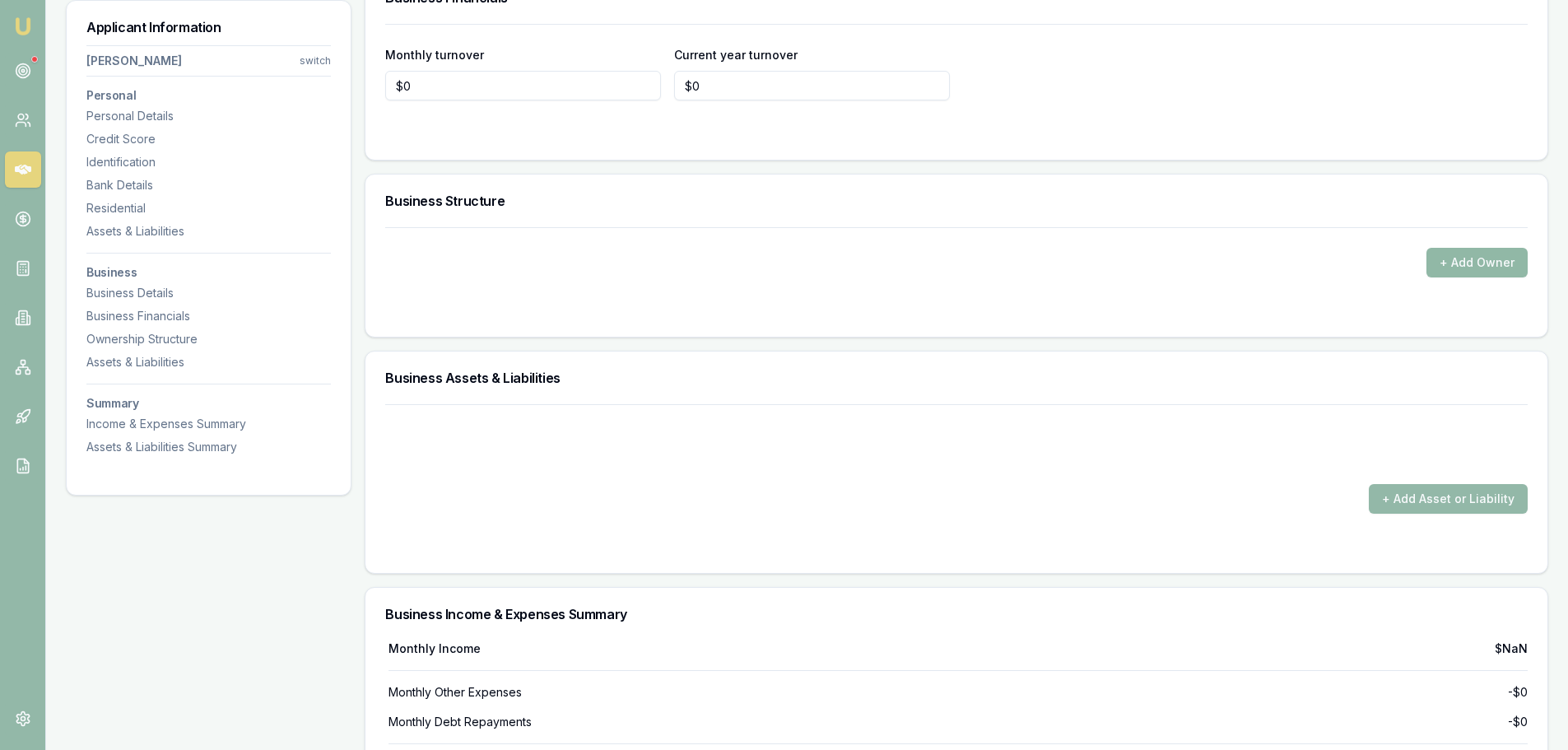
click at [1484, 268] on button "+ Add Owner" at bounding box center [1477, 262] width 102 height 30
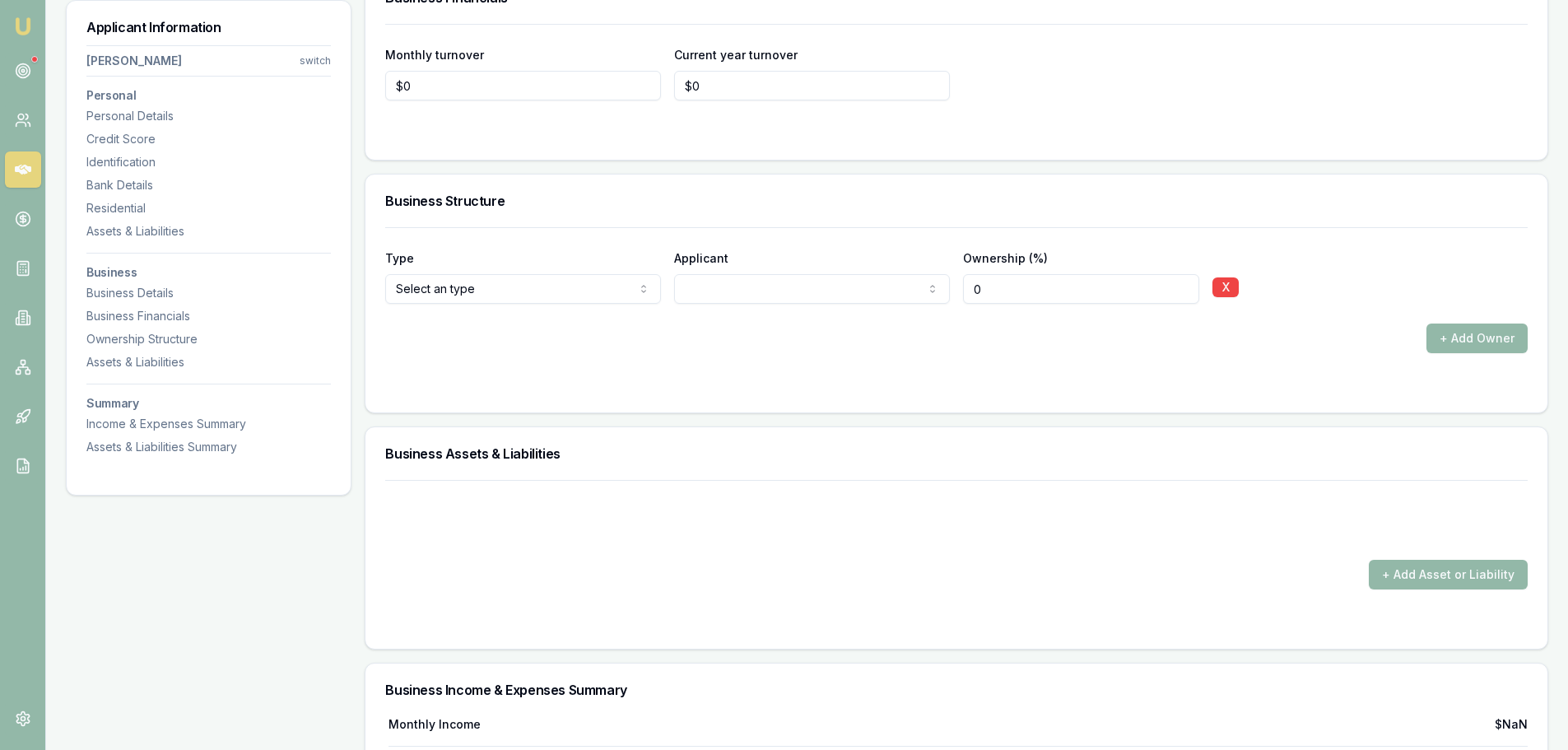
click at [1481, 580] on button "+ Add Asset or Liability" at bounding box center [1448, 574] width 159 height 30
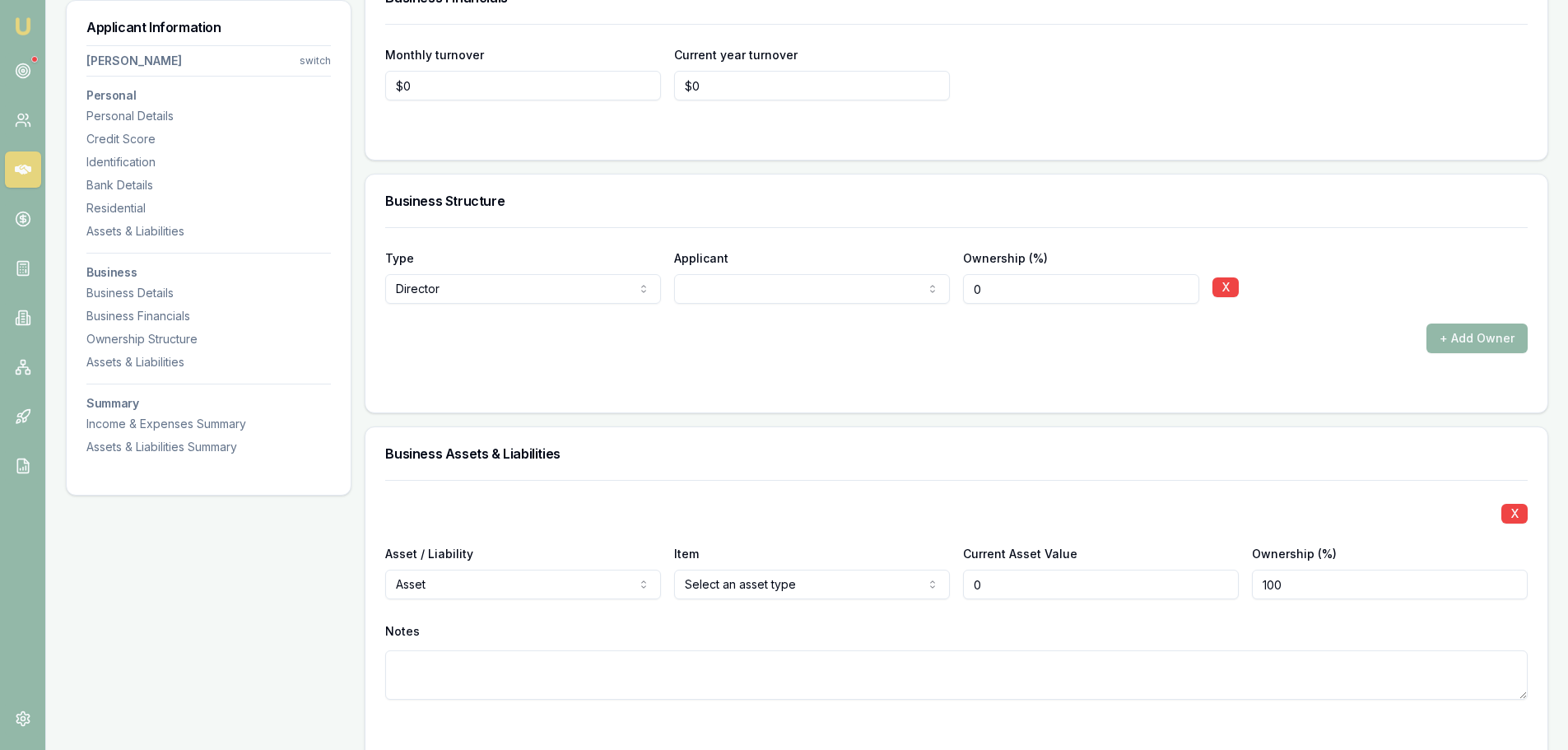
scroll to position [3128, 0]
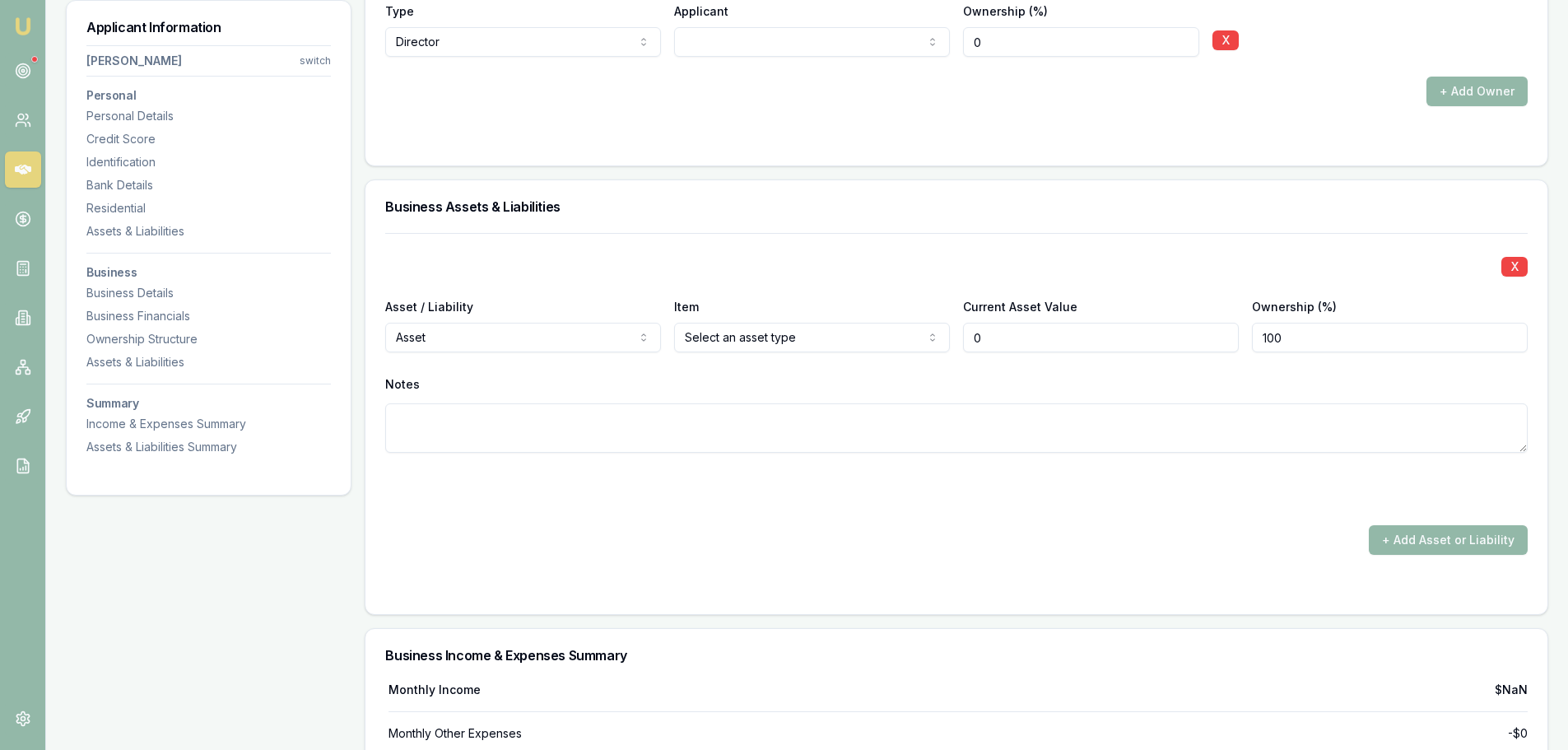
type input "$0"
select select "LIABILITY"
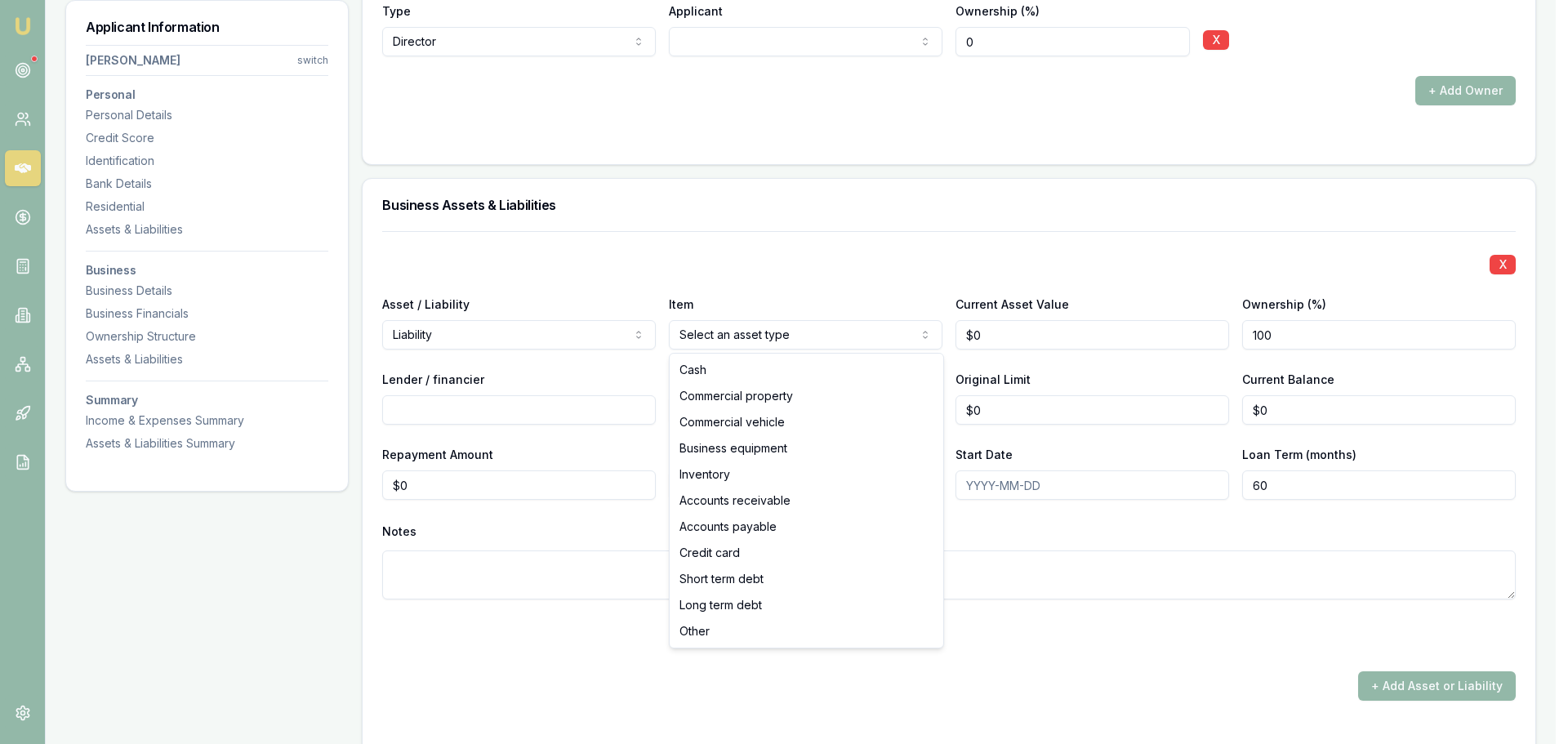
select select "COMMERCIAL_VEHICLE"
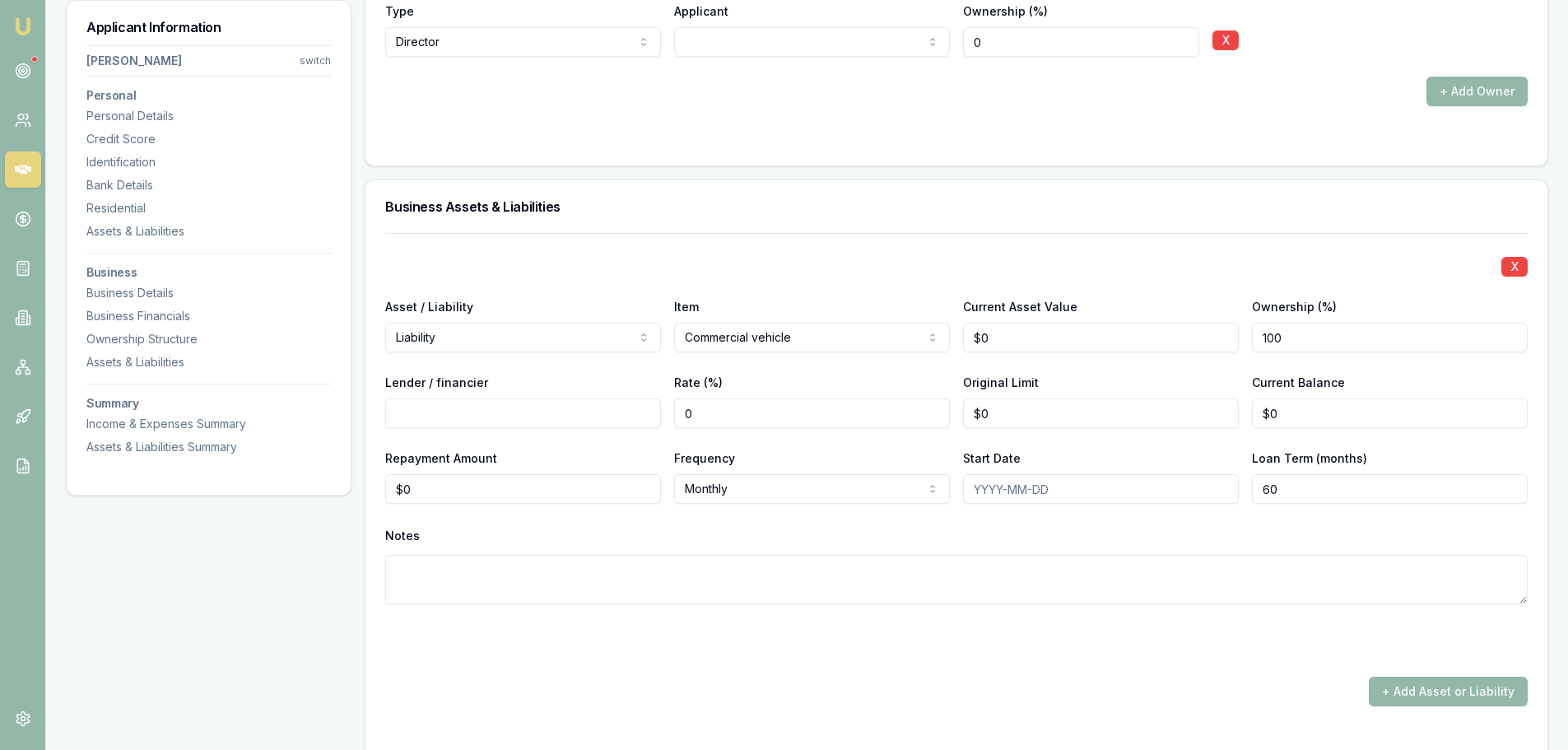
click at [623, 411] on input "Lender / financier" at bounding box center [523, 413] width 275 height 30
type input "DYNAMONEY"
click at [945, 242] on div "X Asset / Liability Liability Asset Liability Item Commercial vehicle Cash Comm…" at bounding box center [957, 442] width 1143 height 417
drag, startPoint x: 455, startPoint y: 486, endPoint x: 386, endPoint y: 484, distance: 69.0
click at [386, 484] on input "0" at bounding box center [523, 489] width 275 height 30
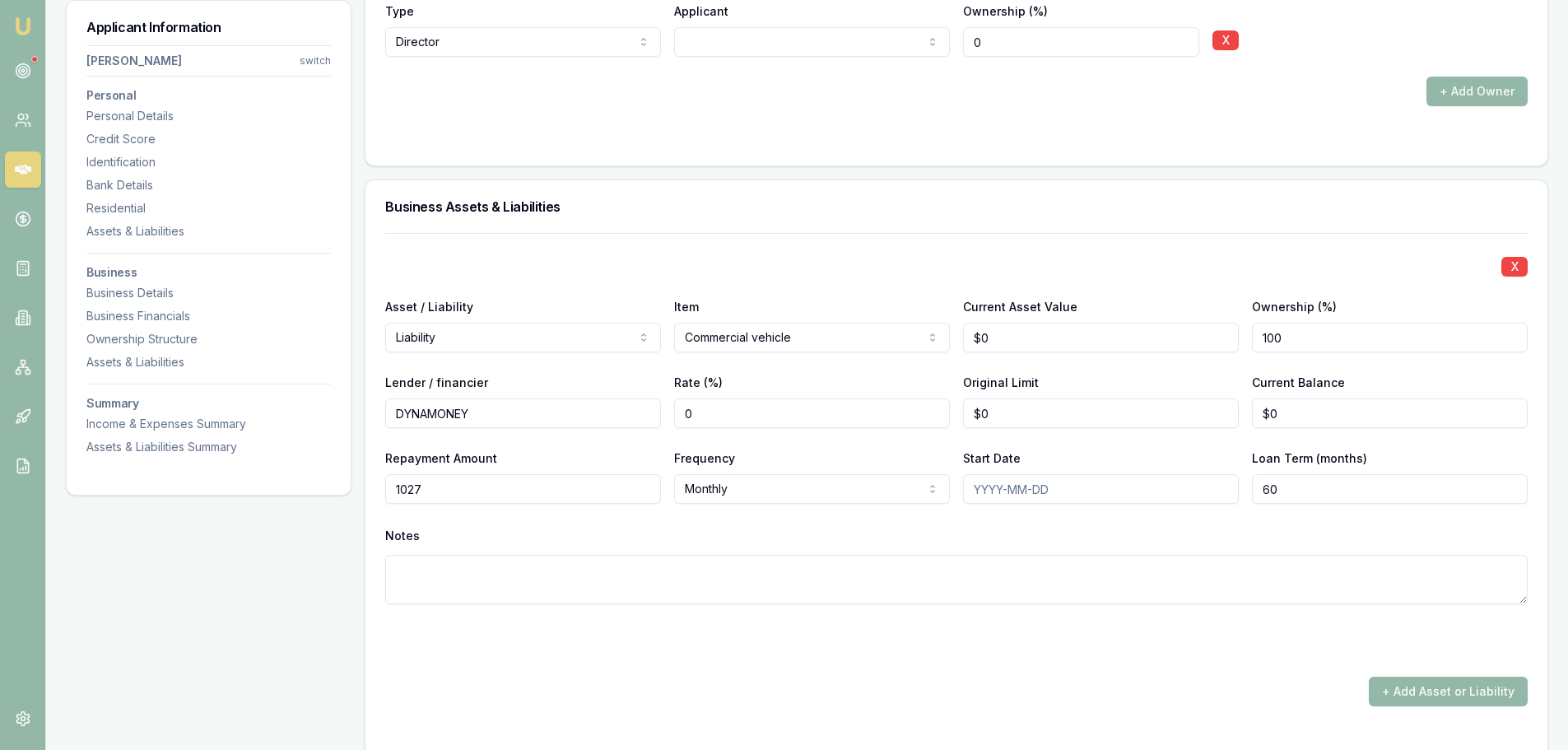
type input "1027"
type input "0"
type input "$1,027"
drag, startPoint x: 1325, startPoint y: 415, endPoint x: 1001, endPoint y: 399, distance: 324.4
click at [1017, 400] on div "Lender / financier DYNAMONEY Rate (%) 0 Original Limit $0 Current Balance 0" at bounding box center [957, 400] width 1143 height 56
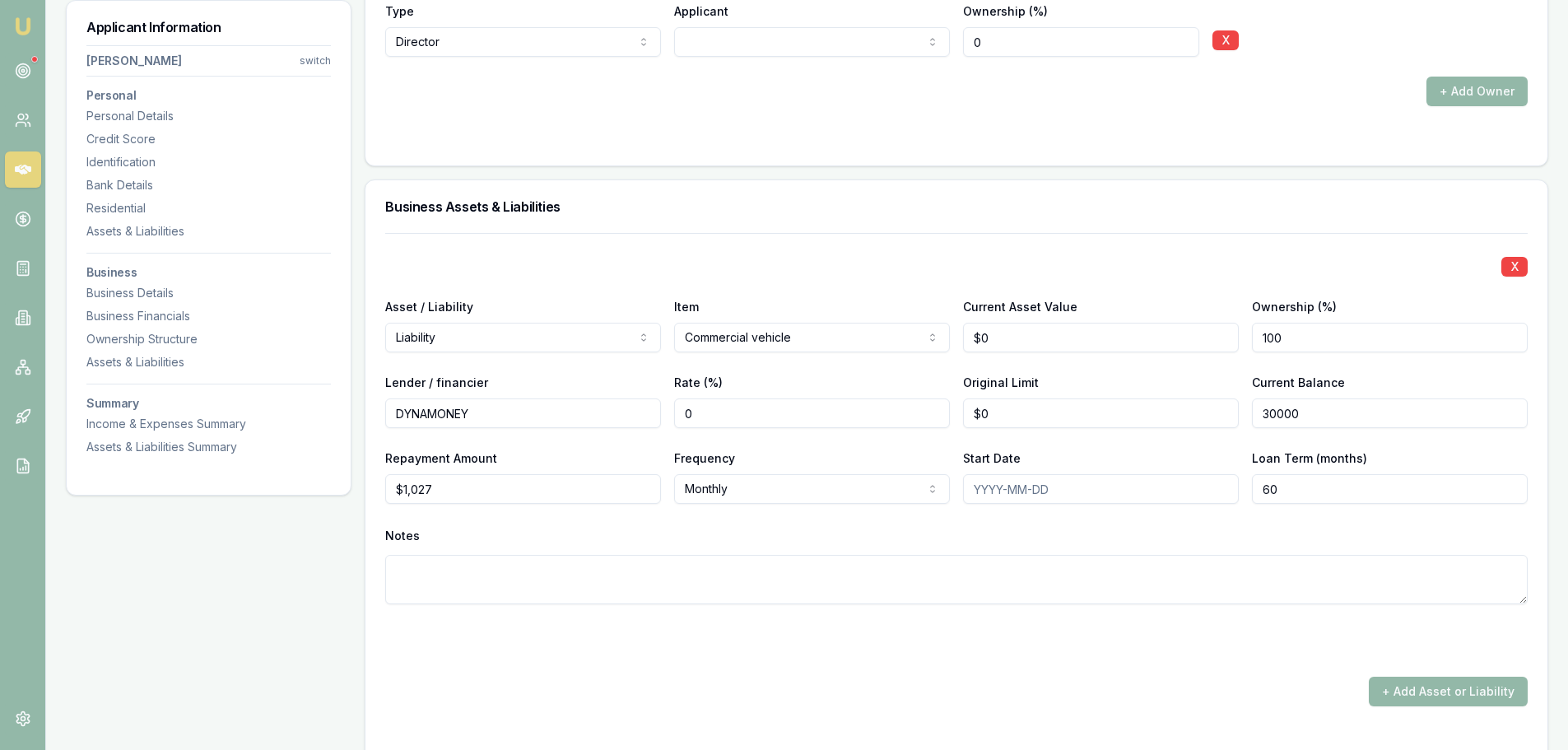
type input "$30,000"
click at [1016, 263] on div "X" at bounding box center [957, 264] width 1143 height 23
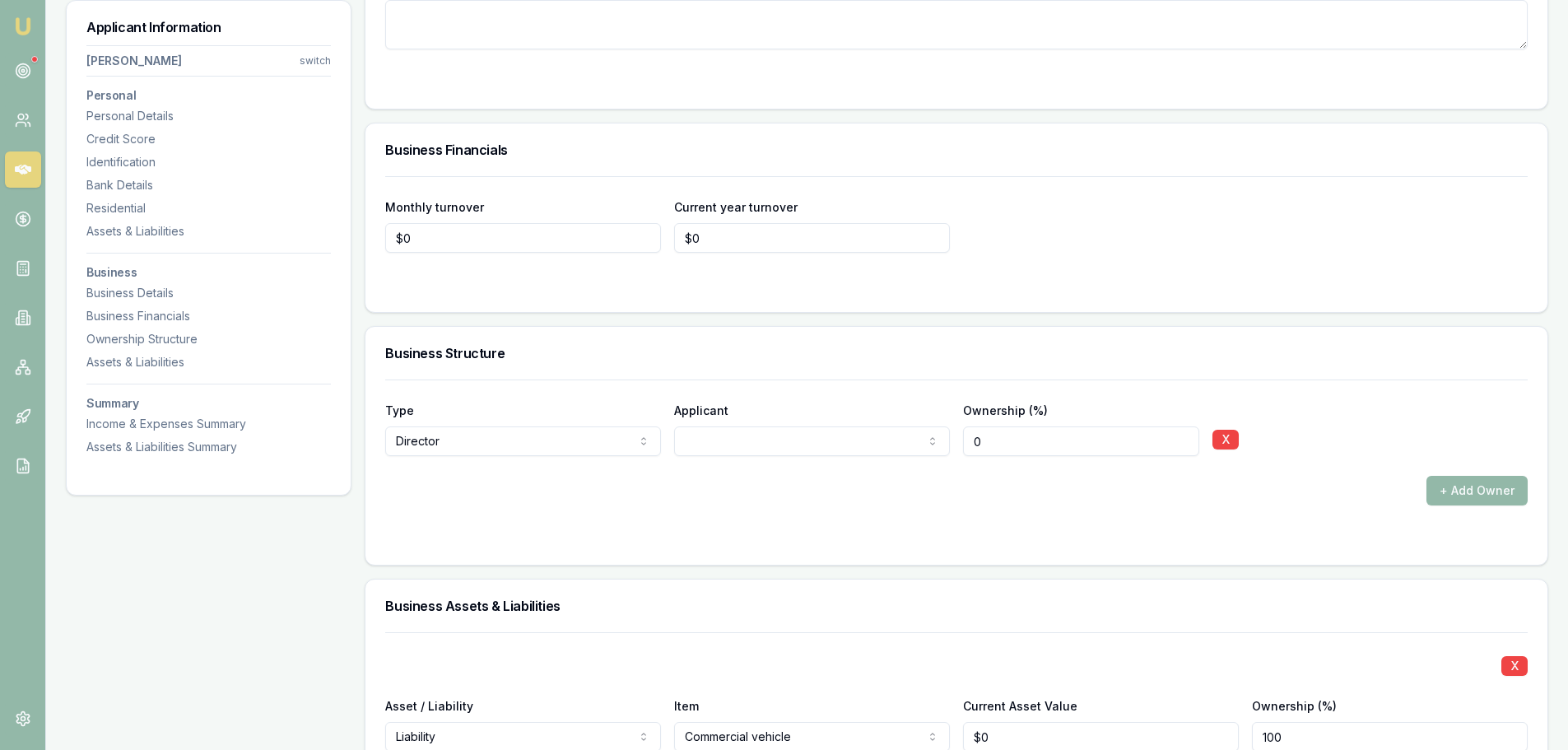
scroll to position [2552, 0]
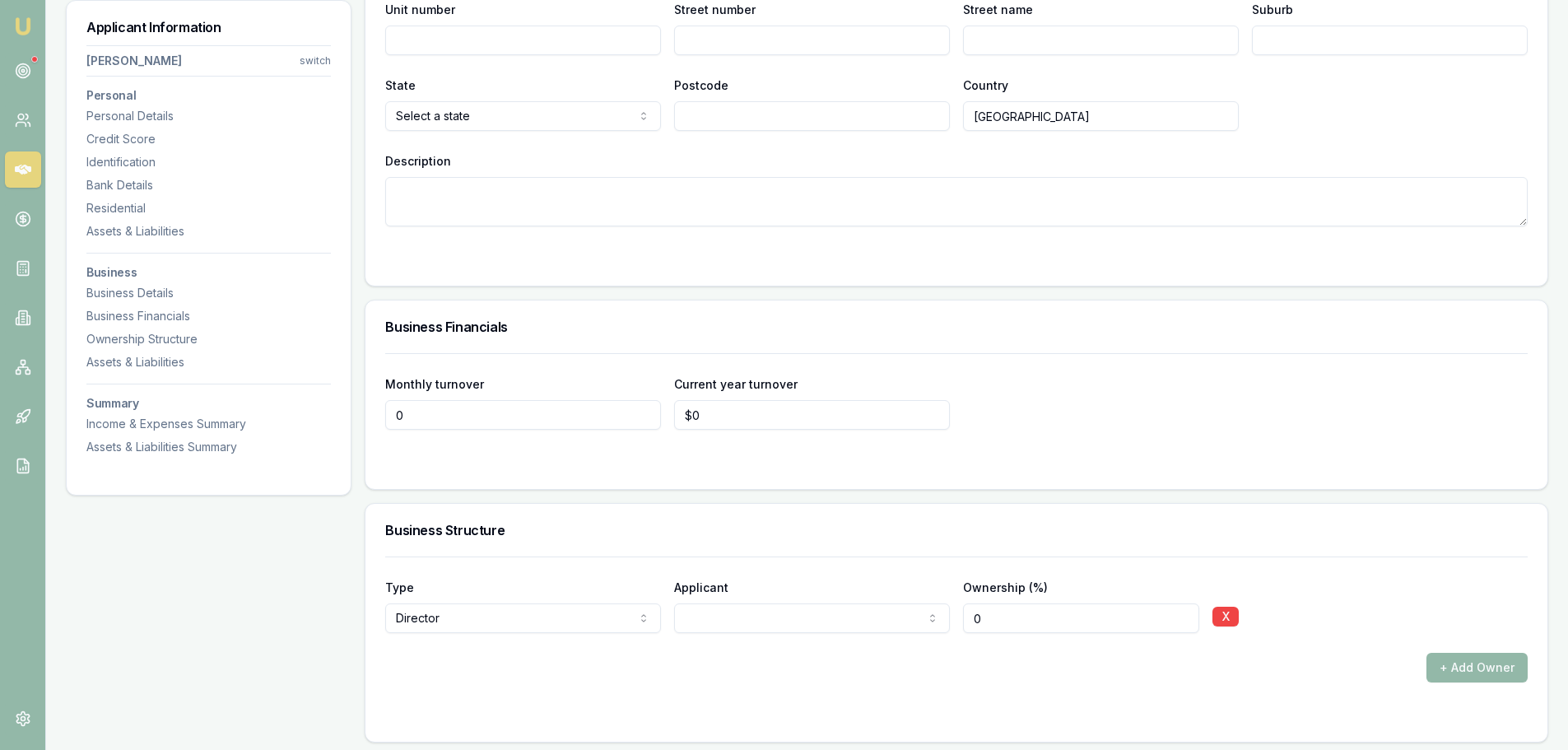
drag, startPoint x: 469, startPoint y: 421, endPoint x: 226, endPoint y: 408, distance: 243.3
type input "$10,000"
click at [752, 340] on div "Business Financials" at bounding box center [956, 326] width 1182 height 53
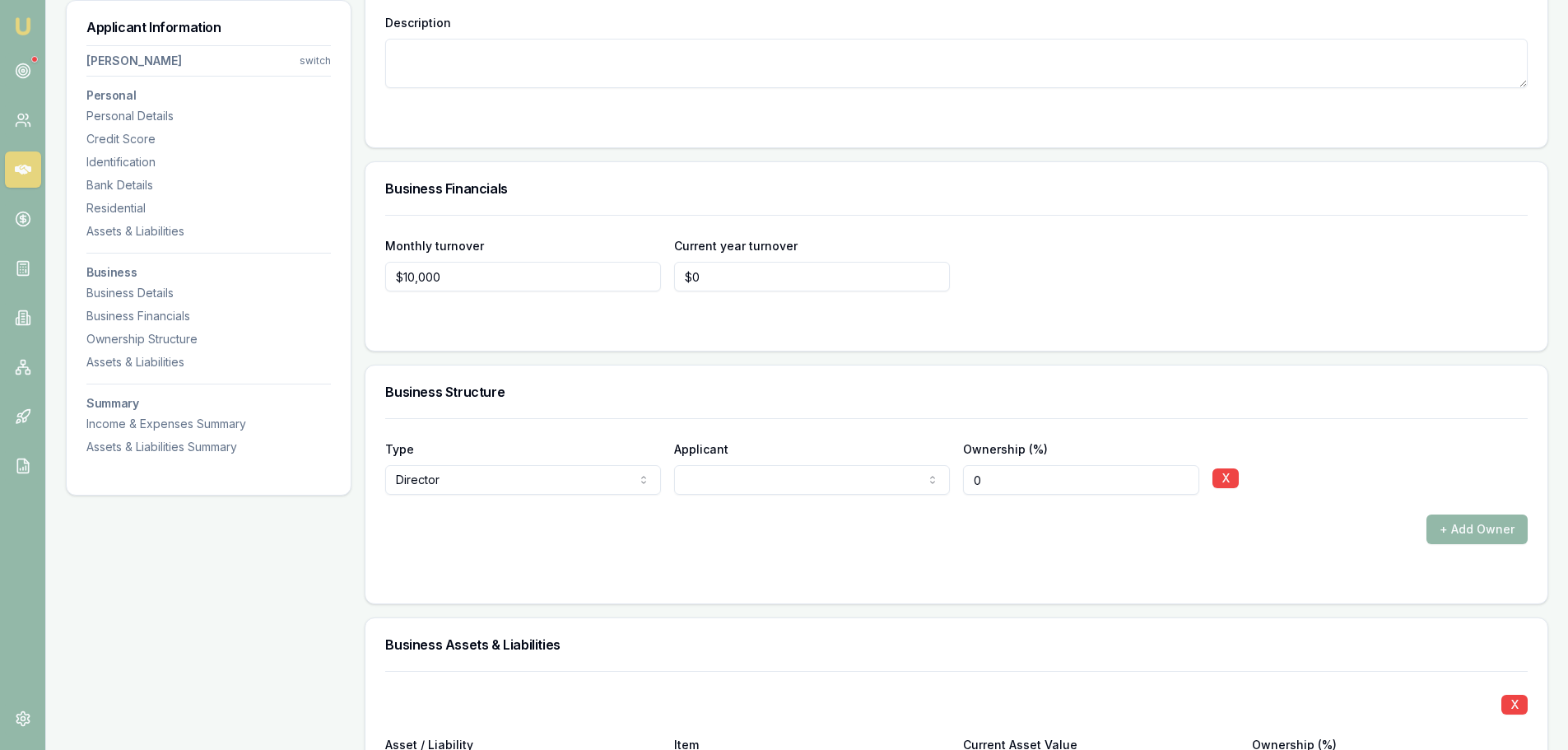
scroll to position [2717, 0]
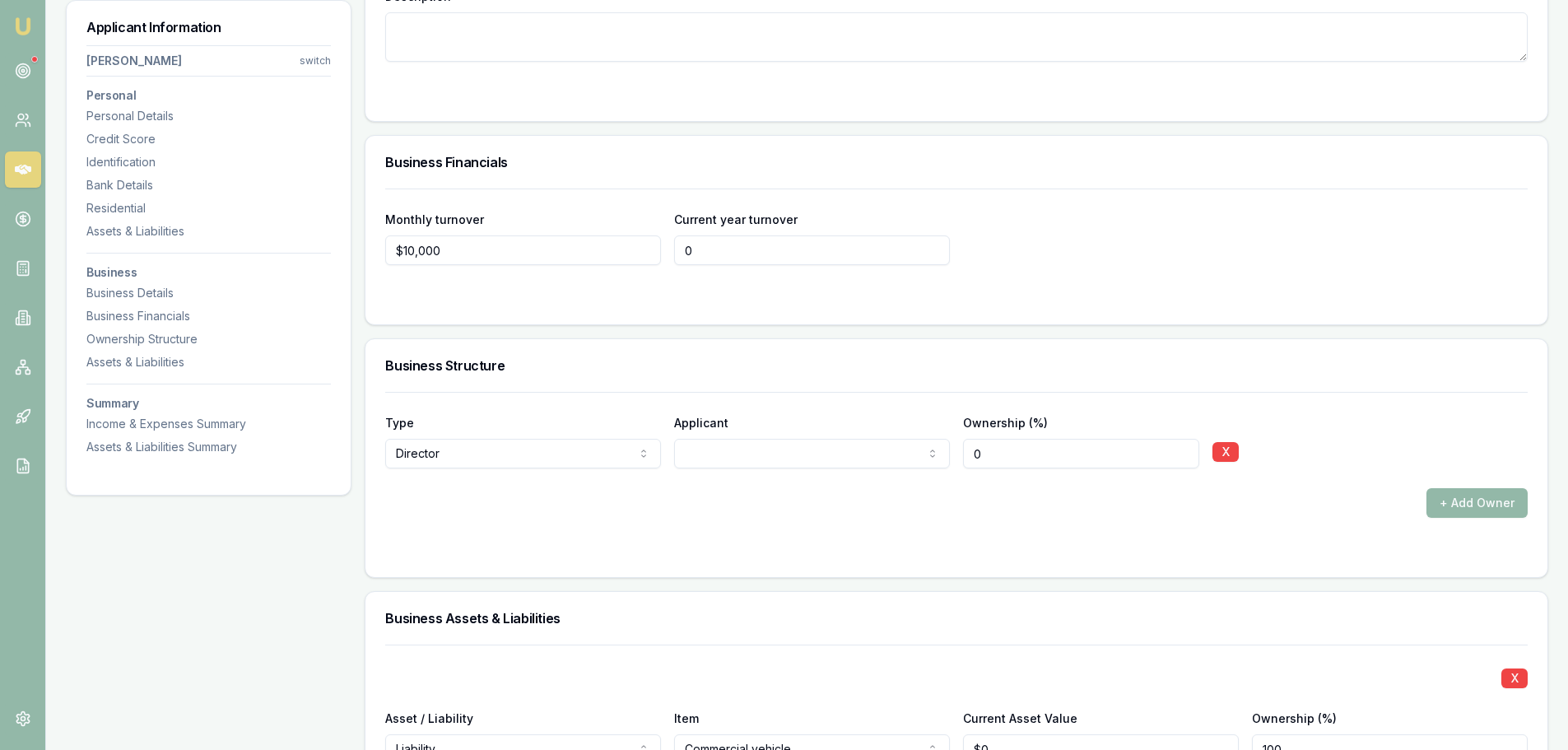
drag, startPoint x: 590, startPoint y: 248, endPoint x: 569, endPoint y: 249, distance: 21.0
click at [570, 248] on div "Monthly turnover $10,000 Current year turnover 0" at bounding box center [957, 237] width 1143 height 56
type input "$120,000"
click at [627, 181] on div "Business Financials" at bounding box center [956, 162] width 1182 height 53
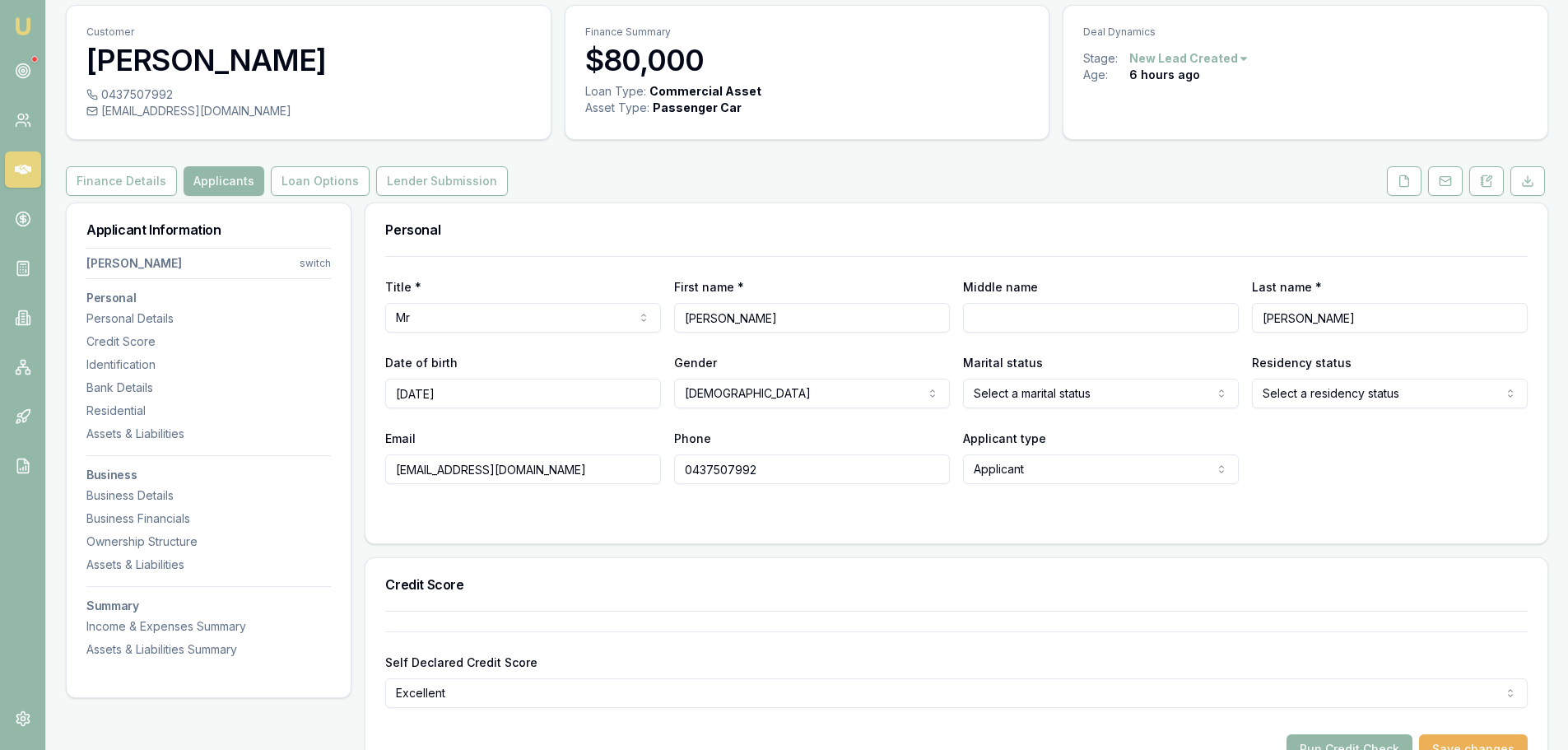
scroll to position [0, 0]
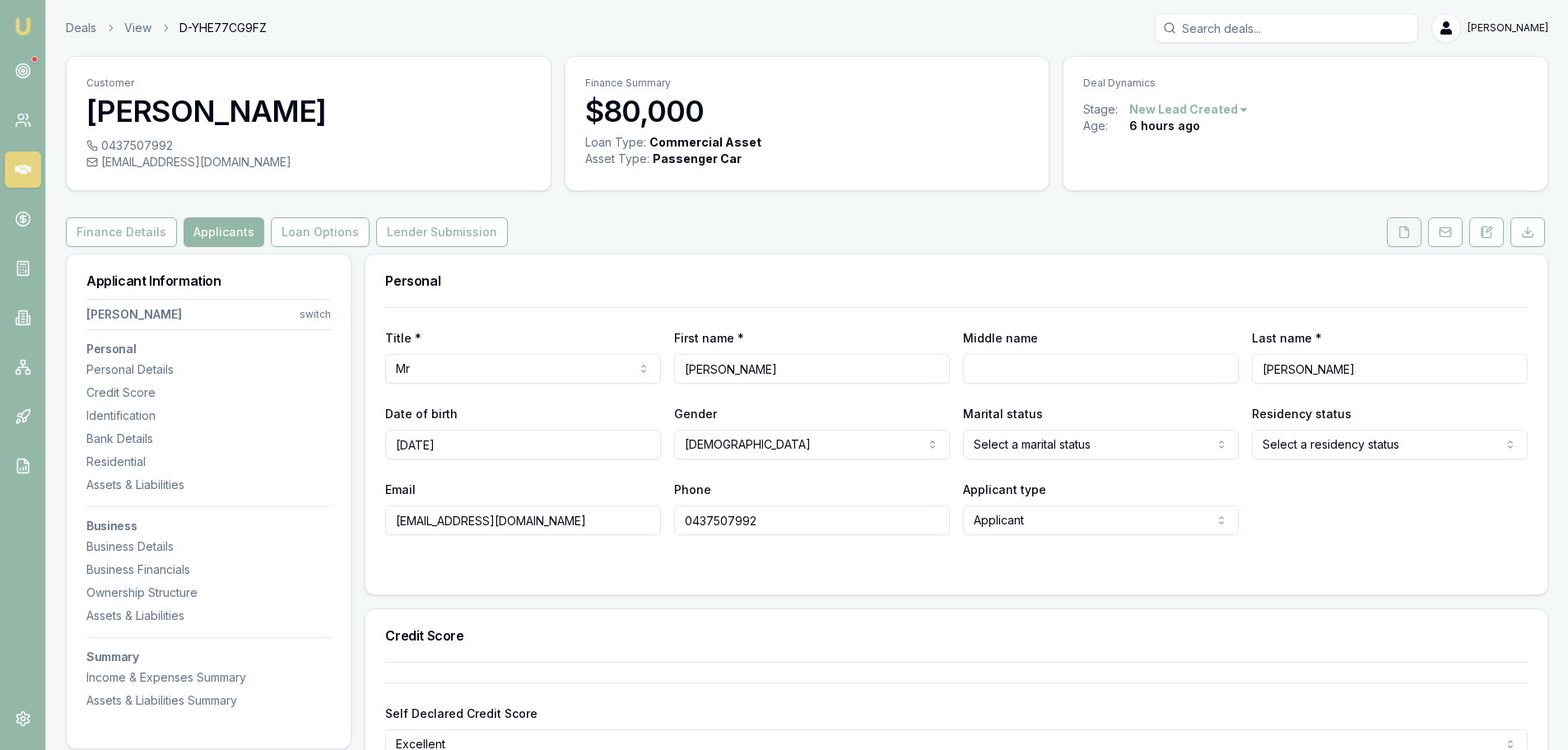
click at [1407, 232] on icon at bounding box center [1403, 231] width 13 height 13
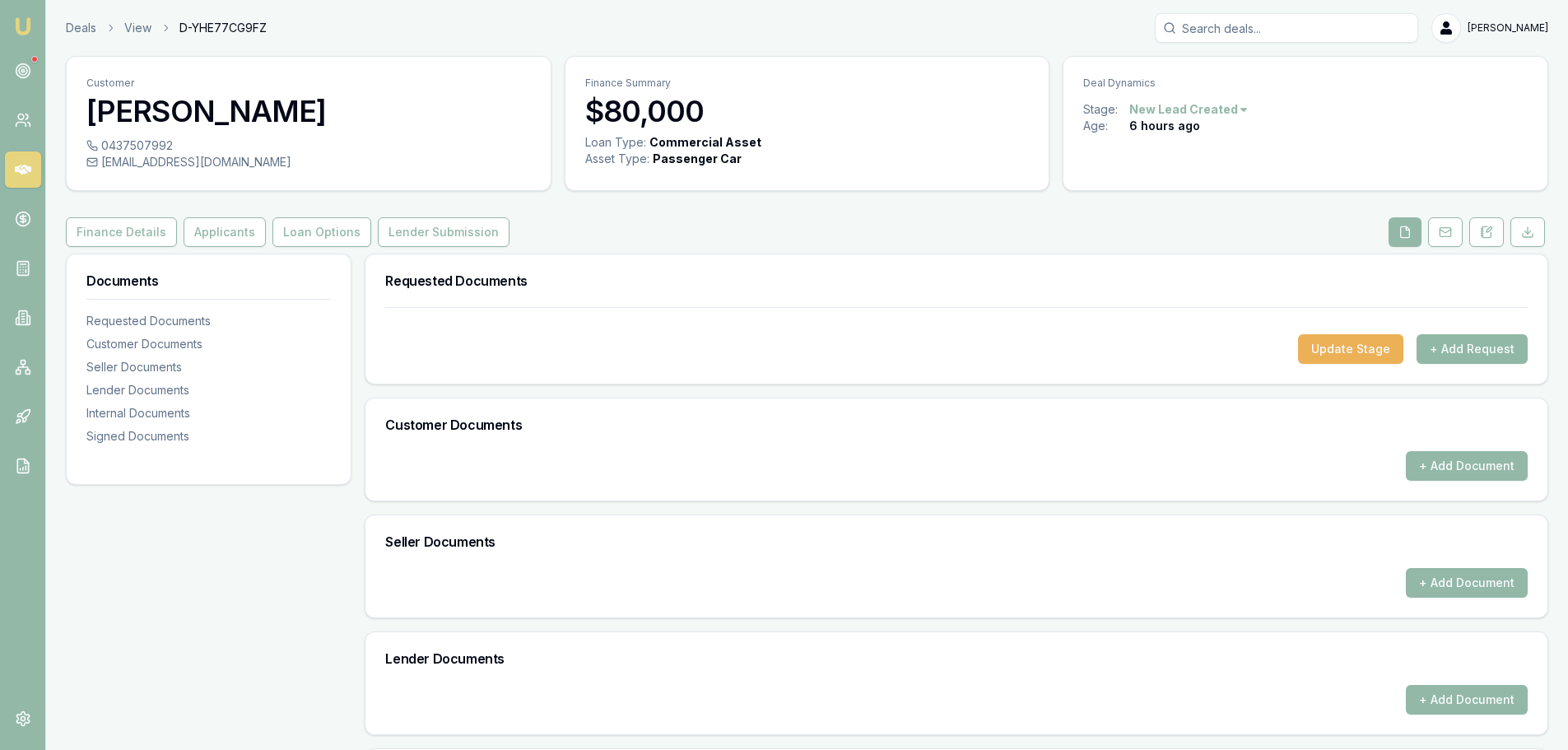
click at [1495, 352] on button "+ Add Request" at bounding box center [1471, 349] width 111 height 30
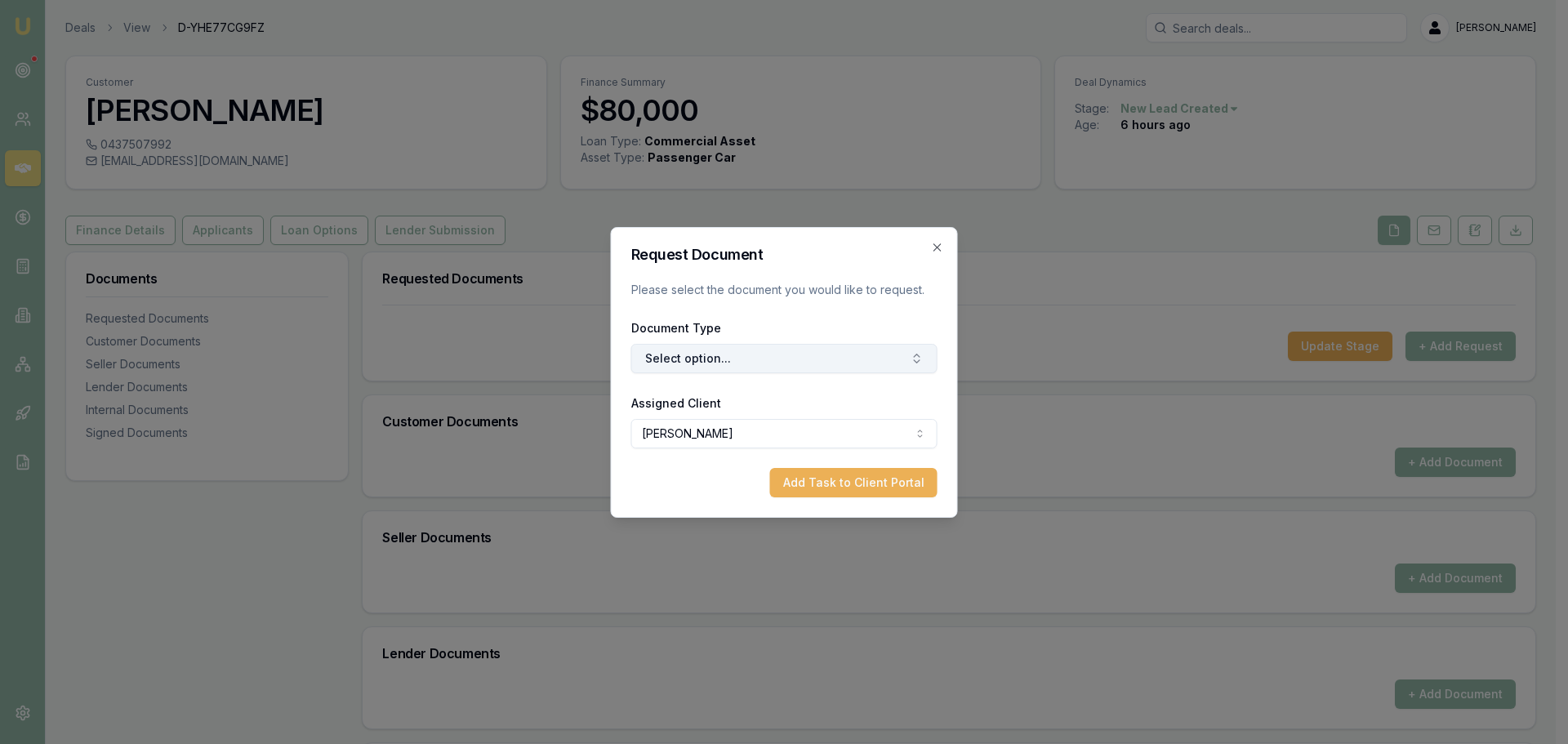
click at [867, 357] on button "Select option..." at bounding box center [784, 358] width 307 height 30
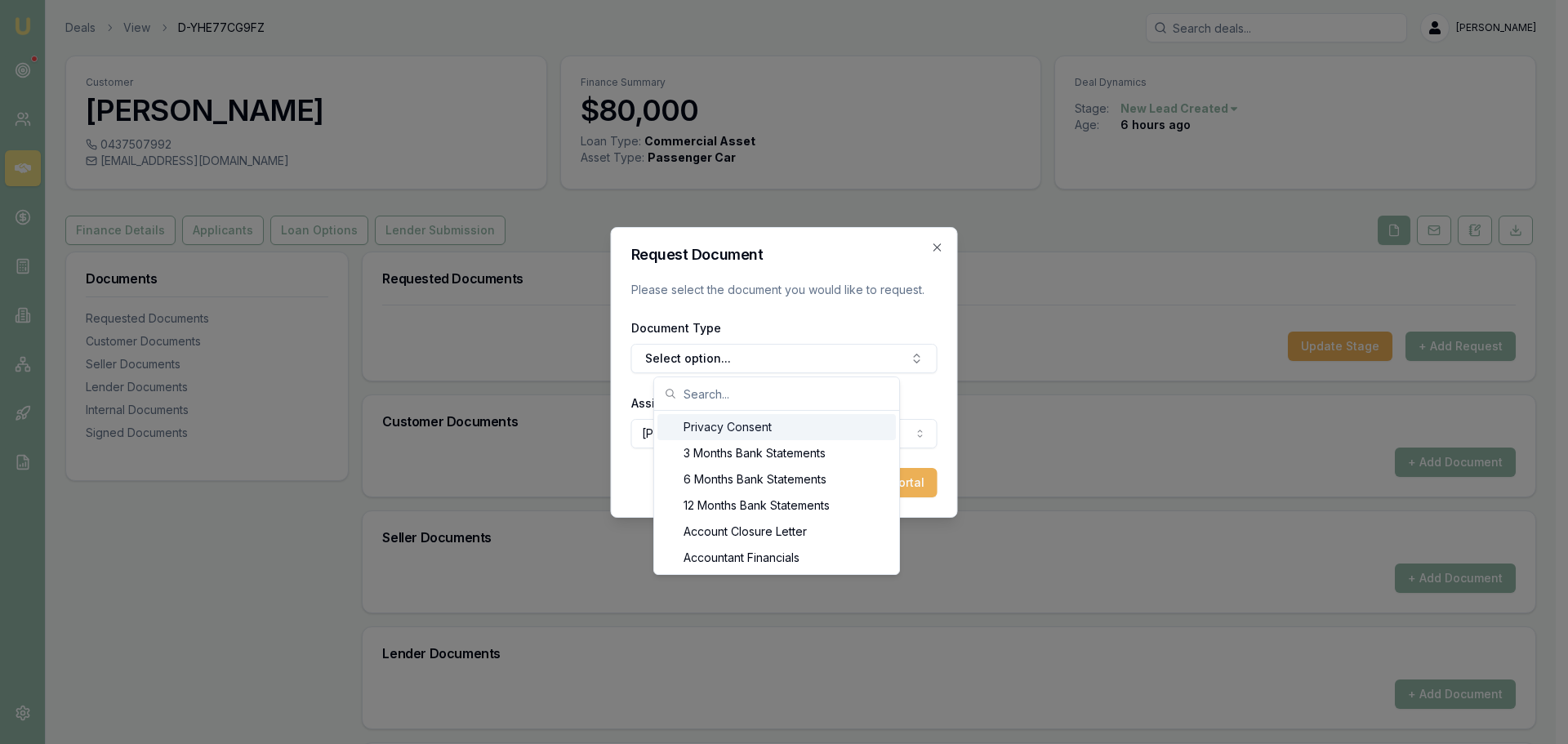
click at [786, 430] on div "Privacy Consent" at bounding box center [776, 426] width 238 height 26
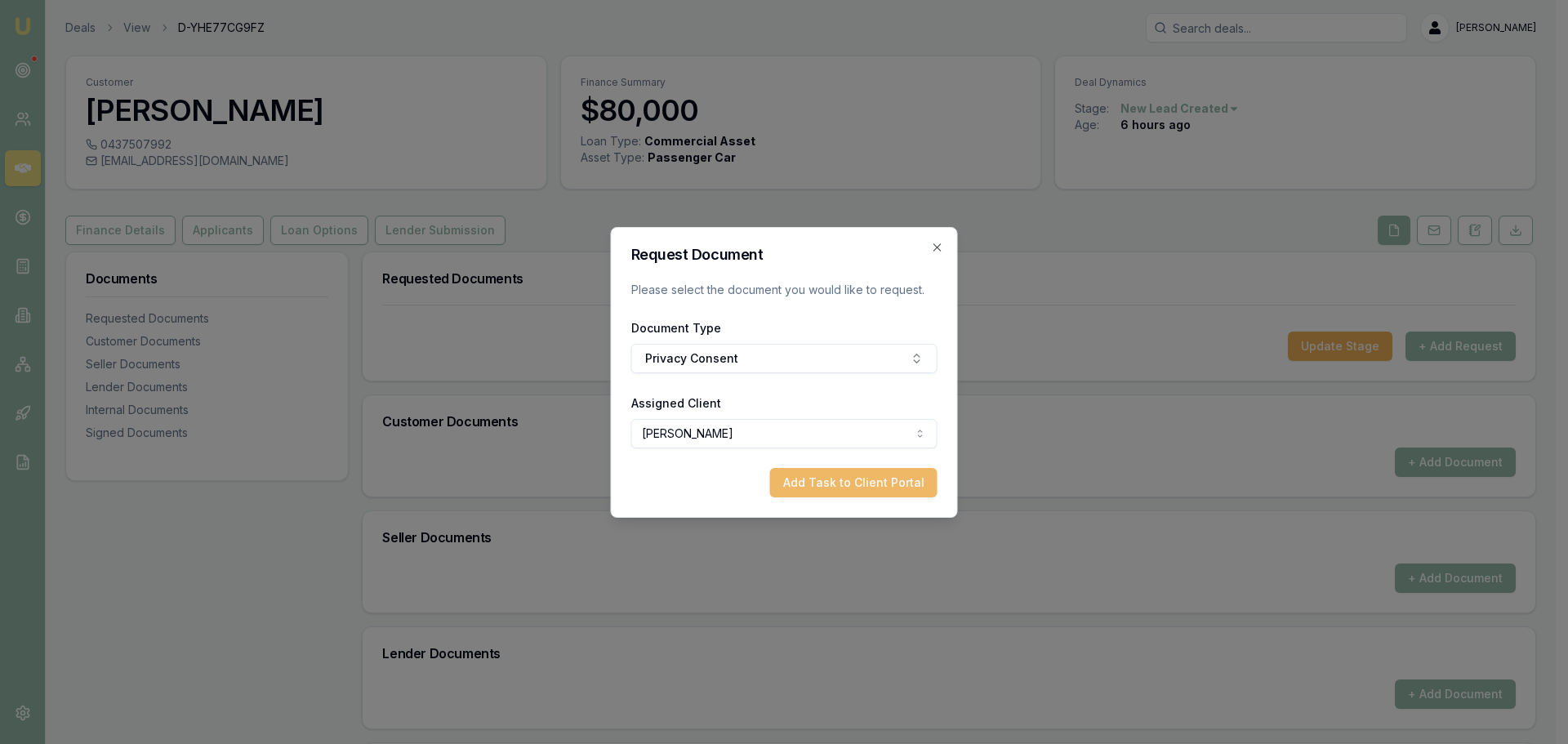
click at [896, 478] on button "Add Task to Client Portal" at bounding box center [853, 483] width 167 height 30
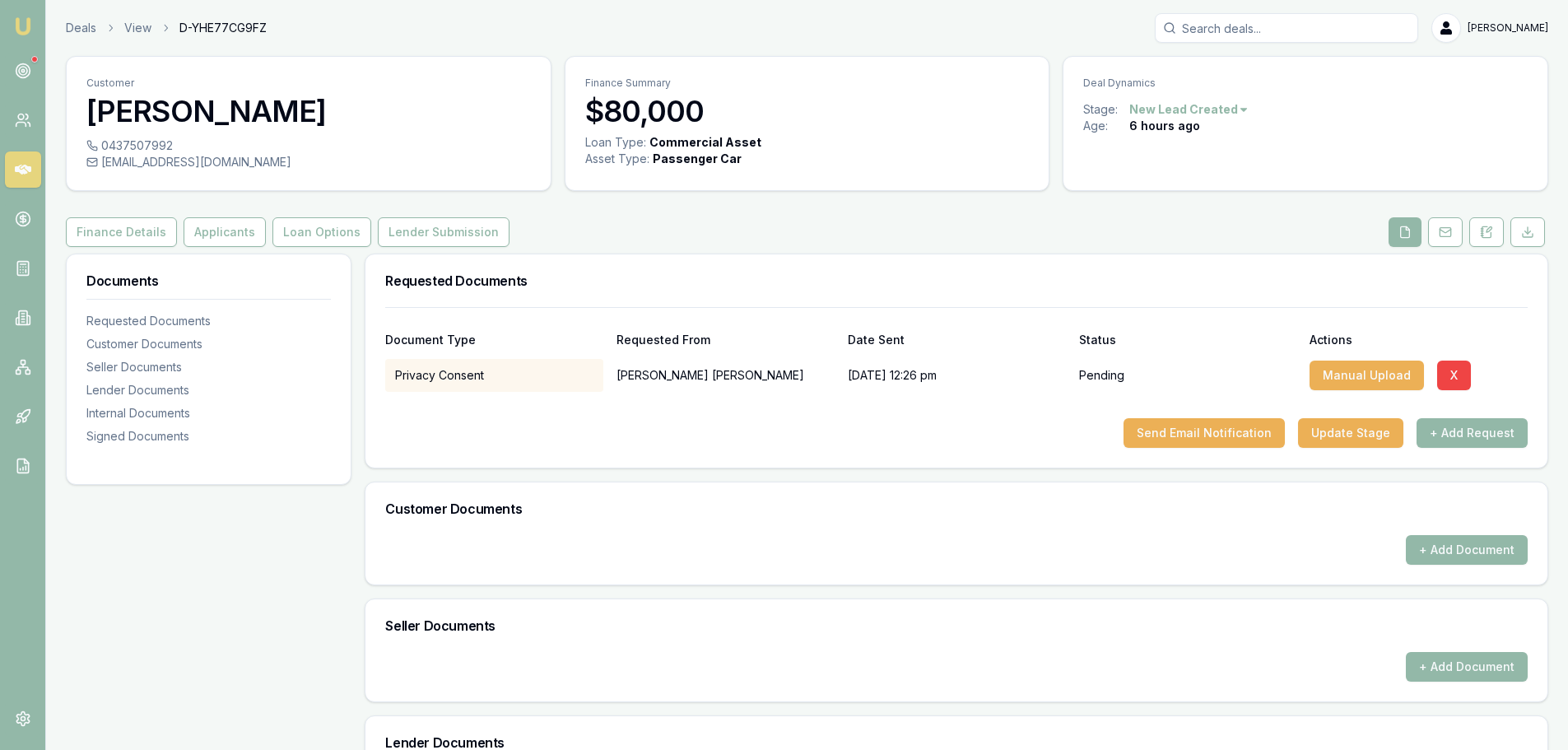
click at [862, 366] on div "03/10/2025, 12:26 pm" at bounding box center [957, 375] width 218 height 33
click at [1509, 436] on button "+ Add Request" at bounding box center [1471, 433] width 111 height 30
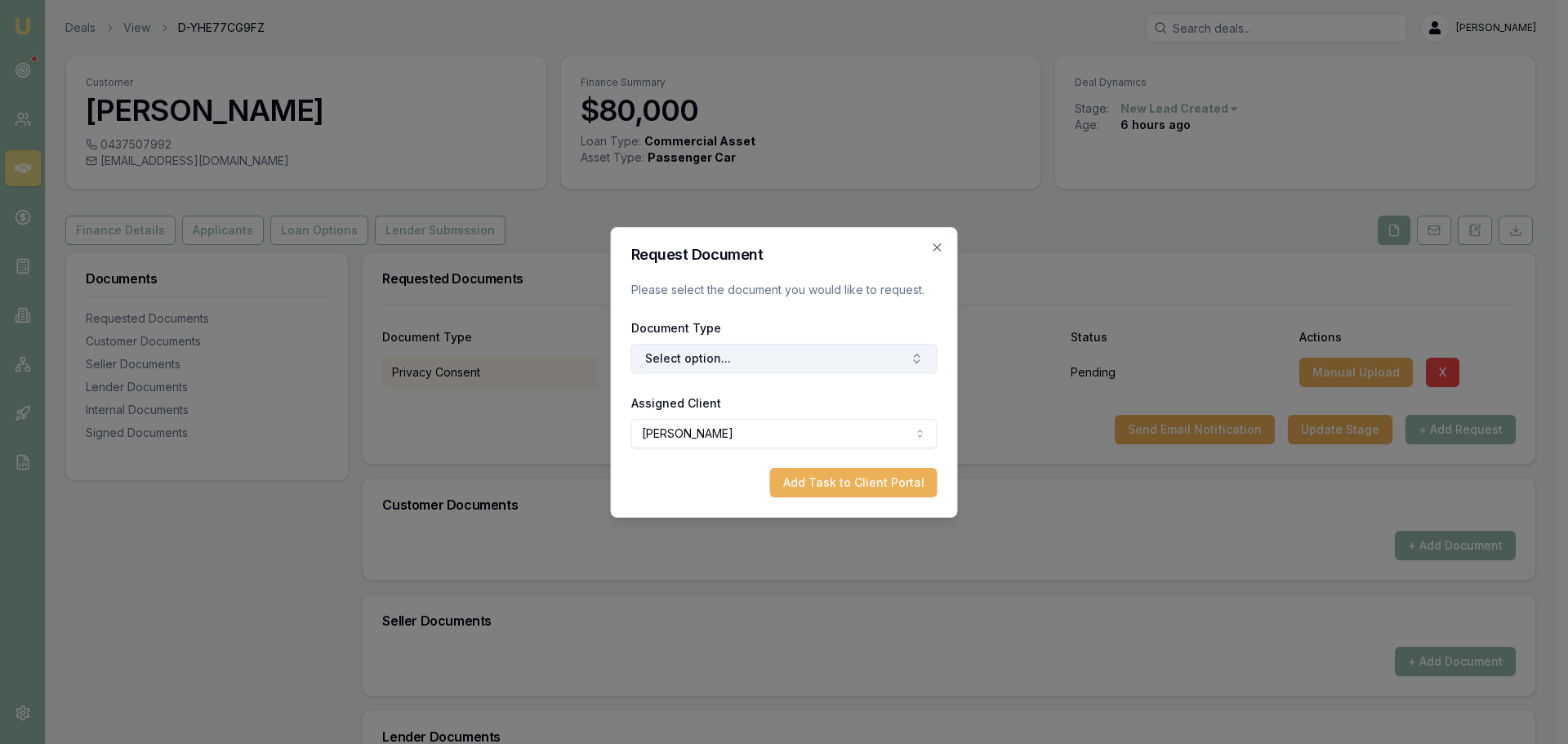
click at [850, 351] on button "Select option..." at bounding box center [784, 358] width 307 height 30
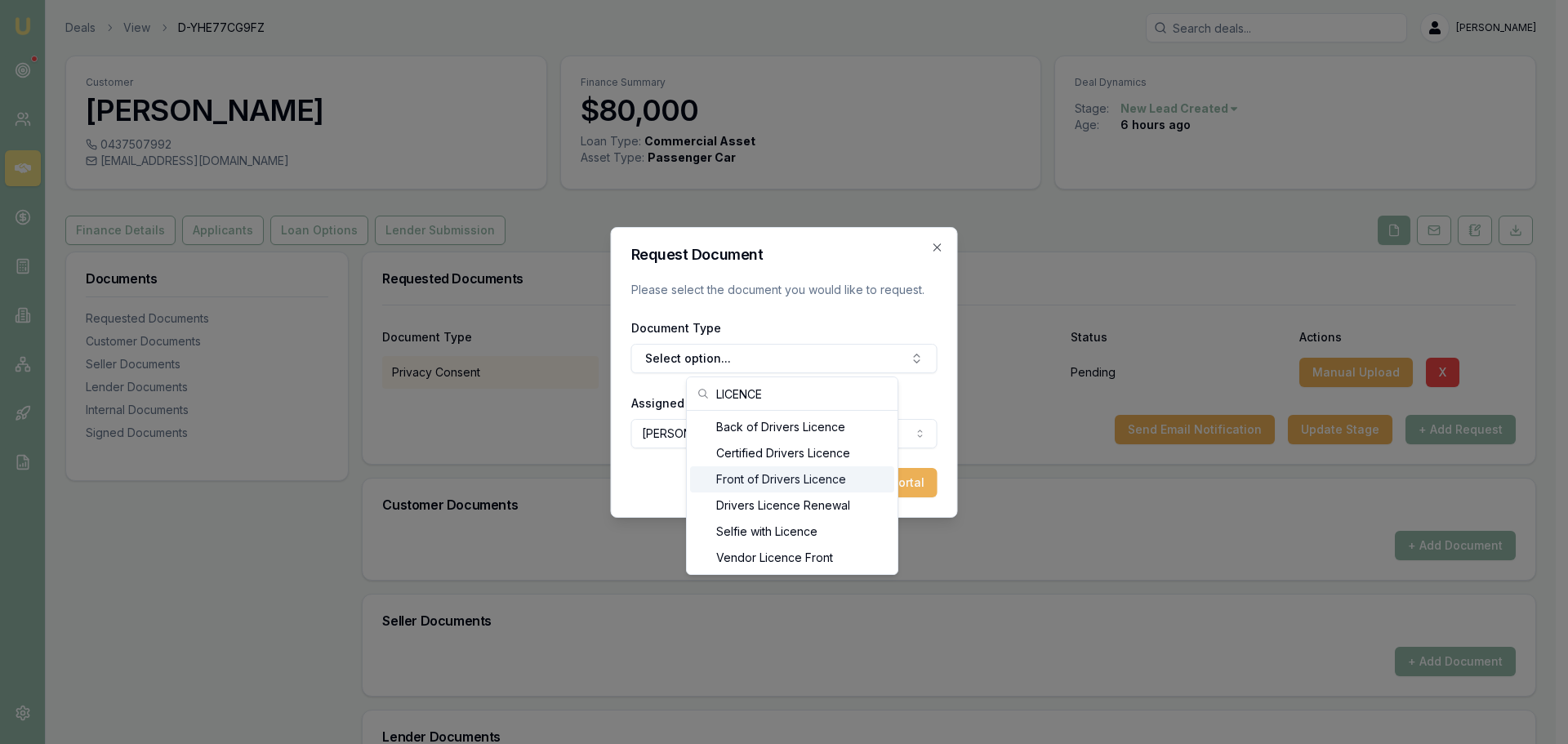
type input "LICENCE"
click at [803, 476] on div "Front of Drivers Licence" at bounding box center [791, 479] width 204 height 26
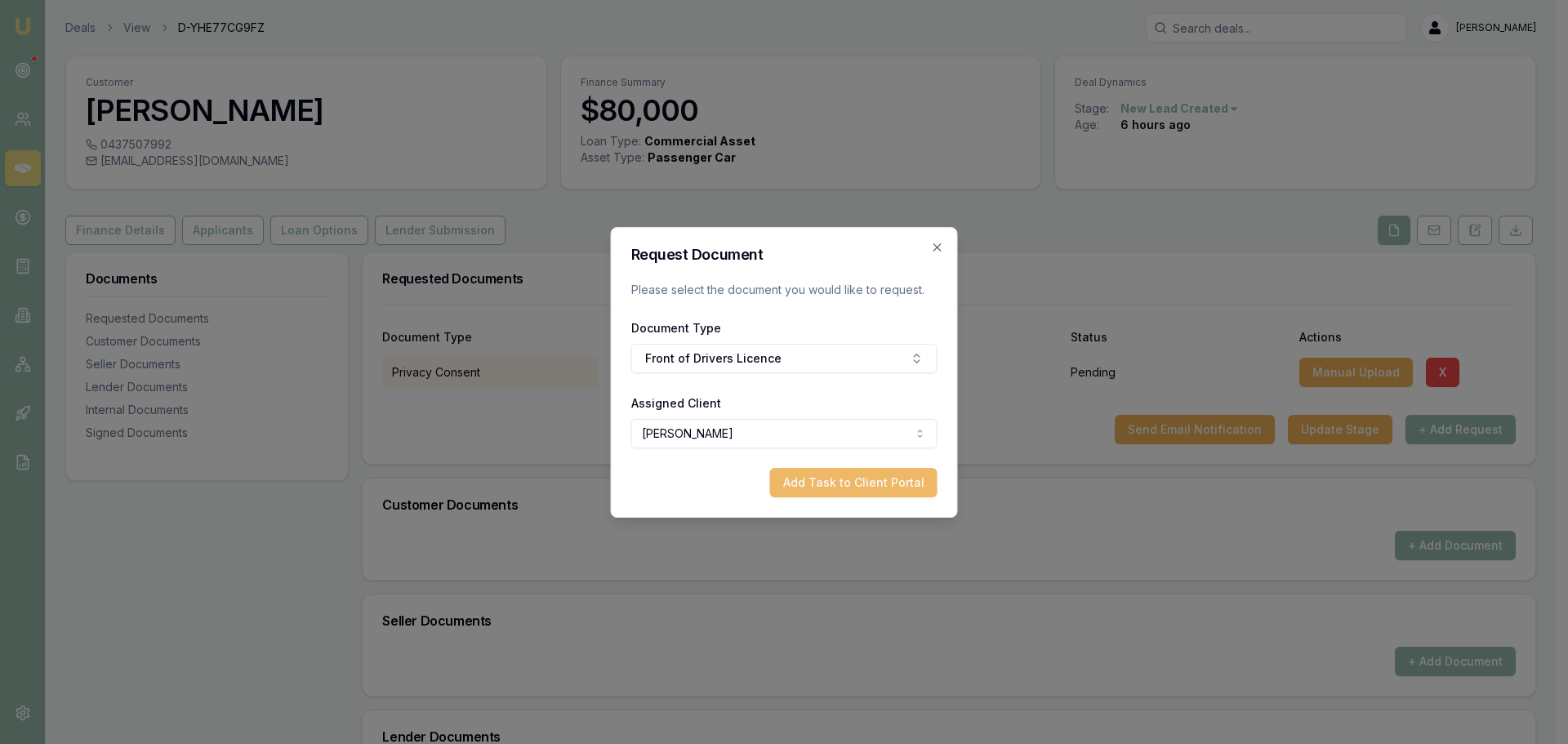
click at [879, 487] on button "Add Task to Client Portal" at bounding box center [853, 483] width 167 height 30
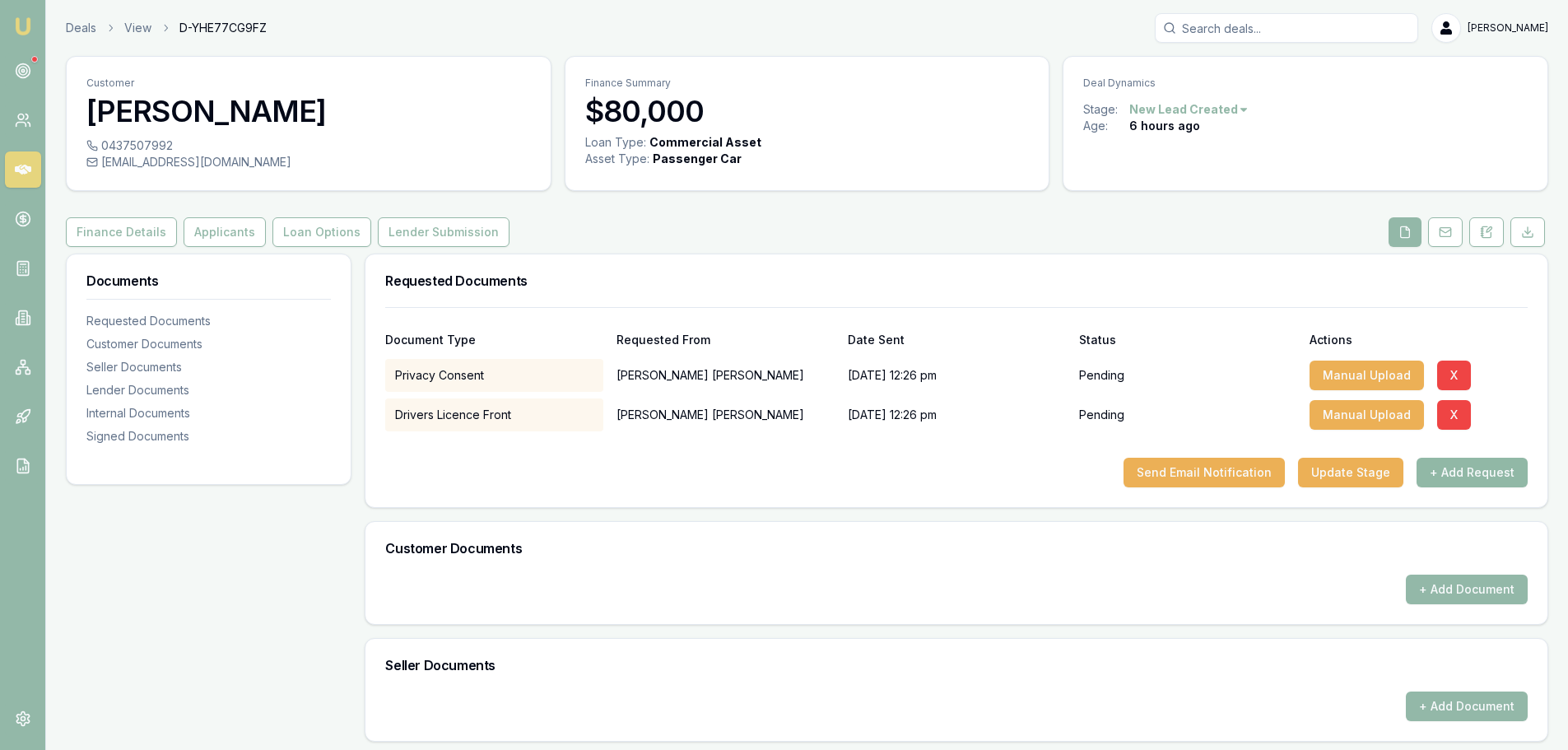
click at [1454, 466] on button "+ Add Request" at bounding box center [1471, 473] width 111 height 30
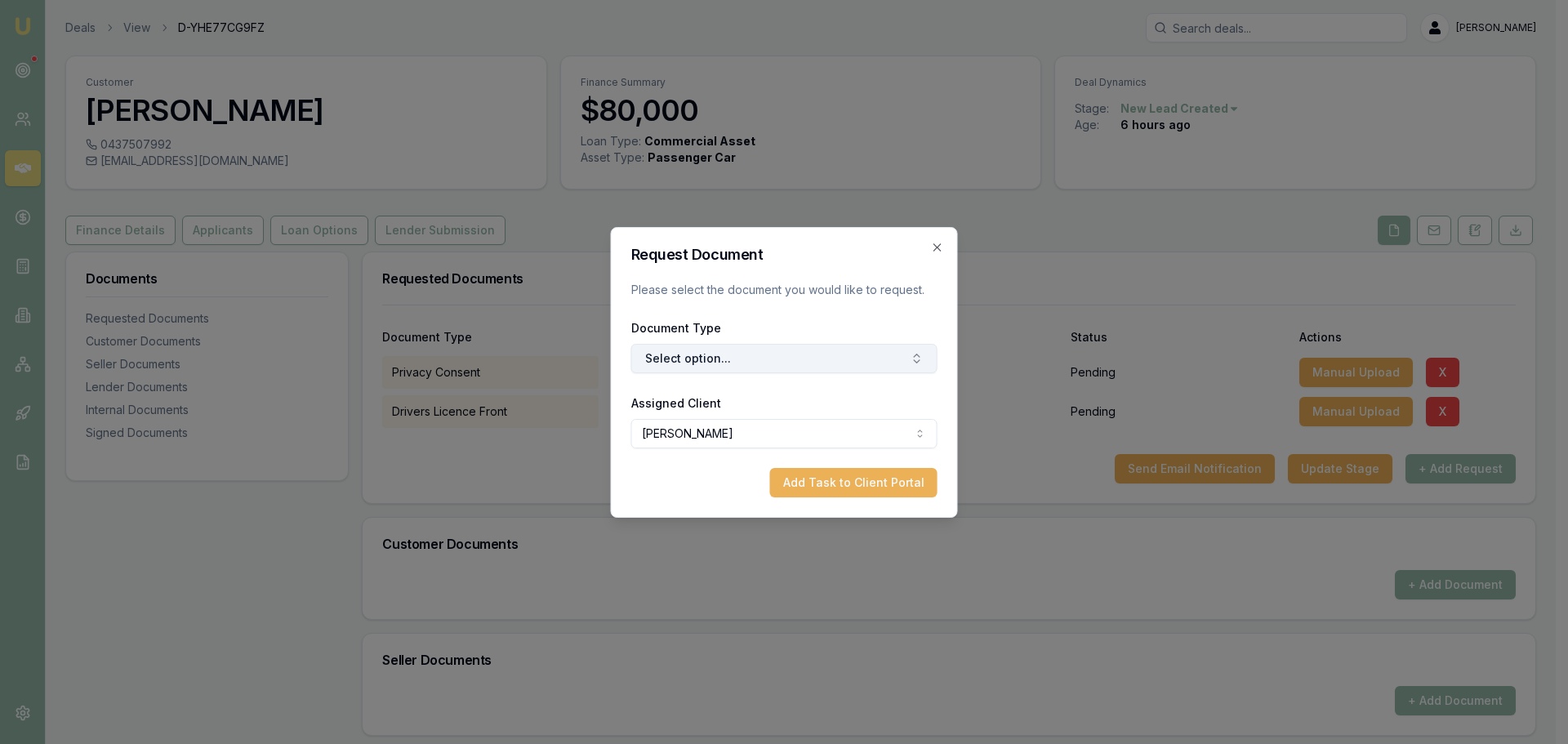
click at [692, 357] on button "Select option..." at bounding box center [784, 358] width 307 height 30
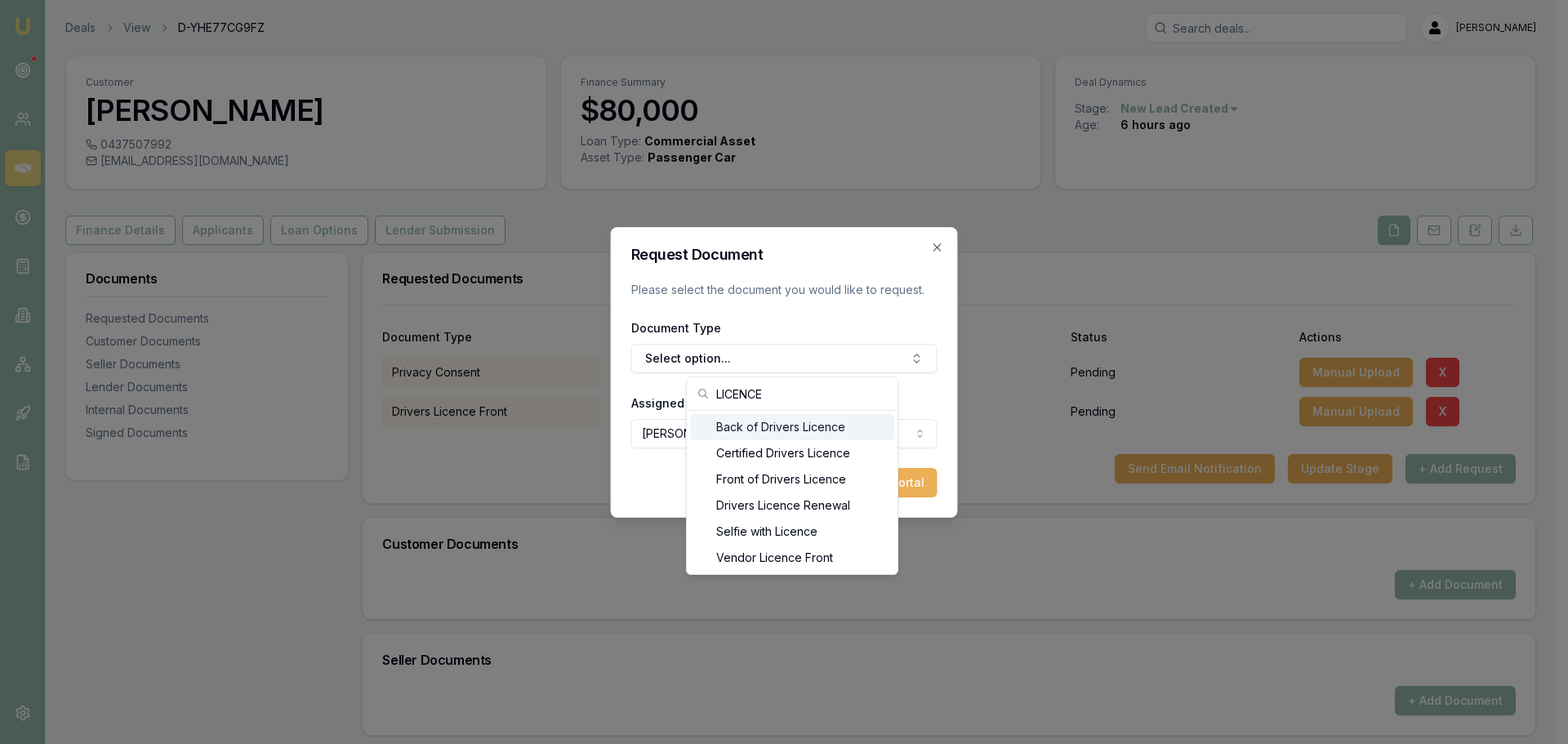
type input "LICENCE"
click at [774, 425] on div "Back of Drivers Licence" at bounding box center [791, 426] width 204 height 26
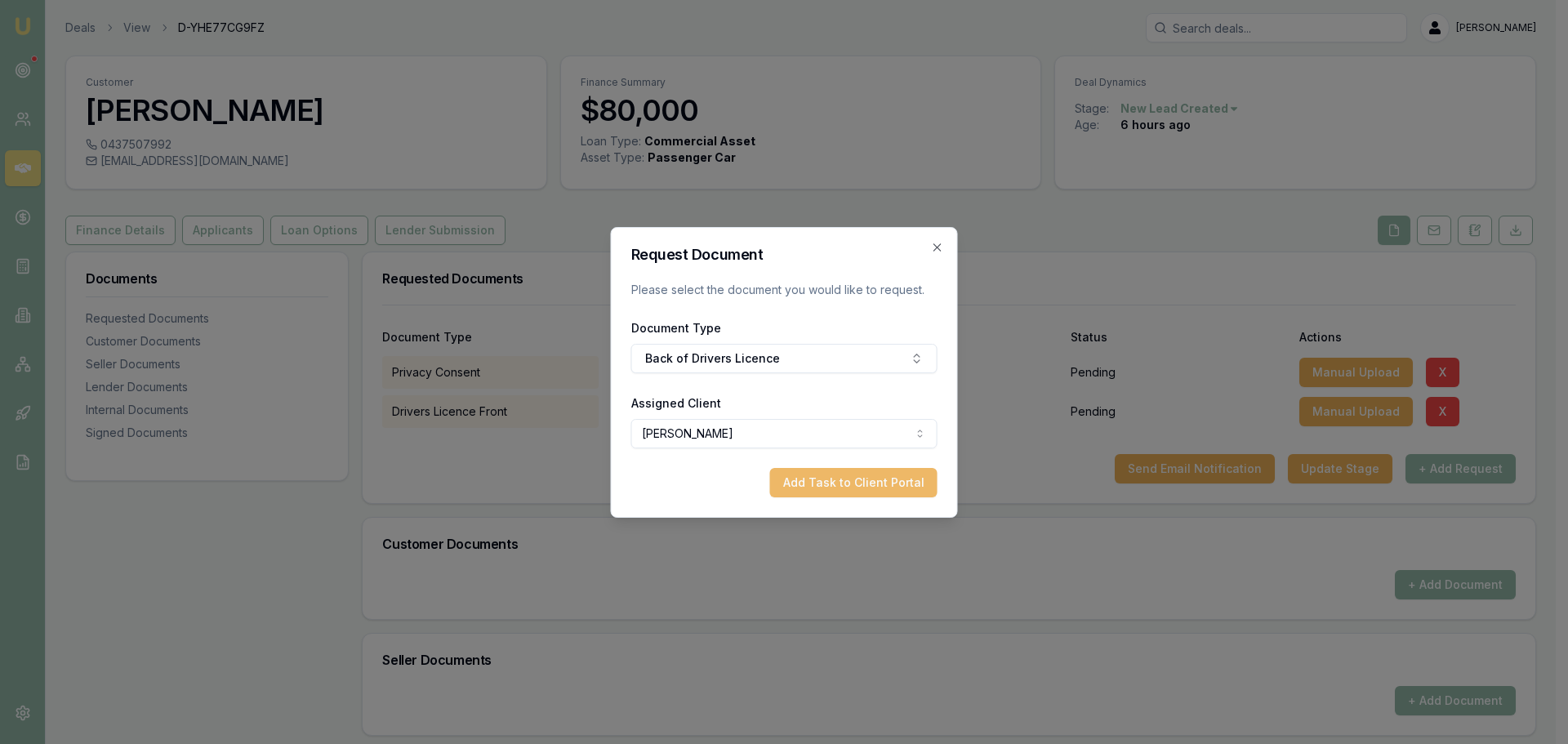
click at [914, 485] on button "Add Task to Client Portal" at bounding box center [853, 483] width 167 height 30
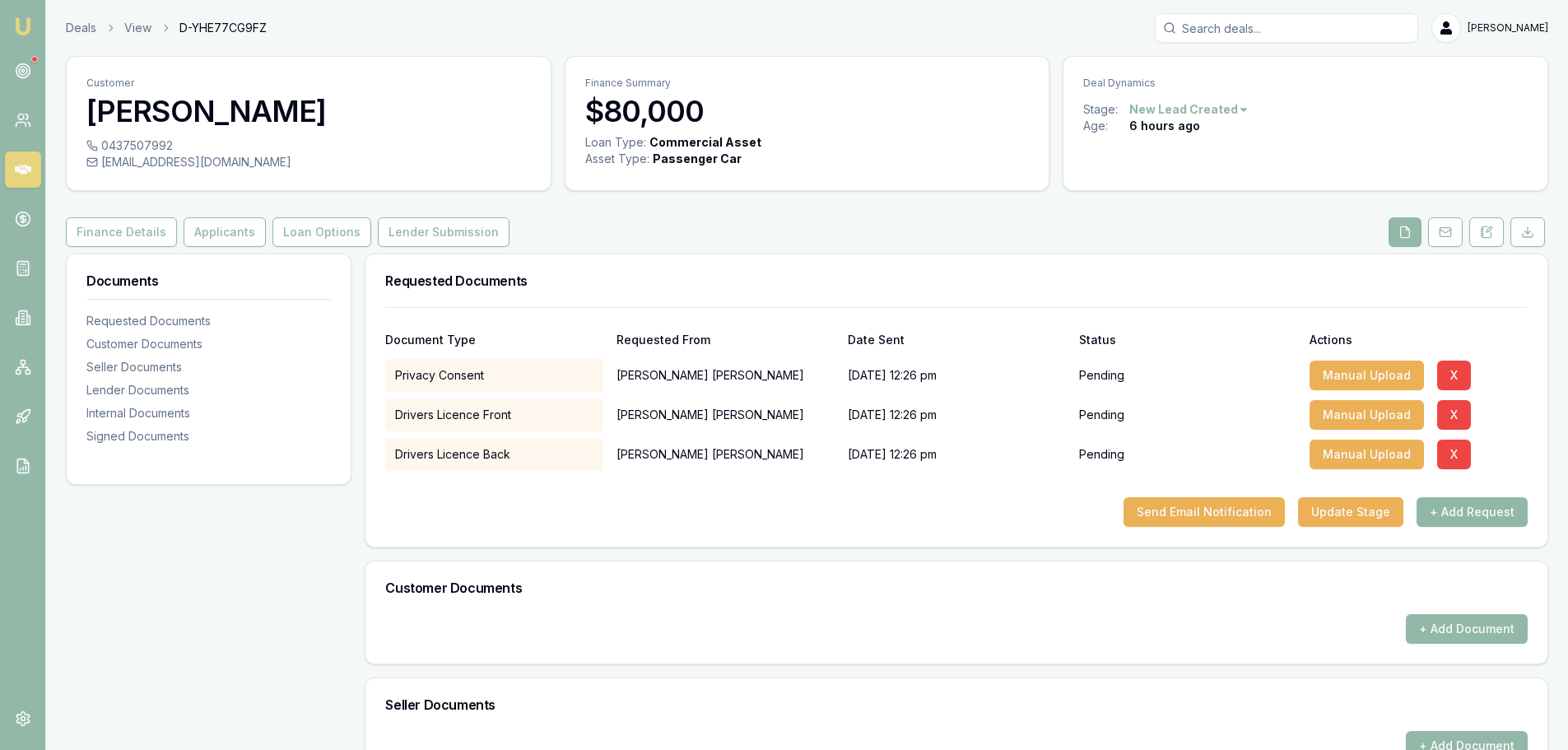
click at [1468, 519] on button "+ Add Request" at bounding box center [1471, 513] width 111 height 30
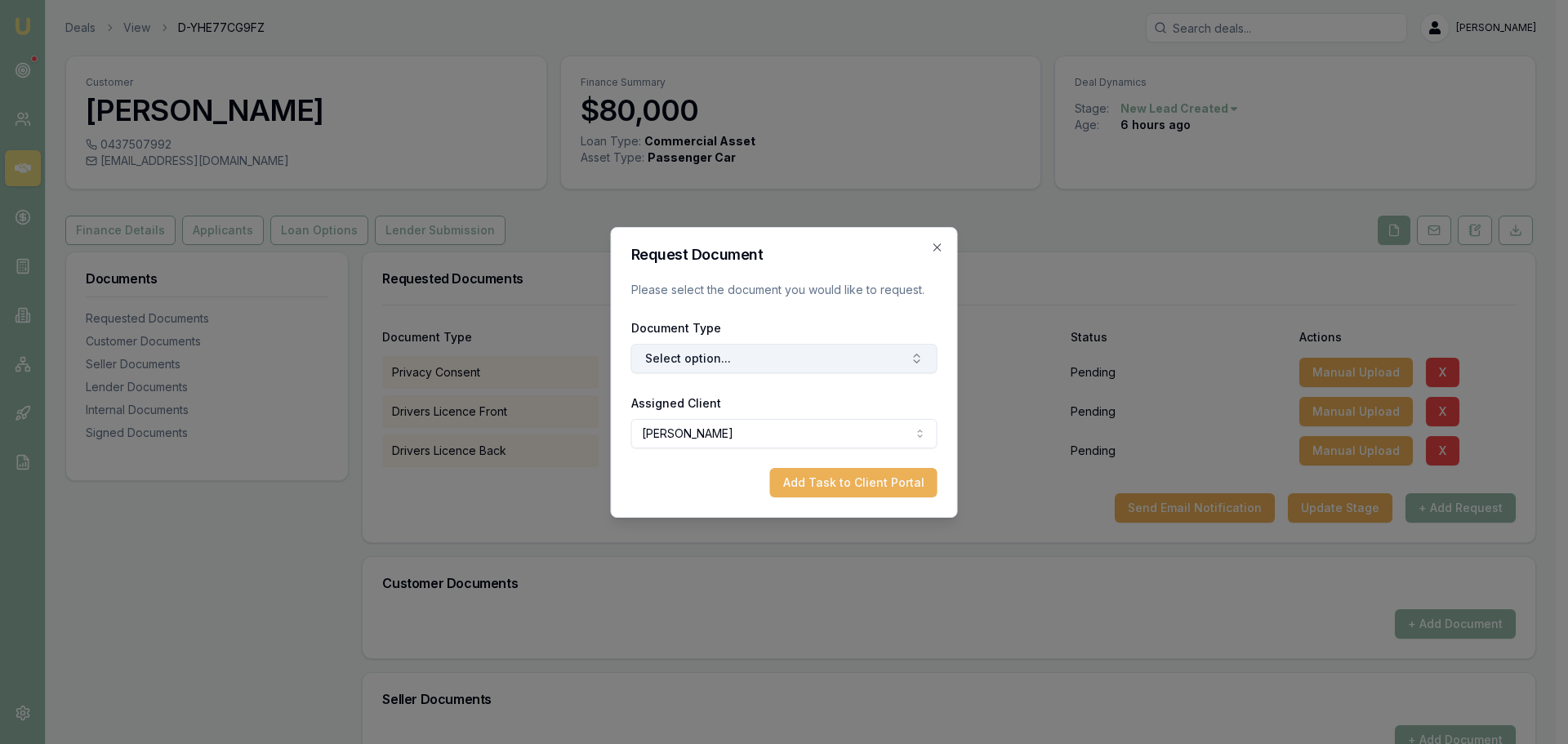
click at [830, 362] on button "Select option..." at bounding box center [784, 358] width 307 height 30
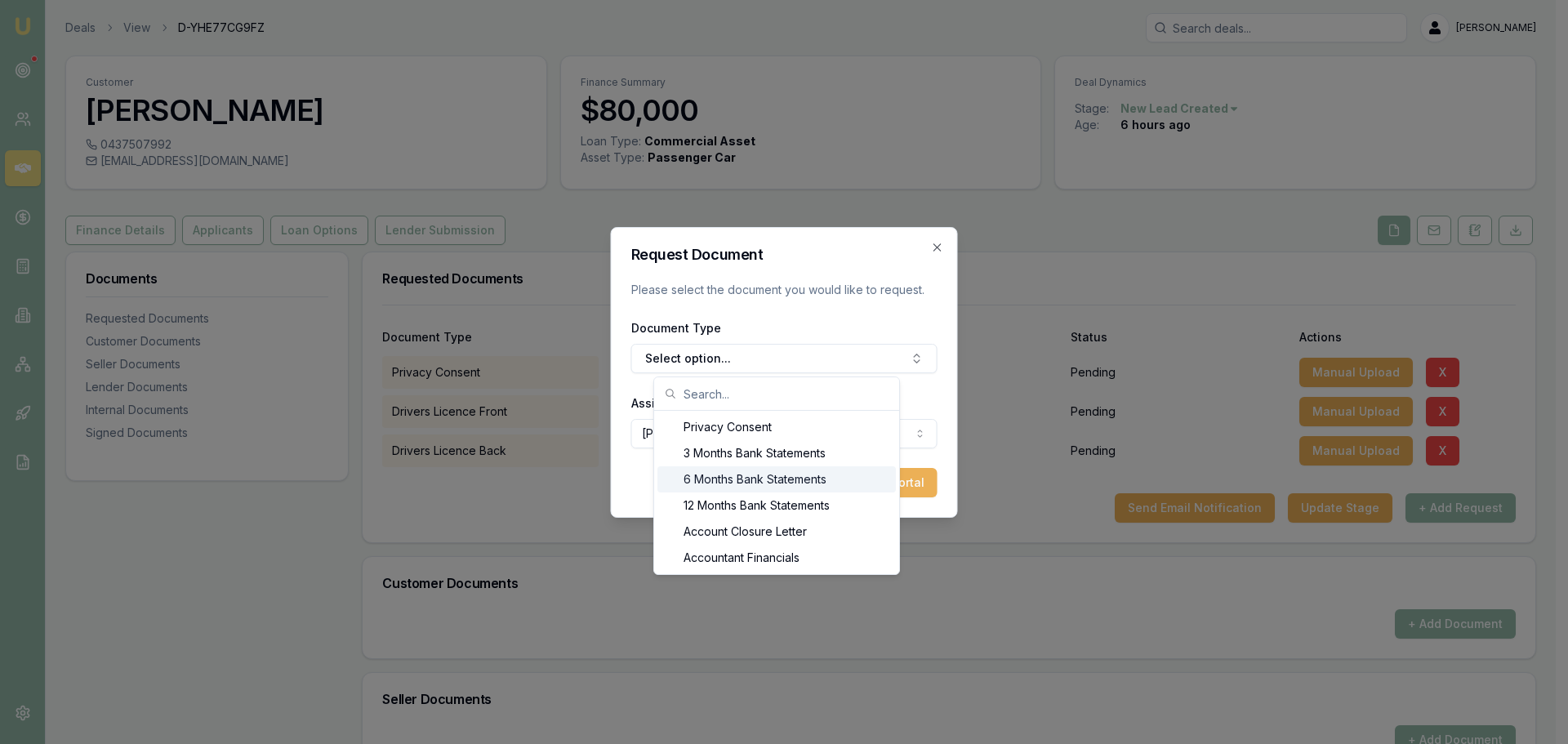
click at [786, 481] on div "6 Months Bank Statements" at bounding box center [776, 479] width 238 height 26
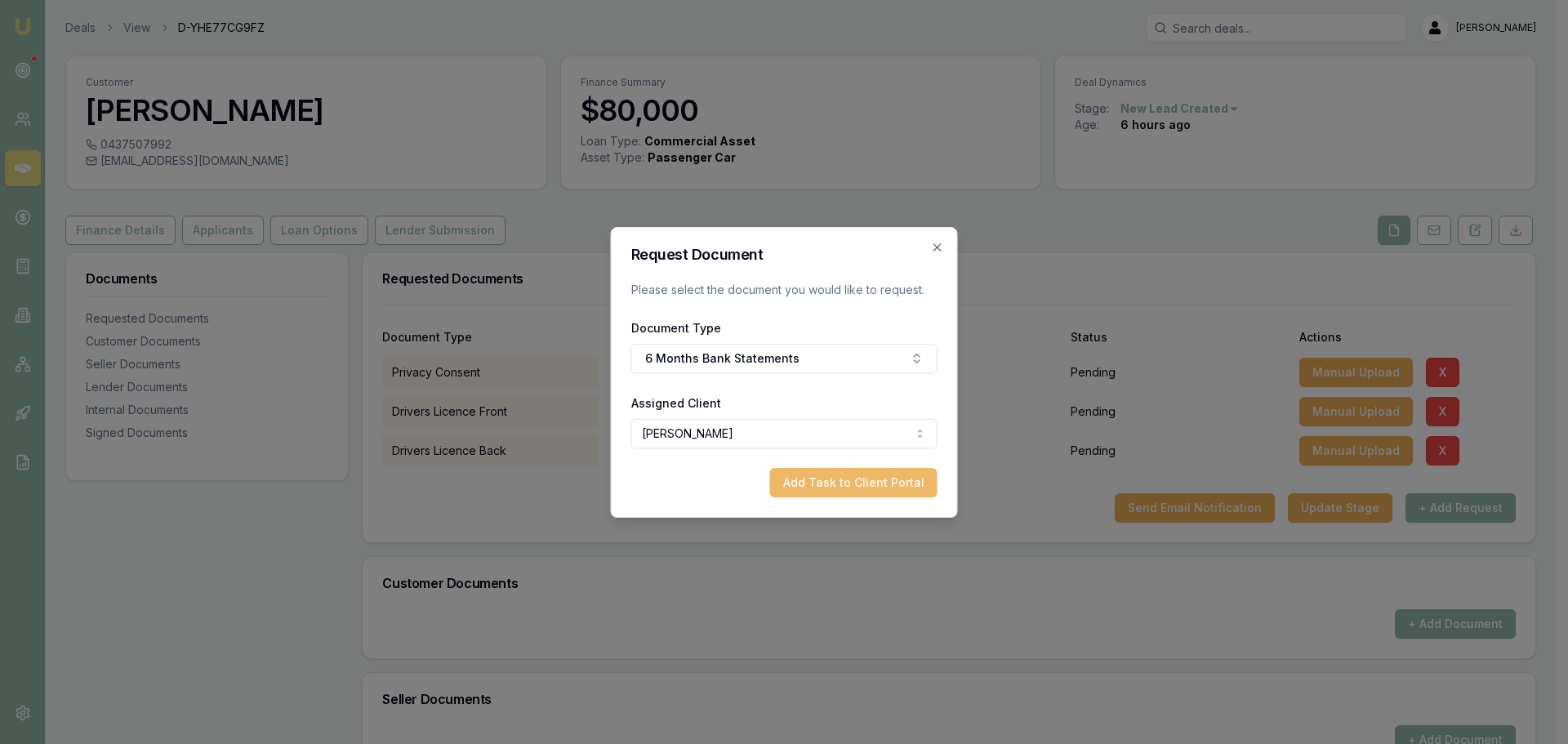
click at [877, 479] on button "Add Task to Client Portal" at bounding box center [853, 483] width 167 height 30
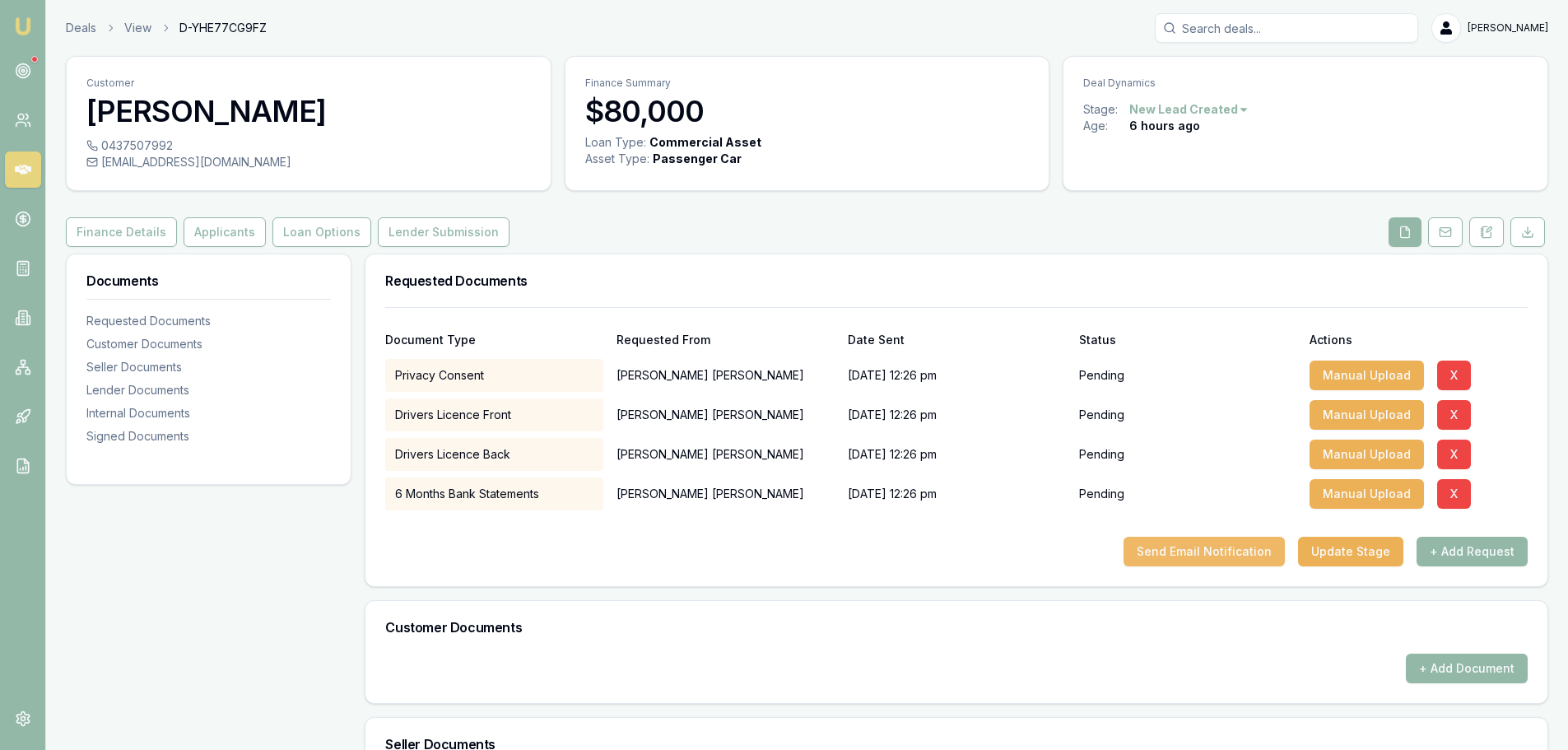
click at [1225, 545] on button "Send Email Notification" at bounding box center [1205, 552] width 162 height 30
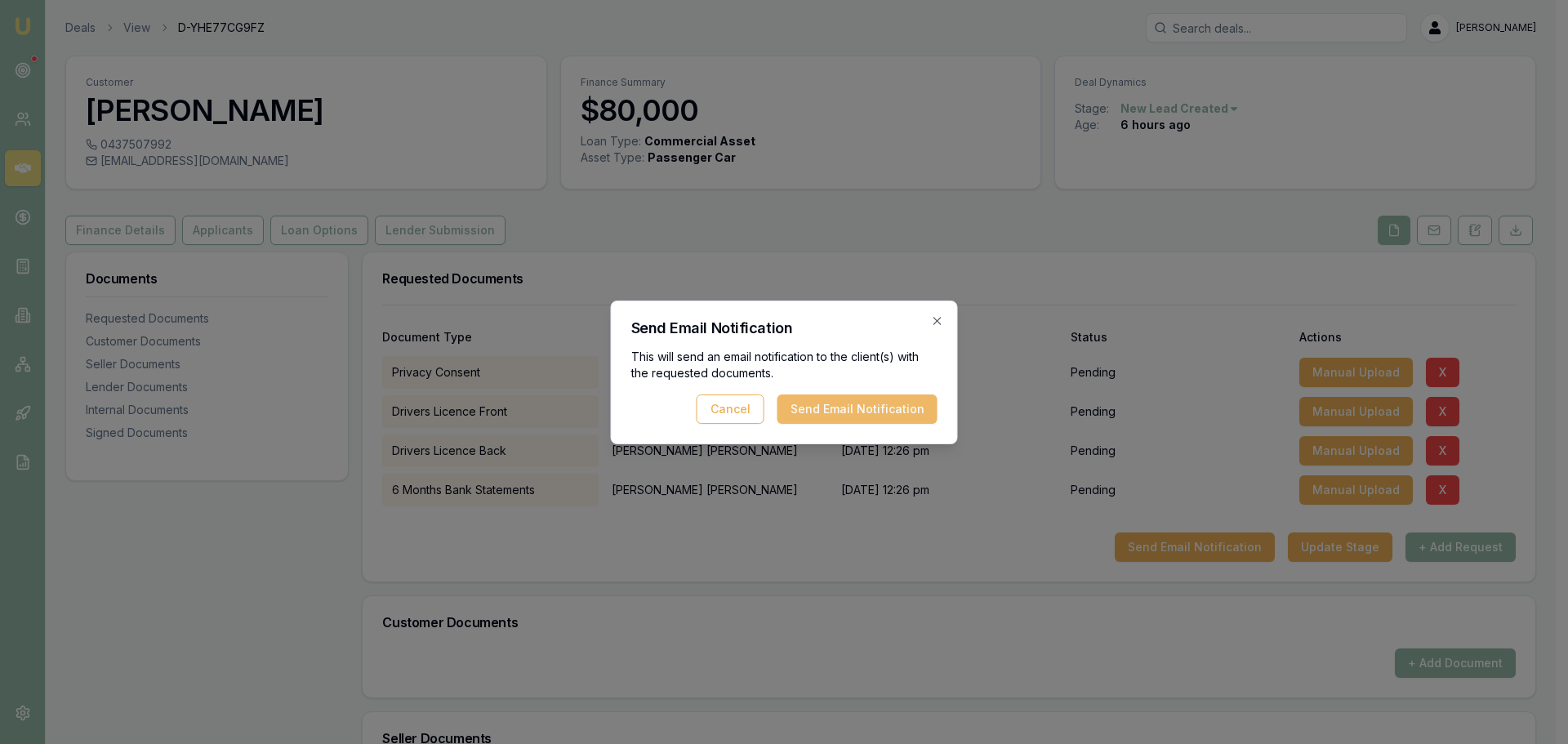
click at [884, 412] on button "Send Email Notification" at bounding box center [858, 410] width 160 height 30
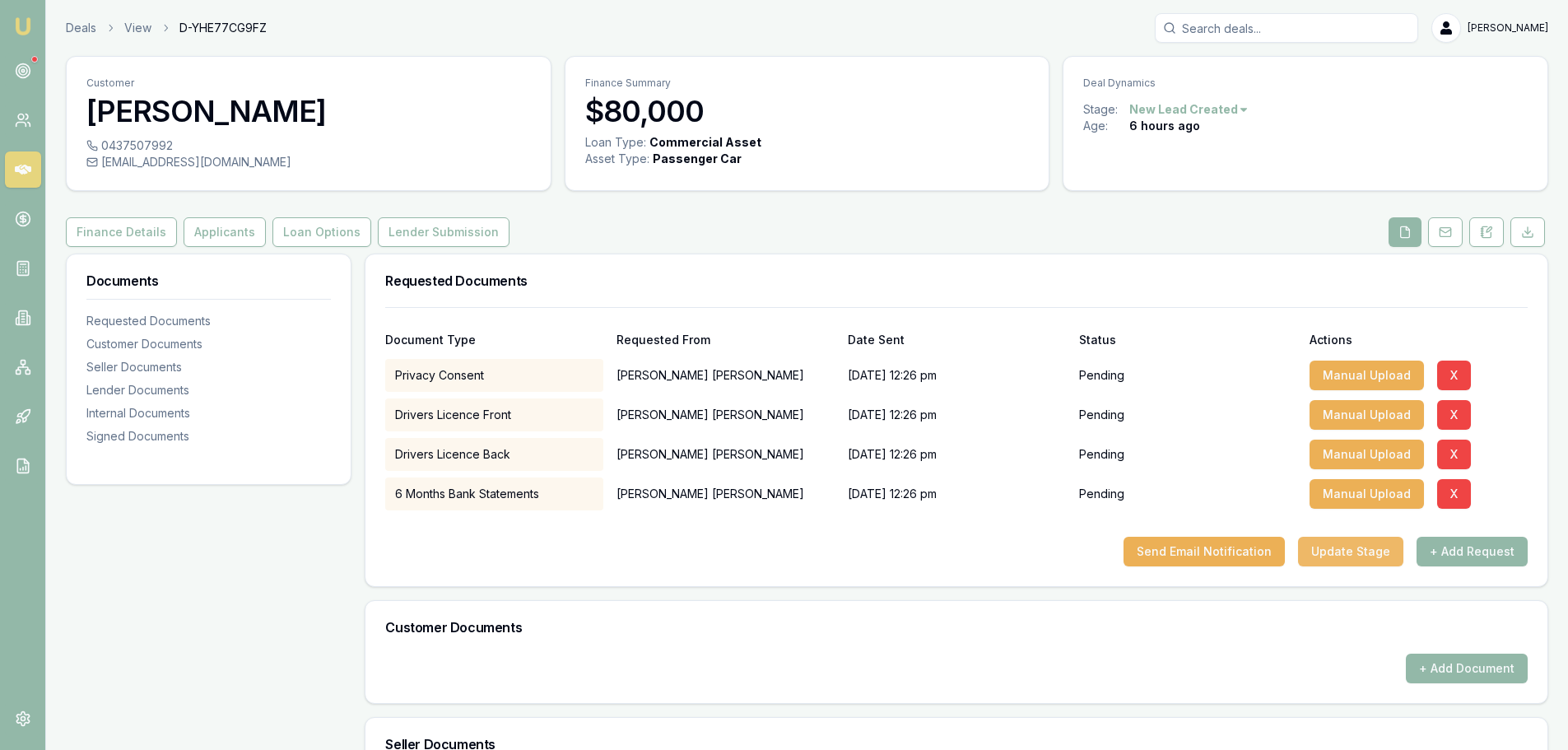
click at [1358, 553] on button "Update Stage" at bounding box center [1352, 552] width 106 height 30
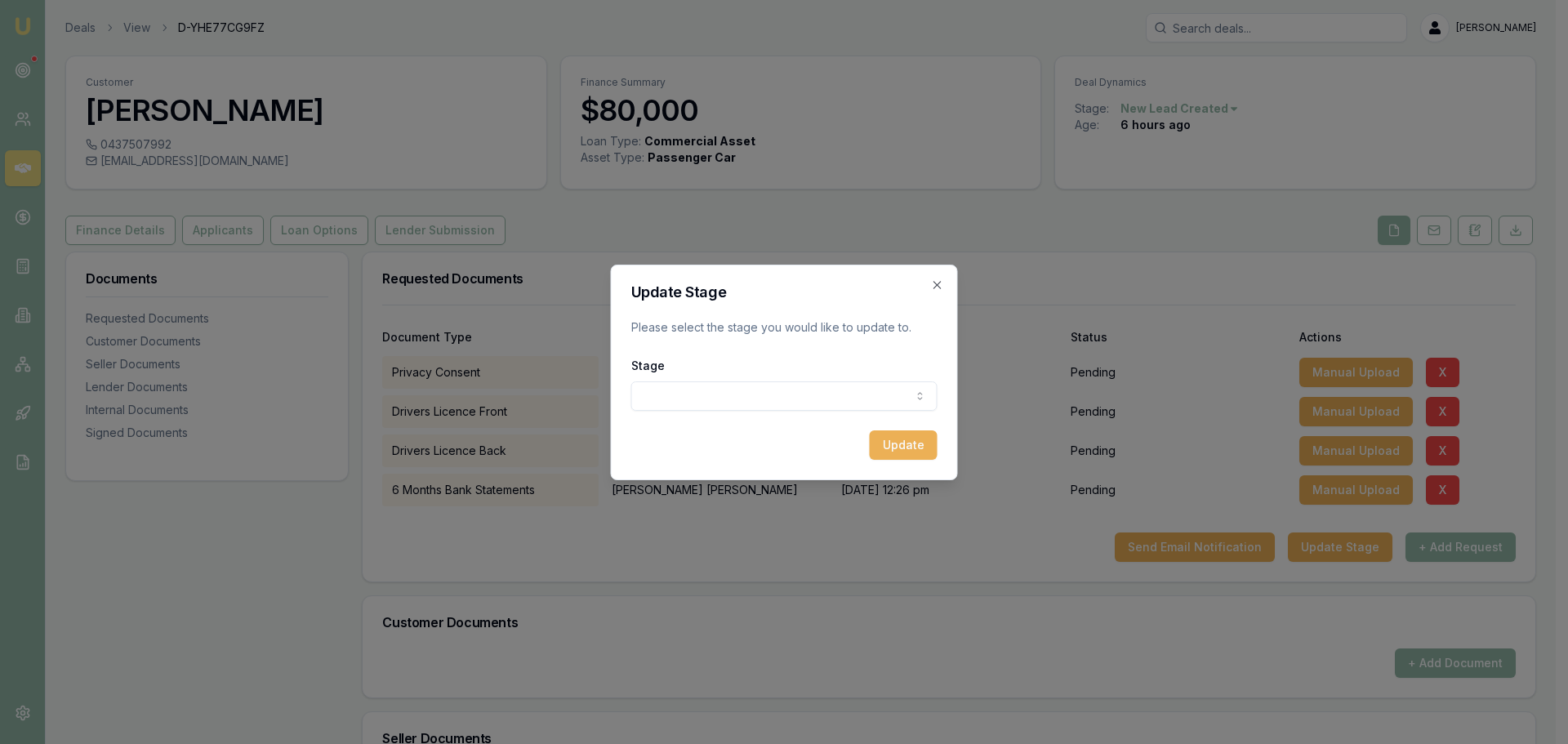
click at [767, 401] on body "Emu Broker Deals View D-YHE77CG9FZ Erin Shield Toggle Menu Customer Edwin Bruce…" at bounding box center [778, 372] width 1555 height 744
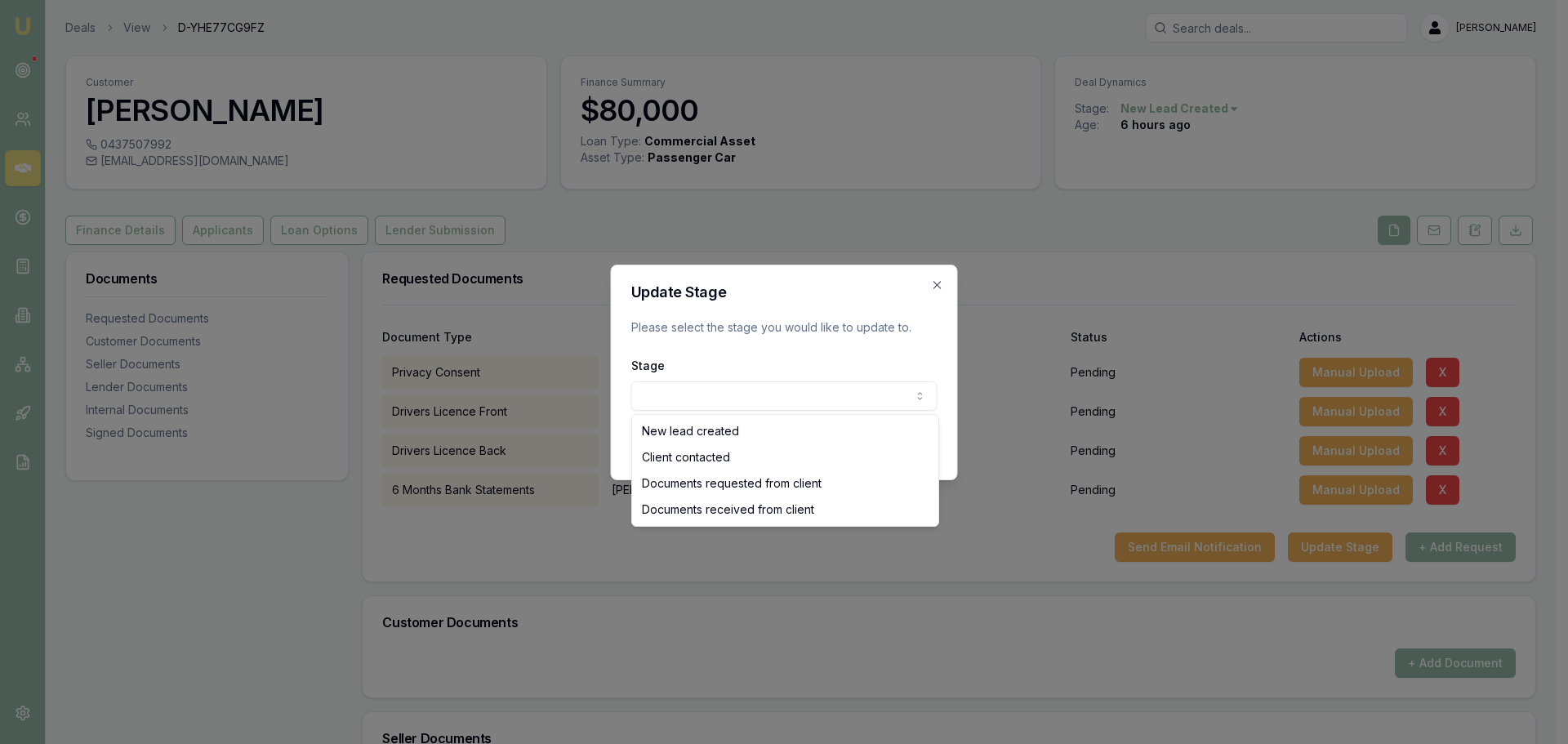
select select "DOCUMENTS_REQUESTED_FROM_CLIENT"
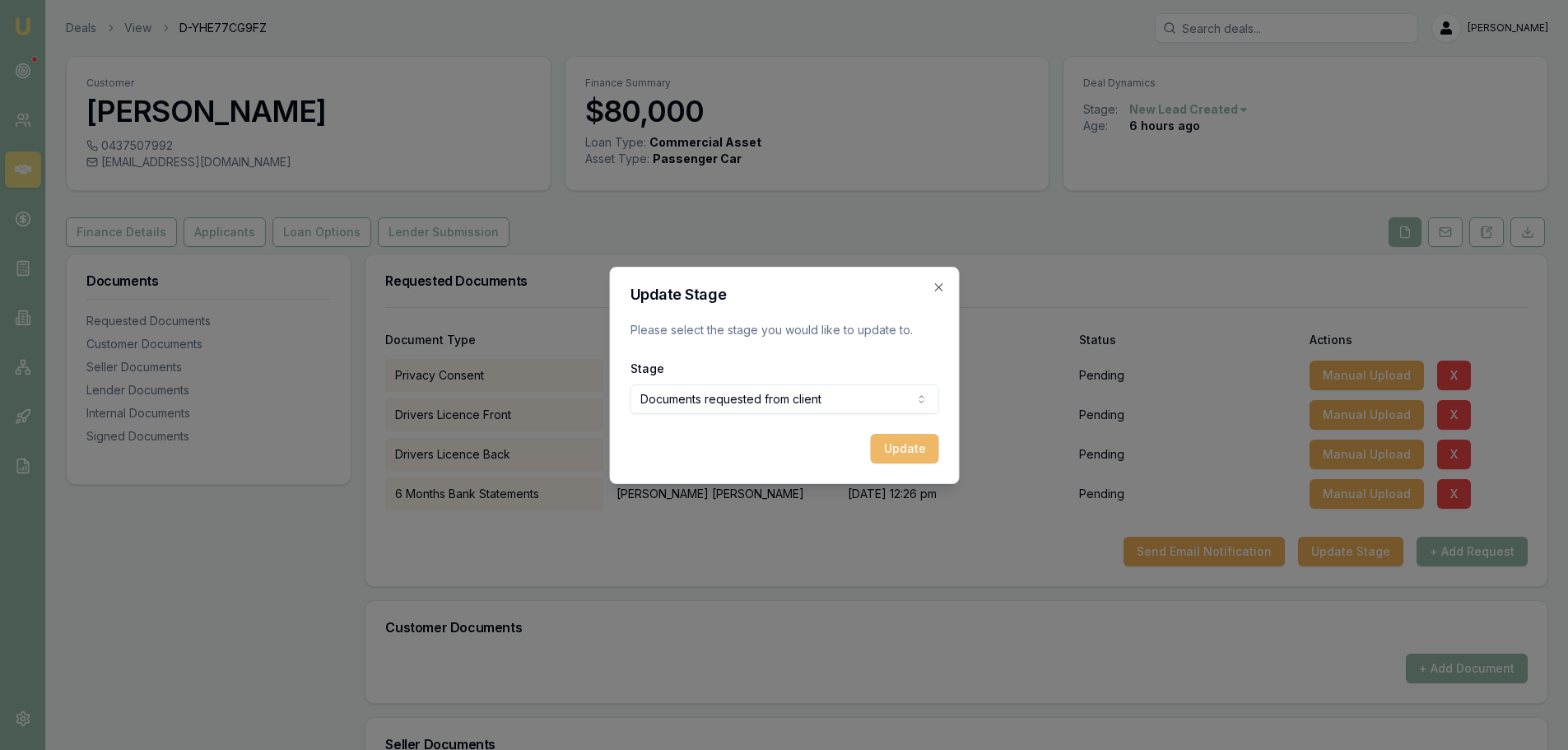
click at [910, 448] on button "Update" at bounding box center [904, 449] width 69 height 30
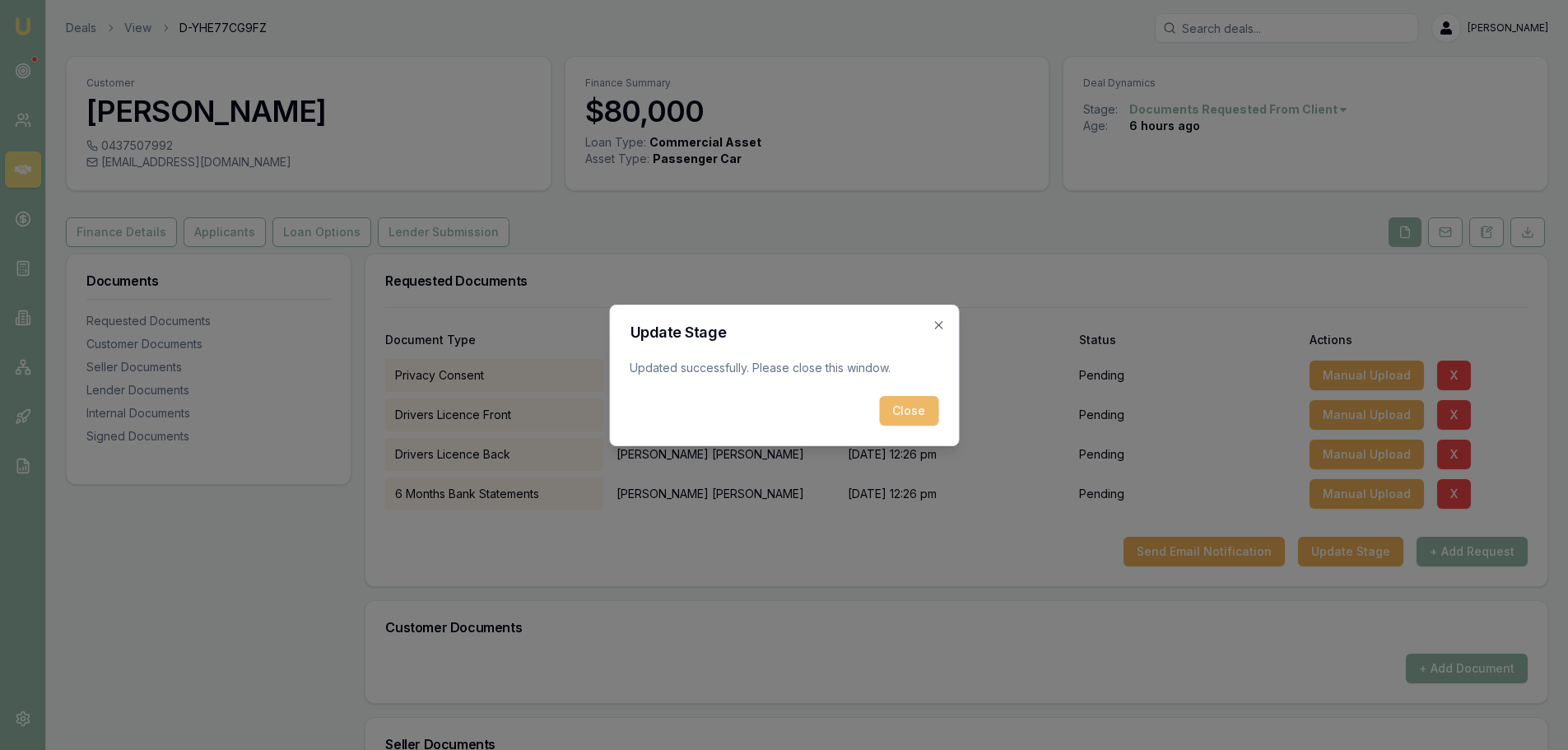
click at [907, 414] on button "Close" at bounding box center [908, 411] width 59 height 30
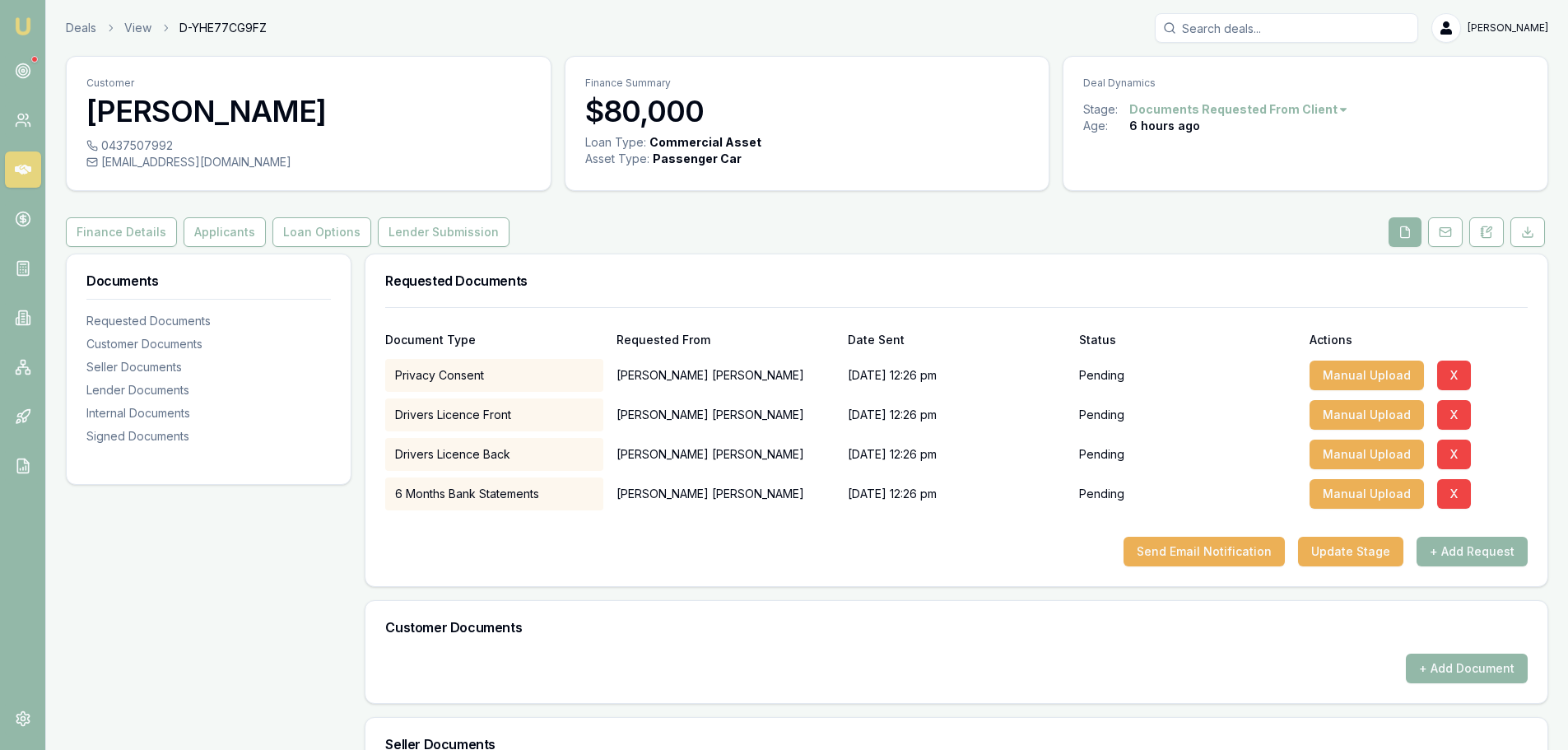
click at [734, 197] on div "Customer Edwin Bruce 0437507992 thebruce620@gmail.com Finance Summary $80,000 L…" at bounding box center [807, 613] width 1482 height 1115
click at [760, 209] on div "Customer Edwin Bruce 0437507992 thebruce620@gmail.com Finance Summary $80,000 L…" at bounding box center [807, 613] width 1482 height 1115
click at [877, 235] on div "Finance Details Applicants Loan Options Lender Submission" at bounding box center [807, 232] width 1482 height 30
click at [856, 243] on div "Finance Details Applicants Loan Options Lender Submission" at bounding box center [807, 232] width 1482 height 30
click at [857, 243] on div "Finance Details Applicants Loan Options Lender Submission" at bounding box center [807, 232] width 1482 height 30
